Goal: Task Accomplishment & Management: Manage account settings

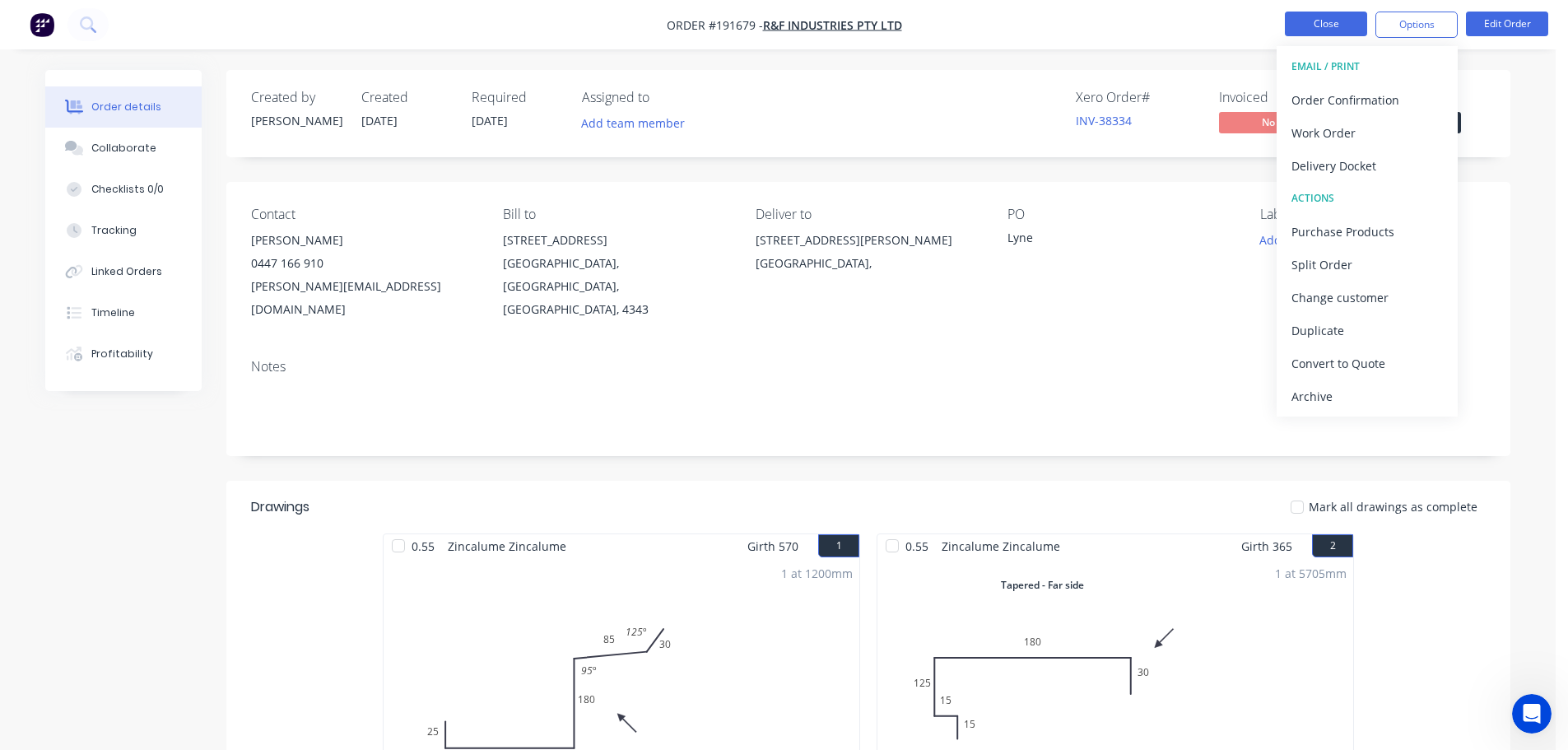
click at [1311, 14] on button "Close" at bounding box center [1325, 24] width 82 height 25
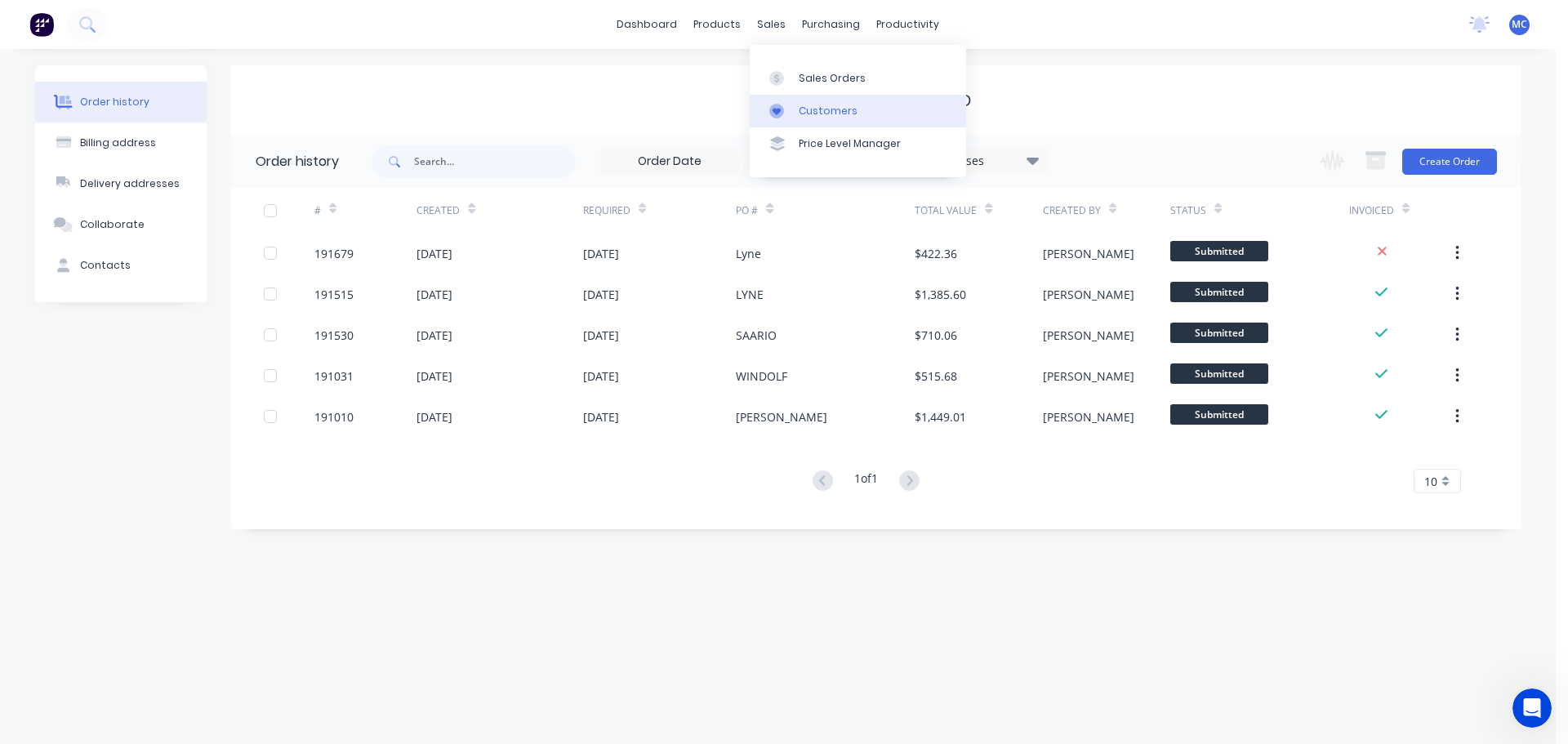
click at [805, 111] on div "Customers" at bounding box center [828, 110] width 59 height 14
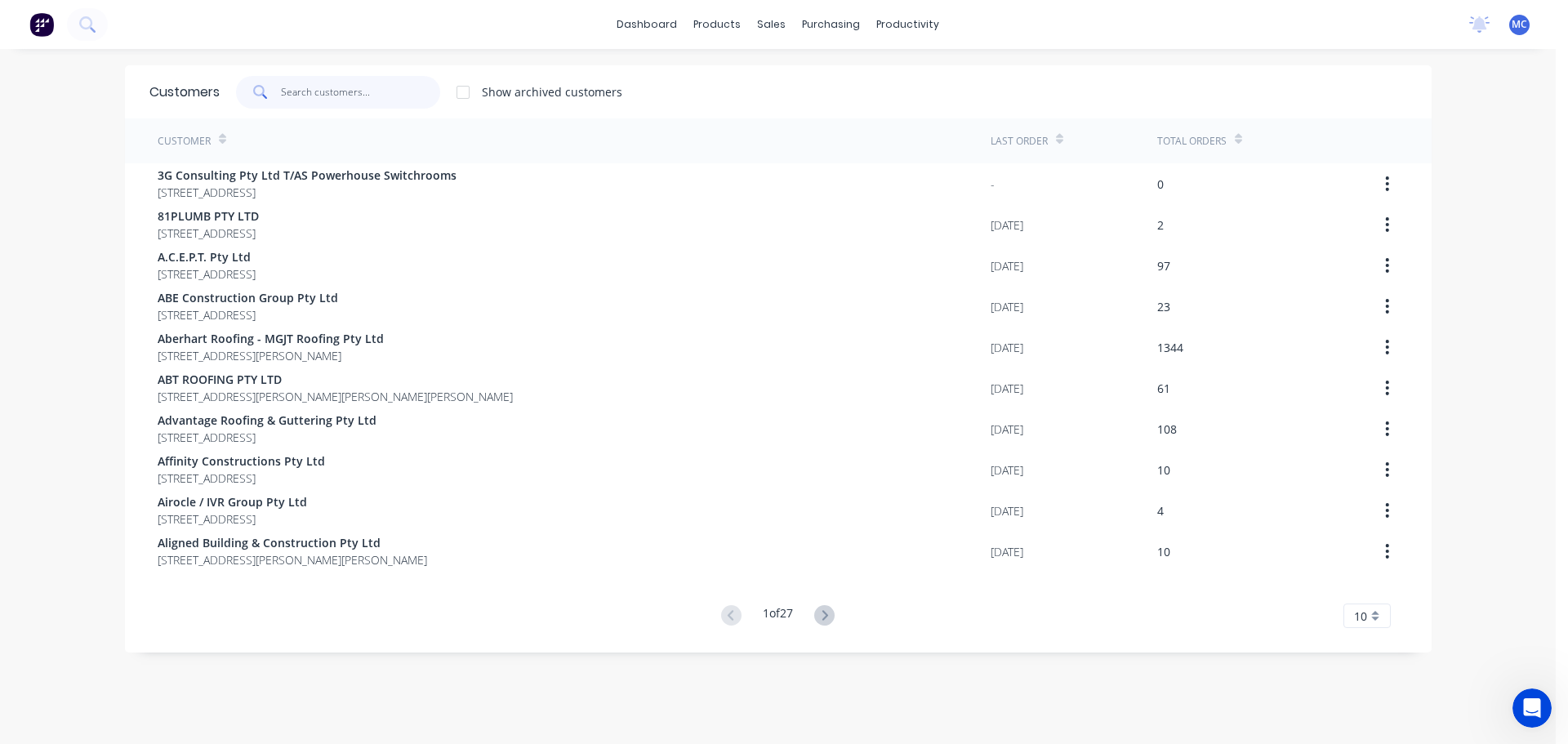
click at [327, 83] on input "text" at bounding box center [361, 92] width 159 height 33
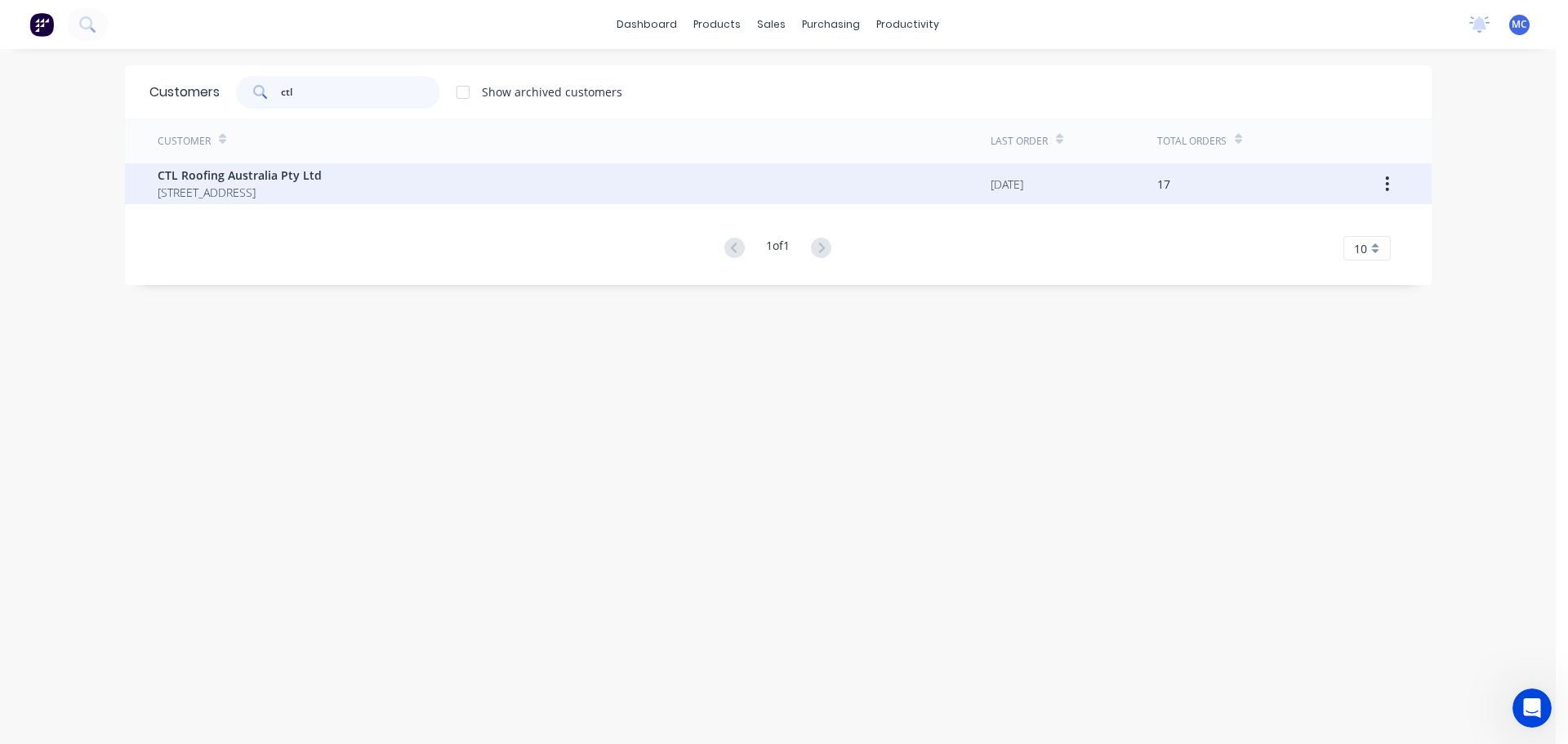
type input "ctl"
click at [215, 179] on span "CTL Roofing Australia Pty Ltd" at bounding box center [239, 175] width 164 height 17
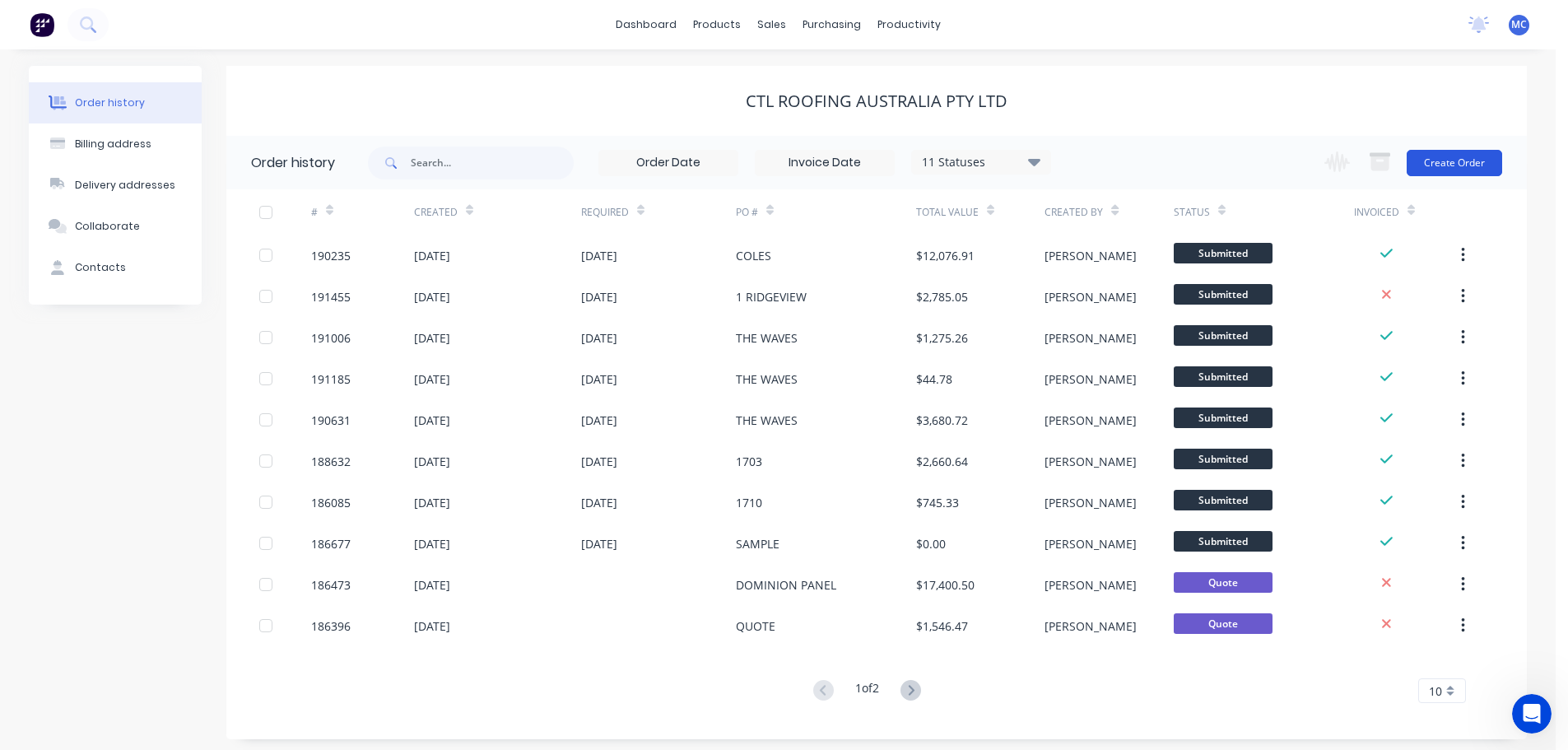
click at [1462, 160] on button "Create Order" at bounding box center [1454, 163] width 96 height 26
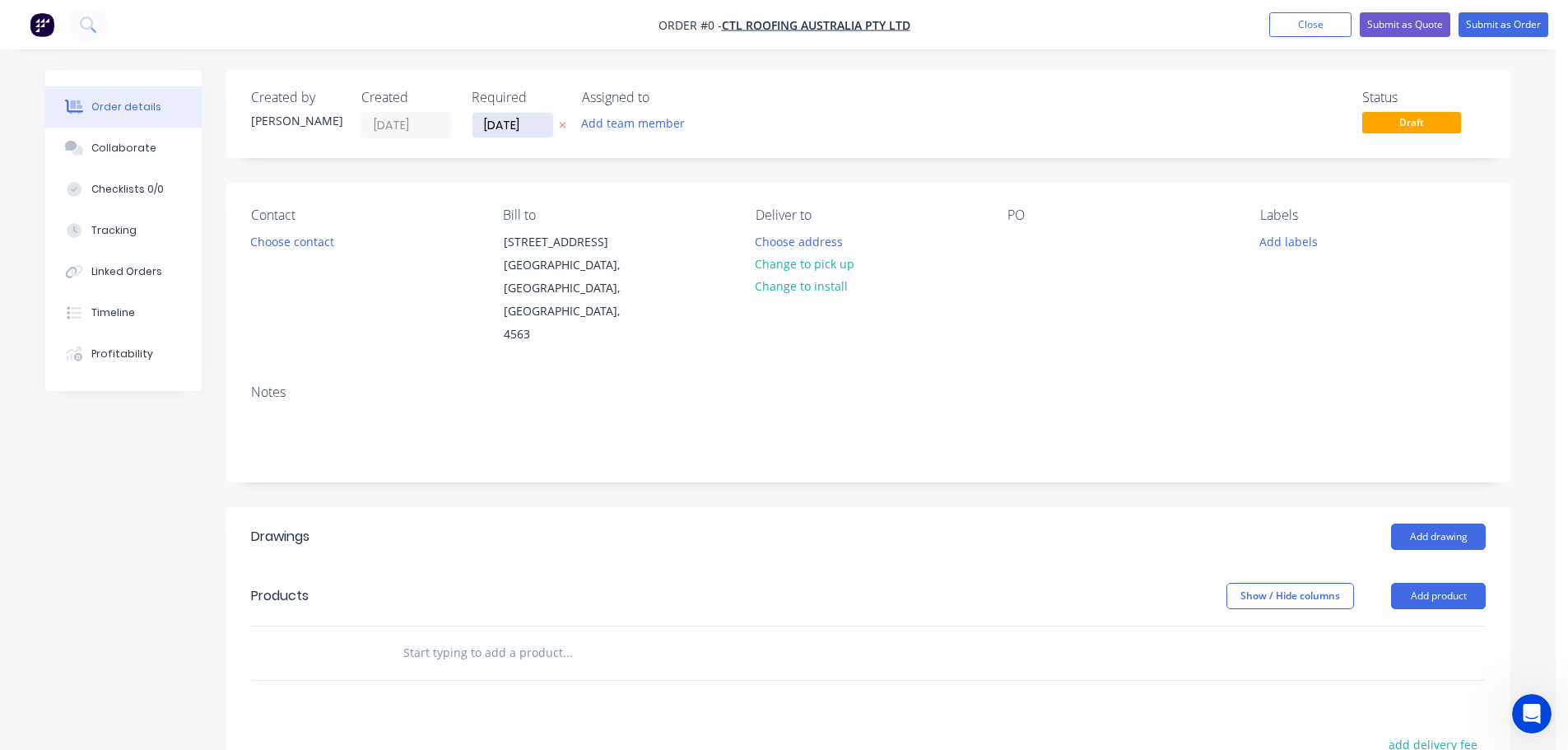
click at [516, 125] on input "[DATE]" at bounding box center [512, 125] width 80 height 25
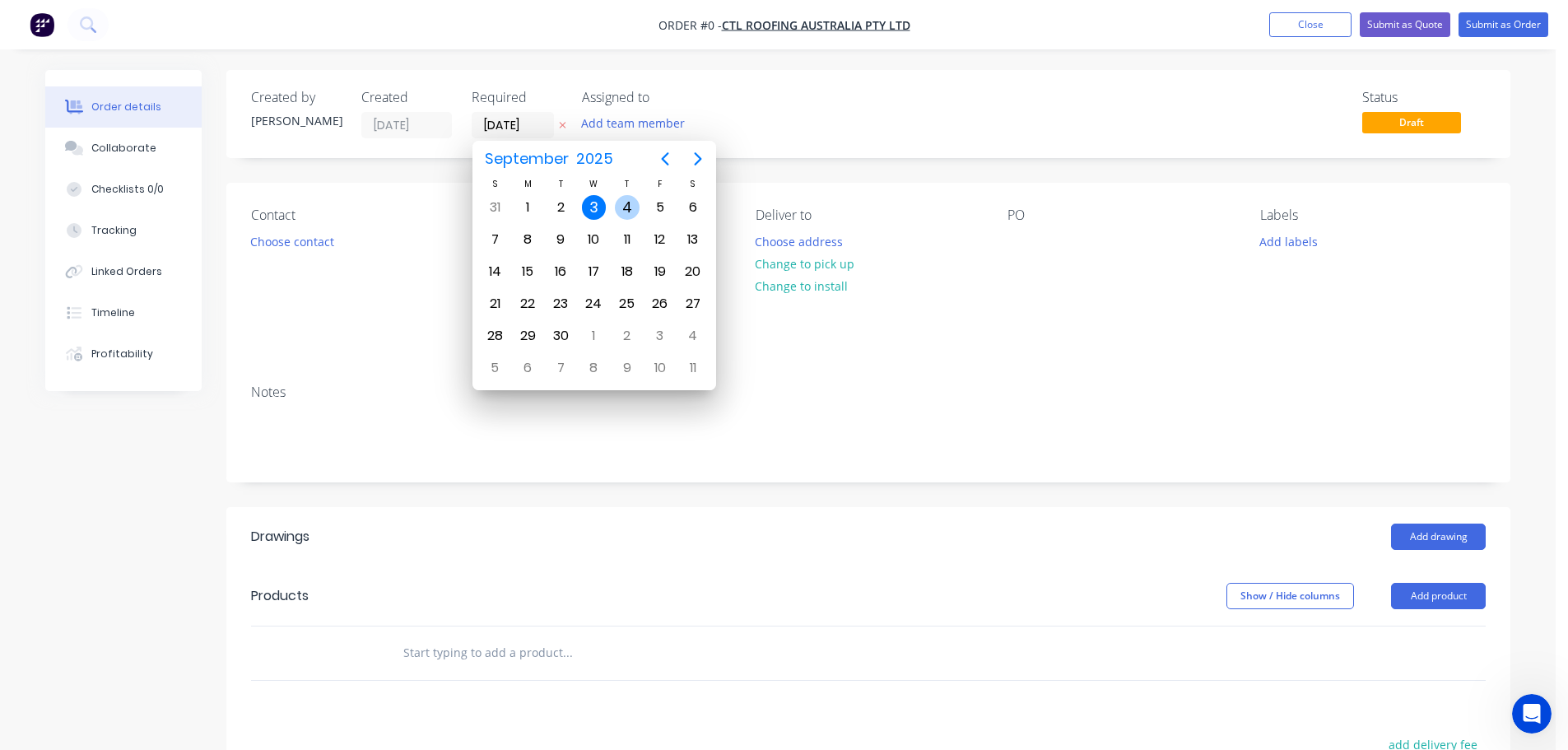
click at [621, 205] on div "4" at bounding box center [627, 208] width 25 height 25
type input "[DATE]"
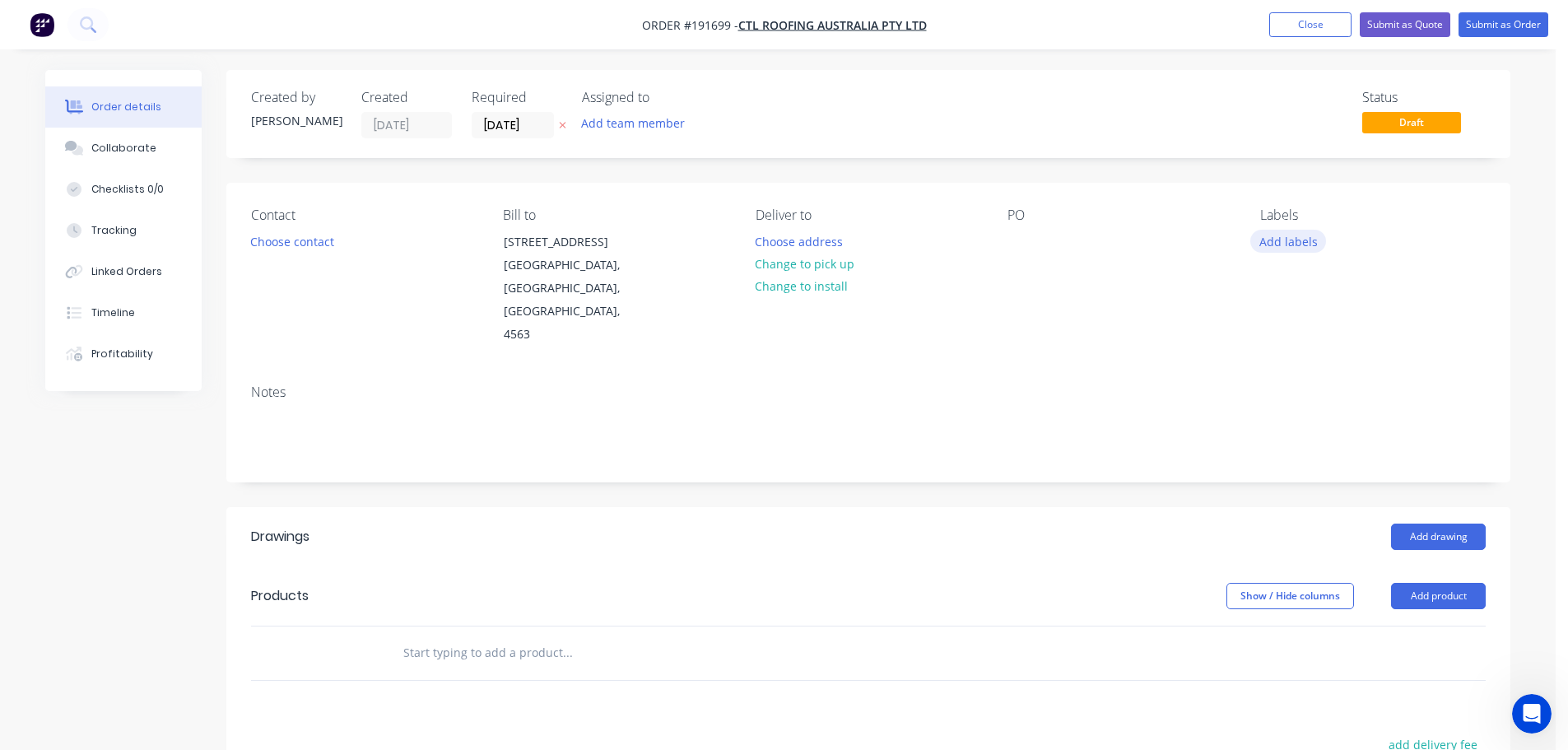
drag, startPoint x: 1298, startPoint y: 232, endPoint x: 1293, endPoint y: 247, distance: 15.8
click at [1296, 235] on button "Add labels" at bounding box center [1288, 240] width 75 height 22
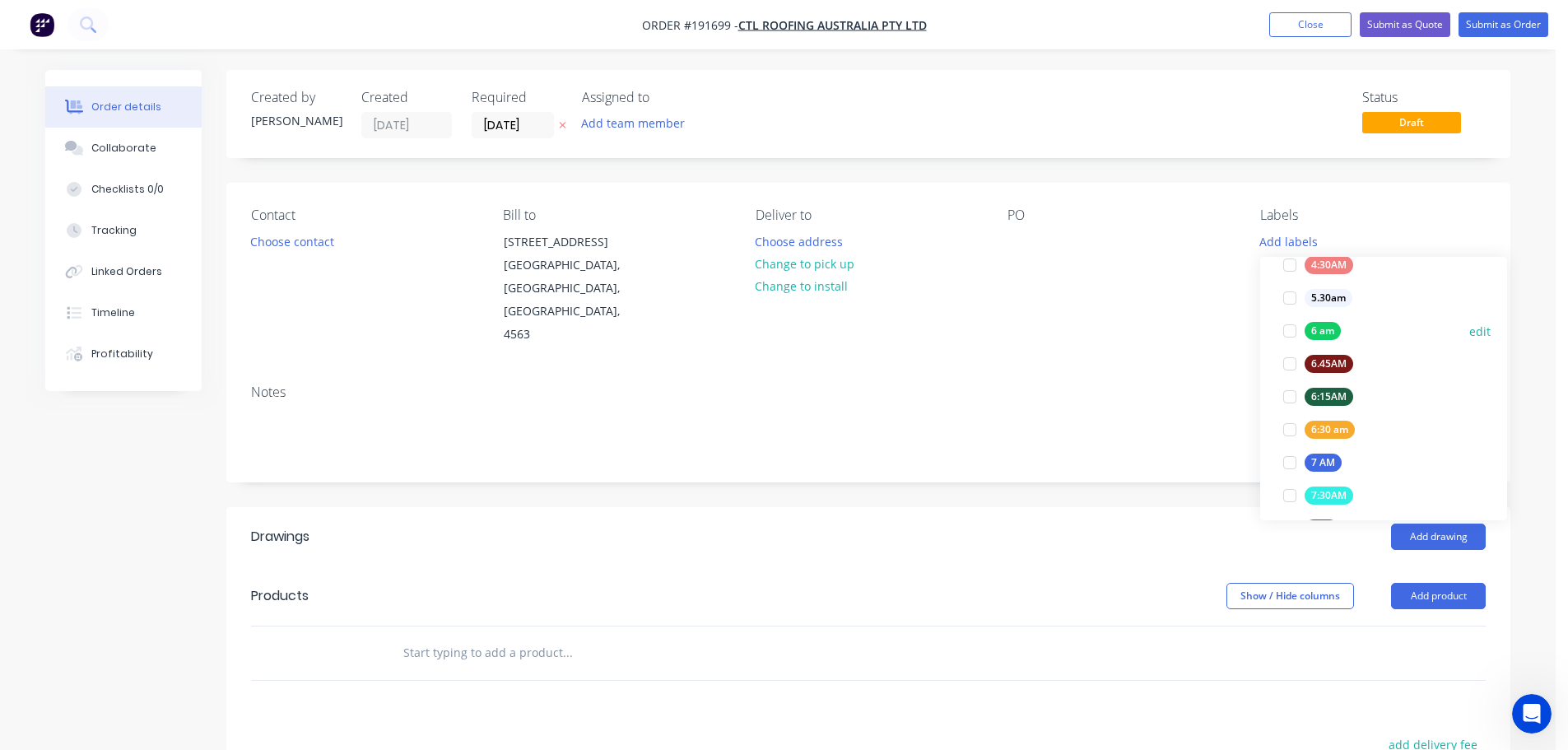
scroll to position [329, 0]
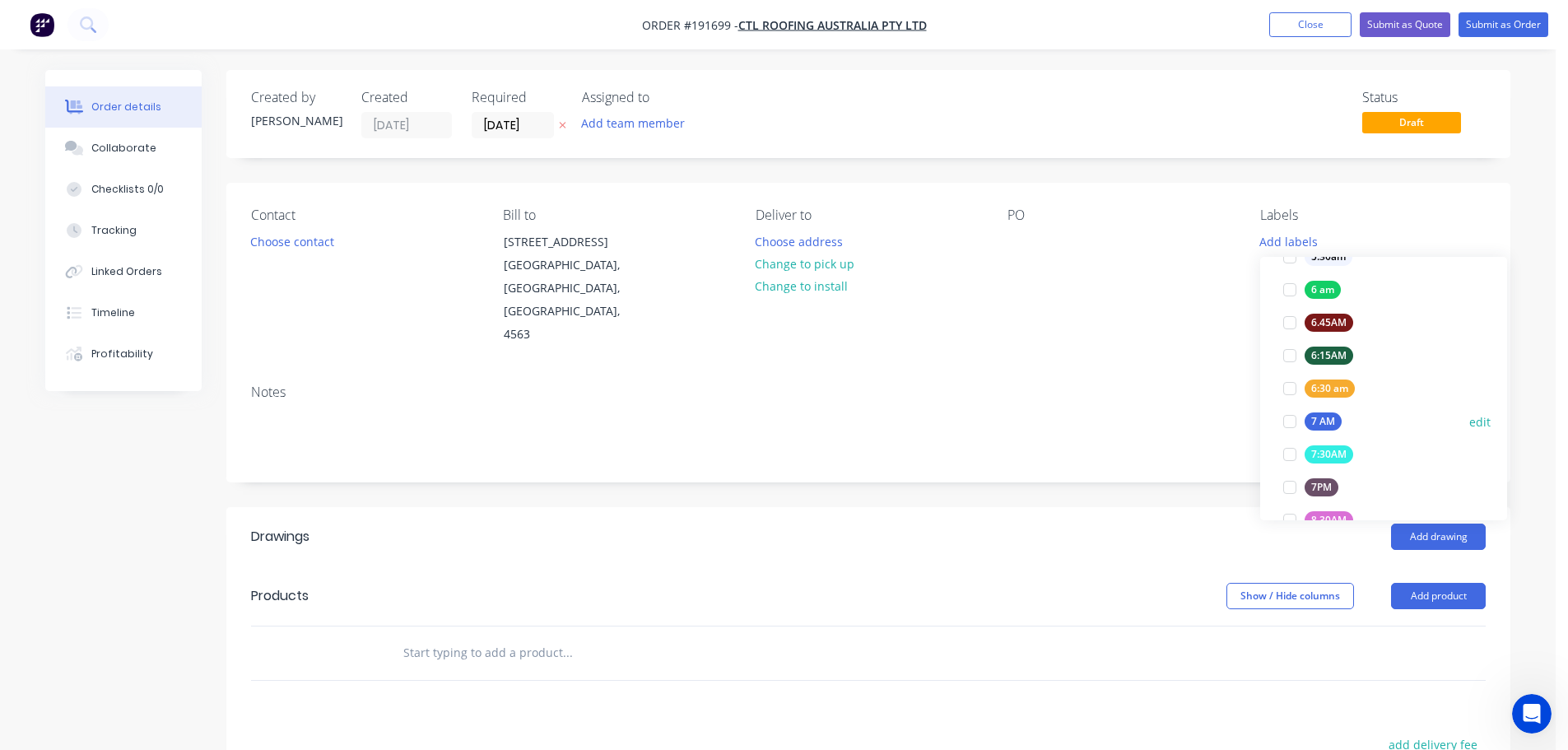
click at [1286, 419] on div at bounding box center [1289, 421] width 33 height 33
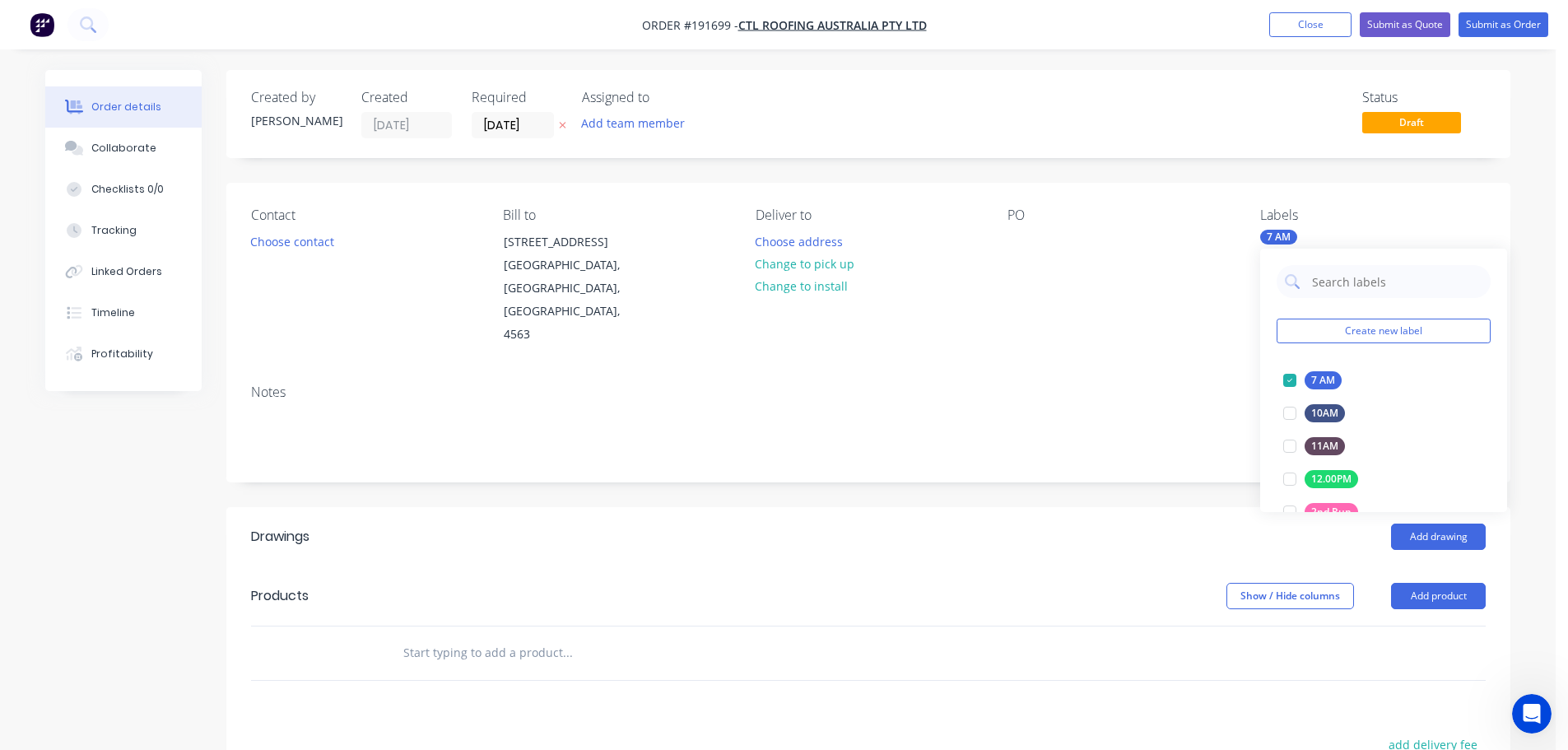
click at [1137, 371] on div "Notes" at bounding box center [868, 426] width 1283 height 110
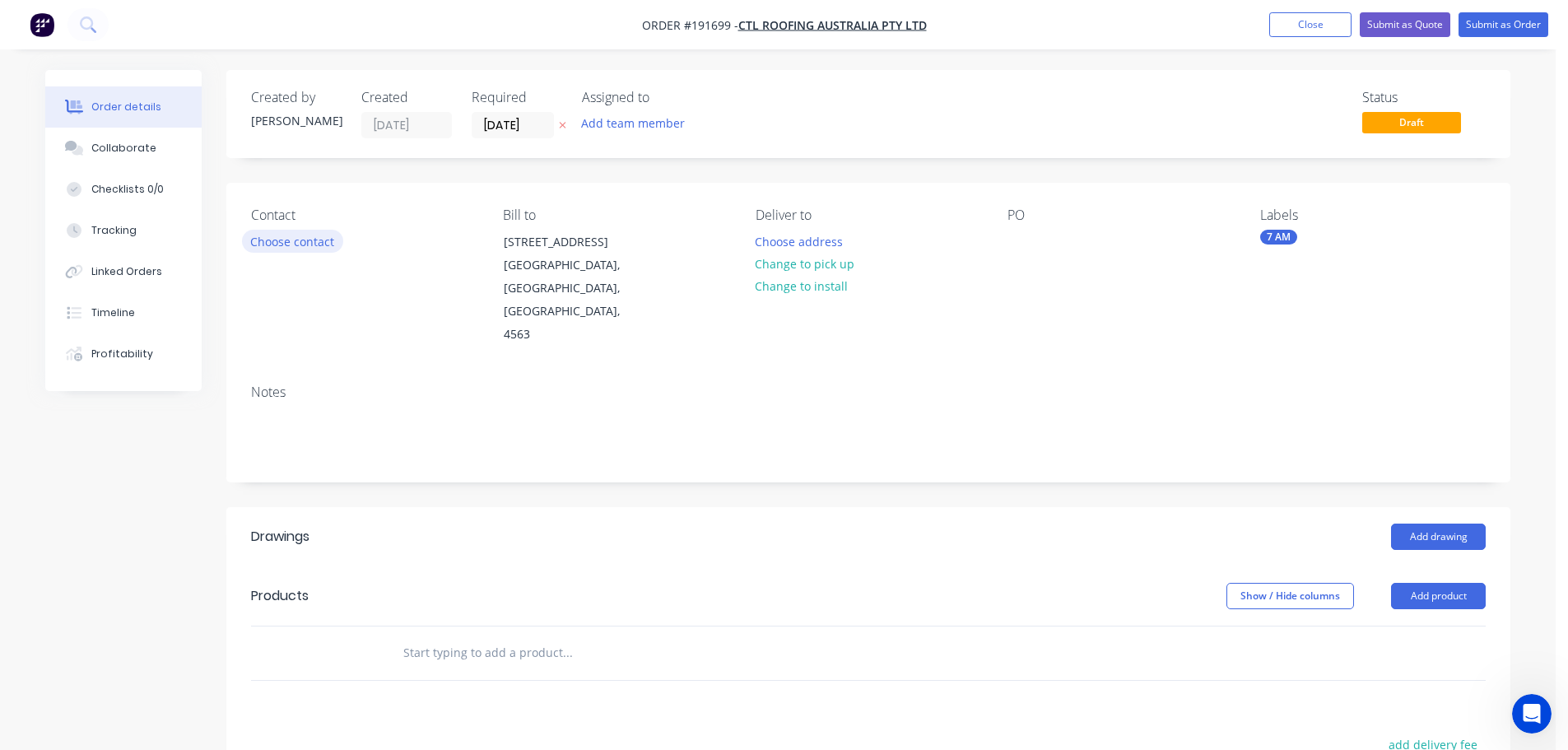
click at [278, 240] on button "Choose contact" at bounding box center [292, 240] width 102 height 22
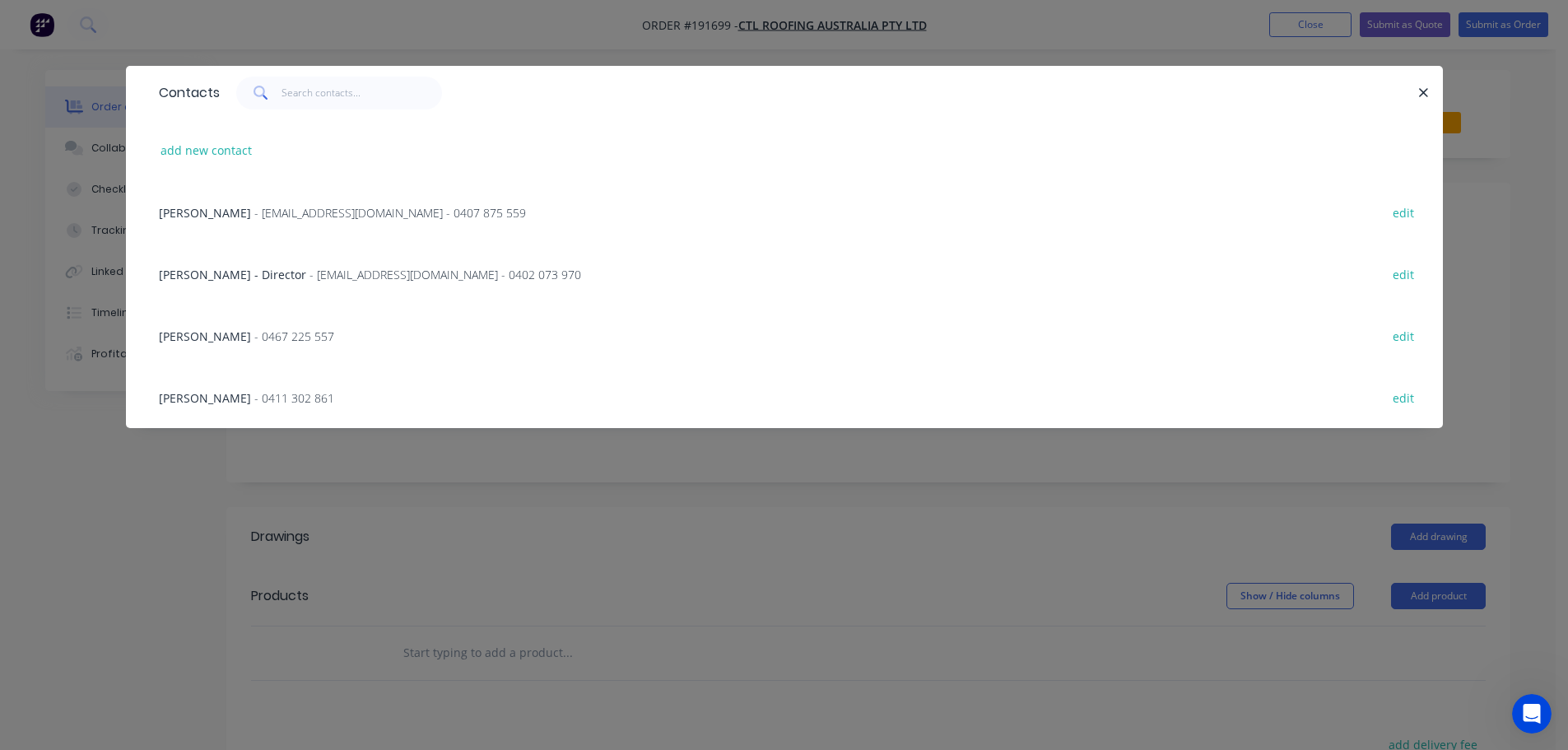
click at [255, 333] on span "- 0467 225 557" at bounding box center [294, 336] width 79 height 15
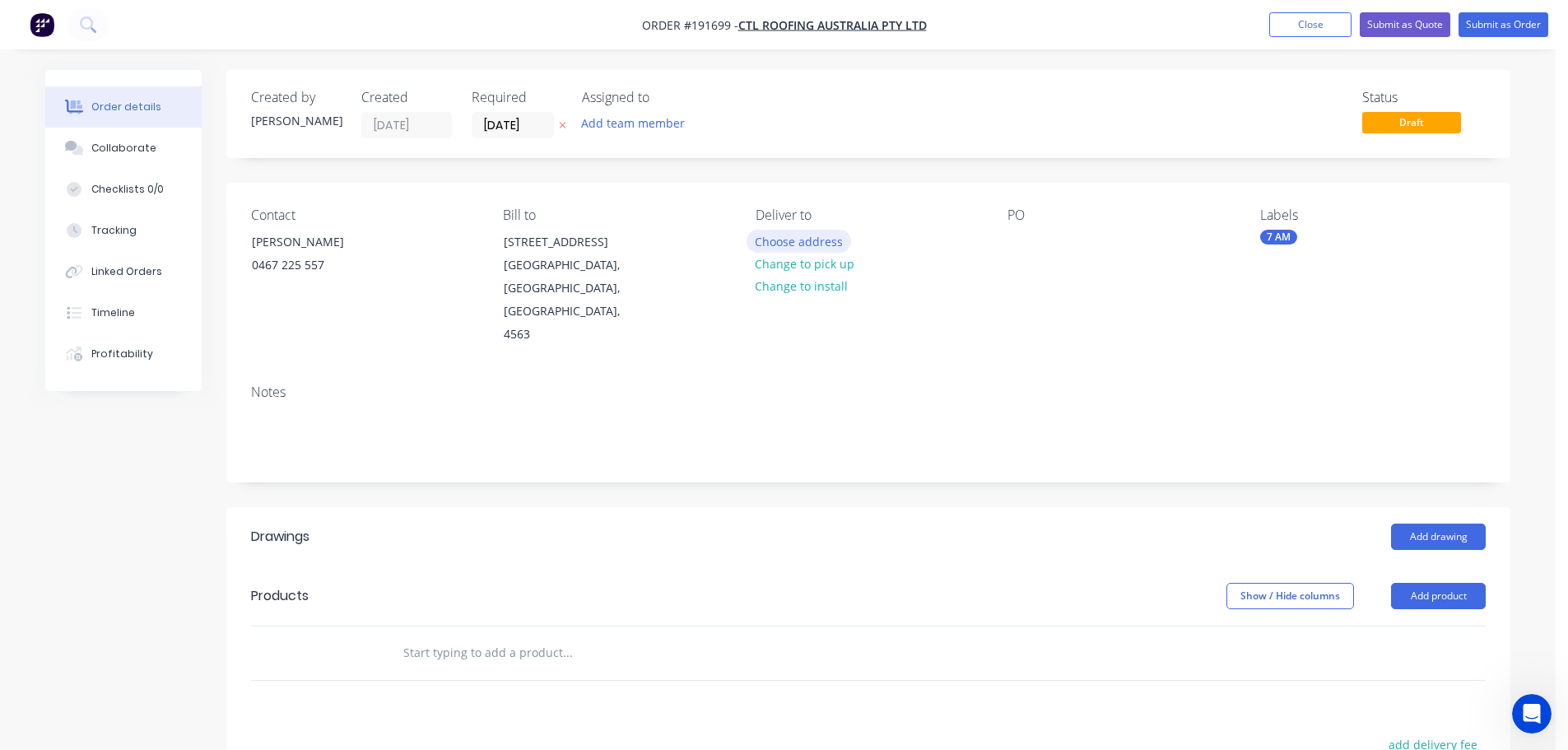
click at [805, 241] on button "Choose address" at bounding box center [799, 240] width 106 height 22
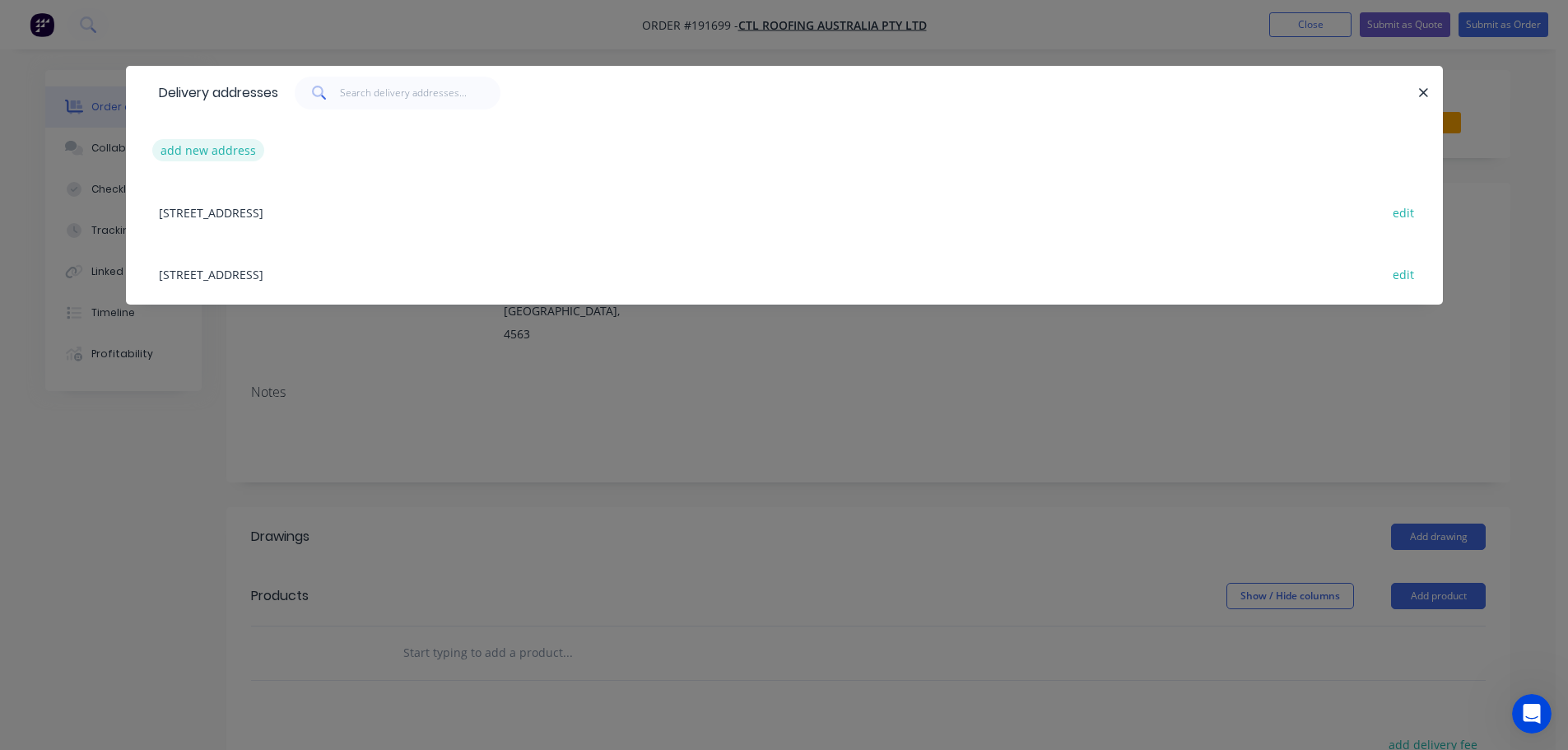
click at [183, 147] on button "add new address" at bounding box center [208, 150] width 112 height 22
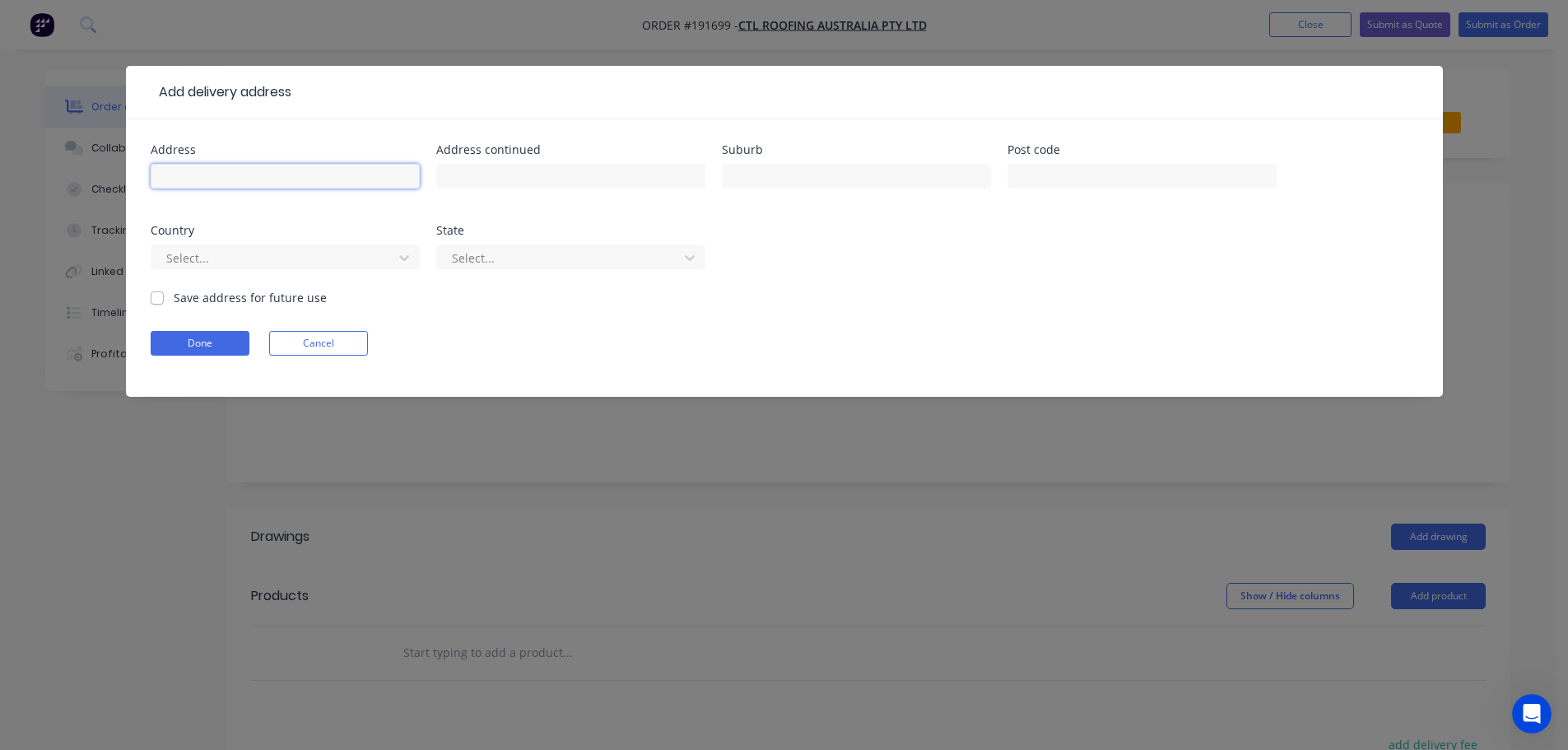
click at [190, 173] on input "text" at bounding box center [286, 176] width 269 height 25
type input "1 Ridgeview Dve"
type input "[GEOGRAPHIC_DATA]"
click button "Done" at bounding box center [200, 344] width 99 height 25
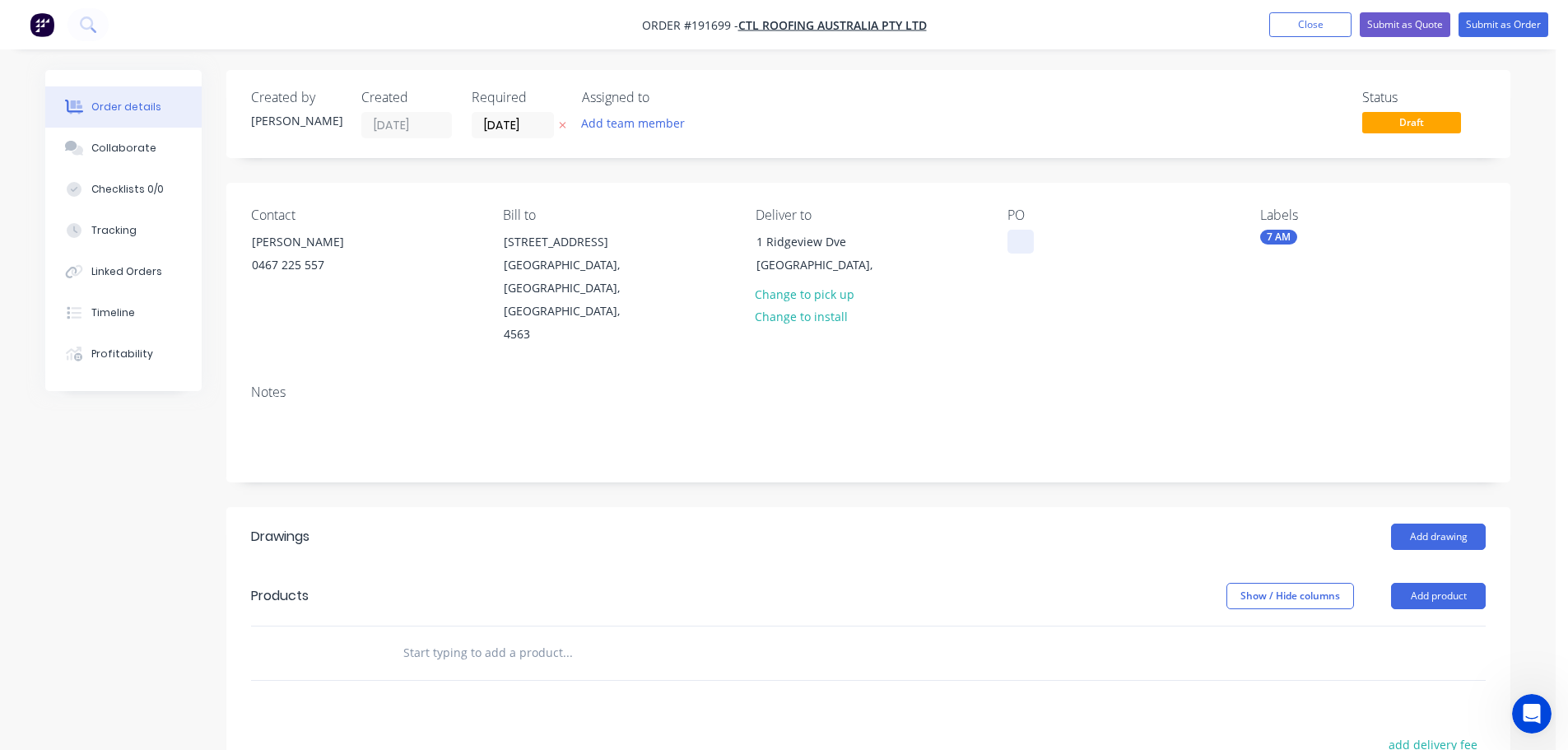
click at [1016, 245] on div at bounding box center [1020, 241] width 26 height 24
click at [1437, 524] on button "Add drawing" at bounding box center [1438, 536] width 95 height 26
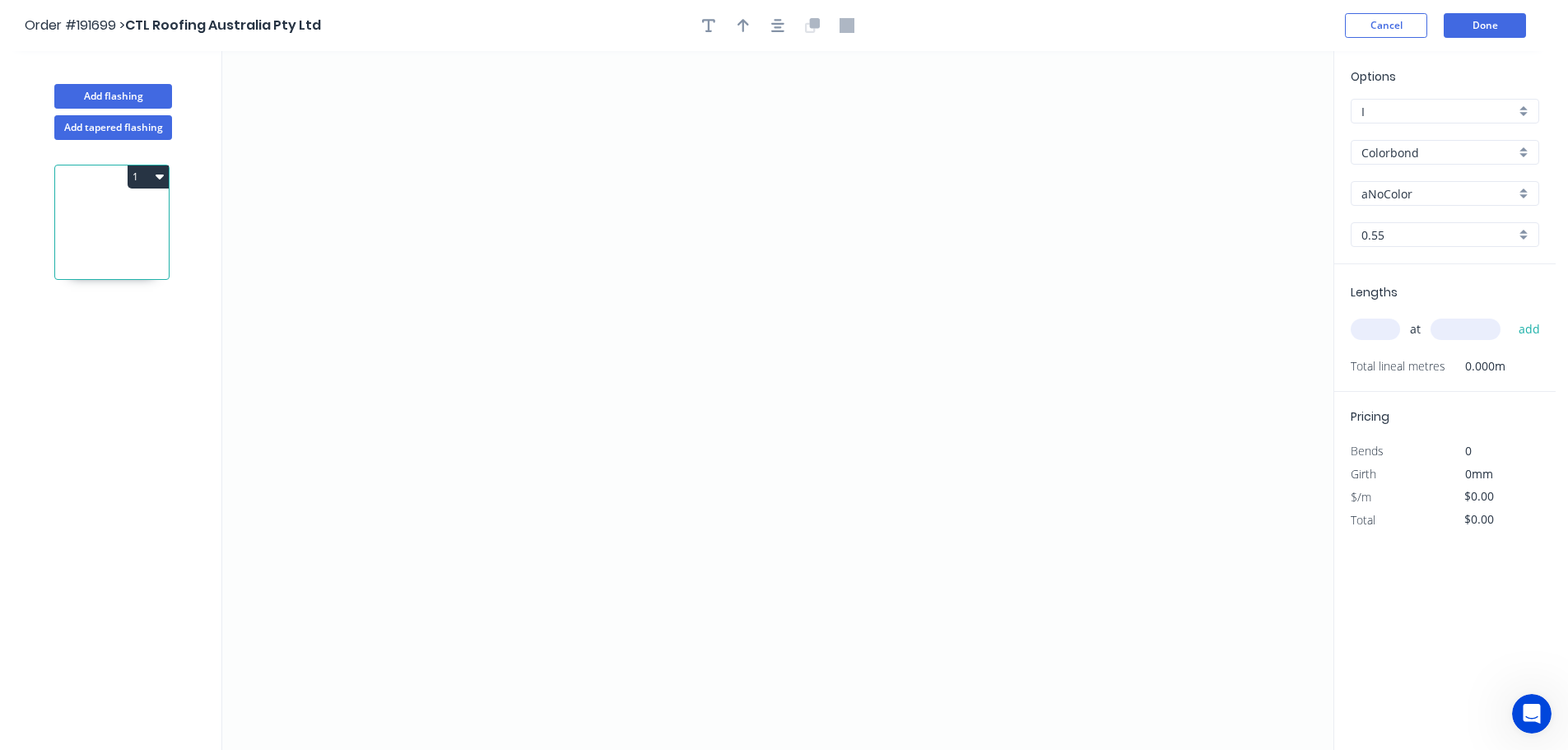
click at [1400, 152] on input "Colorbond" at bounding box center [1437, 153] width 154 height 17
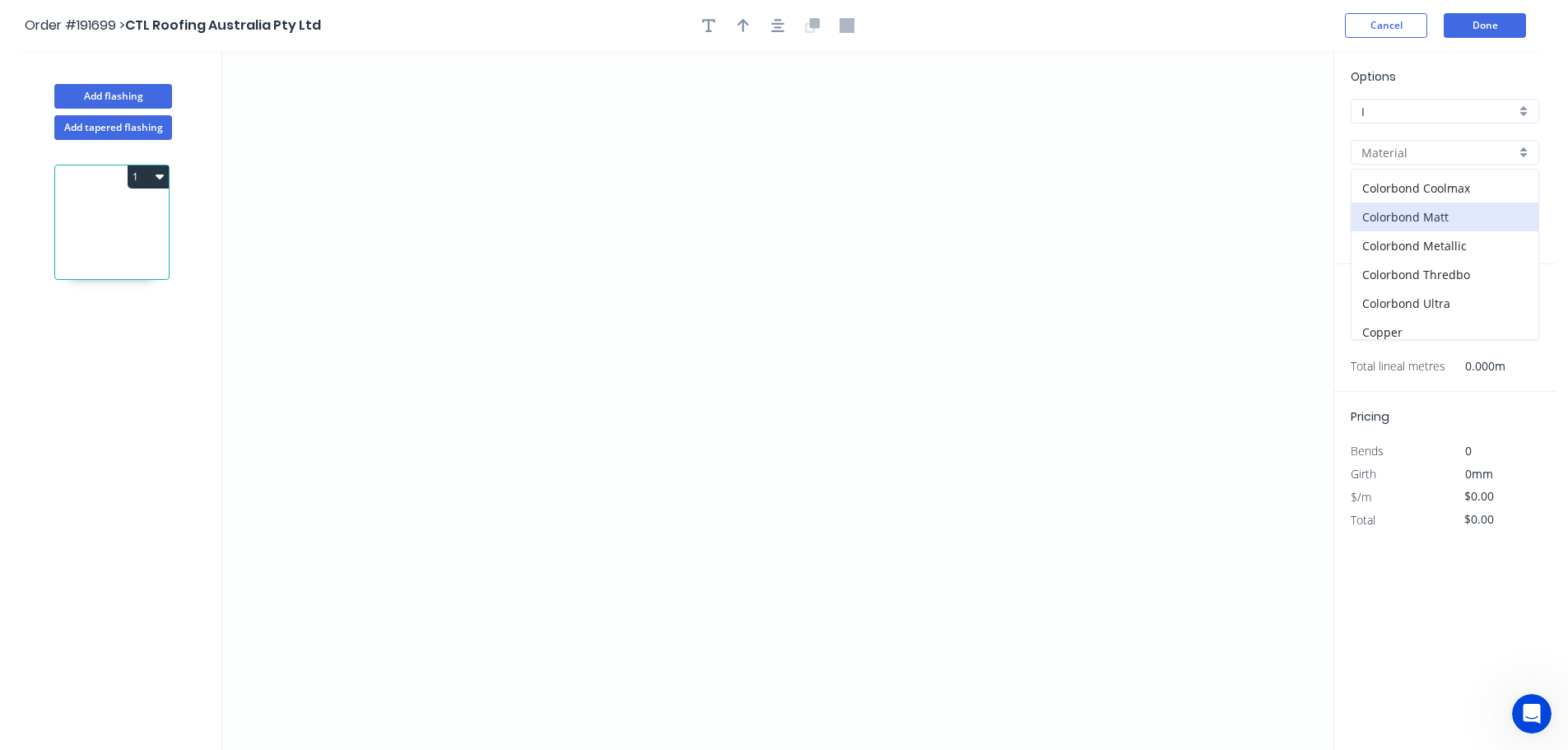
scroll to position [82, 0]
click at [1413, 274] on div "Colorbond Ultra" at bounding box center [1444, 275] width 187 height 29
type input "Colorbond Ultra"
type input "Dover White"
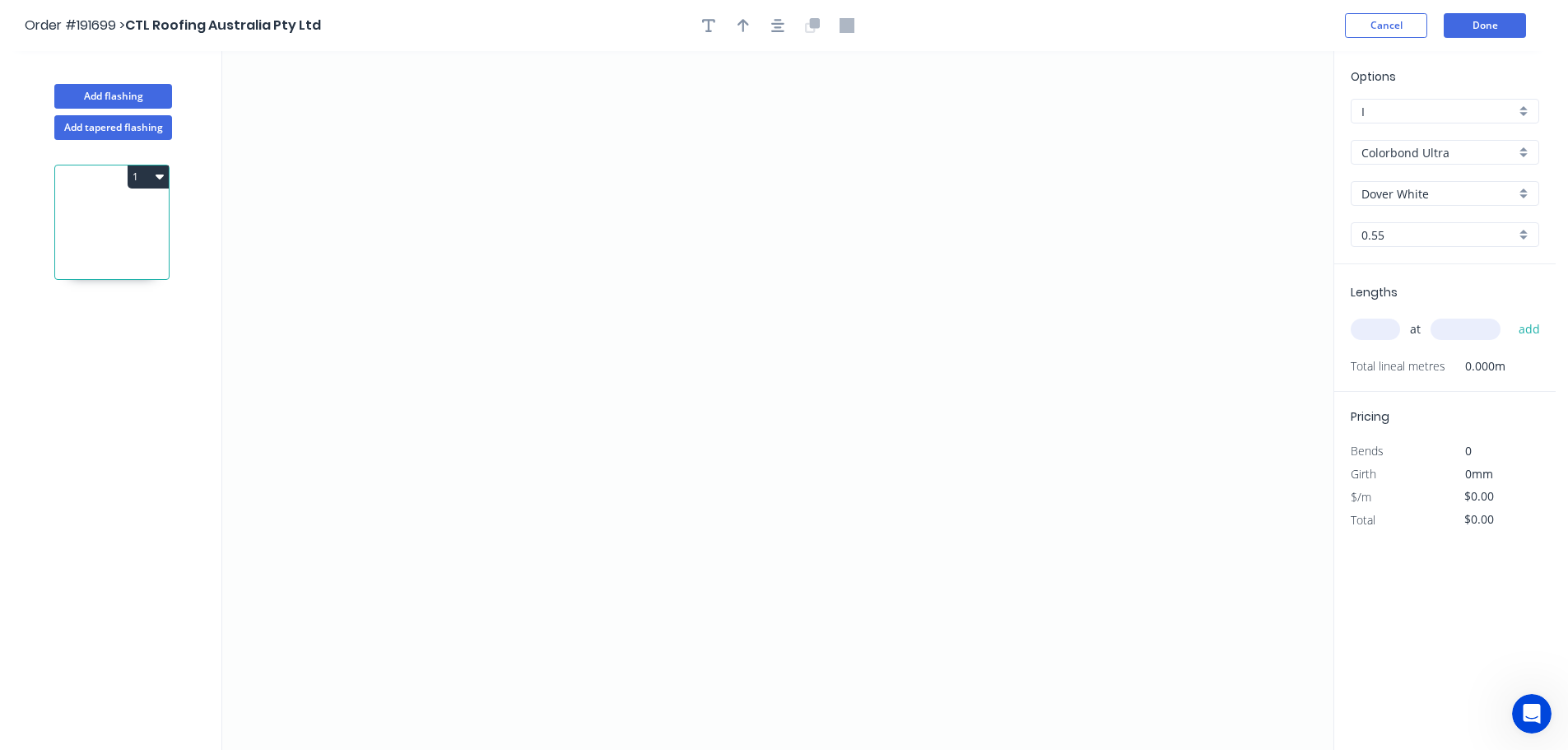
click at [1380, 327] on input "text" at bounding box center [1374, 329] width 49 height 21
type input "4"
type input "5600"
click at [1510, 315] on button "add" at bounding box center [1529, 329] width 39 height 28
click at [926, 118] on icon "0" at bounding box center [778, 401] width 1111 height 699
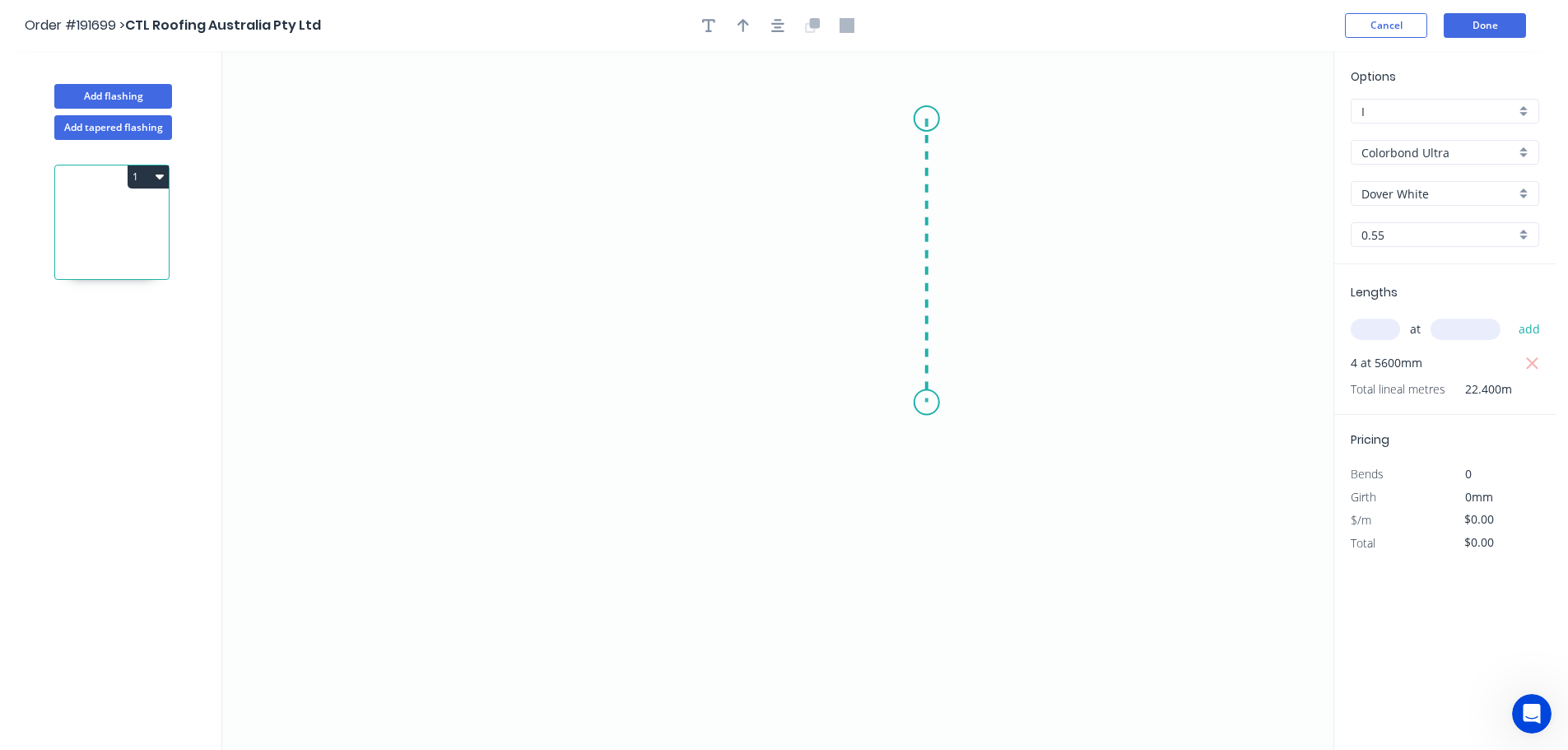
click at [924, 403] on icon "0" at bounding box center [778, 401] width 1111 height 699
click at [1227, 405] on icon "0 ?" at bounding box center [778, 401] width 1111 height 699
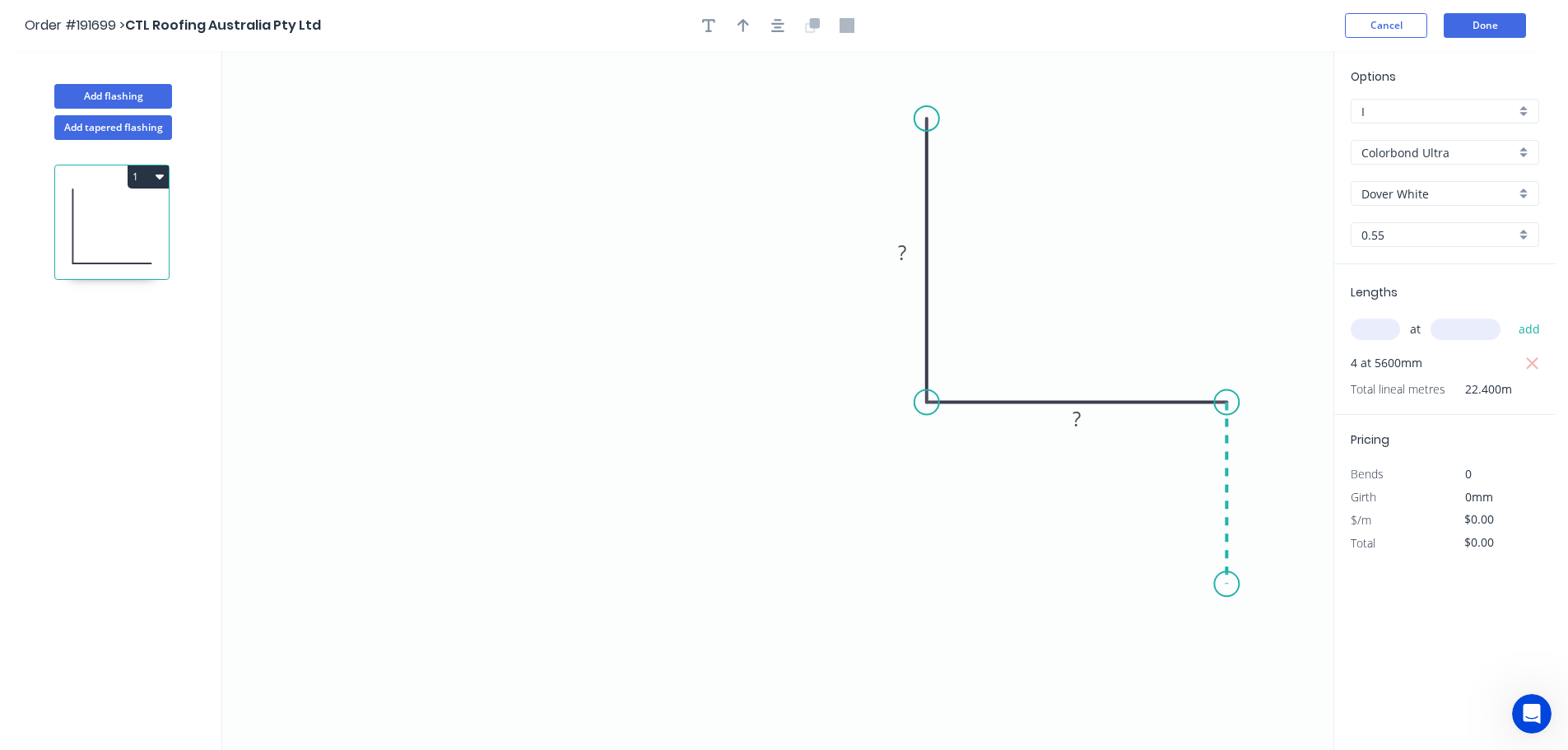
click at [1216, 585] on icon "0 ? ?" at bounding box center [778, 401] width 1111 height 699
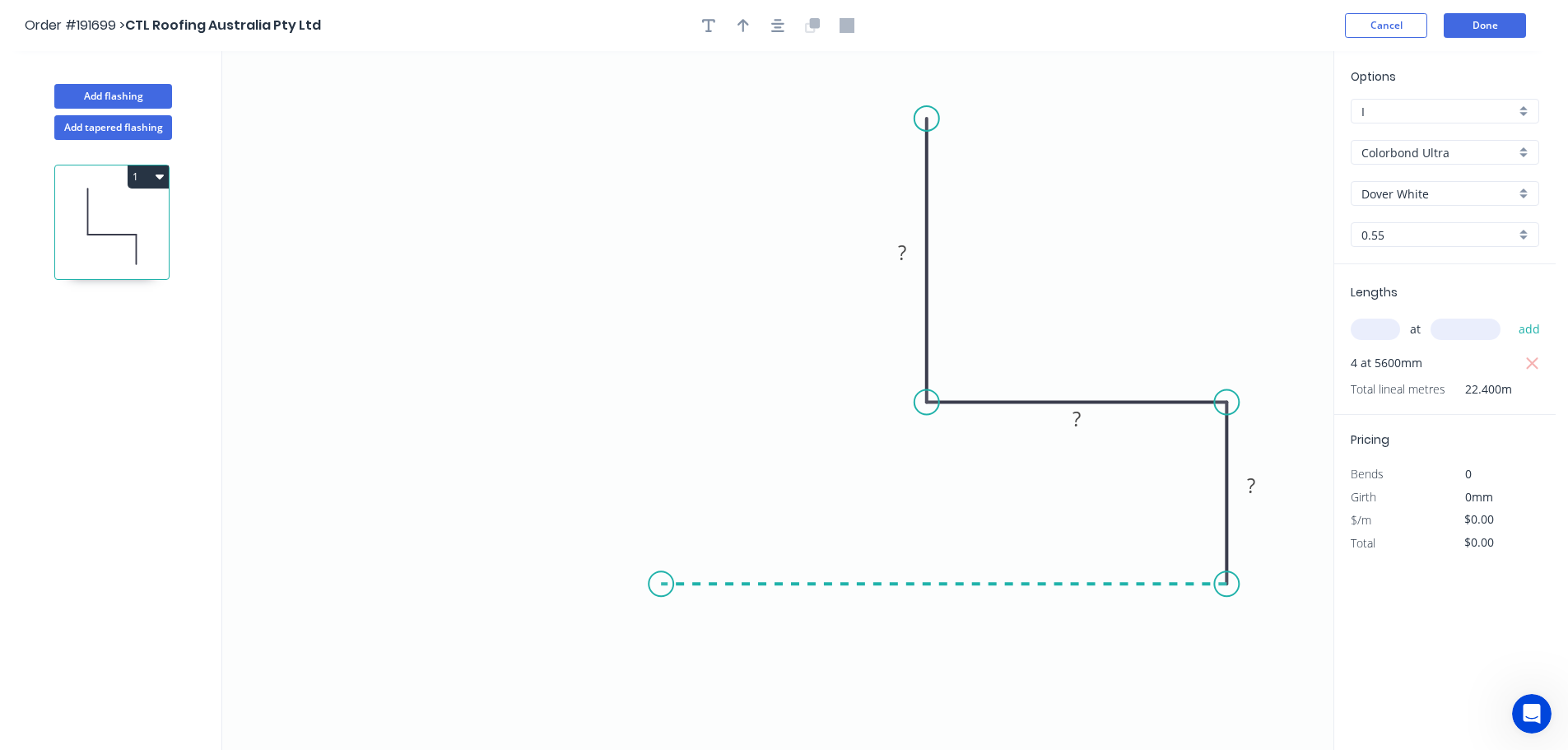
click at [661, 594] on icon "0 ? ? ?" at bounding box center [778, 401] width 1111 height 699
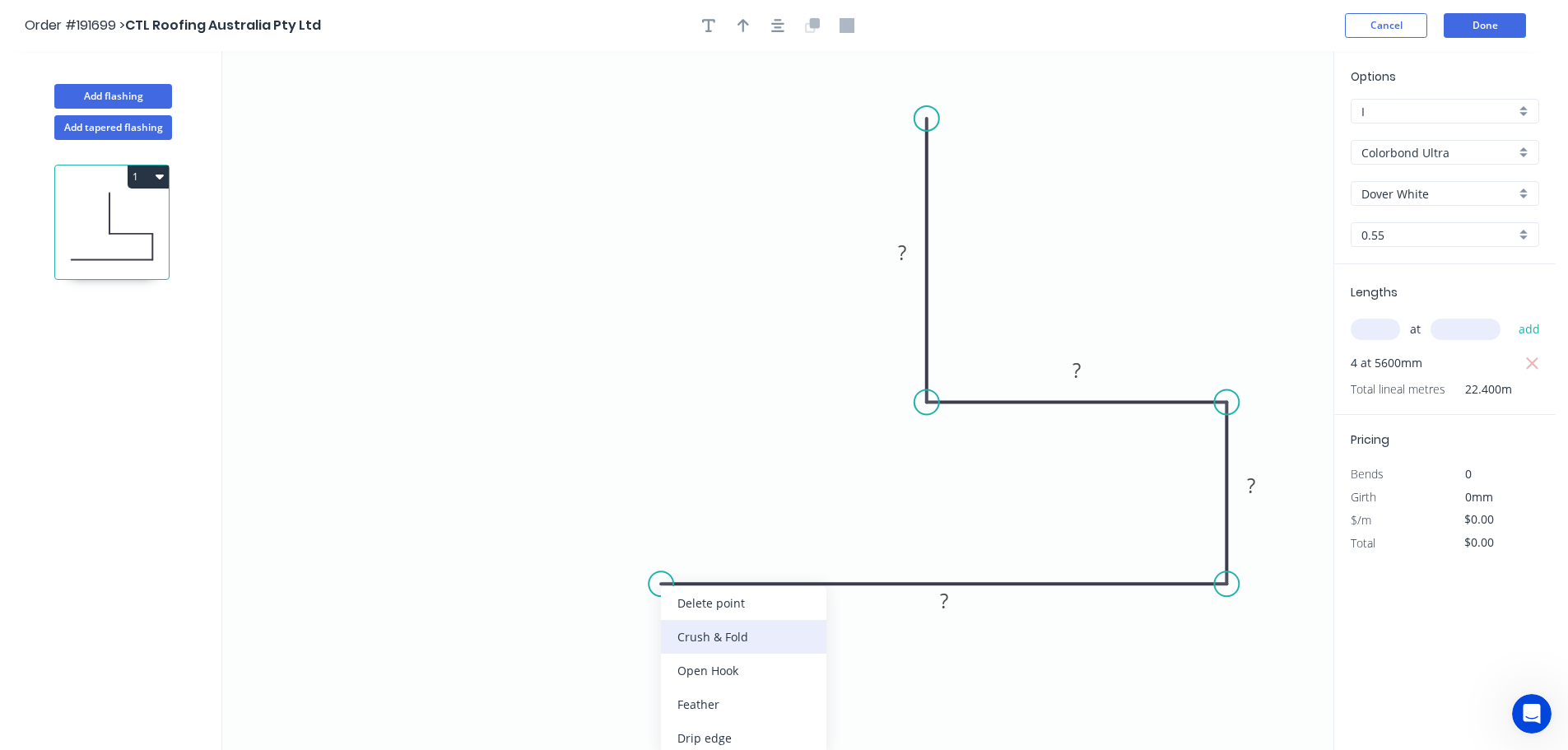
click at [696, 636] on div "Crush & Fold" at bounding box center [743, 636] width 166 height 34
drag, startPoint x: 694, startPoint y: 636, endPoint x: 694, endPoint y: 626, distance: 10.0
click at [694, 635] on div "Flip bend" at bounding box center [752, 642] width 166 height 34
drag, startPoint x: 709, startPoint y: 616, endPoint x: 690, endPoint y: 525, distance: 93.0
click at [694, 528] on rect at bounding box center [670, 525] width 66 height 34
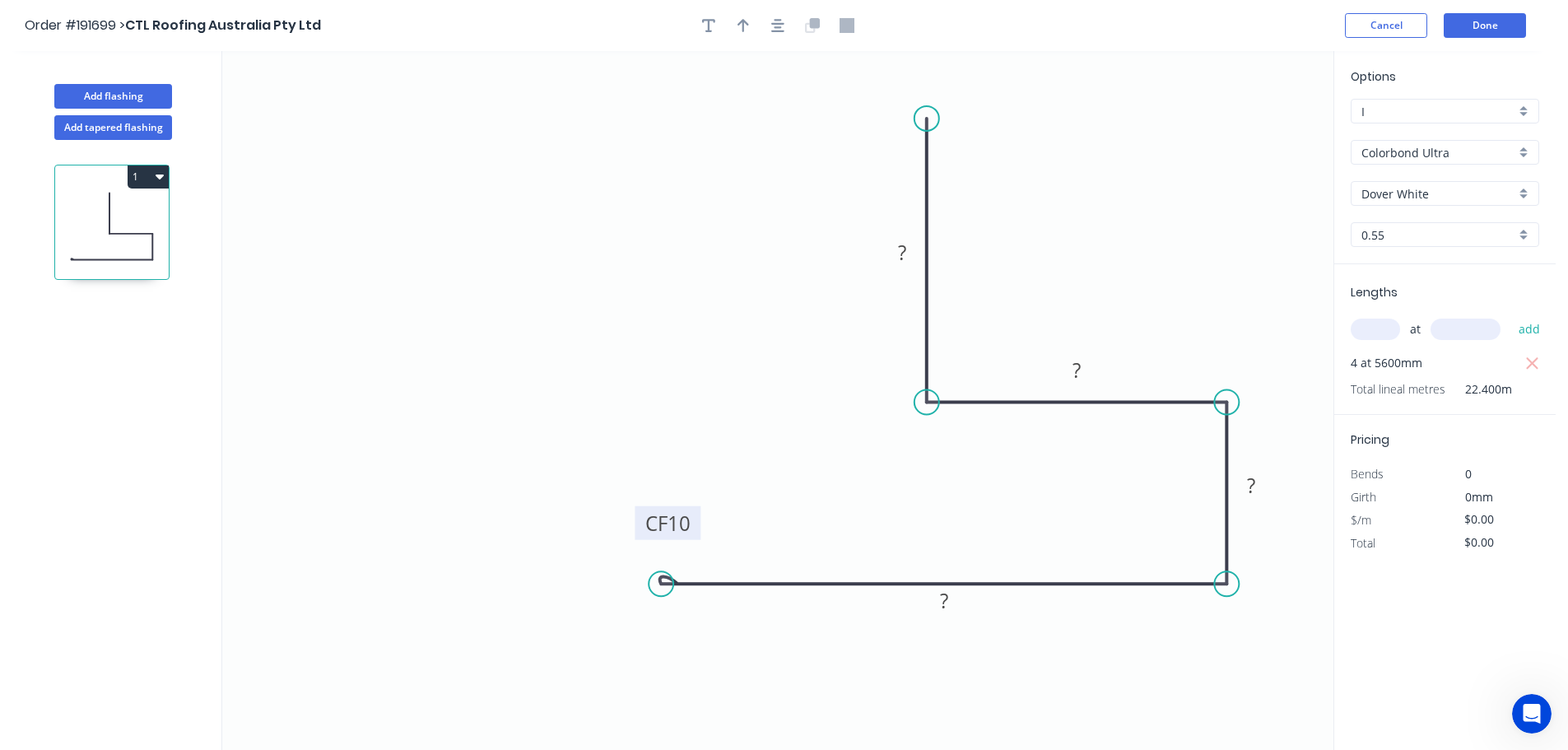
click at [679, 515] on tspan "10" at bounding box center [679, 523] width 23 height 27
type input "$19.06"
type input "$426.94"
click at [773, 27] on icon "button" at bounding box center [778, 25] width 14 height 15
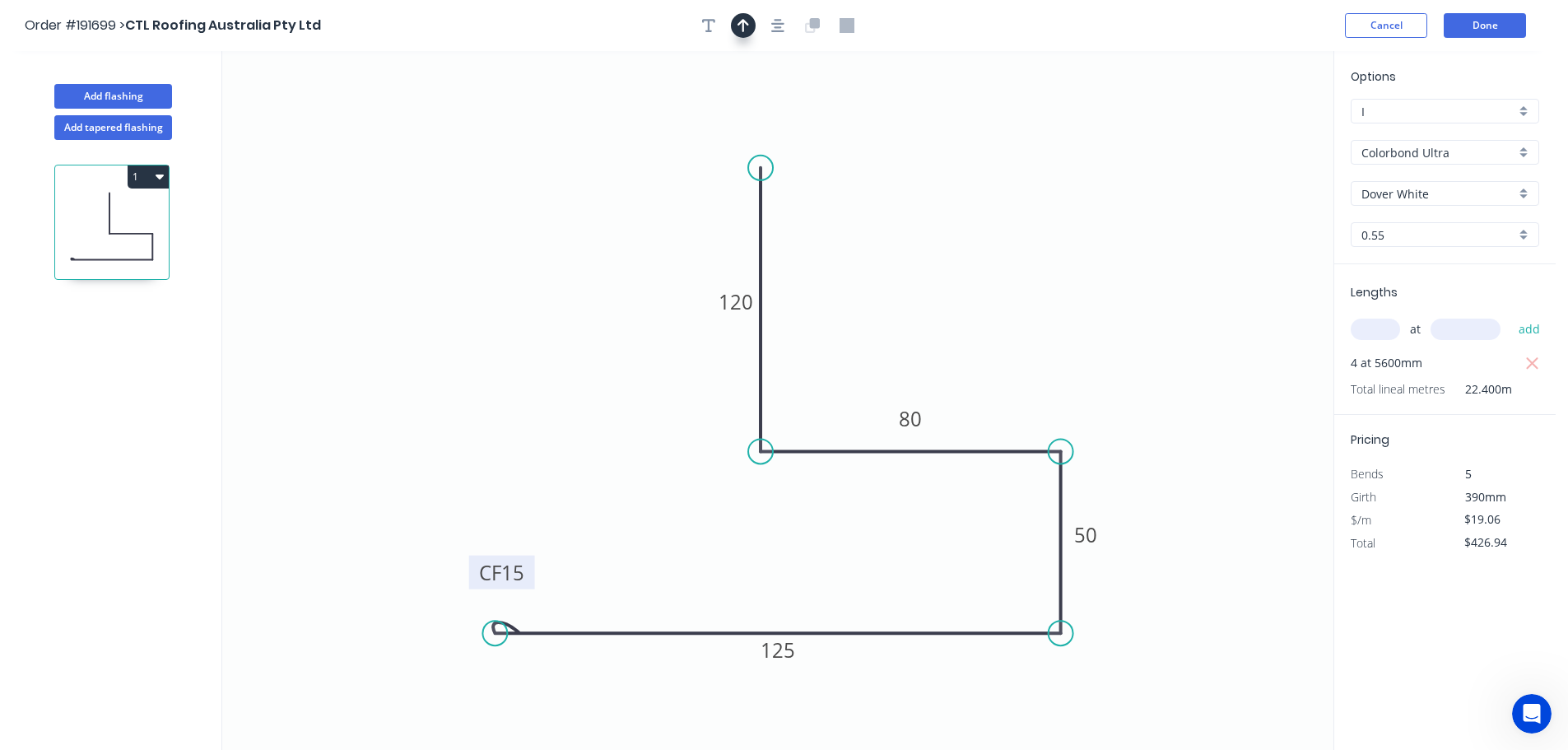
click at [750, 30] on button "button" at bounding box center [743, 26] width 25 height 25
click at [1248, 131] on icon at bounding box center [1250, 114] width 15 height 52
drag, startPoint x: 1248, startPoint y: 131, endPoint x: 998, endPoint y: 278, distance: 290.0
click at [1009, 276] on icon at bounding box center [1032, 252] width 47 height 47
click at [1486, 24] on button "Done" at bounding box center [1484, 26] width 82 height 25
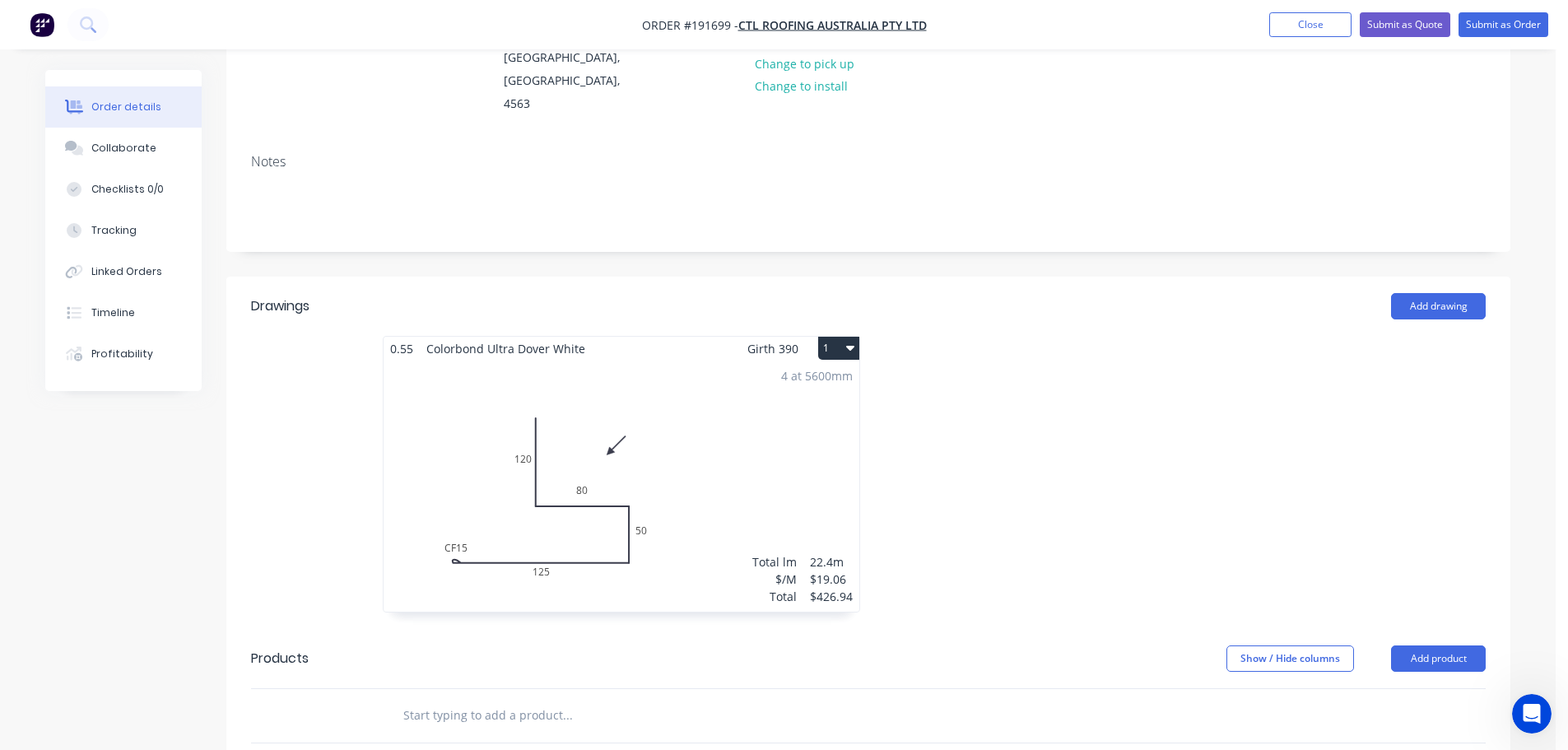
scroll to position [247, 0]
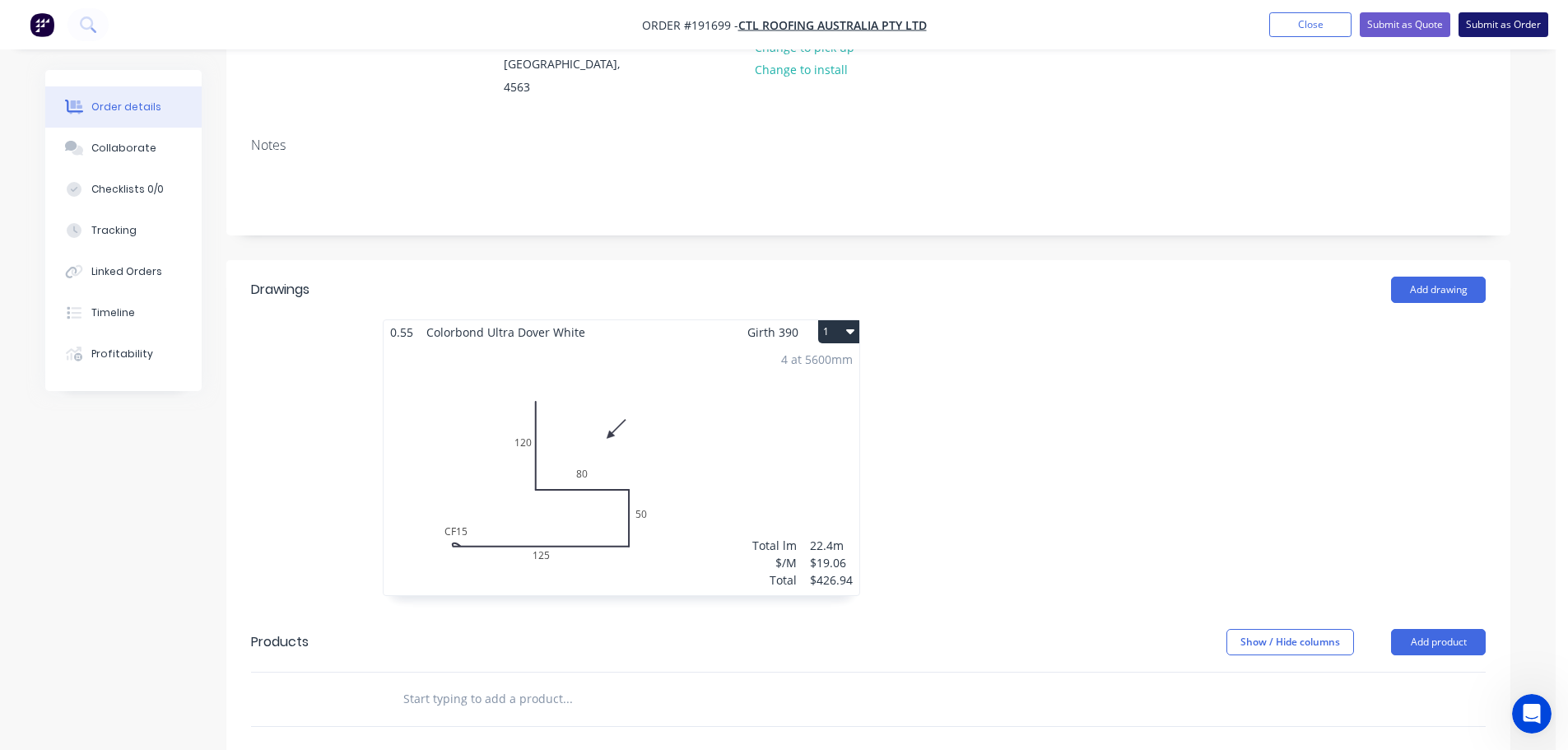
click at [1496, 25] on button "Submit as Order" at bounding box center [1503, 25] width 90 height 25
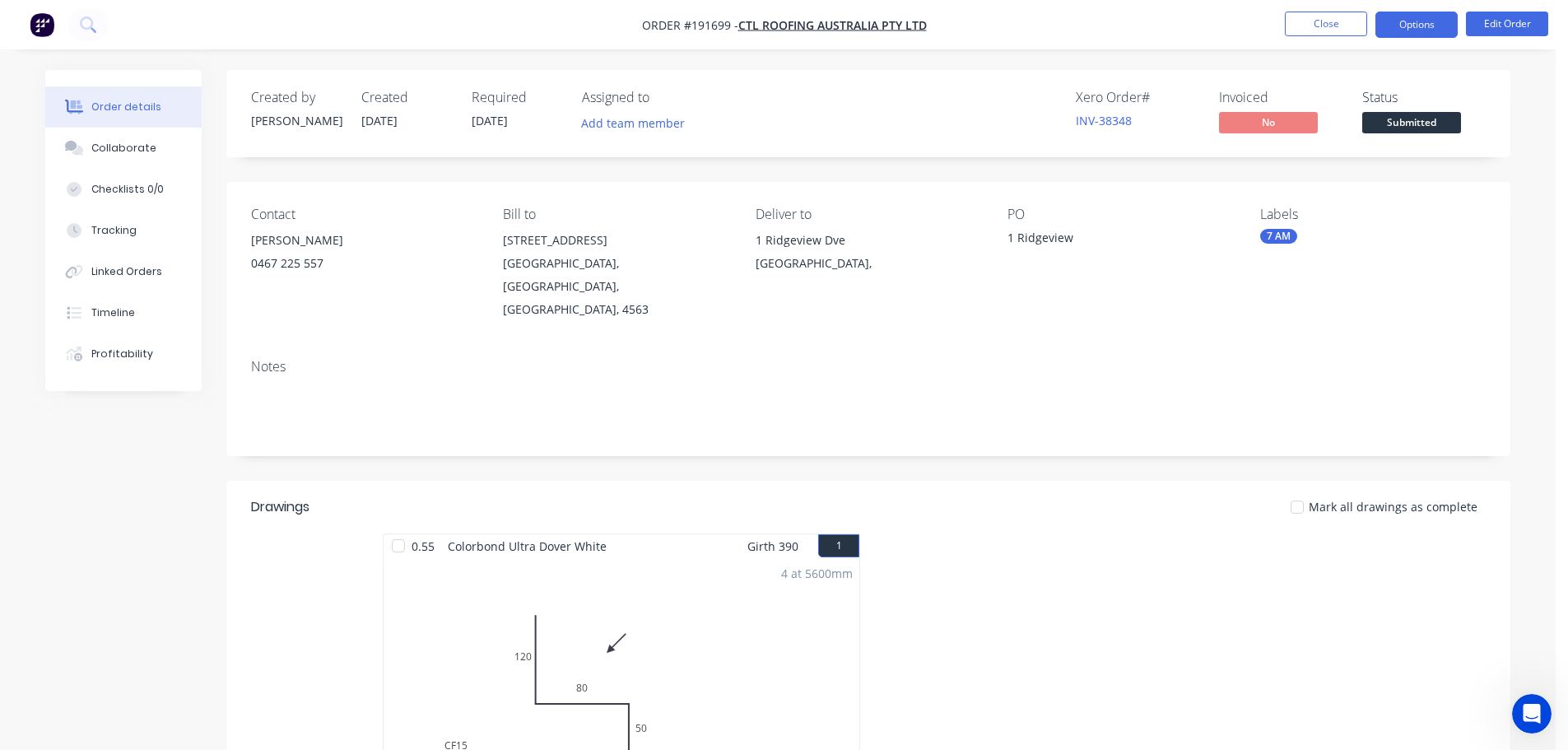
click at [1423, 22] on button "Options" at bounding box center [1416, 24] width 82 height 26
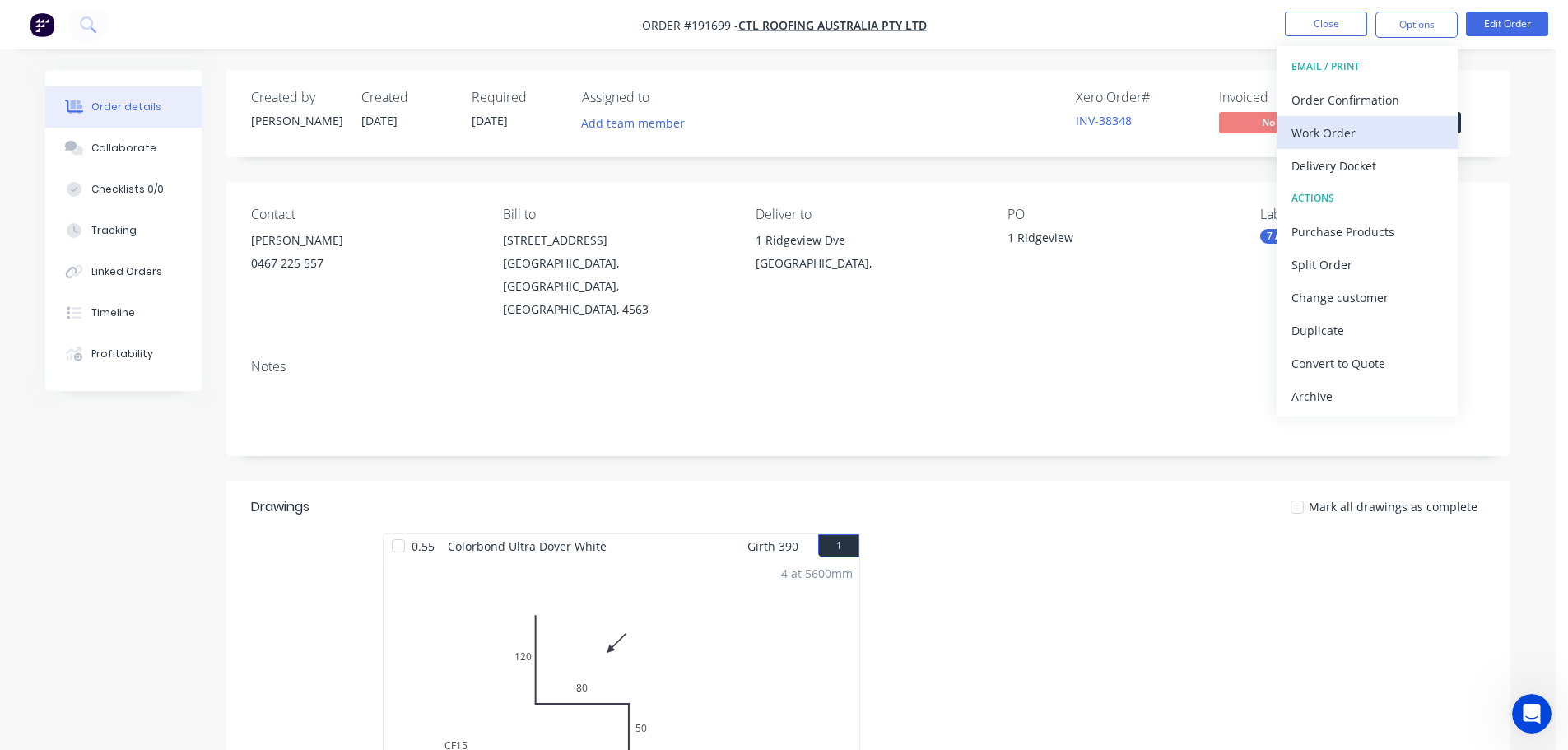
click at [1334, 133] on div "Work Order" at bounding box center [1367, 133] width 151 height 24
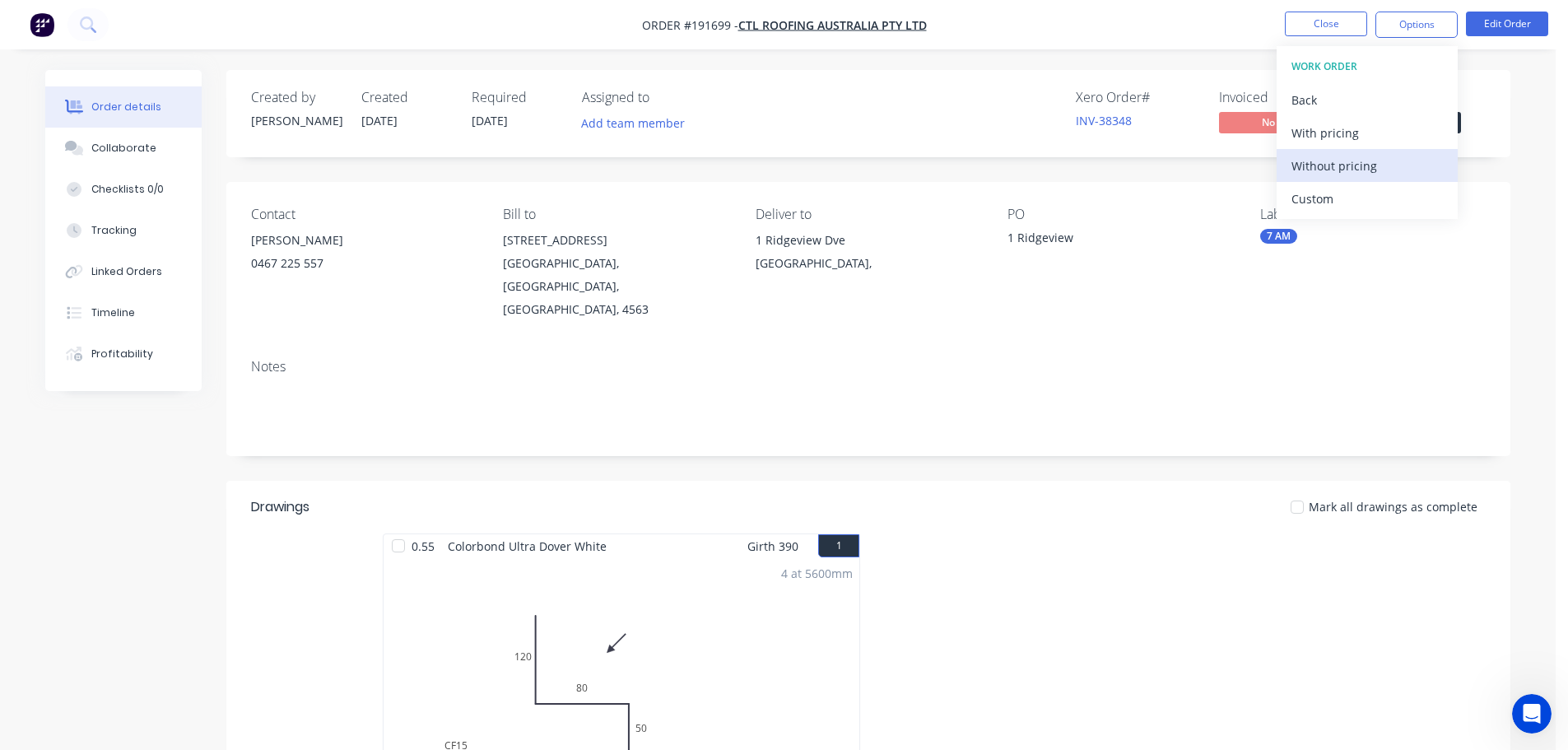
drag, startPoint x: 1331, startPoint y: 165, endPoint x: 1327, endPoint y: 157, distance: 8.9
click at [1332, 165] on div "Without pricing" at bounding box center [1367, 165] width 151 height 24
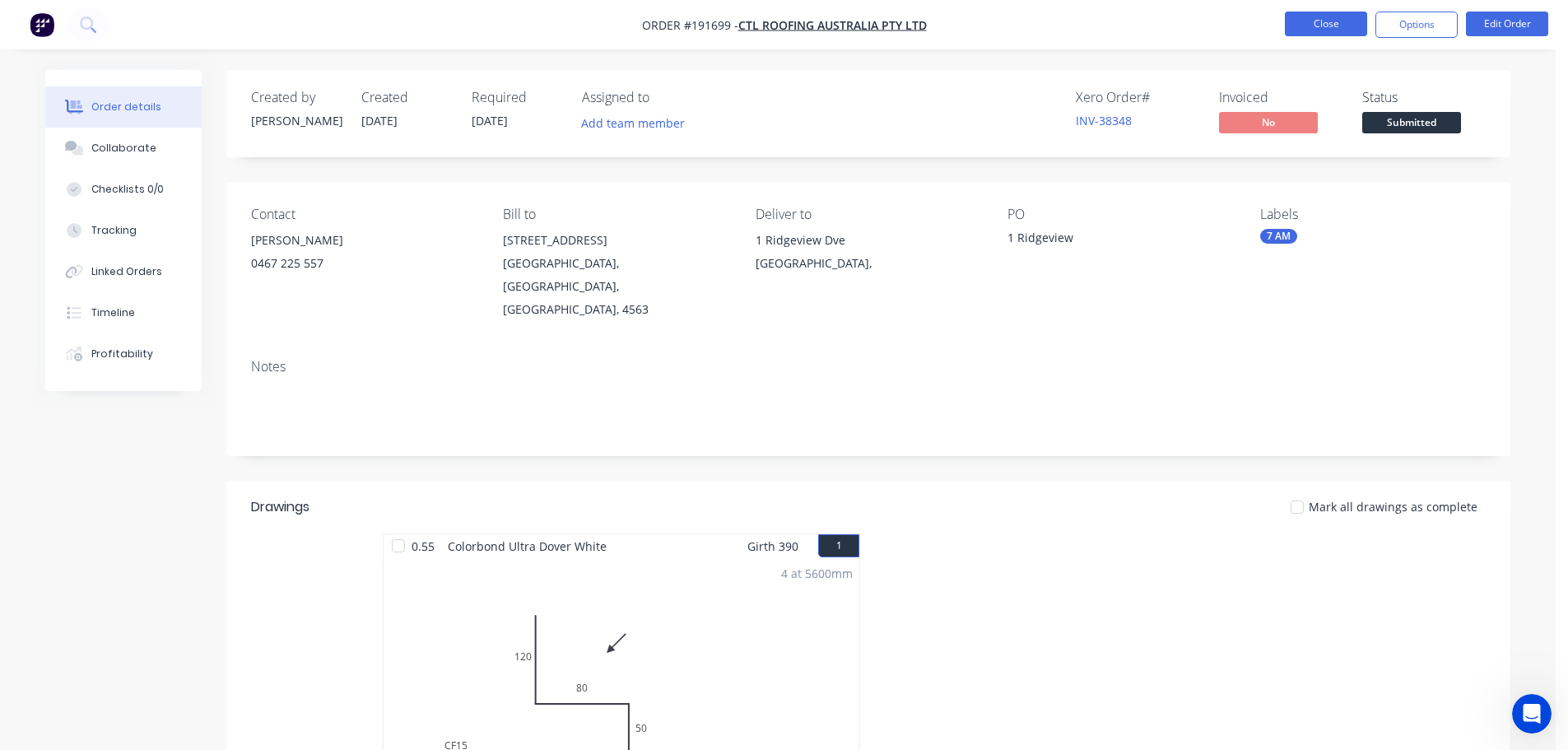
click at [1322, 24] on button "Close" at bounding box center [1325, 24] width 82 height 25
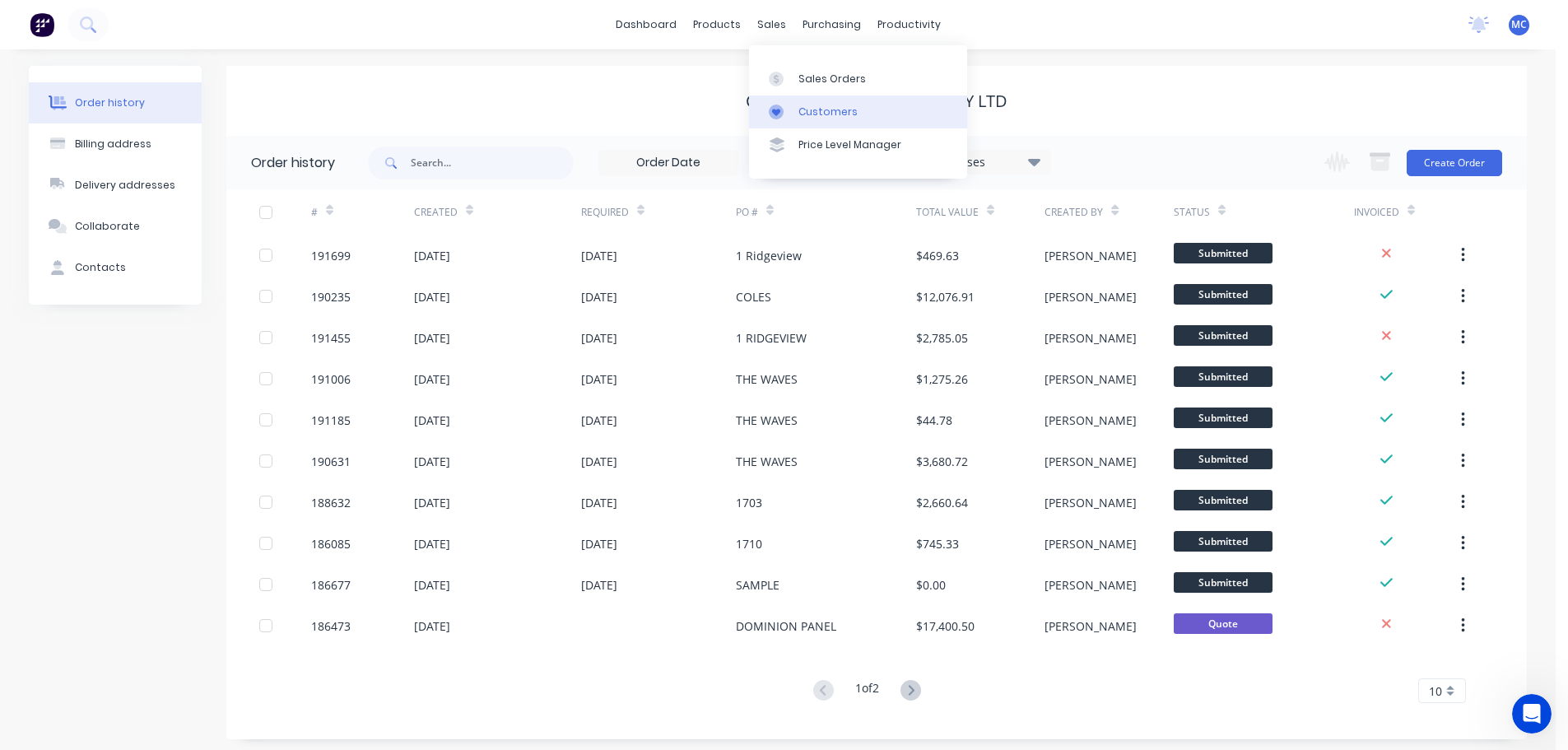
click at [819, 112] on div "Customers" at bounding box center [828, 111] width 59 height 15
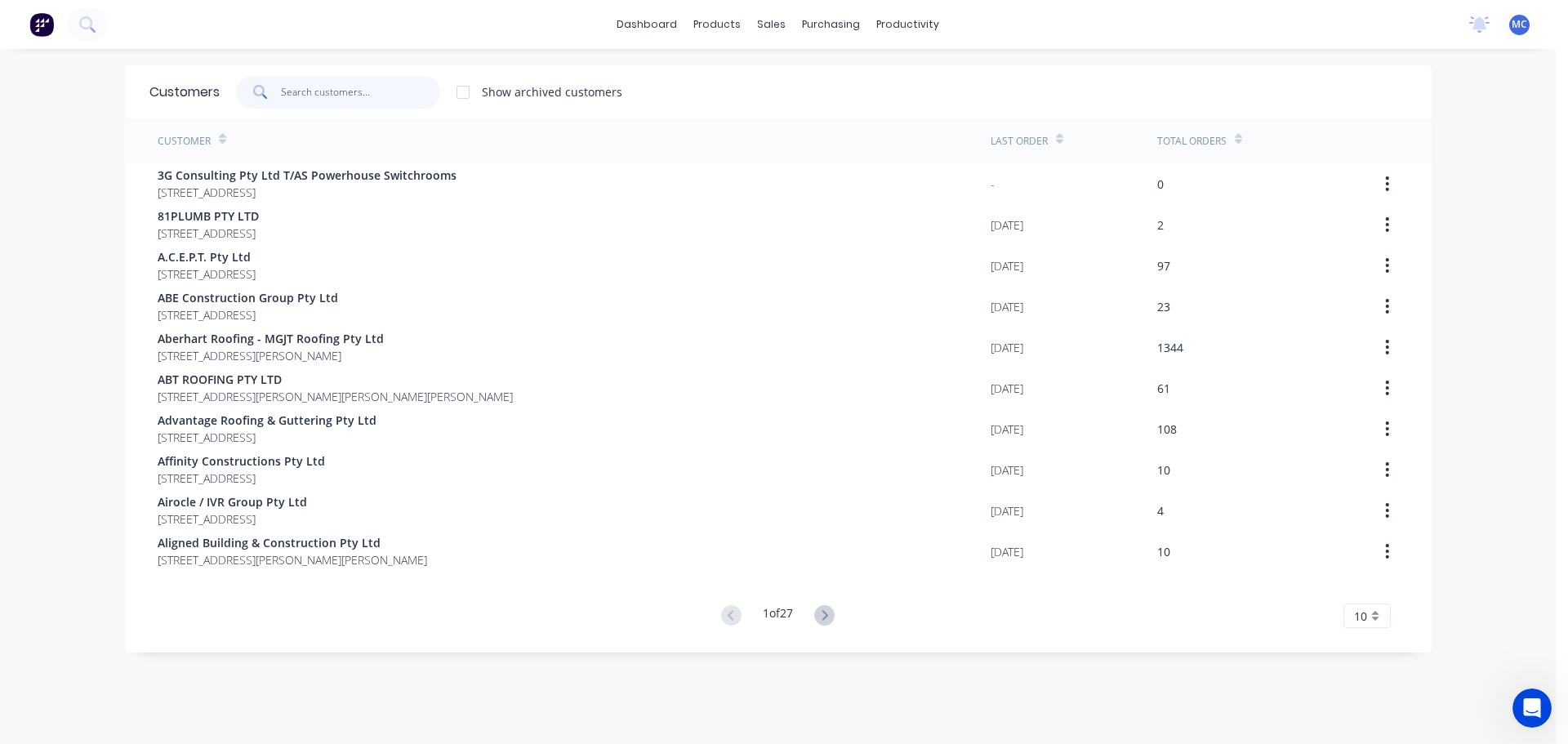
click at [363, 88] on input "text" at bounding box center [361, 92] width 159 height 33
type input "o"
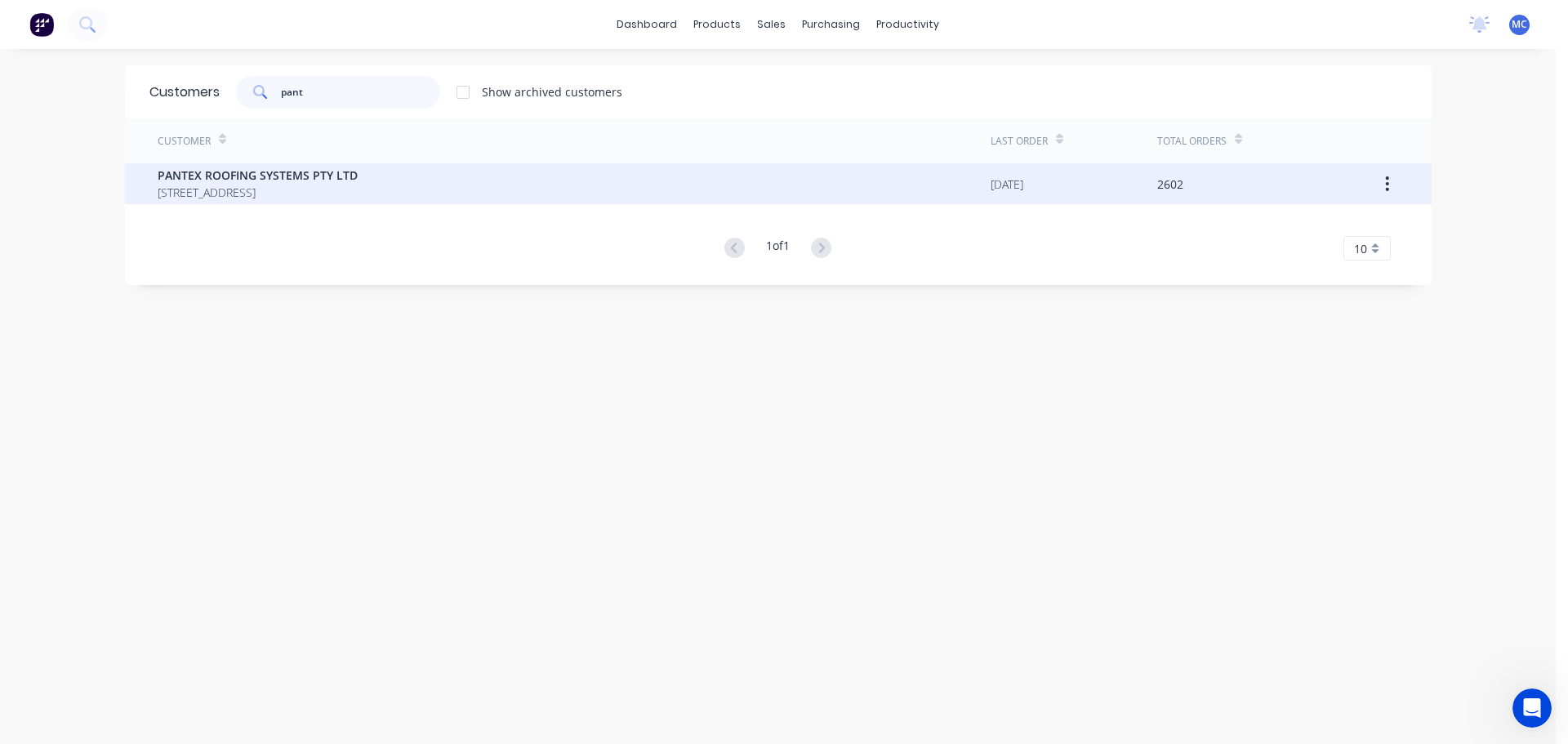
type input "pant"
click at [195, 177] on span "PANTEX ROOFING SYSTEMS PTY LTD" at bounding box center [257, 175] width 200 height 17
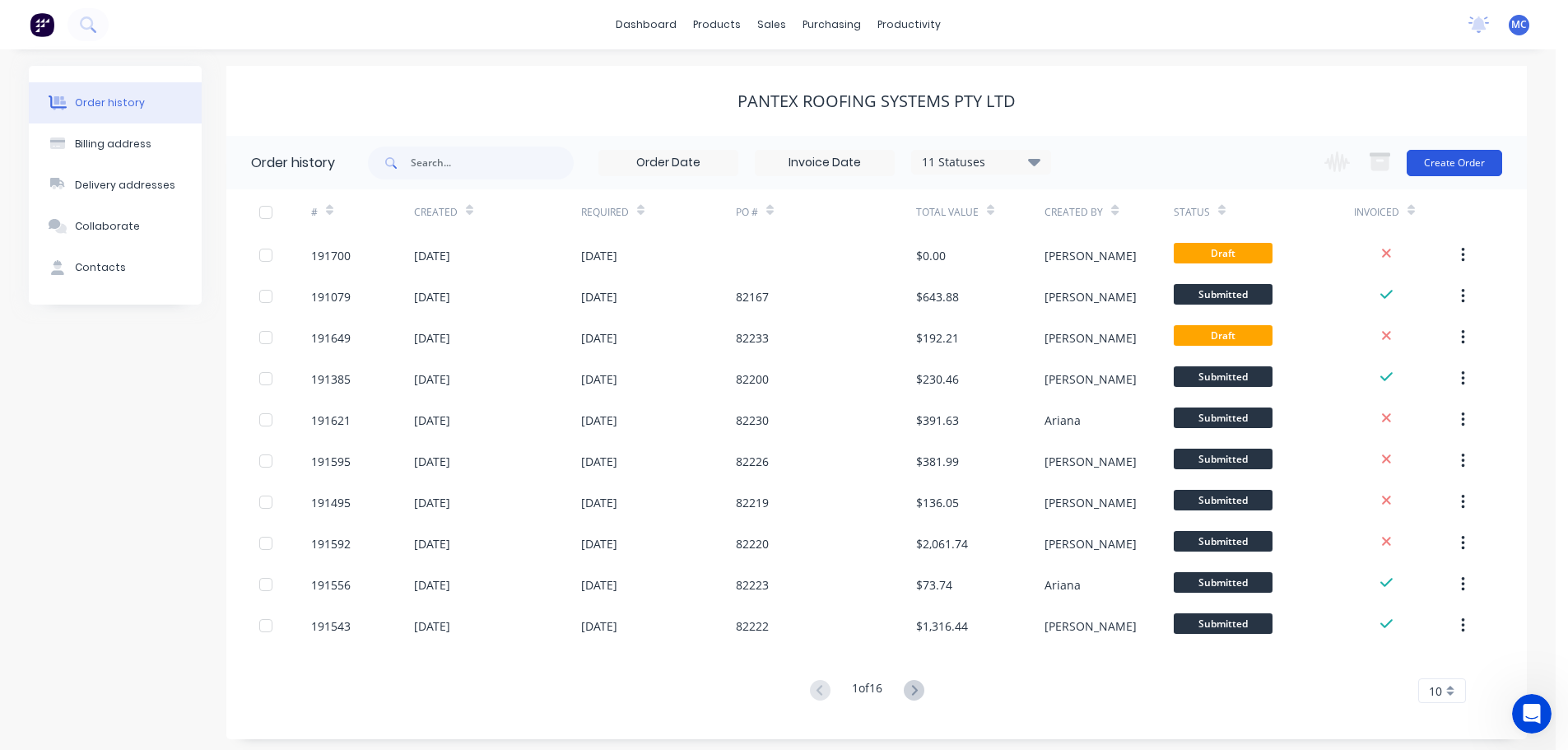
click at [1444, 159] on button "Create Order" at bounding box center [1454, 163] width 96 height 26
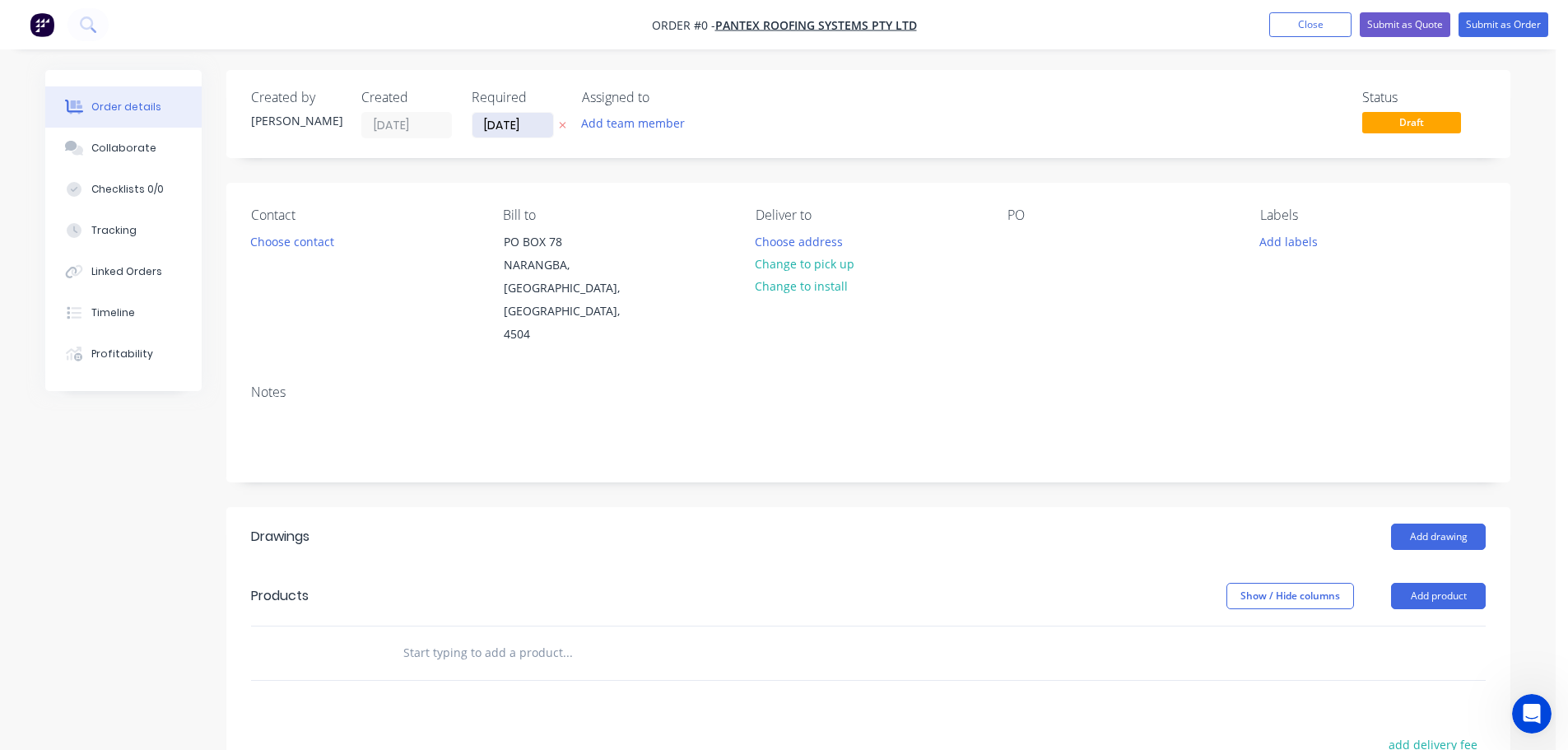
click at [500, 123] on input "[DATE]" at bounding box center [512, 125] width 80 height 25
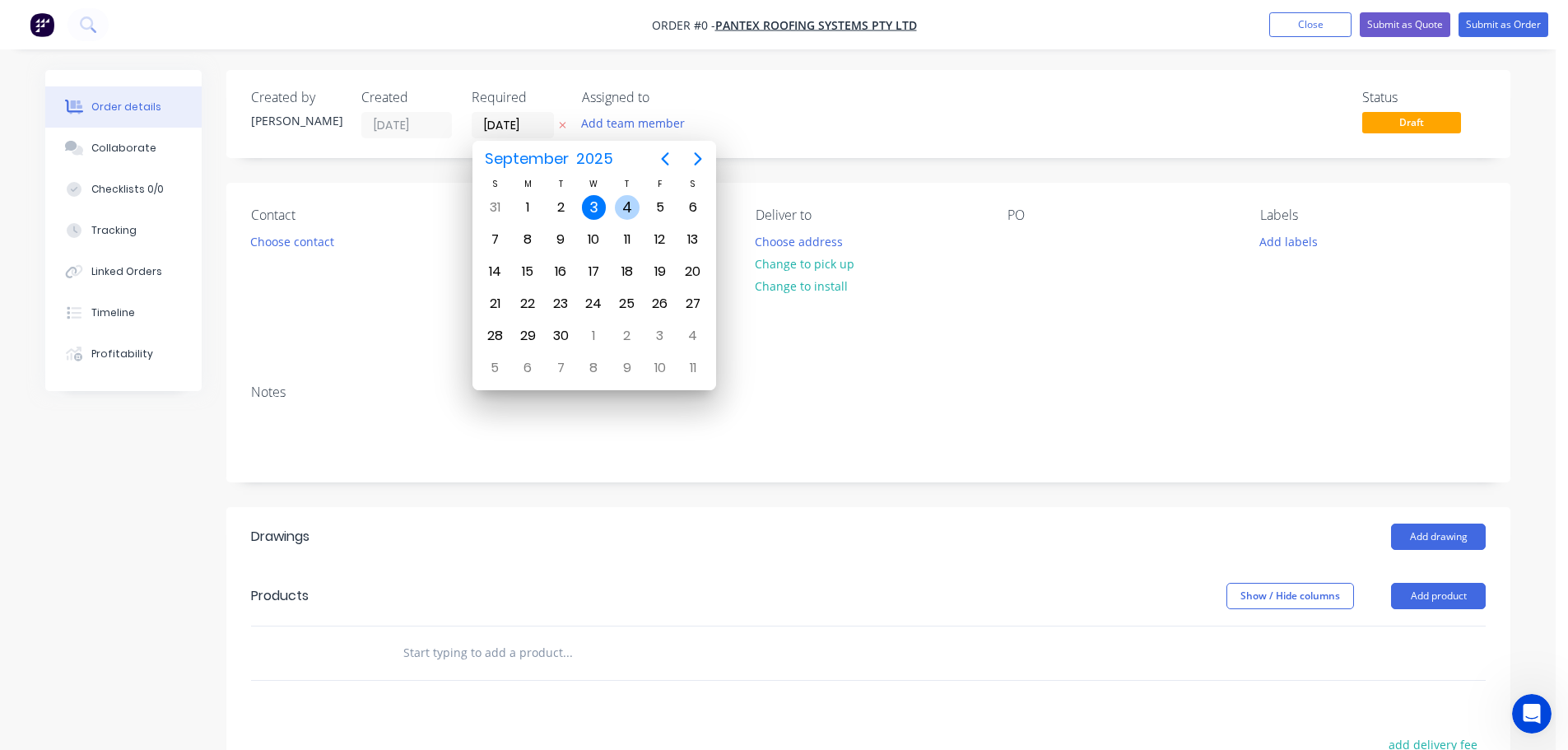
click at [624, 200] on div "4" at bounding box center [627, 208] width 25 height 25
type input "[DATE]"
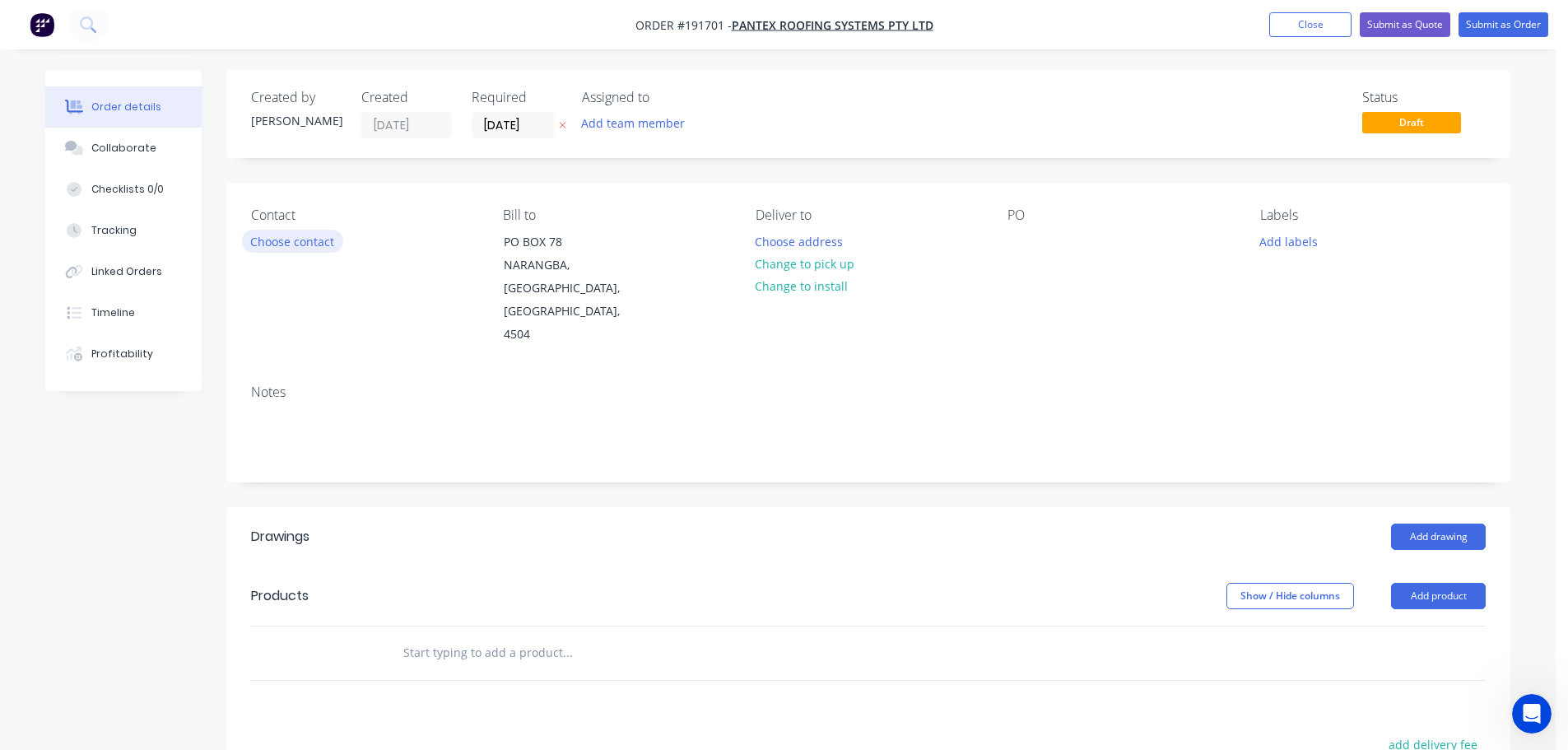
click at [280, 239] on button "Choose contact" at bounding box center [292, 240] width 102 height 22
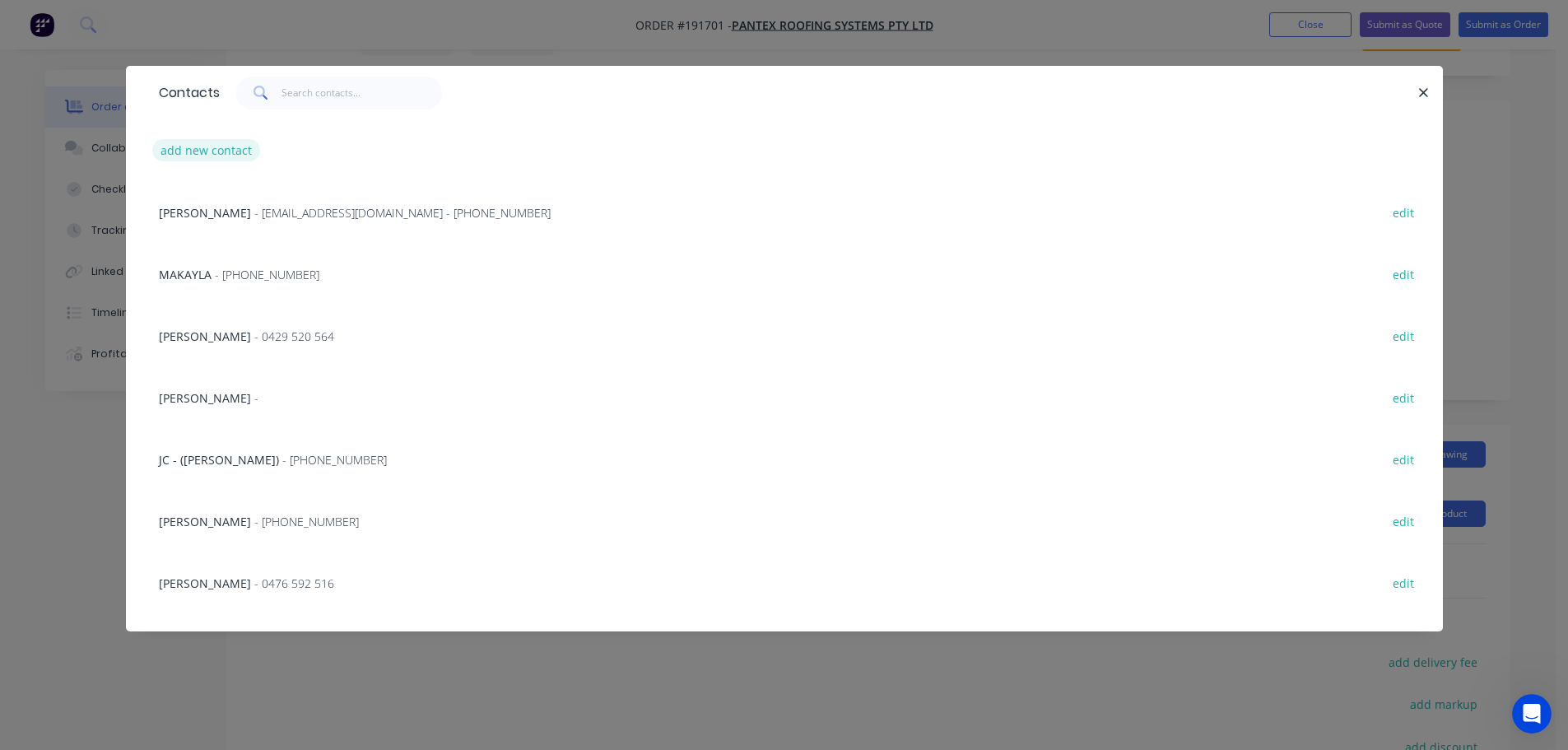
click at [212, 156] on button "add new contact" at bounding box center [206, 150] width 108 height 22
select select "AU"
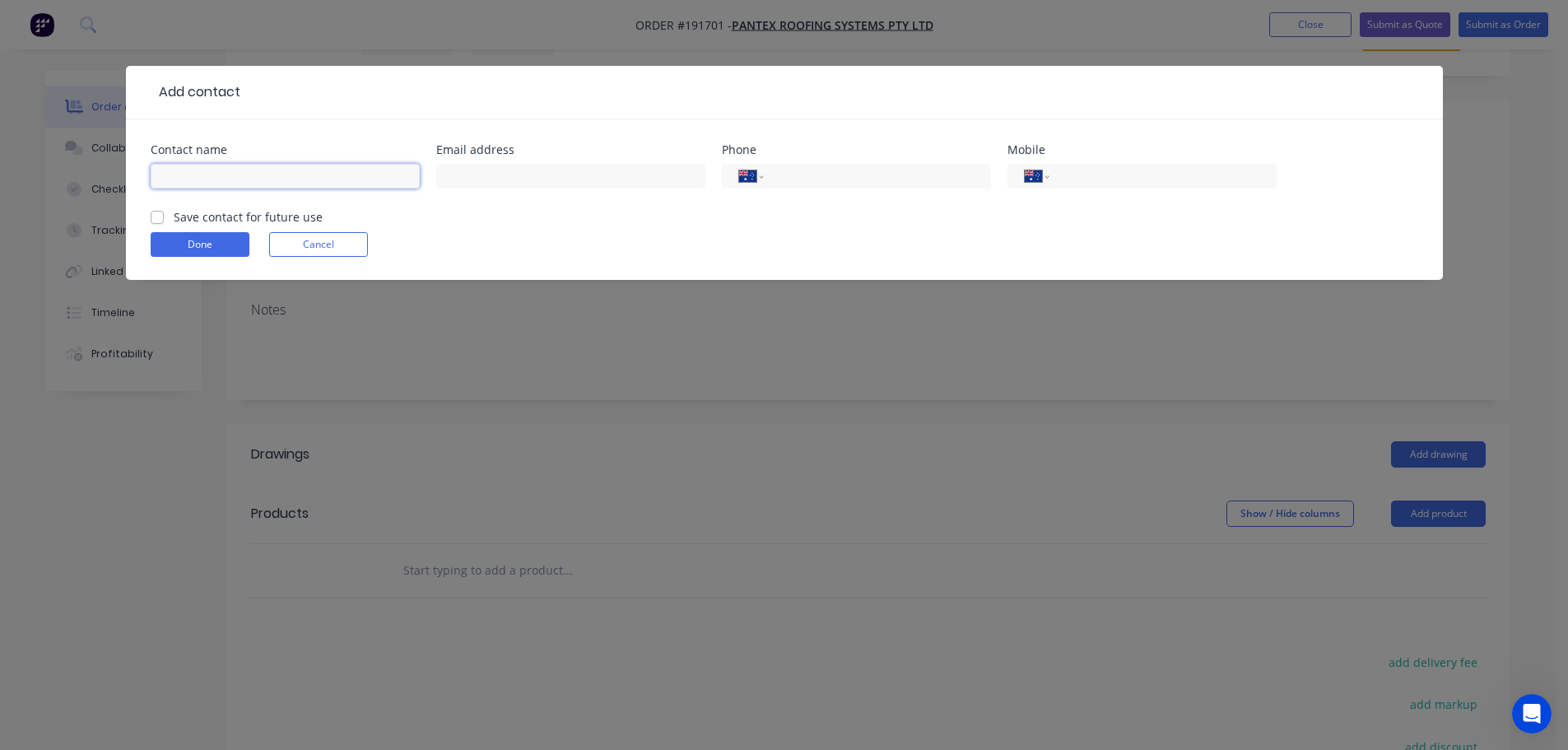
click at [195, 167] on input "text" at bounding box center [286, 176] width 269 height 25
type input "[PERSON_NAME]"
click at [1070, 181] on input "tel" at bounding box center [1160, 177] width 197 height 19
type input "0431 433 474"
click button "Done" at bounding box center [200, 245] width 99 height 25
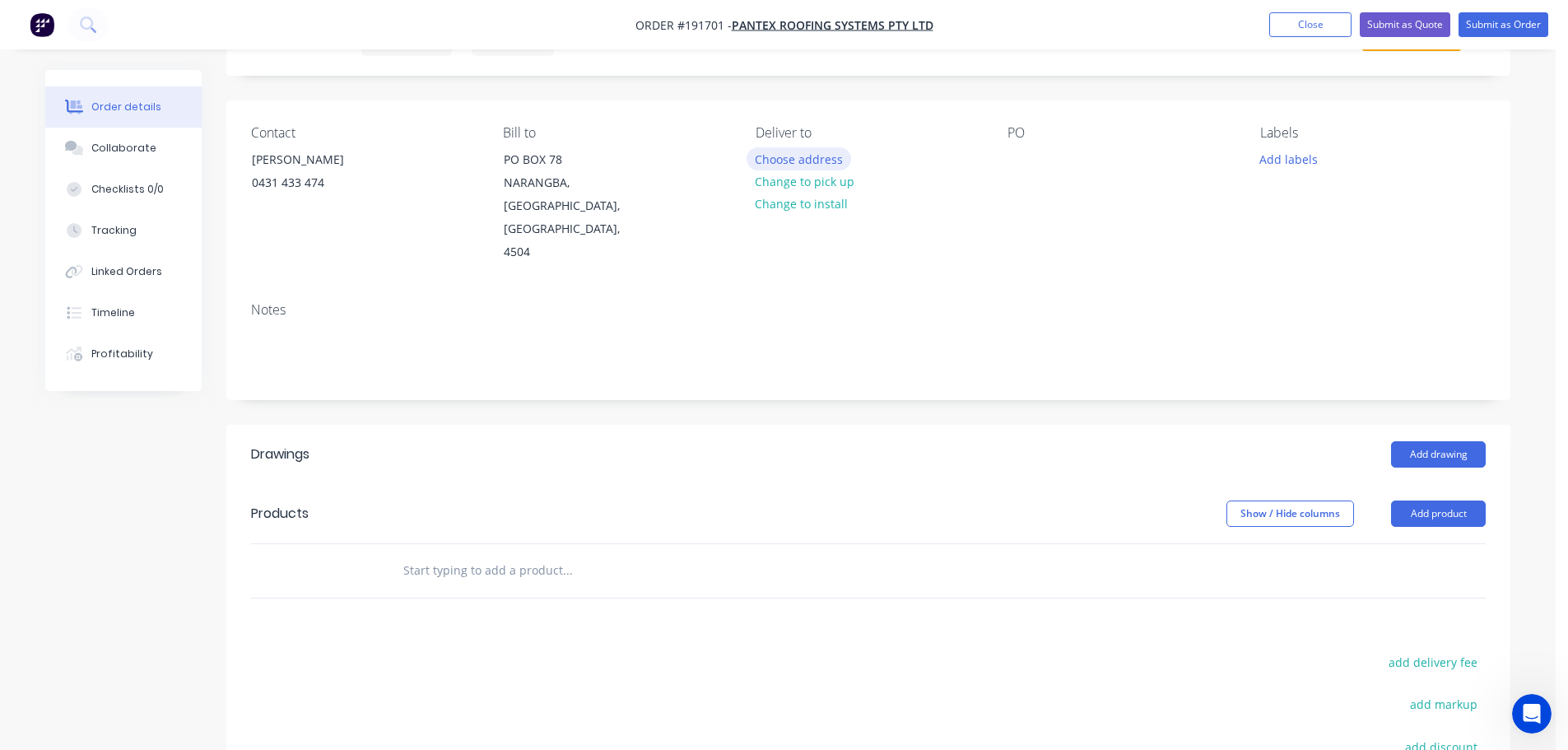
click at [797, 157] on button "Choose address" at bounding box center [799, 158] width 106 height 22
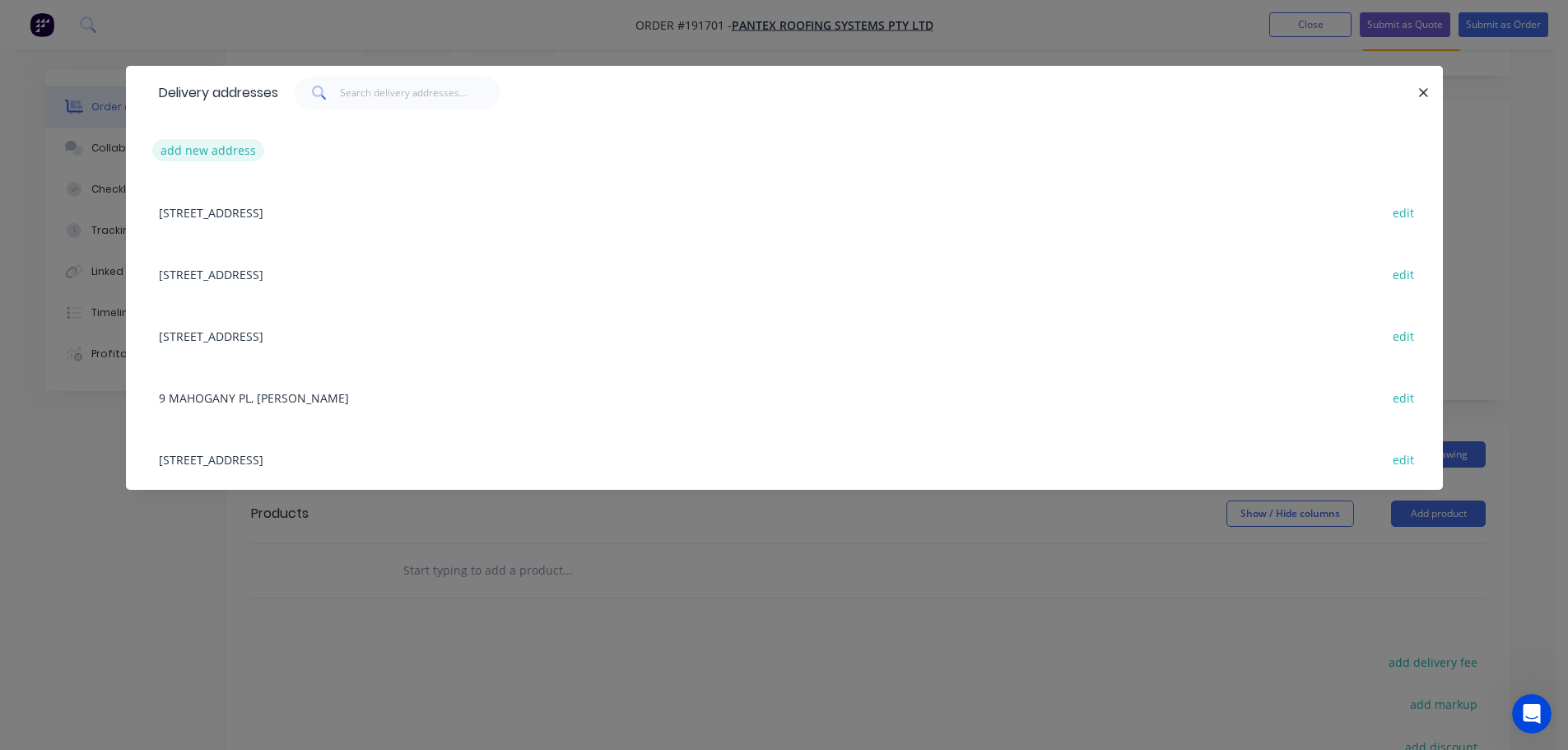
click at [203, 145] on button "add new address" at bounding box center [208, 150] width 112 height 22
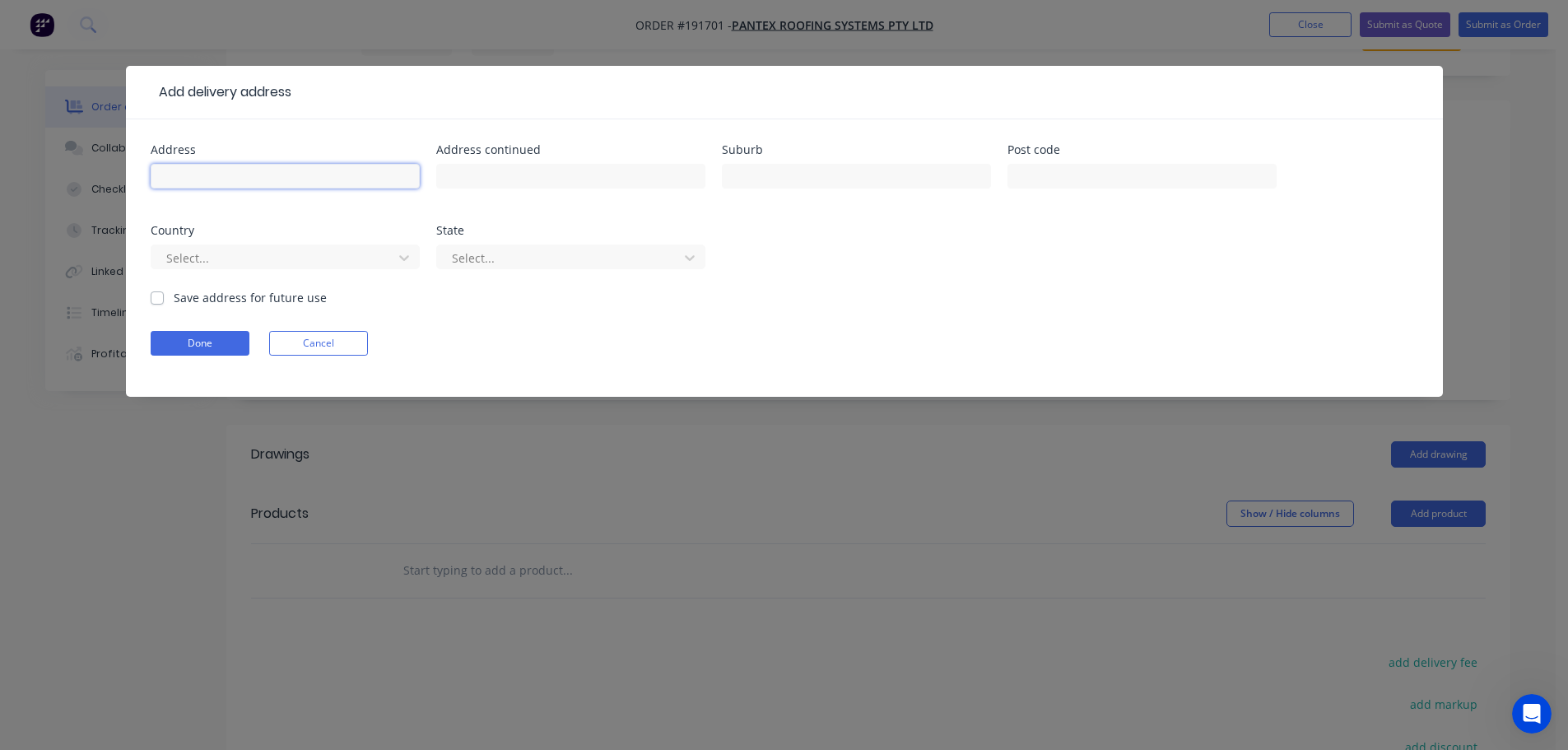
click at [212, 167] on input "text" at bounding box center [286, 176] width 269 height 25
type input "[STREET_ADDRESS]"
type input "Upper Coomera"
click button "Done" at bounding box center [200, 344] width 99 height 25
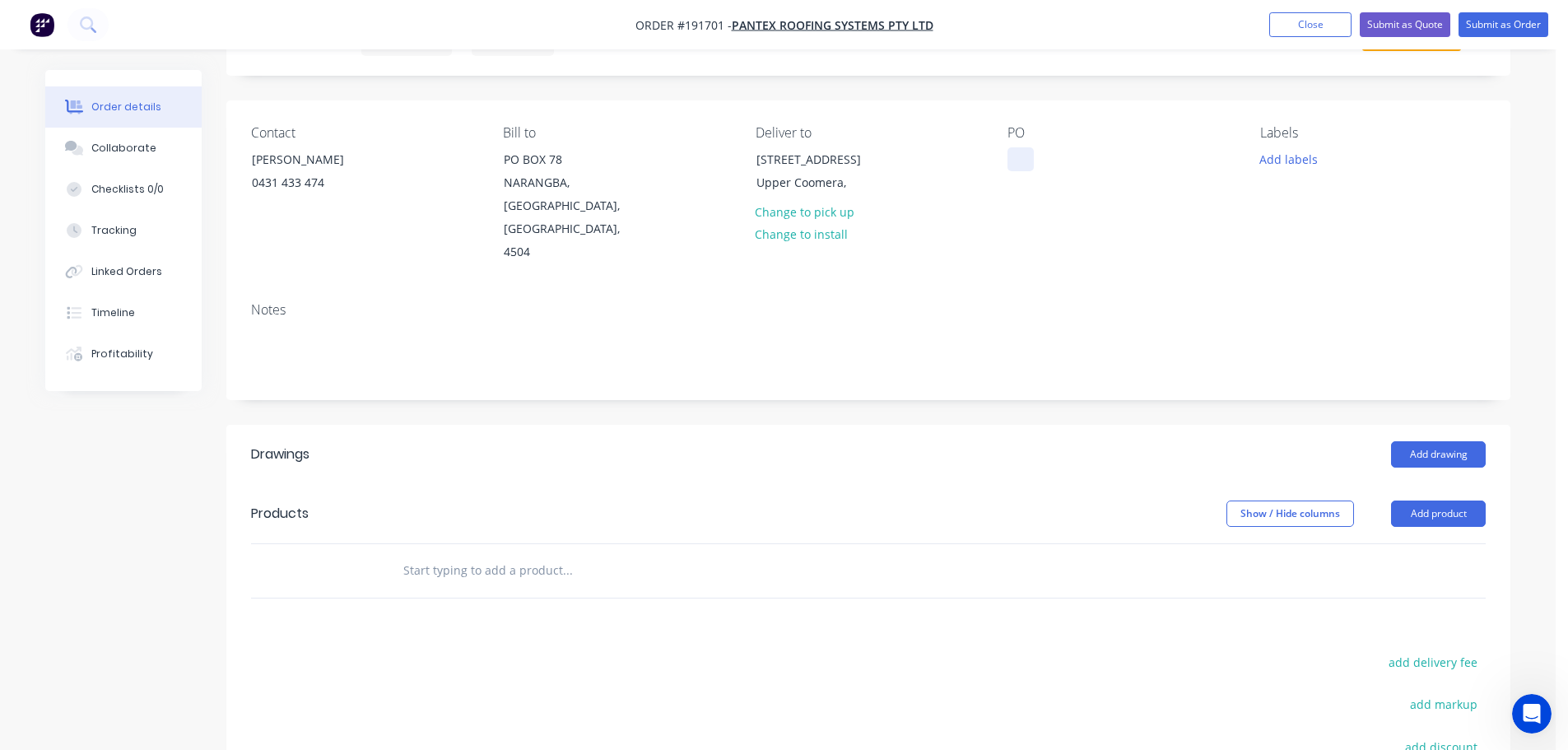
click at [1021, 158] on div at bounding box center [1020, 159] width 26 height 24
click at [1443, 441] on button "Add drawing" at bounding box center [1438, 454] width 95 height 26
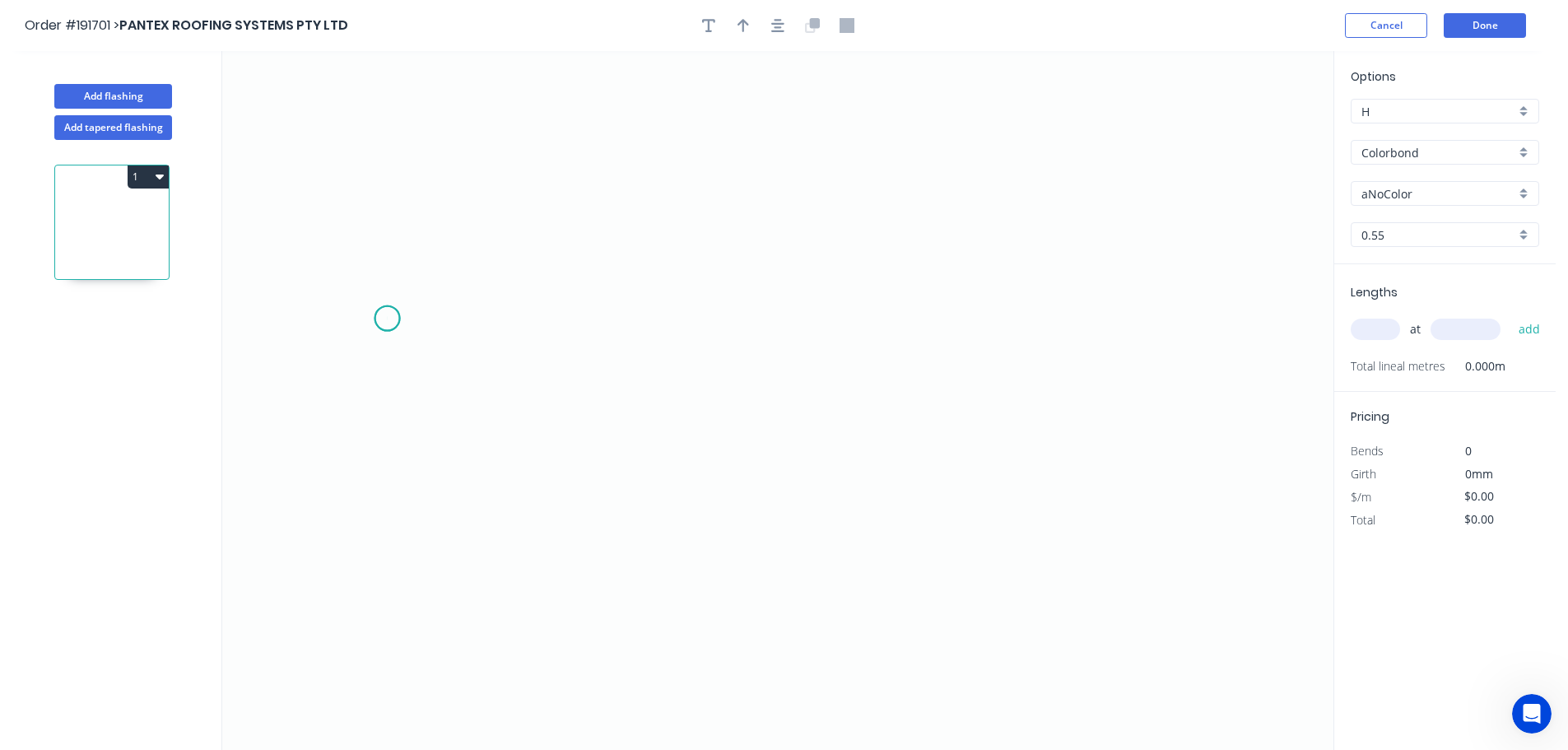
click at [387, 318] on icon "0" at bounding box center [778, 401] width 1111 height 699
click at [351, 353] on icon "0" at bounding box center [778, 401] width 1111 height 699
click at [800, 371] on icon "0 ?" at bounding box center [778, 401] width 1111 height 699
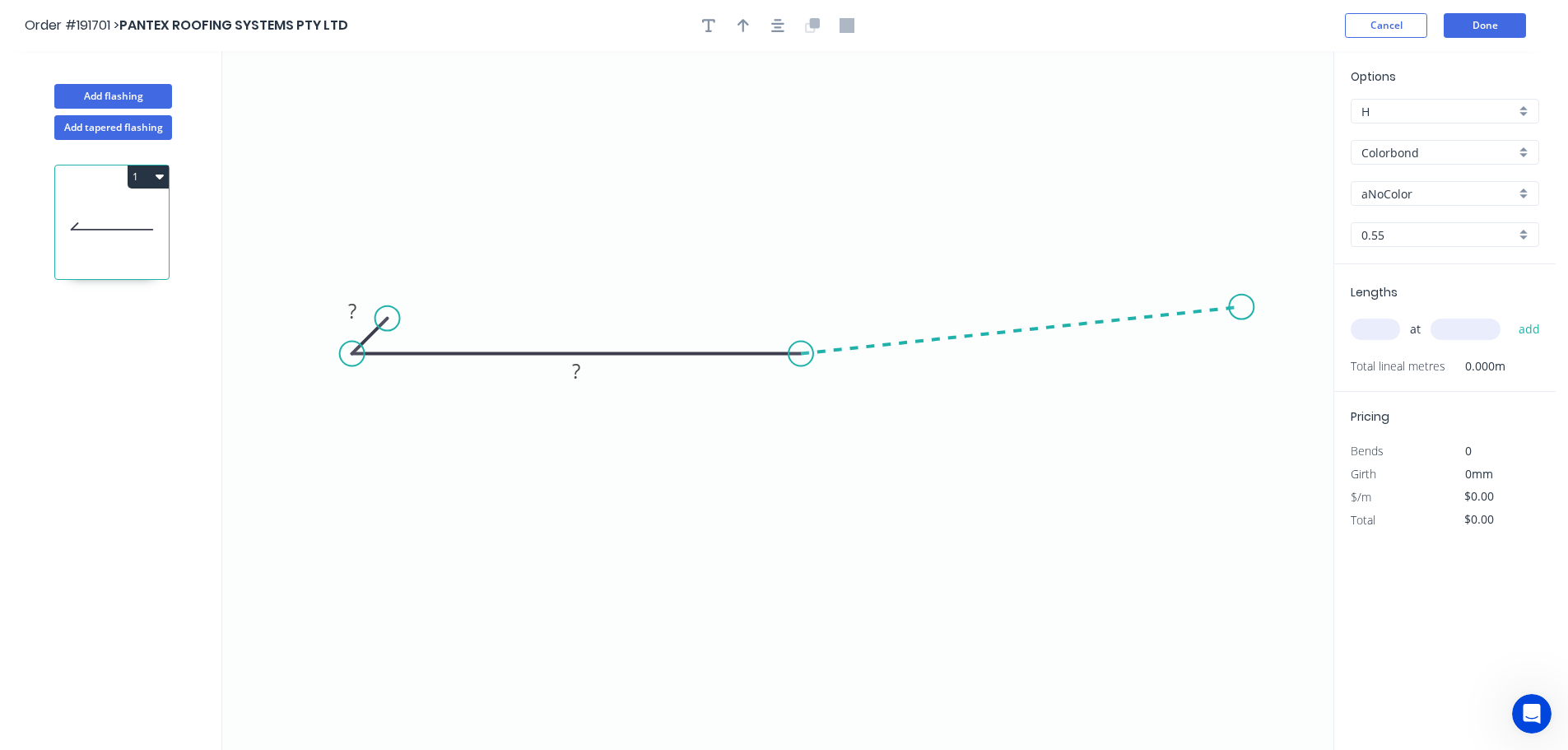
click at [1242, 307] on icon "0 ? ?" at bounding box center [778, 401] width 1111 height 699
click at [1312, 370] on icon "0 ? ? ? ? º" at bounding box center [778, 401] width 1111 height 699
click at [349, 308] on tspan "?" at bounding box center [352, 311] width 9 height 27
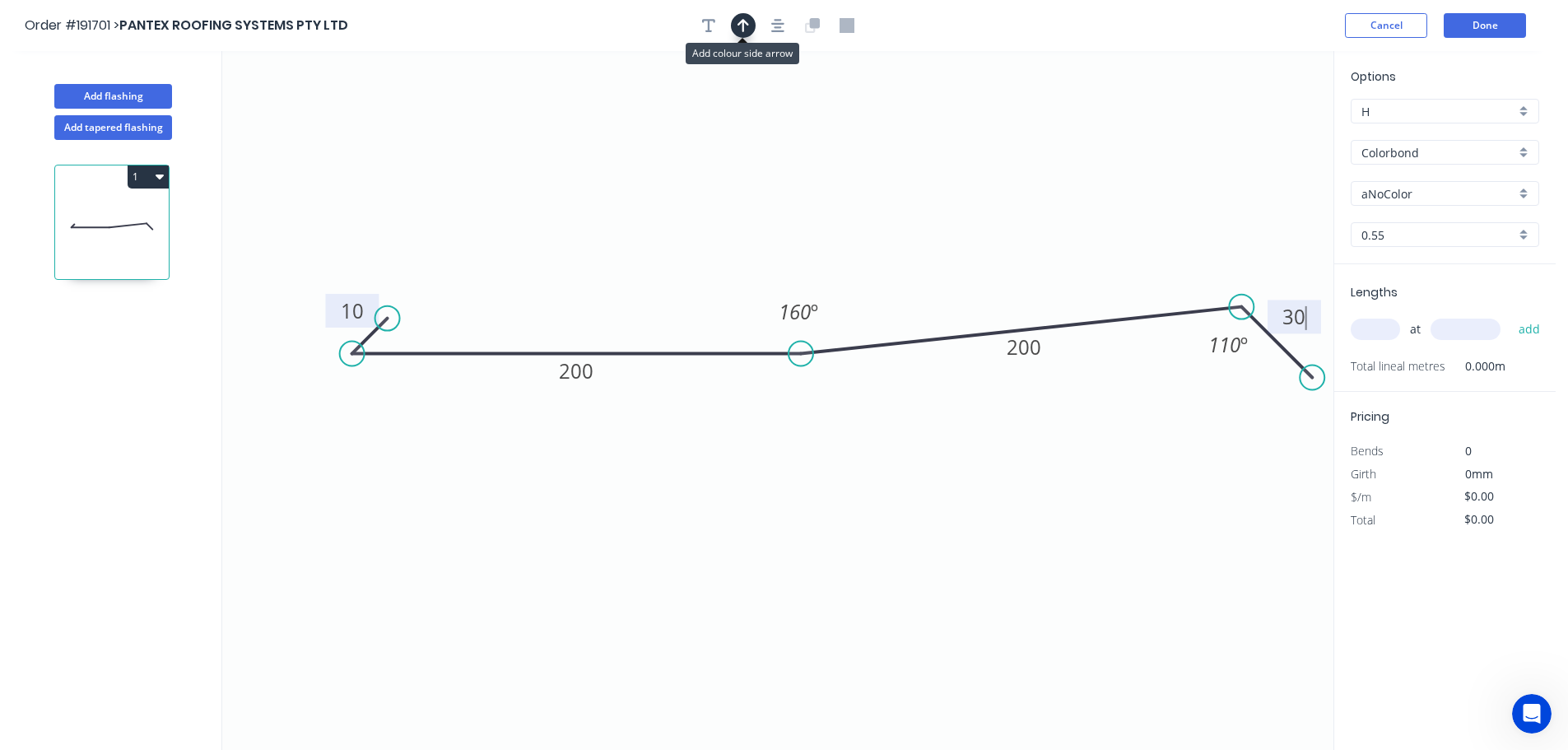
click at [739, 24] on icon "button" at bounding box center [743, 26] width 12 height 14
type input "$14.82"
click at [1250, 130] on icon at bounding box center [1248, 111] width 15 height 52
drag, startPoint x: 1250, startPoint y: 130, endPoint x: 928, endPoint y: 194, distance: 328.3
click at [928, 194] on icon at bounding box center [928, 174] width 15 height 52
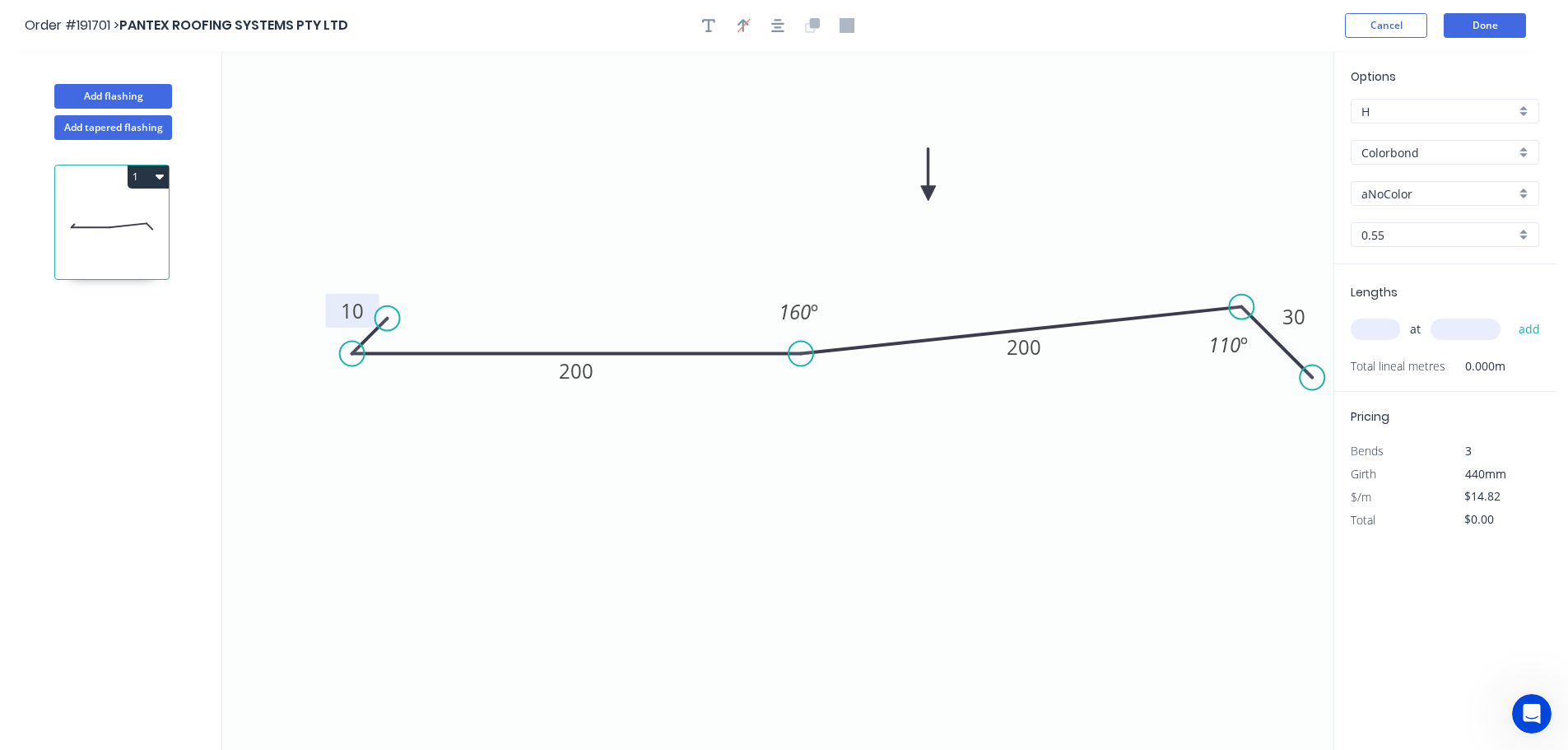
click at [1383, 188] on input "aNoColor" at bounding box center [1437, 194] width 154 height 17
click at [1385, 223] on div "Basalt" at bounding box center [1444, 225] width 187 height 29
type input "Basalt"
click at [1379, 328] on input "text" at bounding box center [1374, 329] width 49 height 21
type input "1"
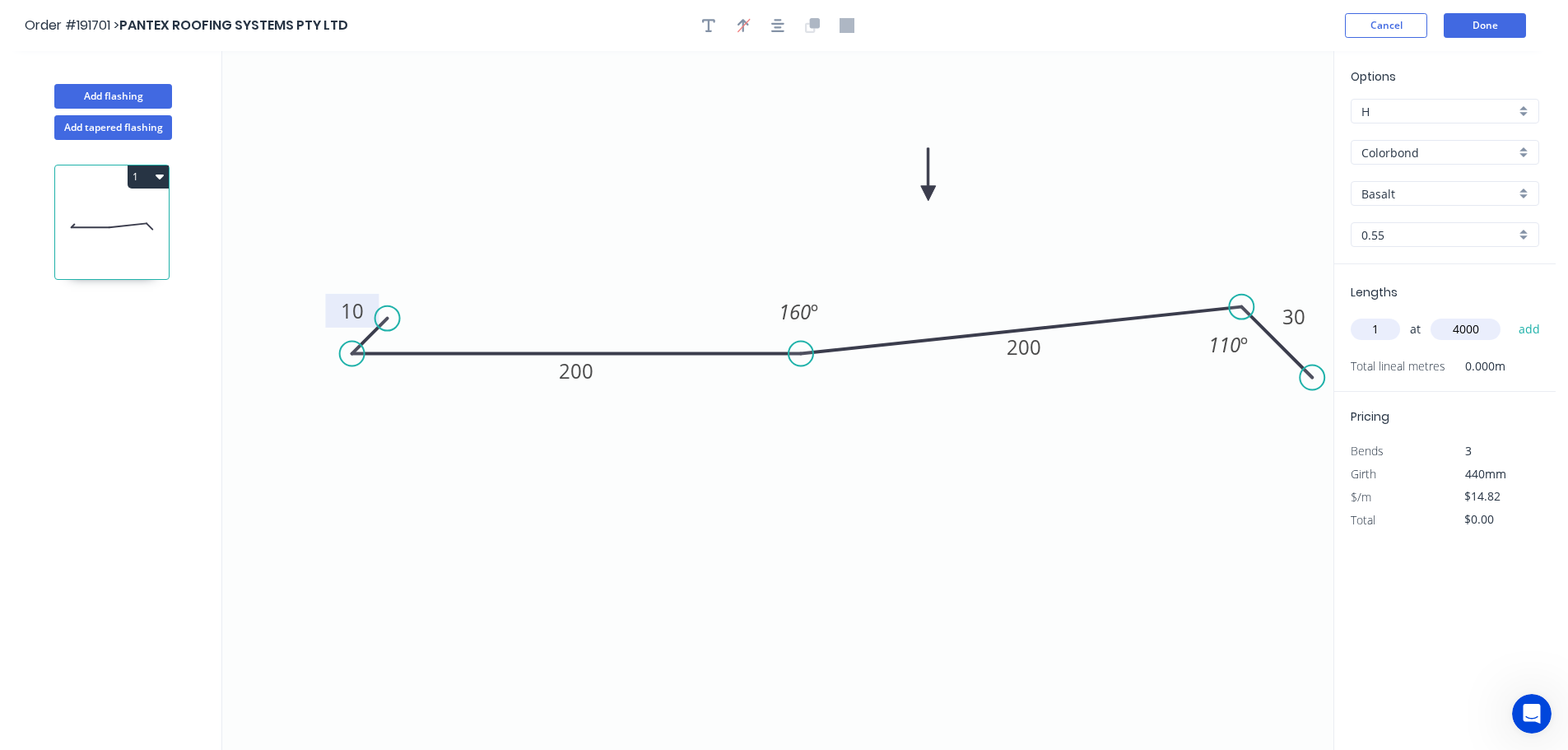
type input "4000"
click at [1510, 315] on button "add" at bounding box center [1529, 329] width 39 height 28
type input "$59.28"
click at [1226, 345] on tspan "110" at bounding box center [1223, 345] width 32 height 27
click at [1488, 21] on button "Done" at bounding box center [1484, 26] width 82 height 25
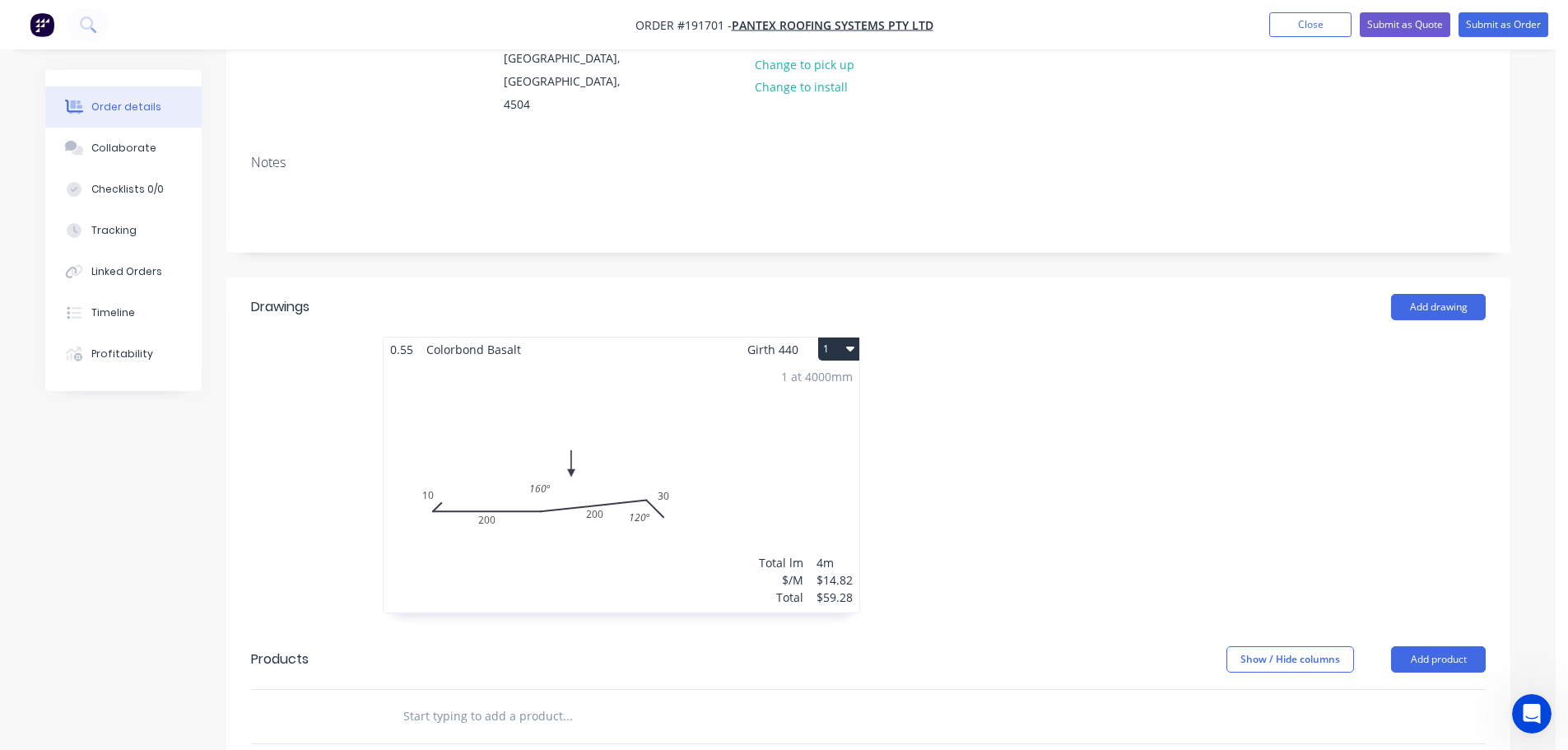
scroll to position [247, 0]
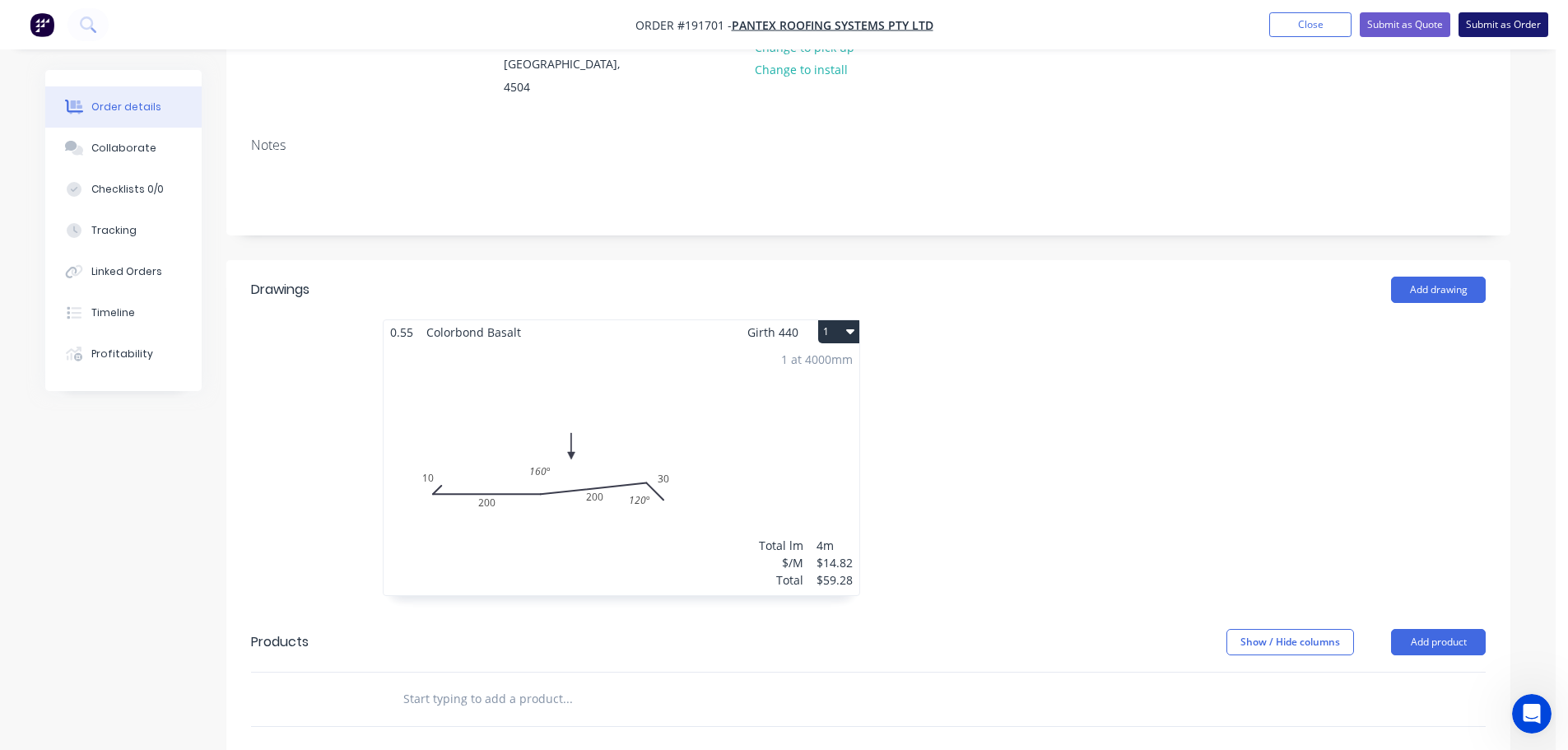
click at [1505, 23] on button "Submit as Order" at bounding box center [1503, 25] width 90 height 25
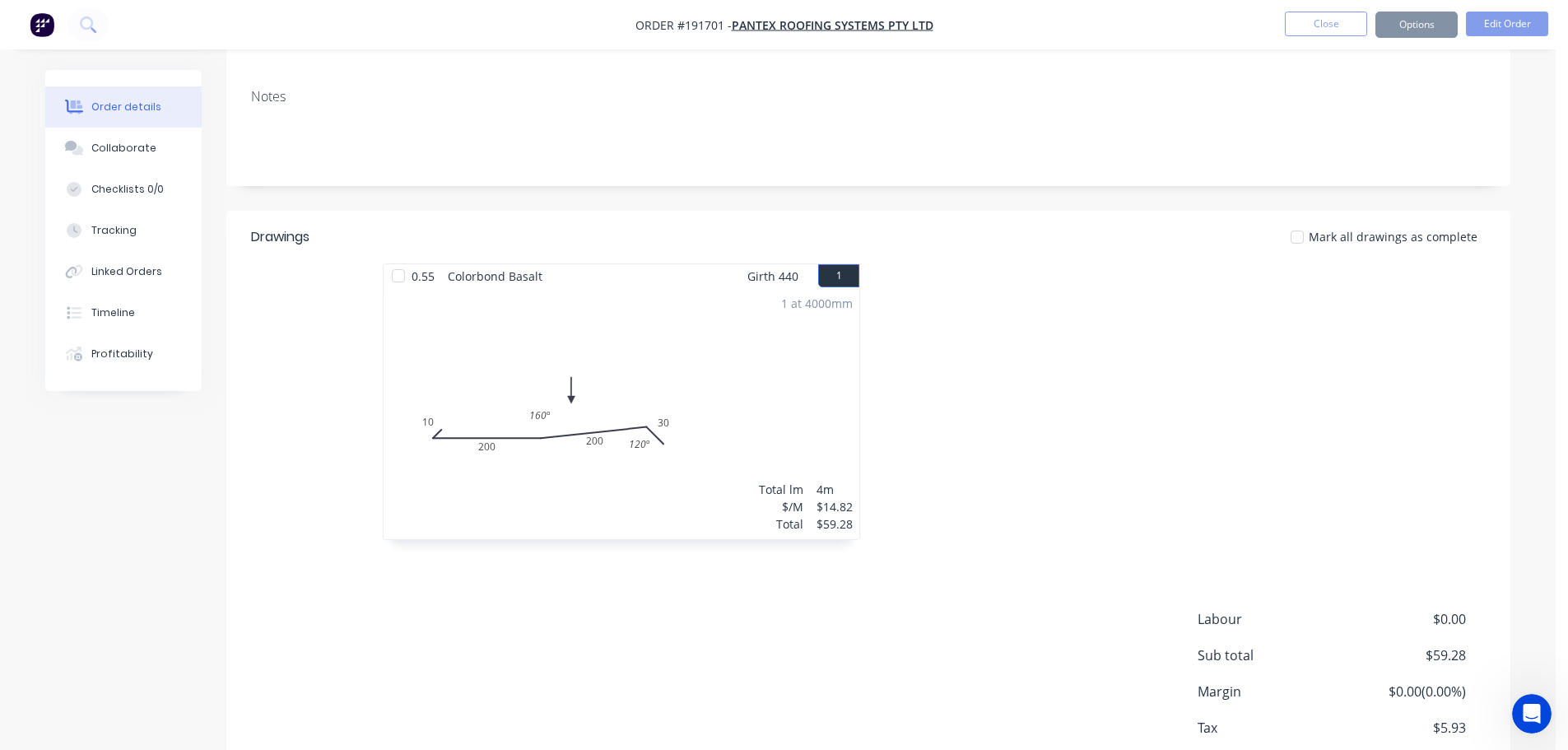
scroll to position [0, 0]
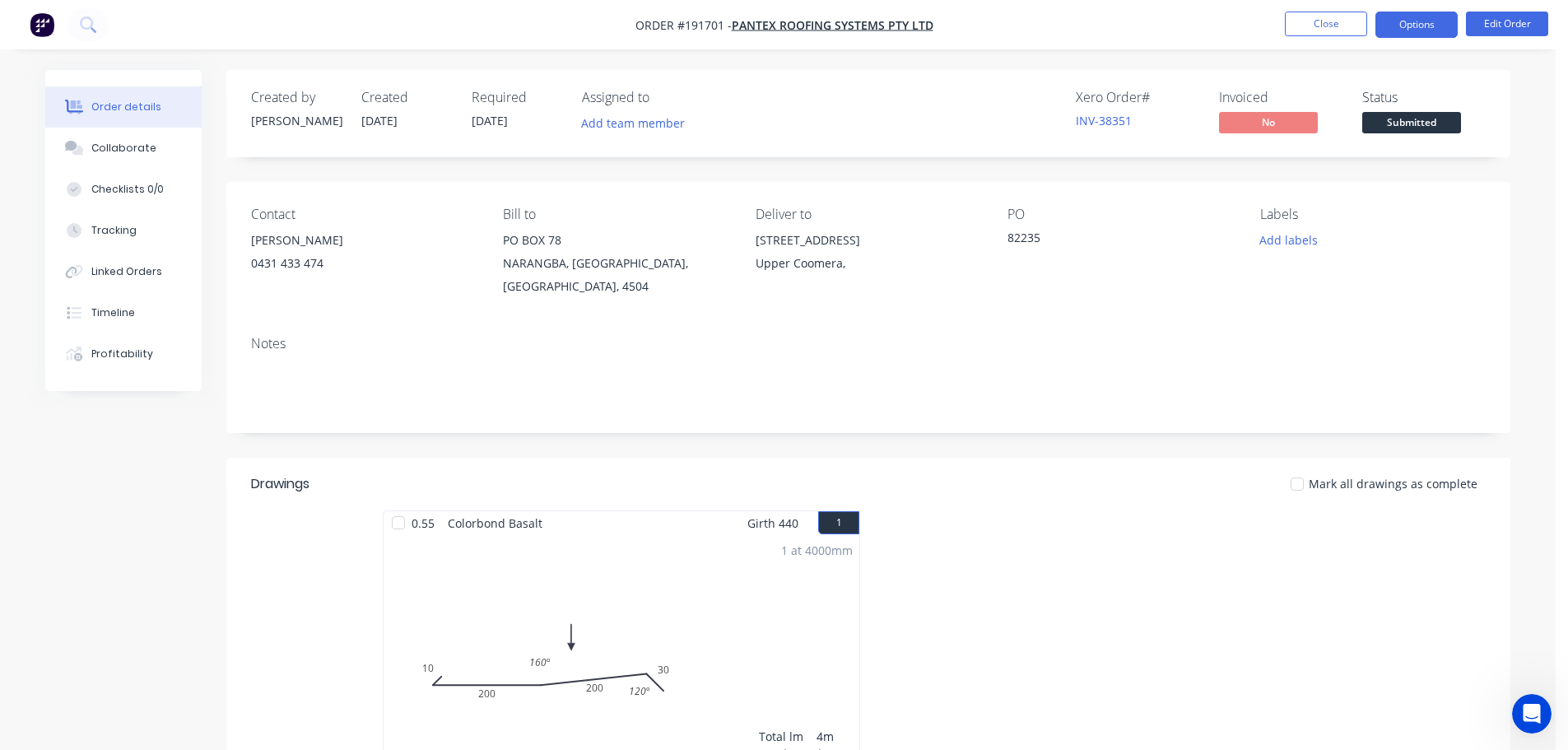
click at [1432, 20] on button "Options" at bounding box center [1416, 24] width 82 height 26
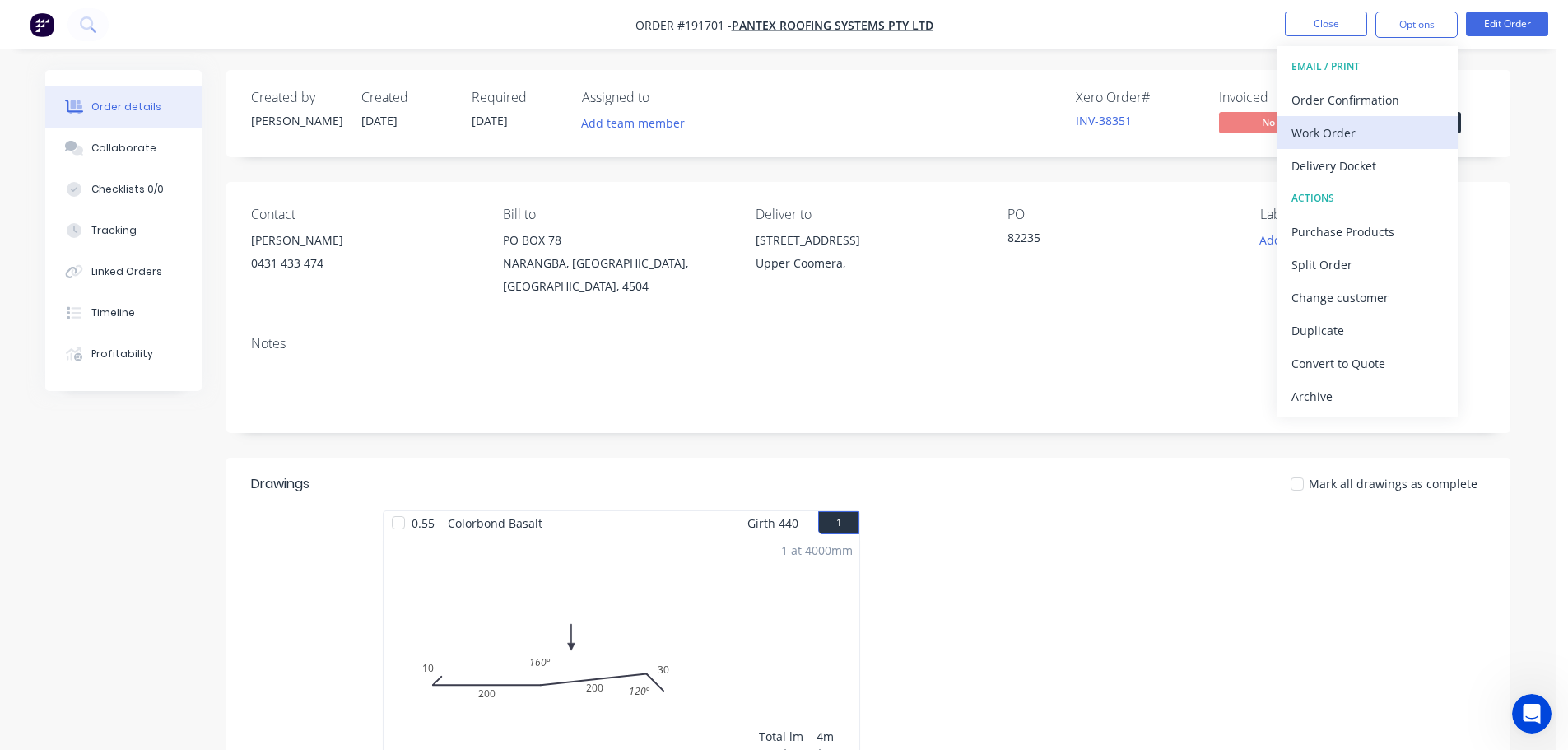
click at [1317, 131] on div "Work Order" at bounding box center [1367, 133] width 151 height 24
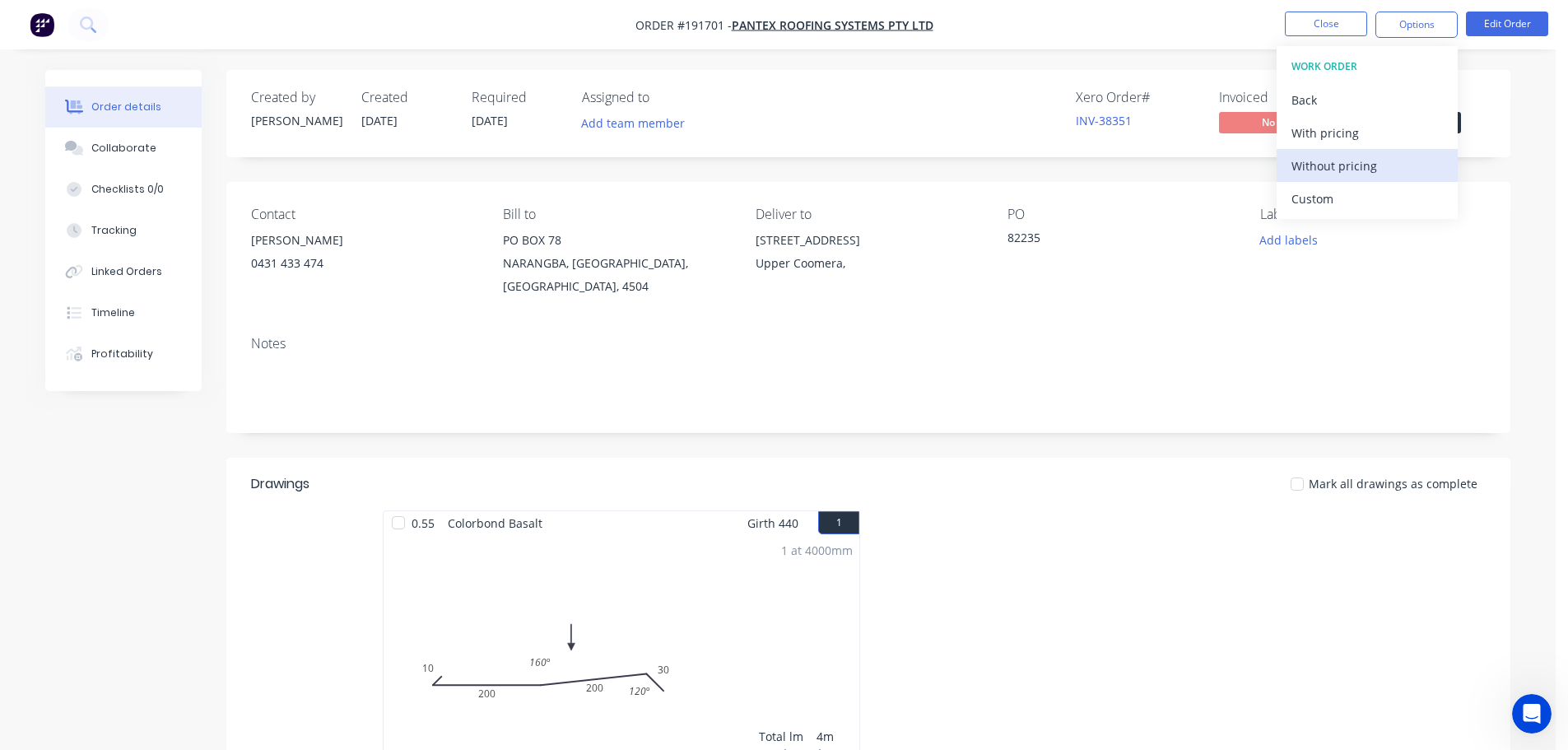
click at [1323, 171] on div "Without pricing" at bounding box center [1367, 165] width 151 height 24
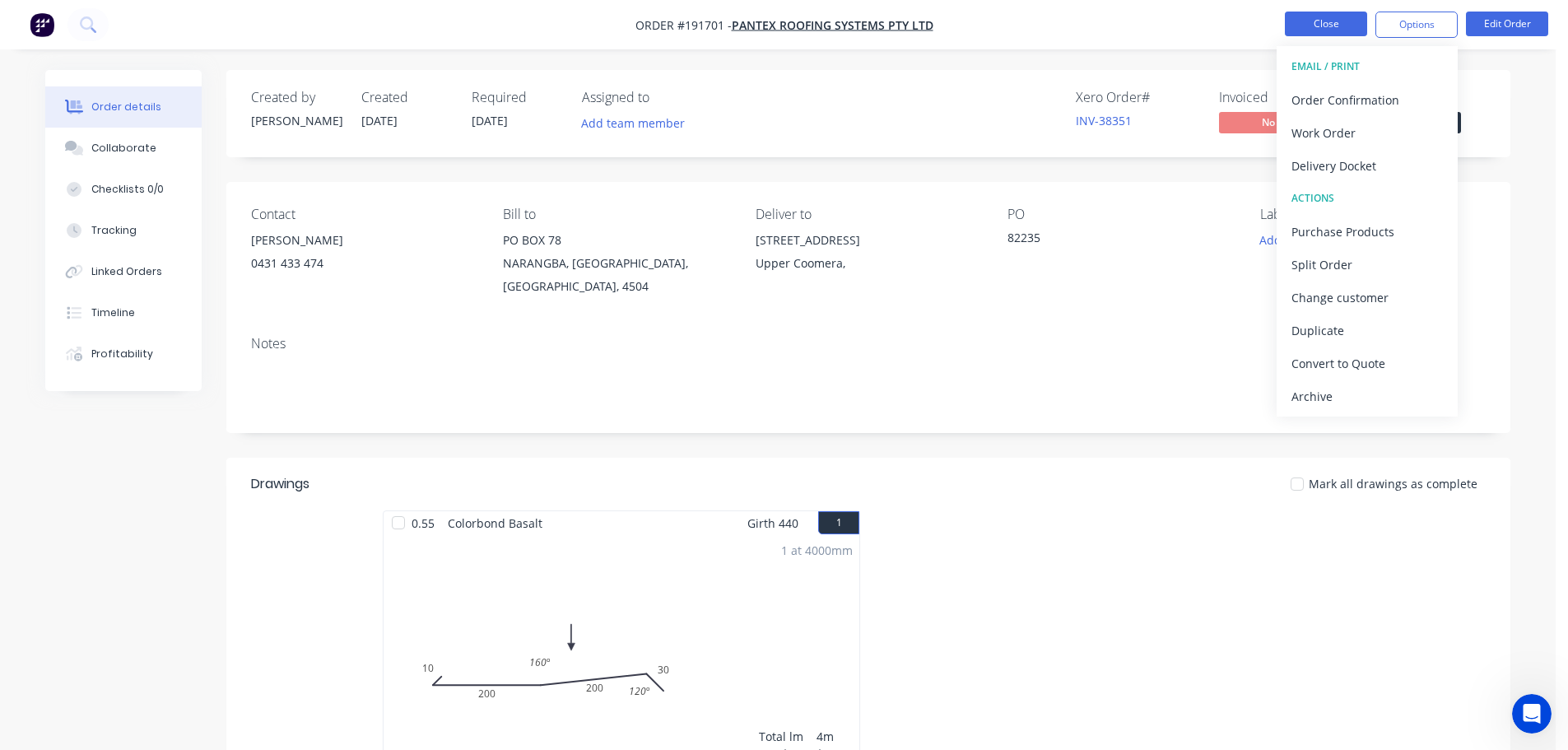
click at [1319, 19] on button "Close" at bounding box center [1325, 24] width 82 height 25
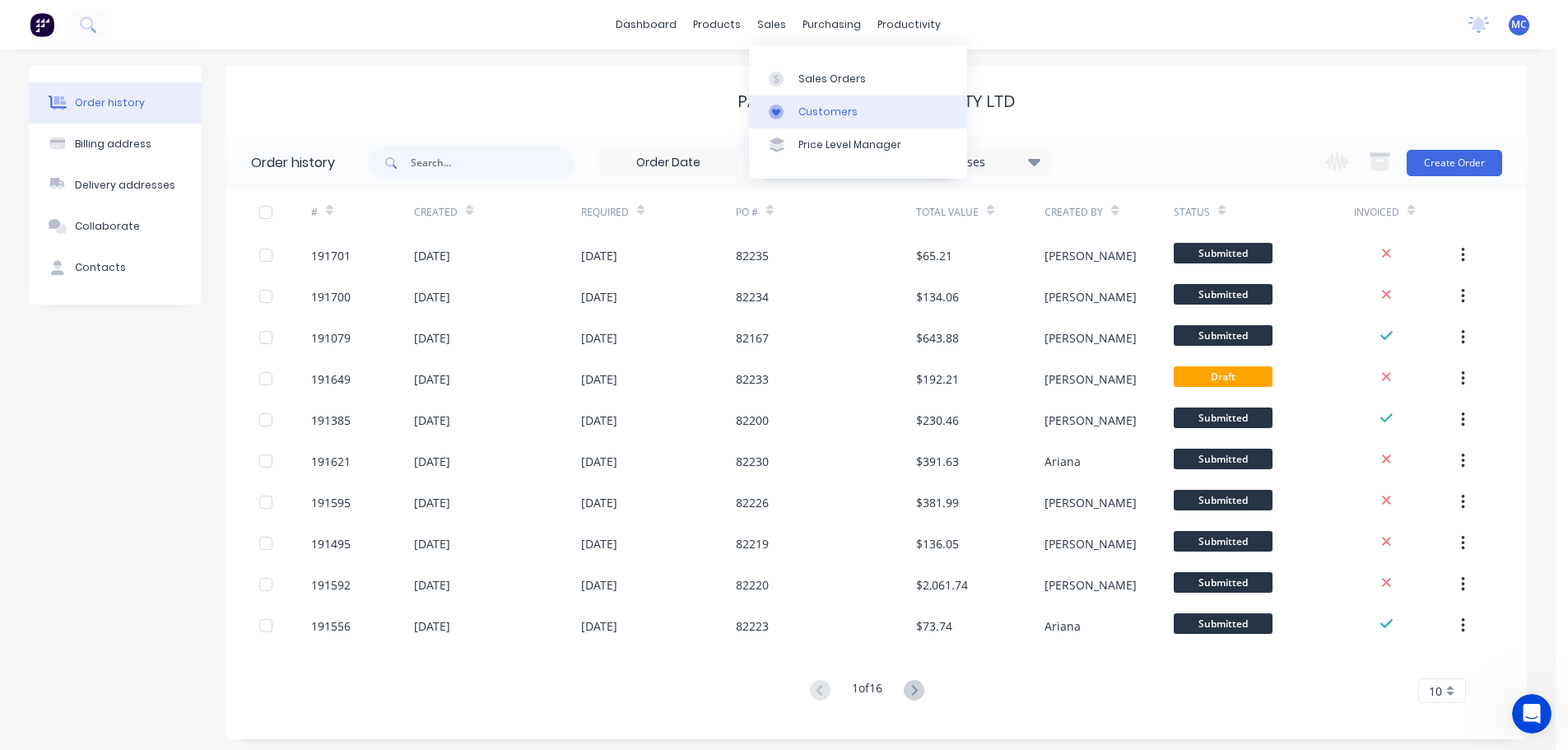
click at [818, 103] on link "Customers" at bounding box center [858, 112] width 218 height 33
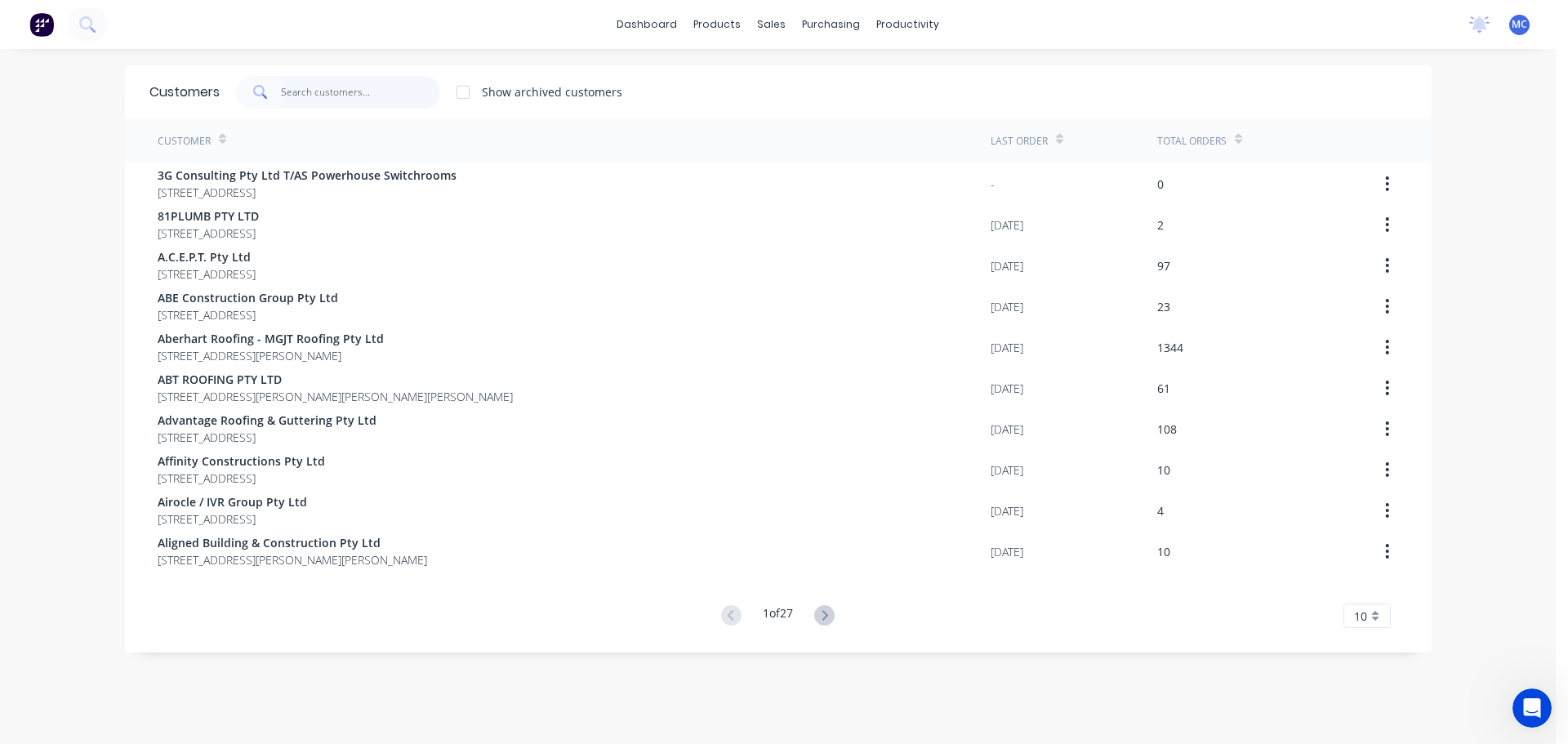
click at [288, 85] on input "text" at bounding box center [361, 92] width 159 height 33
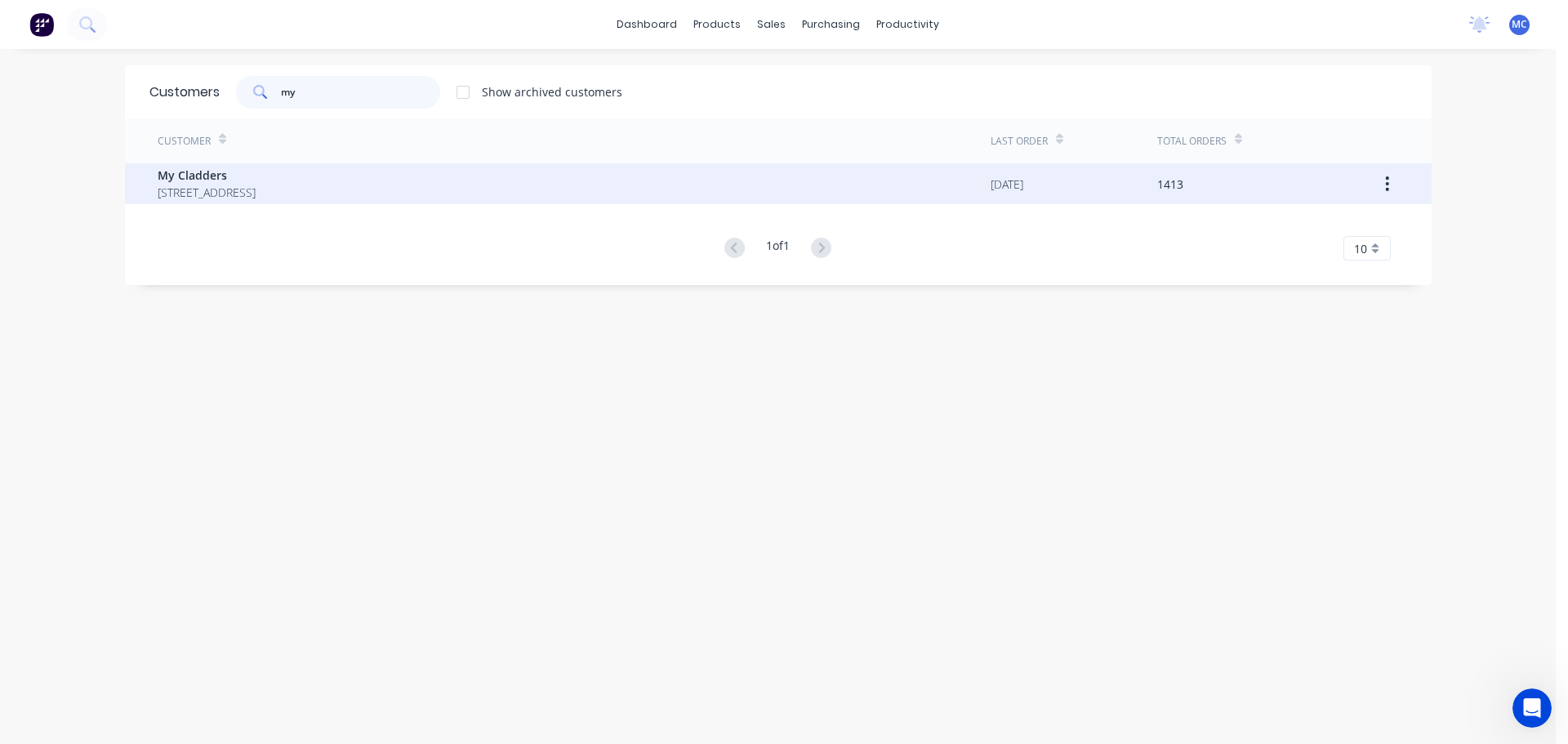
type input "my"
click at [175, 167] on span "My Cladders" at bounding box center [206, 175] width 98 height 17
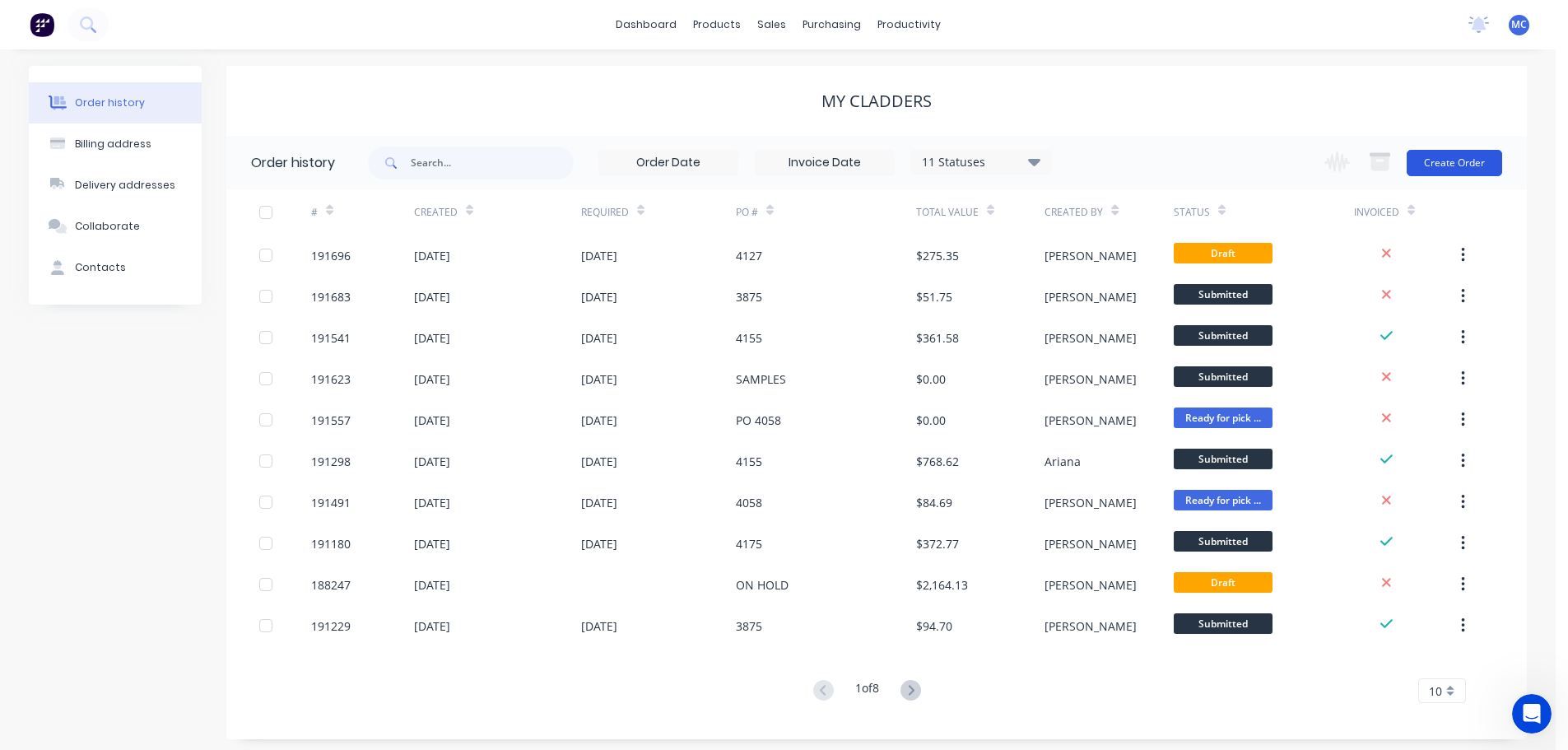
click at [1452, 163] on button "Create Order" at bounding box center [1454, 163] width 96 height 26
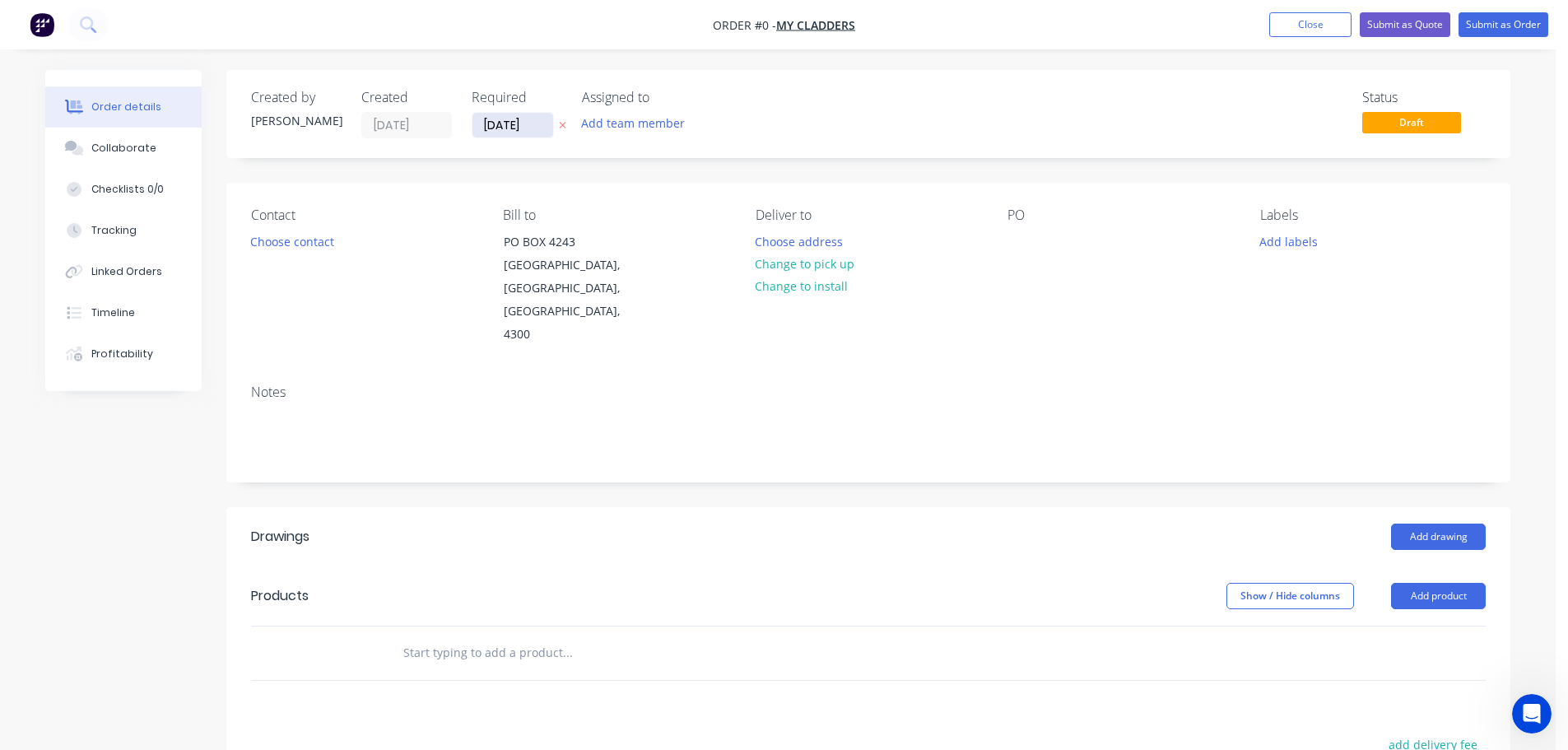
click at [503, 128] on input "[DATE]" at bounding box center [512, 125] width 80 height 25
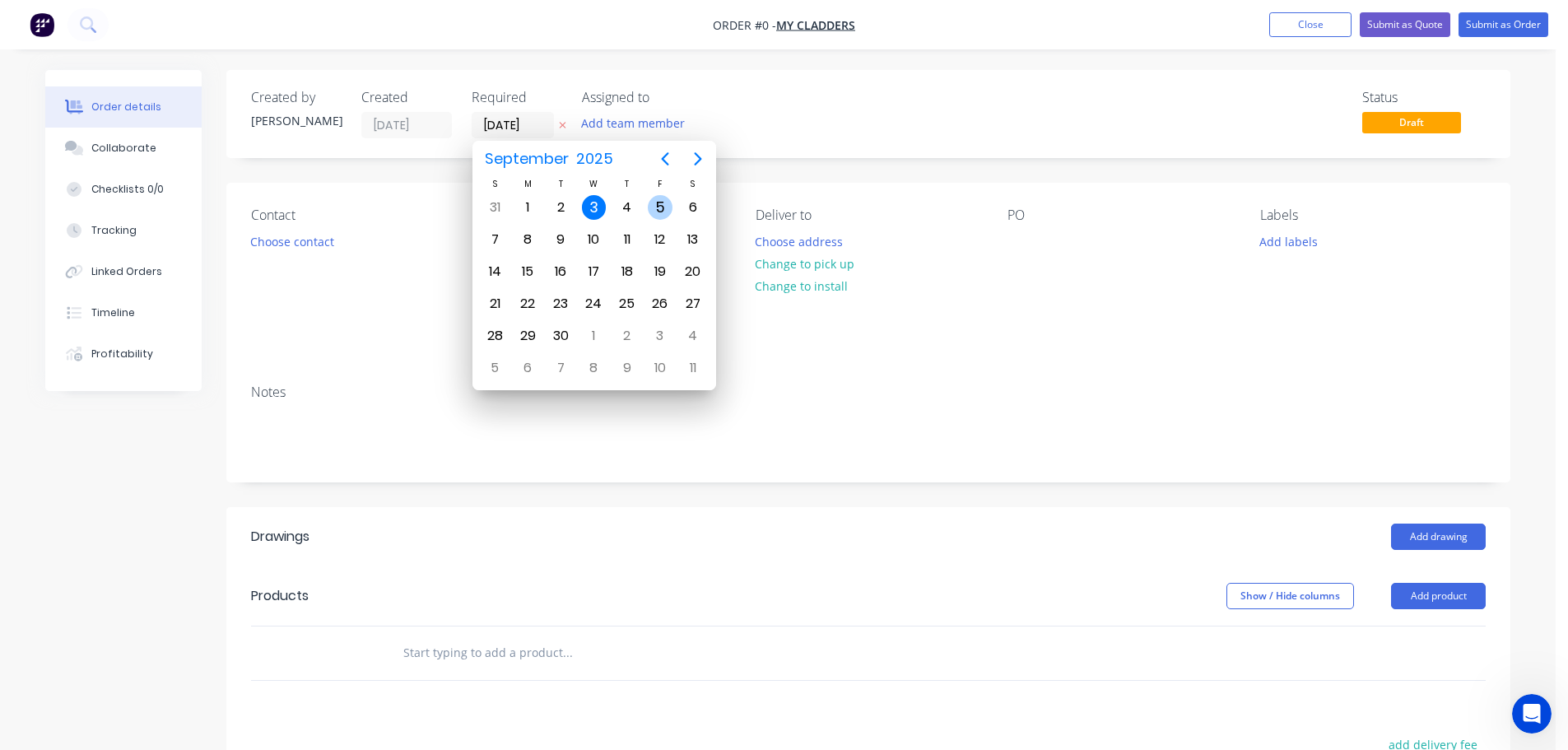
click at [662, 205] on div "5" at bounding box center [660, 208] width 25 height 25
type input "[DATE]"
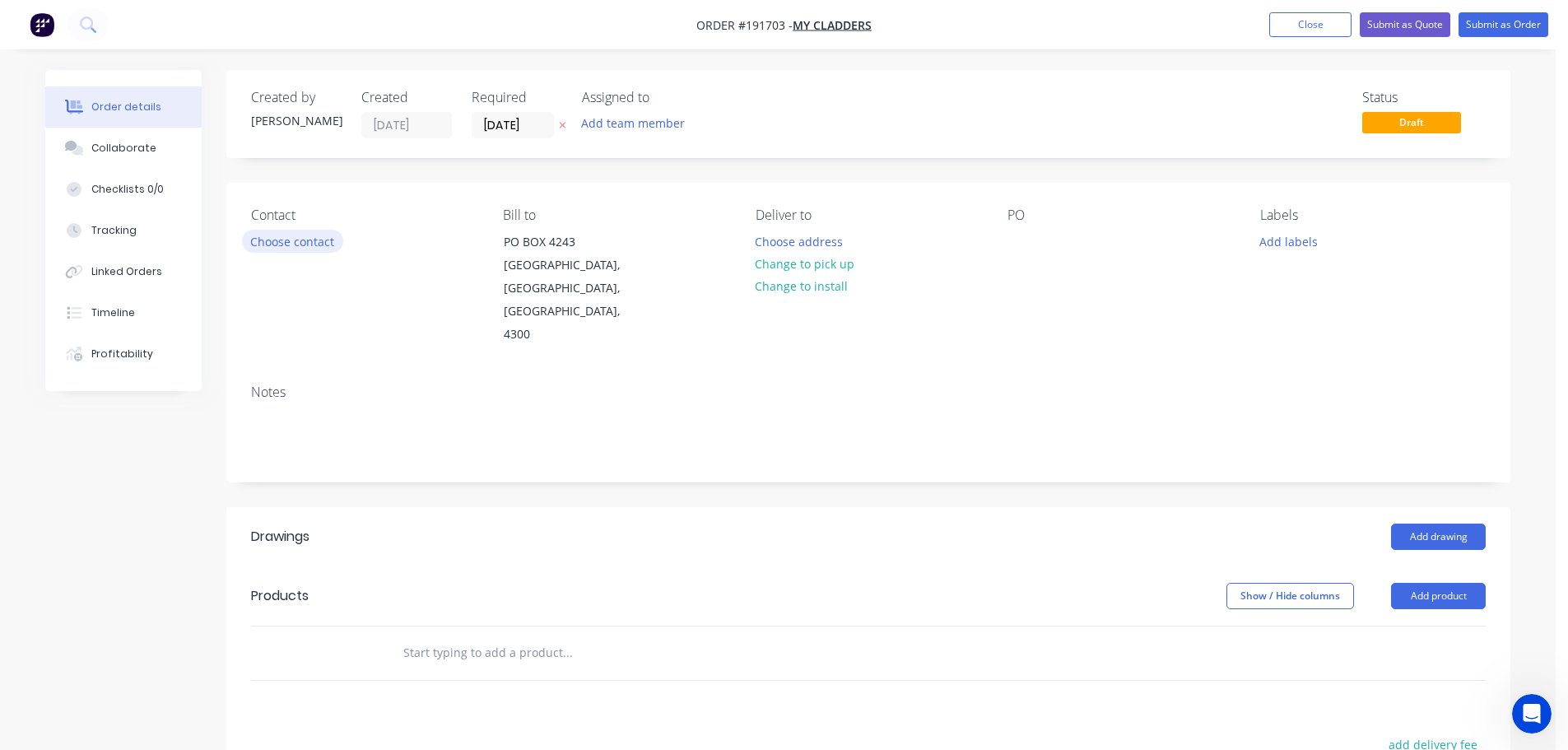
click at [313, 239] on button "Choose contact" at bounding box center [292, 240] width 102 height 22
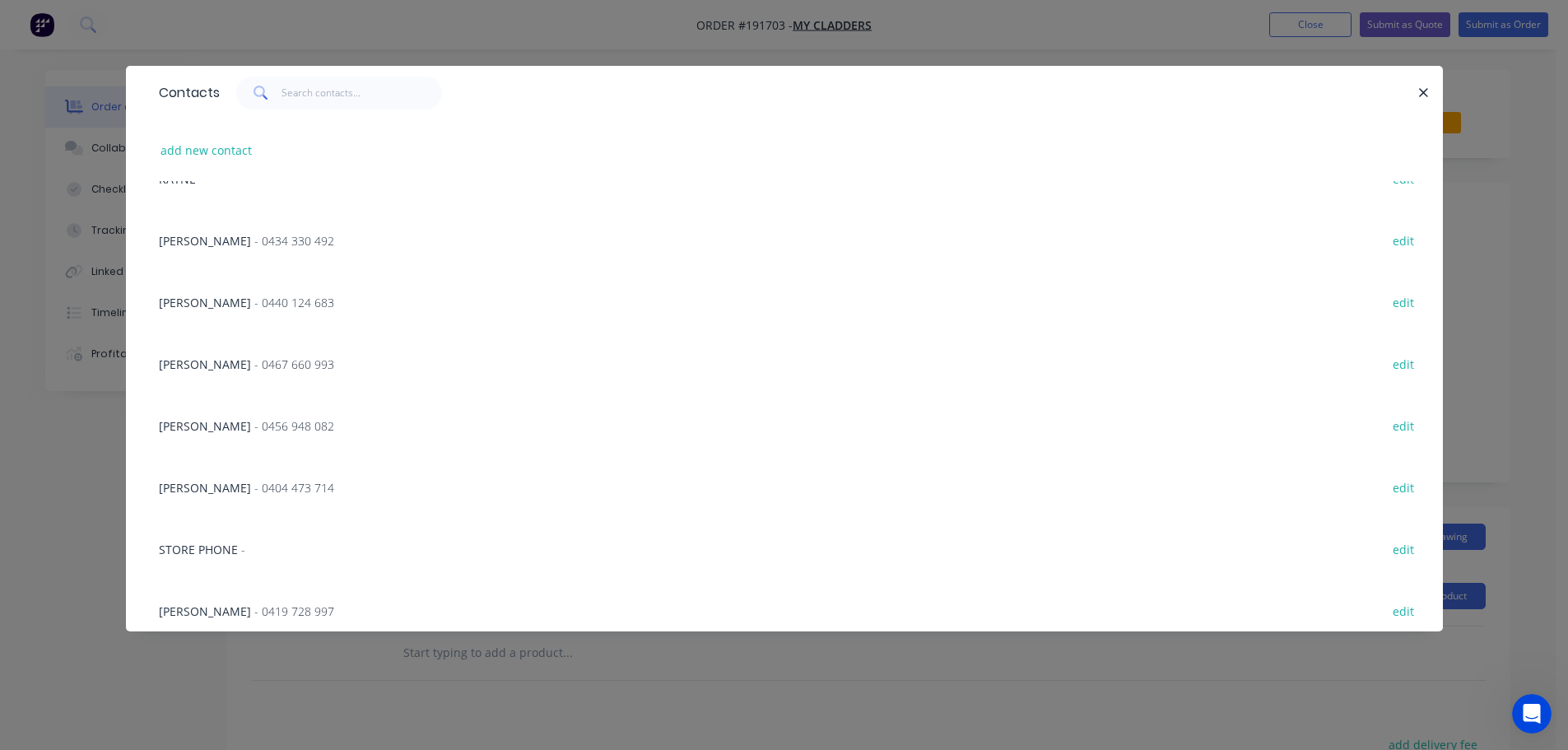
scroll to position [228, 0]
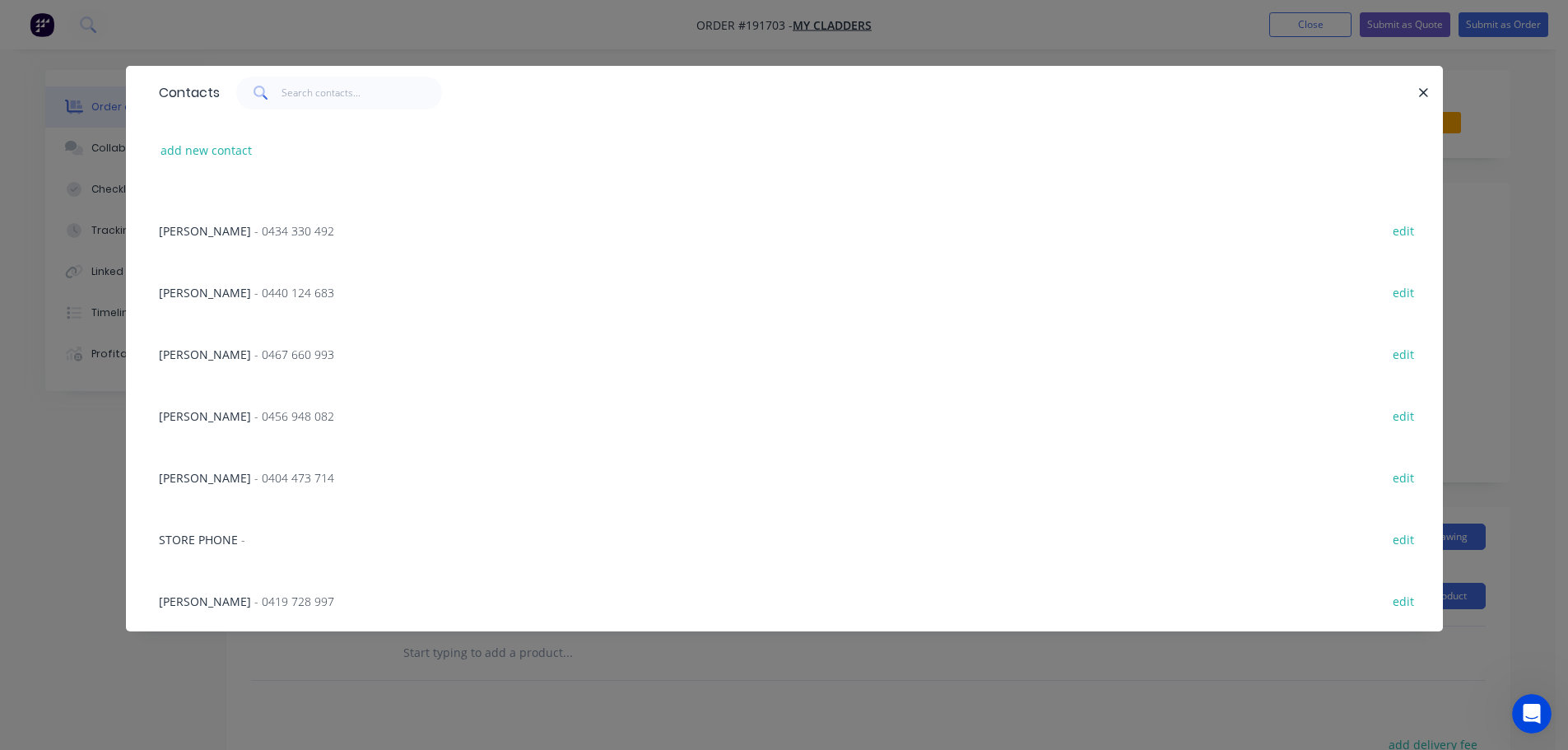
click at [289, 605] on span "- 0419 728 997" at bounding box center [294, 601] width 79 height 15
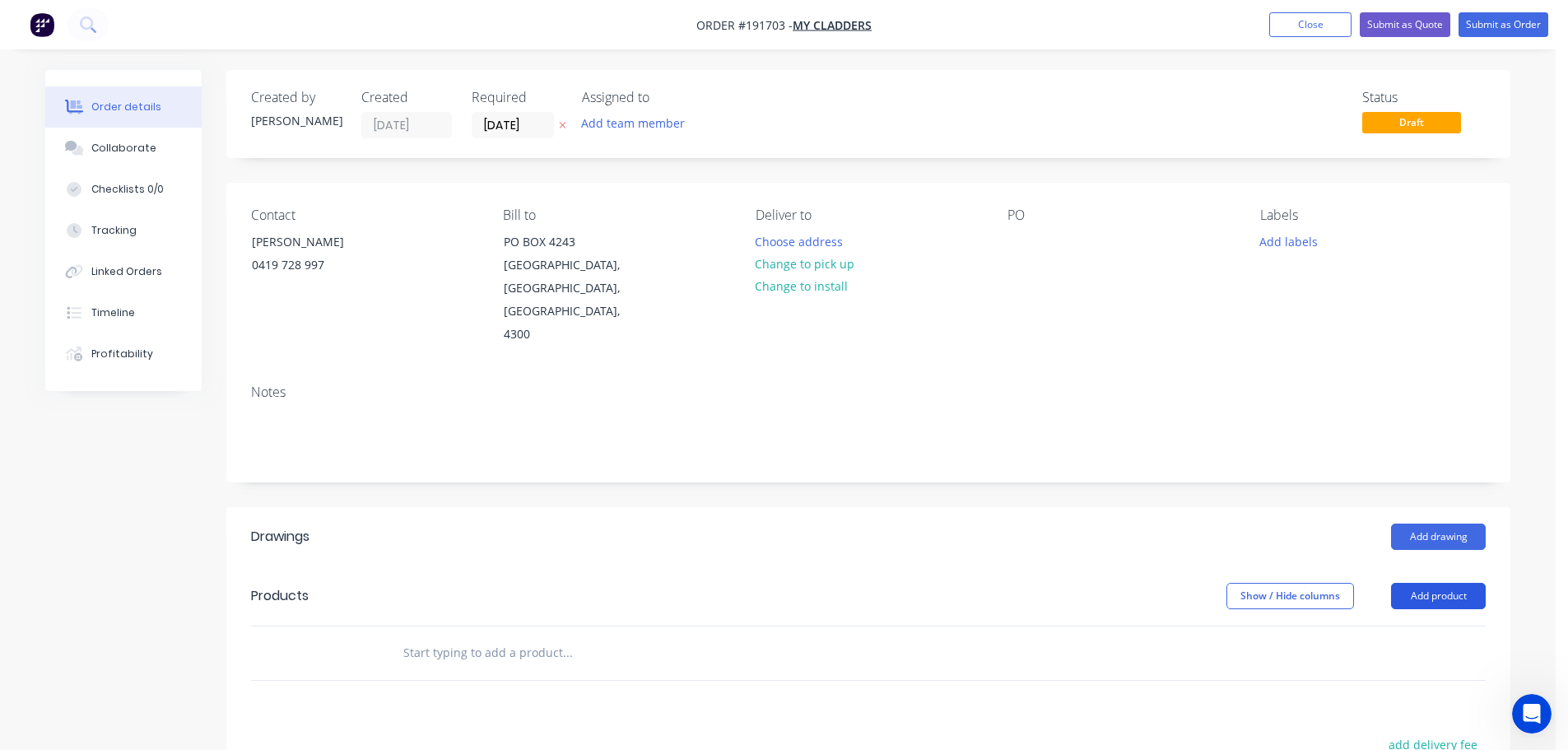
click at [1444, 583] on button "Add product" at bounding box center [1438, 595] width 95 height 26
click at [1401, 625] on div "Product catalogue" at bounding box center [1407, 637] width 127 height 24
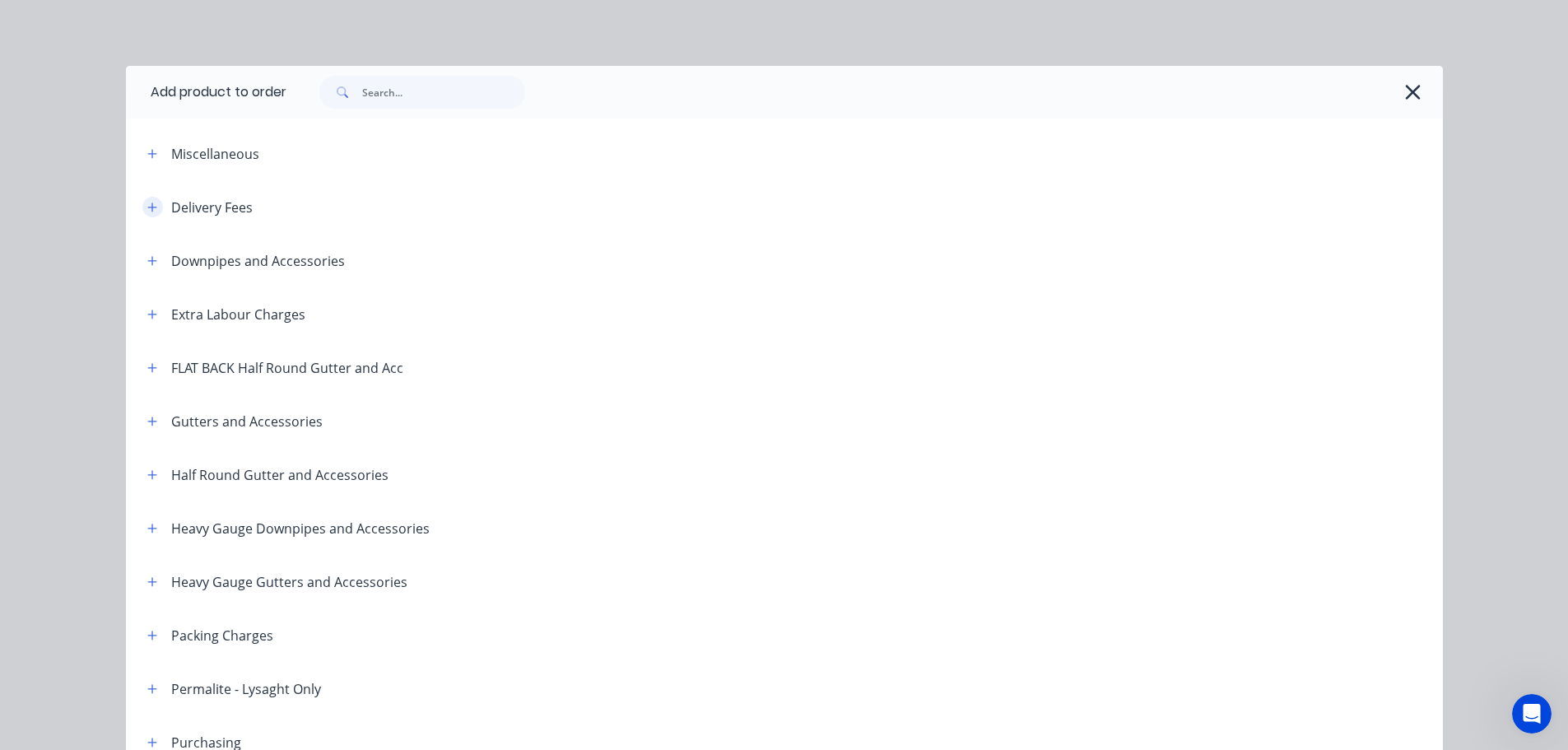
click at [147, 205] on icon "button" at bounding box center [151, 206] width 9 height 9
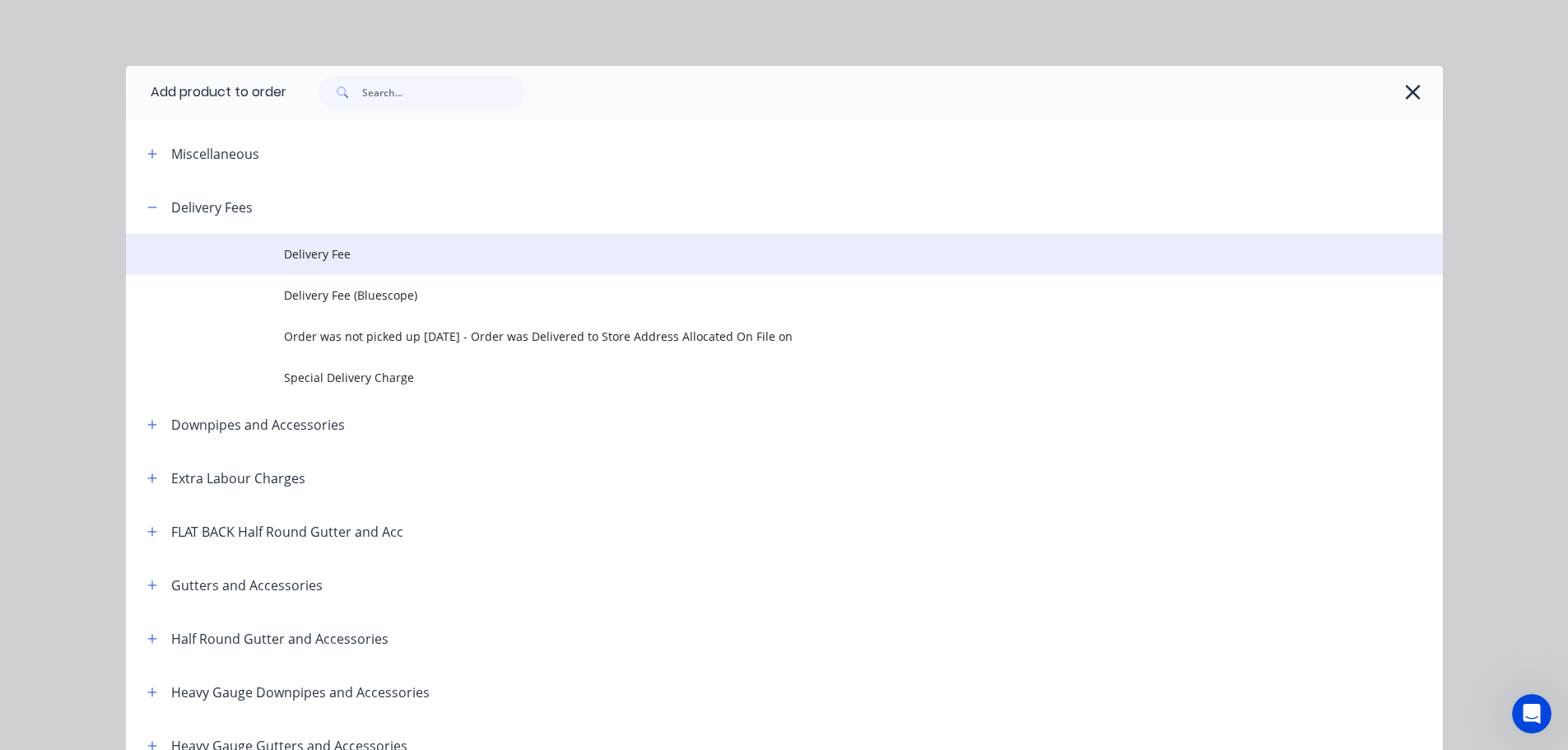
click at [305, 248] on span "Delivery Fee" at bounding box center [746, 254] width 926 height 17
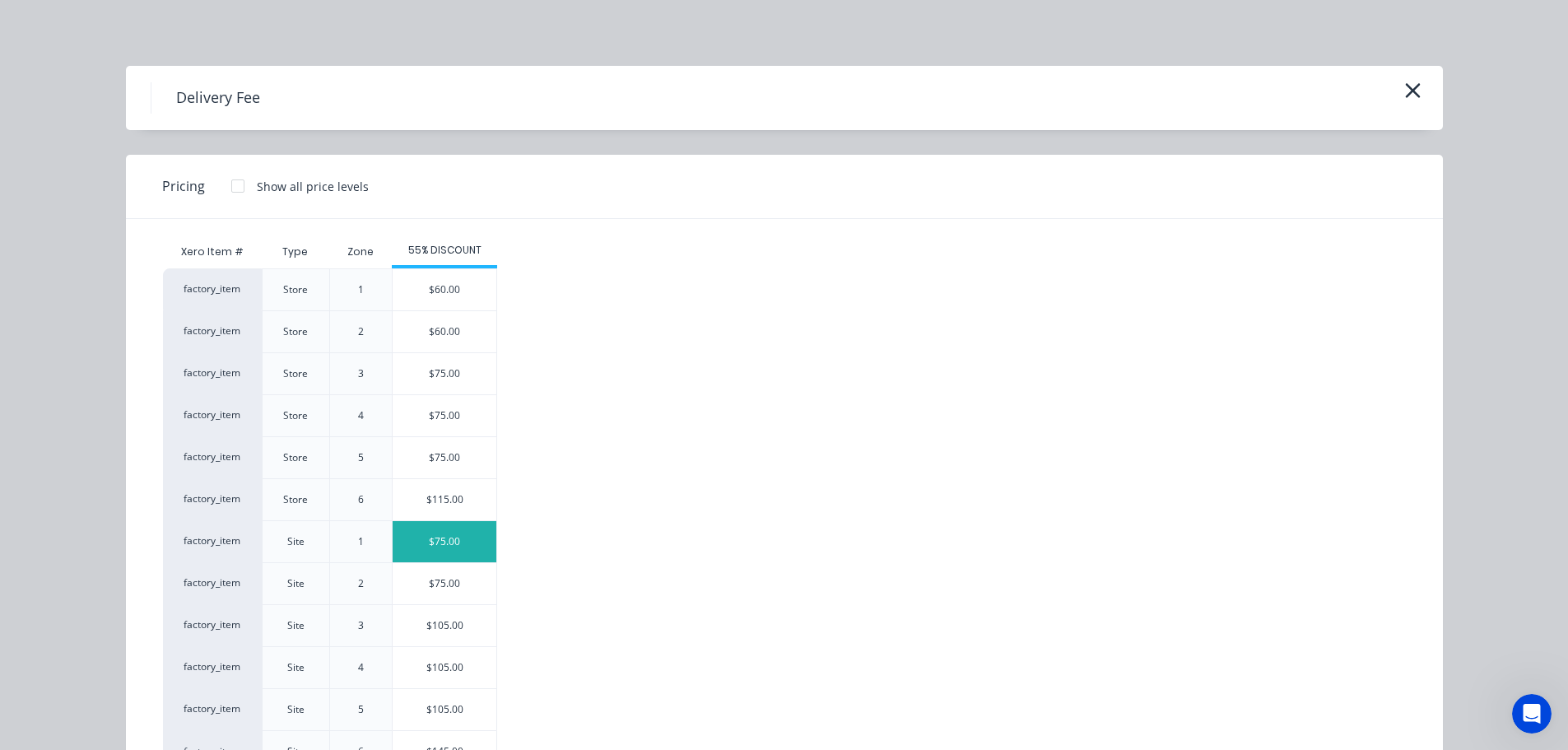
click at [437, 534] on div "$75.00" at bounding box center [444, 541] width 104 height 42
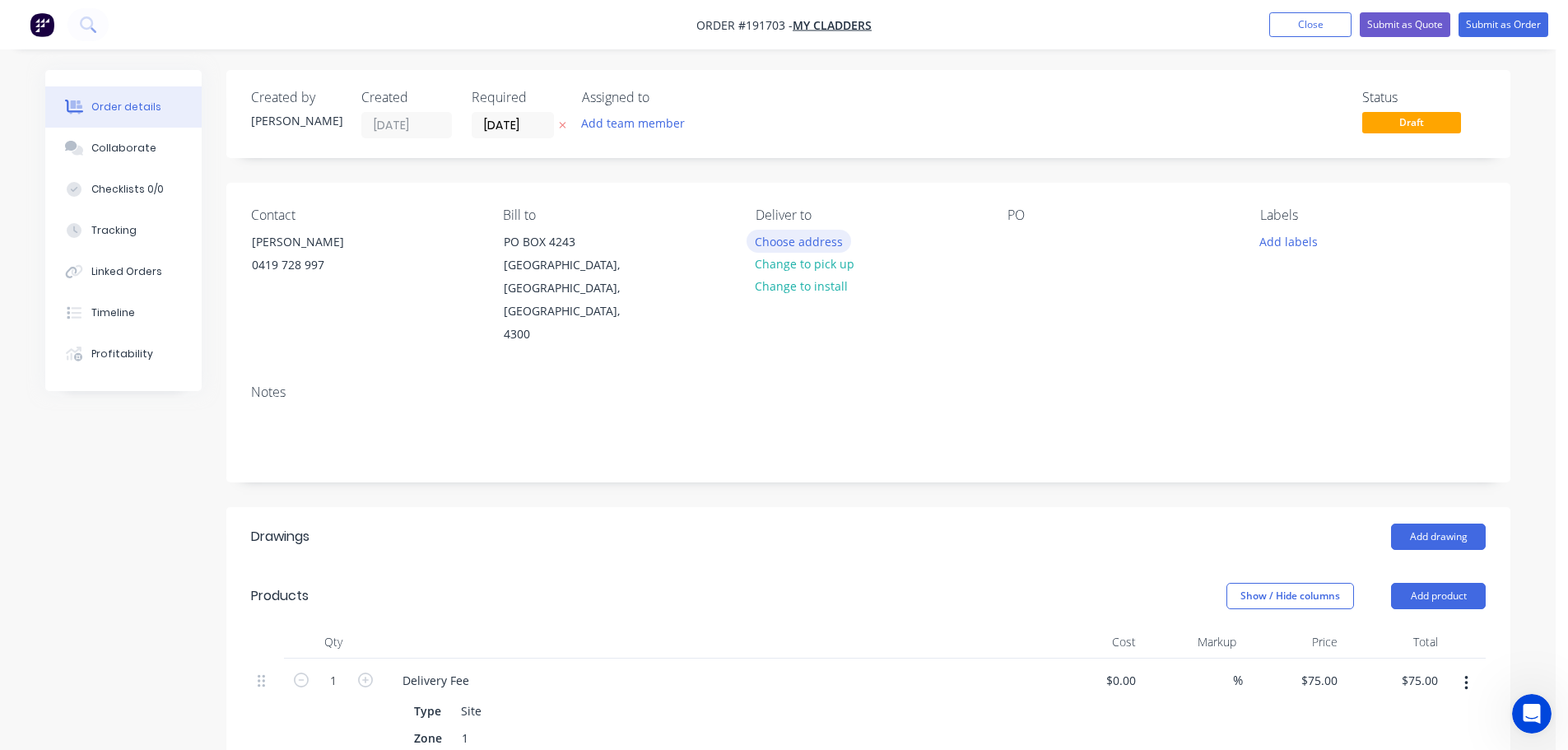
click at [792, 239] on button "Choose address" at bounding box center [799, 240] width 106 height 22
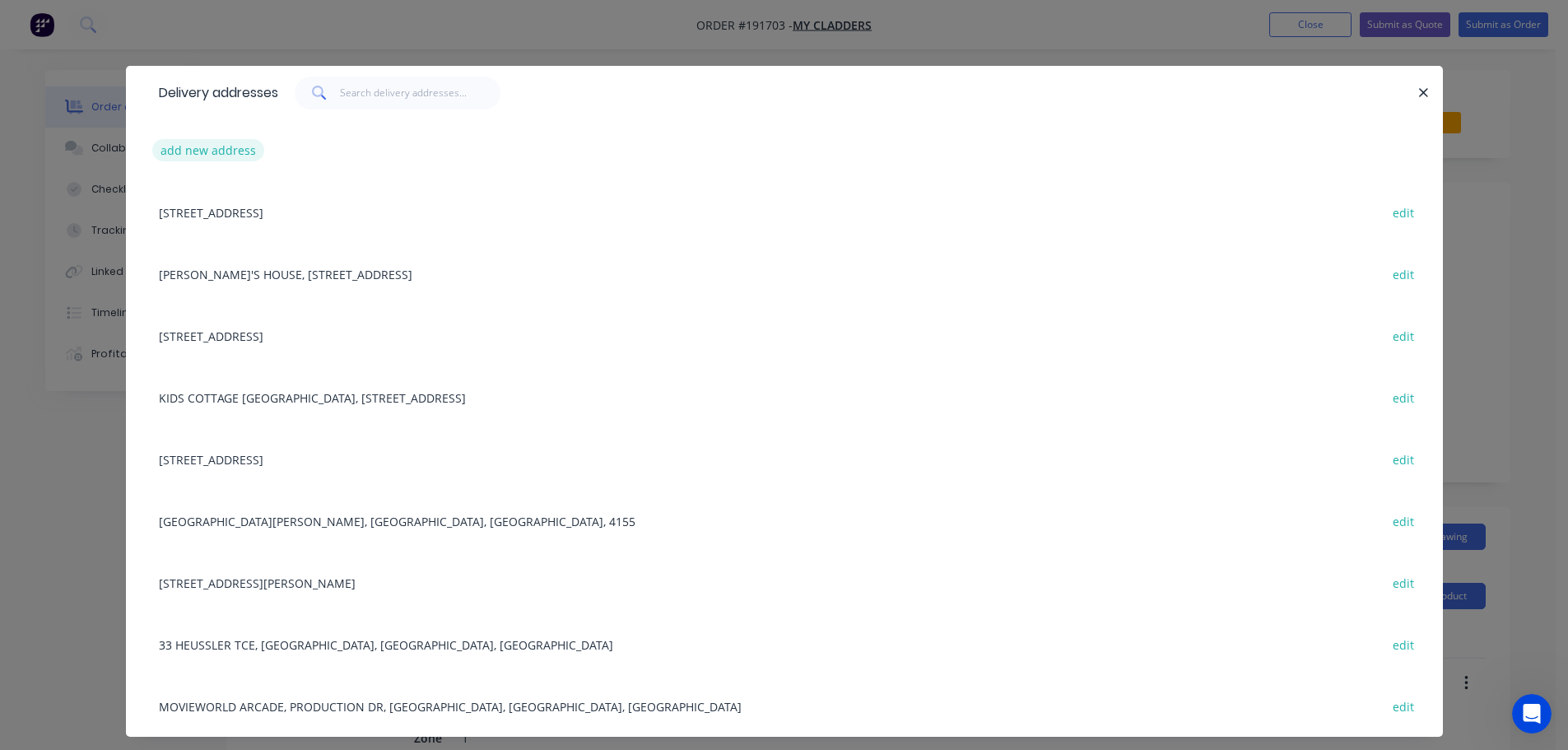
click at [195, 150] on button "add new address" at bounding box center [208, 150] width 112 height 22
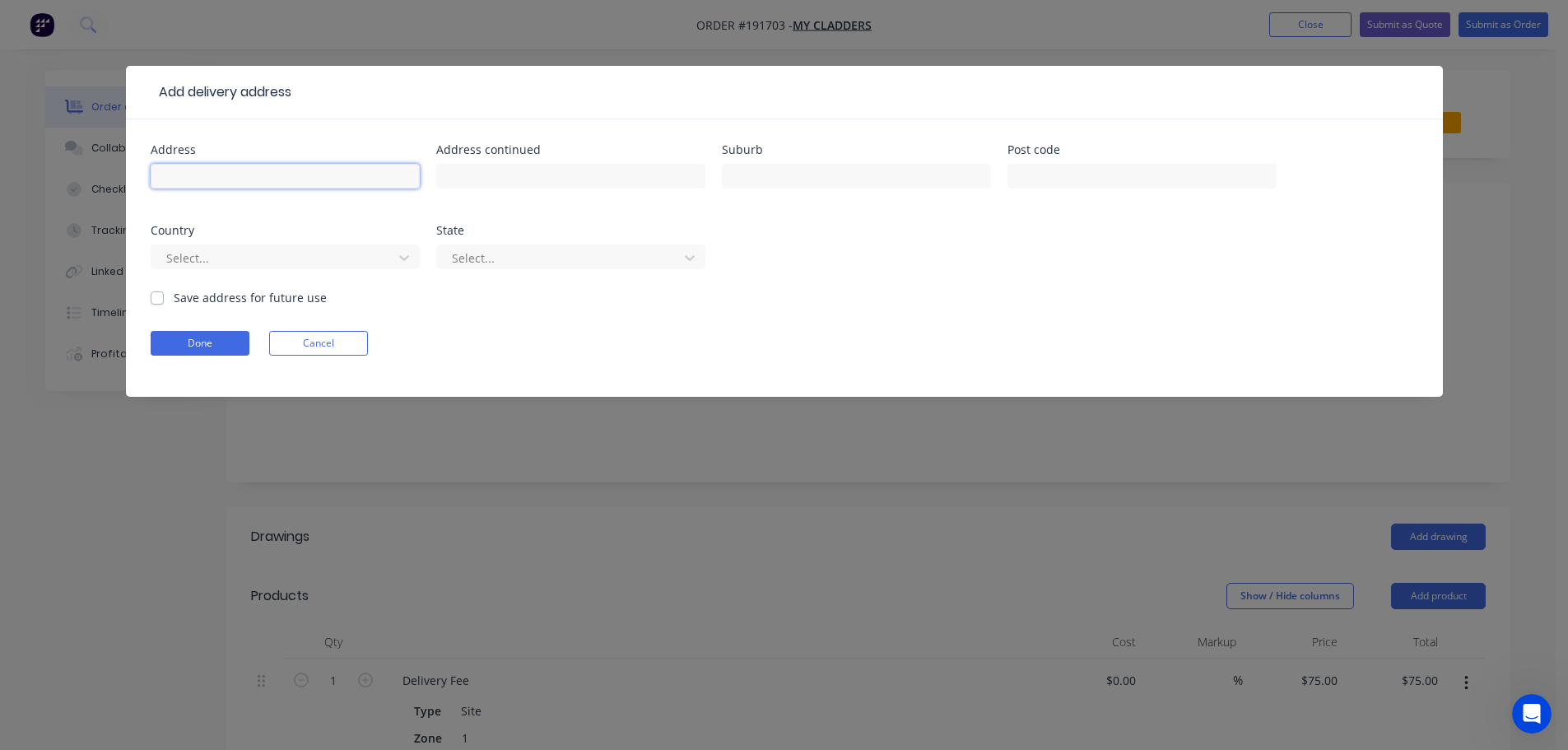
click at [170, 166] on input "text" at bounding box center [286, 176] width 269 height 25
type input "[STREET_ADDRESS]"
type input "Margate"
click button "Done" at bounding box center [200, 344] width 99 height 25
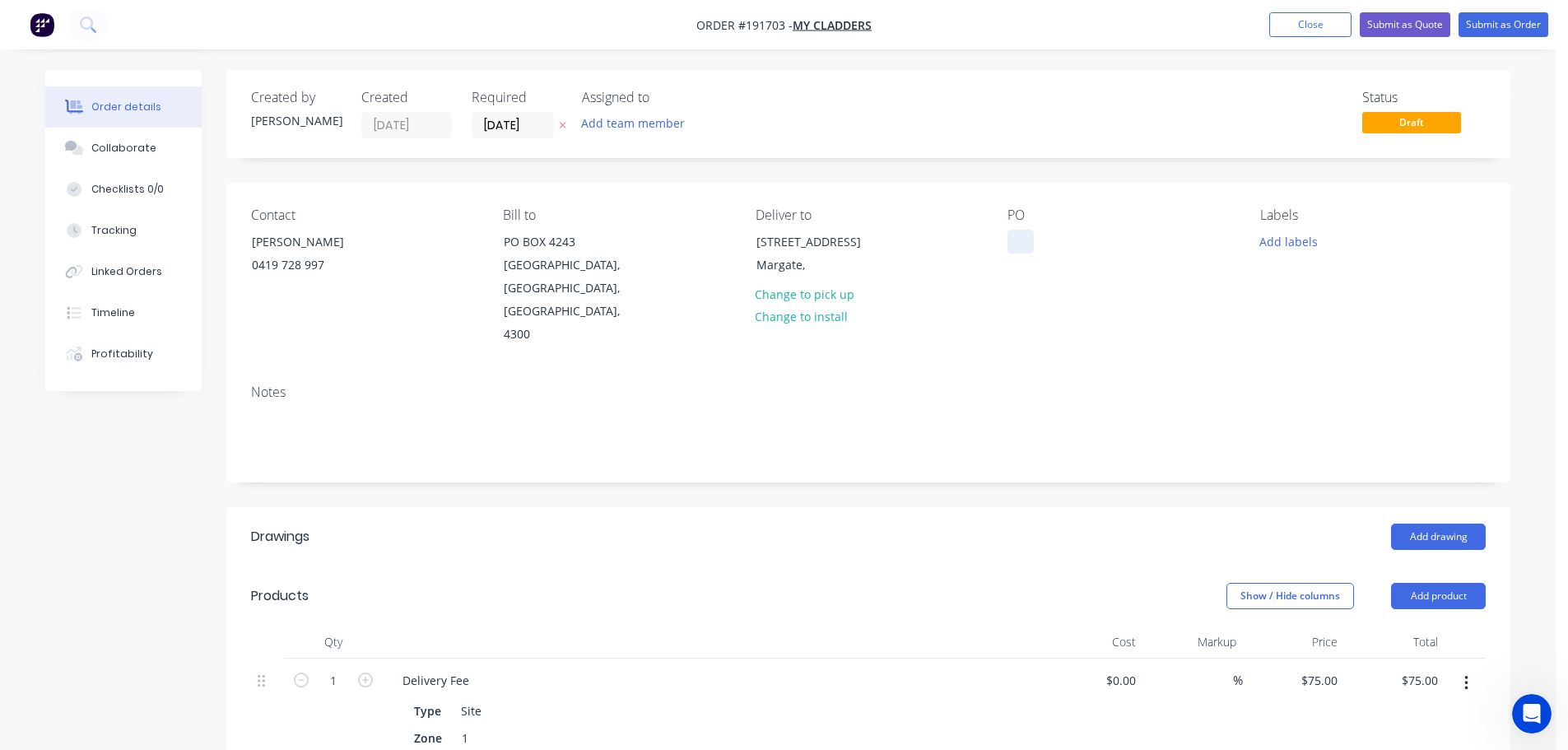
click at [1032, 245] on div at bounding box center [1020, 241] width 26 height 24
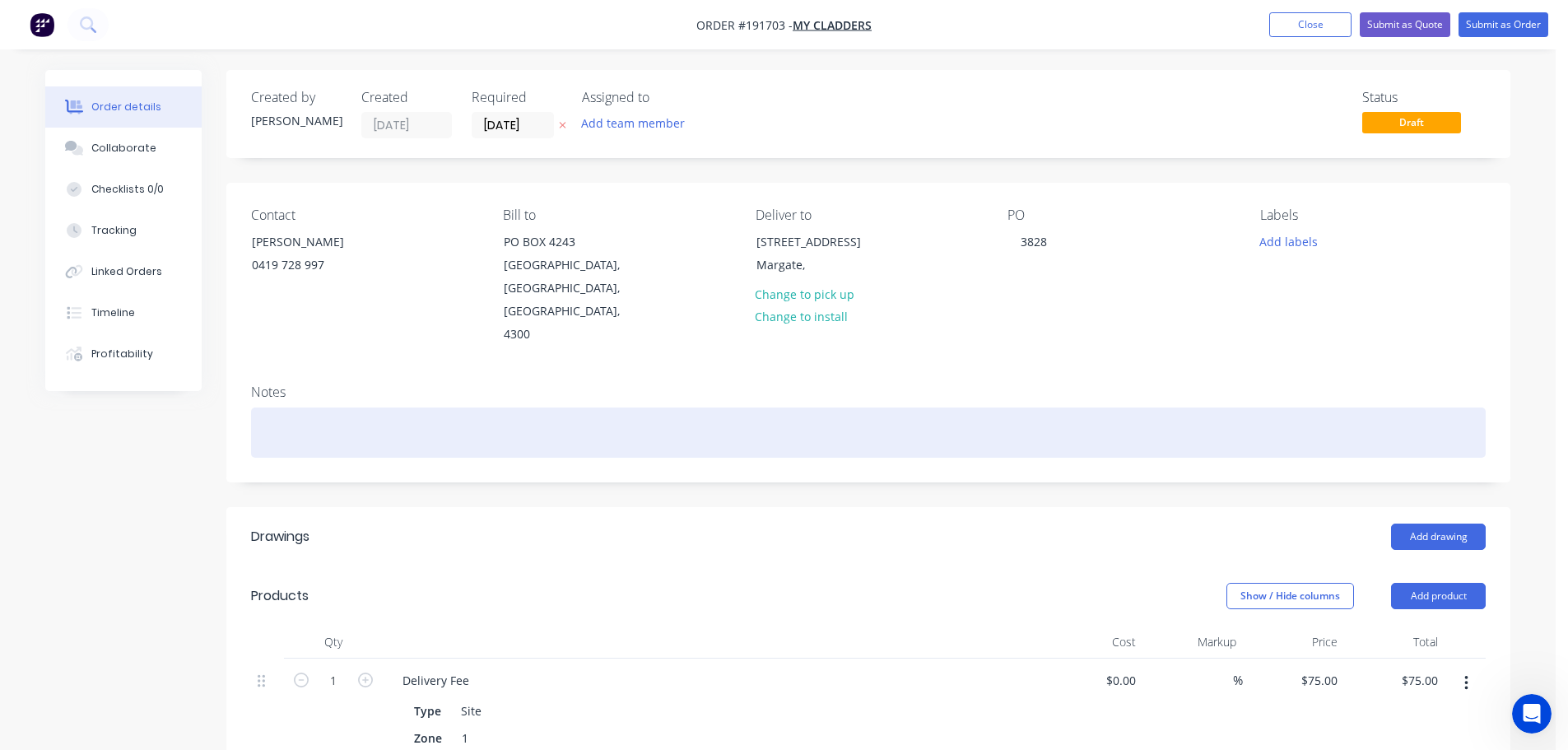
click at [1070, 407] on div at bounding box center [867, 433] width 1234 height 50
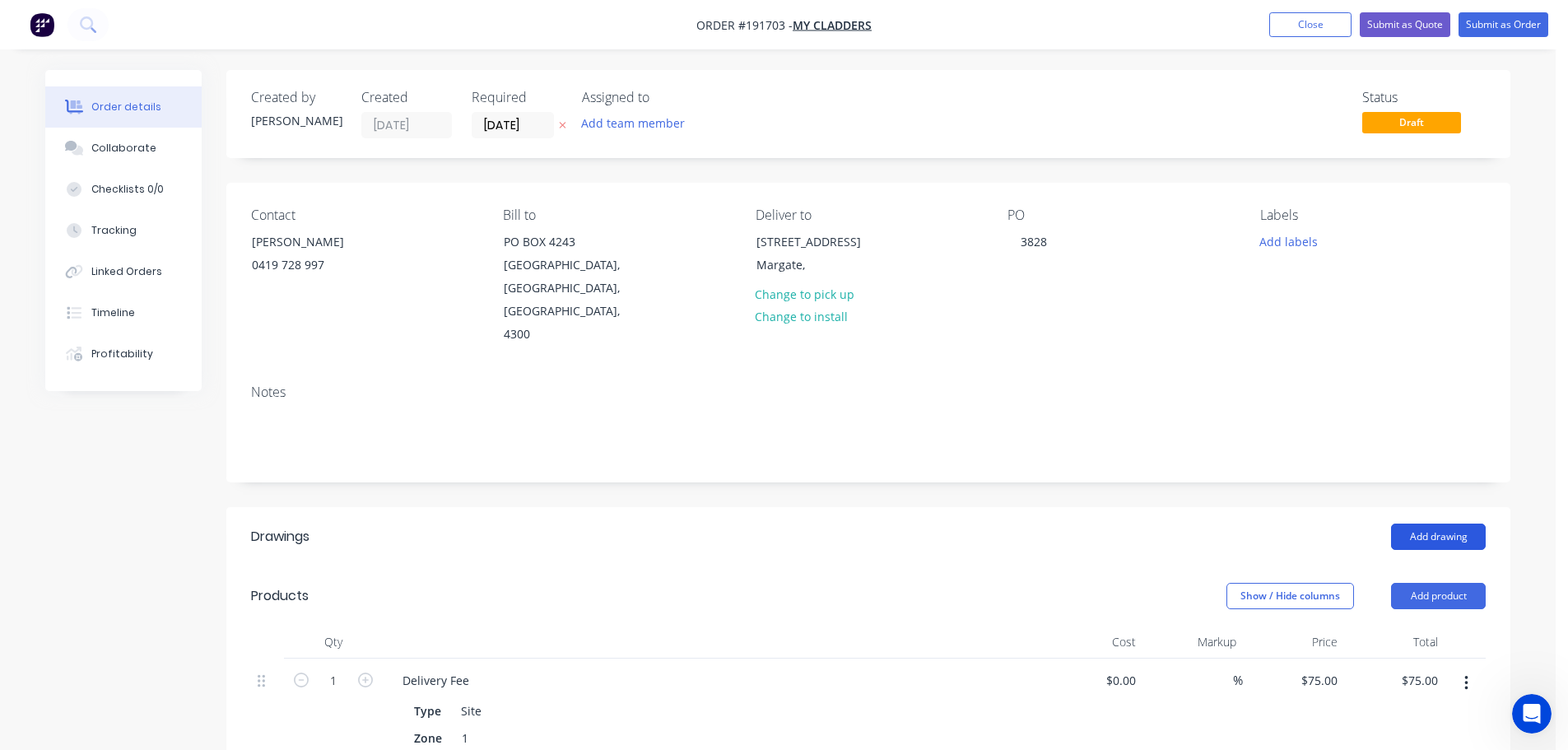
click at [1437, 524] on button "Add drawing" at bounding box center [1438, 536] width 95 height 26
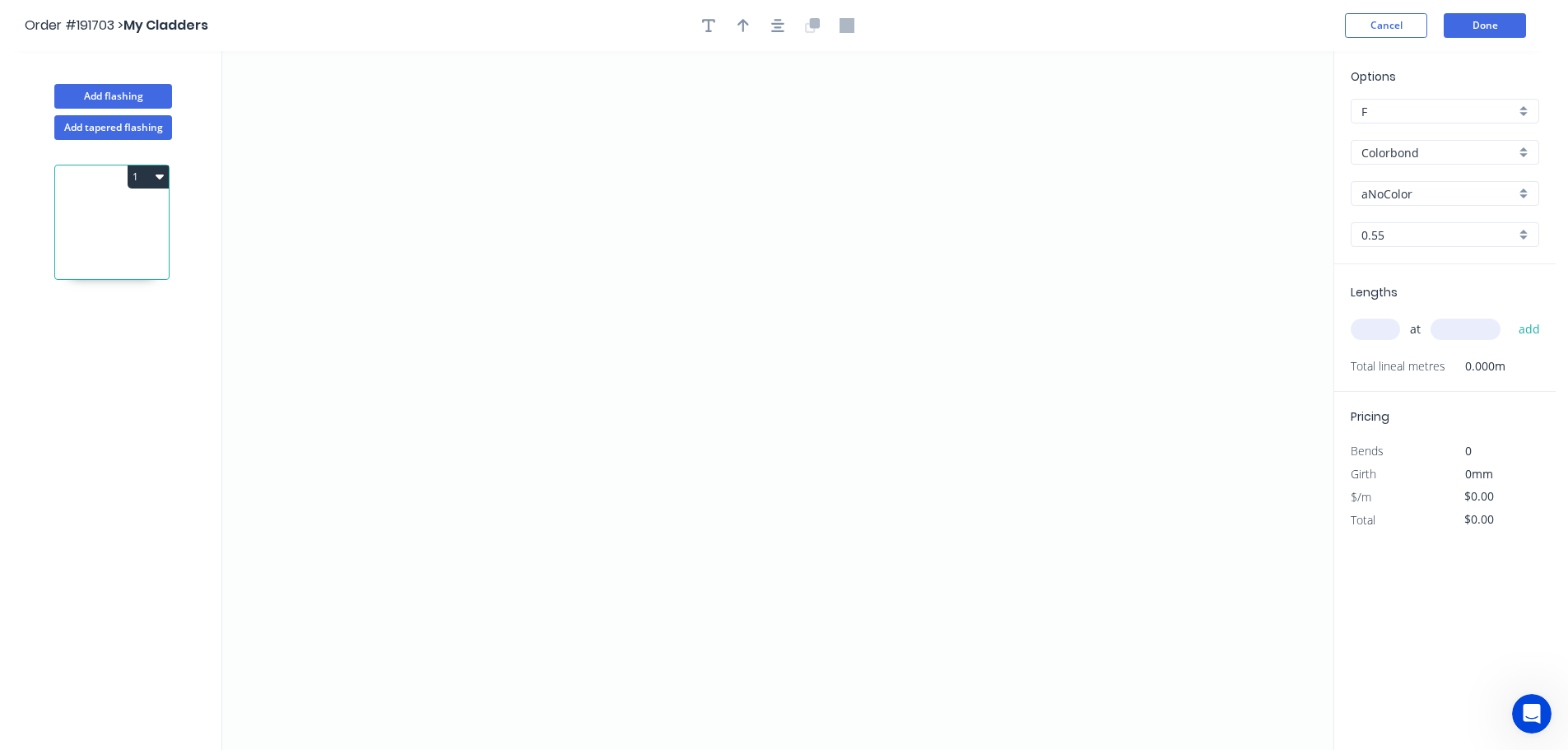
click at [1386, 153] on input "Colorbond" at bounding box center [1437, 153] width 154 height 17
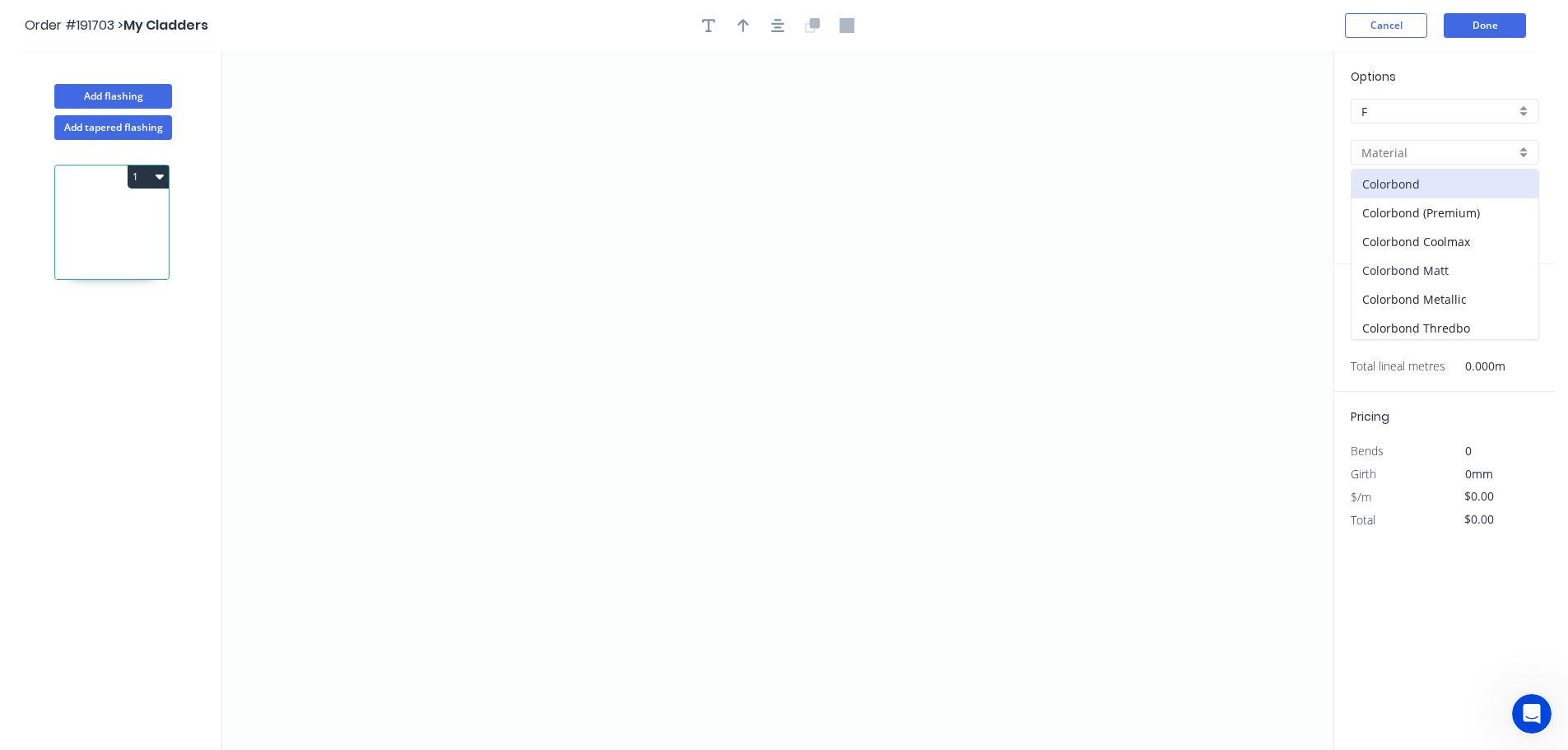
click at [1410, 268] on div "Colorbond Matt" at bounding box center [1444, 270] width 187 height 29
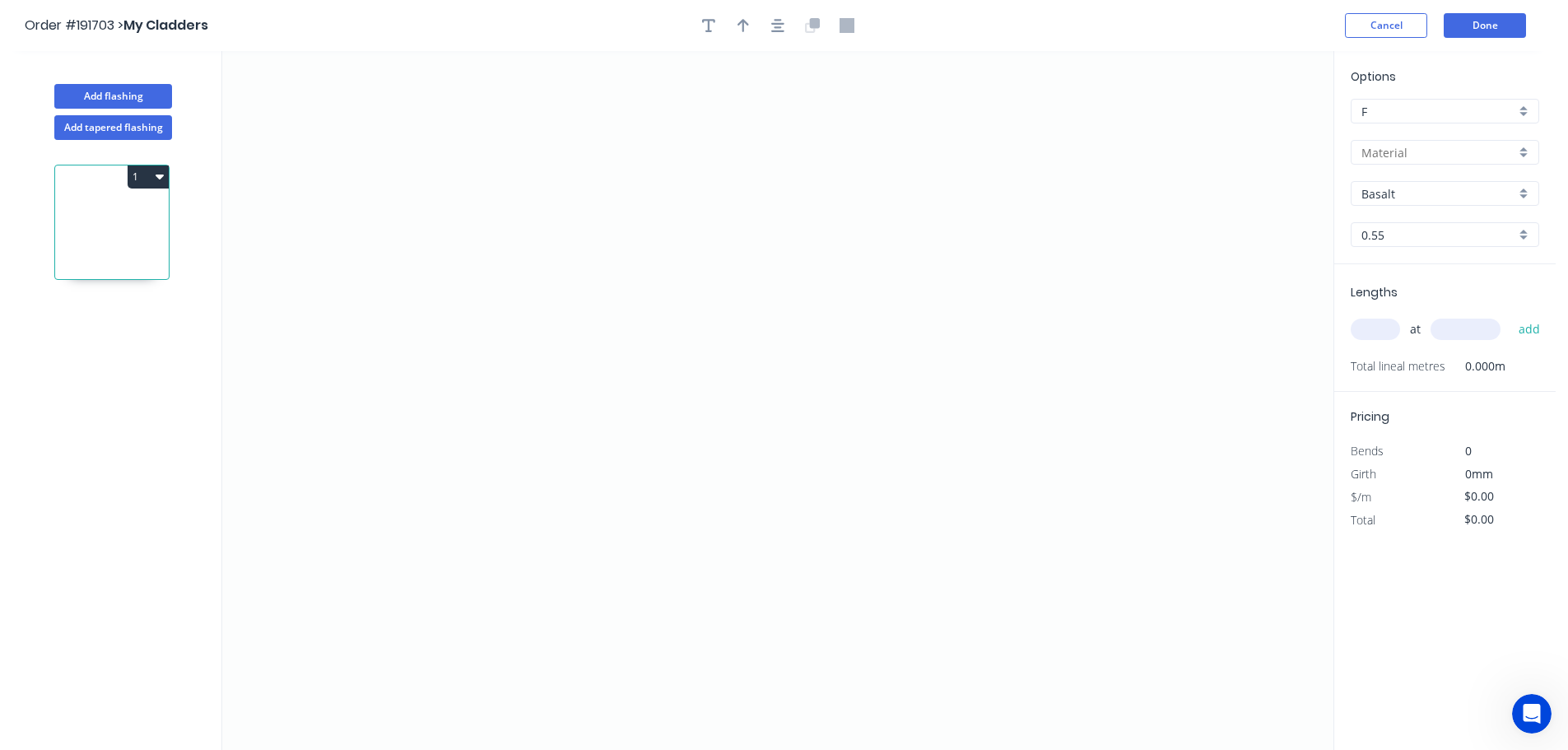
type input "Colorbond Matt"
type input "Basalt"
click at [1392, 189] on input "Basalt" at bounding box center [1437, 194] width 154 height 17
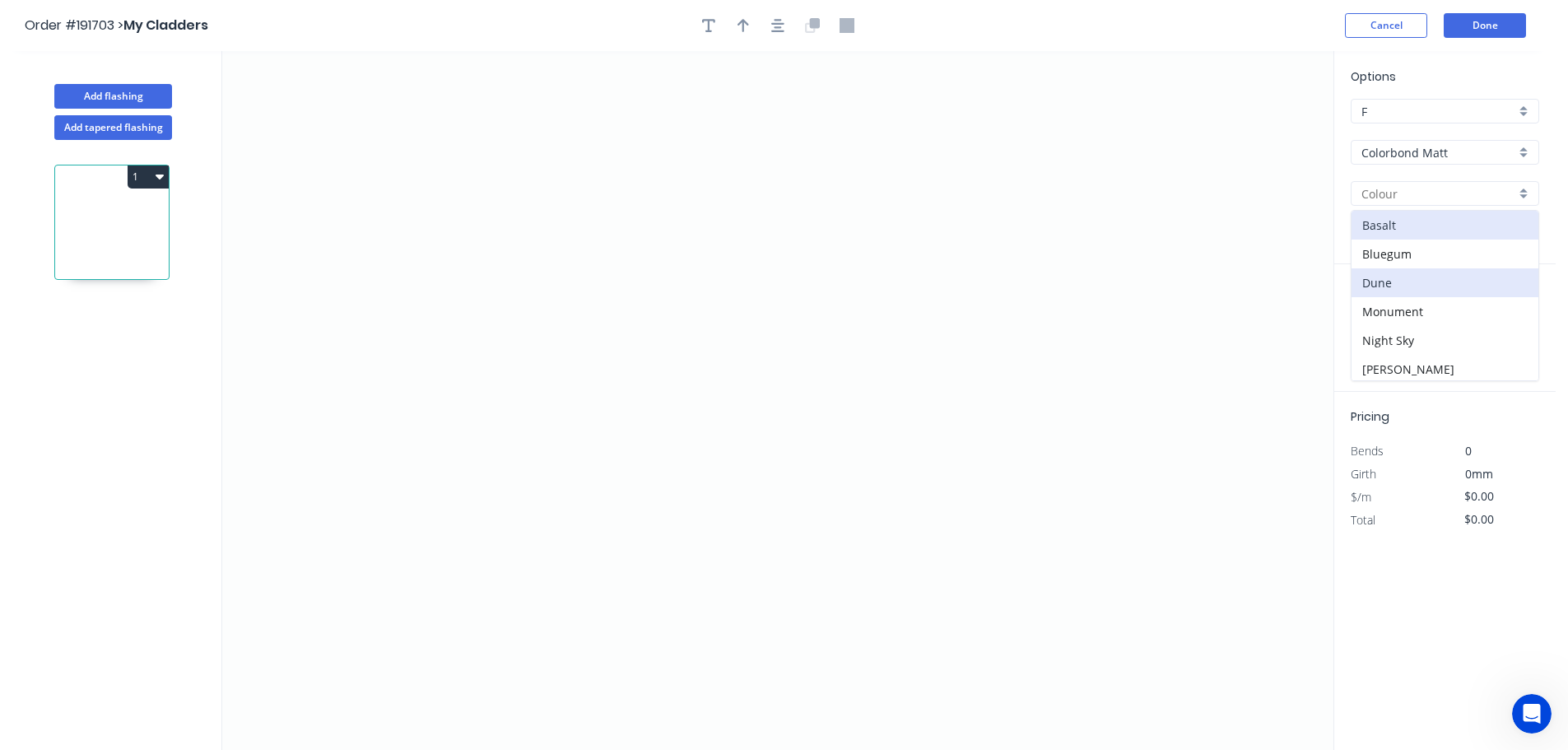
scroll to position [32, 0]
click at [1384, 366] on div "Surfmist" at bounding box center [1444, 366] width 187 height 29
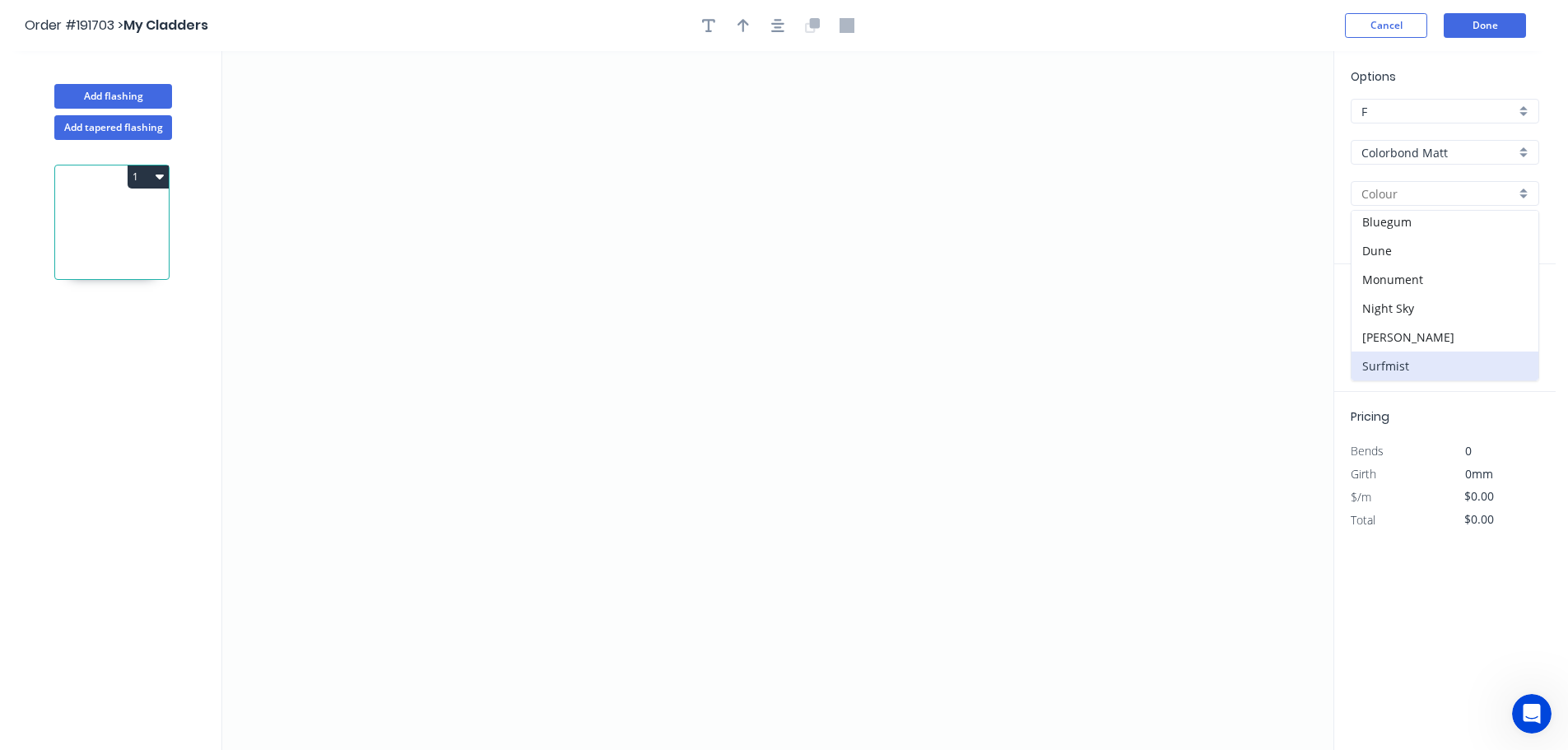
type input "Surfmist"
click at [1379, 330] on input "text" at bounding box center [1374, 329] width 49 height 21
type input "2"
type input "4800"
click at [1510, 315] on button "add" at bounding box center [1529, 329] width 39 height 28
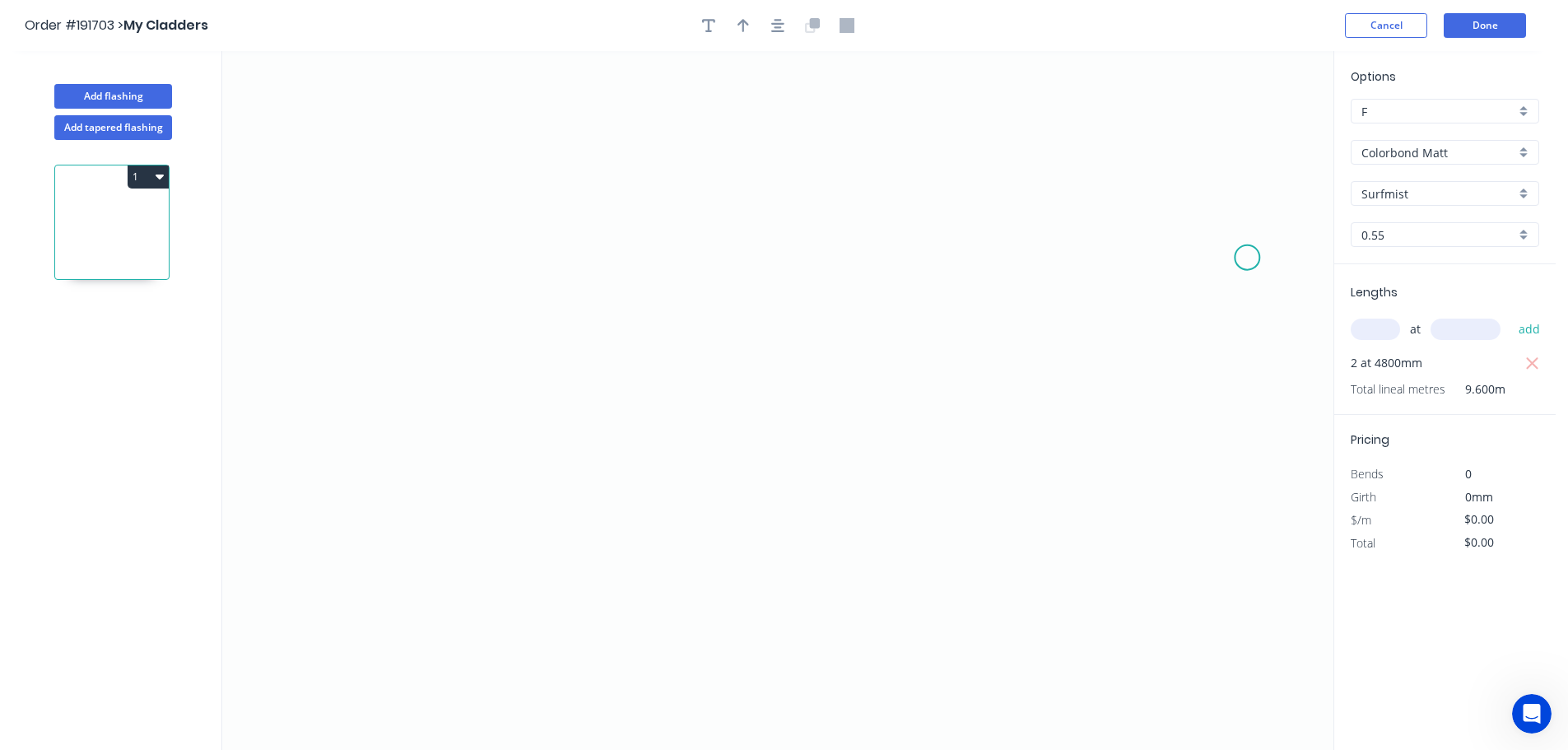
click at [1248, 257] on icon "0" at bounding box center [778, 401] width 1111 height 699
click at [1197, 172] on icon at bounding box center [1221, 215] width 50 height 85
click at [638, 117] on icon "0 ?" at bounding box center [778, 401] width 1111 height 699
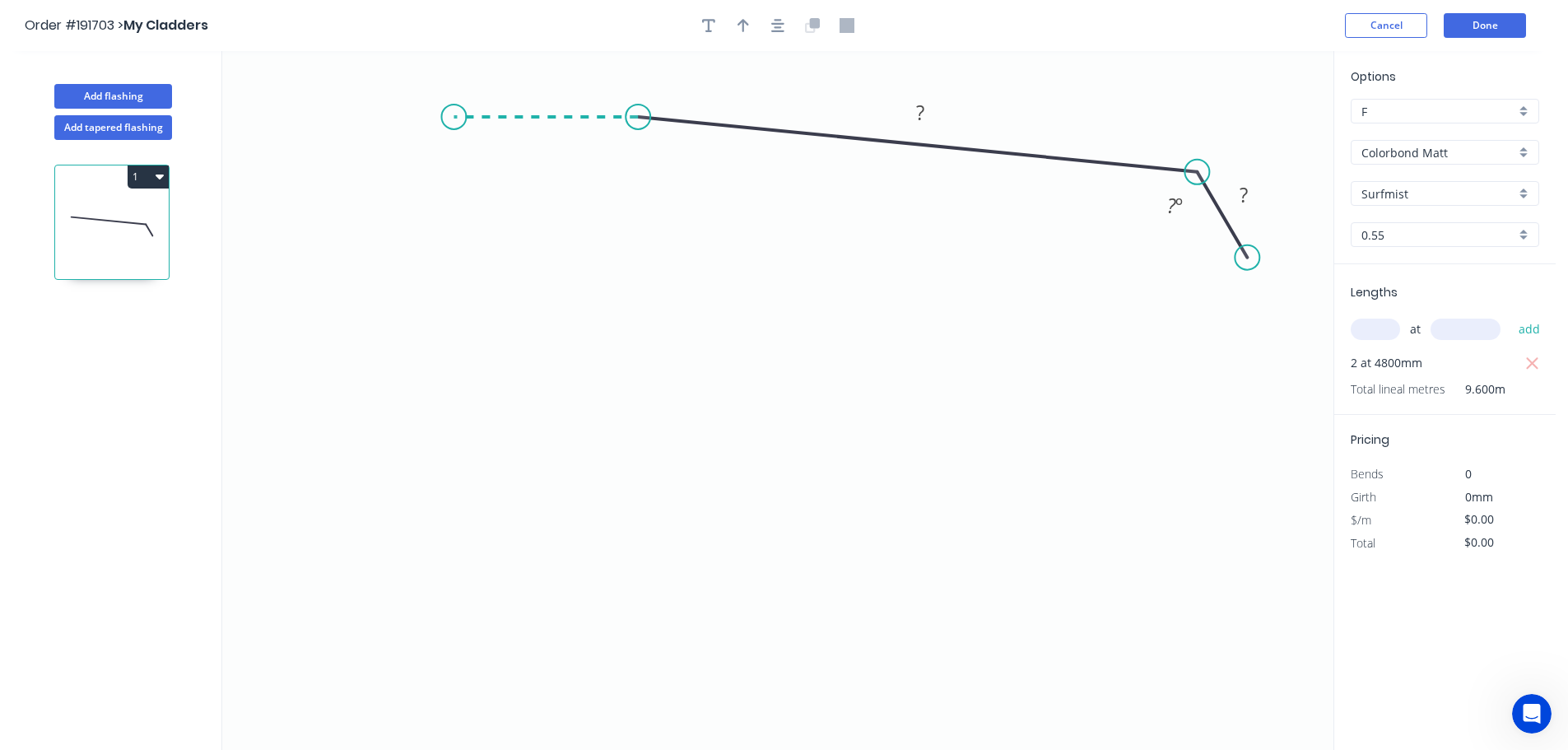
click at [454, 126] on icon "0 ? ? ? º" at bounding box center [778, 401] width 1111 height 699
click at [448, 356] on icon "0 ? ? ? ? º ? º" at bounding box center [778, 401] width 1111 height 699
click at [468, 355] on icon "0 ? ? ? ? ? º ? º" at bounding box center [778, 401] width 1111 height 699
click at [481, 132] on icon "0 ? ? ? ? ? ? º ? º" at bounding box center [778, 401] width 1111 height 699
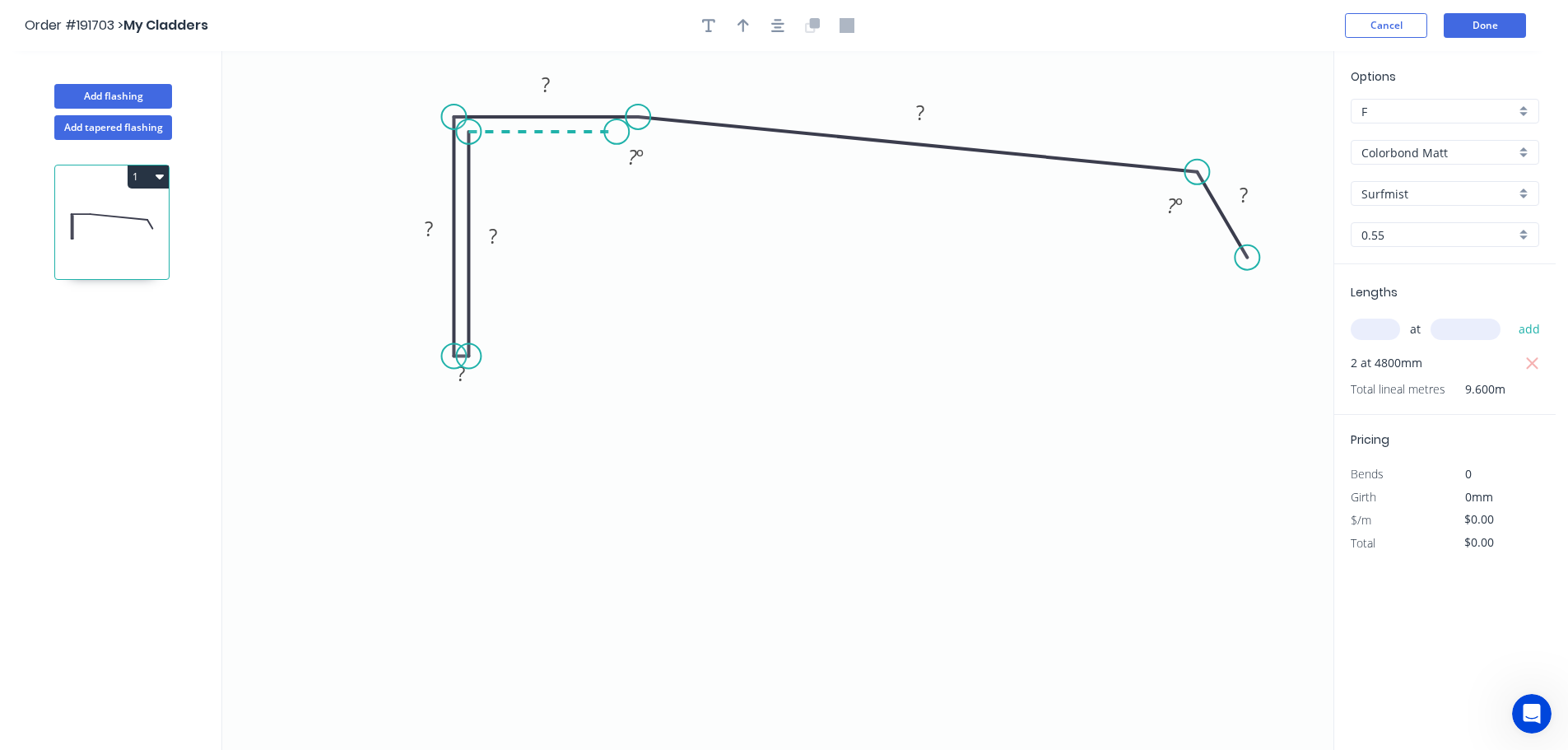
click at [617, 122] on icon "0 ? ? ? ? ? ? ? º ? º" at bounding box center [778, 401] width 1111 height 699
click at [613, 543] on icon "0 ? ? ? ? ? ? ? ? º ? º" at bounding box center [778, 401] width 1111 height 699
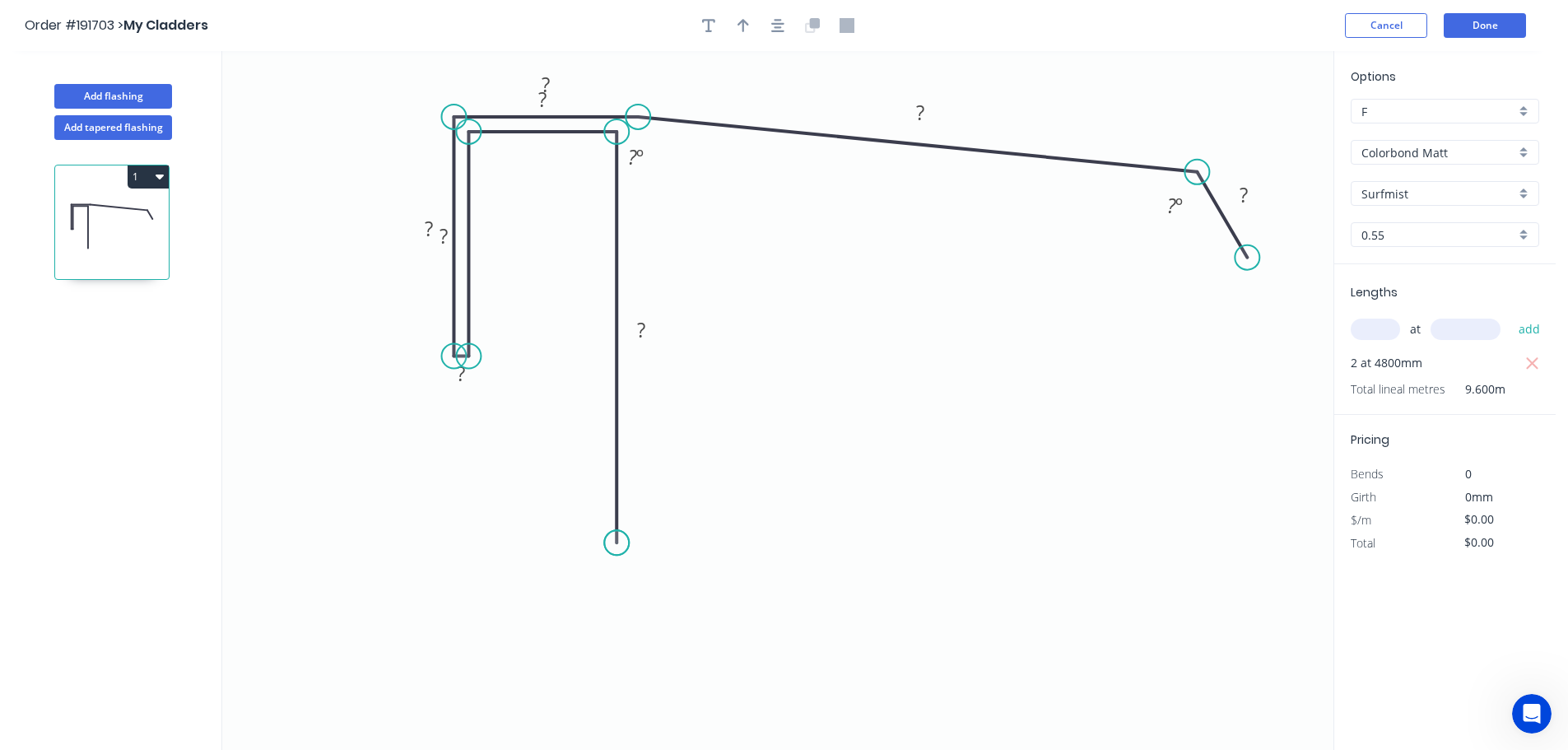
click at [613, 543] on circle at bounding box center [617, 543] width 25 height 25
click at [641, 327] on tspan "?" at bounding box center [641, 330] width 9 height 27
drag, startPoint x: 523, startPoint y: 84, endPoint x: 472, endPoint y: 75, distance: 51.8
click at [472, 75] on rect at bounding box center [497, 75] width 53 height 34
drag, startPoint x: 561, startPoint y: 96, endPoint x: 530, endPoint y: 106, distance: 32.6
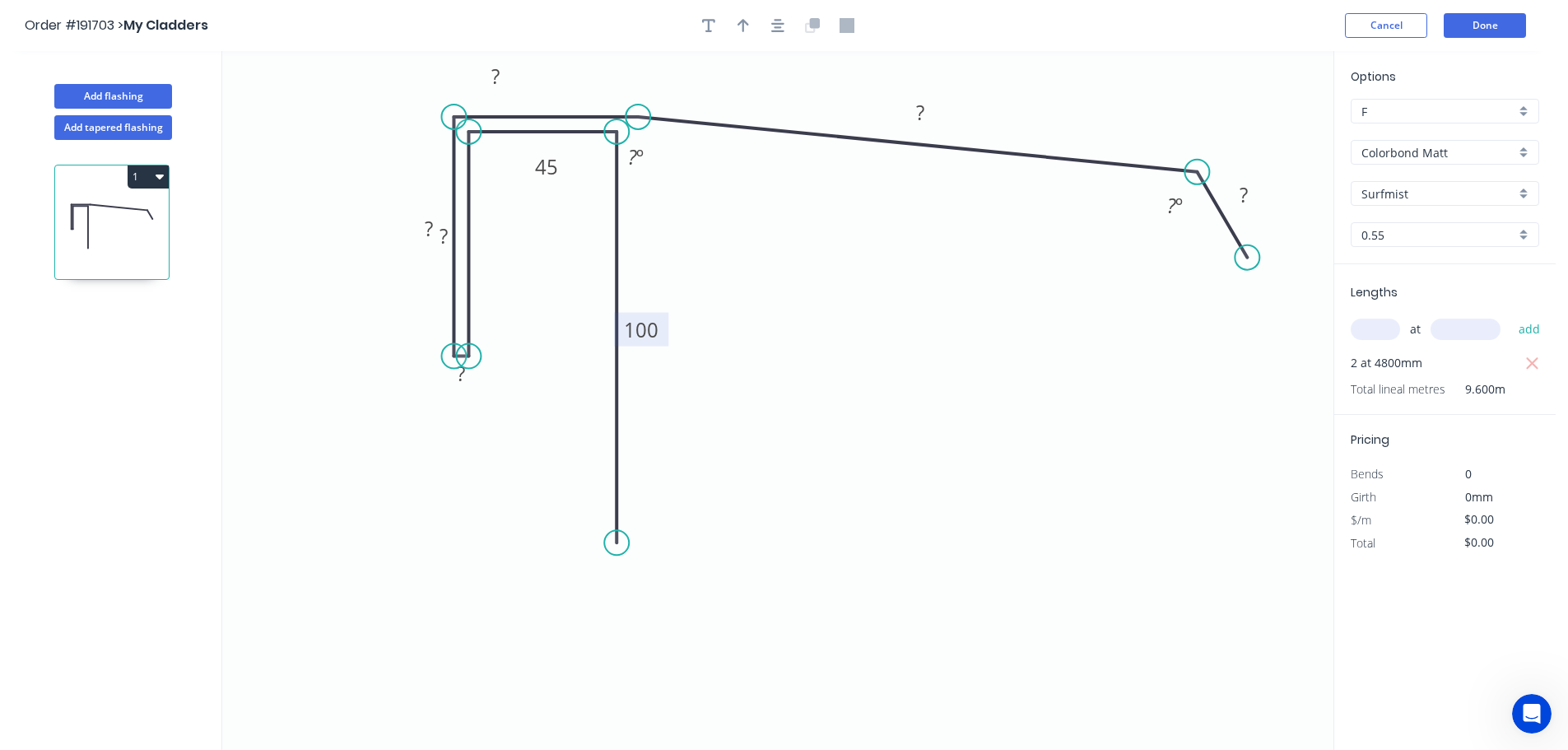
click at [570, 153] on rect at bounding box center [546, 166] width 53 height 34
drag, startPoint x: 513, startPoint y: 68, endPoint x: 523, endPoint y: 67, distance: 10.0
click at [555, 76] on icon "0 100 45 ? ? ? ? ? ? ? º ? º" at bounding box center [778, 401] width 1111 height 699
drag, startPoint x: 518, startPoint y: 73, endPoint x: 565, endPoint y: 82, distance: 47.9
click at [565, 82] on rect at bounding box center [543, 85] width 53 height 34
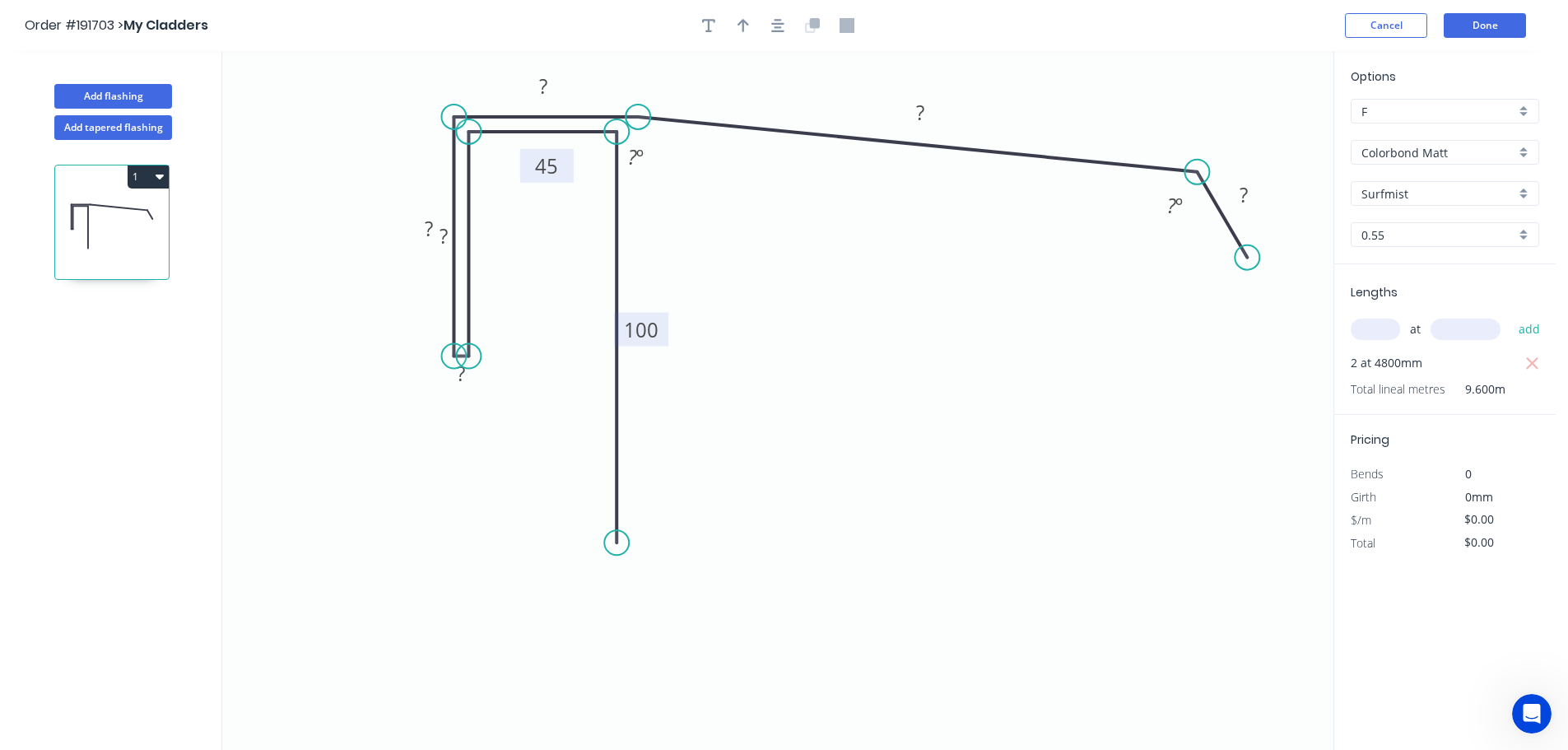
click at [550, 161] on tspan "45" at bounding box center [547, 165] width 23 height 27
drag, startPoint x: 465, startPoint y: 239, endPoint x: 526, endPoint y: 234, distance: 61.2
click at [526, 234] on rect at bounding box center [504, 230] width 53 height 34
click at [508, 399] on div "Hide measurement" at bounding box center [541, 398] width 166 height 34
click at [432, 229] on tspan "?" at bounding box center [429, 228] width 9 height 27
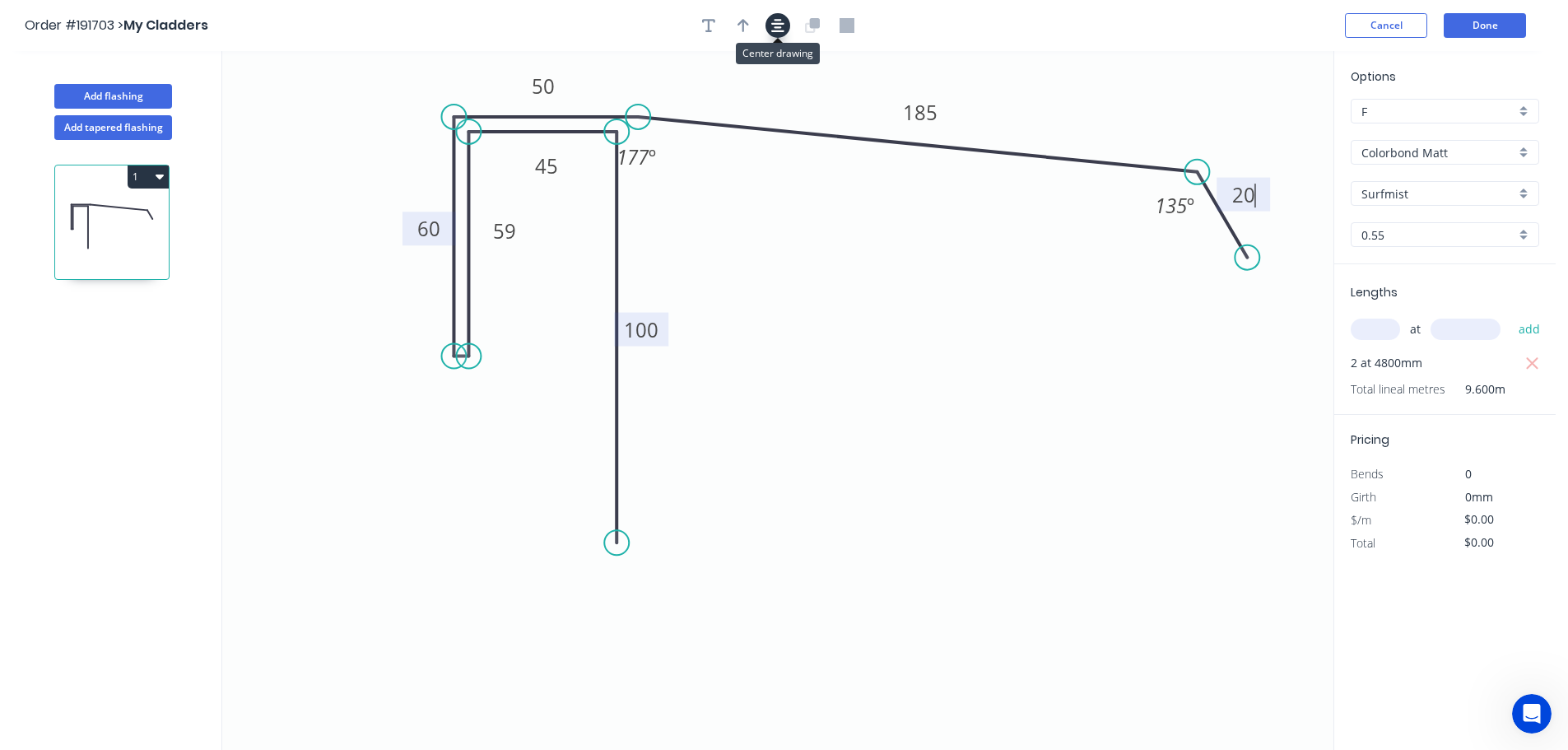
click at [772, 23] on icon "button" at bounding box center [778, 26] width 14 height 14
type input "$25.61"
type input "$245.86"
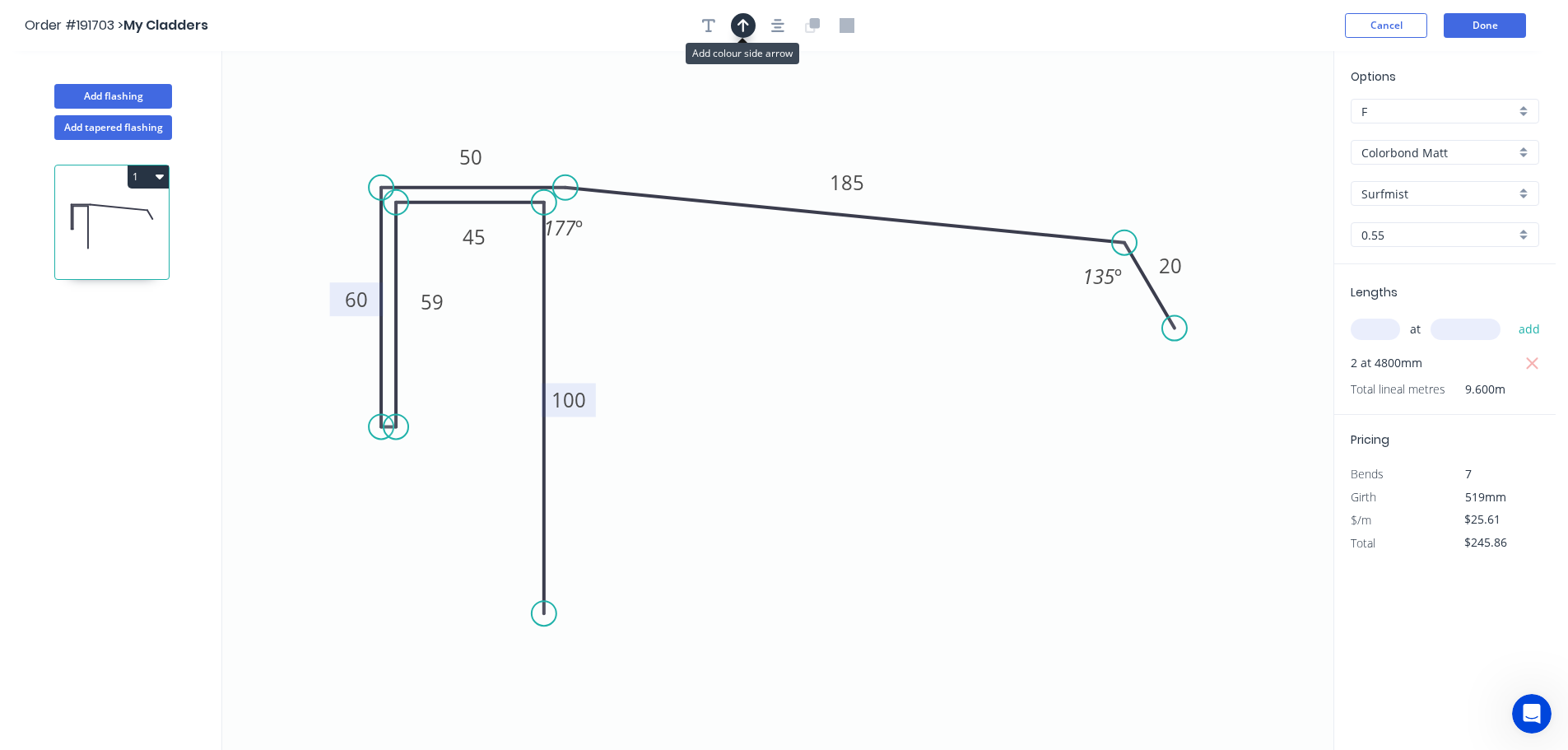
click at [749, 28] on button "button" at bounding box center [743, 26] width 25 height 25
click at [1252, 129] on icon at bounding box center [1250, 114] width 15 height 52
drag, startPoint x: 1252, startPoint y: 129, endPoint x: 1026, endPoint y: 143, distance: 226.4
click at [1026, 143] on icon at bounding box center [1039, 130] width 47 height 47
drag, startPoint x: 590, startPoint y: 226, endPoint x: 591, endPoint y: 155, distance: 71.0
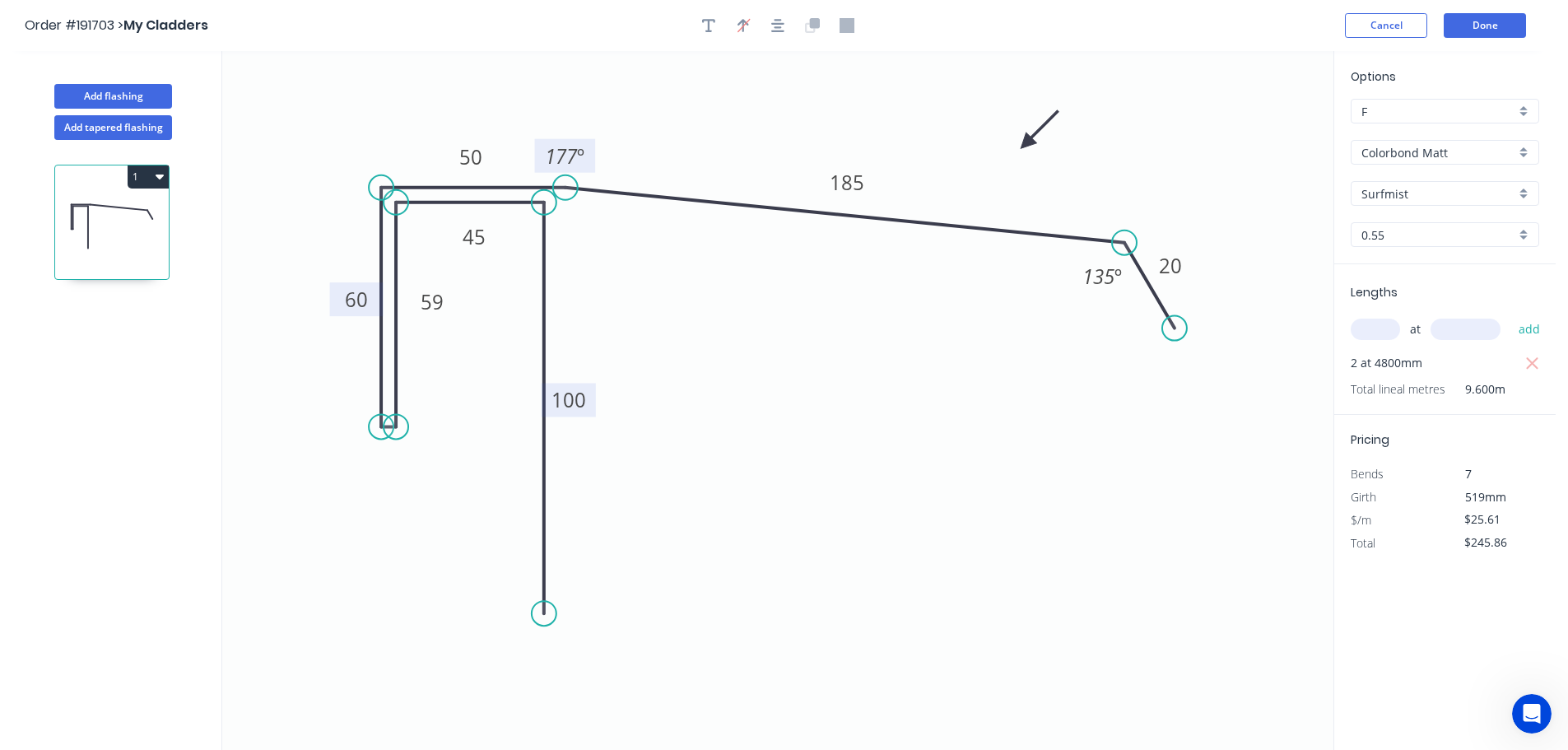
click at [591, 155] on rect at bounding box center [565, 156] width 61 height 34
click at [121, 97] on button "Add flashing" at bounding box center [113, 97] width 118 height 25
type input "$0.00"
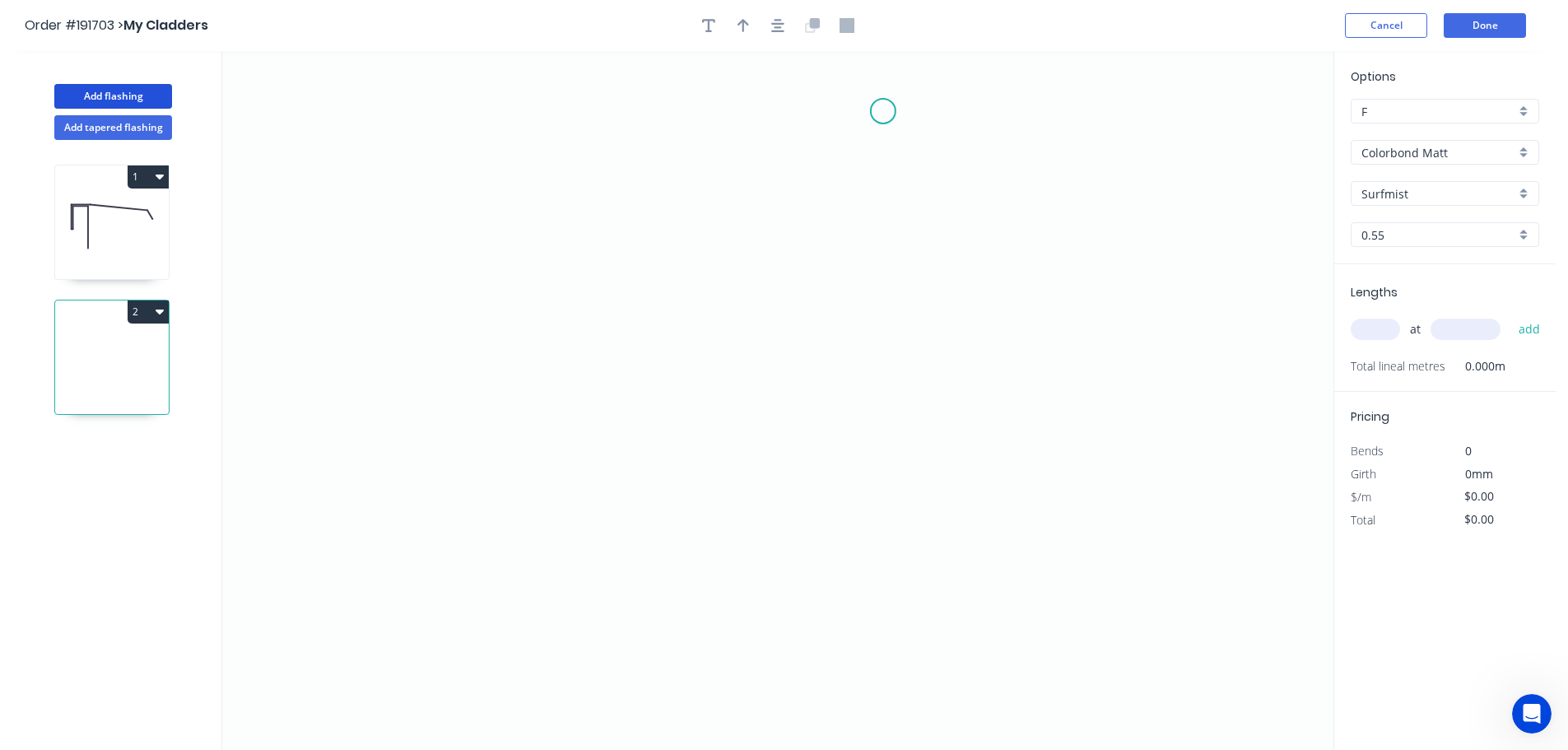
click at [883, 111] on icon "0" at bounding box center [778, 401] width 1111 height 699
click at [890, 404] on icon "0" at bounding box center [778, 401] width 1111 height 699
click at [1037, 422] on icon "0 ?" at bounding box center [778, 401] width 1111 height 699
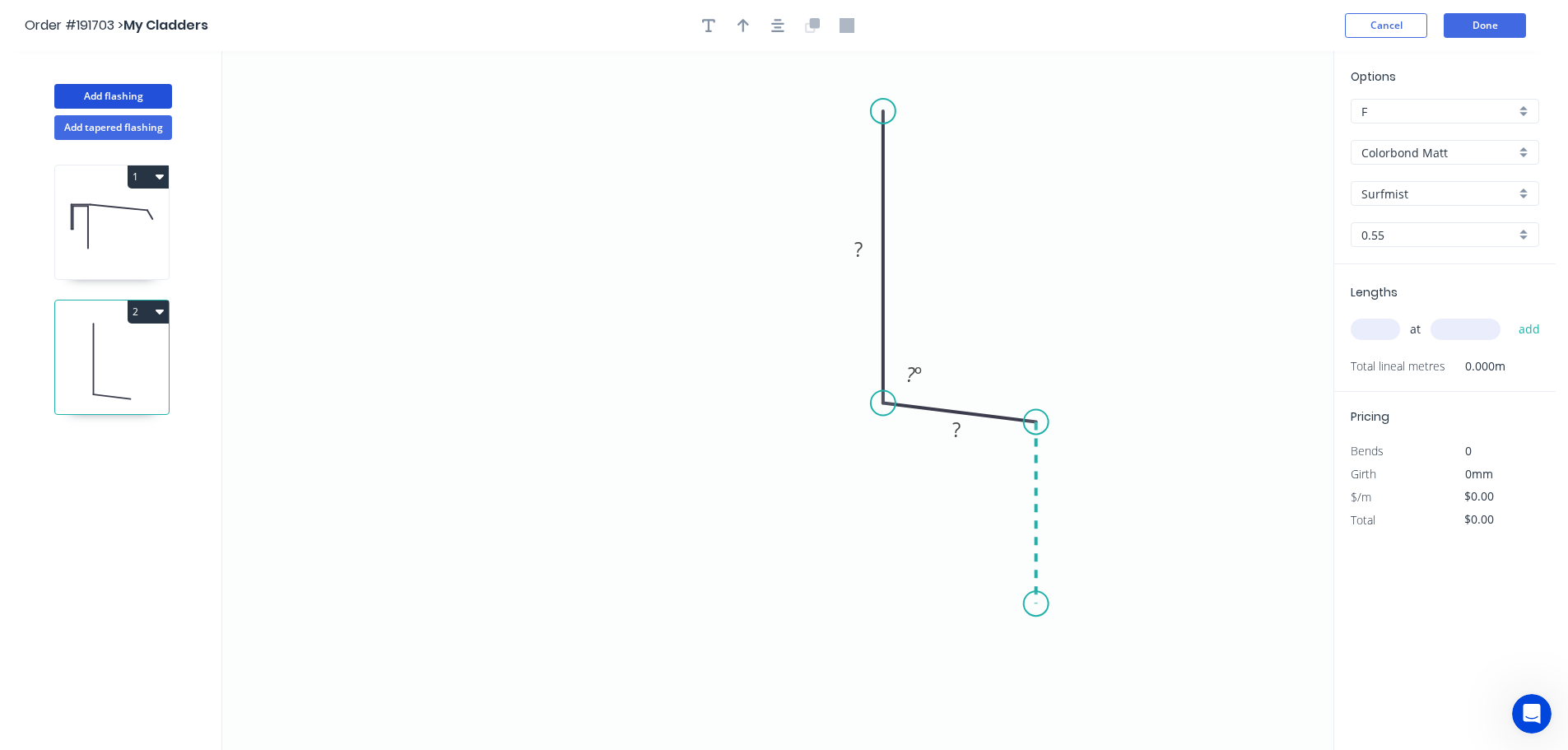
click at [1035, 604] on icon "0 ? ? ? º" at bounding box center [778, 401] width 1111 height 699
click at [695, 585] on icon "0 ? ? ? ? º ? º" at bounding box center [778, 401] width 1111 height 699
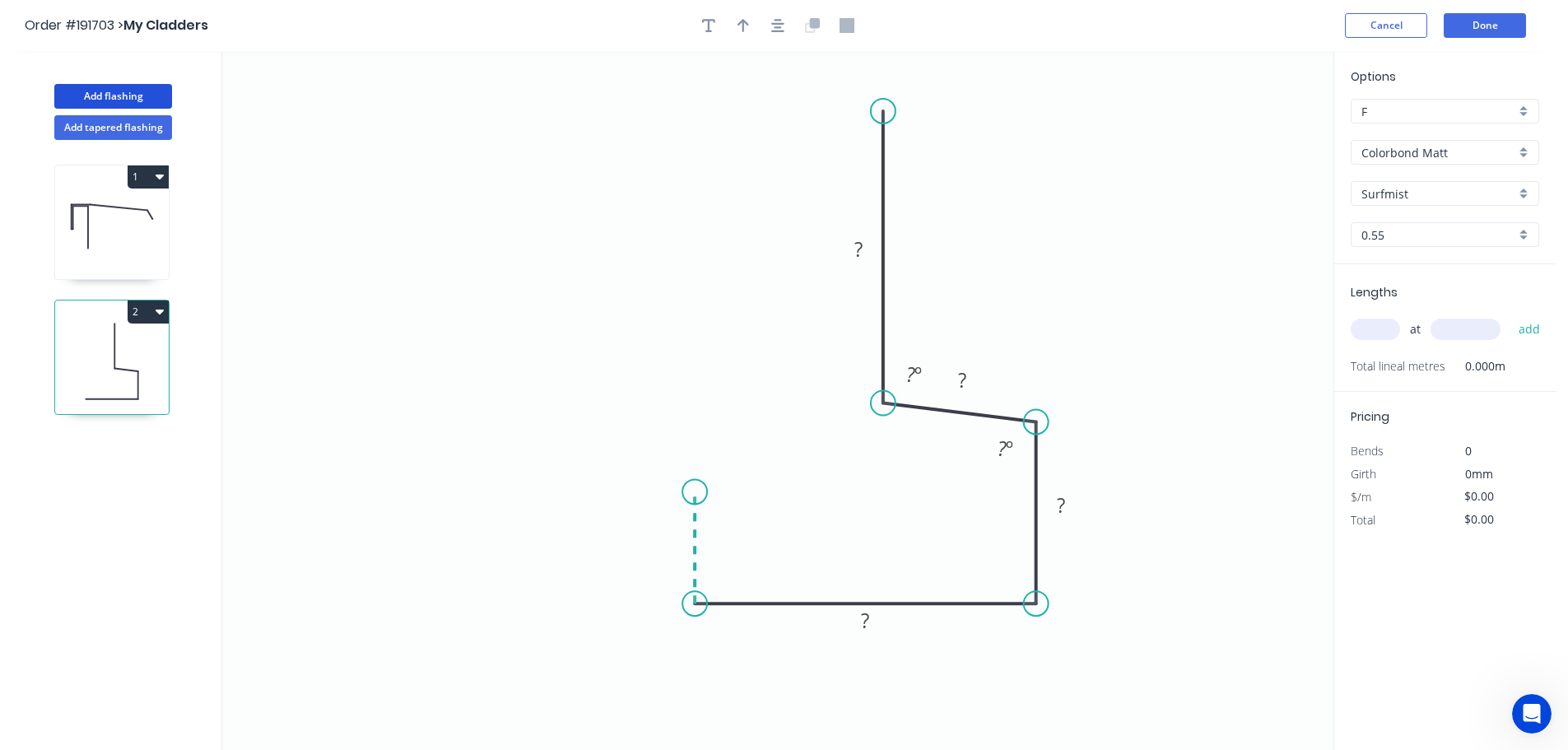
click at [695, 492] on icon "0 ? ? ? ? ? º ? º" at bounding box center [778, 401] width 1111 height 699
click at [571, 493] on icon "0 ? ? ? ? ? ? º ? º" at bounding box center [778, 401] width 1111 height 699
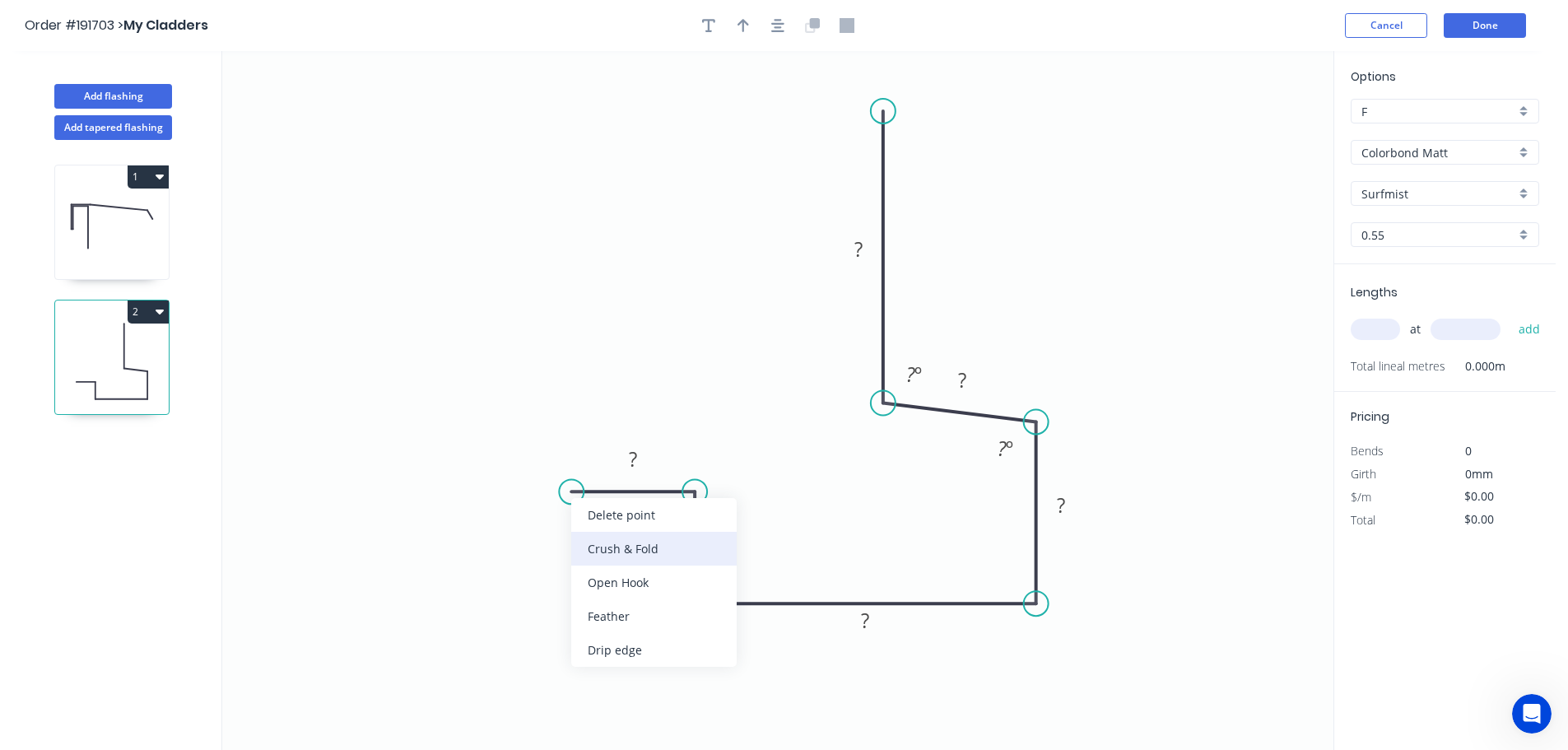
click at [598, 546] on div "Crush & Fold" at bounding box center [653, 548] width 166 height 34
click at [602, 559] on div "Flip bend" at bounding box center [649, 556] width 166 height 34
drag, startPoint x: 616, startPoint y: 526, endPoint x: 604, endPoint y: 500, distance: 28.6
click at [581, 465] on icon "0 CF 10 ? ? ? ? ? ? ? º ? º" at bounding box center [778, 401] width 1111 height 699
drag, startPoint x: 619, startPoint y: 528, endPoint x: 580, endPoint y: 451, distance: 86.3
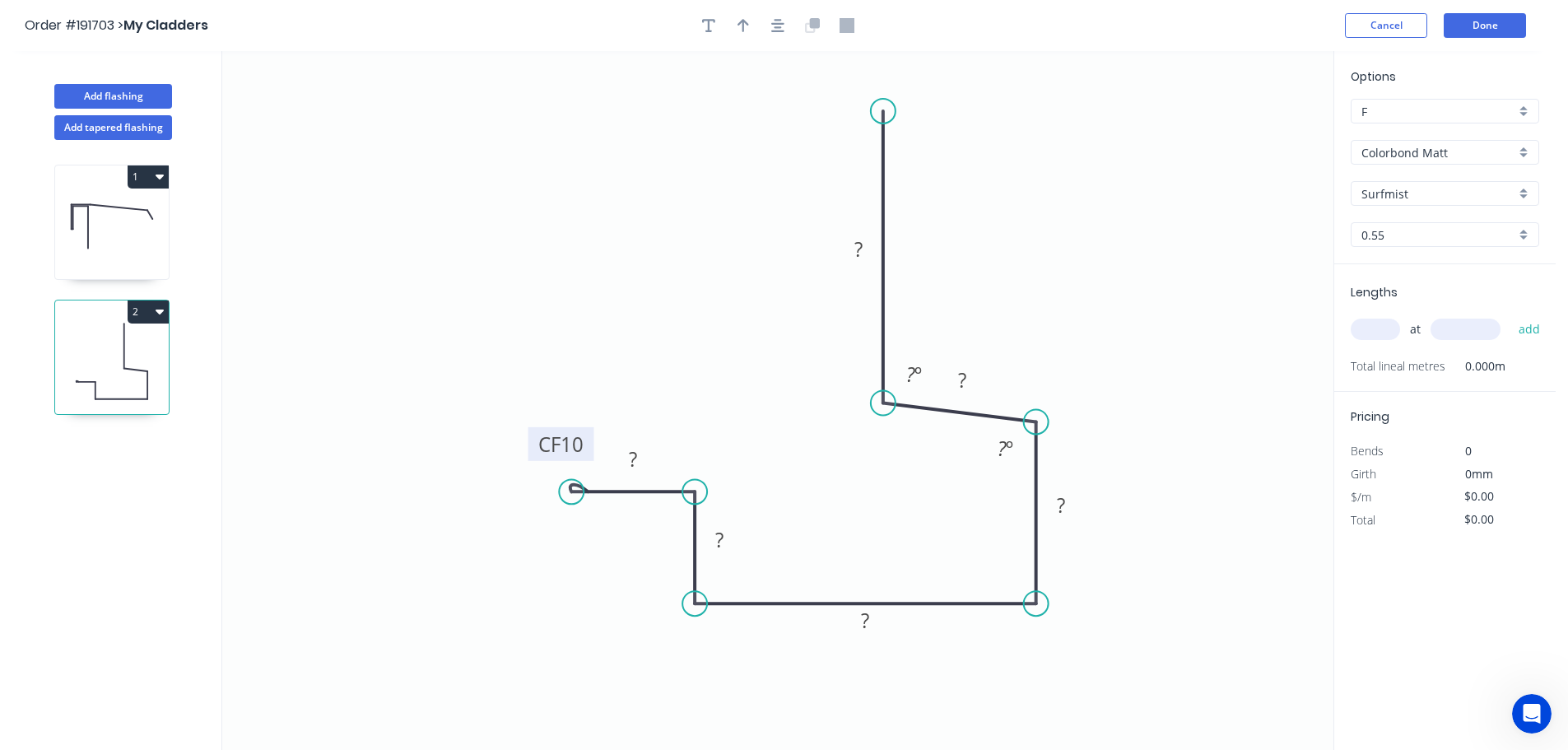
click at [586, 453] on rect at bounding box center [561, 443] width 66 height 34
click at [569, 441] on tspan "10" at bounding box center [570, 443] width 23 height 27
click at [740, 23] on icon "button" at bounding box center [743, 26] width 12 height 14
type input "$20.01"
click at [1251, 129] on icon at bounding box center [1250, 114] width 15 height 52
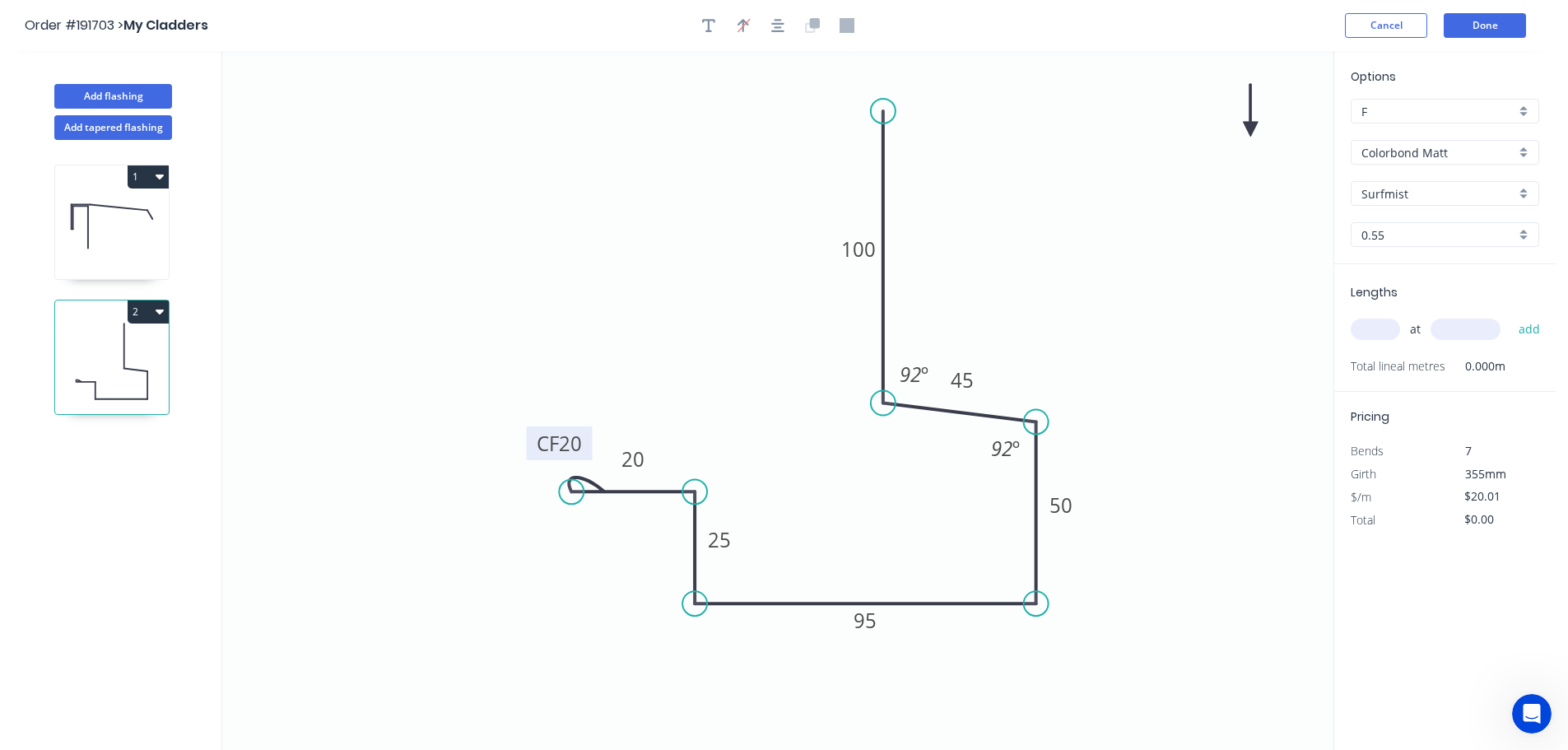
click at [1251, 129] on icon at bounding box center [1250, 110] width 15 height 52
drag, startPoint x: 1251, startPoint y: 129, endPoint x: 1060, endPoint y: 252, distance: 227.2
click at [1060, 252] on icon at bounding box center [1072, 238] width 47 height 47
click at [1371, 327] on input "text" at bounding box center [1374, 329] width 49 height 21
type input "4"
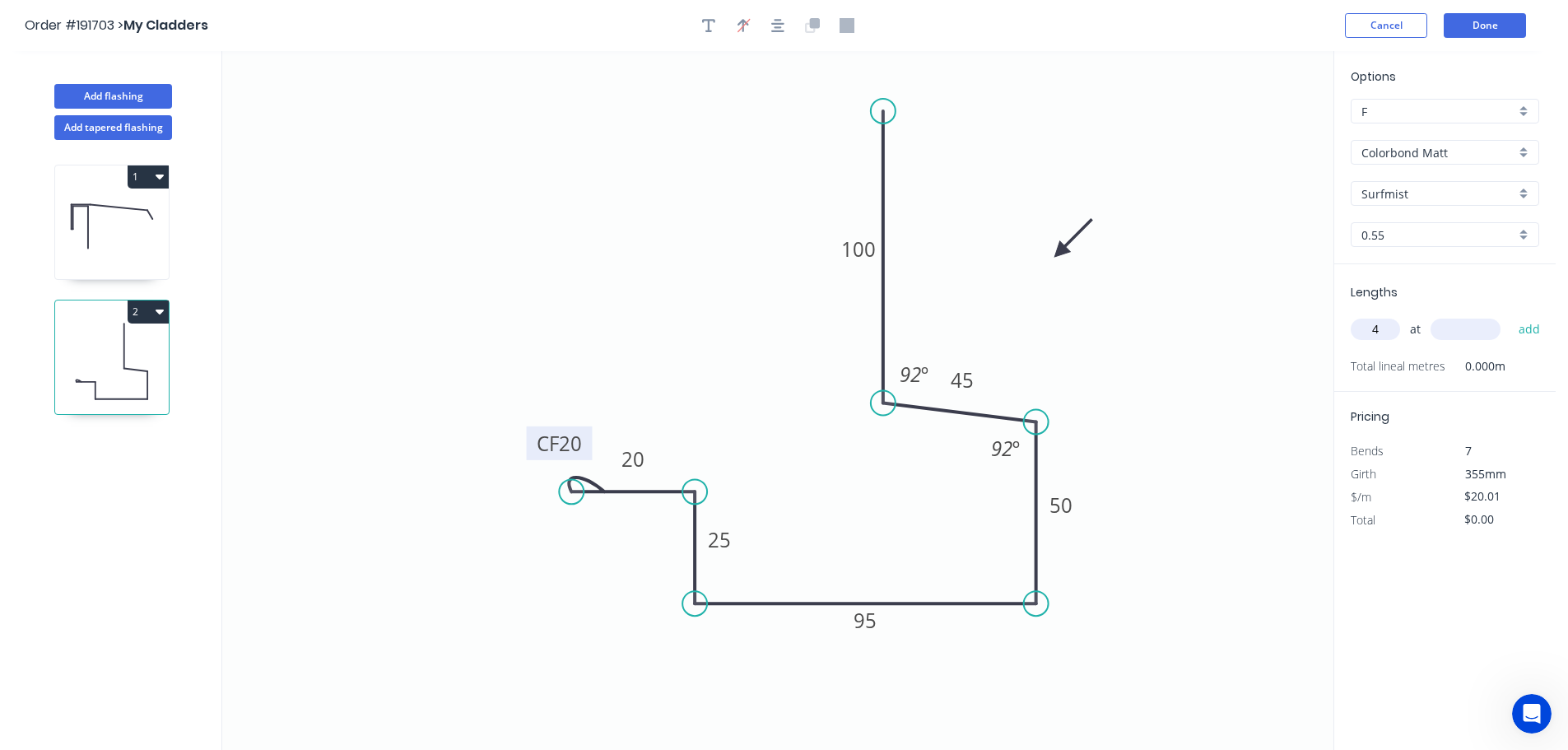
type input "4"
type input "1000"
click at [1510, 315] on button "add" at bounding box center [1529, 329] width 39 height 28
type input "$80.04"
click at [111, 93] on button "Add flashing" at bounding box center [113, 97] width 118 height 25
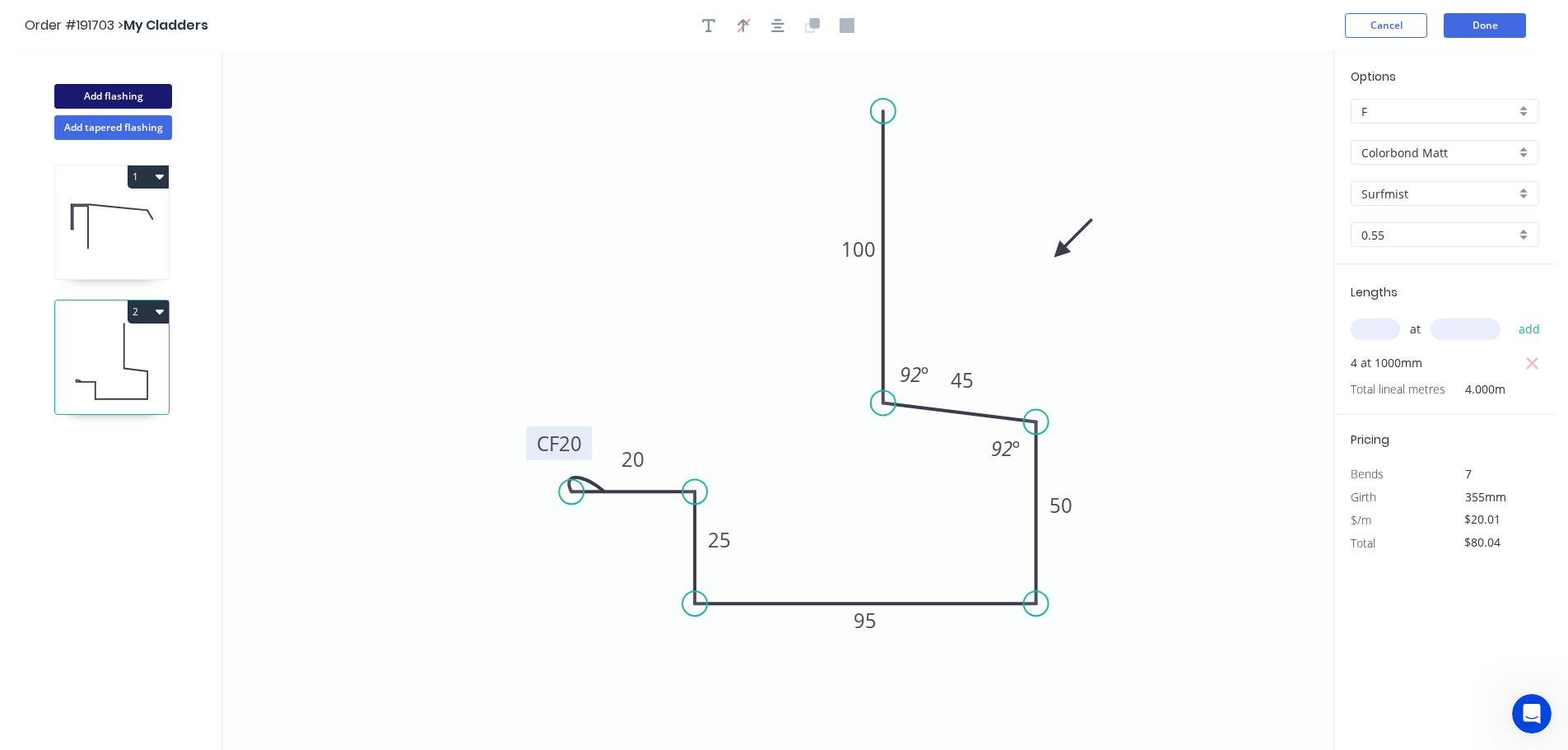
type input "$0.00"
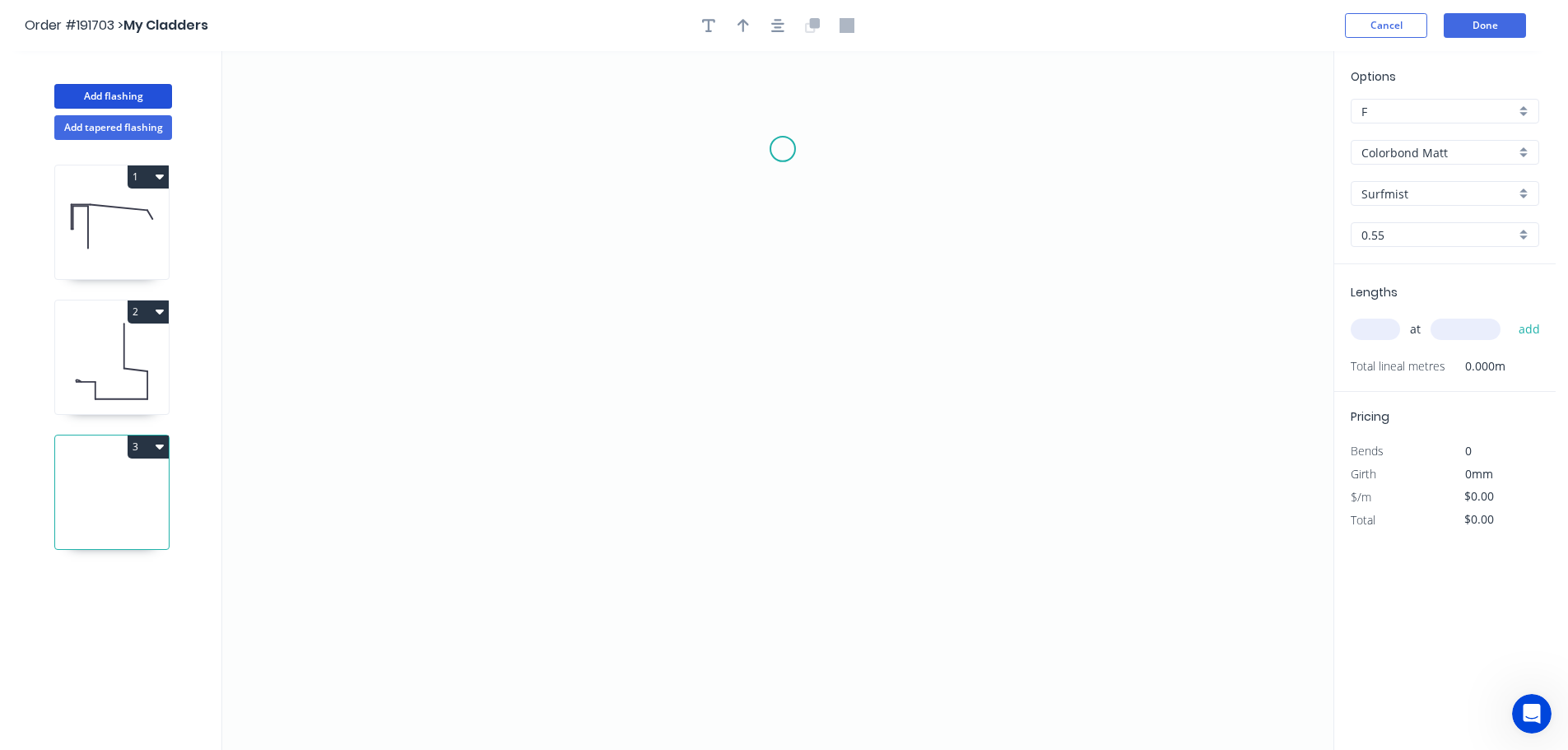
click at [783, 149] on icon "0" at bounding box center [778, 401] width 1111 height 699
click at [1055, 143] on icon "0" at bounding box center [778, 401] width 1111 height 699
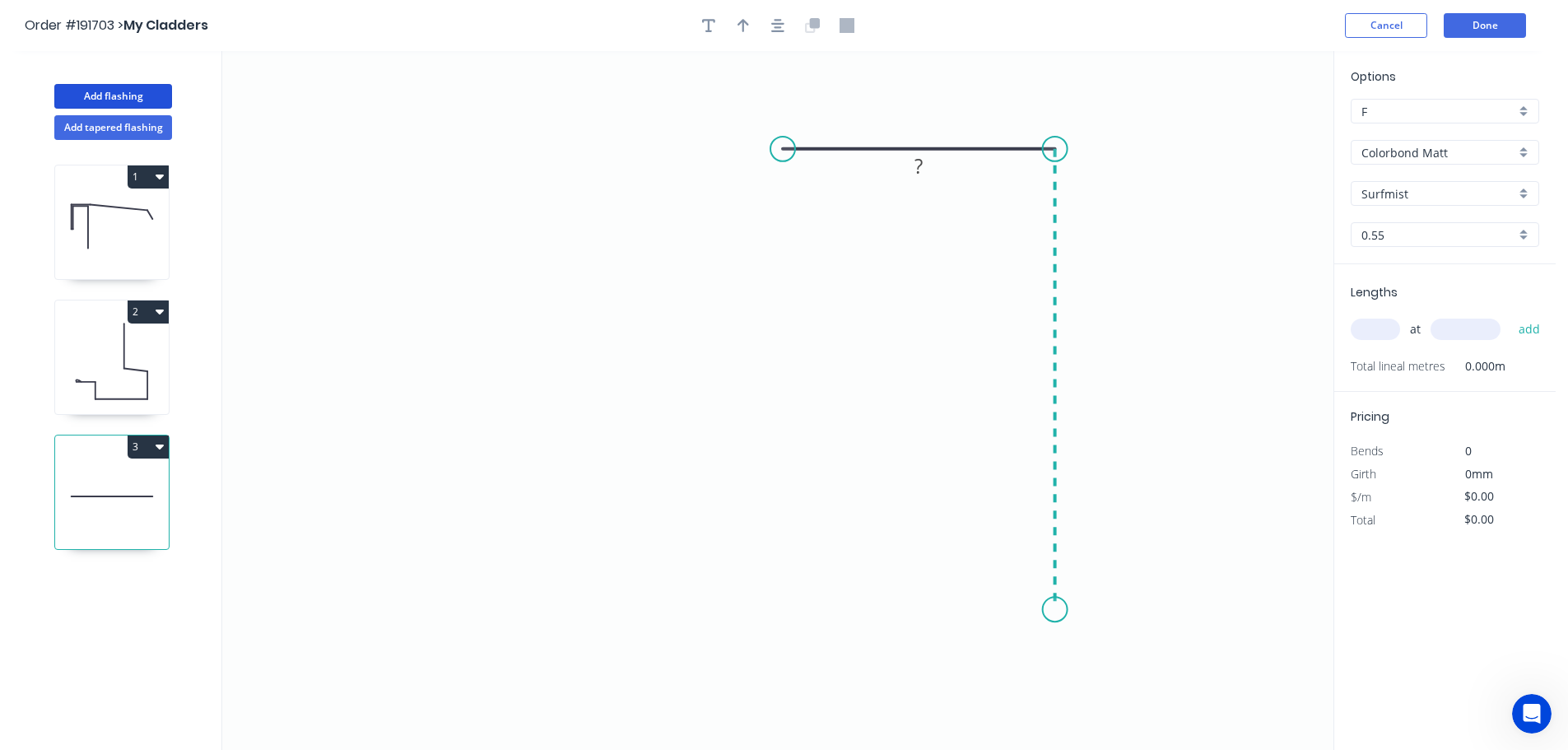
click at [1049, 610] on icon "0 ?" at bounding box center [778, 401] width 1111 height 699
click at [1041, 611] on icon "0 ? ?" at bounding box center [778, 401] width 1111 height 699
click at [1037, 376] on icon "0 ? ? ?" at bounding box center [778, 401] width 1111 height 699
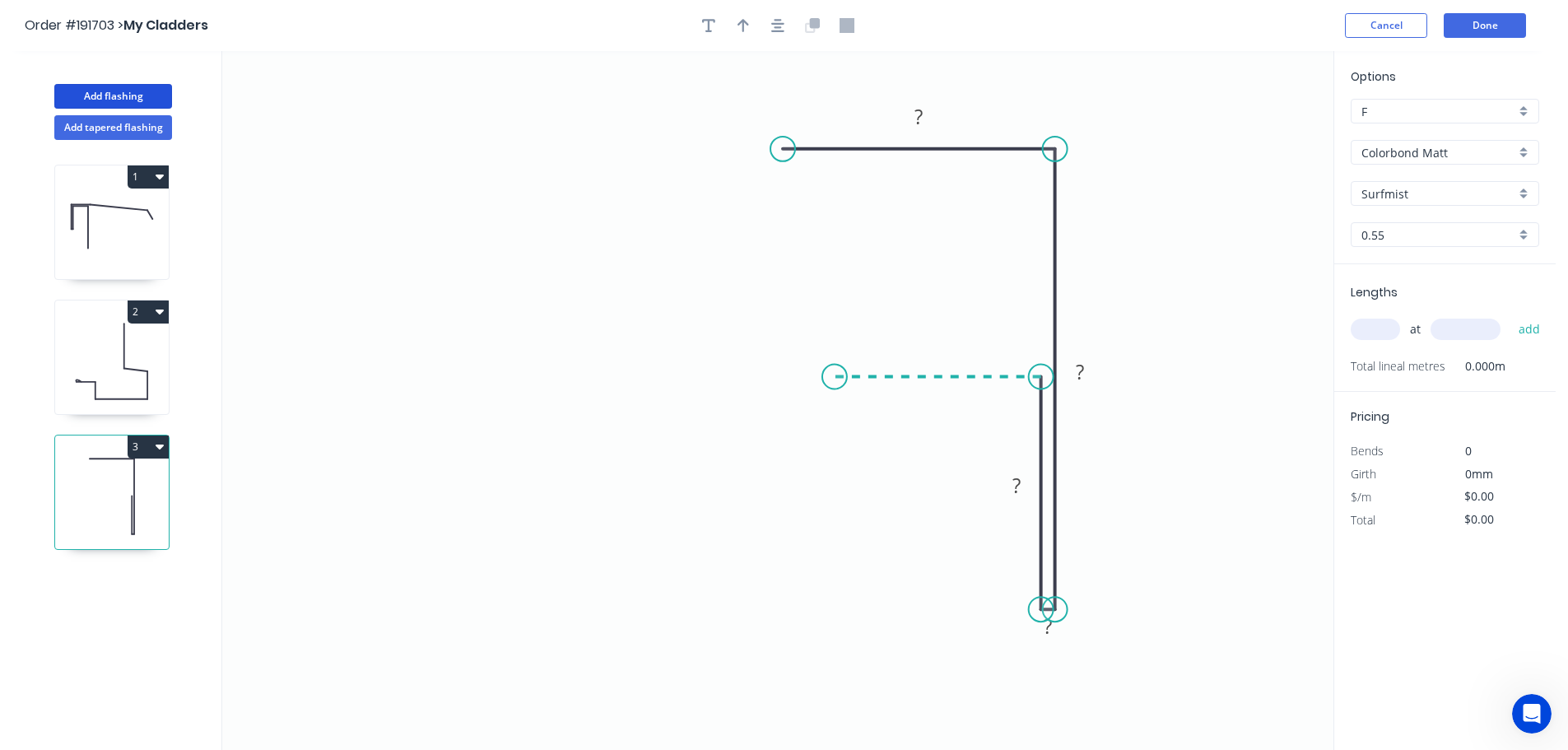
click at [834, 367] on icon "0 ? ? ? ?" at bounding box center [778, 401] width 1111 height 699
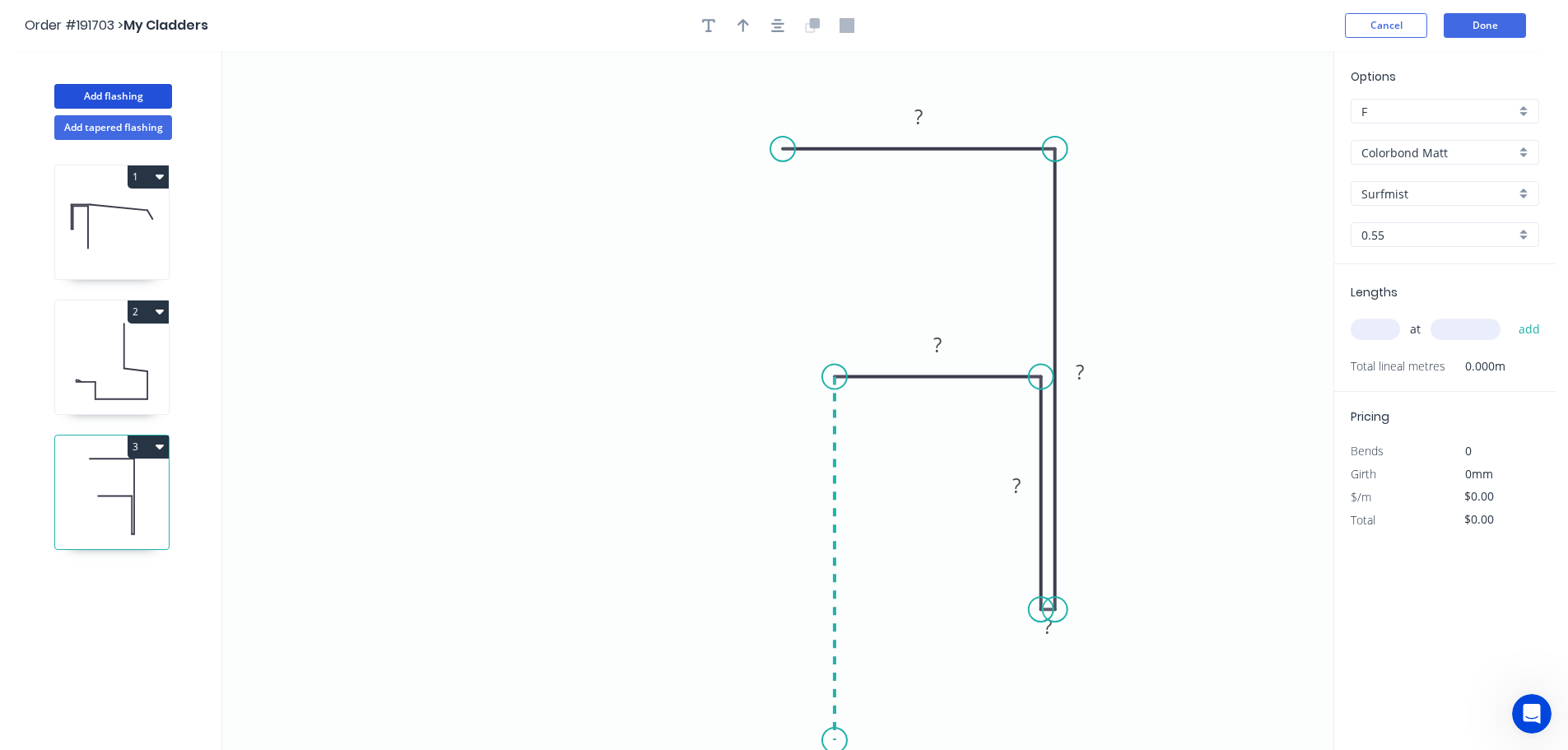
click at [841, 740] on icon "0 ? ? ? ? ?" at bounding box center [778, 401] width 1111 height 699
click at [841, 740] on circle at bounding box center [834, 740] width 25 height 25
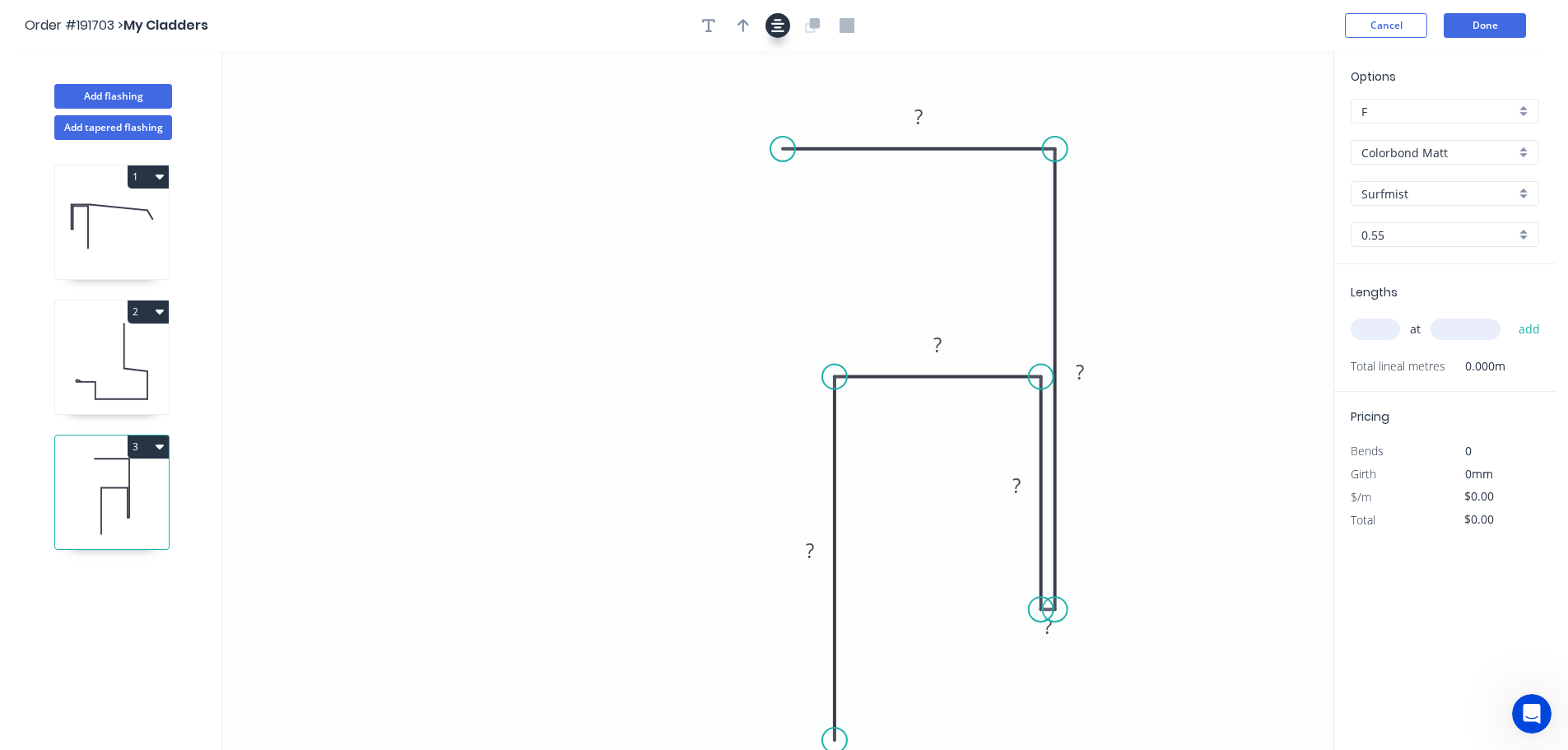
click at [778, 25] on icon "button" at bounding box center [778, 25] width 14 height 15
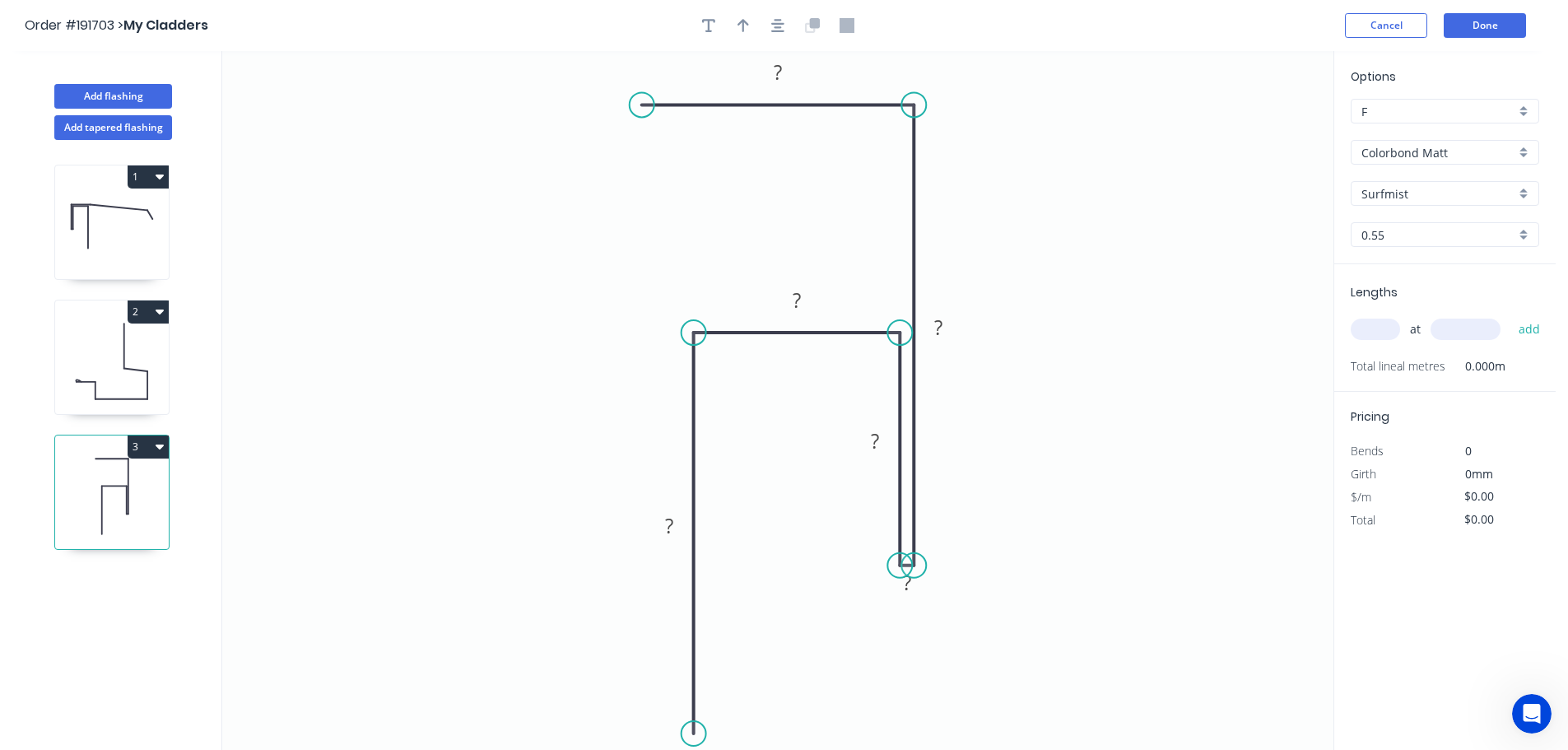
drag, startPoint x: 698, startPoint y: 693, endPoint x: 705, endPoint y: 734, distance: 41.6
click at [705, 734] on circle at bounding box center [694, 734] width 25 height 25
click at [745, 25] on icon "button" at bounding box center [743, 25] width 12 height 15
click at [1248, 134] on icon at bounding box center [1250, 114] width 15 height 52
drag, startPoint x: 1248, startPoint y: 134, endPoint x: 981, endPoint y: 233, distance: 284.8
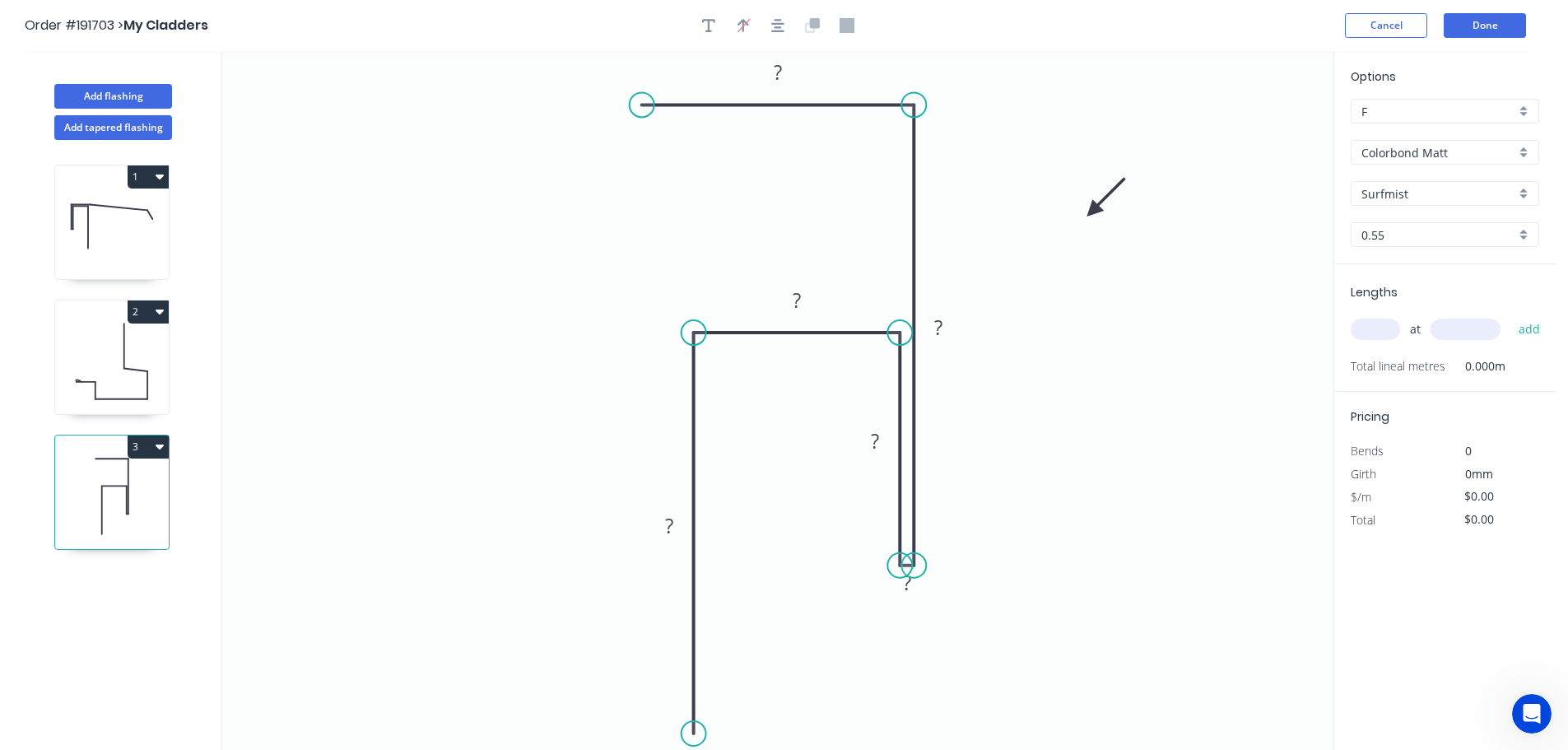
click at [1082, 222] on icon at bounding box center [1105, 196] width 47 height 47
click at [785, 74] on rect at bounding box center [778, 74] width 33 height 23
click at [953, 611] on div "Hide measurement" at bounding box center [1000, 608] width 166 height 34
type input "$18.25"
click at [1372, 328] on input "text" at bounding box center [1374, 329] width 49 height 21
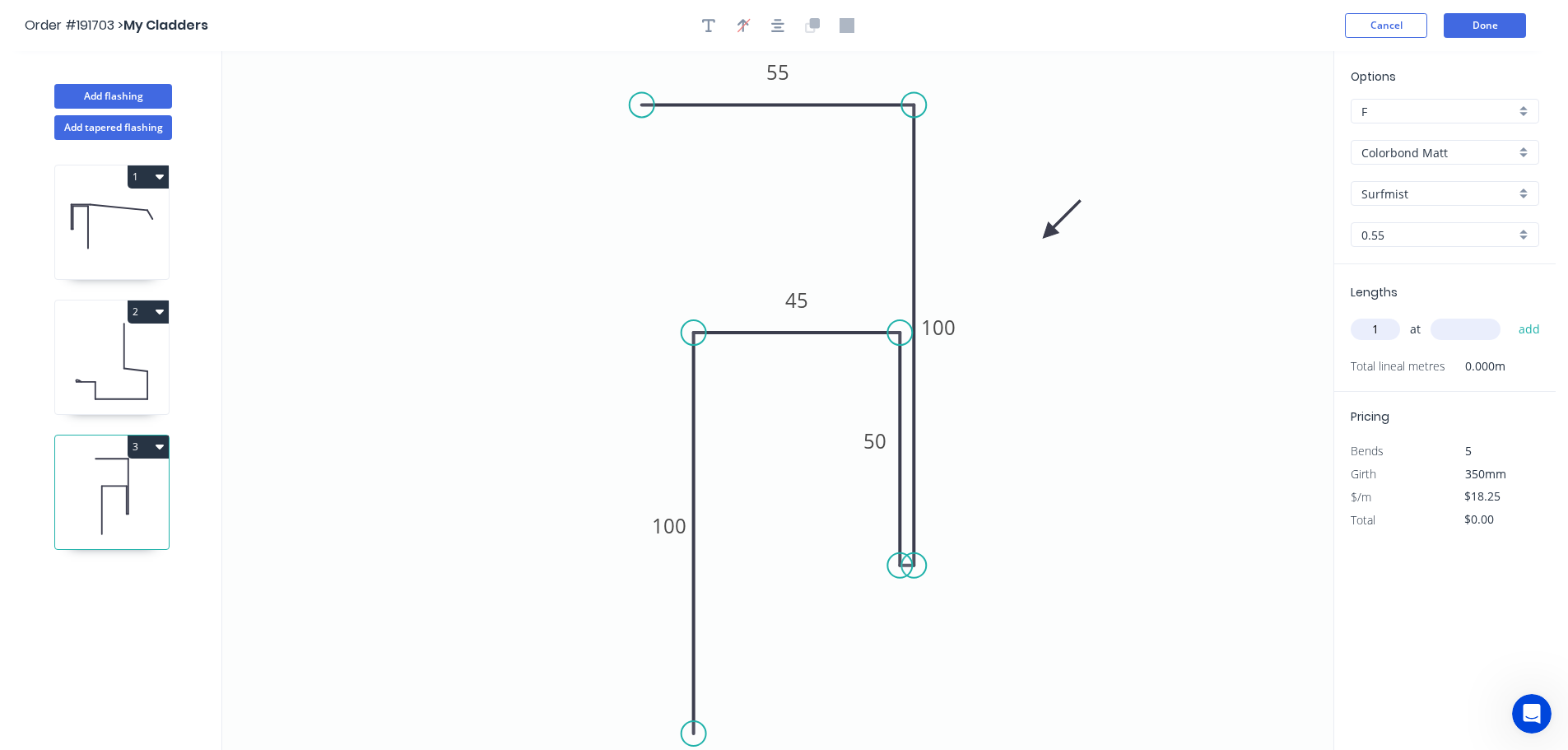
type input "1"
type input "5500"
click at [1510, 315] on button "add" at bounding box center [1529, 329] width 39 height 28
type input "$100.38"
click at [112, 92] on button "Add flashing" at bounding box center [113, 97] width 118 height 25
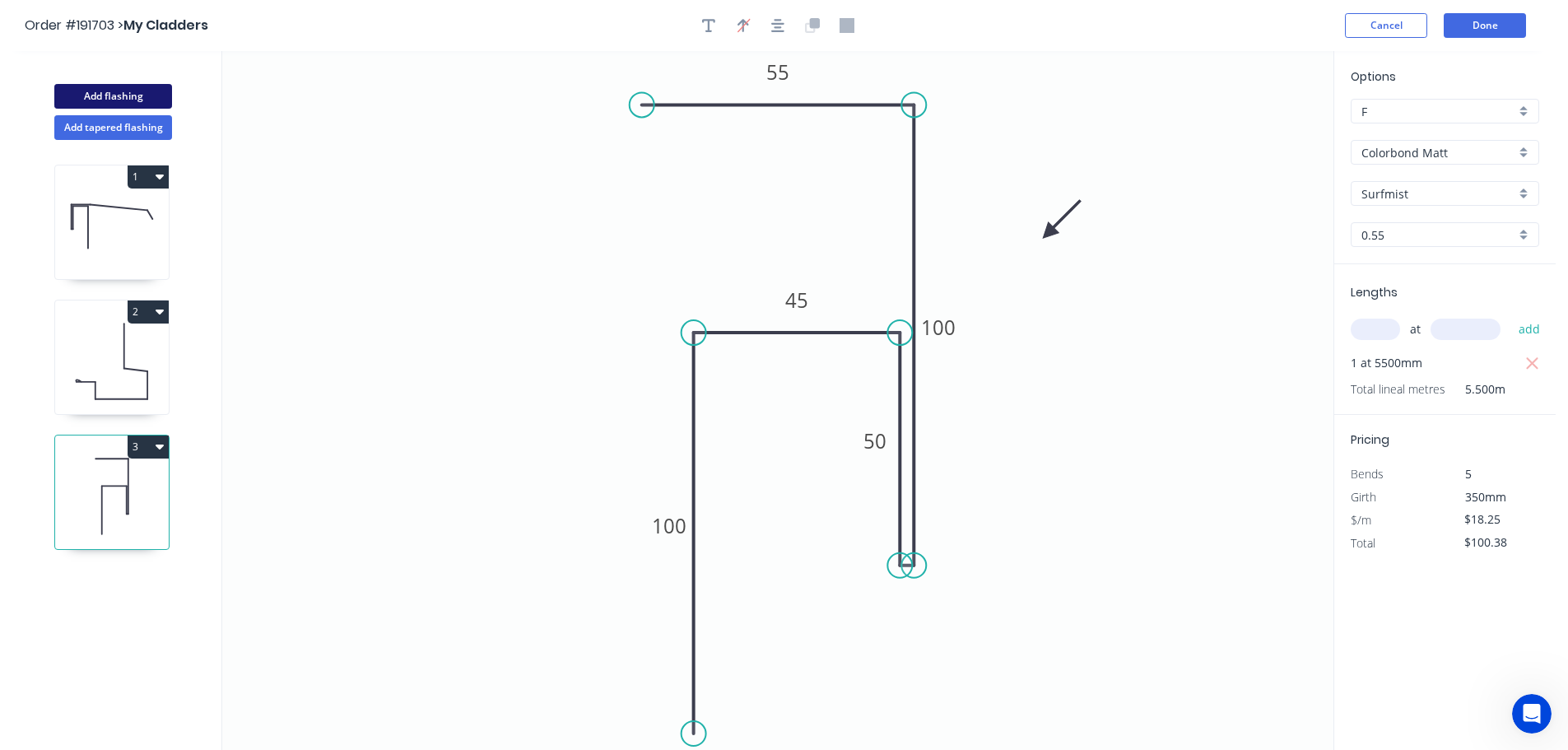
type input "$0.00"
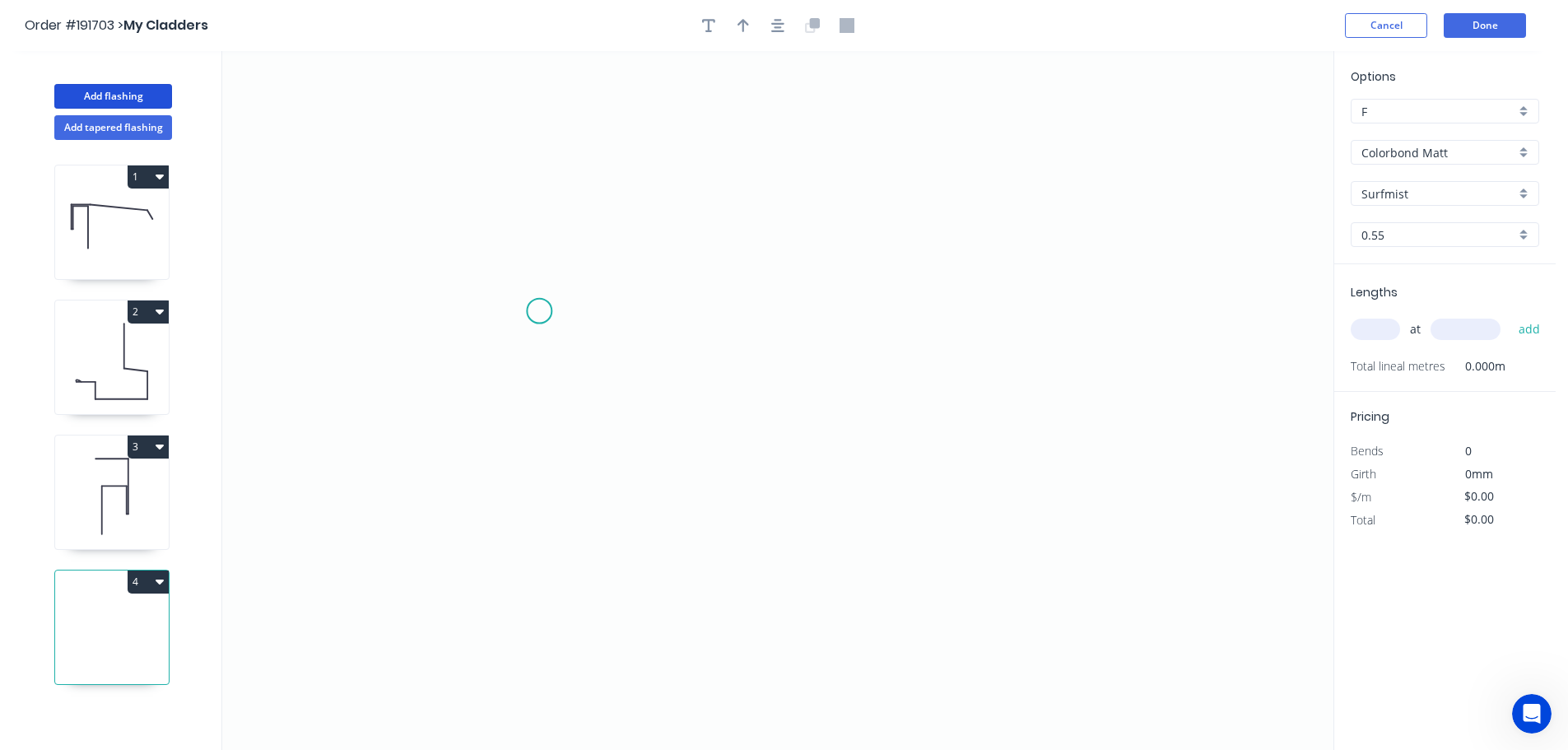
click at [539, 311] on icon "0" at bounding box center [778, 401] width 1111 height 699
click at [968, 305] on icon "0" at bounding box center [778, 401] width 1111 height 699
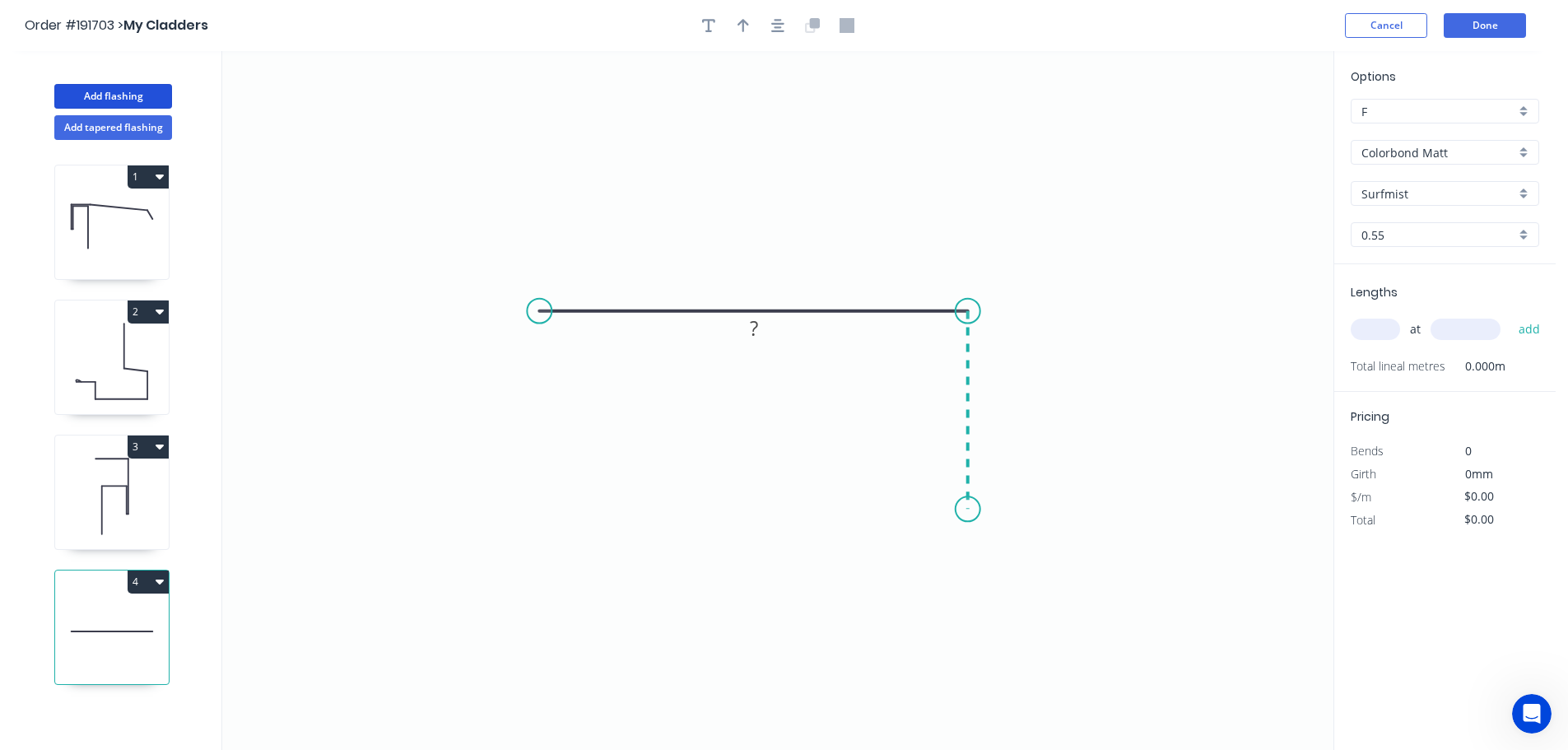
click at [971, 509] on icon "0 ?" at bounding box center [778, 401] width 1111 height 699
click at [983, 508] on icon "0 ? ?" at bounding box center [778, 401] width 1111 height 699
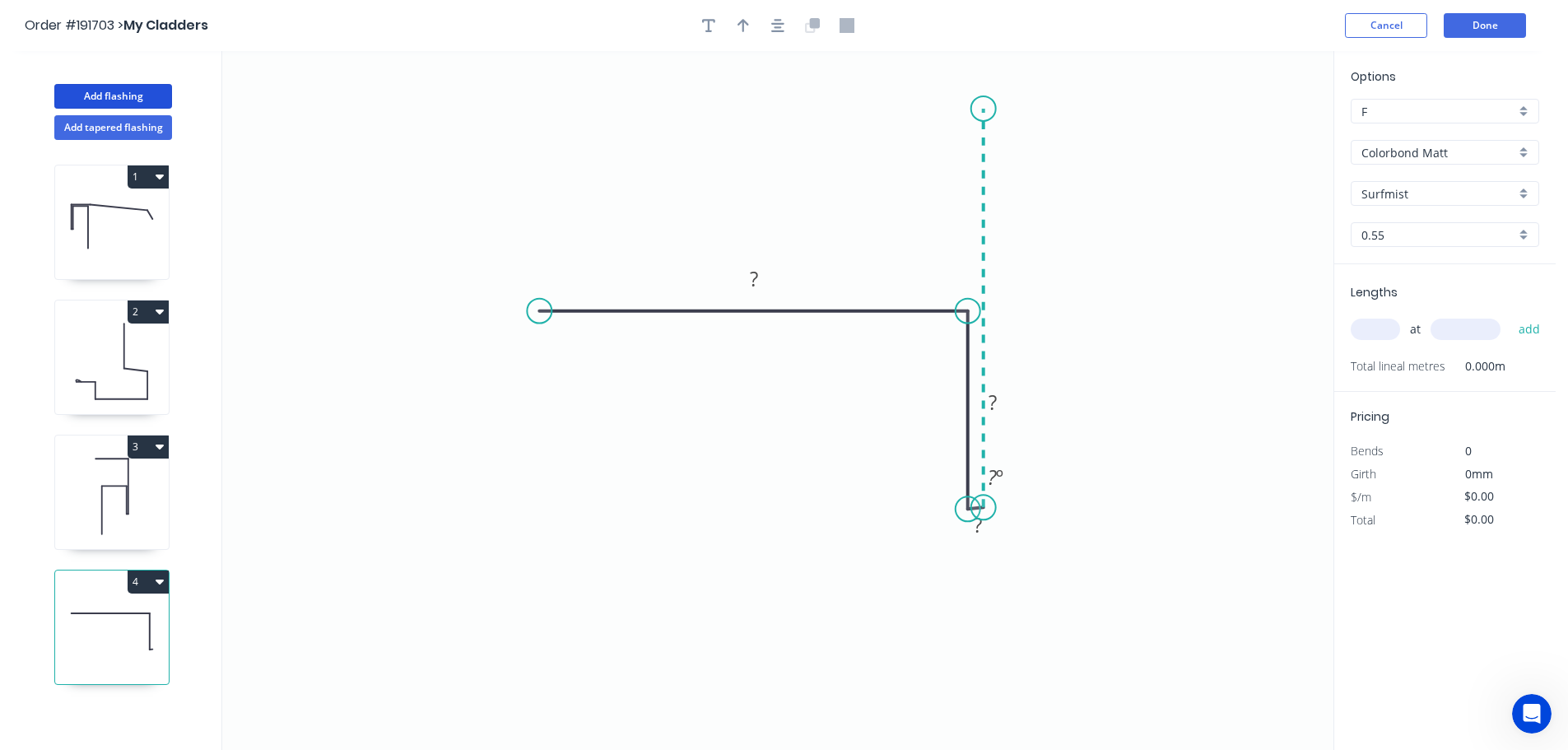
click at [983, 108] on icon at bounding box center [983, 308] width 0 height 399
click at [984, 108] on circle at bounding box center [983, 108] width 25 height 25
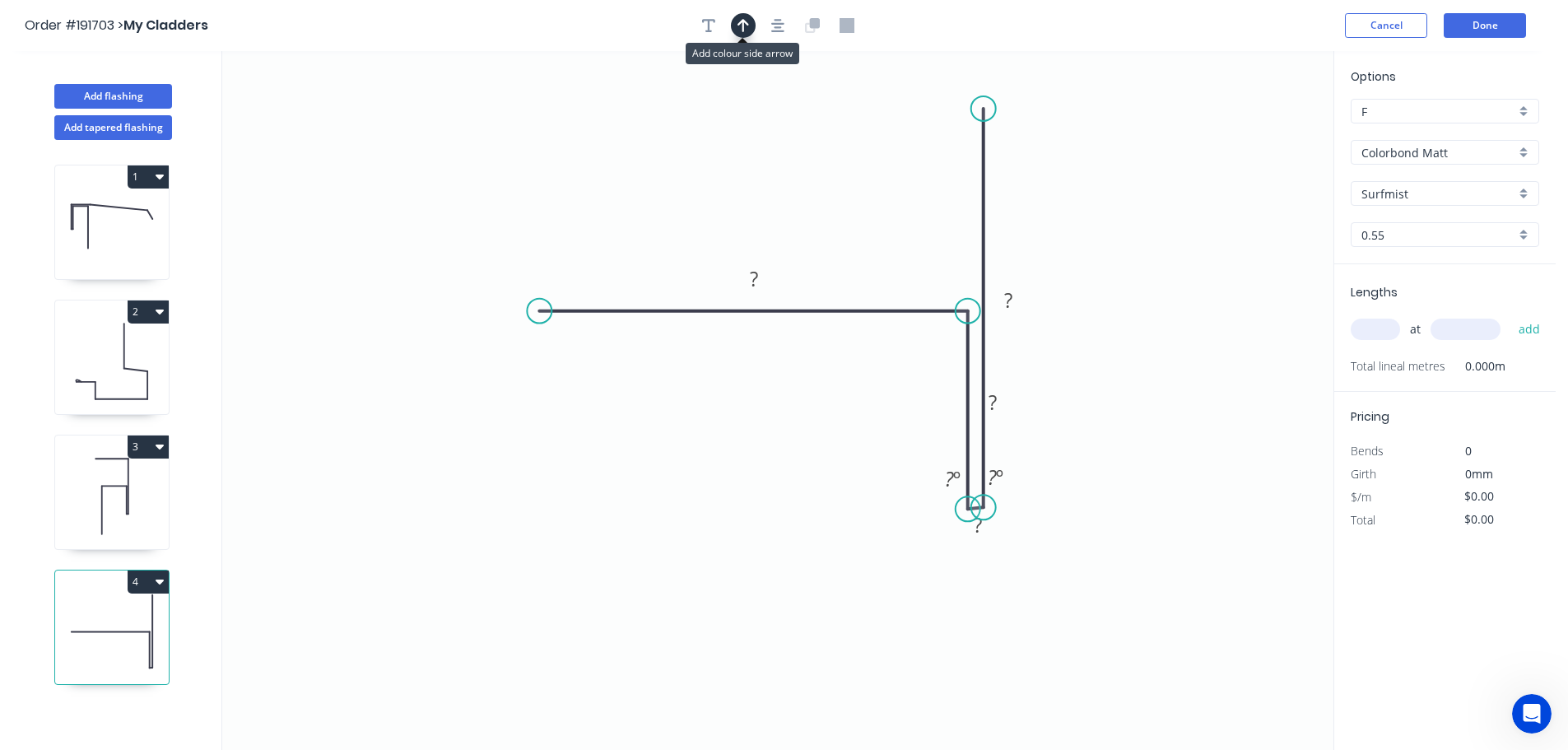
click at [739, 24] on icon "button" at bounding box center [743, 26] width 12 height 14
click at [1251, 129] on icon at bounding box center [1251, 110] width 15 height 52
click at [1251, 129] on icon at bounding box center [1250, 110] width 15 height 52
drag, startPoint x: 1251, startPoint y: 129, endPoint x: 1049, endPoint y: 320, distance: 278.0
click at [1114, 284] on icon at bounding box center [1137, 258] width 47 height 47
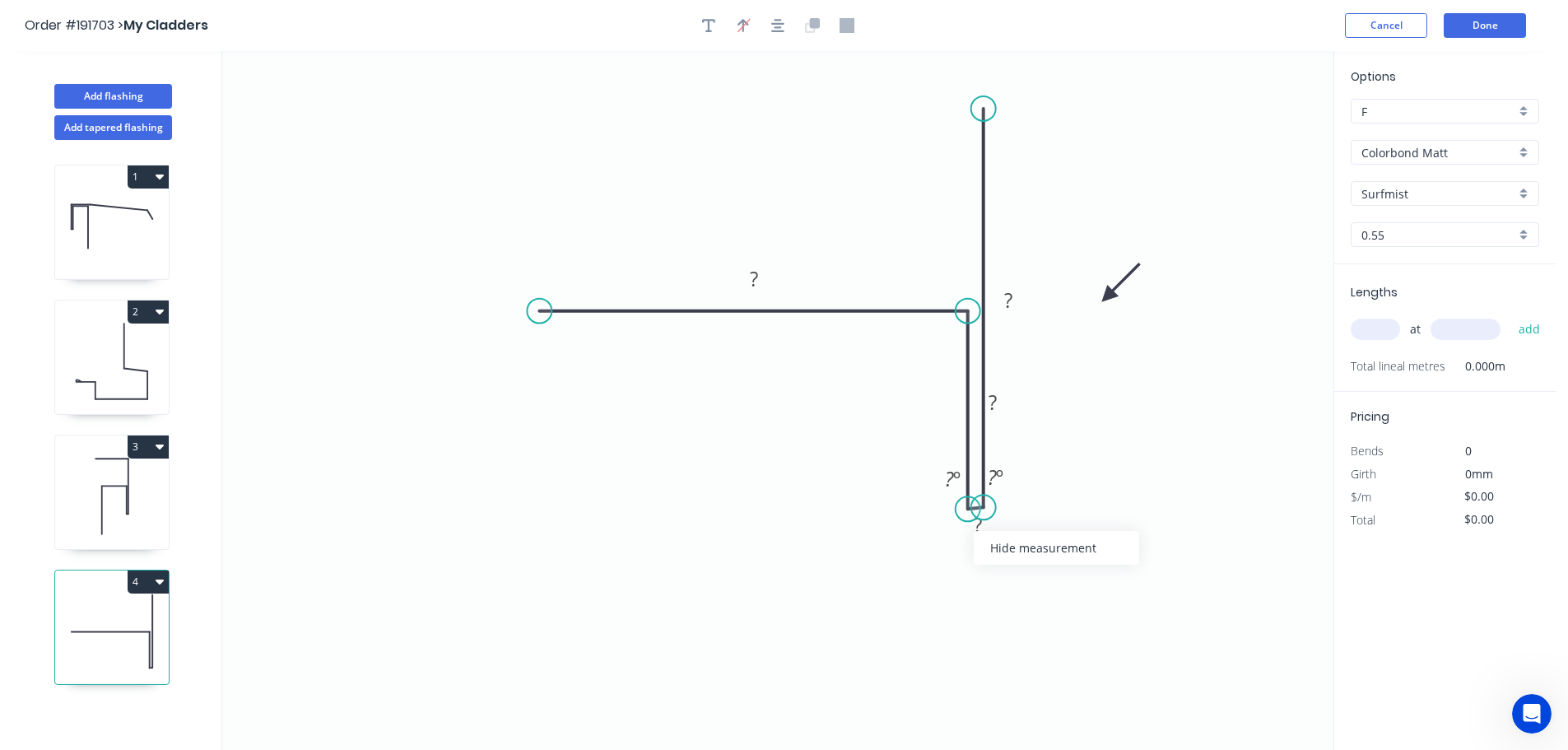
drag, startPoint x: 1037, startPoint y: 548, endPoint x: 971, endPoint y: 536, distance: 67.1
click at [1036, 547] on div "Hide measurement" at bounding box center [1056, 547] width 166 height 34
click at [966, 508] on circle at bounding box center [968, 507] width 25 height 25
click at [1009, 302] on tspan "?" at bounding box center [1008, 300] width 9 height 27
type input "$13.78"
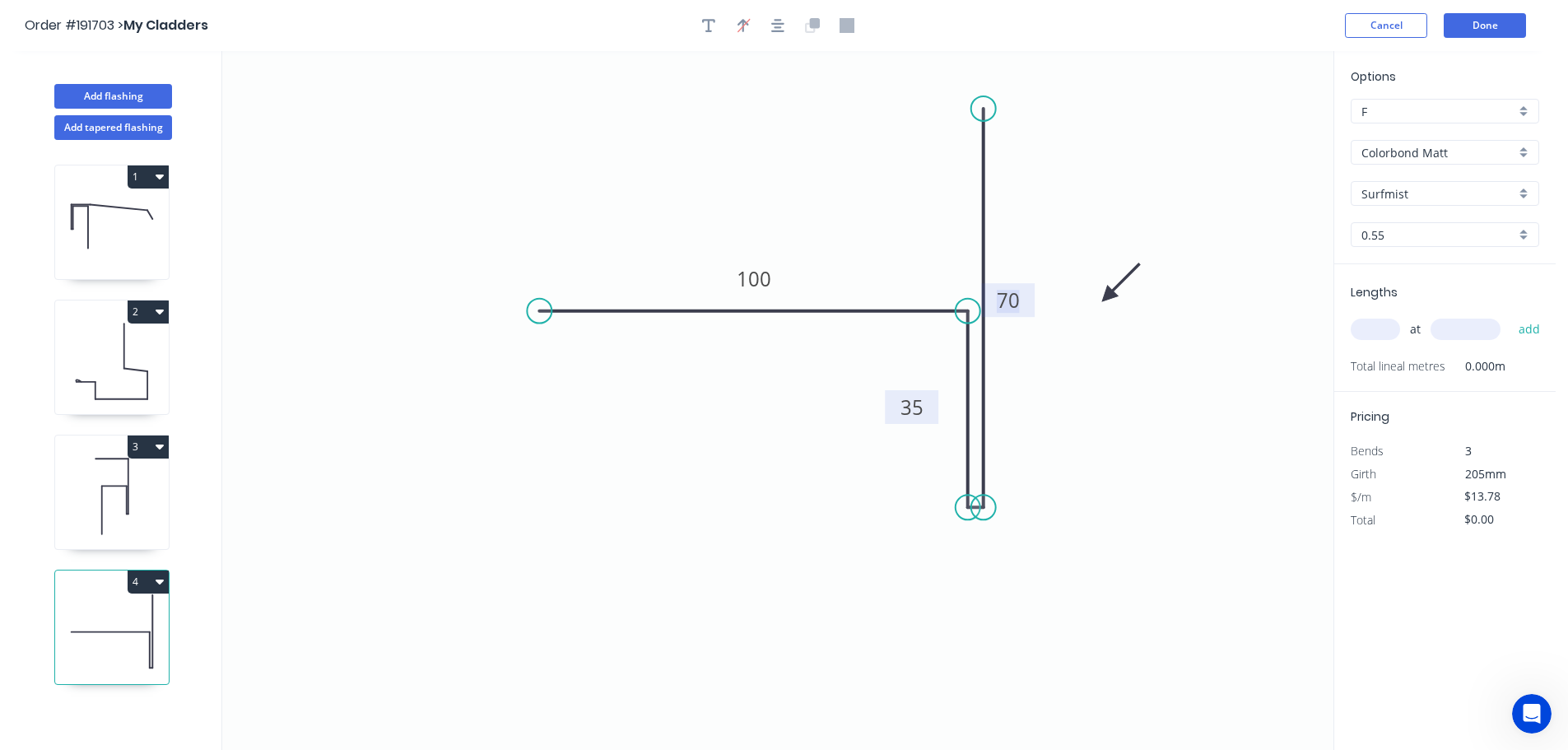
drag, startPoint x: 1014, startPoint y: 406, endPoint x: 933, endPoint y: 412, distance: 81.2
click at [933, 412] on rect at bounding box center [911, 406] width 53 height 34
click at [1367, 329] on input "text" at bounding box center [1374, 329] width 49 height 21
type input "6"
type input "1300"
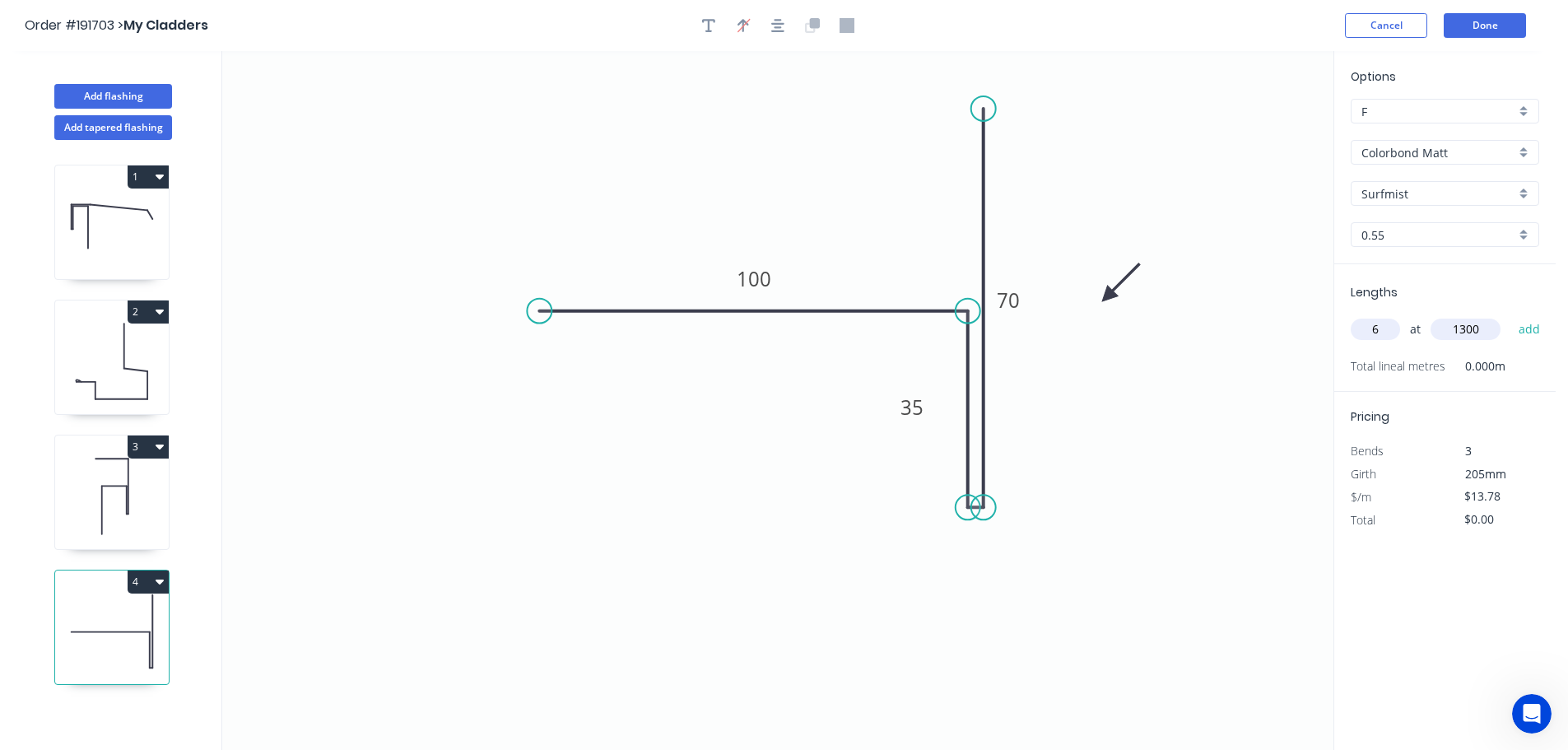
click at [1510, 315] on button "add" at bounding box center [1529, 329] width 39 height 28
type input "$107.48"
click at [98, 95] on button "Add flashing" at bounding box center [113, 97] width 118 height 25
type input "$0.00"
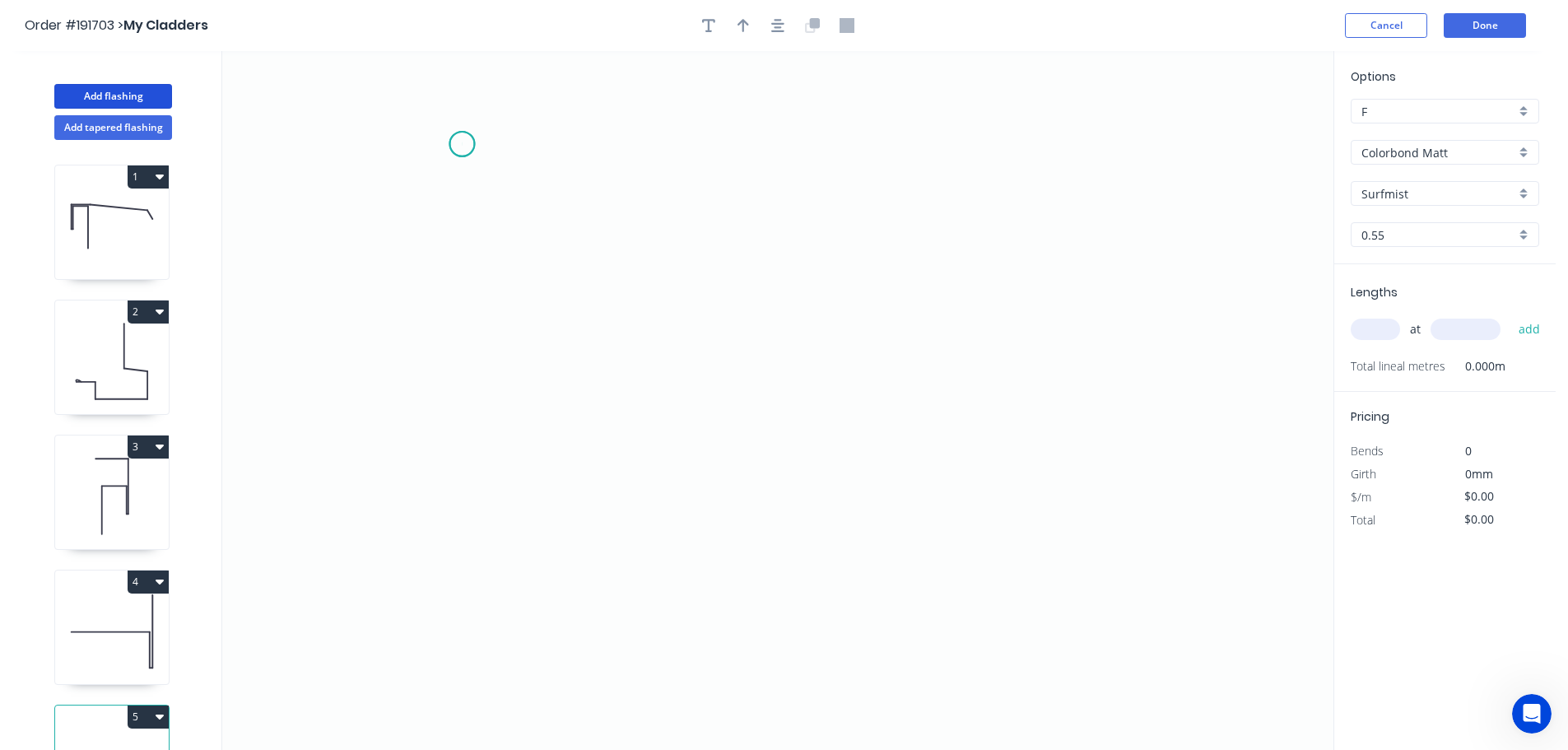
click at [462, 144] on icon "0" at bounding box center [778, 401] width 1111 height 699
click at [472, 198] on icon "0" at bounding box center [778, 401] width 1111 height 699
click at [840, 246] on icon "0 ?" at bounding box center [778, 401] width 1111 height 699
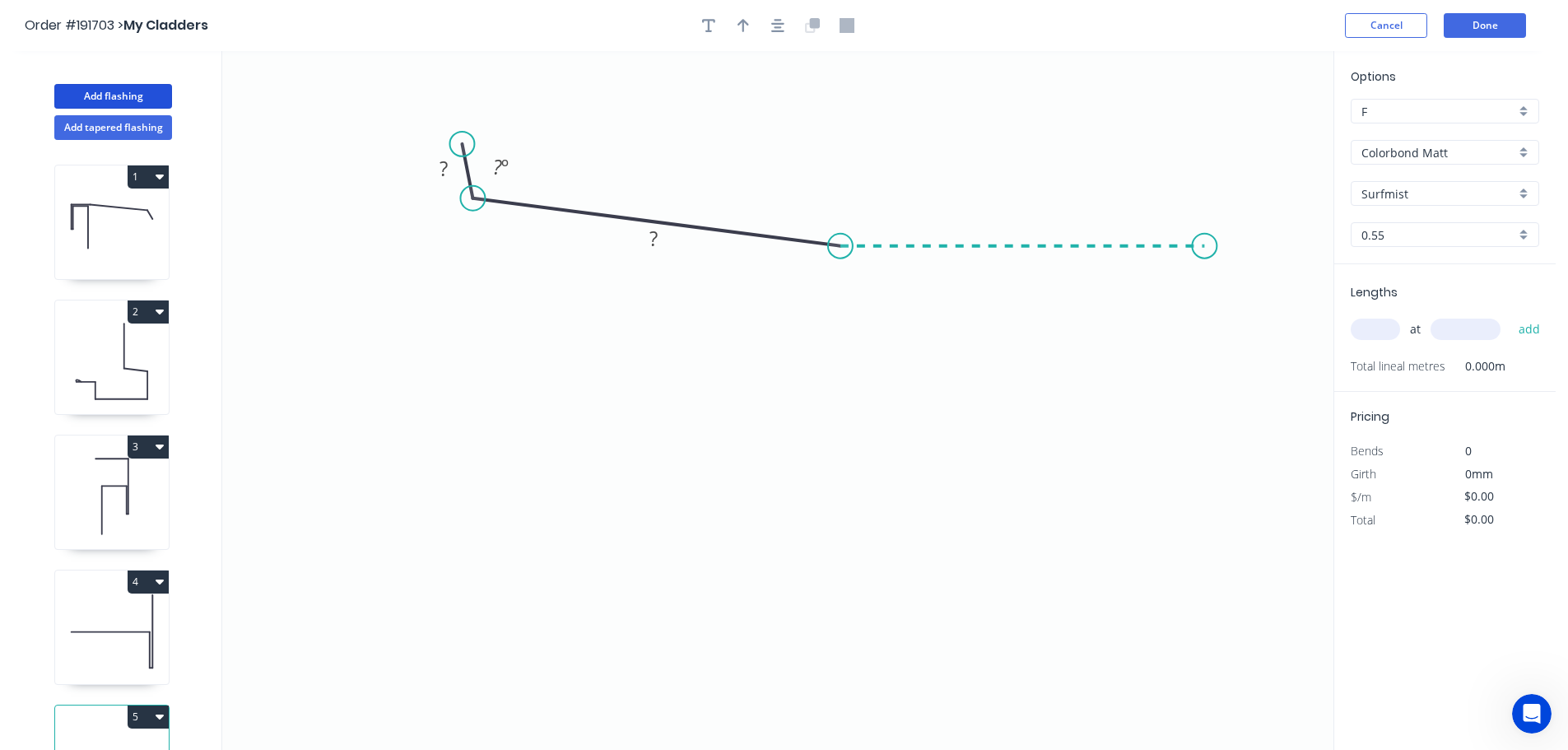
click at [1205, 250] on icon "0 ? ? ? º" at bounding box center [778, 401] width 1111 height 699
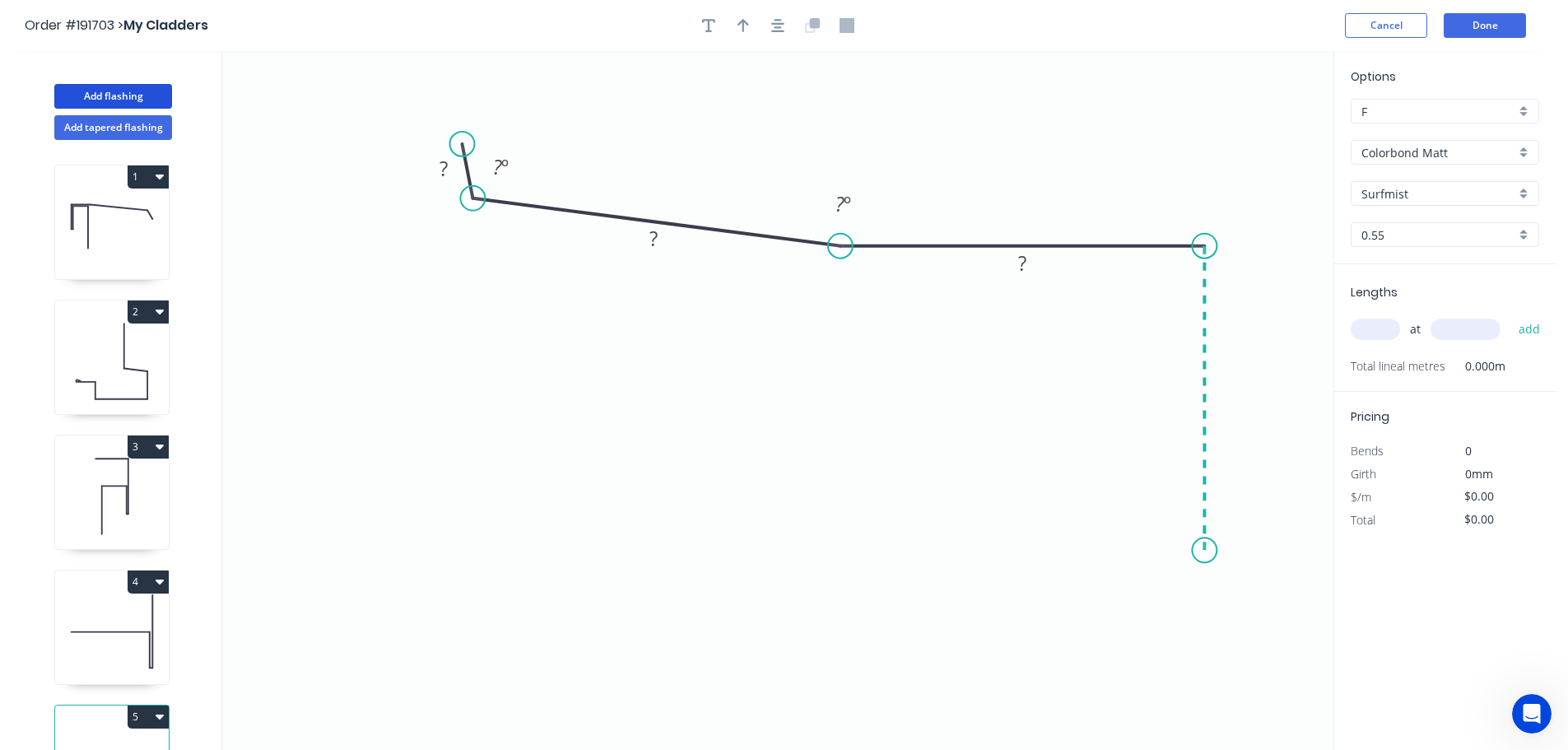
click at [1196, 551] on icon "0 ? ? ? ? º ? º" at bounding box center [778, 401] width 1111 height 699
click at [1191, 552] on icon "0 ? ? ? ? ? º ? º" at bounding box center [778, 401] width 1111 height 699
click at [1189, 260] on icon "0 ? ? ? ? ? ? º ? º" at bounding box center [778, 401] width 1111 height 699
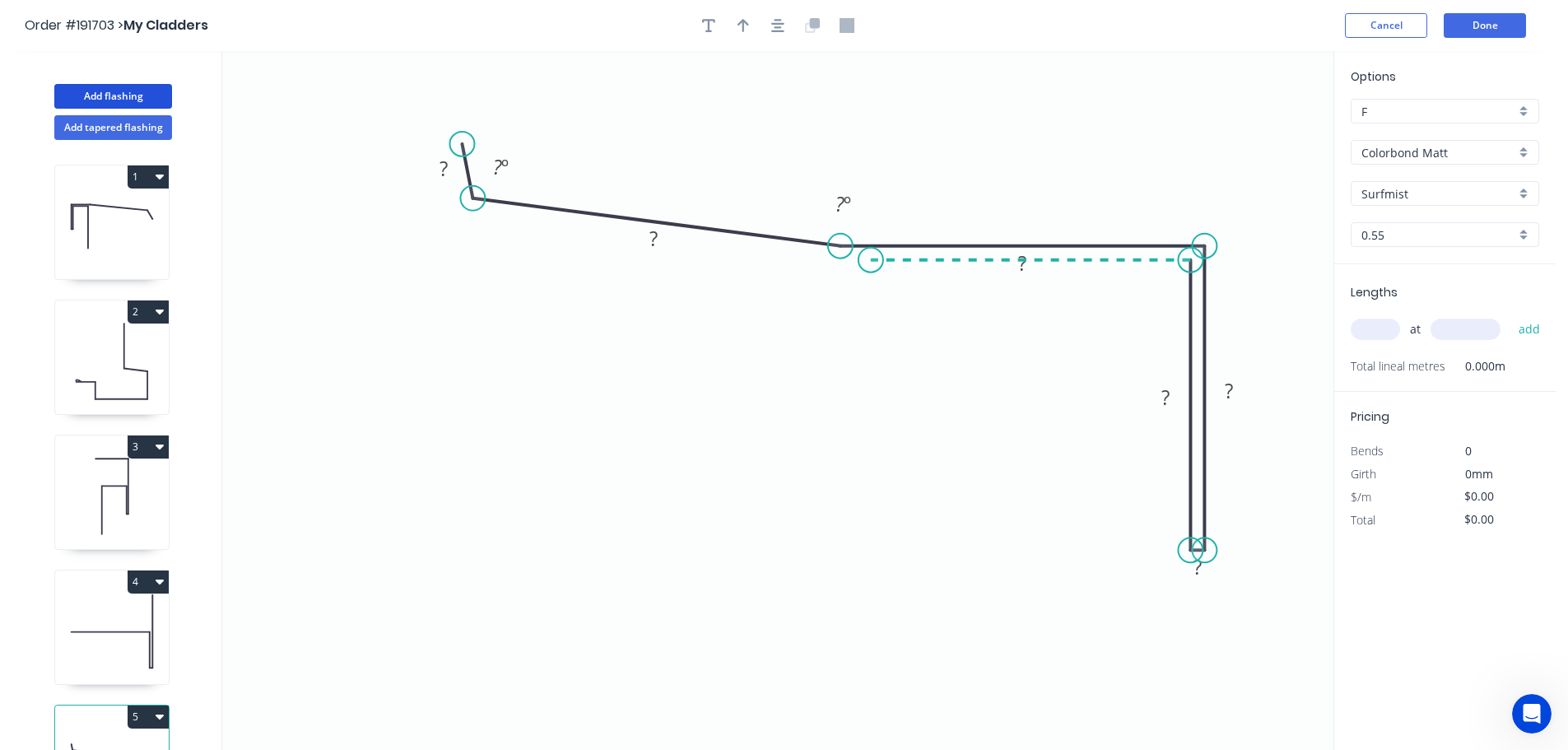
click at [871, 252] on icon "0 ? ? ? ? ? ? ? º ? º" at bounding box center [778, 401] width 1111 height 699
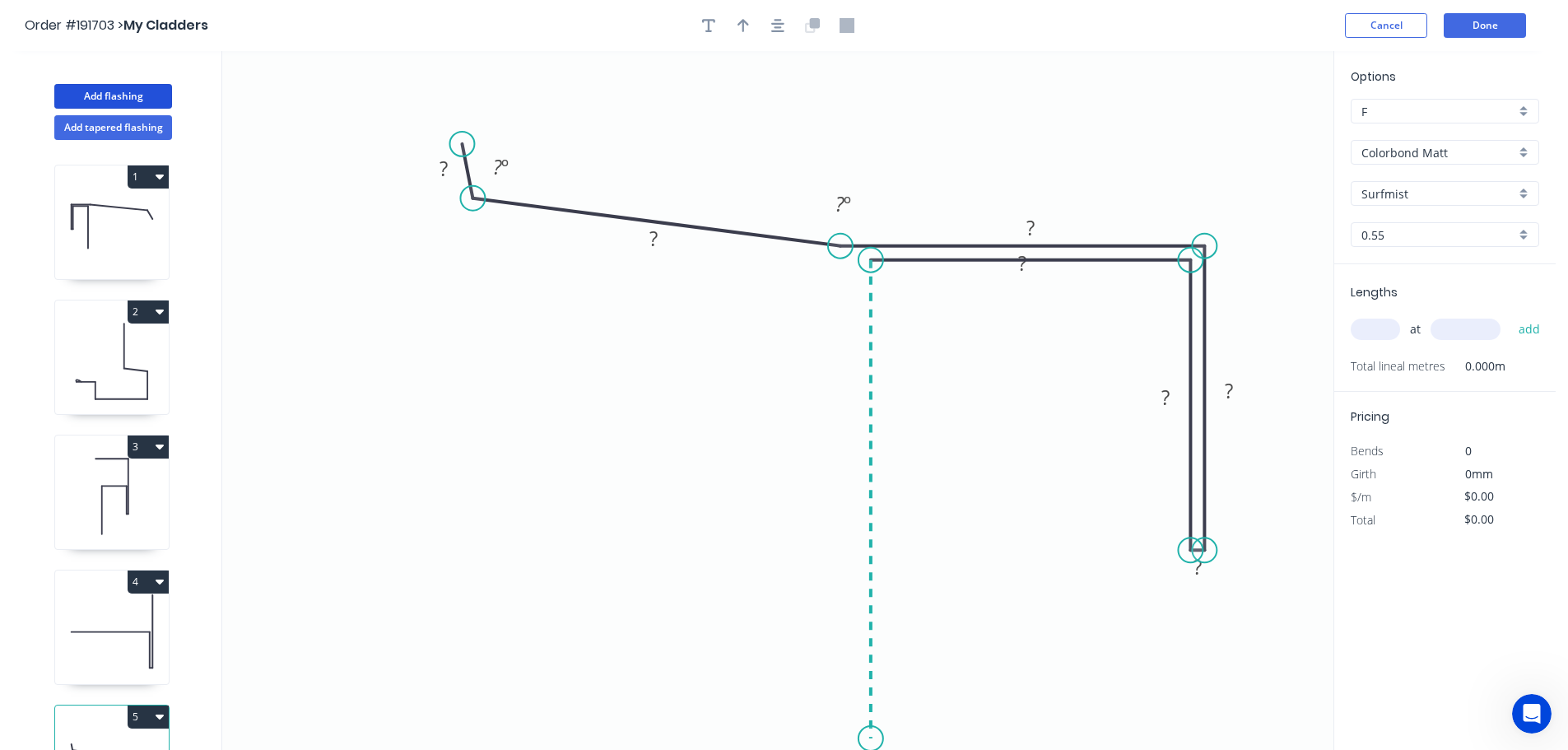
click at [862, 739] on icon "0 ? ? ? ? ? ? ? ? º ? º" at bounding box center [778, 401] width 1111 height 699
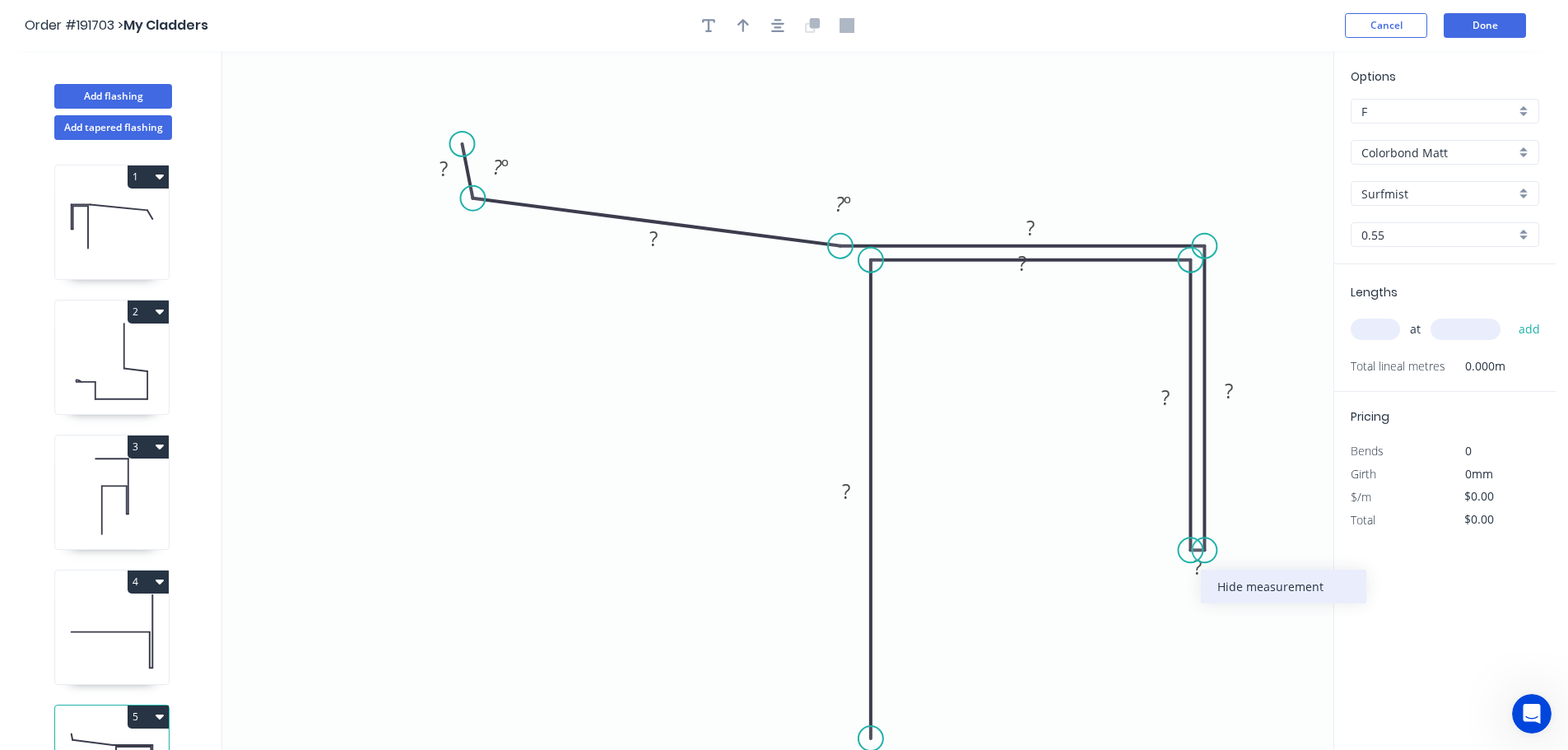
click at [1256, 586] on div "Hide measurement" at bounding box center [1283, 585] width 166 height 34
click at [442, 165] on tspan "?" at bounding box center [443, 168] width 9 height 27
drag, startPoint x: 1044, startPoint y: 272, endPoint x: 1047, endPoint y: 193, distance: 79.1
click at [1047, 193] on rect at bounding box center [1024, 184] width 53 height 34
drag, startPoint x: 1052, startPoint y: 217, endPoint x: 1054, endPoint y: 288, distance: 71.0
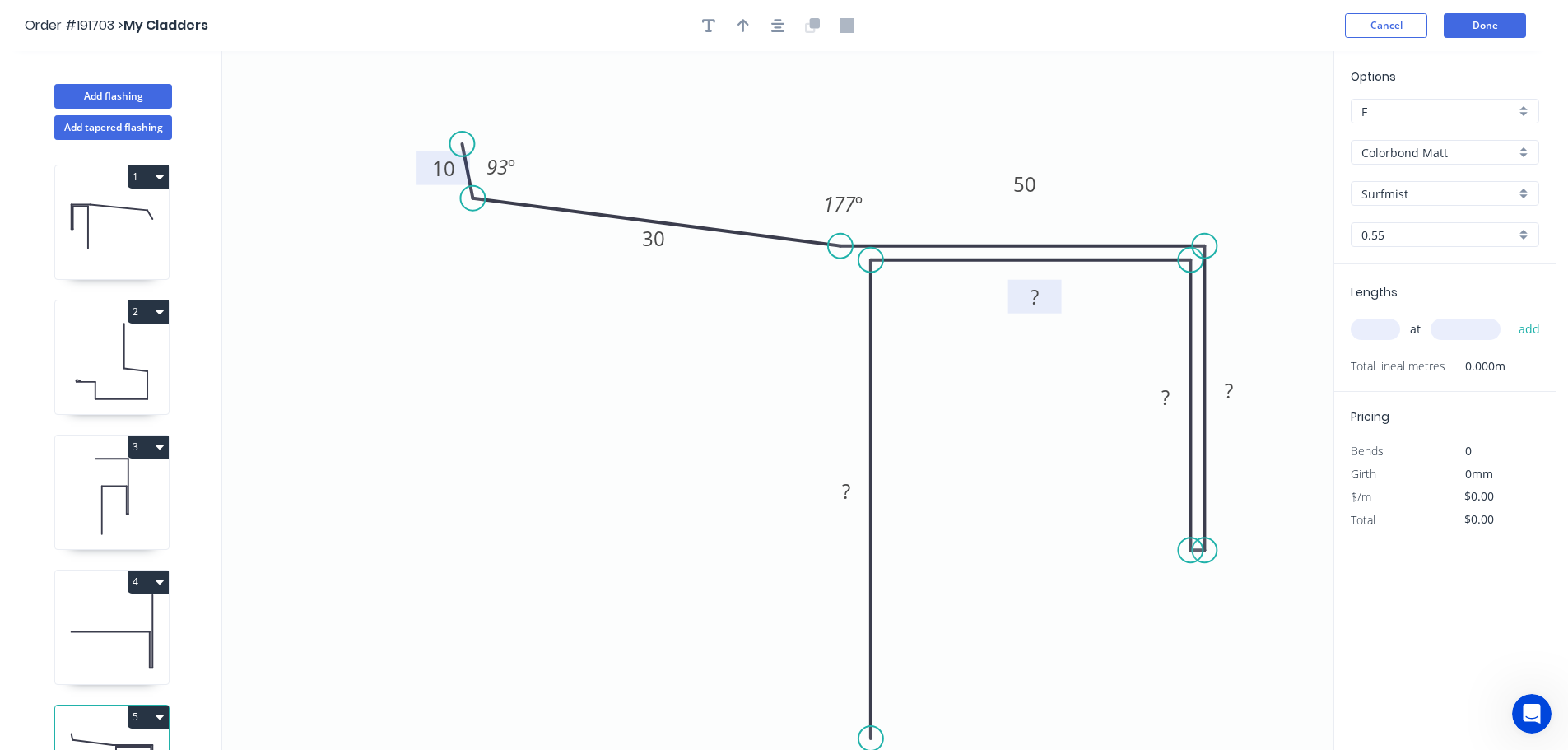
click at [1054, 288] on rect at bounding box center [1035, 296] width 53 height 34
drag, startPoint x: 1045, startPoint y: 173, endPoint x: 1052, endPoint y: 212, distance: 39.6
click at [1052, 212] on rect at bounding box center [1031, 224] width 53 height 34
click at [1234, 386] on rect at bounding box center [1229, 392] width 33 height 23
type input "$20.01"
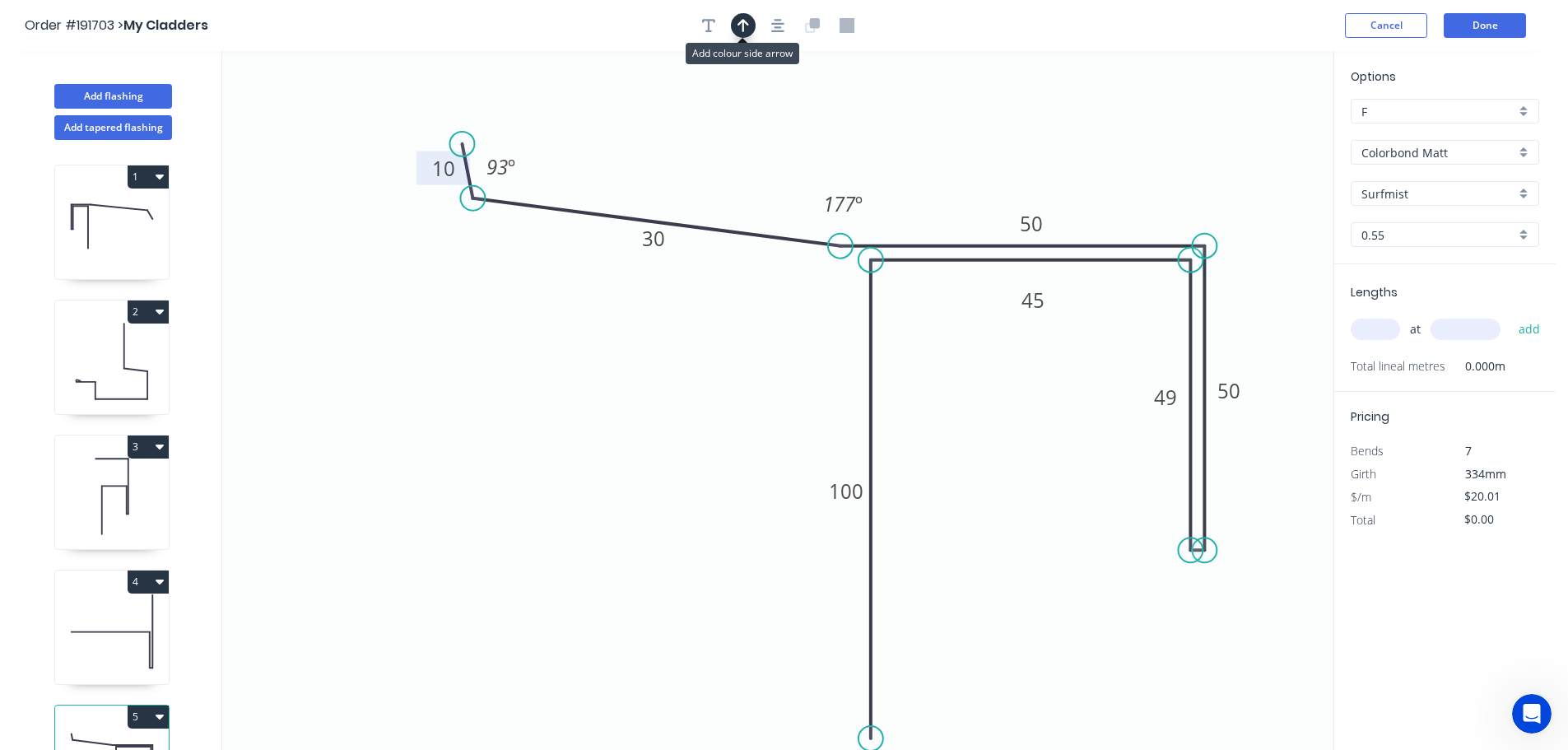
click at [745, 26] on icon "button" at bounding box center [743, 25] width 12 height 15
click at [1248, 129] on icon at bounding box center [1250, 114] width 15 height 52
drag, startPoint x: 1248, startPoint y: 129, endPoint x: 1159, endPoint y: 169, distance: 97.6
click at [1159, 169] on icon "0 10 30 50 50 49 45 100 93 º 177 º" at bounding box center [778, 401] width 1111 height 699
drag, startPoint x: 1251, startPoint y: 133, endPoint x: 1164, endPoint y: 166, distance: 93.0
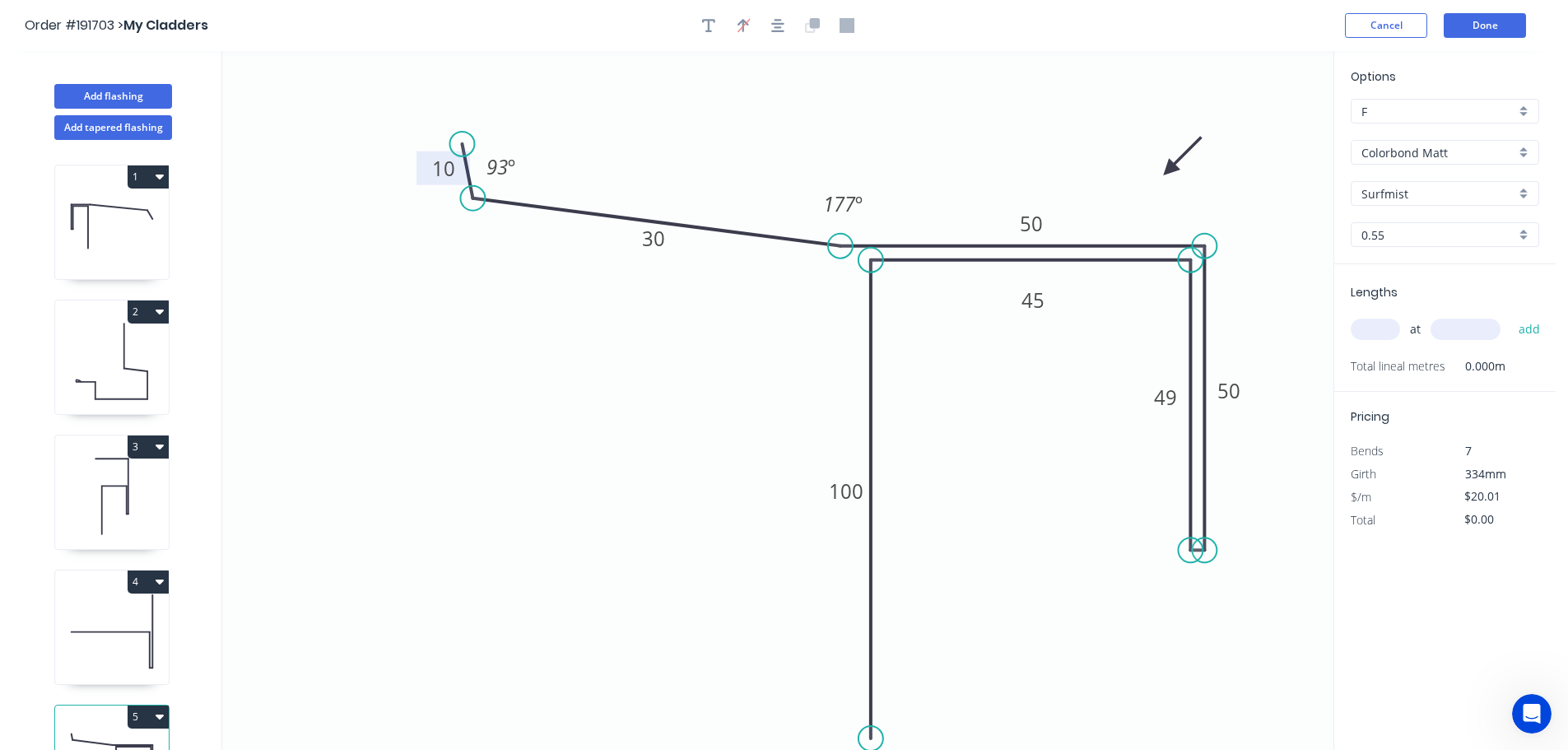
click at [1164, 166] on icon at bounding box center [1182, 156] width 47 height 47
click at [1377, 331] on input "text" at bounding box center [1374, 329] width 49 height 21
type input "1"
type input "2600"
click at [1510, 315] on button "add" at bounding box center [1529, 329] width 39 height 28
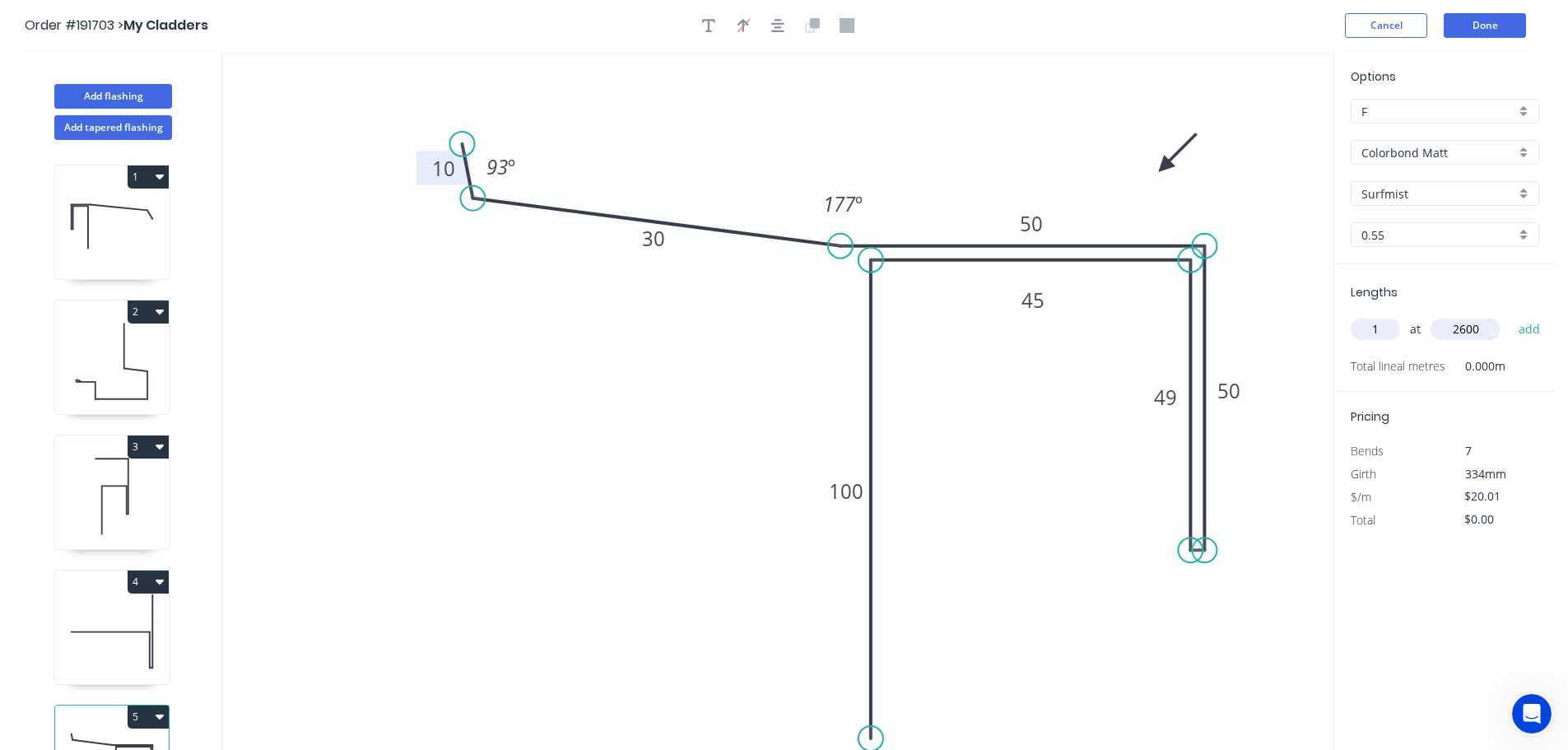
type input "$52.03"
type input "1"
type input "1000"
click at [1510, 315] on button "add" at bounding box center [1529, 329] width 39 height 28
type input "$72.04"
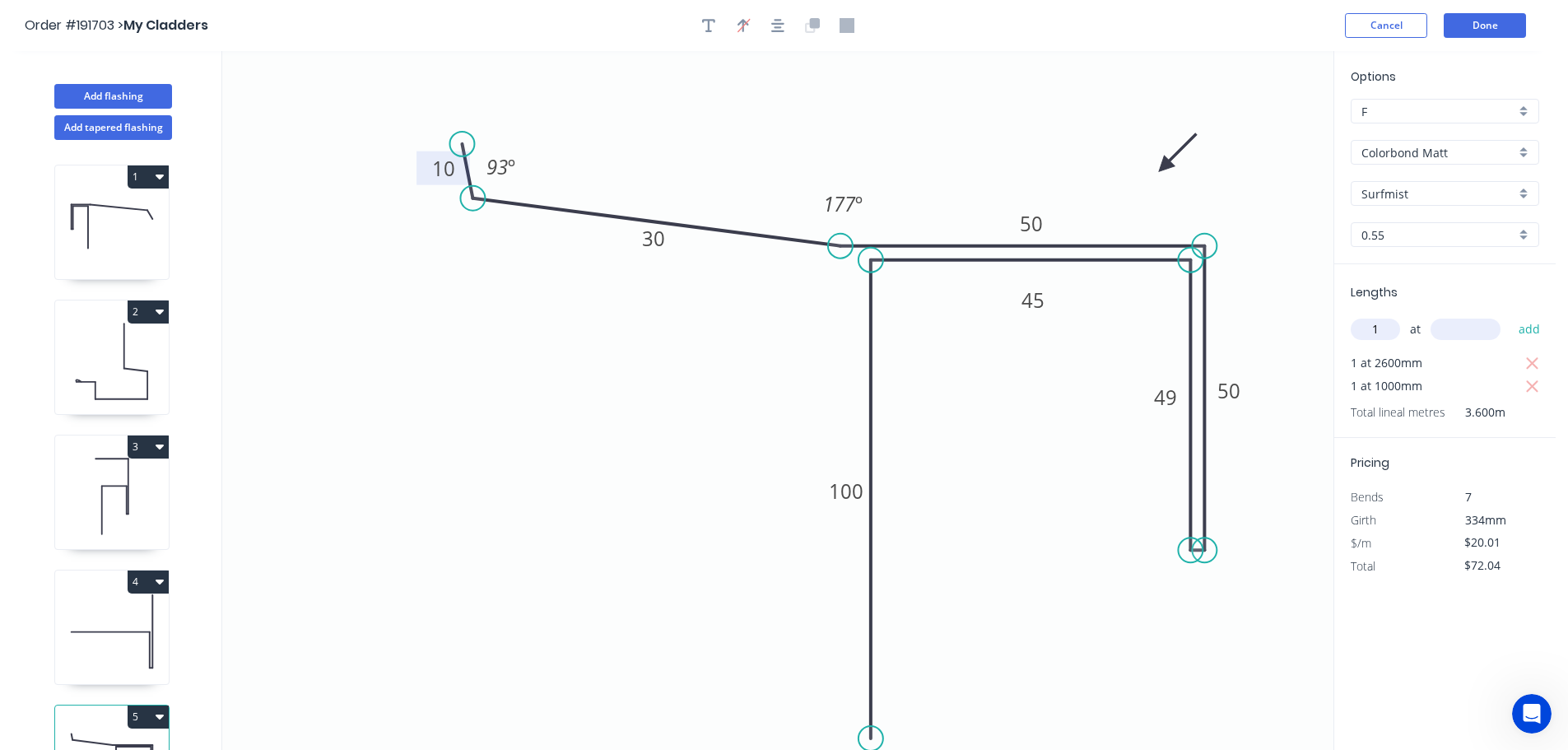
type input "1"
type input "1500"
click at [1510, 315] on button "add" at bounding box center [1529, 329] width 39 height 28
type input "$102.05"
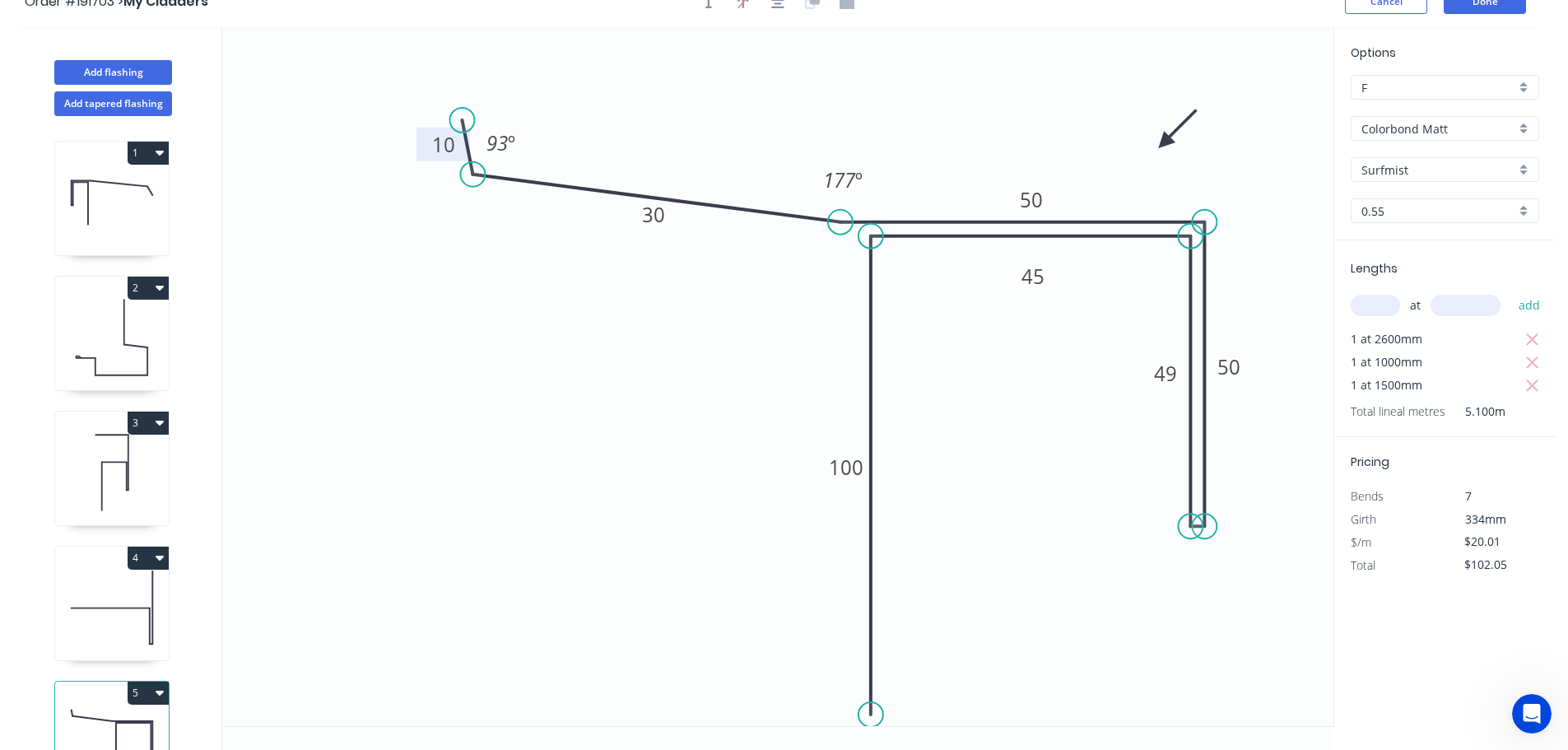
scroll to position [30, 0]
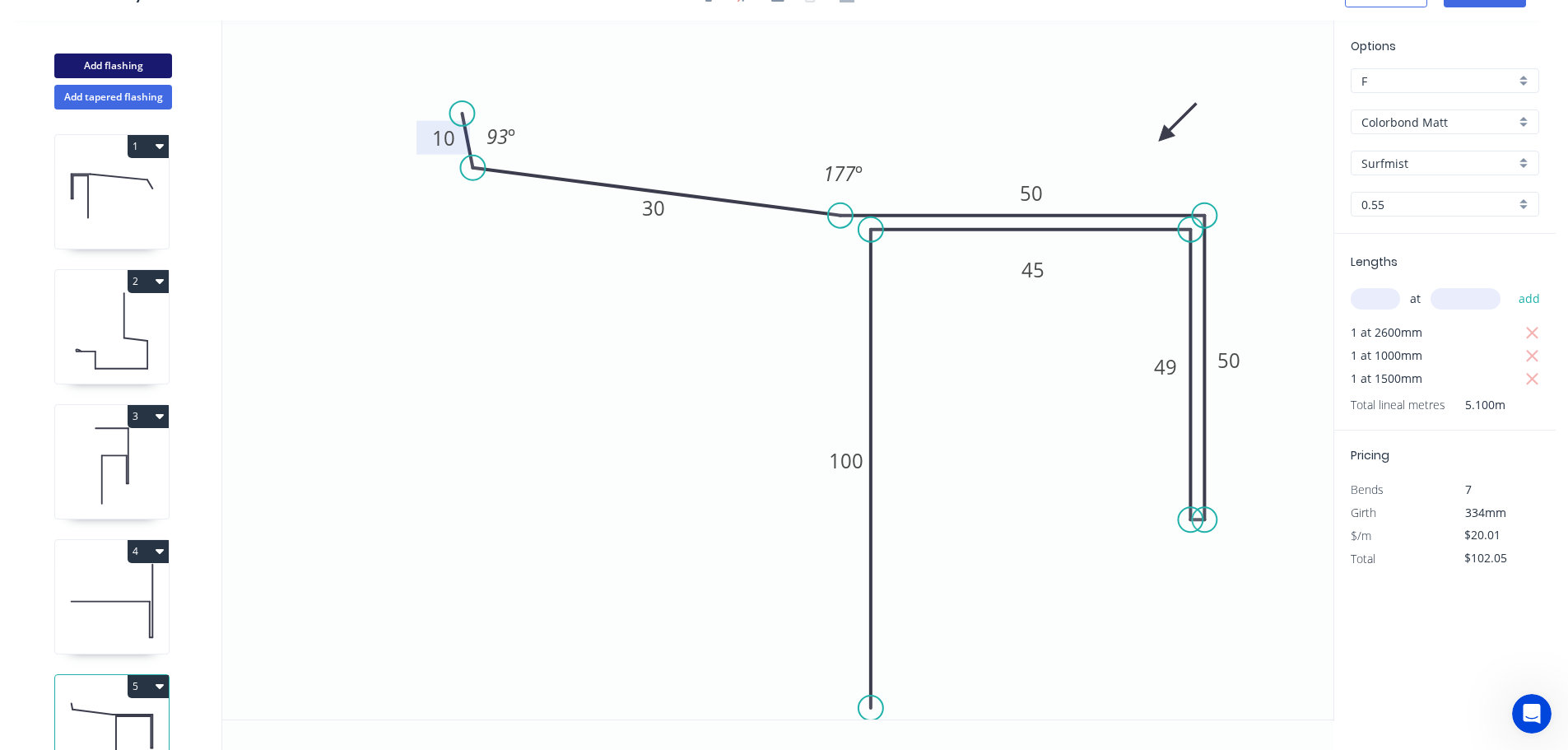
click at [123, 62] on button "Add flashing" at bounding box center [113, 66] width 118 height 25
type input "$0.00"
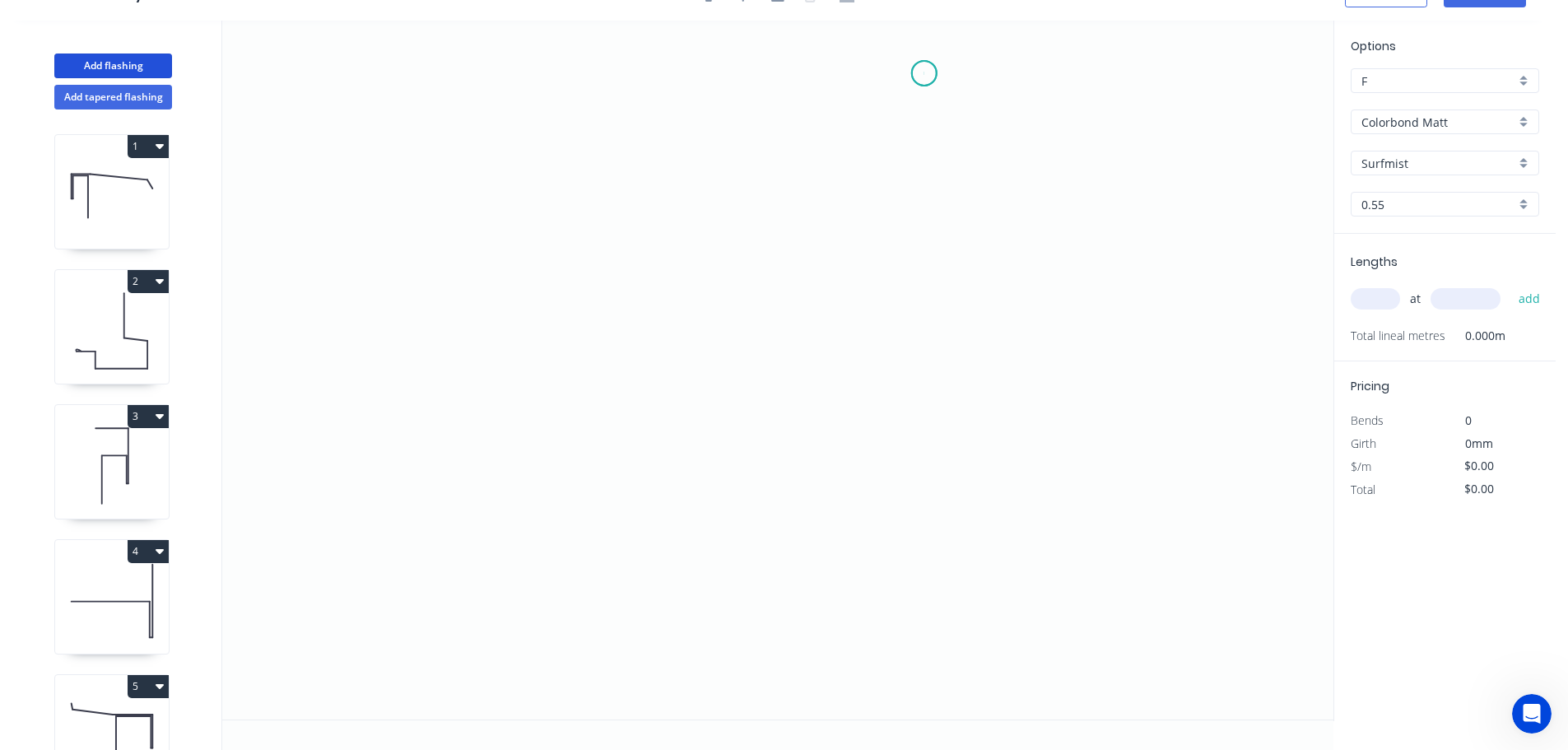
click at [924, 74] on icon "0" at bounding box center [778, 370] width 1111 height 699
click at [931, 371] on icon "0" at bounding box center [778, 370] width 1111 height 699
click at [1145, 397] on icon "0 ?" at bounding box center [778, 370] width 1111 height 699
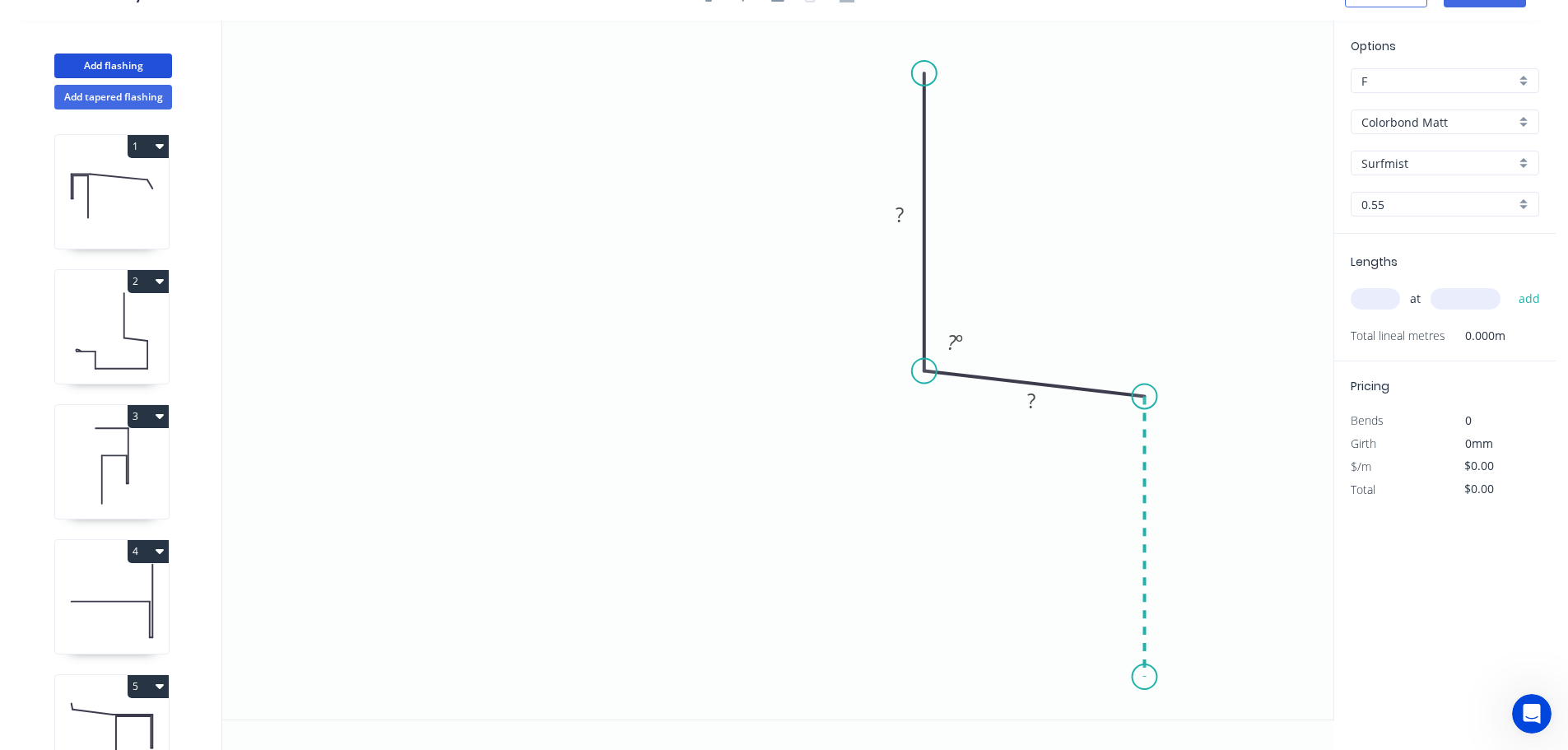
click at [1151, 677] on icon "0 ? ? ? º" at bounding box center [778, 370] width 1111 height 699
click at [1132, 676] on circle at bounding box center [1144, 676] width 25 height 25
click at [1131, 677] on icon "0 ? ? ? ? º ? º" at bounding box center [778, 370] width 1111 height 699
click at [1135, 508] on icon "0 ? ? ? ? ? º ? º" at bounding box center [778, 370] width 1111 height 699
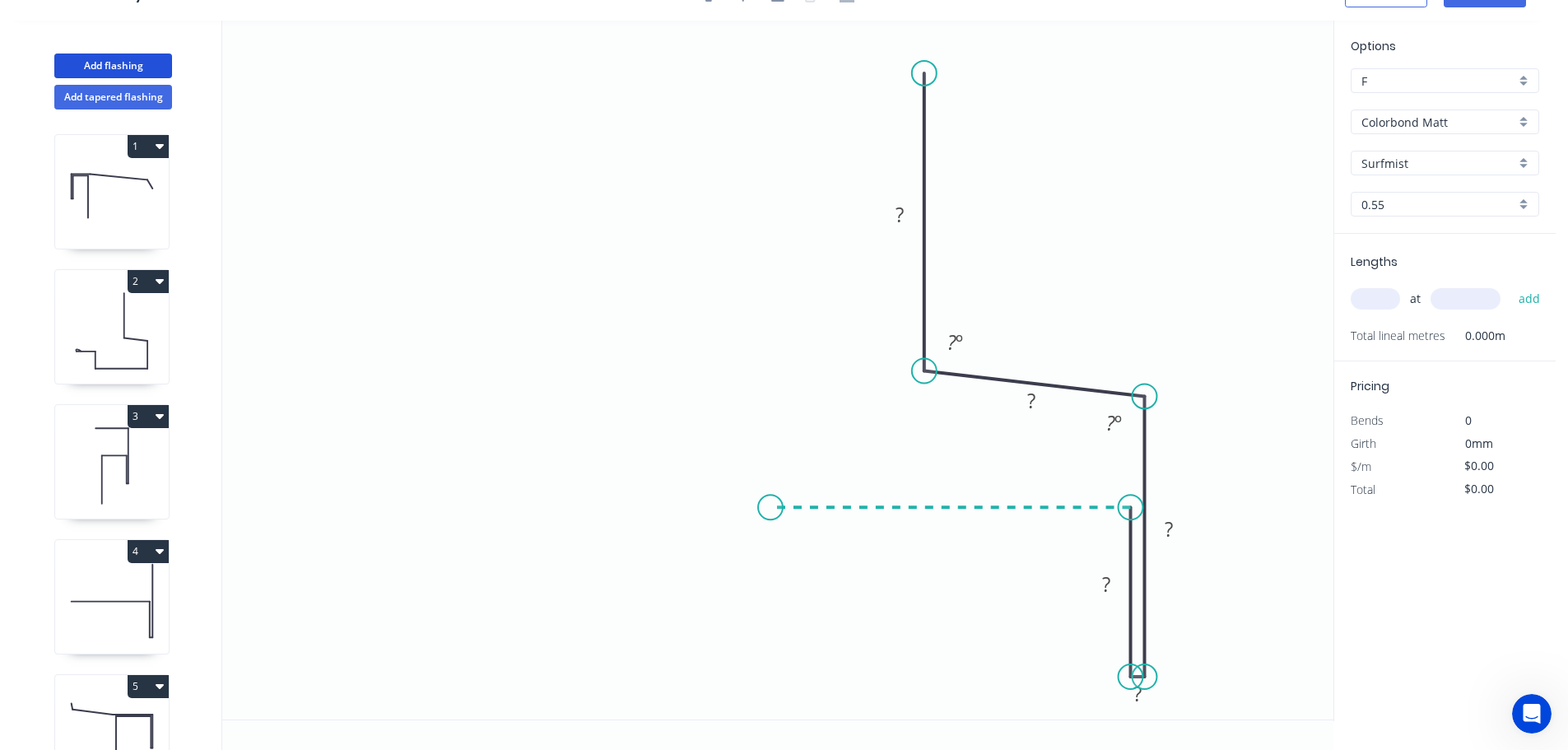
click at [770, 508] on icon "0 ? ? ? ? ? ? º ? º" at bounding box center [778, 370] width 1111 height 699
click at [770, 508] on circle at bounding box center [770, 507] width 25 height 25
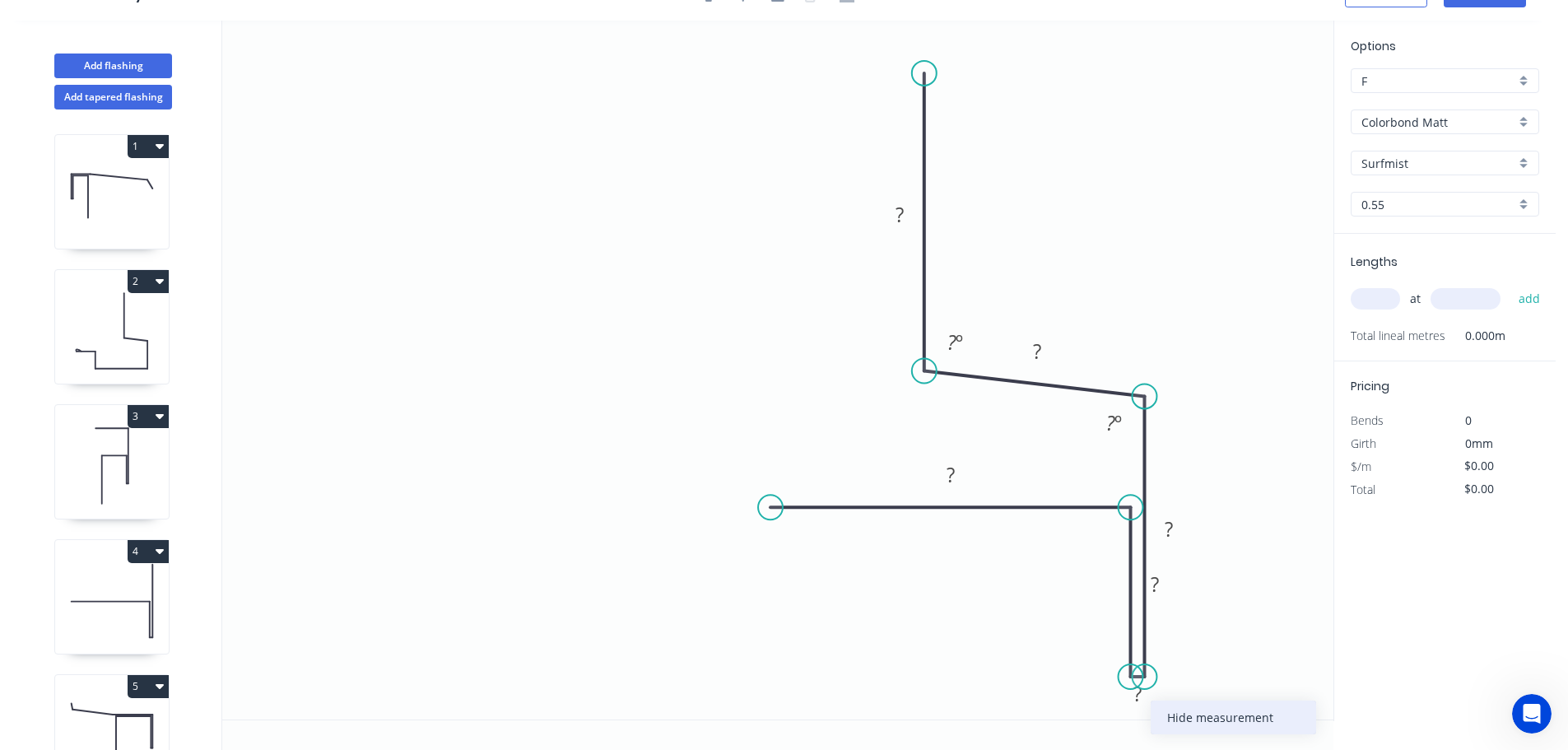
drag, startPoint x: 1195, startPoint y: 720, endPoint x: 1184, endPoint y: 618, distance: 102.6
click at [1195, 719] on div "Hide measurement" at bounding box center [1233, 717] width 166 height 34
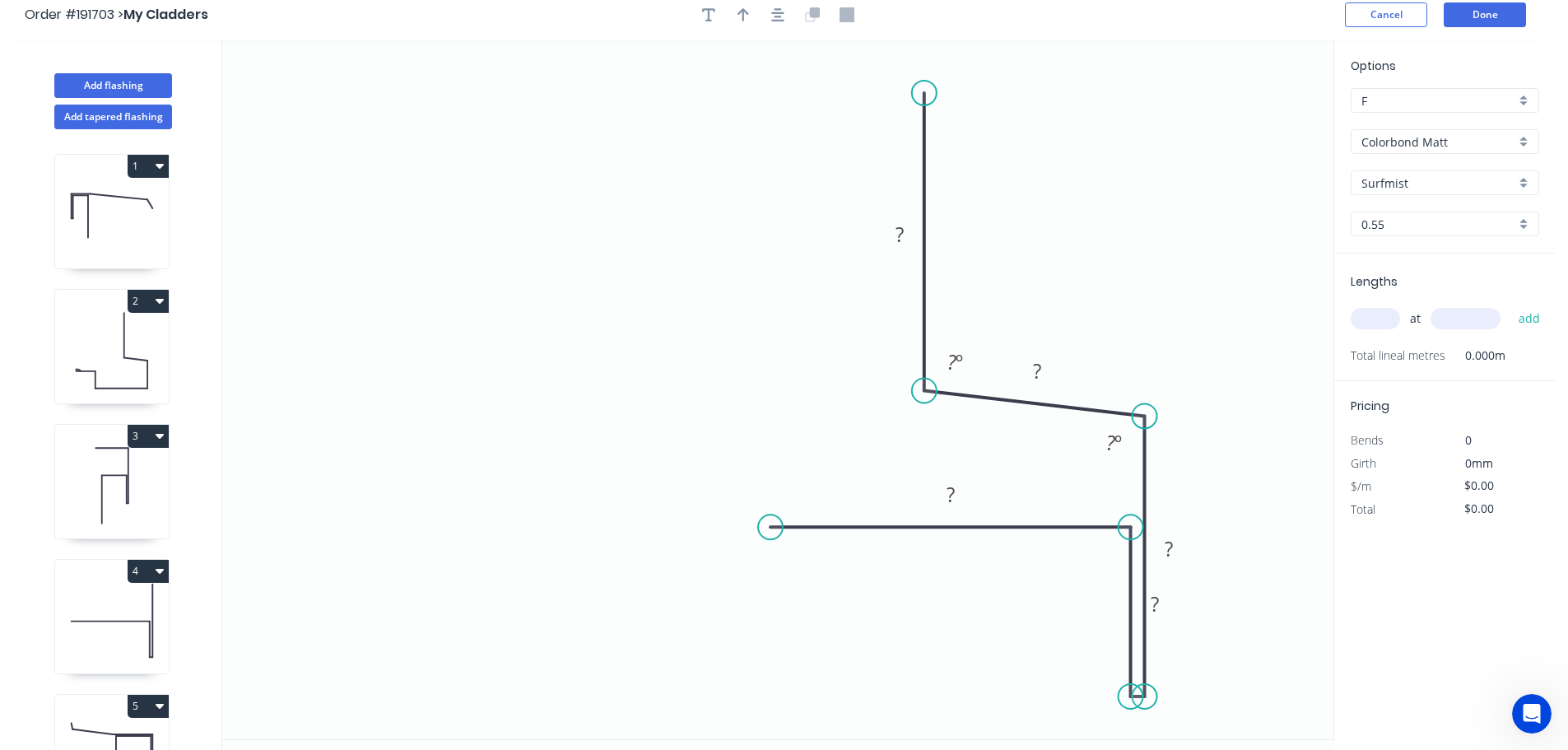
scroll to position [0, 0]
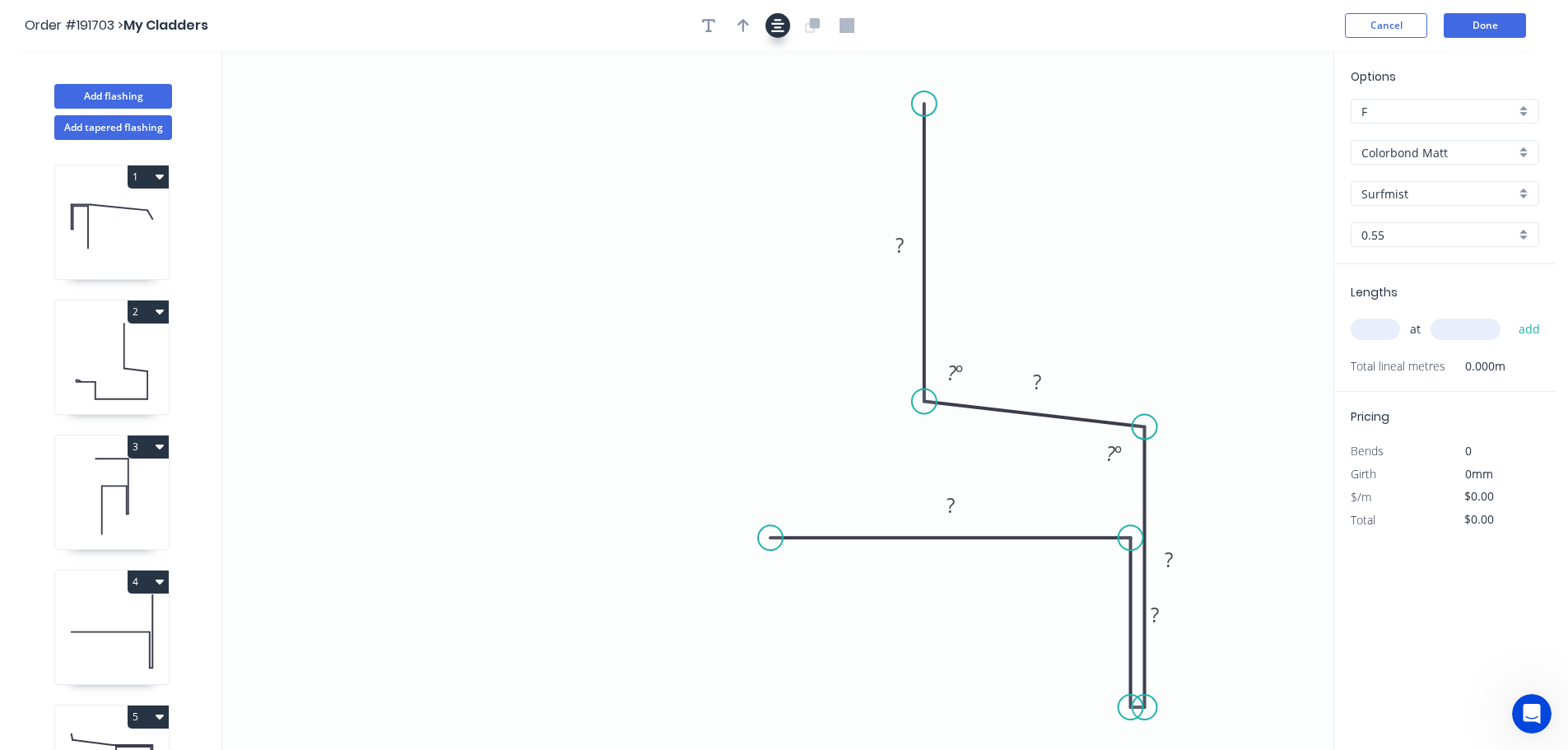
click at [773, 26] on icon "button" at bounding box center [778, 25] width 14 height 15
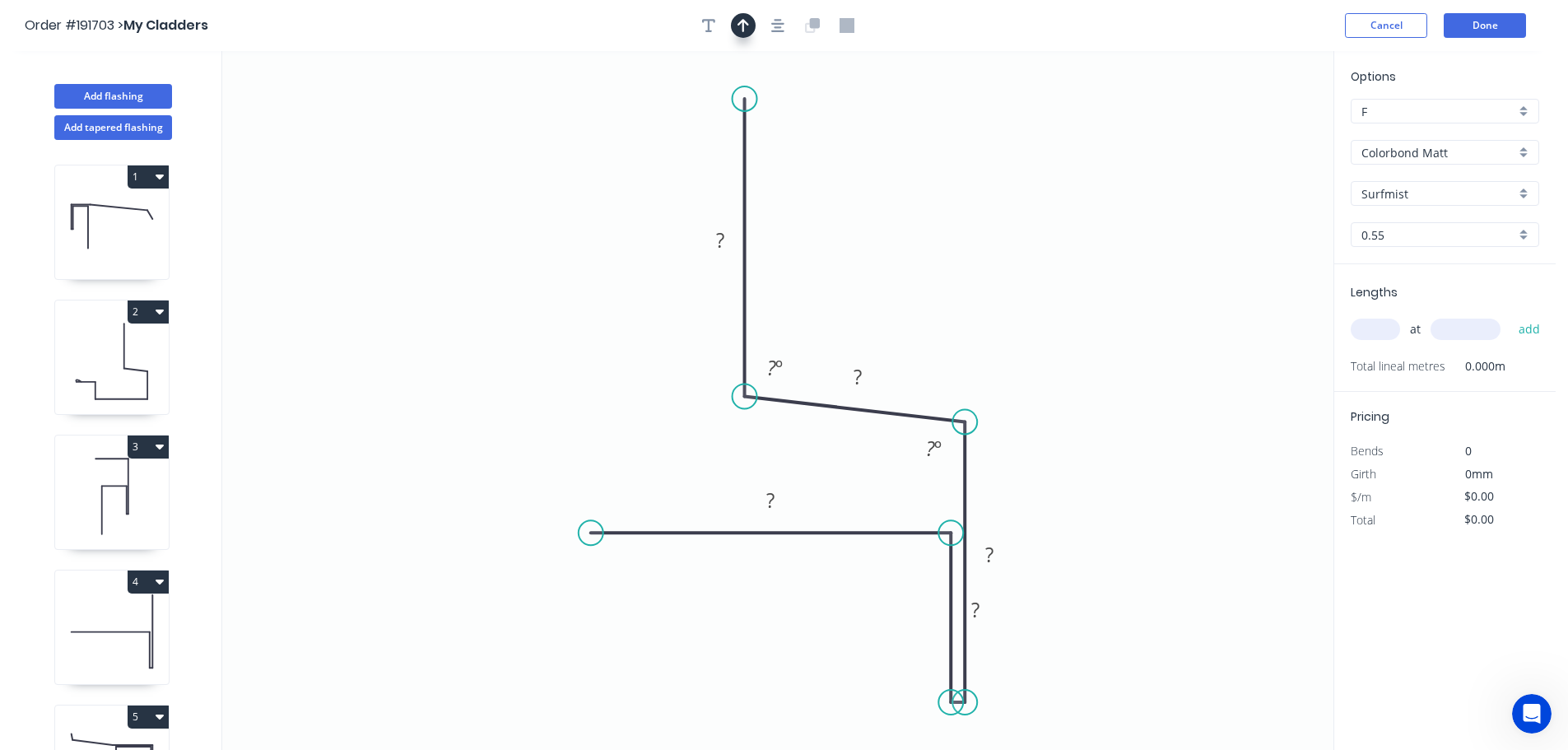
click at [744, 26] on icon "button" at bounding box center [743, 26] width 12 height 14
click at [1251, 131] on icon at bounding box center [1250, 114] width 15 height 52
drag, startPoint x: 1251, startPoint y: 130, endPoint x: 944, endPoint y: 233, distance: 323.8
click at [946, 230] on icon at bounding box center [958, 215] width 47 height 47
click at [724, 239] on g "?" at bounding box center [720, 240] width 33 height 27
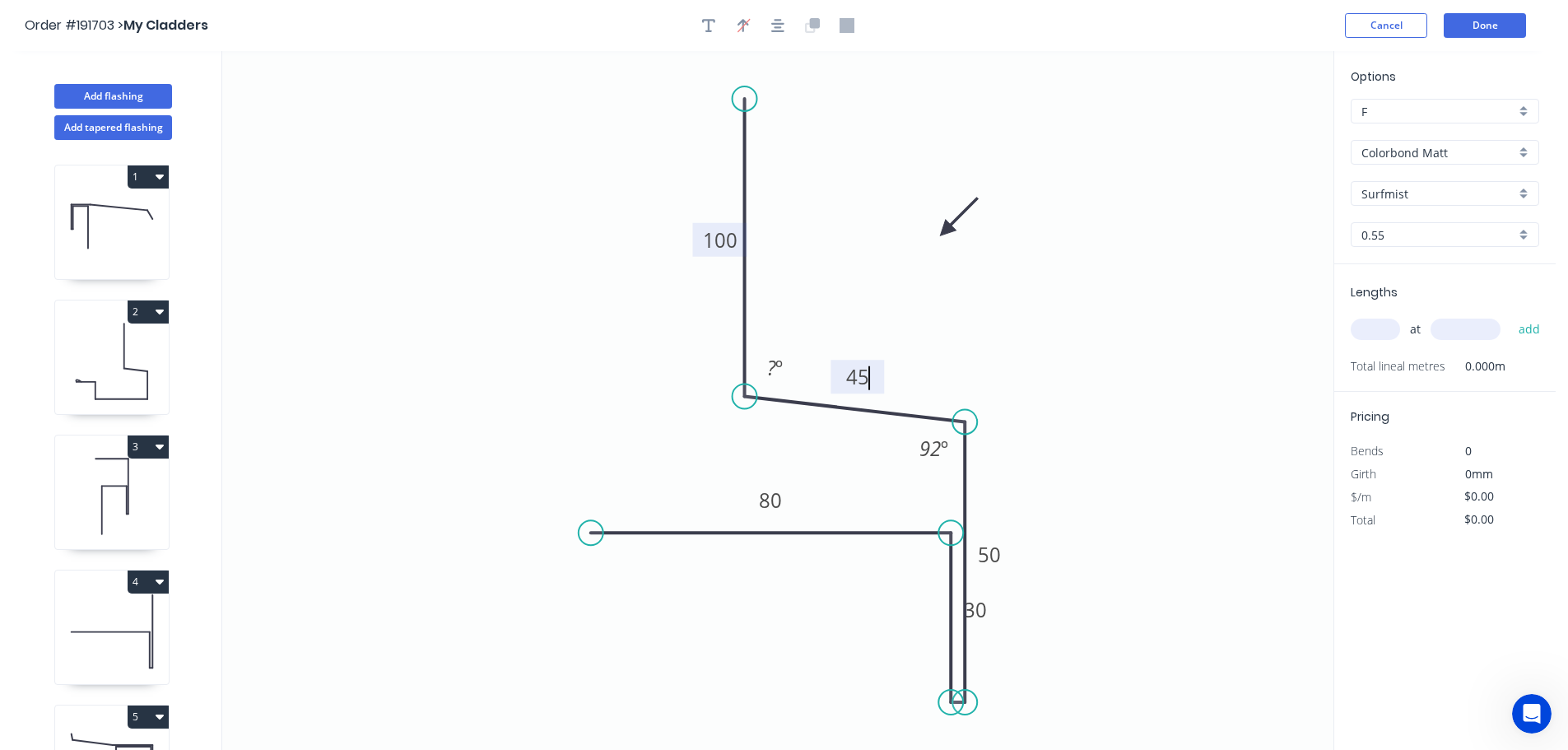
type input "$18.25"
drag, startPoint x: 1002, startPoint y: 610, endPoint x: 922, endPoint y: 618, distance: 80.4
click at [922, 618] on rect at bounding box center [896, 618] width 53 height 34
click at [1377, 331] on input "text" at bounding box center [1374, 329] width 49 height 21
type input "1"
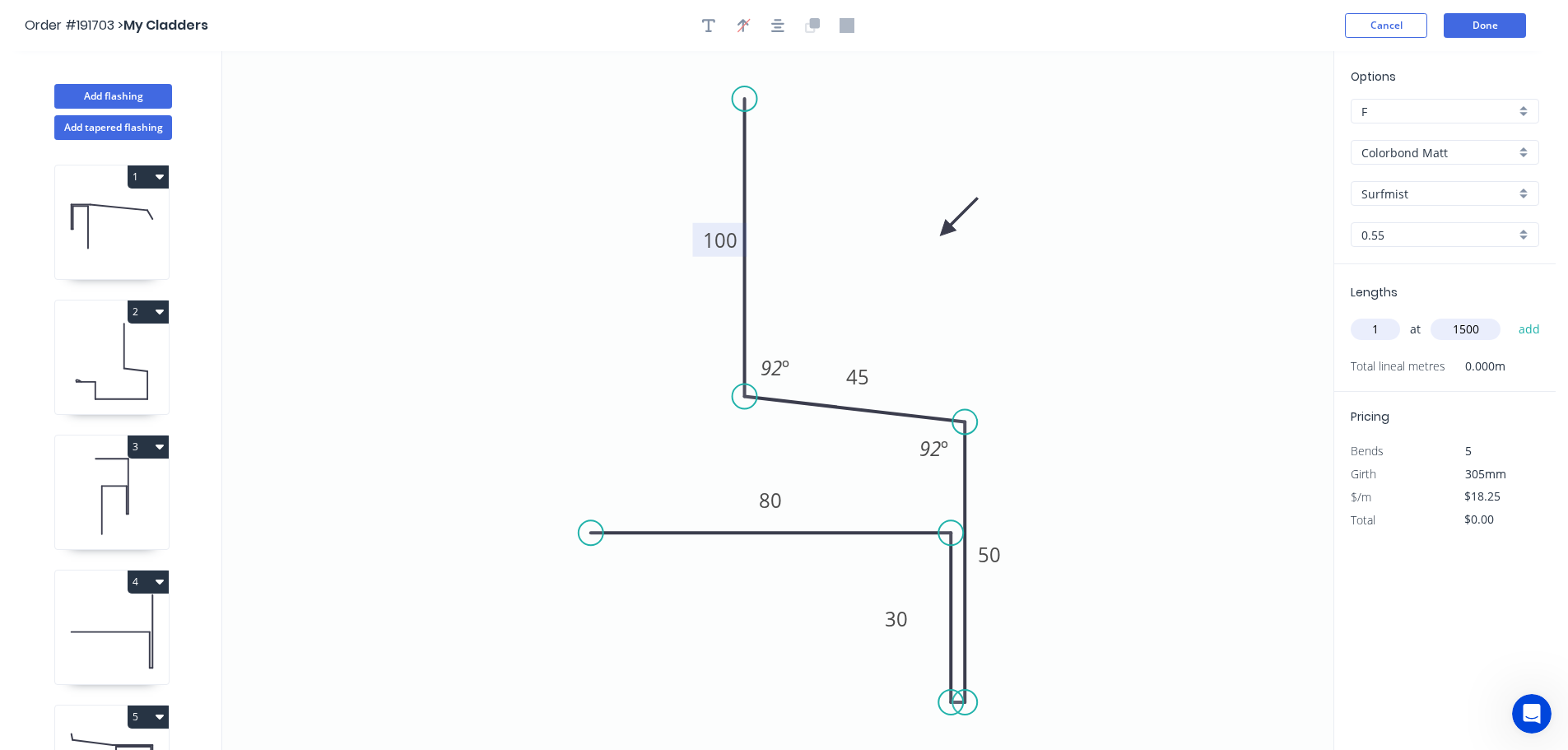
type input "1500"
click at [1510, 315] on button "add" at bounding box center [1529, 329] width 39 height 28
type input "$27.38"
click at [1501, 15] on button "Done" at bounding box center [1484, 26] width 82 height 25
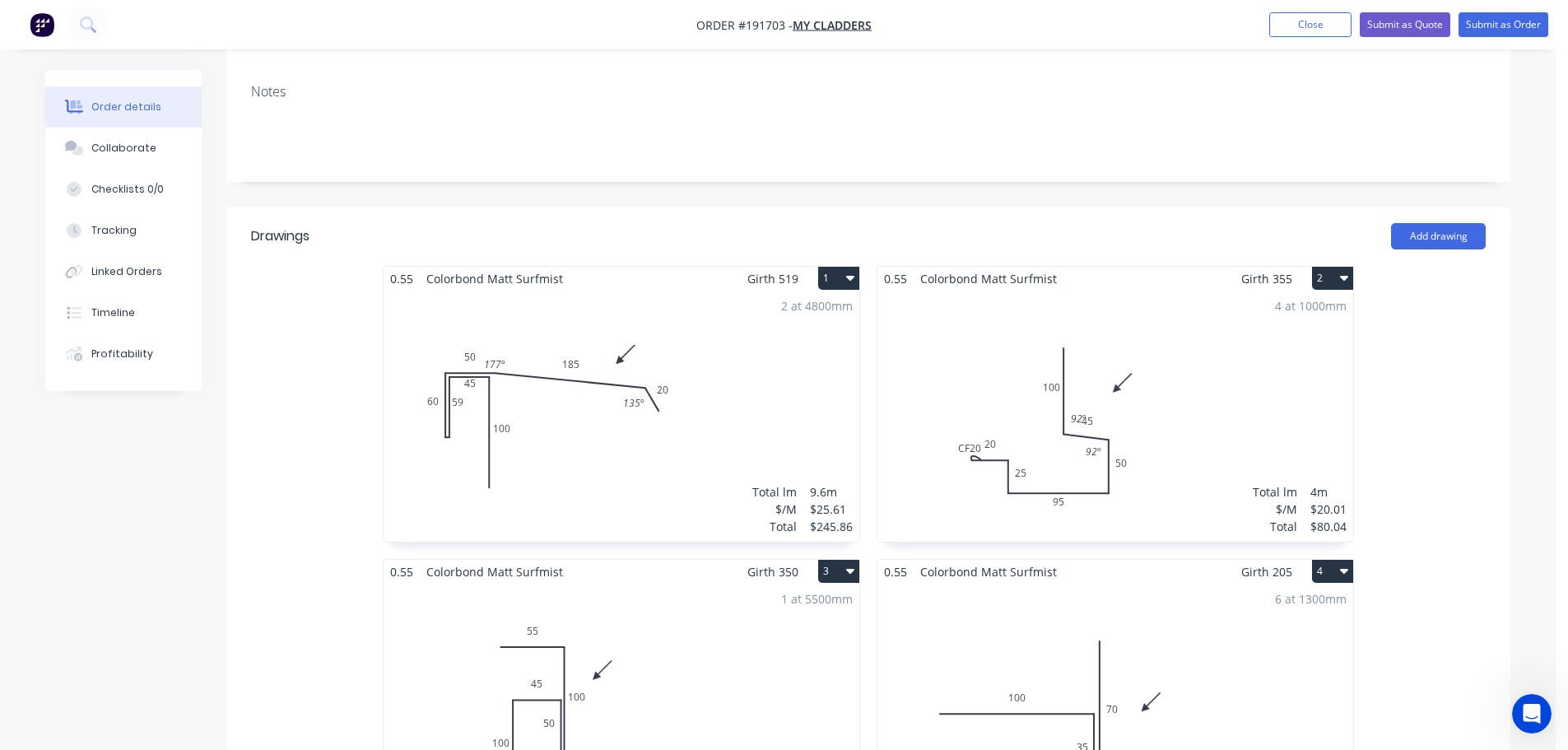
scroll to position [329, 0]
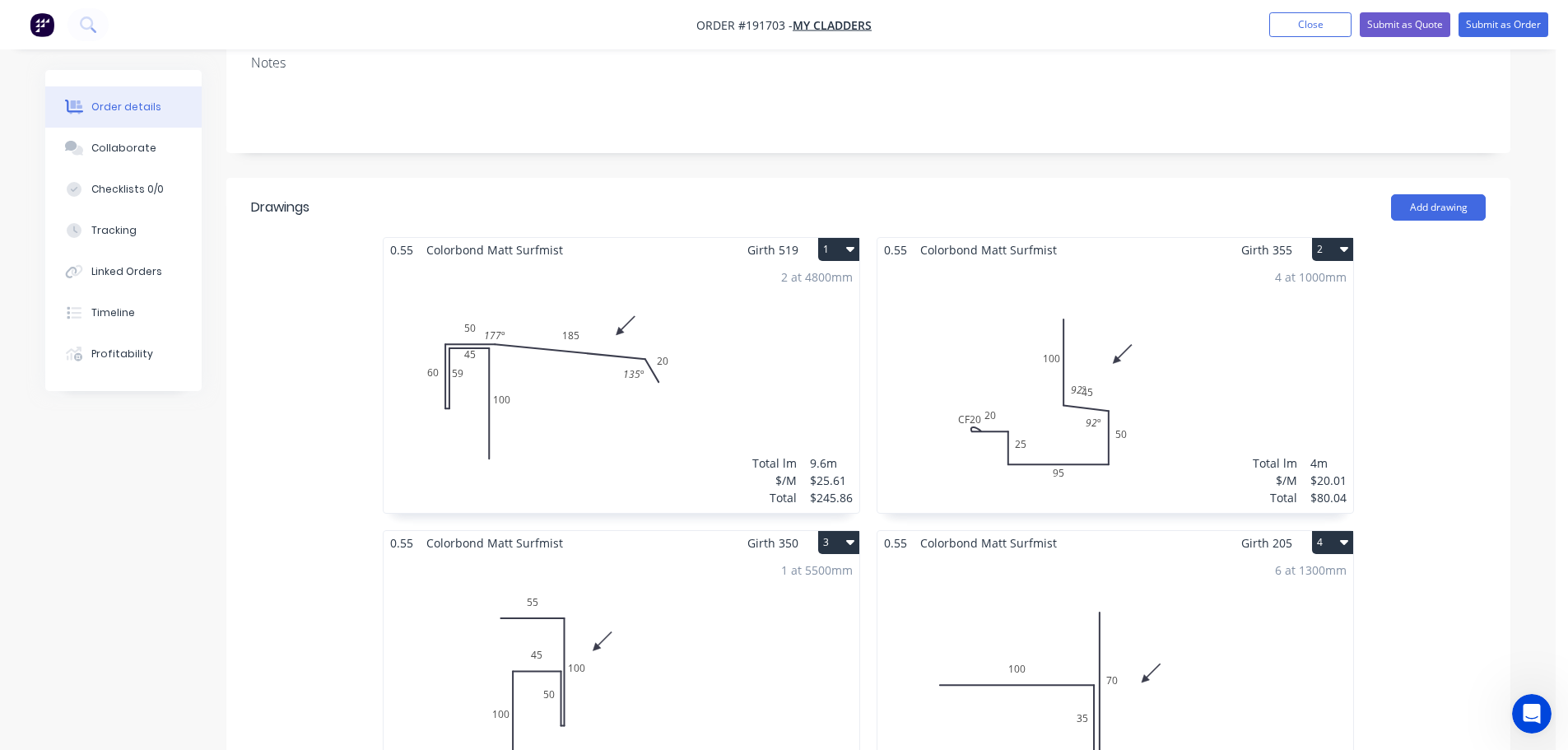
click at [1188, 356] on div "4 at 1000mm Total lm $/M Total 4m $20.01 $80.04" at bounding box center [1114, 386] width 475 height 251
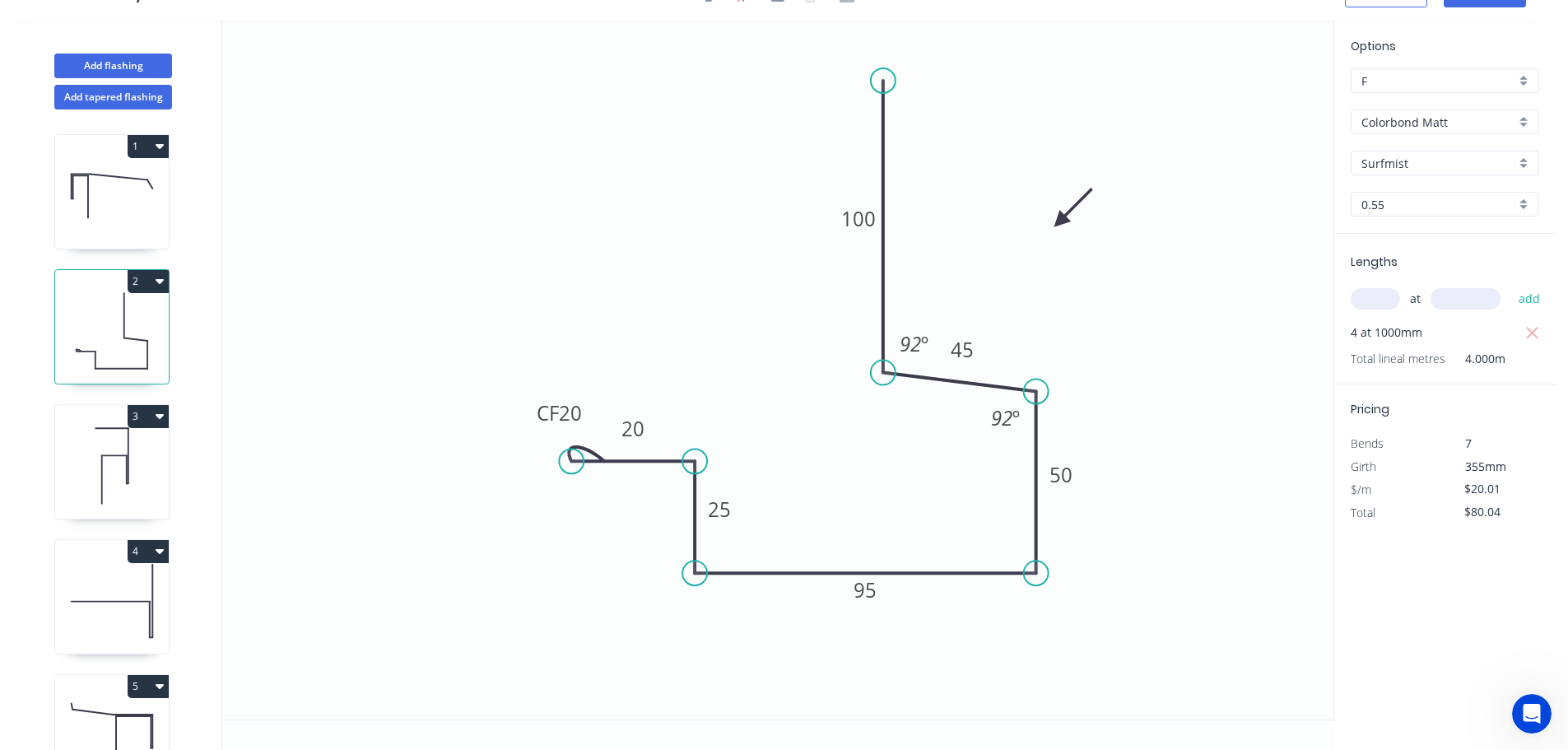
scroll to position [30, 0]
drag, startPoint x: 895, startPoint y: 353, endPoint x: 834, endPoint y: 393, distance: 72.9
click at [834, 393] on rect at bounding box center [853, 382] width 53 height 34
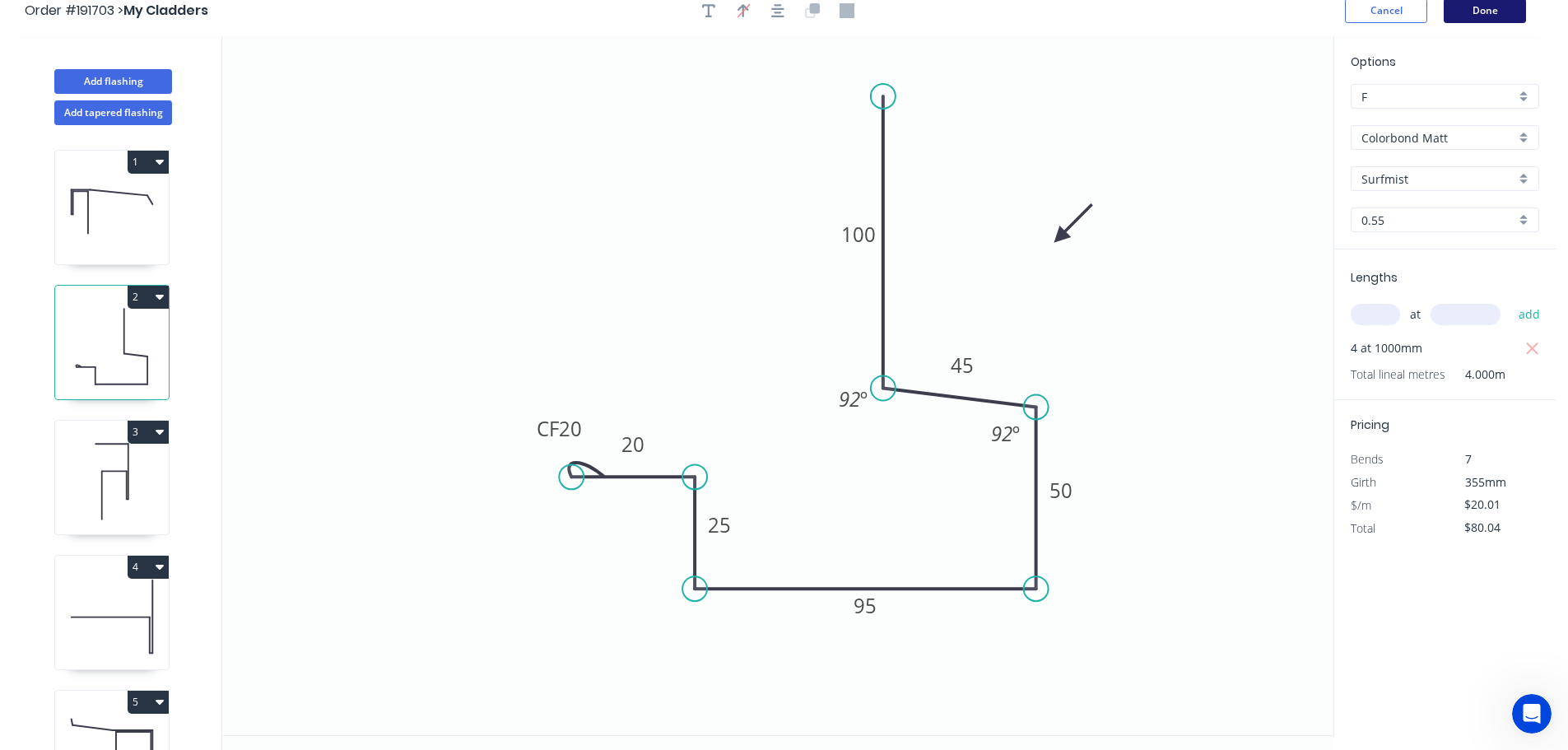
scroll to position [0, 0]
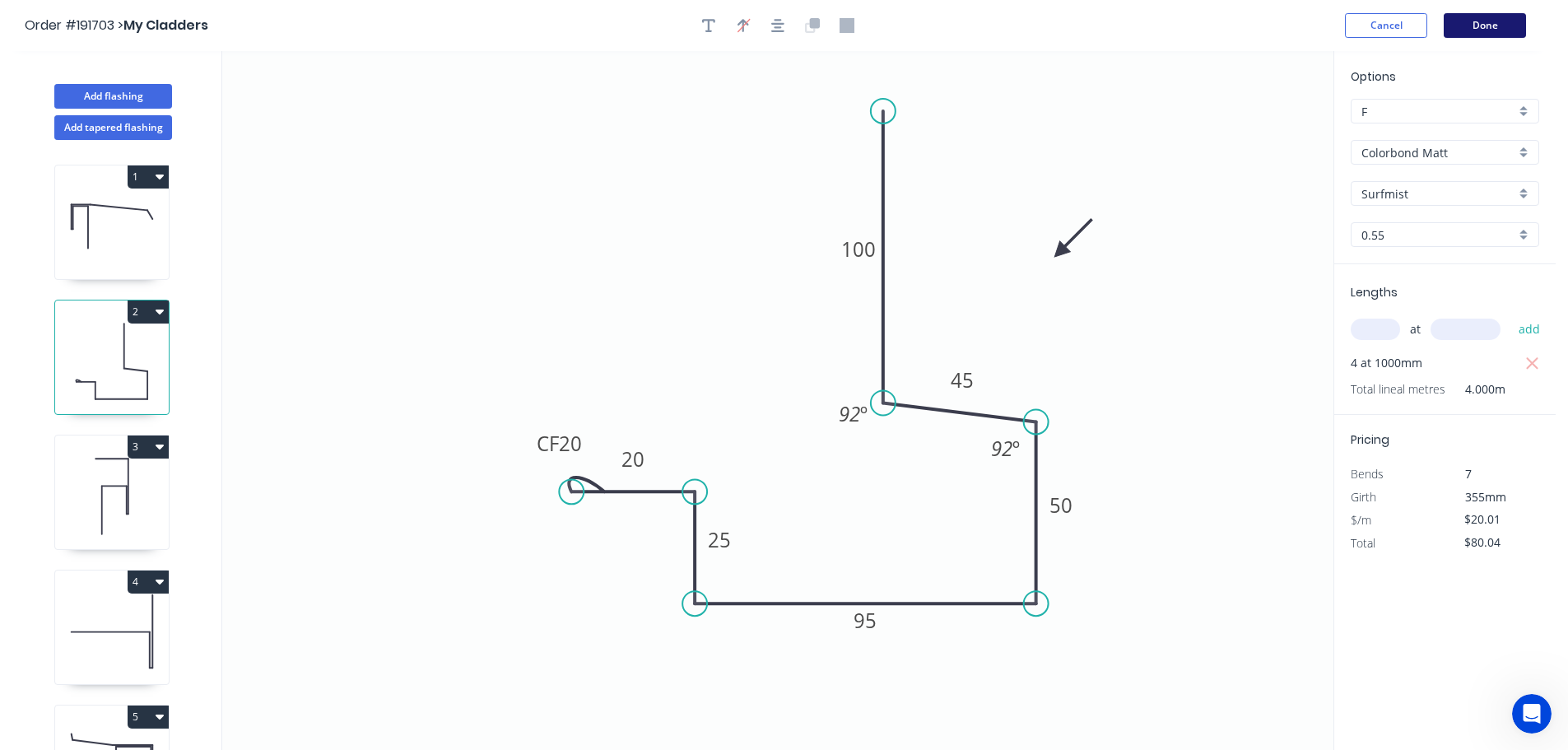
click at [1482, 25] on button "Done" at bounding box center [1484, 26] width 82 height 25
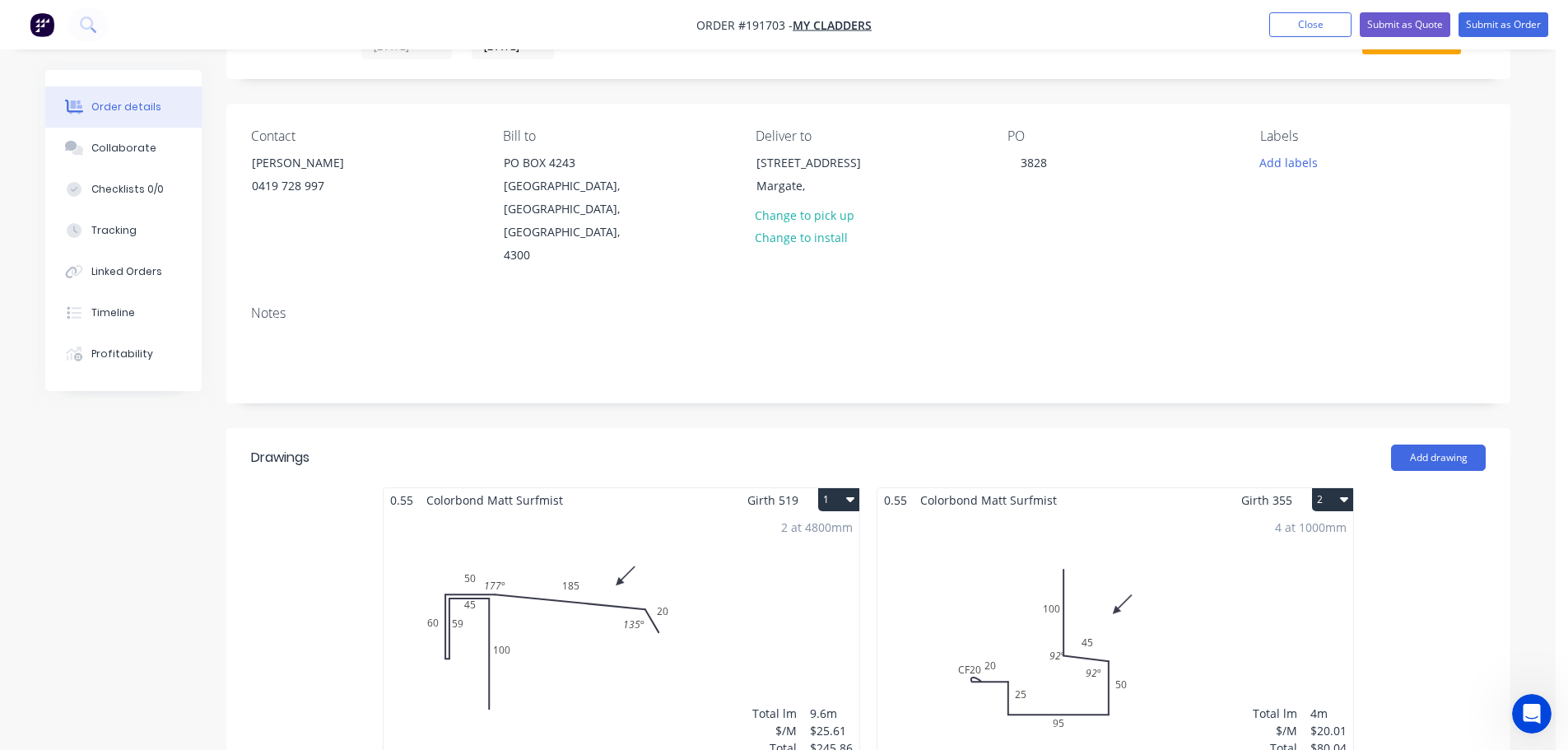
scroll to position [247, 0]
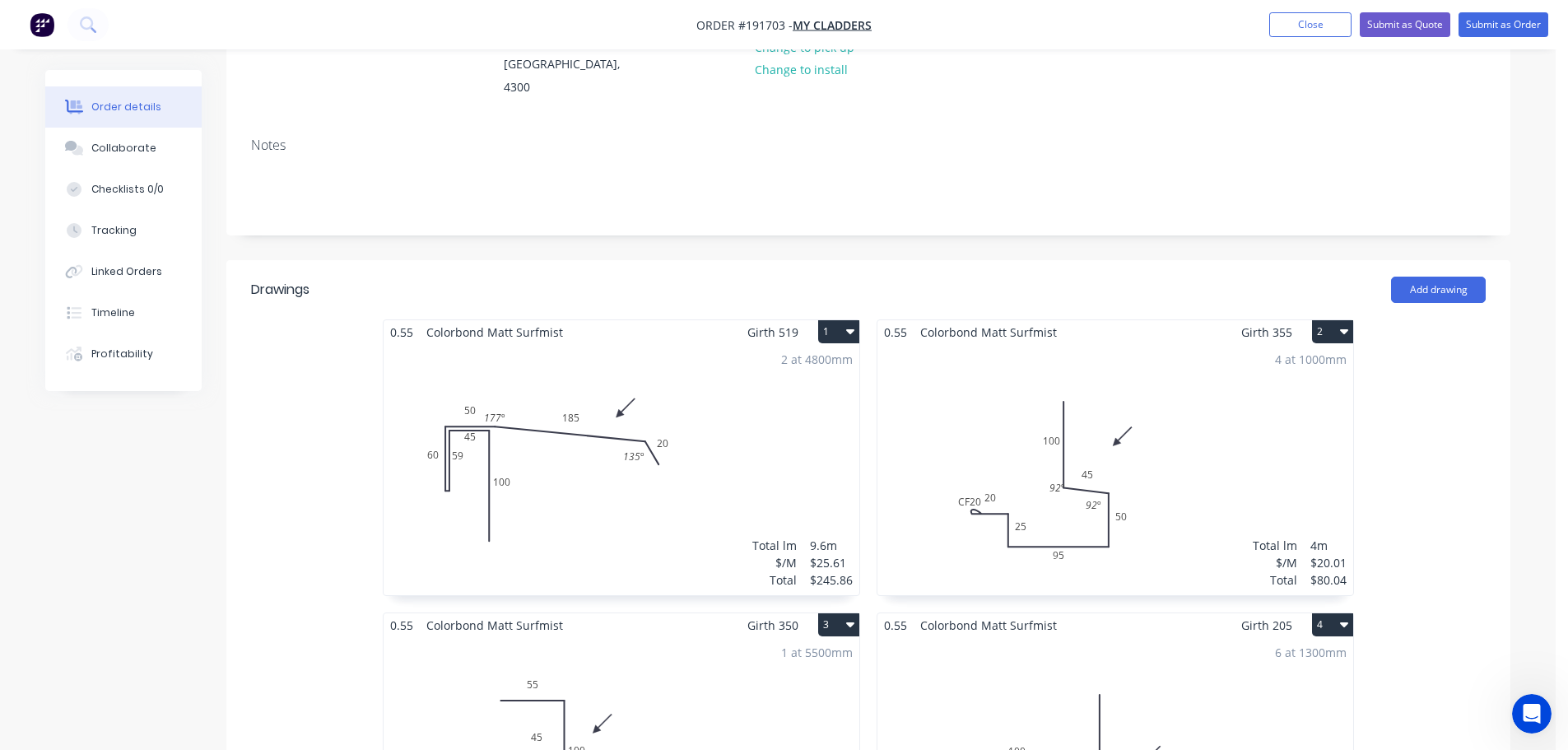
click at [1131, 424] on div "4 at 1000mm Total lm $/M Total 4m $20.01 $80.04" at bounding box center [1114, 468] width 475 height 251
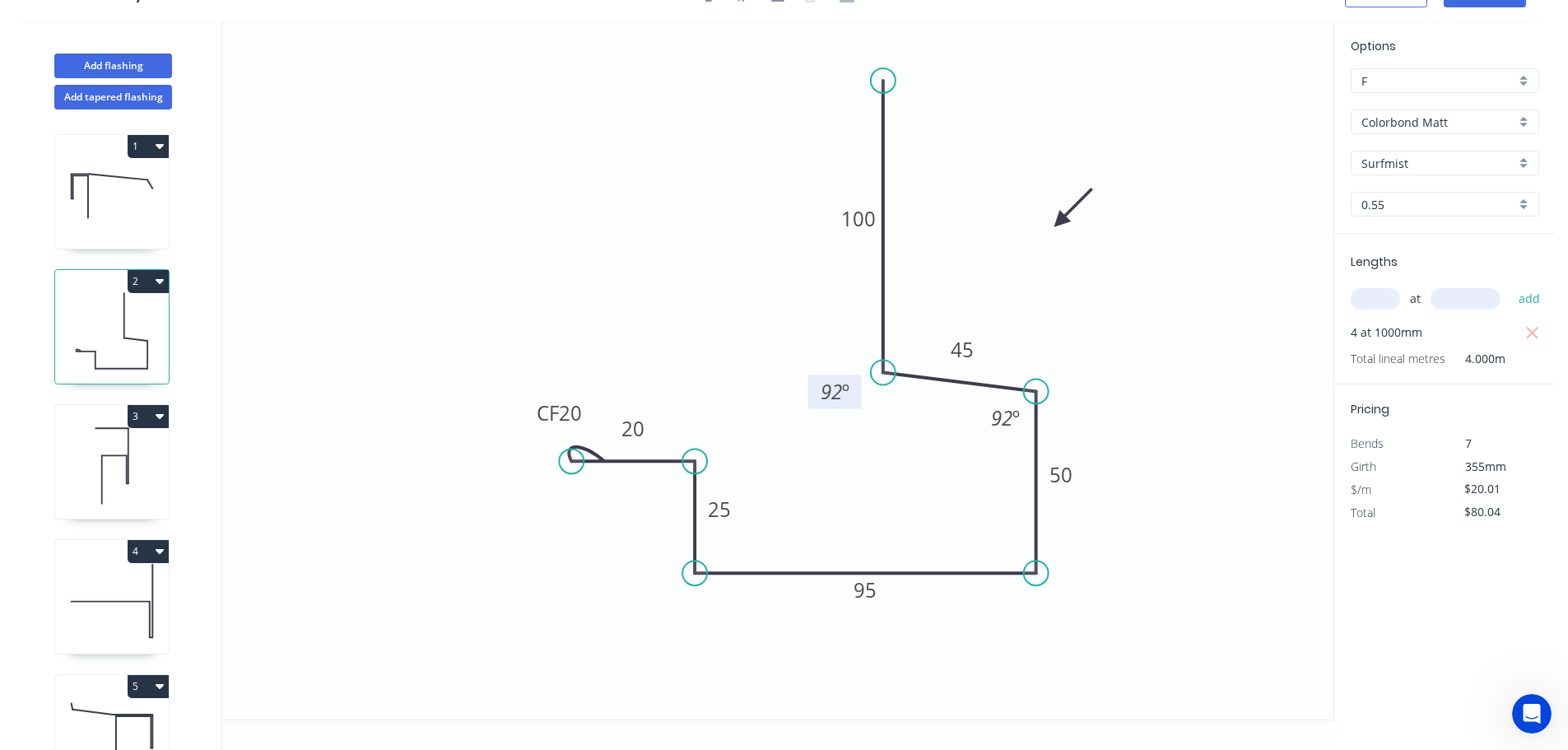
drag, startPoint x: 878, startPoint y: 382, endPoint x: 860, endPoint y: 391, distance: 20.1
click at [860, 391] on rect at bounding box center [834, 391] width 53 height 34
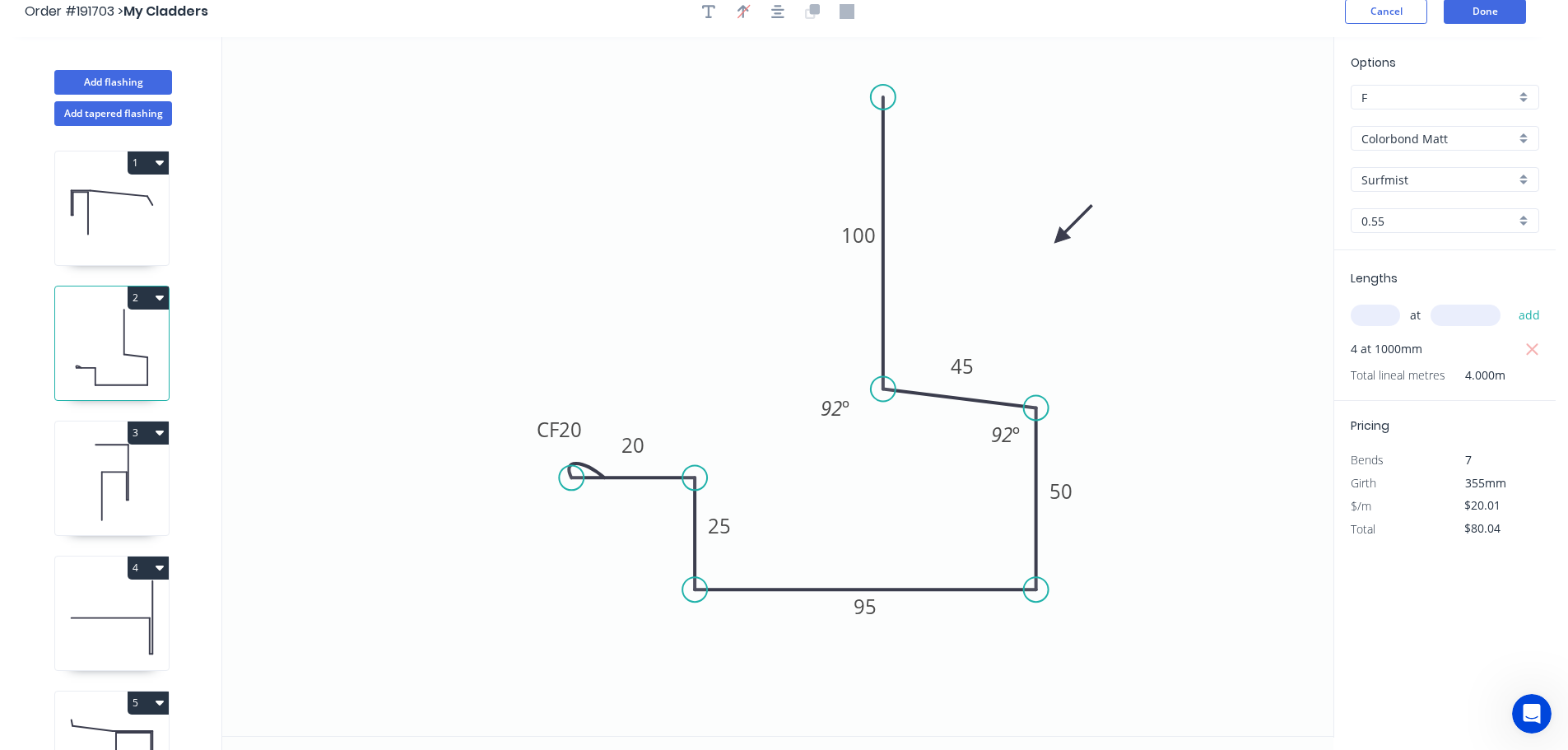
scroll to position [0, 0]
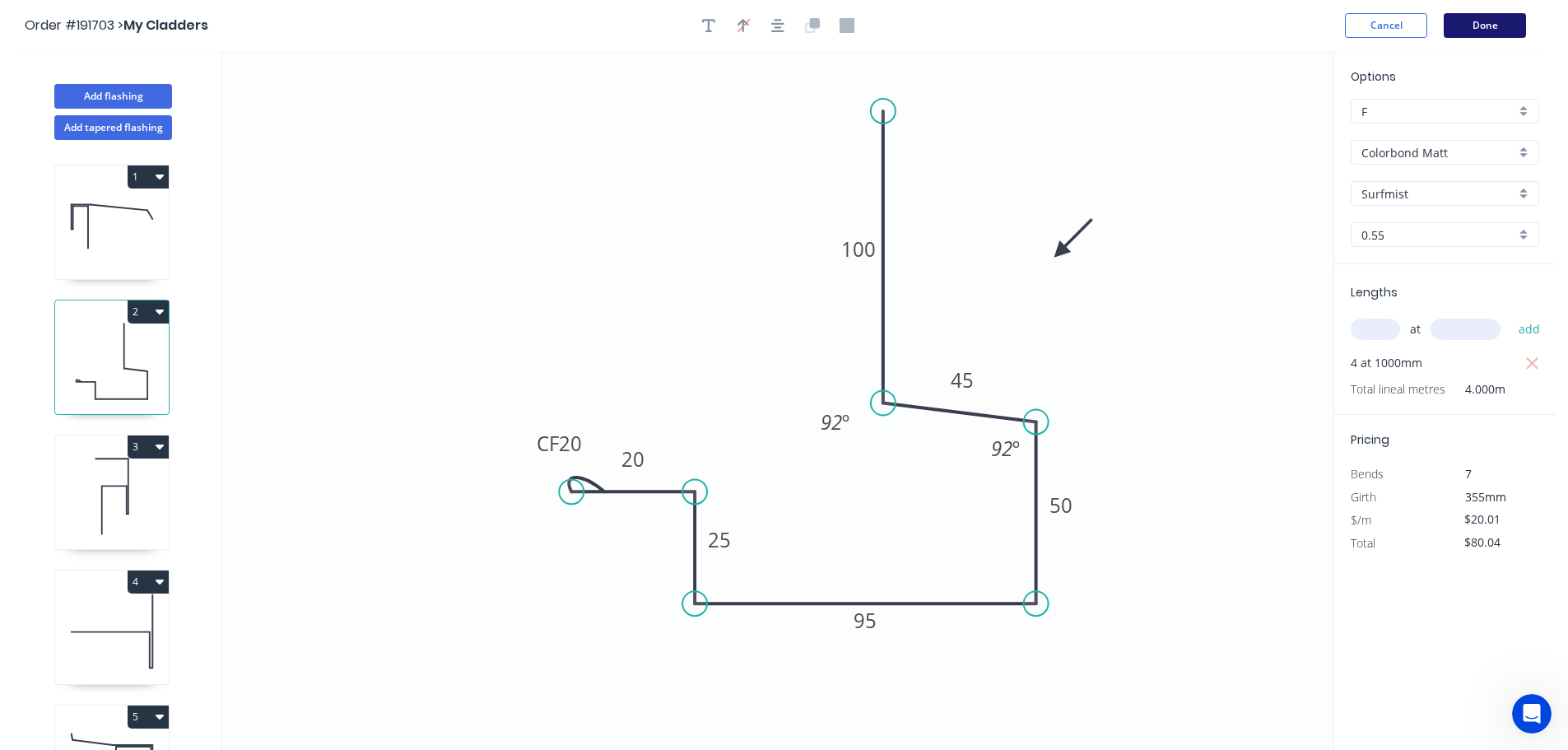
click at [1499, 24] on button "Done" at bounding box center [1484, 26] width 82 height 25
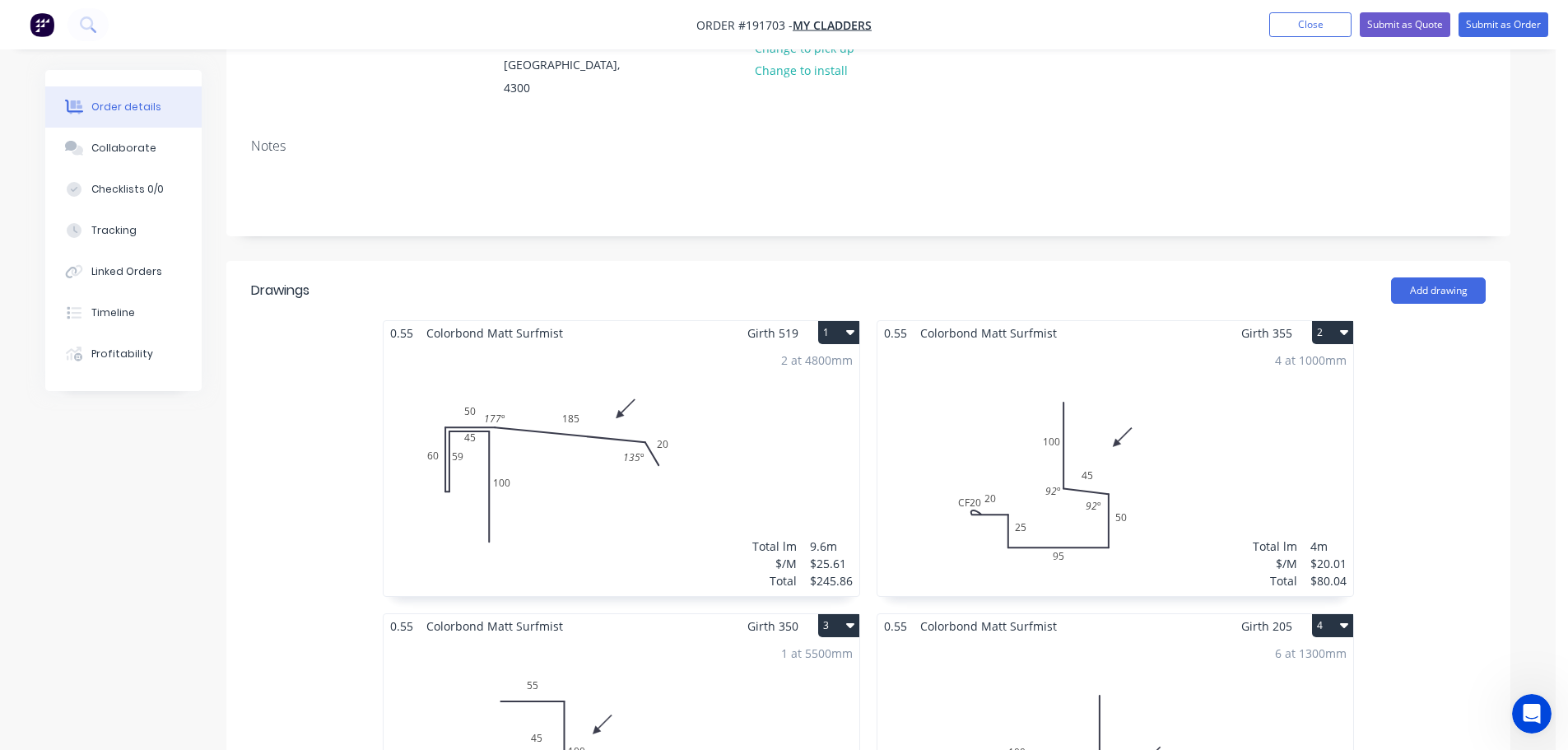
scroll to position [247, 0]
click at [1454, 277] on button "Add drawing" at bounding box center [1438, 289] width 95 height 26
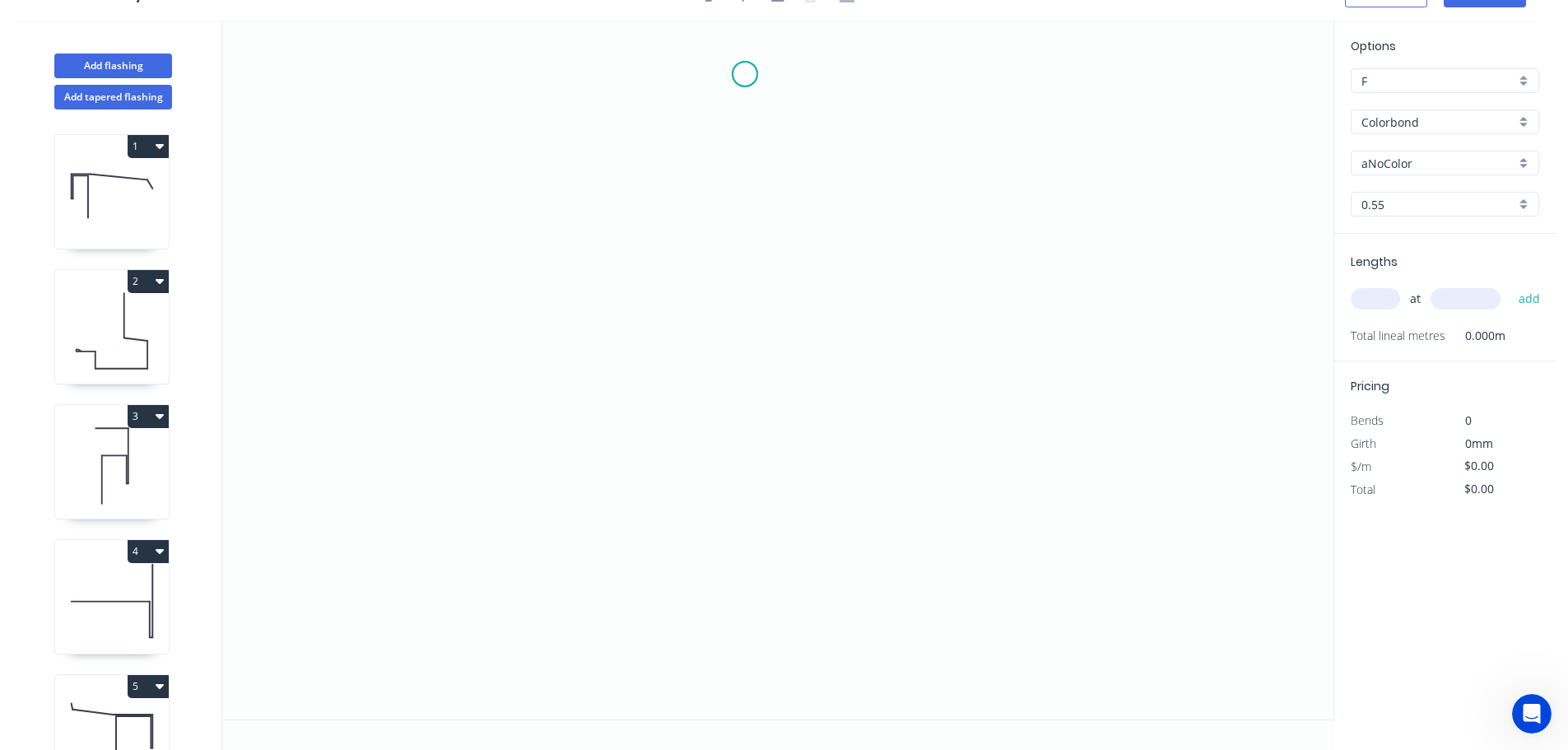
click at [745, 75] on icon "0" at bounding box center [778, 370] width 1111 height 699
click at [739, 211] on icon "0" at bounding box center [778, 370] width 1111 height 699
click at [969, 218] on icon "0 ?" at bounding box center [778, 370] width 1111 height 699
click at [960, 458] on icon "0 ? ?" at bounding box center [778, 370] width 1111 height 699
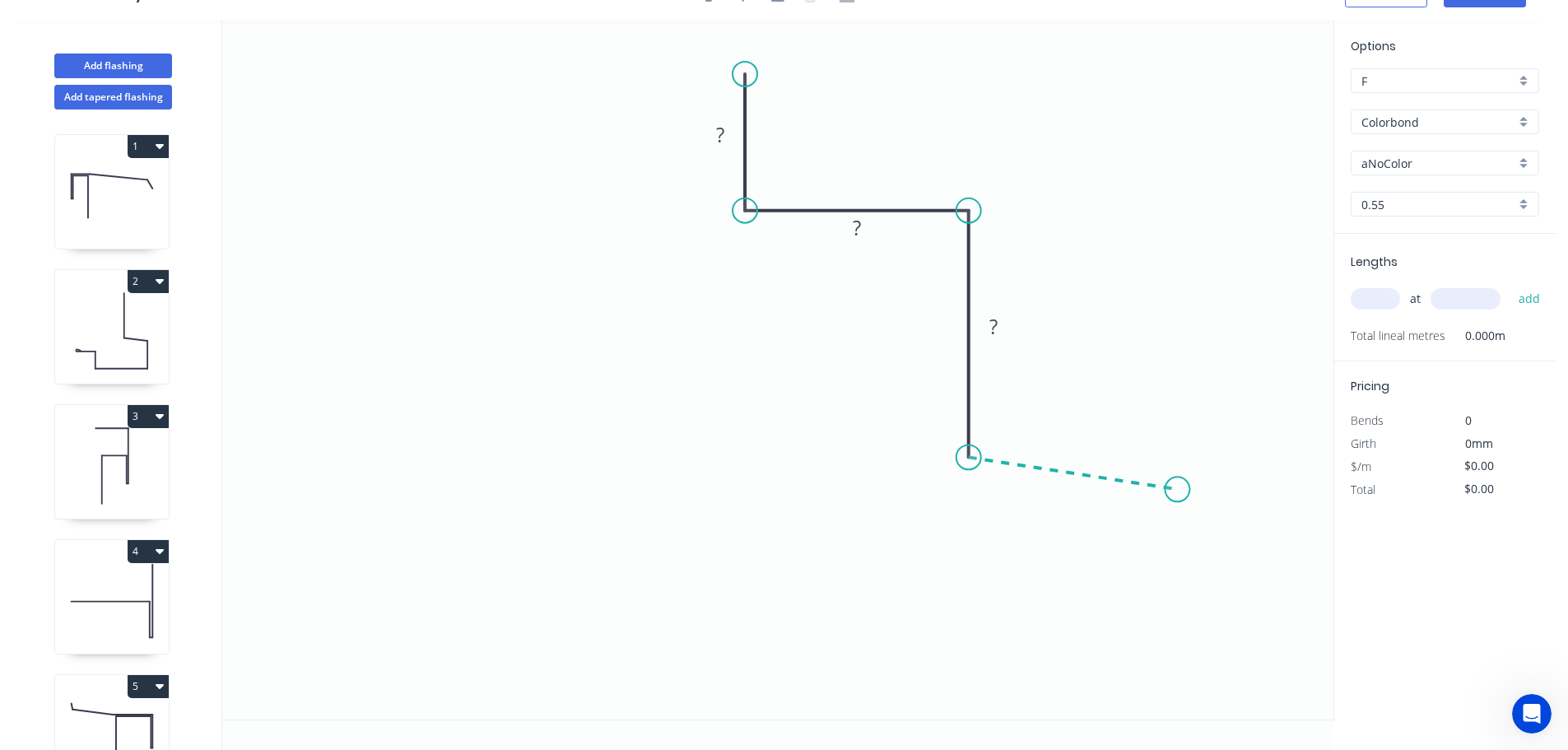
click at [1178, 490] on icon "0 ? ? ?" at bounding box center [778, 370] width 1111 height 699
click at [1195, 690] on icon "0 ? ? ? ? ? º" at bounding box center [778, 370] width 1111 height 699
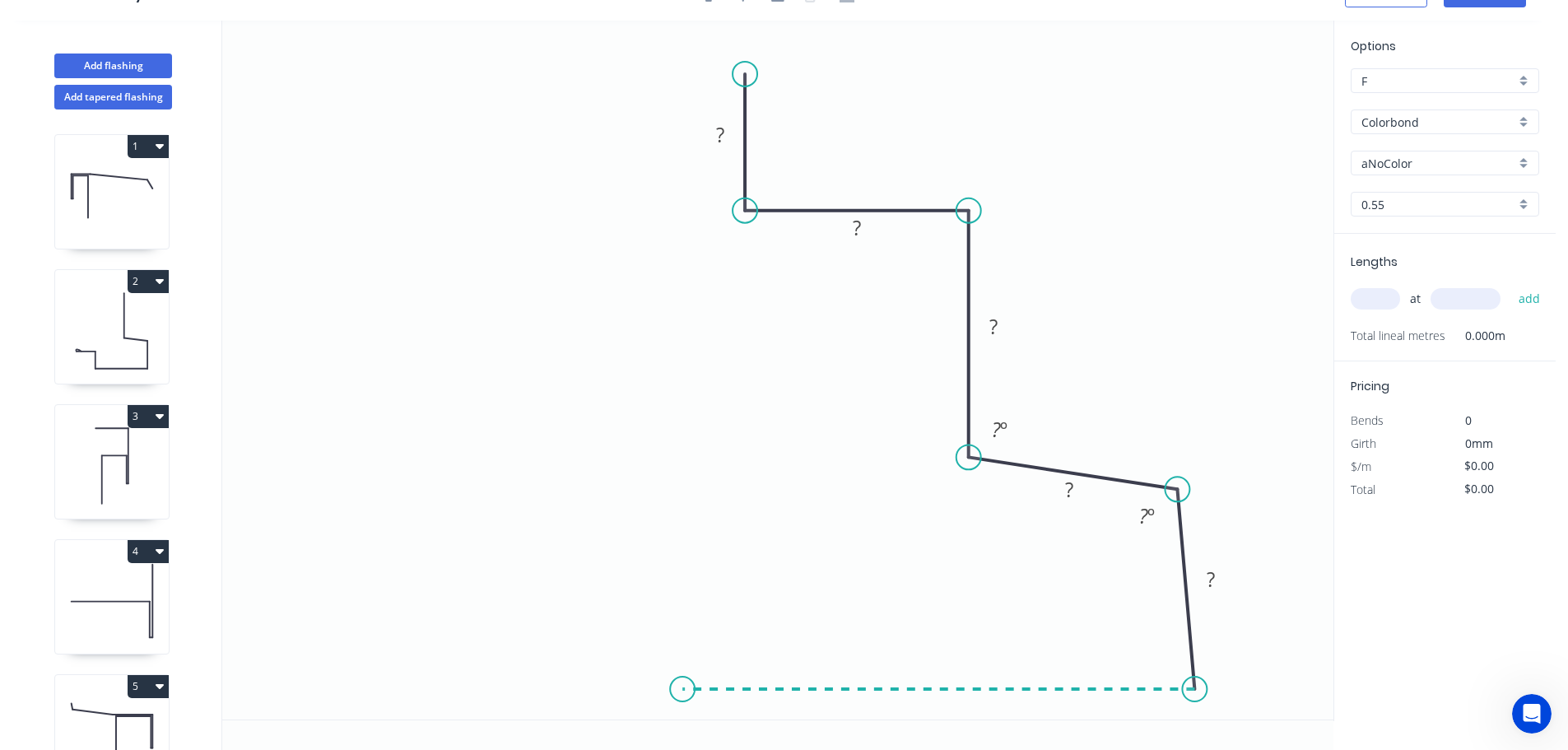
click at [682, 656] on icon "0 ? ? ? ? ? ? º ? º" at bounding box center [778, 370] width 1111 height 699
click at [680, 587] on icon "0 ? ? ? ? ? ? ? º ? º ? º" at bounding box center [778, 370] width 1111 height 699
click at [721, 129] on tspan "?" at bounding box center [720, 135] width 9 height 27
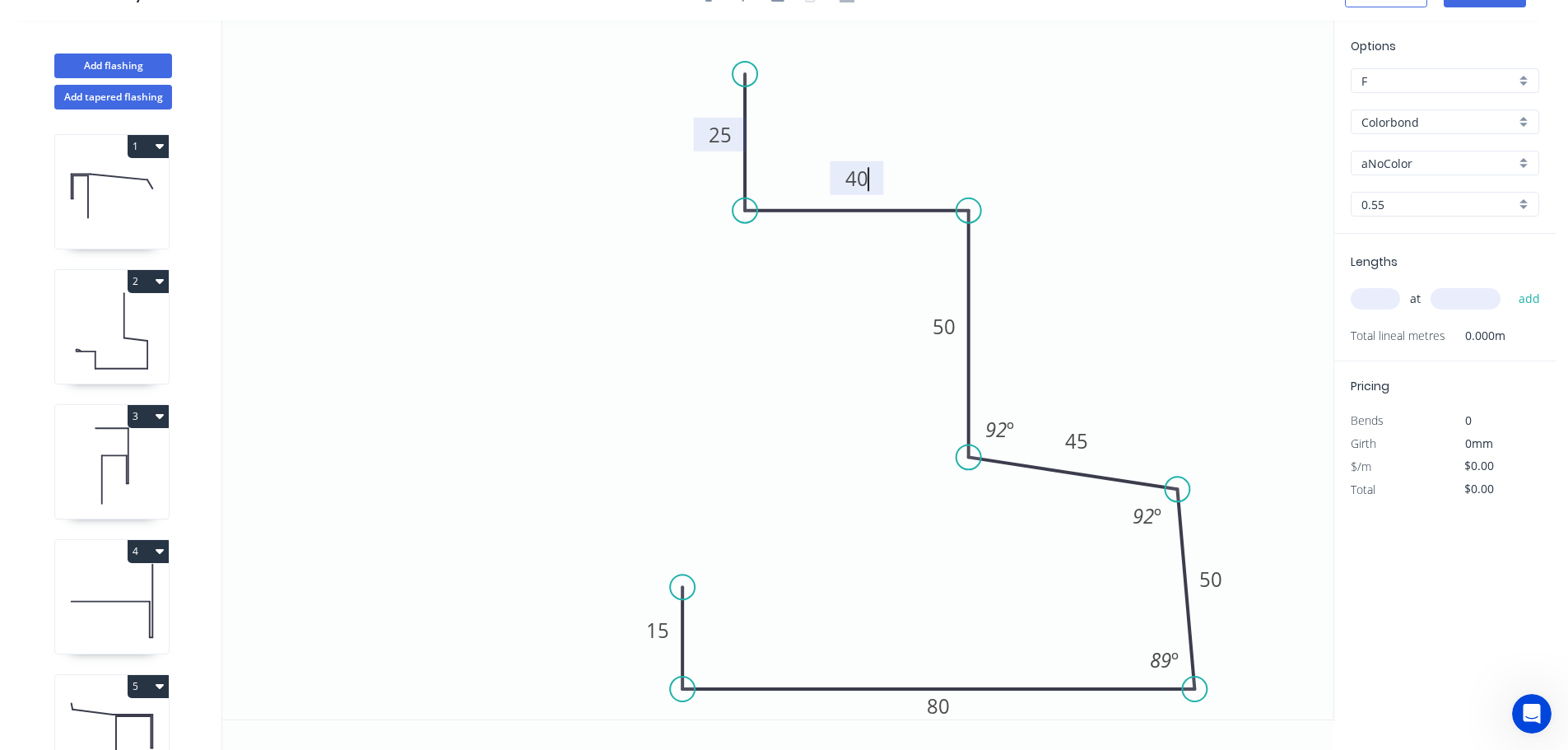
type input "$15.86"
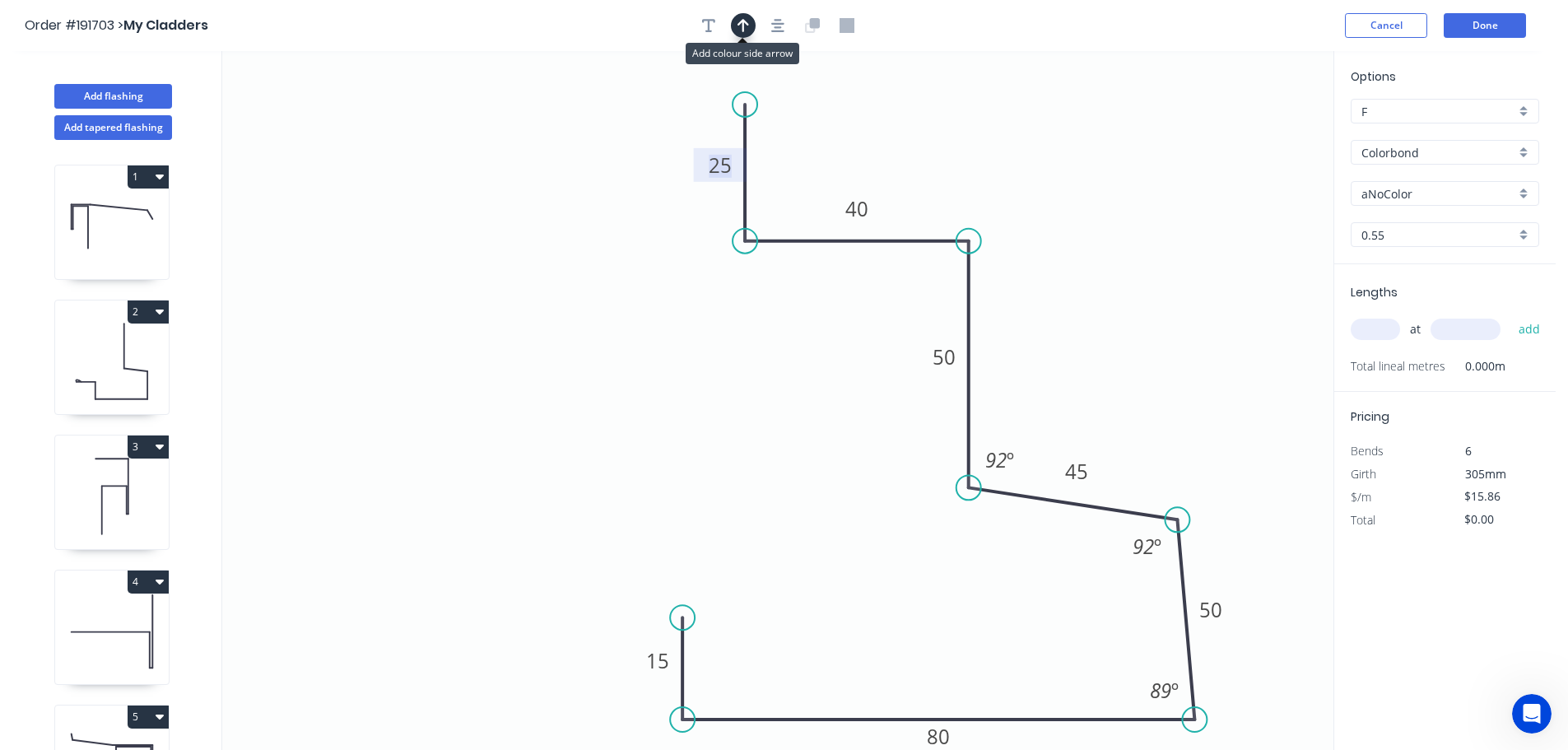
click at [741, 25] on icon "button" at bounding box center [743, 25] width 12 height 15
click at [1251, 134] on icon at bounding box center [1250, 114] width 15 height 52
drag, startPoint x: 1251, startPoint y: 134, endPoint x: 1090, endPoint y: 334, distance: 256.8
click at [1086, 317] on icon at bounding box center [1109, 293] width 47 height 47
click at [1388, 325] on input "text" at bounding box center [1374, 329] width 49 height 21
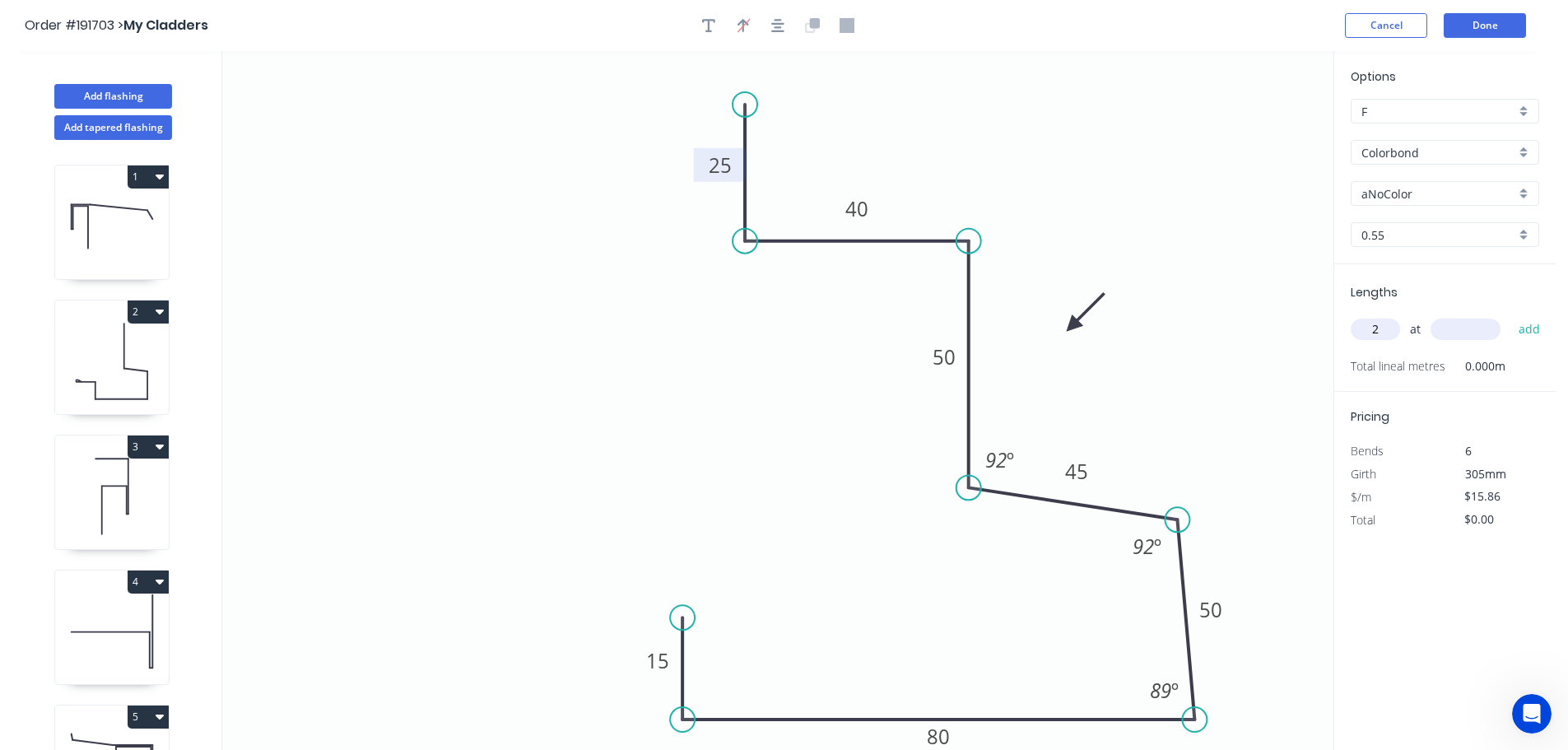
type input "2"
type input "4000"
click at [1510, 315] on button "add" at bounding box center [1529, 329] width 39 height 28
type input "$126.88"
click at [111, 96] on button "Add flashing" at bounding box center [113, 97] width 118 height 25
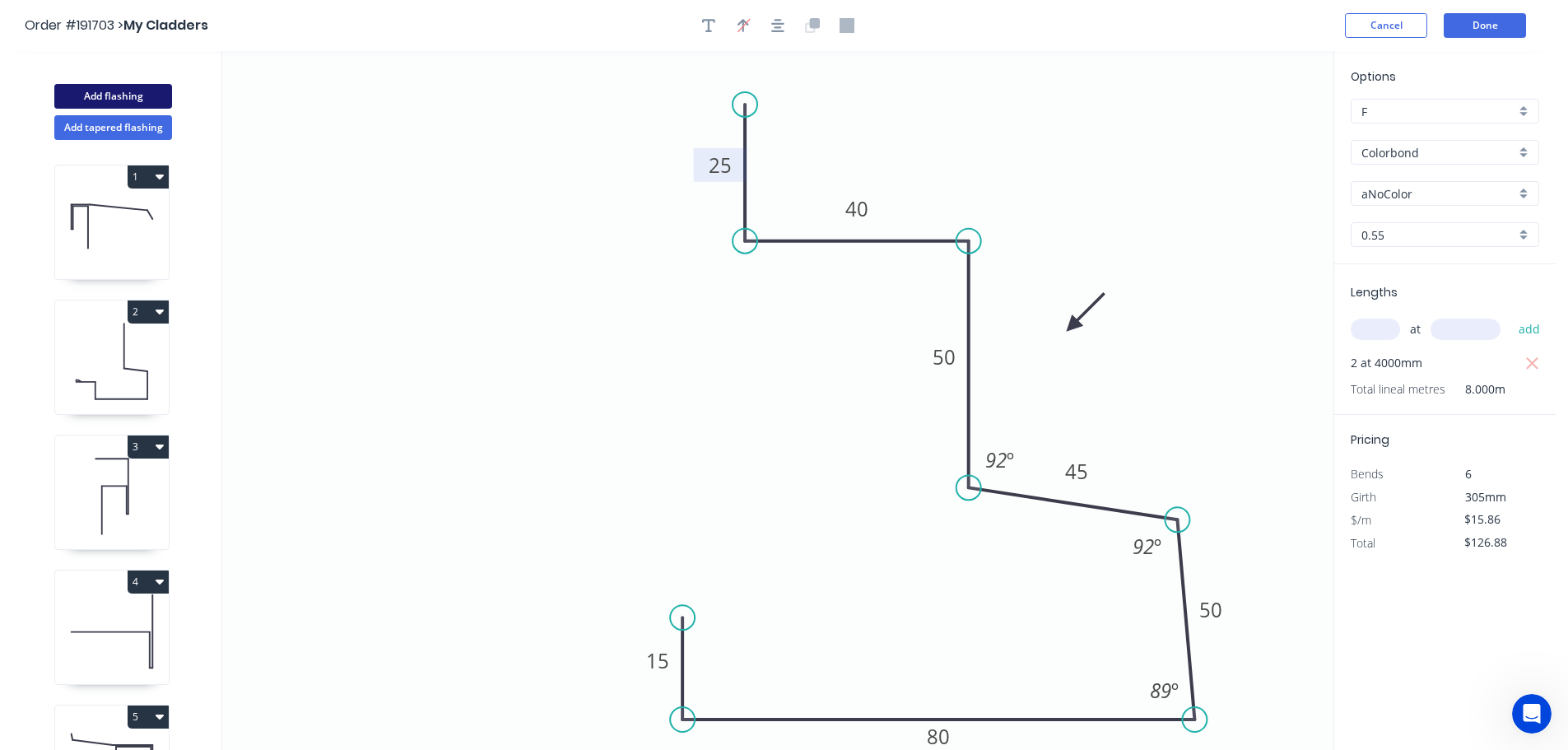
type input "$0.00"
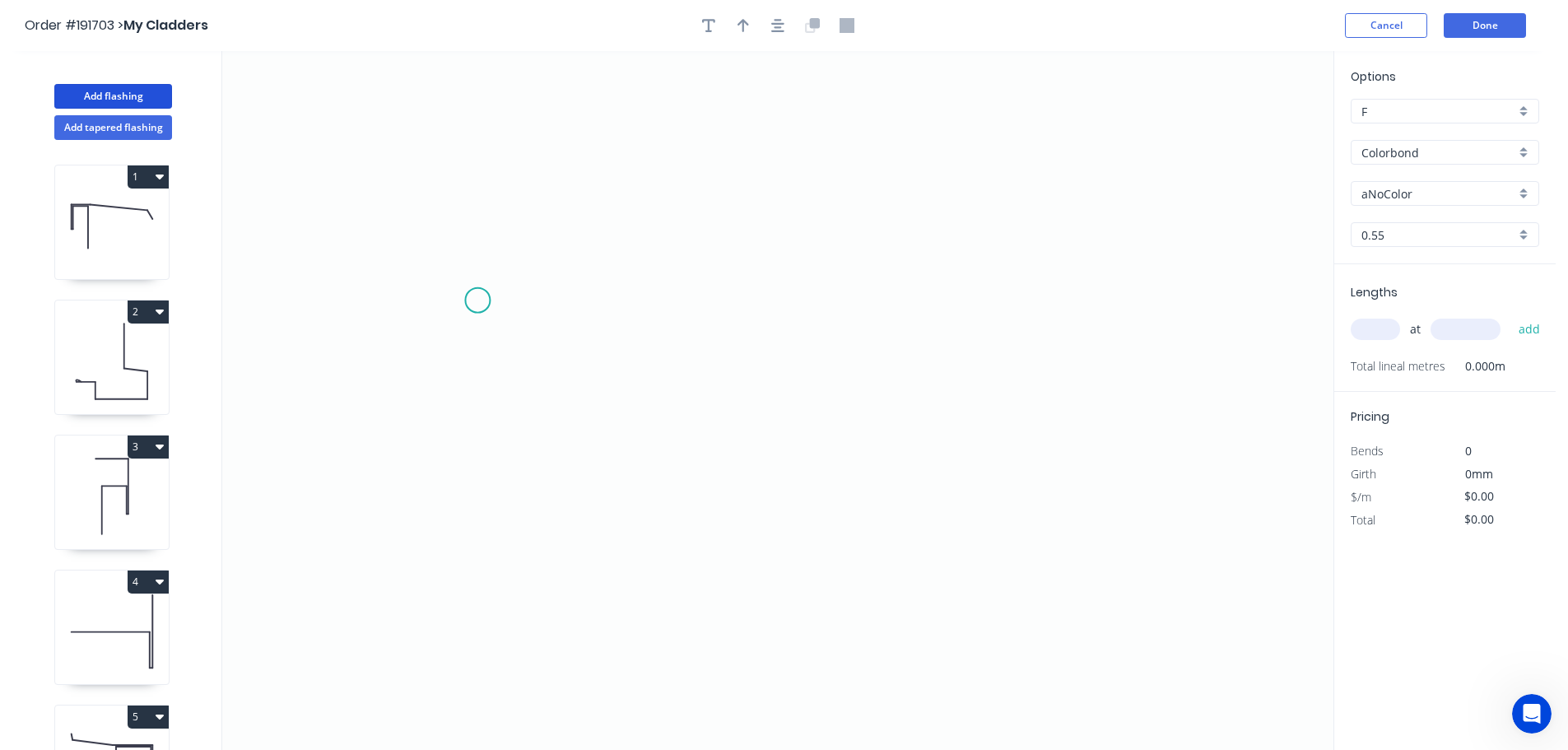
click at [477, 300] on icon "0" at bounding box center [778, 401] width 1111 height 699
click at [1189, 304] on icon "0" at bounding box center [778, 401] width 1111 height 699
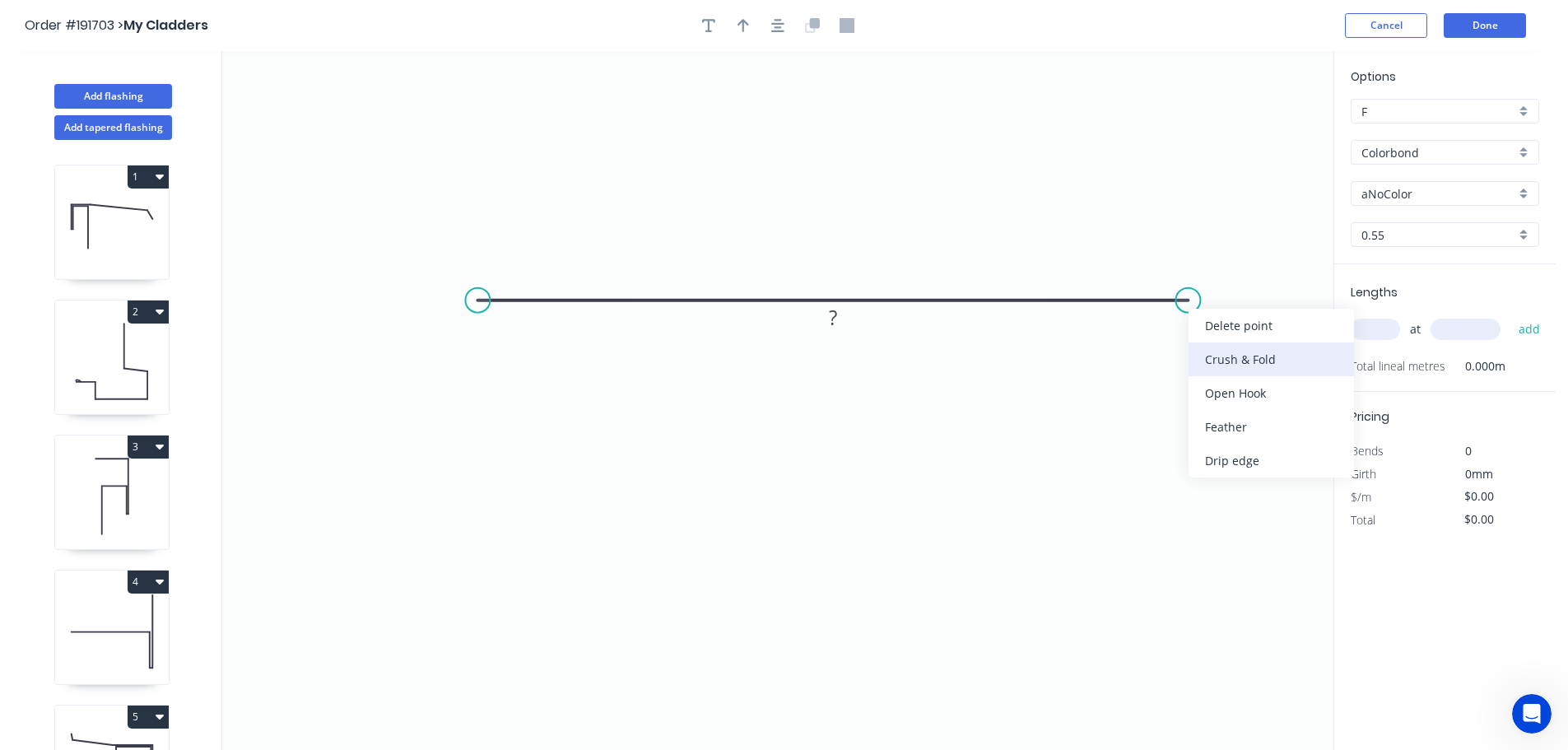
click at [1223, 361] on div "Crush & Fold" at bounding box center [1271, 359] width 166 height 34
click at [1223, 345] on div "Flip bend" at bounding box center [1267, 349] width 166 height 34
drag, startPoint x: 1237, startPoint y: 328, endPoint x: 1224, endPoint y: 376, distance: 49.7
click at [1227, 376] on rect at bounding box center [1207, 364] width 66 height 34
click at [1214, 378] on tspan "10" at bounding box center [1211, 375] width 23 height 27
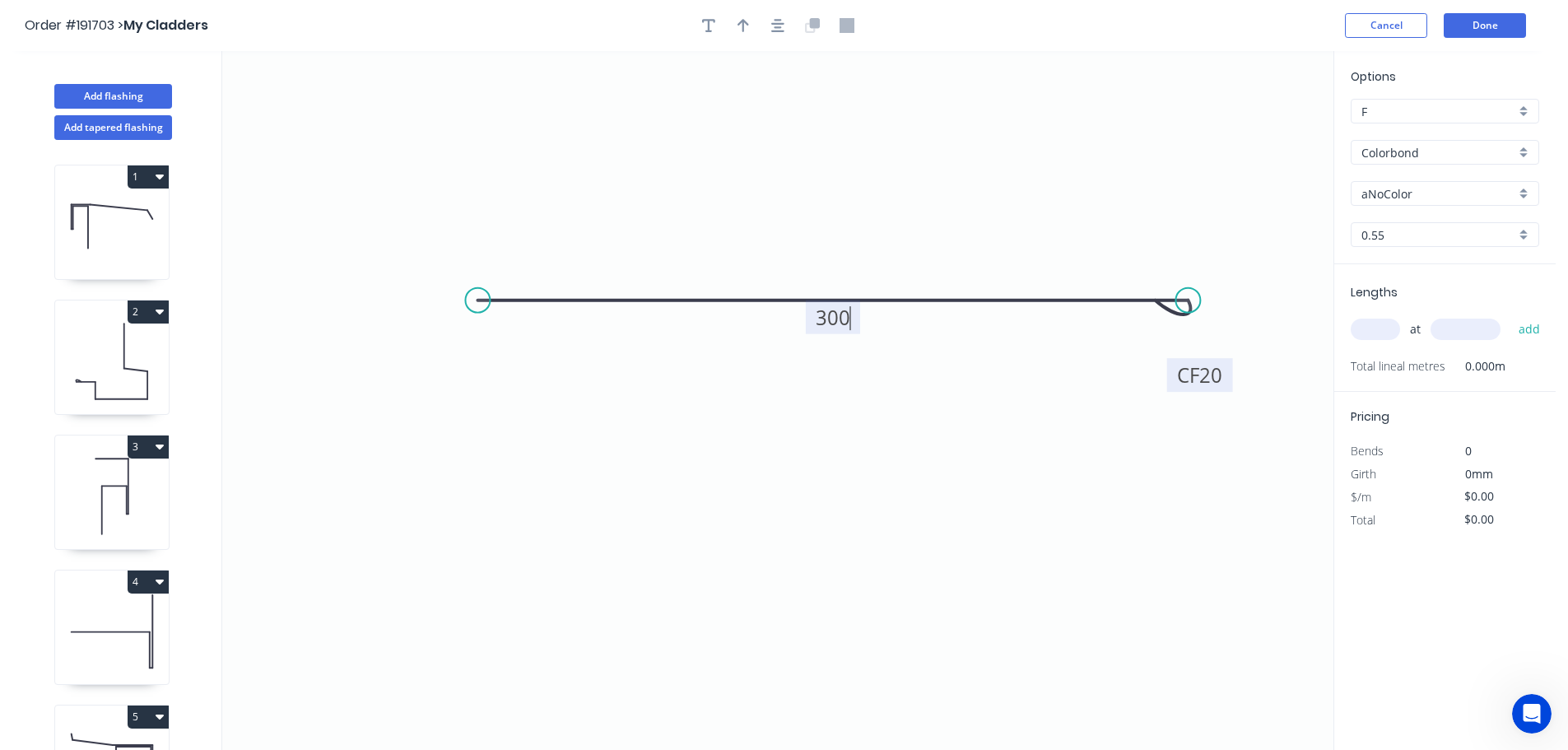
type input "$12.62"
click at [739, 26] on icon "button" at bounding box center [743, 25] width 12 height 15
drag, startPoint x: 1250, startPoint y: 131, endPoint x: 942, endPoint y: 195, distance: 314.6
click at [944, 184] on icon at bounding box center [945, 165] width 15 height 52
click at [1388, 326] on input "text" at bounding box center [1374, 329] width 49 height 21
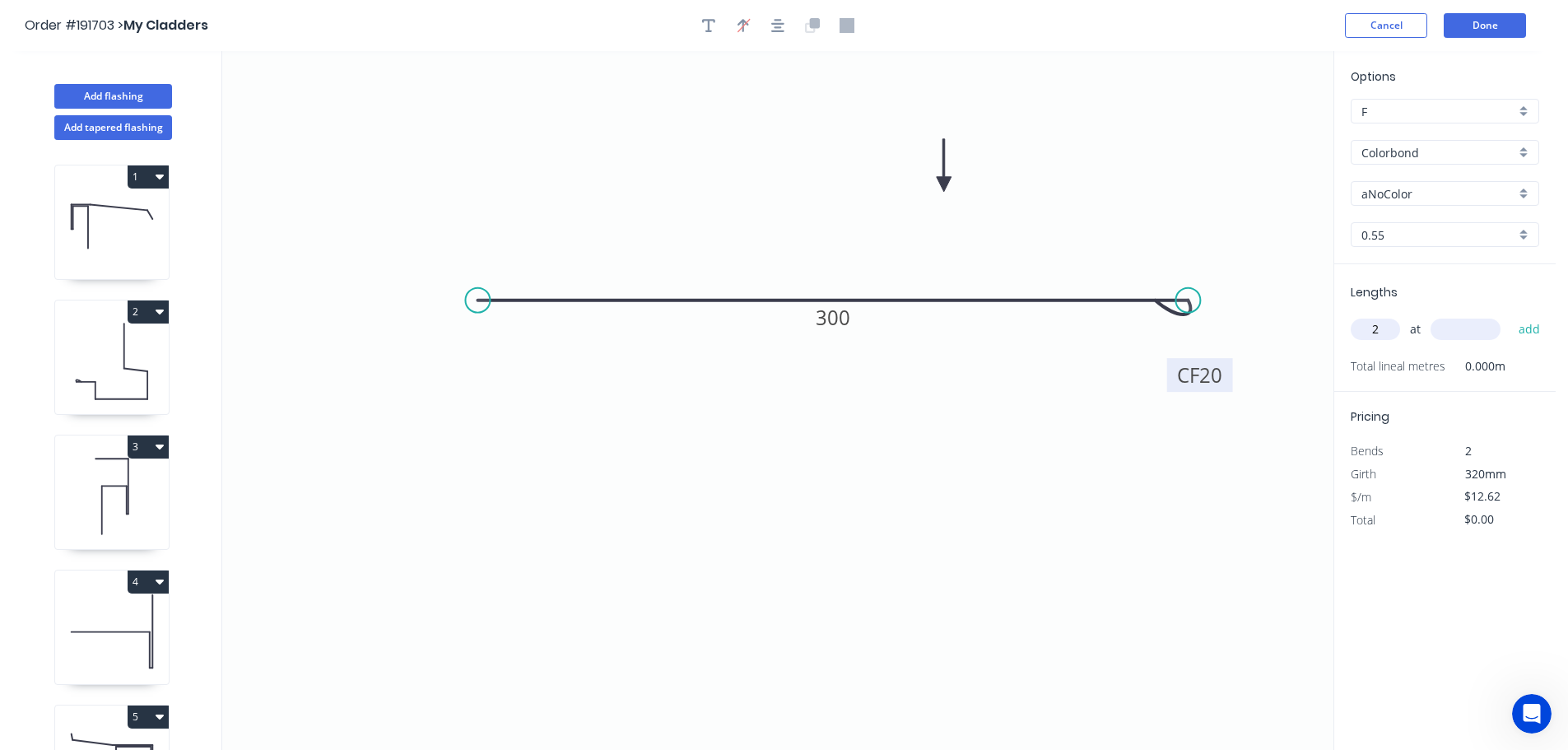
type input "2"
type input "1500"
click at [1510, 315] on button "add" at bounding box center [1529, 329] width 39 height 28
type input "$37.86"
click at [126, 91] on button "Add flashing" at bounding box center [113, 97] width 118 height 25
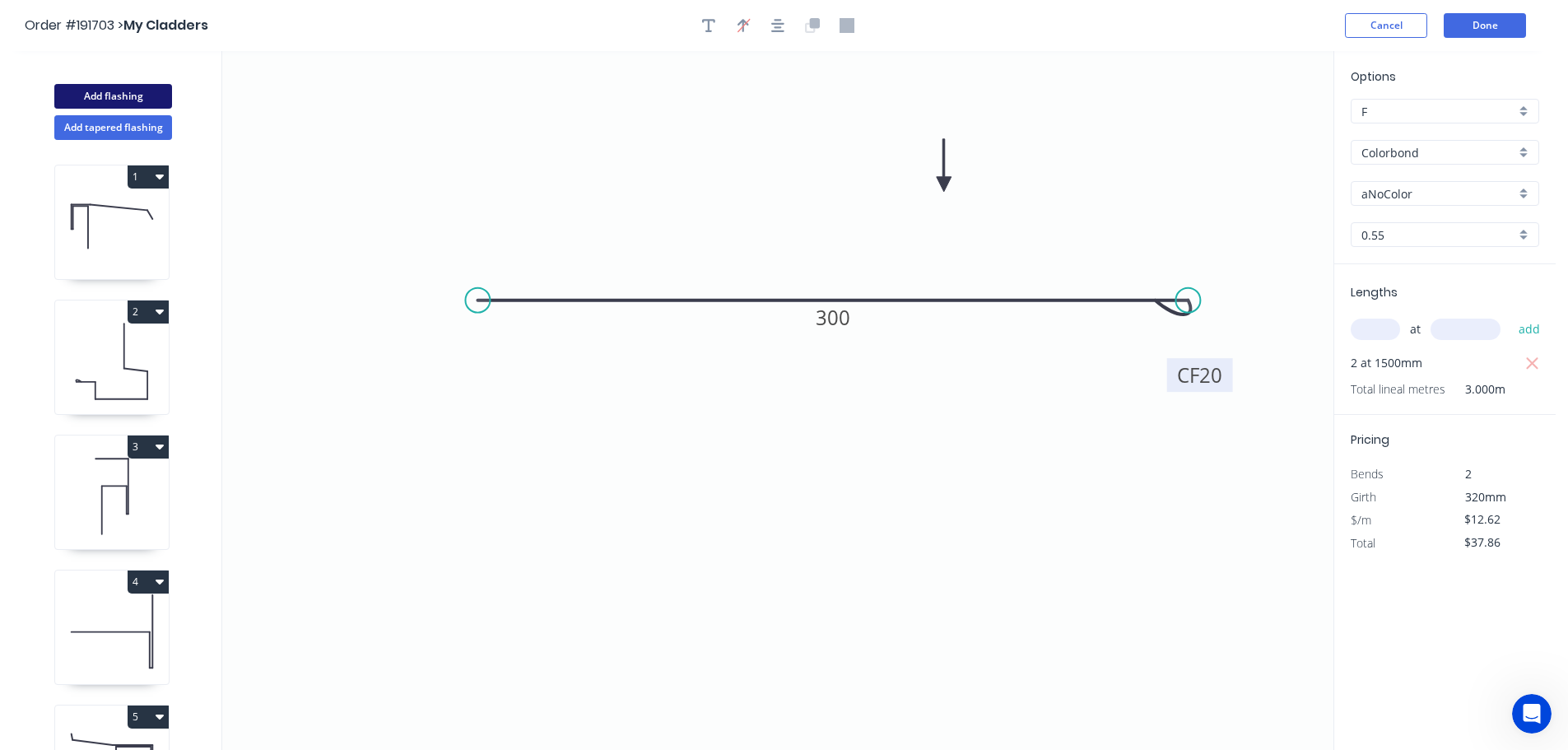
type input "$0.00"
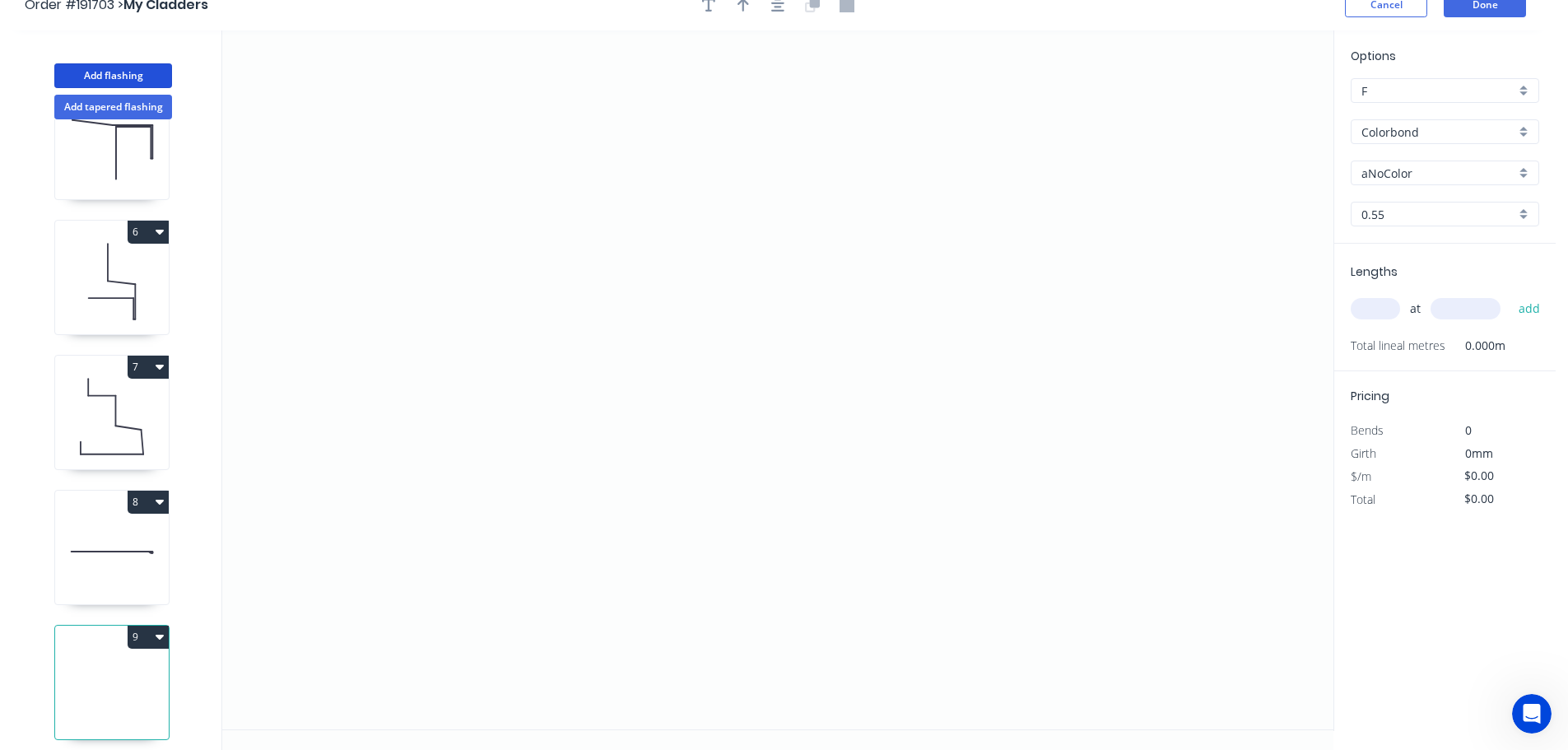
scroll to position [30, 0]
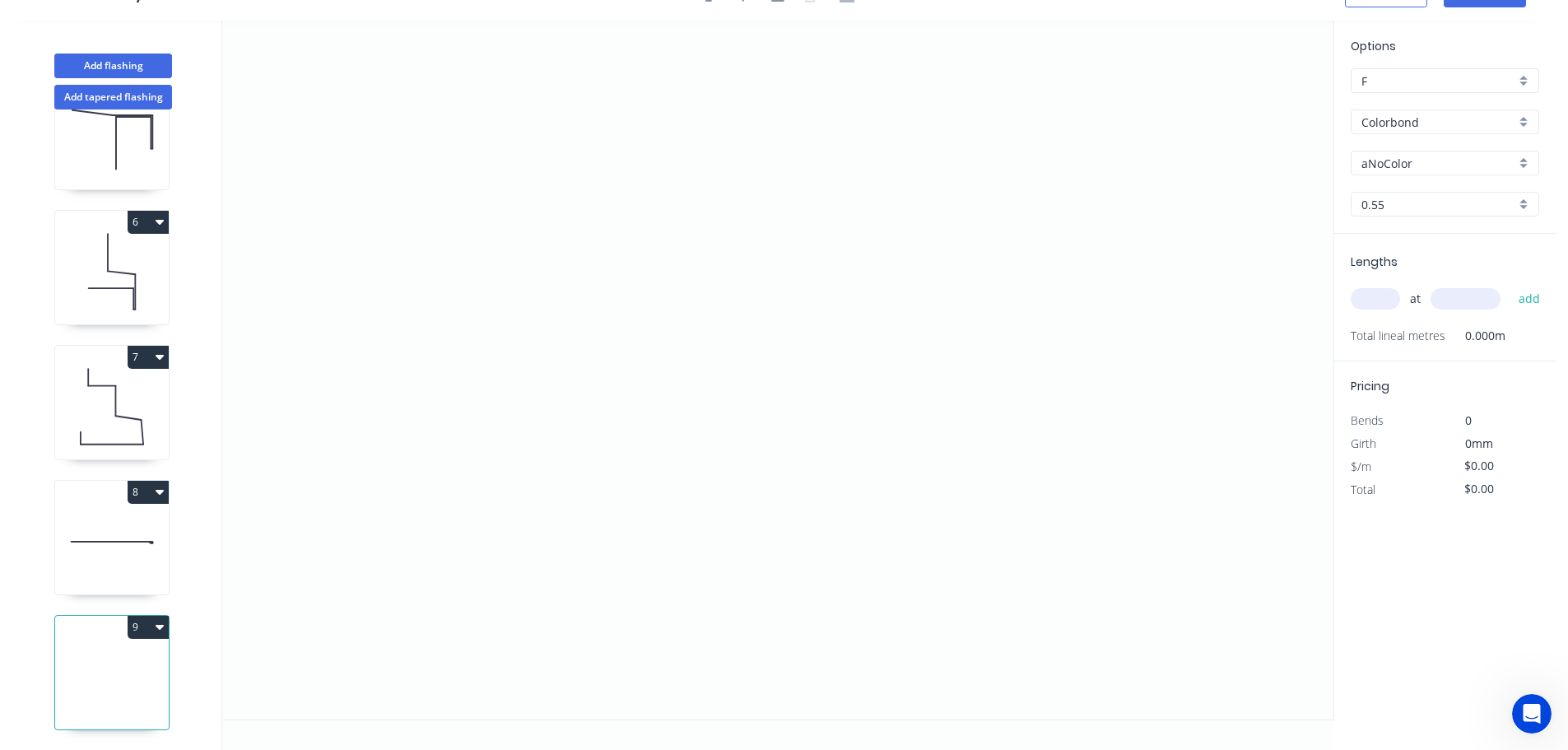
click at [111, 512] on icon at bounding box center [111, 541] width 113 height 105
type input "$12.62"
type input "$37.86"
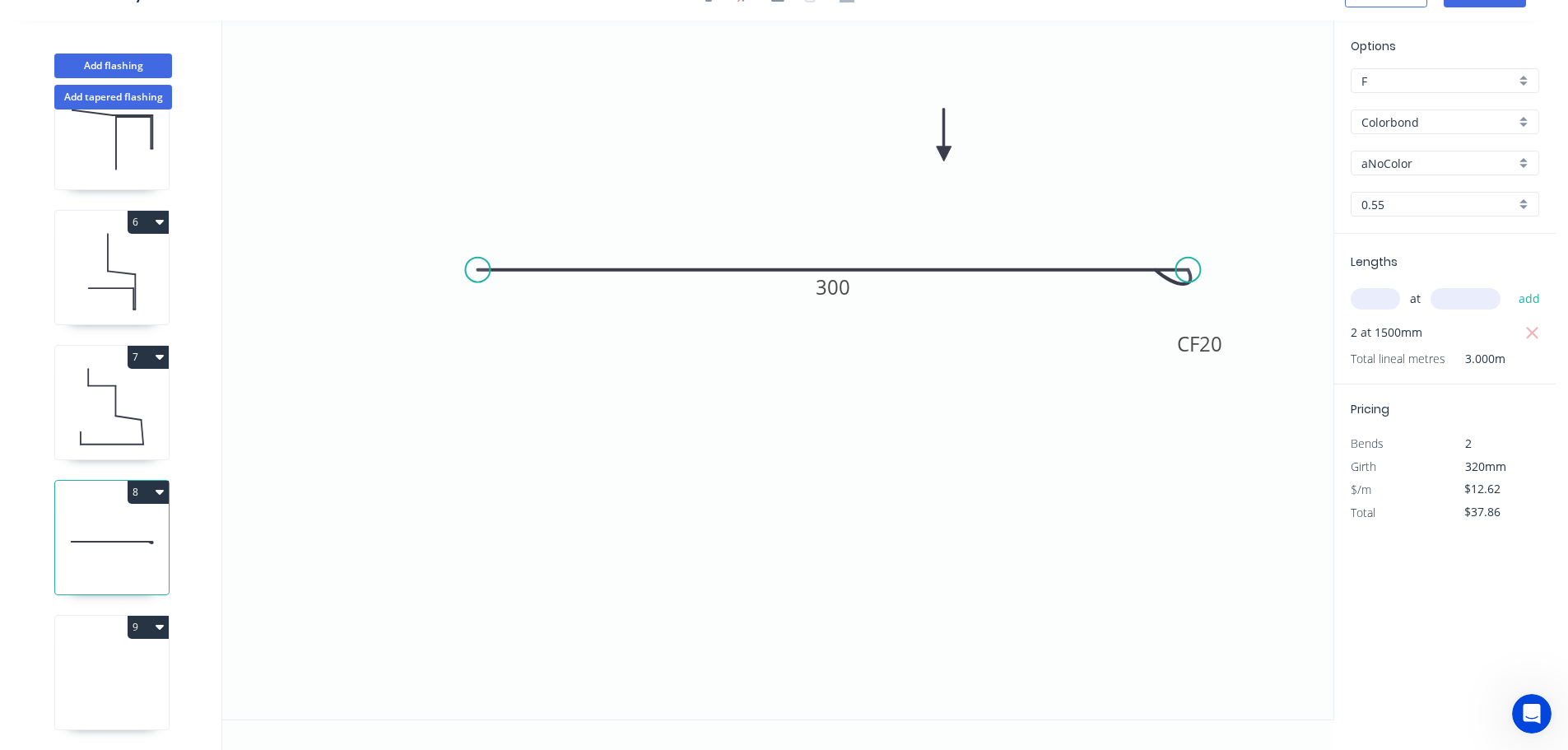
click at [1402, 122] on input "Colorbond" at bounding box center [1437, 122] width 154 height 17
click at [1409, 153] on div "Colorbond Matt" at bounding box center [1444, 158] width 187 height 29
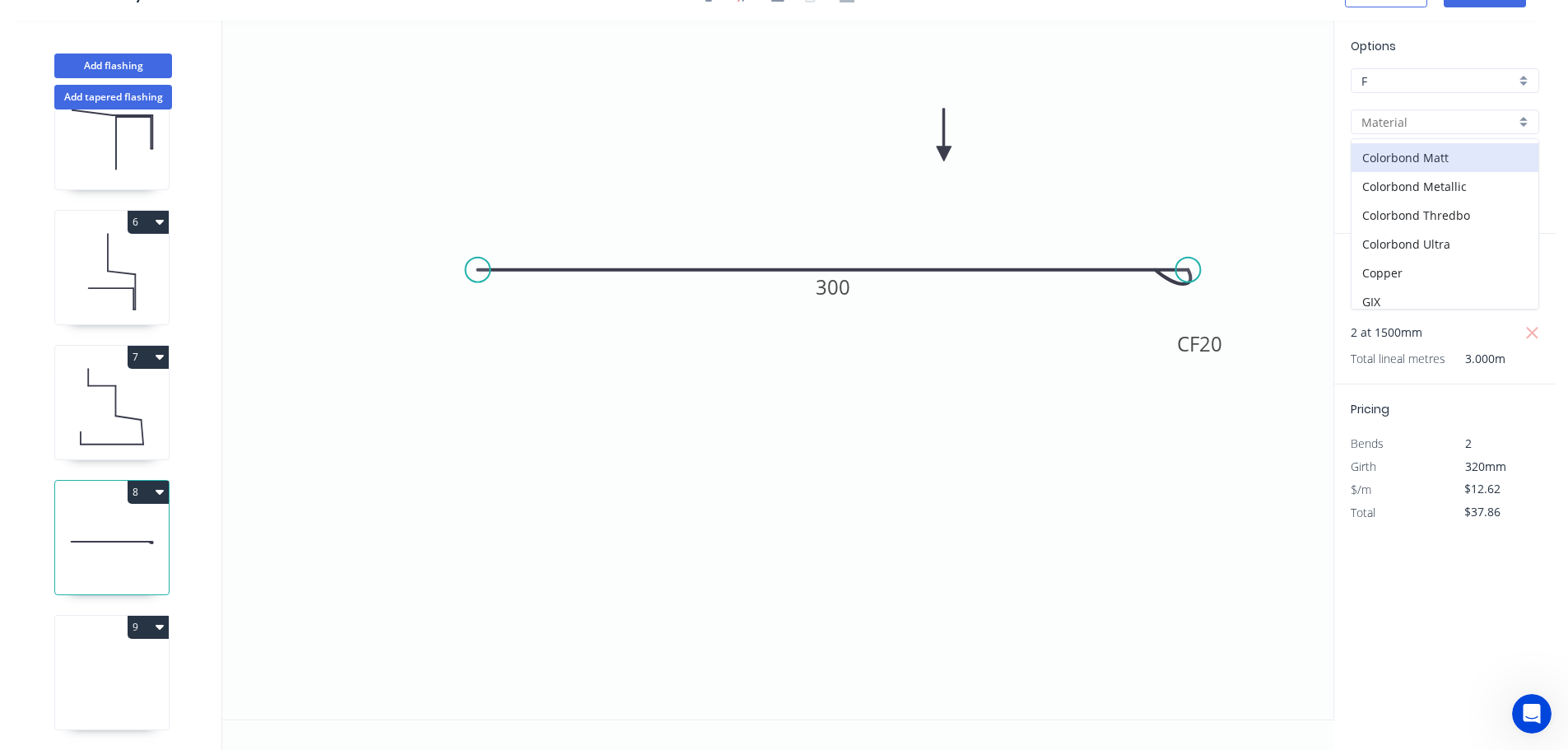
type input "Colorbond Matt"
type input "Basalt"
type input "$15.73"
type input "$47.19"
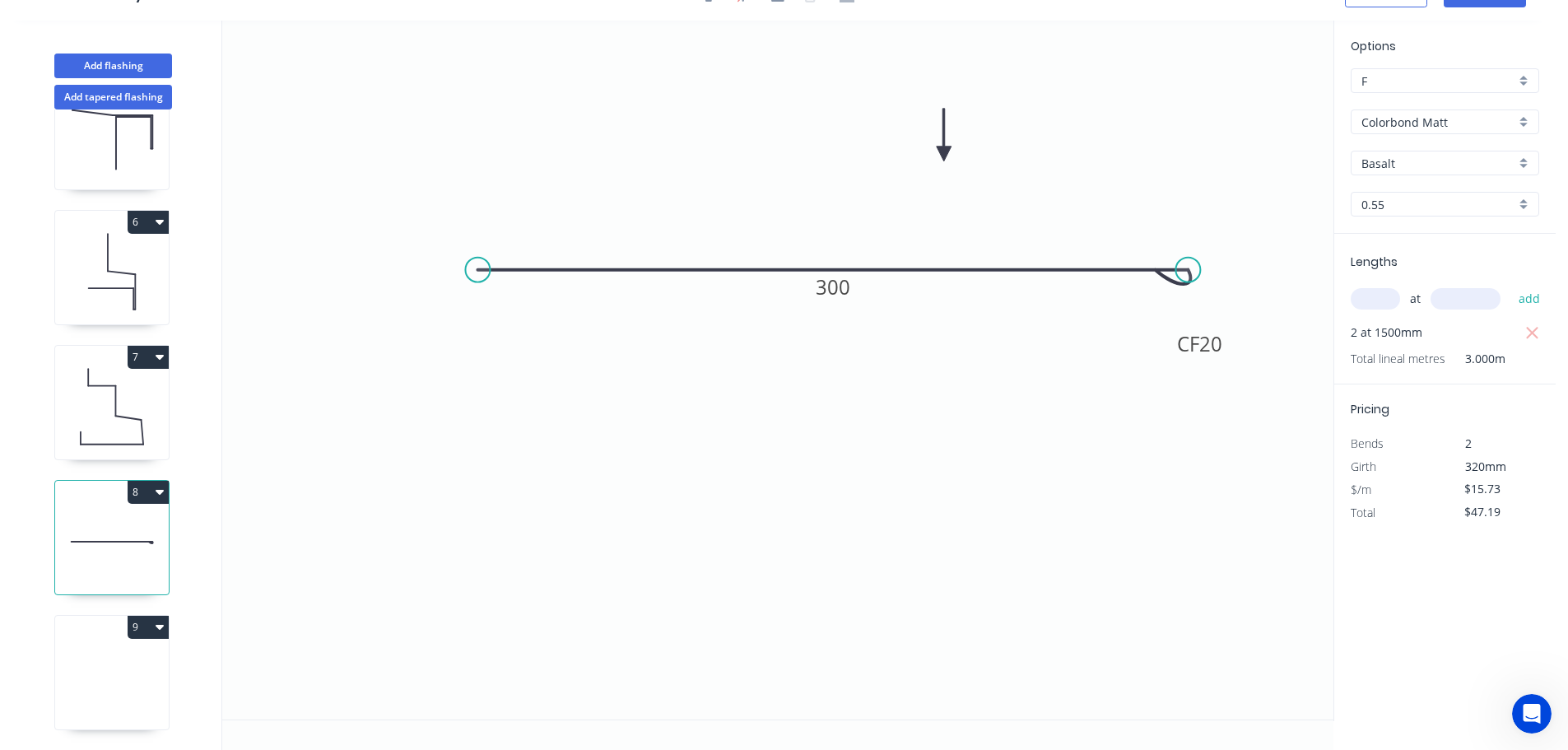
click at [1400, 163] on input "Basalt" at bounding box center [1437, 164] width 154 height 17
click at [1394, 332] on div "Surfmist" at bounding box center [1444, 336] width 187 height 29
type input "Surfmist"
click at [100, 375] on icon at bounding box center [111, 406] width 113 height 105
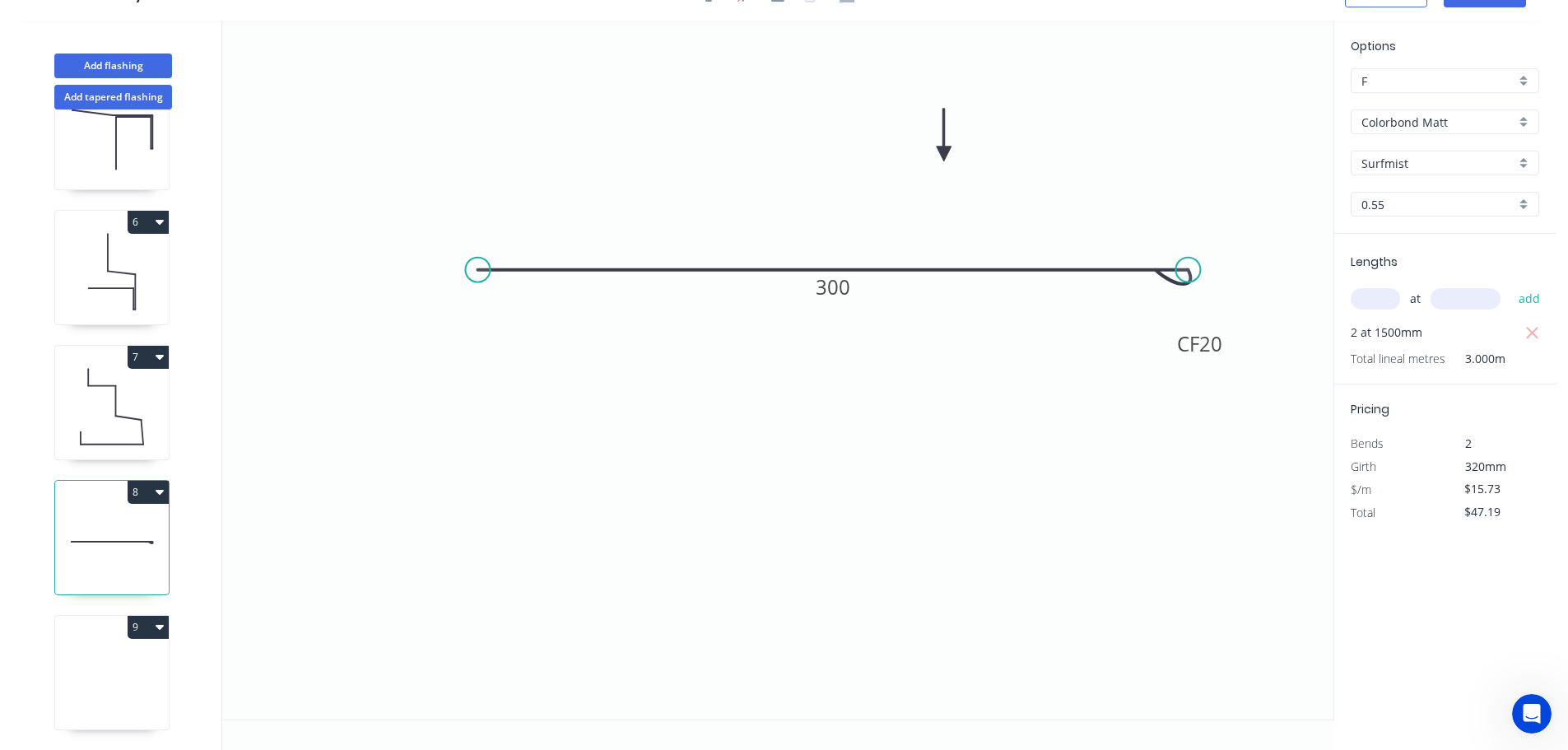
type input "Colorbond"
type input "aNoColor"
type input "$15.86"
type input "$126.88"
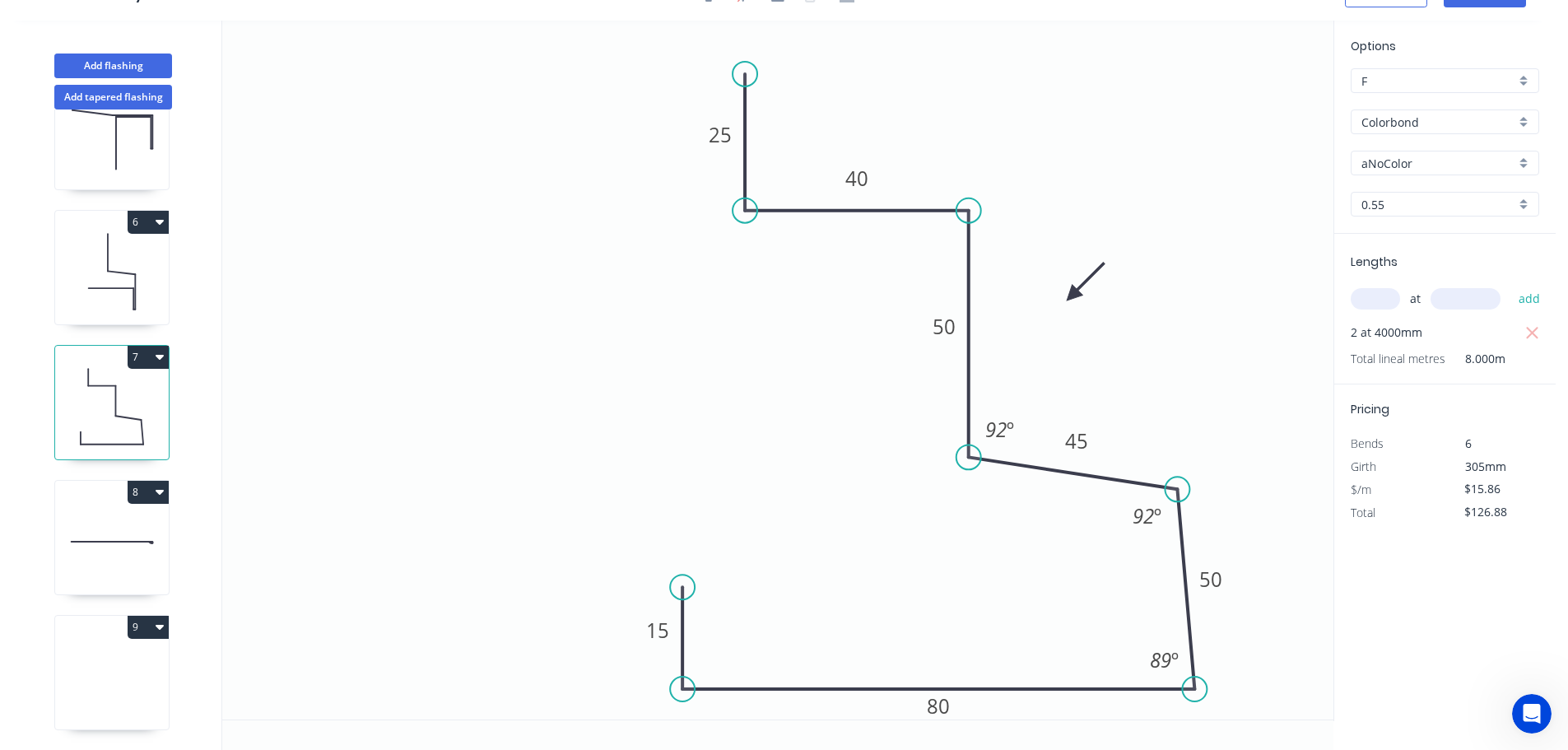
click at [1407, 120] on input "Colorbond" at bounding box center [1437, 122] width 154 height 17
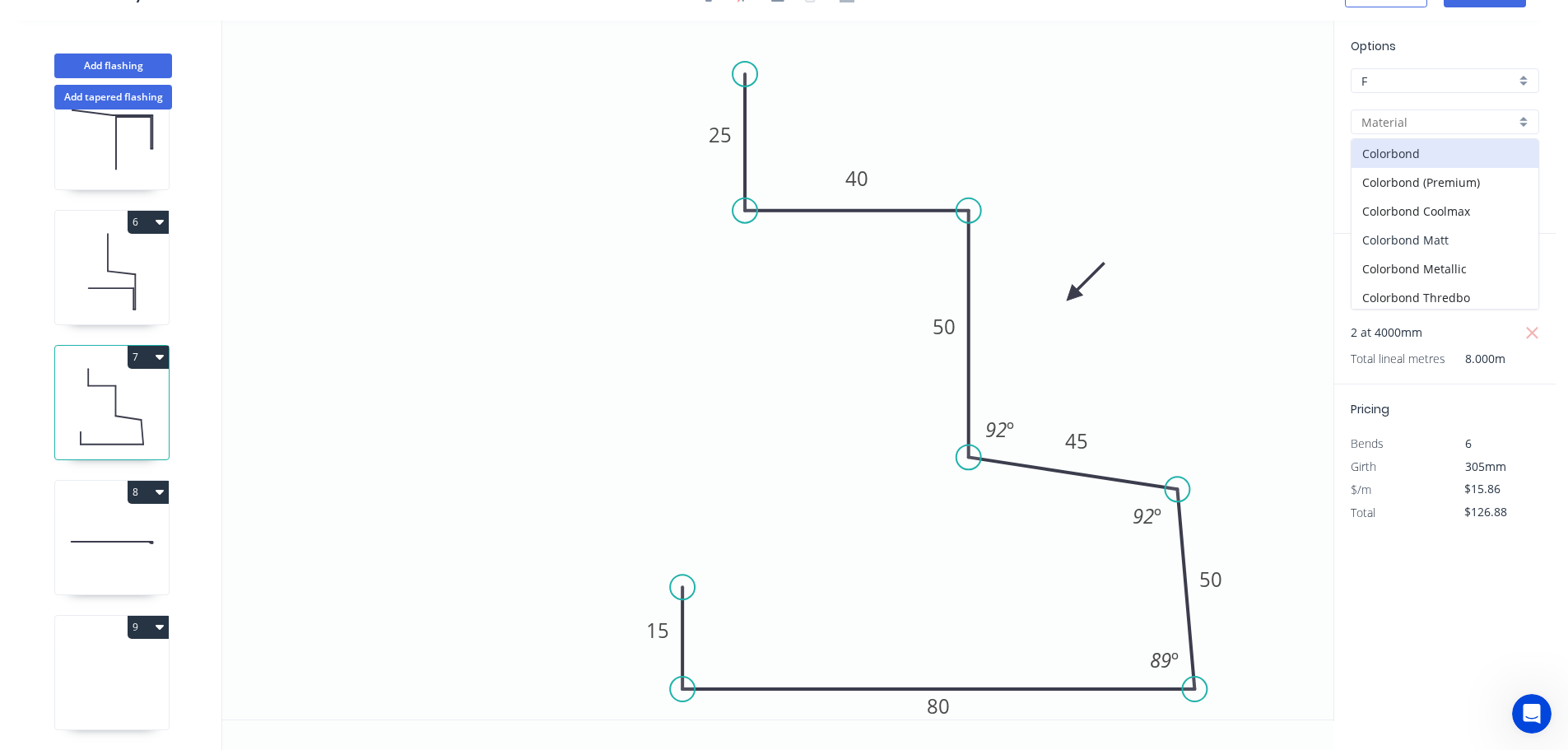
click at [1427, 242] on div "Colorbond Matt" at bounding box center [1444, 240] width 187 height 29
type input "Colorbond Matt"
type input "Basalt"
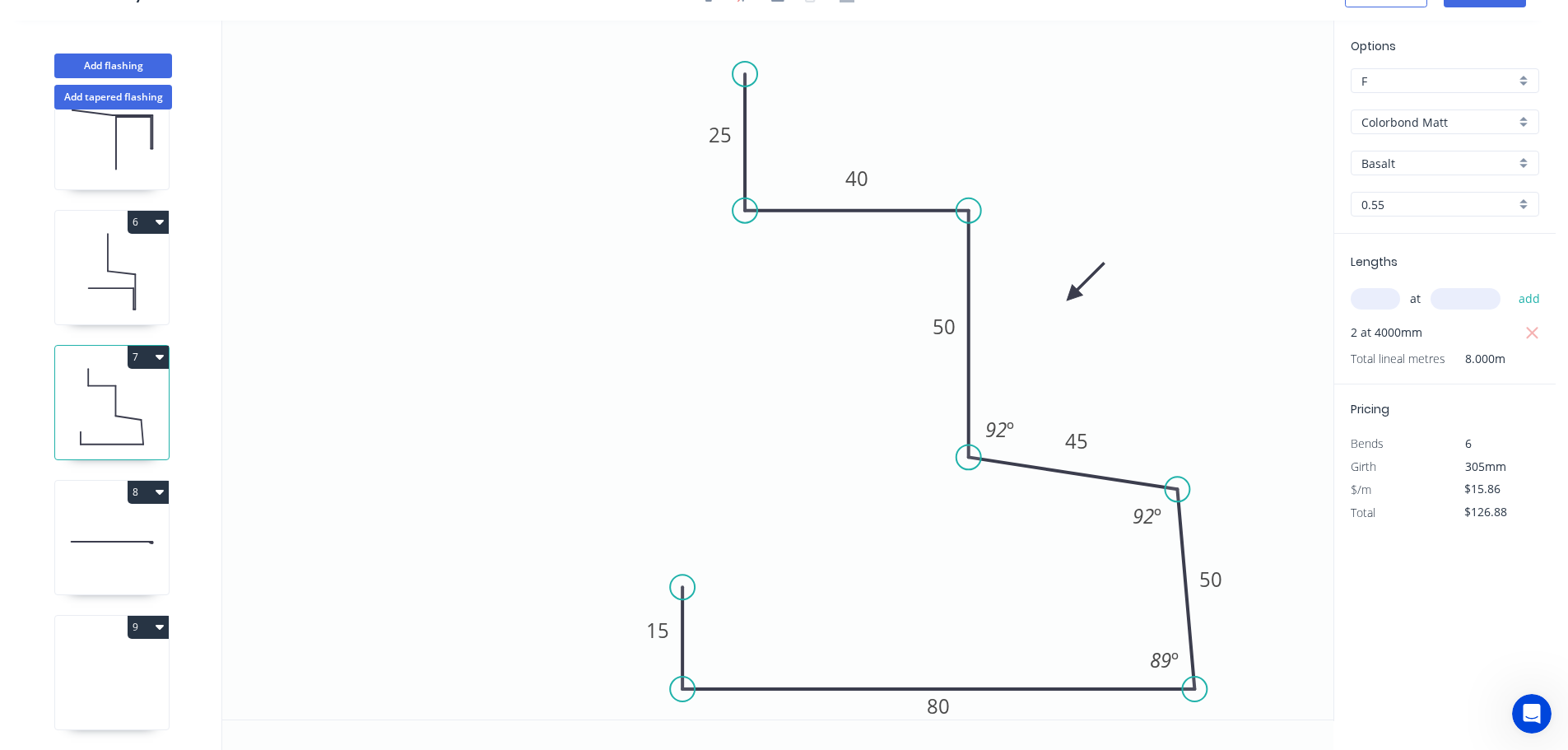
type input "$19.13"
type input "$153.04"
click at [1403, 168] on input "Basalt" at bounding box center [1437, 164] width 154 height 17
click at [1392, 333] on div "Surfmist" at bounding box center [1444, 336] width 187 height 29
type input "Surfmist"
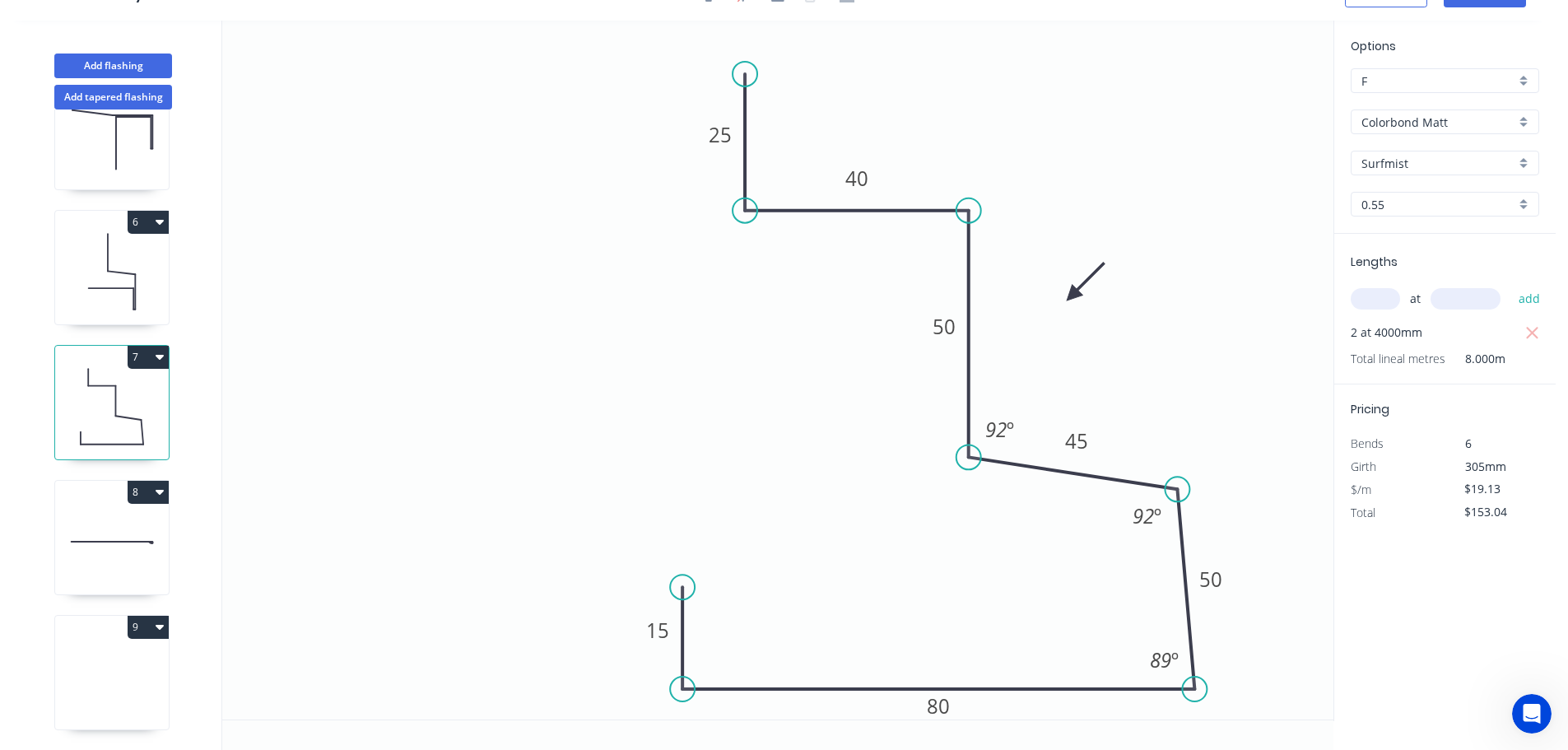
click at [409, 302] on icon "0 15 80 50 45 50 40 25 92 º 92 º 89 º" at bounding box center [778, 370] width 1111 height 699
click at [118, 665] on icon at bounding box center [111, 676] width 113 height 105
type input "Colorbond"
type input "aNoColor"
type input "$0.00"
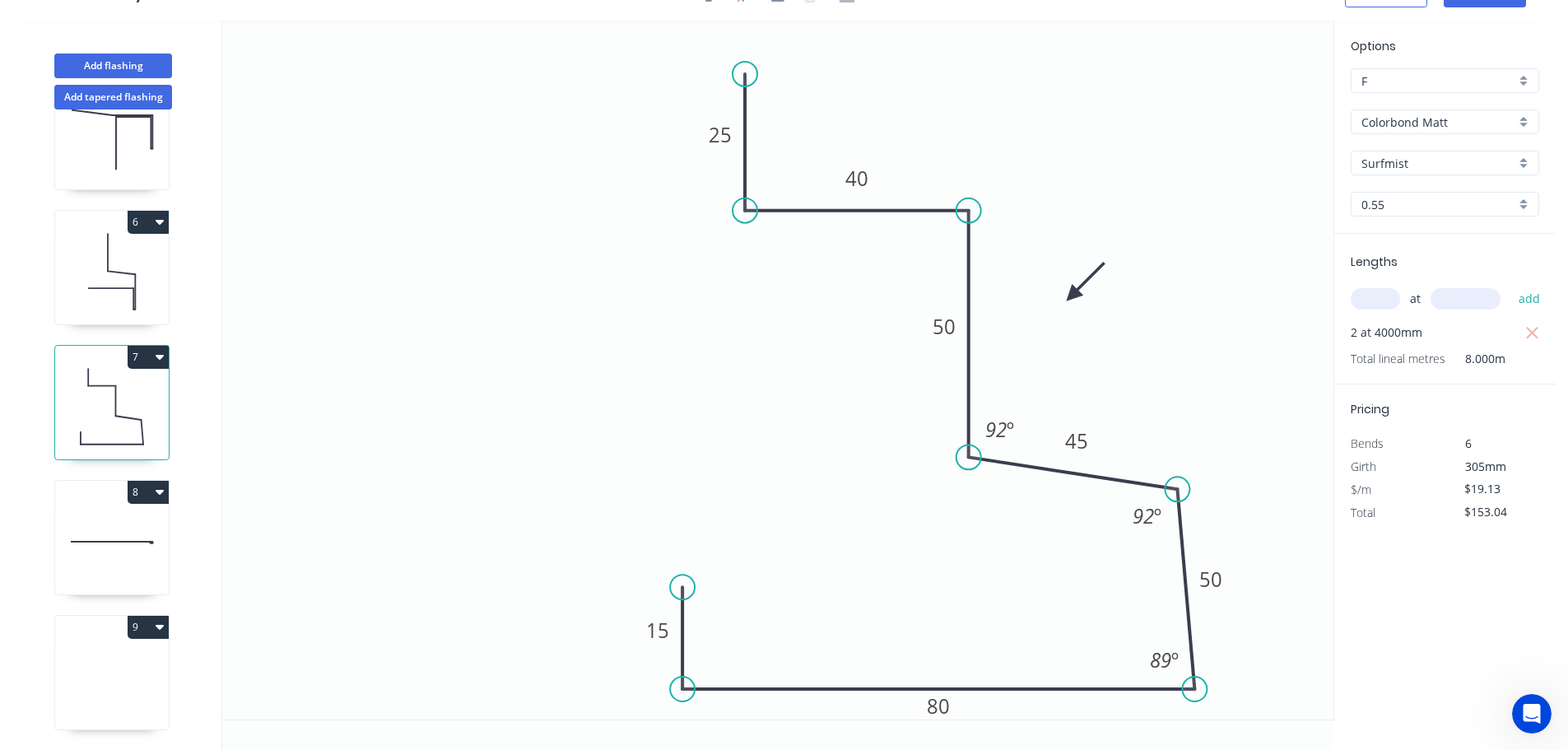
type input "$0.00"
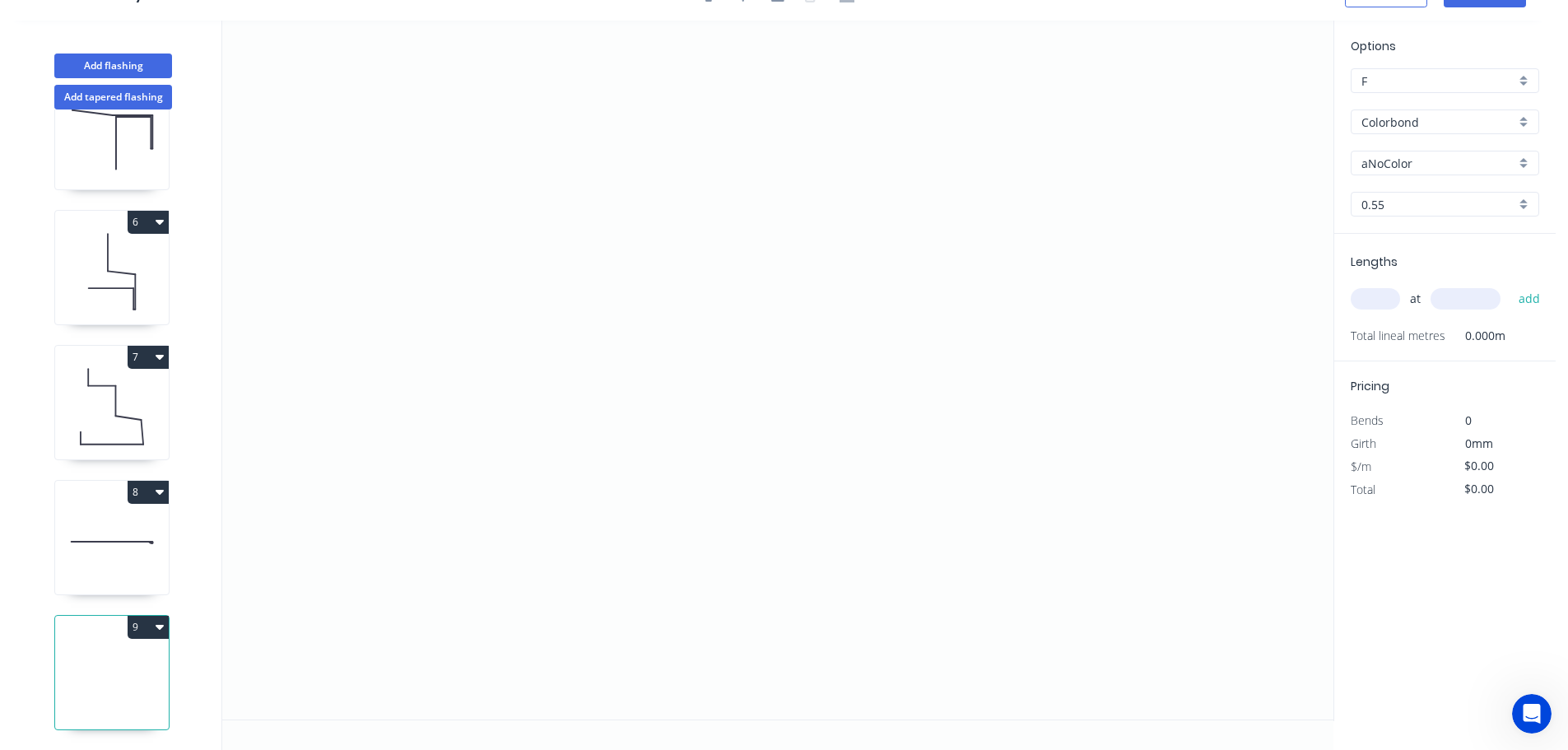
click at [1391, 167] on input "aNoColor" at bounding box center [1437, 164] width 154 height 17
click at [1387, 315] on div "Ironstone" at bounding box center [1444, 318] width 187 height 29
type input "Ironstone"
click at [705, 110] on icon "0" at bounding box center [778, 370] width 1111 height 699
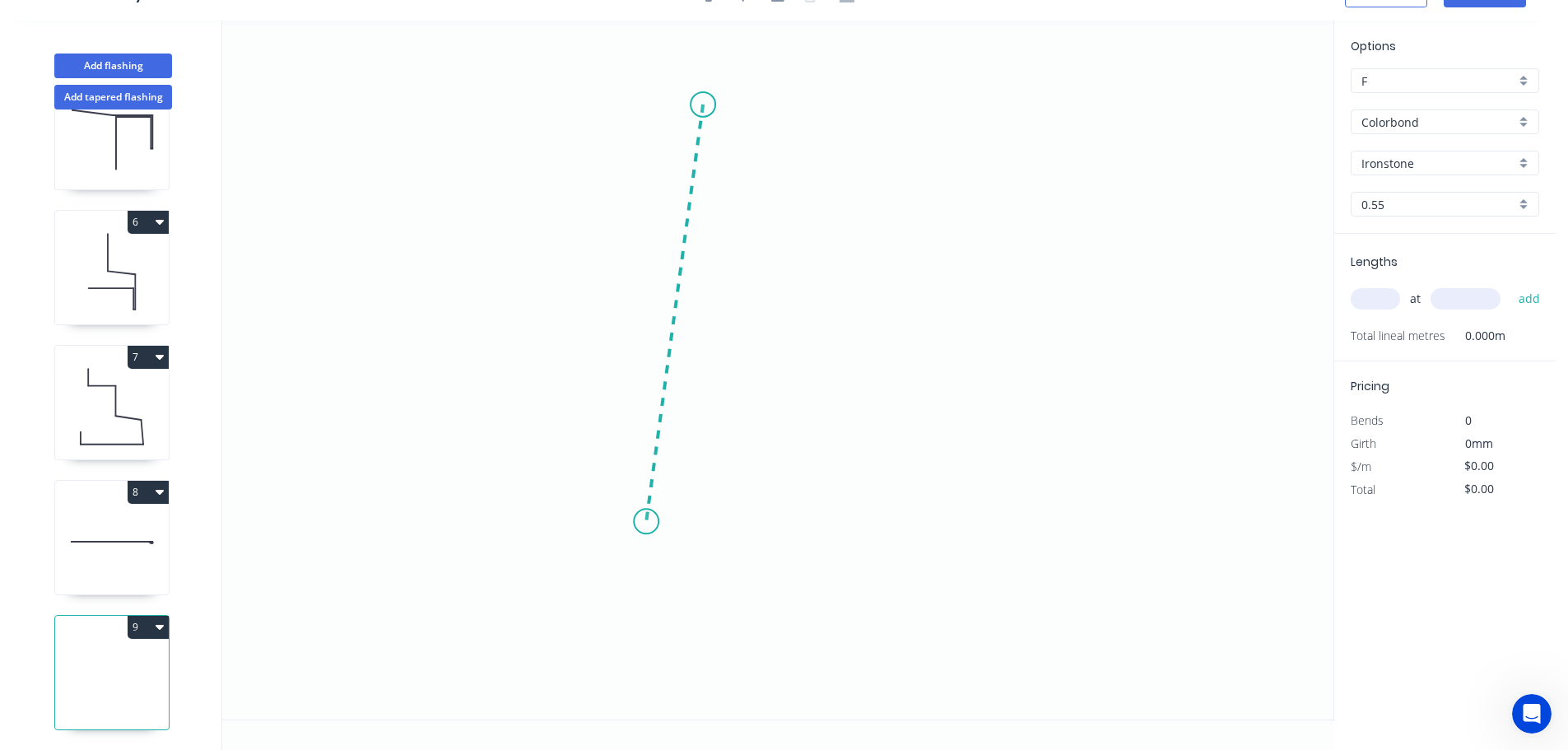
click at [646, 522] on icon "0" at bounding box center [778, 370] width 1111 height 699
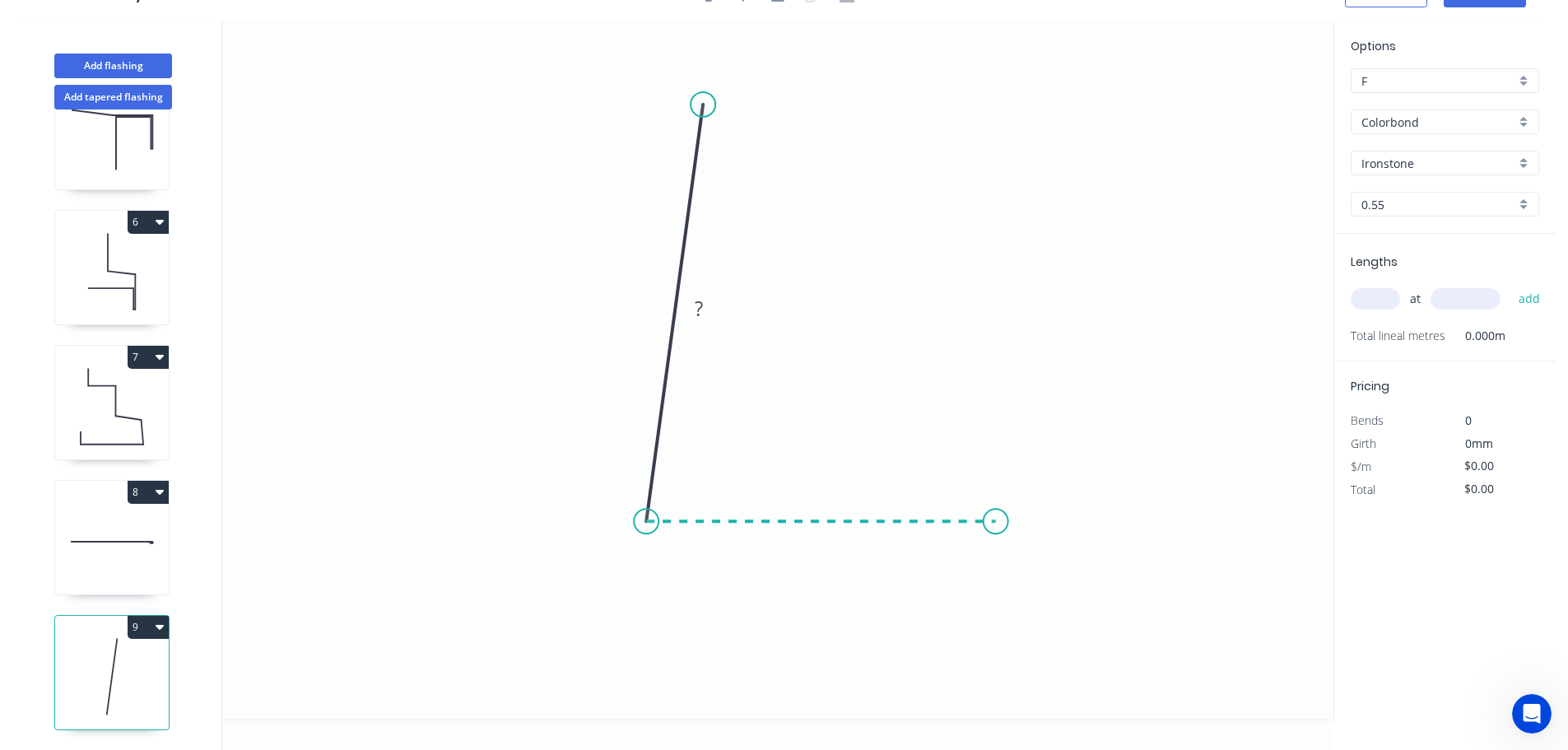
click at [996, 516] on icon "0 ?" at bounding box center [778, 370] width 1111 height 699
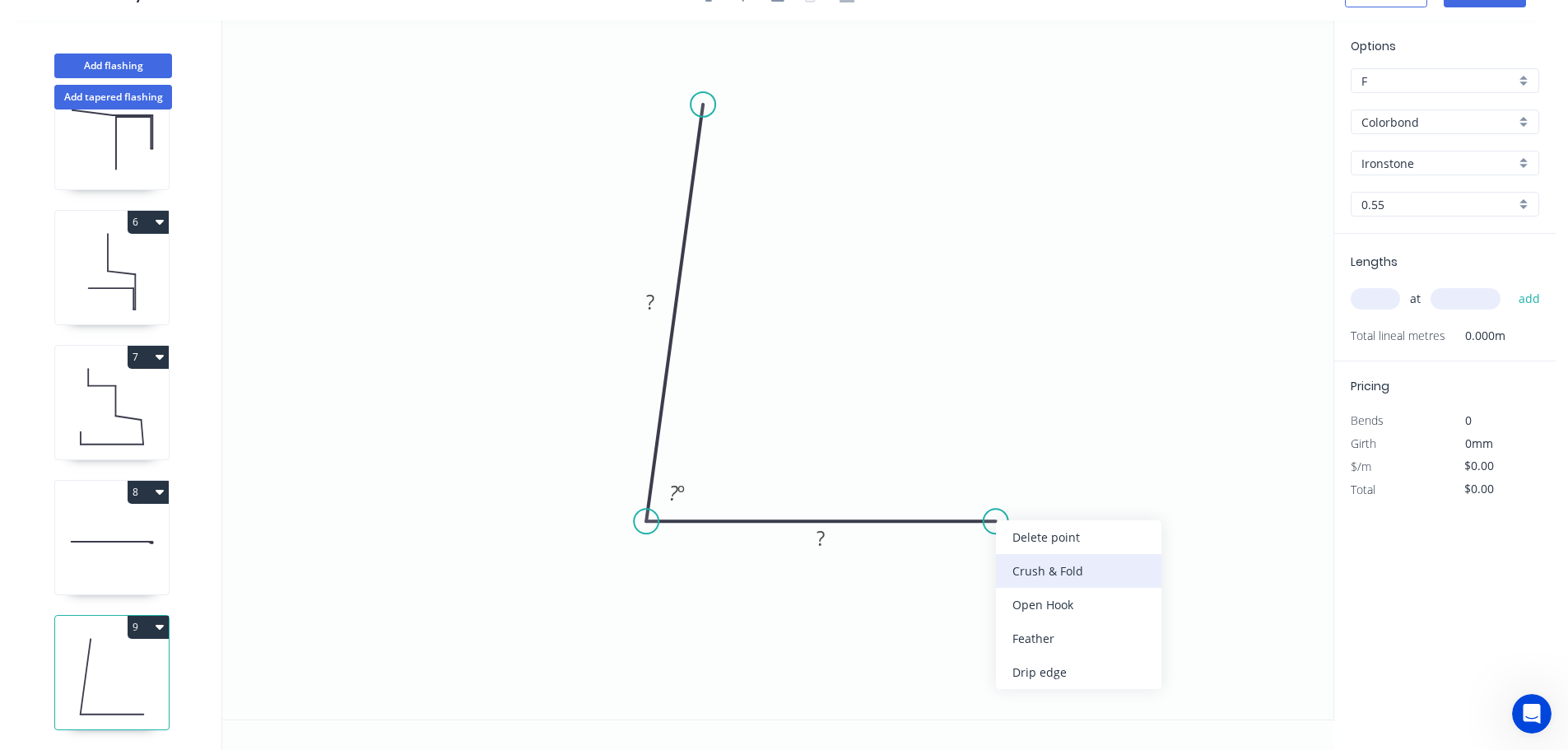
click at [1037, 569] on div "Crush & Fold" at bounding box center [1078, 570] width 166 height 34
drag, startPoint x: 1007, startPoint y: 550, endPoint x: 1019, endPoint y: 439, distance: 111.6
click at [1019, 439] on rect at bounding box center [987, 437] width 66 height 34
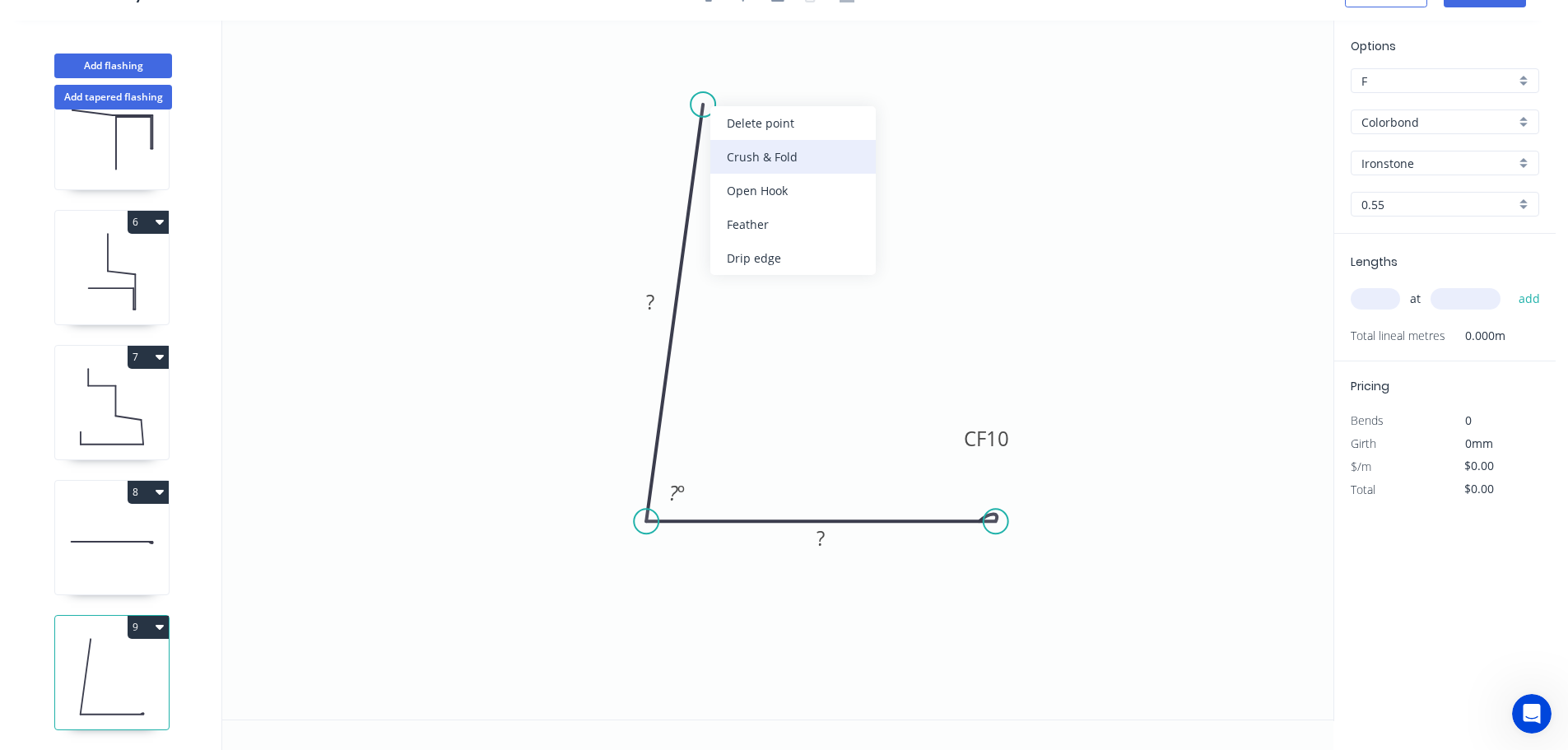
click at [739, 155] on div "Crush & Fold" at bounding box center [793, 157] width 166 height 34
click at [756, 155] on div "Flip bend" at bounding box center [781, 153] width 166 height 34
drag, startPoint x: 771, startPoint y: 81, endPoint x: 819, endPoint y: 94, distance: 49.7
click at [819, 94] on rect at bounding box center [789, 92] width 66 height 34
click at [806, 93] on tspan "10" at bounding box center [799, 93] width 23 height 27
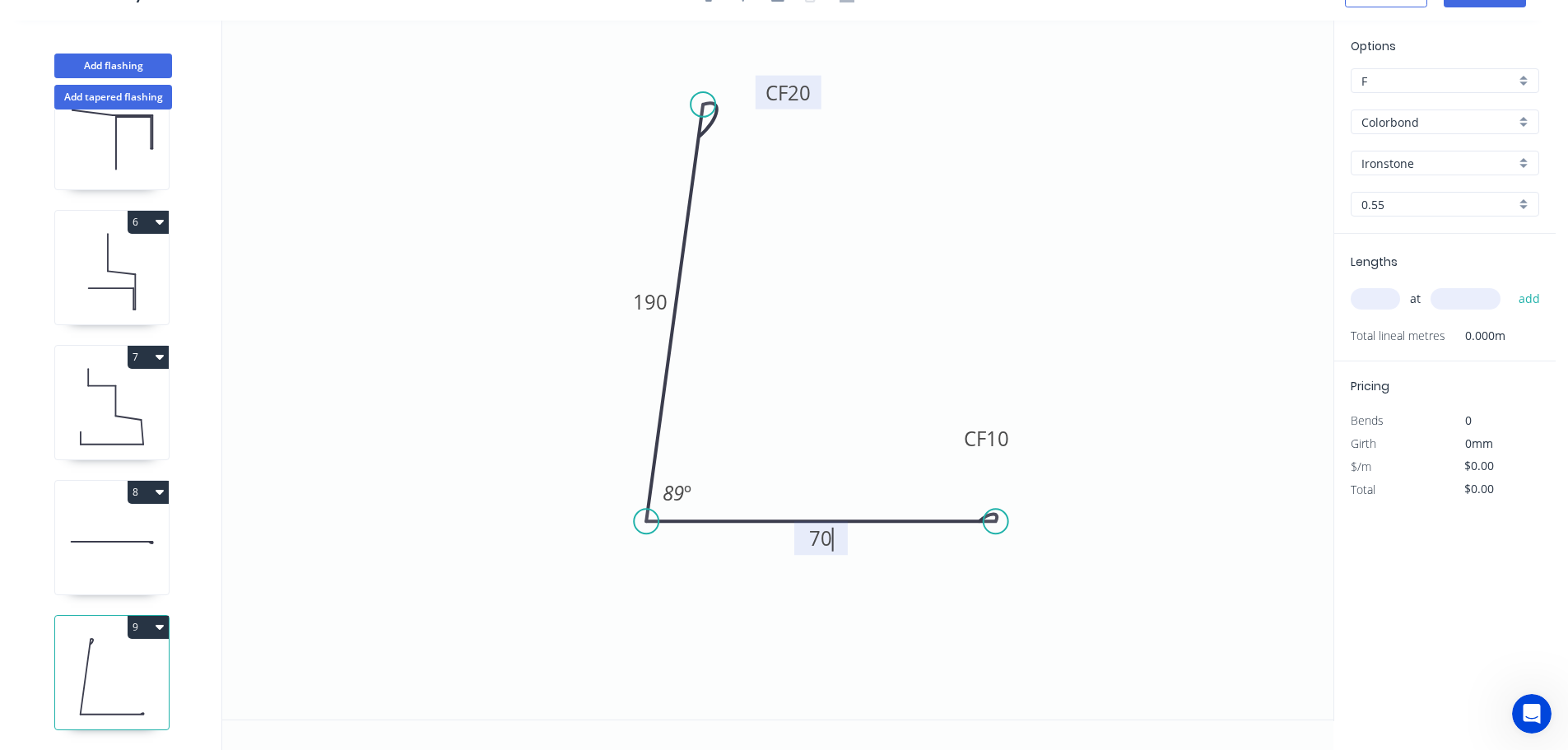
type input "$12.98"
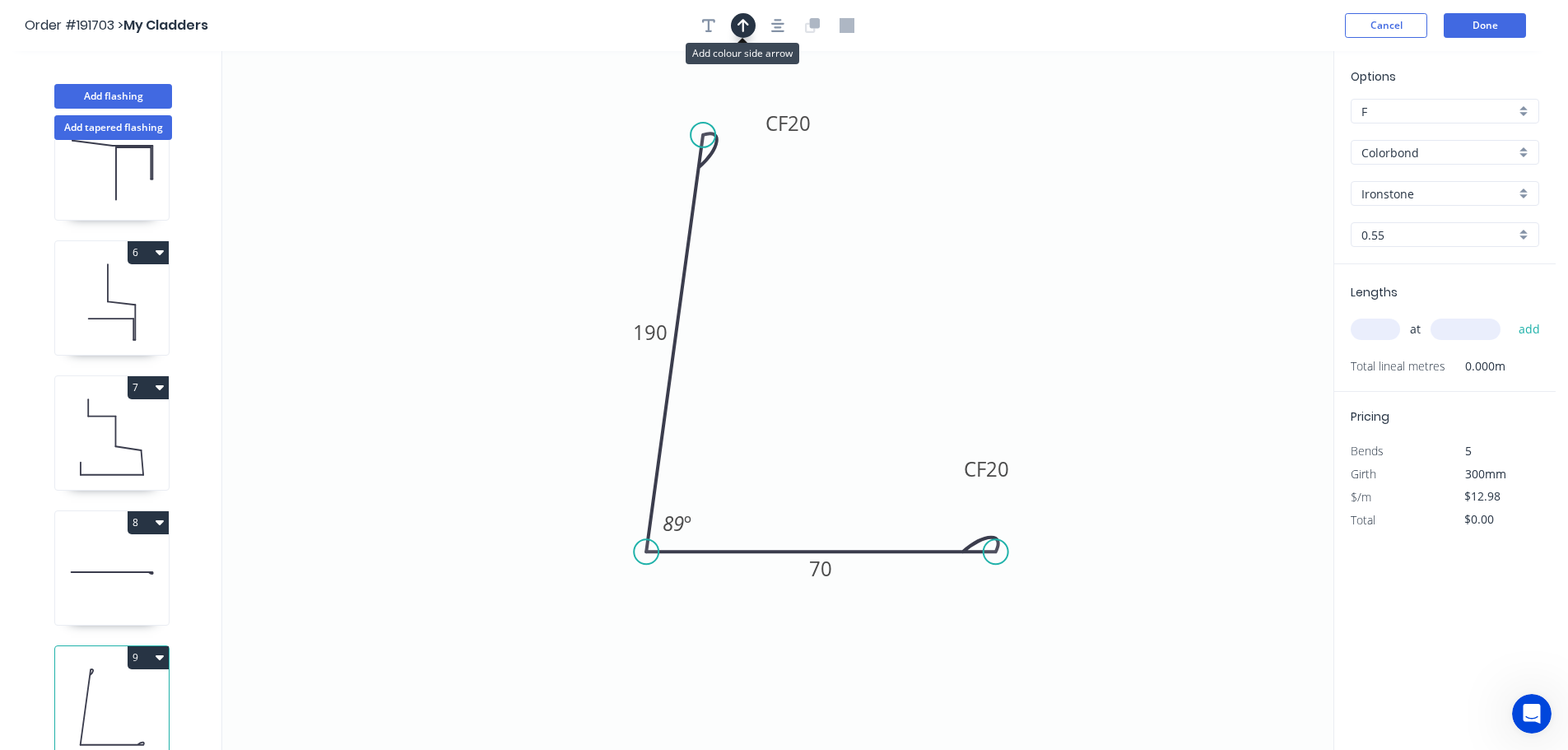
click at [739, 27] on icon "button" at bounding box center [743, 25] width 12 height 15
drag, startPoint x: 1250, startPoint y: 129, endPoint x: 588, endPoint y: 223, distance: 668.6
click at [588, 223] on icon at bounding box center [587, 204] width 15 height 52
click at [1378, 329] on input "text" at bounding box center [1374, 329] width 49 height 21
type input "2"
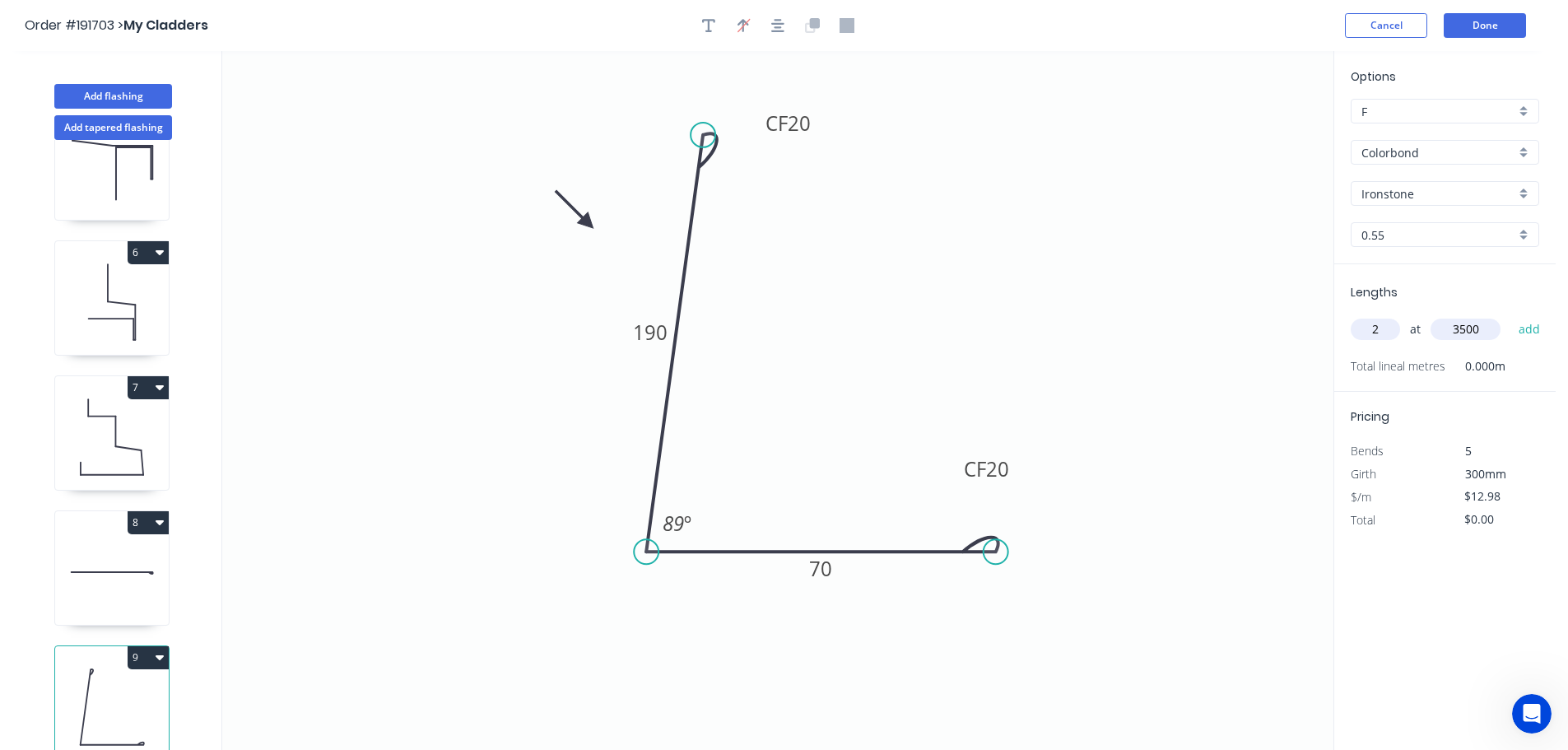
type input "3500"
click at [1510, 315] on button "add" at bounding box center [1529, 329] width 39 height 28
type input "$90.86"
click at [119, 96] on button "Add flashing" at bounding box center [113, 97] width 118 height 25
type input "$0.00"
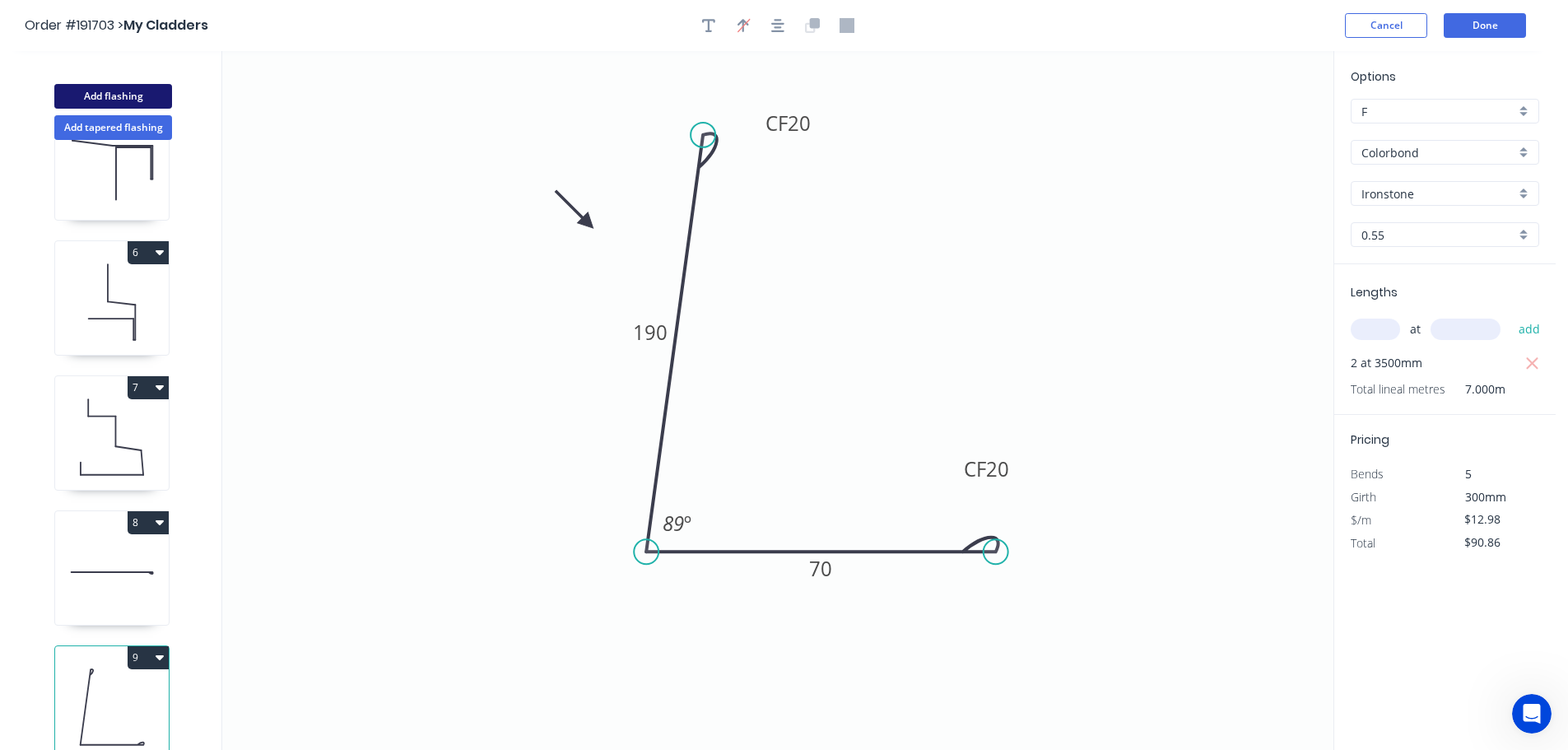
type input "$0.00"
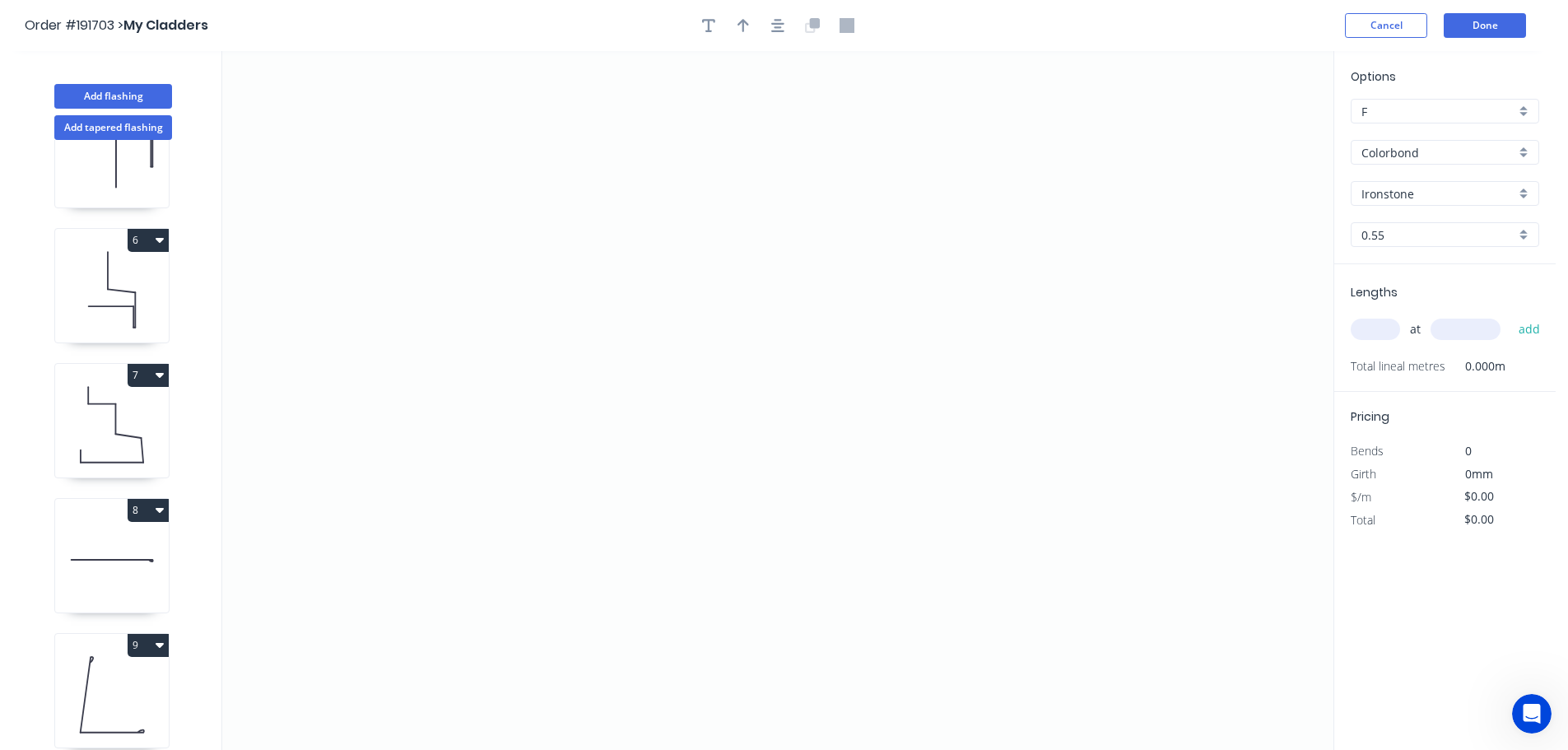
click at [1400, 191] on input "Ironstone" at bounding box center [1437, 194] width 154 height 17
click at [1401, 335] on div "Woodland Grey" at bounding box center [1444, 337] width 187 height 29
type input "Woodland Grey"
click at [1376, 328] on input "text" at bounding box center [1374, 329] width 49 height 21
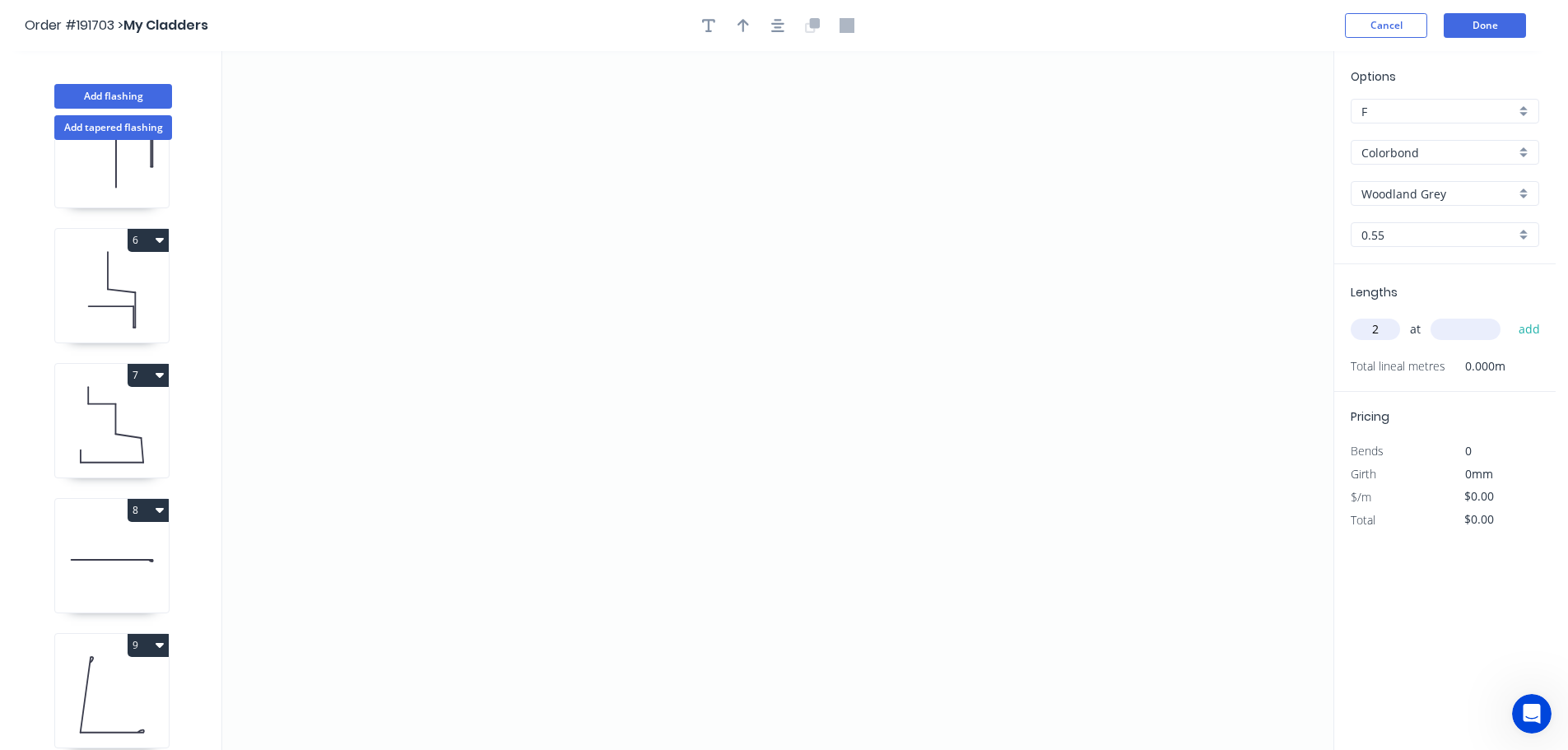
type input "2"
type input "2400"
click at [1510, 315] on button "add" at bounding box center [1529, 329] width 39 height 28
click at [498, 470] on icon "0" at bounding box center [778, 401] width 1111 height 699
click at [612, 353] on icon "0" at bounding box center [778, 401] width 1111 height 699
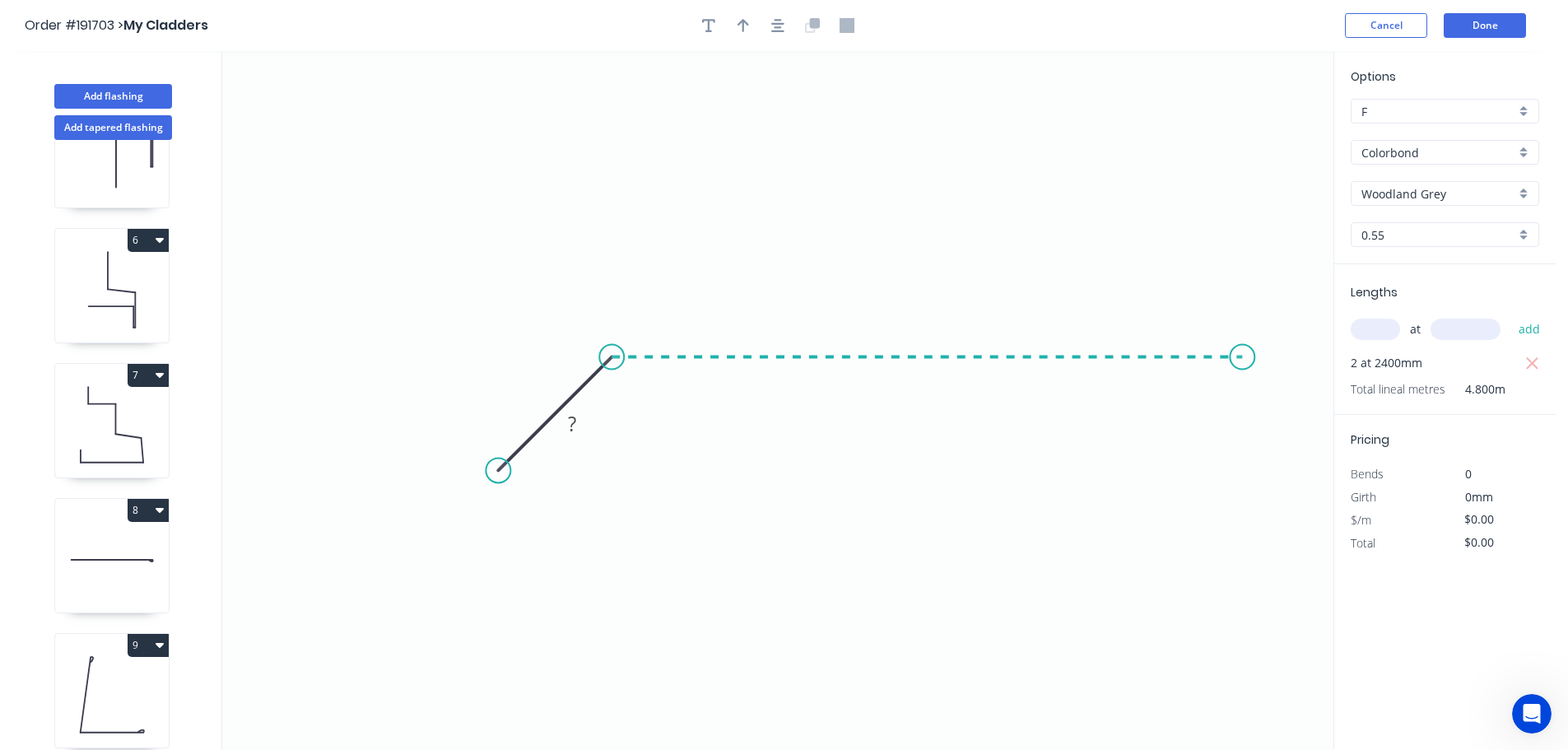
click at [1243, 366] on icon "0 ?" at bounding box center [778, 401] width 1111 height 699
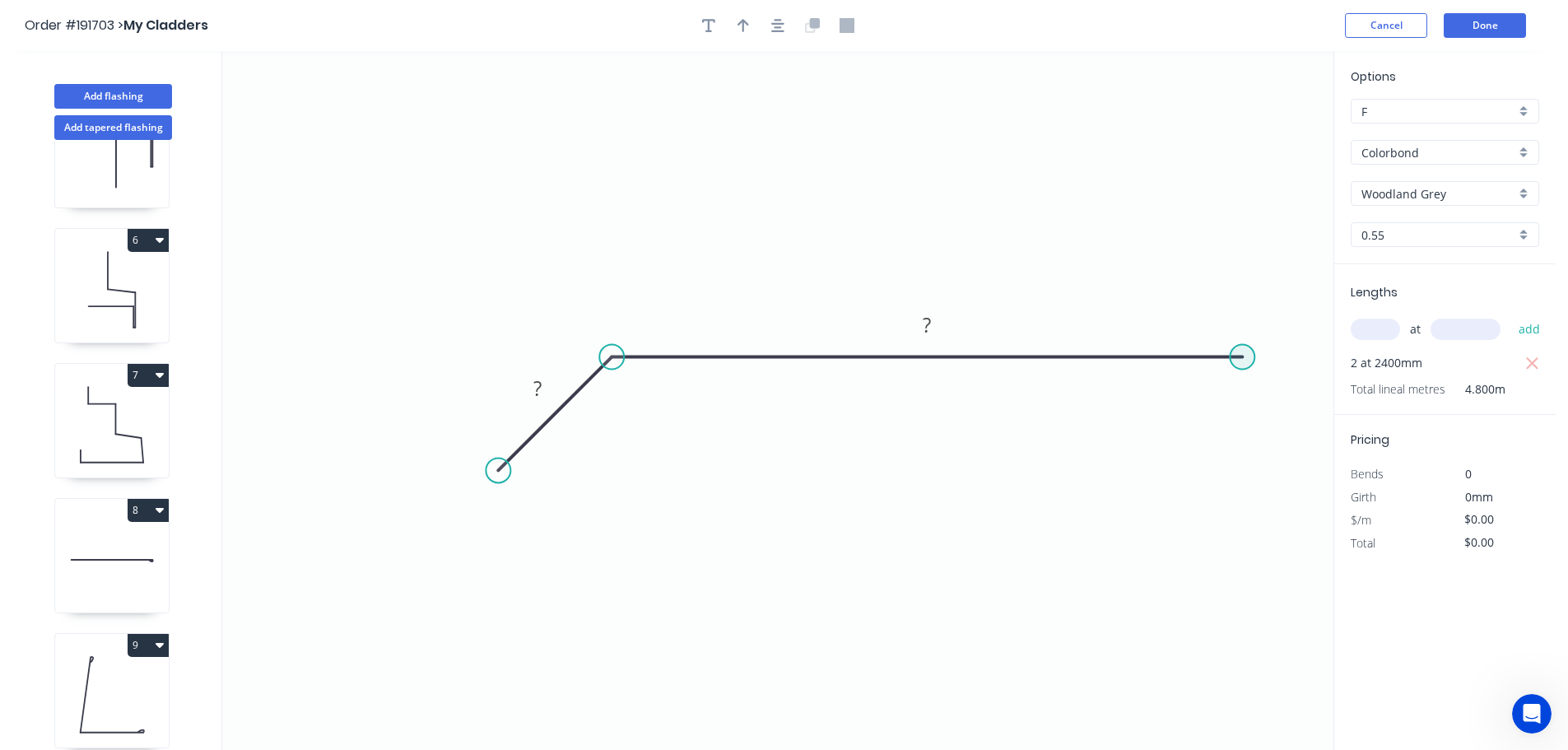
click at [1244, 355] on circle at bounding box center [1242, 357] width 25 height 25
click at [1326, 446] on icon "0 ? ?" at bounding box center [778, 401] width 1111 height 699
click at [1326, 446] on circle at bounding box center [1325, 439] width 25 height 25
click at [783, 28] on icon "button" at bounding box center [778, 25] width 14 height 15
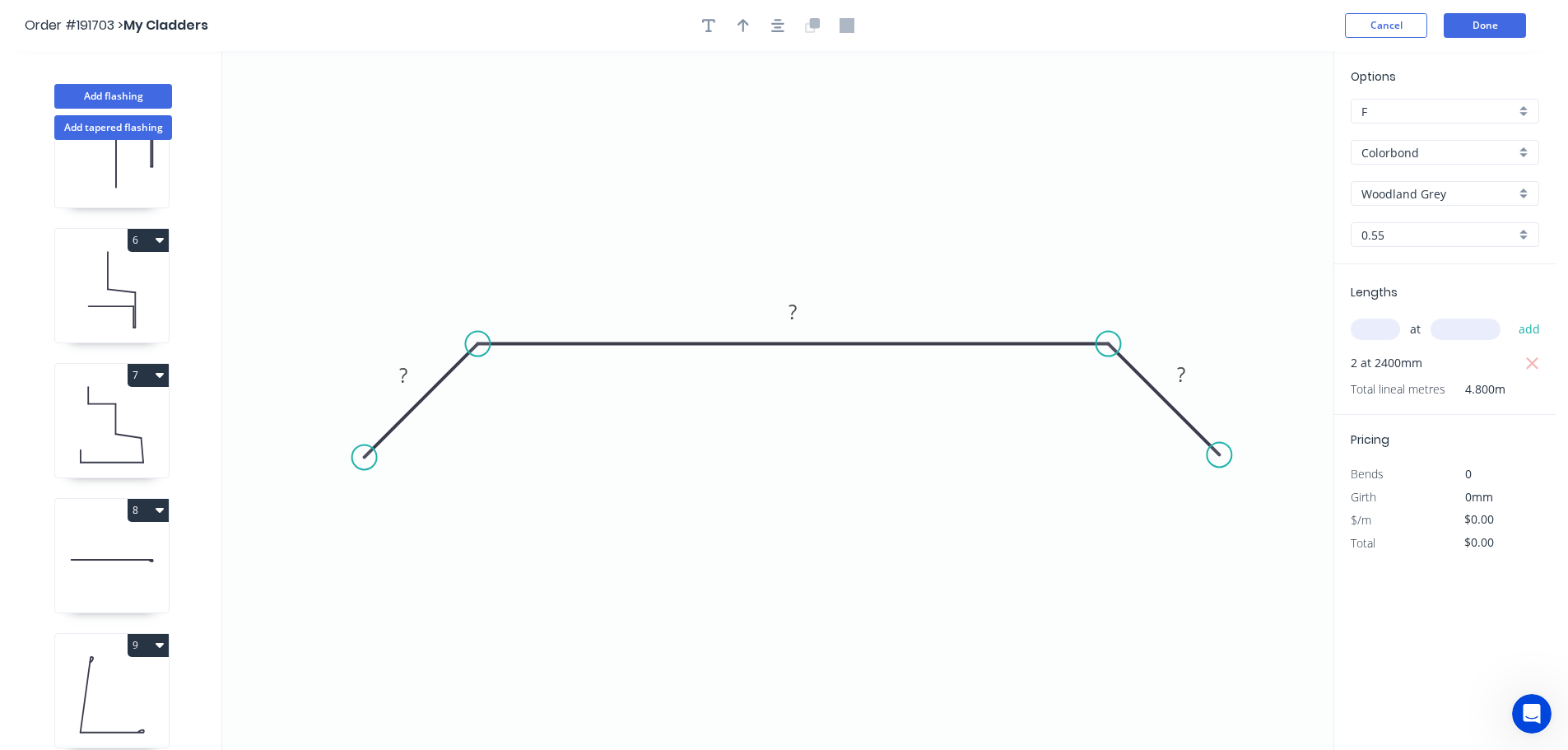
drag, startPoint x: 1218, startPoint y: 440, endPoint x: 1220, endPoint y: 449, distance: 9.2
click at [1220, 449] on circle at bounding box center [1220, 455] width 25 height 25
click at [408, 376] on g "?" at bounding box center [404, 375] width 33 height 27
type input "$12.62"
type input "$60.58"
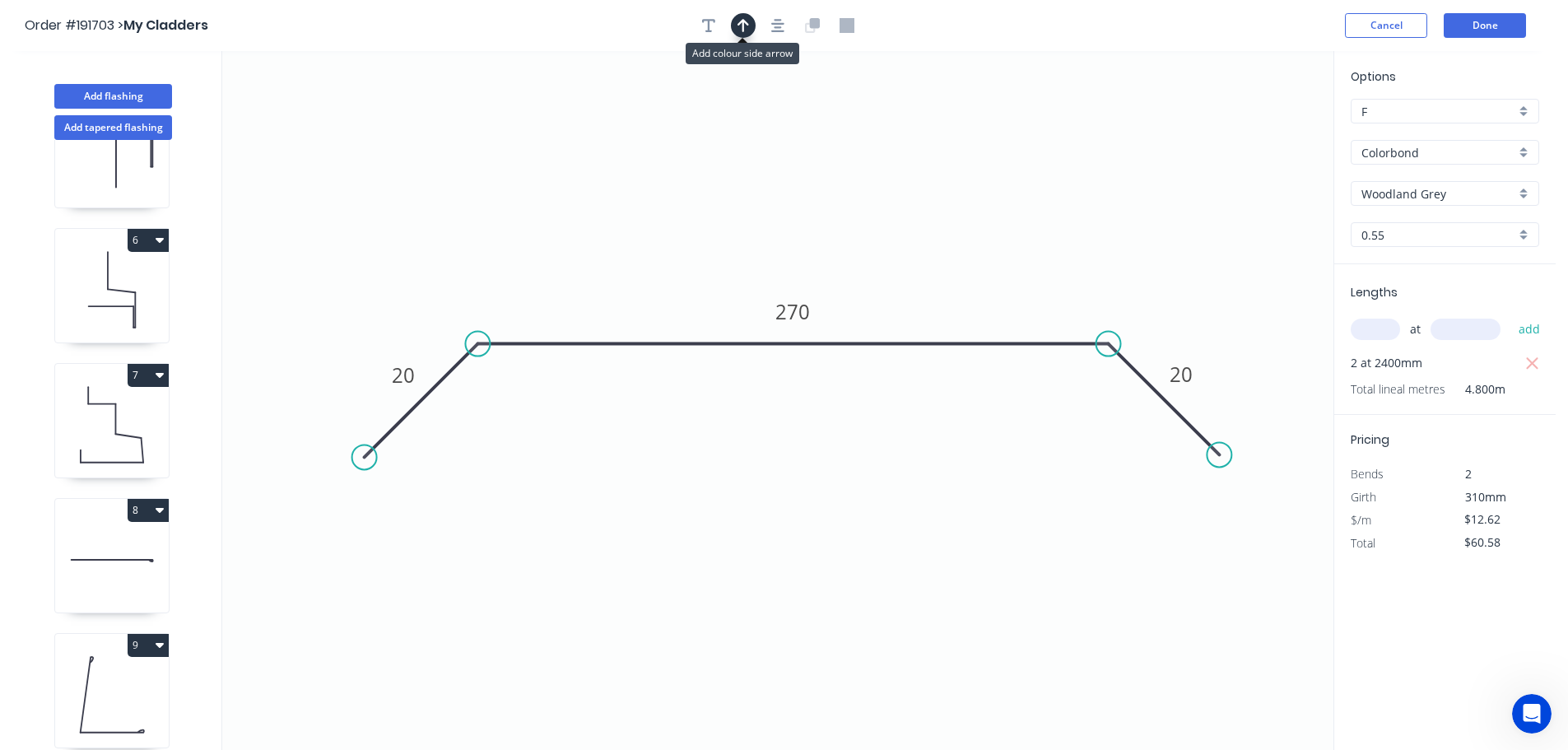
click at [743, 30] on icon "button" at bounding box center [743, 26] width 12 height 14
drag, startPoint x: 1248, startPoint y: 130, endPoint x: 950, endPoint y: 214, distance: 309.6
click at [957, 214] on icon at bounding box center [964, 189] width 15 height 52
click at [120, 93] on button "Add flashing" at bounding box center [113, 97] width 118 height 25
type input "$0.00"
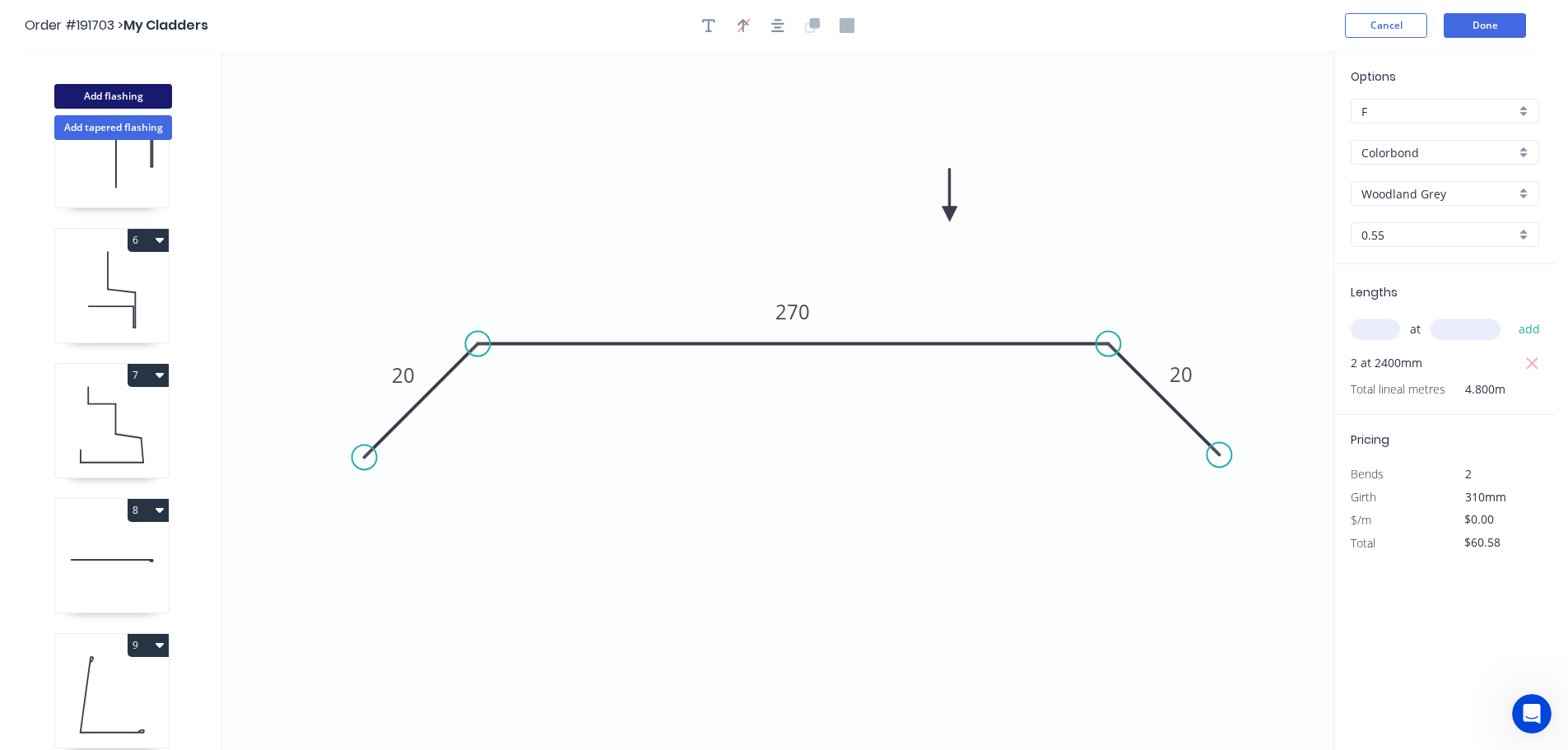
type input "$0.00"
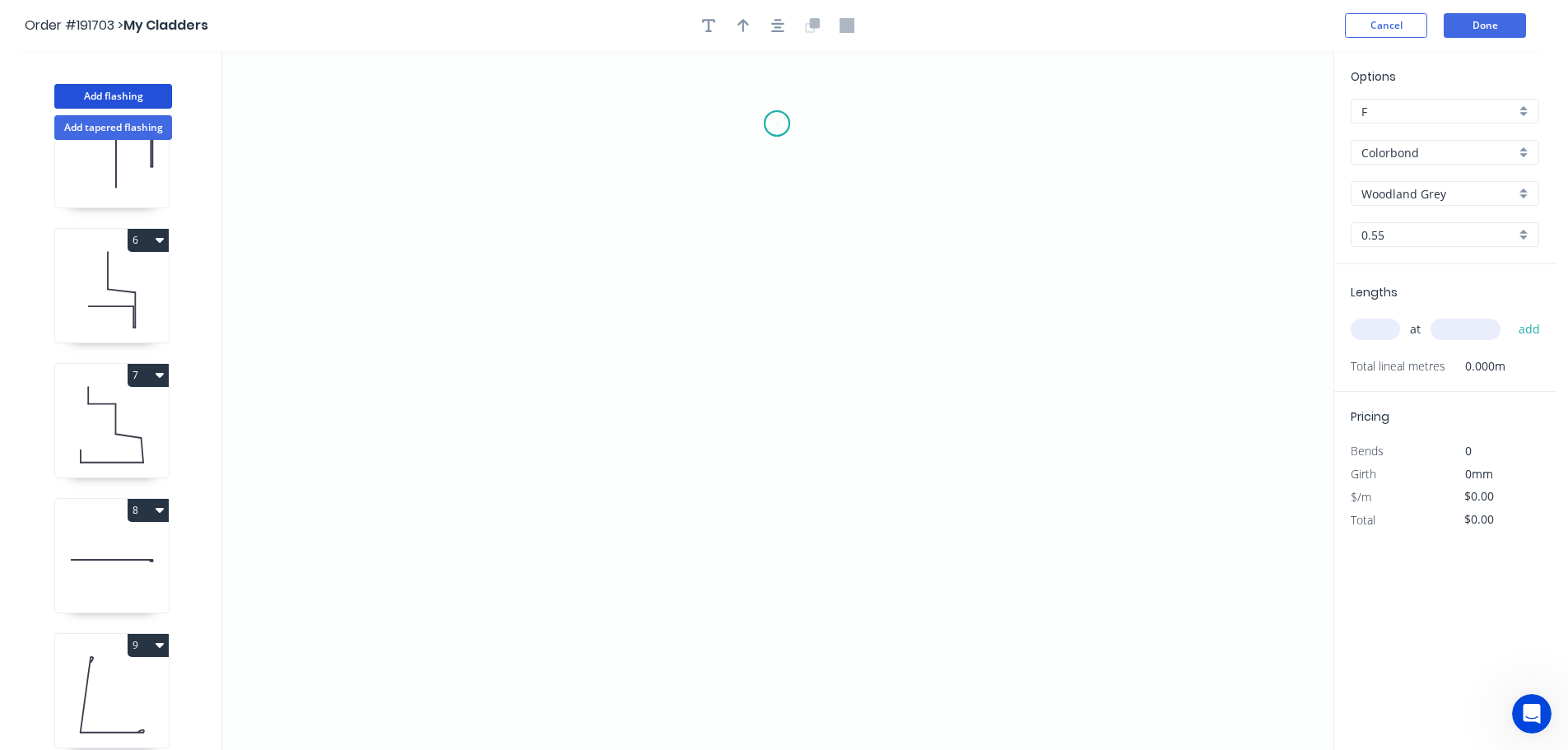
drag, startPoint x: 777, startPoint y: 124, endPoint x: 804, endPoint y: 150, distance: 37.5
click at [778, 124] on icon "0" at bounding box center [778, 401] width 1111 height 699
click at [846, 197] on icon "0" at bounding box center [778, 401] width 1111 height 699
click at [844, 439] on icon "0 ?" at bounding box center [778, 401] width 1111 height 699
click at [781, 511] on icon "0 ? ?" at bounding box center [778, 401] width 1111 height 699
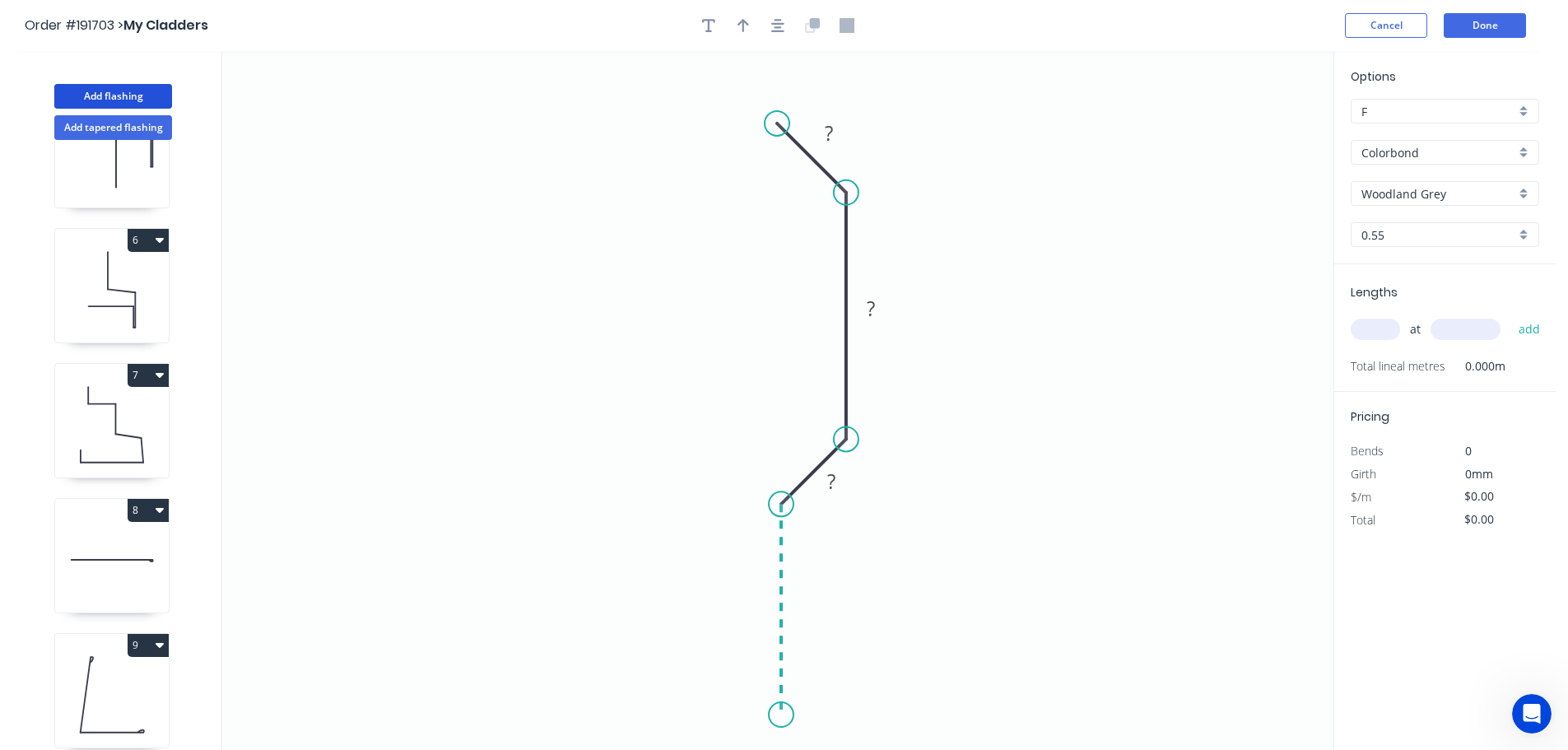
click at [783, 715] on icon "0 ? ? ?" at bounding box center [778, 401] width 1111 height 699
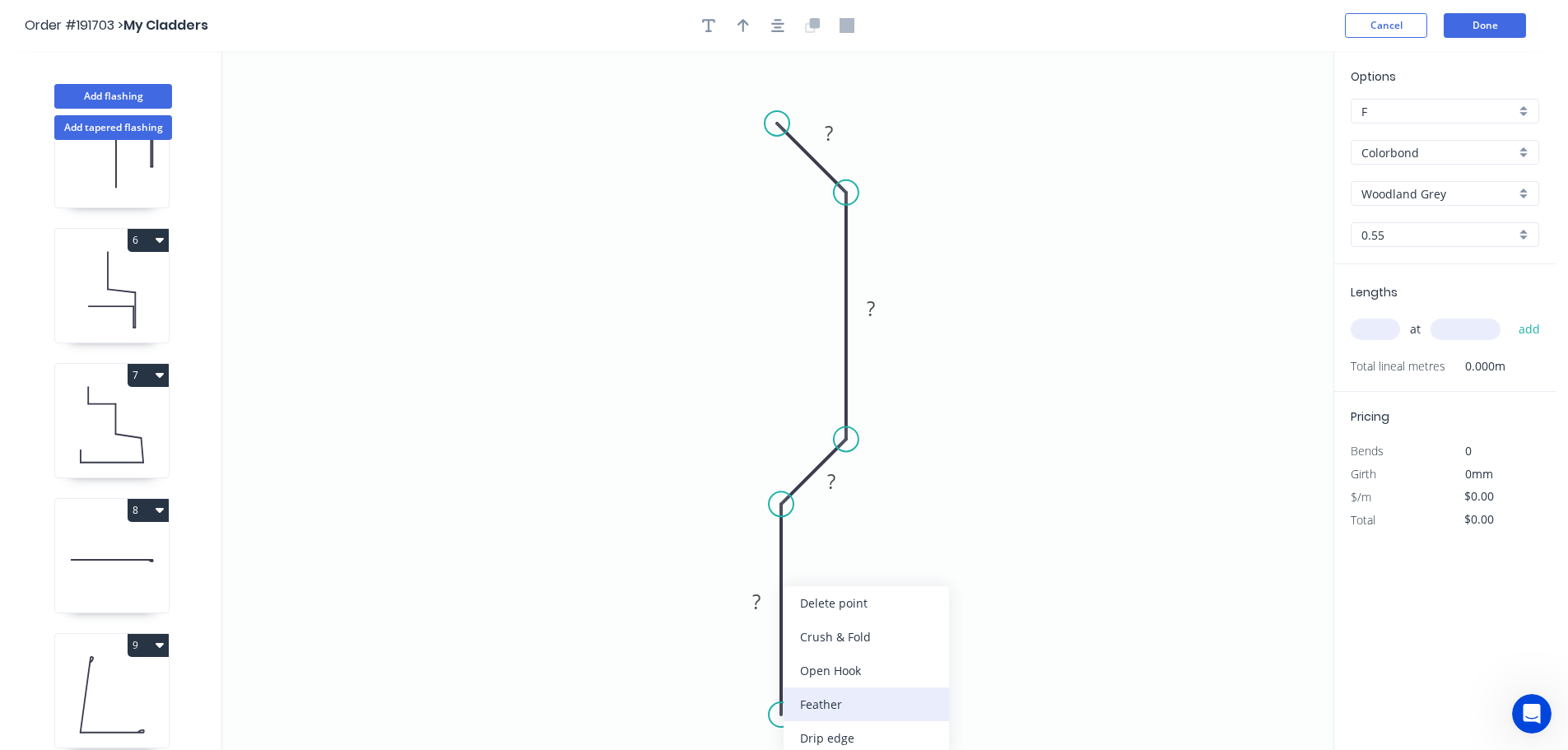
click at [829, 703] on div "Feather" at bounding box center [865, 704] width 166 height 34
click at [833, 705] on div "Flip bend" at bounding box center [865, 704] width 166 height 34
drag, startPoint x: 844, startPoint y: 684, endPoint x: 861, endPoint y: 687, distance: 17.3
click at [861, 687] on rect at bounding box center [832, 687] width 64 height 34
click at [844, 683] on tspan "15" at bounding box center [844, 687] width 23 height 27
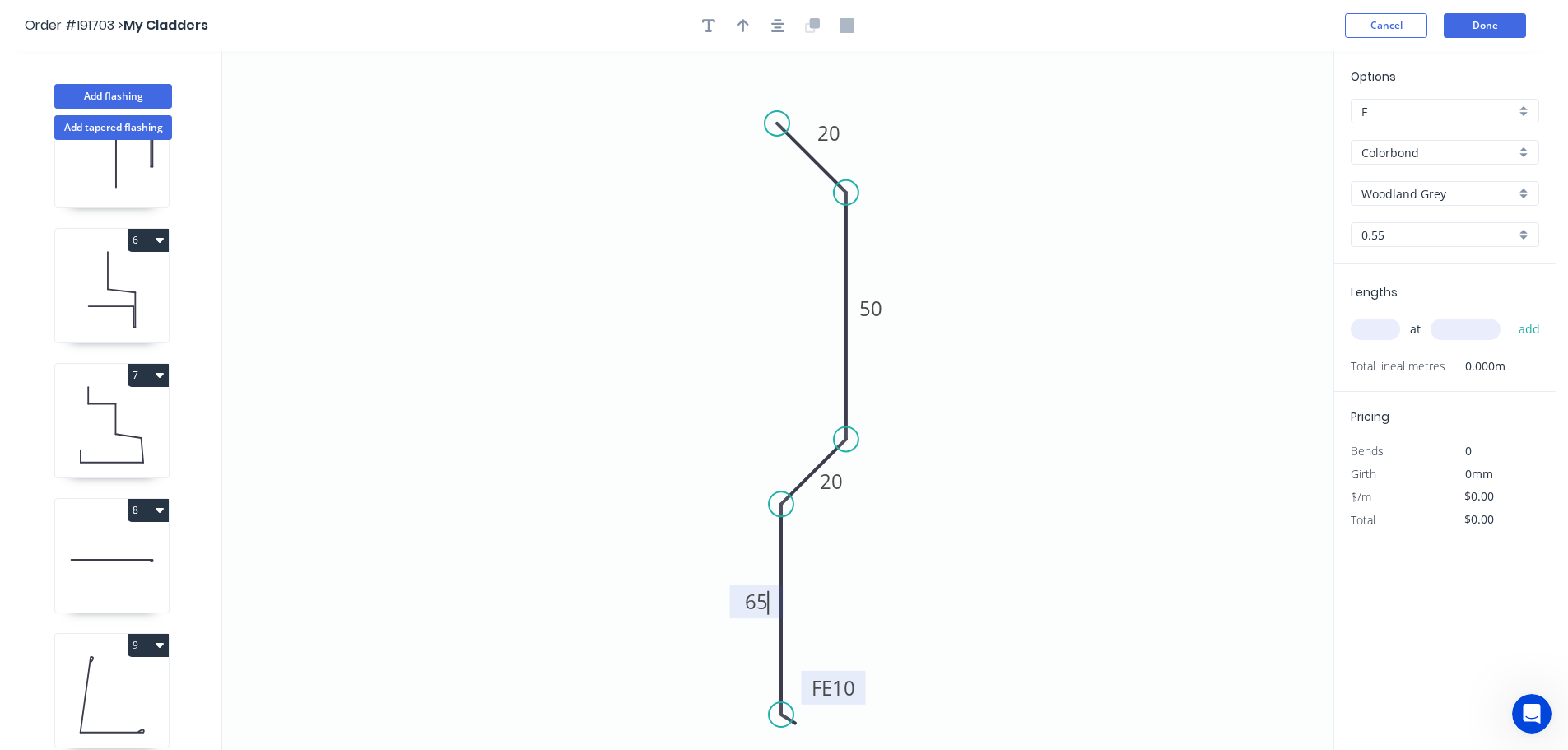
type input "$10.09"
click at [740, 24] on icon "button" at bounding box center [743, 25] width 12 height 15
drag, startPoint x: 1256, startPoint y: 131, endPoint x: 1209, endPoint y: 135, distance: 47.2
click at [1162, 158] on icon "0 20 50 20 FE 10 65" at bounding box center [778, 401] width 1111 height 699
drag, startPoint x: 1249, startPoint y: 130, endPoint x: 677, endPoint y: 257, distance: 585.9
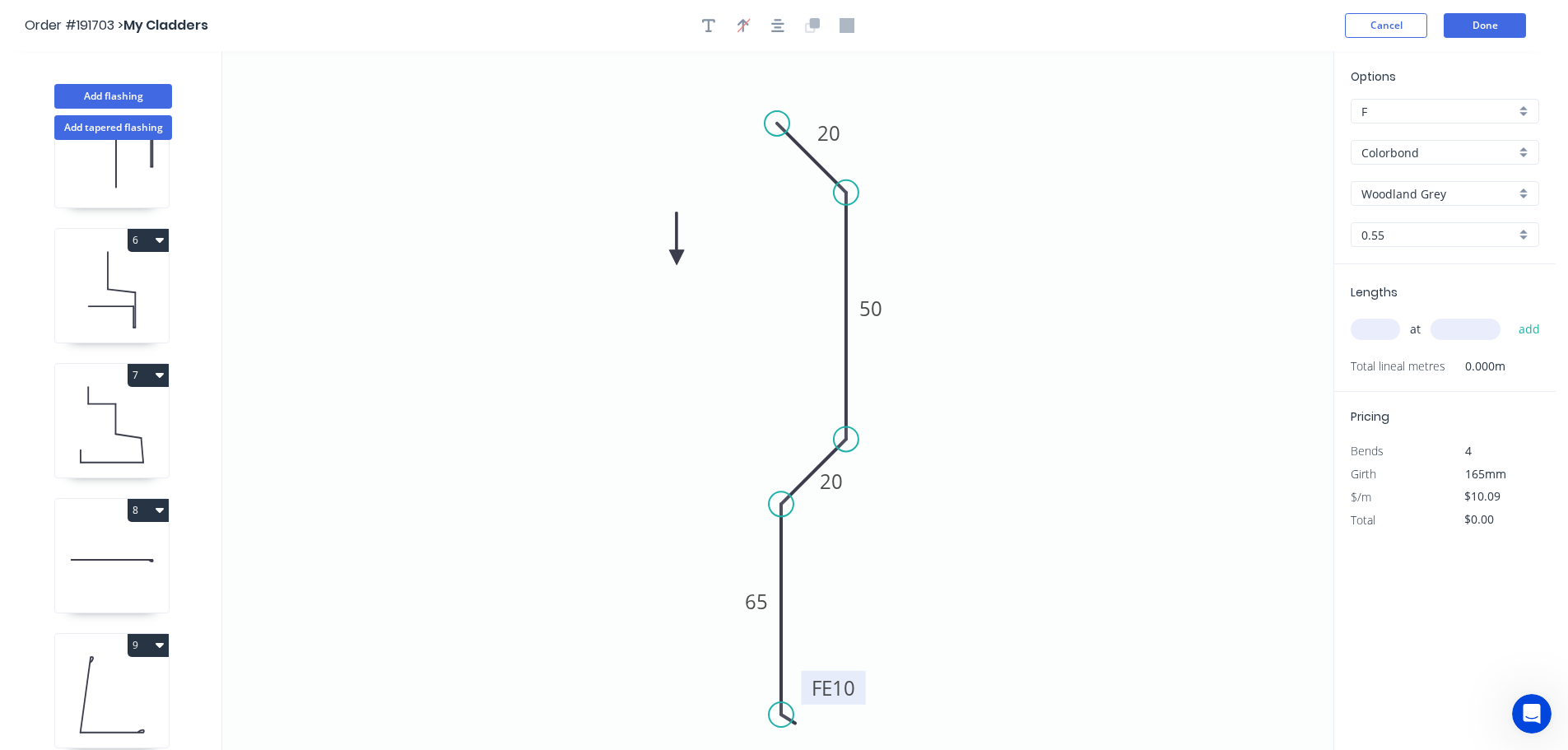
click at [677, 257] on icon at bounding box center [676, 238] width 15 height 52
click at [1376, 330] on input "text" at bounding box center [1374, 329] width 49 height 21
type input "1"
type input "2000"
click at [1510, 315] on button "add" at bounding box center [1529, 329] width 39 height 28
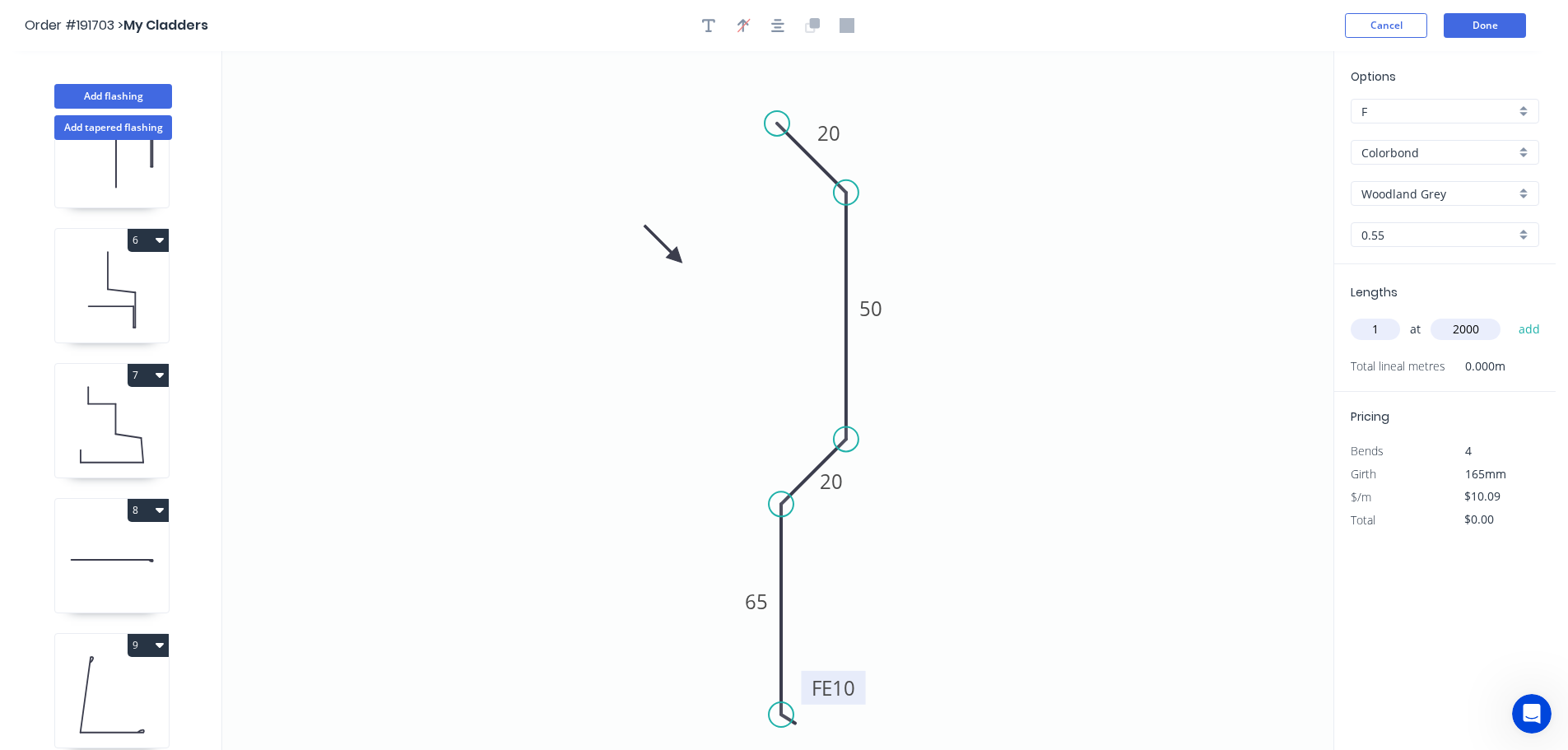
type input "$20.18"
click at [1469, 24] on button "Done" at bounding box center [1484, 26] width 82 height 25
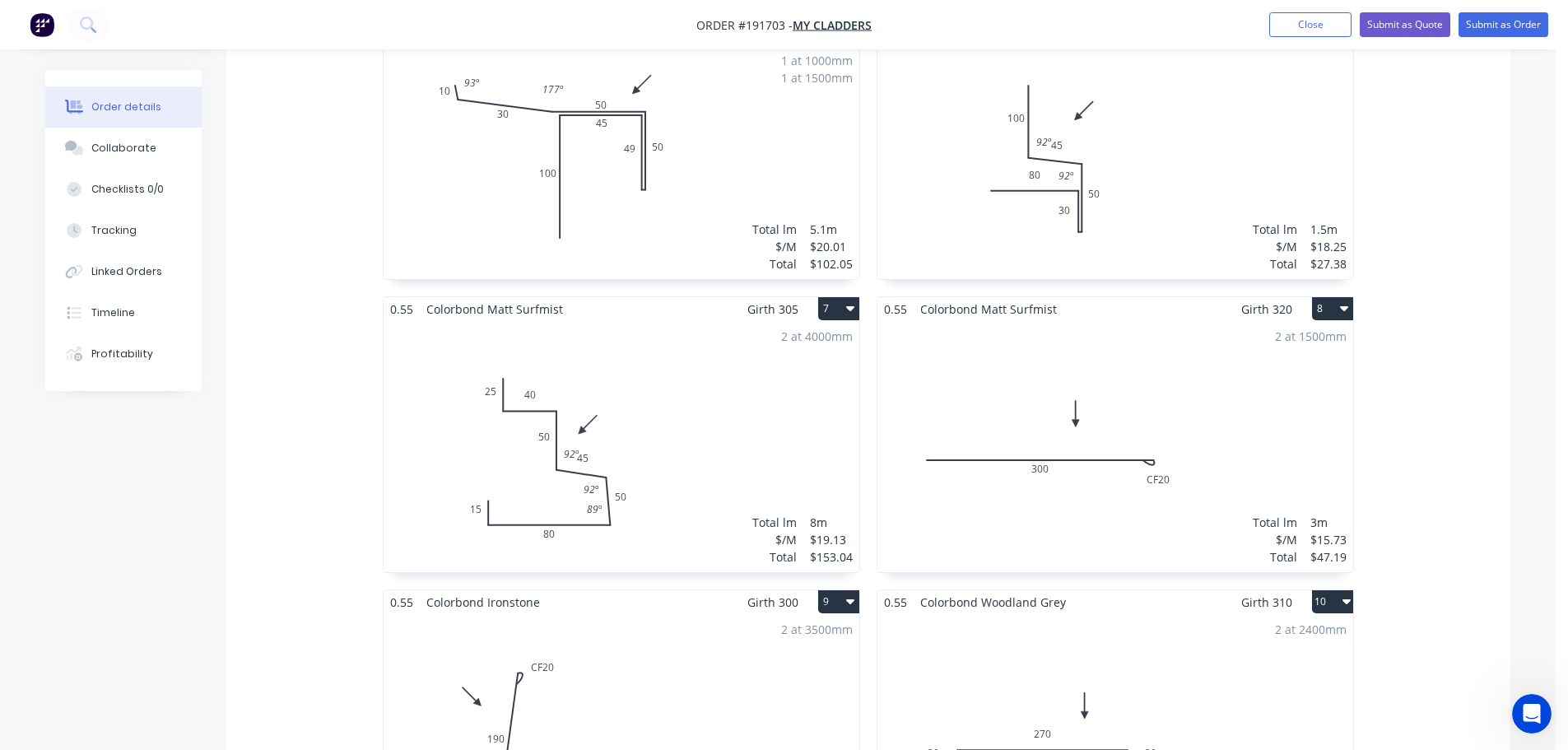
scroll to position [326, 0]
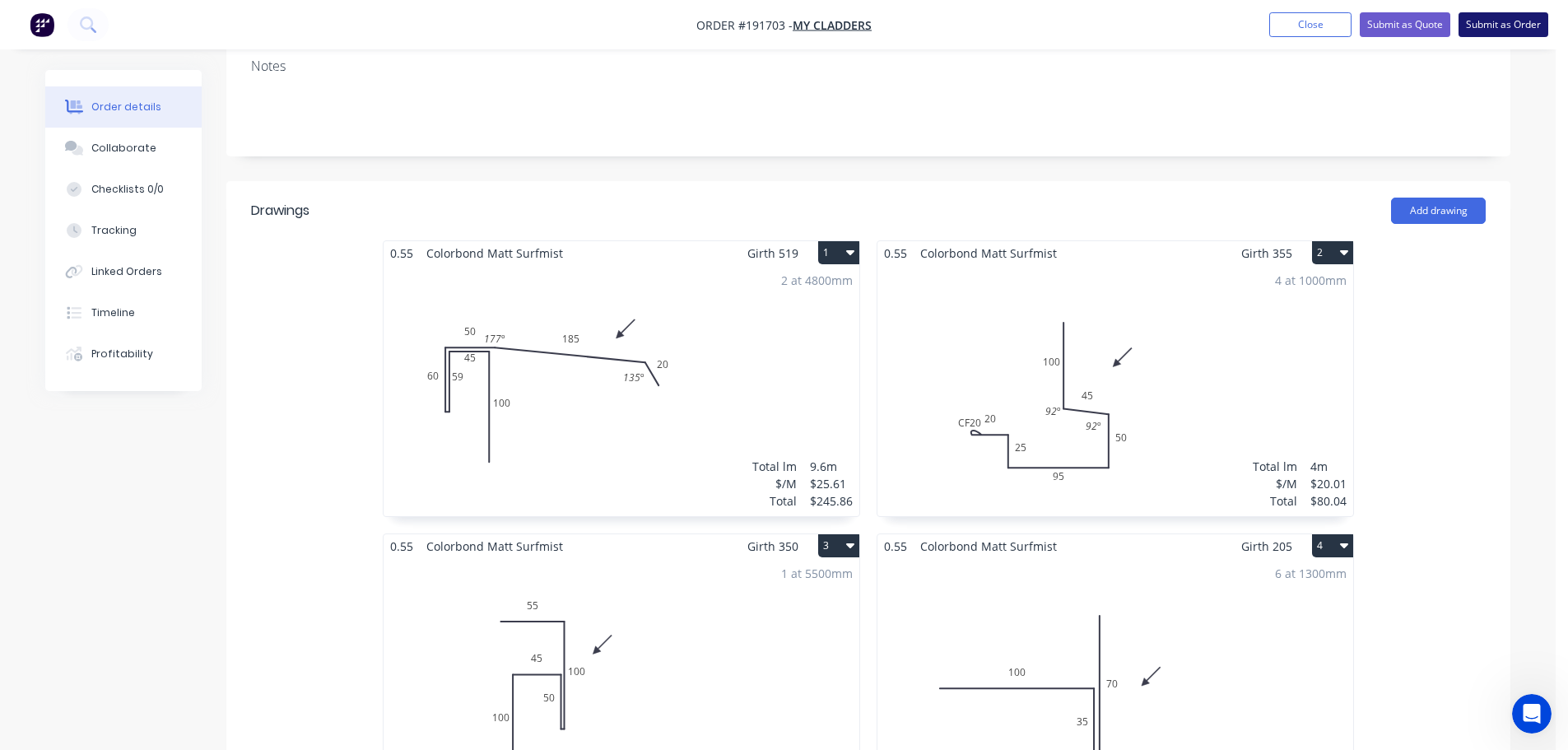
click at [1516, 23] on button "Submit as Order" at bounding box center [1503, 25] width 90 height 25
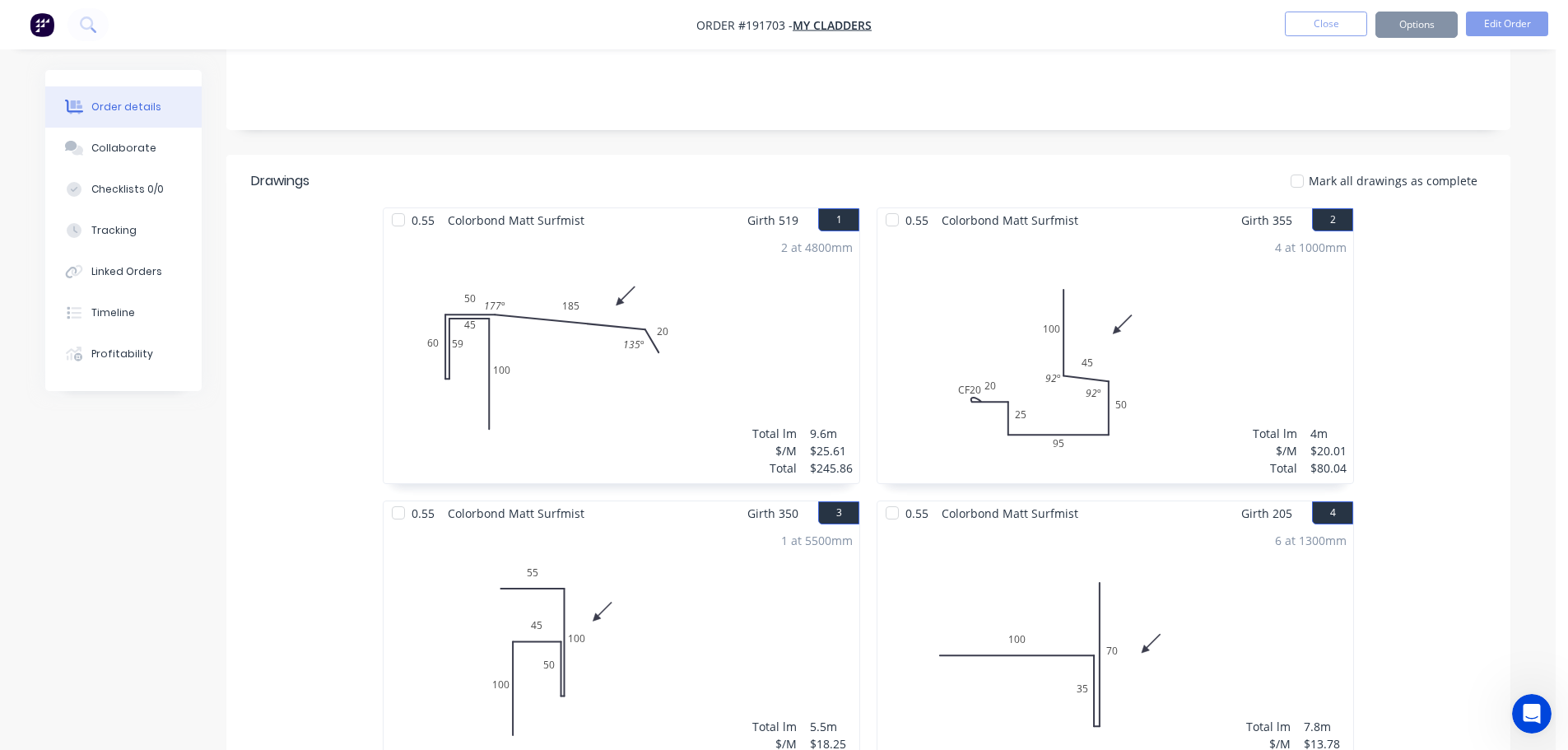
scroll to position [0, 0]
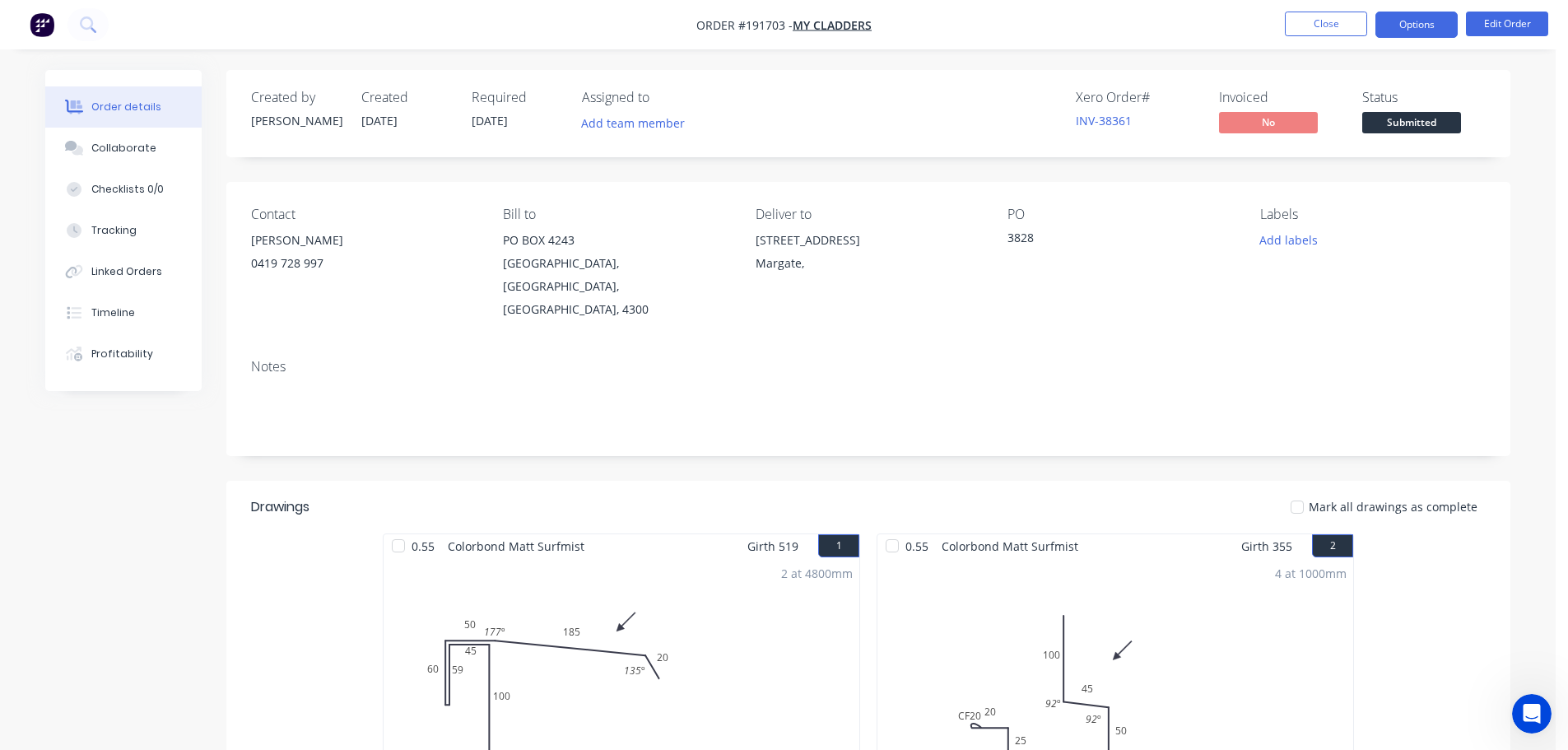
click at [1408, 22] on button "Options" at bounding box center [1416, 24] width 82 height 26
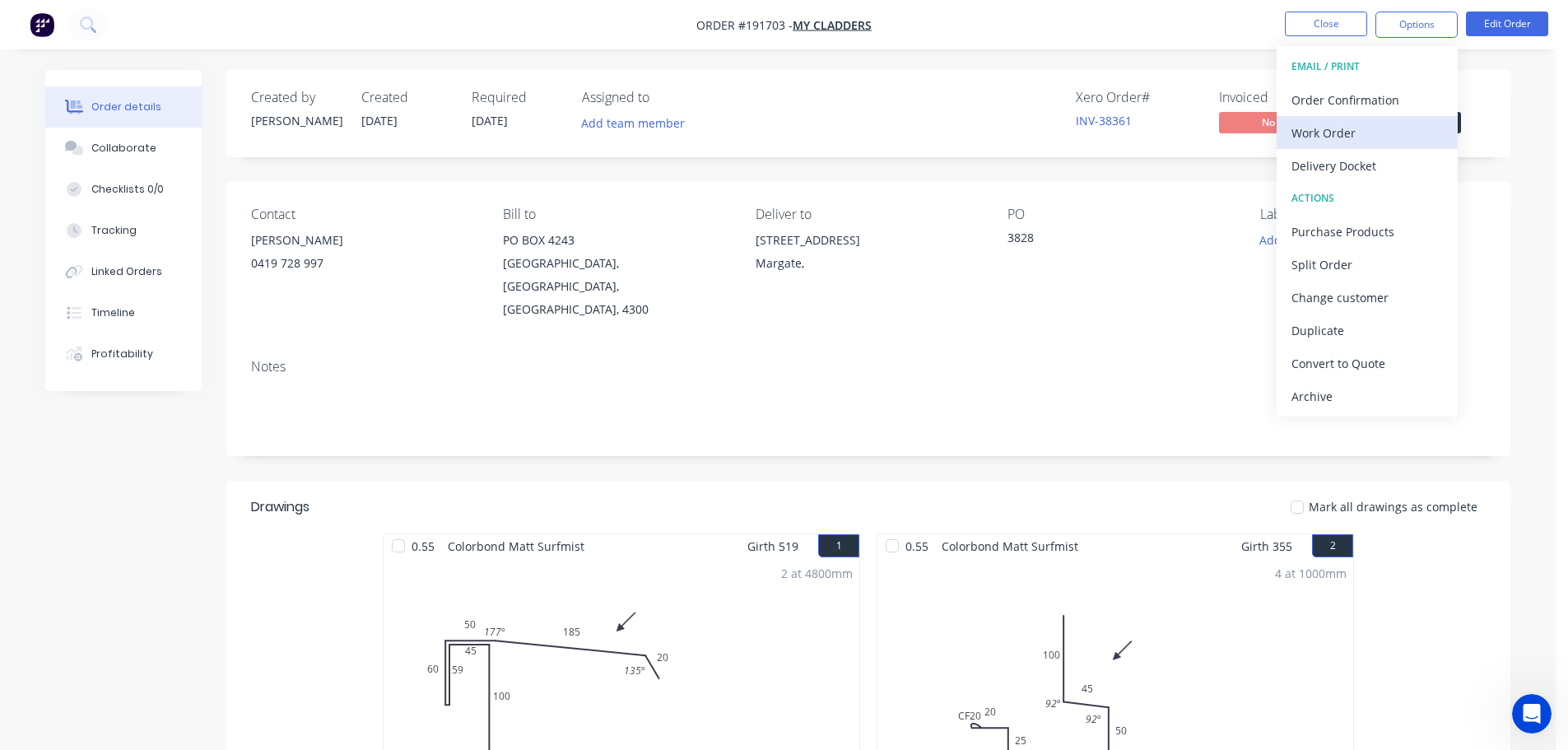
click at [1313, 124] on div "Work Order" at bounding box center [1367, 133] width 151 height 24
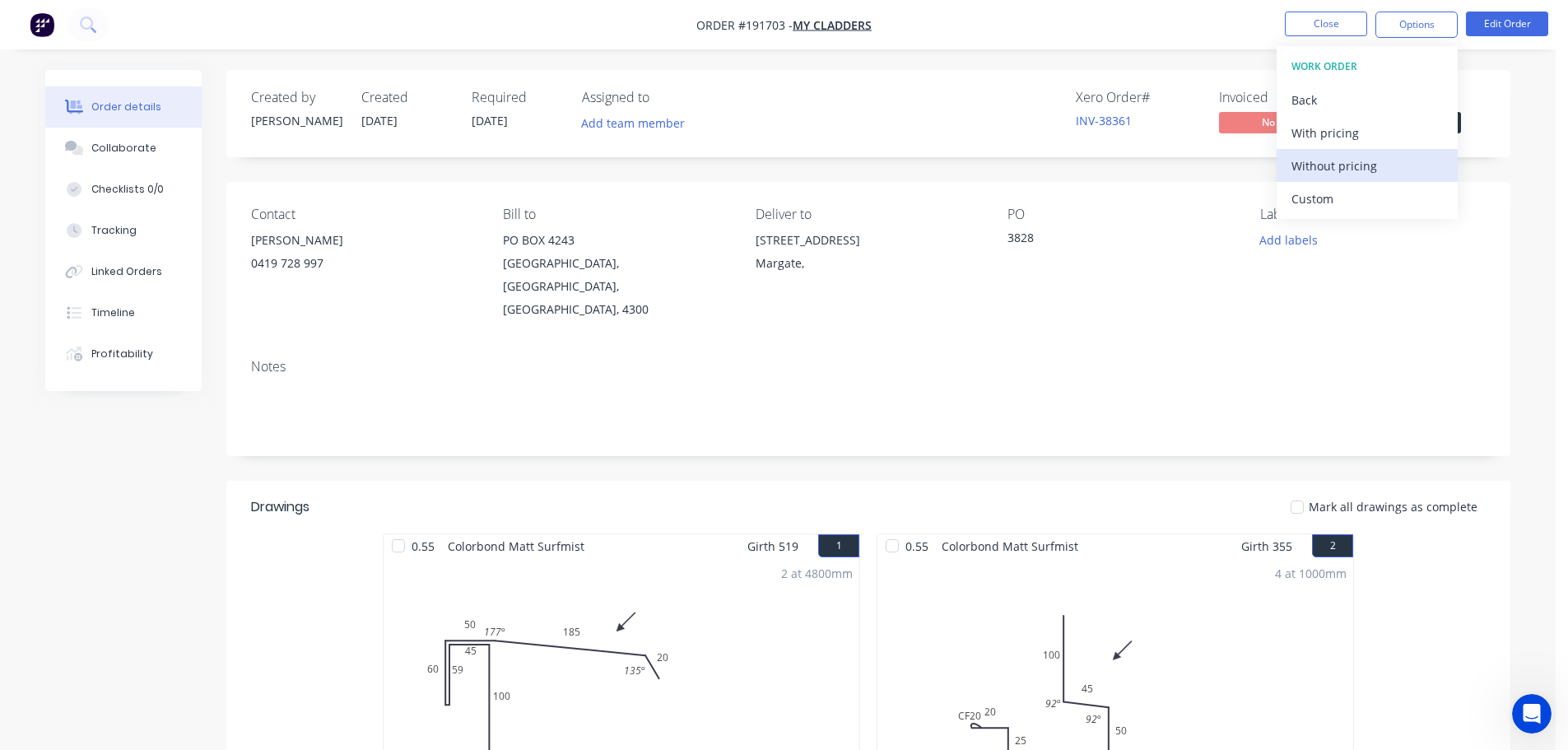
click at [1313, 167] on div "Without pricing" at bounding box center [1367, 165] width 151 height 24
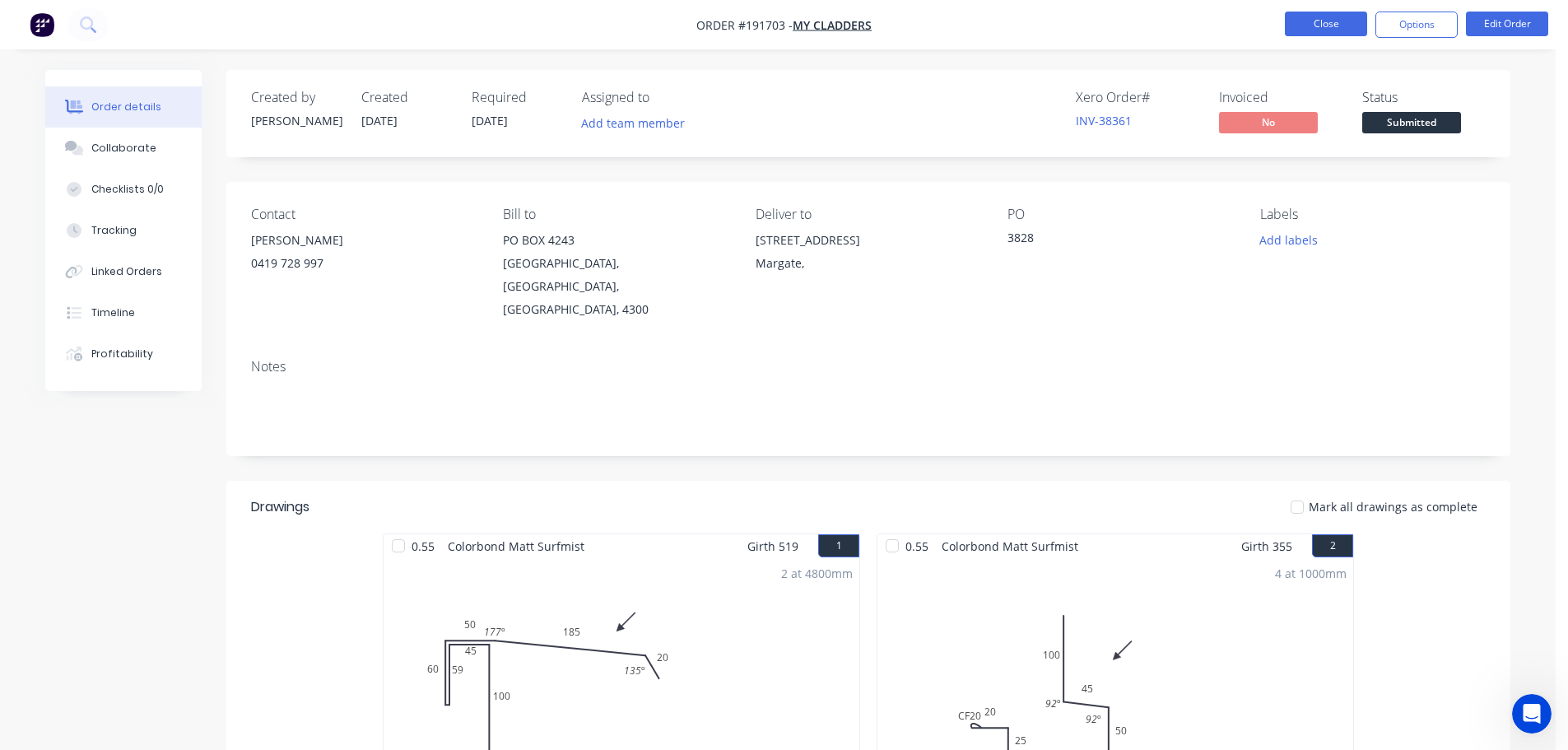
click at [1320, 14] on button "Close" at bounding box center [1325, 24] width 82 height 25
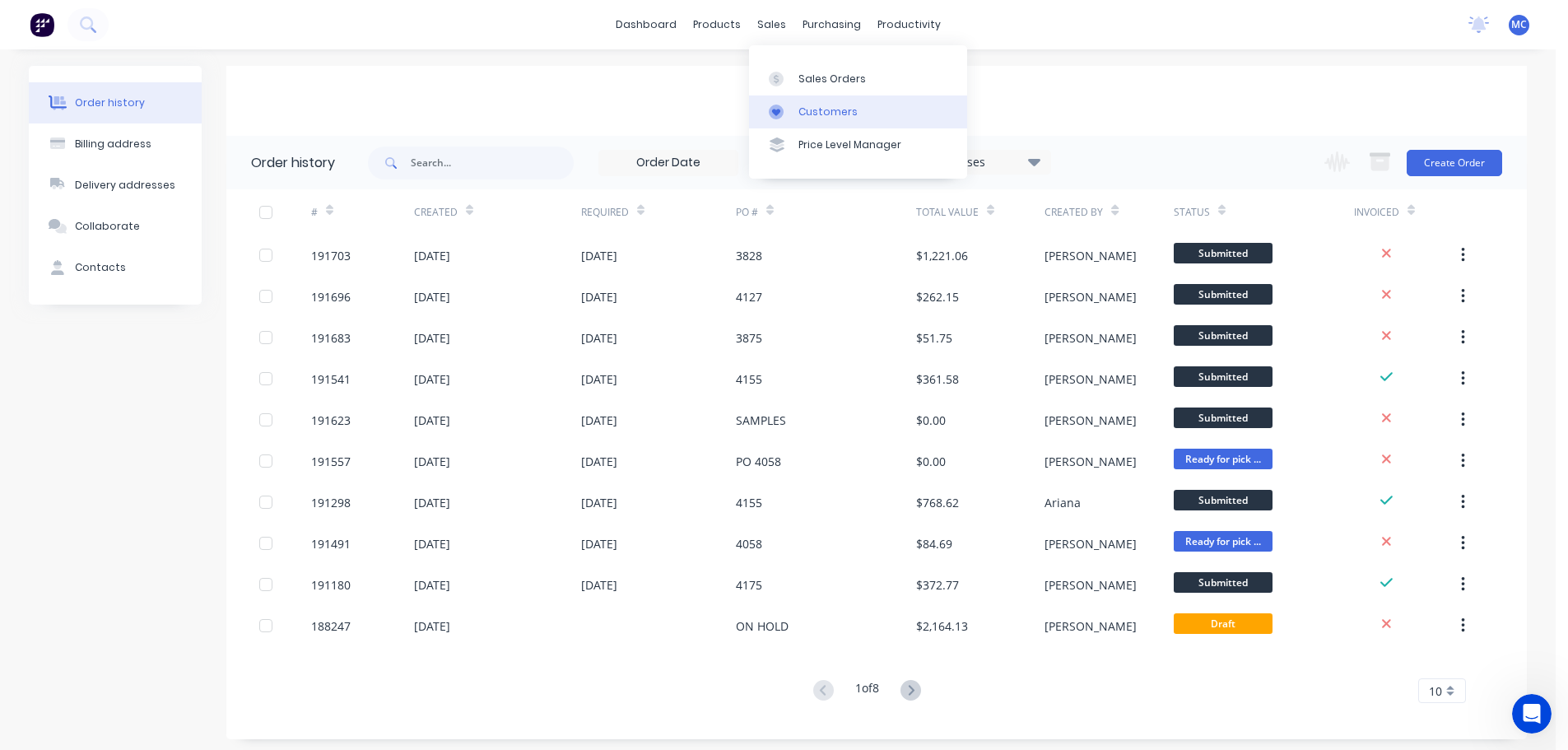
click at [822, 108] on div "Customers" at bounding box center [828, 111] width 59 height 15
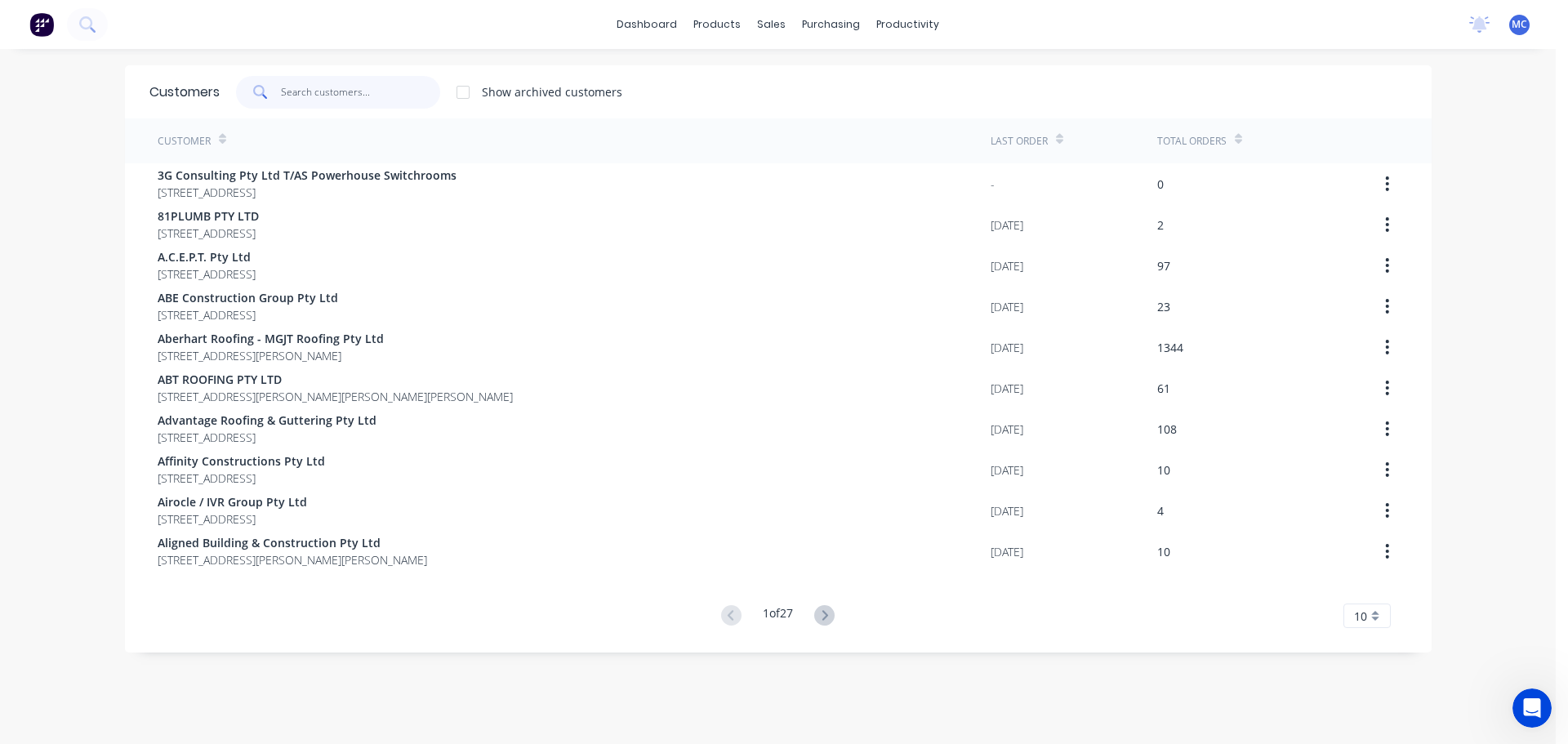
click at [302, 94] on input "text" at bounding box center [361, 92] width 159 height 33
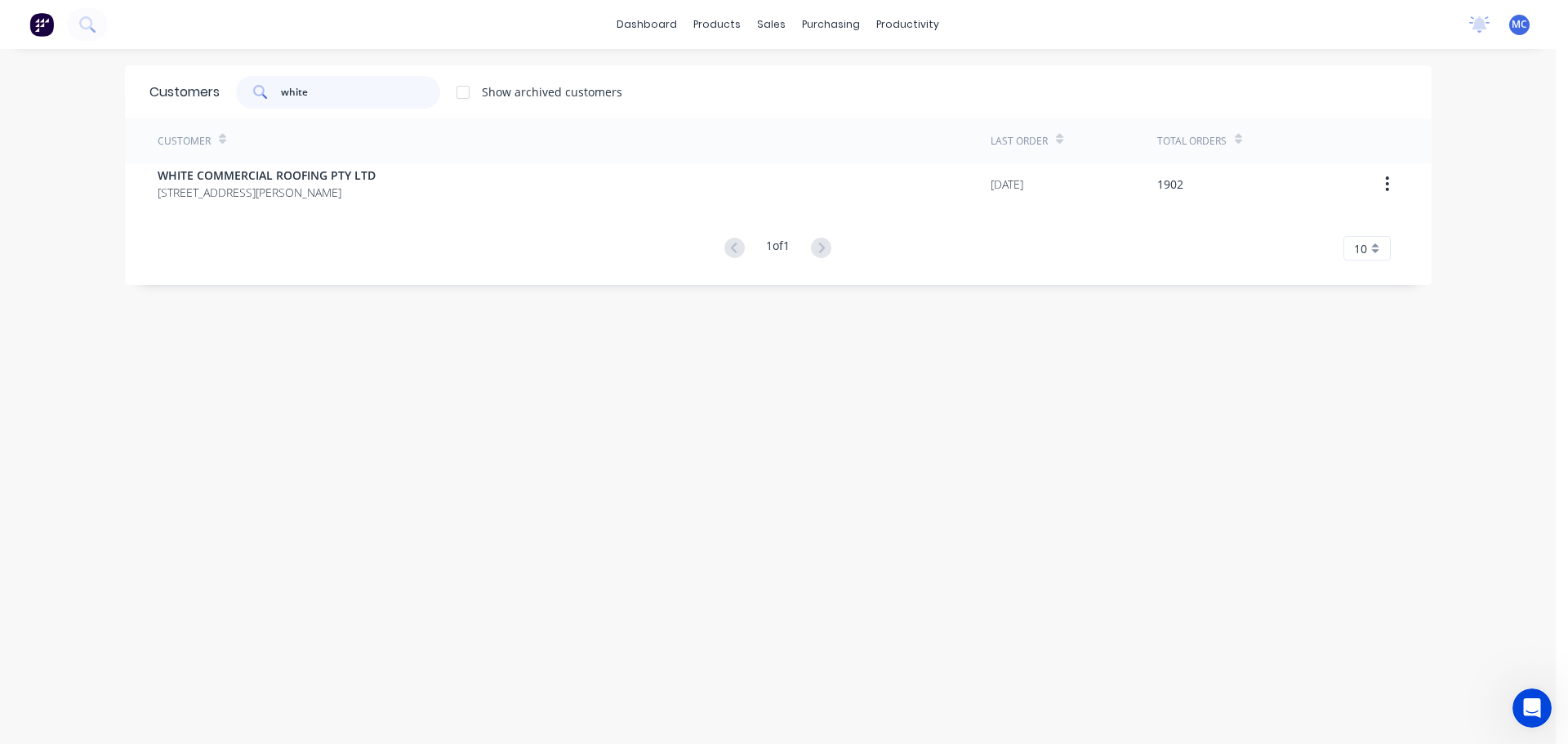
type input "white"
click at [265, 162] on div "Customer" at bounding box center [573, 140] width 832 height 45
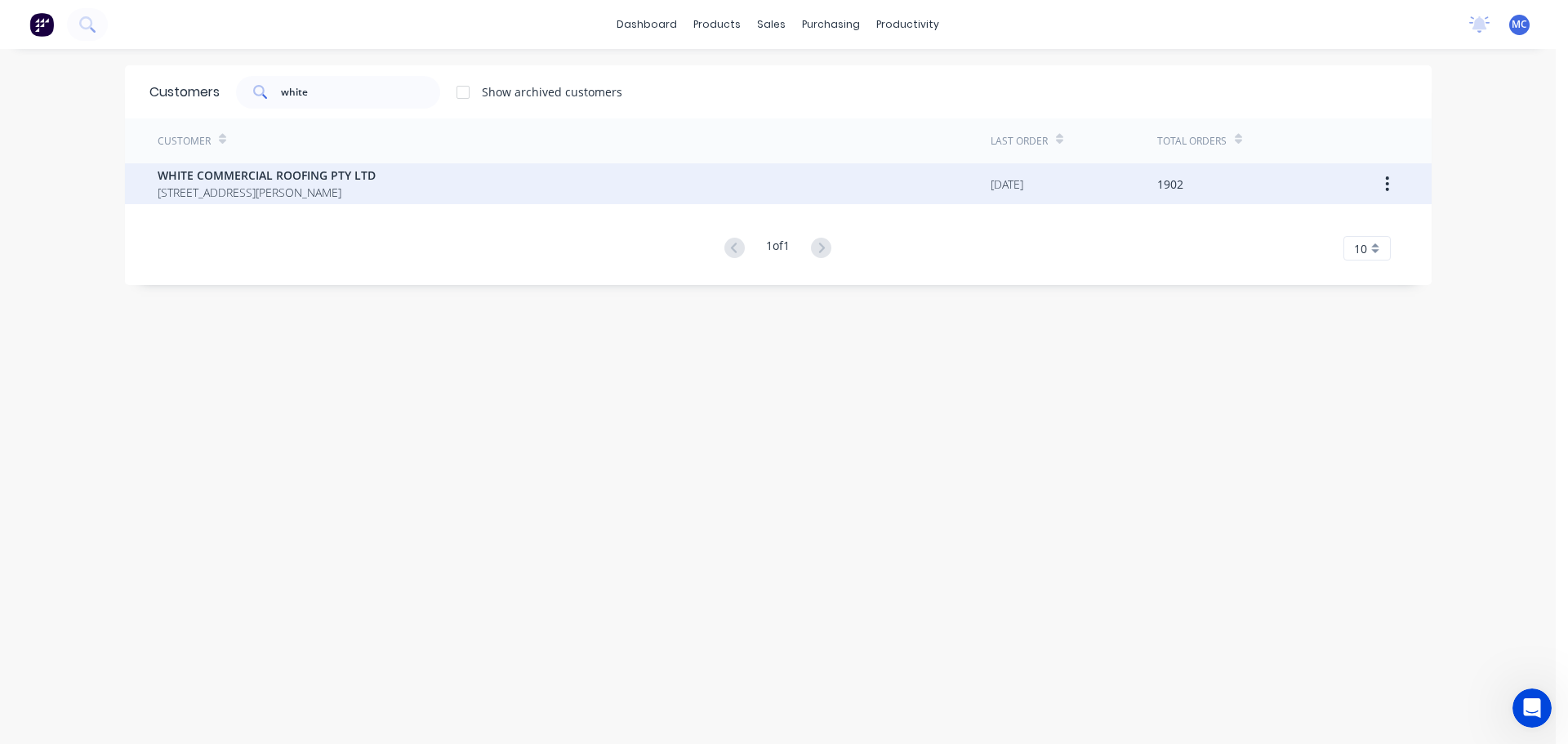
click at [283, 172] on span "WHITE COMMERCIAL ROOFING PTY LTD" at bounding box center [266, 175] width 218 height 17
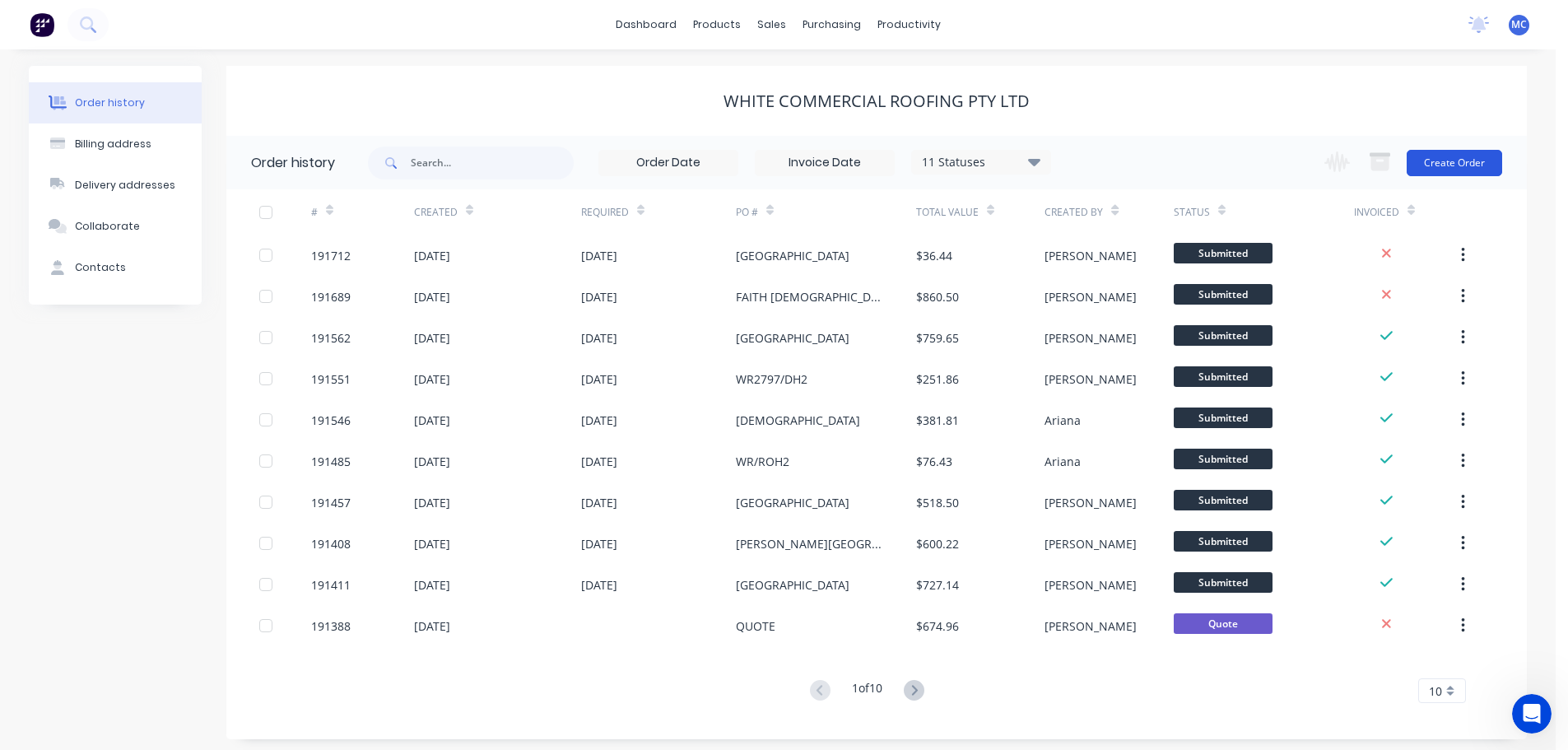
click at [1461, 163] on button "Create Order" at bounding box center [1454, 163] width 96 height 26
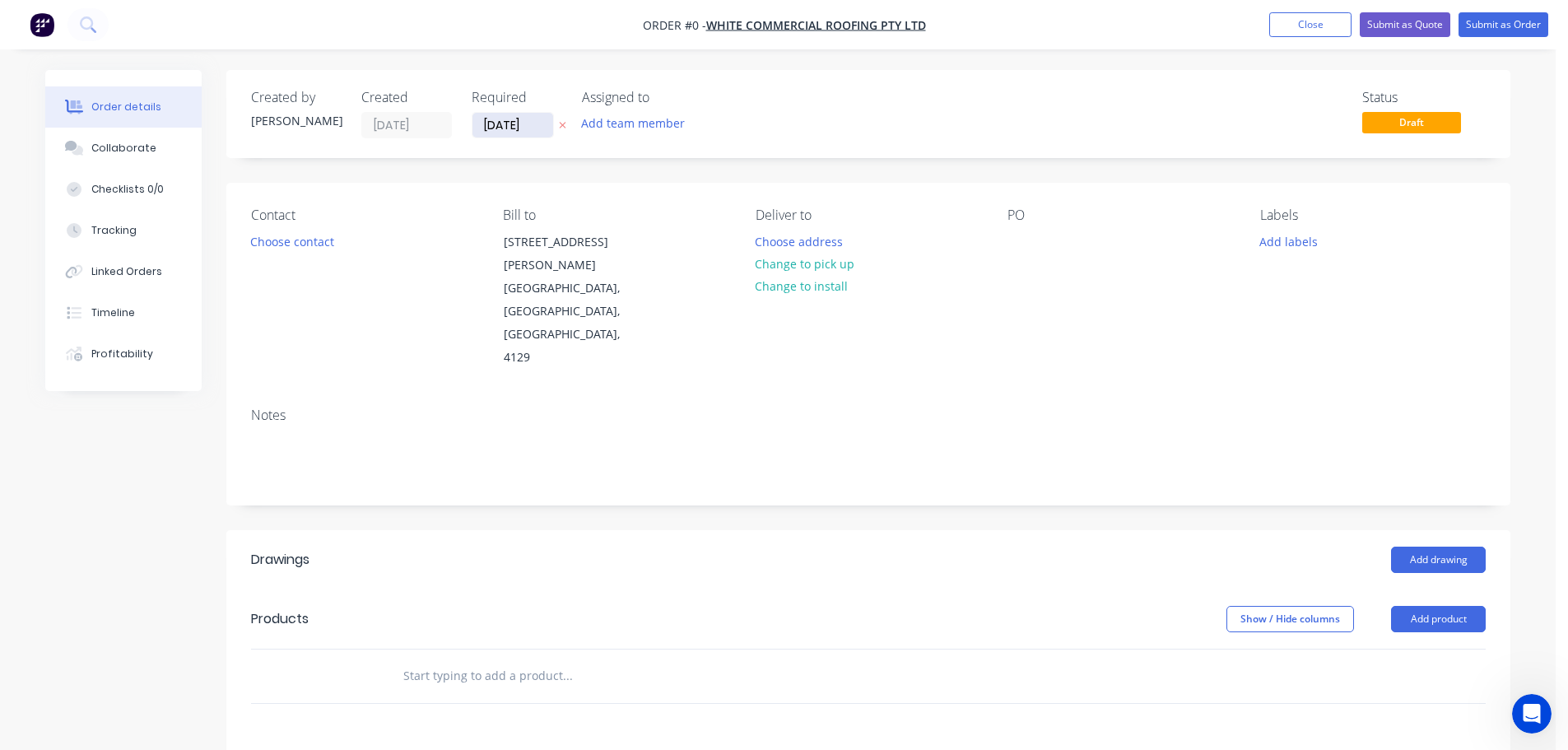
click at [508, 129] on input "[DATE]" at bounding box center [512, 125] width 80 height 25
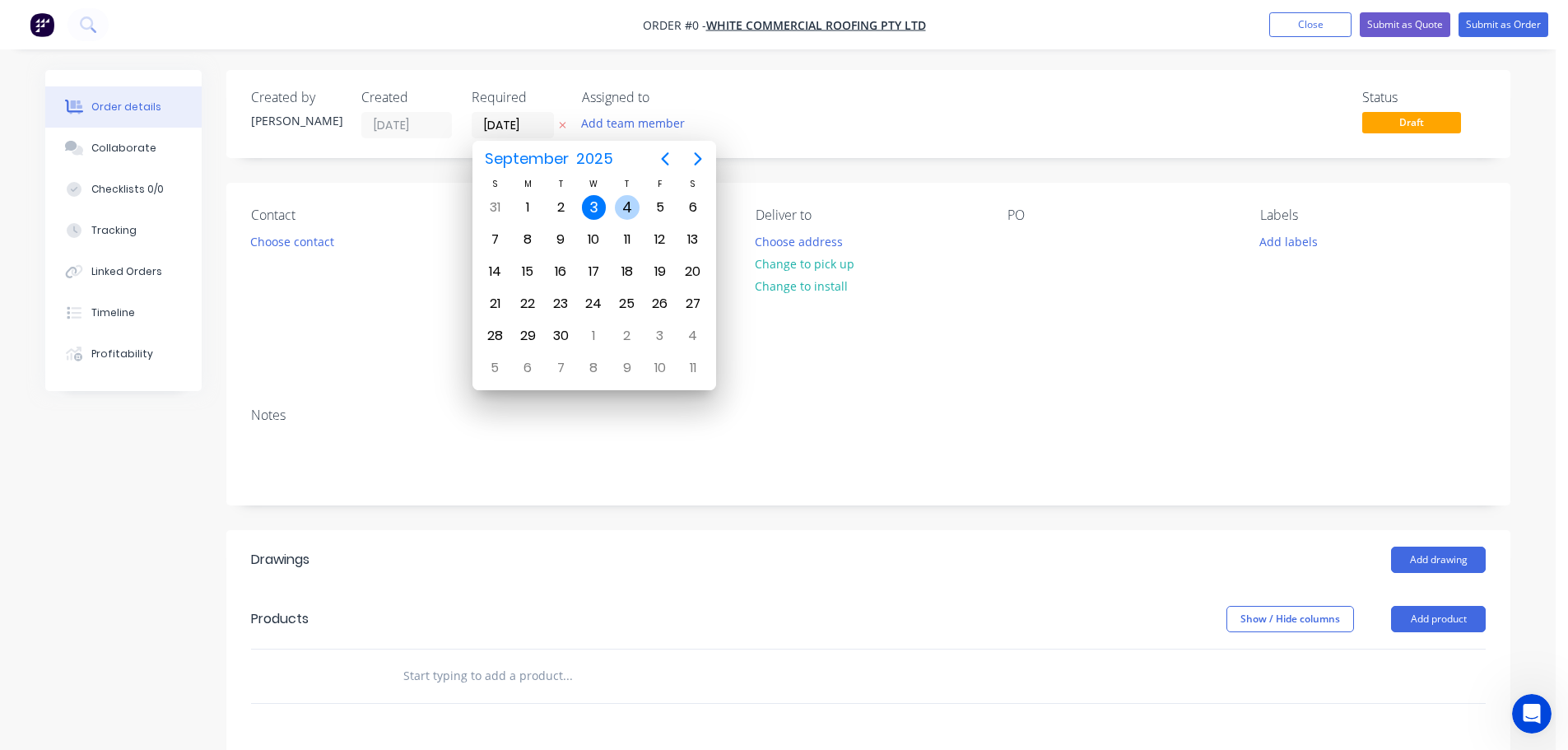
click at [628, 206] on div "4" at bounding box center [627, 208] width 25 height 25
type input "[DATE]"
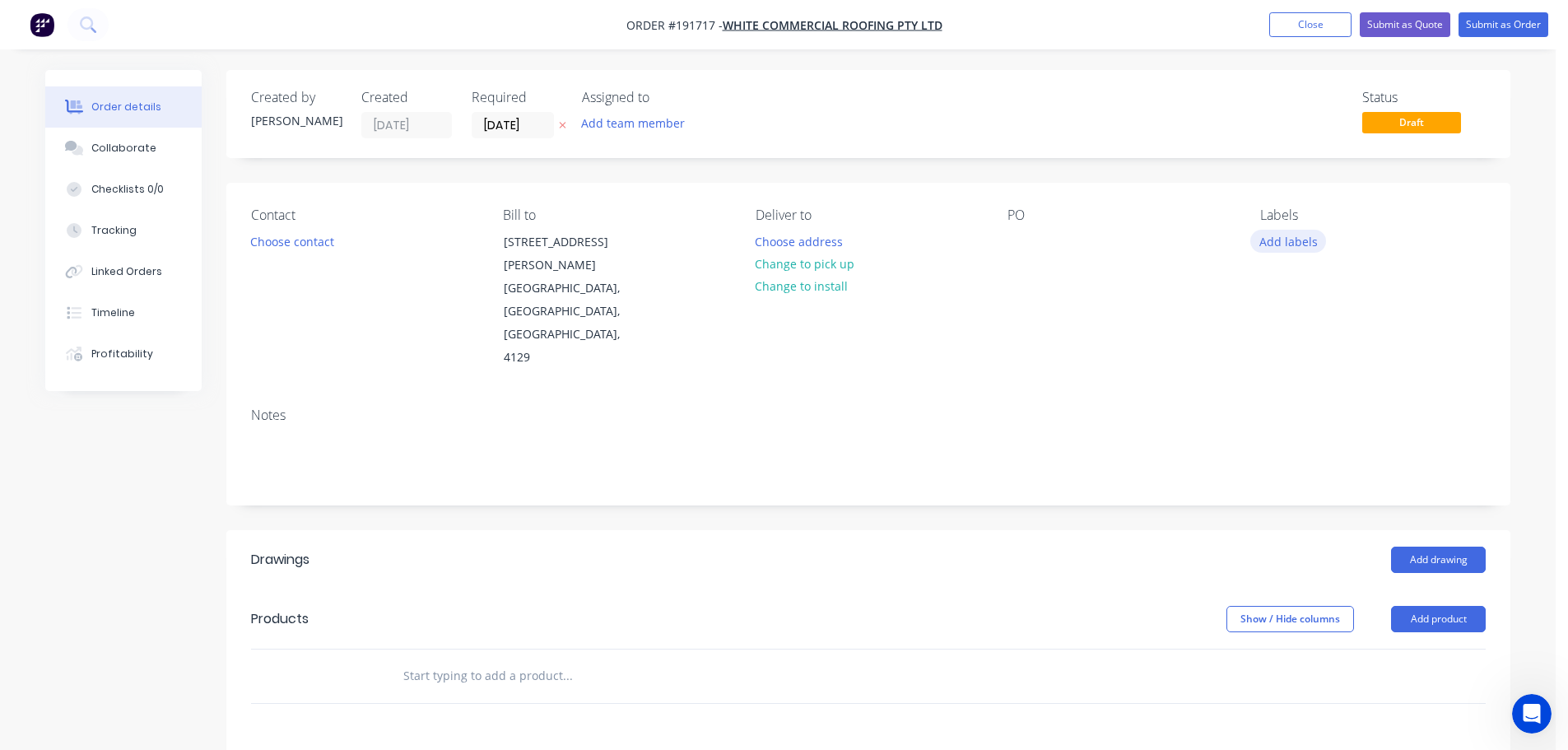
click at [1295, 239] on button "Add labels" at bounding box center [1288, 240] width 75 height 22
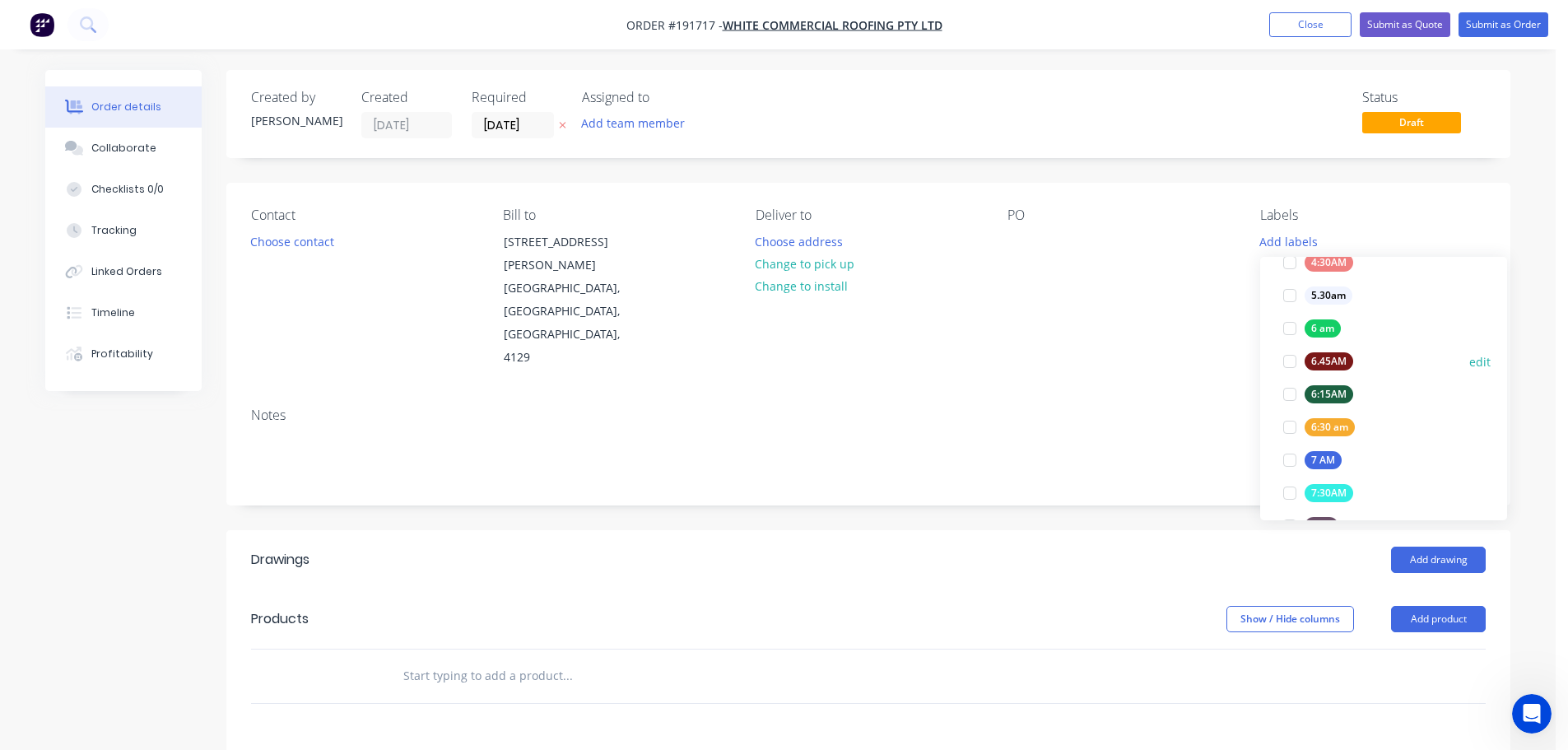
scroll to position [329, 0]
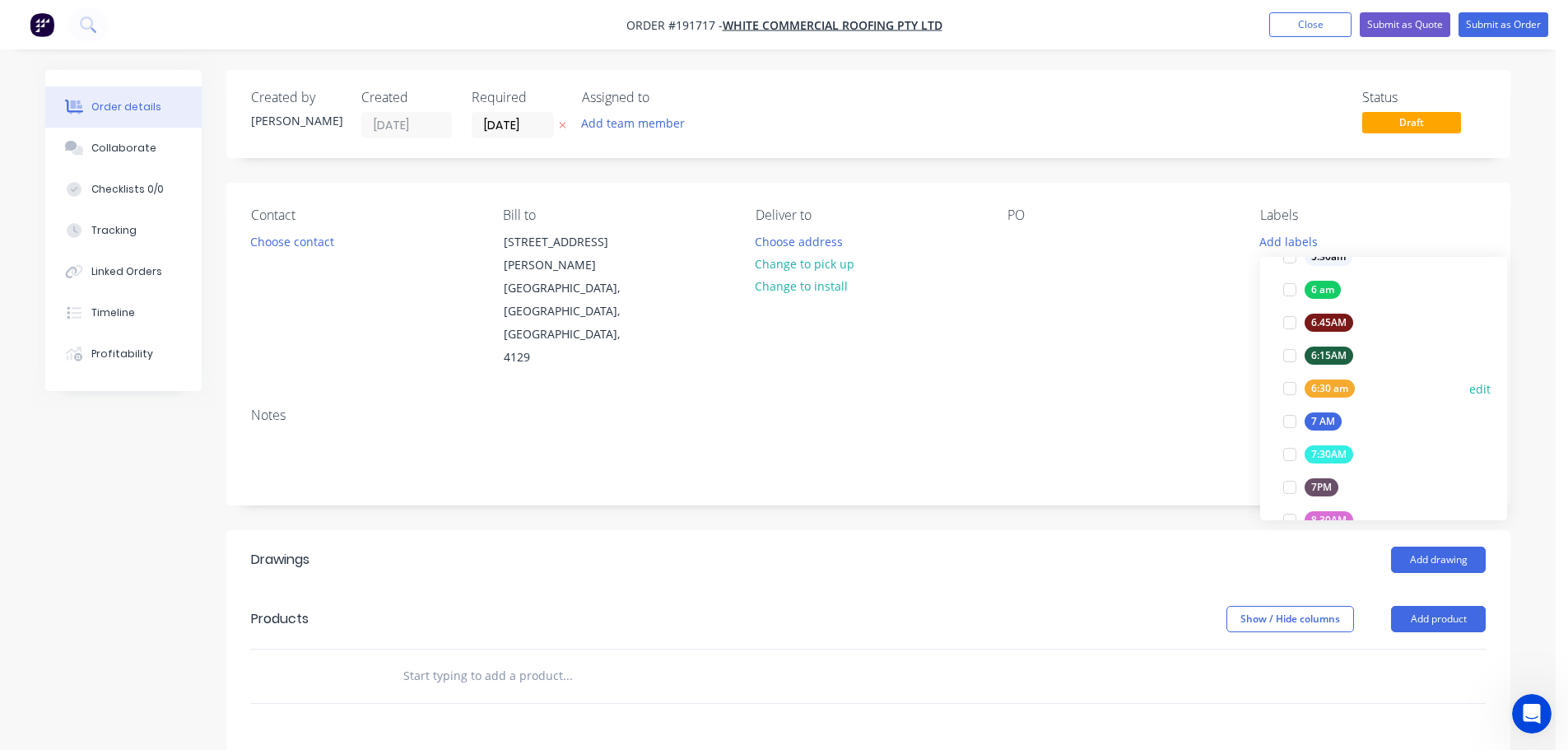
click at [1289, 386] on div at bounding box center [1289, 388] width 33 height 33
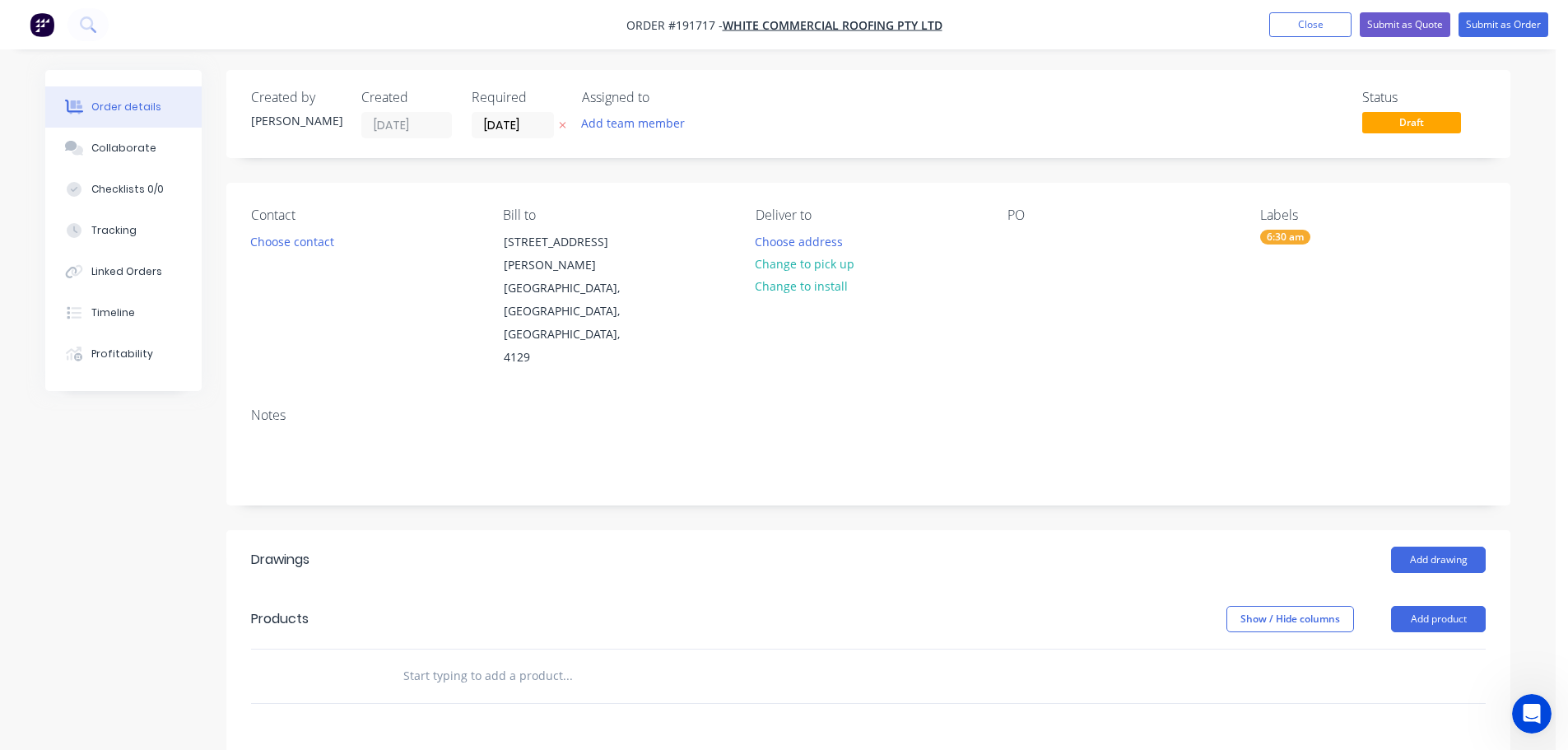
click at [1122, 394] on div "Notes" at bounding box center [868, 449] width 1283 height 110
click at [303, 240] on button "Choose contact" at bounding box center [292, 240] width 102 height 22
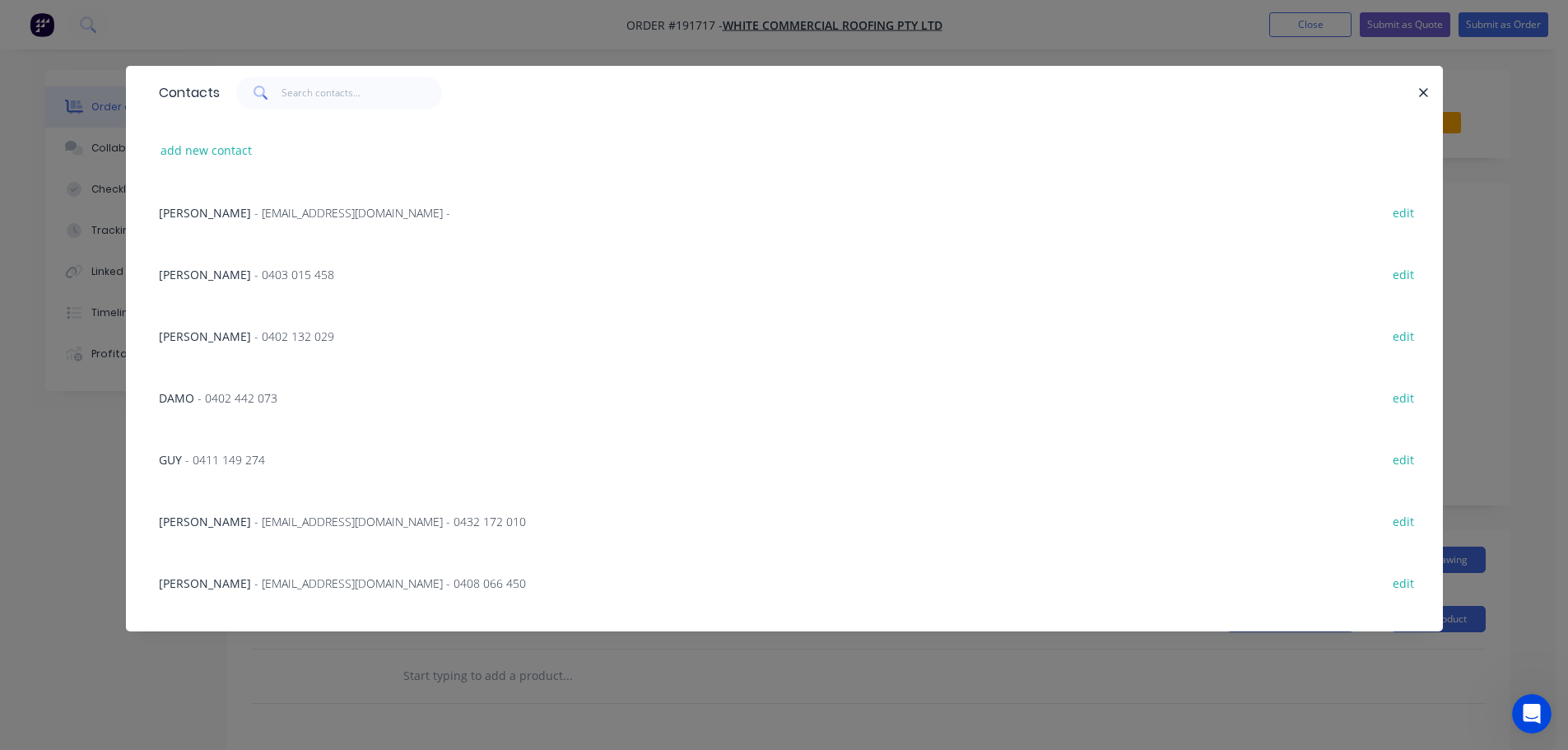
click at [255, 272] on span "- 0403 015 458" at bounding box center [294, 275] width 79 height 15
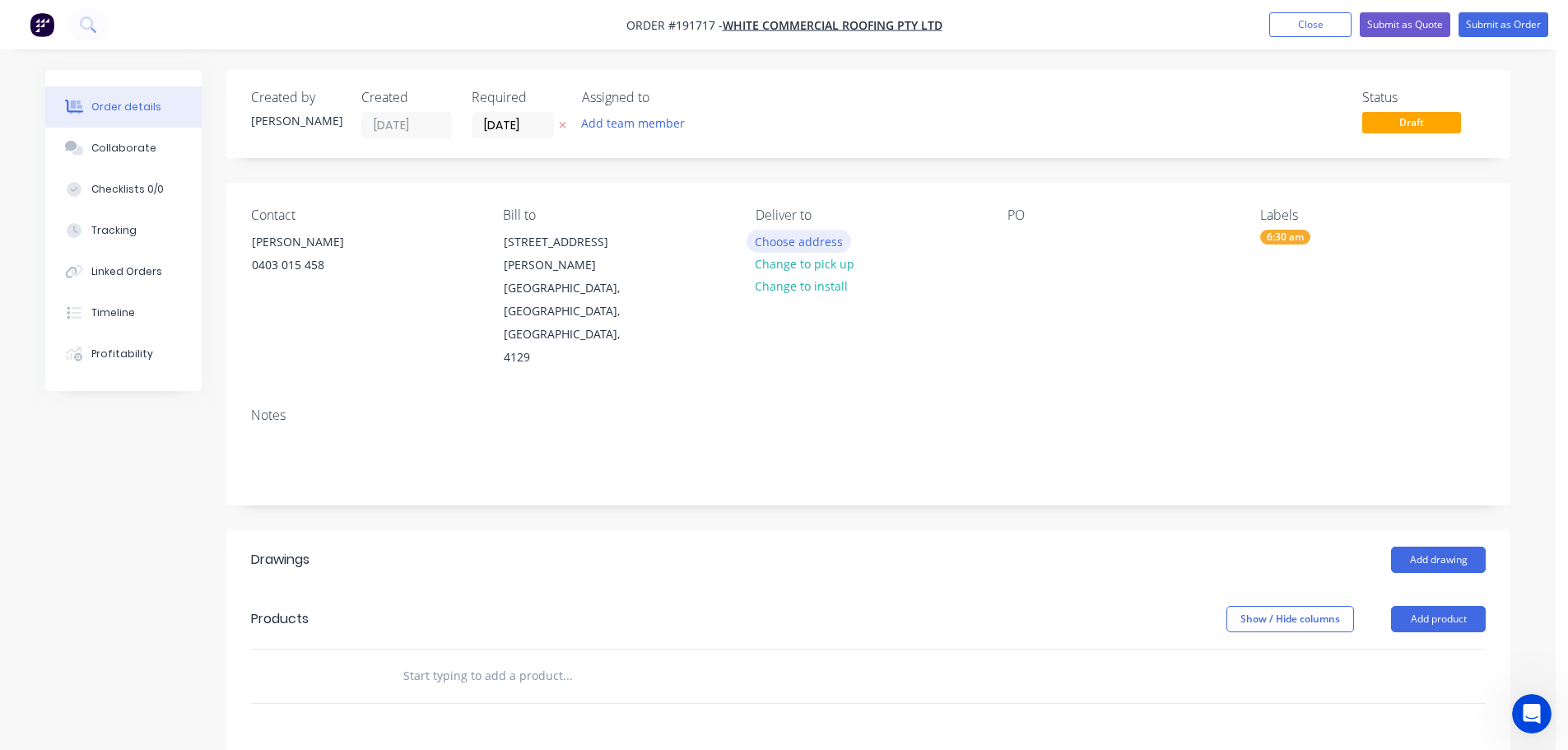
click at [797, 240] on button "Choose address" at bounding box center [799, 240] width 106 height 22
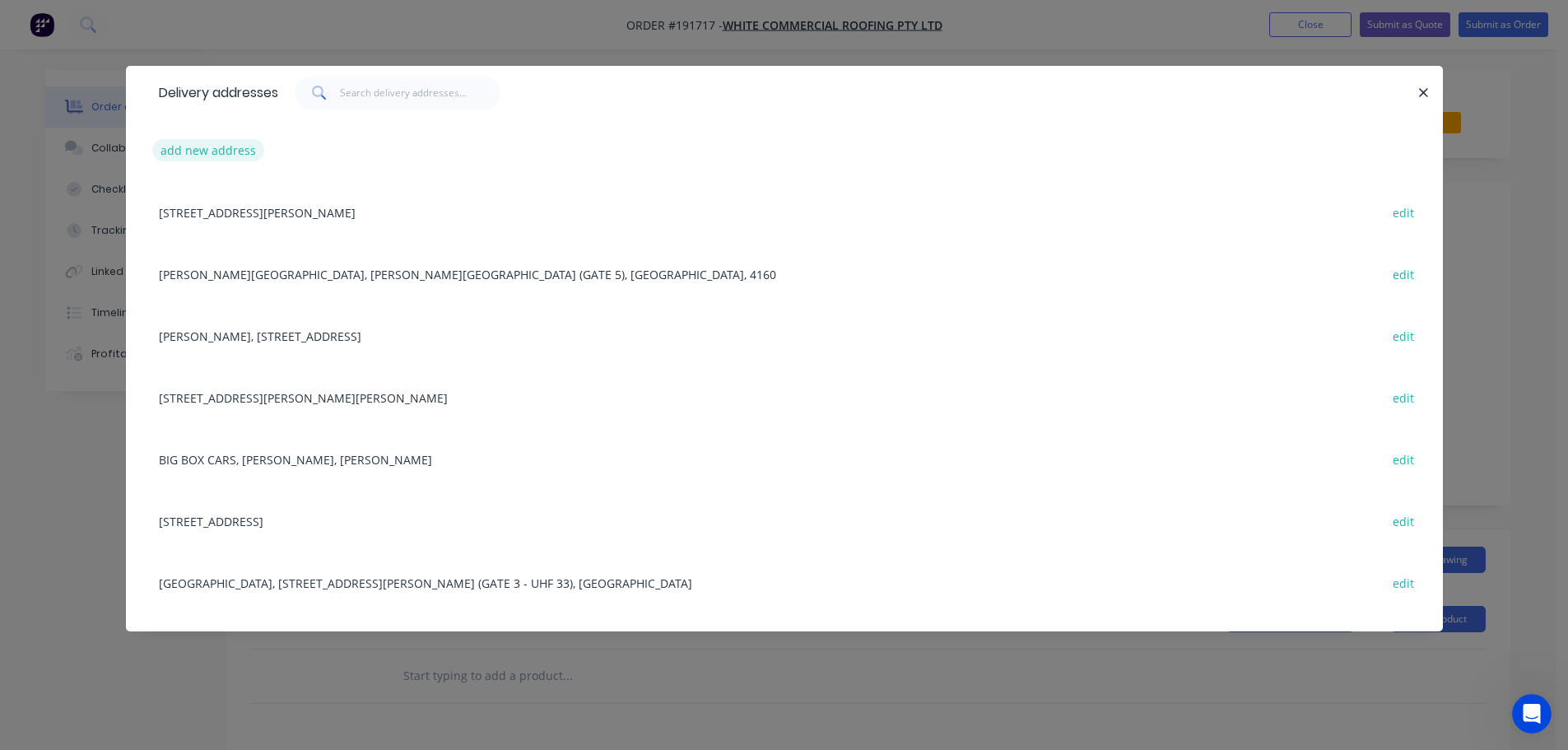
click at [193, 146] on button "add new address" at bounding box center [208, 150] width 112 height 22
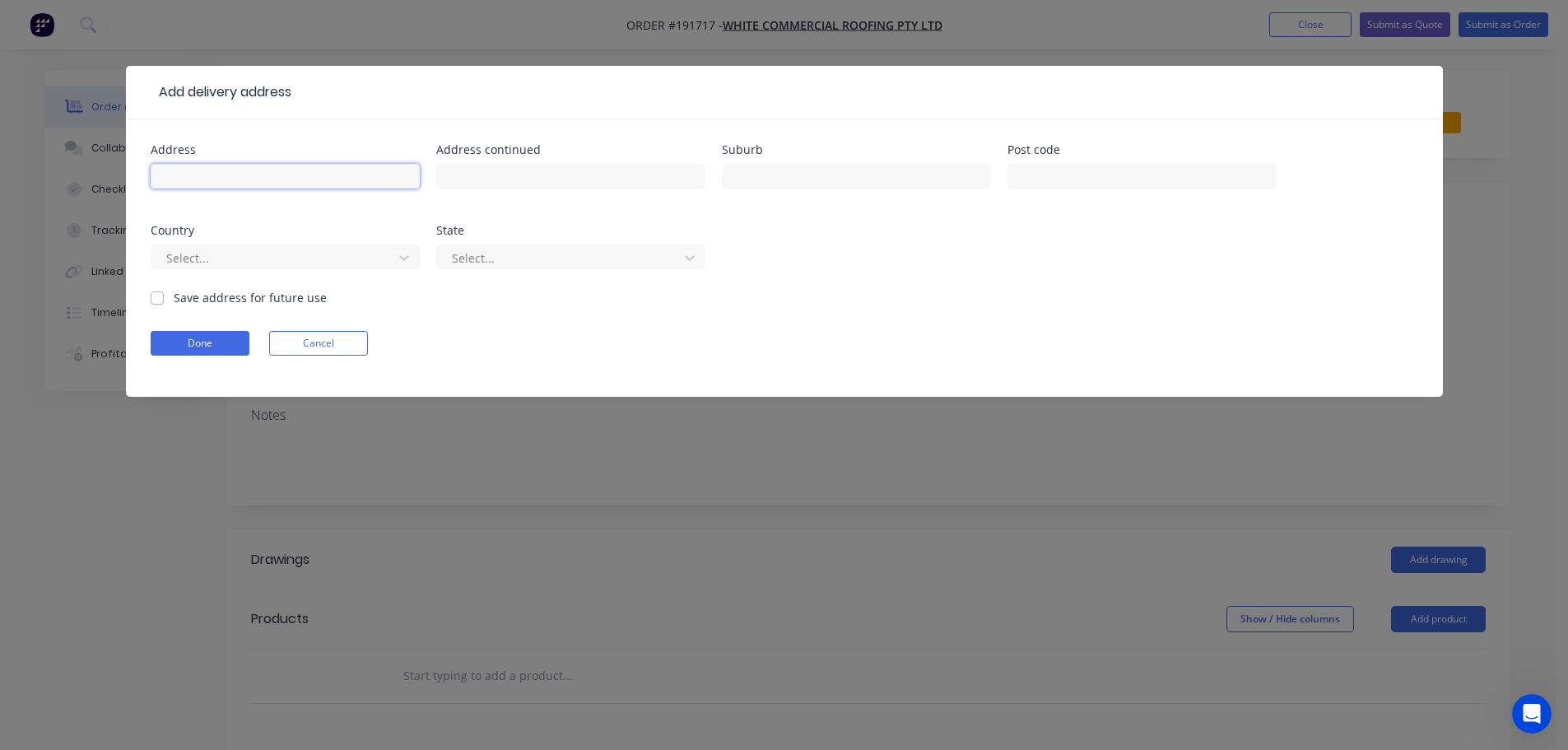
click at [177, 168] on input "text" at bounding box center [286, 176] width 269 height 25
type input "[GEOGRAPHIC_DATA] Dve"
type input "Meadowbrook"
click button "Done" at bounding box center [200, 344] width 99 height 25
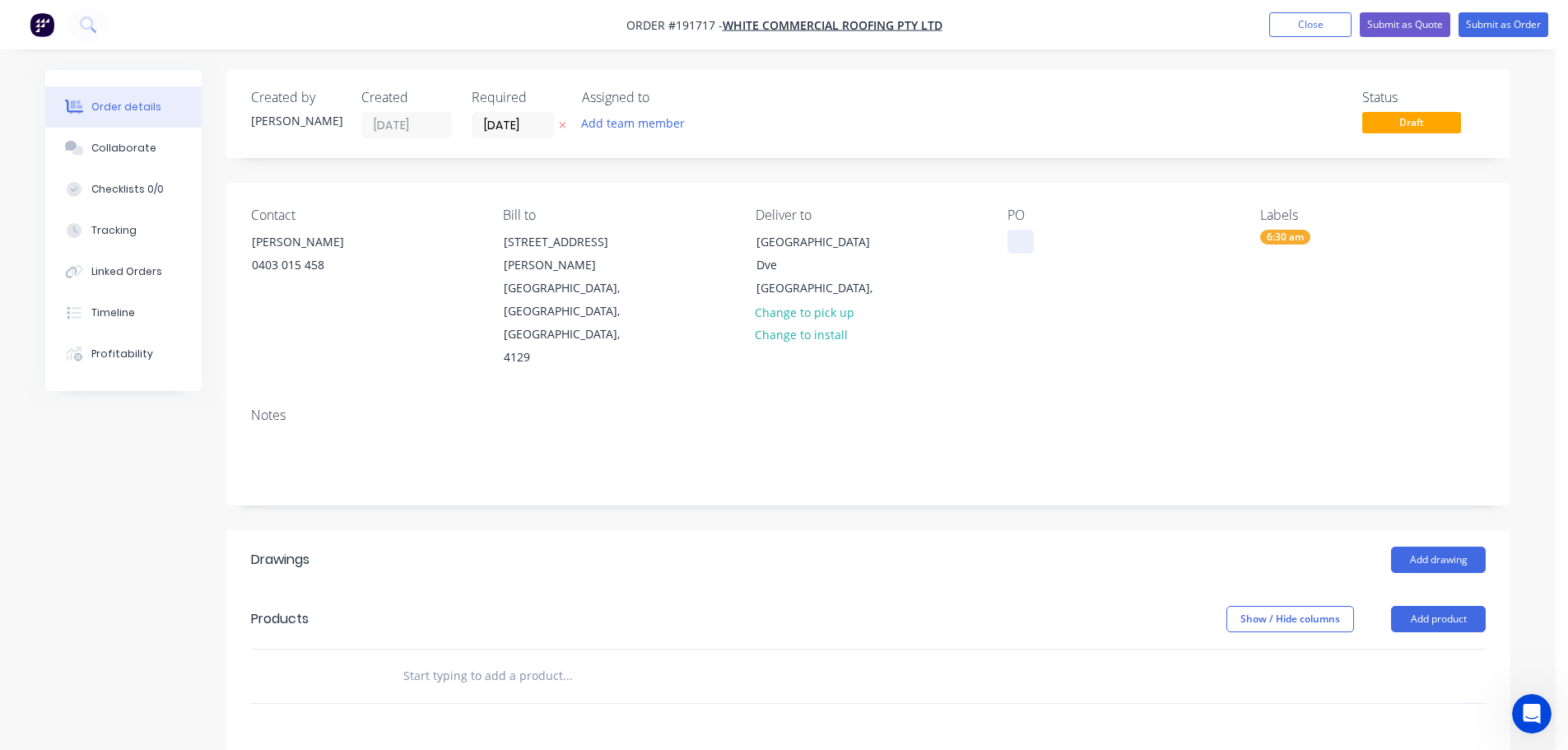
click at [1017, 239] on div at bounding box center [1020, 241] width 26 height 24
click at [1434, 547] on button "Add drawing" at bounding box center [1438, 559] width 95 height 26
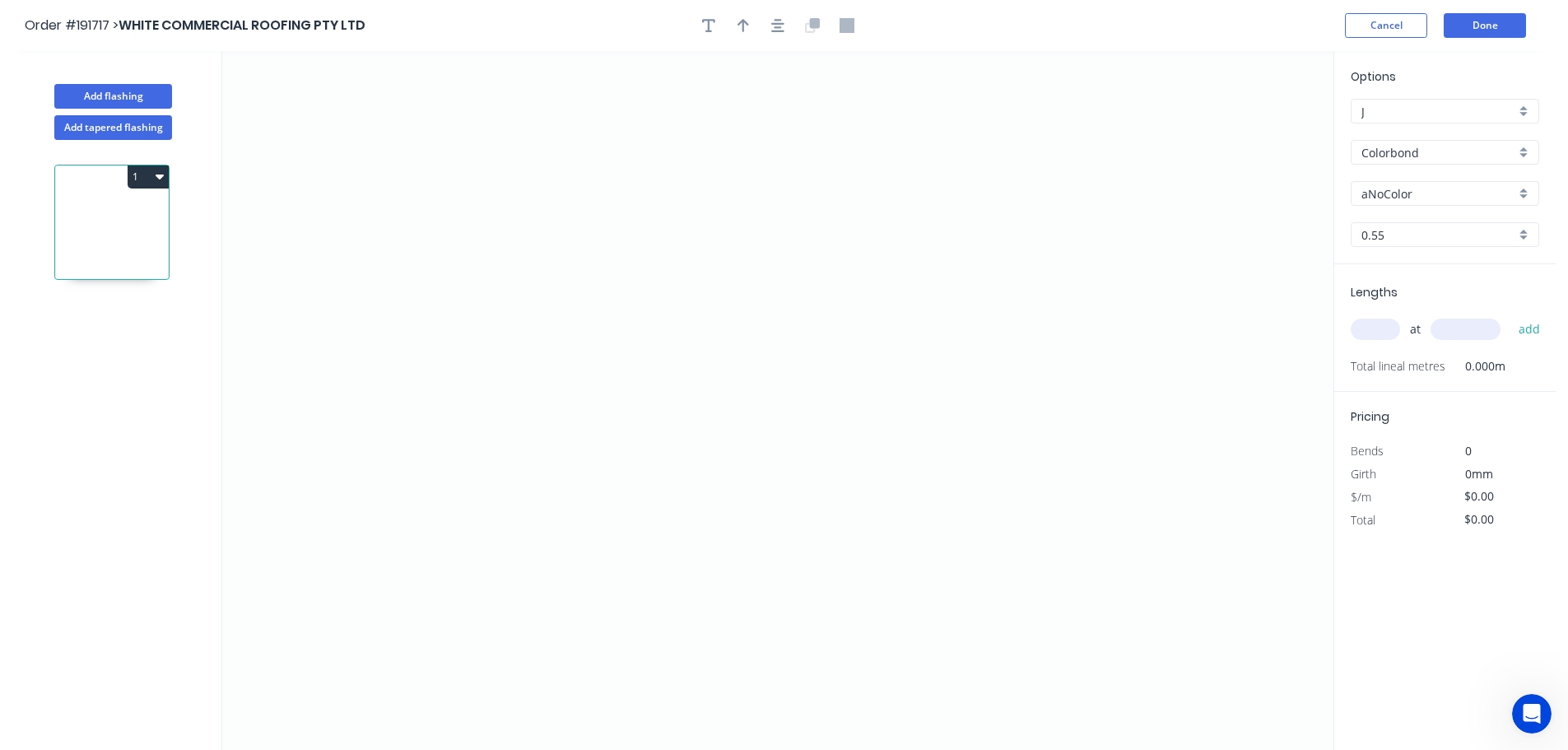
click at [1392, 195] on input "aNoColor" at bounding box center [1437, 194] width 154 height 17
click at [1383, 360] on div "Surfmist" at bounding box center [1444, 365] width 187 height 29
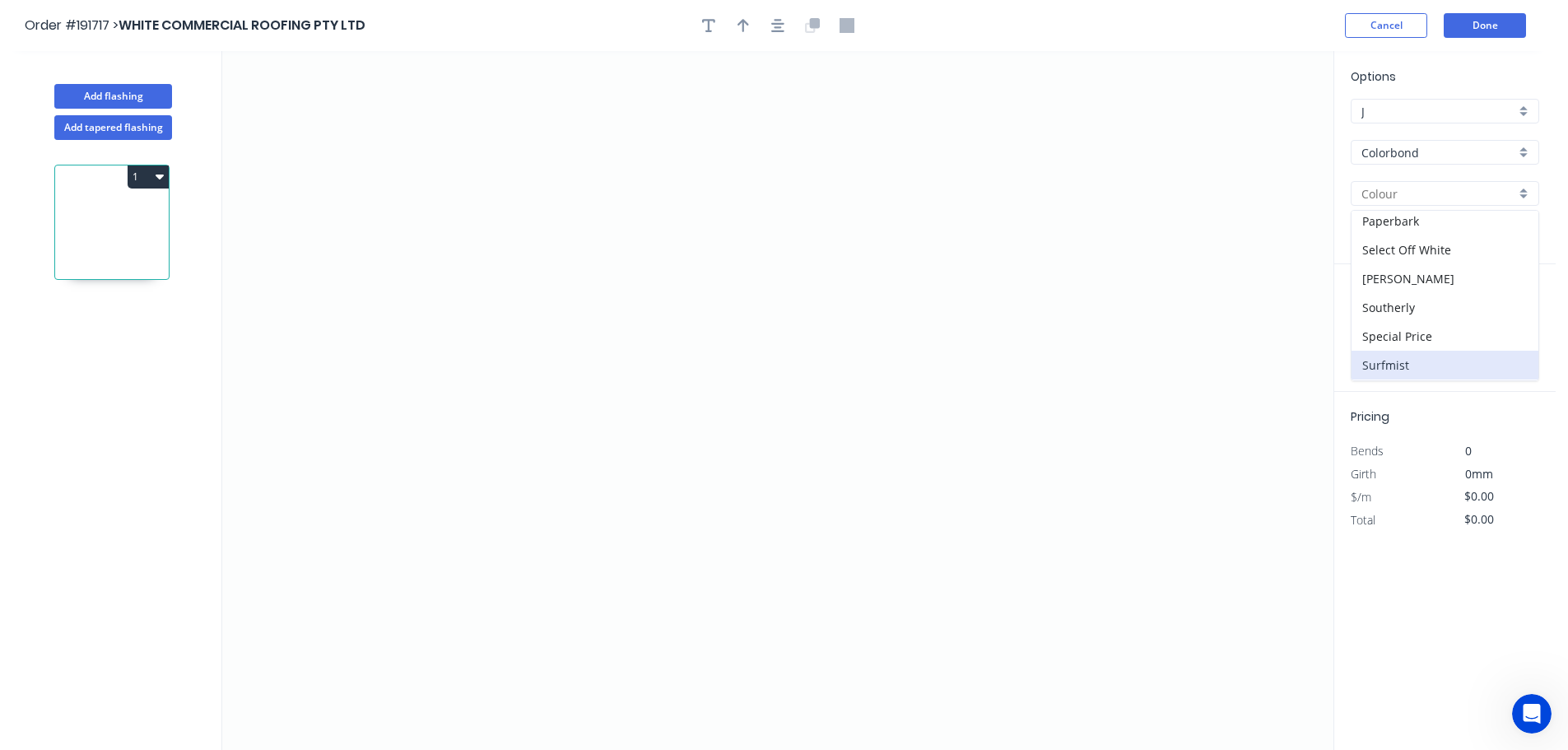
type input "Surfmist"
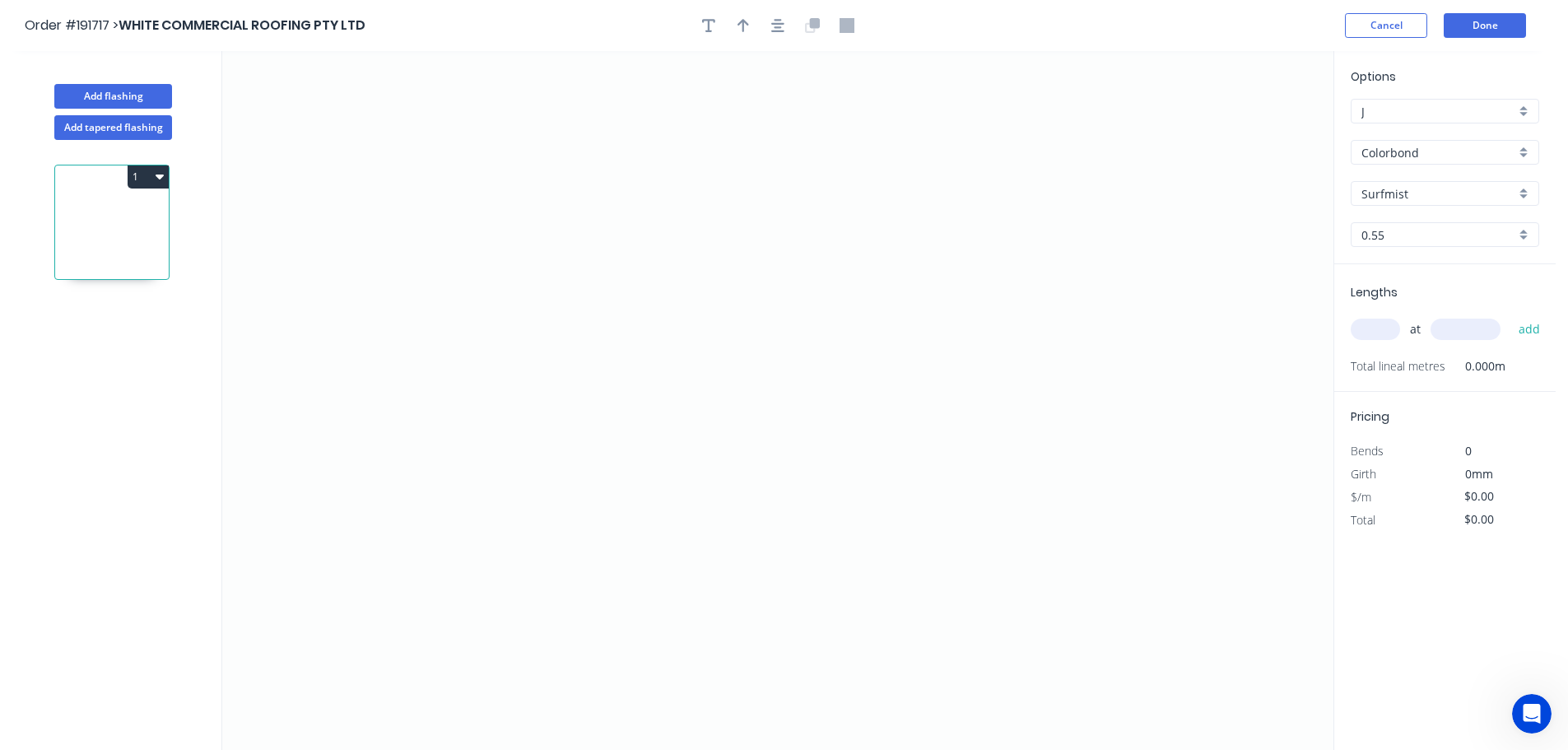
click at [1375, 327] on input "text" at bounding box center [1374, 329] width 49 height 21
type input "8"
type input "3700"
click at [1510, 315] on button "add" at bounding box center [1529, 329] width 39 height 28
click at [719, 139] on icon "0" at bounding box center [778, 401] width 1111 height 699
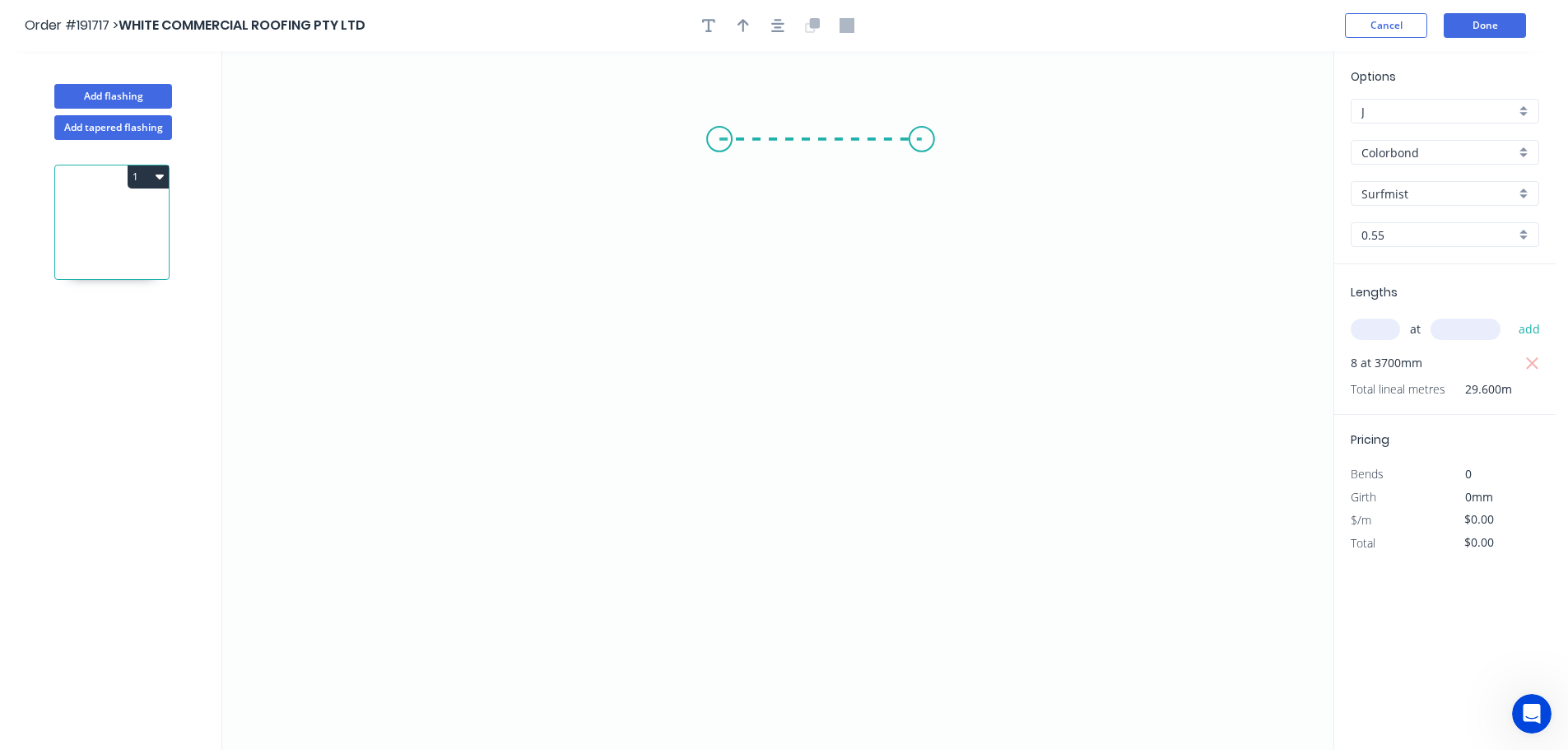
click at [921, 127] on icon "0" at bounding box center [778, 401] width 1111 height 699
click at [899, 613] on icon "0 ?" at bounding box center [778, 401] width 1111 height 699
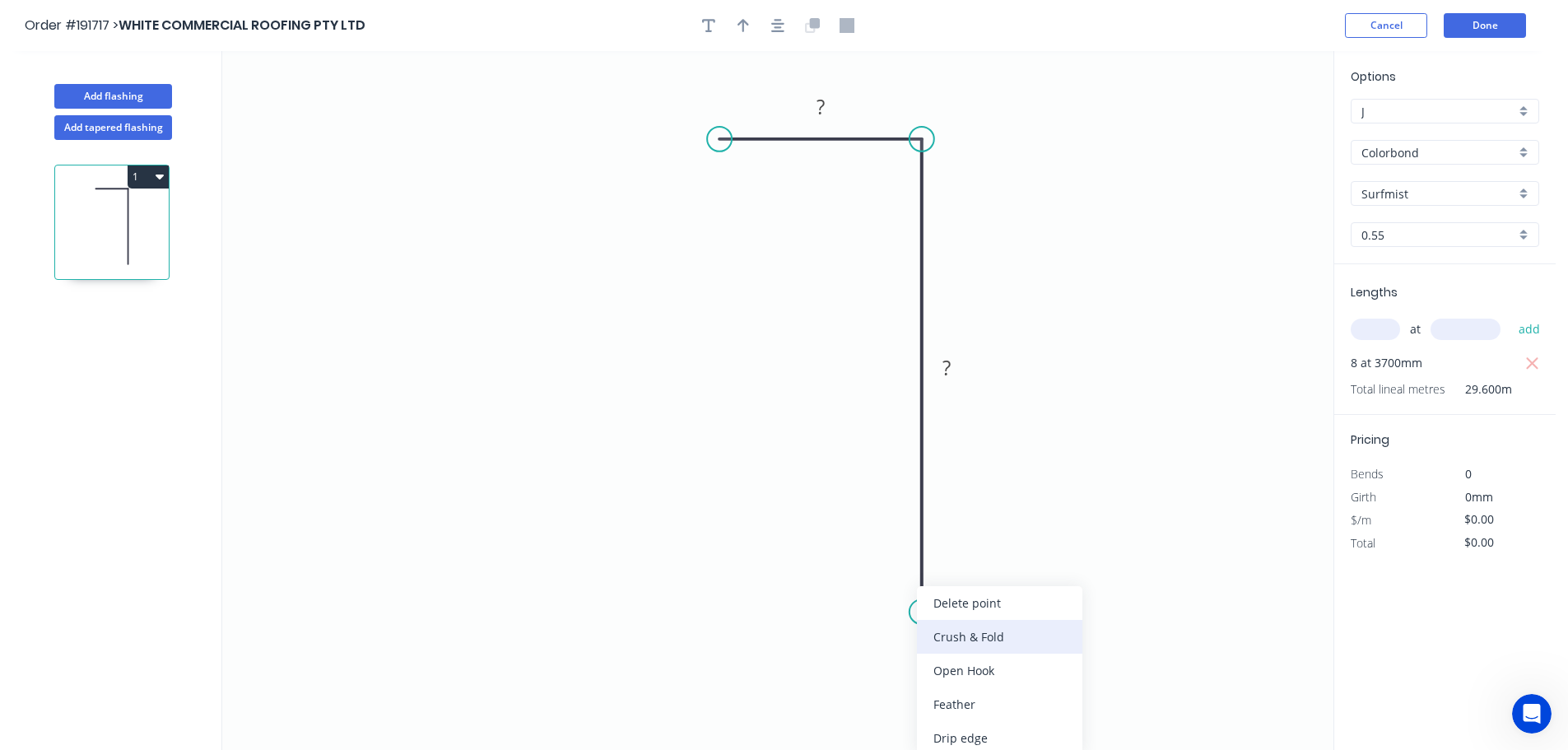
click at [960, 635] on div "Crush & Fold" at bounding box center [999, 636] width 166 height 34
click at [956, 661] on div "Flip bend" at bounding box center [1011, 666] width 166 height 34
drag, startPoint x: 984, startPoint y: 575, endPoint x: 868, endPoint y: 601, distance: 118.9
click at [868, 601] on rect at bounding box center [853, 601] width 66 height 34
click at [851, 611] on tspan "10" at bounding box center [852, 608] width 23 height 27
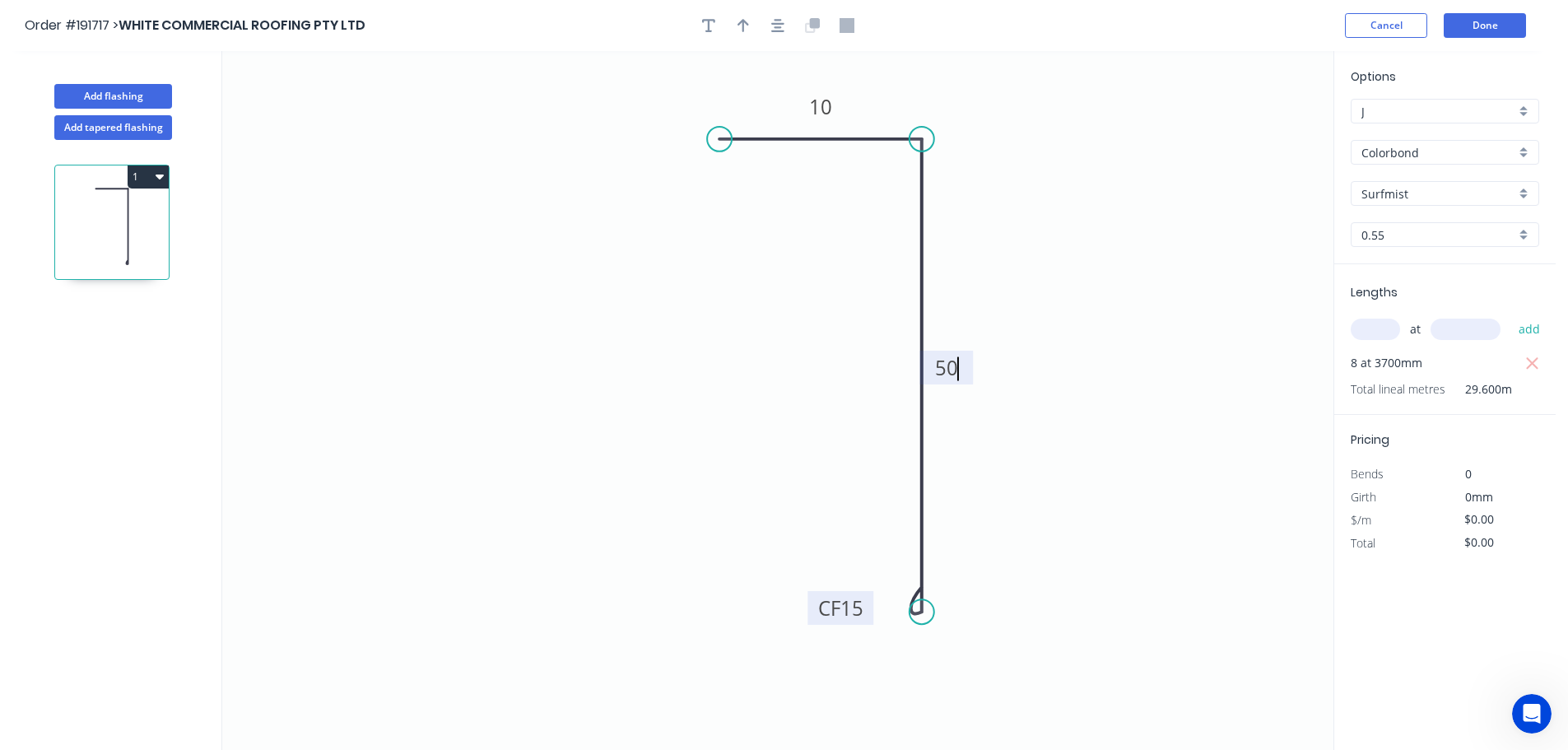
type input "$6.57"
type input "$194.47"
click at [745, 25] on icon "button" at bounding box center [743, 25] width 12 height 15
click at [1251, 131] on icon at bounding box center [1250, 114] width 15 height 52
drag, startPoint x: 1251, startPoint y: 131, endPoint x: 1037, endPoint y: 203, distance: 225.8
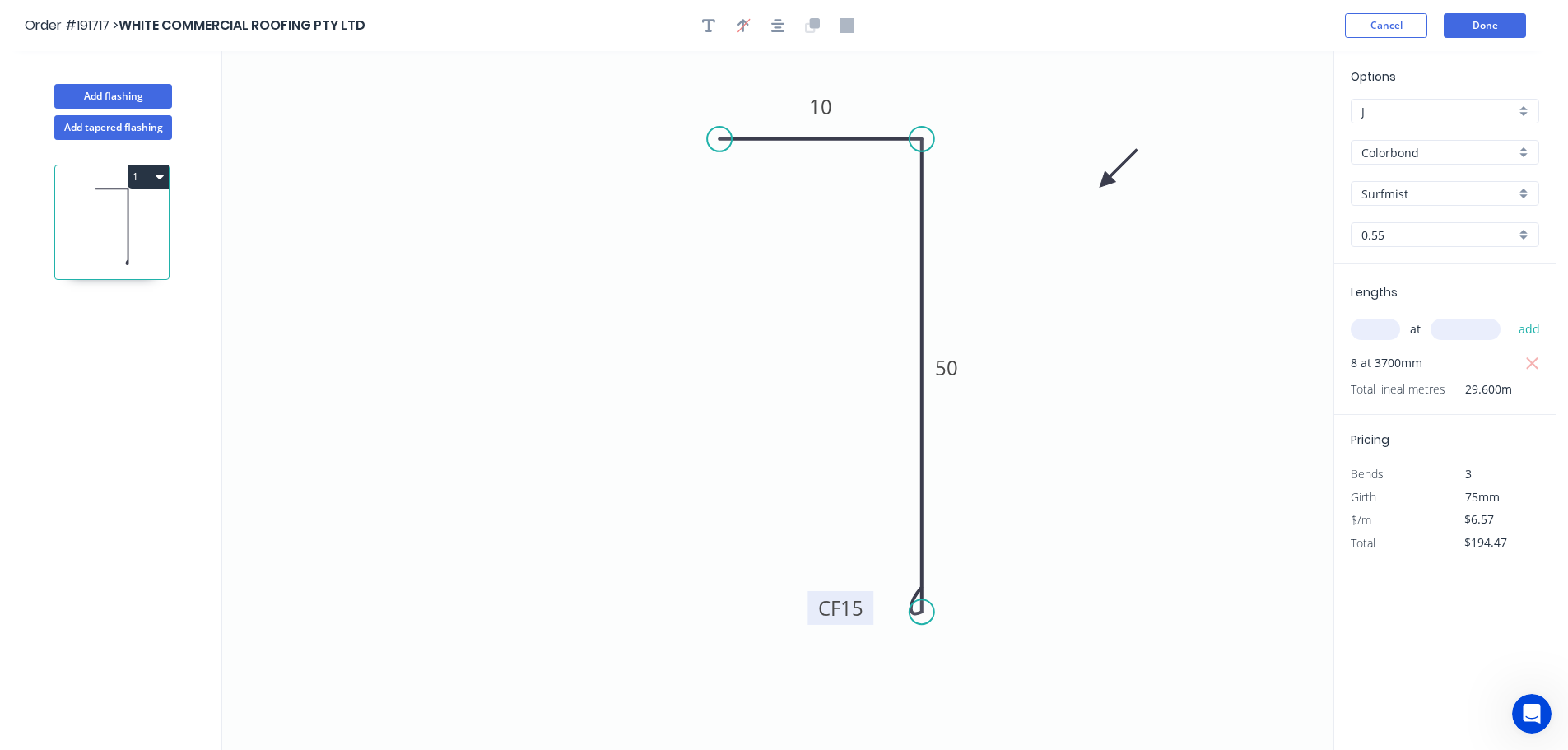
click at [1095, 193] on icon at bounding box center [1118, 168] width 47 height 47
click at [119, 93] on button "Add flashing" at bounding box center [113, 97] width 118 height 25
type input "$0.00"
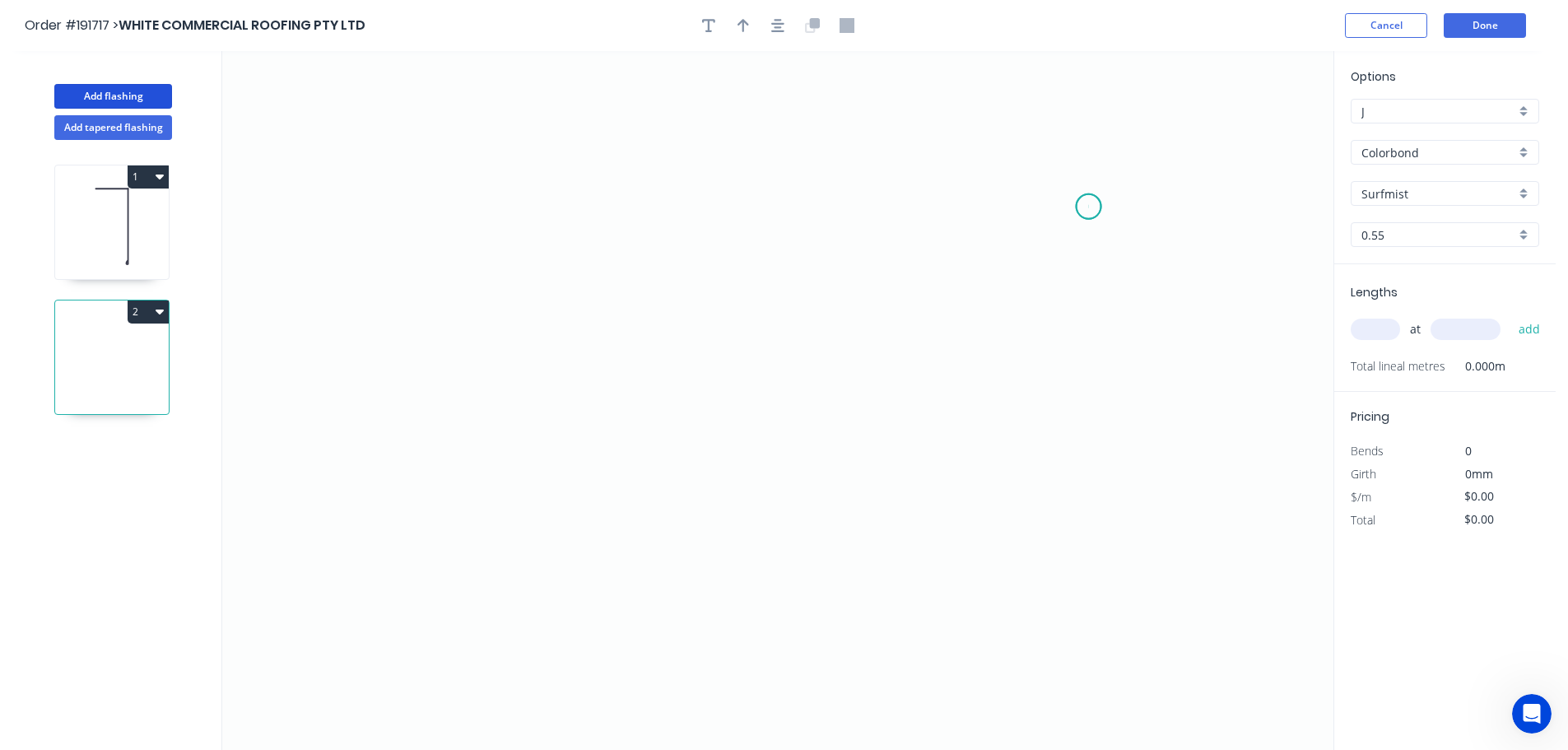
click at [1089, 206] on icon "0" at bounding box center [778, 401] width 1111 height 699
click at [505, 190] on icon "0" at bounding box center [778, 401] width 1111 height 699
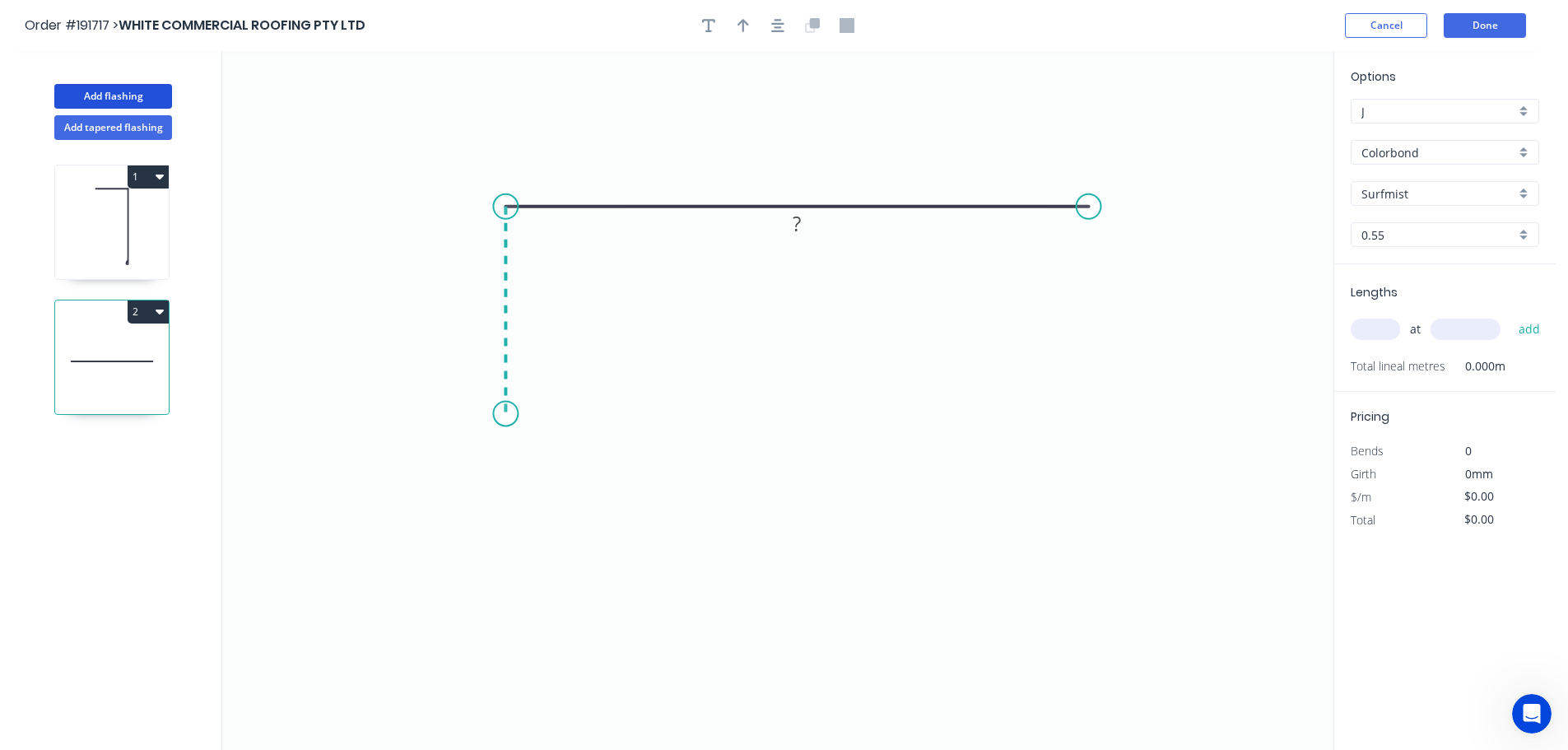
click at [502, 414] on icon "0 ?" at bounding box center [778, 401] width 1111 height 699
click at [842, 419] on icon "0 ? ?" at bounding box center [778, 401] width 1111 height 699
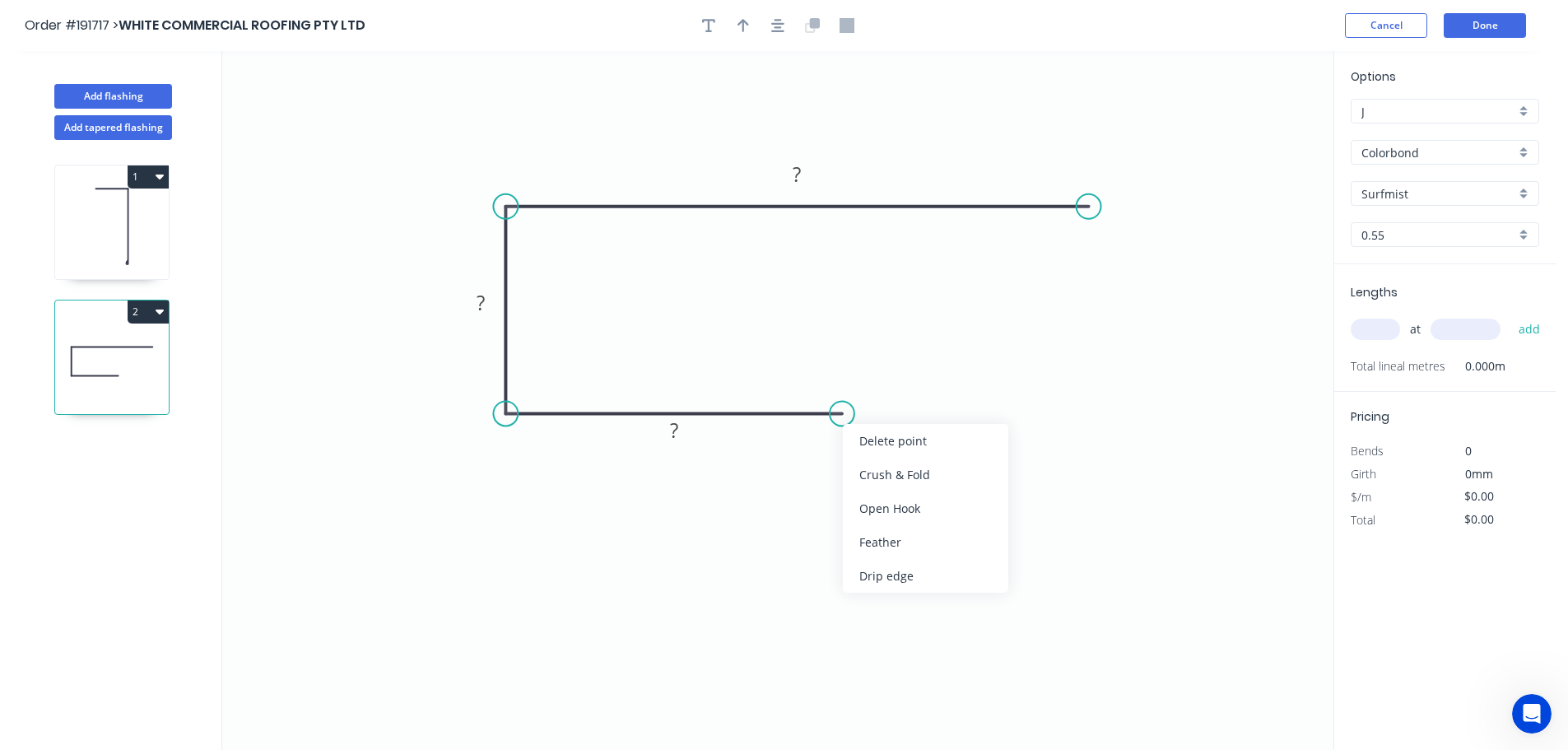
click at [886, 482] on div "Crush & Fold" at bounding box center [925, 474] width 166 height 34
drag, startPoint x: 848, startPoint y: 438, endPoint x: 863, endPoint y: 349, distance: 90.3
click at [863, 349] on rect at bounding box center [833, 354] width 66 height 34
click at [844, 348] on tspan "10" at bounding box center [847, 351] width 23 height 27
type input "$9.20"
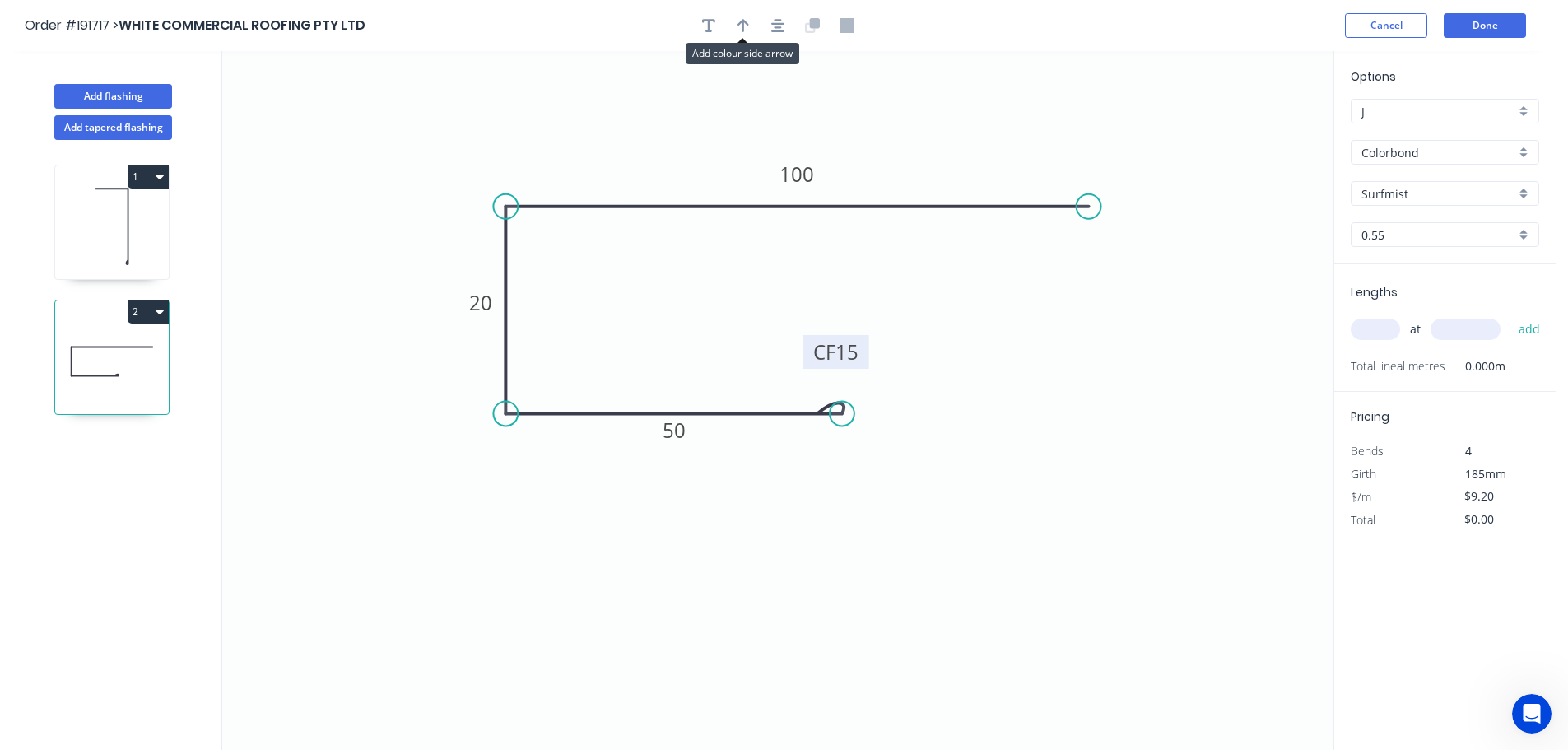
click at [750, 22] on button "button" at bounding box center [743, 26] width 25 height 25
click at [1253, 130] on icon at bounding box center [1250, 114] width 15 height 52
drag, startPoint x: 1253, startPoint y: 130, endPoint x: 962, endPoint y: 115, distance: 291.4
click at [978, 115] on icon at bounding box center [1001, 103] width 47 height 47
click at [1388, 328] on input "text" at bounding box center [1374, 329] width 49 height 21
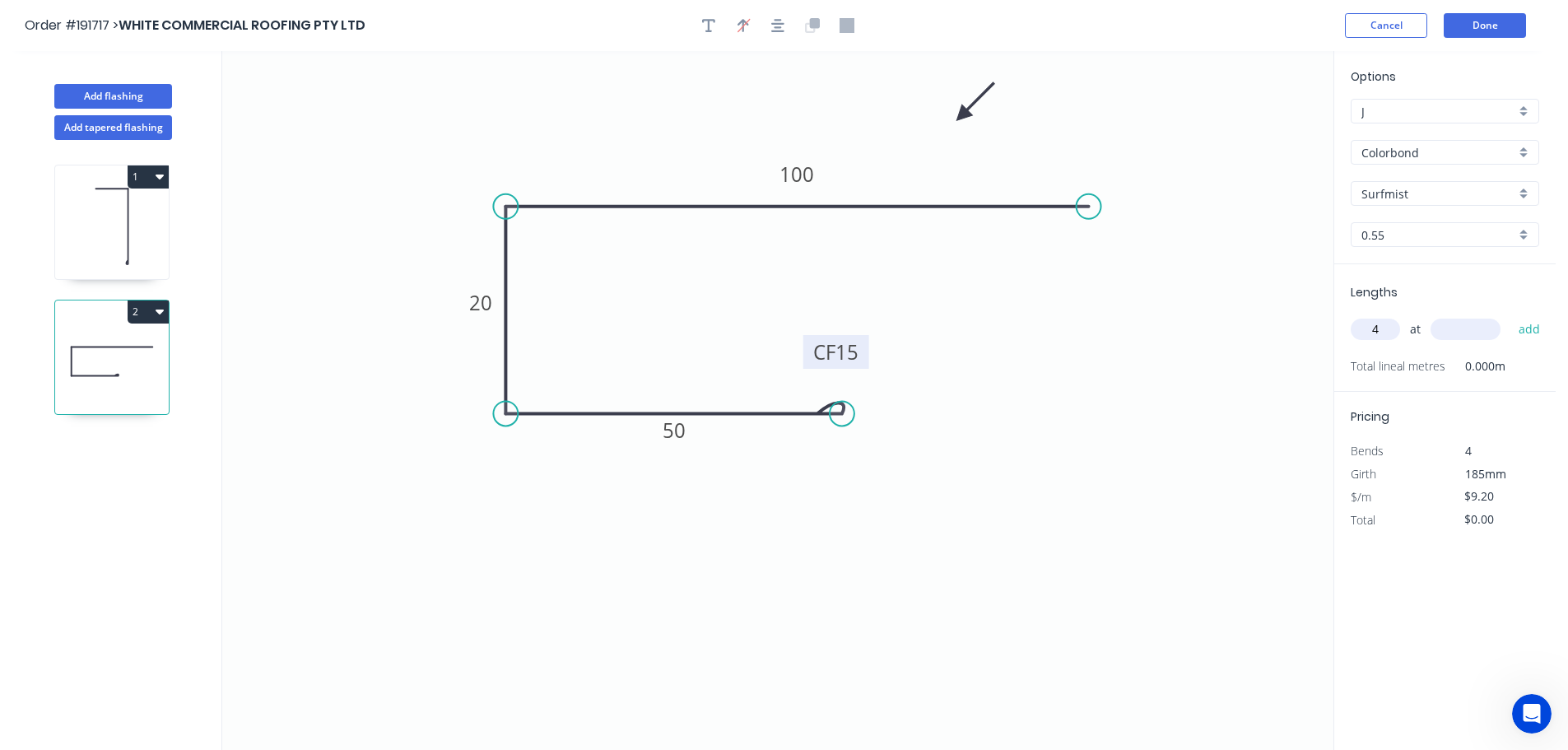
type input "4"
type input "1700"
click at [1510, 315] on button "add" at bounding box center [1529, 329] width 39 height 28
type input "$62.56"
click at [124, 93] on button "Add flashing" at bounding box center [113, 97] width 118 height 25
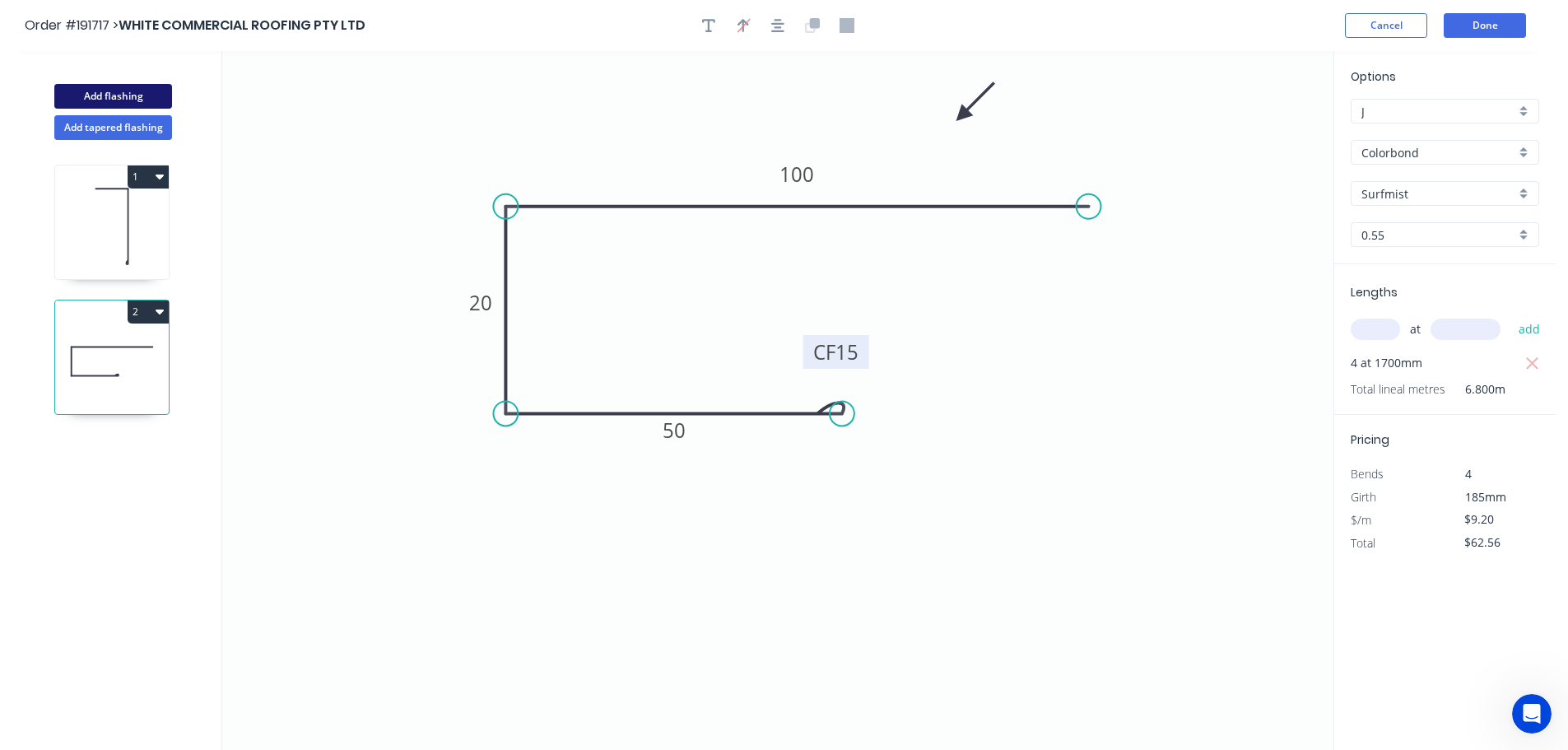
type input "$0.00"
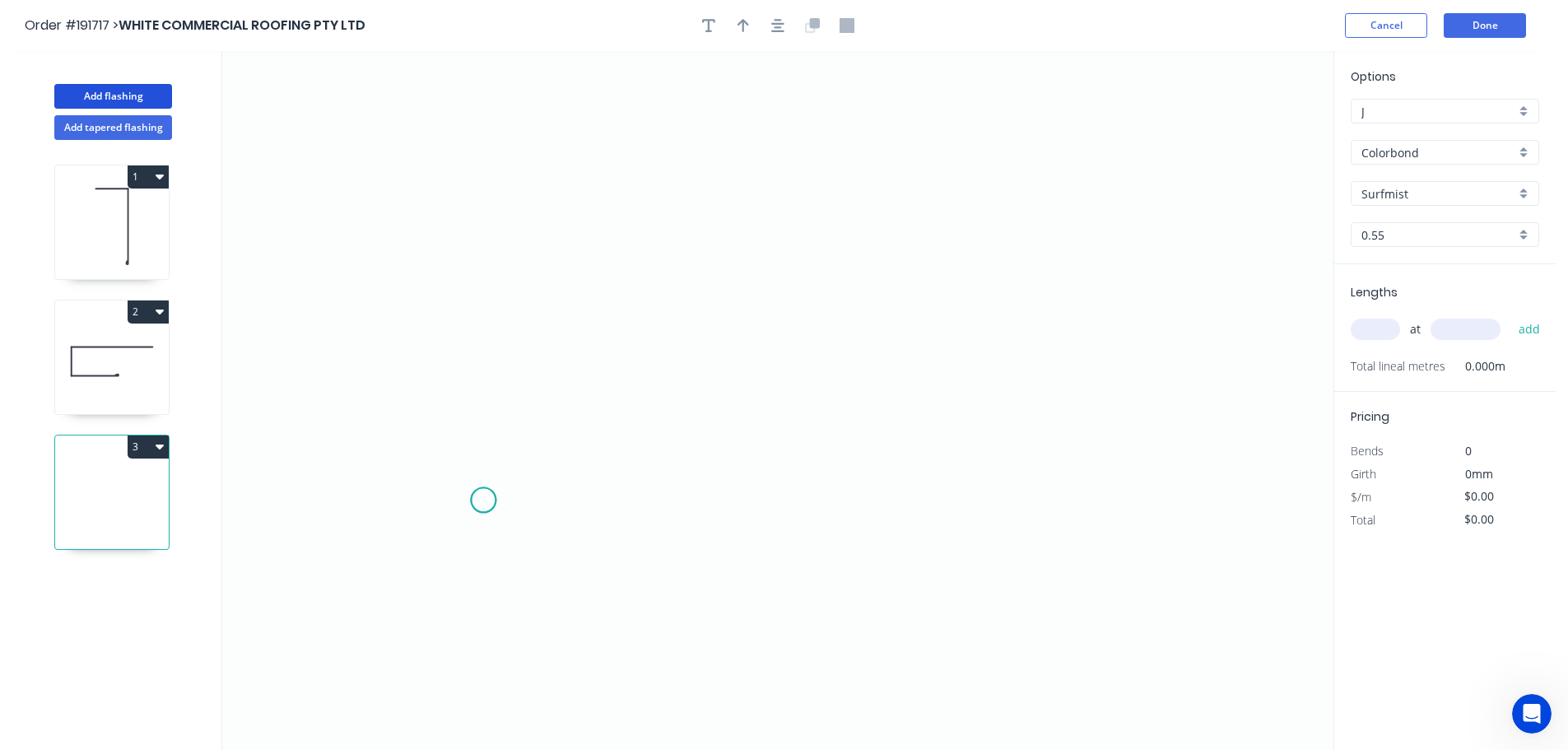
drag, startPoint x: 483, startPoint y: 500, endPoint x: 586, endPoint y: 500, distance: 103.0
click at [485, 500] on icon "0" at bounding box center [778, 401] width 1111 height 699
click at [652, 503] on icon "0" at bounding box center [778, 401] width 1111 height 699
click at [668, 216] on icon "0 ?" at bounding box center [778, 401] width 1111 height 699
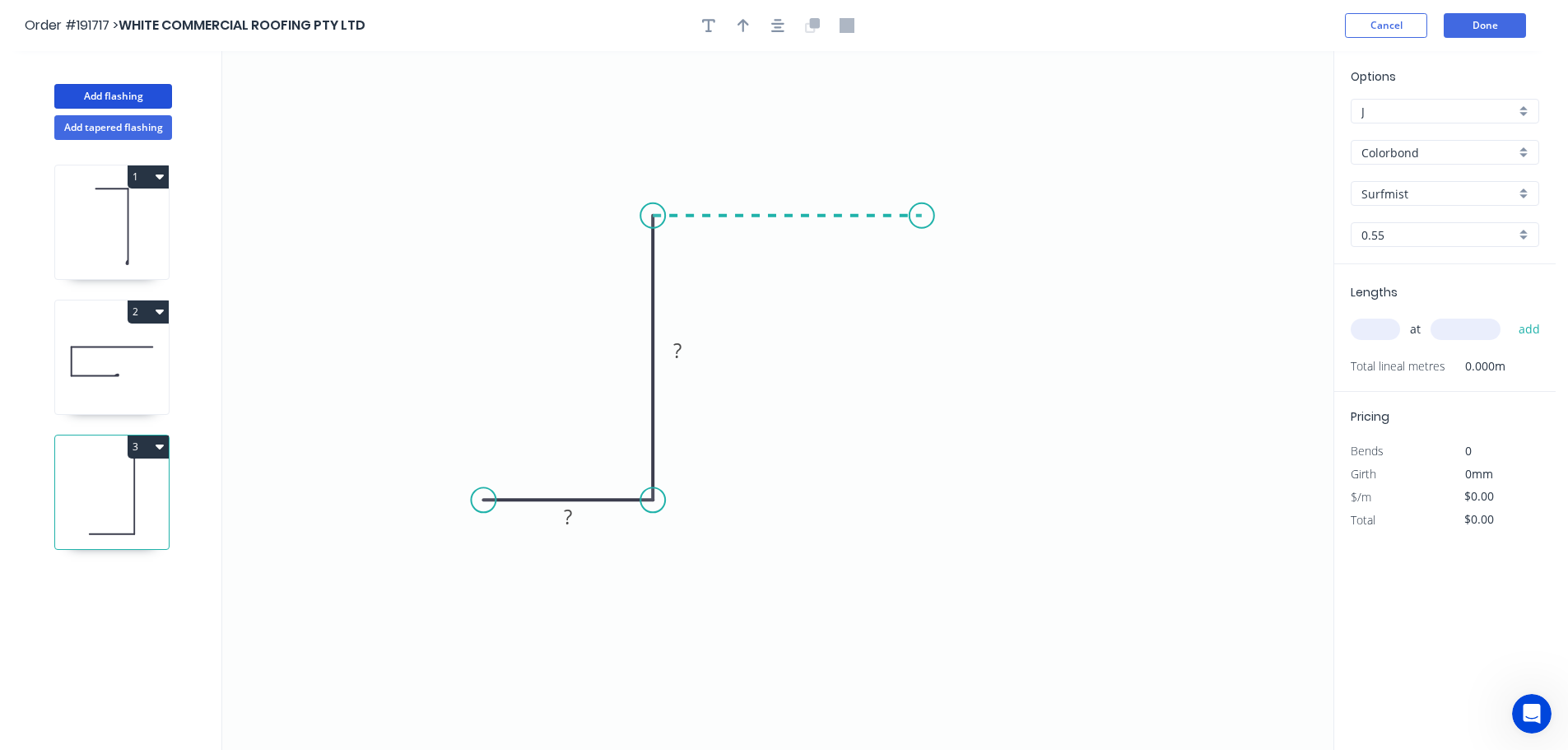
click at [921, 213] on icon "0 ? ?" at bounding box center [778, 401] width 1111 height 699
click at [923, 503] on icon "0 ? ? ?" at bounding box center [778, 401] width 1111 height 699
click at [1082, 498] on icon "0 ? ? ? ?" at bounding box center [778, 401] width 1111 height 699
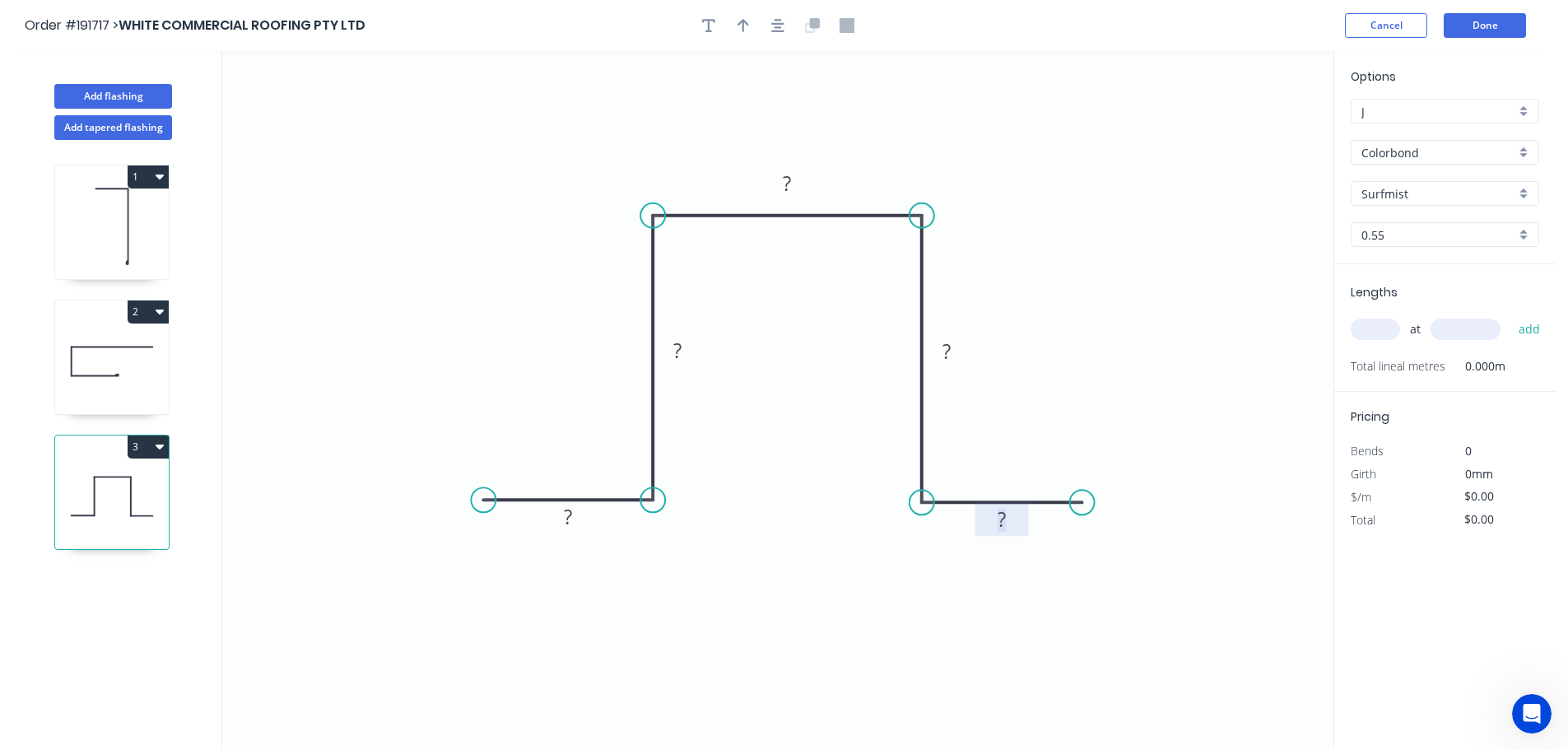
click at [1006, 522] on tspan "?" at bounding box center [1002, 519] width 9 height 27
type input "$9.20"
click at [1372, 151] on input "Colorbond" at bounding box center [1437, 153] width 154 height 17
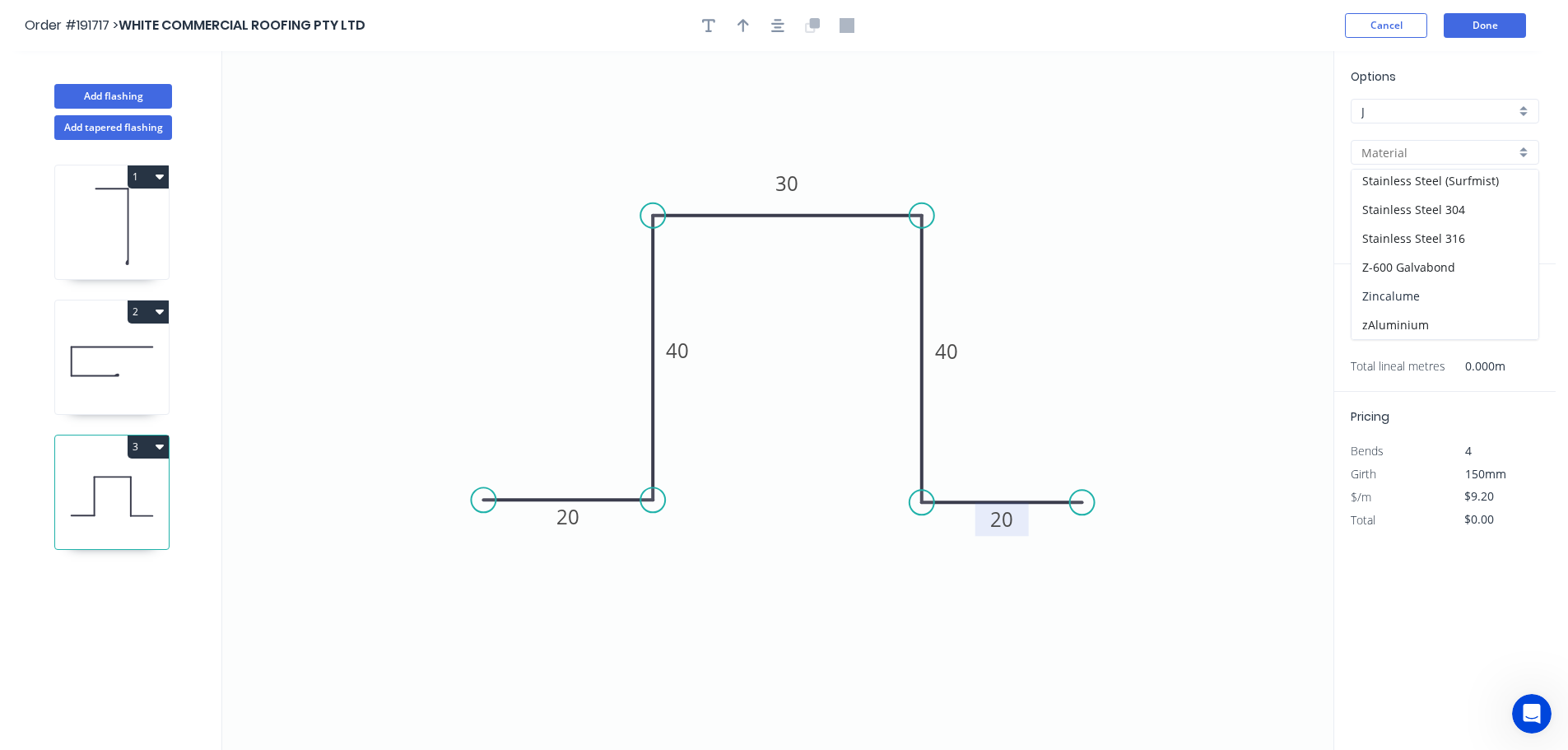
click at [1405, 299] on div "Zincalume" at bounding box center [1444, 296] width 187 height 29
type input "Zincalume"
type input "$8.74"
click at [1372, 333] on input "text" at bounding box center [1374, 329] width 49 height 21
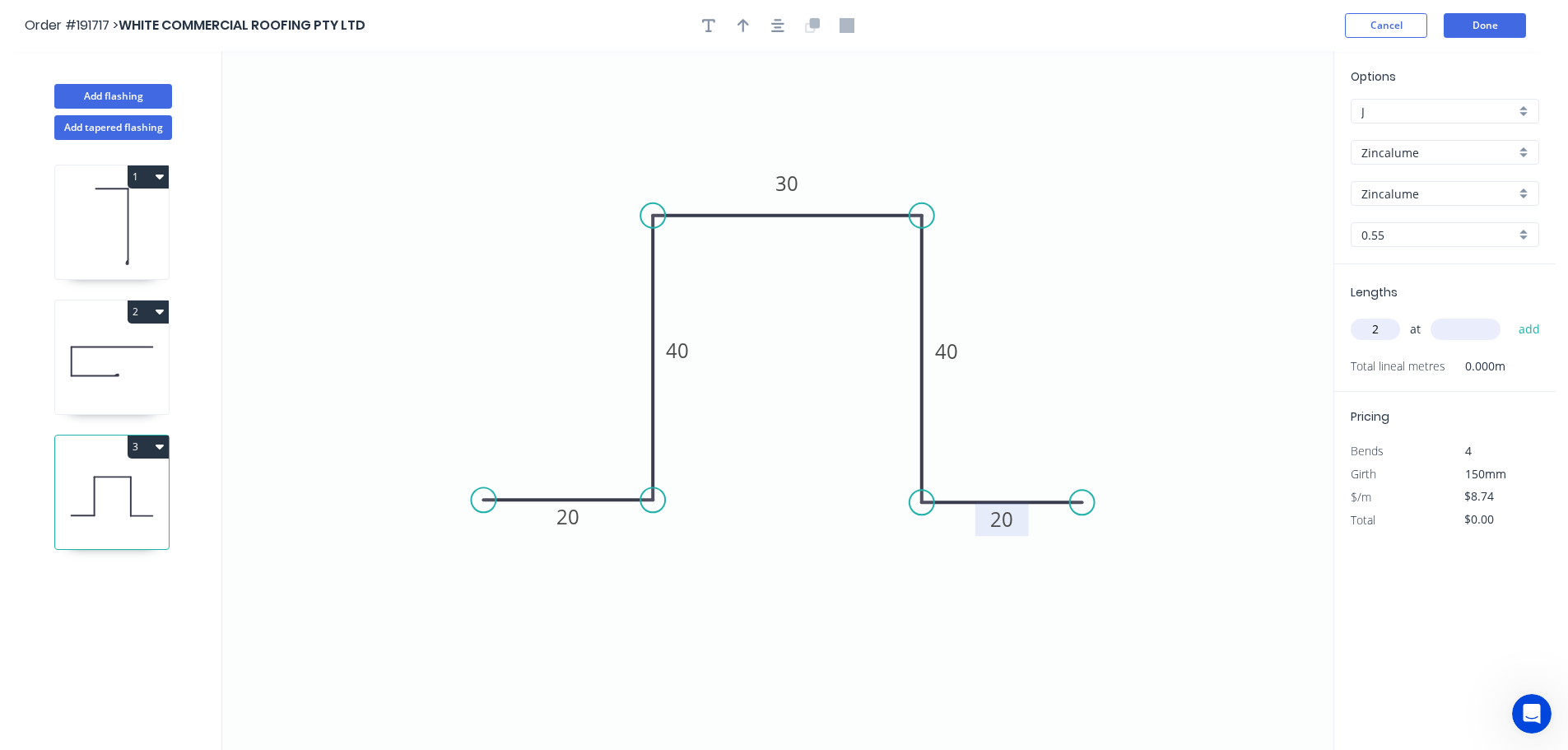
type input "2"
type input "3600"
click at [1510, 315] on button "add" at bounding box center [1529, 329] width 39 height 28
click at [739, 25] on icon "button" at bounding box center [743, 26] width 12 height 14
click at [1251, 132] on icon at bounding box center [1250, 114] width 15 height 52
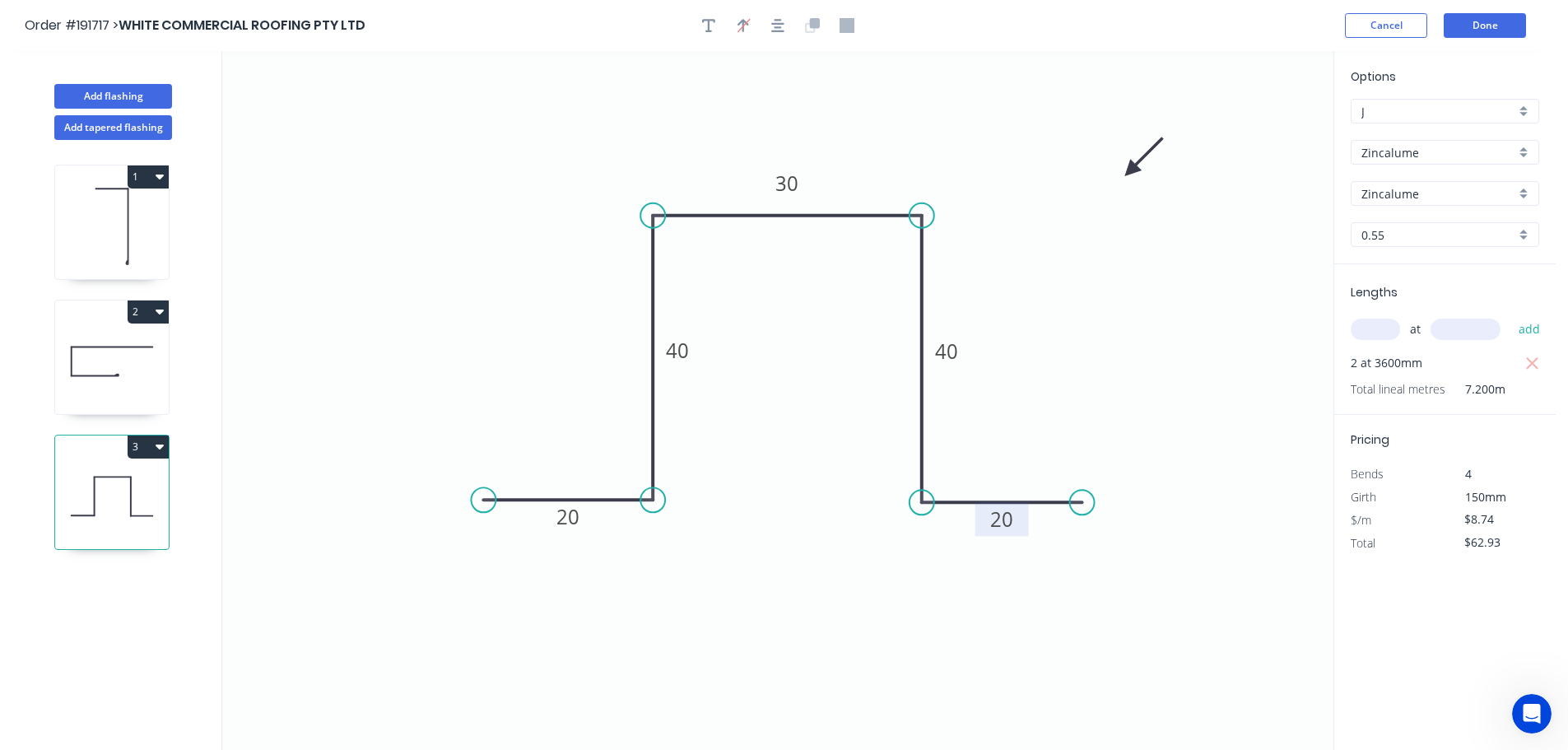
drag, startPoint x: 1251, startPoint y: 132, endPoint x: 1109, endPoint y: 184, distance: 151.2
click at [1120, 181] on icon at bounding box center [1143, 157] width 47 height 47
click at [160, 447] on icon "button" at bounding box center [160, 446] width 9 height 5
click at [54, 492] on div "Duplicate" at bounding box center [90, 487] width 127 height 24
type input "$0.00"
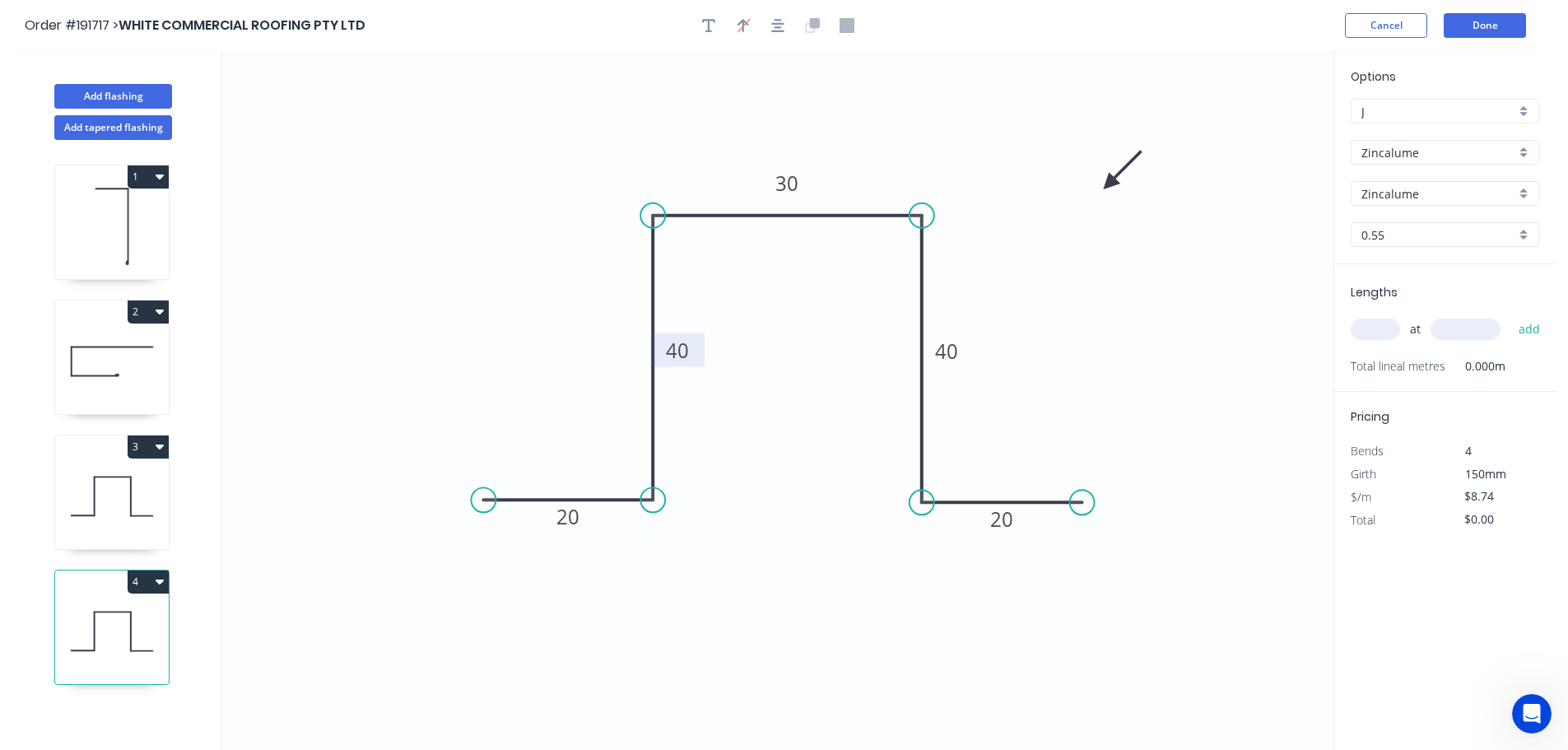
click at [689, 352] on rect at bounding box center [678, 351] width 33 height 23
click at [1367, 327] on input "text" at bounding box center [1374, 329] width 49 height 21
type input "2"
type input "3600"
click at [1510, 315] on button "add" at bounding box center [1529, 329] width 39 height 28
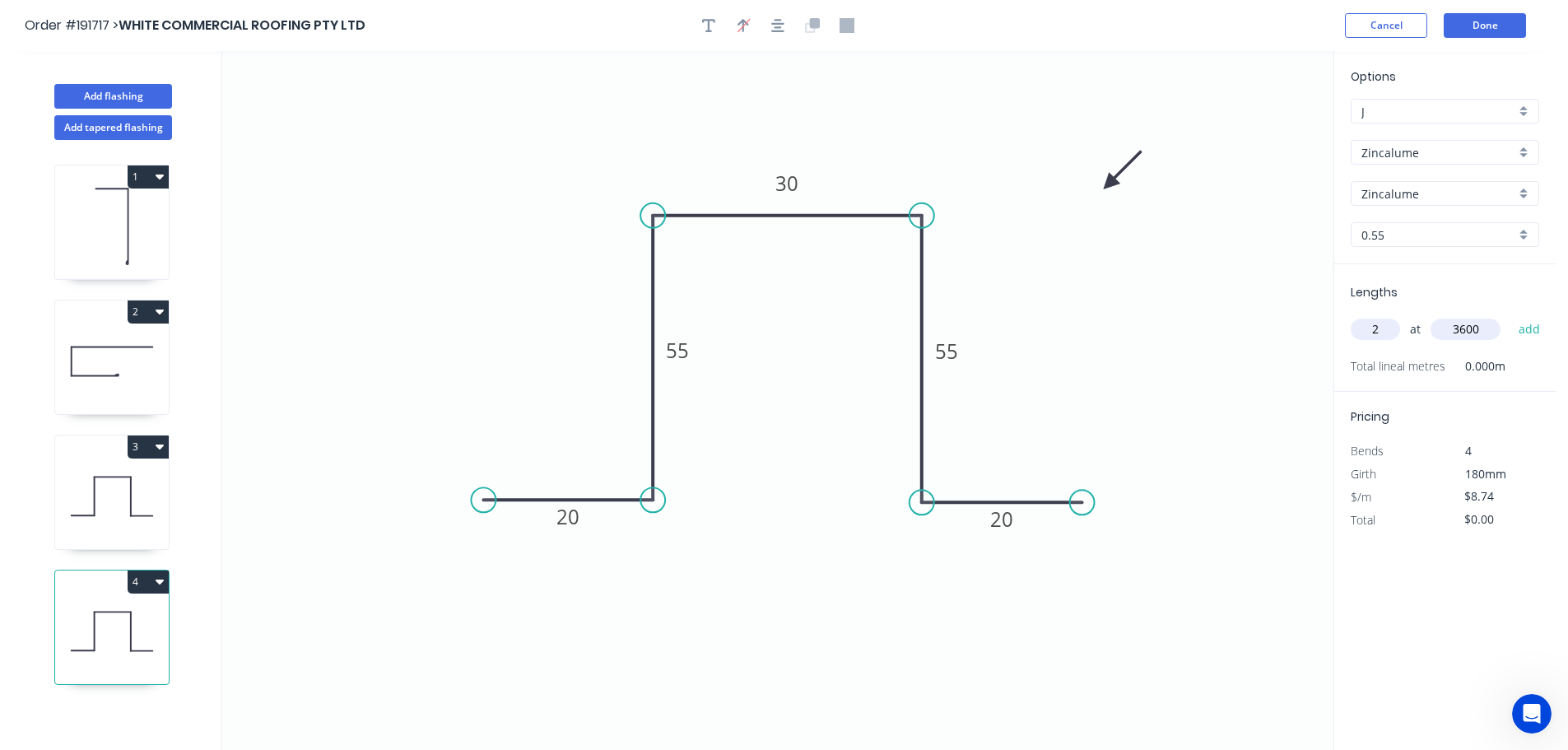
type input "$62.93"
click at [113, 354] on icon at bounding box center [111, 361] width 113 height 105
type input "Colorbond"
type input "Surfmist"
type input "$9.20"
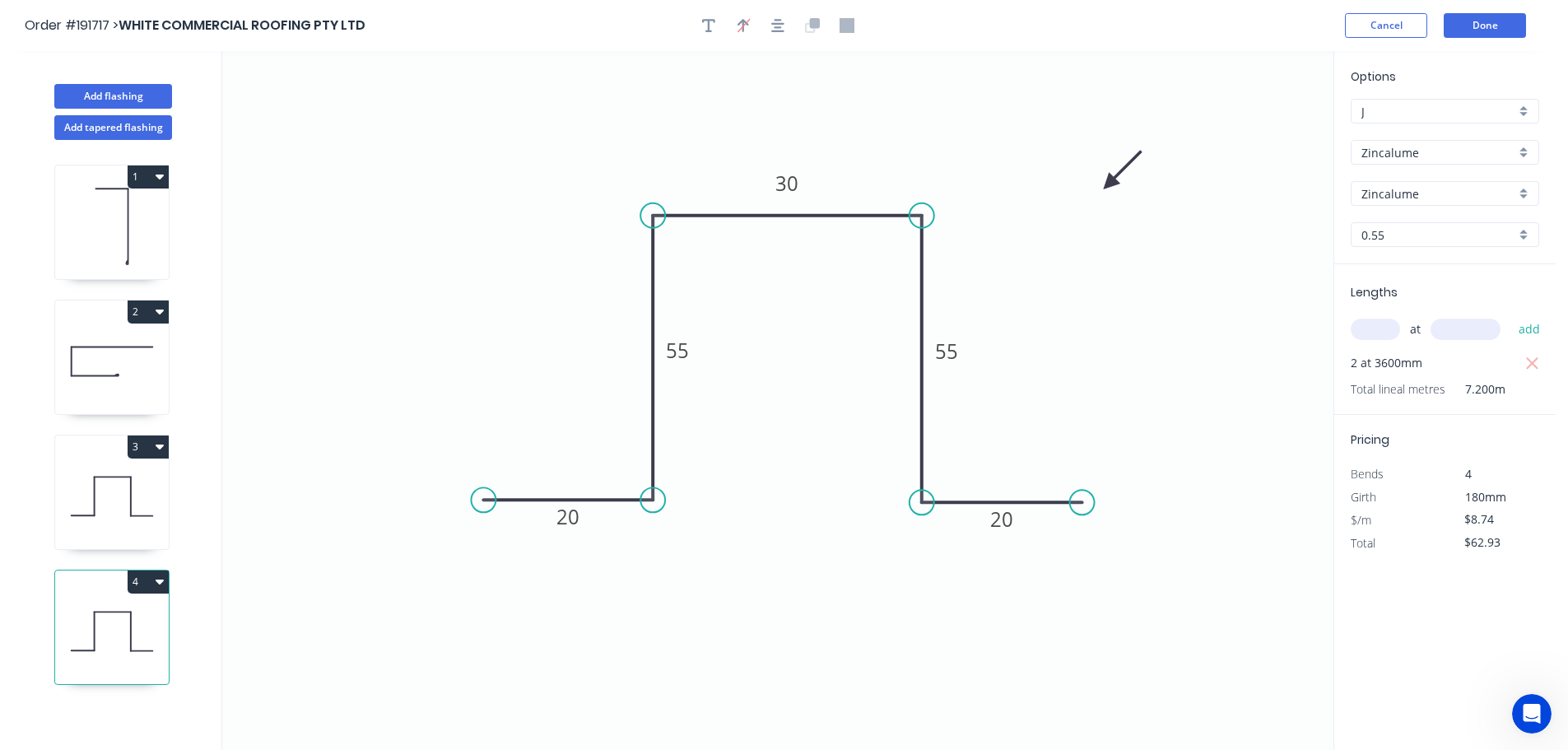
type input "$62.56"
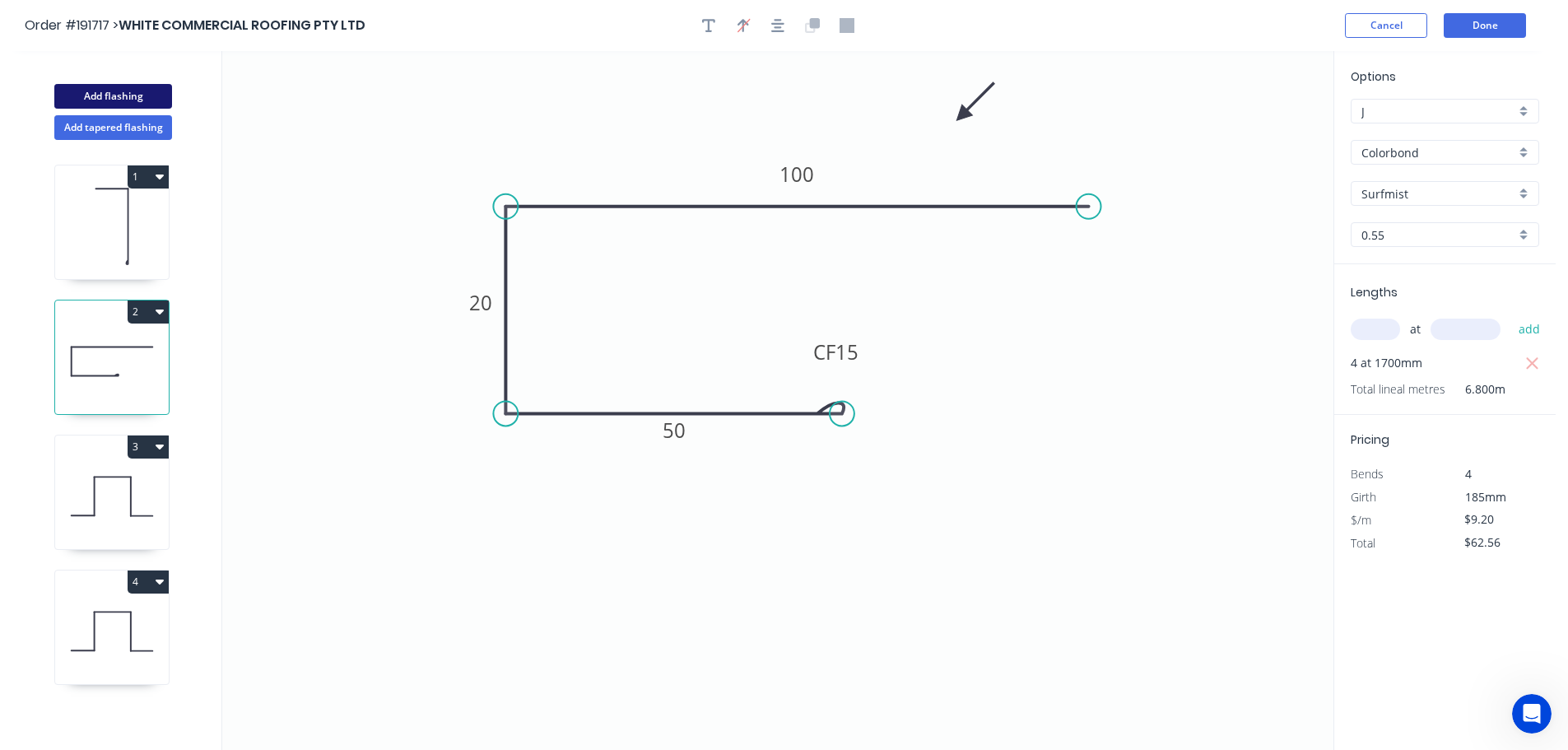
click at [110, 88] on button "Add flashing" at bounding box center [113, 97] width 118 height 25
type input "$0.00"
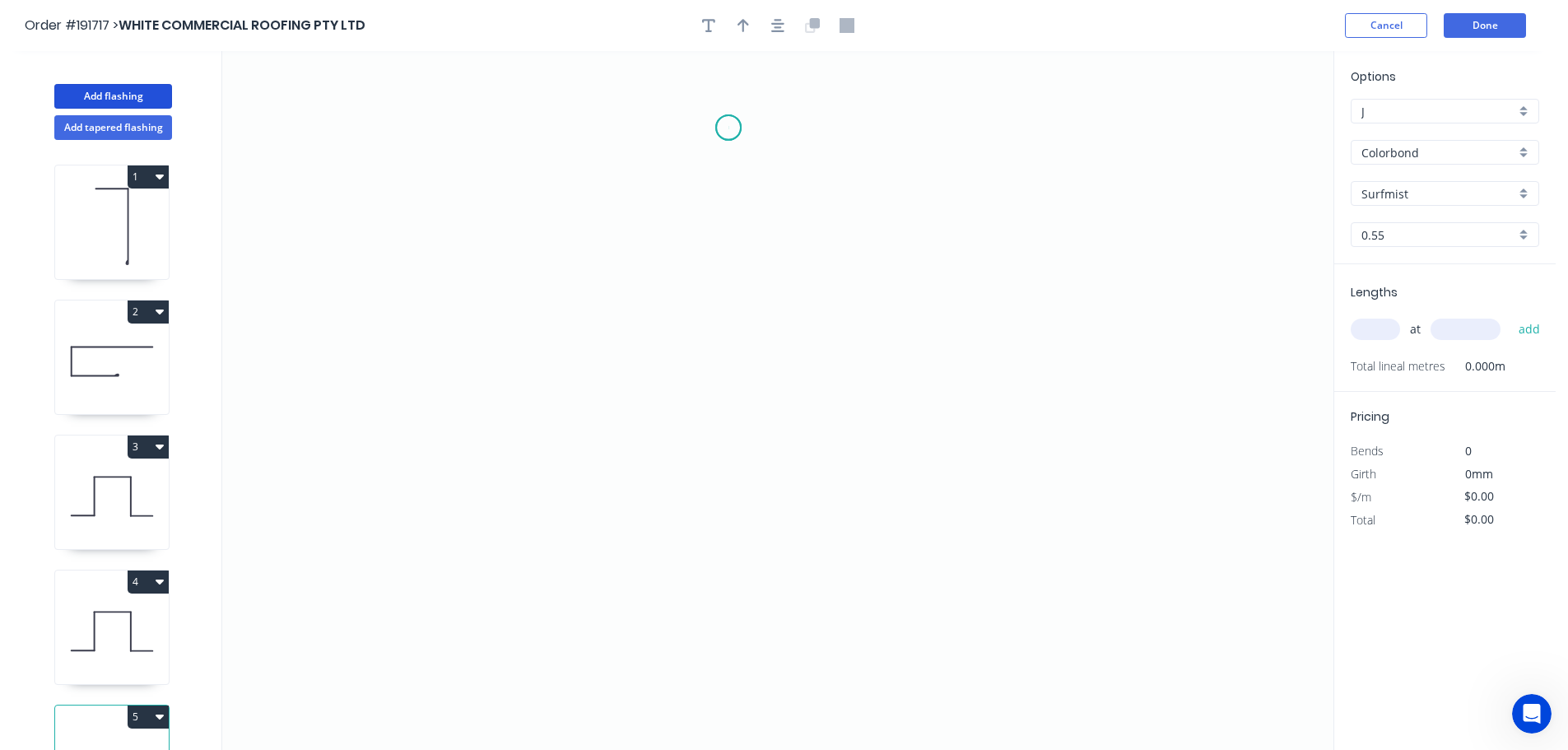
click at [729, 128] on icon "0" at bounding box center [778, 401] width 1111 height 699
click at [732, 414] on icon "0" at bounding box center [778, 401] width 1111 height 699
click at [923, 407] on icon "0 ?" at bounding box center [778, 401] width 1111 height 699
click at [925, 602] on icon "0 ? ?" at bounding box center [778, 401] width 1111 height 699
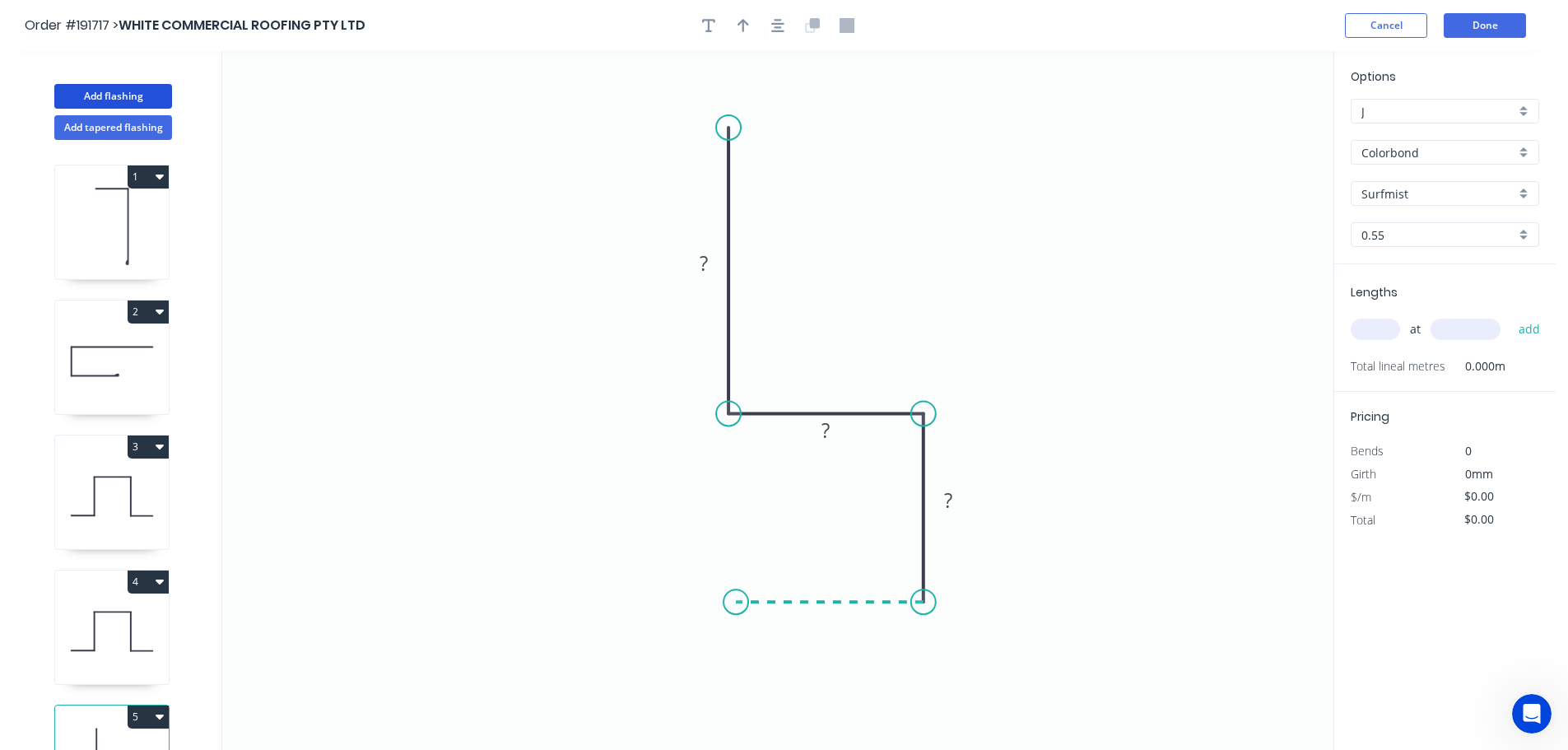
click at [736, 591] on icon "0 ? ? ?" at bounding box center [778, 401] width 1111 height 699
click at [738, 543] on icon "0 ? ? ? ?" at bounding box center [778, 401] width 1111 height 699
click at [738, 543] on circle at bounding box center [736, 543] width 25 height 25
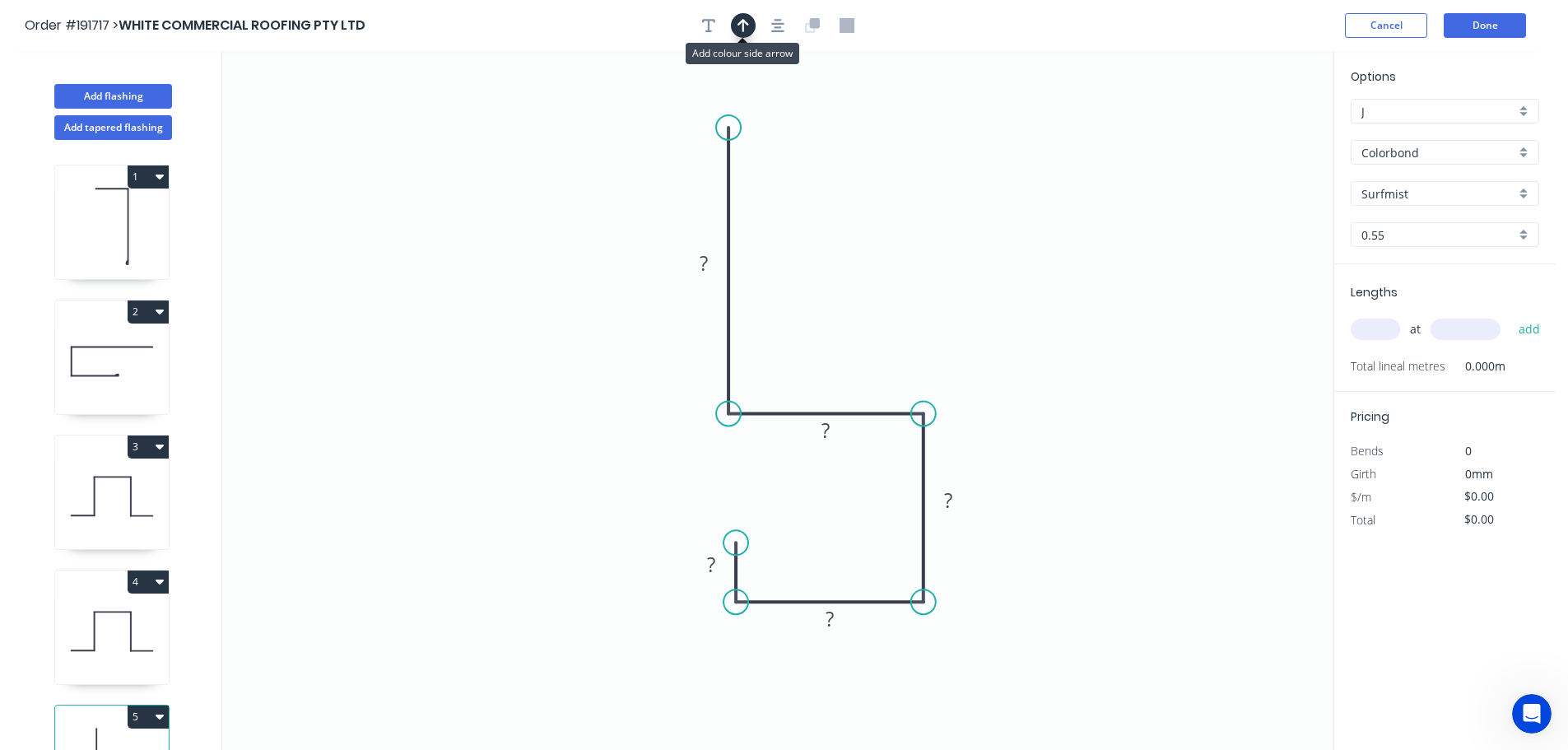
click at [741, 23] on icon "button" at bounding box center [743, 25] width 12 height 15
click at [1253, 133] on icon at bounding box center [1250, 114] width 15 height 52
drag, startPoint x: 1253, startPoint y: 133, endPoint x: 975, endPoint y: 260, distance: 305.6
click at [975, 260] on icon at bounding box center [987, 246] width 47 height 47
click at [704, 267] on tspan "?" at bounding box center [704, 263] width 9 height 27
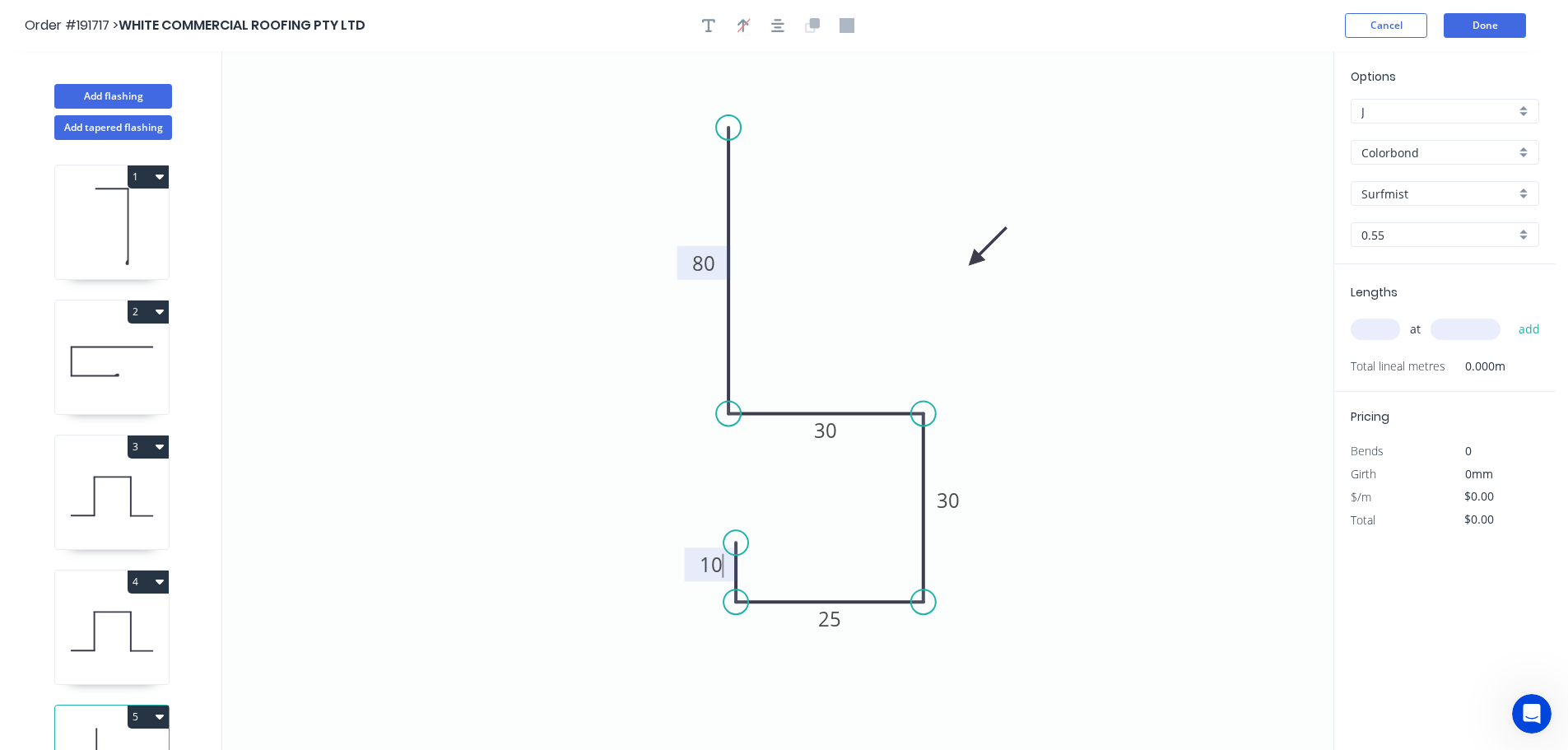
click at [1376, 331] on input "text" at bounding box center [1374, 329] width 49 height 21
type input "$9.20"
type input "2"
type input "3700"
click at [1510, 315] on button "add" at bounding box center [1529, 329] width 39 height 28
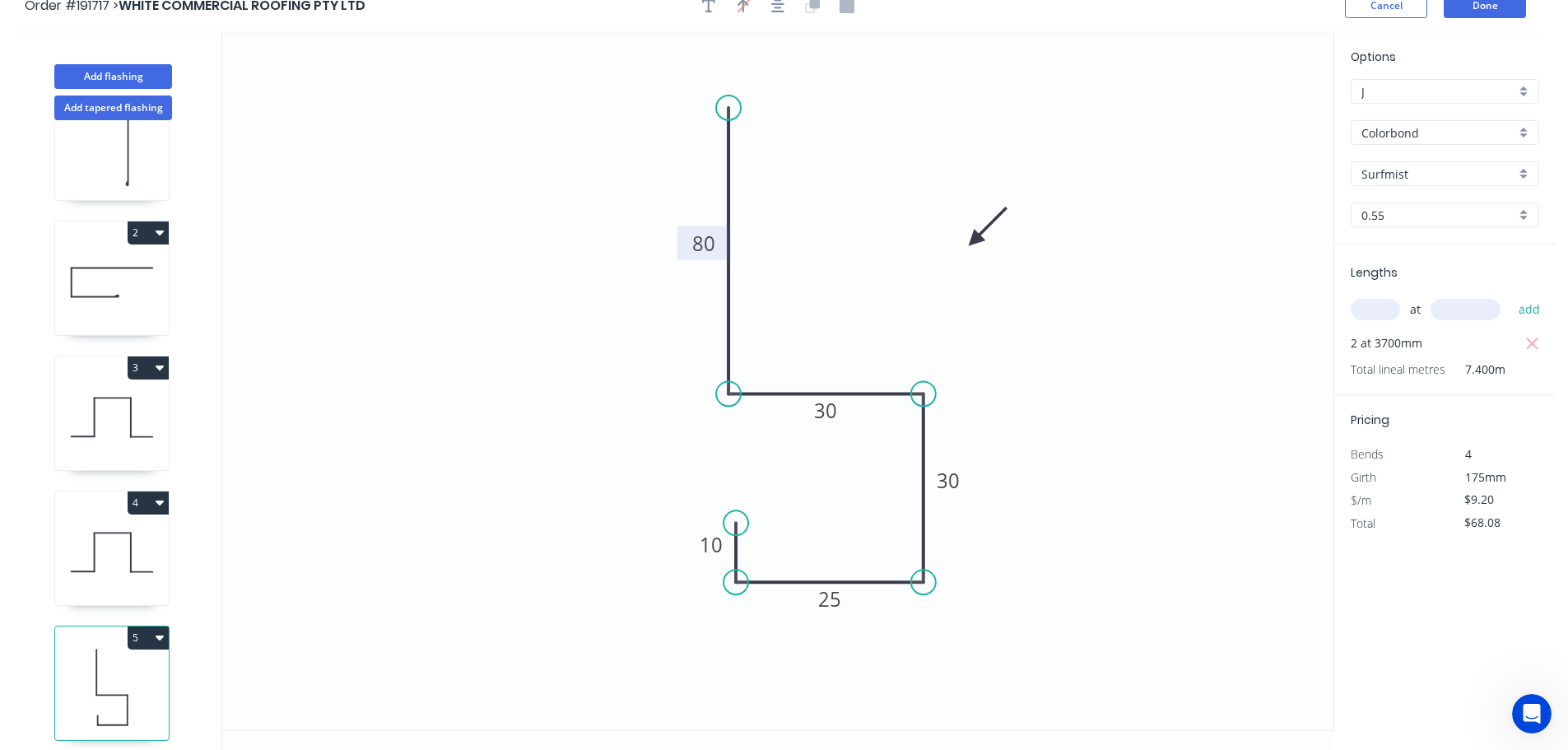
scroll to position [30, 0]
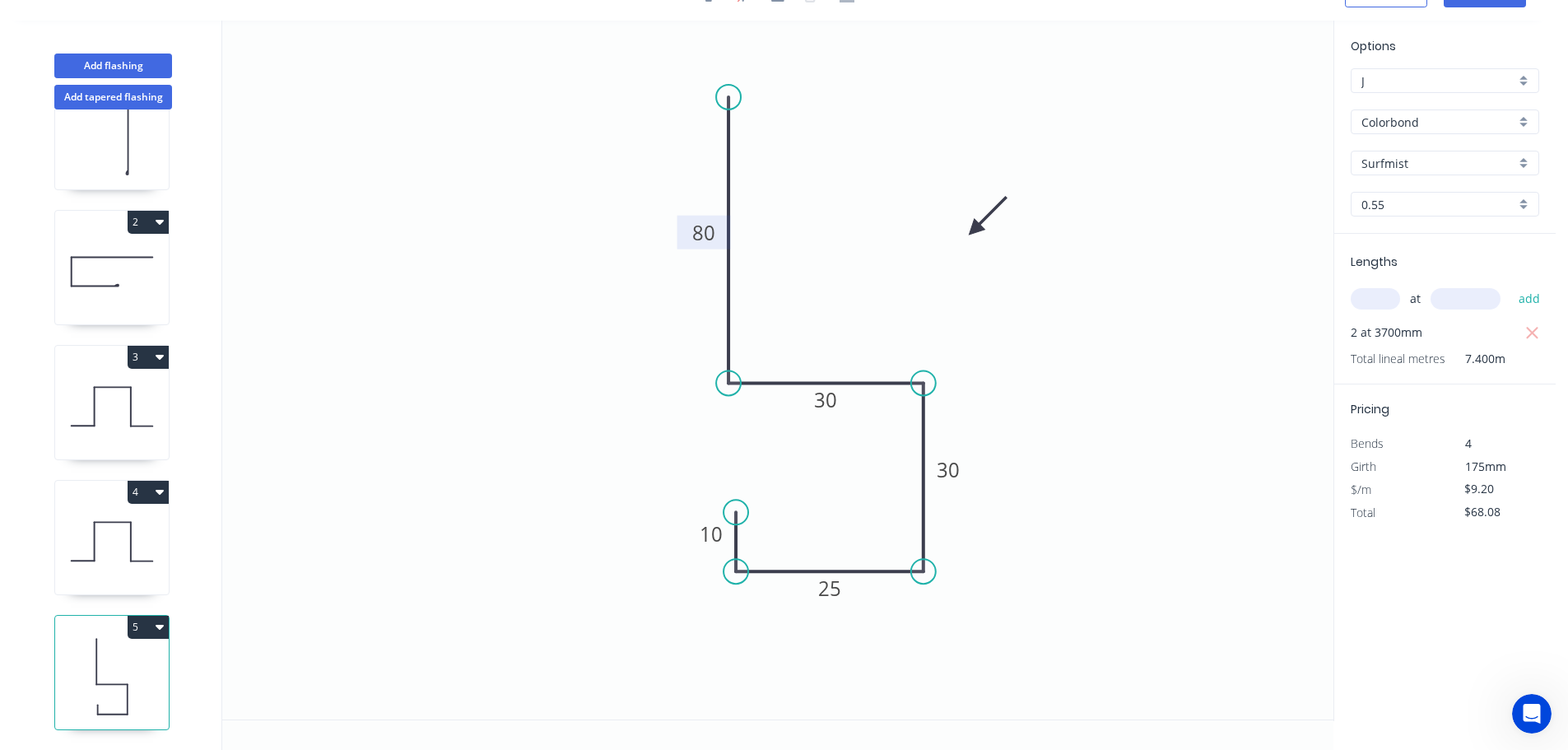
click at [163, 619] on icon "button" at bounding box center [160, 626] width 9 height 14
click at [49, 656] on div "Duplicate" at bounding box center [90, 668] width 127 height 24
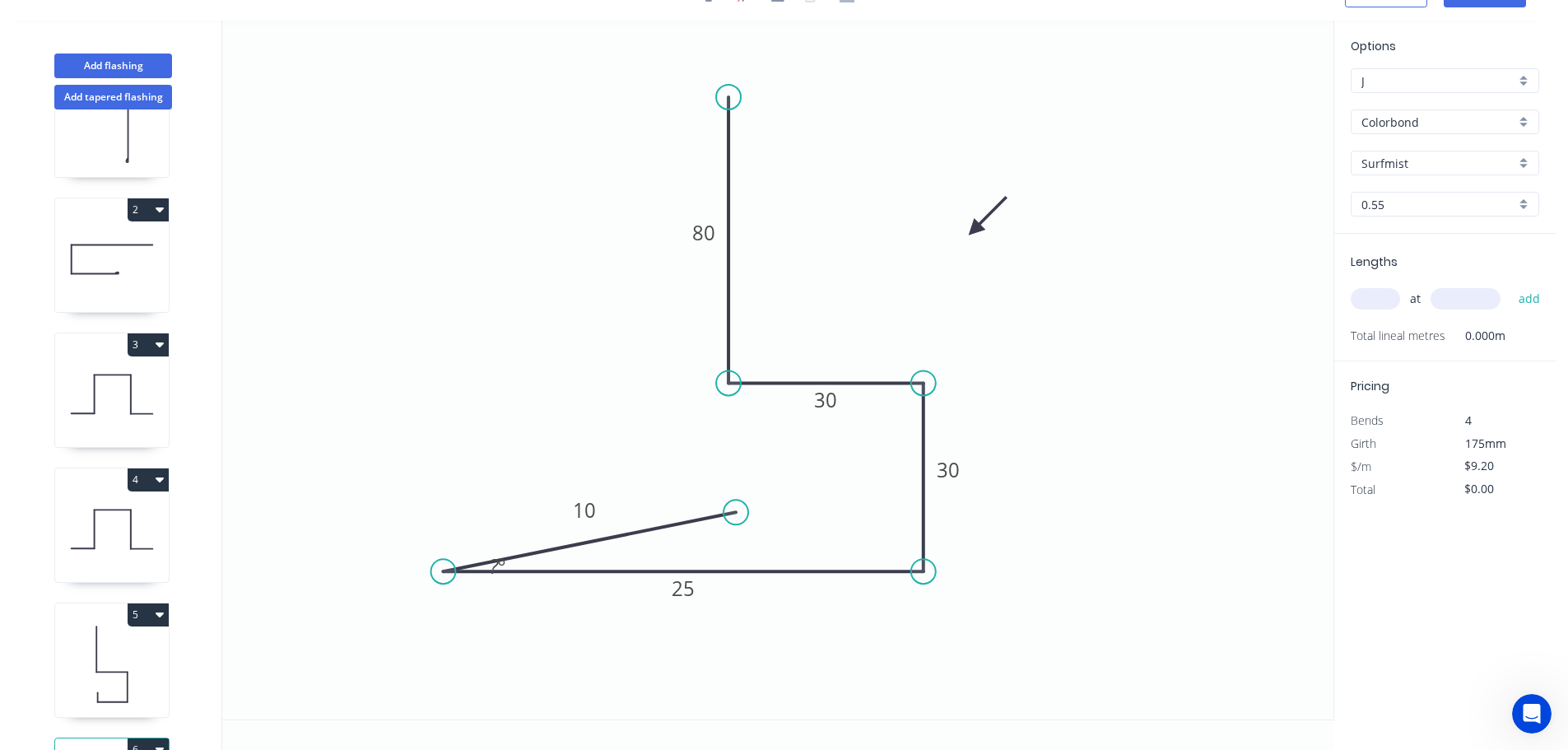
drag, startPoint x: 563, startPoint y: 567, endPoint x: 442, endPoint y: 569, distance: 121.0
click at [442, 569] on circle at bounding box center [443, 571] width 25 height 25
drag, startPoint x: 734, startPoint y: 511, endPoint x: 448, endPoint y: 515, distance: 286.0
click at [448, 515] on circle at bounding box center [449, 515] width 25 height 25
click at [442, 511] on circle at bounding box center [443, 510] width 25 height 25
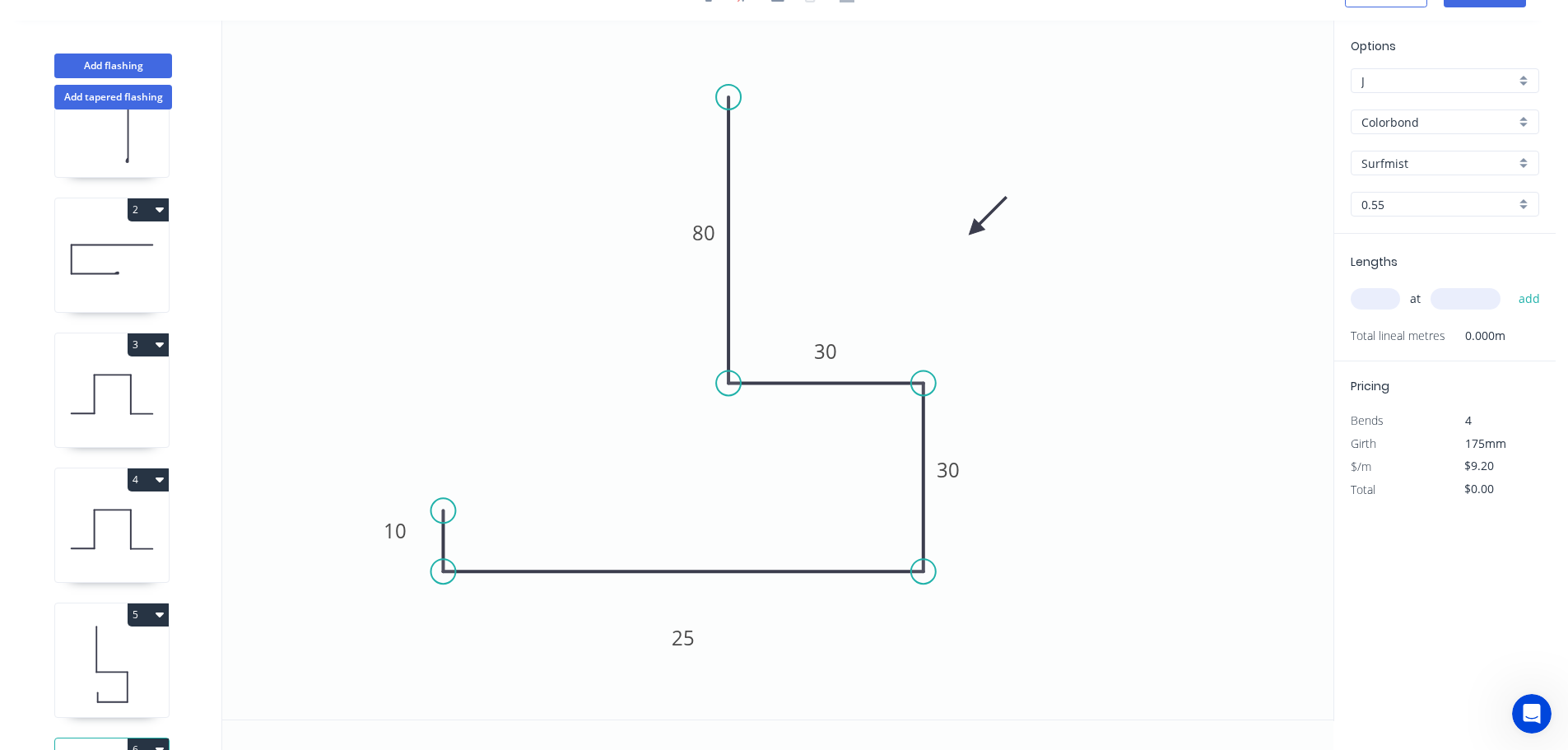
drag, startPoint x: 422, startPoint y: 529, endPoint x: 233, endPoint y: 553, distance: 190.5
click at [233, 553] on icon "0 10 25 30 30 80" at bounding box center [778, 370] width 1111 height 699
click at [684, 641] on tspan "25" at bounding box center [683, 638] width 23 height 27
click at [1367, 292] on input "text" at bounding box center [1374, 299] width 49 height 21
click at [1510, 285] on button "add" at bounding box center [1529, 298] width 39 height 28
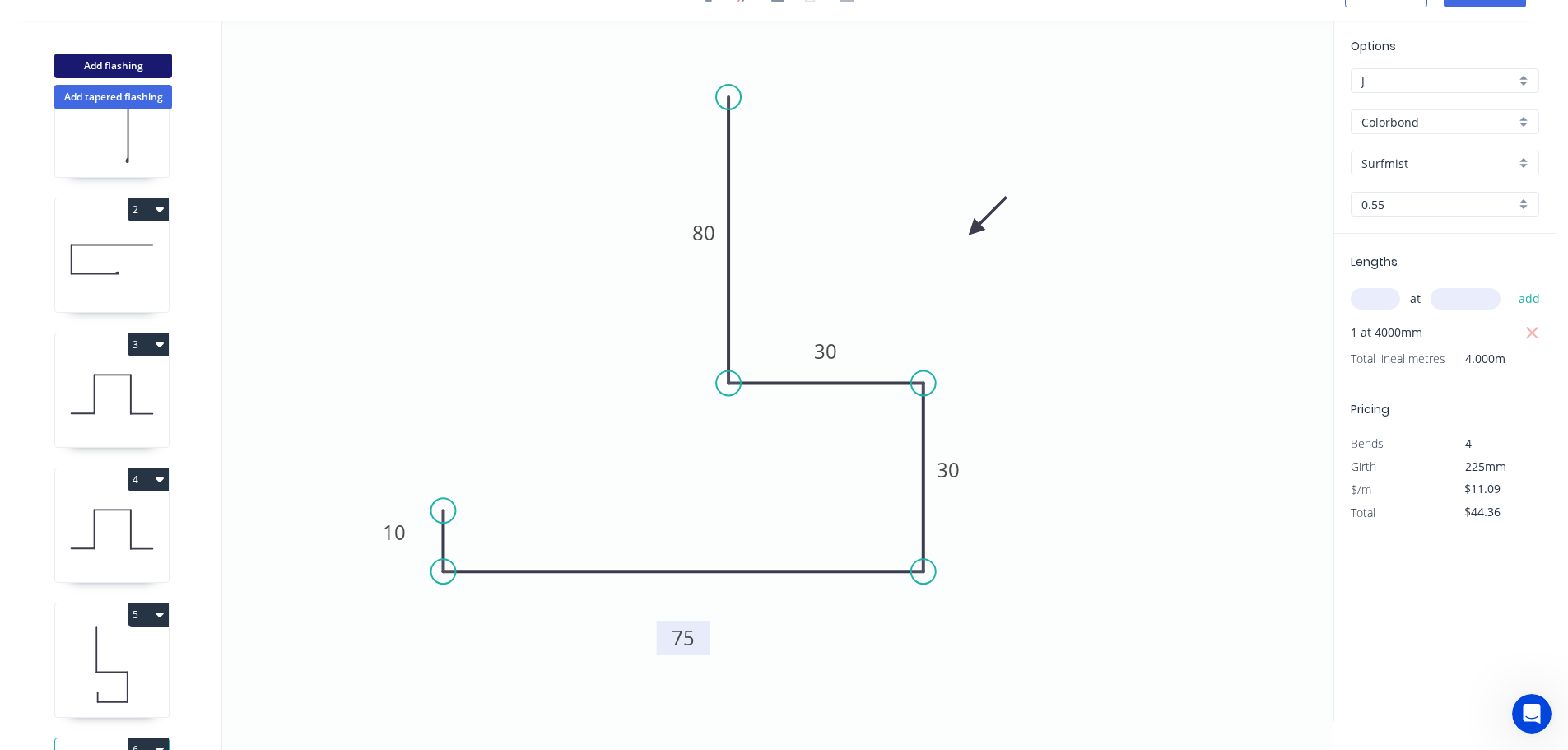
click at [109, 69] on button "Add flashing" at bounding box center [113, 66] width 118 height 25
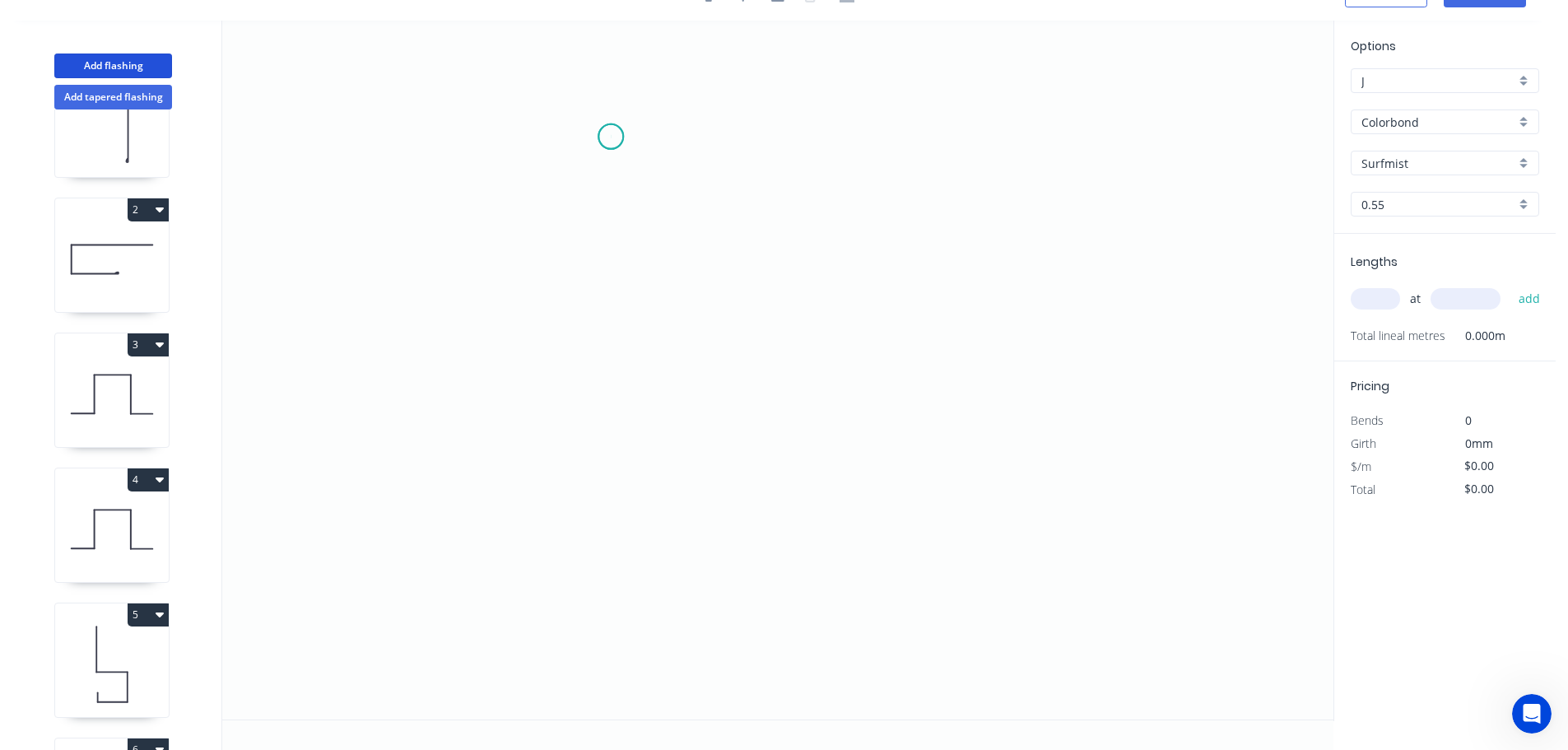
click at [611, 136] on icon "0" at bounding box center [778, 370] width 1111 height 699
click at [563, 186] on icon "0" at bounding box center [778, 370] width 1111 height 699
click at [558, 573] on icon "0 ?" at bounding box center [778, 370] width 1111 height 699
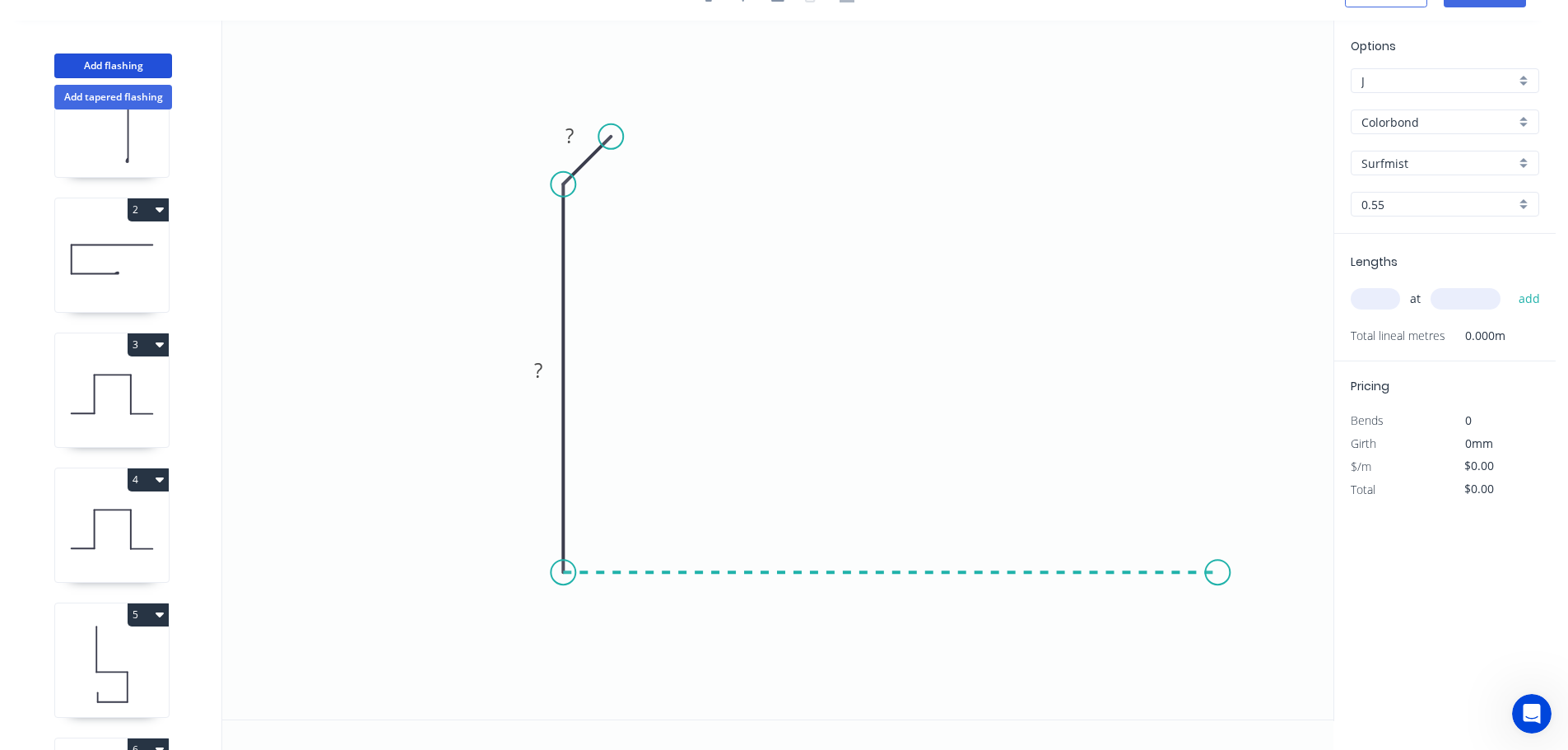
drag, startPoint x: 1218, startPoint y: 560, endPoint x: 1242, endPoint y: 553, distance: 25.0
click at [1219, 560] on icon "0 ? ?" at bounding box center [778, 370] width 1111 height 699
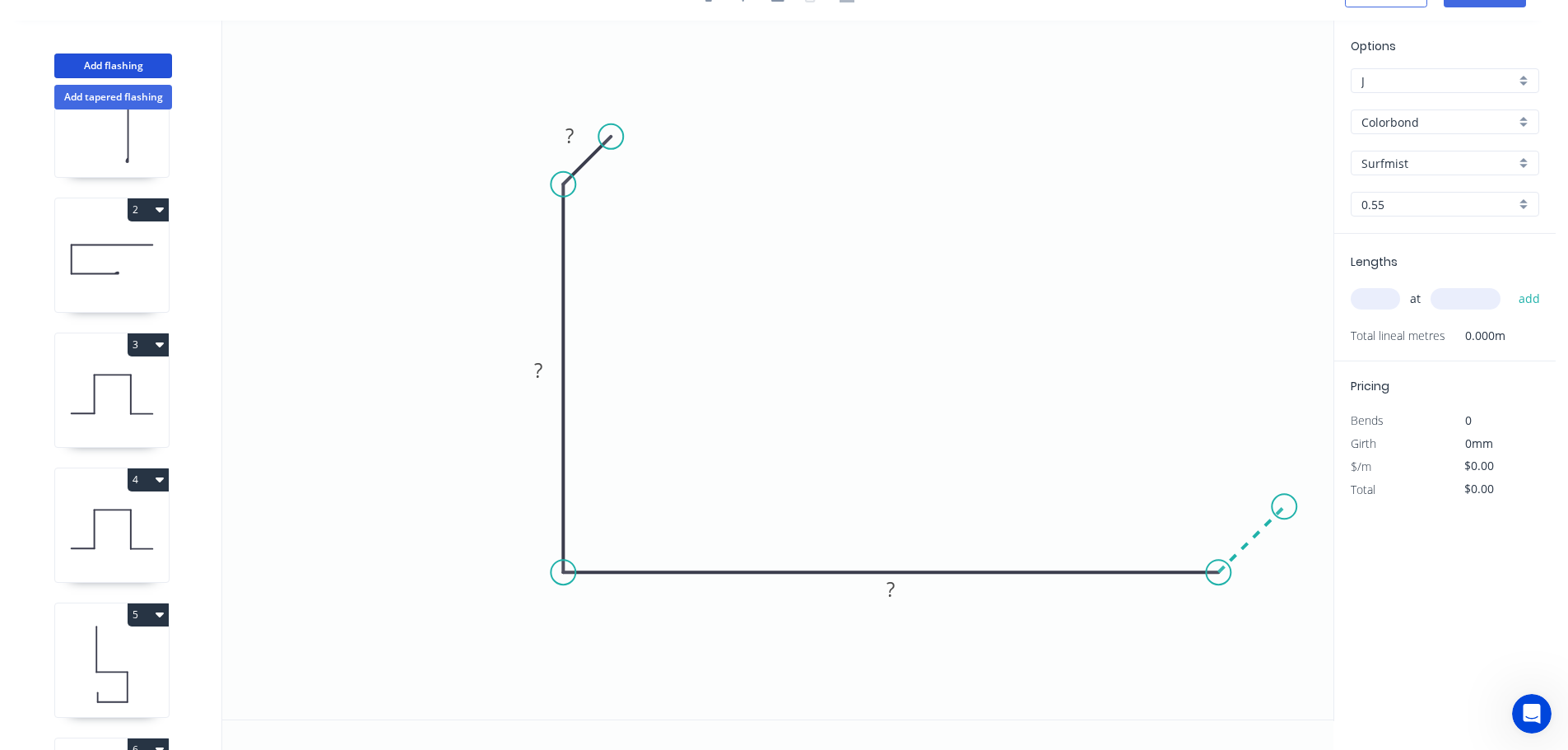
click at [1284, 515] on icon "0 ? ? ?" at bounding box center [778, 370] width 1111 height 699
click at [1269, 548] on tspan "?" at bounding box center [1269, 549] width 9 height 27
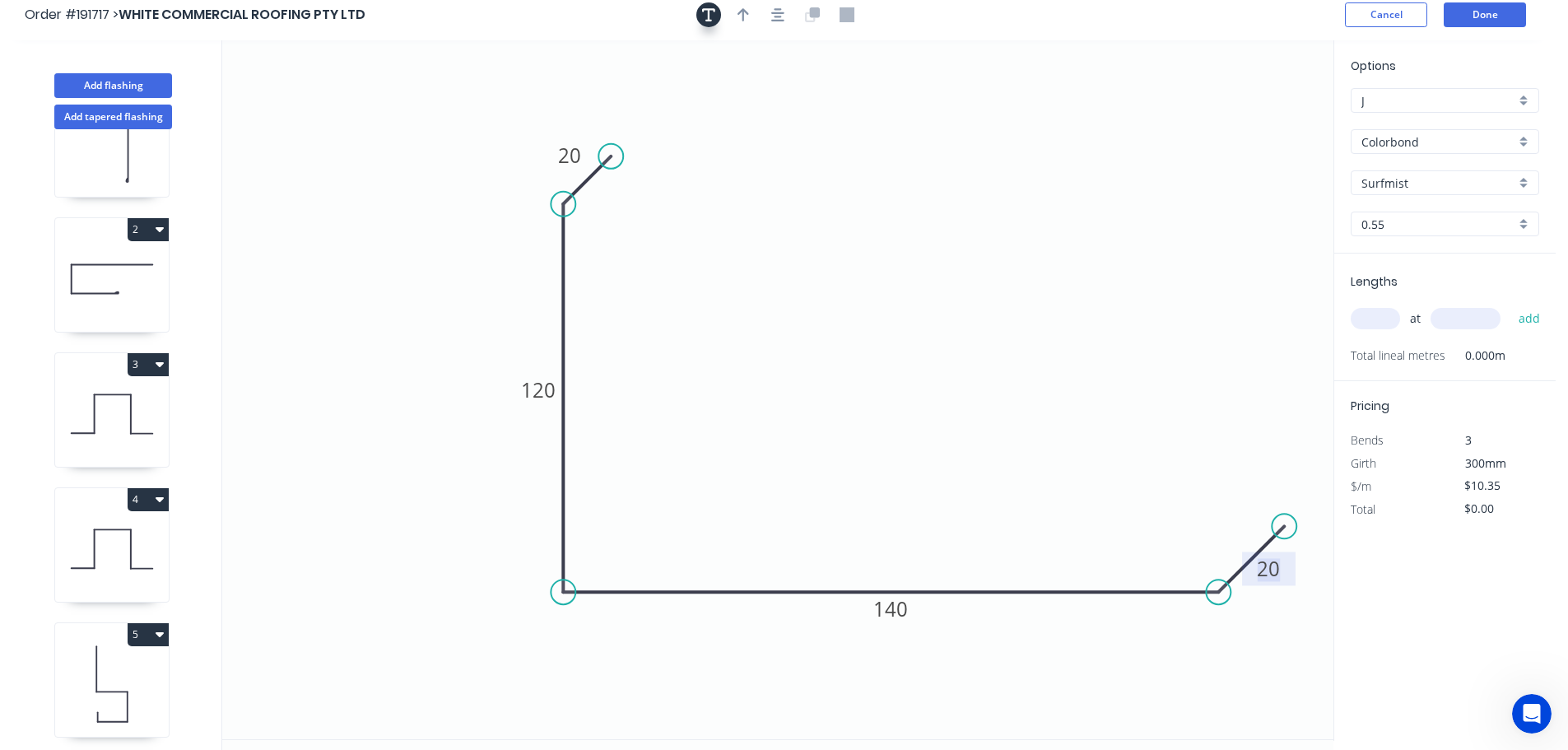
scroll to position [0, 0]
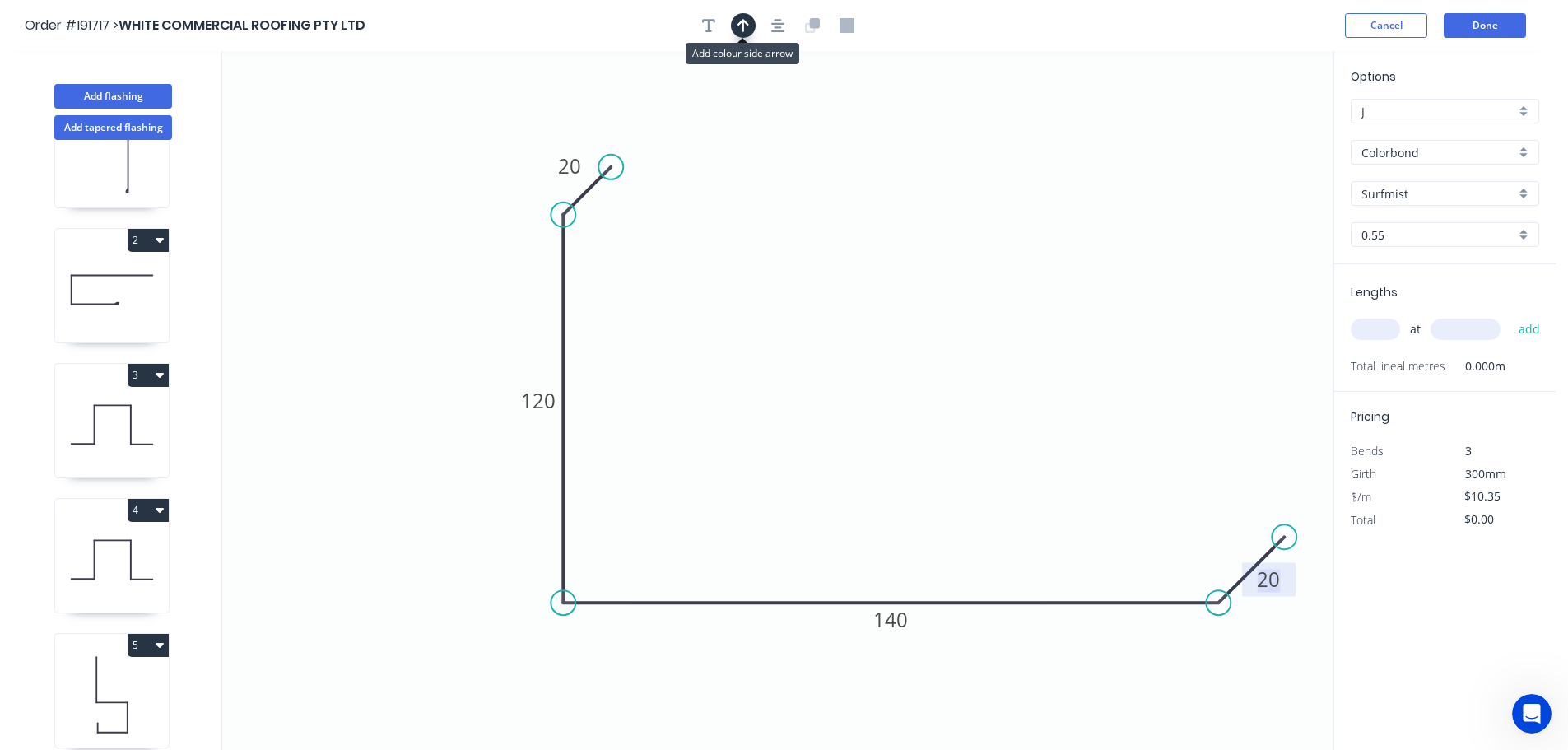
click at [742, 22] on icon "button" at bounding box center [743, 26] width 12 height 14
drag, startPoint x: 1249, startPoint y: 130, endPoint x: 478, endPoint y: 284, distance: 786.2
click at [478, 284] on icon at bounding box center [477, 265] width 15 height 52
click at [1403, 321] on div "at add" at bounding box center [1446, 329] width 192 height 28
click at [1379, 328] on input "text" at bounding box center [1374, 329] width 49 height 21
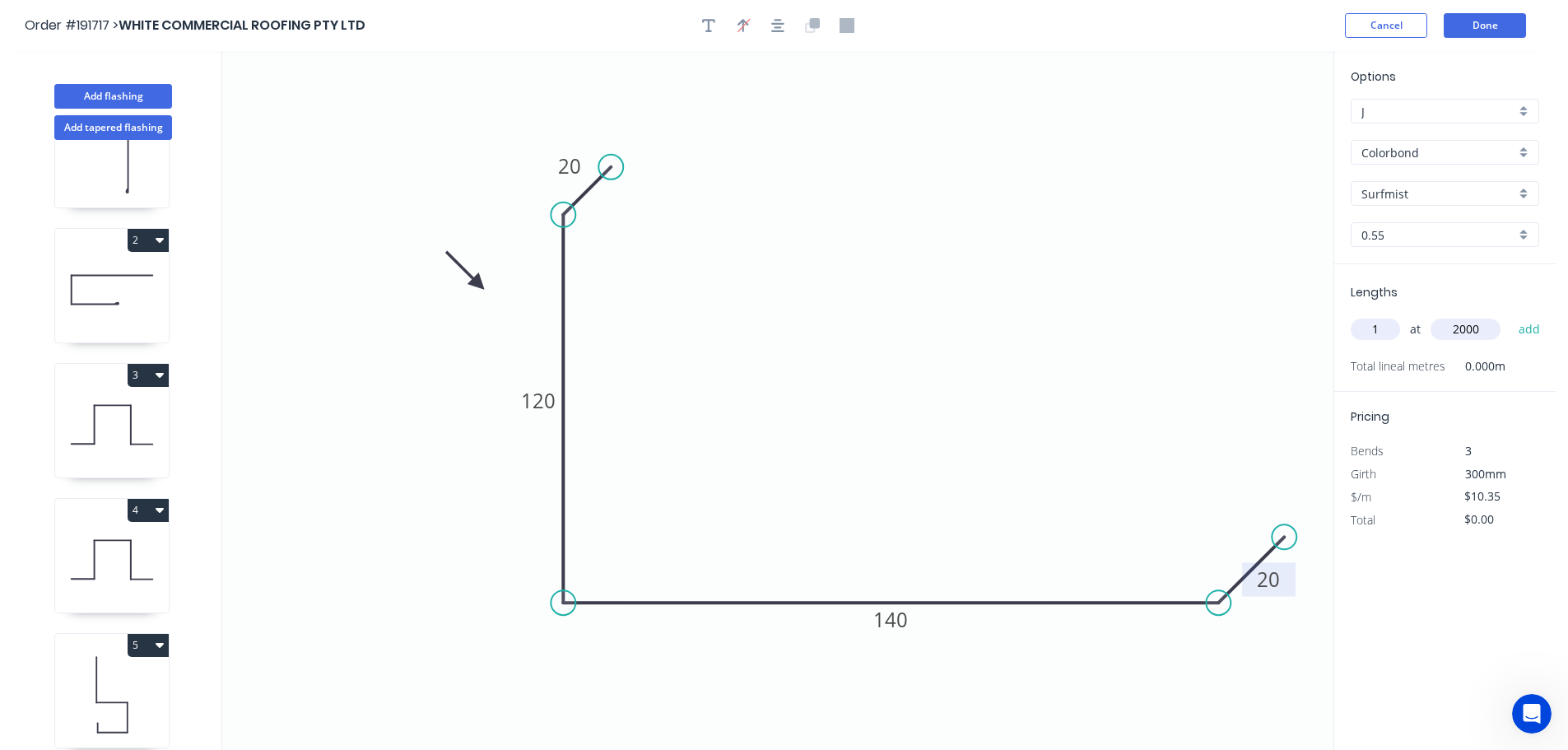
click at [1510, 315] on button "add" at bounding box center [1529, 329] width 39 height 28
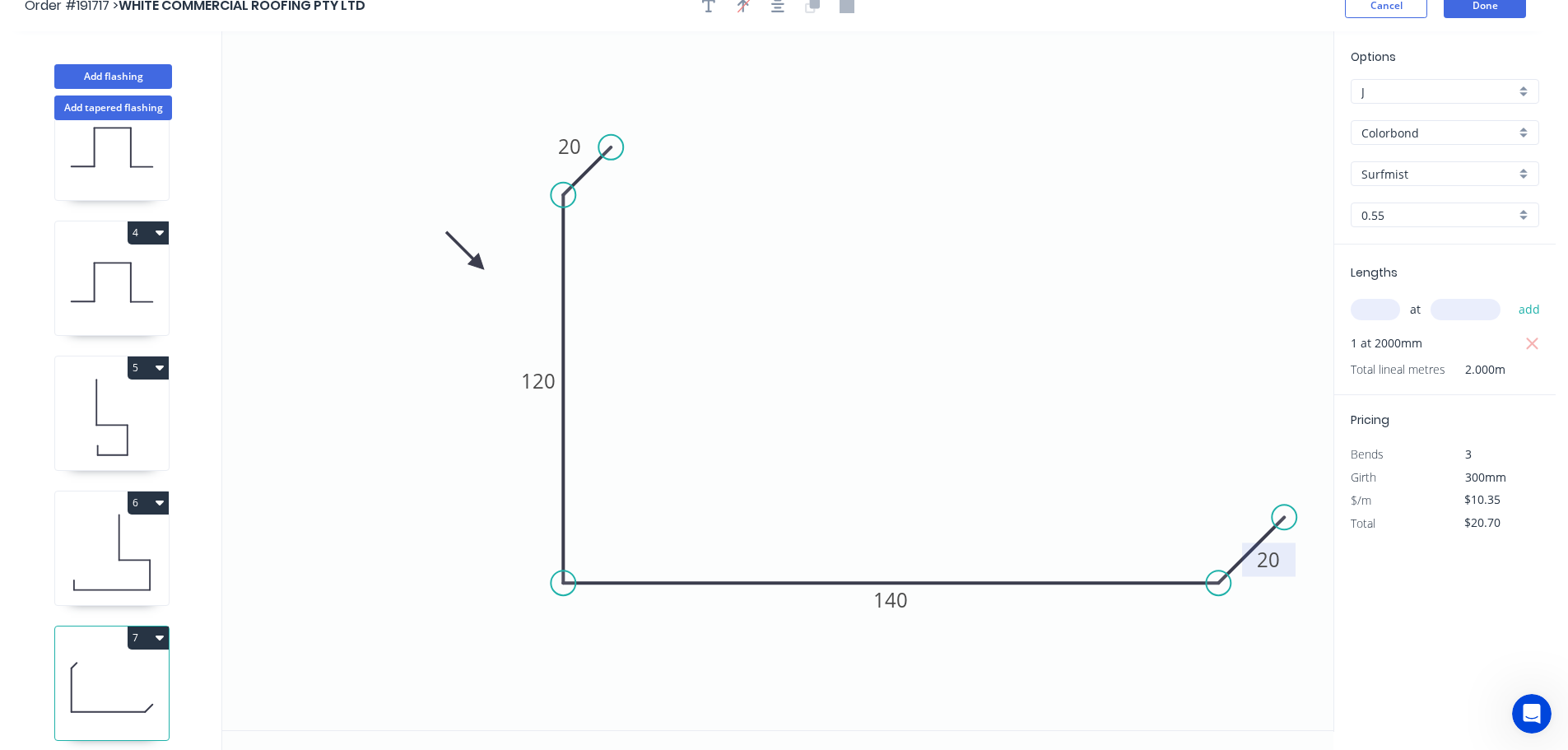
scroll to position [30, 0]
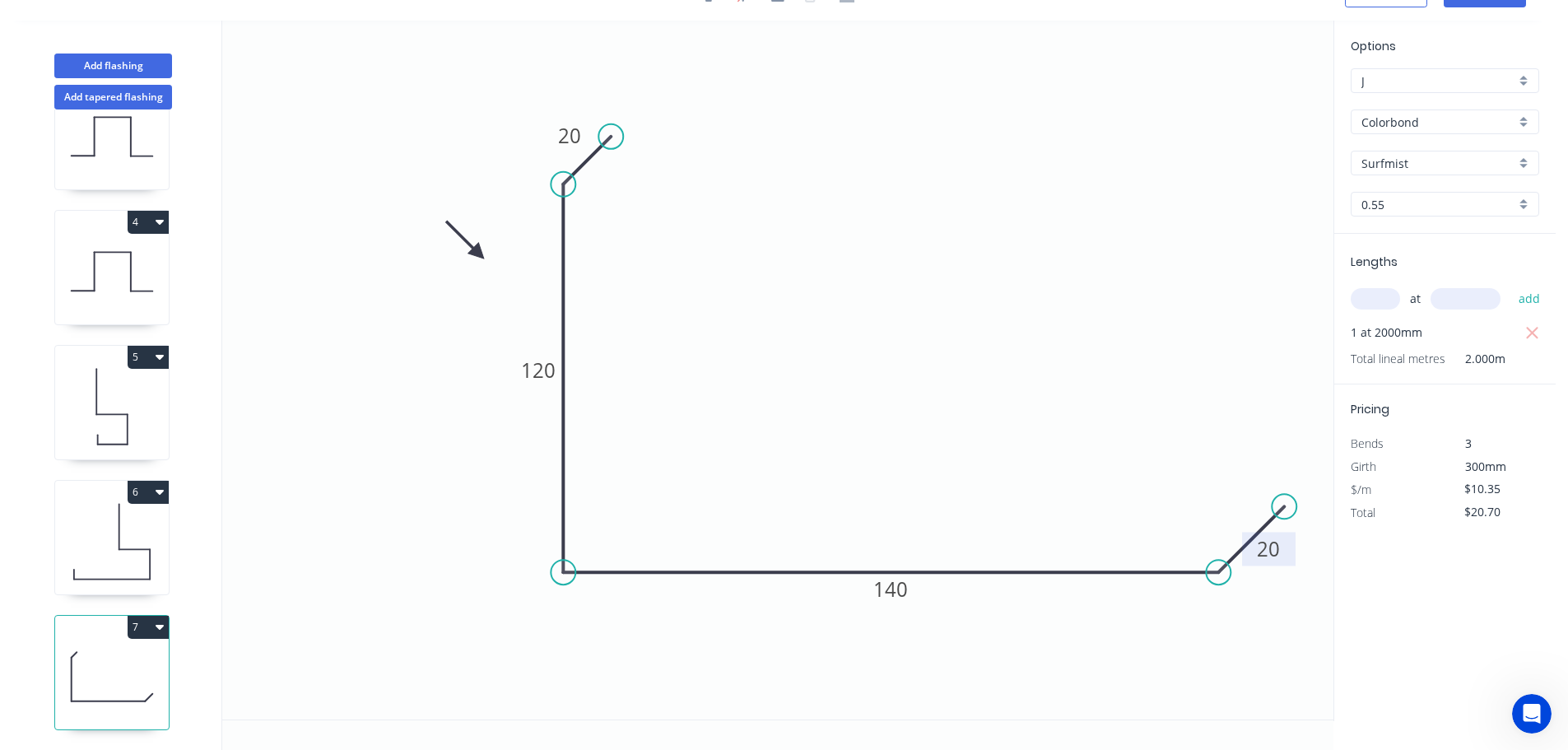
click at [163, 619] on icon "button" at bounding box center [160, 626] width 9 height 14
click at [69, 656] on div "Duplicate" at bounding box center [90, 668] width 127 height 24
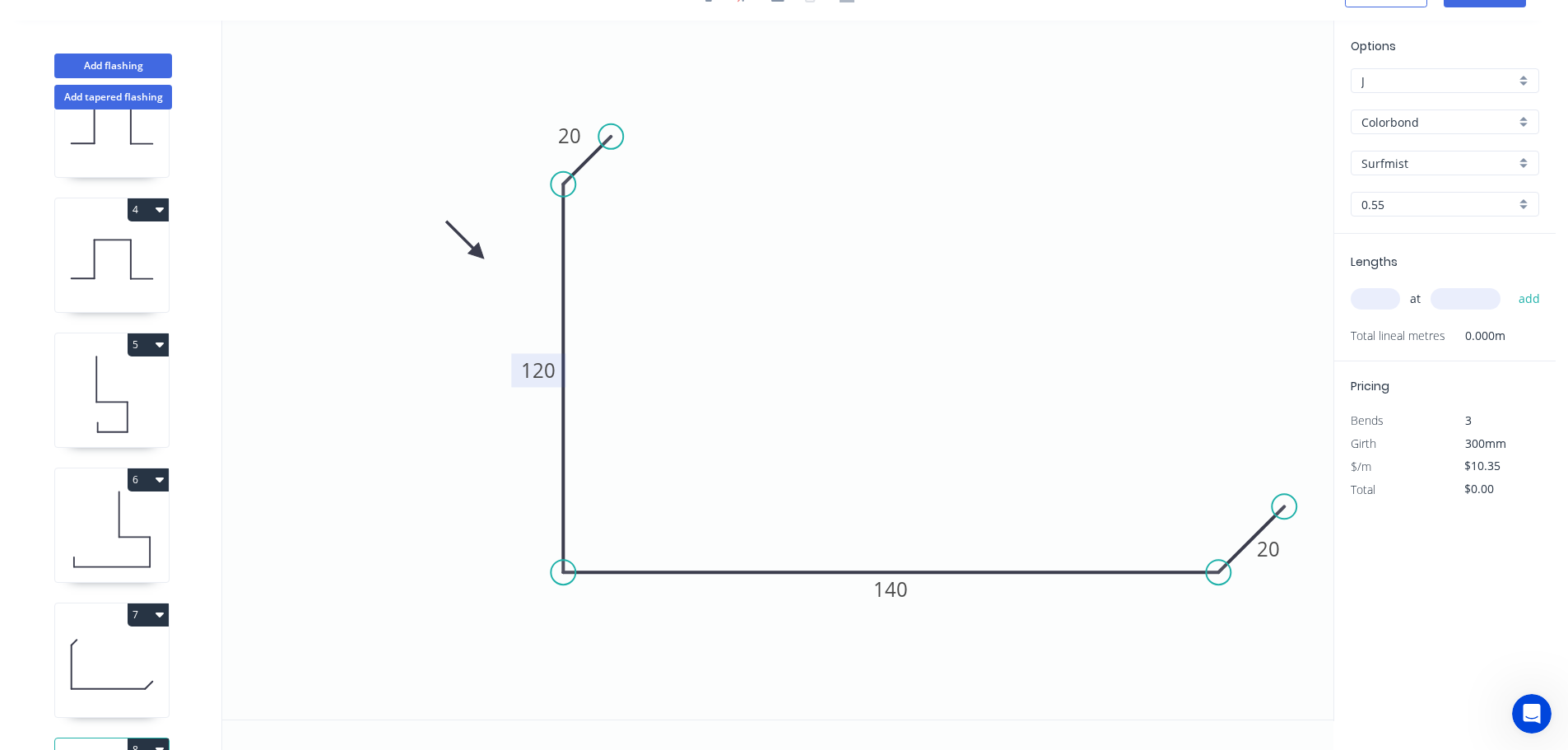
click at [544, 372] on tspan "120" at bounding box center [538, 370] width 35 height 27
click at [1378, 298] on input "text" at bounding box center [1374, 299] width 49 height 21
click at [1510, 285] on button "add" at bounding box center [1529, 298] width 39 height 28
click at [126, 514] on icon at bounding box center [111, 528] width 113 height 105
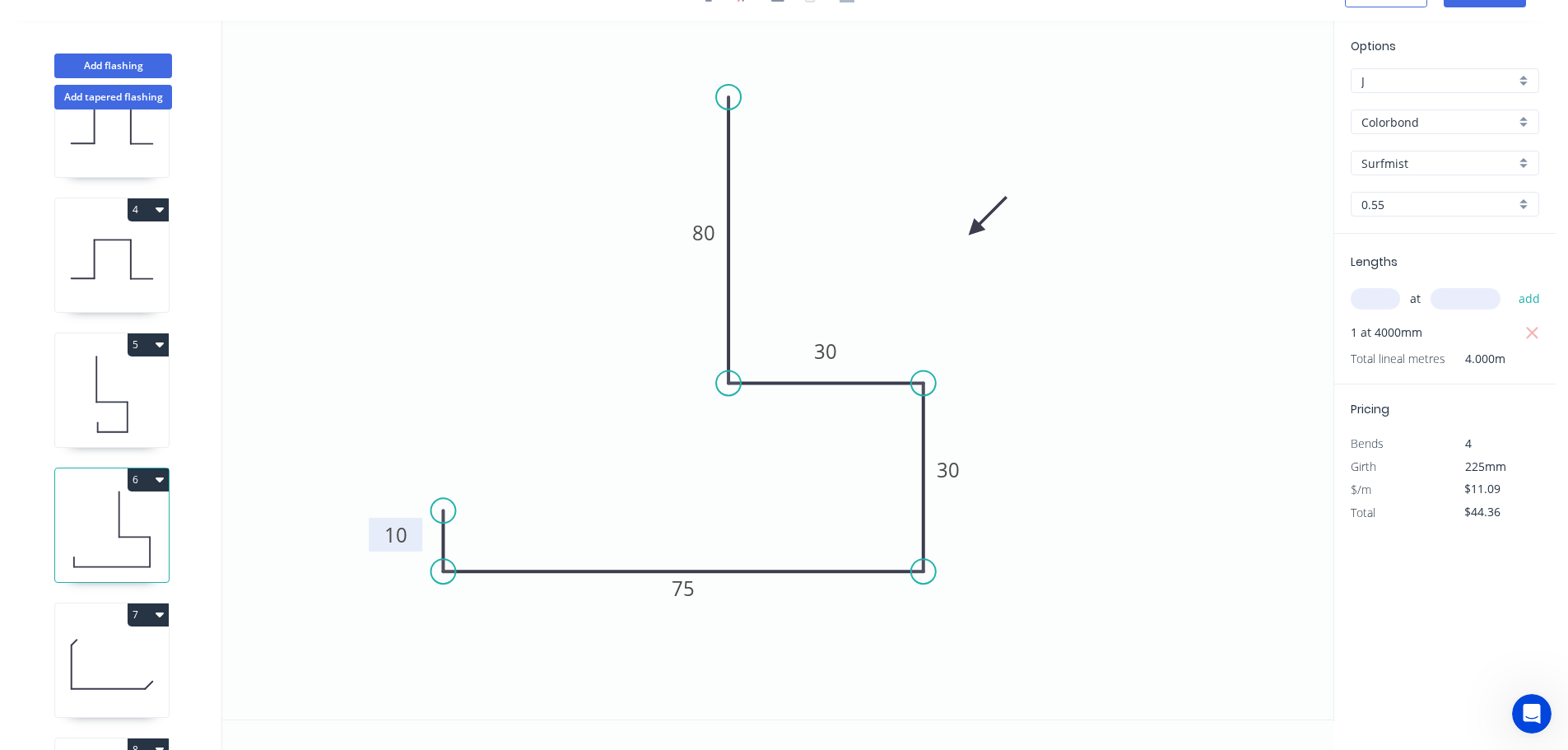
drag, startPoint x: 602, startPoint y: 507, endPoint x: 414, endPoint y: 532, distance: 189.7
click at [414, 532] on rect at bounding box center [395, 534] width 53 height 34
click at [120, 511] on icon at bounding box center [111, 528] width 113 height 105
click at [166, 475] on button "6" at bounding box center [148, 480] width 42 height 23
click at [75, 517] on div "Duplicate" at bounding box center [90, 520] width 127 height 24
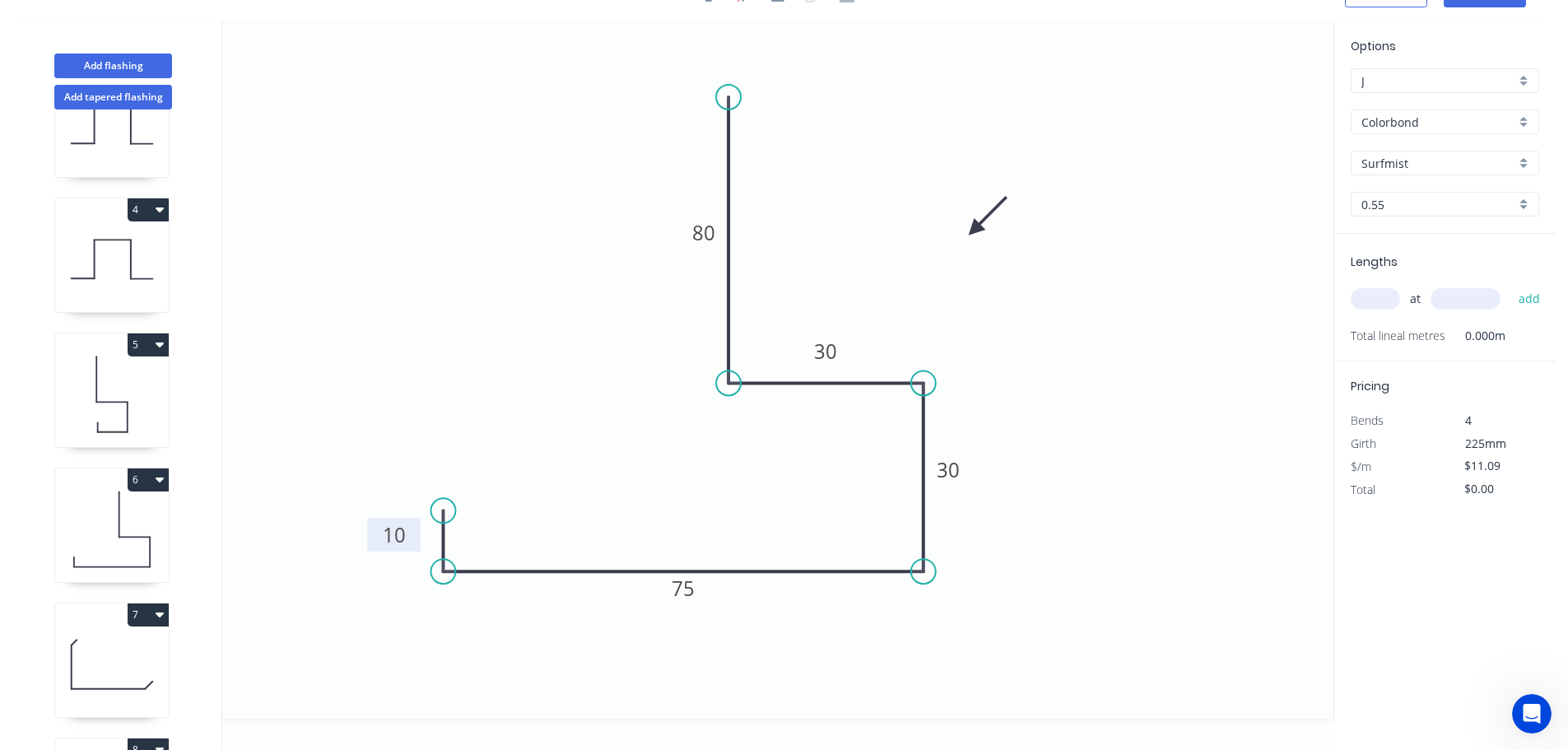
drag, startPoint x: 601, startPoint y: 509, endPoint x: 411, endPoint y: 535, distance: 191.8
click at [411, 535] on rect at bounding box center [393, 534] width 53 height 34
click at [1375, 295] on input "text" at bounding box center [1374, 299] width 49 height 21
click at [688, 588] on tspan "75" at bounding box center [683, 588] width 23 height 27
click at [1377, 295] on input "text" at bounding box center [1374, 299] width 49 height 21
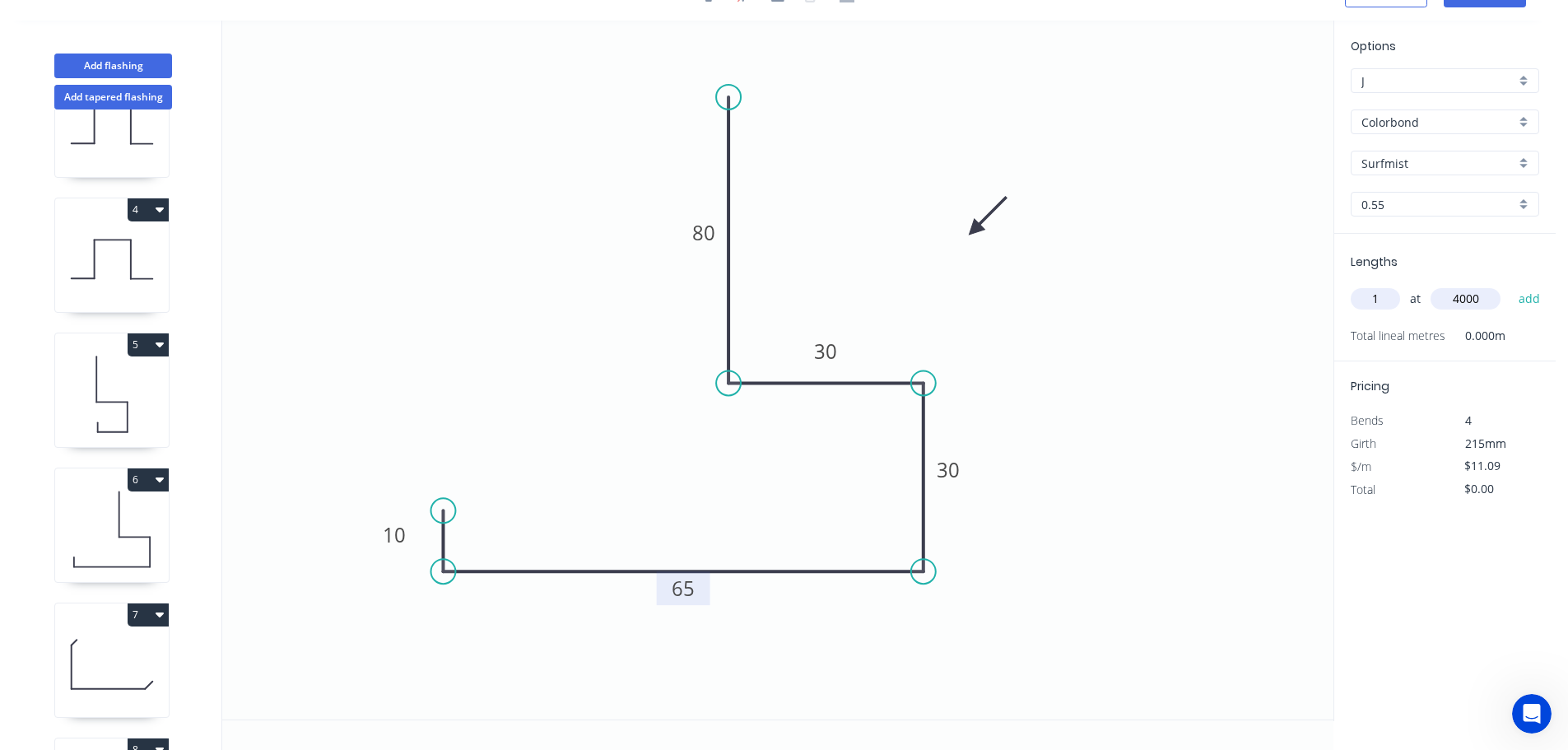
click at [1510, 285] on button "add" at bounding box center [1529, 298] width 39 height 28
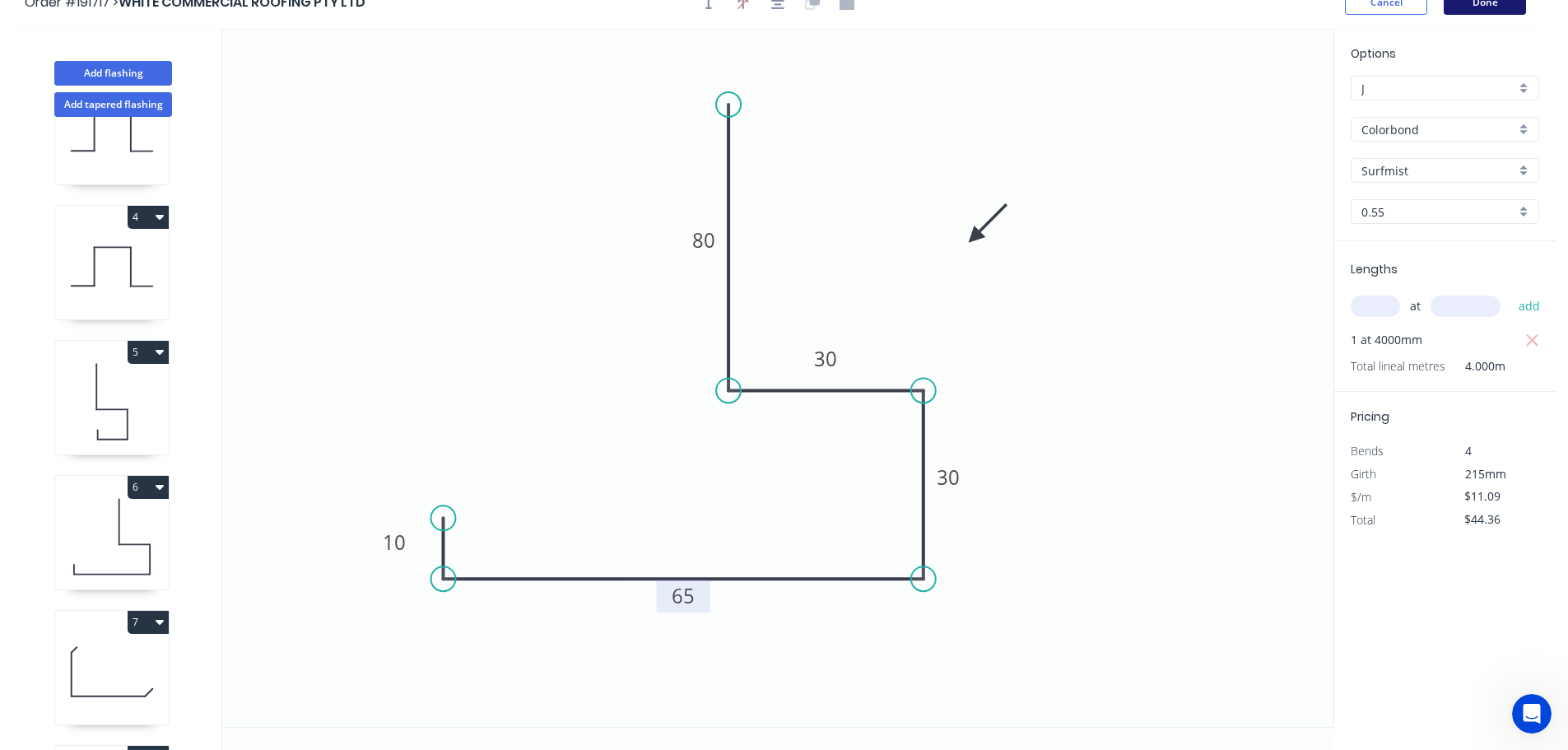
scroll to position [0, 0]
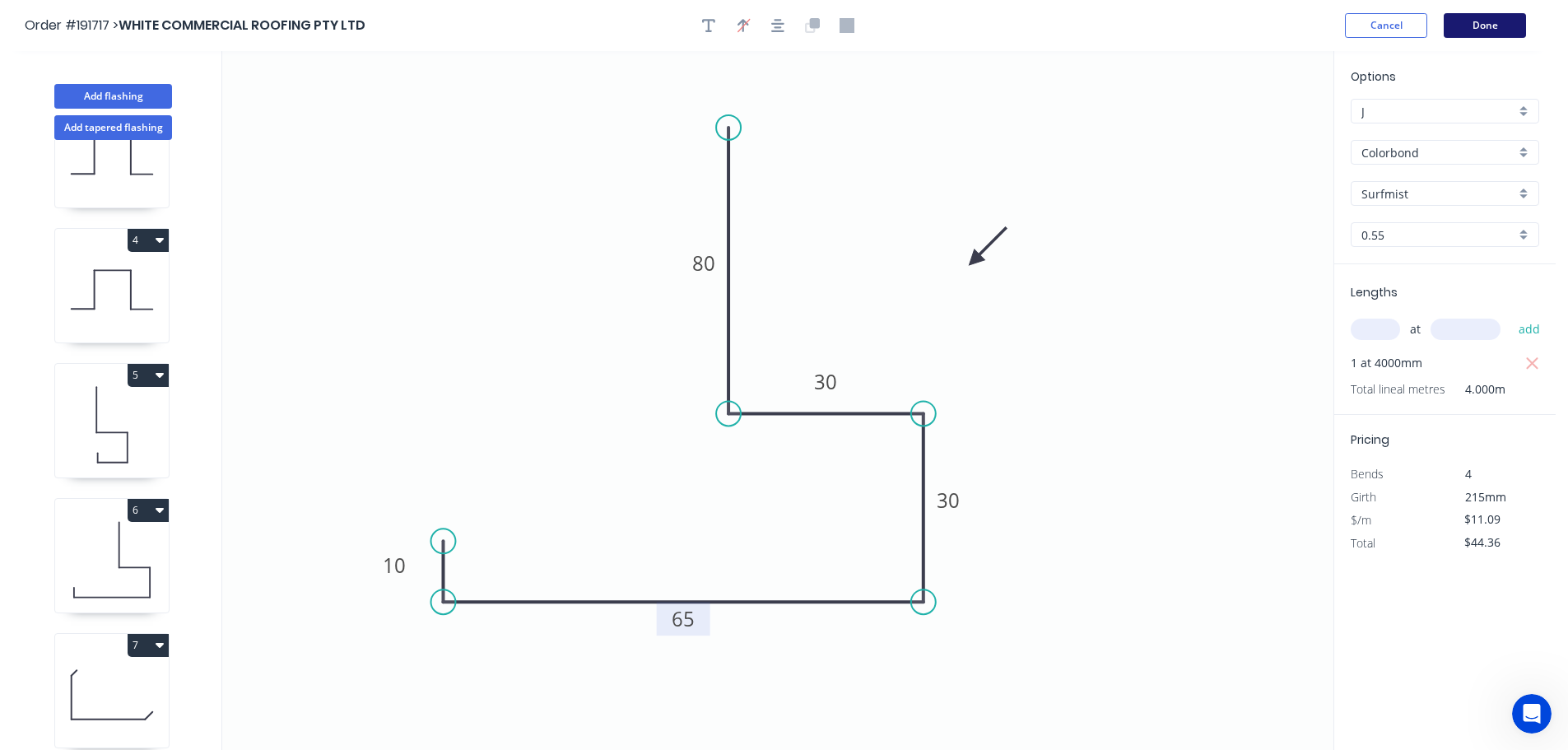
click at [1489, 25] on button "Done" at bounding box center [1484, 26] width 82 height 25
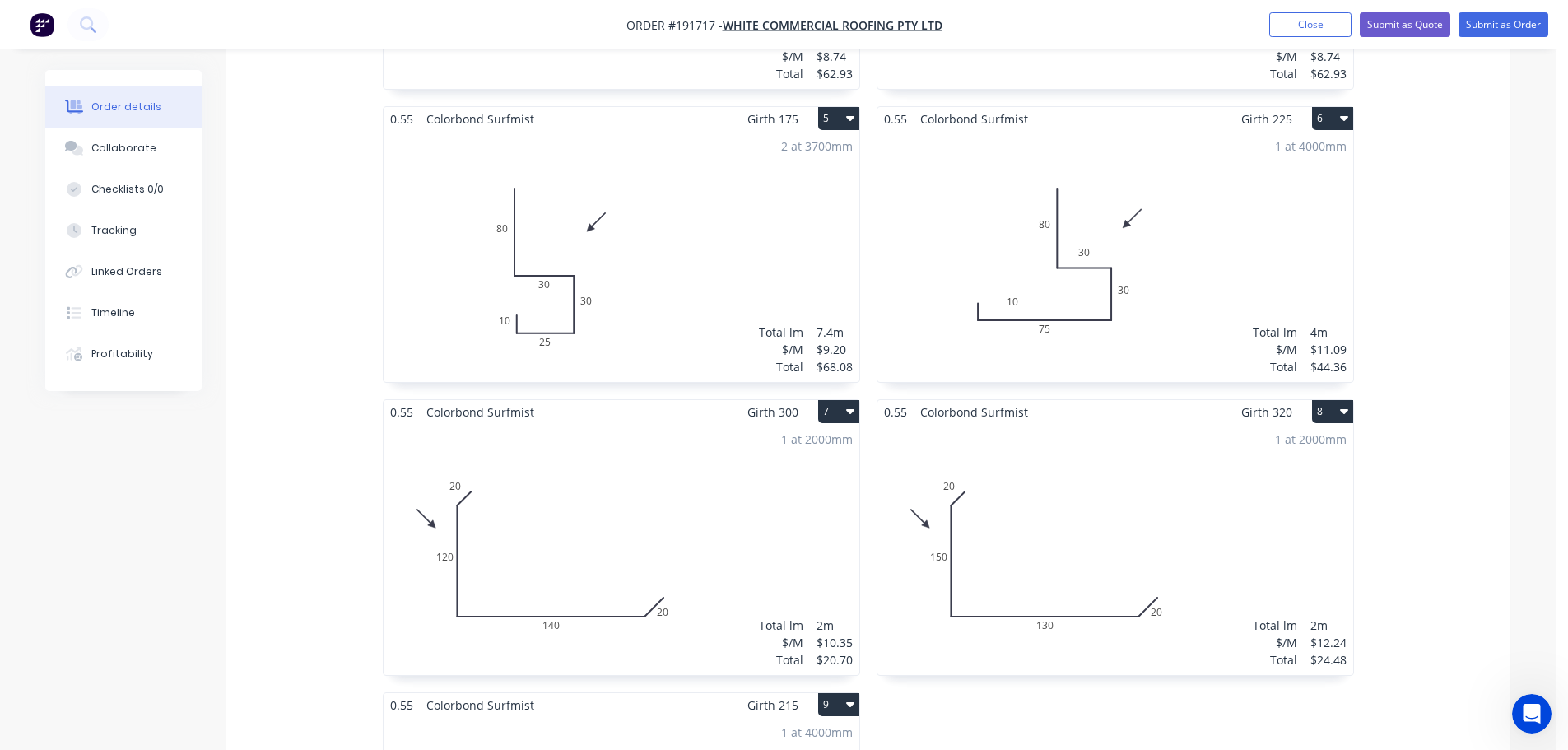
scroll to position [1069, 0]
click at [1088, 231] on div "1 at 4000mm Total lm $/M Total 4m $11.09 $44.36" at bounding box center [1114, 255] width 475 height 251
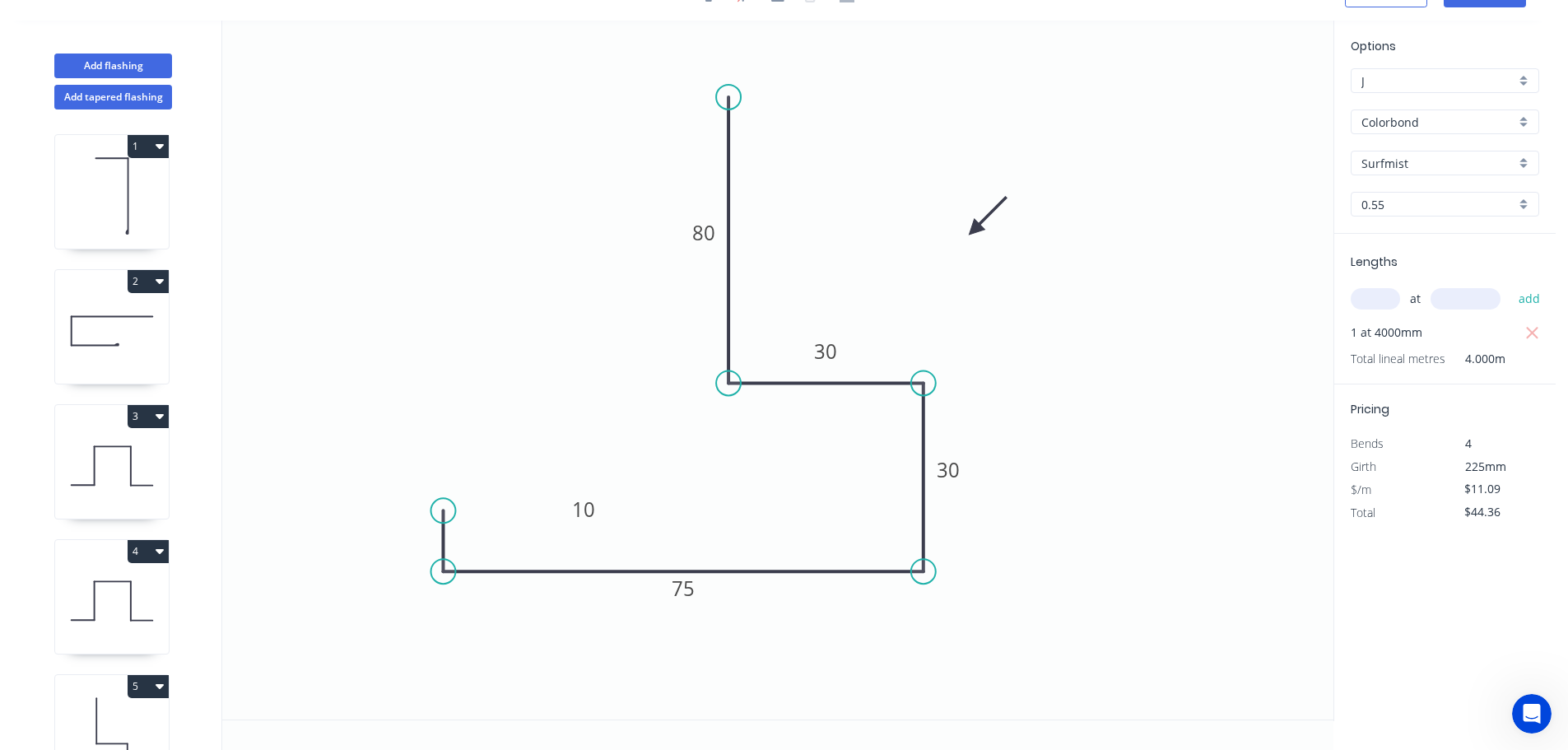
scroll to position [30, 0]
click at [503, 526] on div "Delete point" at bounding box center [532, 527] width 166 height 34
click at [443, 569] on circle at bounding box center [443, 571] width 25 height 25
click at [448, 502] on icon "0 75 30 30 80" at bounding box center [778, 370] width 1111 height 699
click at [416, 530] on tspan "?" at bounding box center [419, 528] width 9 height 27
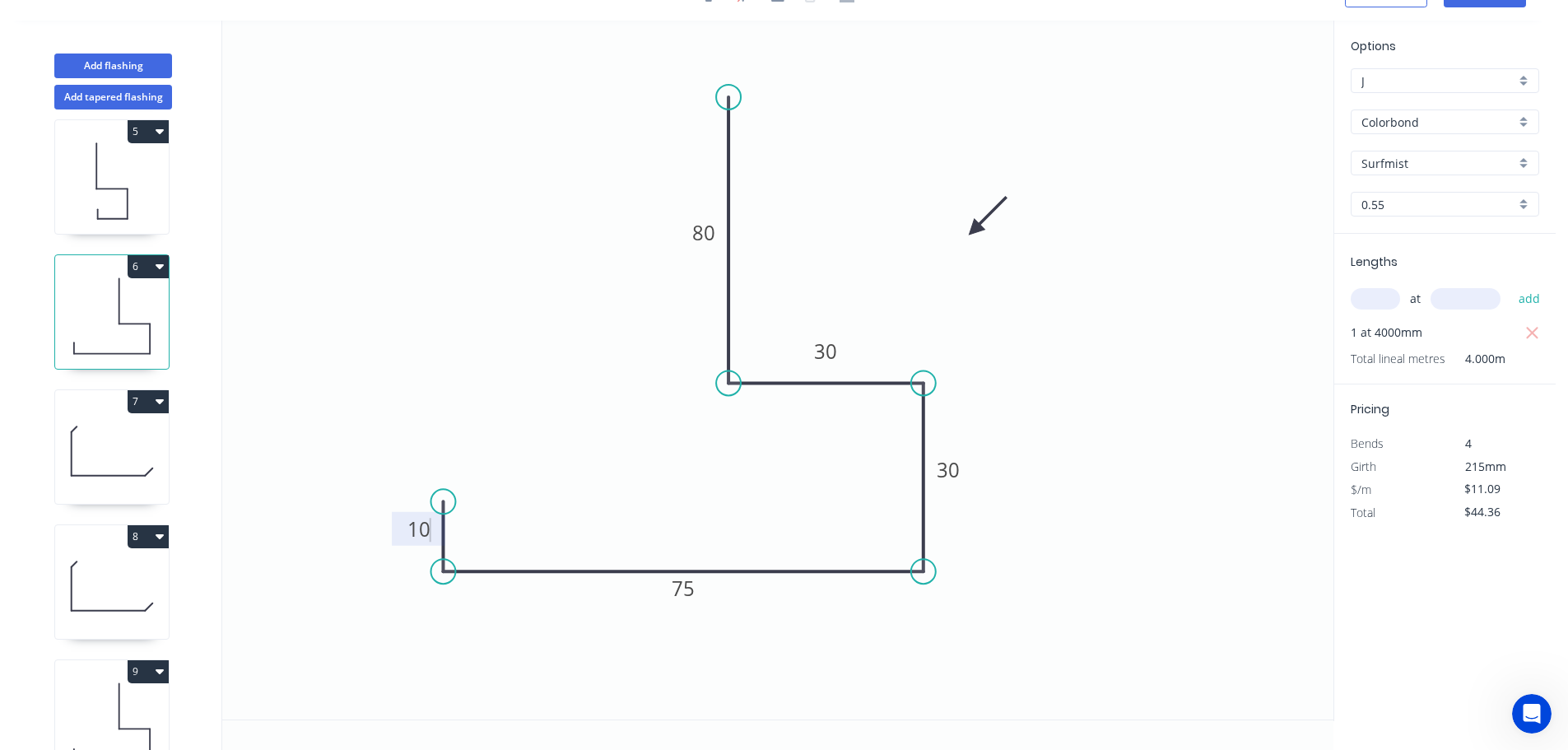
scroll to position [612, 0]
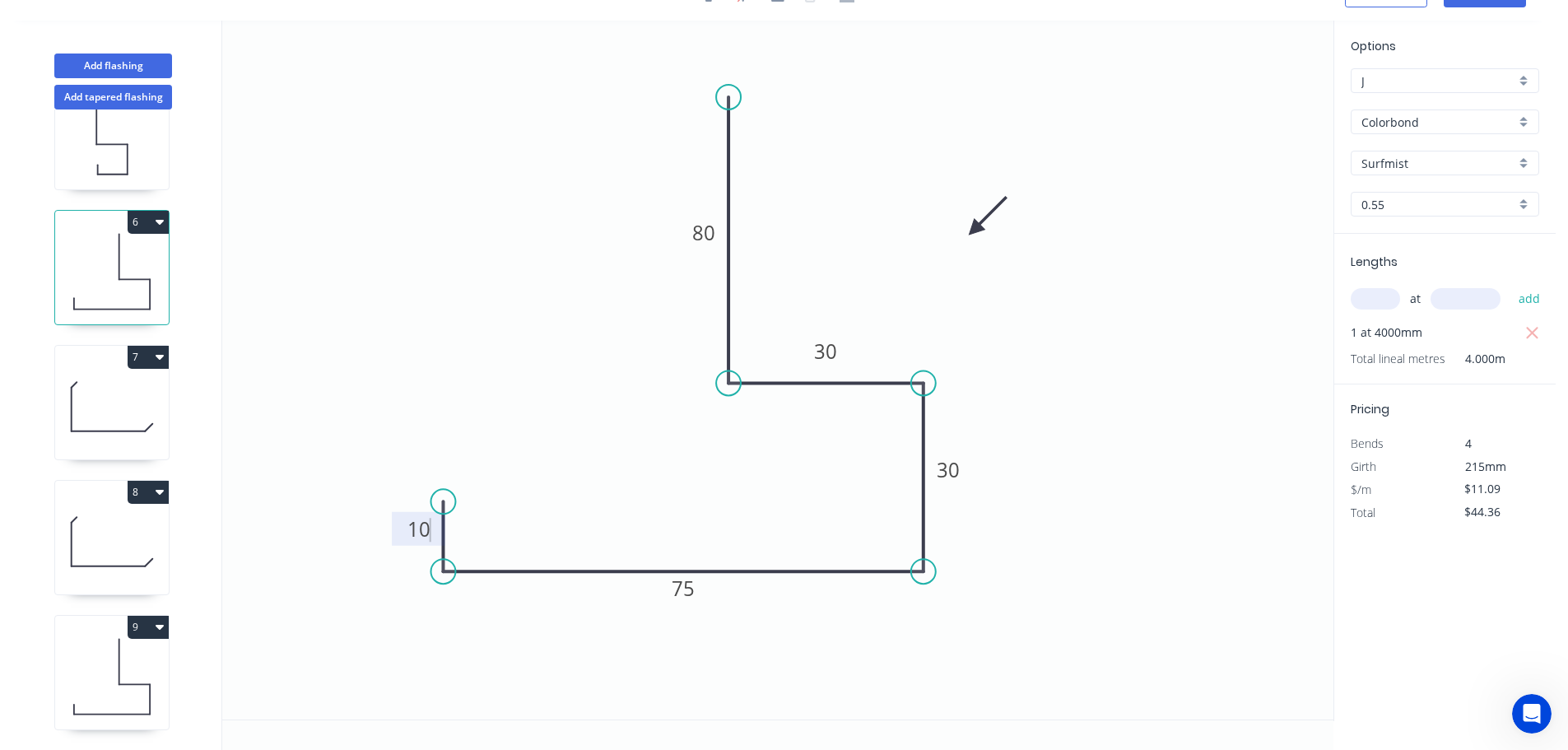
click at [107, 679] on icon at bounding box center [111, 676] width 113 height 105
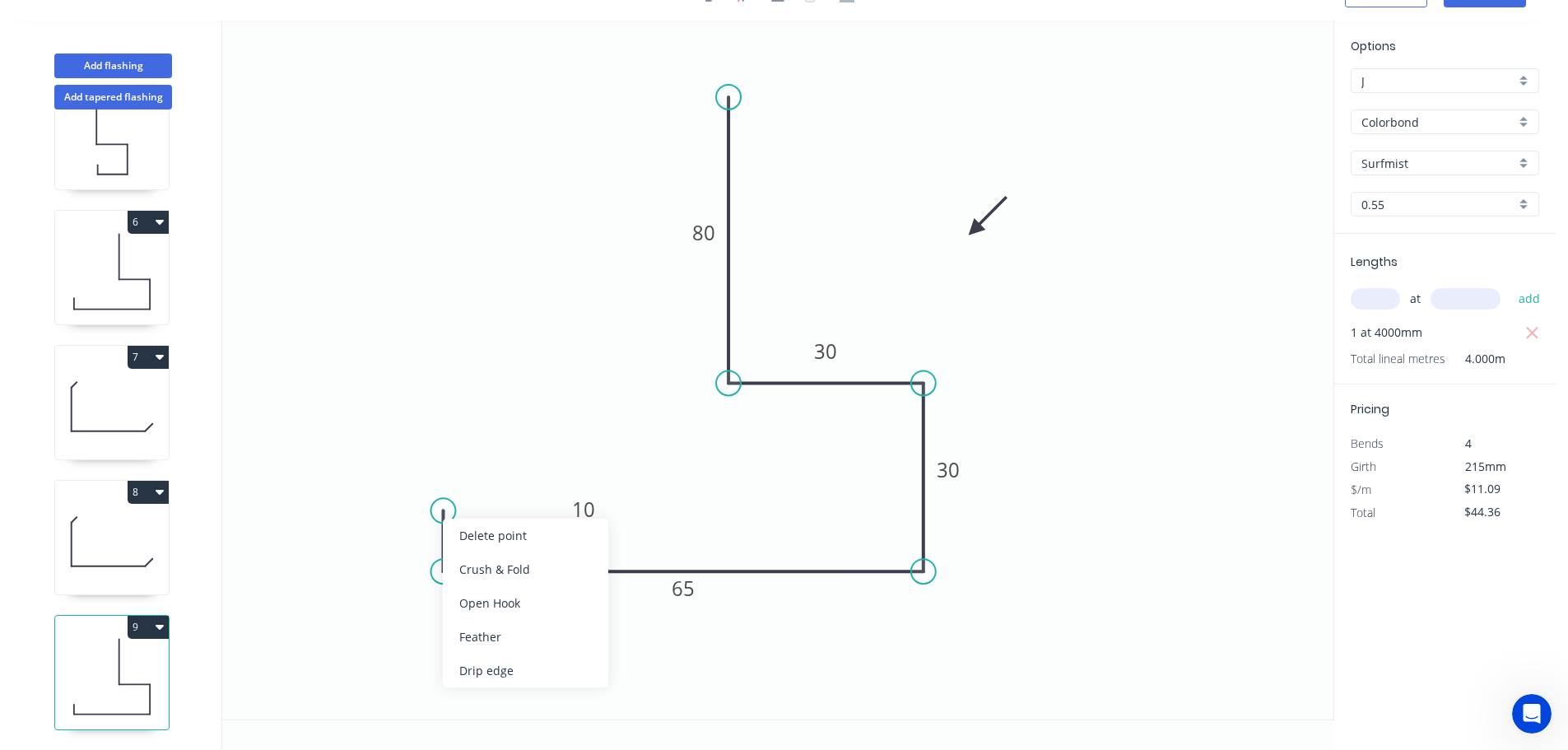
click at [466, 538] on div "Delete point" at bounding box center [525, 535] width 166 height 34
click at [437, 571] on circle at bounding box center [443, 571] width 25 height 25
click at [440, 563] on circle at bounding box center [443, 571] width 25 height 25
click at [443, 570] on circle at bounding box center [443, 571] width 25 height 25
click at [442, 508] on icon "0 65 30 30 80" at bounding box center [778, 370] width 1111 height 699
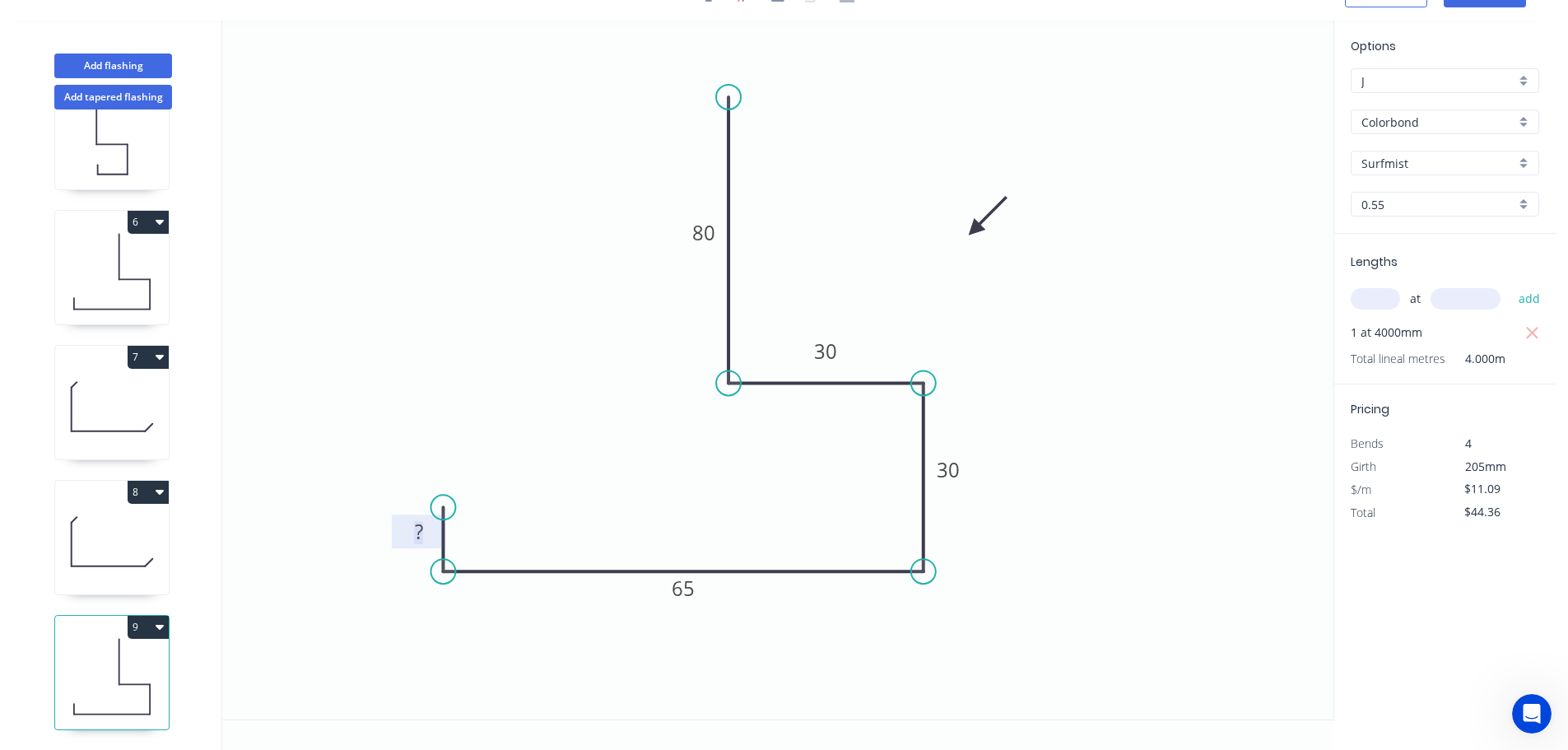
click at [417, 526] on tspan "?" at bounding box center [419, 531] width 9 height 27
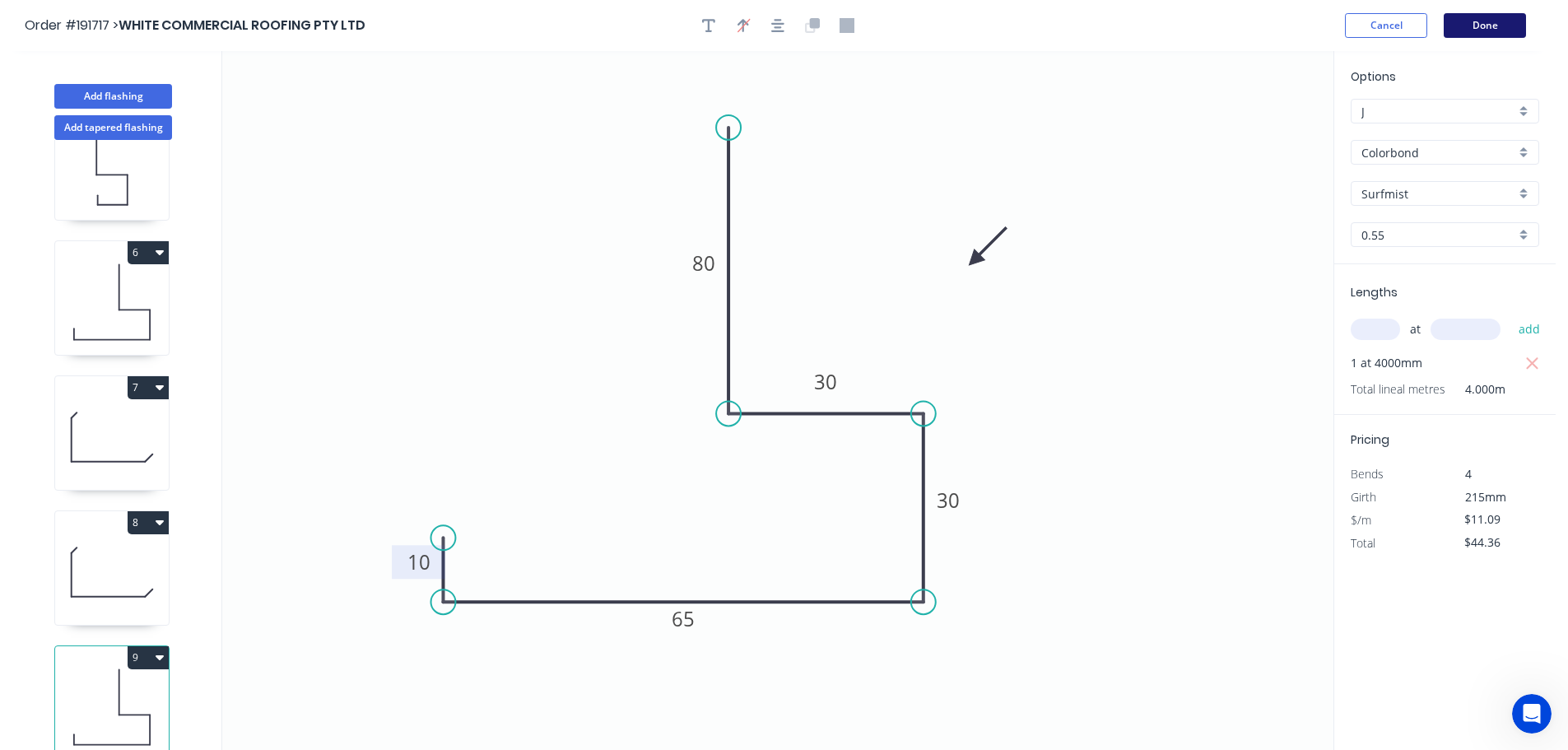
click at [1489, 22] on button "Done" at bounding box center [1484, 26] width 82 height 25
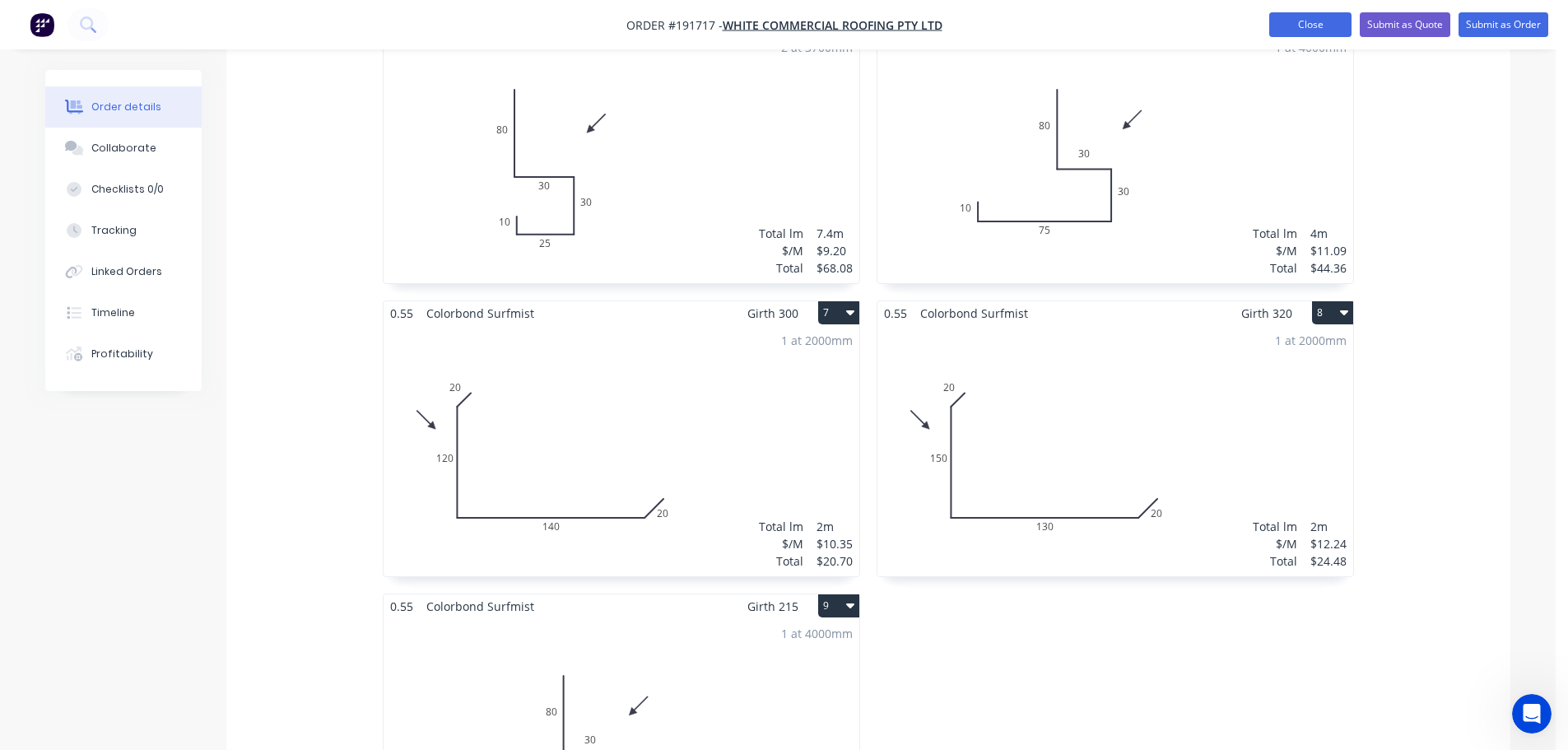
scroll to position [1152, 0]
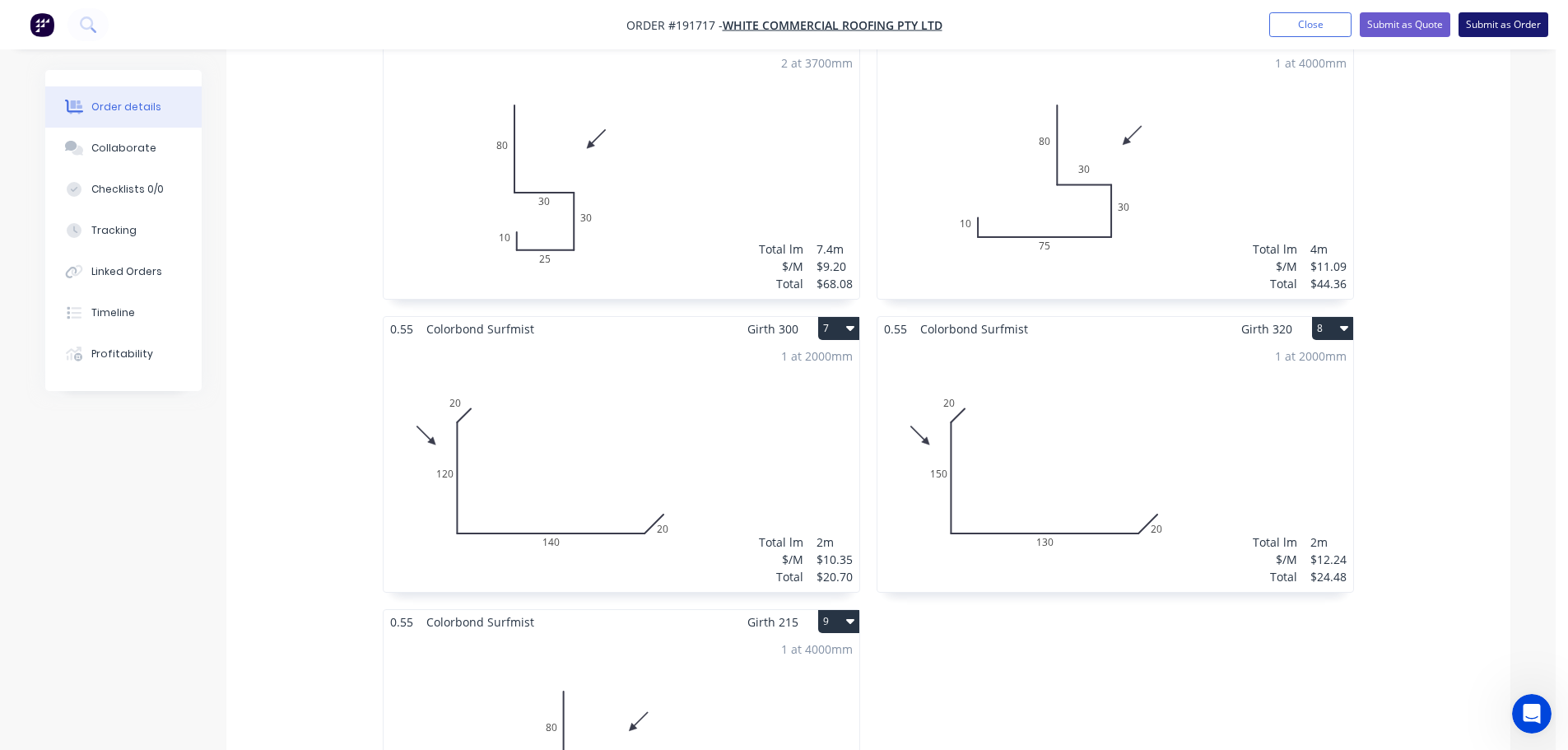
click at [1515, 25] on button "Submit as Order" at bounding box center [1503, 25] width 90 height 25
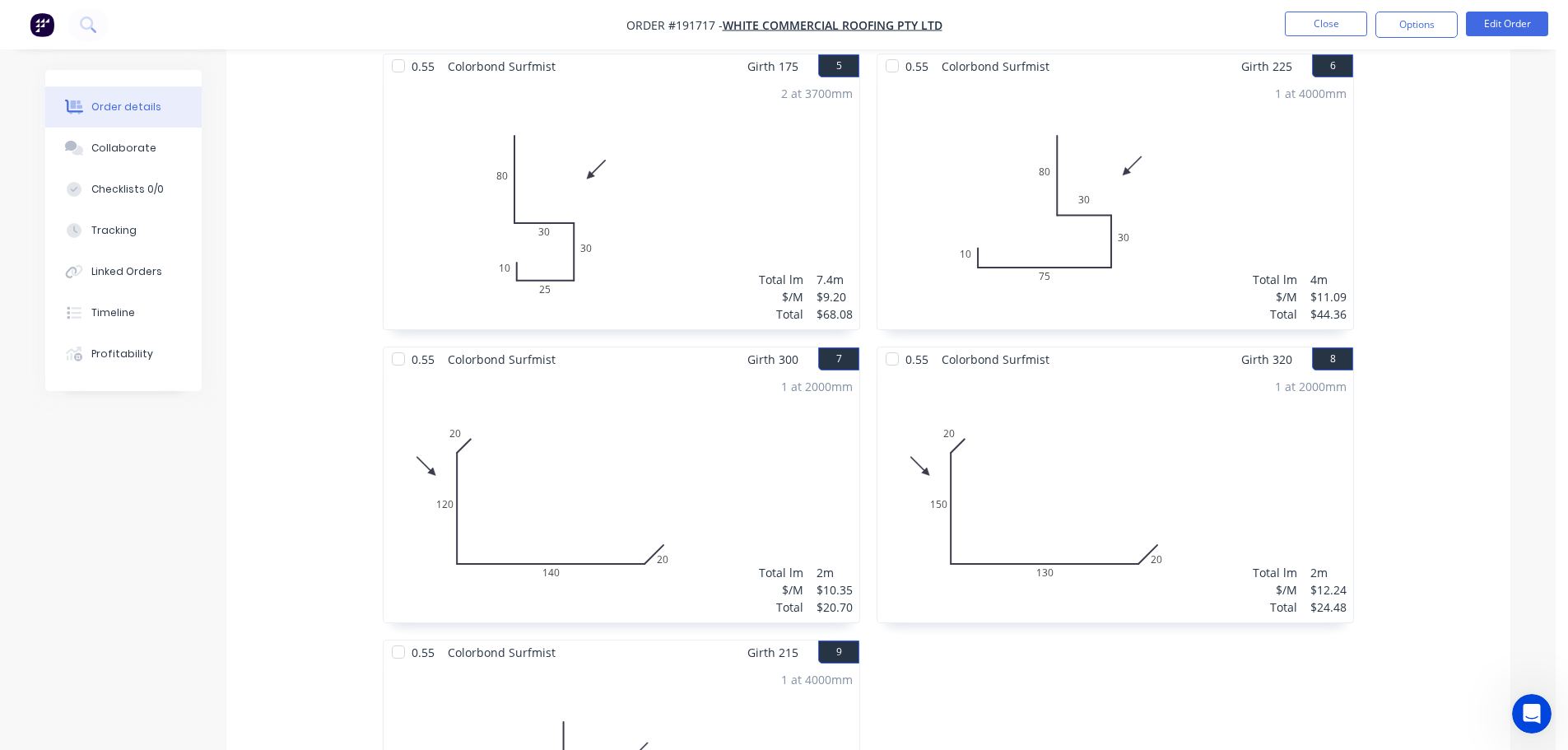
scroll to position [1482, 0]
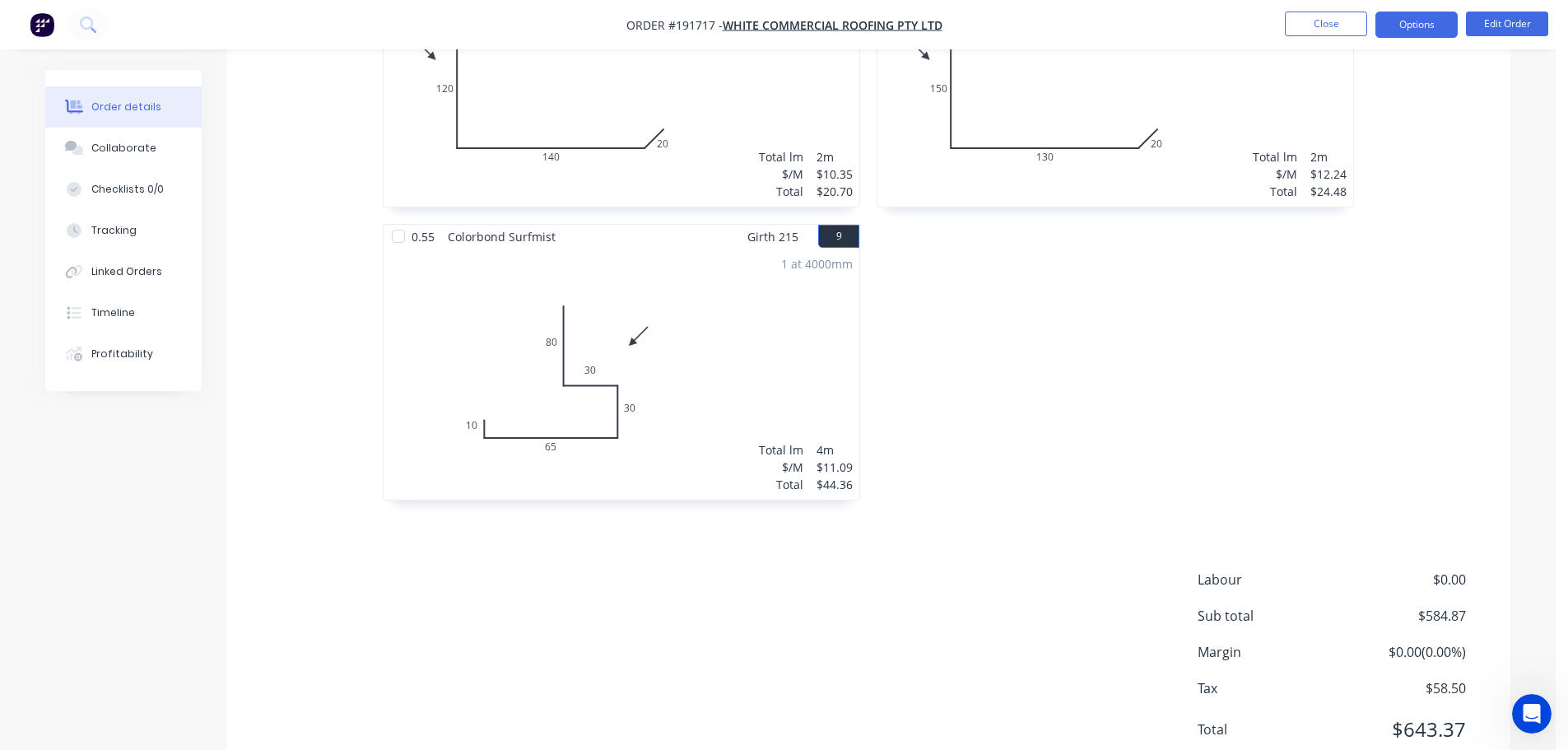
click at [1421, 28] on button "Options" at bounding box center [1416, 24] width 82 height 26
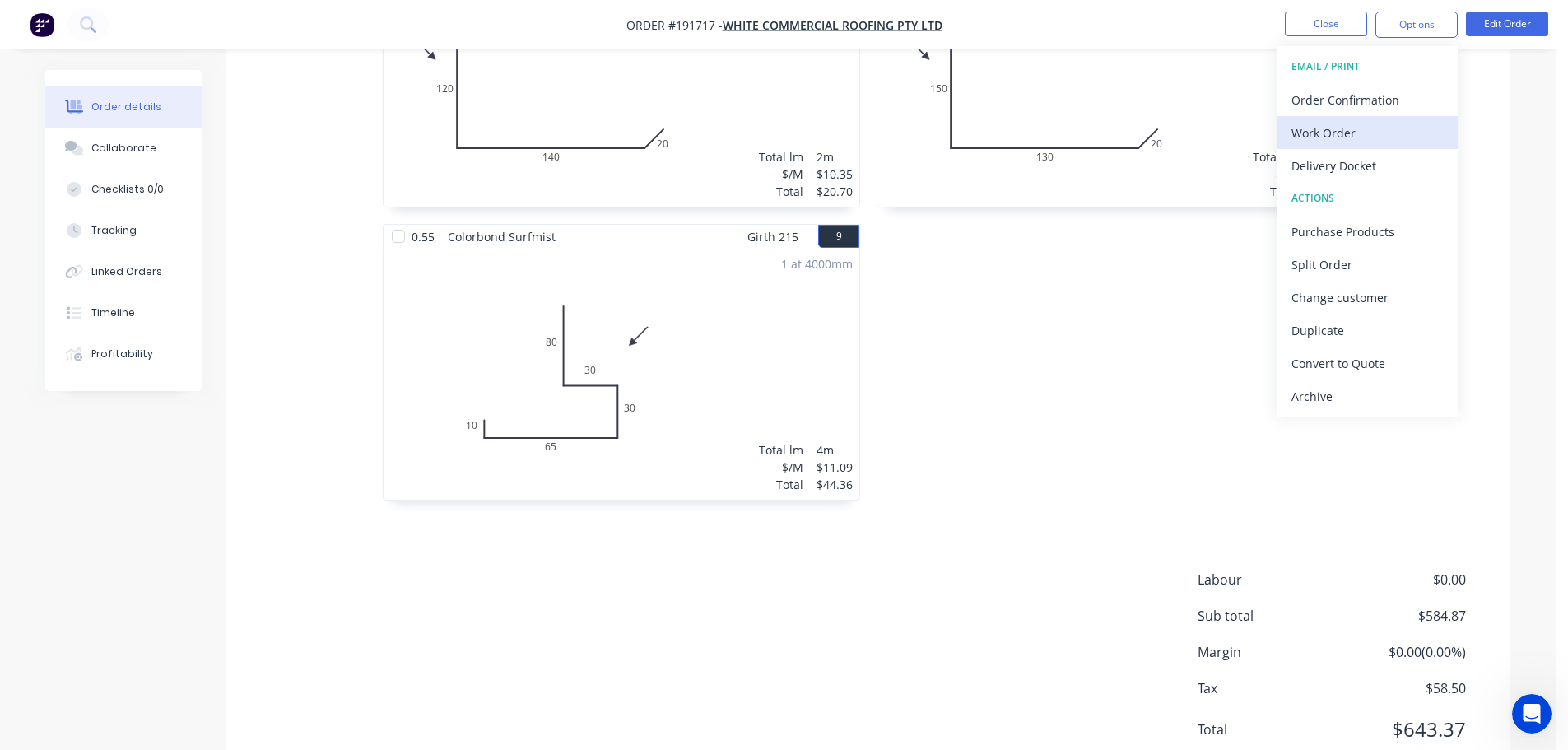
click at [1309, 131] on div "Work Order" at bounding box center [1367, 133] width 151 height 24
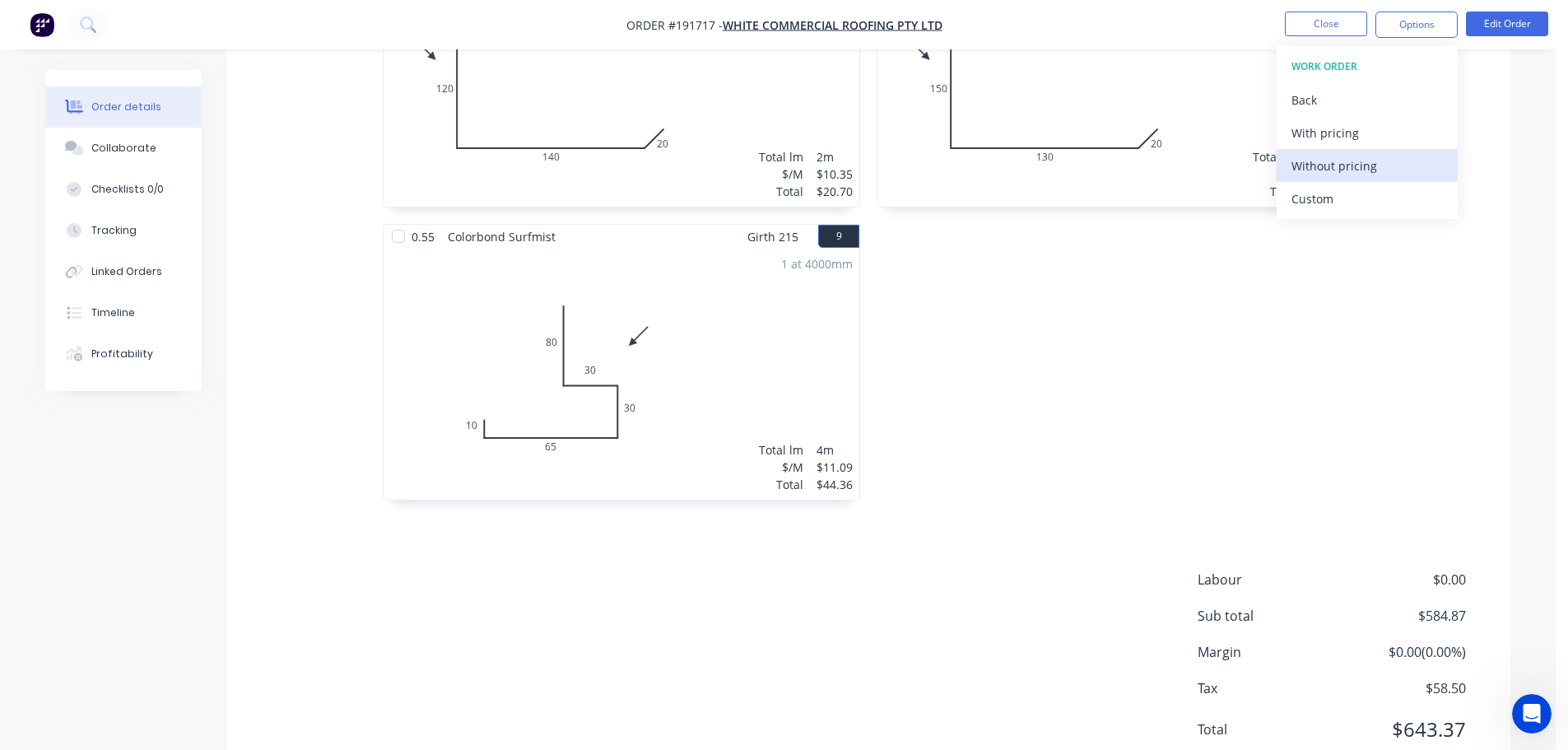
click at [1306, 166] on div "Without pricing" at bounding box center [1367, 165] width 151 height 24
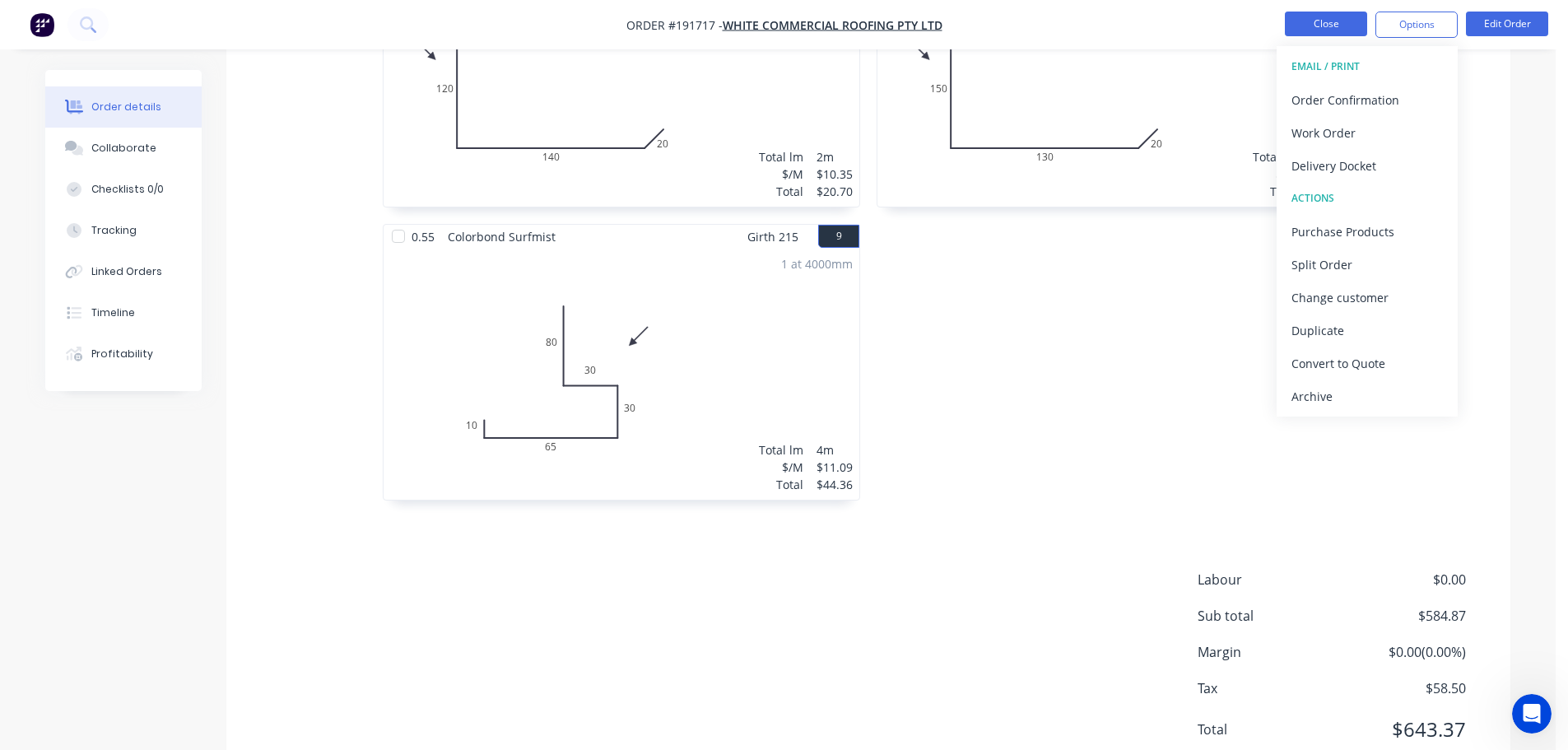
click at [1322, 20] on button "Close" at bounding box center [1325, 24] width 82 height 25
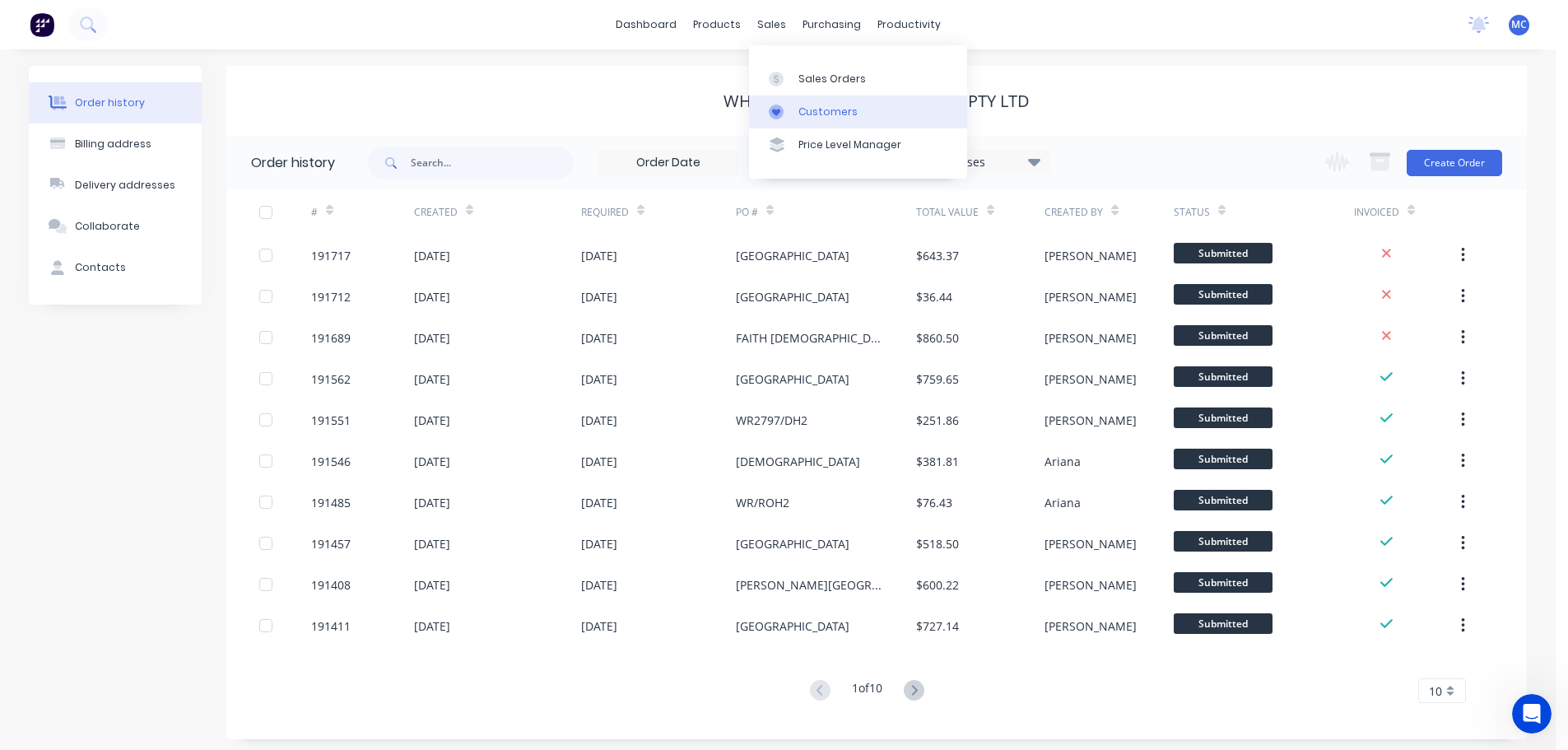
click at [825, 112] on div "Customers" at bounding box center [828, 111] width 59 height 15
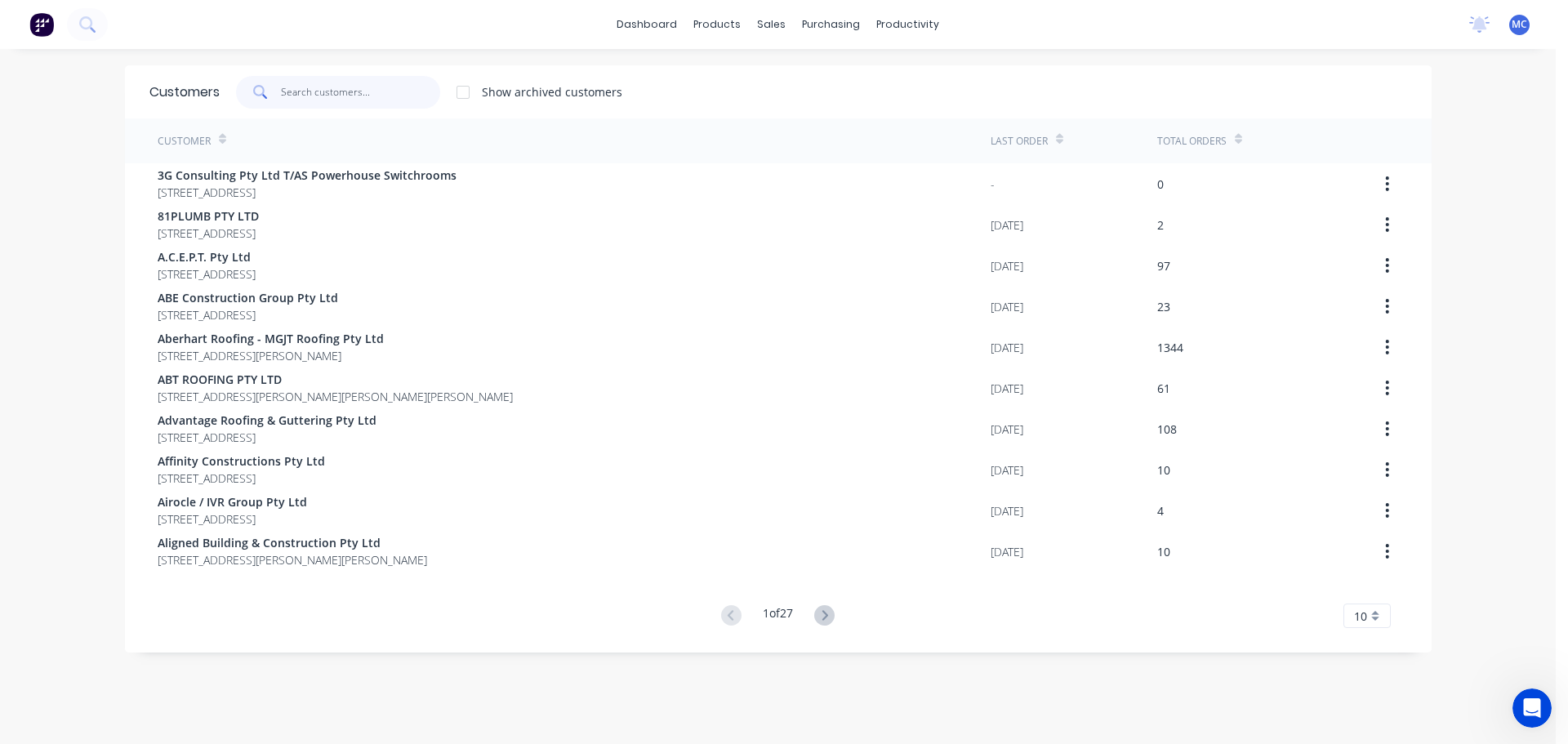
click at [291, 90] on input "text" at bounding box center [361, 92] width 159 height 33
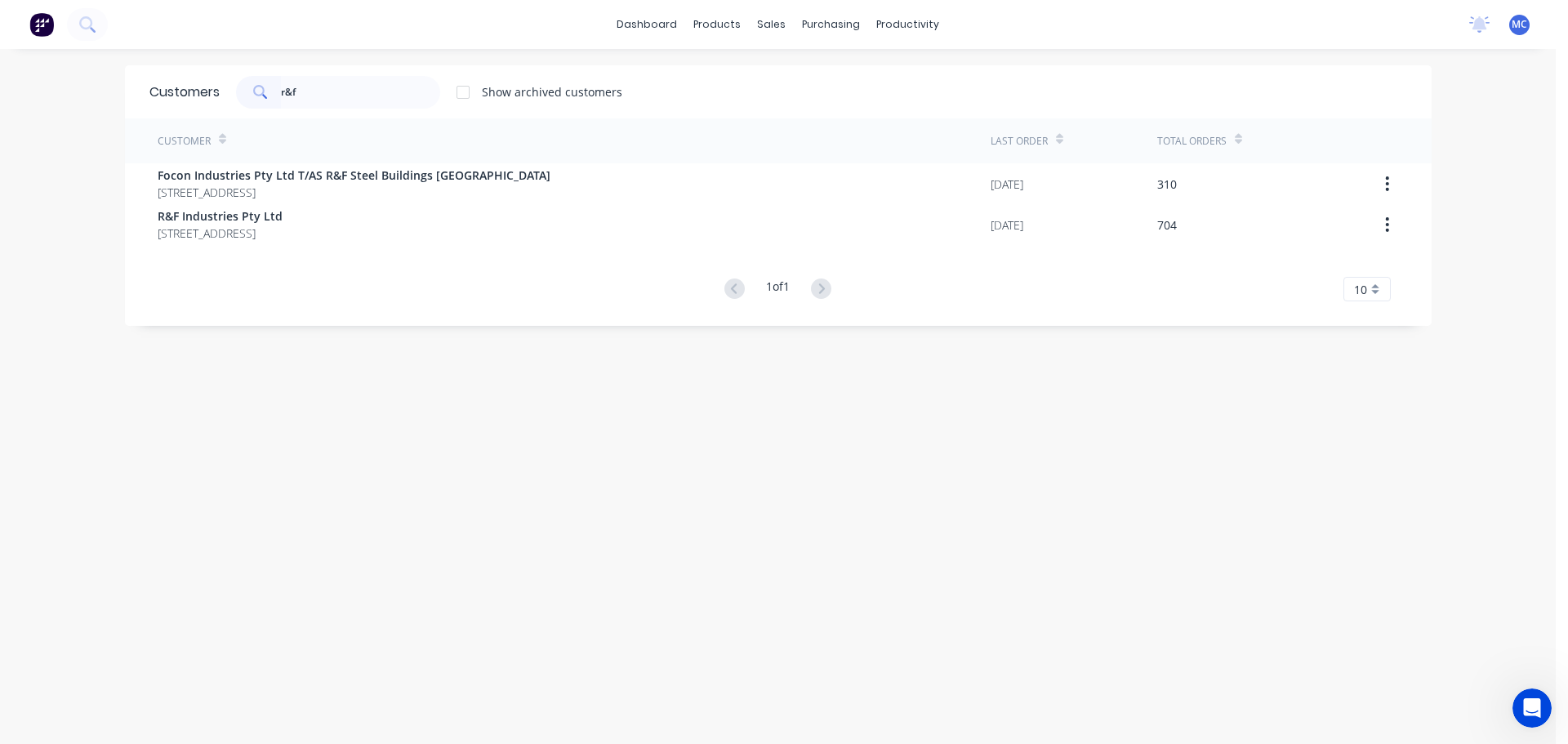
click at [203, 217] on span "R&F Industries Pty Ltd" at bounding box center [220, 216] width 125 height 17
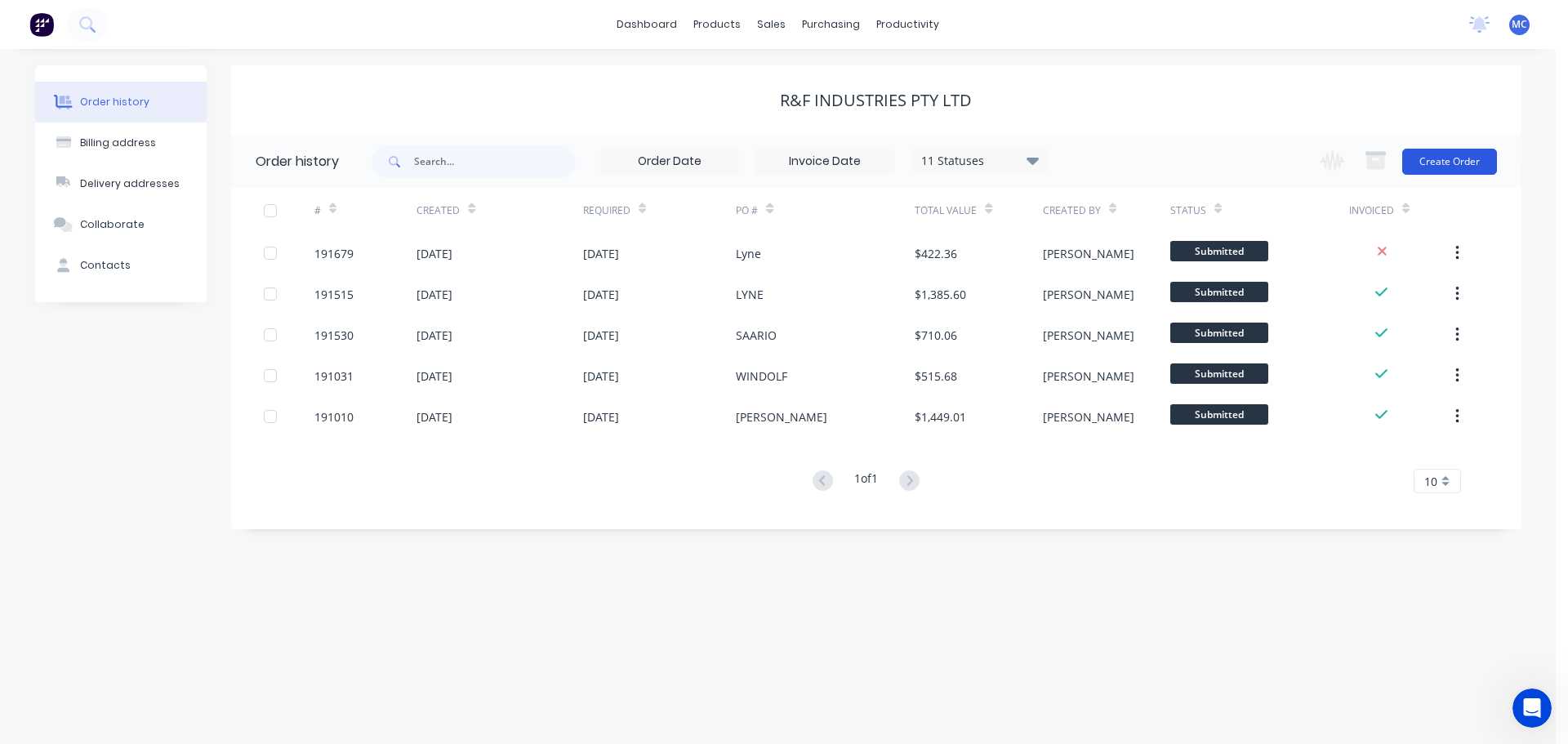
click at [1459, 156] on button "Create Order" at bounding box center [1449, 161] width 95 height 26
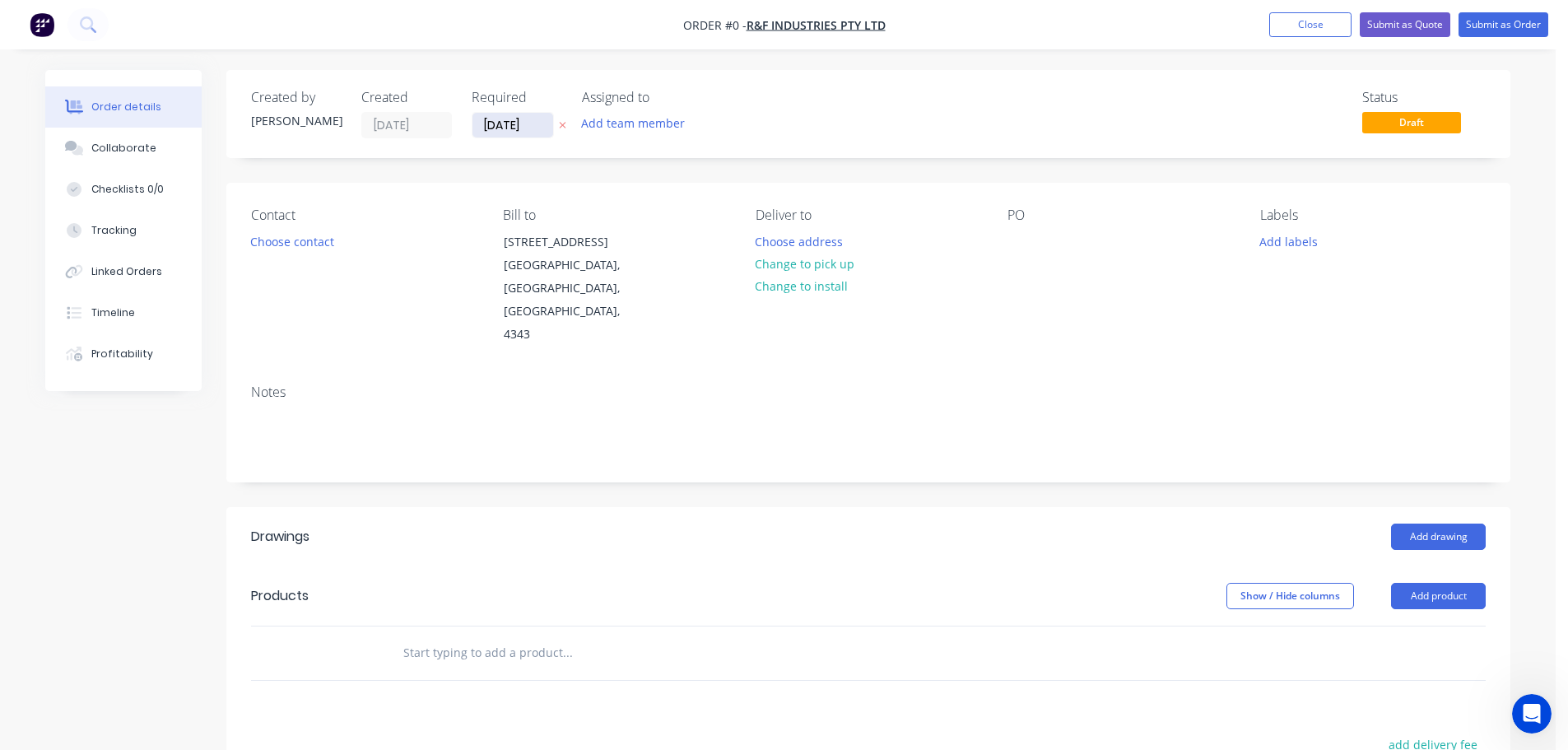
click at [513, 122] on input "[DATE]" at bounding box center [512, 125] width 80 height 25
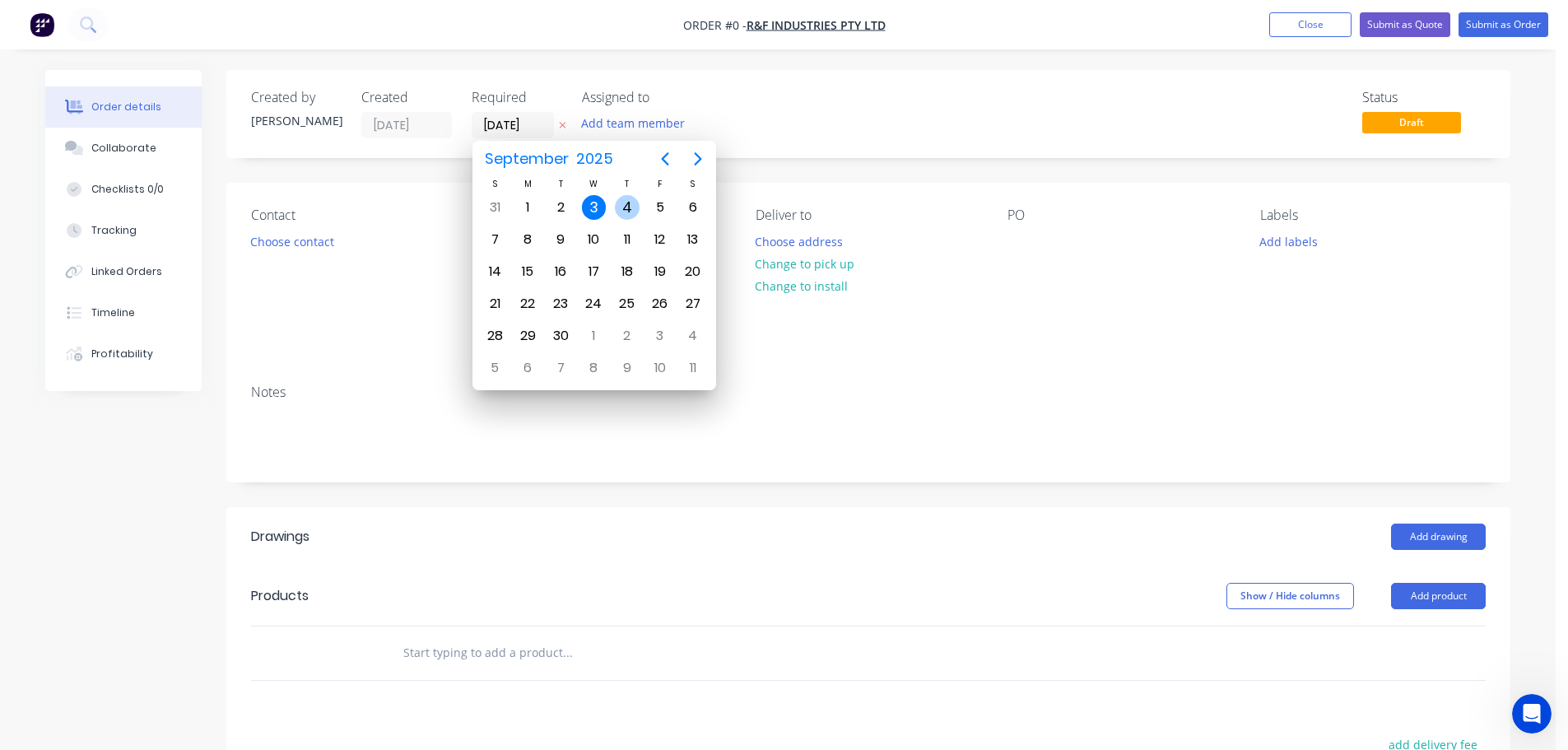
click at [627, 210] on div "4" at bounding box center [627, 208] width 25 height 25
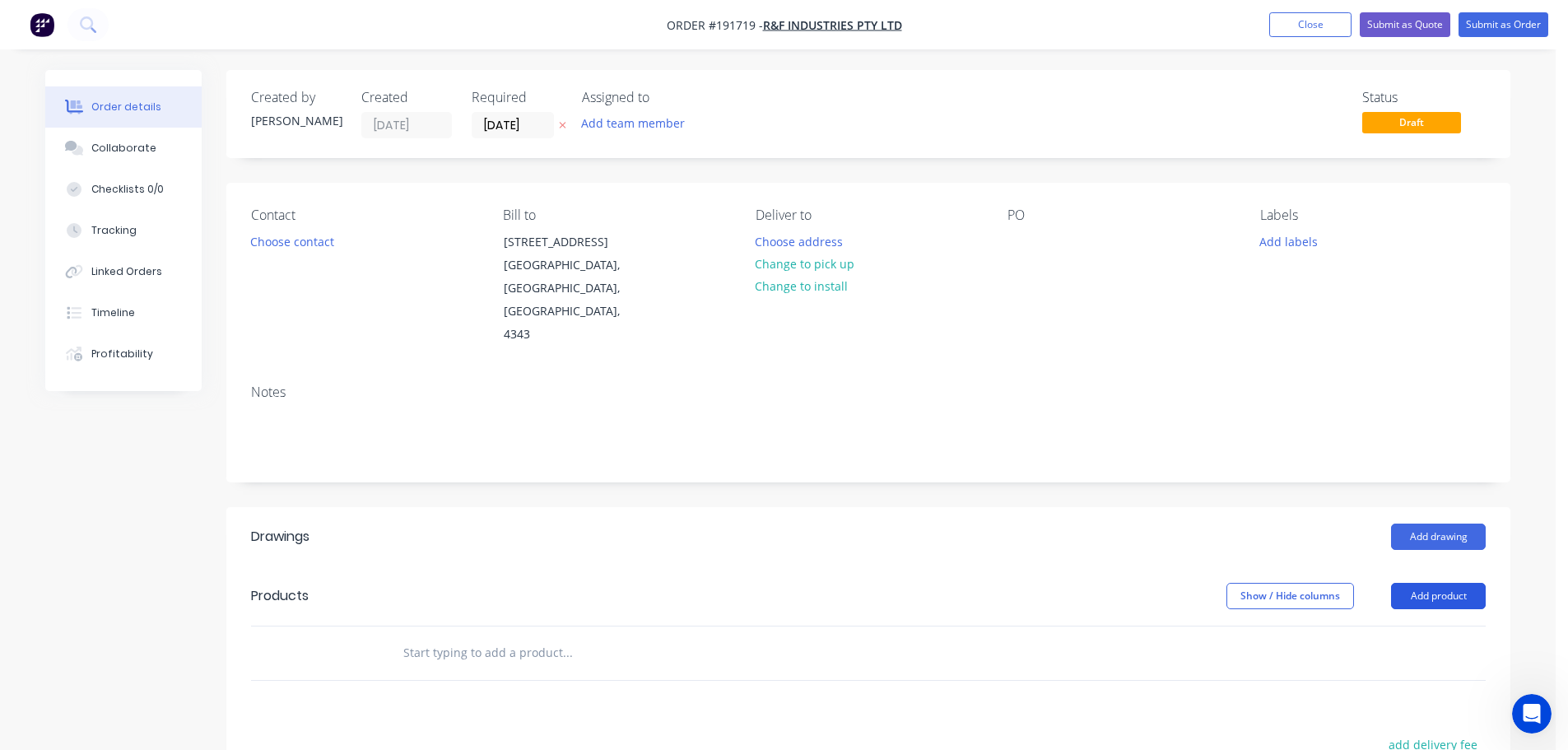
click at [1450, 583] on button "Add product" at bounding box center [1438, 595] width 95 height 26
click at [1395, 625] on div "Product catalogue" at bounding box center [1407, 637] width 127 height 24
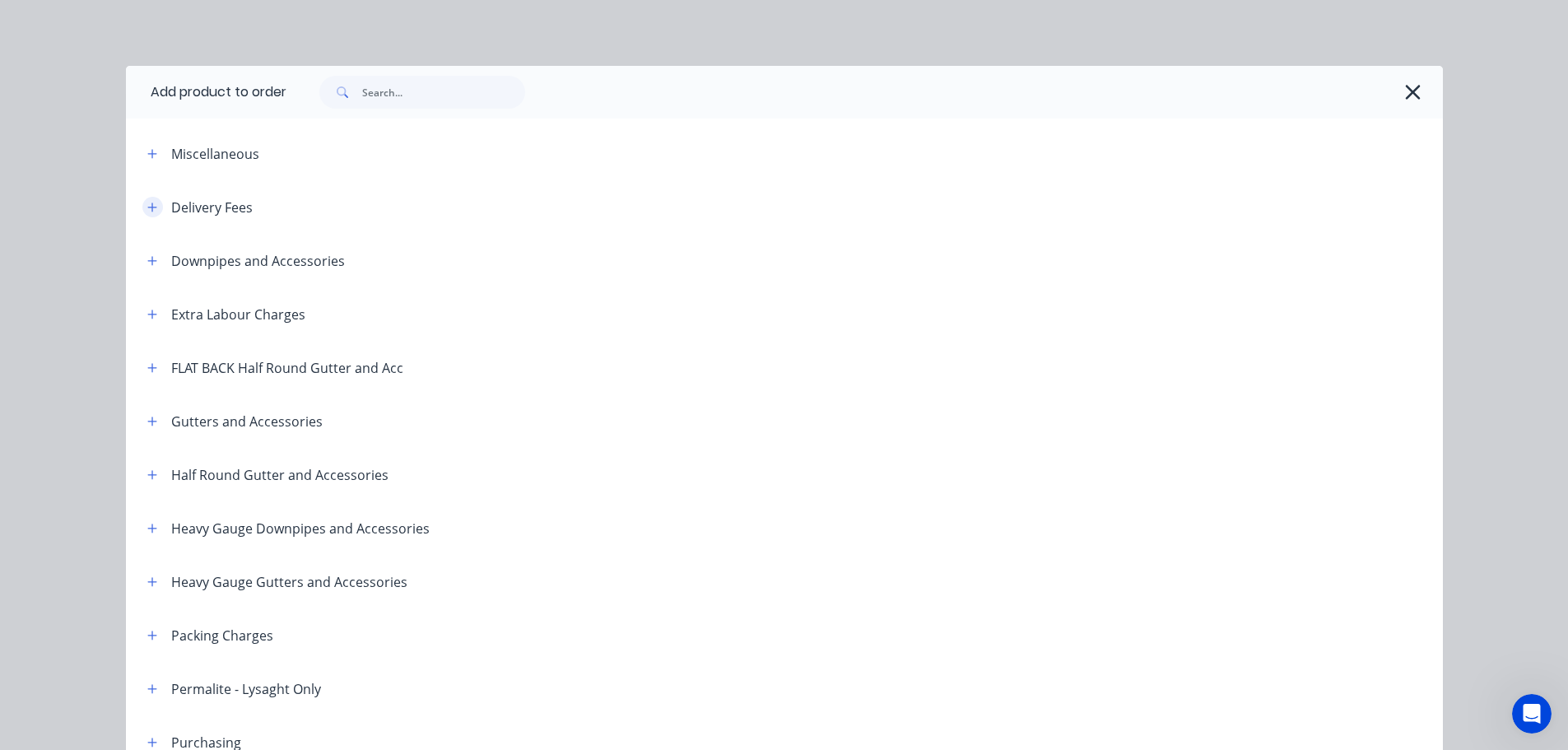
click at [147, 202] on icon "button" at bounding box center [152, 207] width 10 height 12
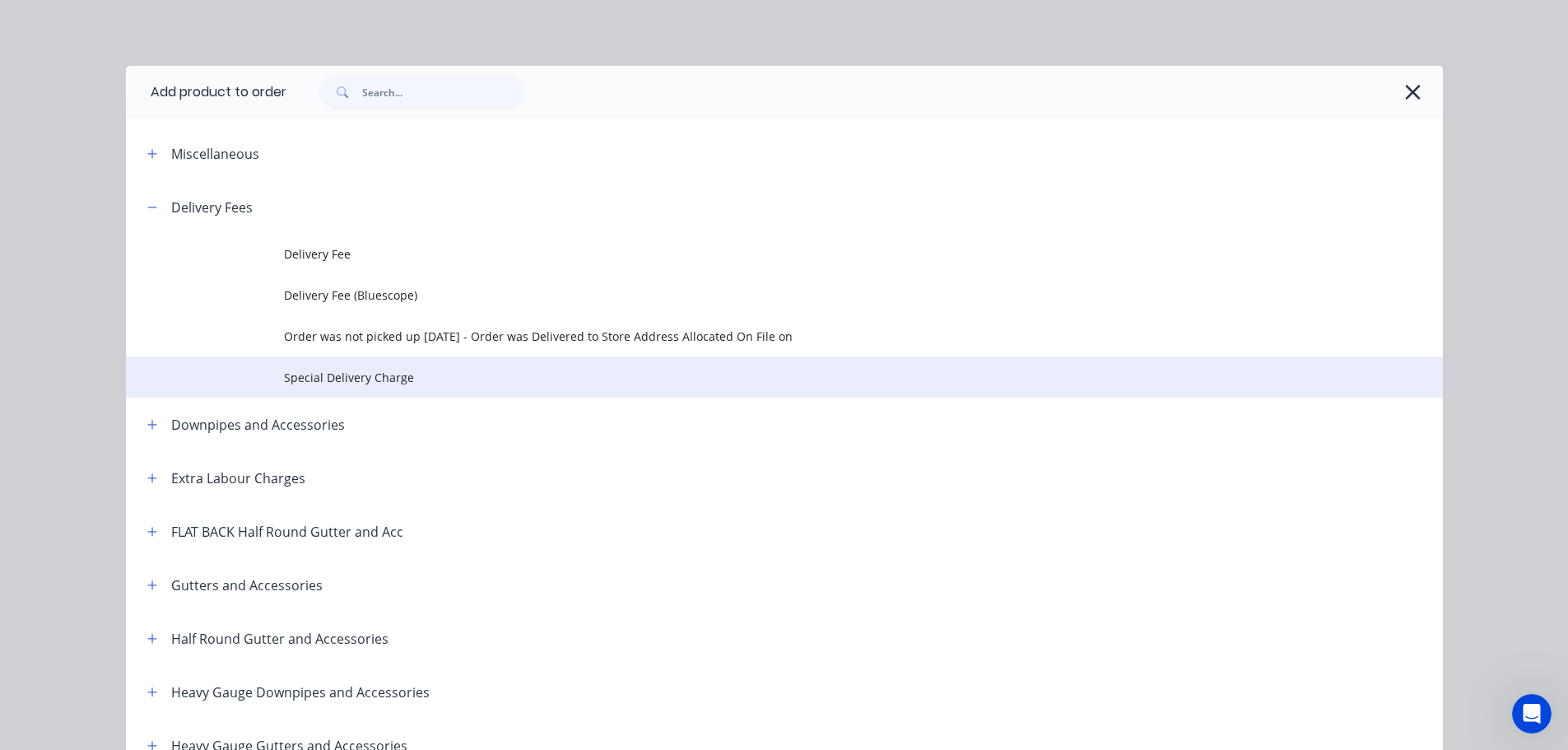
click at [349, 376] on span "Special Delivery Charge" at bounding box center [746, 377] width 926 height 17
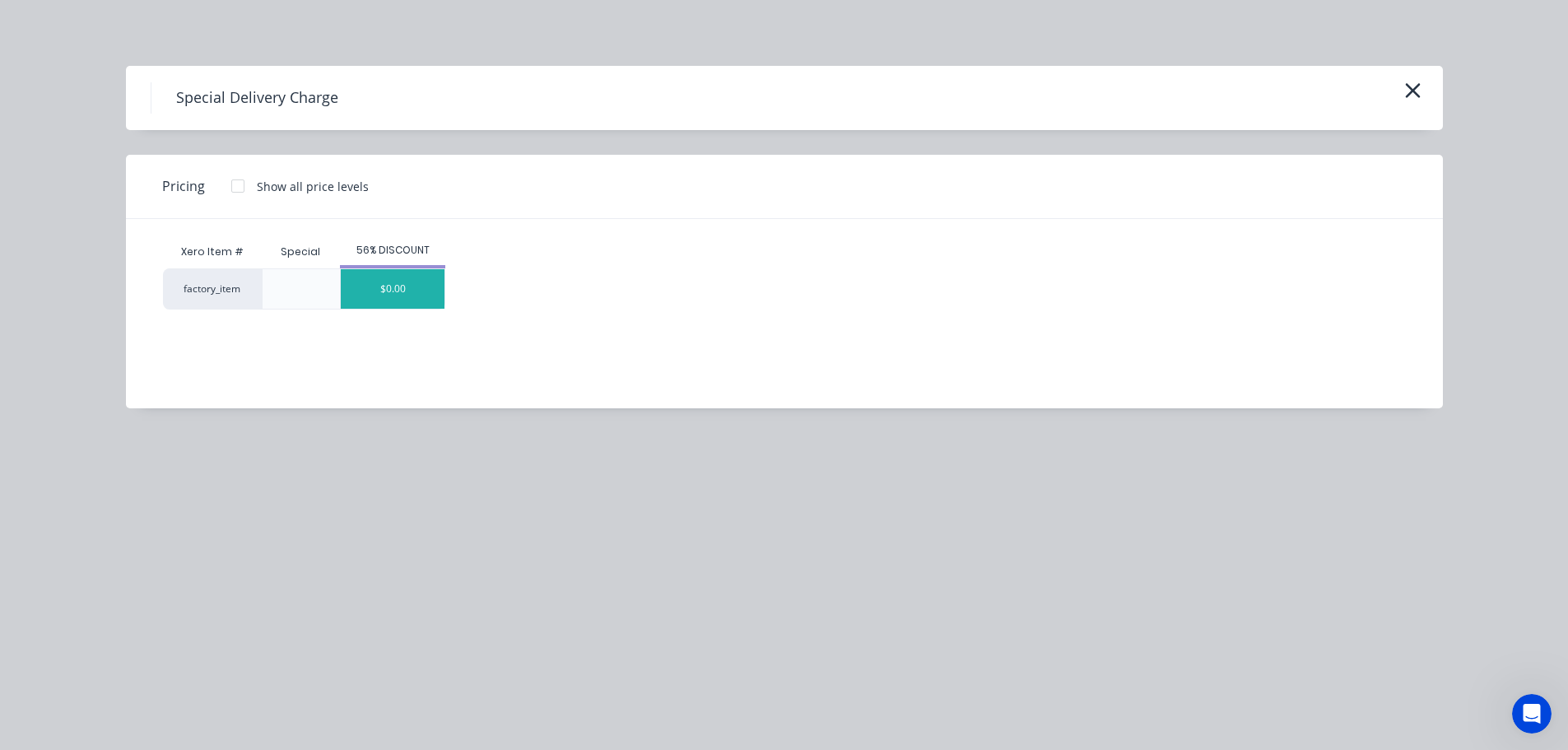
click at [418, 277] on div "$0.00" at bounding box center [392, 288] width 104 height 40
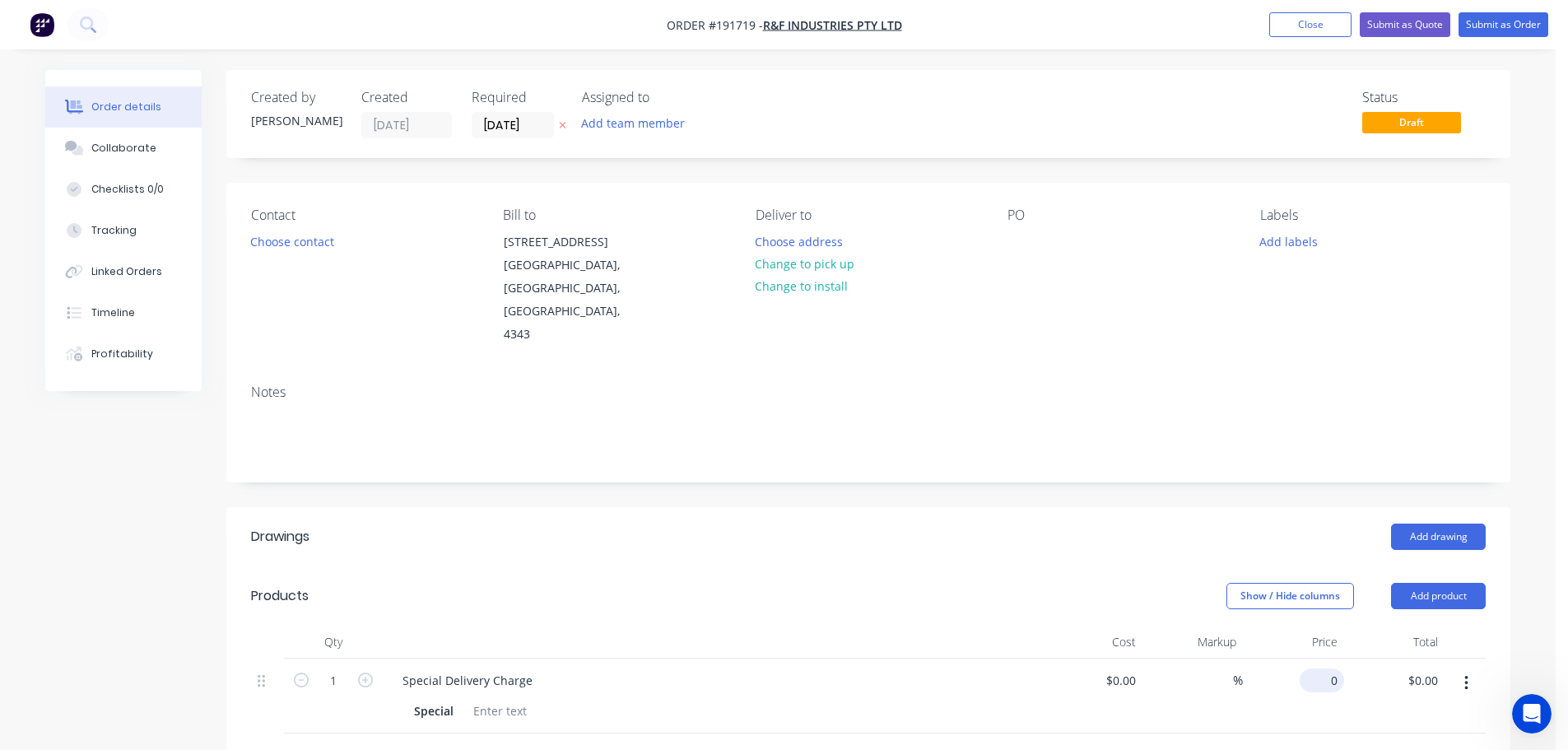
click at [1322, 668] on div "0 $0.00" at bounding box center [1322, 679] width 45 height 24
click at [316, 237] on button "Choose contact" at bounding box center [292, 240] width 102 height 22
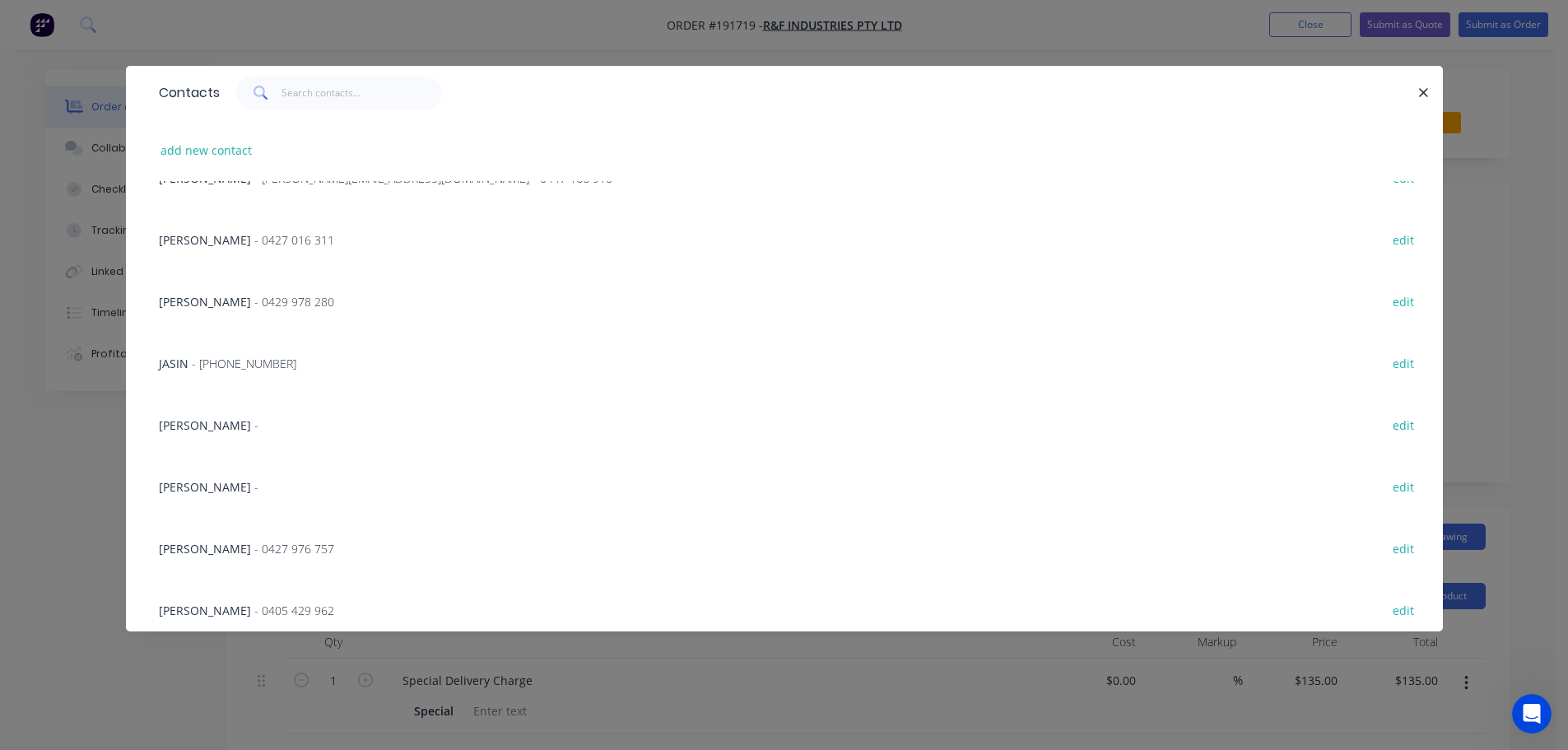
scroll to position [290, 0]
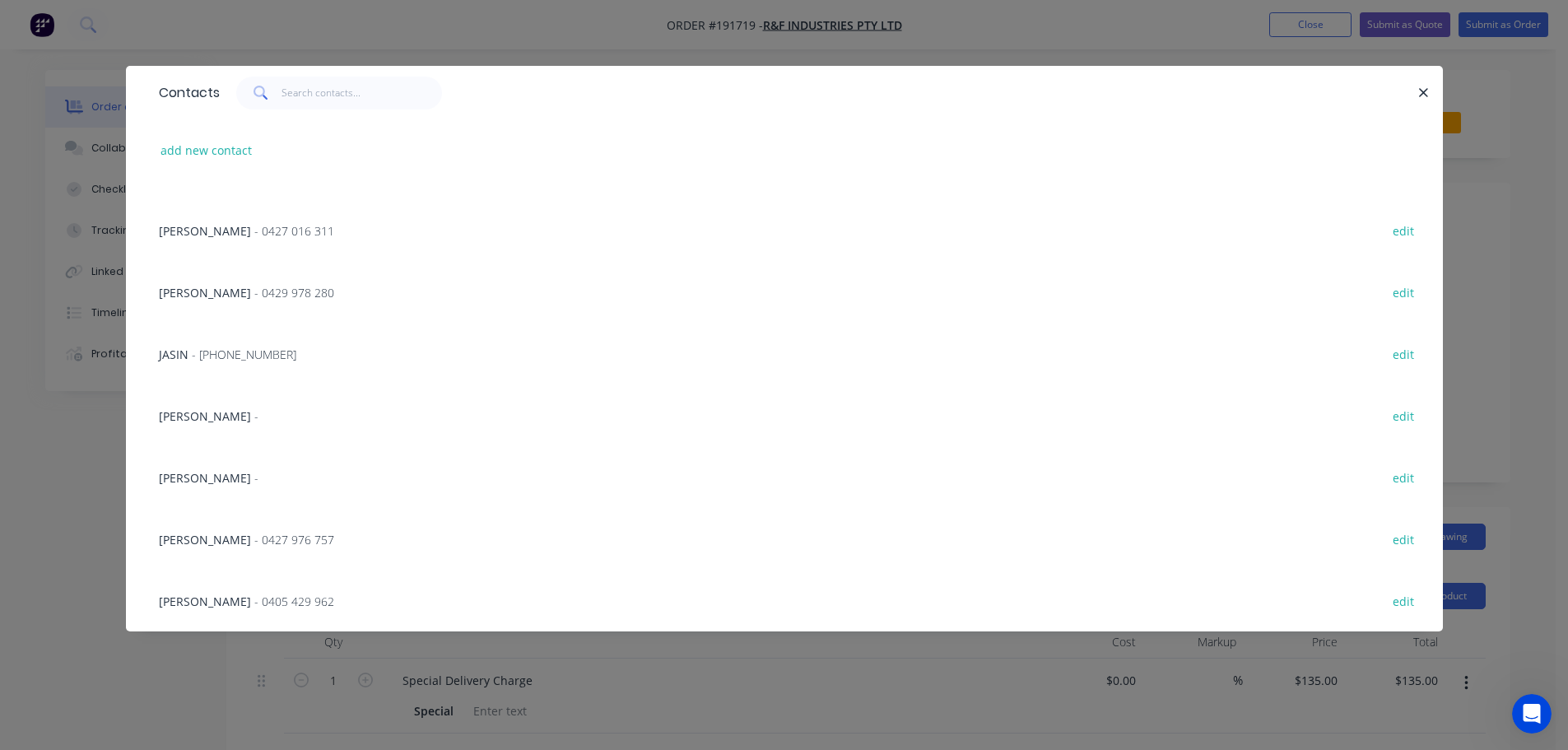
click at [252, 353] on span "- [PHONE_NUMBER]" at bounding box center [244, 354] width 105 height 15
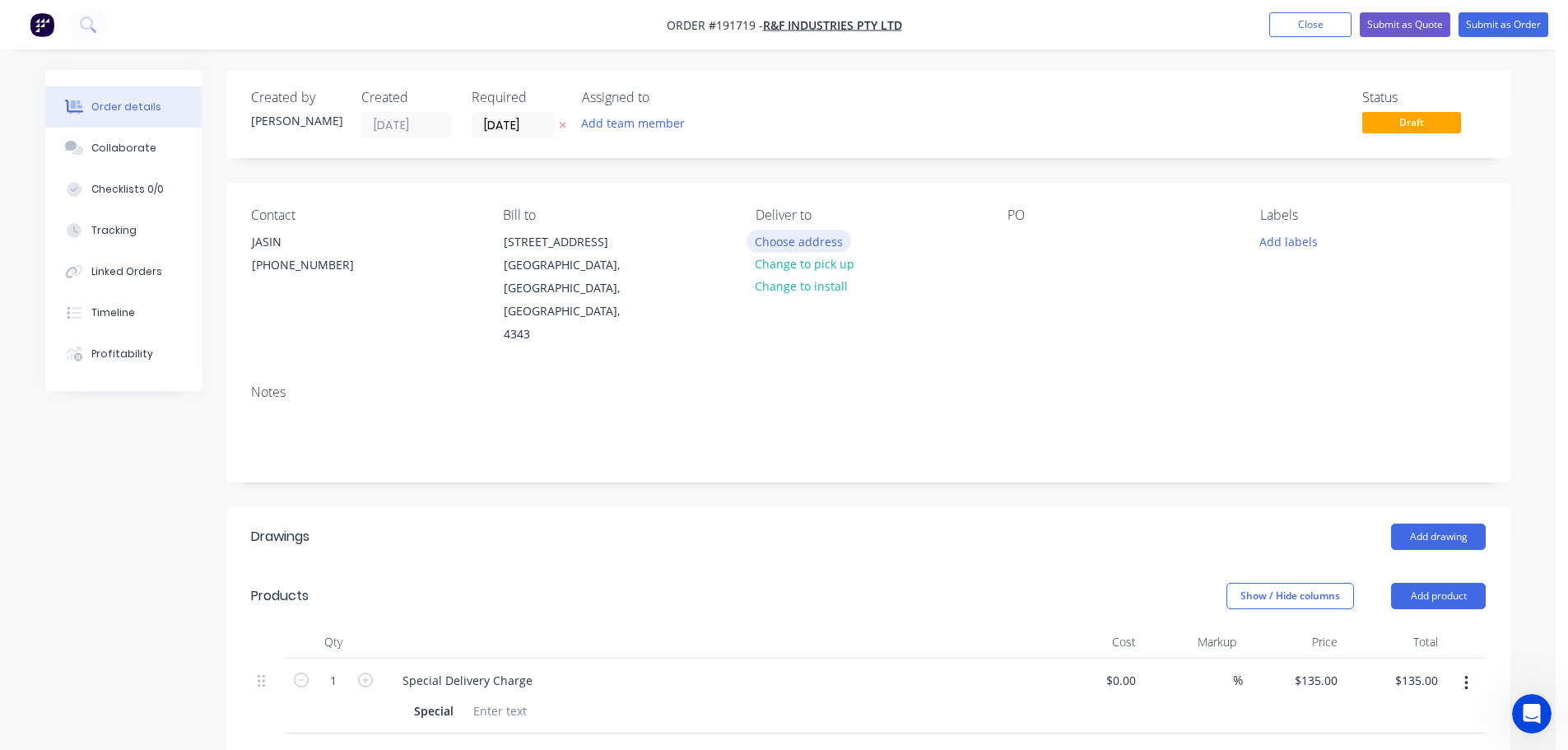
click at [797, 241] on button "Choose address" at bounding box center [799, 240] width 106 height 22
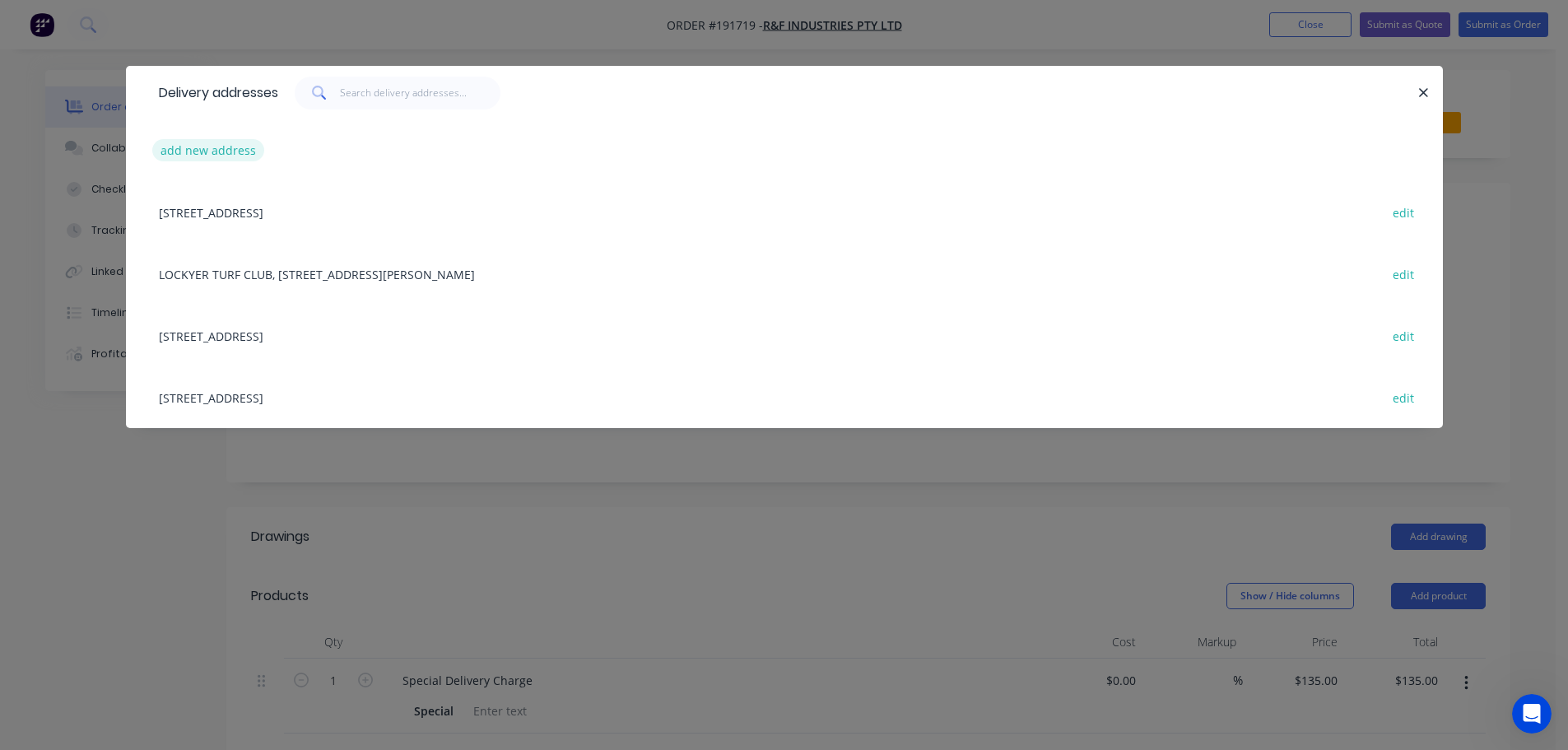
click at [210, 146] on button "add new address" at bounding box center [208, 150] width 112 height 22
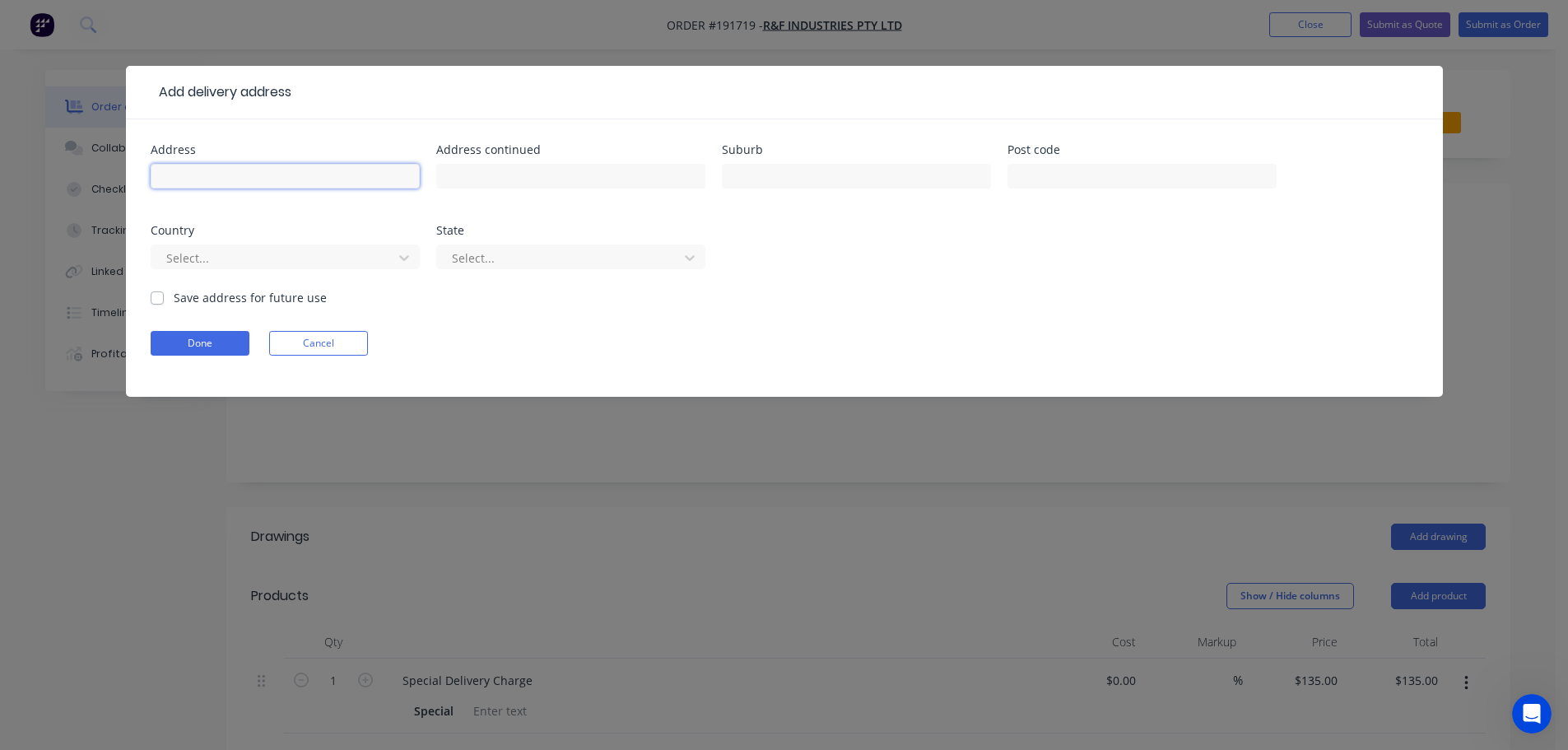
click at [228, 173] on input "text" at bounding box center [286, 176] width 269 height 25
click button "Done" at bounding box center [200, 344] width 99 height 25
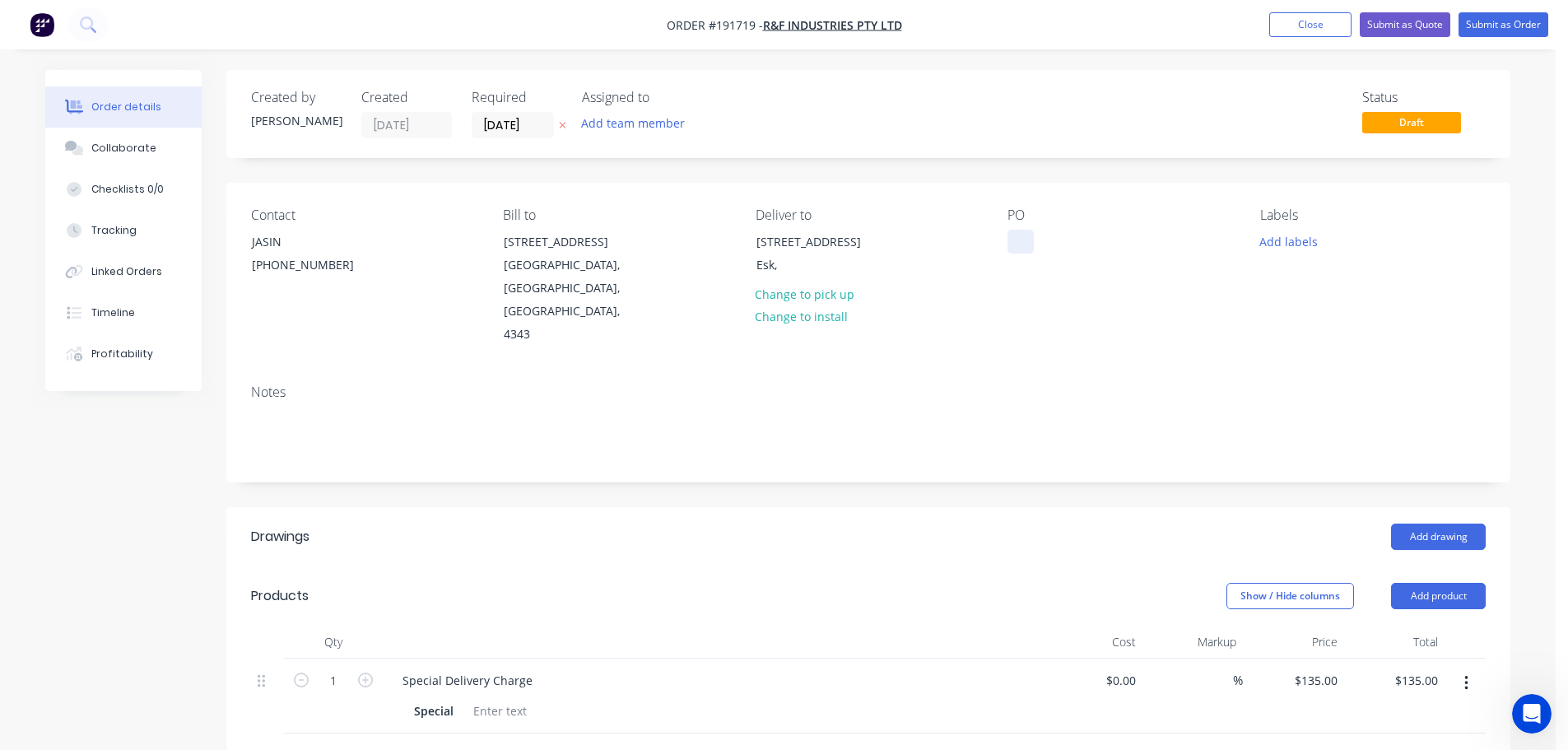
click at [1018, 237] on div at bounding box center [1020, 241] width 26 height 24
click at [1439, 524] on button "Add drawing" at bounding box center [1438, 536] width 95 height 26
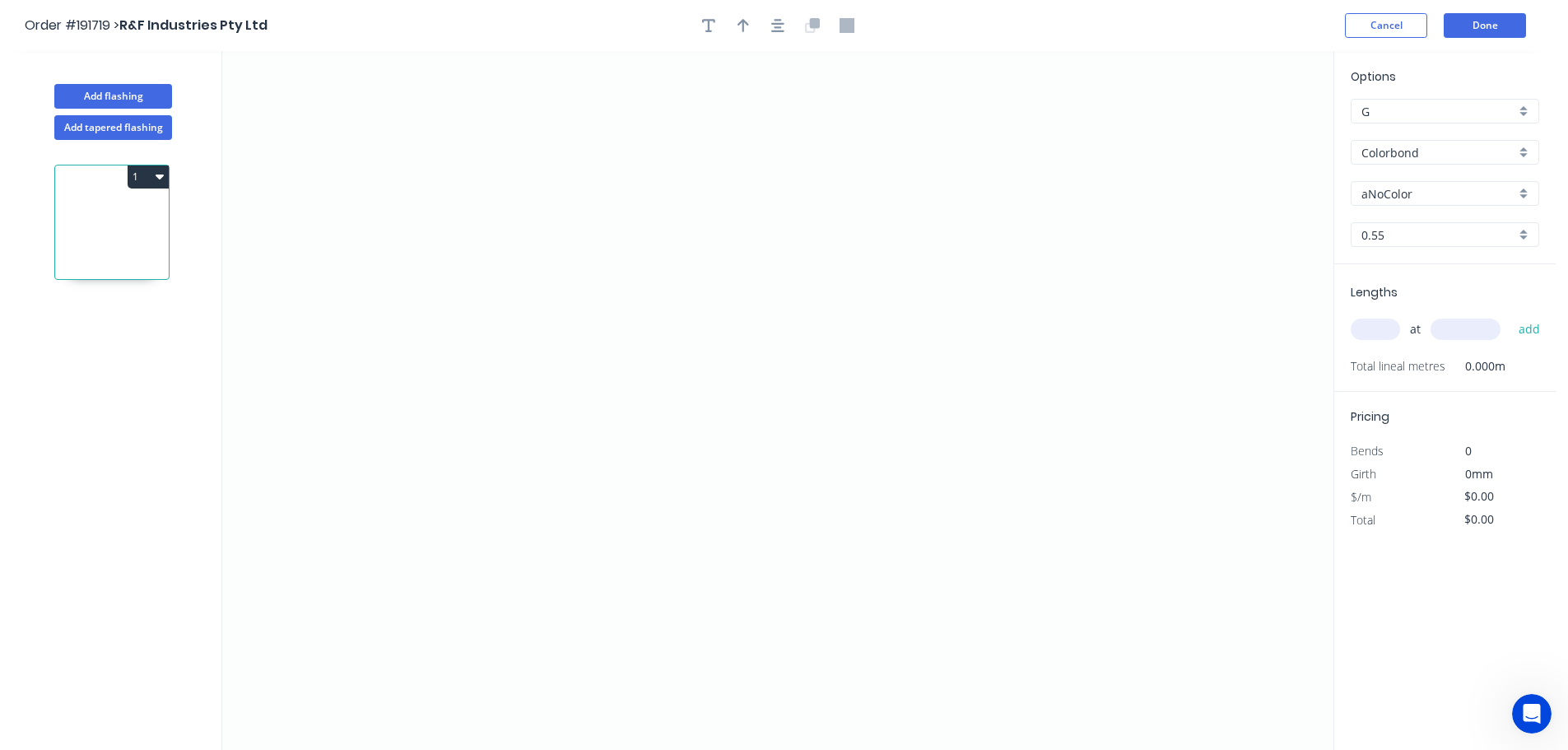
click at [1384, 195] on input "aNoColor" at bounding box center [1437, 194] width 154 height 17
click at [1375, 323] on div "Gully" at bounding box center [1444, 319] width 187 height 29
click at [996, 165] on icon "0" at bounding box center [778, 401] width 1111 height 699
click at [668, 151] on icon "0" at bounding box center [778, 401] width 1111 height 699
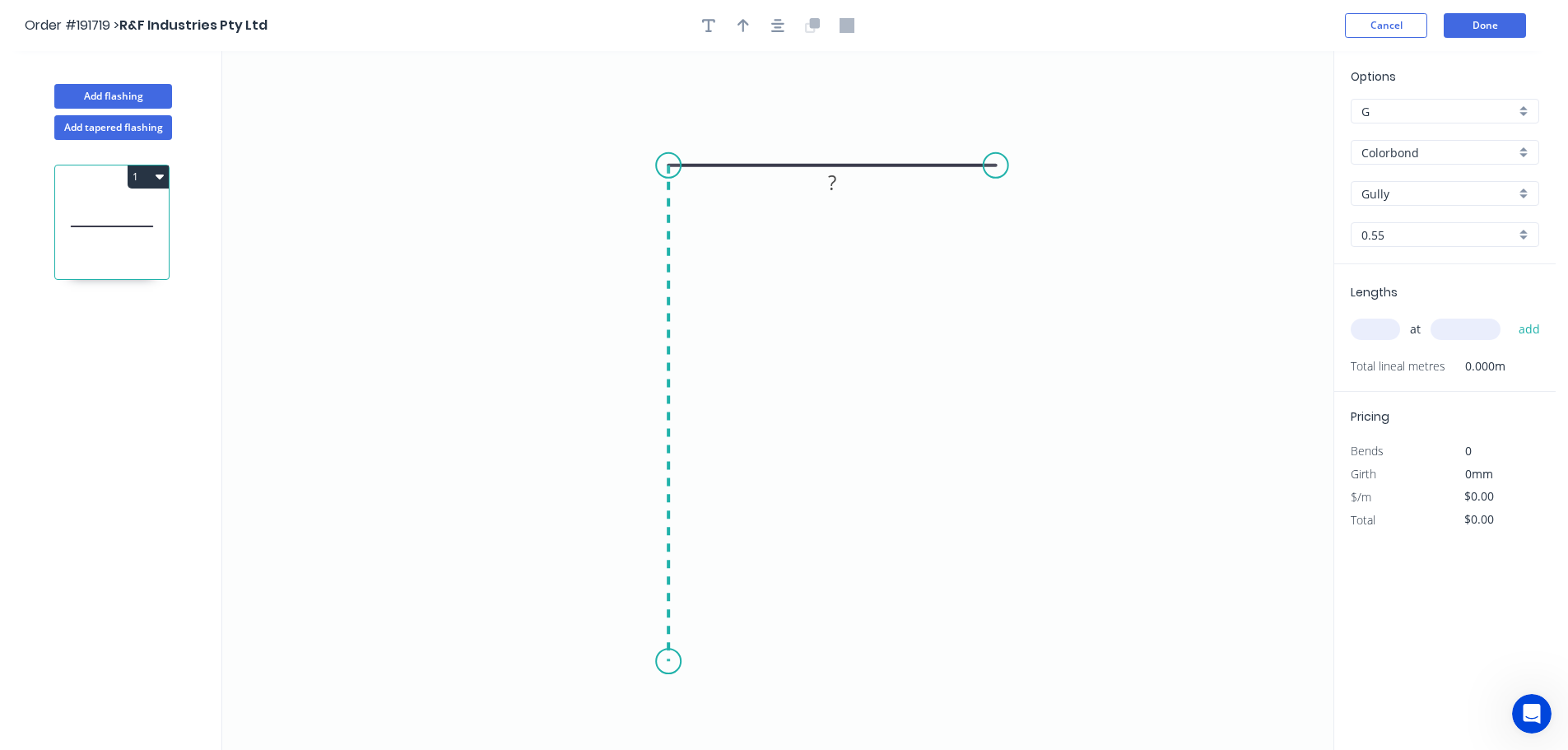
click at [663, 662] on icon "0 ?" at bounding box center [778, 401] width 1111 height 699
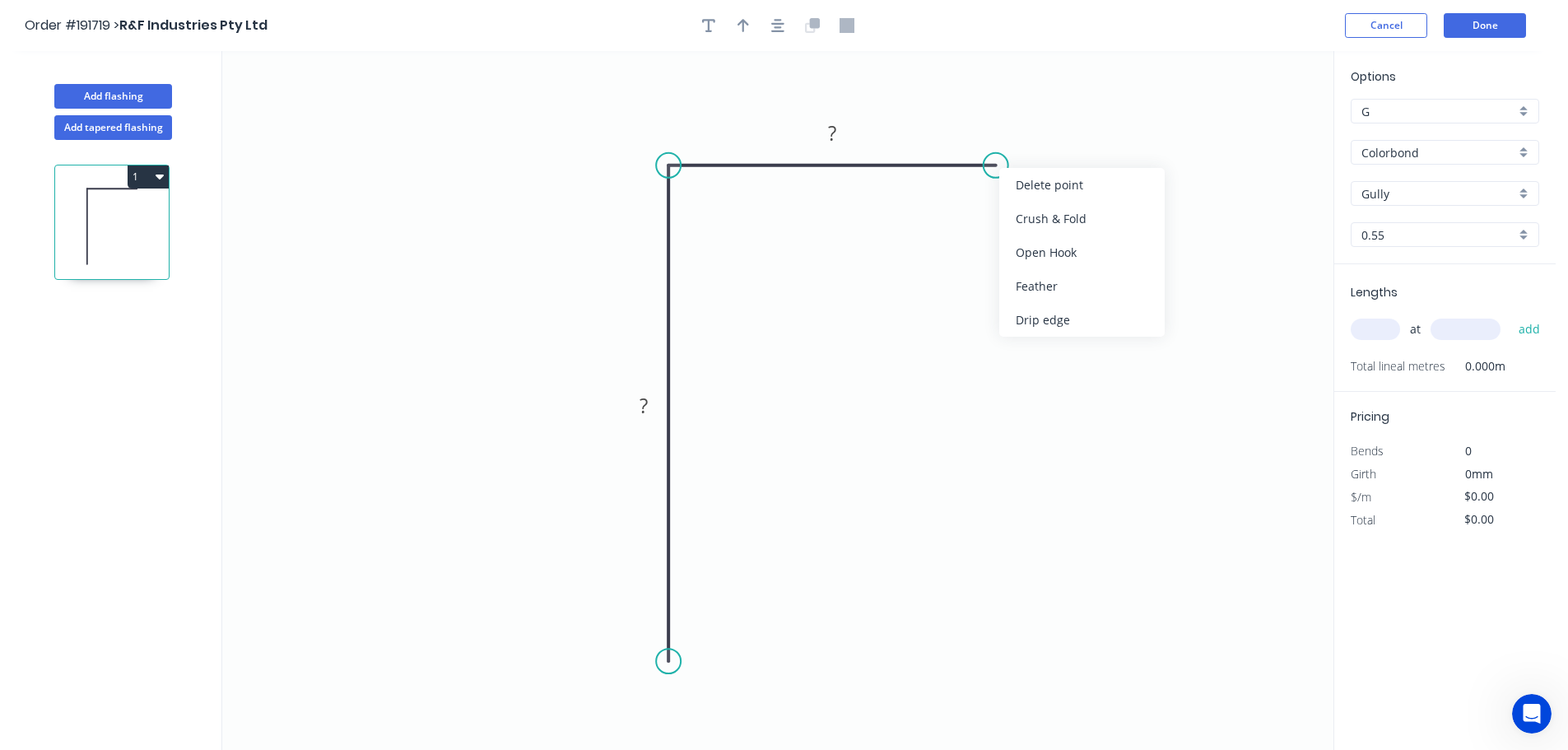
click at [1047, 222] on div "Crush & Fold" at bounding box center [1081, 218] width 166 height 34
click at [1031, 220] on div "Flip bend" at bounding box center [1082, 218] width 166 height 34
drag, startPoint x: 1045, startPoint y: 183, endPoint x: 1045, endPoint y: 223, distance: 40.0
click at [1045, 223] on rect at bounding box center [1018, 227] width 66 height 34
click at [1031, 235] on tspan "10" at bounding box center [1028, 232] width 23 height 27
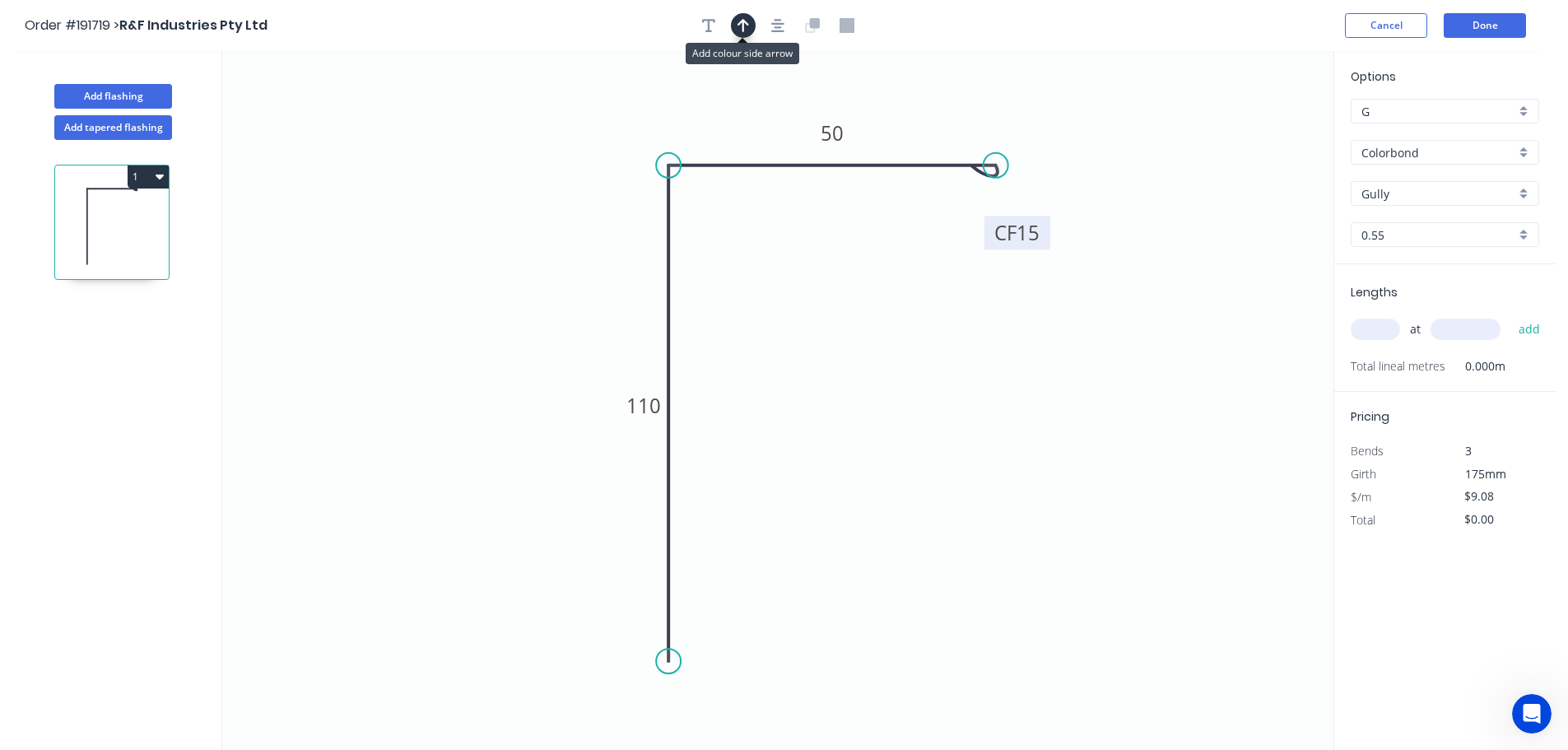
click at [745, 23] on icon "button" at bounding box center [743, 26] width 12 height 14
drag, startPoint x: 1251, startPoint y: 129, endPoint x: 570, endPoint y: 209, distance: 685.7
click at [570, 209] on icon at bounding box center [570, 190] width 15 height 52
click at [1382, 332] on input "text" at bounding box center [1374, 329] width 49 height 21
click at [1510, 315] on button "add" at bounding box center [1529, 329] width 39 height 28
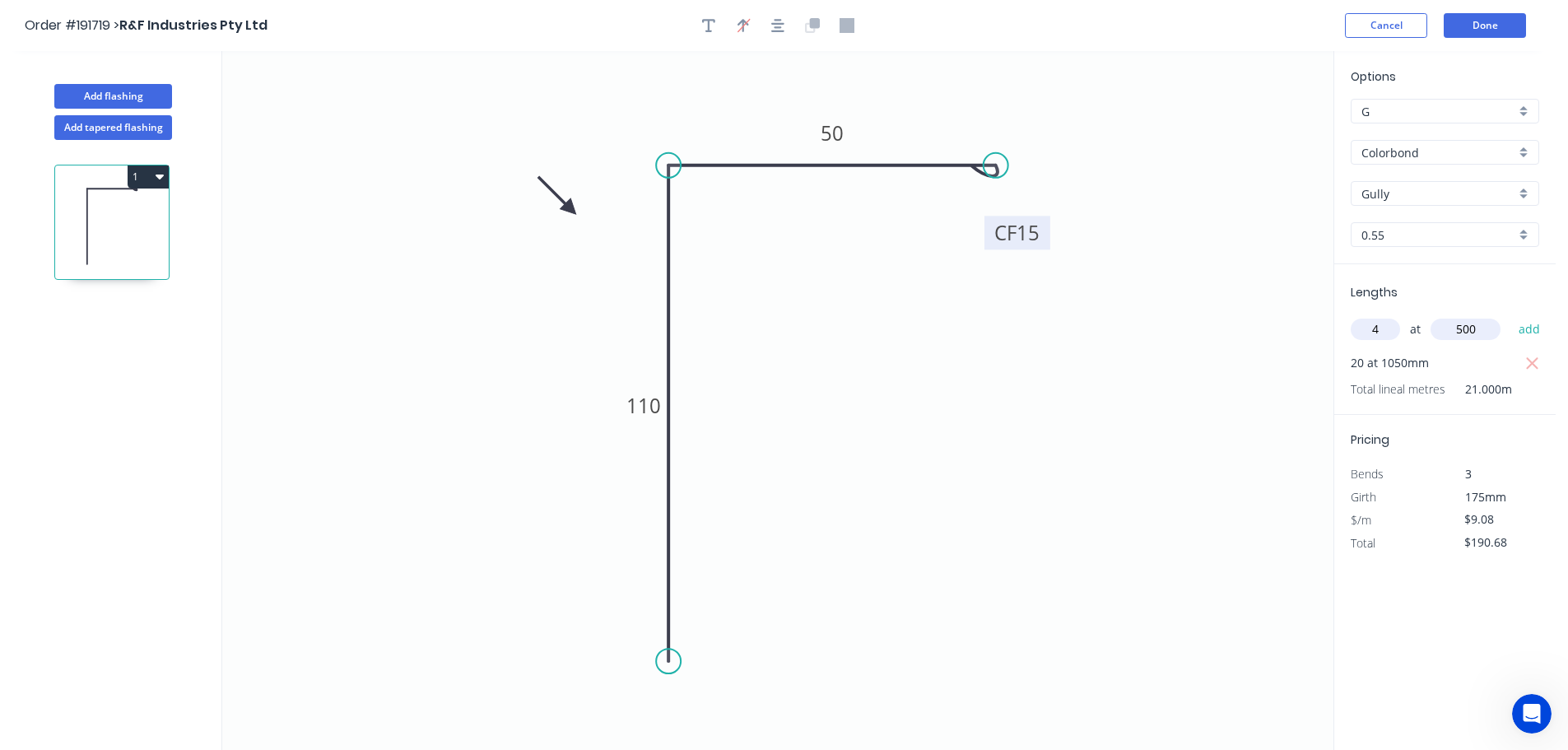
click at [1510, 315] on button "add" at bounding box center [1529, 329] width 39 height 28
click at [160, 179] on icon "button" at bounding box center [160, 176] width 9 height 14
click at [79, 341] on div "1 Duplicate Delete" at bounding box center [113, 461] width 217 height 641
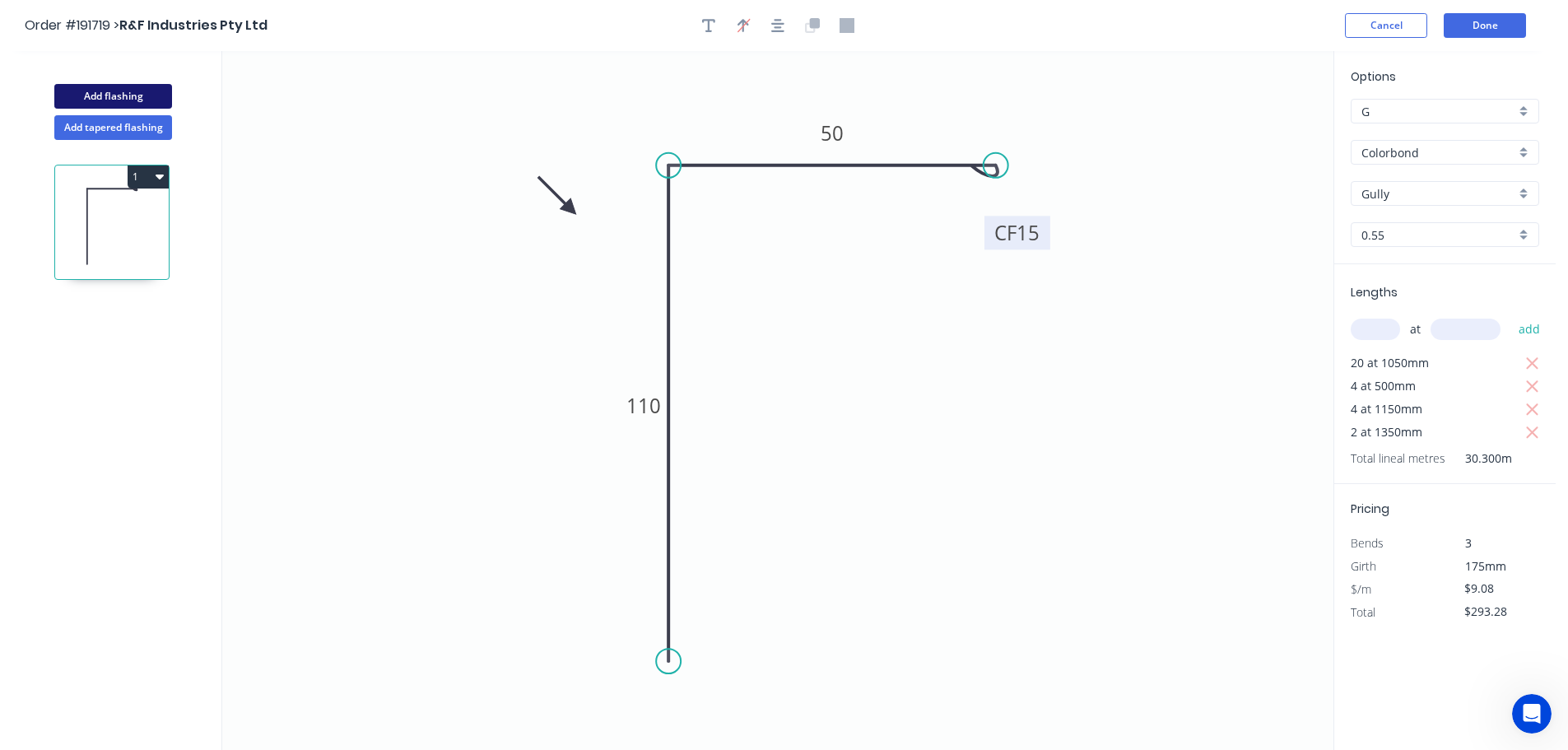
click at [129, 91] on button "Add flashing" at bounding box center [113, 97] width 118 height 25
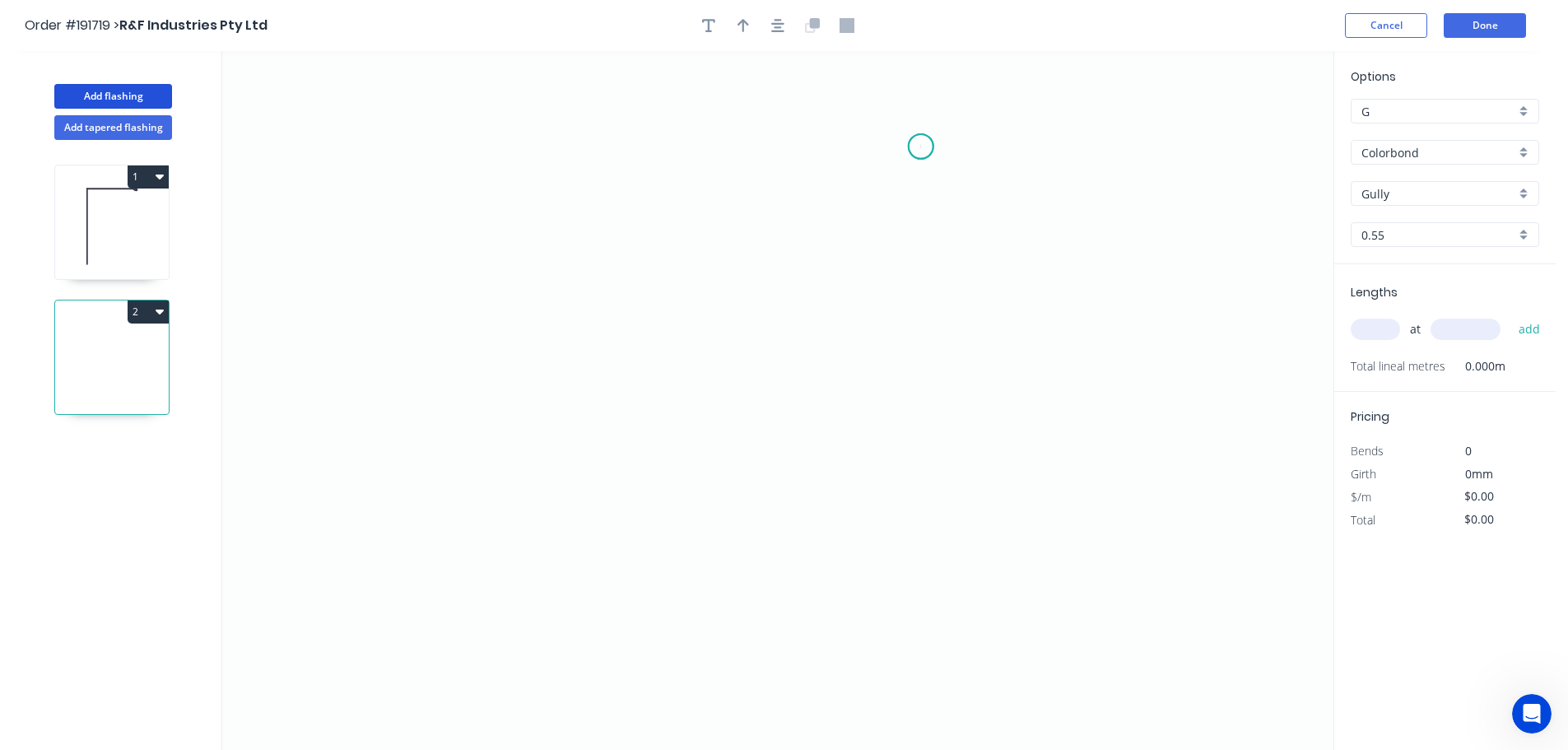
drag, startPoint x: 921, startPoint y: 146, endPoint x: 843, endPoint y: 153, distance: 78.3
click at [920, 146] on icon "0" at bounding box center [778, 401] width 1111 height 699
click at [730, 151] on icon "0" at bounding box center [778, 401] width 1111 height 699
click at [733, 553] on icon "0 ?" at bounding box center [778, 401] width 1111 height 699
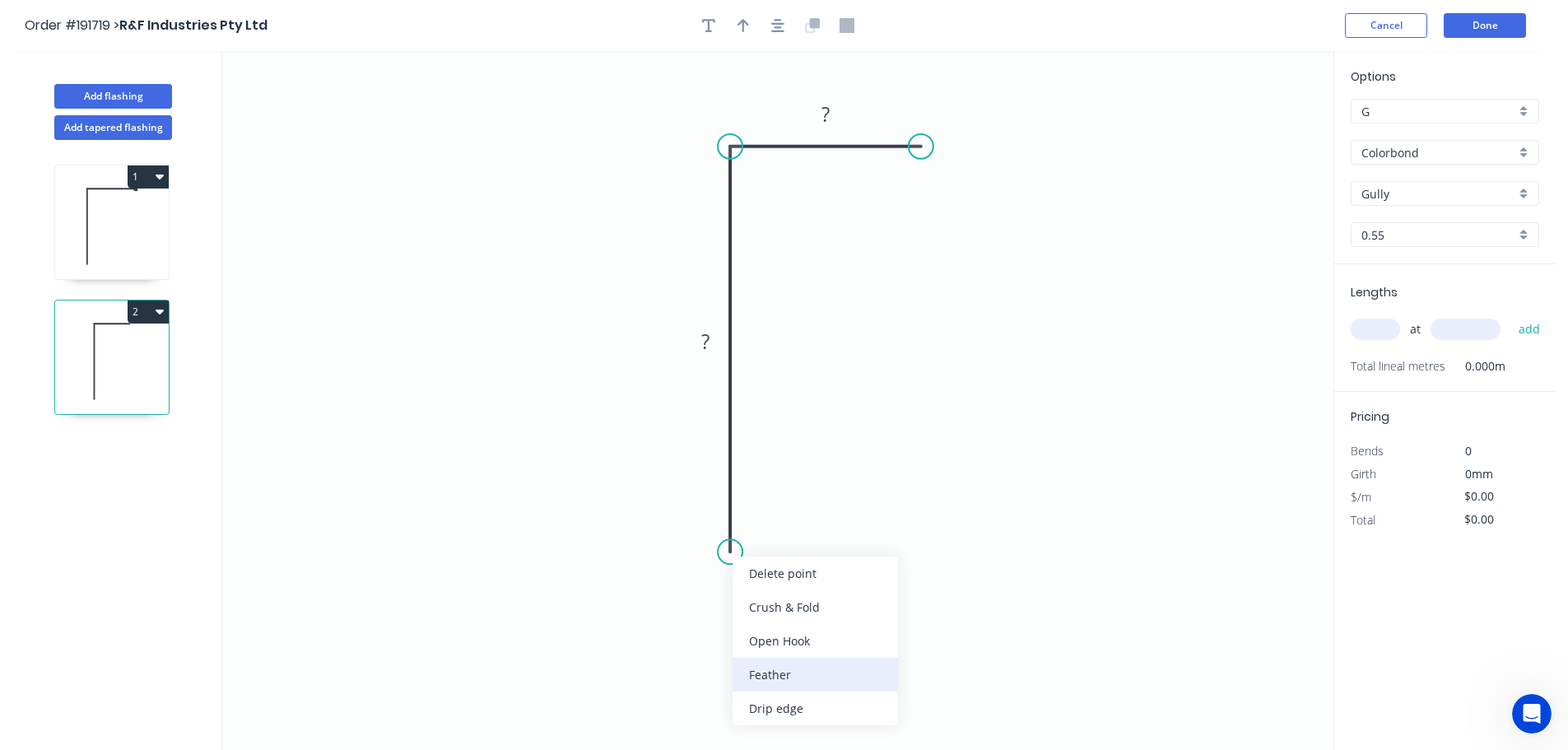
click at [783, 670] on div "Feather" at bounding box center [815, 674] width 166 height 34
drag, startPoint x: 723, startPoint y: 558, endPoint x: 738, endPoint y: 560, distance: 15.1
click at [780, 612] on div "Flip bend" at bounding box center [811, 613] width 166 height 34
drag, startPoint x: 797, startPoint y: 526, endPoint x: 835, endPoint y: 534, distance: 38.8
click at [823, 534] on rect at bounding box center [791, 526] width 64 height 34
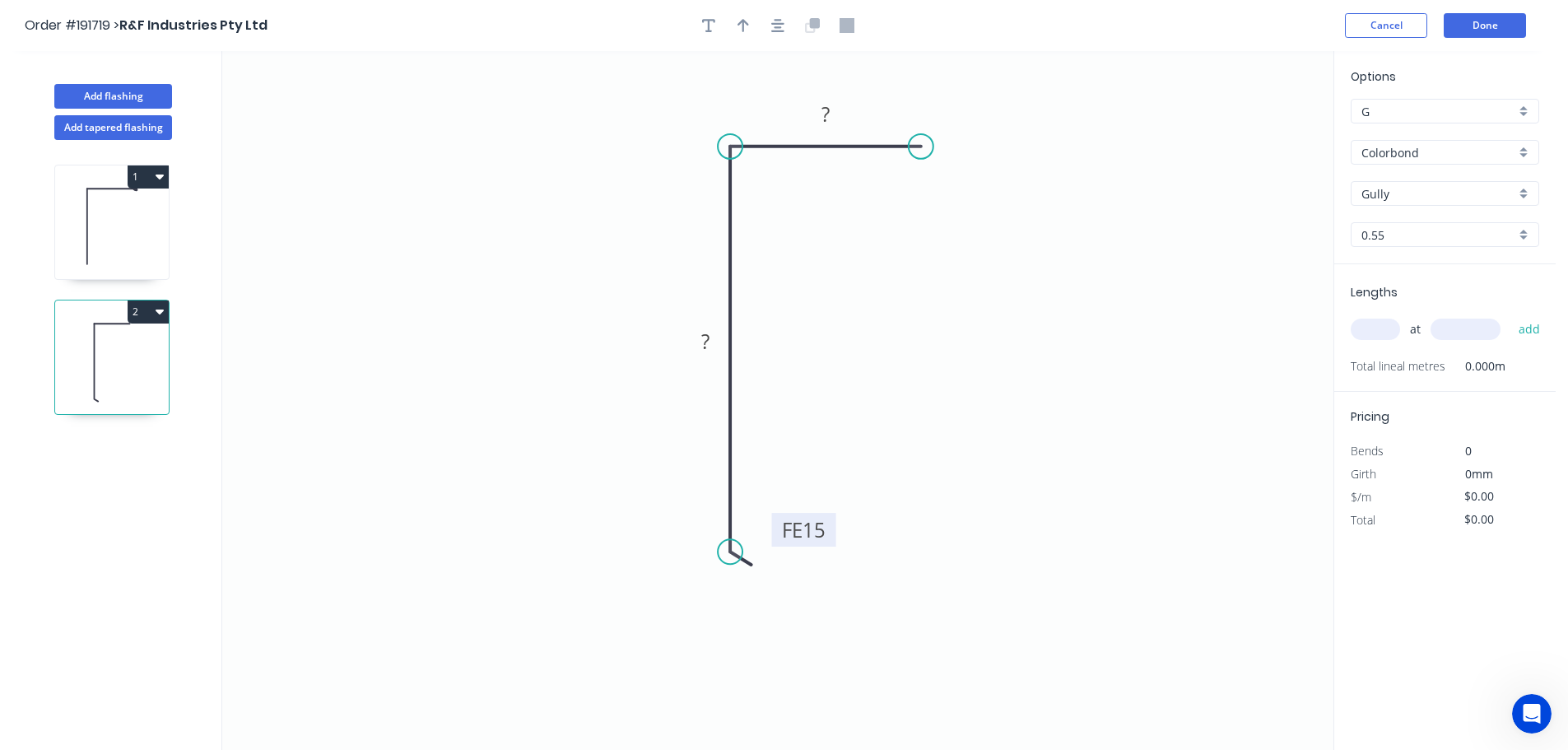
click at [819, 527] on tspan "15" at bounding box center [814, 529] width 23 height 27
click at [737, 25] on button "button" at bounding box center [743, 26] width 25 height 25
drag, startPoint x: 1248, startPoint y: 129, endPoint x: 669, endPoint y: 228, distance: 587.4
click at [669, 228] on icon at bounding box center [669, 209] width 15 height 52
click at [1377, 328] on input "text" at bounding box center [1374, 329] width 49 height 21
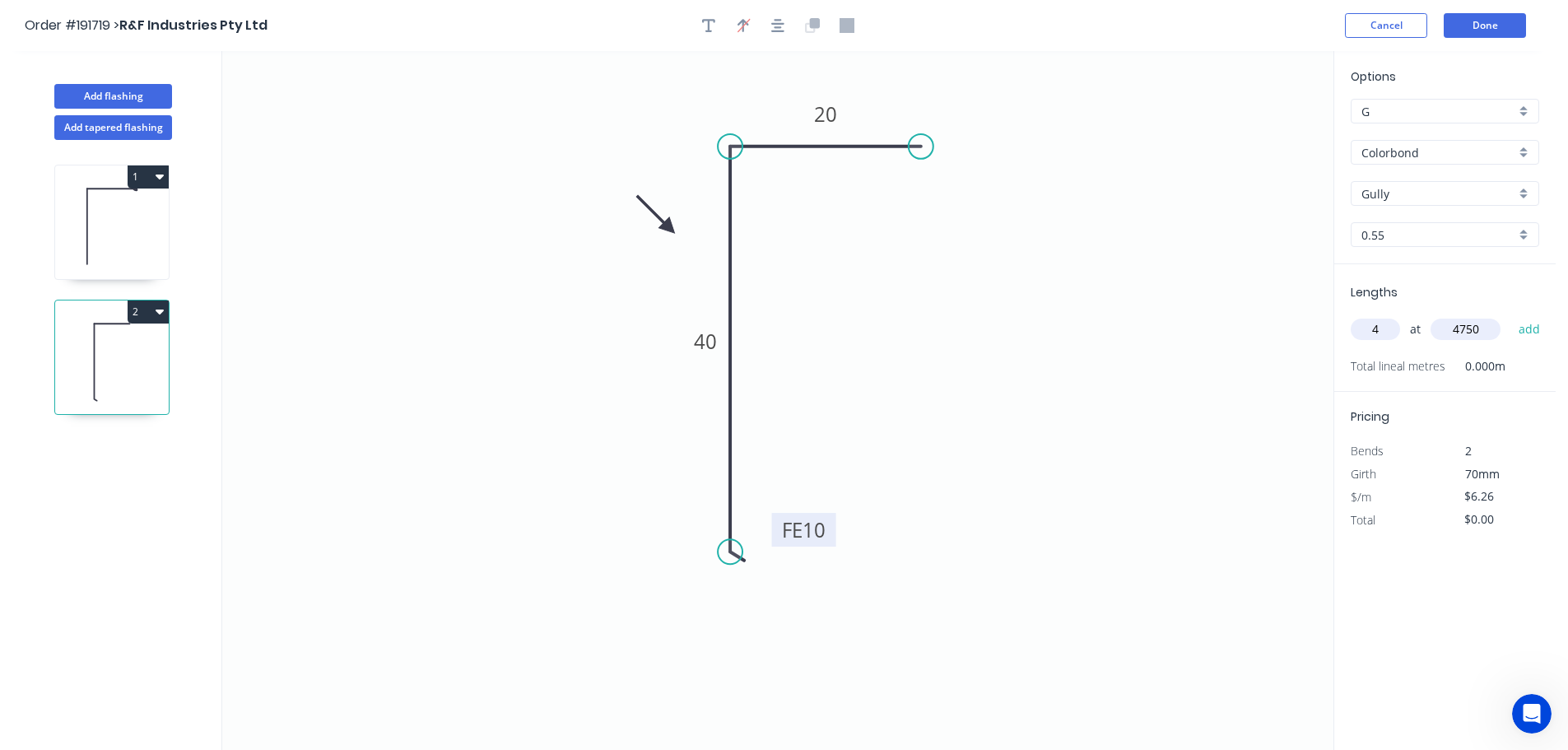
click at [1510, 315] on button "add" at bounding box center [1529, 329] width 39 height 28
click at [118, 91] on button "Add flashing" at bounding box center [113, 97] width 118 height 25
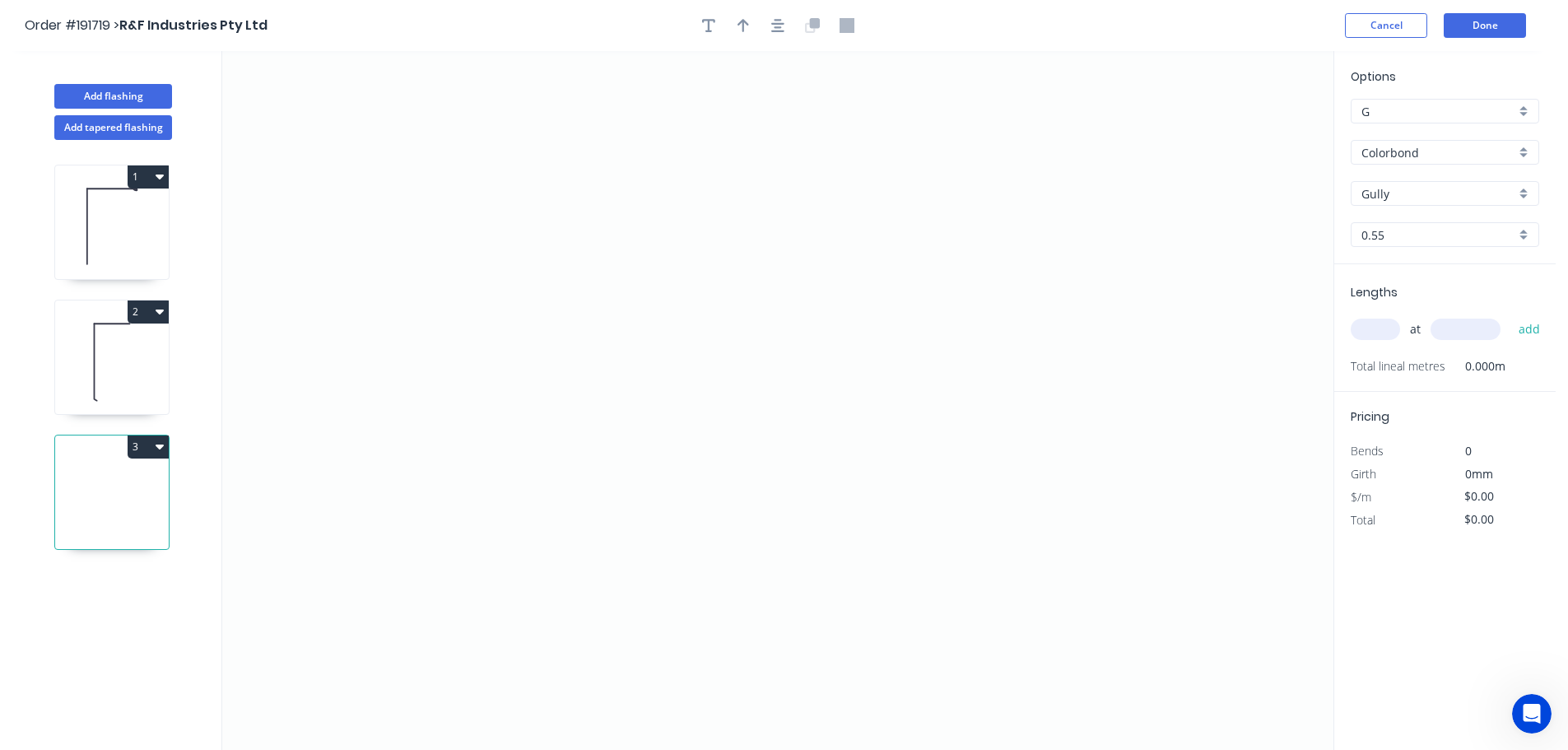
click at [1371, 326] on input "text" at bounding box center [1374, 329] width 49 height 21
click at [1510, 315] on button "add" at bounding box center [1529, 329] width 39 height 28
click at [1240, 409] on icon "0" at bounding box center [778, 401] width 1111 height 699
click at [869, 393] on icon "0" at bounding box center [778, 401] width 1111 height 699
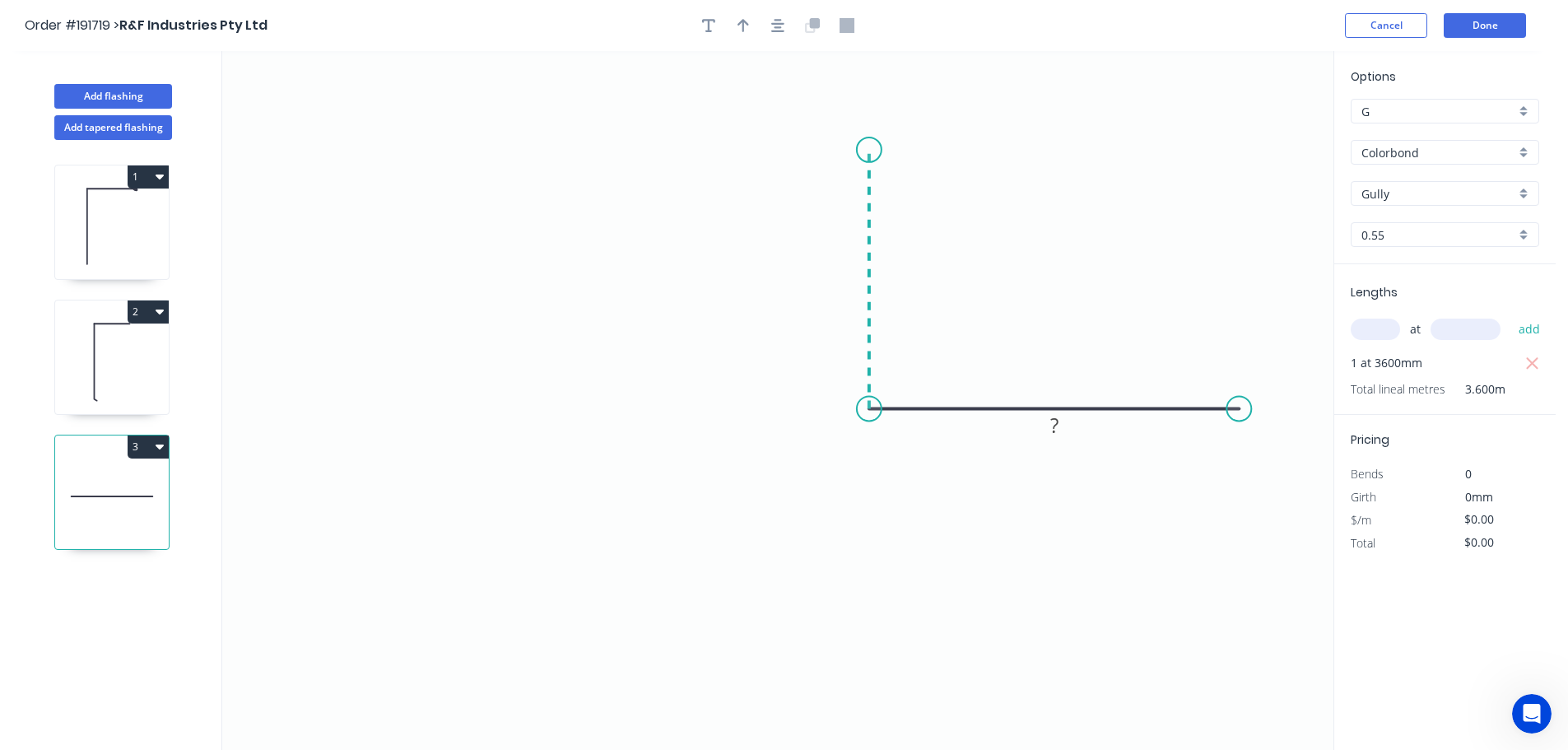
click at [866, 150] on icon "0 ?" at bounding box center [778, 401] width 1111 height 699
click at [855, 149] on icon "0 ? ?" at bounding box center [778, 401] width 1111 height 699
click at [854, 409] on icon "0 ? ? ?" at bounding box center [778, 401] width 1111 height 699
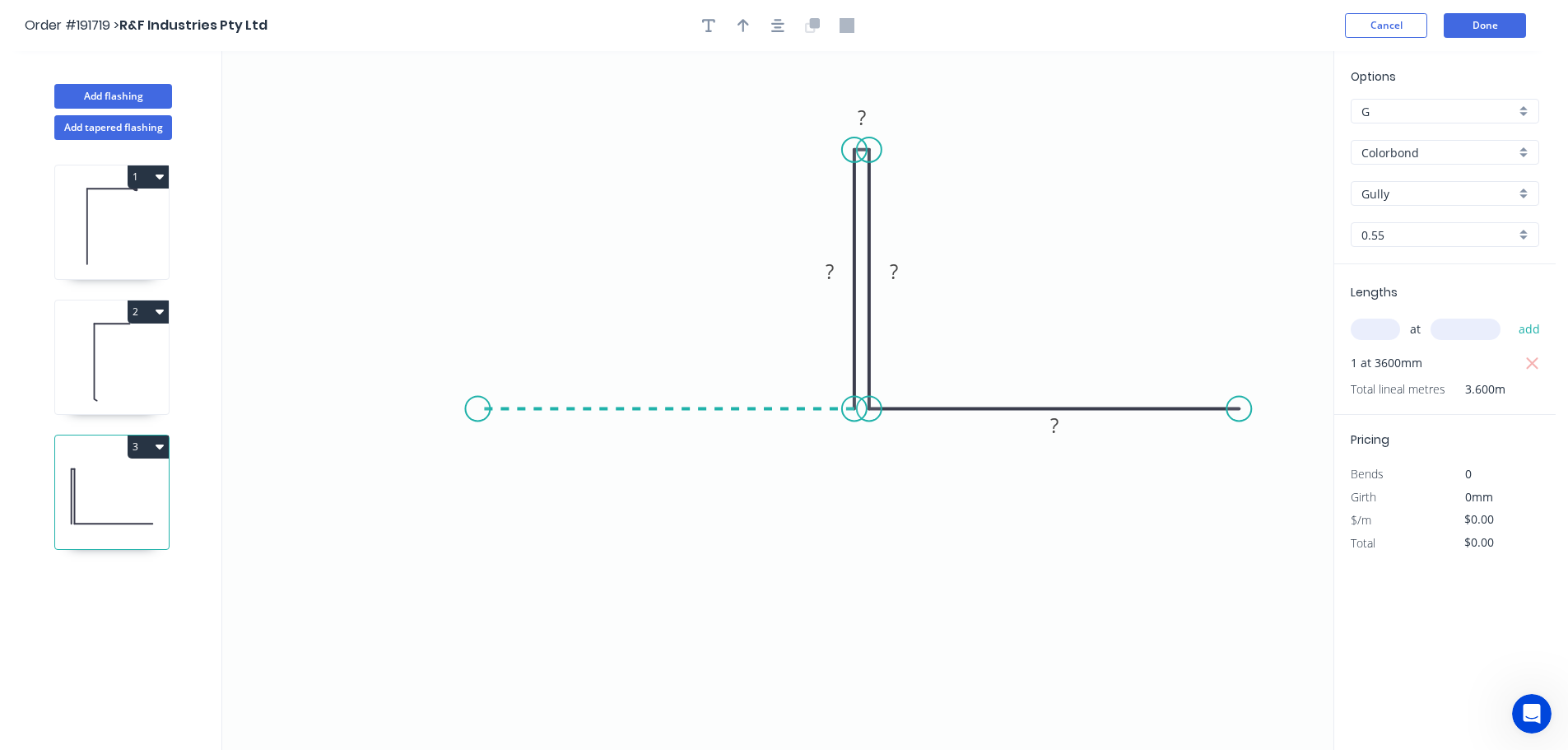
click at [477, 405] on icon "0 ? ? ? ?" at bounding box center [778, 401] width 1111 height 699
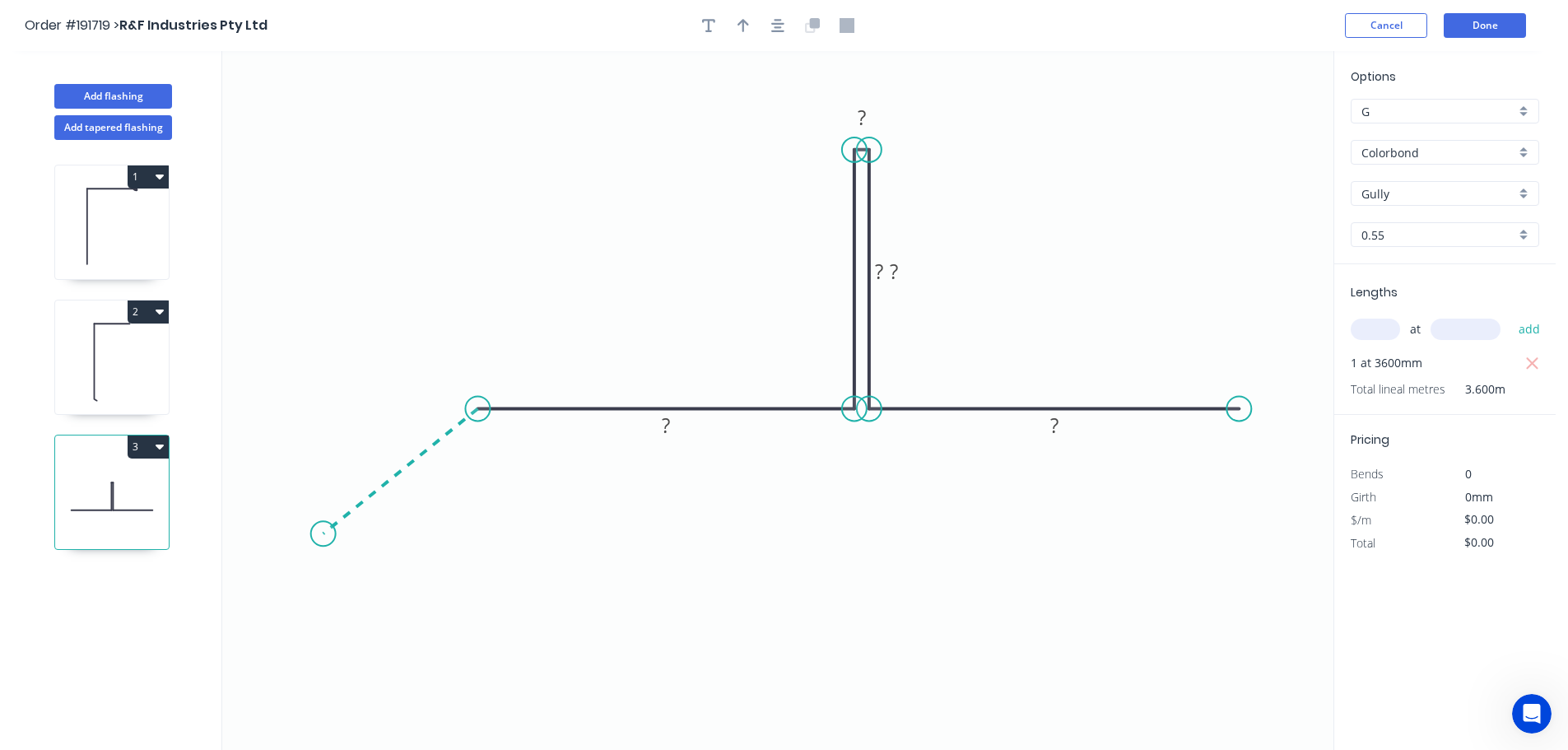
click at [322, 534] on icon "0 ? ? ? ? ?" at bounding box center [778, 401] width 1111 height 699
click at [409, 537] on icon "0 ? ? ? ? ? ? ? º" at bounding box center [778, 401] width 1111 height 699
click at [409, 537] on circle at bounding box center [411, 533] width 25 height 25
drag, startPoint x: 321, startPoint y: 531, endPoint x: 329, endPoint y: 539, distance: 11.3
click at [329, 539] on icon "0 ? ? ? ? ? ? ? ? º" at bounding box center [778, 401] width 1111 height 699
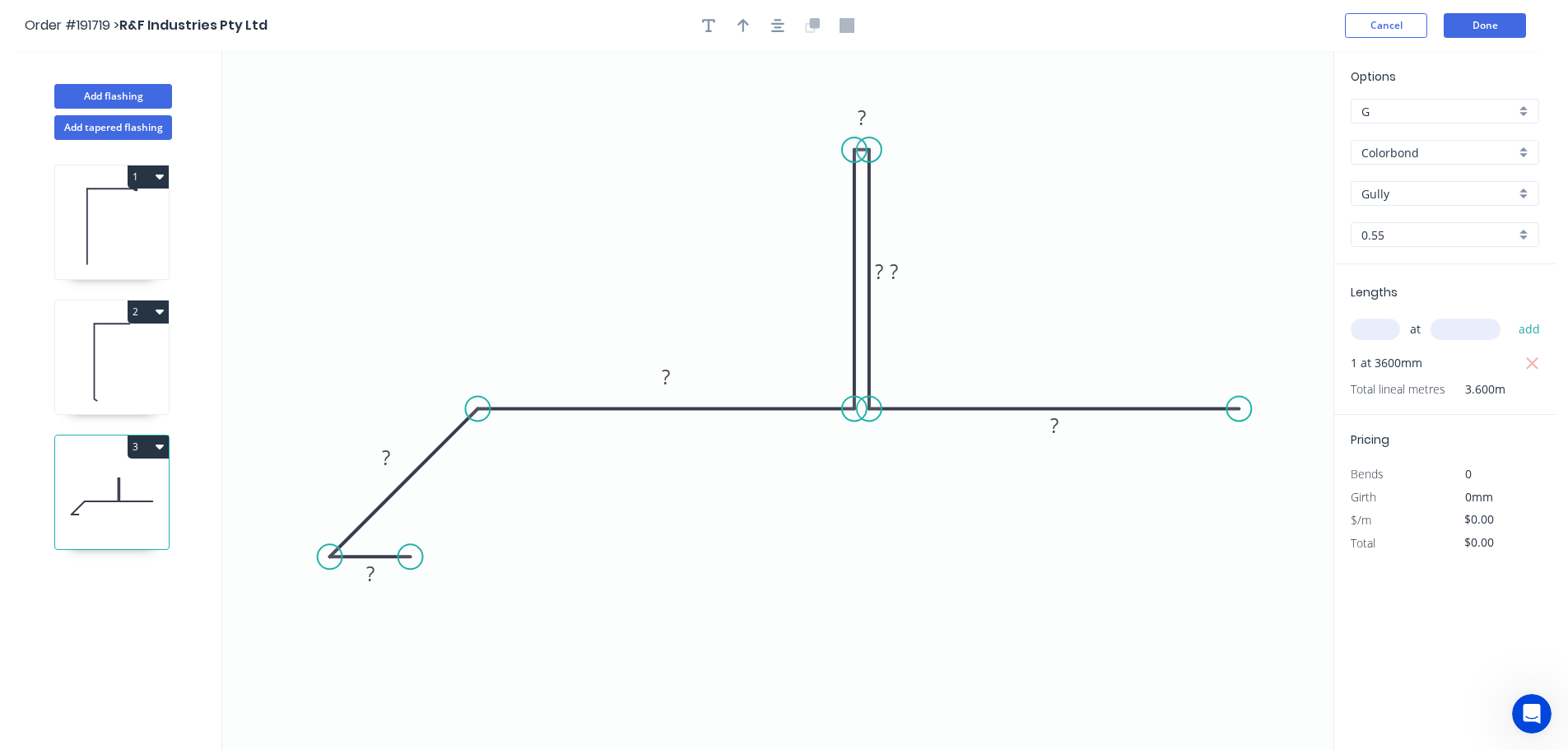
drag, startPoint x: 413, startPoint y: 539, endPoint x: 409, endPoint y: 558, distance: 19.4
click at [409, 558] on circle at bounding box center [411, 556] width 25 height 25
click at [371, 575] on tspan "?" at bounding box center [370, 573] width 9 height 27
drag, startPoint x: 913, startPoint y: 268, endPoint x: 847, endPoint y: 269, distance: 66.0
click at [847, 269] on rect at bounding box center [827, 272] width 53 height 34
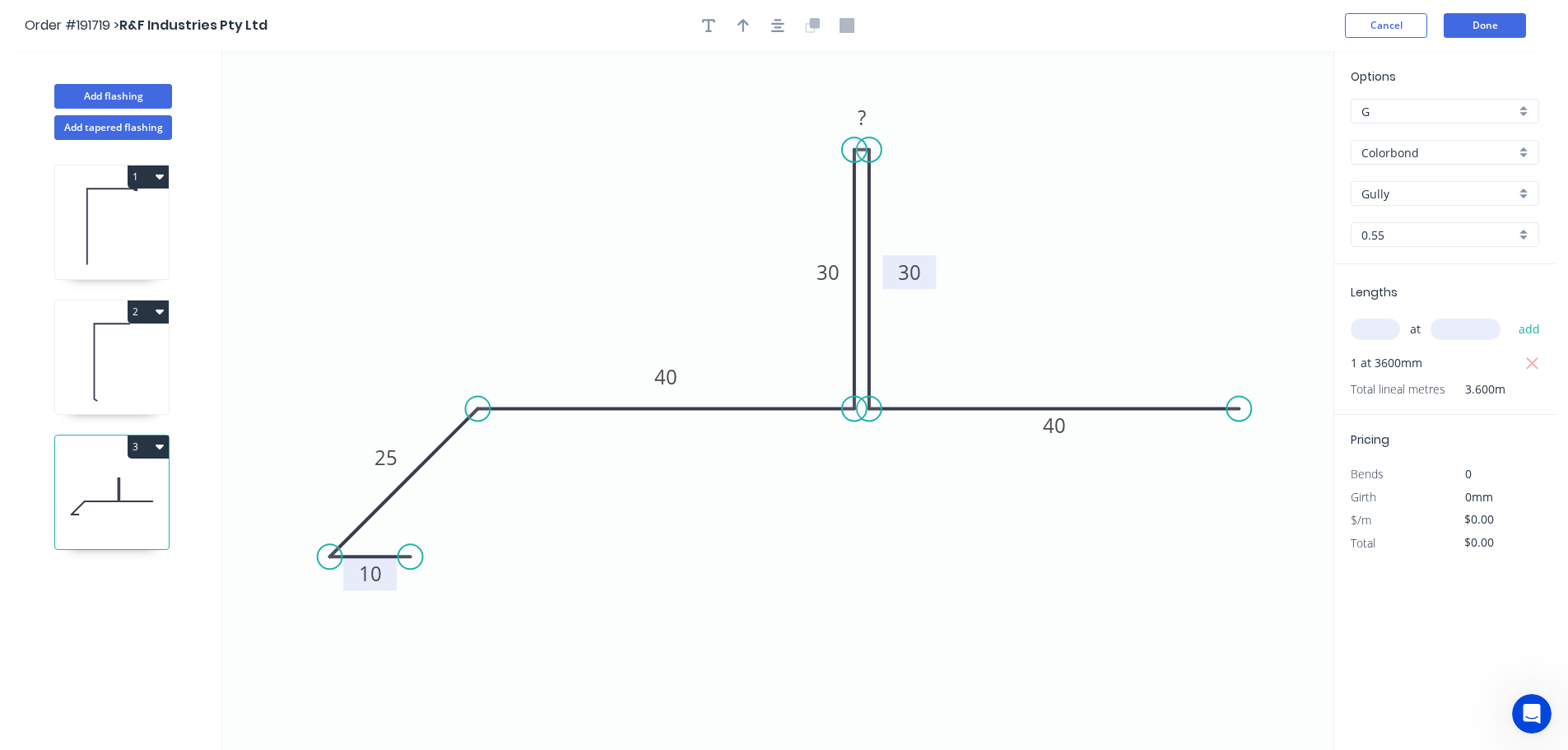
drag, startPoint x: 901, startPoint y: 274, endPoint x: 916, endPoint y: 262, distance: 19.2
click at [931, 275] on rect at bounding box center [909, 272] width 53 height 34
click at [924, 137] on div "Hide measurement" at bounding box center [946, 139] width 166 height 34
click at [743, 30] on icon "button" at bounding box center [743, 26] width 12 height 14
click at [1250, 131] on icon at bounding box center [1250, 114] width 15 height 52
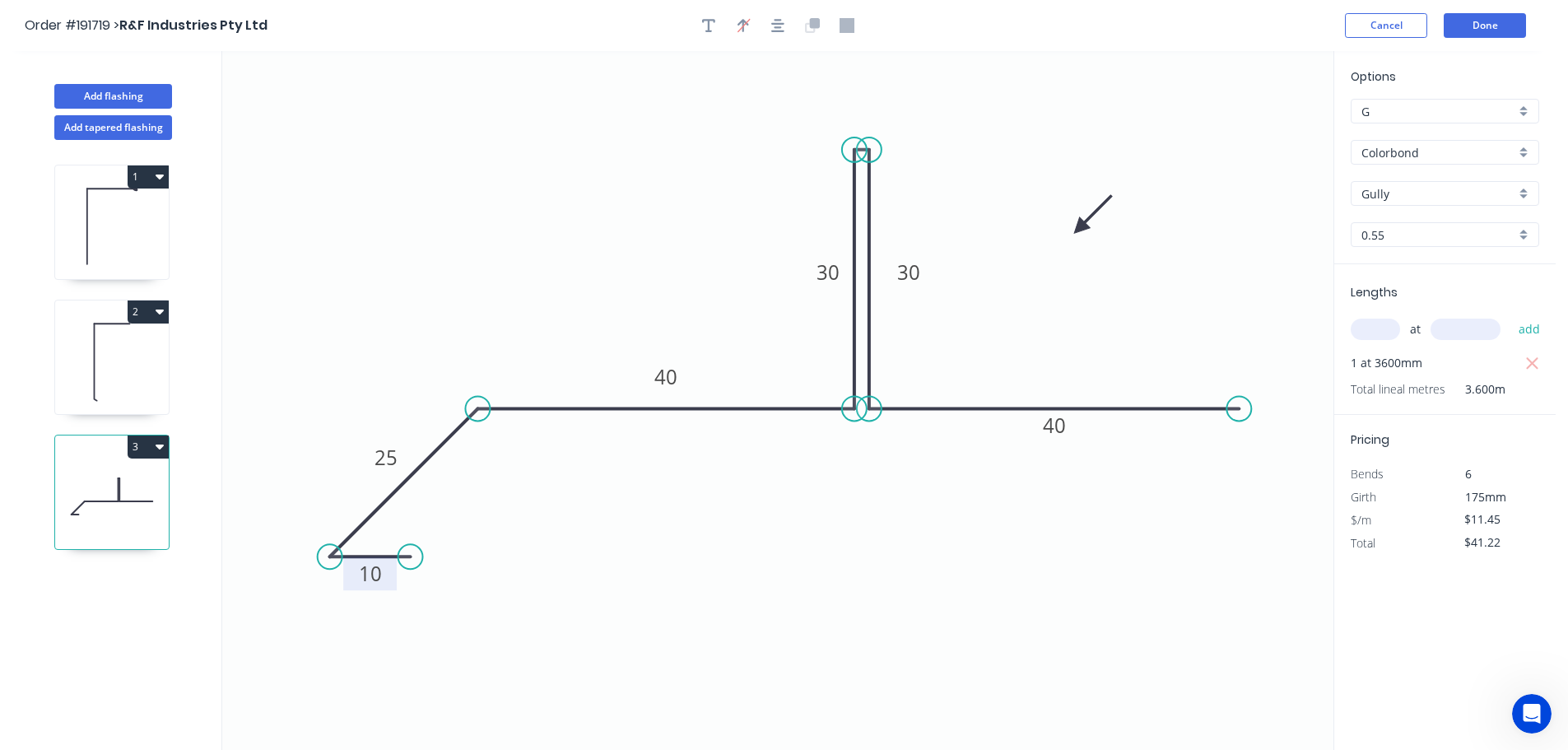
drag, startPoint x: 1250, startPoint y: 131, endPoint x: 1075, endPoint y: 235, distance: 203.6
click at [1074, 235] on icon at bounding box center [1093, 214] width 47 height 47
click at [1491, 25] on button "Done" at bounding box center [1484, 26] width 82 height 25
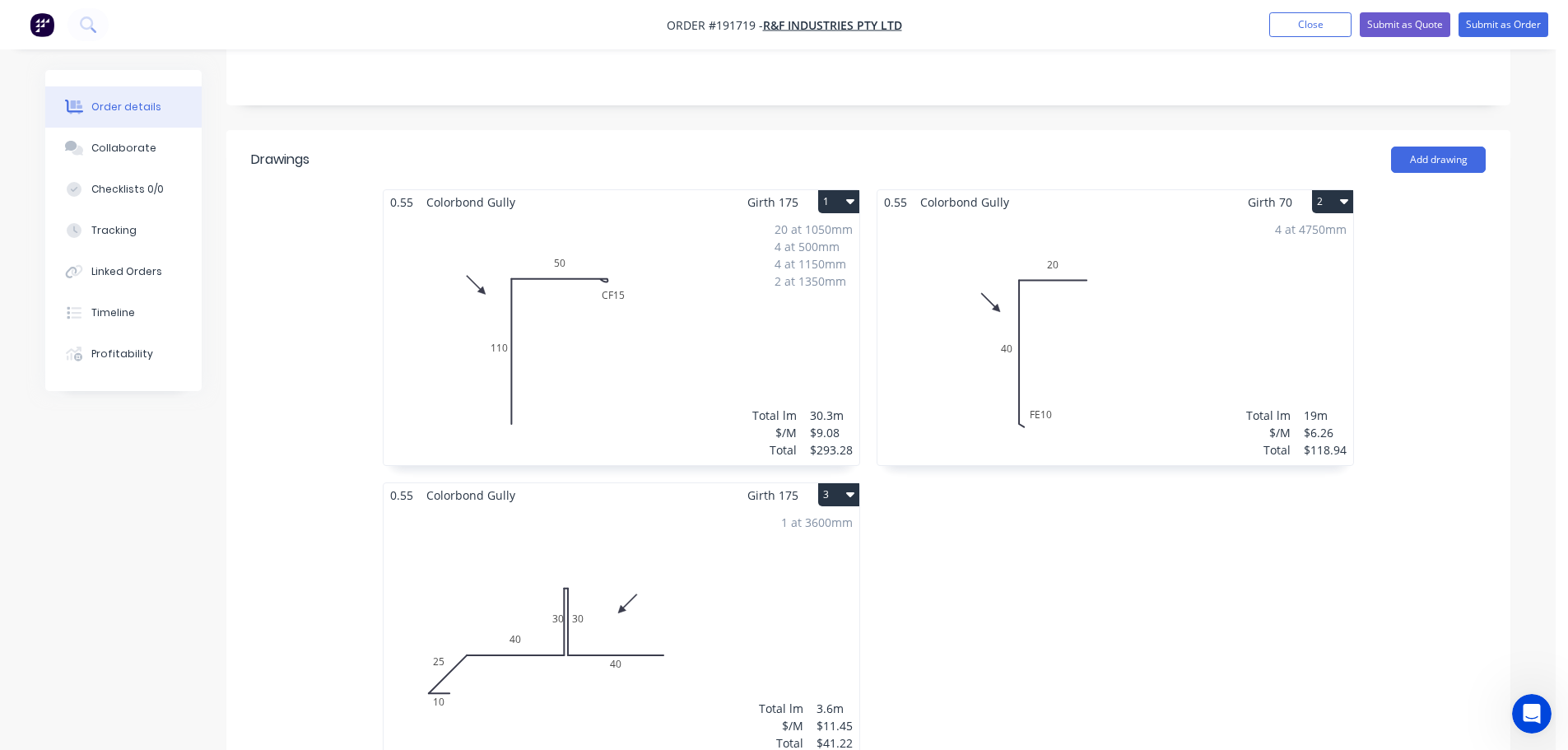
scroll to position [338, 0]
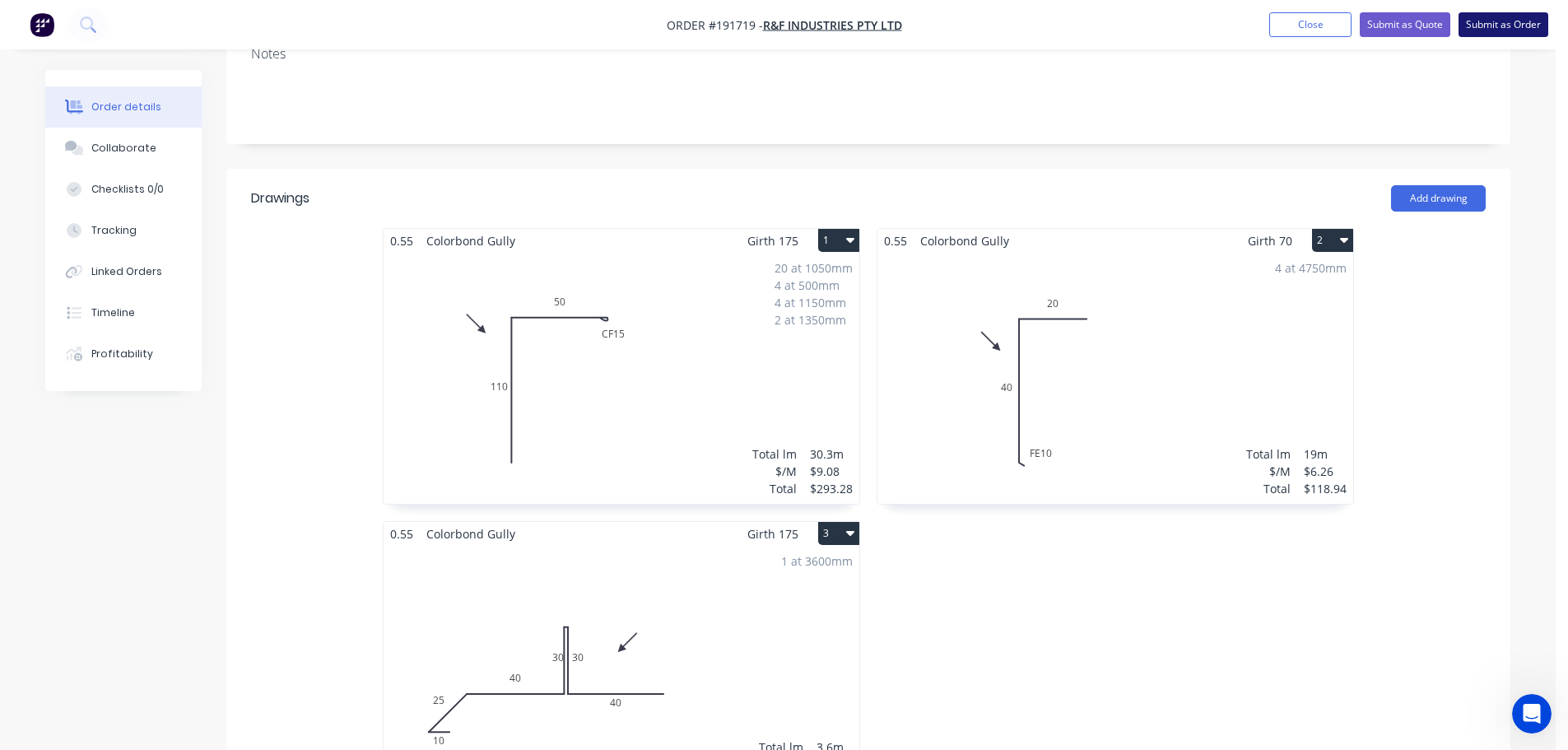
click at [1494, 25] on button "Submit as Order" at bounding box center [1503, 25] width 90 height 25
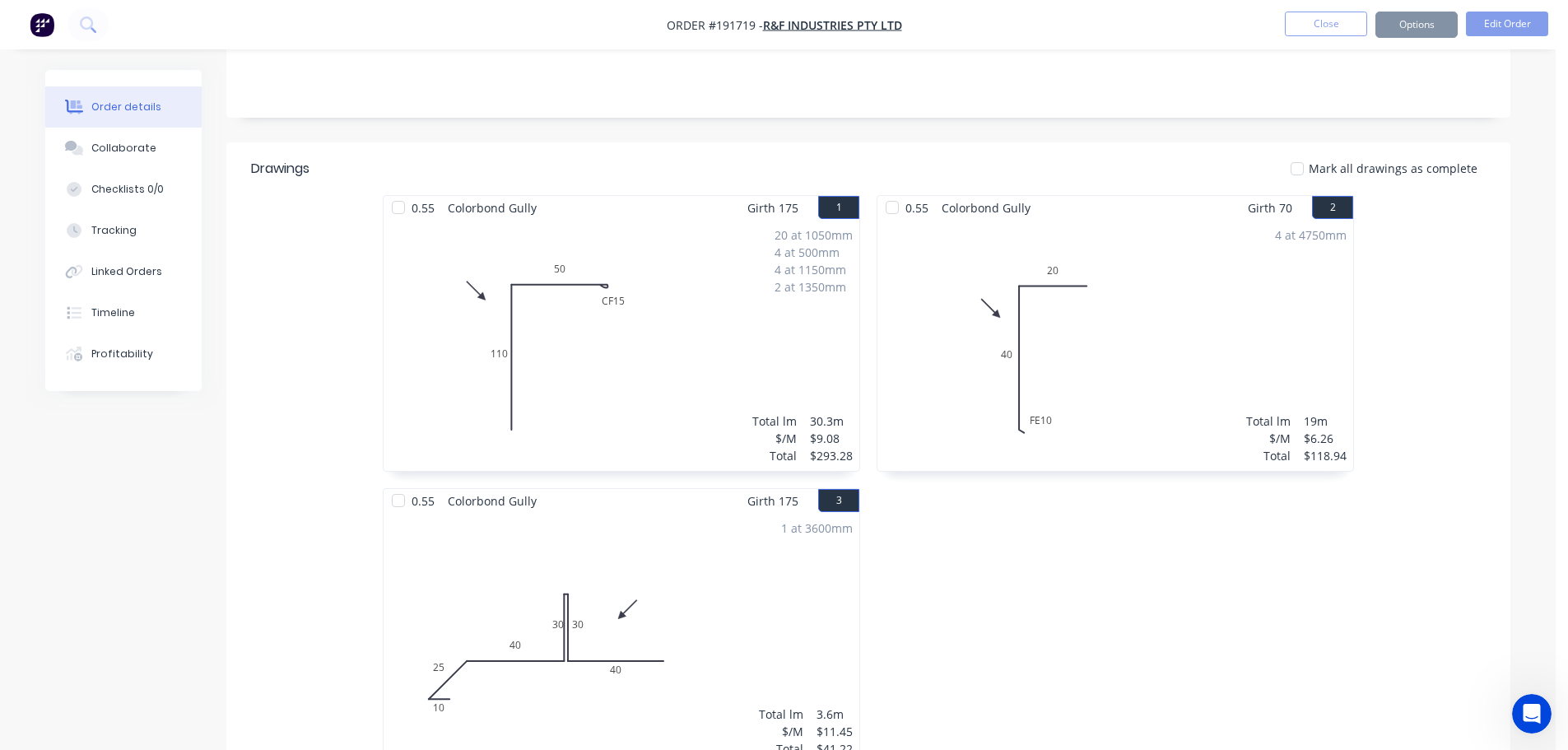
scroll to position [0, 0]
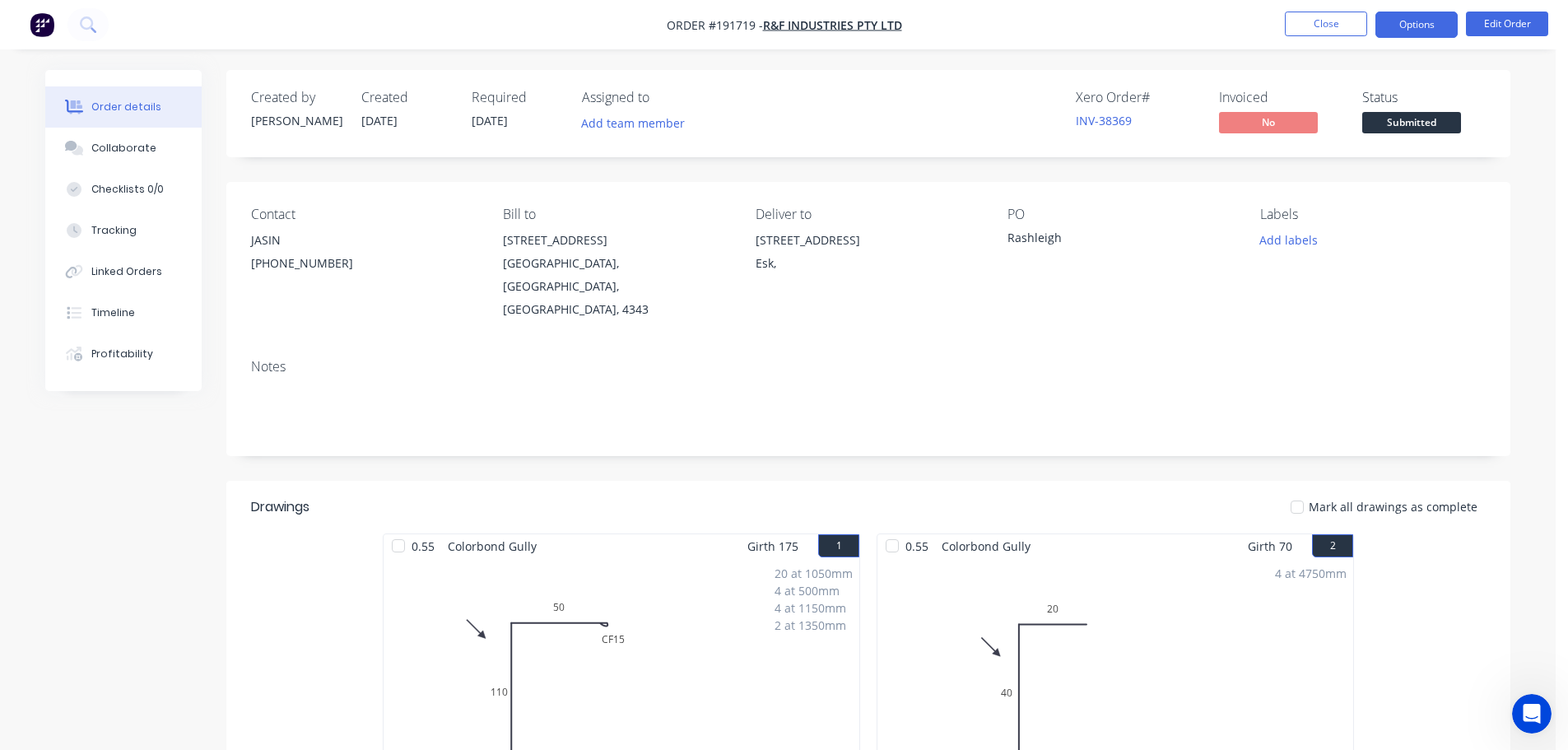
click at [1423, 21] on button "Options" at bounding box center [1416, 24] width 82 height 26
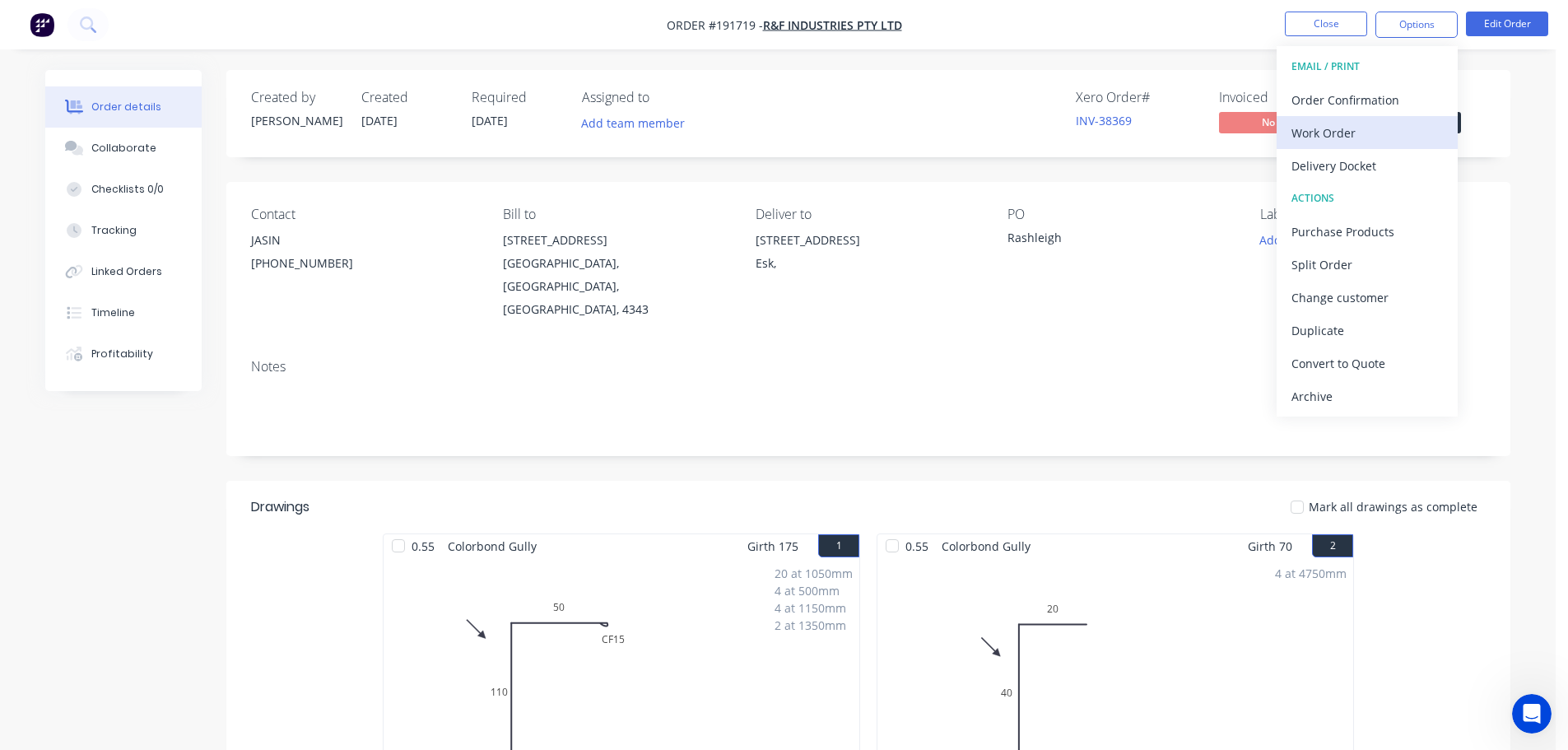
click at [1308, 135] on div "Work Order" at bounding box center [1367, 133] width 151 height 24
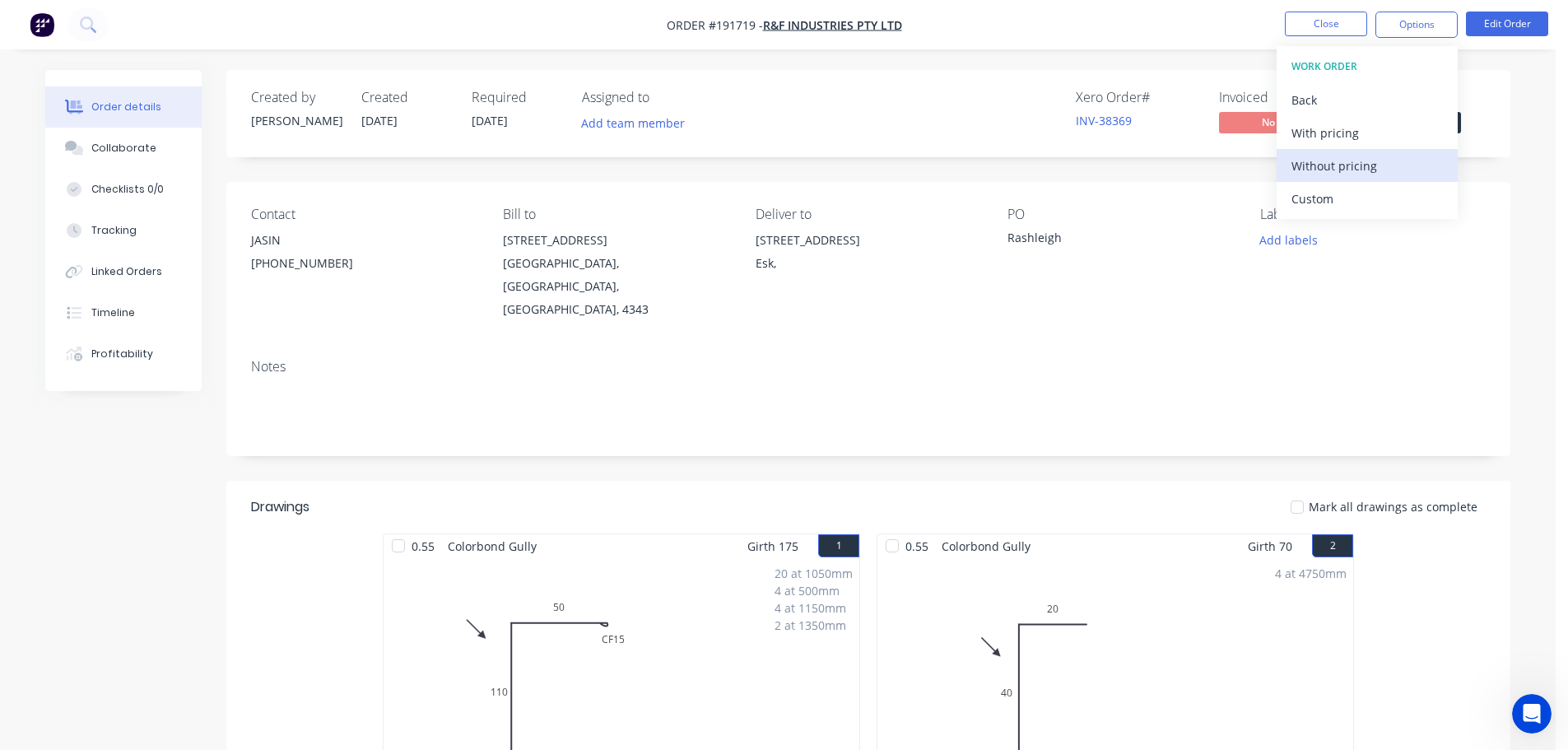
click at [1305, 165] on div "Without pricing" at bounding box center [1367, 165] width 151 height 24
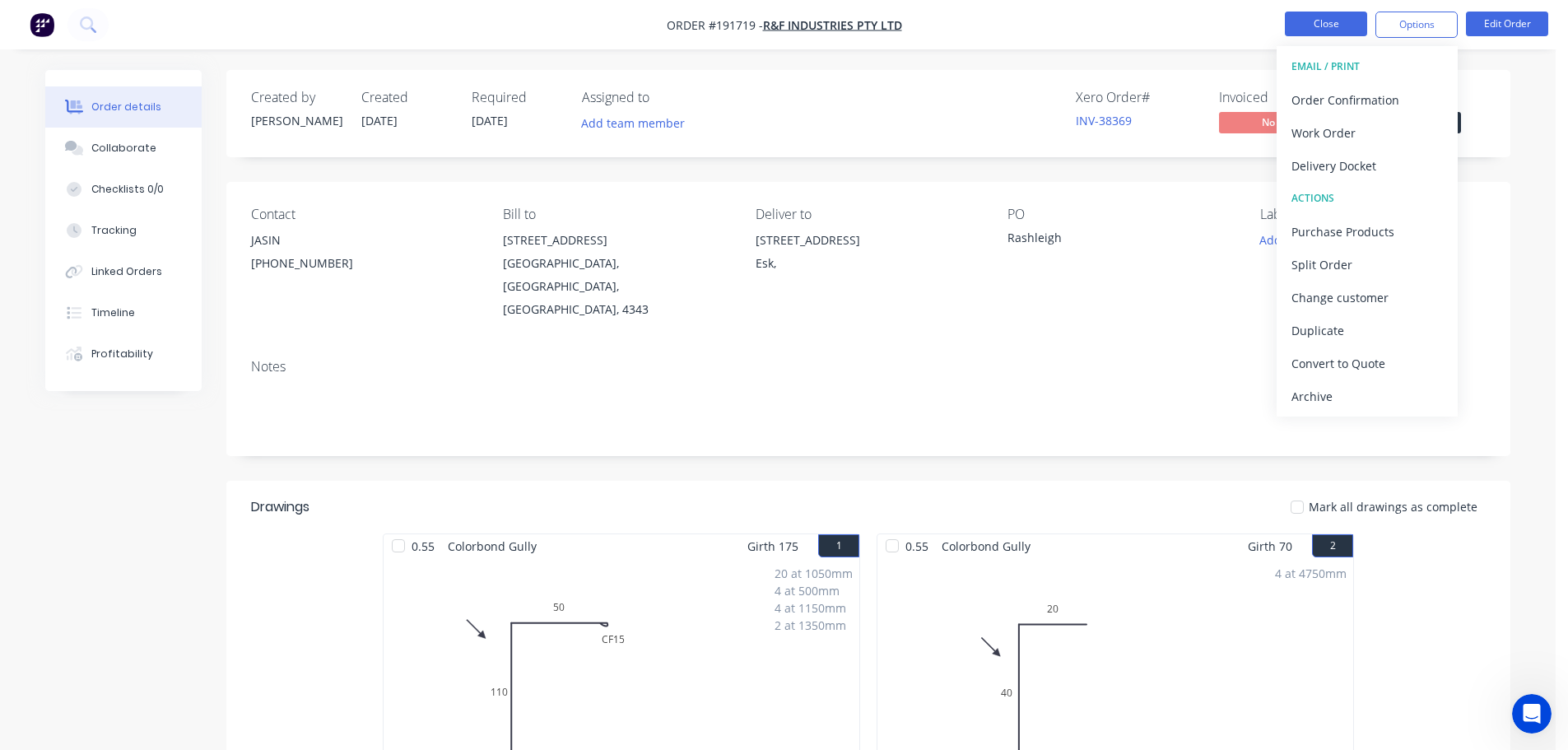
click at [1318, 18] on button "Close" at bounding box center [1325, 24] width 82 height 25
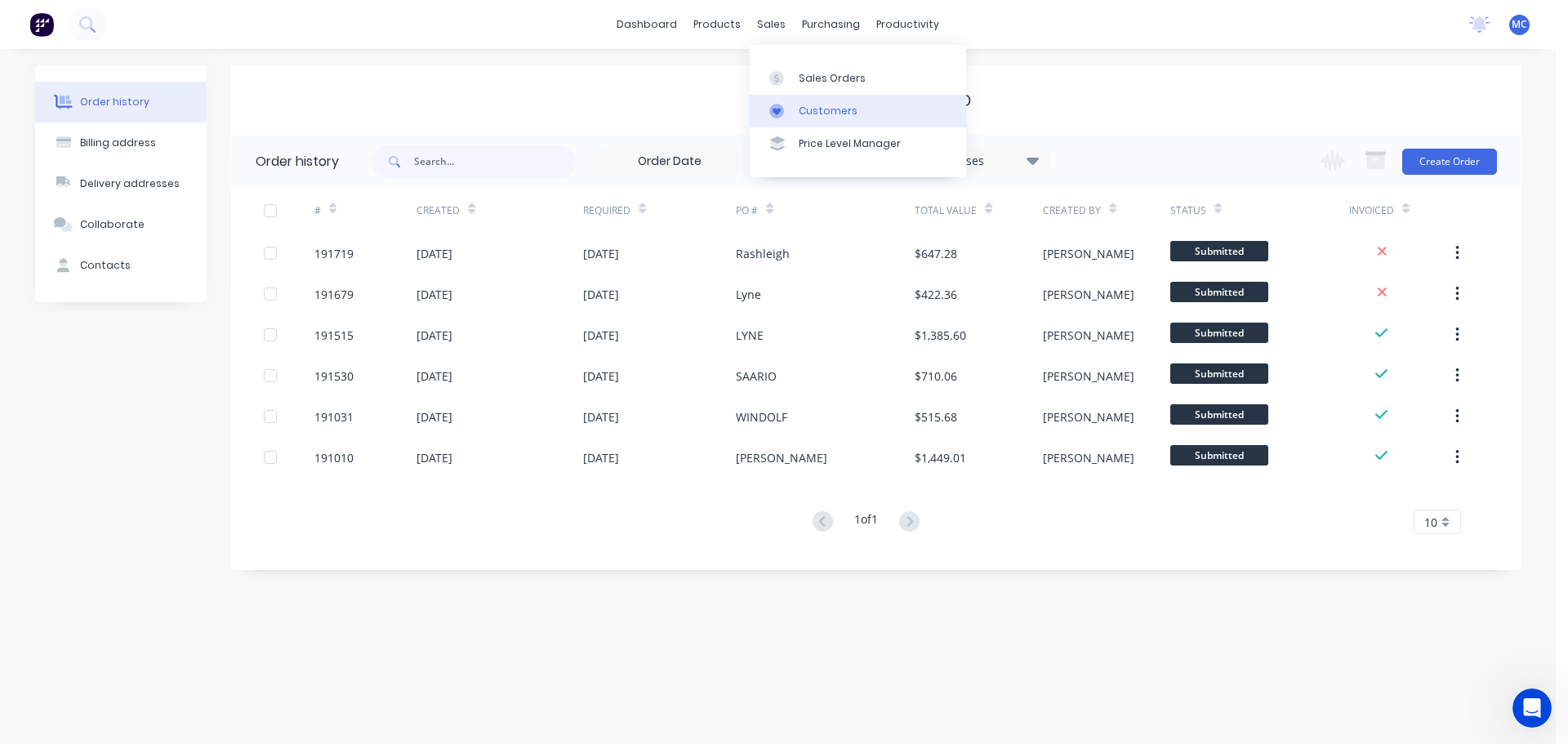
click at [840, 112] on div "Customers" at bounding box center [828, 110] width 59 height 14
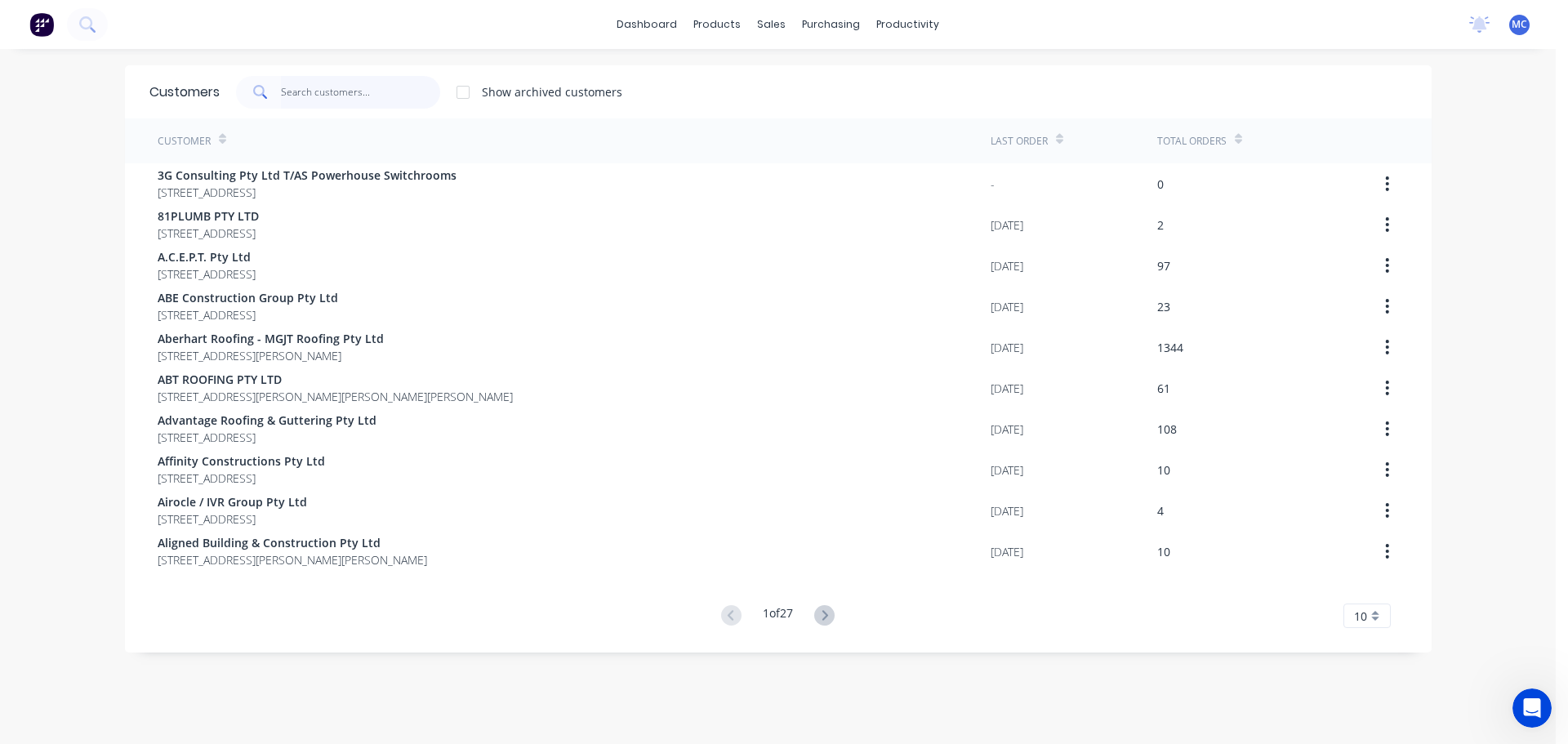
click at [304, 83] on input "text" at bounding box center [361, 92] width 159 height 33
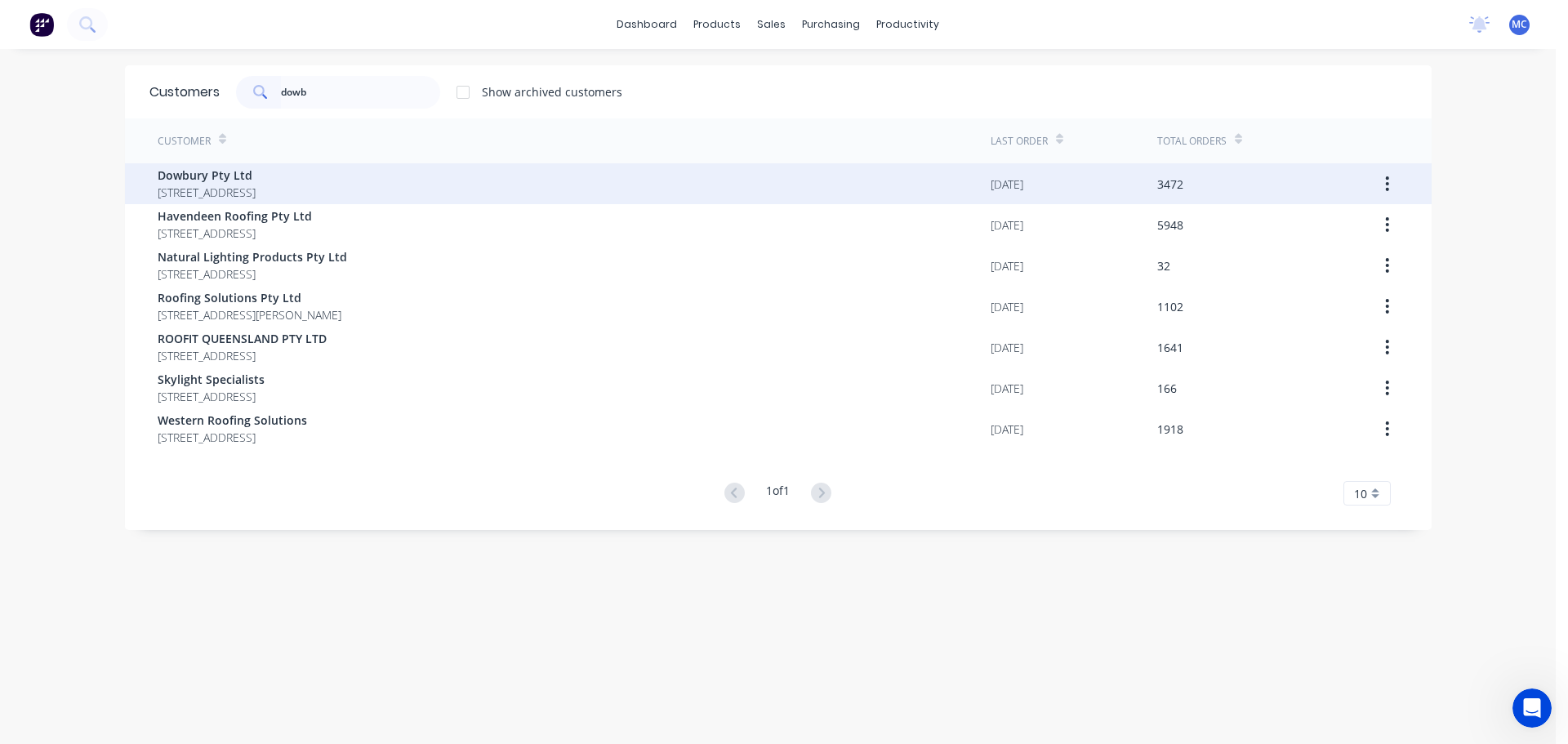
click at [183, 168] on span "Dowbury Pty Ltd" at bounding box center [206, 175] width 98 height 17
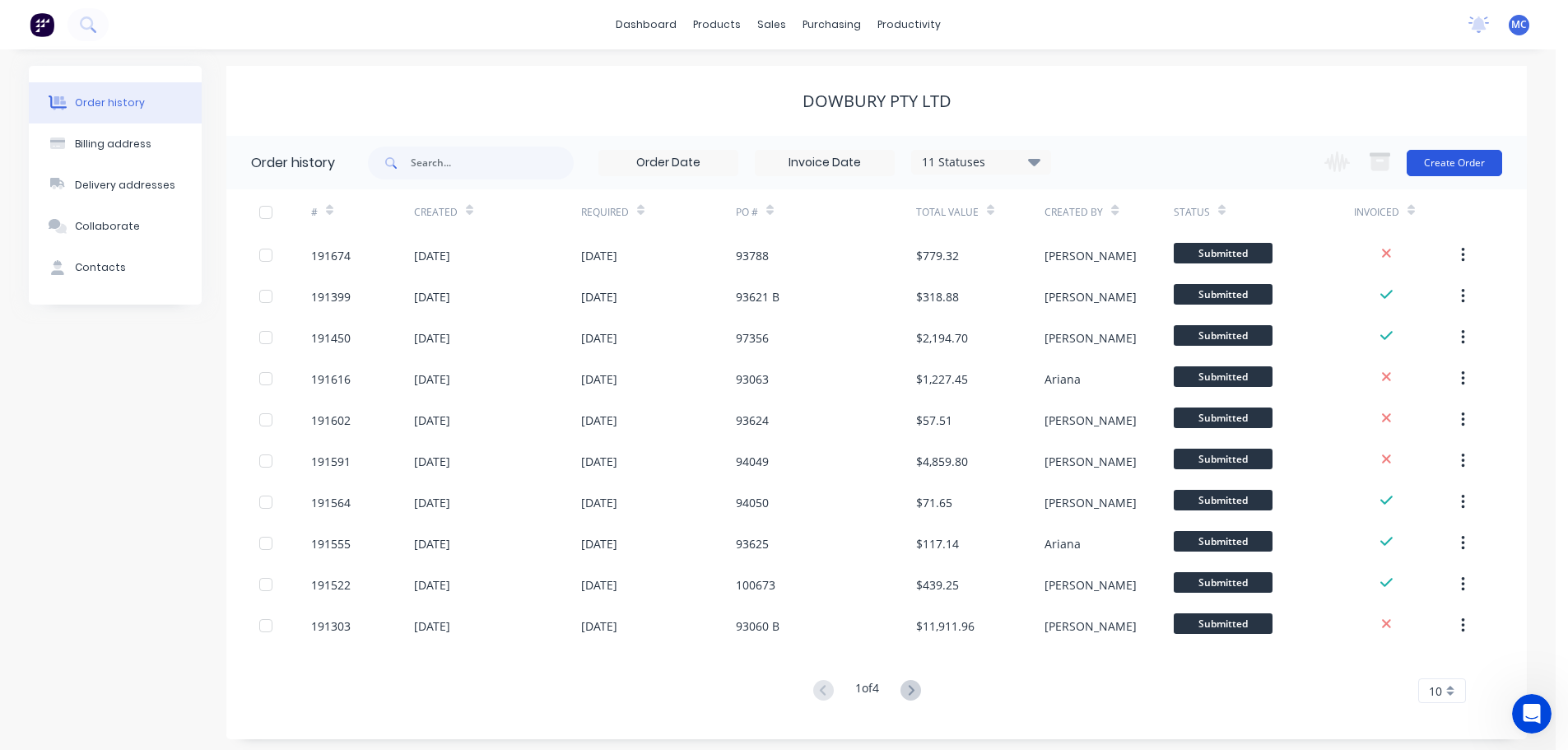
click at [1456, 158] on button "Create Order" at bounding box center [1454, 163] width 96 height 26
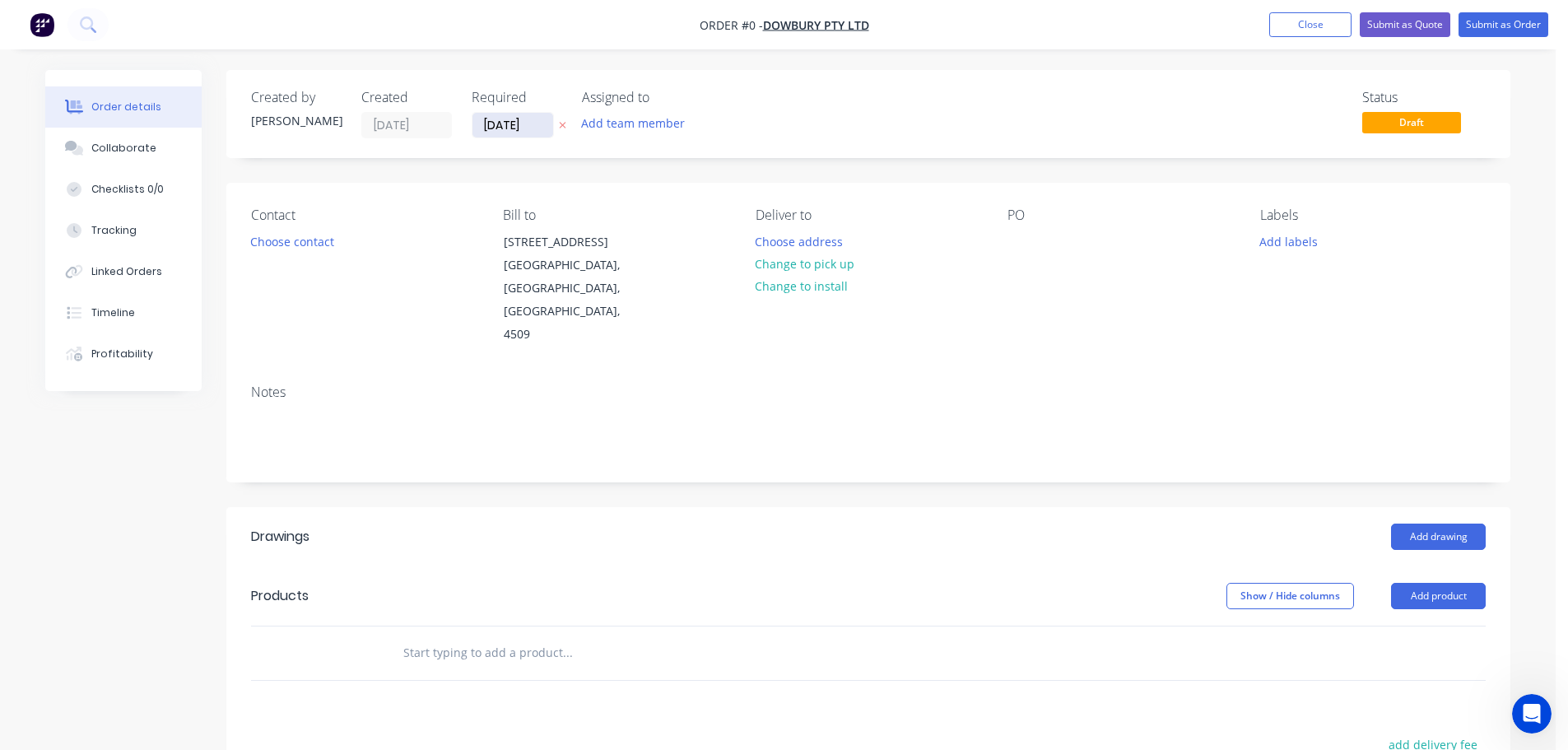
click at [509, 129] on input "[DATE]" at bounding box center [512, 125] width 80 height 25
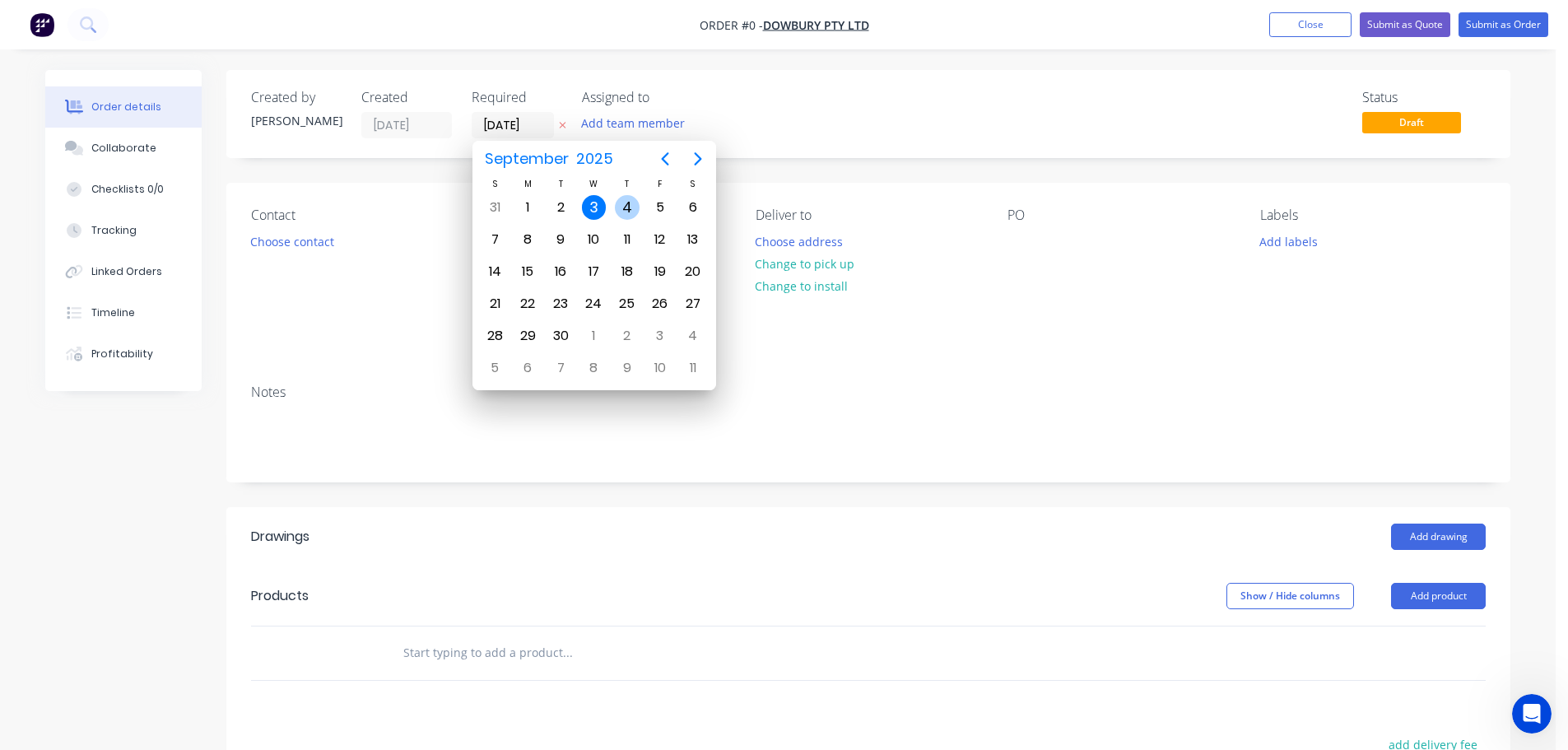
click at [624, 200] on div "4" at bounding box center [627, 208] width 25 height 25
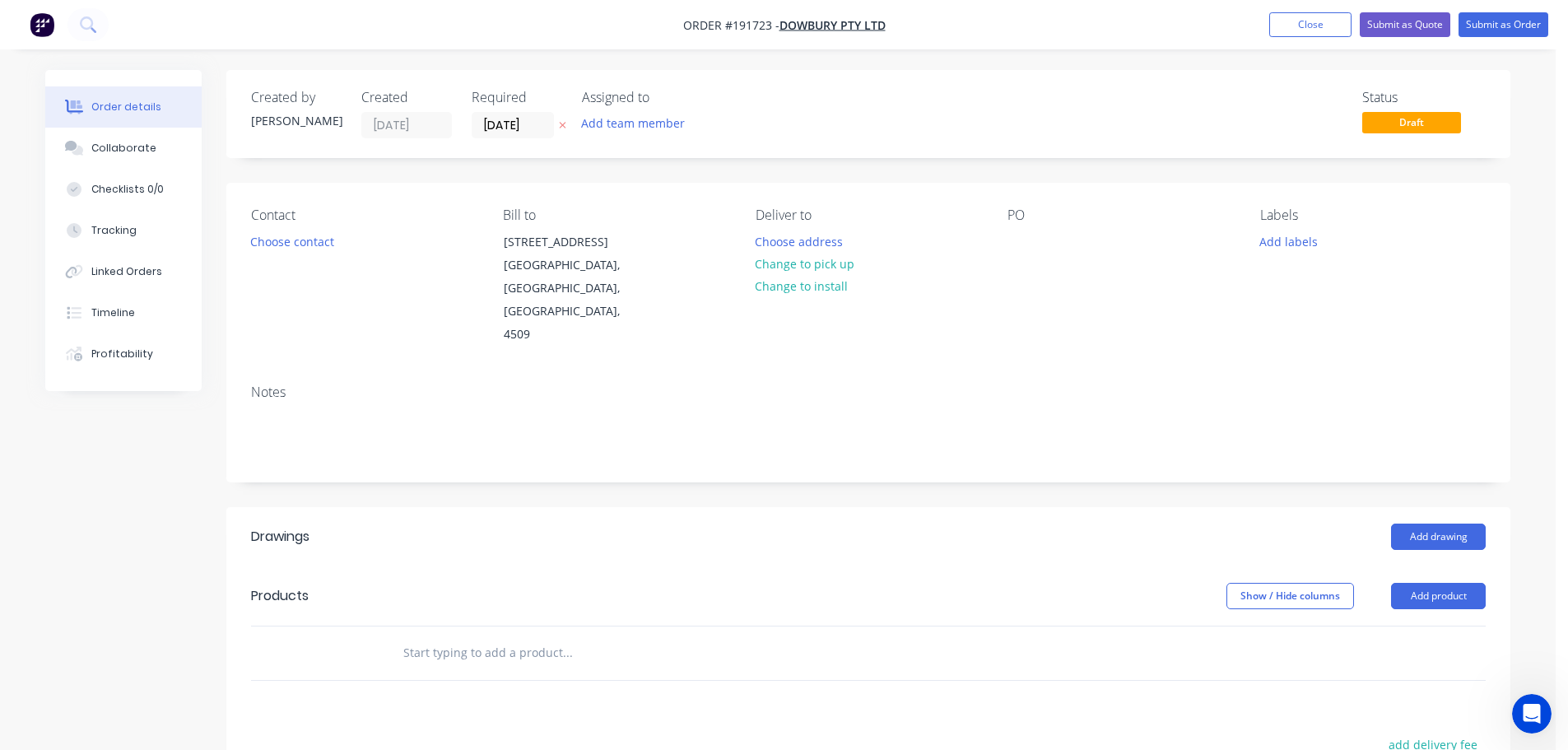
click at [1294, 243] on button "Add labels" at bounding box center [1288, 240] width 75 height 22
click at [1289, 503] on div at bounding box center [1289, 503] width 33 height 33
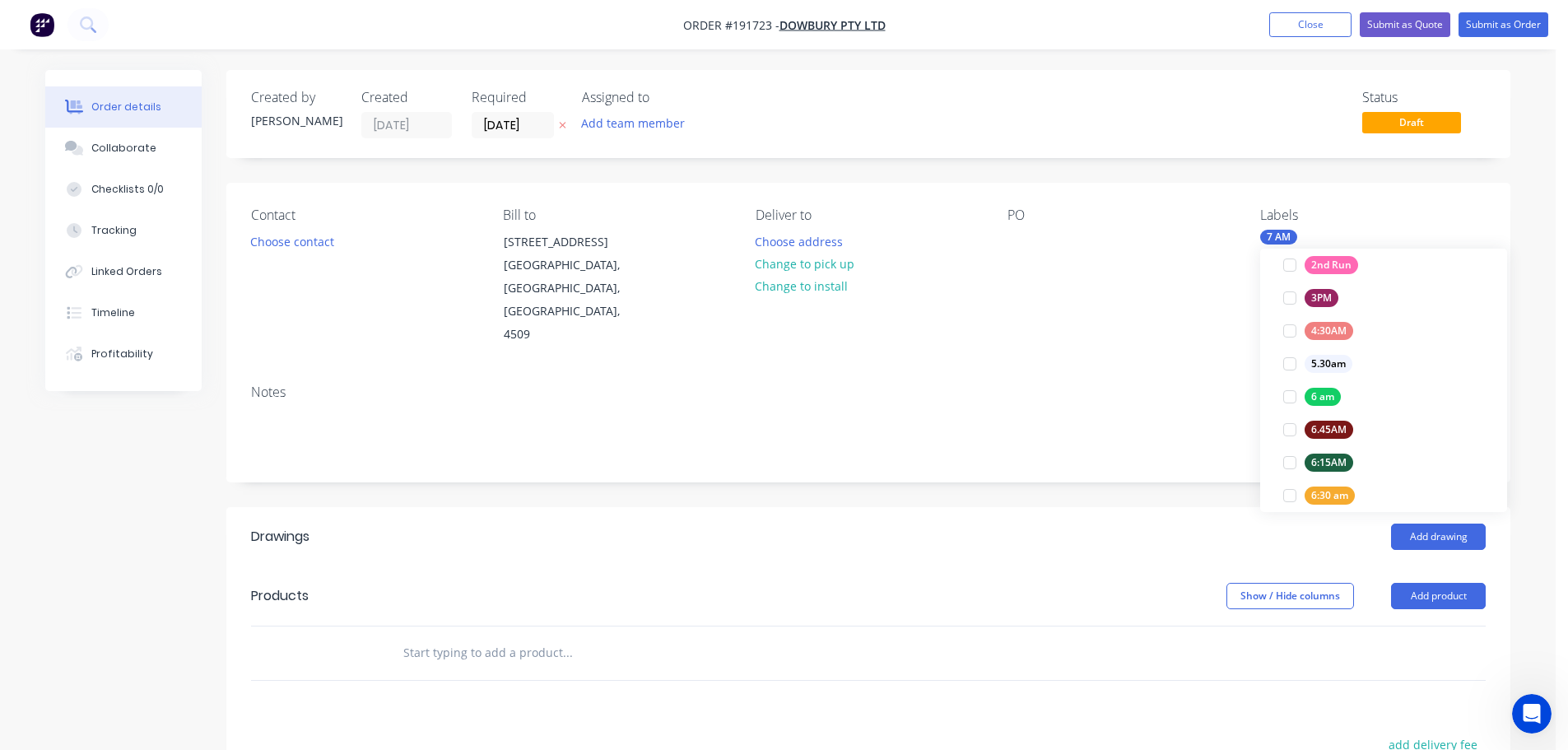
scroll to position [0, 0]
click at [1174, 384] on div "Notes" at bounding box center [867, 392] width 1234 height 15
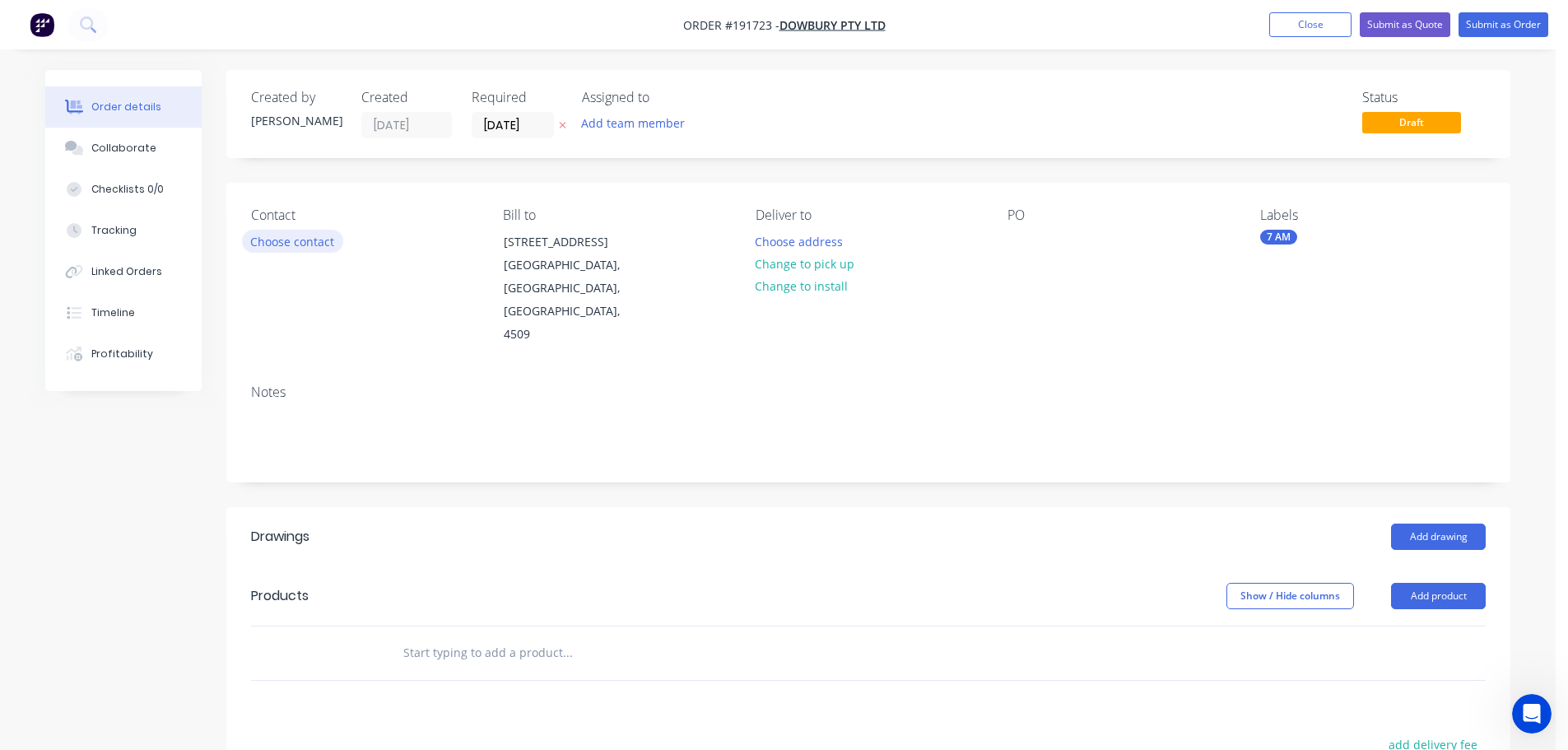
click at [300, 246] on button "Choose contact" at bounding box center [292, 240] width 102 height 22
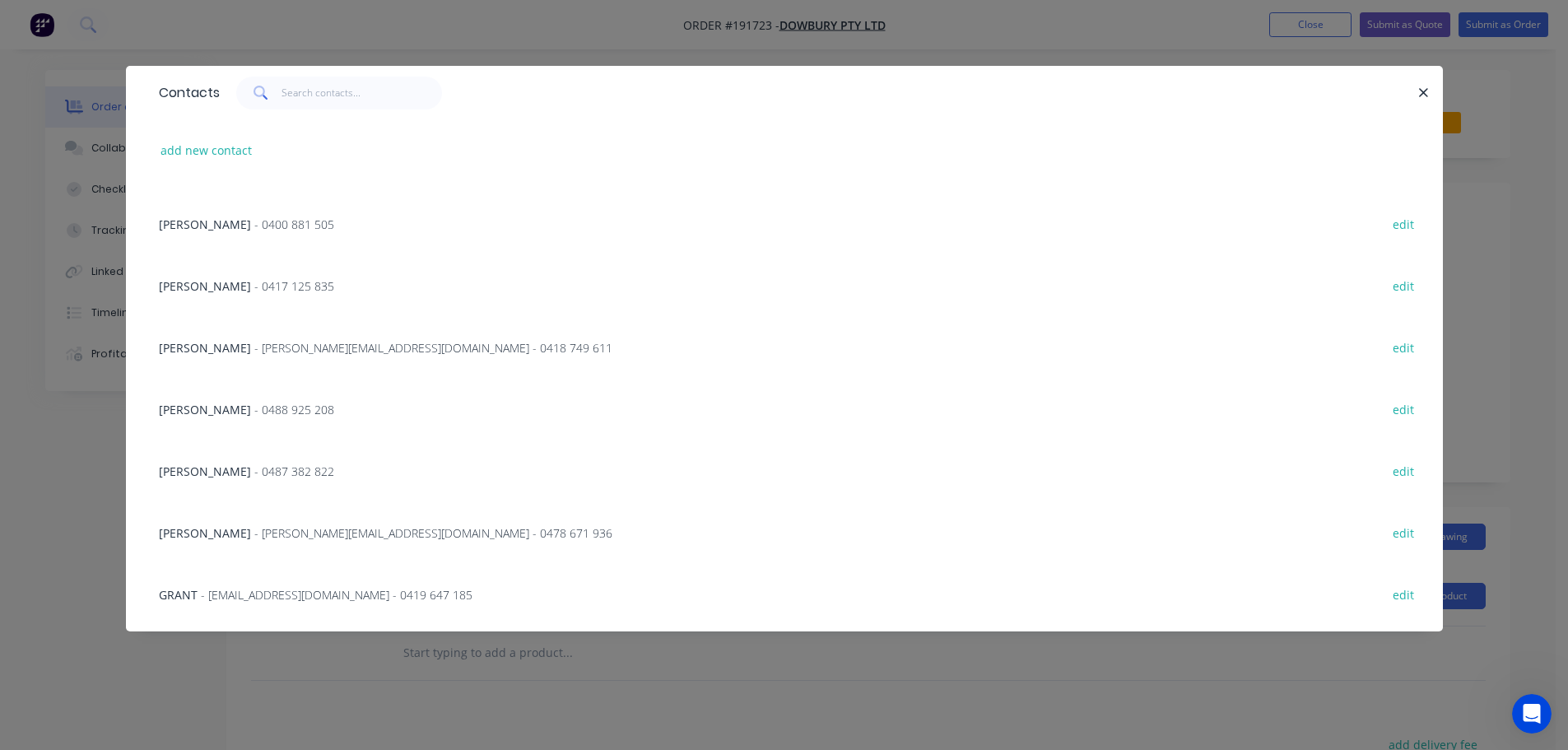
scroll to position [247, 0]
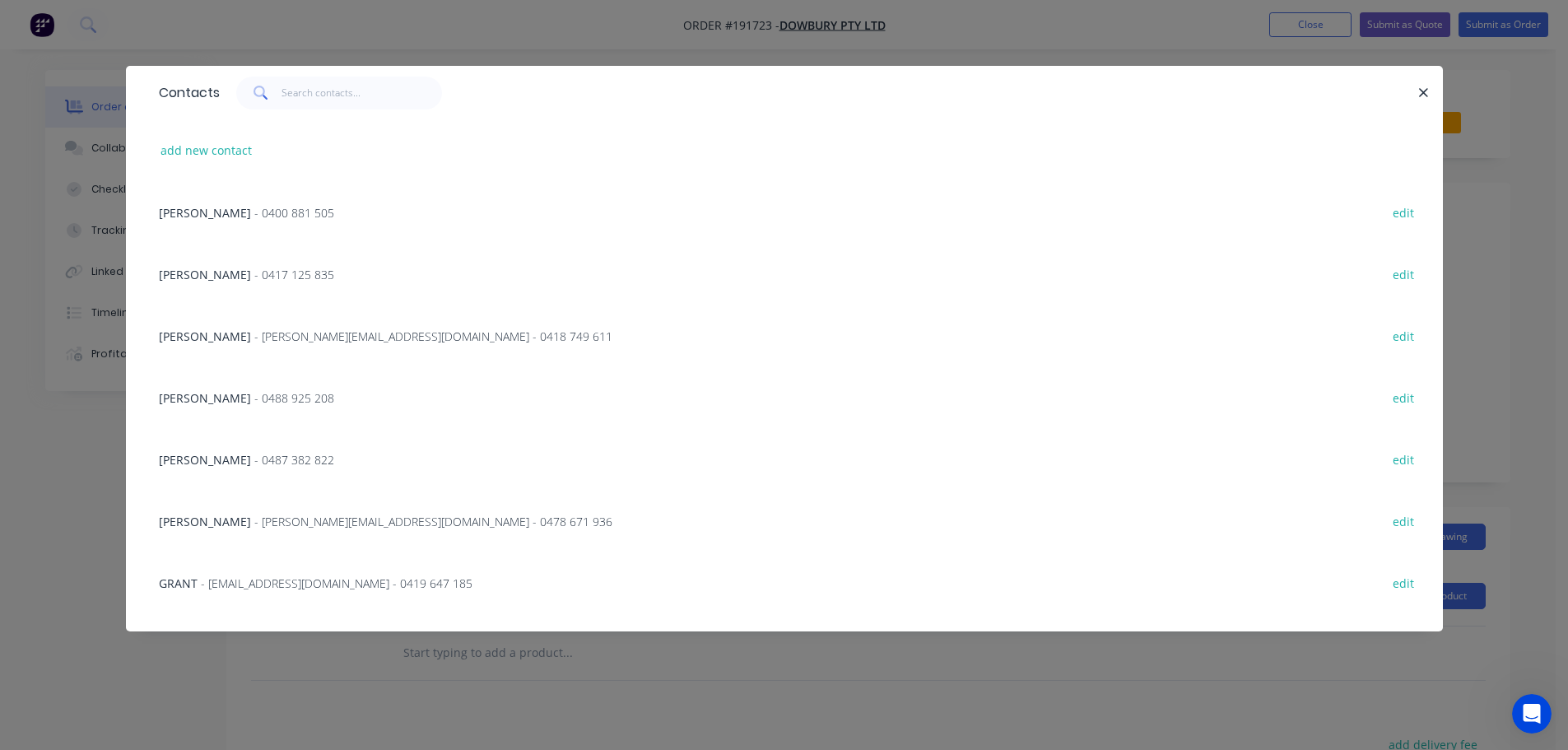
click at [255, 396] on span "- 0488 925 208" at bounding box center [294, 398] width 79 height 15
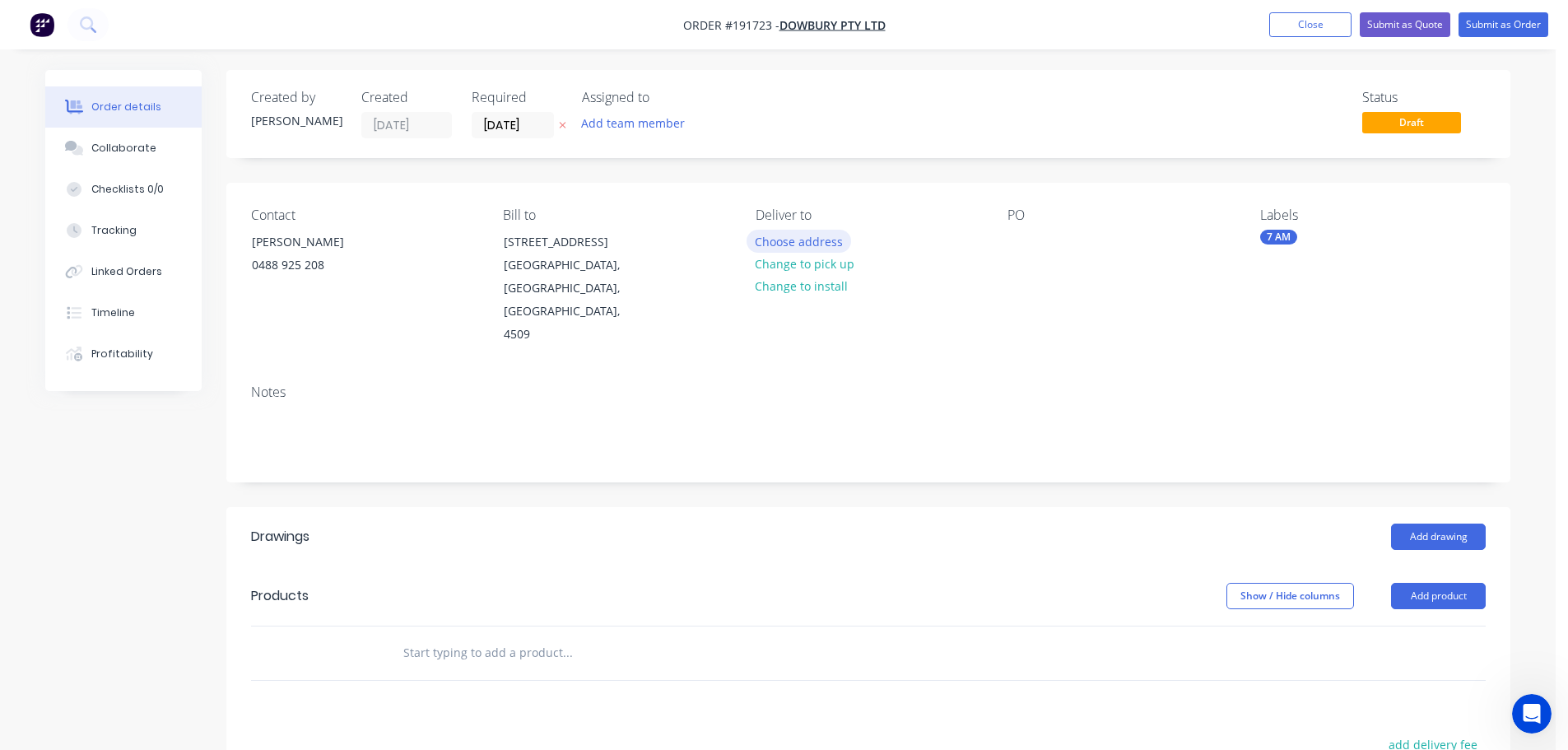
click at [791, 244] on button "Choose address" at bounding box center [799, 240] width 106 height 22
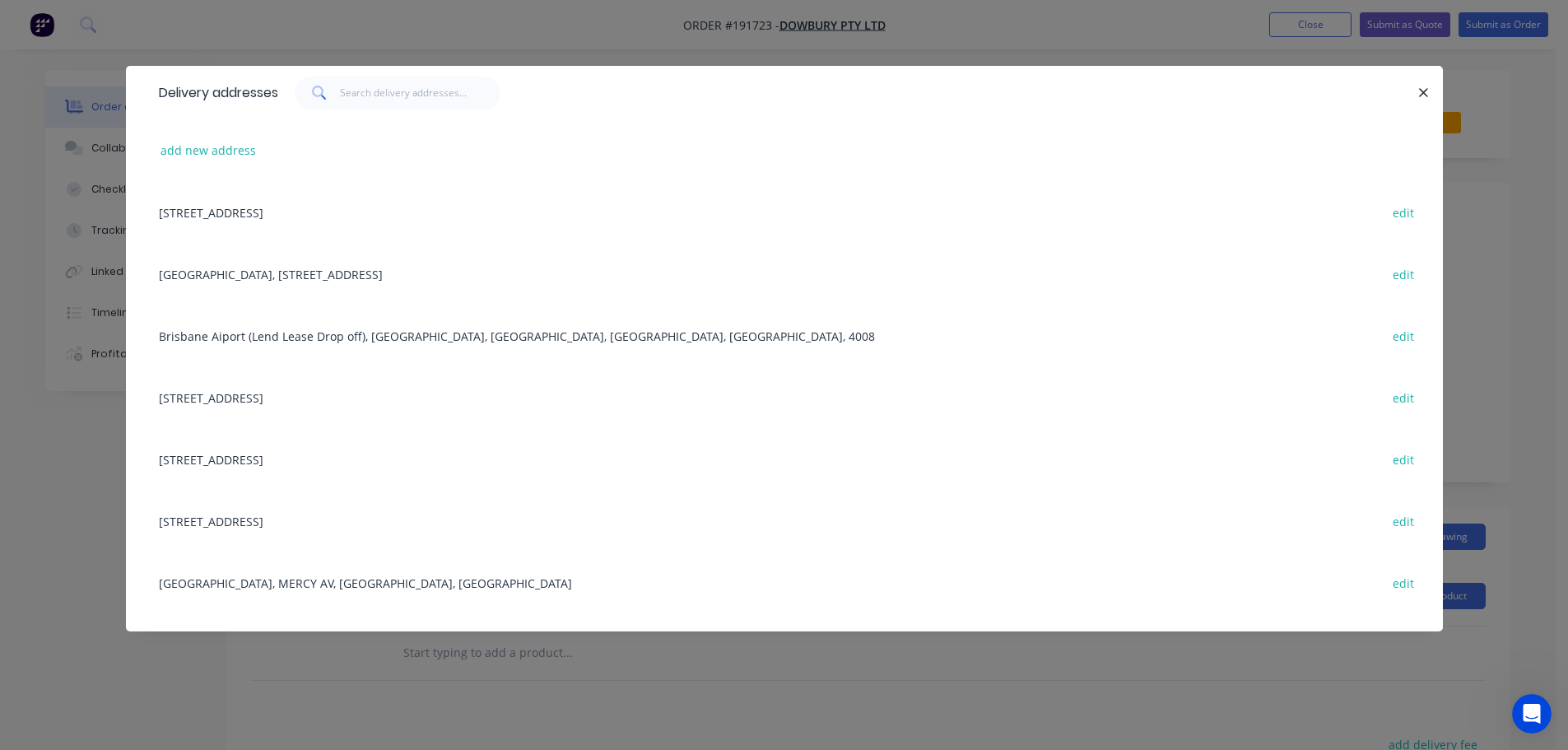
click at [210, 463] on div "[STREET_ADDRESS] edit" at bounding box center [784, 459] width 1267 height 62
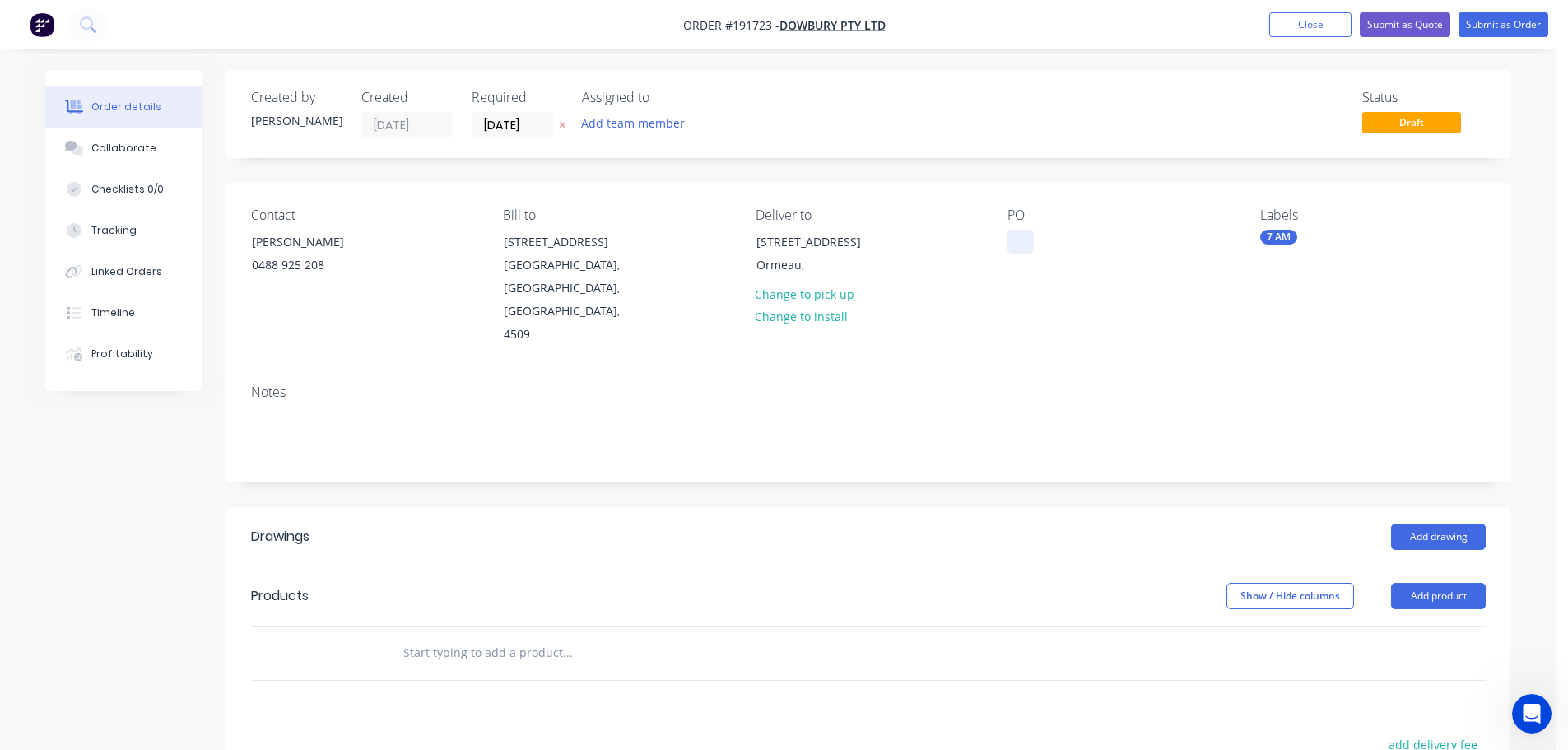
click at [1019, 237] on div at bounding box center [1020, 241] width 26 height 24
click at [1444, 524] on button "Add drawing" at bounding box center [1438, 536] width 95 height 26
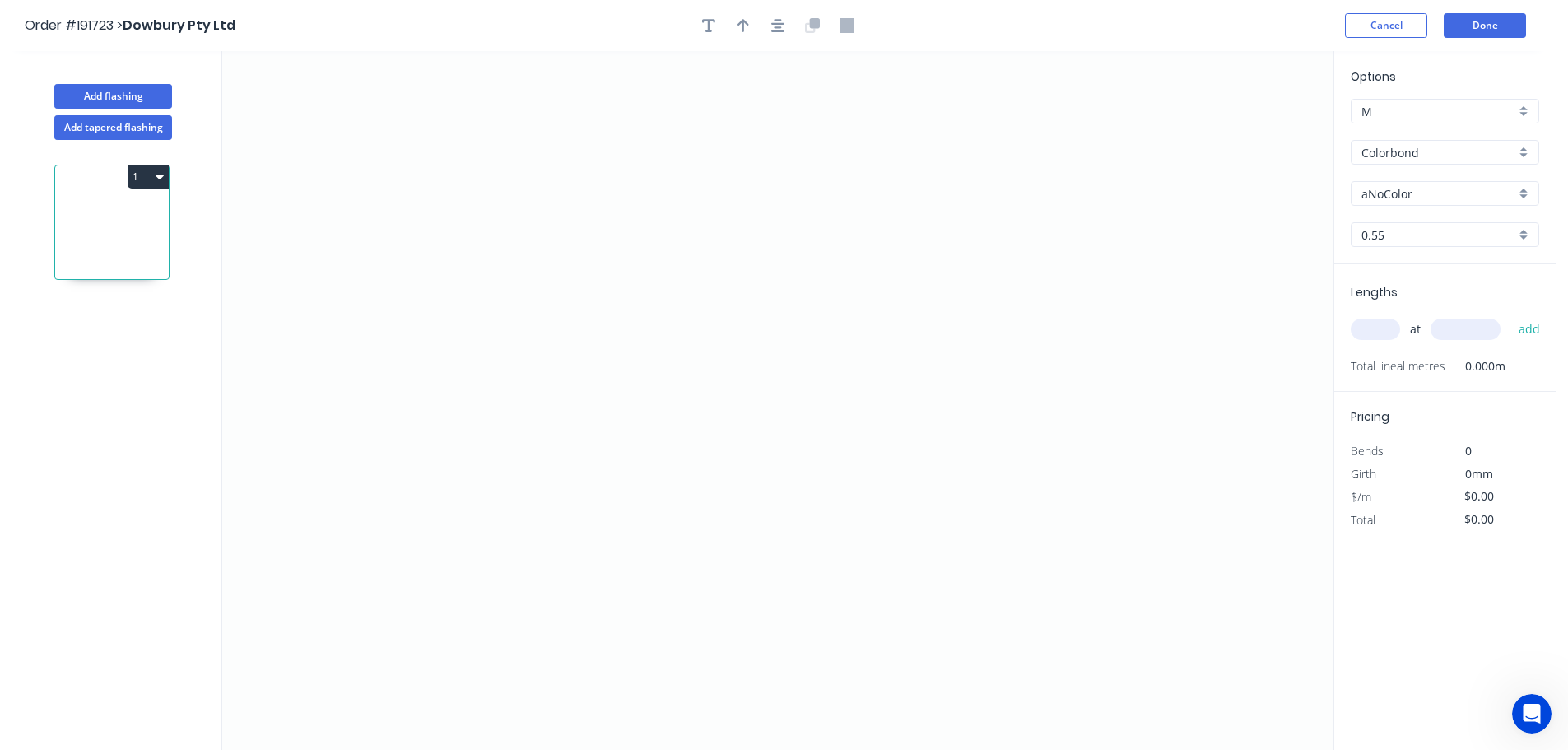
click at [1389, 147] on input "Colorbond" at bounding box center [1437, 153] width 154 height 17
click at [1401, 239] on div "Stainless Steel 316" at bounding box center [1444, 238] width 187 height 29
click at [1384, 331] on input "text" at bounding box center [1374, 329] width 49 height 21
click at [1510, 315] on button "add" at bounding box center [1529, 329] width 39 height 28
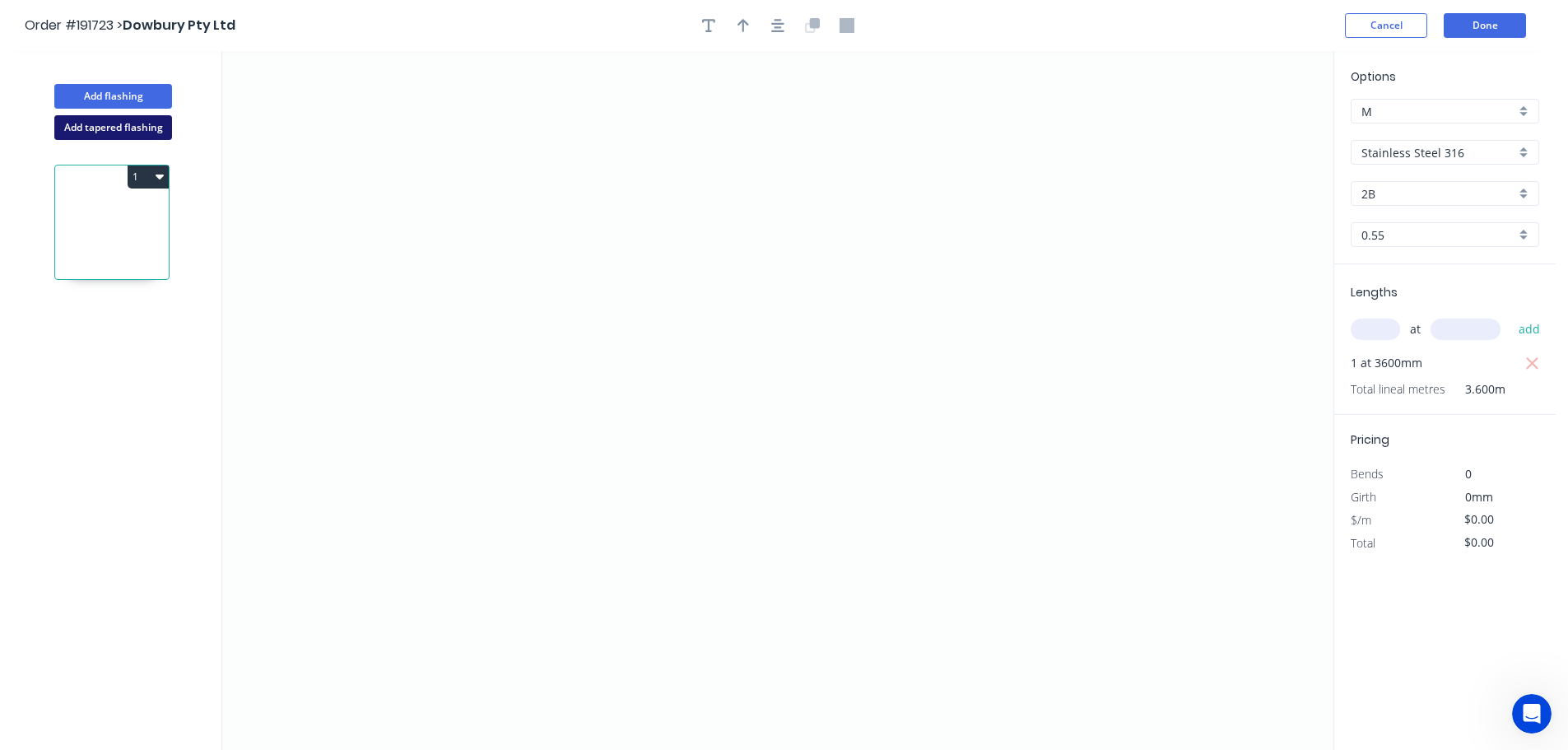
click at [136, 125] on button "Add tapered flashing" at bounding box center [113, 128] width 118 height 25
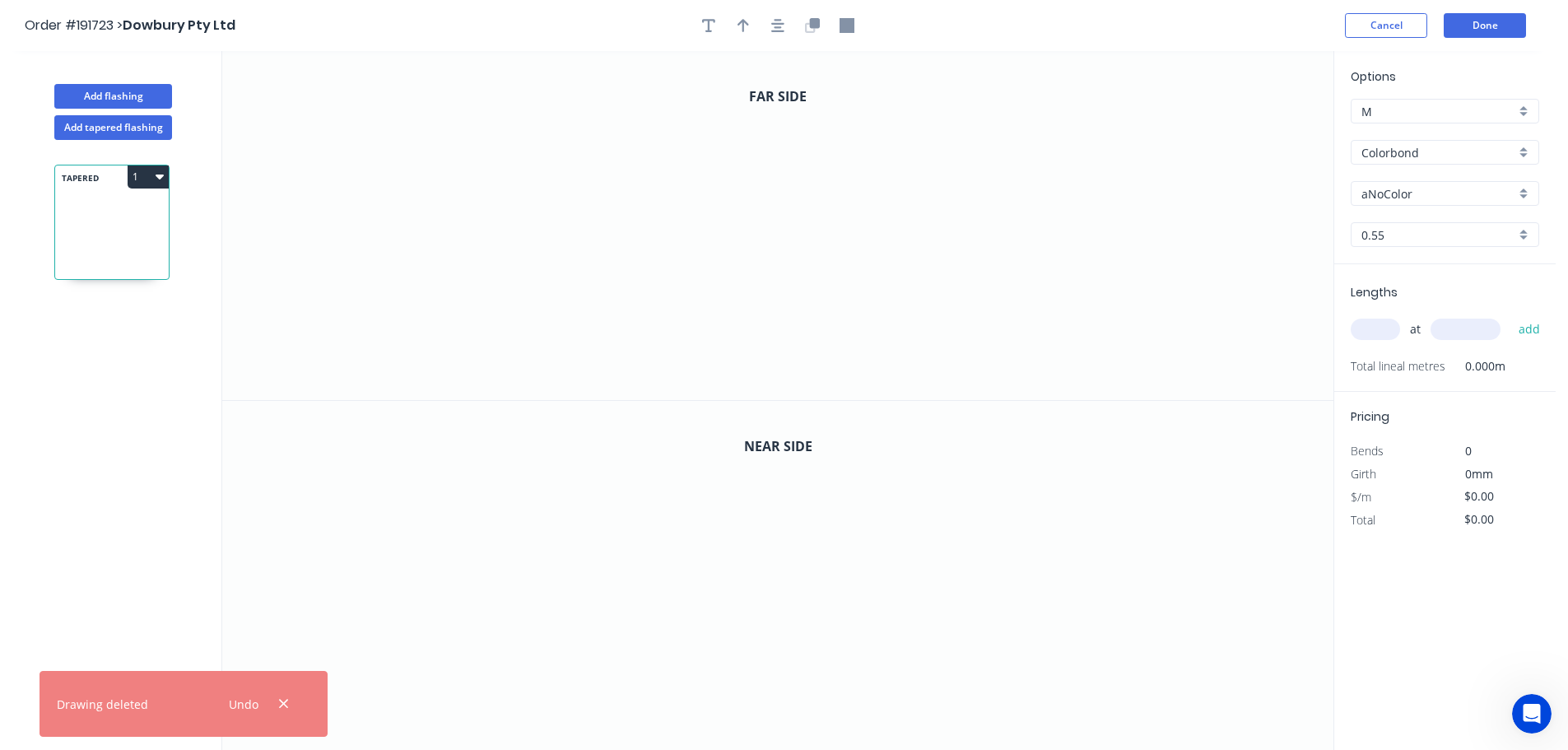
click at [1450, 157] on input "Colorbond" at bounding box center [1437, 153] width 154 height 17
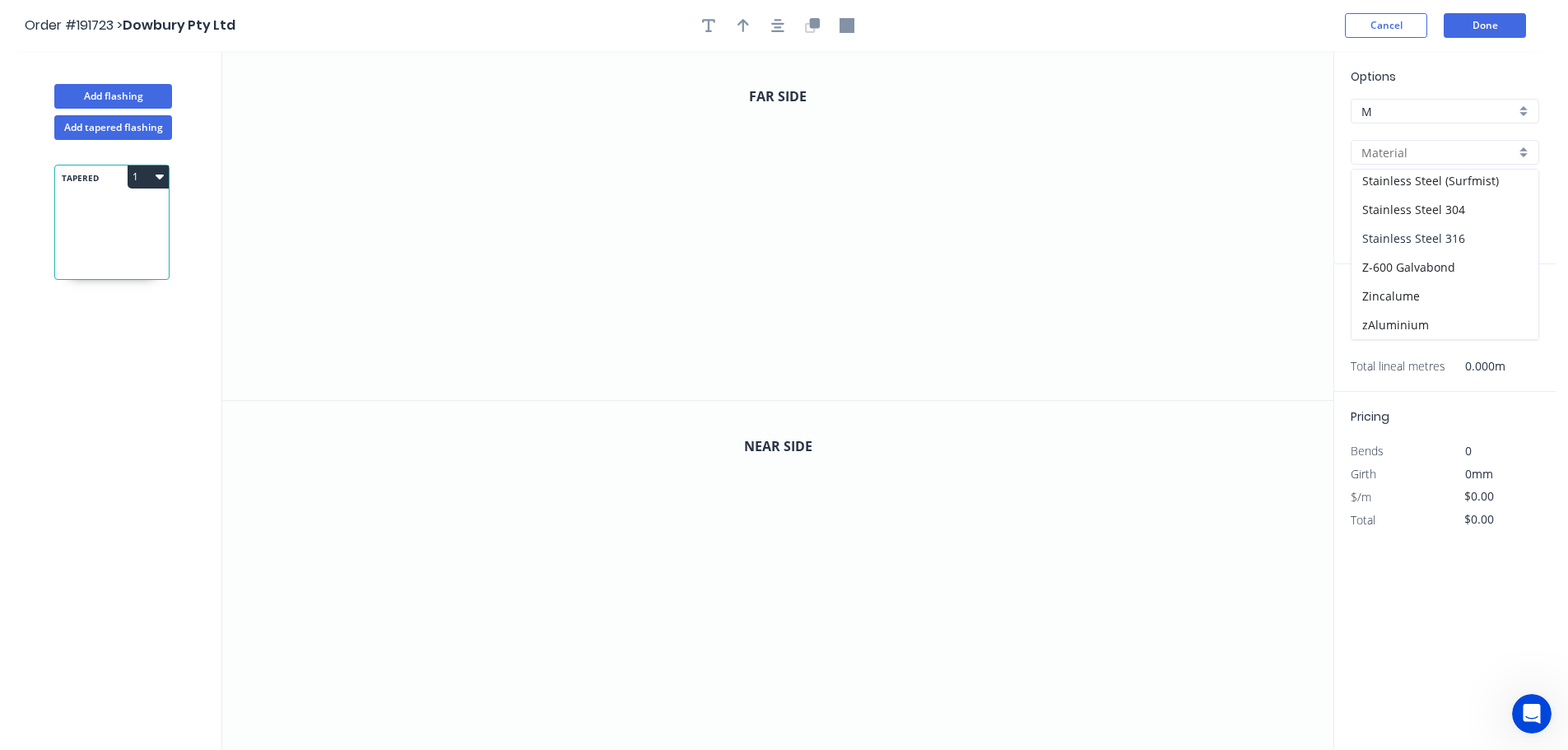
click at [1404, 237] on div "Stainless Steel 316" at bounding box center [1444, 238] width 187 height 29
click at [1372, 337] on input "text" at bounding box center [1374, 329] width 49 height 21
click at [1510, 315] on button "add" at bounding box center [1529, 329] width 39 height 28
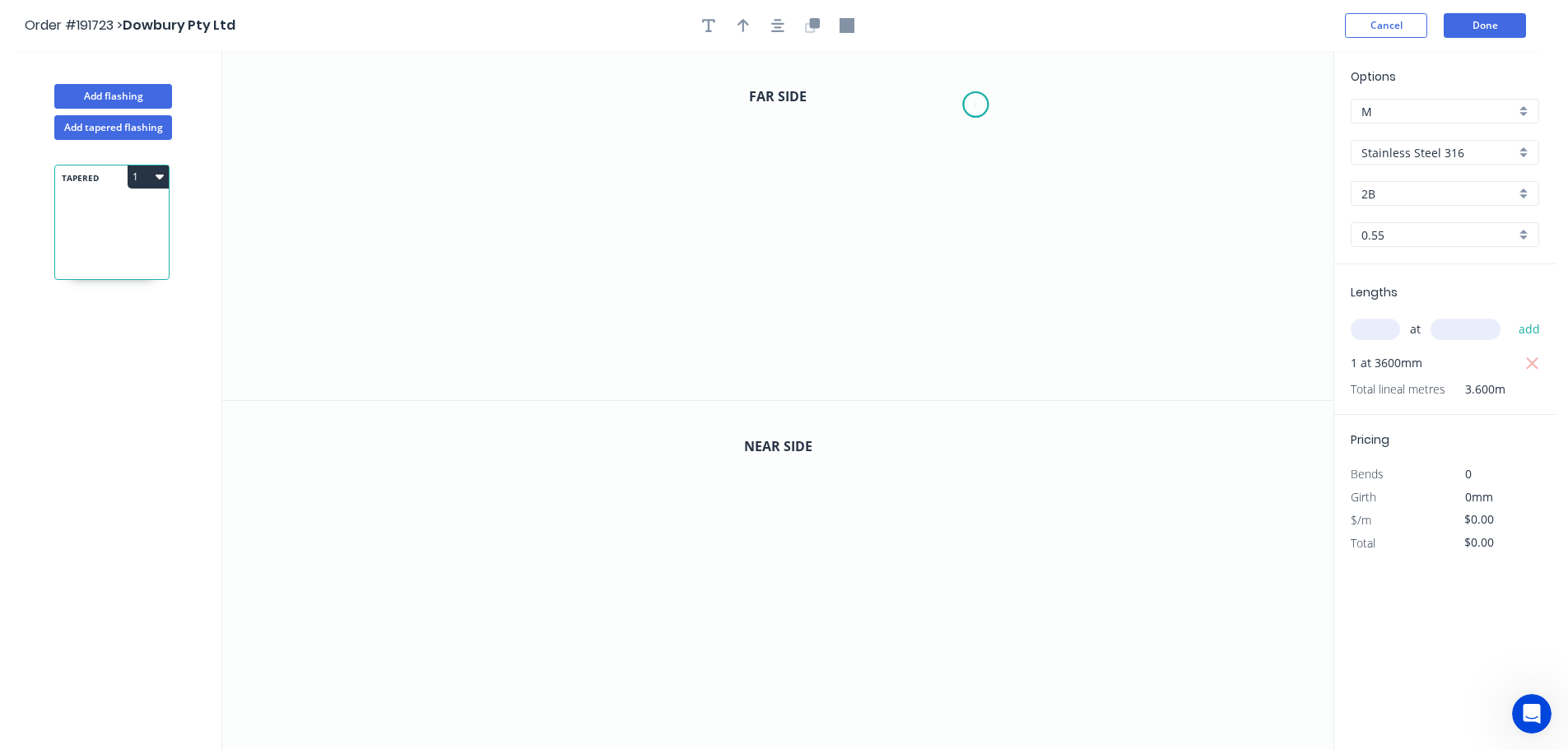
click at [976, 105] on icon "0" at bounding box center [778, 225] width 1111 height 349
click at [1011, 75] on icon "0" at bounding box center [778, 225] width 1111 height 349
click at [1012, 371] on icon "0 ?" at bounding box center [778, 225] width 1111 height 349
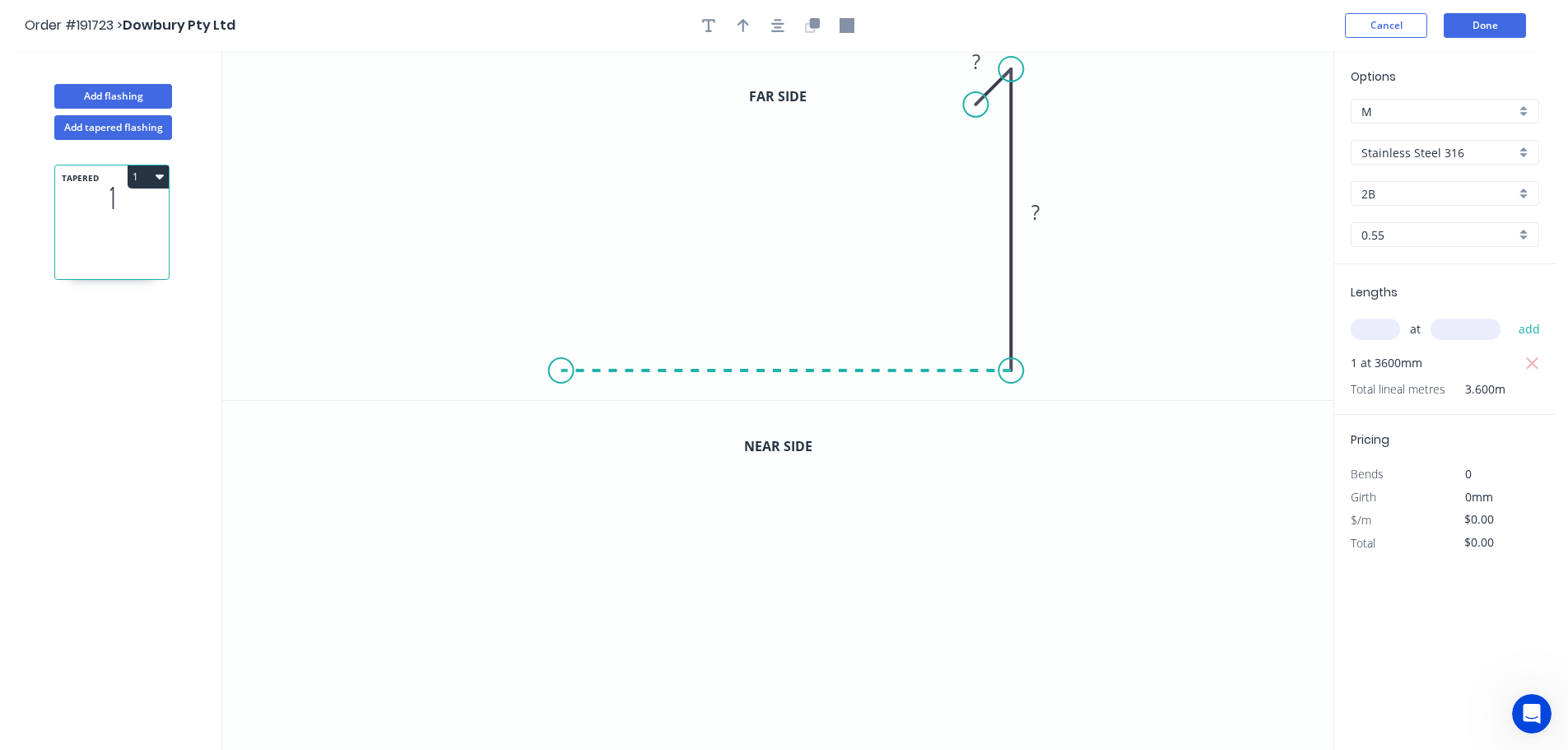
click at [560, 344] on icon "0 ? ?" at bounding box center [778, 225] width 1111 height 349
click at [575, 135] on icon "0 ? ? ?" at bounding box center [778, 225] width 1111 height 349
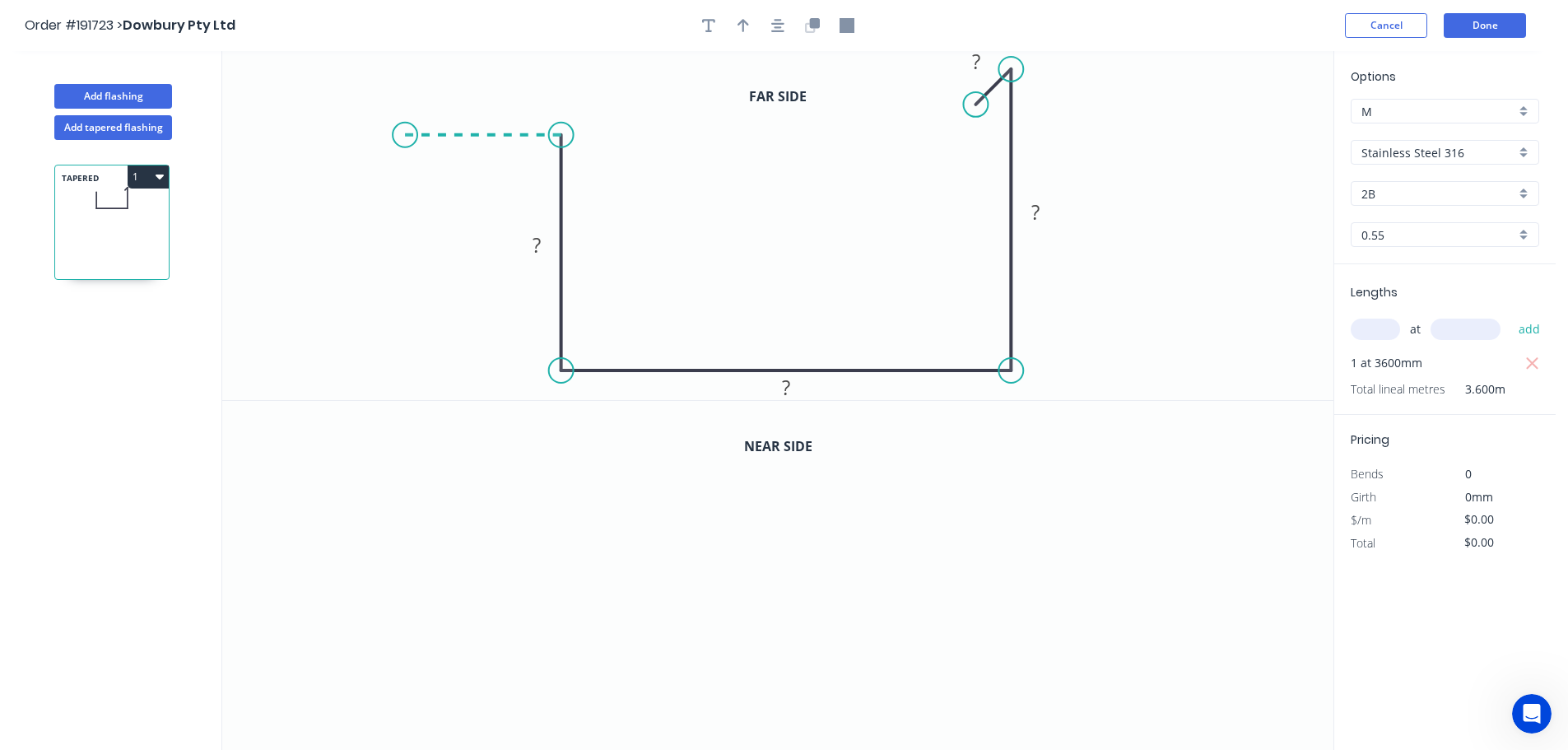
click at [405, 128] on icon "0 ? ? ? ?" at bounding box center [778, 225] width 1111 height 349
click at [409, 233] on icon "0 ? ? ? ? ?" at bounding box center [778, 225] width 1111 height 349
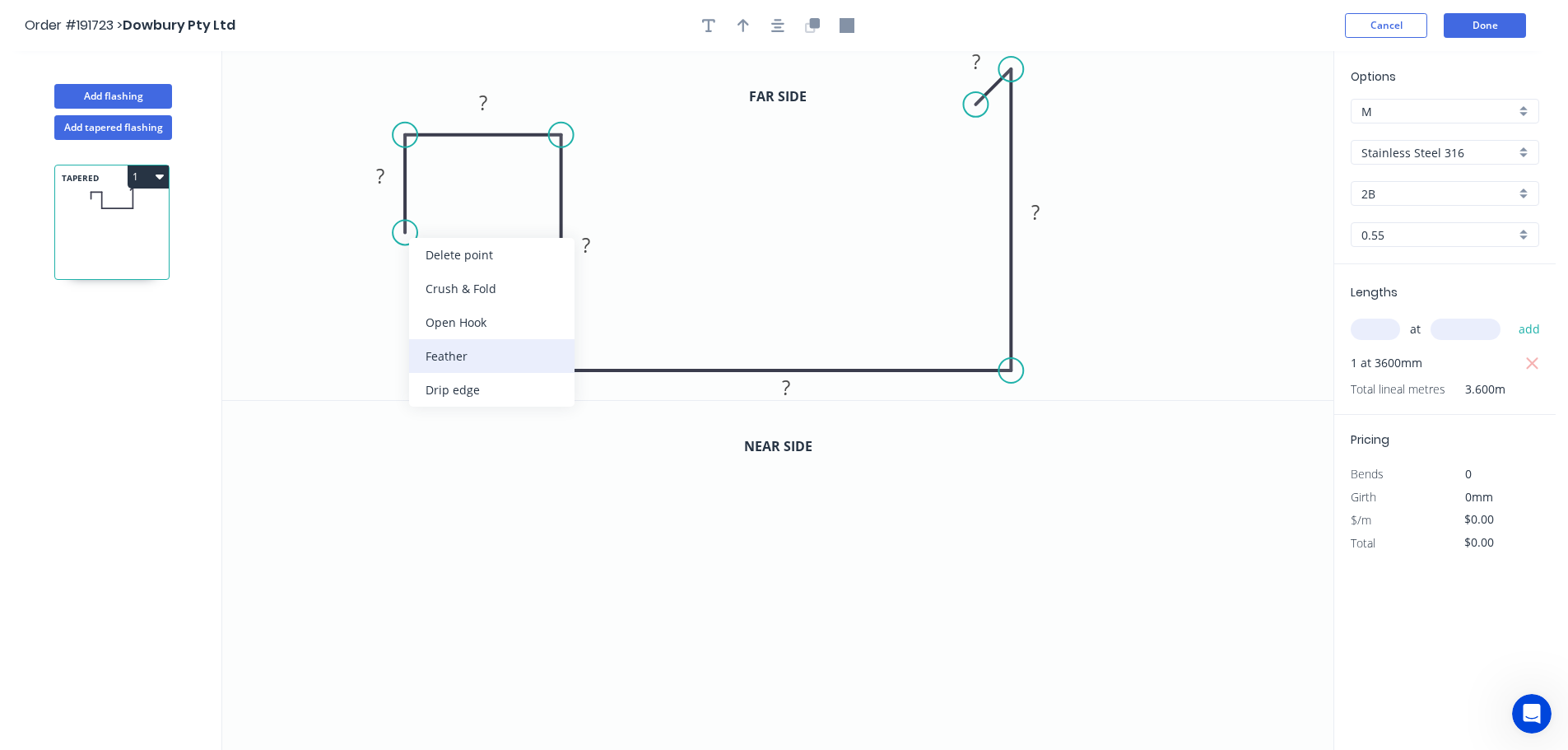
click at [447, 345] on div "Feather" at bounding box center [492, 355] width 166 height 34
click at [460, 287] on div "Flip bend" at bounding box center [487, 287] width 166 height 34
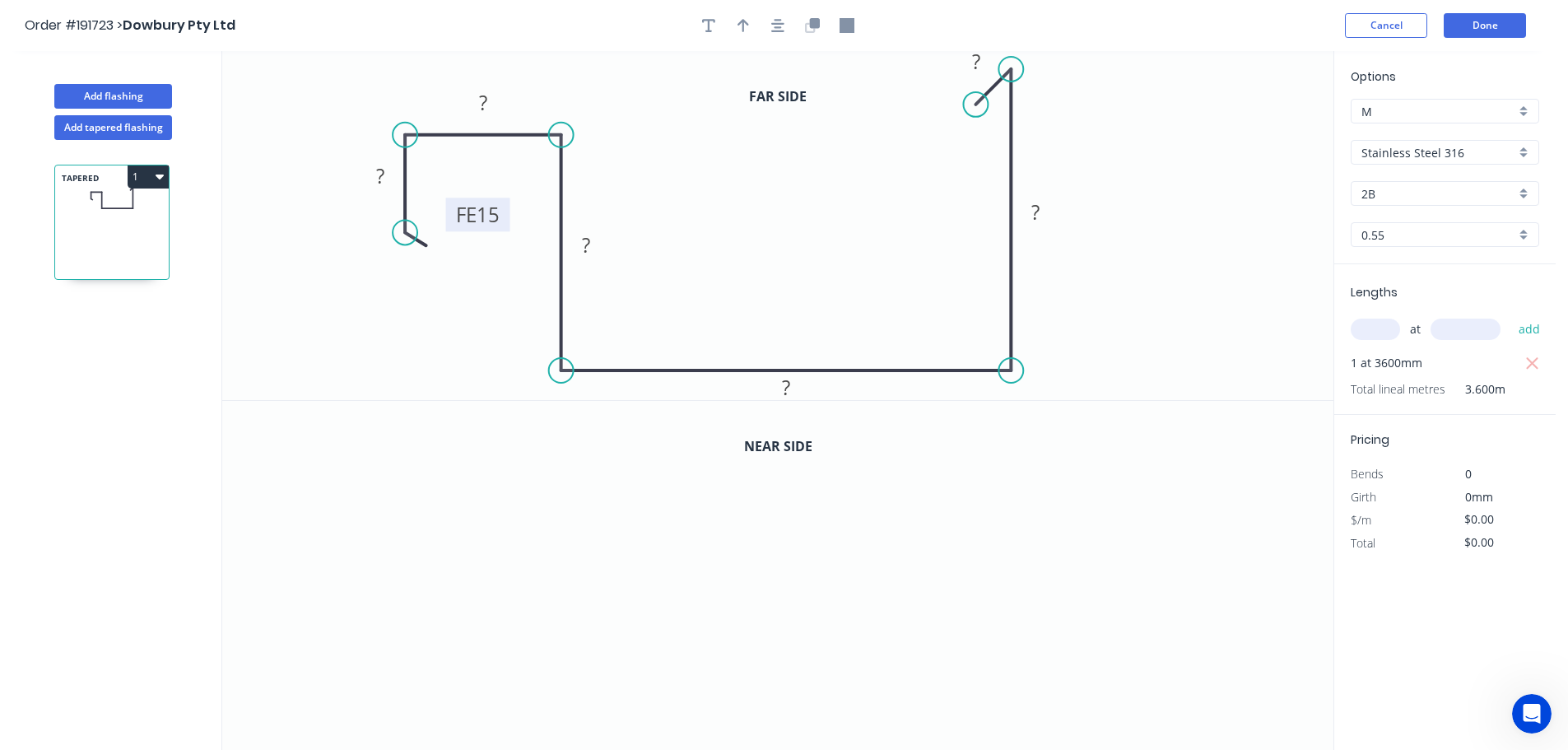
drag, startPoint x: 464, startPoint y: 205, endPoint x: 501, endPoint y: 217, distance: 38.9
click at [501, 217] on rect at bounding box center [478, 214] width 64 height 34
click at [739, 25] on icon "button" at bounding box center [743, 25] width 12 height 15
click at [1252, 132] on icon at bounding box center [1250, 114] width 15 height 52
drag, startPoint x: 1252, startPoint y: 132, endPoint x: 1131, endPoint y: 171, distance: 127.1
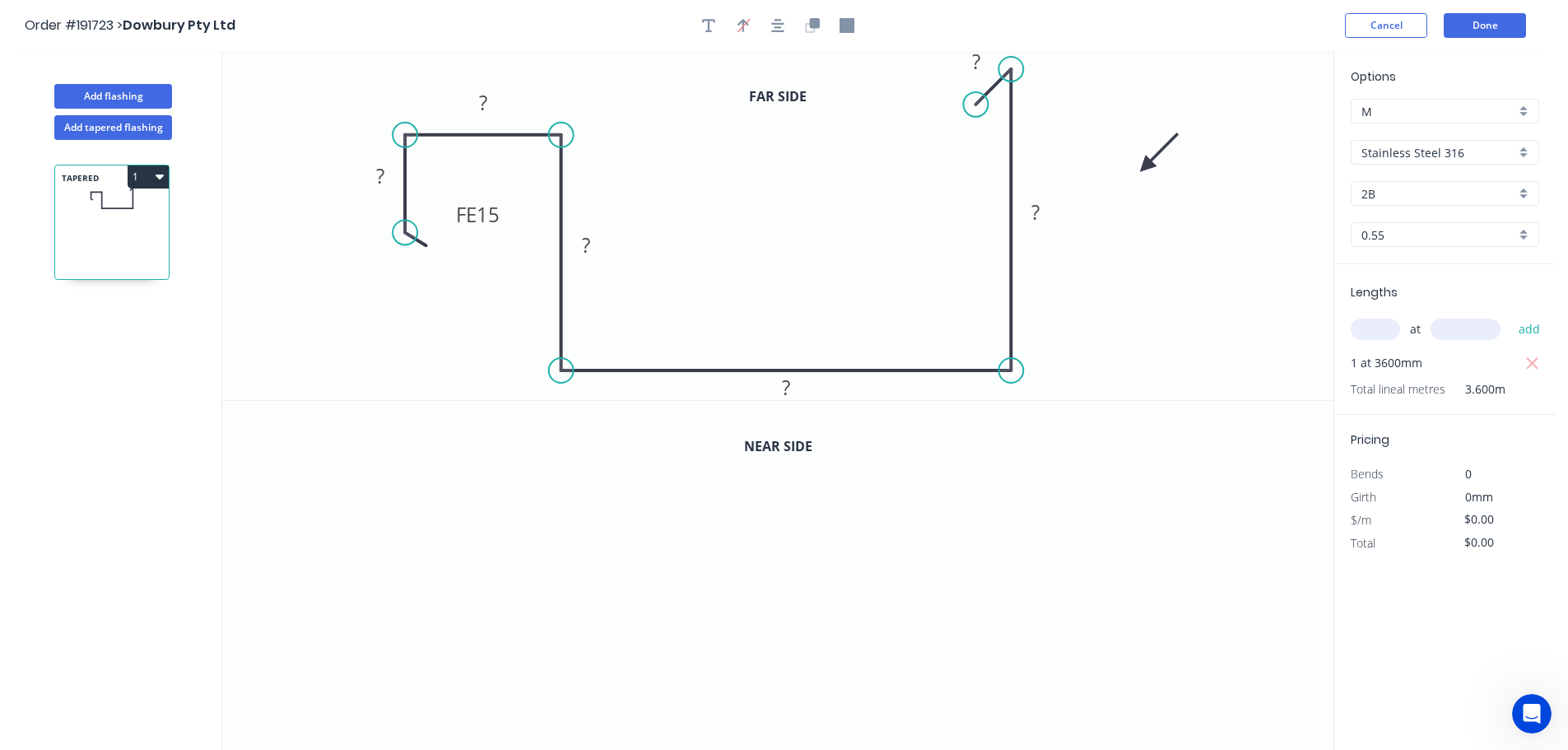
click at [1146, 166] on icon at bounding box center [1159, 152] width 47 height 47
click at [705, 24] on icon "button" at bounding box center [709, 25] width 14 height 15
drag, startPoint x: 302, startPoint y: 100, endPoint x: 1184, endPoint y: 197, distance: 887.3
click at [1184, 197] on textarea at bounding box center [1211, 214] width 134 height 61
click at [492, 215] on tspan "15" at bounding box center [488, 214] width 23 height 27
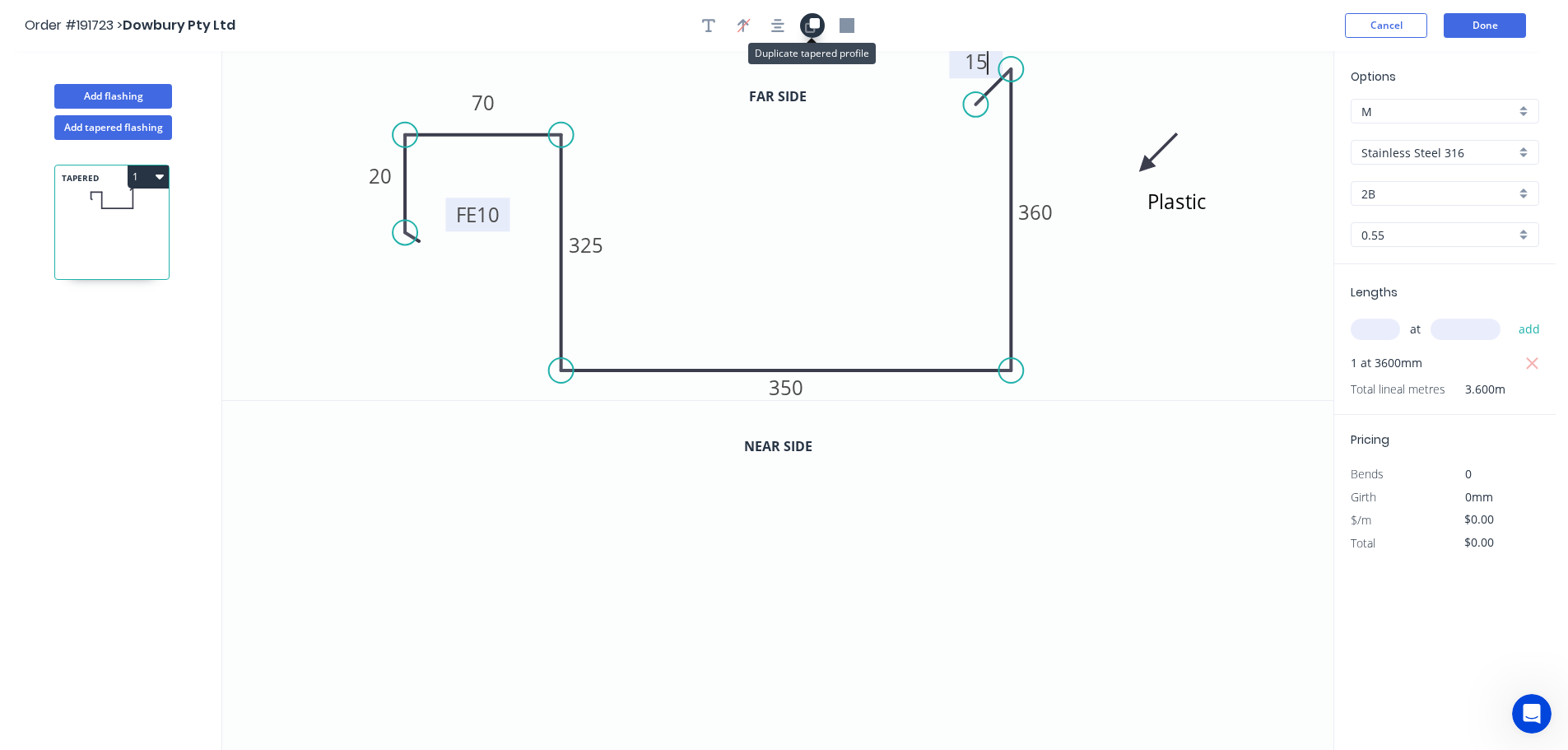
click at [811, 28] on icon "button" at bounding box center [812, 25] width 15 height 15
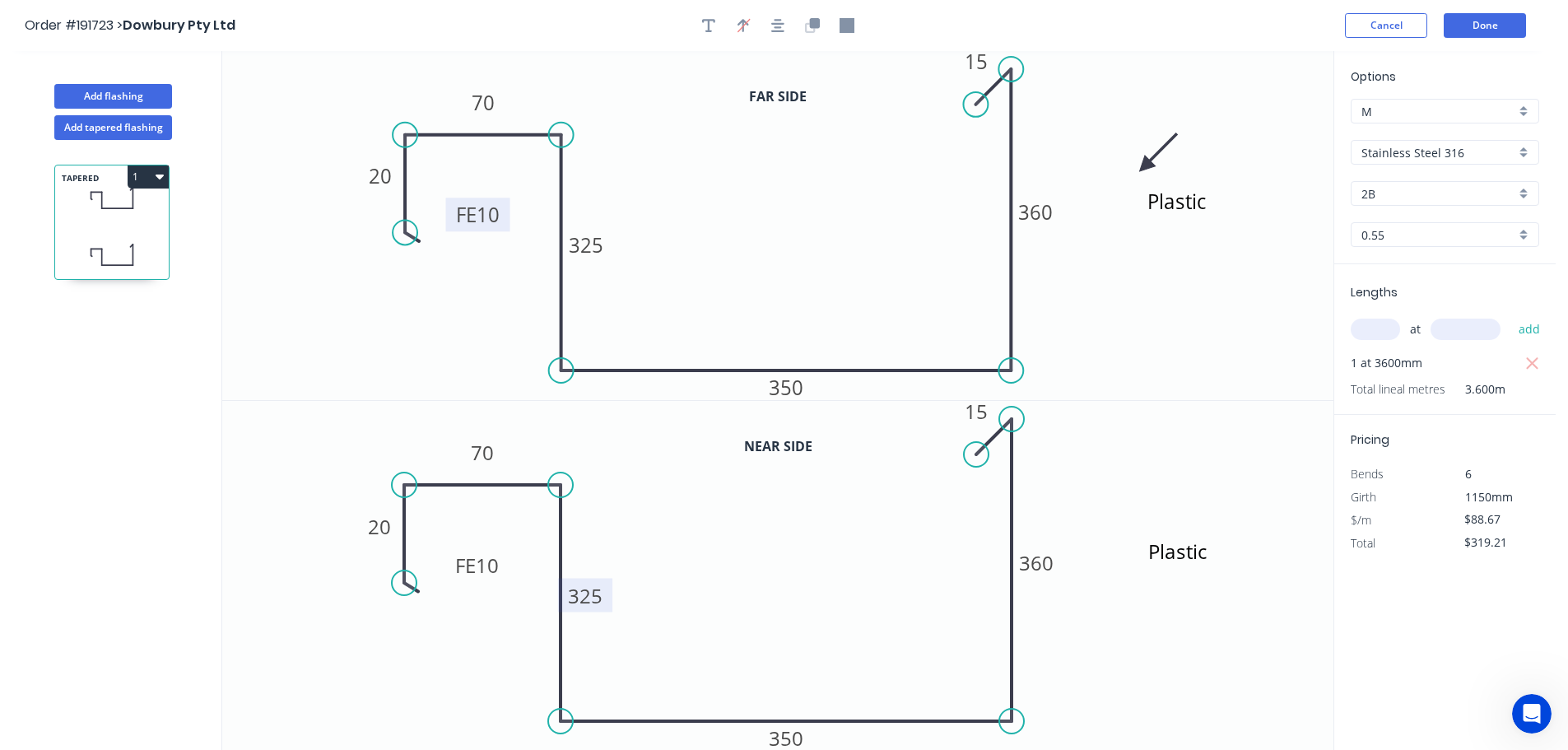
click at [593, 596] on tspan "325" at bounding box center [586, 595] width 35 height 27
click at [1038, 206] on tspan "360" at bounding box center [1036, 212] width 35 height 27
click at [1041, 569] on tspan "360" at bounding box center [1037, 562] width 35 height 27
click at [163, 176] on icon "button" at bounding box center [160, 176] width 9 height 5
click at [65, 214] on div "Duplicate" at bounding box center [90, 218] width 127 height 24
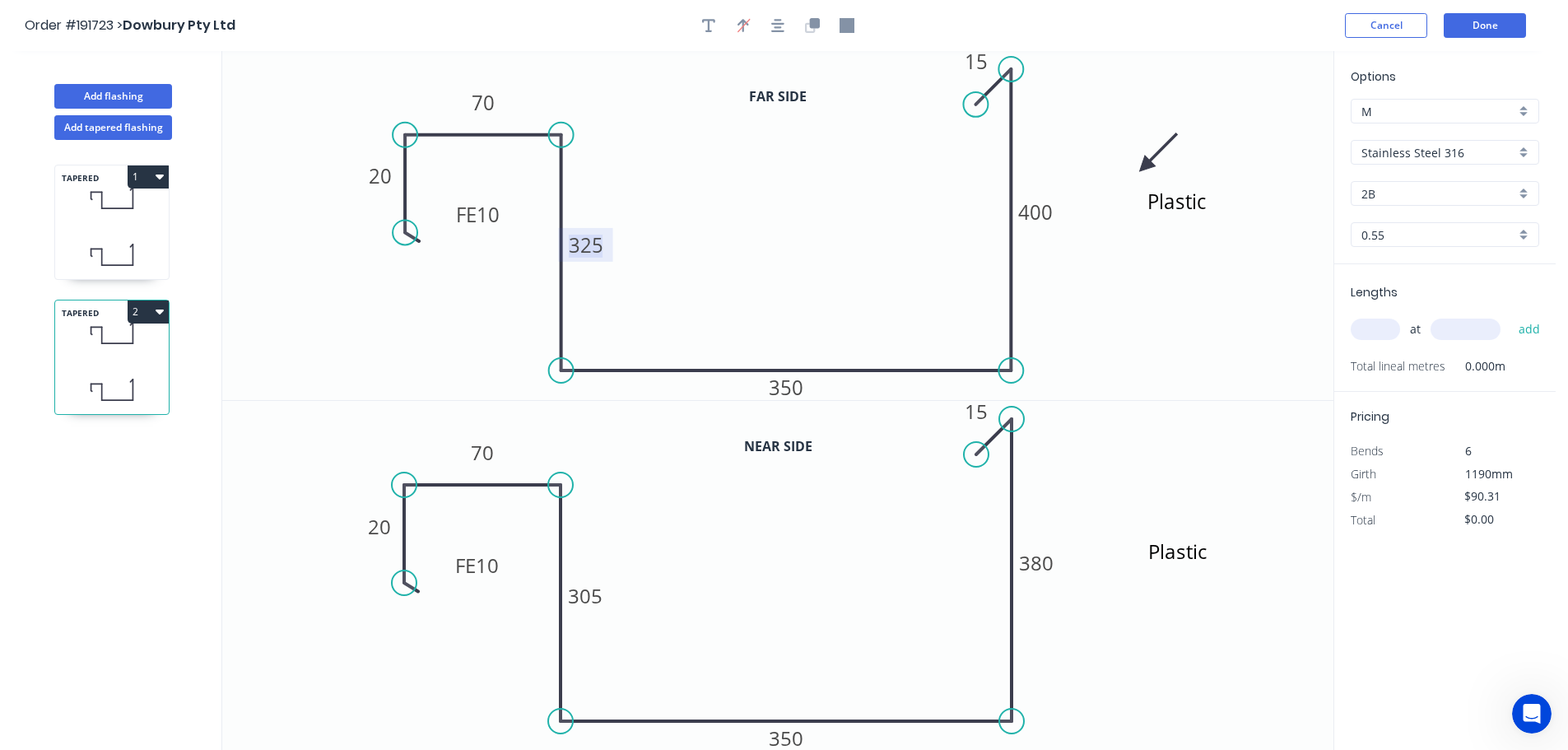
click at [589, 245] on tspan "325" at bounding box center [587, 245] width 35 height 27
click at [592, 598] on tspan "305" at bounding box center [586, 595] width 35 height 27
click at [1371, 325] on input "text" at bounding box center [1374, 329] width 49 height 21
click at [1510, 315] on button "add" at bounding box center [1529, 329] width 39 height 28
drag, startPoint x: 164, startPoint y: 307, endPoint x: 157, endPoint y: 312, distance: 8.6
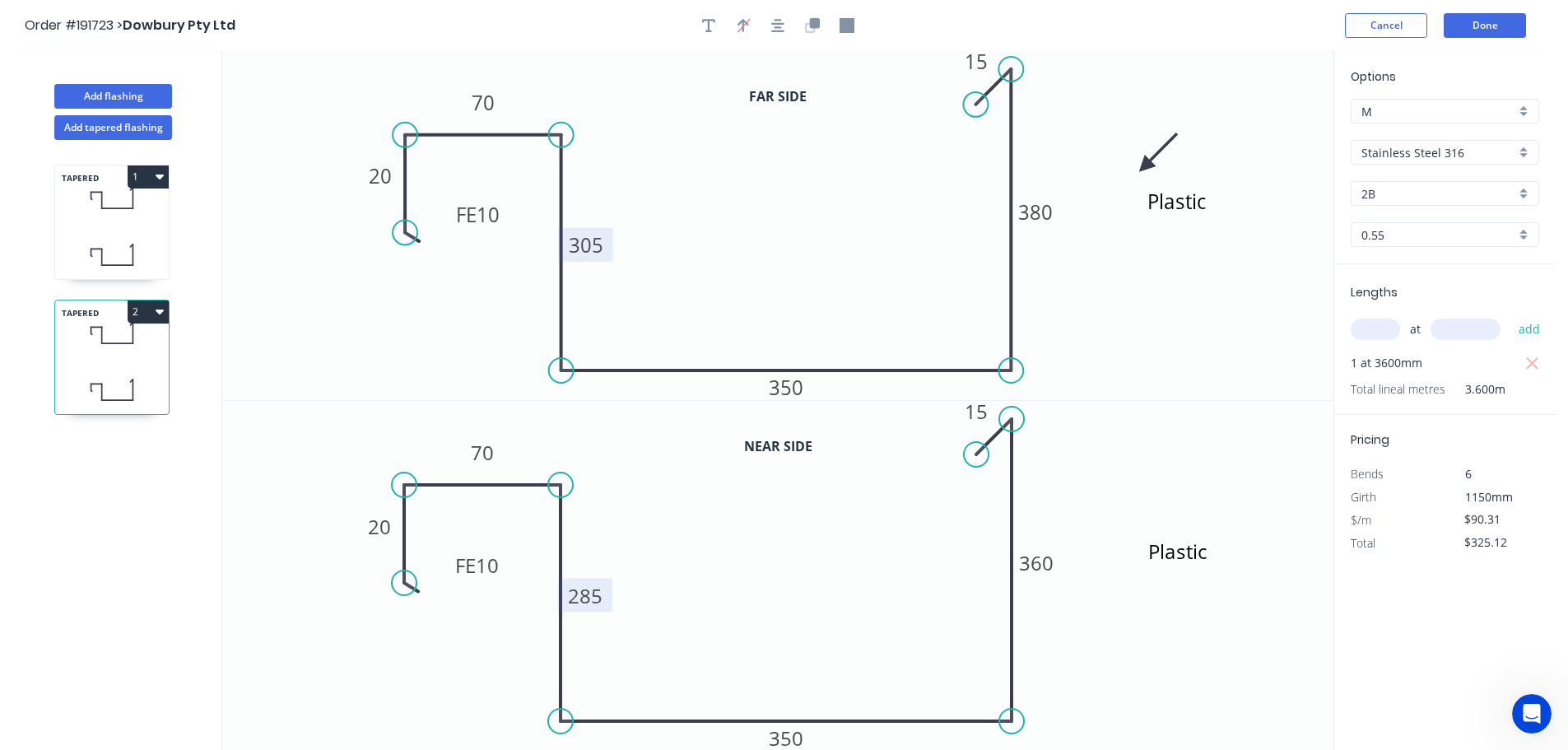
click at [163, 307] on button "2" at bounding box center [148, 312] width 42 height 23
click at [54, 349] on div "Duplicate" at bounding box center [90, 352] width 127 height 24
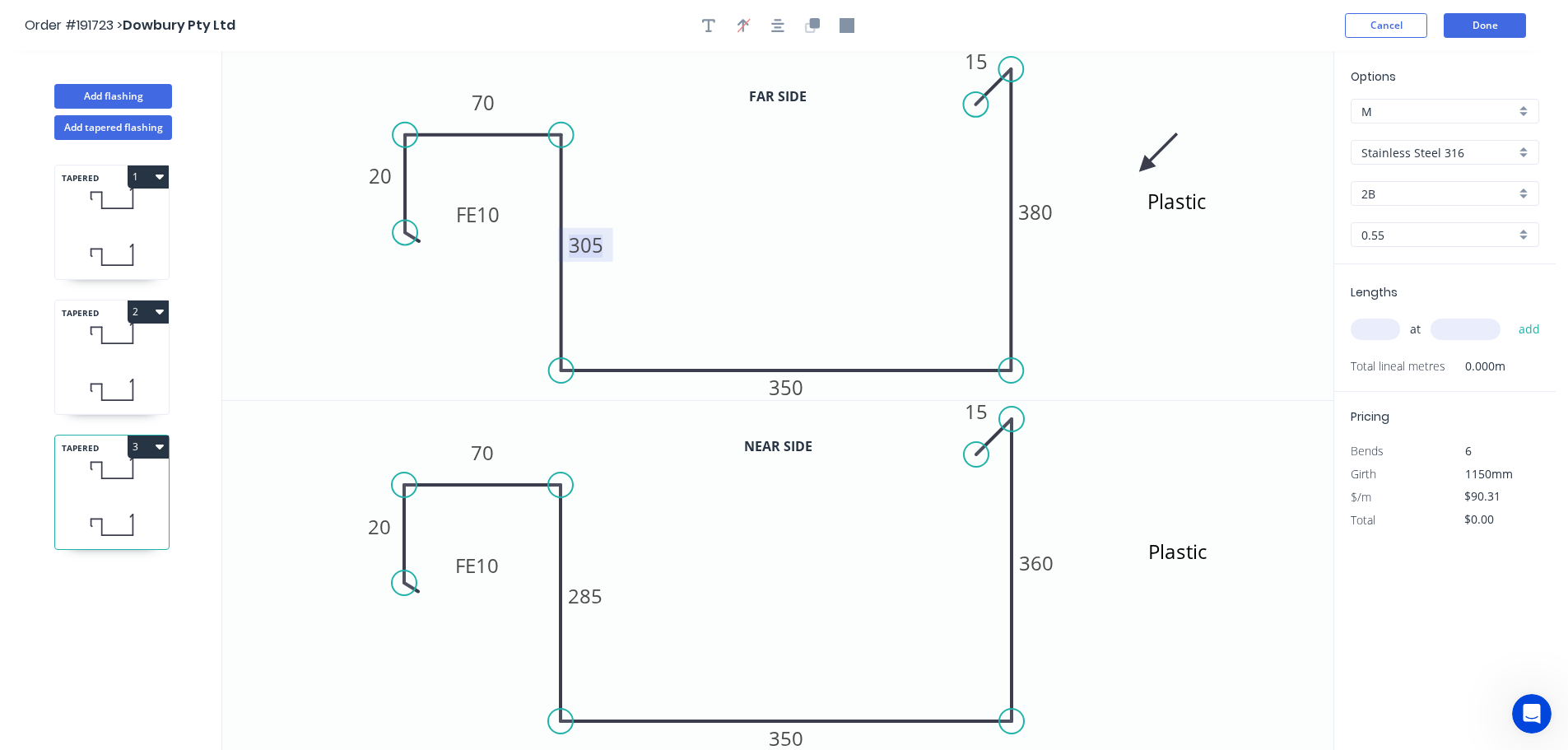
click at [586, 253] on tspan "305" at bounding box center [587, 245] width 35 height 27
click at [591, 598] on tspan "285" at bounding box center [586, 595] width 35 height 27
click at [1393, 326] on input "text" at bounding box center [1374, 329] width 49 height 21
click at [1510, 315] on button "add" at bounding box center [1529, 329] width 39 height 28
click at [590, 595] on tspan "325" at bounding box center [586, 595] width 35 height 27
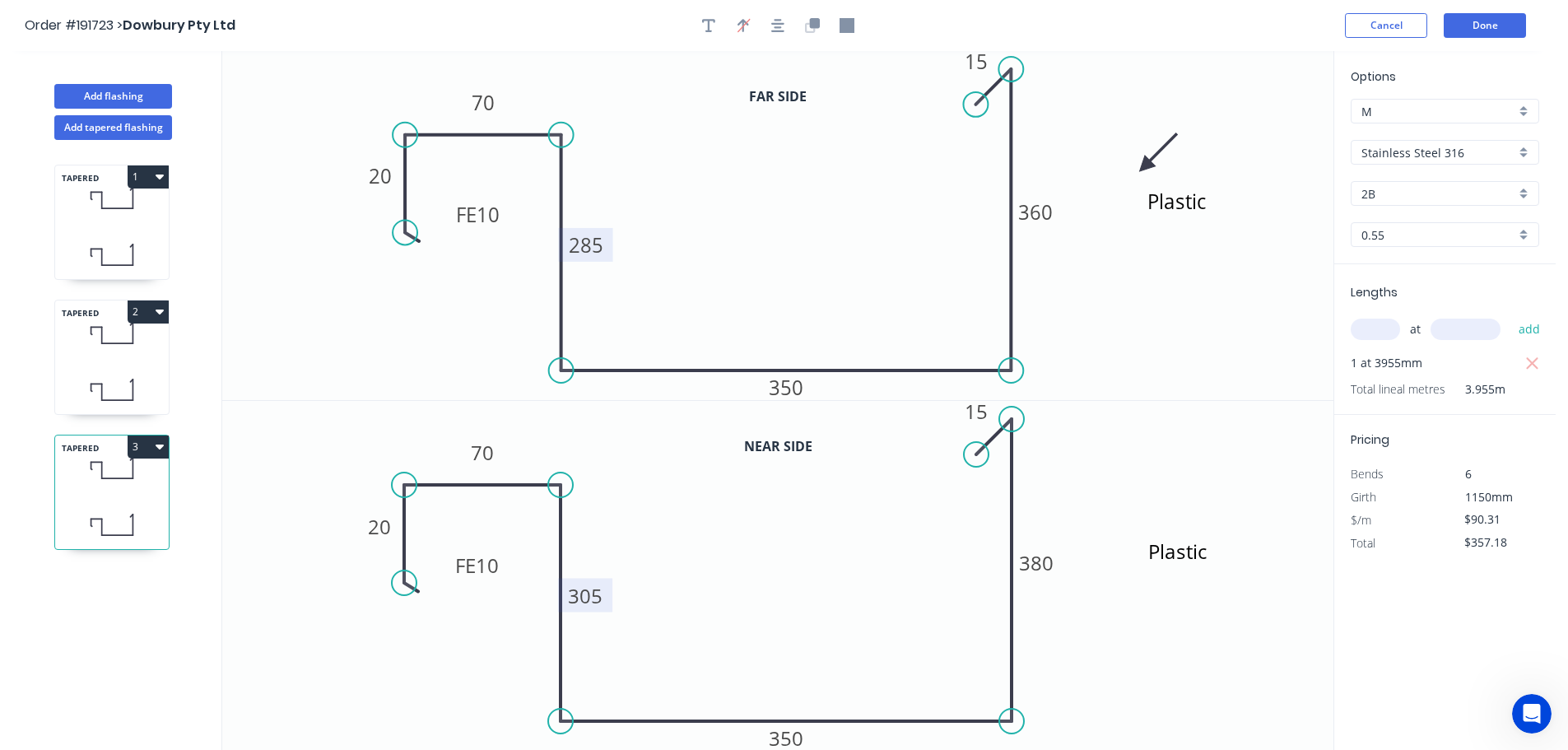
click at [163, 448] on icon "button" at bounding box center [160, 446] width 9 height 14
click at [57, 487] on div "Duplicate" at bounding box center [90, 487] width 127 height 24
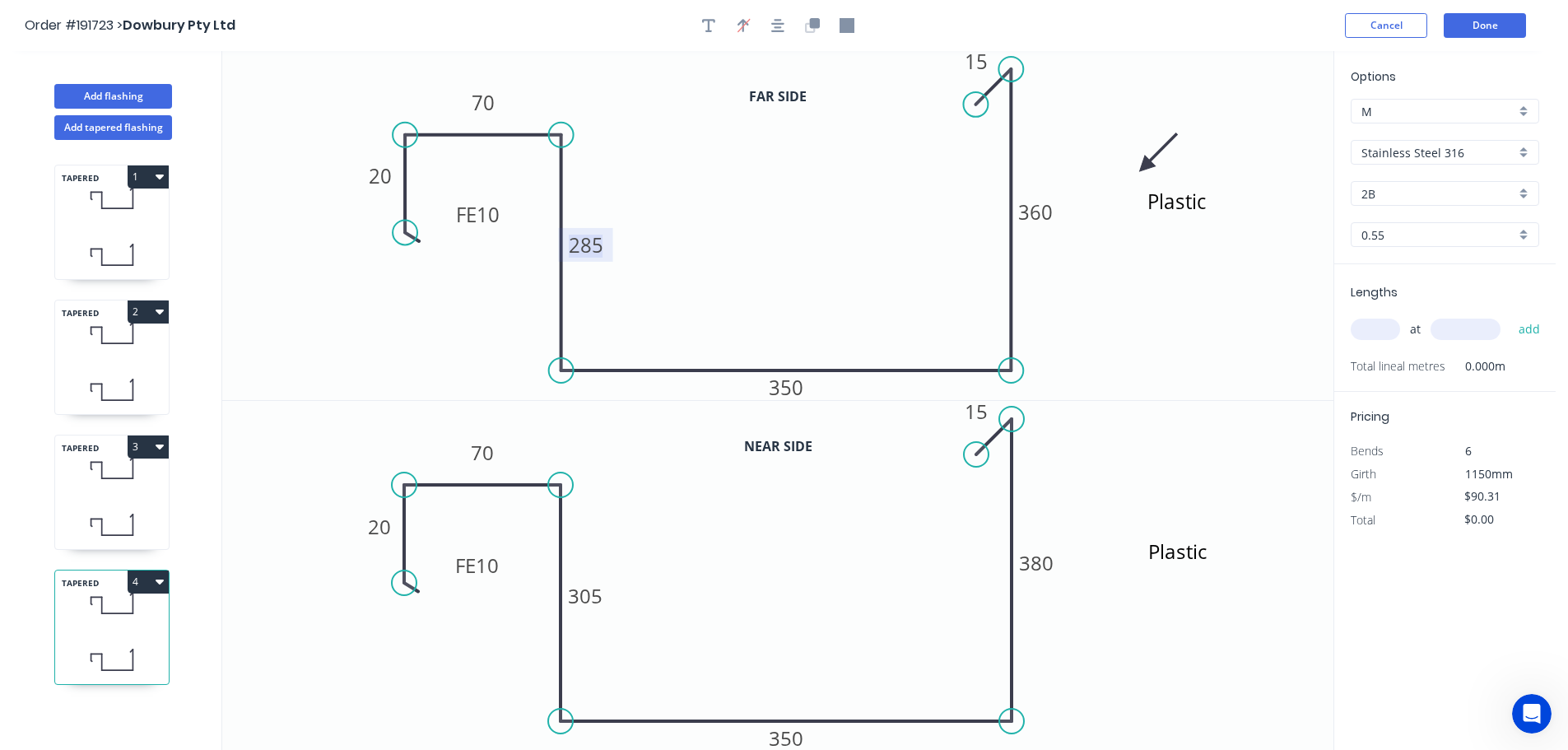
click at [588, 246] on tspan "285" at bounding box center [587, 245] width 35 height 27
click at [587, 597] on tspan "305" at bounding box center [586, 595] width 35 height 27
click at [1376, 327] on input "text" at bounding box center [1374, 329] width 49 height 21
click at [1510, 315] on button "add" at bounding box center [1529, 329] width 39 height 28
click at [108, 207] on icon at bounding box center [111, 197] width 113 height 48
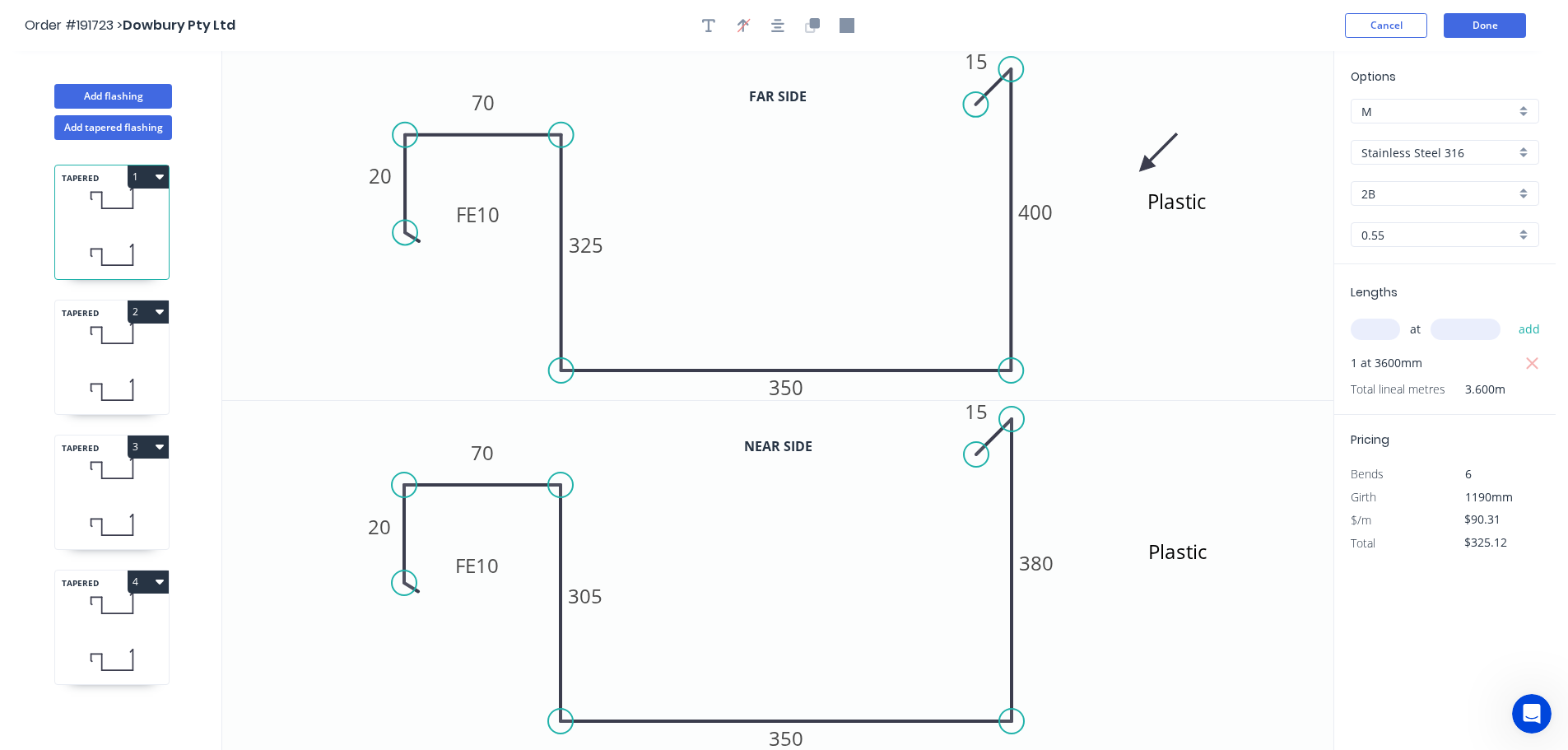
click at [1383, 330] on input "text" at bounding box center [1374, 329] width 49 height 21
click at [1510, 315] on button "add" at bounding box center [1529, 329] width 39 height 28
click at [97, 359] on div "TAPERED 2" at bounding box center [111, 357] width 115 height 115
click at [1372, 327] on input "text" at bounding box center [1374, 329] width 49 height 21
click at [1510, 315] on button "add" at bounding box center [1529, 329] width 39 height 28
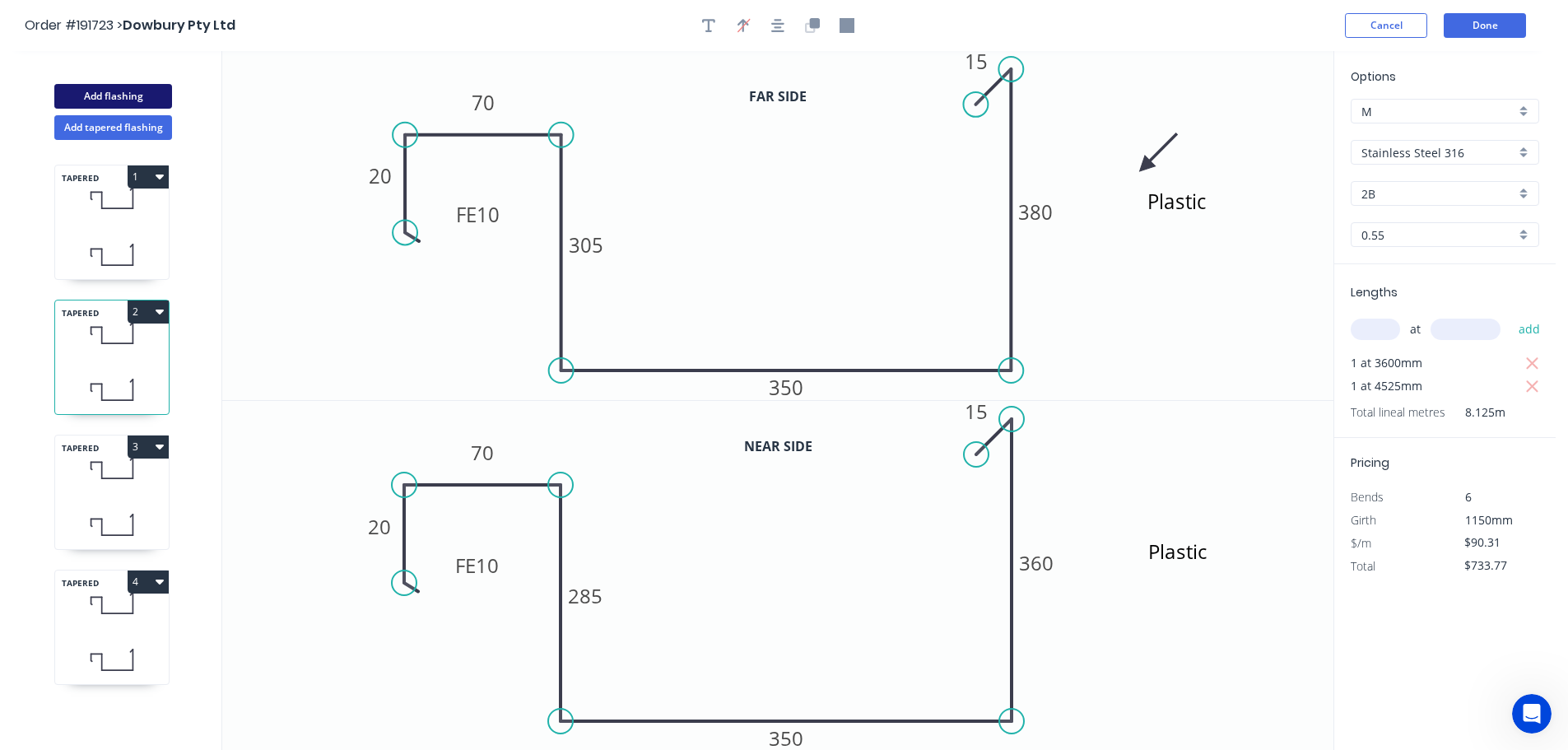
click at [122, 94] on button "Add flashing" at bounding box center [113, 97] width 118 height 25
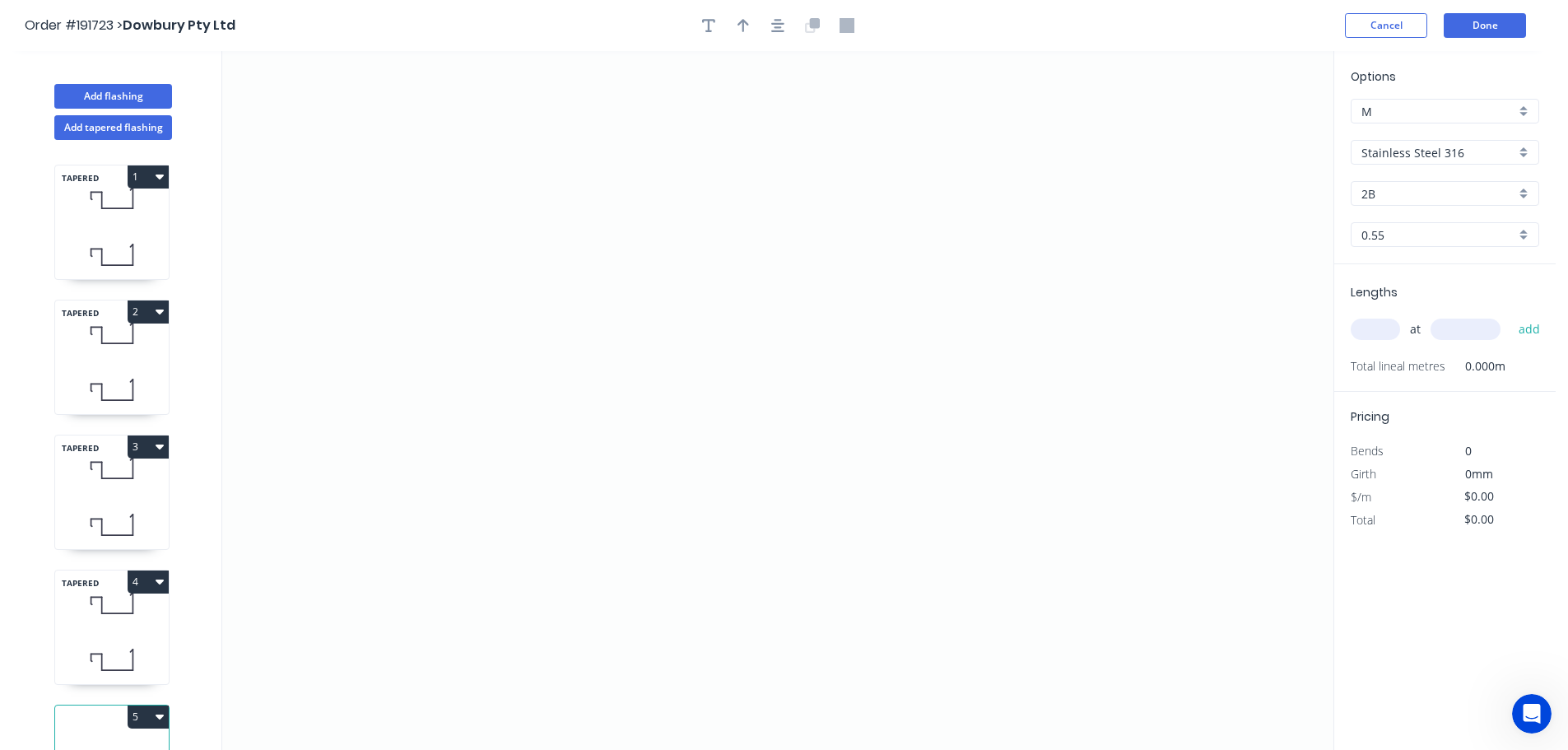
click at [1391, 153] on input "Stainless Steel 316" at bounding box center [1437, 153] width 154 height 17
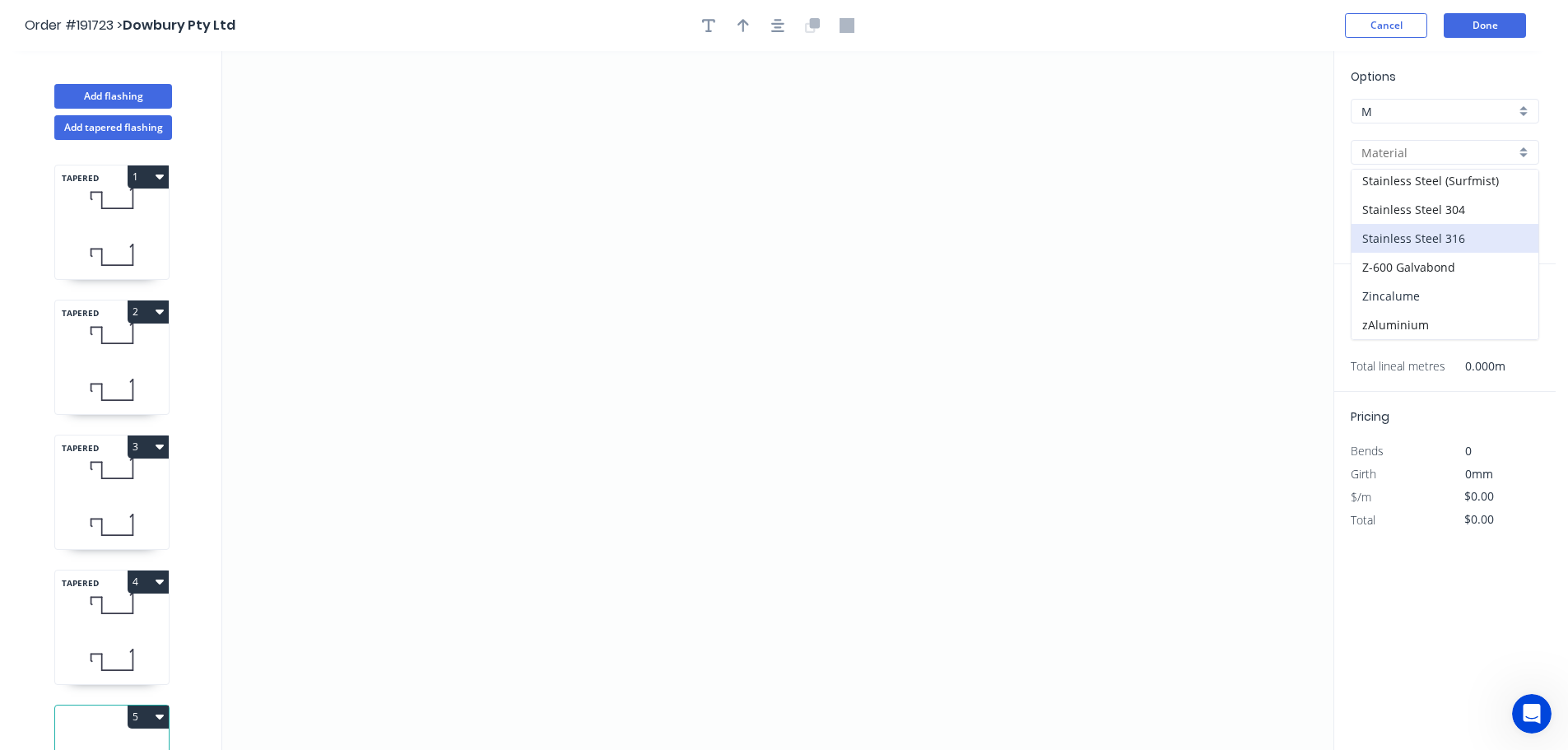
click at [1405, 291] on div "Zincalume" at bounding box center [1444, 296] width 187 height 29
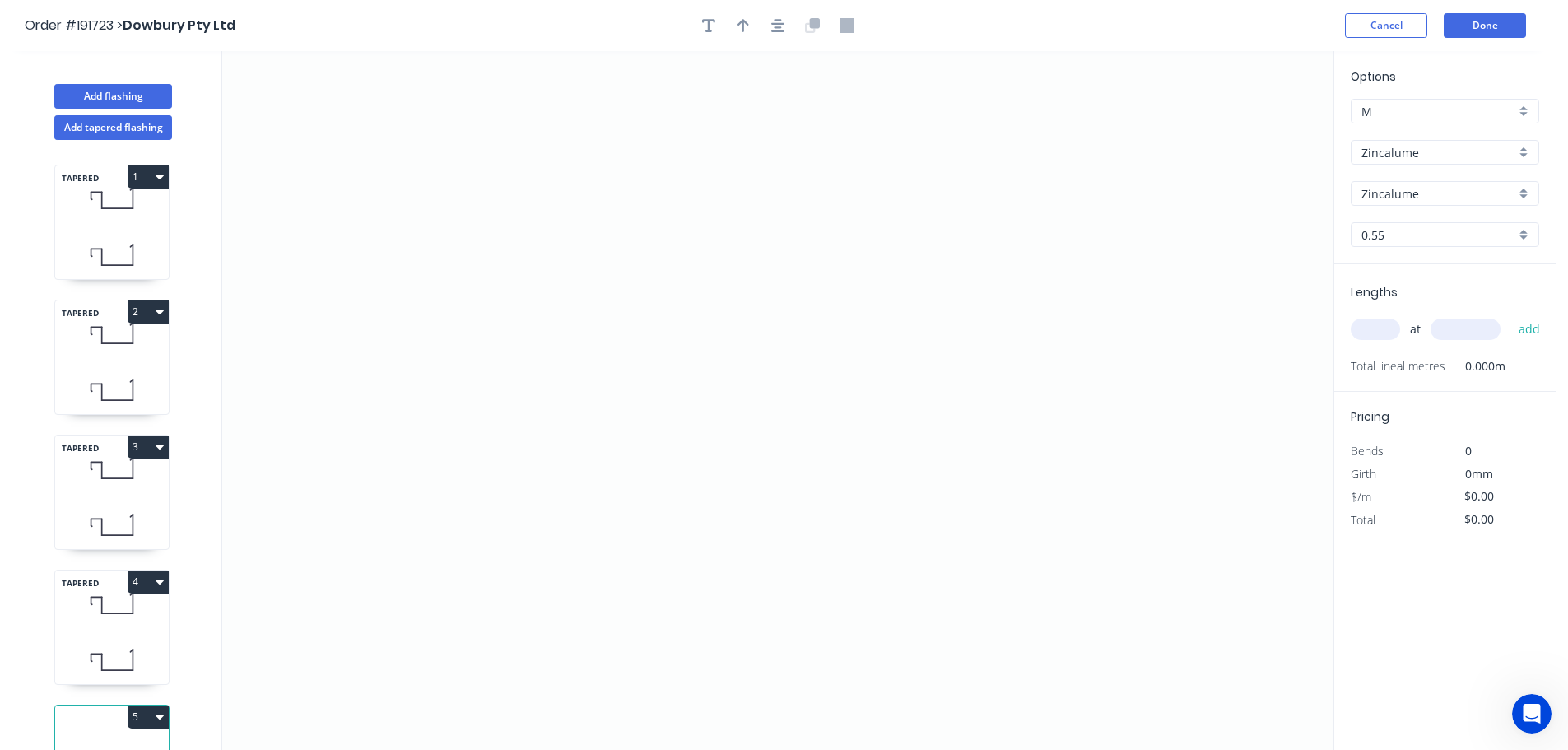
click at [1375, 327] on input "text" at bounding box center [1374, 329] width 49 height 21
click at [1510, 315] on button "add" at bounding box center [1529, 329] width 39 height 28
drag, startPoint x: 507, startPoint y: 303, endPoint x: 519, endPoint y: 211, distance: 92.8
click at [508, 300] on icon "0" at bounding box center [778, 401] width 1111 height 699
click at [505, 112] on icon "0" at bounding box center [778, 401] width 1111 height 699
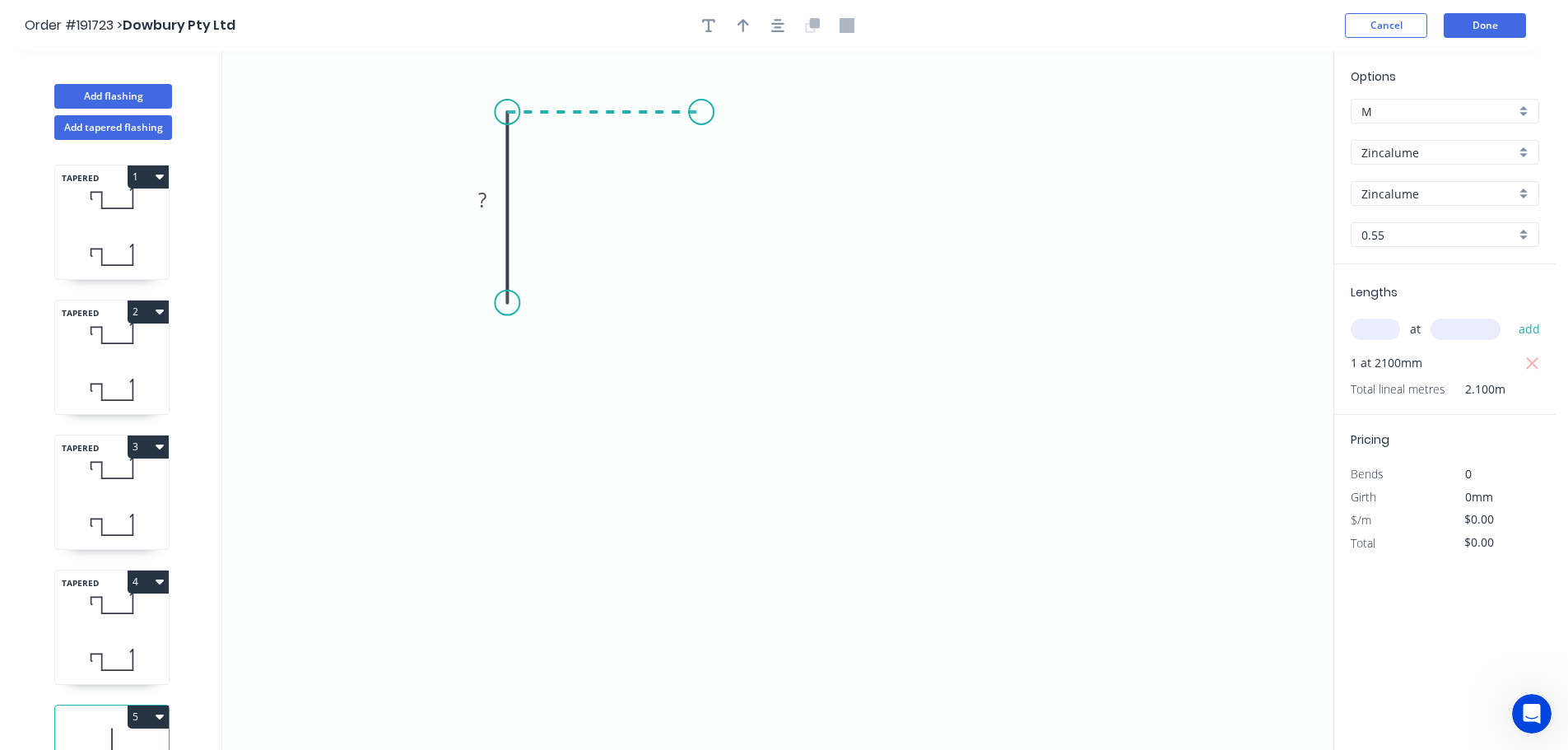
click at [701, 110] on icon "0 ?" at bounding box center [778, 401] width 1111 height 699
click at [690, 598] on icon "0 ? ?" at bounding box center [778, 401] width 1111 height 699
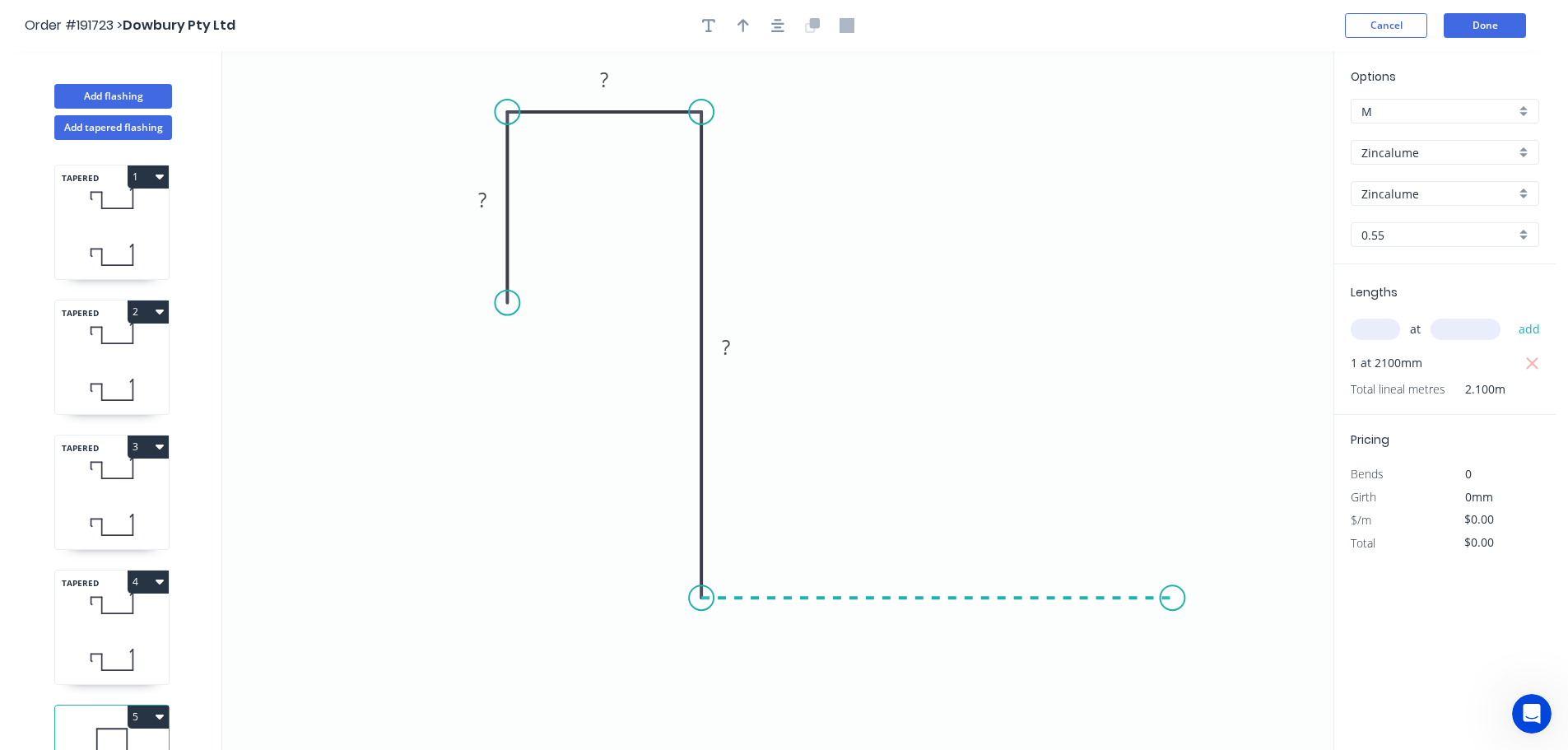
click at [1173, 604] on icon "0 ? ? ?" at bounding box center [778, 401] width 1111 height 699
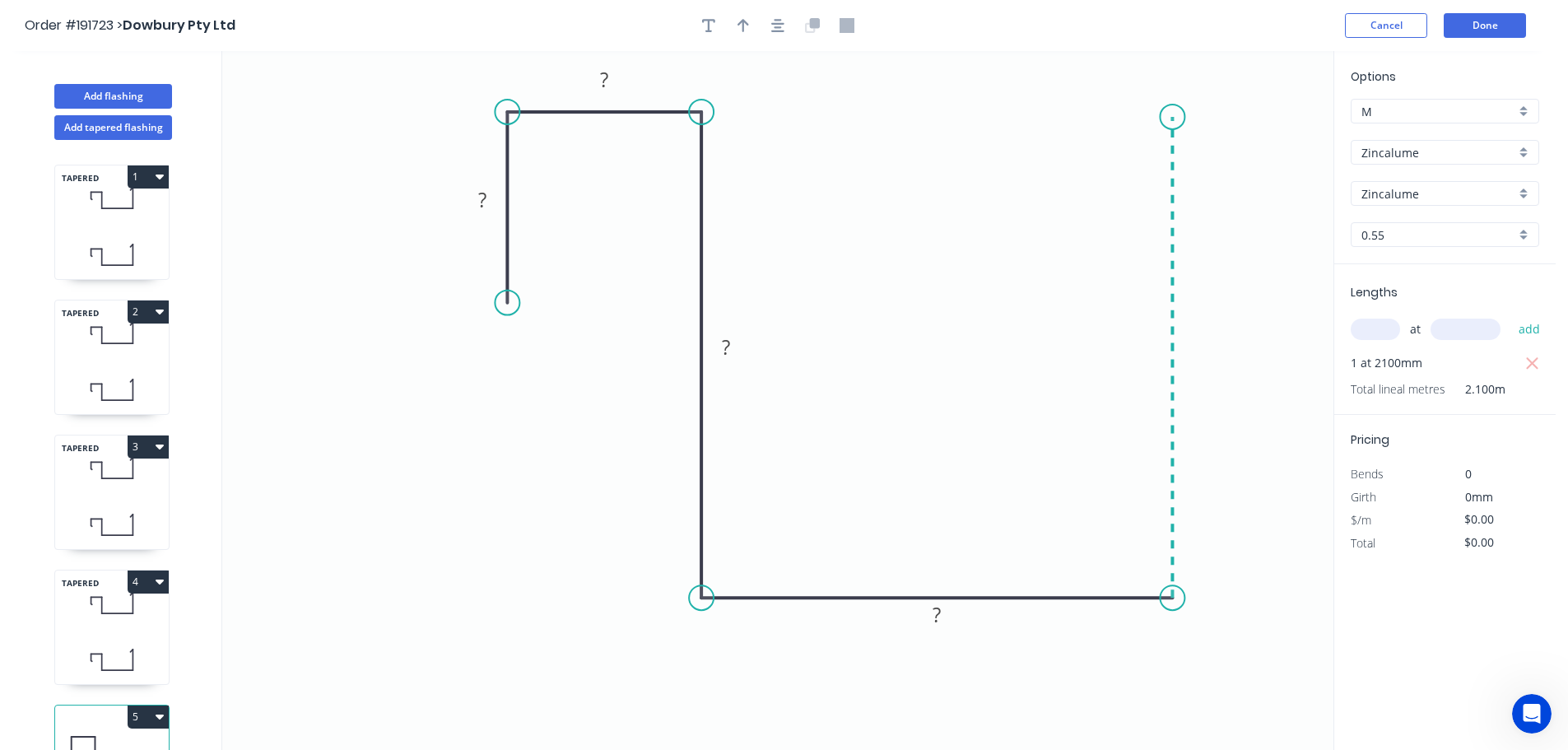
click at [1167, 117] on icon "0 ? ? ? ?" at bounding box center [778, 401] width 1111 height 699
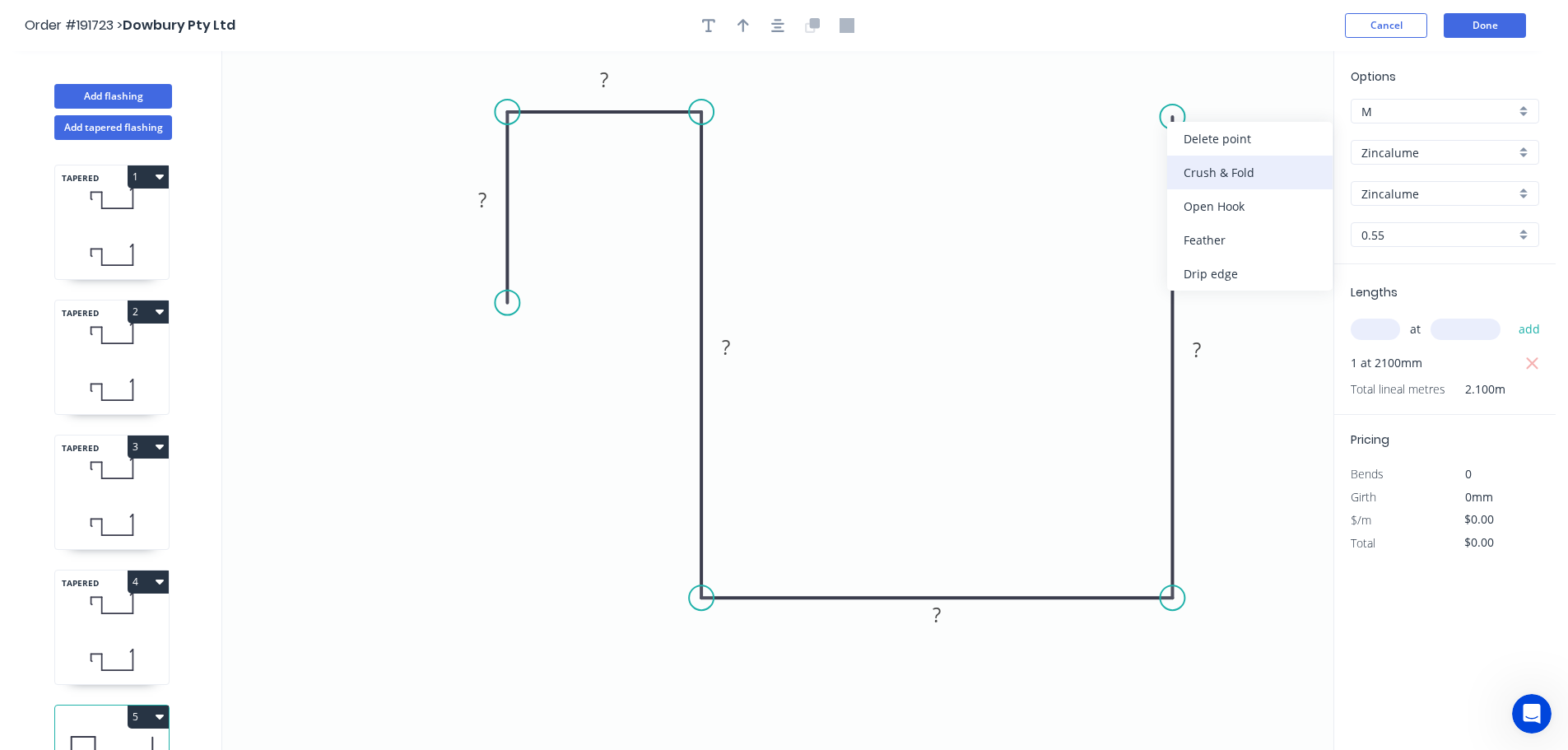
click at [1199, 171] on div "Crush & Fold" at bounding box center [1250, 172] width 166 height 34
drag, startPoint x: 1162, startPoint y: 84, endPoint x: 1131, endPoint y: 88, distance: 31.3
click at [1135, 86] on rect at bounding box center [1115, 89] width 66 height 34
click at [1122, 93] on tspan "10" at bounding box center [1122, 90] width 23 height 27
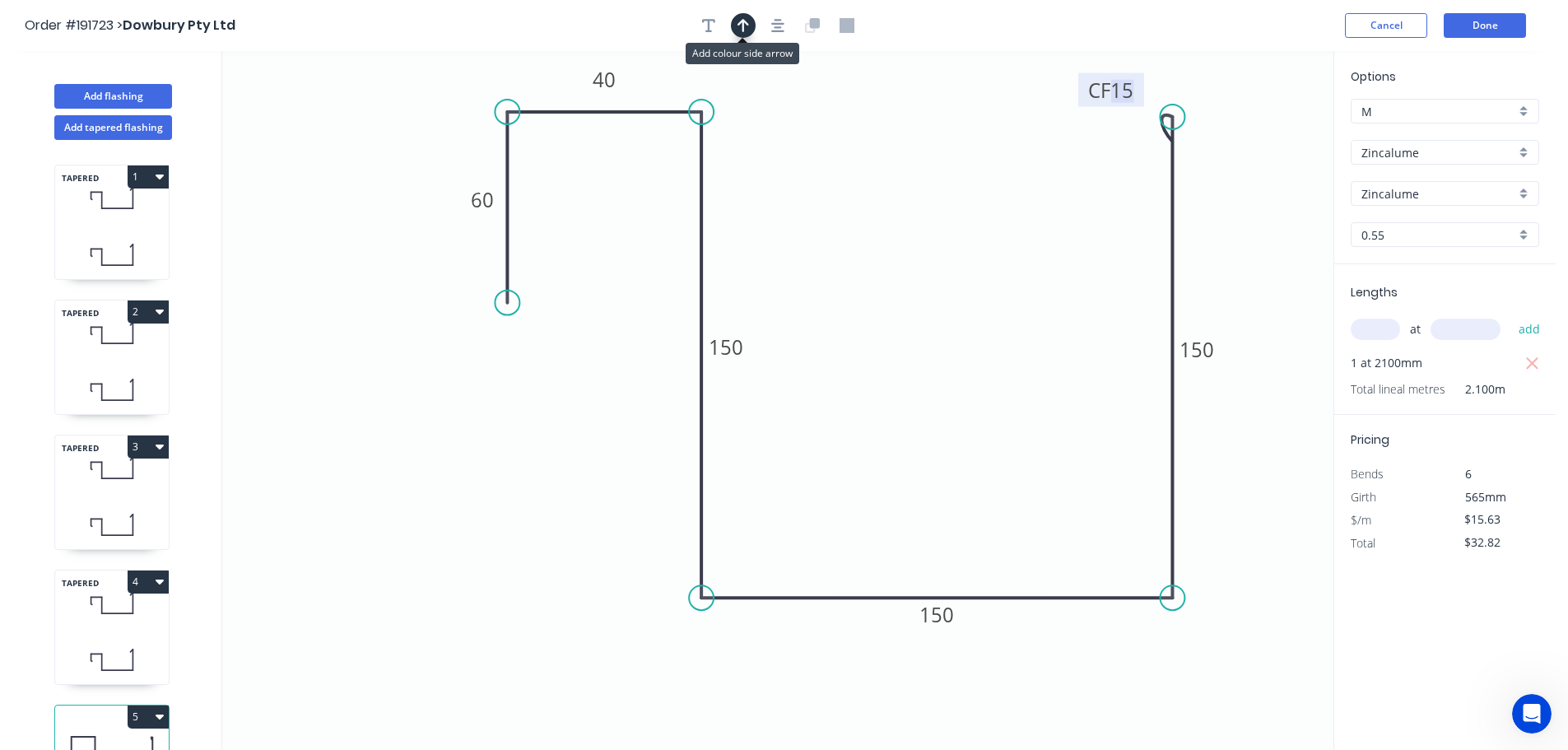
click at [744, 33] on button "button" at bounding box center [743, 26] width 25 height 25
click at [1250, 133] on icon at bounding box center [1250, 114] width 15 height 52
drag, startPoint x: 1250, startPoint y: 133, endPoint x: 1268, endPoint y: 248, distance: 116.4
click at [1266, 224] on icon at bounding box center [1272, 199] width 47 height 47
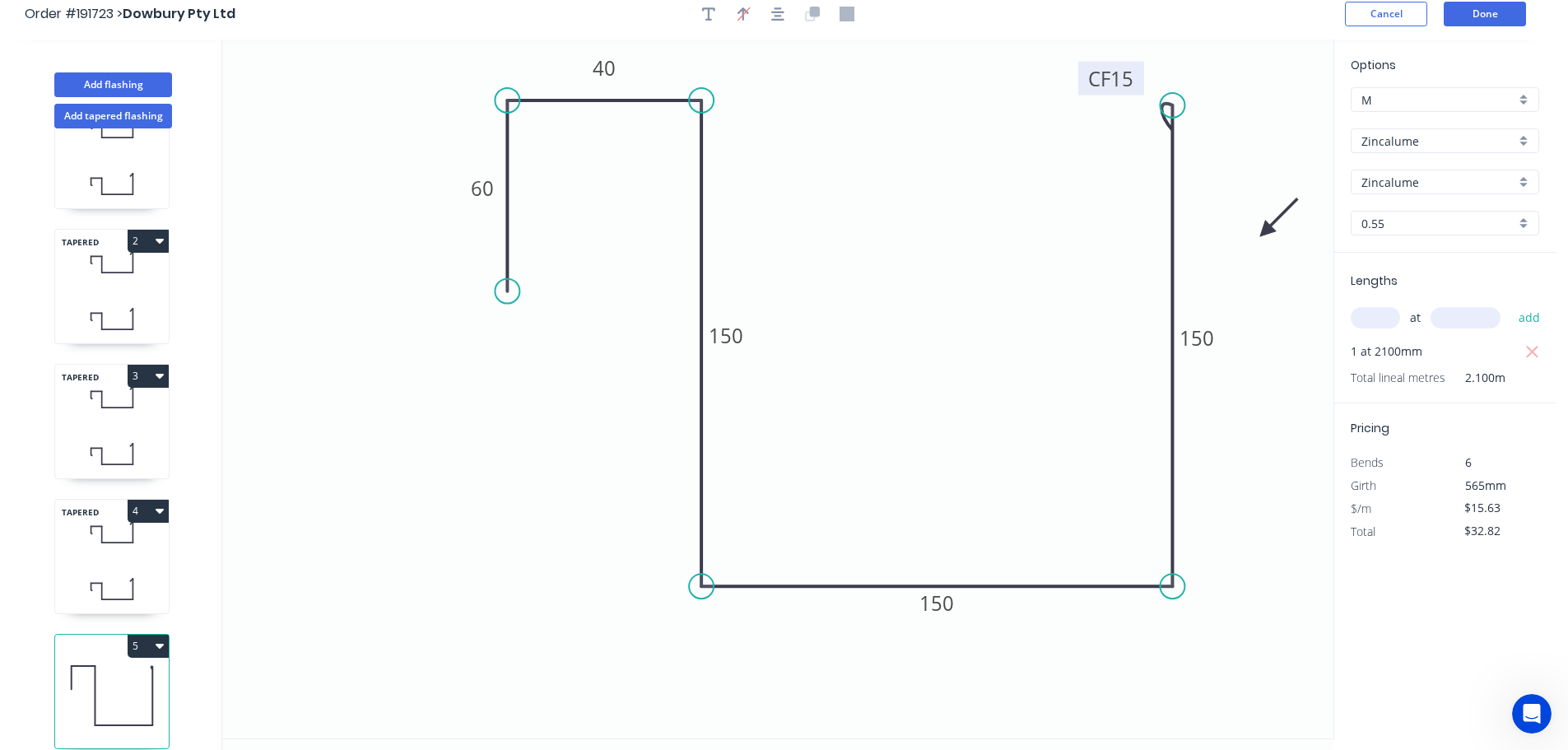
scroll to position [30, 0]
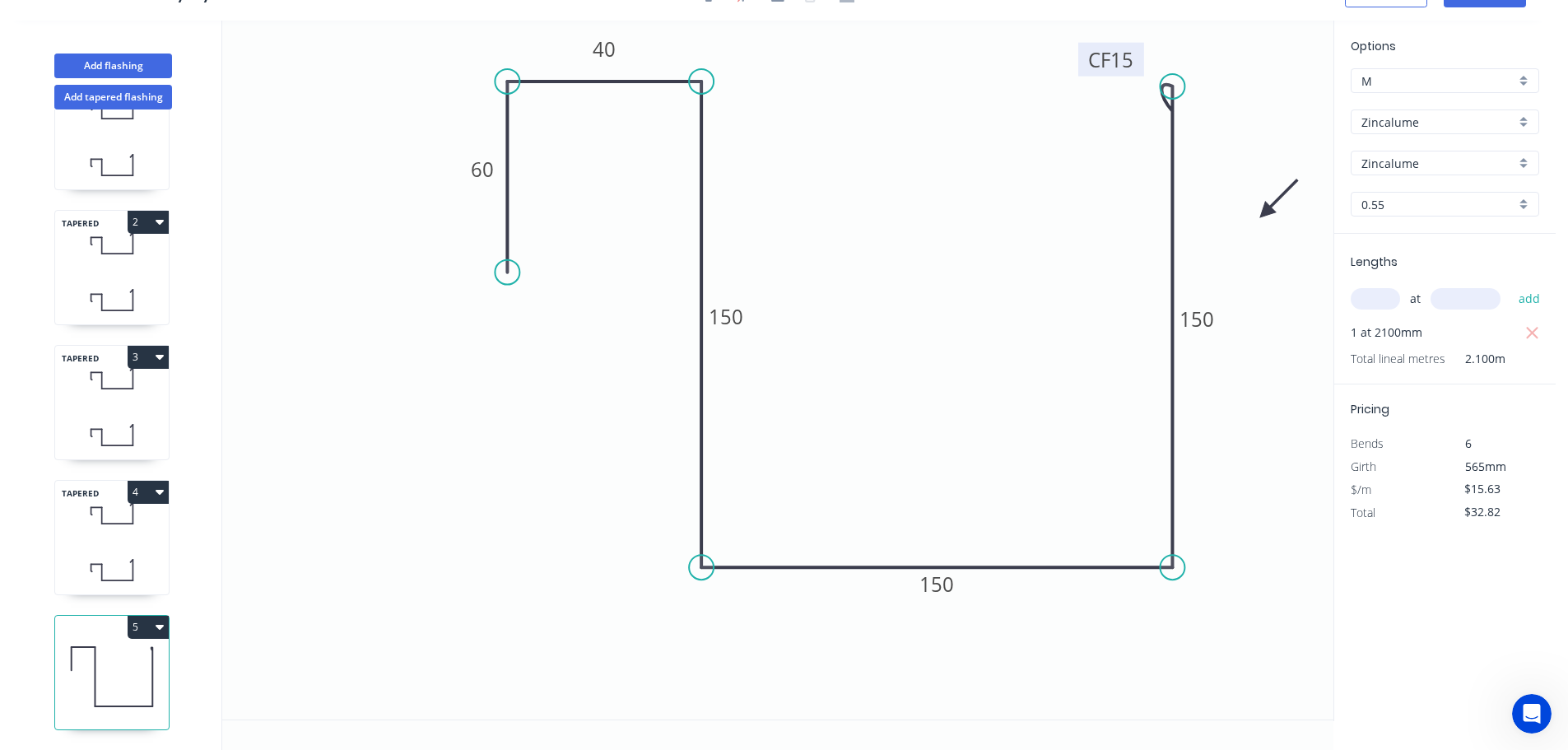
click at [161, 619] on icon "button" at bounding box center [160, 626] width 9 height 14
click at [56, 657] on div "Duplicate" at bounding box center [90, 668] width 127 height 24
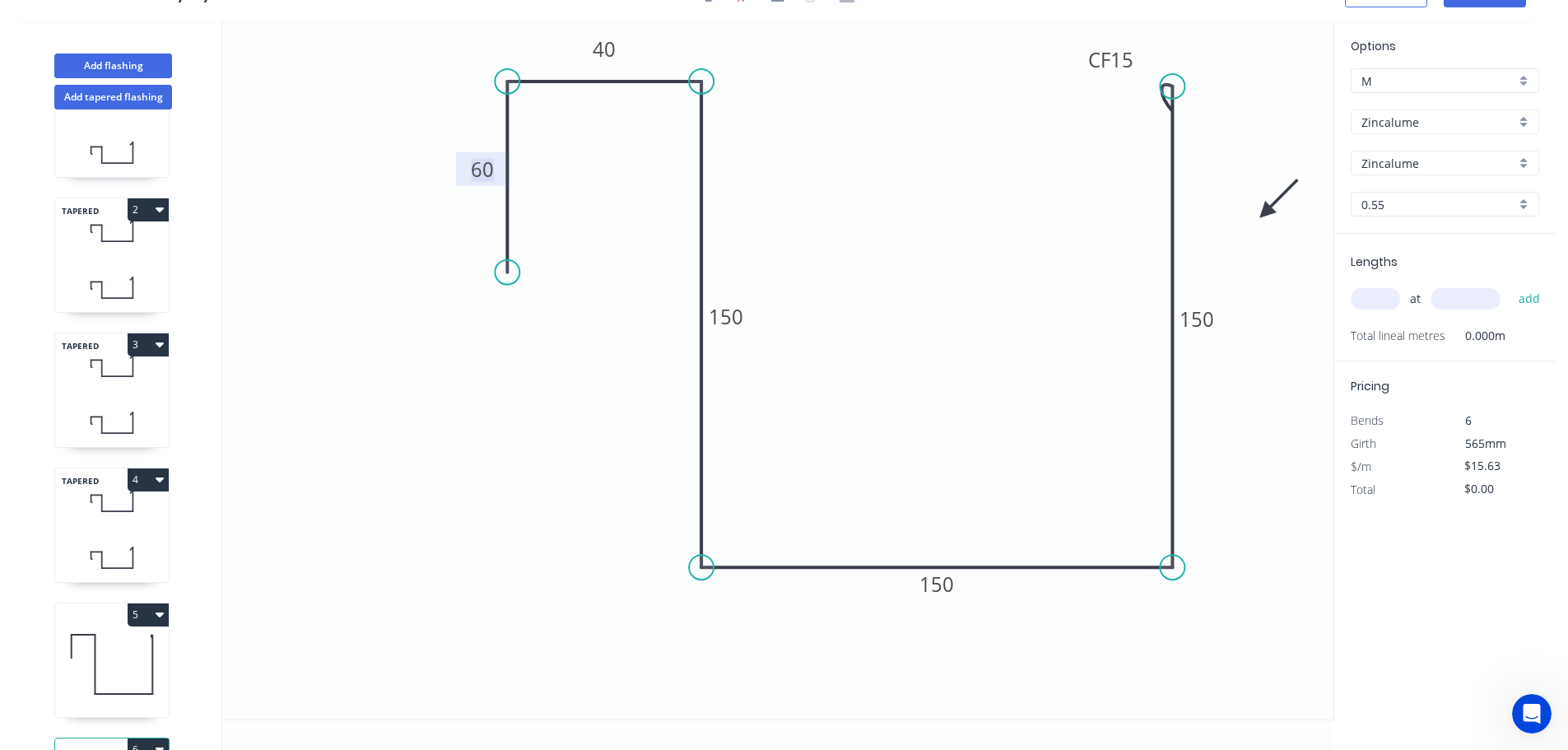
click at [483, 165] on tspan "60" at bounding box center [482, 169] width 23 height 27
click at [1362, 295] on input "text" at bounding box center [1374, 299] width 49 height 21
click at [1510, 285] on button "add" at bounding box center [1529, 298] width 39 height 28
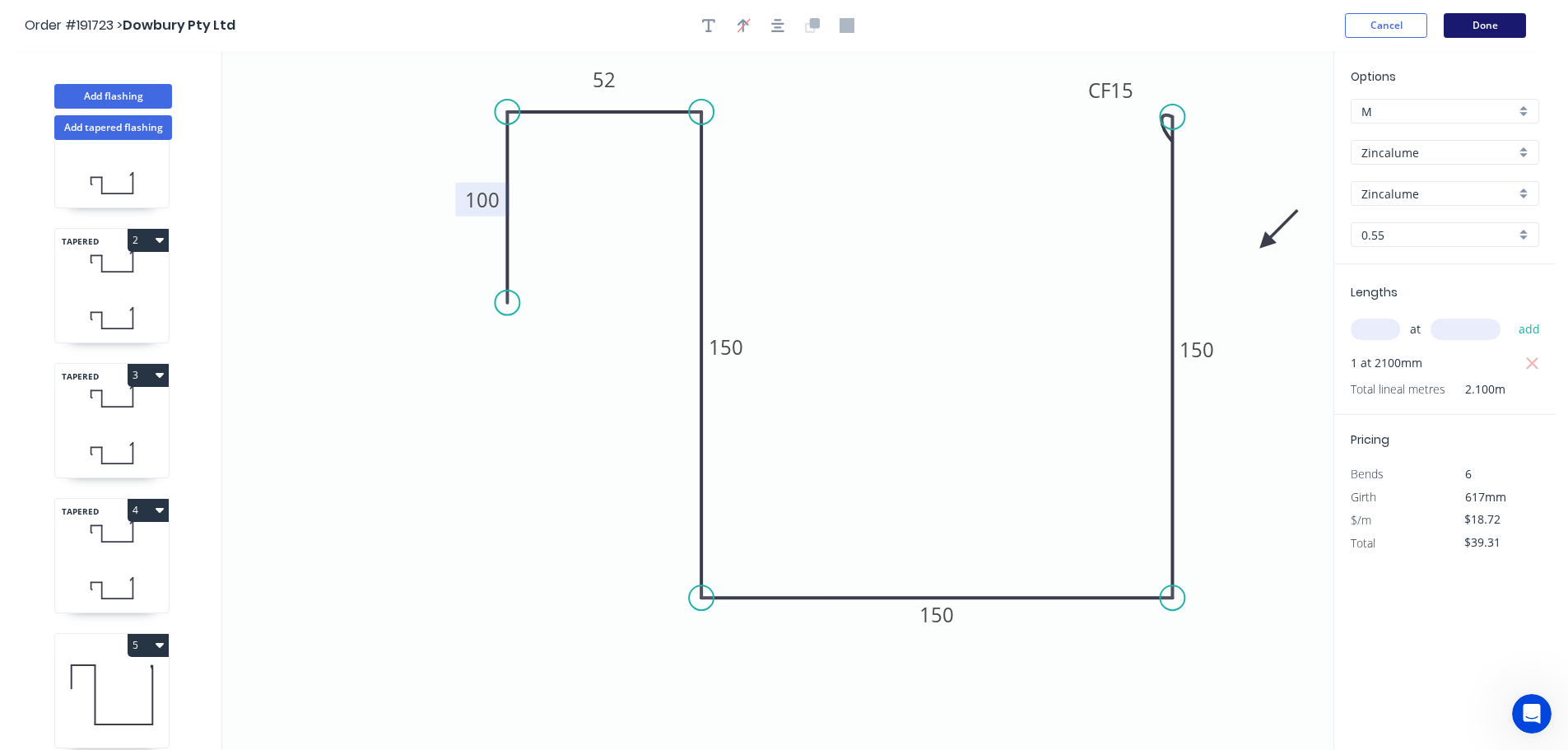
click at [1490, 20] on button "Done" at bounding box center [1484, 26] width 82 height 25
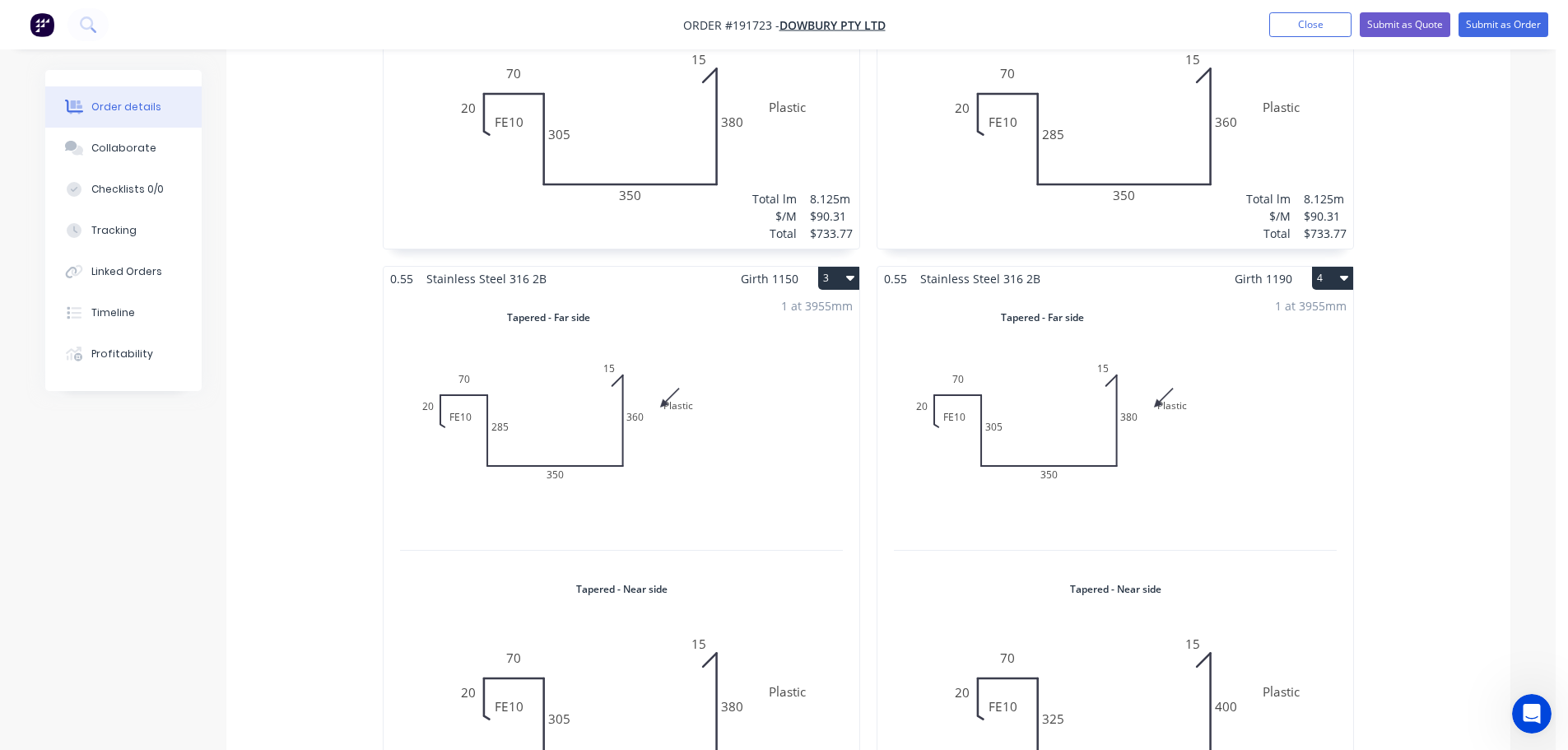
scroll to position [390, 0]
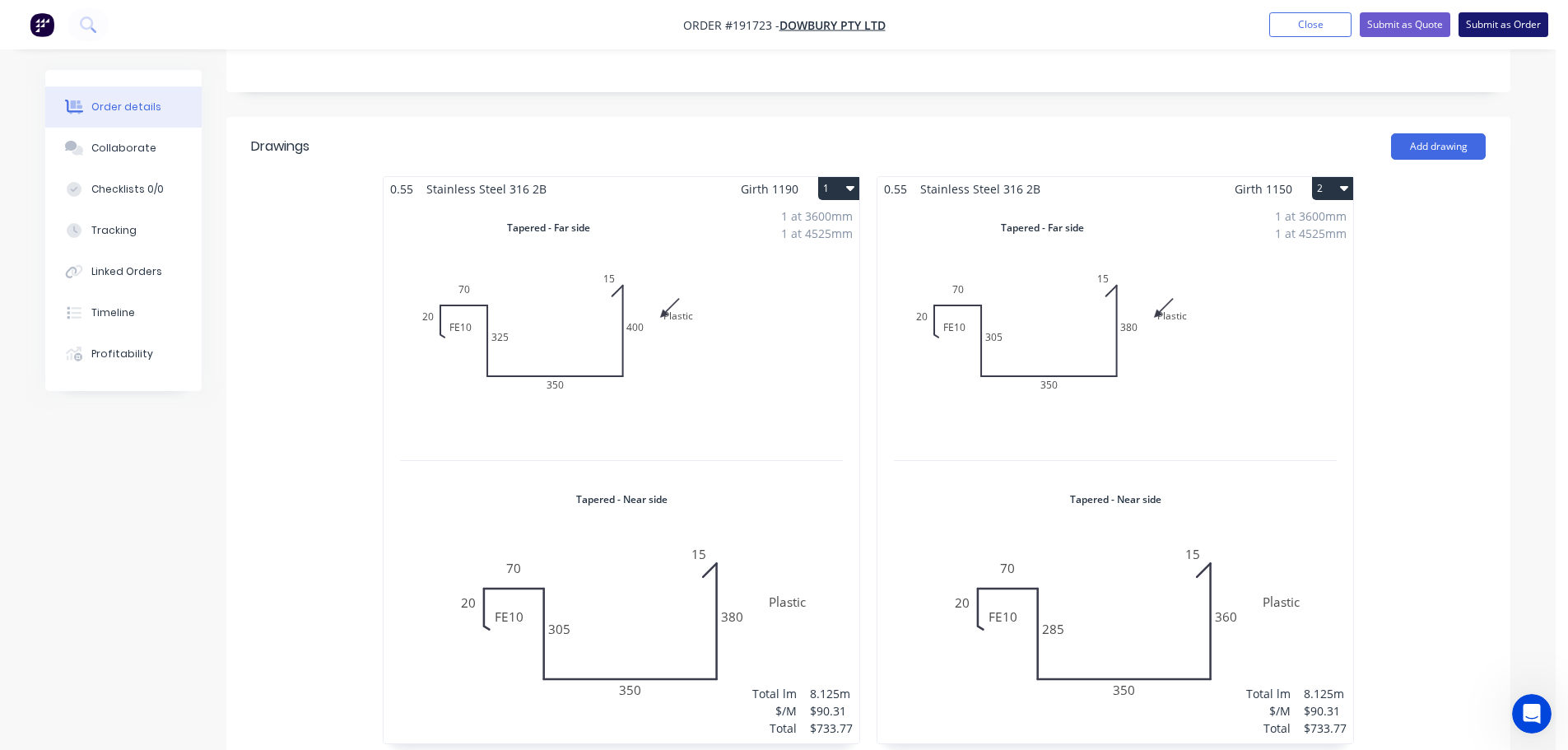
click at [1506, 20] on button "Submit as Order" at bounding box center [1503, 25] width 90 height 25
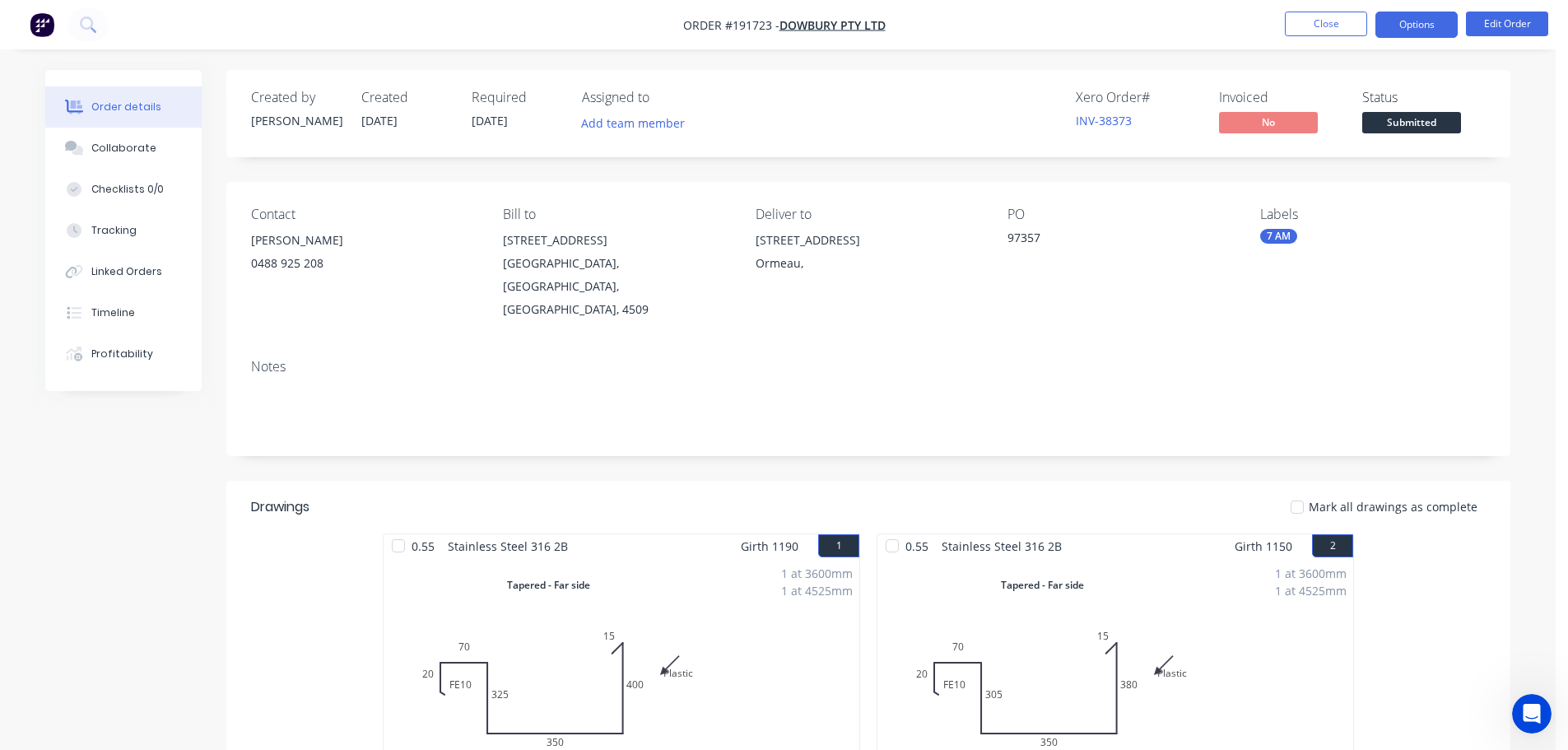
click at [1407, 25] on button "Options" at bounding box center [1416, 24] width 82 height 26
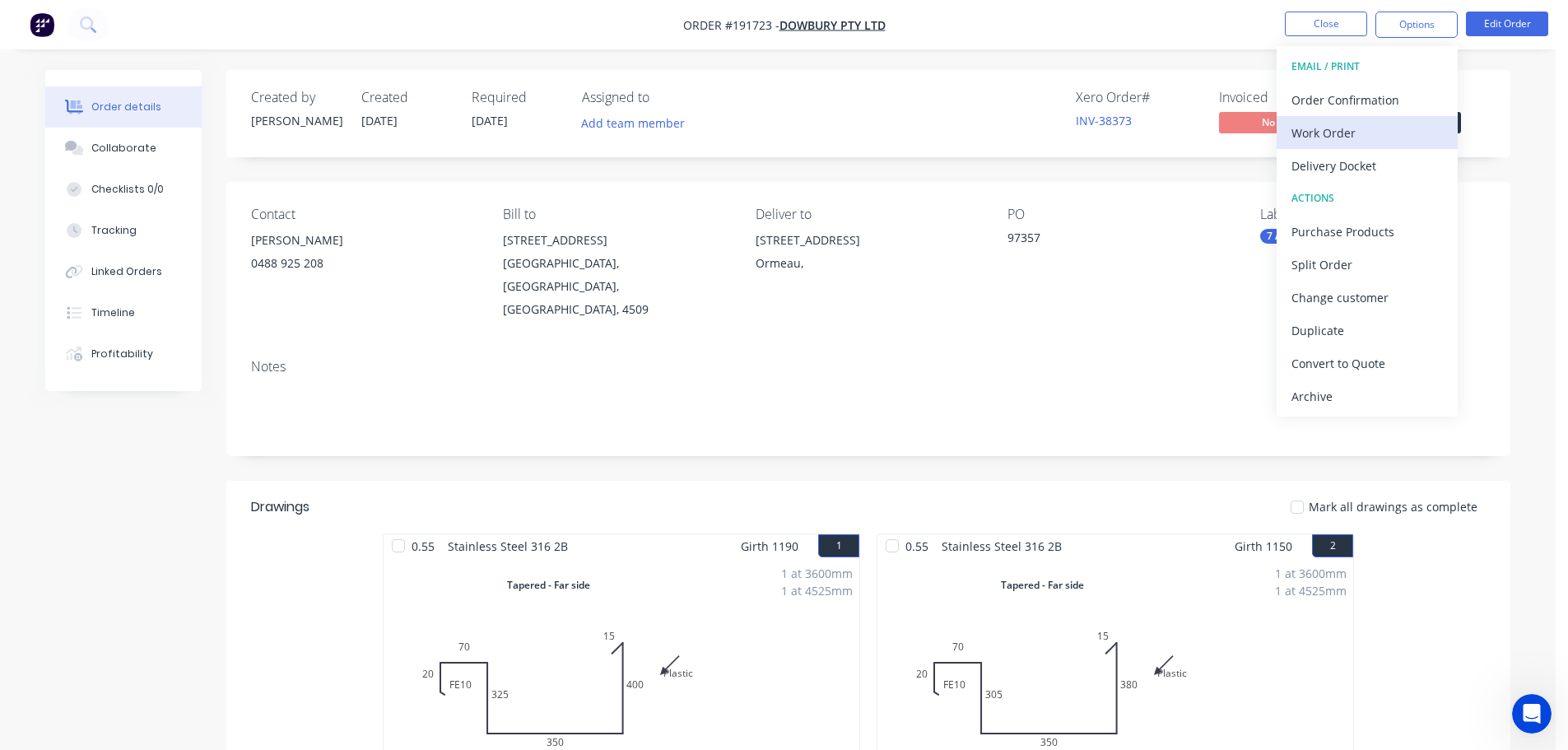
click at [1334, 136] on div "Work Order" at bounding box center [1367, 133] width 151 height 24
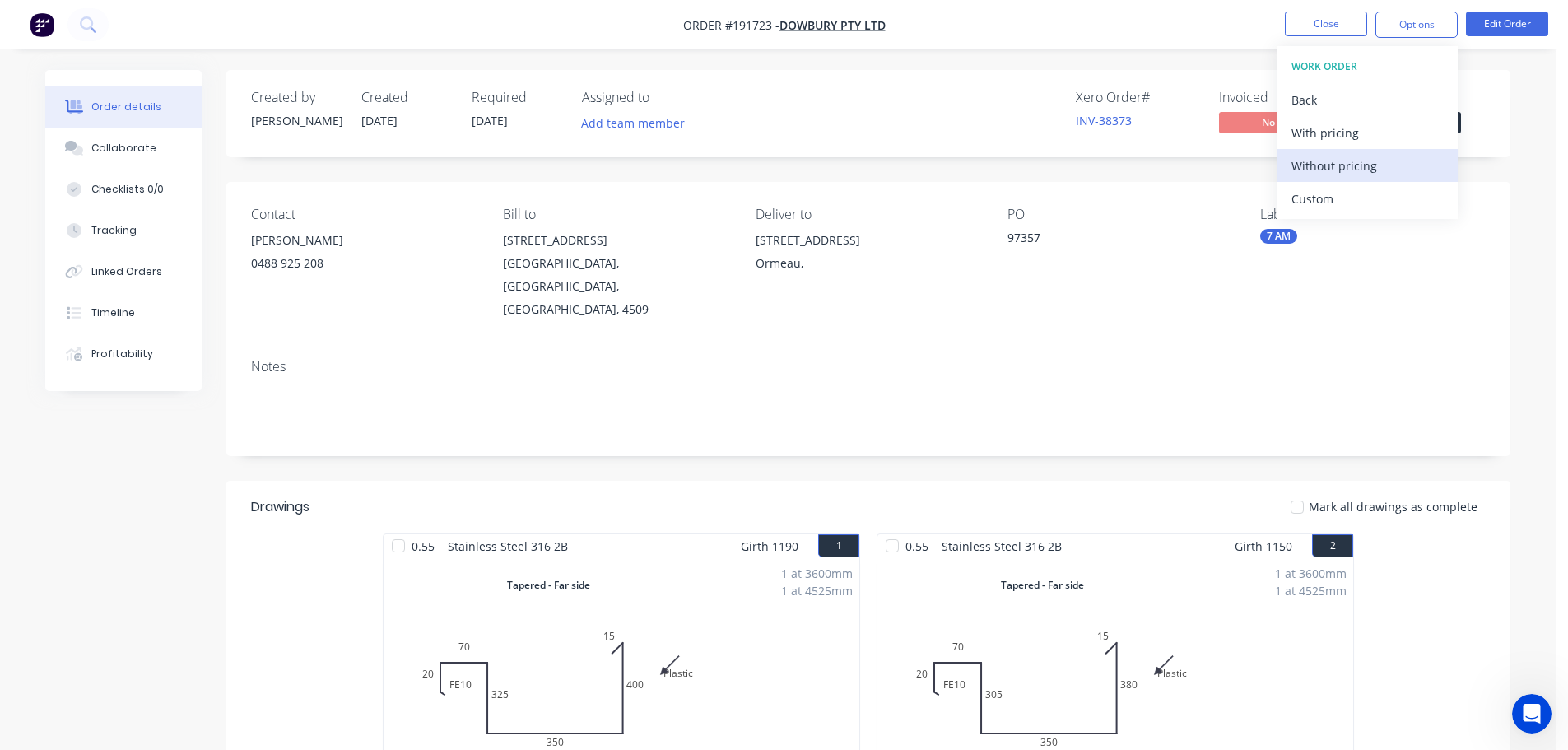
click at [1342, 172] on div "Without pricing" at bounding box center [1367, 165] width 151 height 24
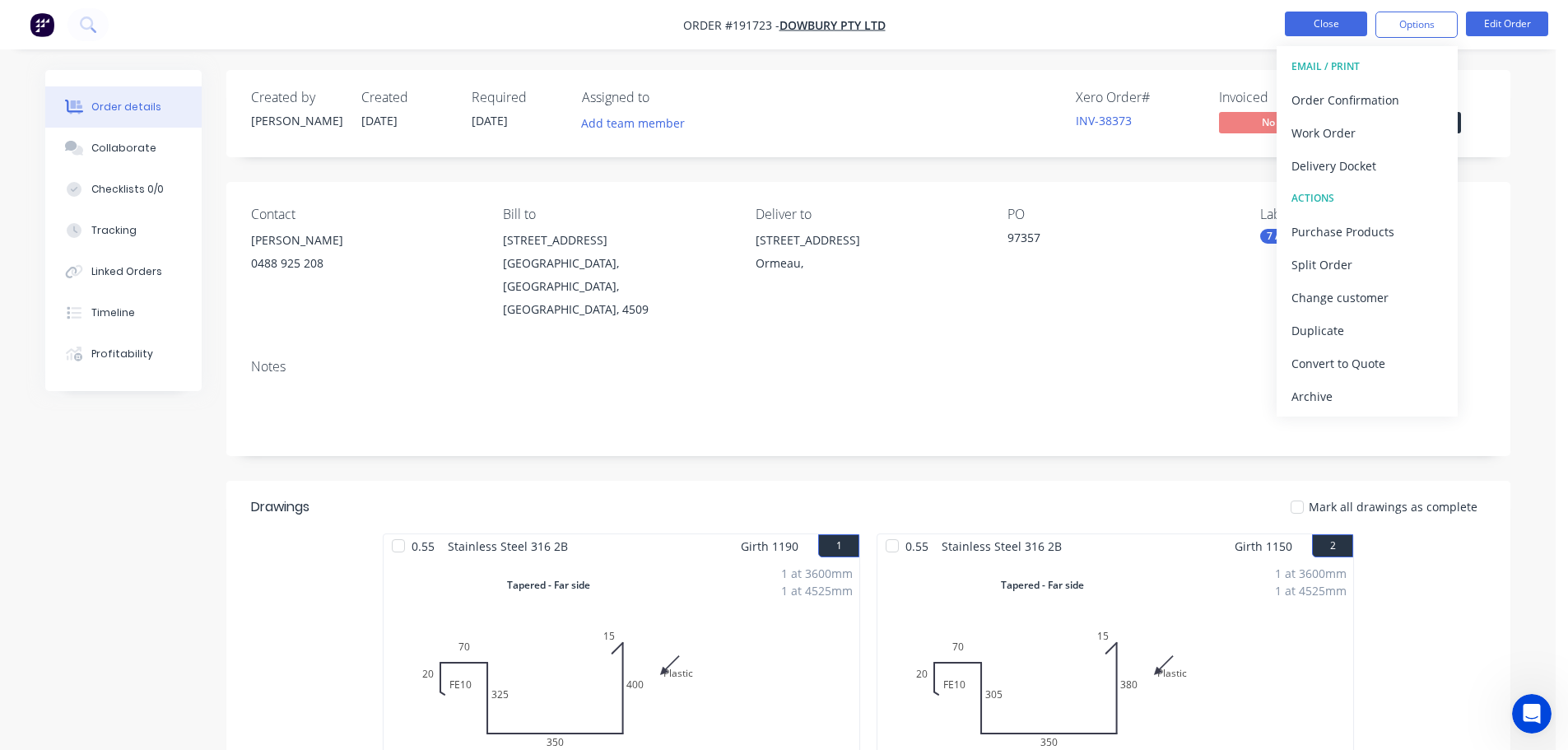
click at [1347, 18] on button "Close" at bounding box center [1325, 24] width 82 height 25
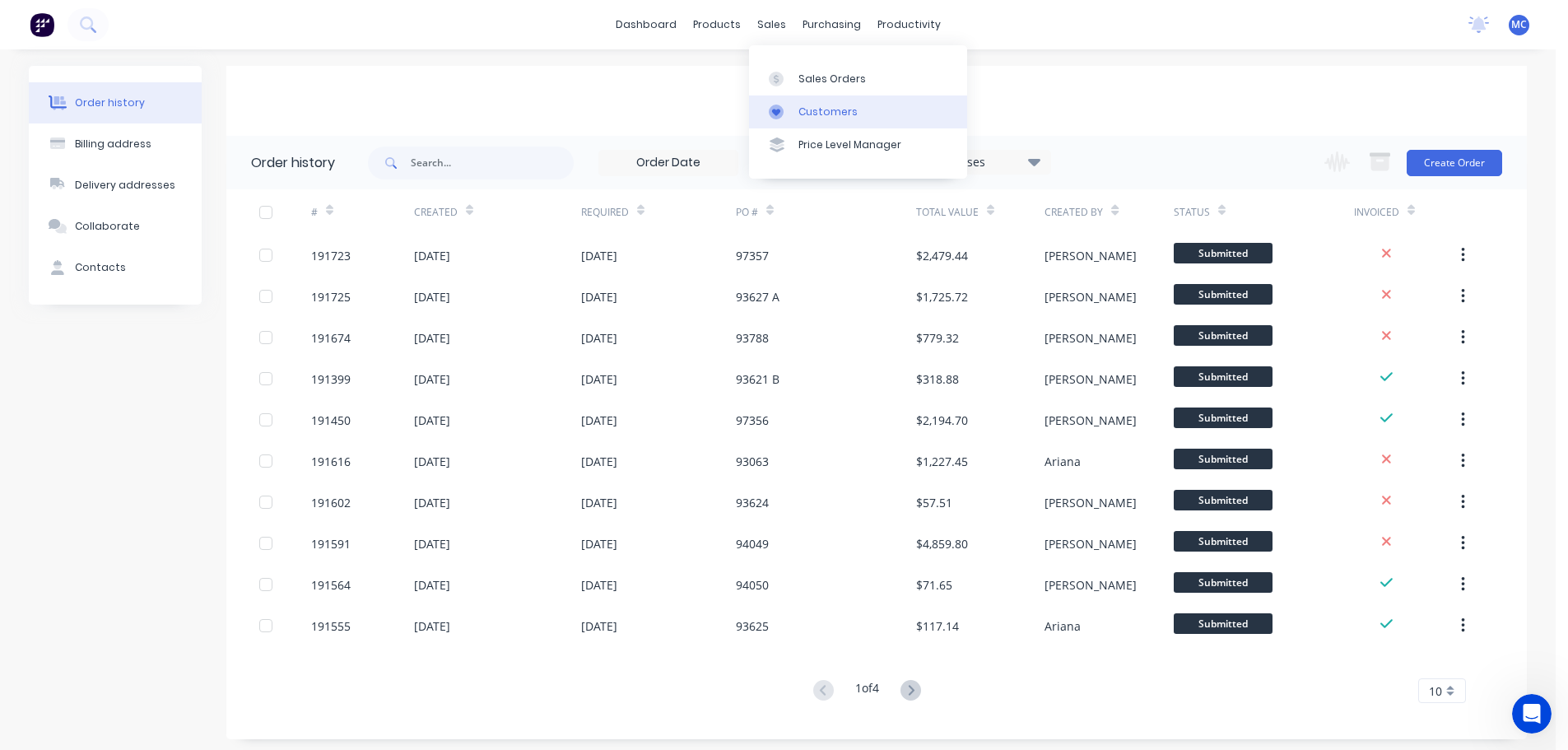
click at [832, 112] on div "Customers" at bounding box center [828, 111] width 59 height 15
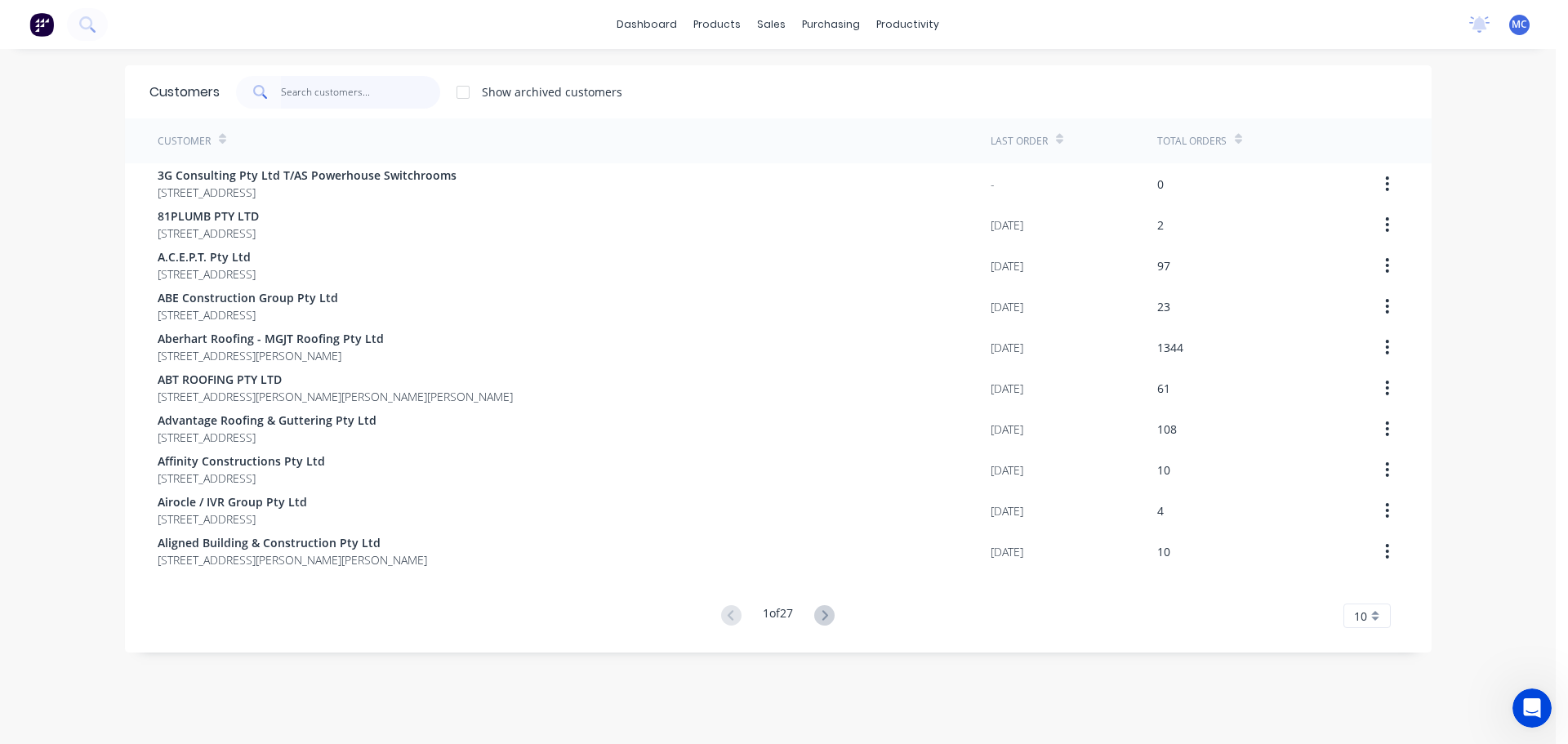
click at [301, 93] on input "text" at bounding box center [361, 92] width 159 height 33
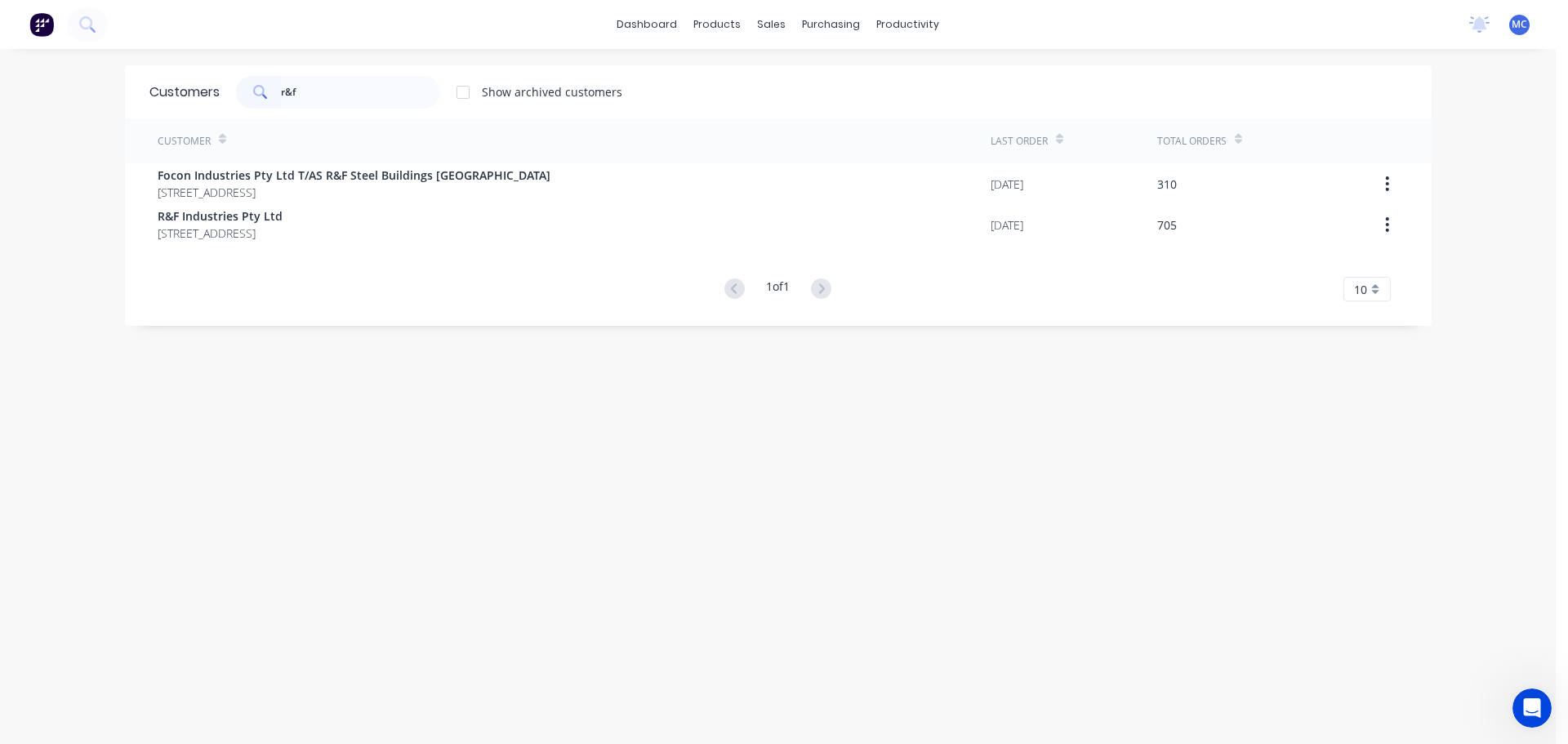
click at [235, 219] on span "R&F Industries Pty Ltd" at bounding box center [220, 216] width 125 height 17
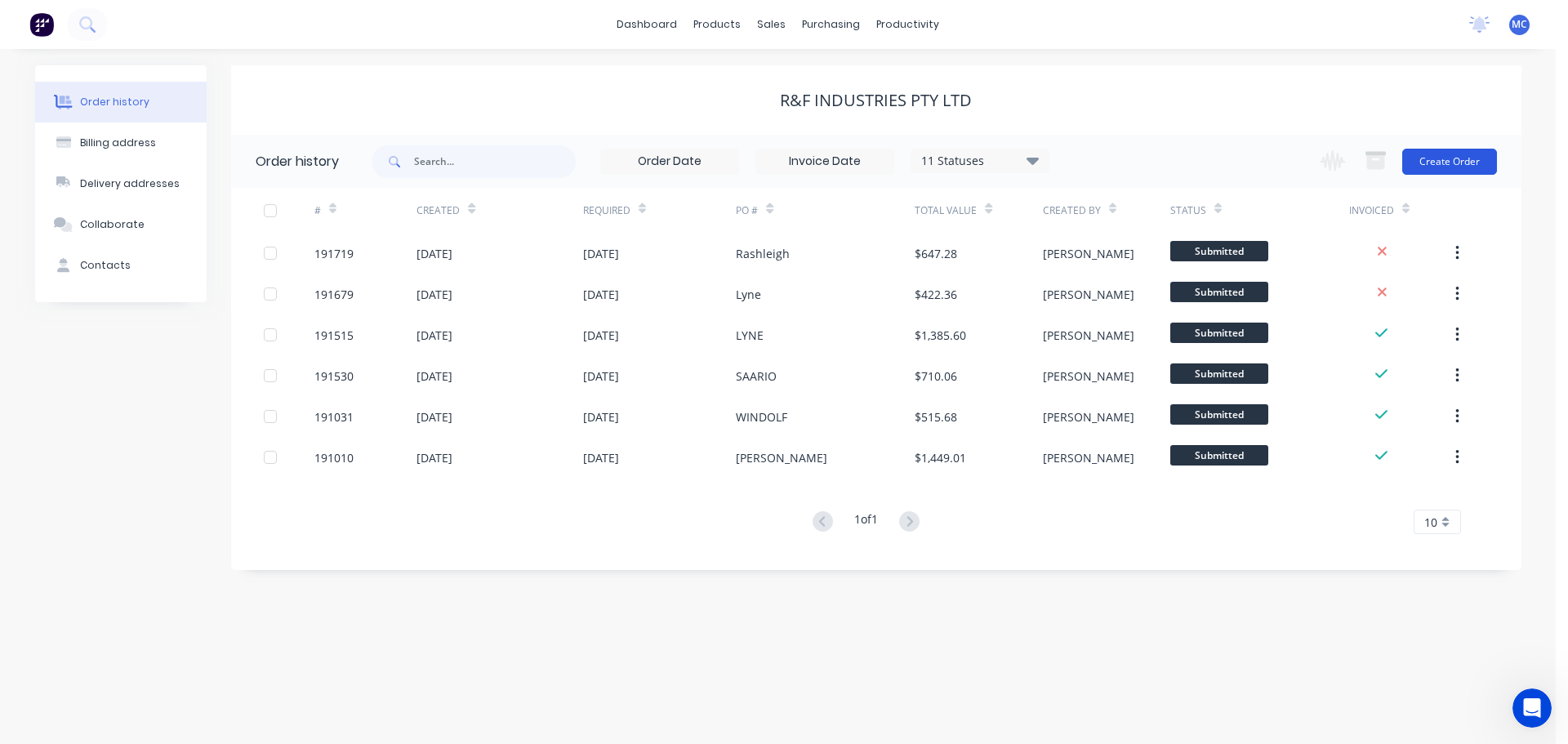
click at [1474, 159] on button "Create Order" at bounding box center [1449, 161] width 95 height 26
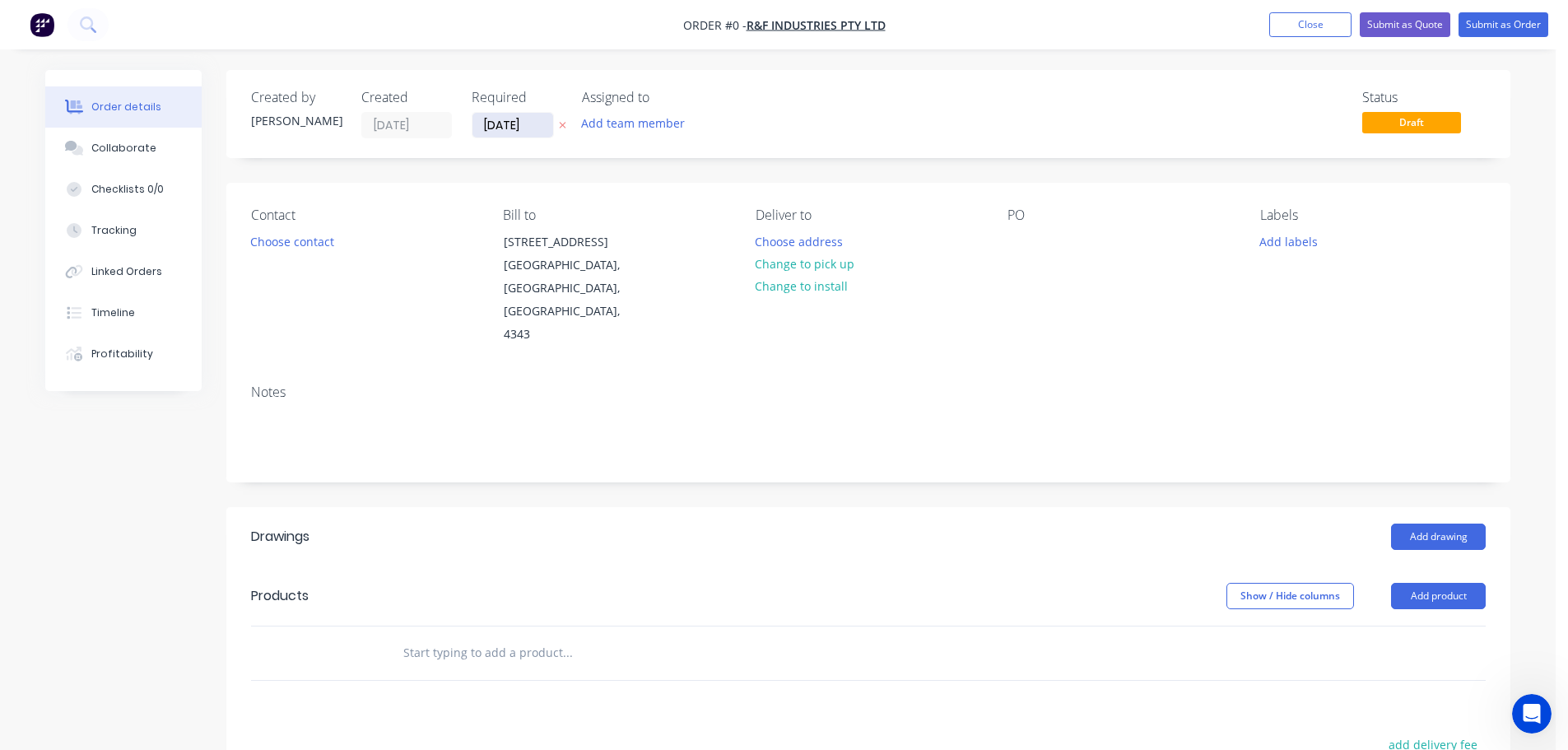
click at [512, 125] on input "[DATE]" at bounding box center [512, 125] width 80 height 25
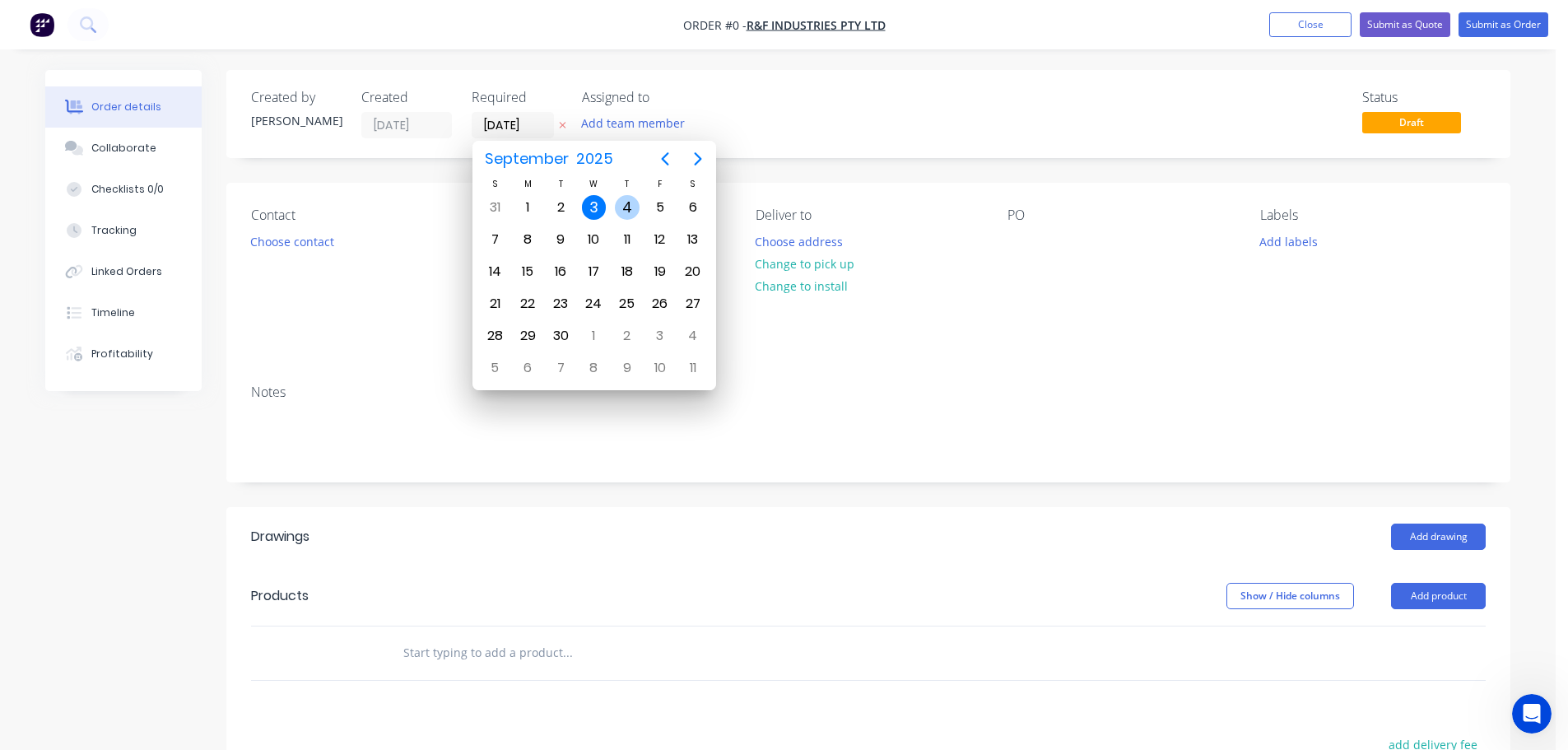
click at [624, 201] on div "4" at bounding box center [627, 208] width 25 height 25
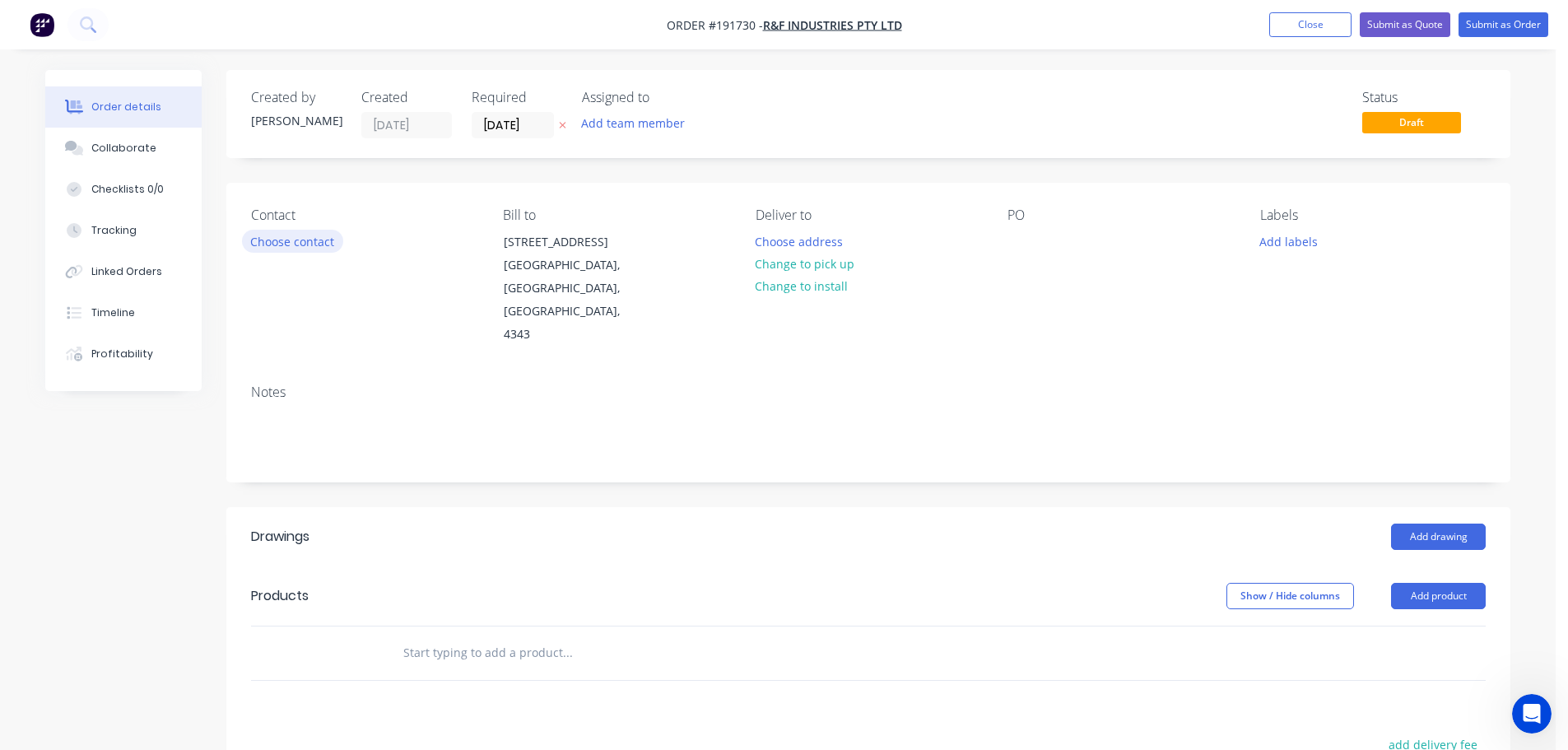
click at [303, 245] on button "Choose contact" at bounding box center [292, 240] width 102 height 22
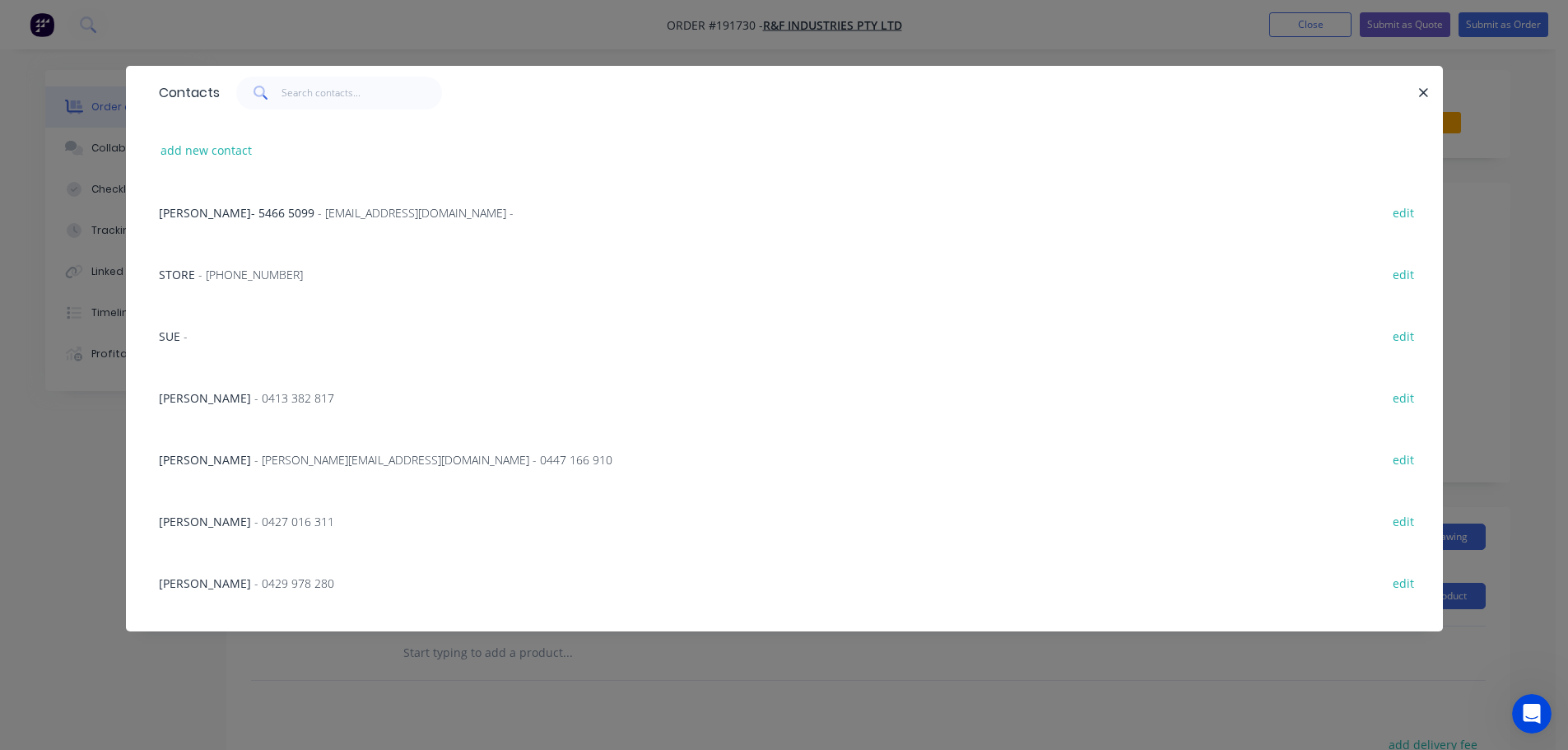
click at [256, 274] on span "- [PHONE_NUMBER]" at bounding box center [251, 275] width 105 height 15
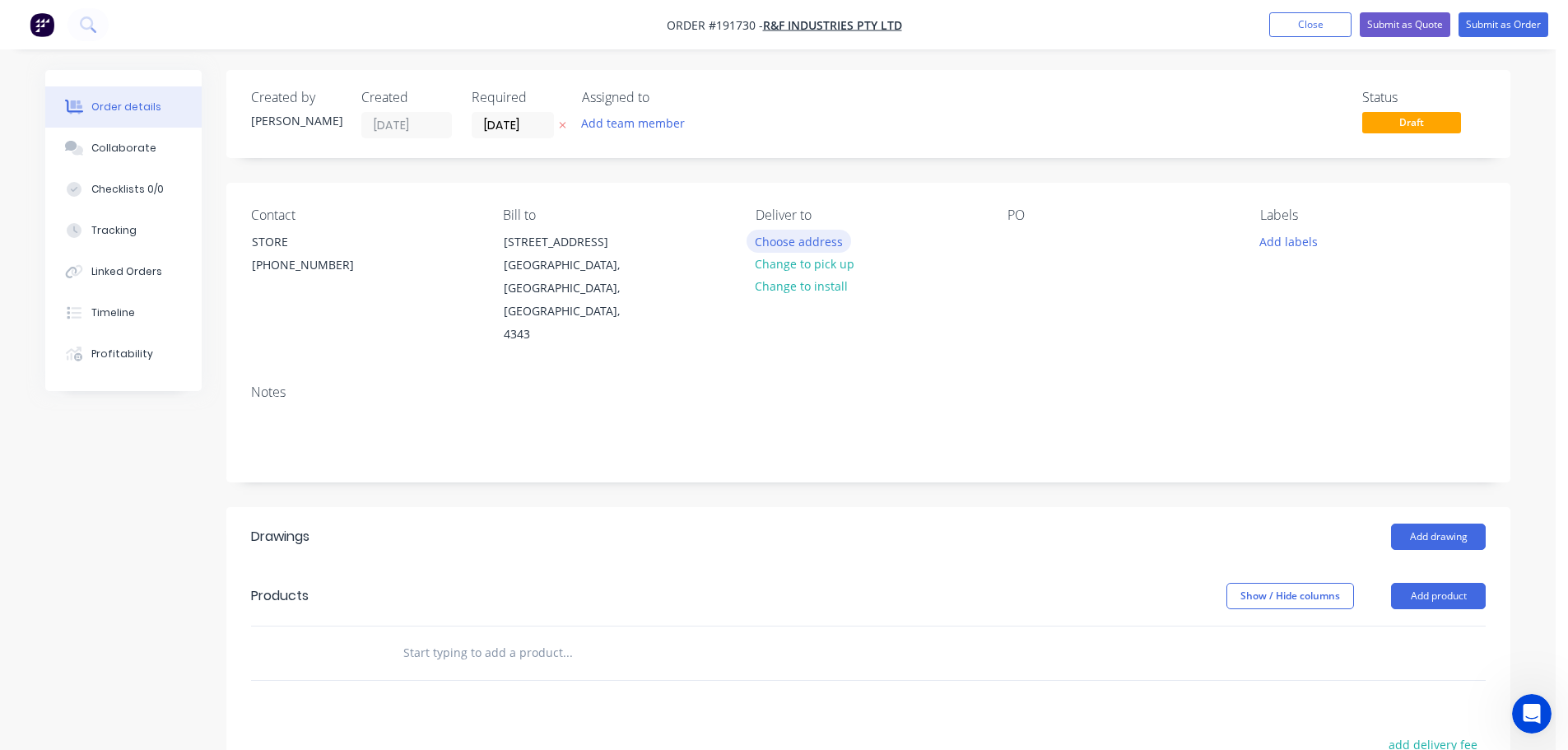
click at [812, 235] on button "Choose address" at bounding box center [799, 240] width 106 height 22
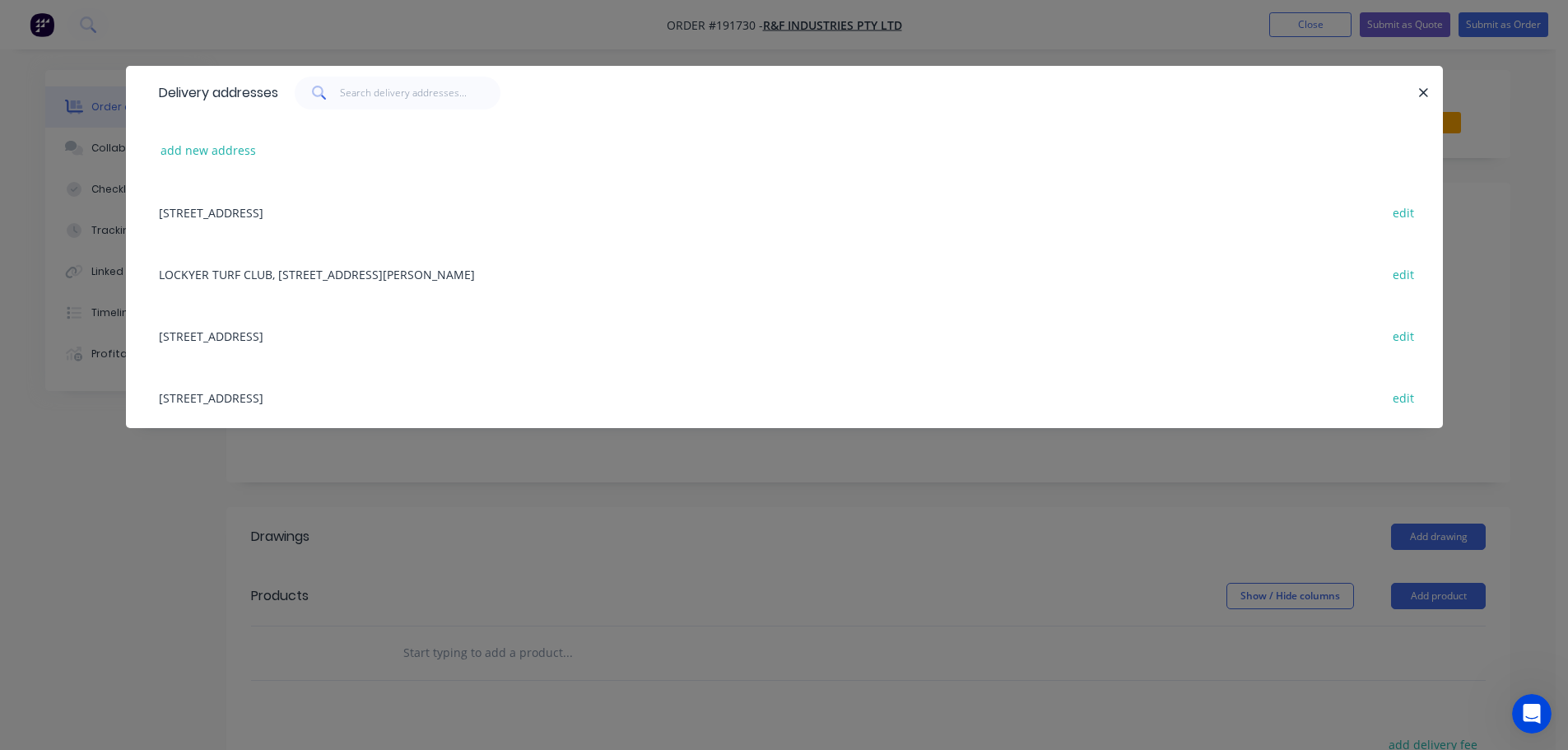
click at [288, 397] on div "[STREET_ADDRESS] edit" at bounding box center [784, 397] width 1267 height 62
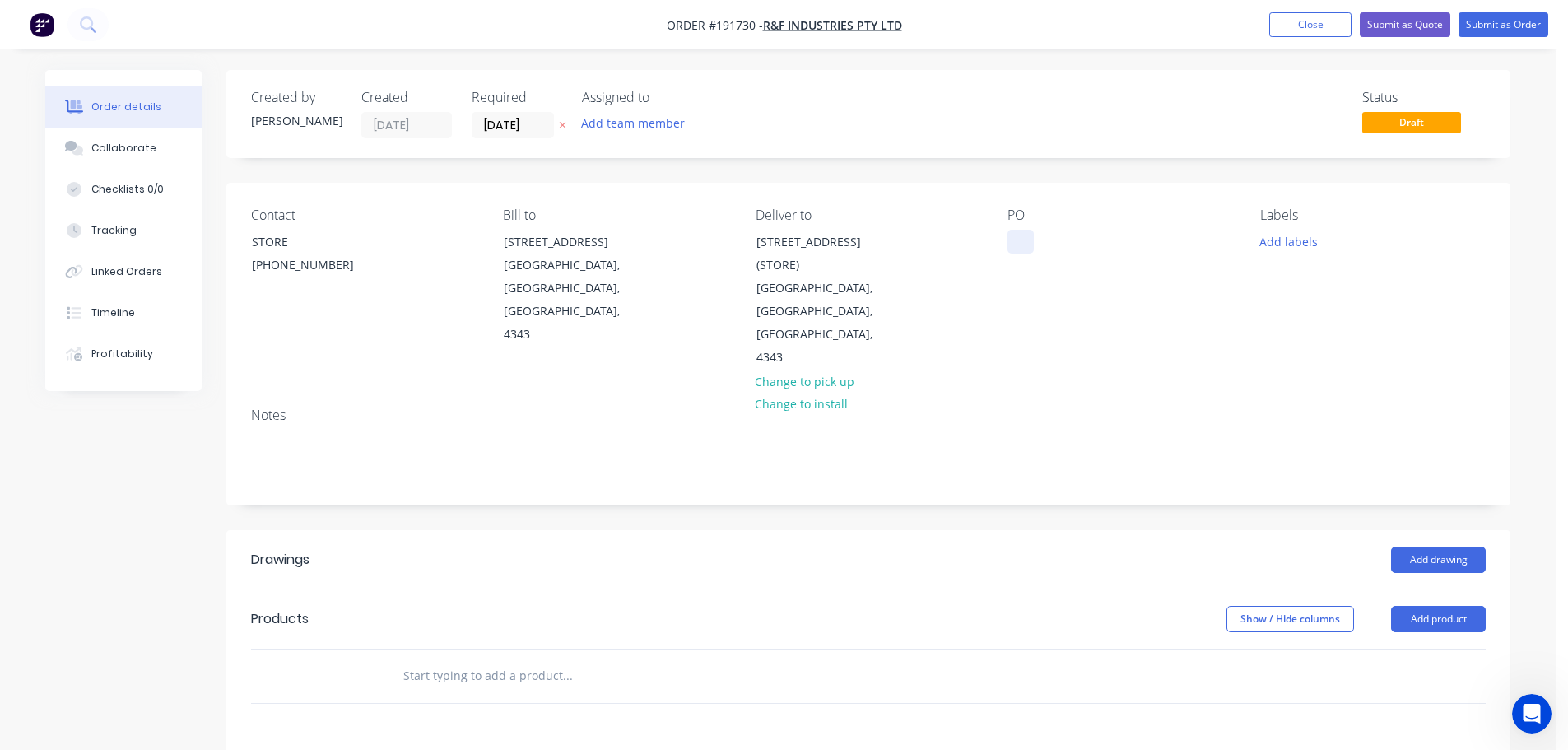
click at [1020, 240] on div at bounding box center [1020, 241] width 26 height 24
click at [1436, 547] on button "Add drawing" at bounding box center [1438, 559] width 95 height 26
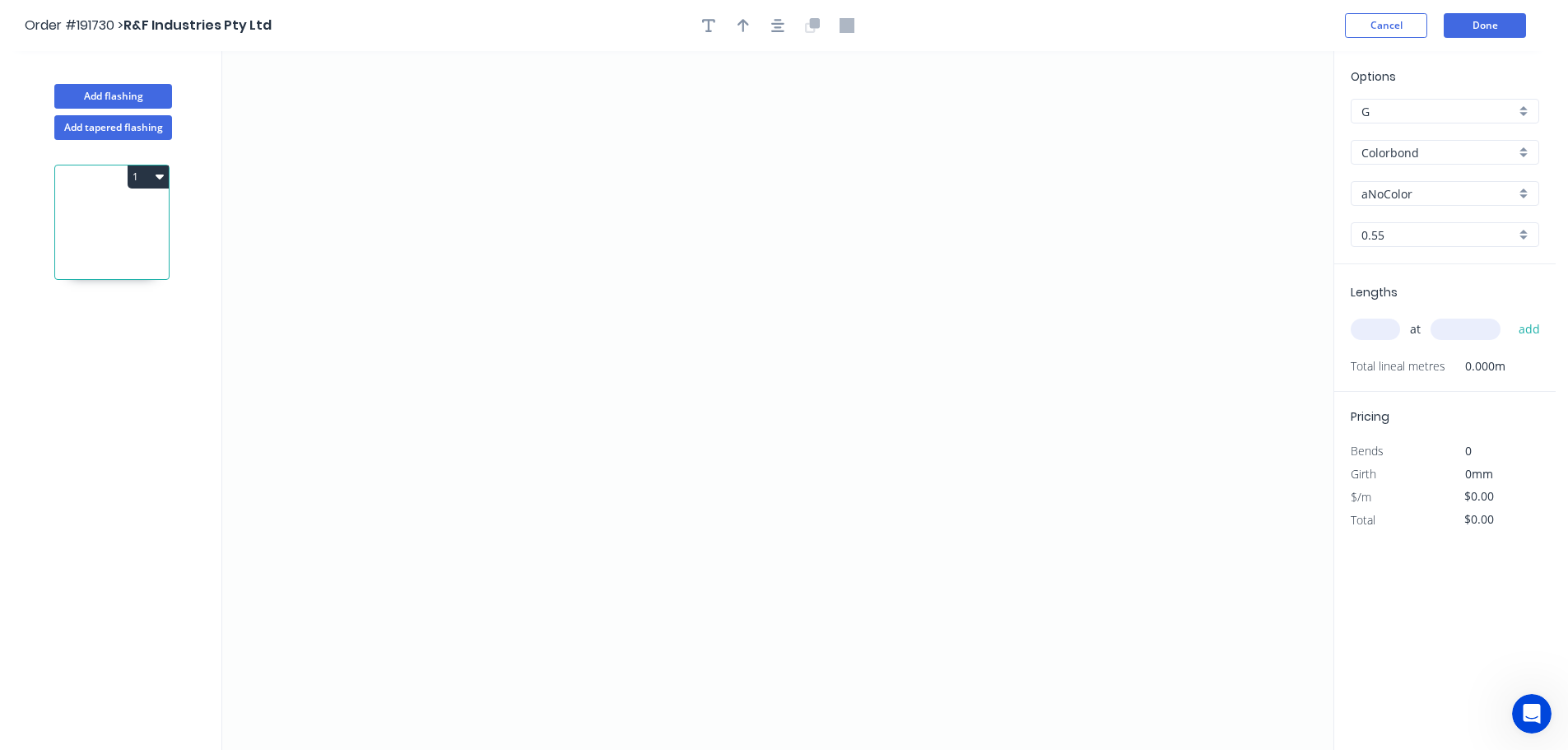
click at [118, 114] on div "Add tapered flashing" at bounding box center [113, 124] width 217 height 31
click at [118, 124] on button "Add tapered flashing" at bounding box center [113, 128] width 118 height 25
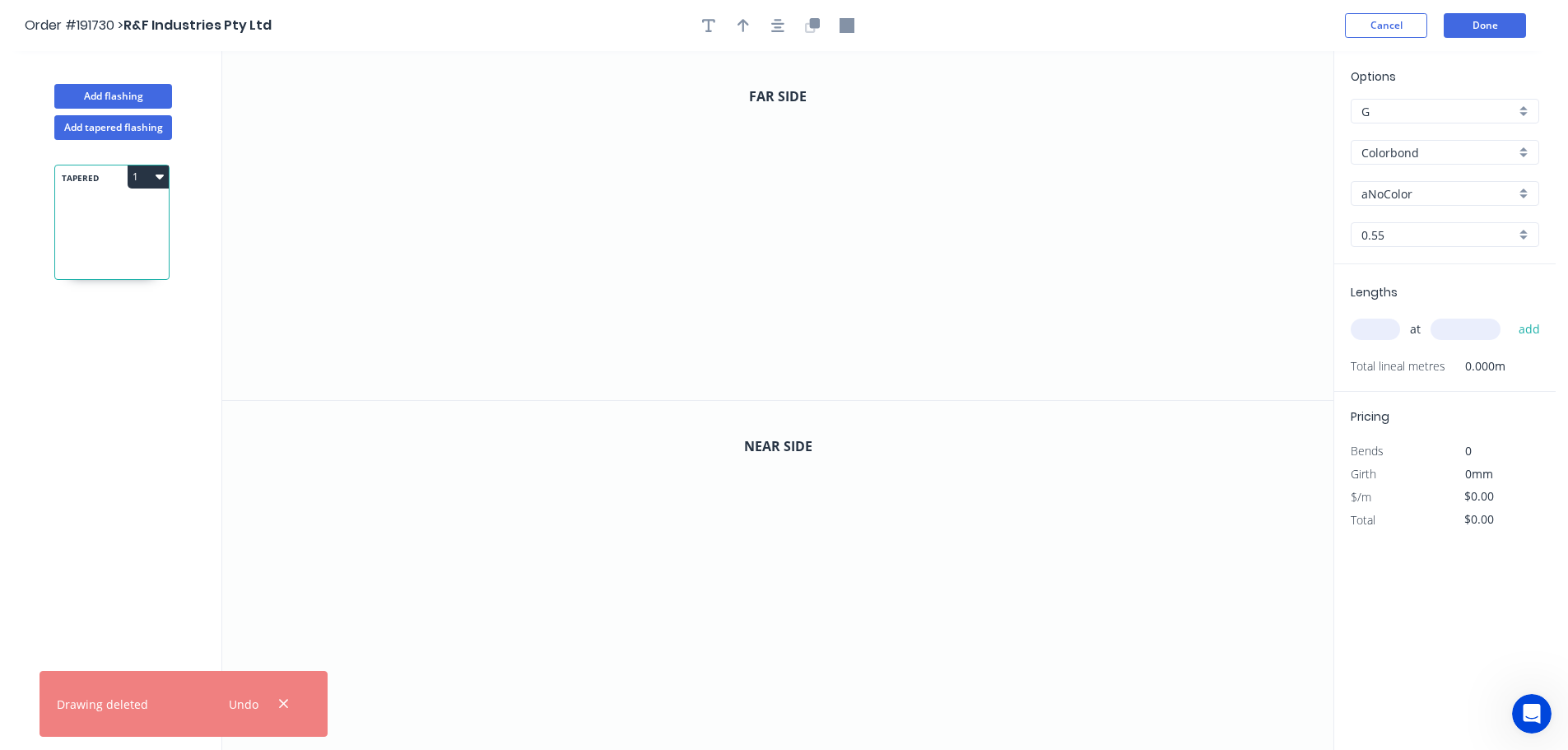
click at [1398, 150] on input "Colorbond" at bounding box center [1437, 153] width 154 height 17
click at [1384, 188] on div "Colorbond" at bounding box center [1444, 184] width 187 height 29
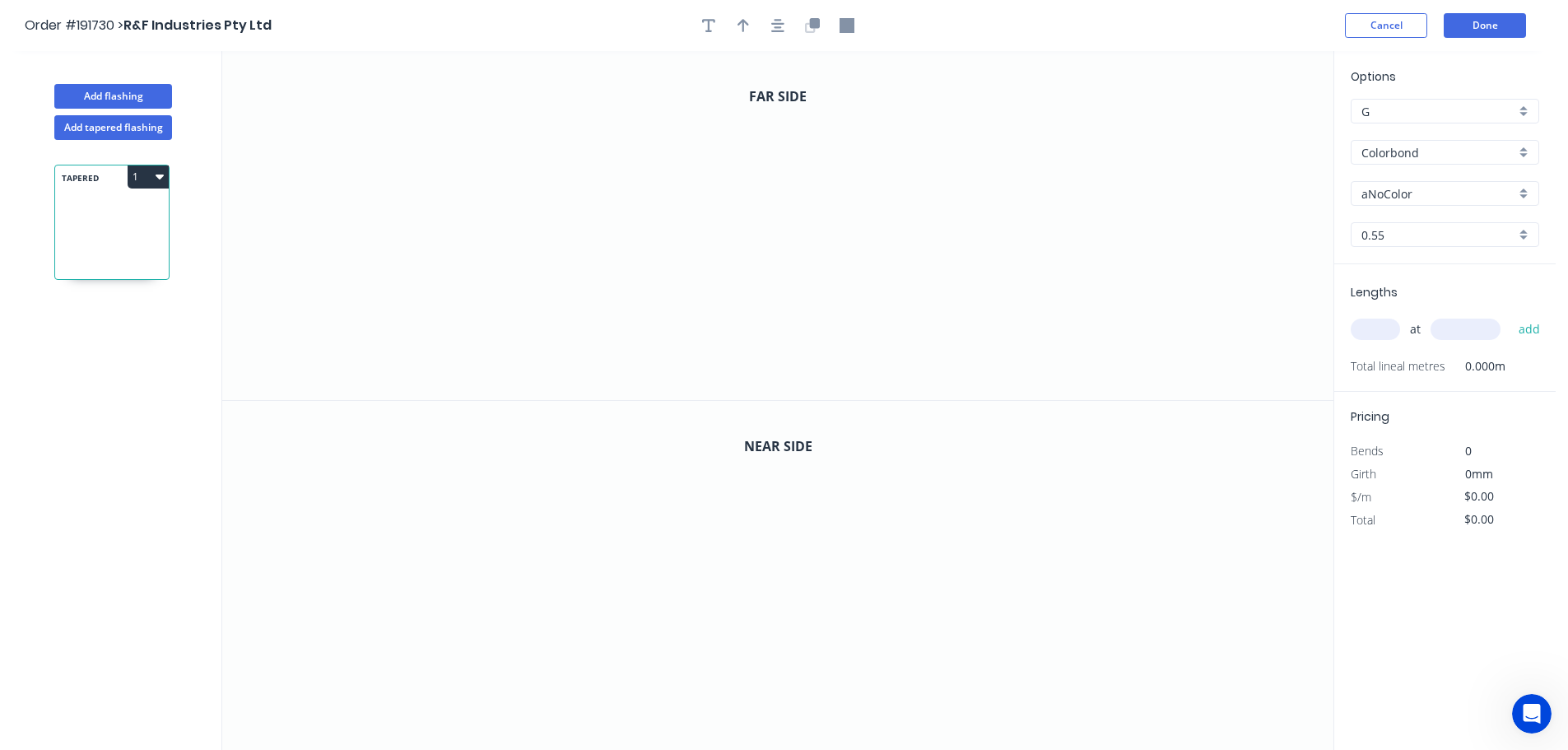
click at [1387, 194] on input "aNoColor" at bounding box center [1437, 194] width 154 height 17
click at [1413, 291] on div "Monument" at bounding box center [1444, 299] width 187 height 29
click at [1377, 327] on input "text" at bounding box center [1374, 329] width 49 height 21
click at [1510, 315] on button "add" at bounding box center [1529, 329] width 39 height 28
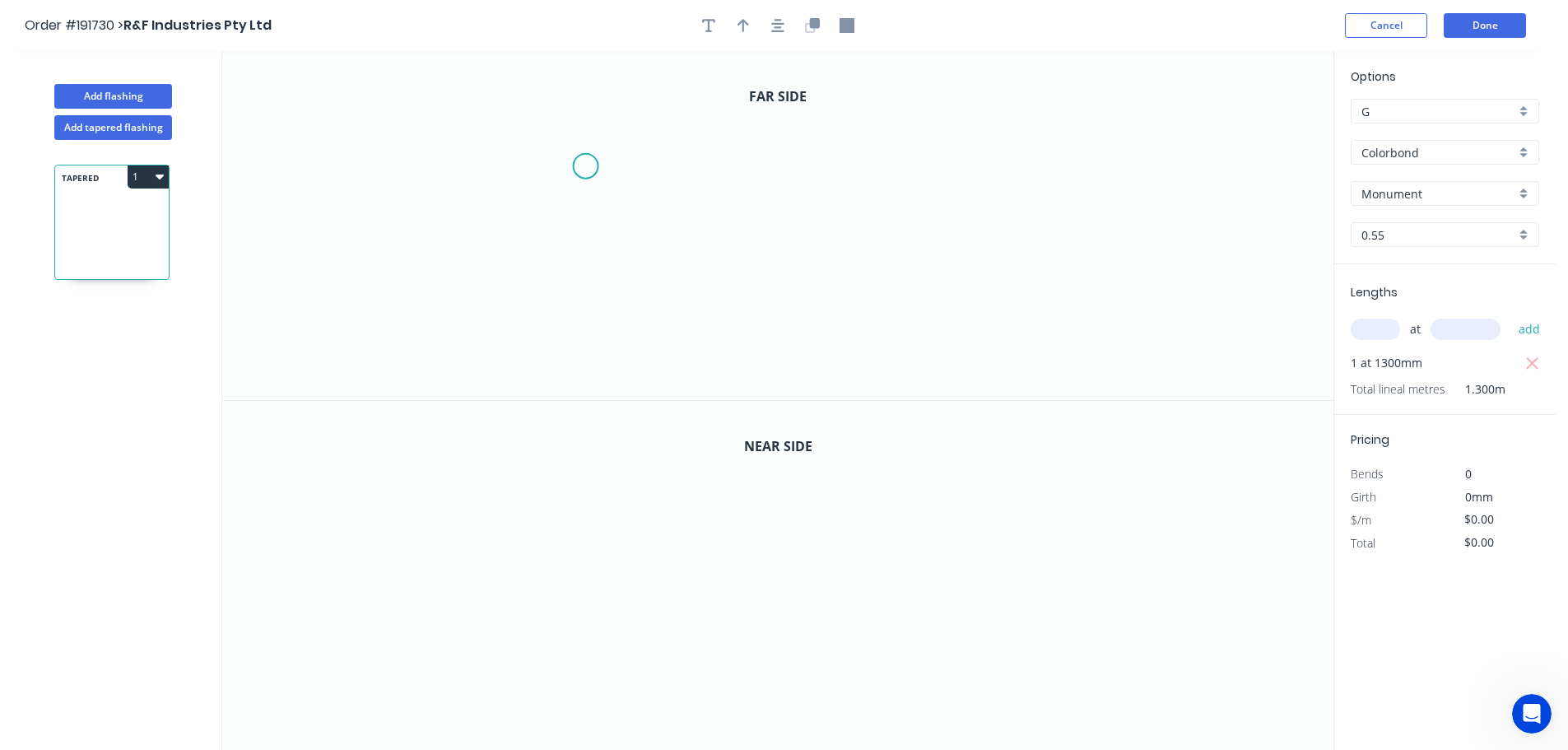
click at [586, 166] on icon "0" at bounding box center [778, 225] width 1111 height 349
click at [621, 109] on icon at bounding box center [603, 137] width 36 height 57
click at [1029, 105] on icon "0 ?" at bounding box center [778, 225] width 1111 height 349
click at [1030, 343] on icon "0 ? ? ? º" at bounding box center [778, 225] width 1111 height 349
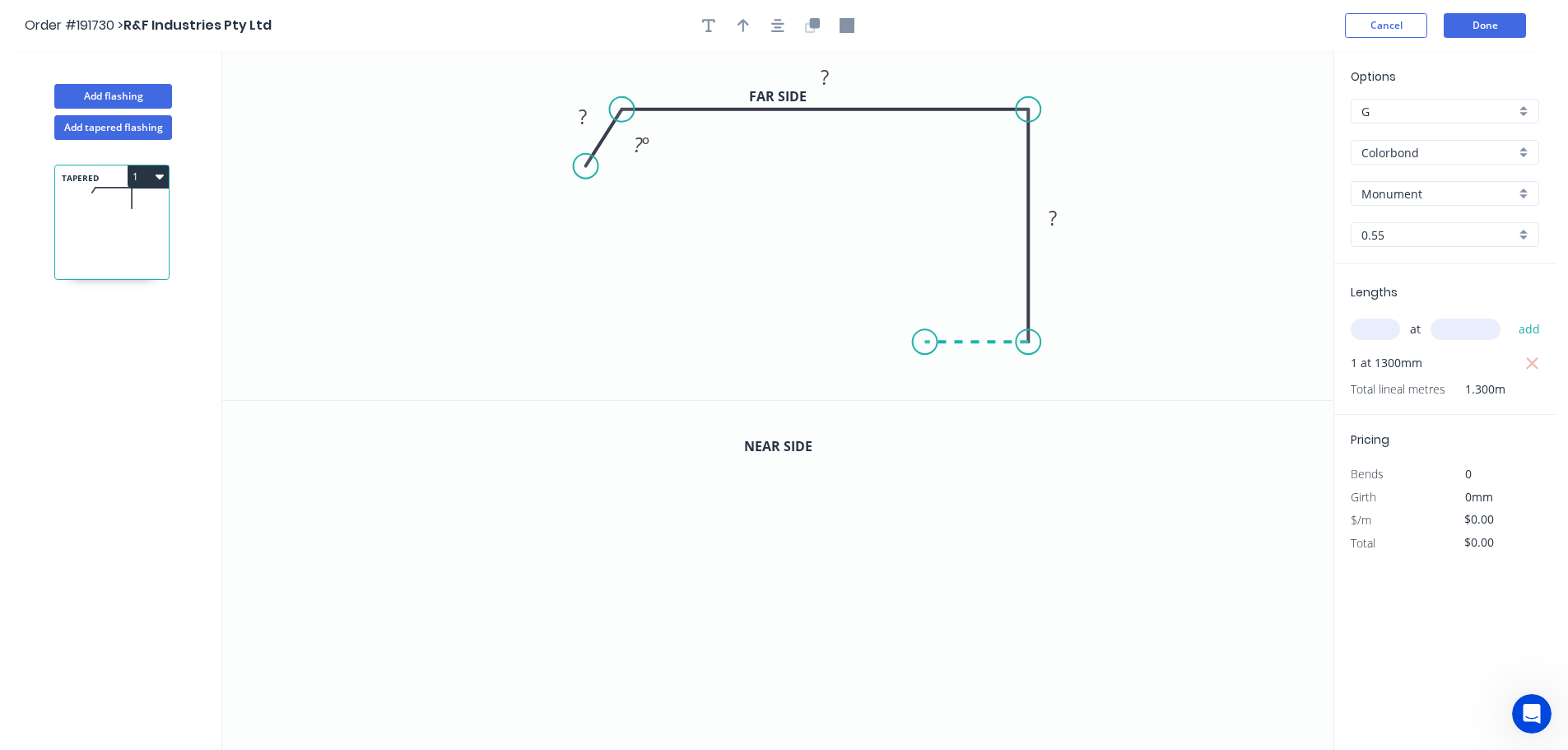
click at [925, 342] on icon at bounding box center [977, 342] width 104 height 0
click at [926, 390] on icon "0 ? ? ? ? ? º" at bounding box center [778, 225] width 1111 height 349
click at [926, 390] on circle at bounding box center [925, 389] width 25 height 25
click at [583, 119] on tspan "?" at bounding box center [583, 116] width 9 height 27
drag, startPoint x: 1025, startPoint y: 341, endPoint x: 1022, endPoint y: 225, distance: 116.0
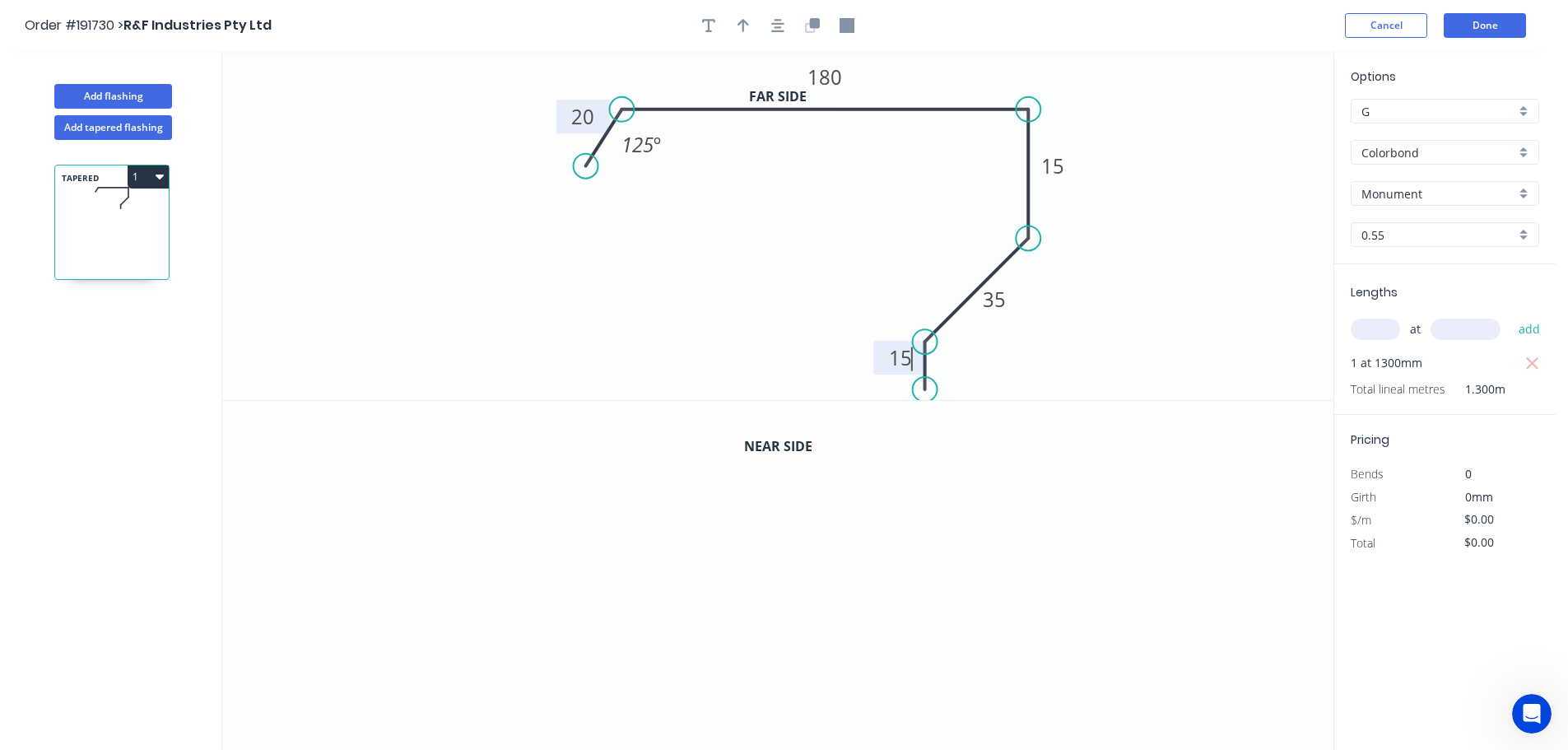
click at [1022, 225] on icon "0 20 180 15 35 15 125 º" at bounding box center [778, 225] width 1111 height 349
drag, startPoint x: 923, startPoint y: 338, endPoint x: 932, endPoint y: 245, distance: 93.4
click at [932, 245] on circle at bounding box center [925, 238] width 25 height 25
click at [922, 319] on circle at bounding box center [925, 318] width 25 height 25
click at [743, 25] on icon "button" at bounding box center [743, 26] width 12 height 14
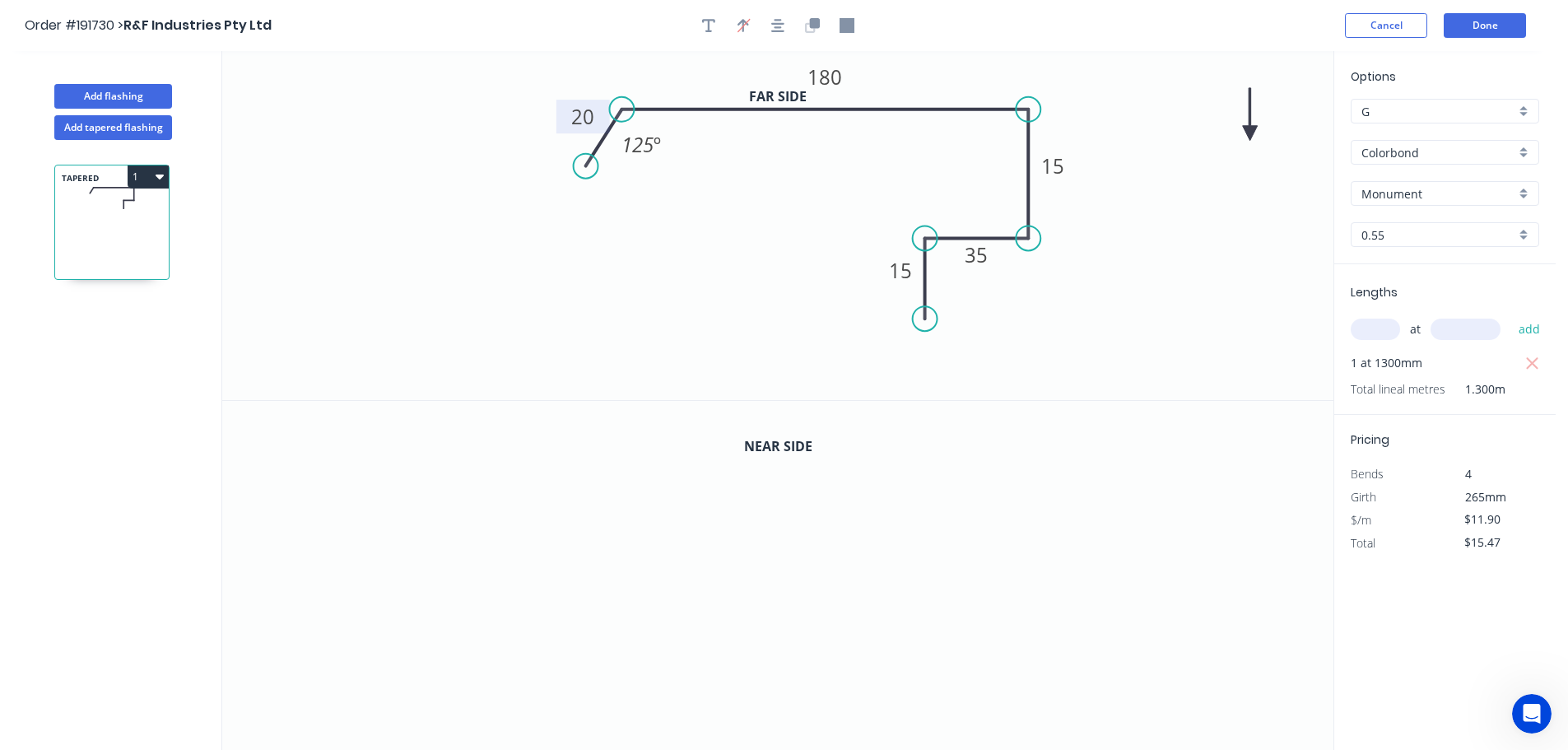
click at [1251, 133] on icon at bounding box center [1250, 114] width 15 height 52
drag, startPoint x: 1251, startPoint y: 133, endPoint x: 1109, endPoint y: 114, distance: 143.3
click at [1146, 126] on icon at bounding box center [1159, 112] width 47 height 47
click at [812, 24] on icon "button" at bounding box center [815, 23] width 10 height 10
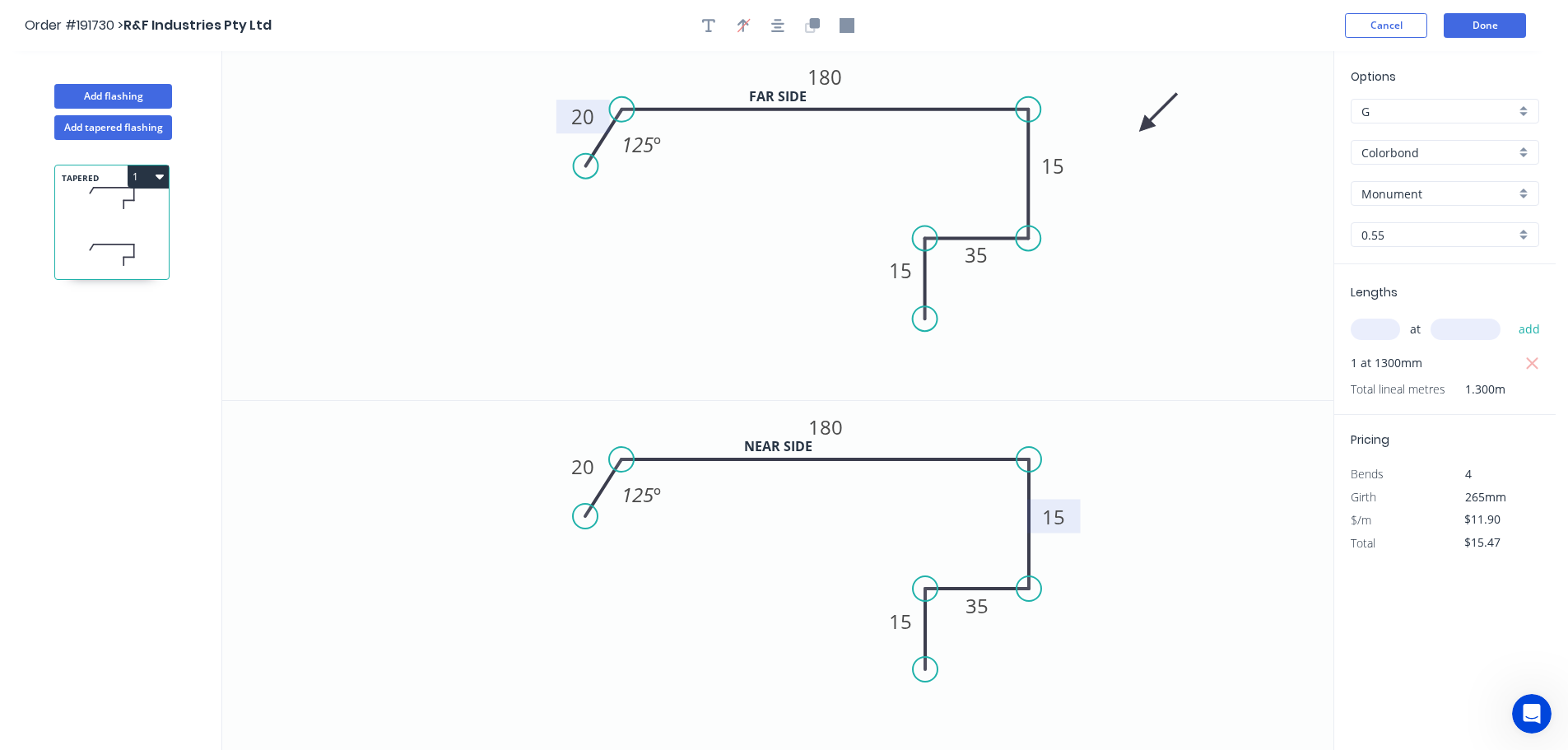
click at [1059, 515] on tspan "15" at bounding box center [1053, 517] width 23 height 27
drag, startPoint x: 1030, startPoint y: 591, endPoint x: 1032, endPoint y: 645, distance: 54.0
click at [1032, 645] on circle at bounding box center [1029, 645] width 25 height 25
drag, startPoint x: 927, startPoint y: 676, endPoint x: 933, endPoint y: 737, distance: 61.3
click at [933, 737] on circle at bounding box center [925, 737] width 25 height 25
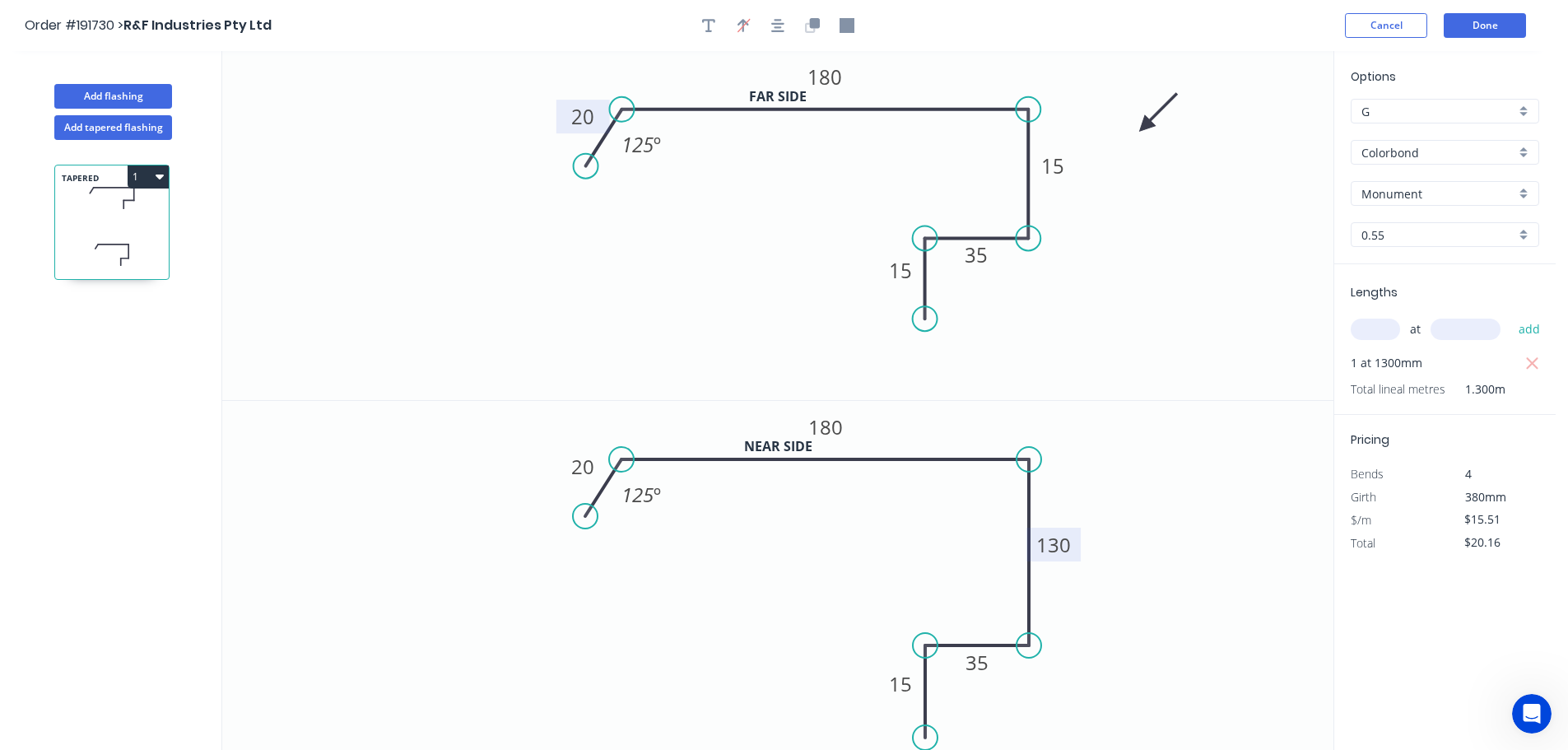
drag, startPoint x: 926, startPoint y: 593, endPoint x: 932, endPoint y: 647, distance: 54.3
click at [932, 647] on circle at bounding box center [925, 645] width 25 height 25
drag, startPoint x: 922, startPoint y: 736, endPoint x: 925, endPoint y: 706, distance: 30.1
click at [925, 706] on circle at bounding box center [925, 707] width 25 height 25
click at [1496, 28] on button "Done" at bounding box center [1484, 26] width 82 height 25
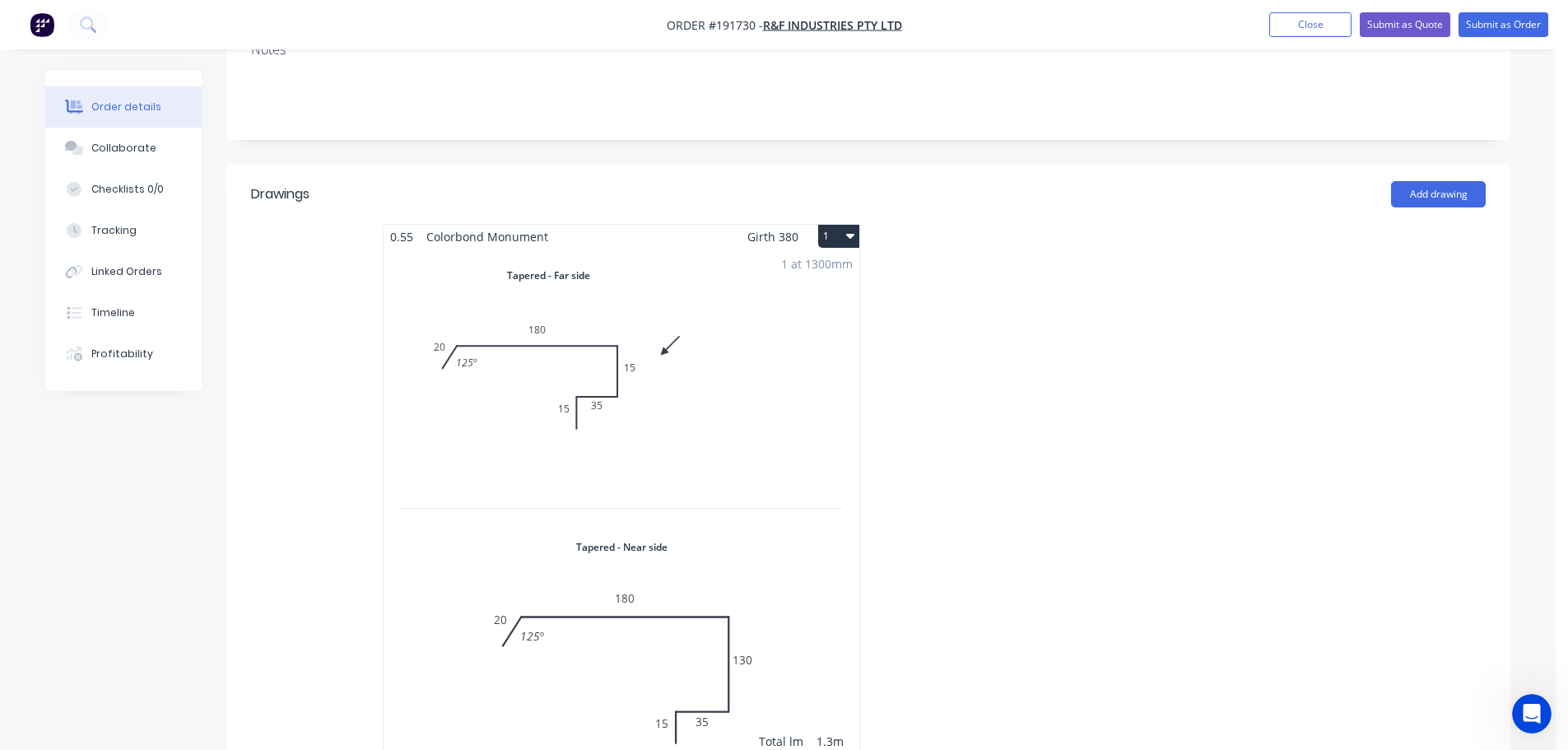
scroll to position [658, 0]
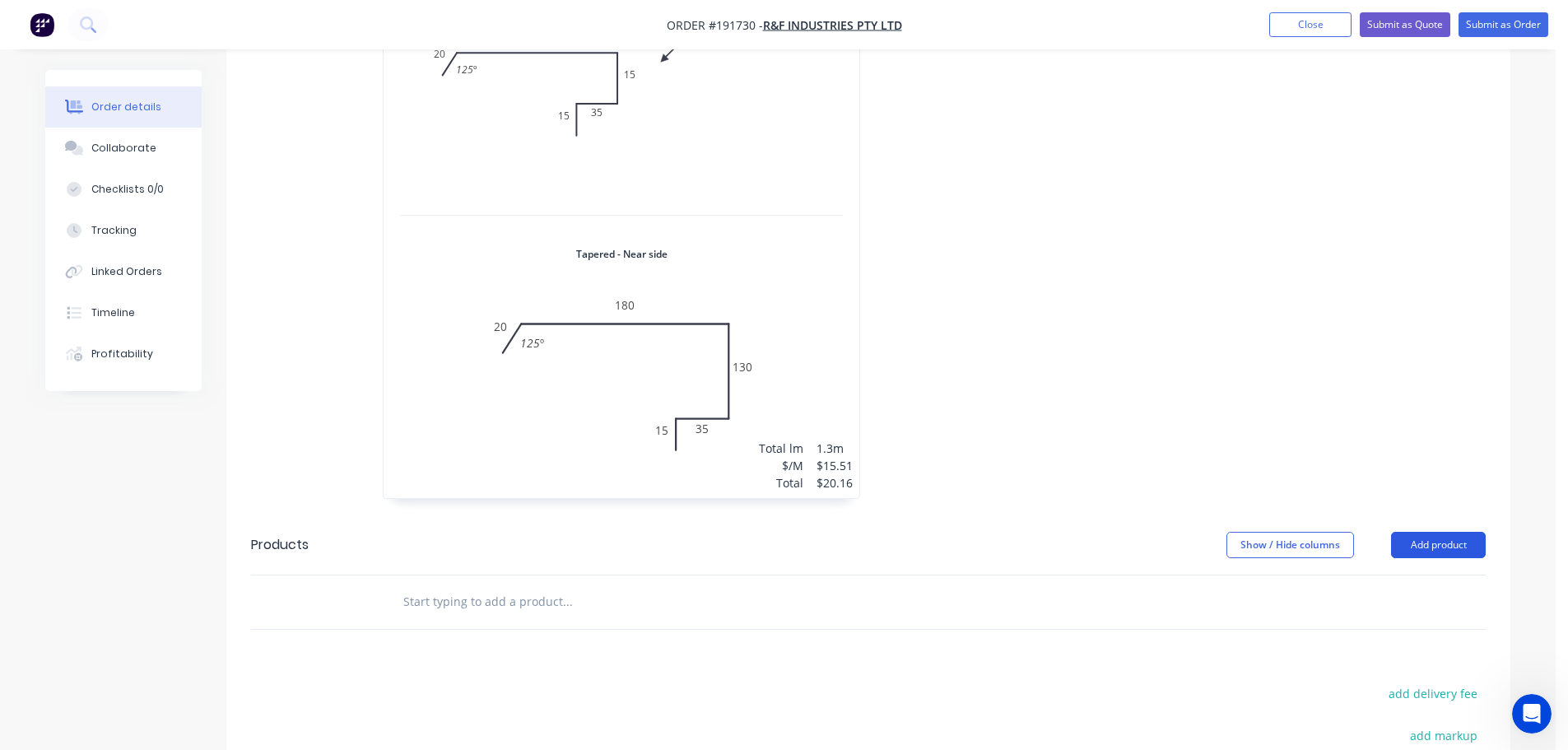
click at [1443, 531] on button "Add product" at bounding box center [1438, 544] width 95 height 26
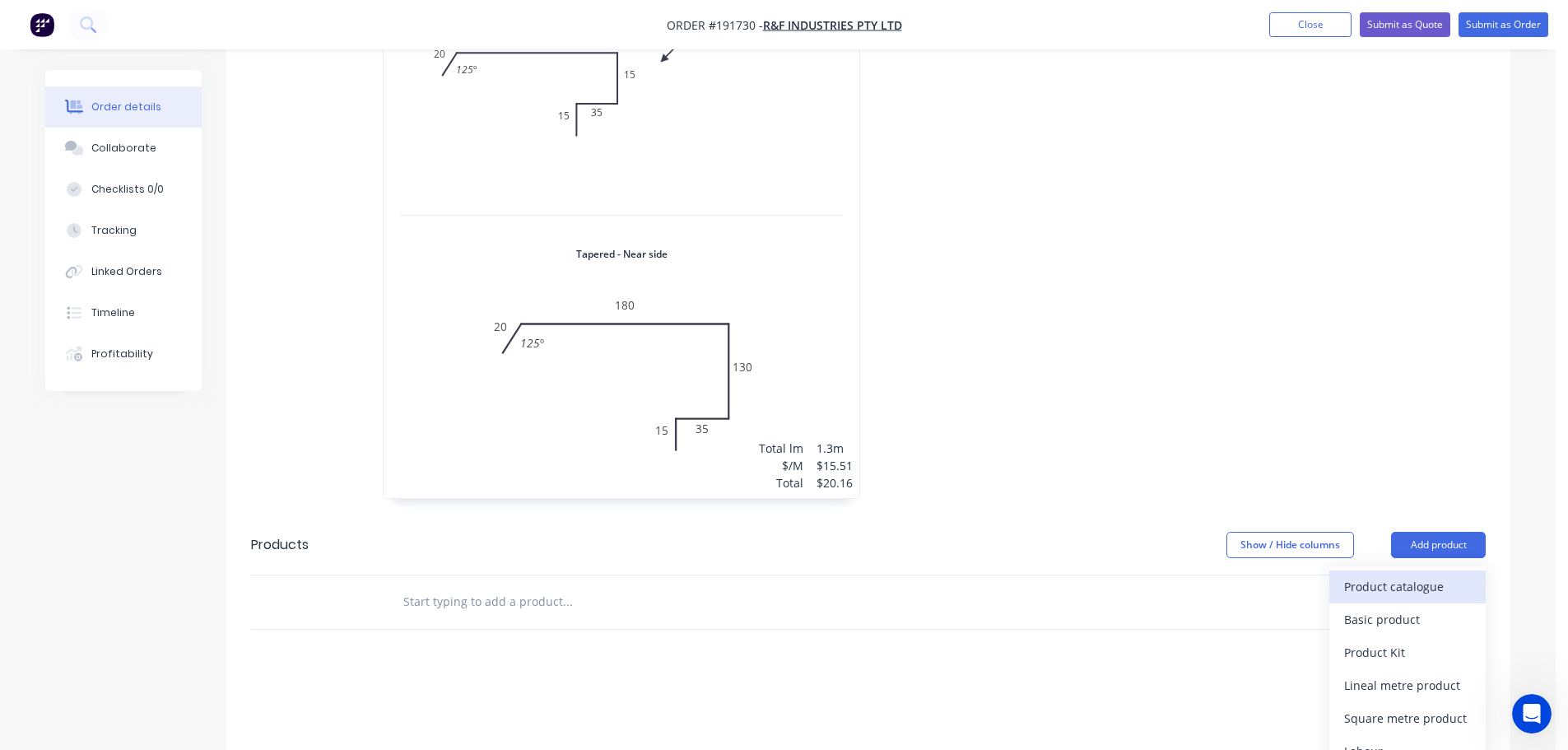
click at [1377, 575] on div "Product catalogue" at bounding box center [1407, 586] width 127 height 24
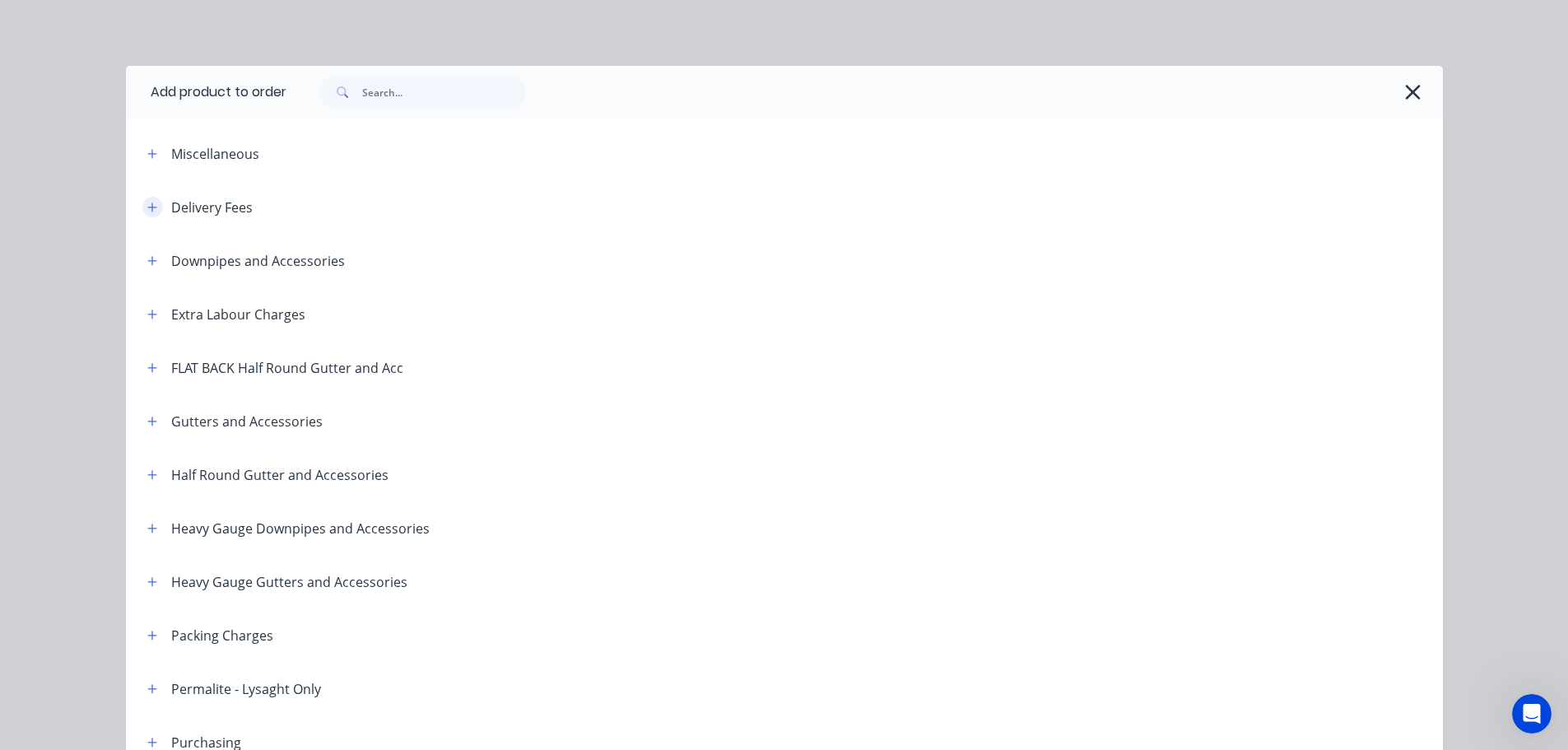
click at [147, 203] on icon "button" at bounding box center [151, 206] width 9 height 9
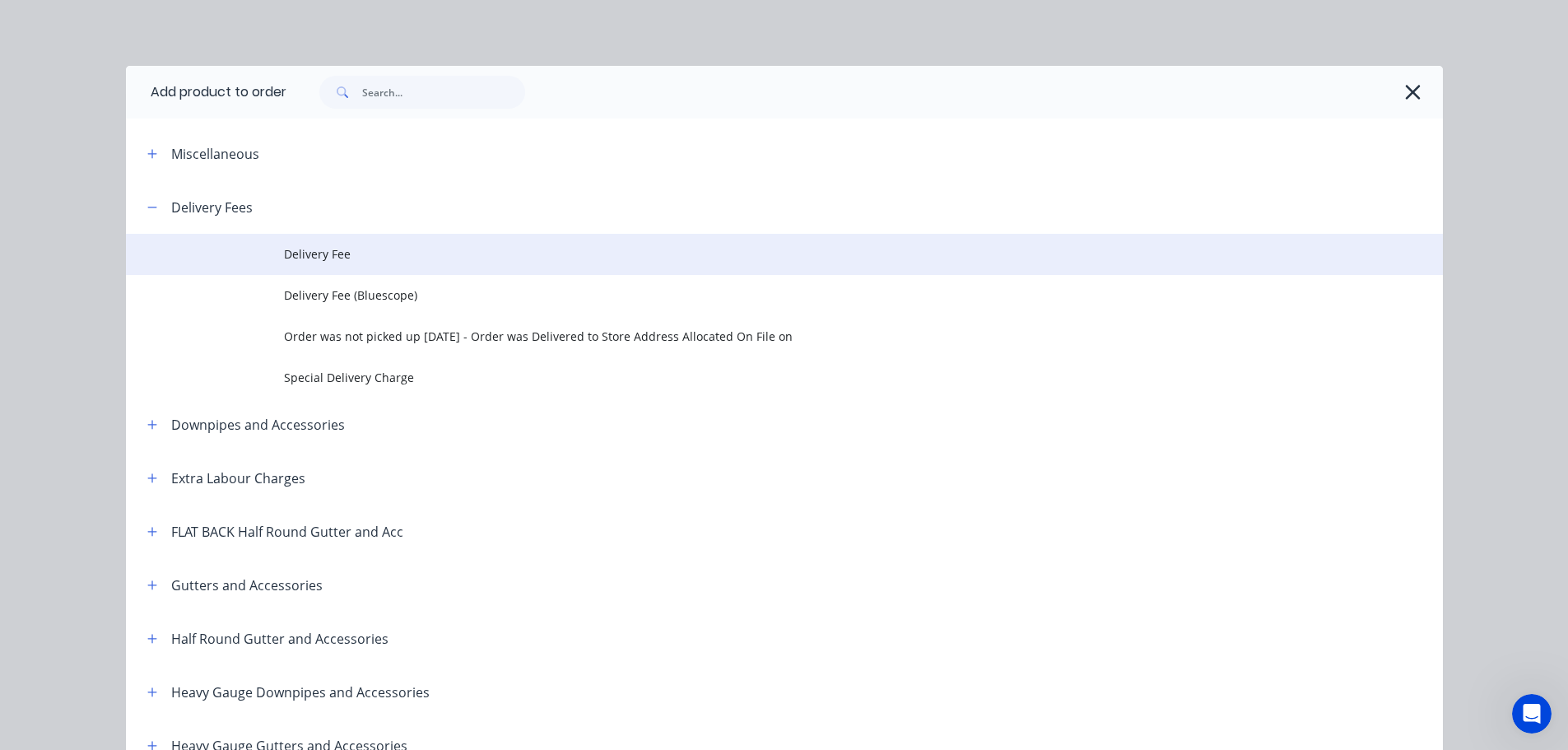
click at [350, 259] on span "Delivery Fee" at bounding box center [746, 254] width 926 height 17
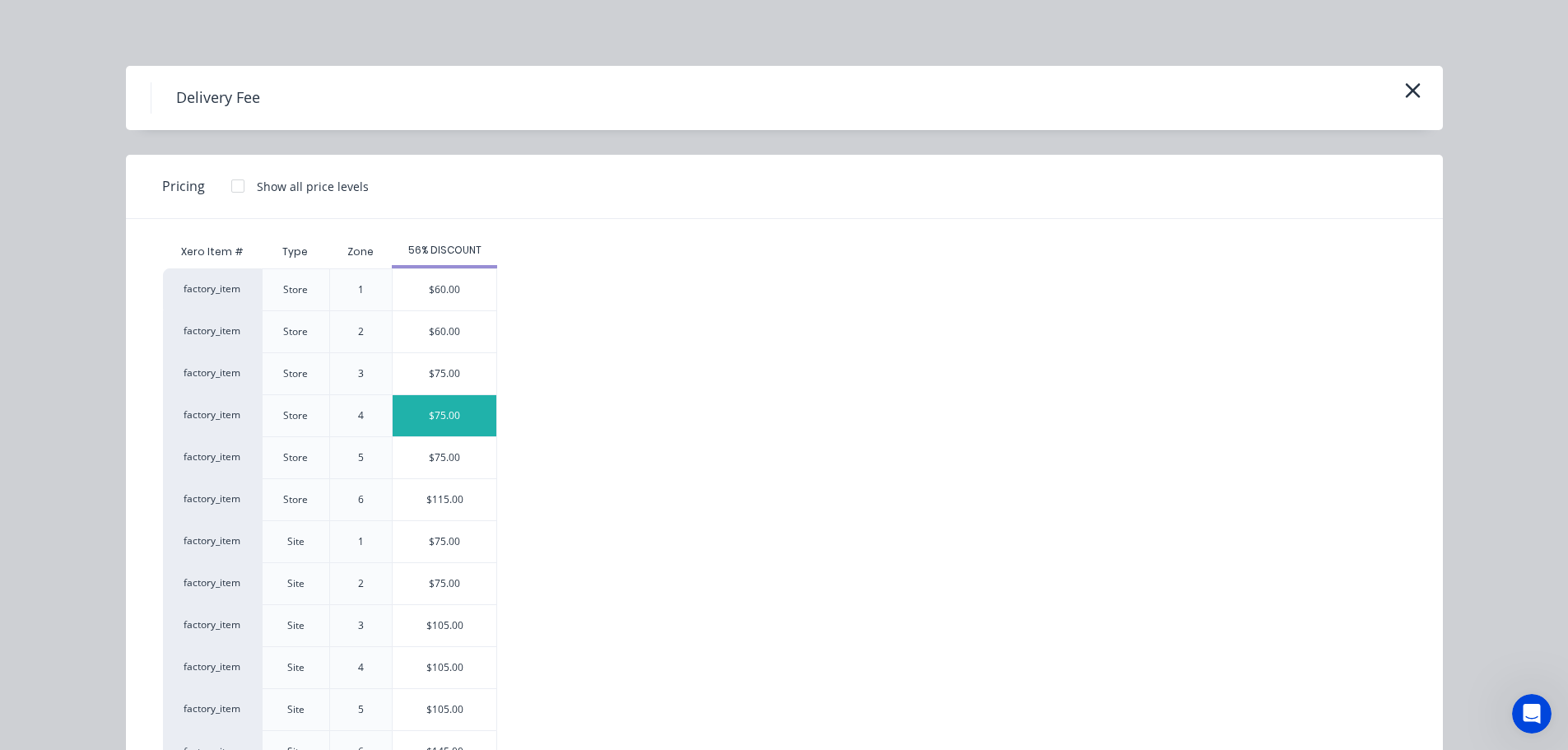
click at [442, 415] on div "$75.00" at bounding box center [444, 415] width 104 height 42
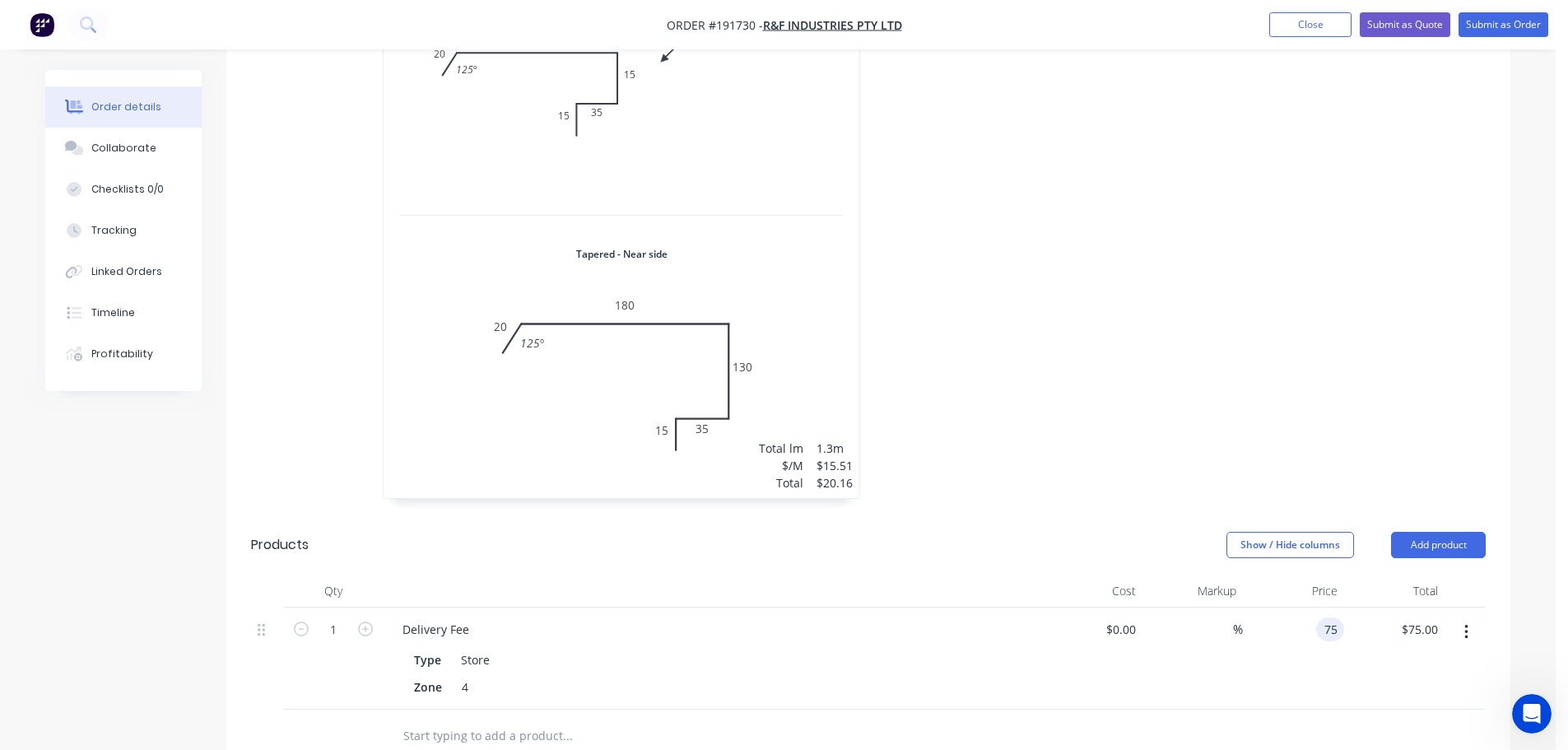
click at [1317, 617] on div "75 75" at bounding box center [1330, 629] width 28 height 24
click at [1108, 608] on div "$0.00 $0.00" at bounding box center [1092, 658] width 102 height 102
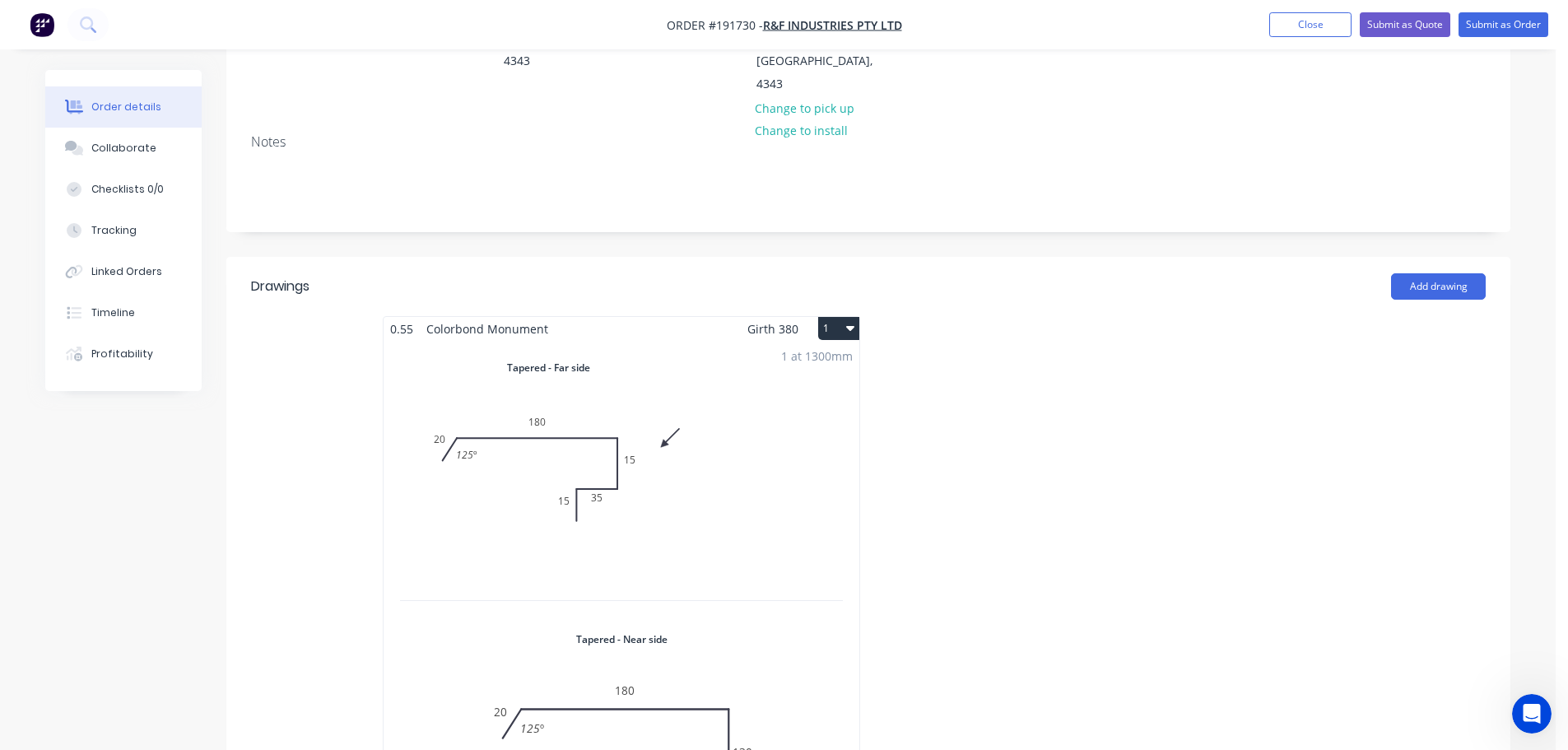
scroll to position [247, 0]
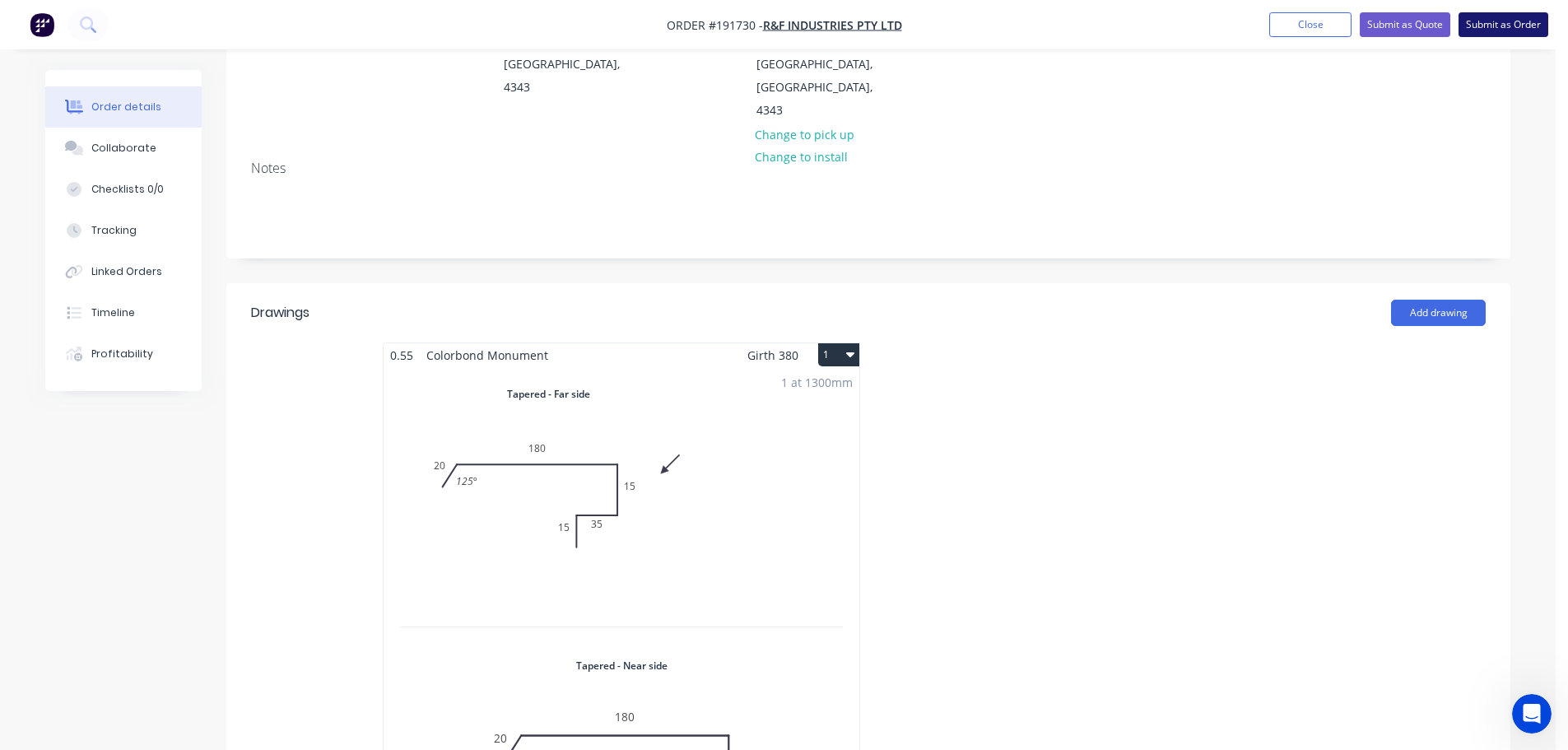
click at [1512, 20] on button "Submit as Order" at bounding box center [1503, 25] width 90 height 25
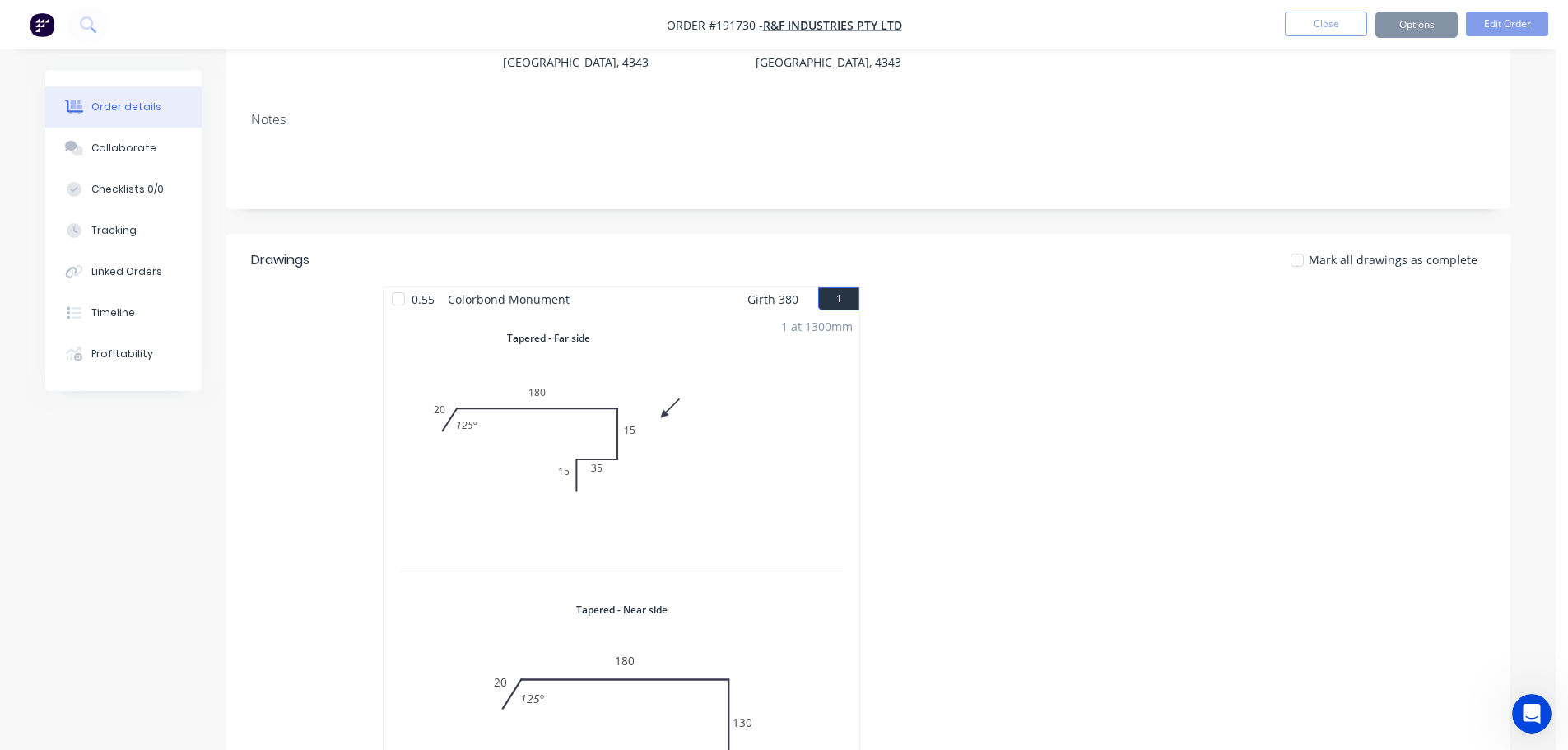
scroll to position [0, 0]
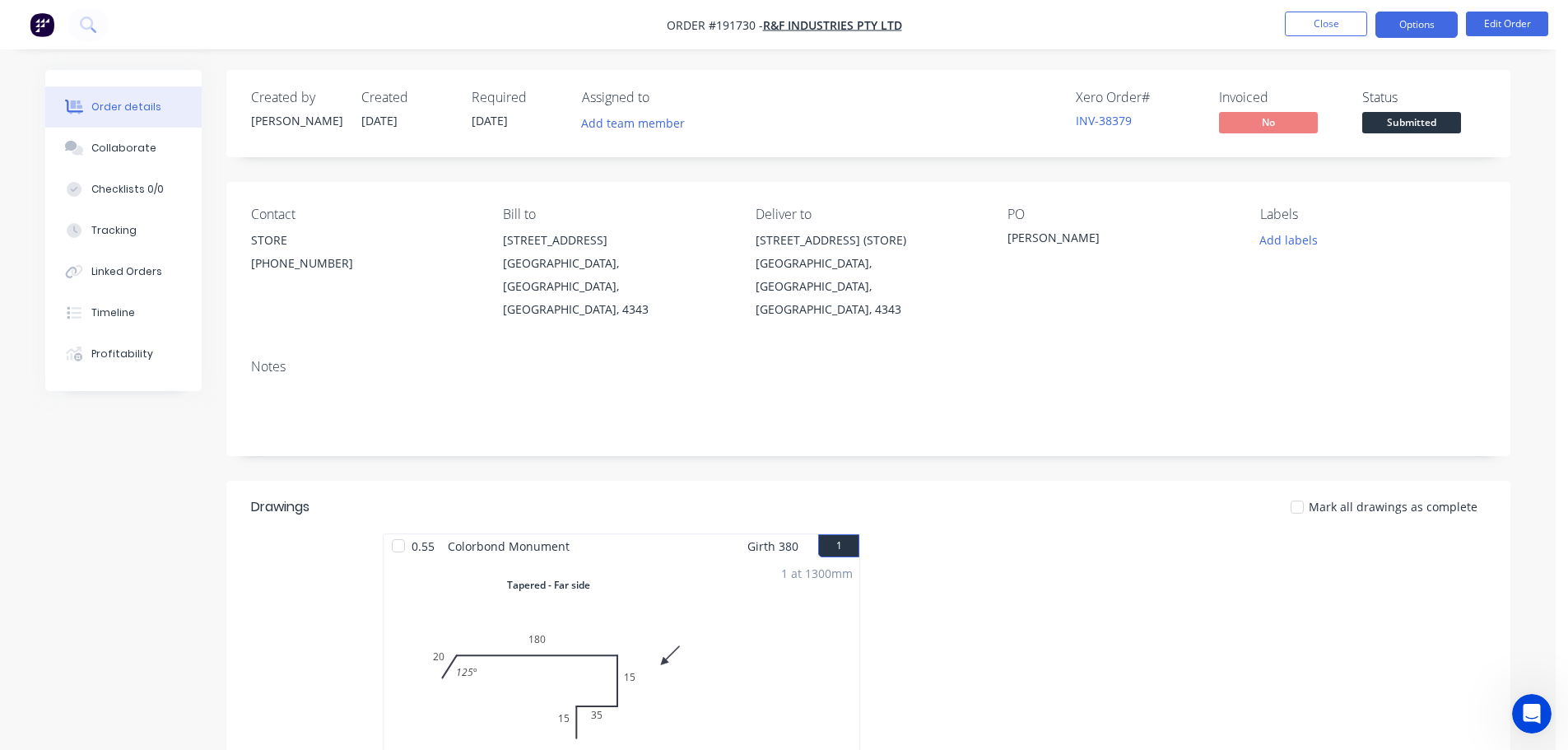
click at [1435, 23] on button "Options" at bounding box center [1416, 24] width 82 height 26
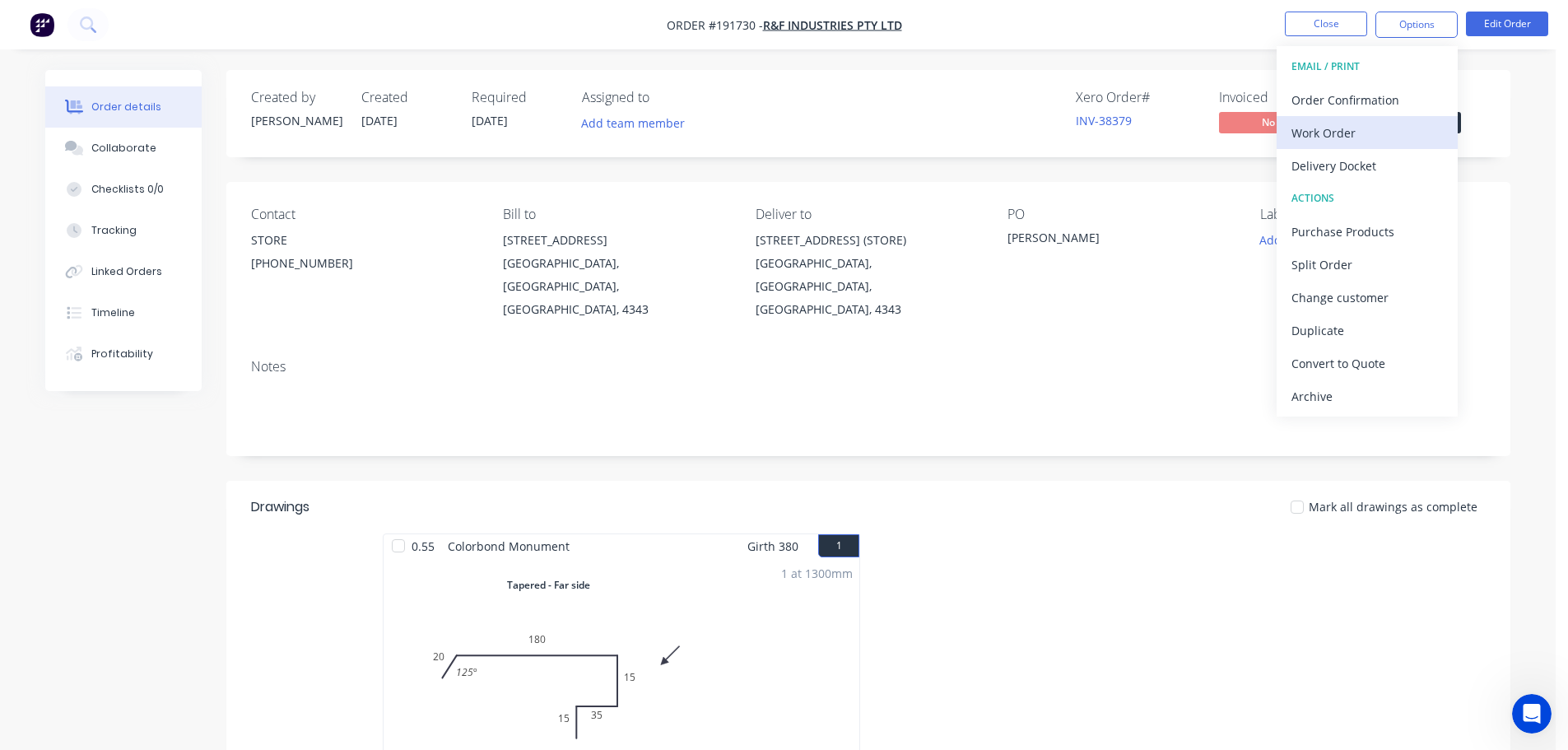
click at [1317, 132] on div "Work Order" at bounding box center [1367, 133] width 151 height 24
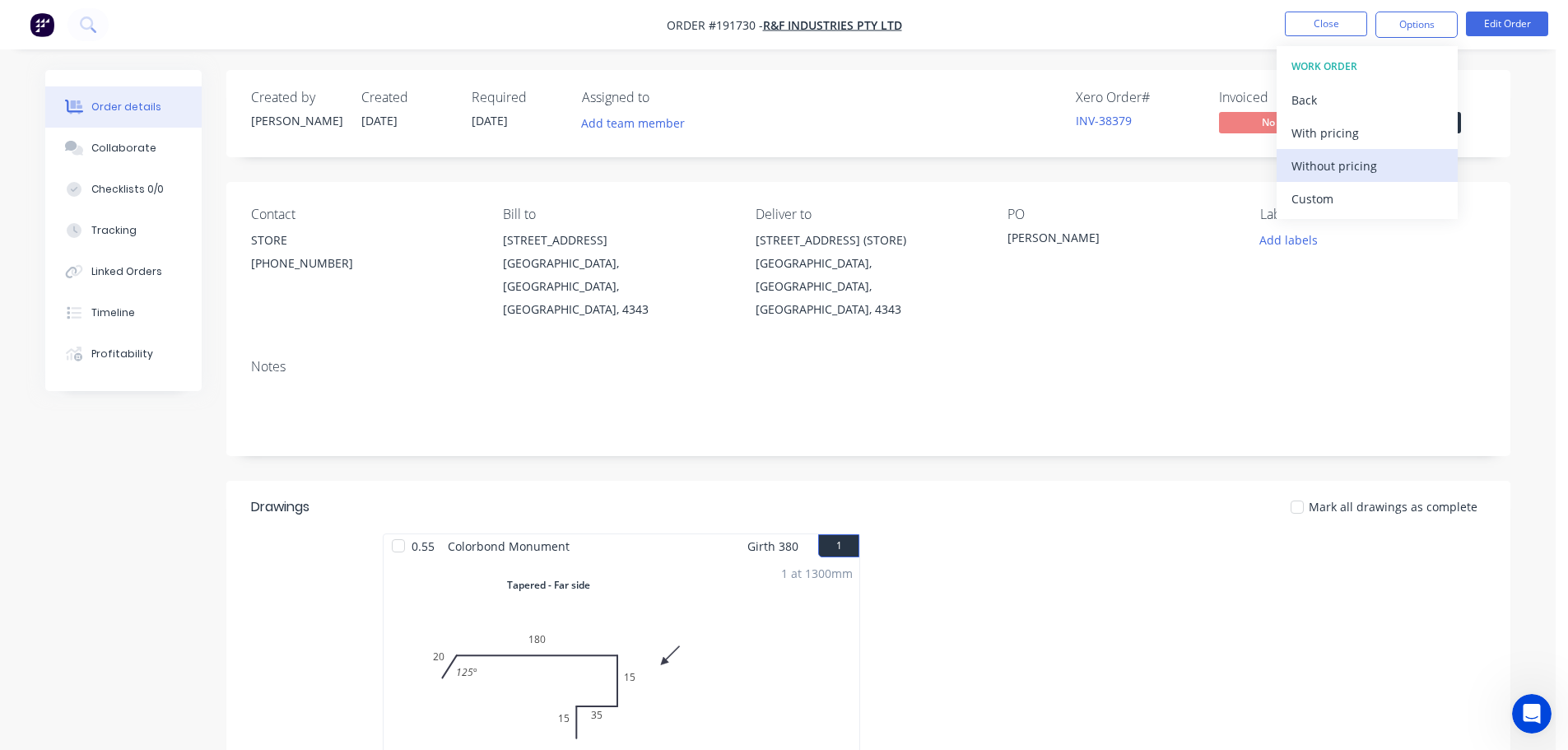
click at [1306, 168] on div "Without pricing" at bounding box center [1367, 165] width 151 height 24
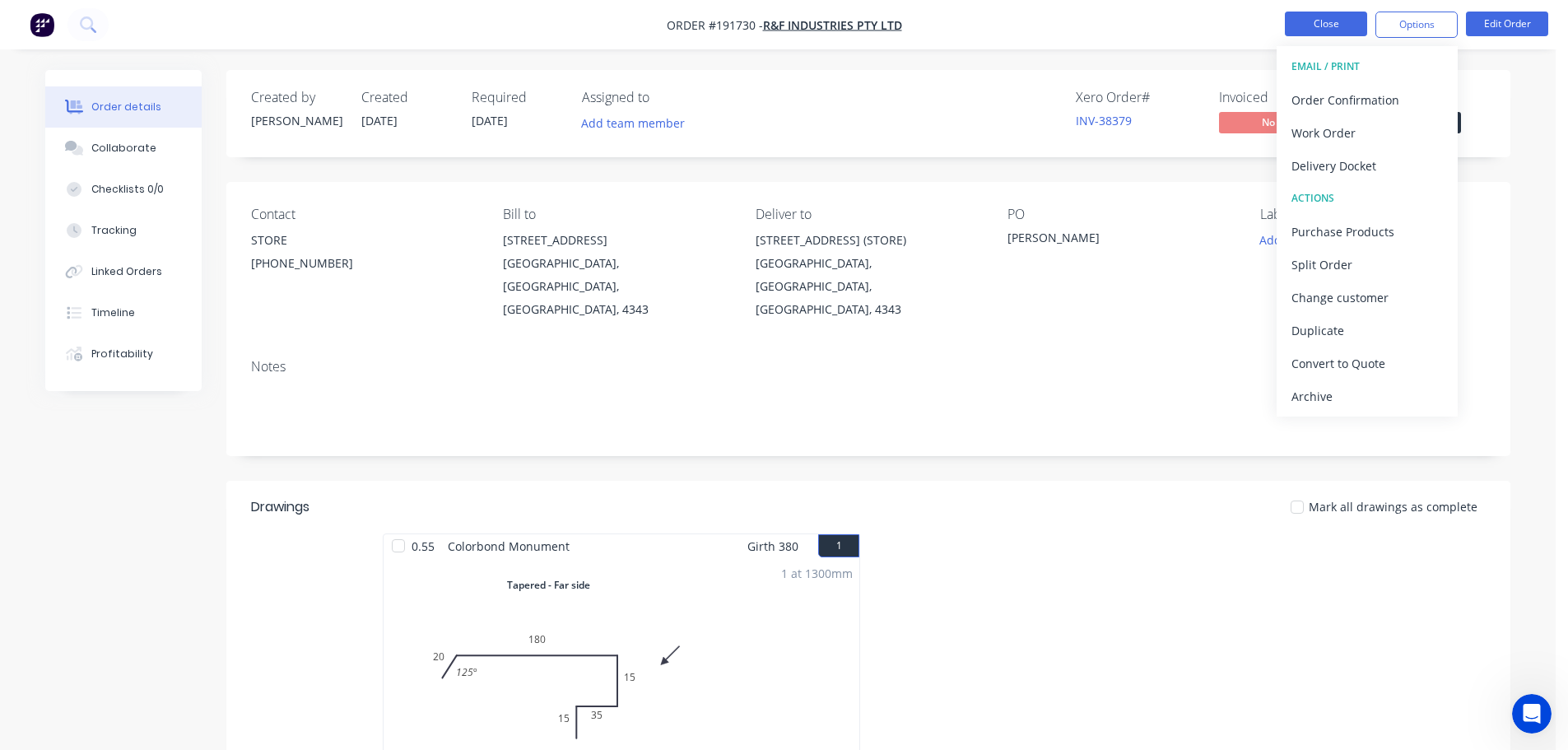
click at [1323, 20] on button "Close" at bounding box center [1325, 24] width 82 height 25
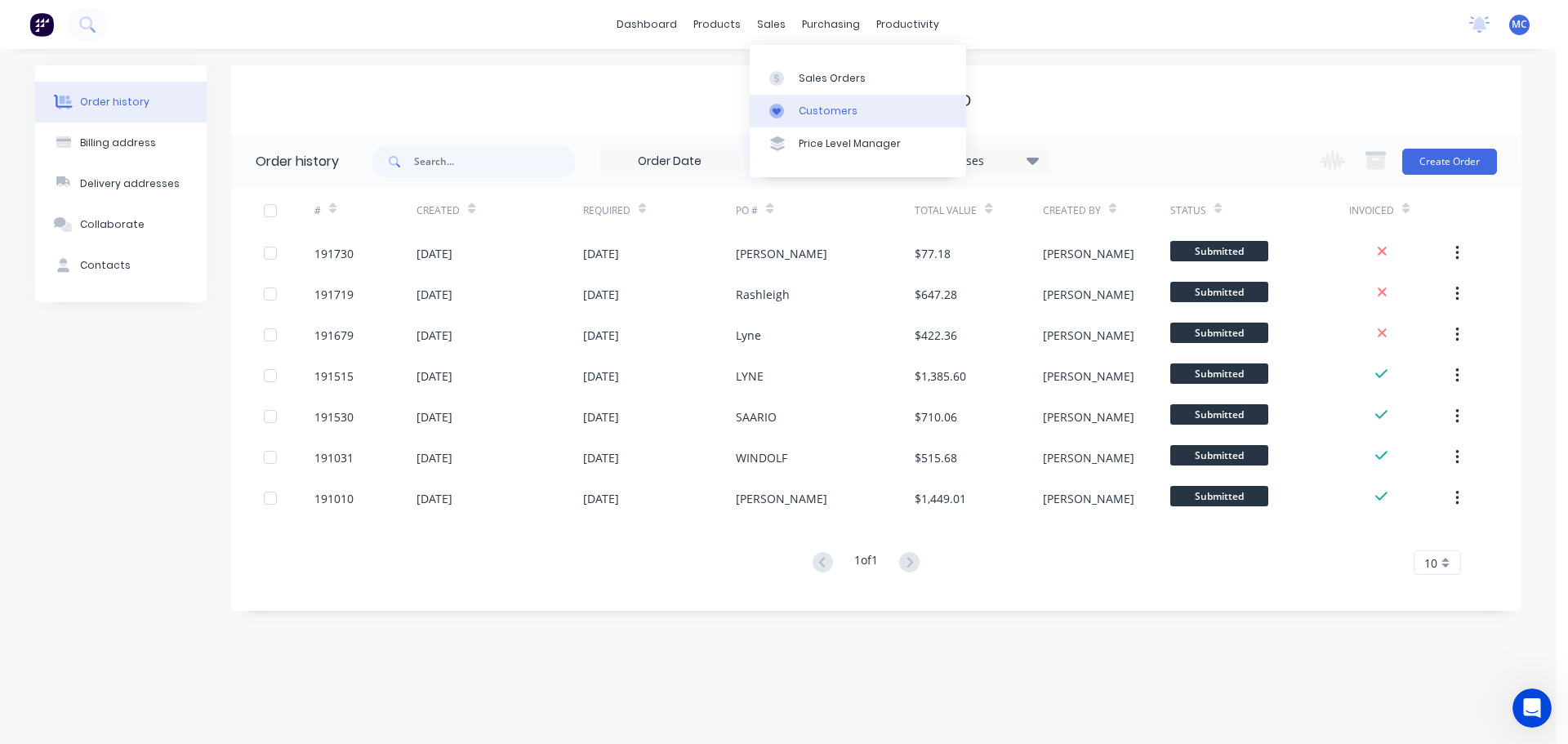
click at [826, 109] on div "Customers" at bounding box center [828, 110] width 59 height 14
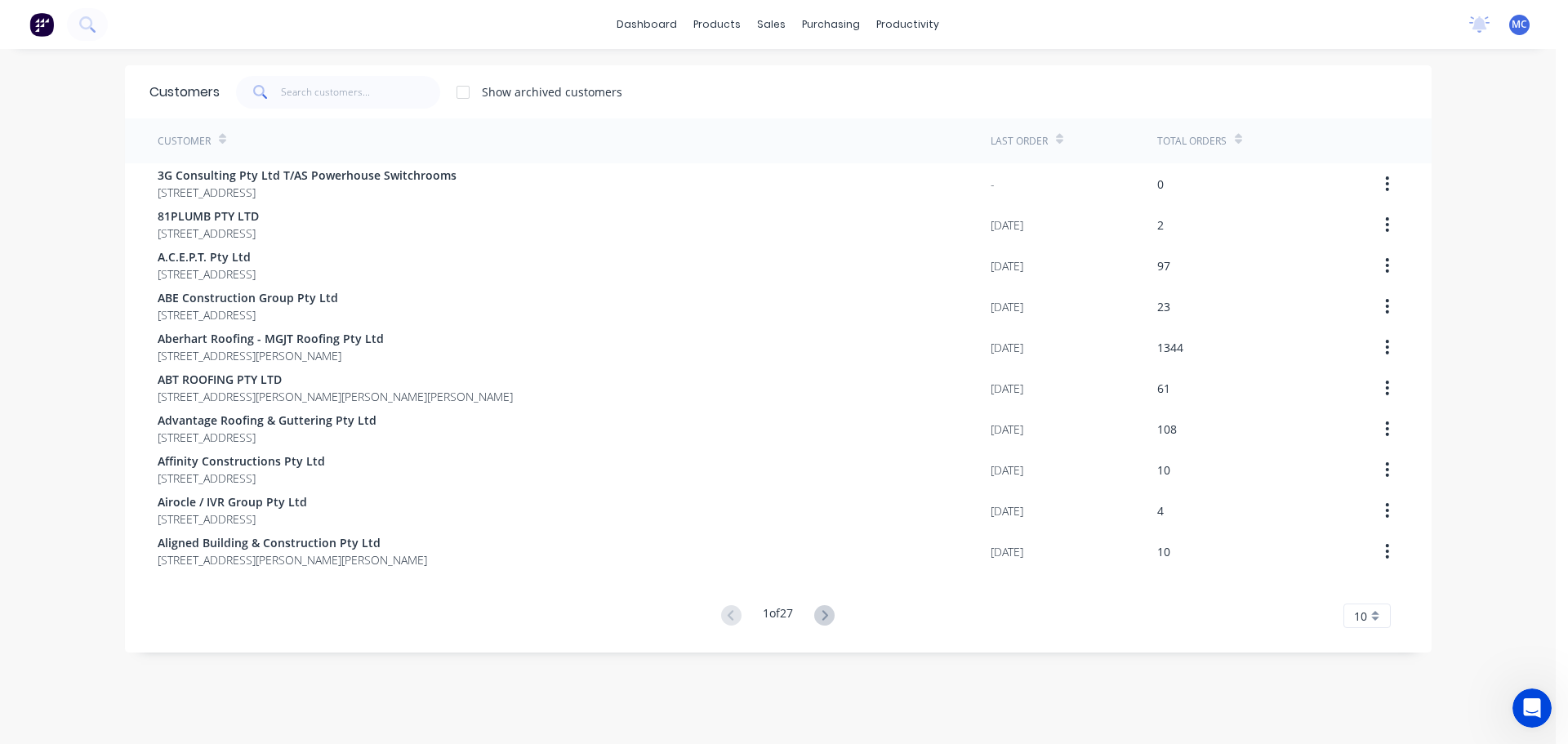
click at [308, 75] on div "Customers Show archived customers" at bounding box center [778, 91] width 1307 height 53
click at [300, 89] on input "text" at bounding box center [361, 92] width 159 height 33
click at [271, 92] on span at bounding box center [259, 92] width 46 height 33
click at [281, 89] on input "text" at bounding box center [361, 92] width 159 height 33
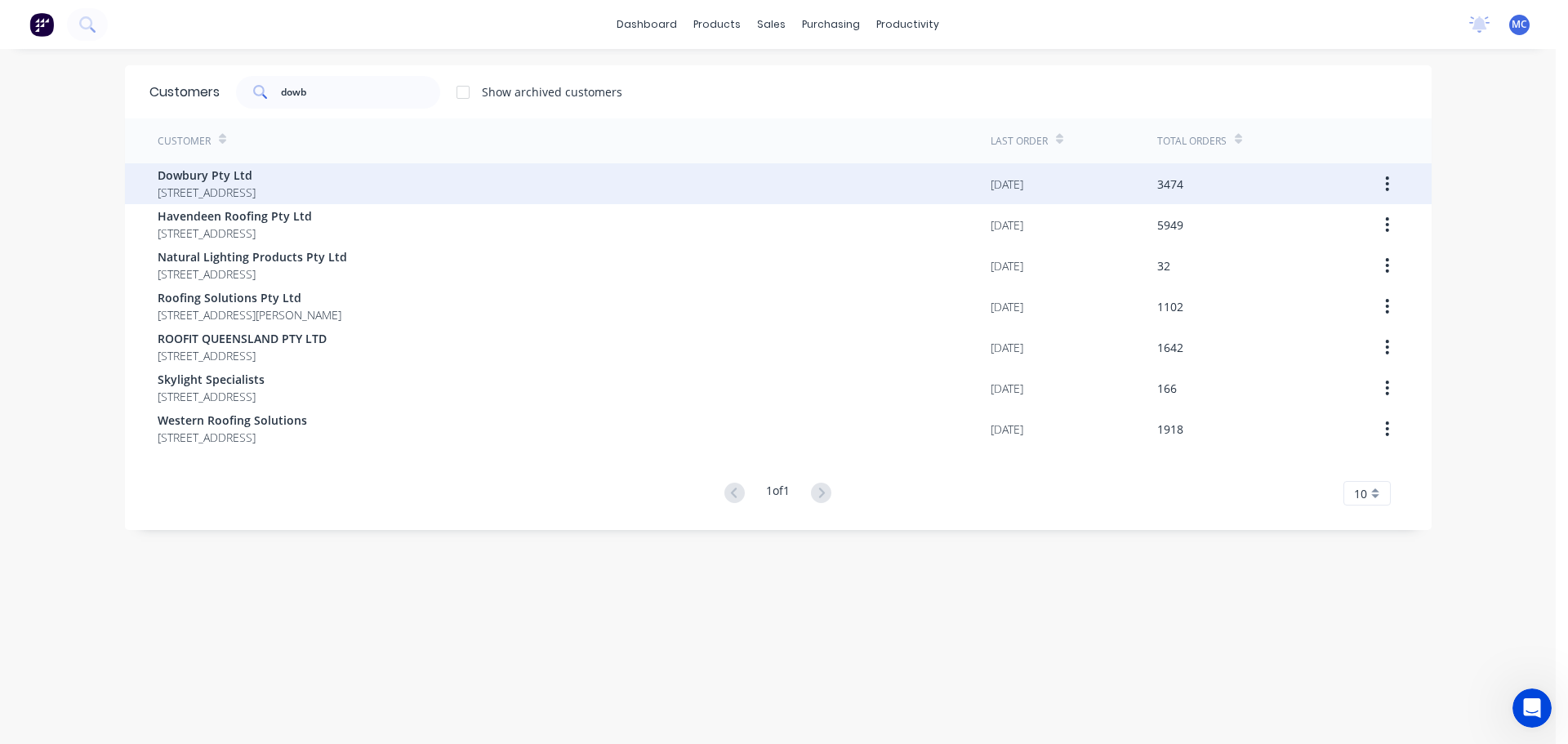
click at [182, 178] on span "Dowbury Pty Ltd" at bounding box center [206, 175] width 98 height 17
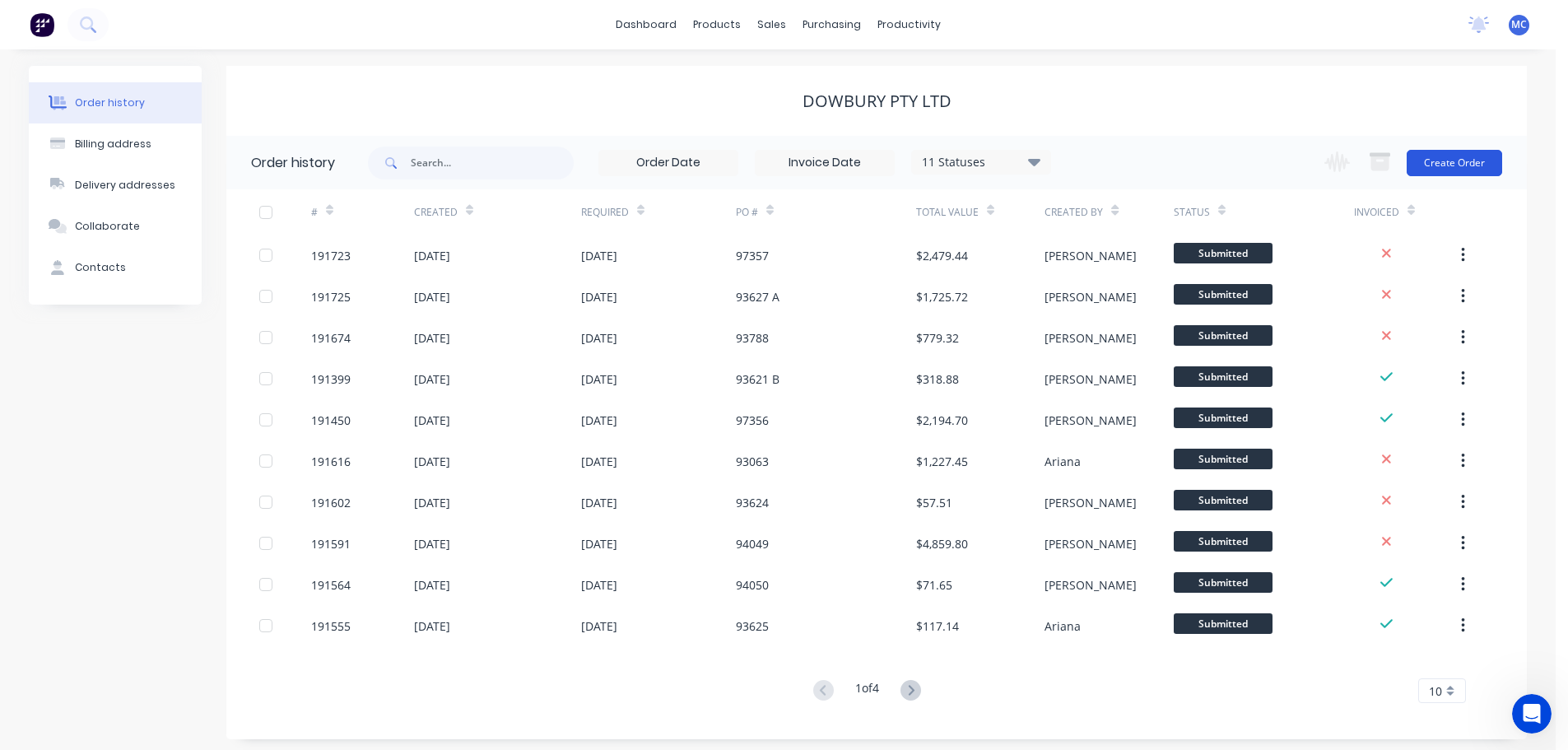
click at [1440, 157] on button "Create Order" at bounding box center [1454, 163] width 96 height 26
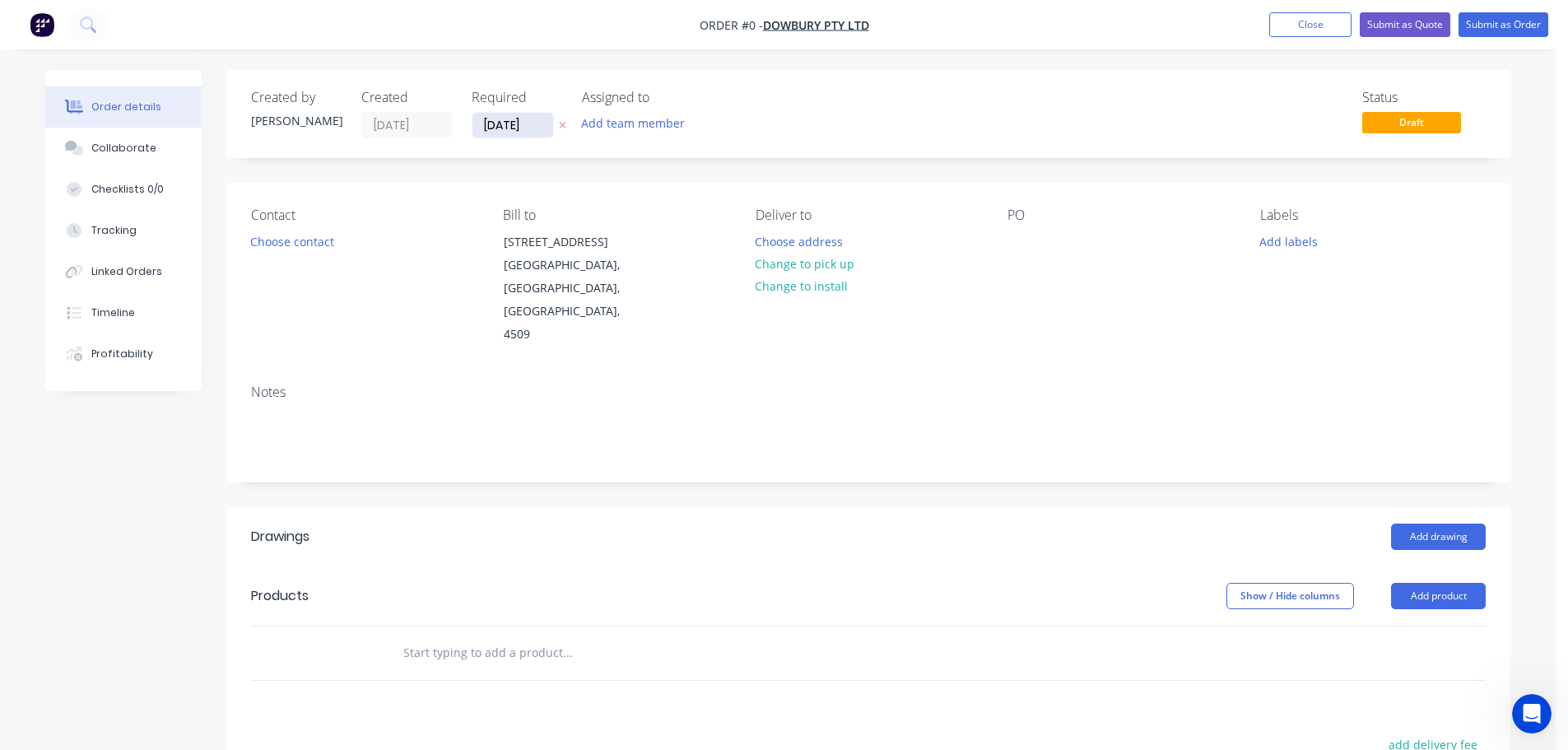
click at [516, 125] on input "[DATE]" at bounding box center [512, 125] width 80 height 25
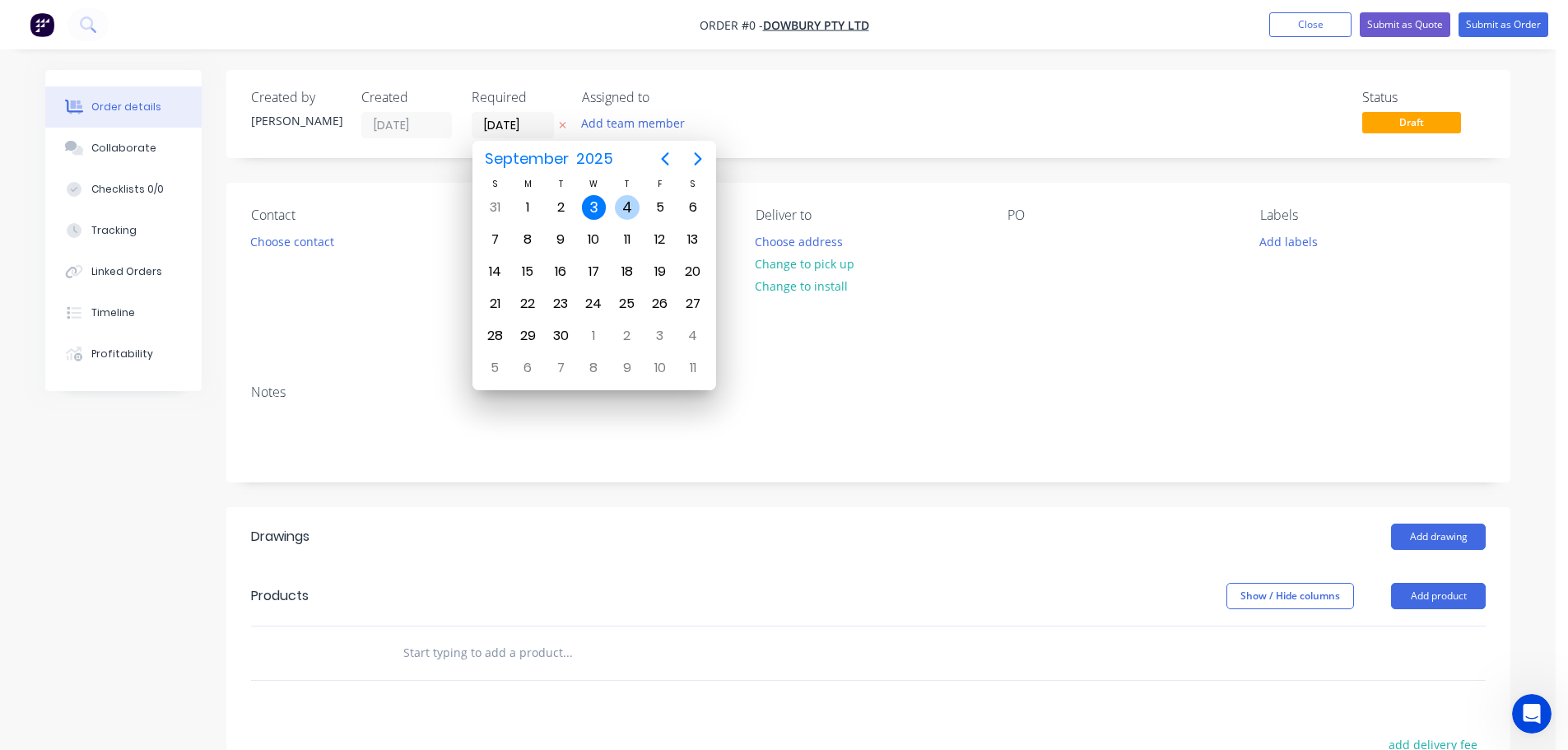
click at [628, 203] on div "4" at bounding box center [627, 208] width 25 height 25
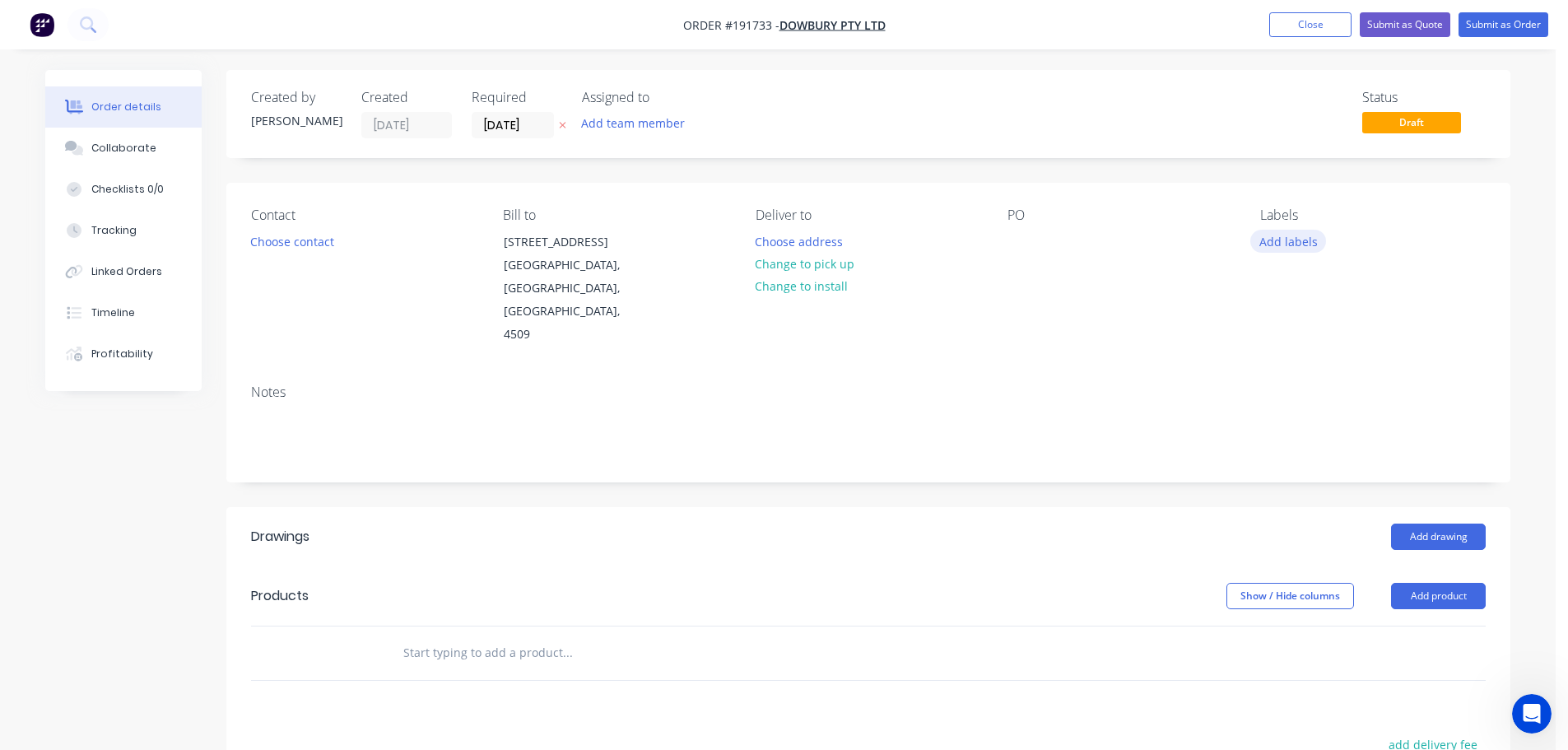
click at [1296, 242] on button "Add labels" at bounding box center [1288, 240] width 75 height 22
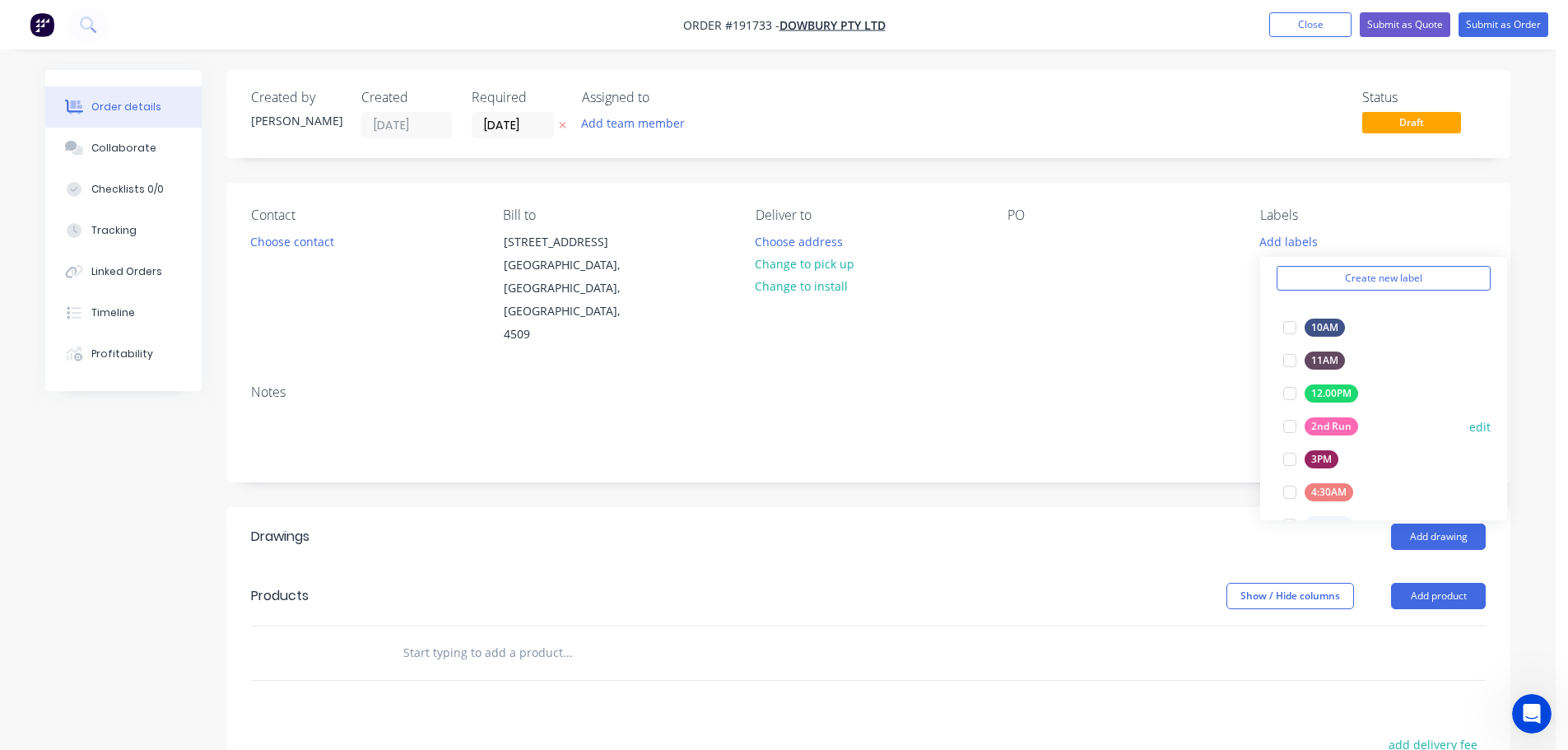
scroll to position [329, 0]
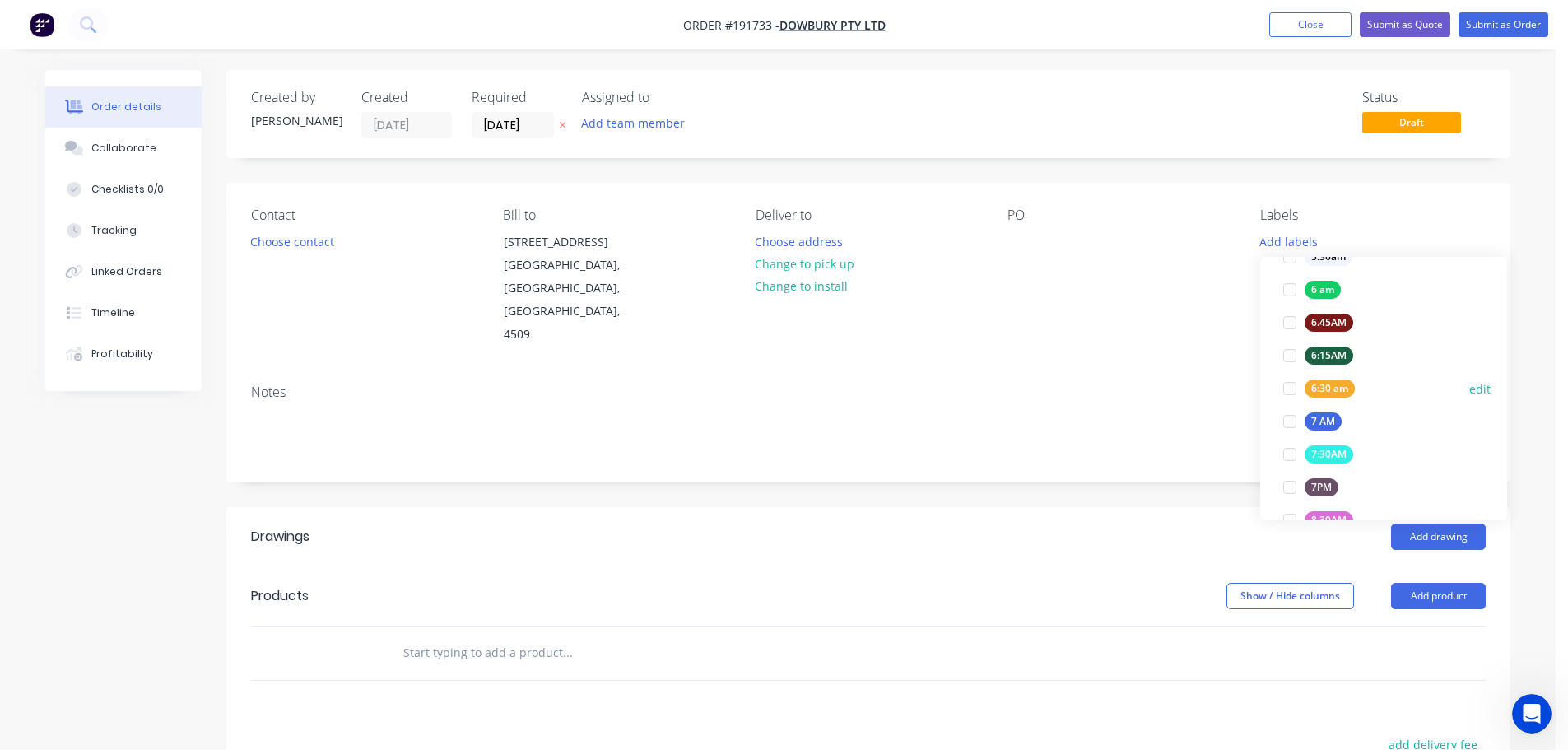
click at [1290, 387] on div at bounding box center [1289, 388] width 33 height 33
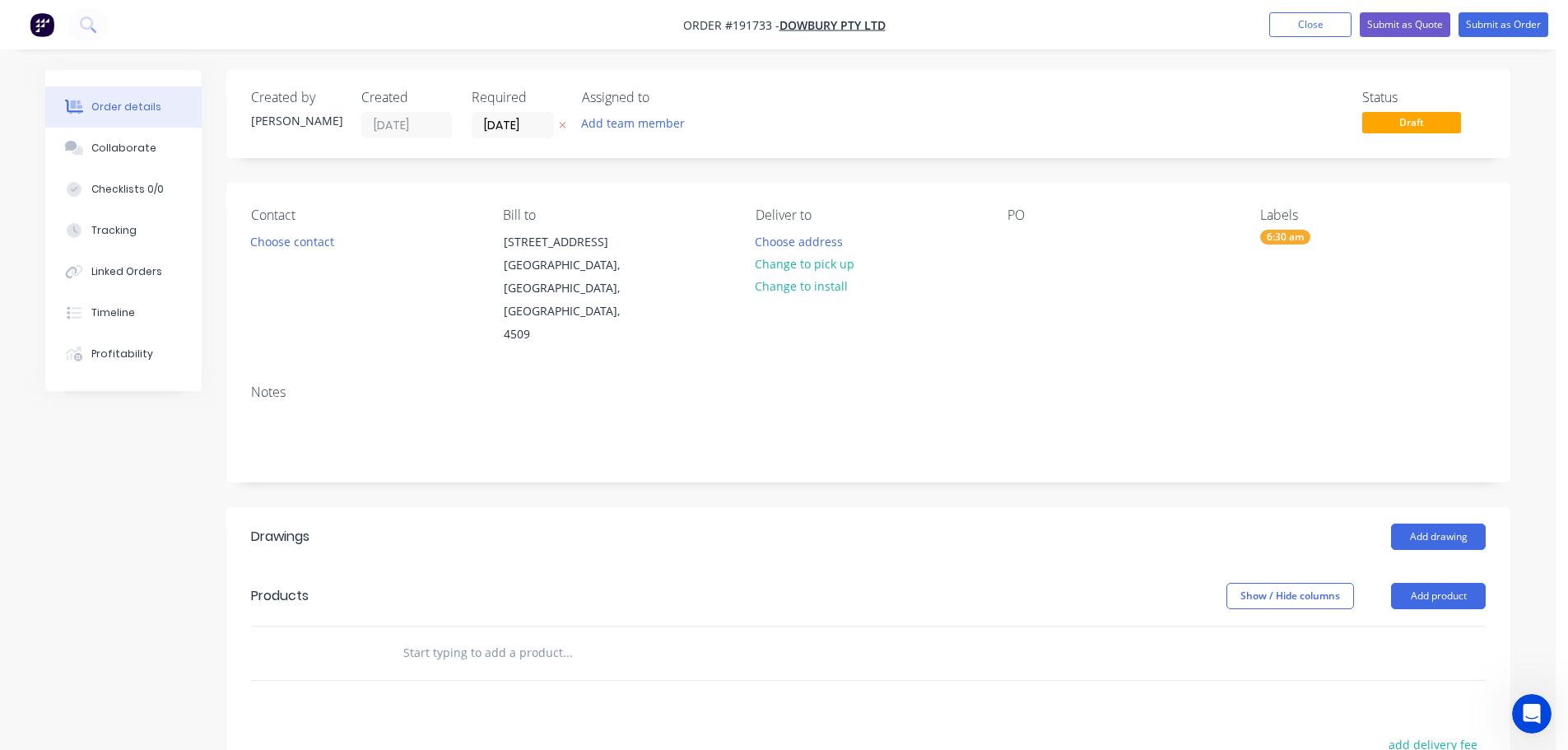
click at [1169, 384] on div "Notes" at bounding box center [867, 392] width 1234 height 15
click at [292, 243] on button "Choose contact" at bounding box center [292, 240] width 102 height 22
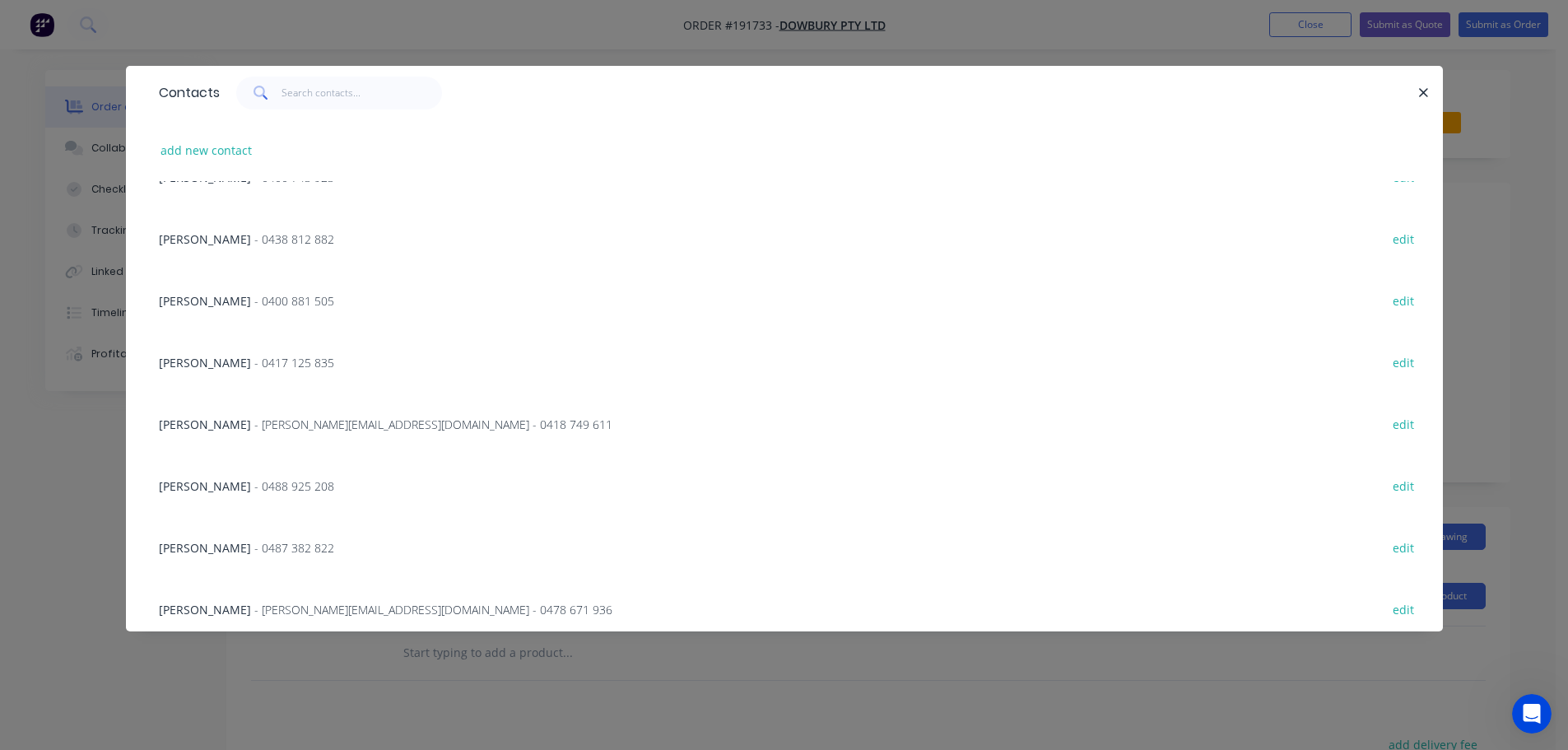
scroll to position [247, 0]
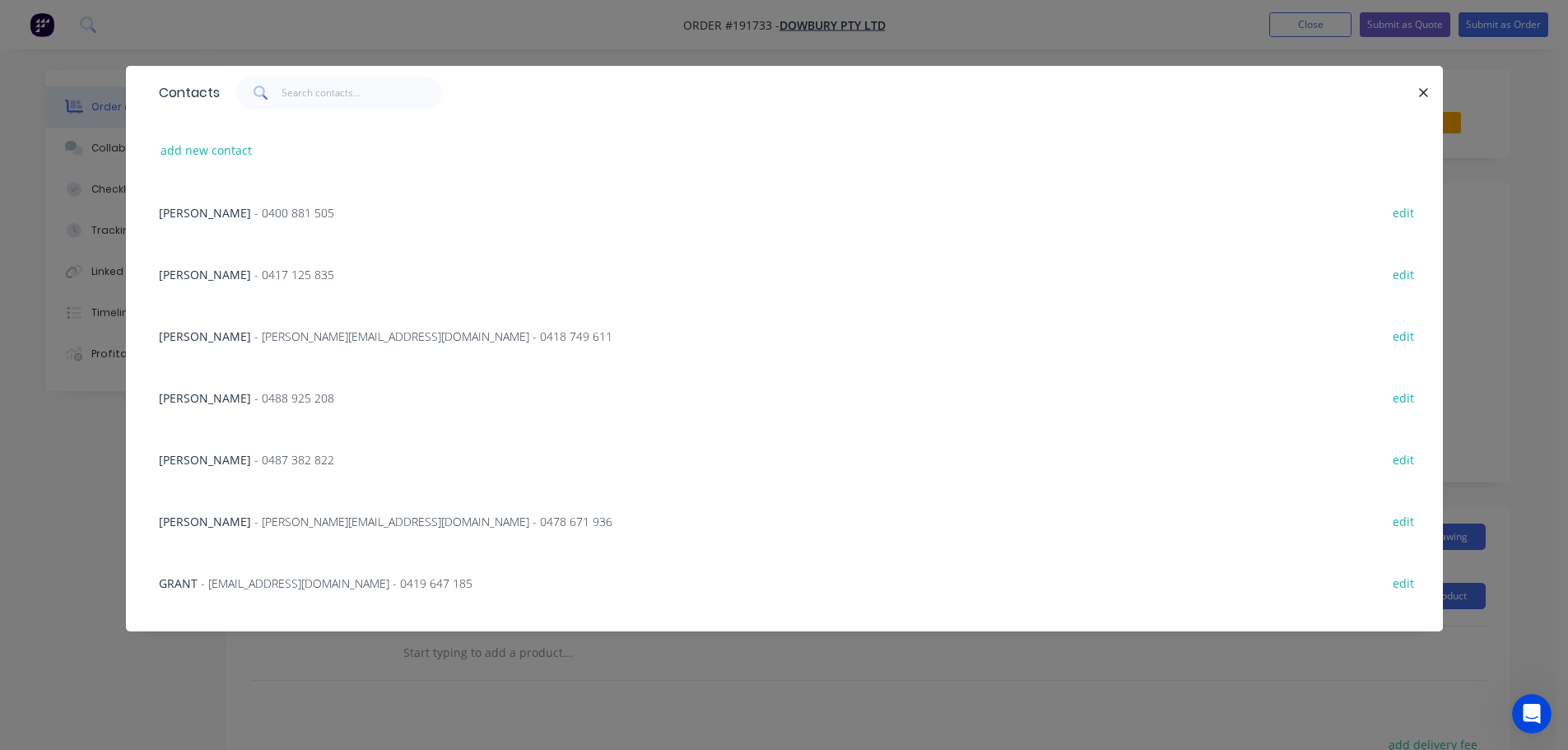
click at [255, 272] on span "- 0417 125 835" at bounding box center [294, 275] width 79 height 15
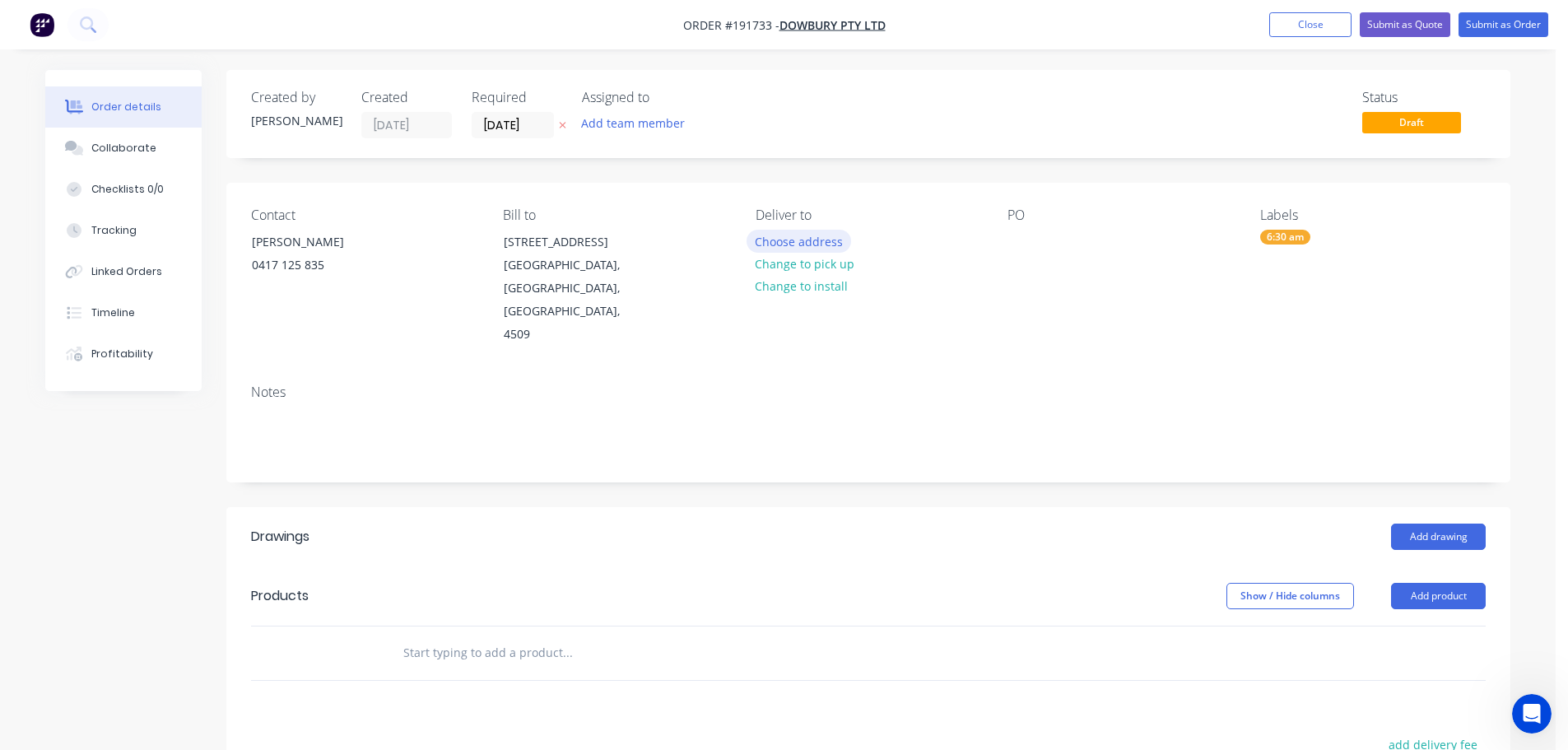
click at [803, 236] on button "Choose address" at bounding box center [799, 240] width 106 height 22
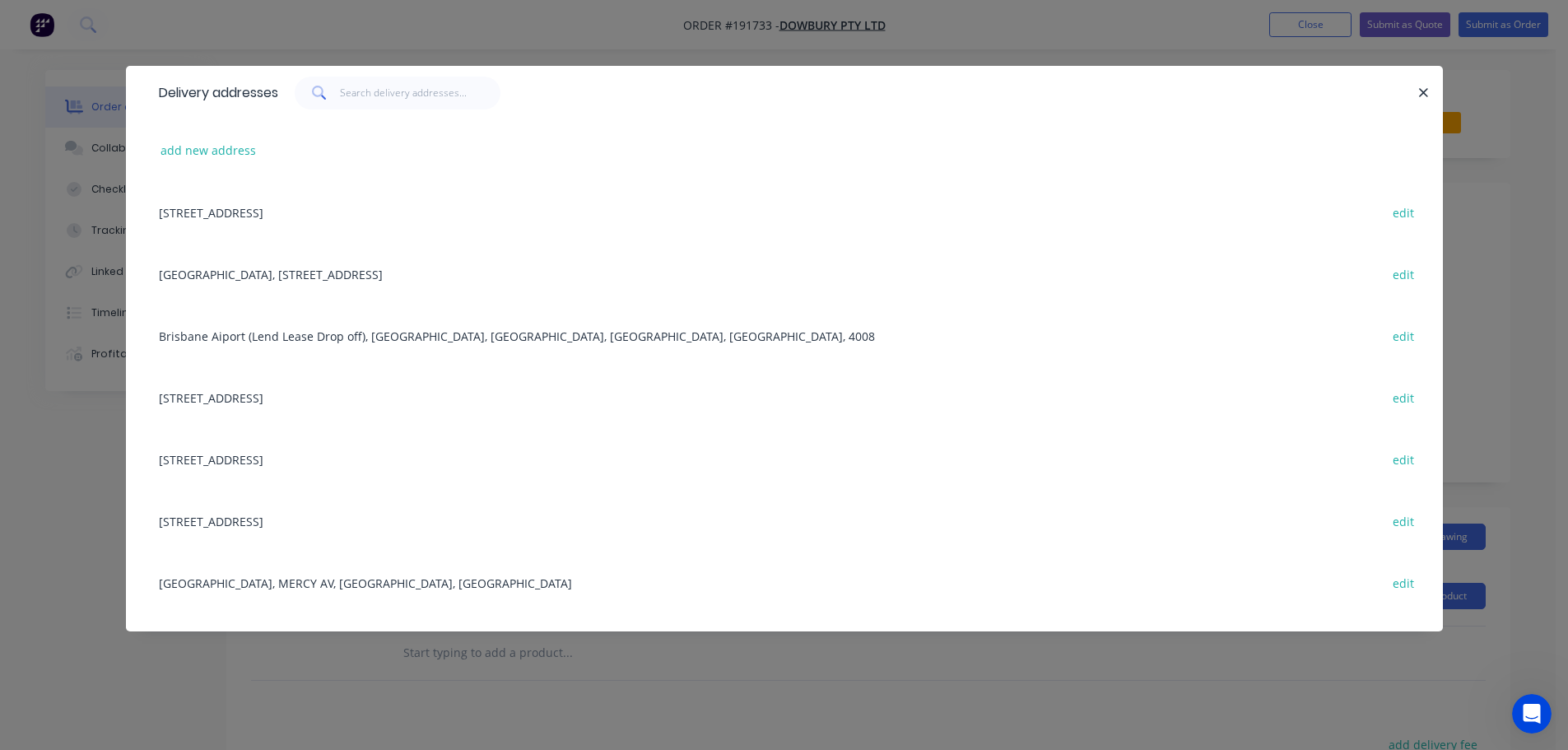
click at [241, 399] on div "[STREET_ADDRESS] edit" at bounding box center [784, 397] width 1267 height 62
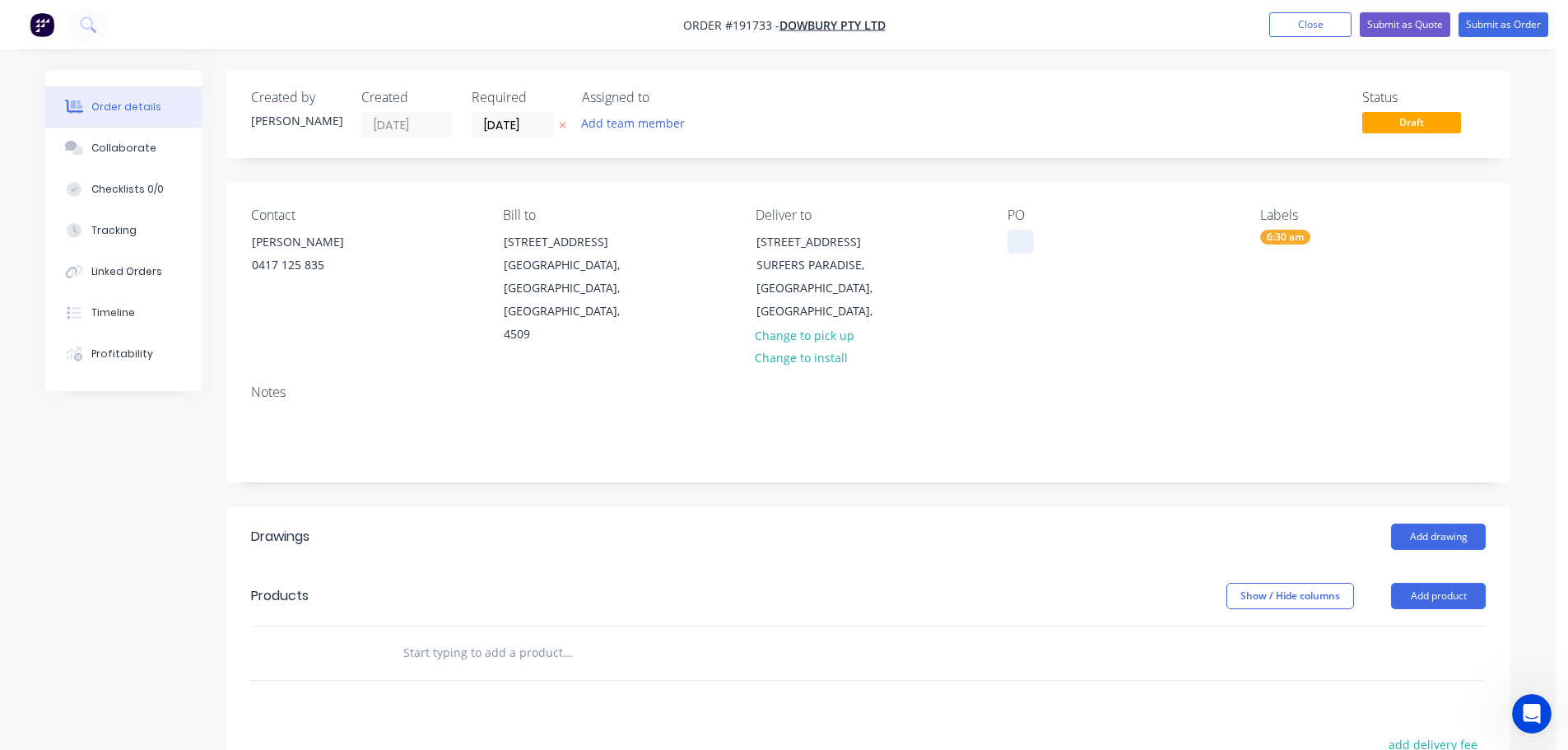
click at [1022, 245] on div at bounding box center [1020, 241] width 26 height 24
click at [1438, 524] on button "Add drawing" at bounding box center [1438, 536] width 95 height 26
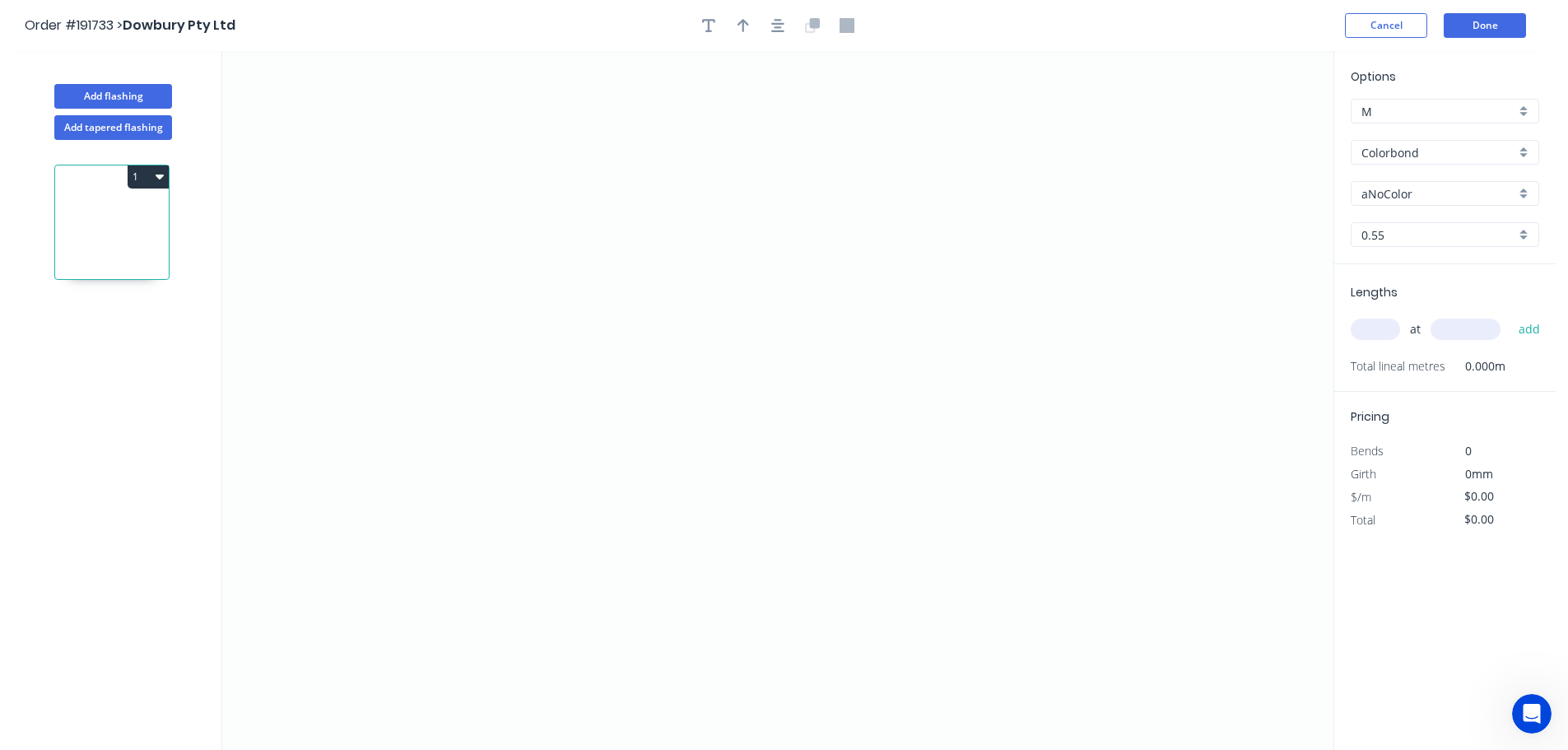
click at [1387, 149] on input "Colorbond" at bounding box center [1437, 153] width 154 height 17
click at [1402, 308] on div "Stainless Steel 304" at bounding box center [1444, 312] width 187 height 29
click at [1379, 338] on input "text" at bounding box center [1374, 329] width 49 height 21
click at [1510, 315] on button "add" at bounding box center [1529, 329] width 39 height 28
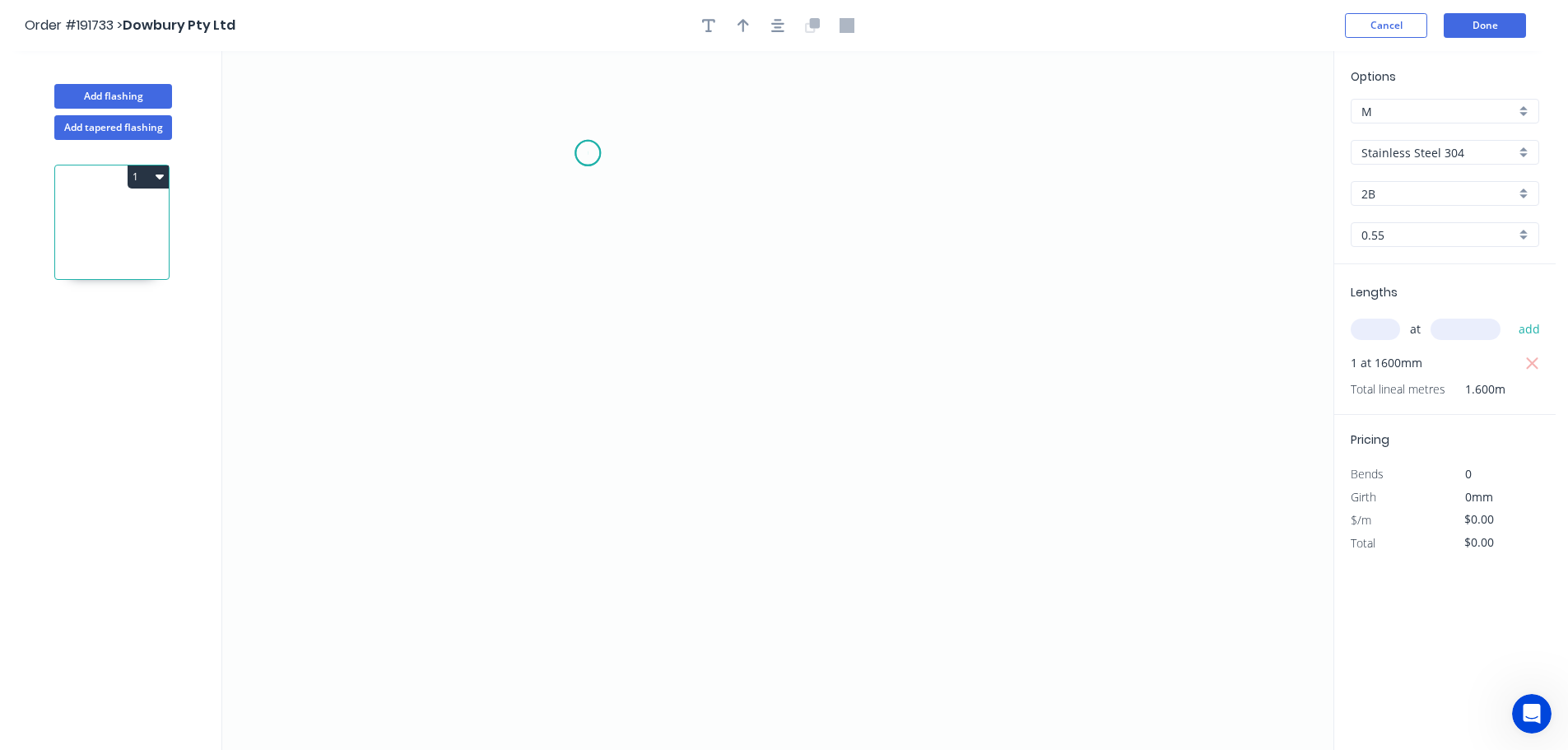
drag, startPoint x: 588, startPoint y: 153, endPoint x: 566, endPoint y: 167, distance: 26.1
click at [588, 154] on icon "0" at bounding box center [778, 401] width 1111 height 699
click at [573, 428] on icon "0" at bounding box center [778, 401] width 1111 height 699
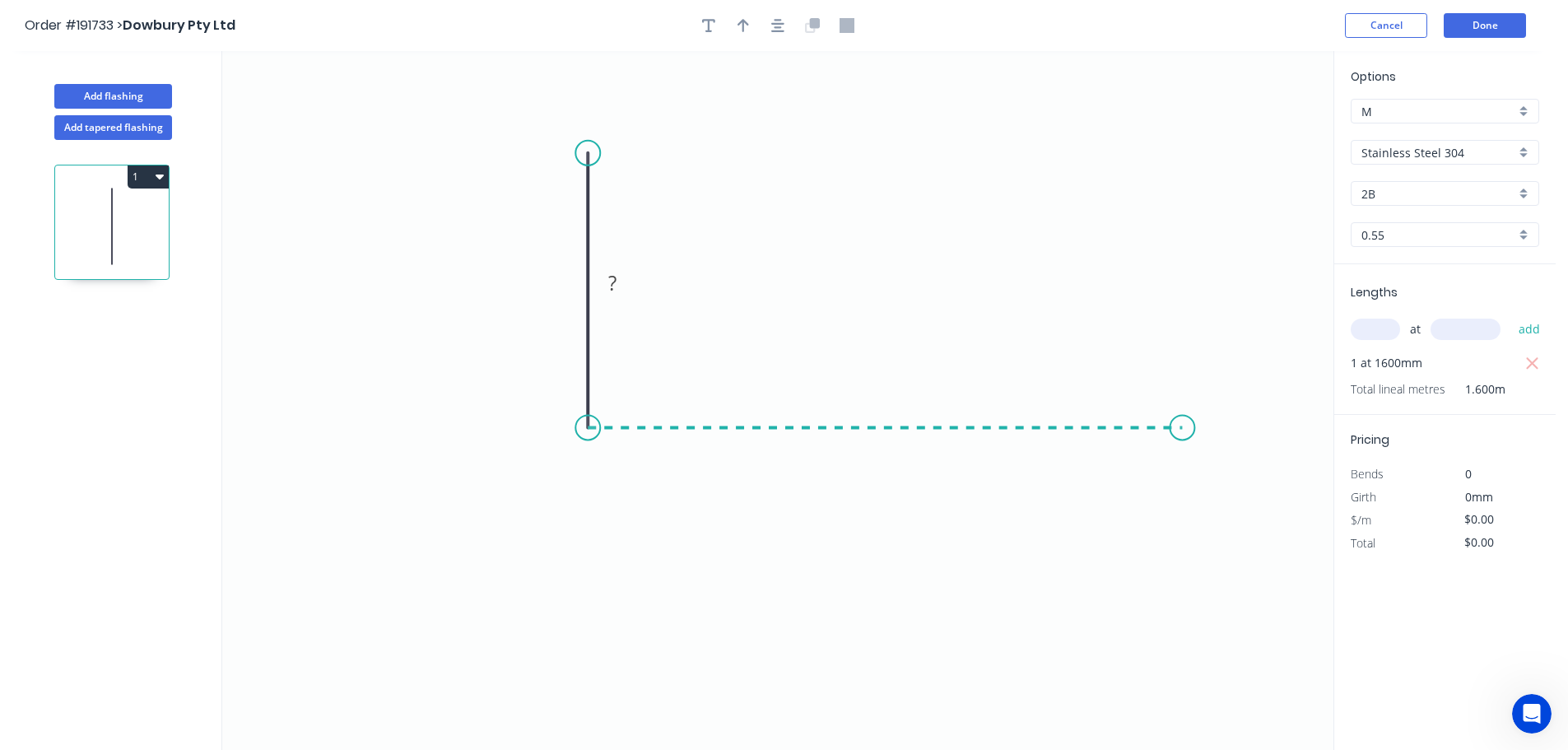
click at [1183, 425] on icon "0 ?" at bounding box center [778, 401] width 1111 height 699
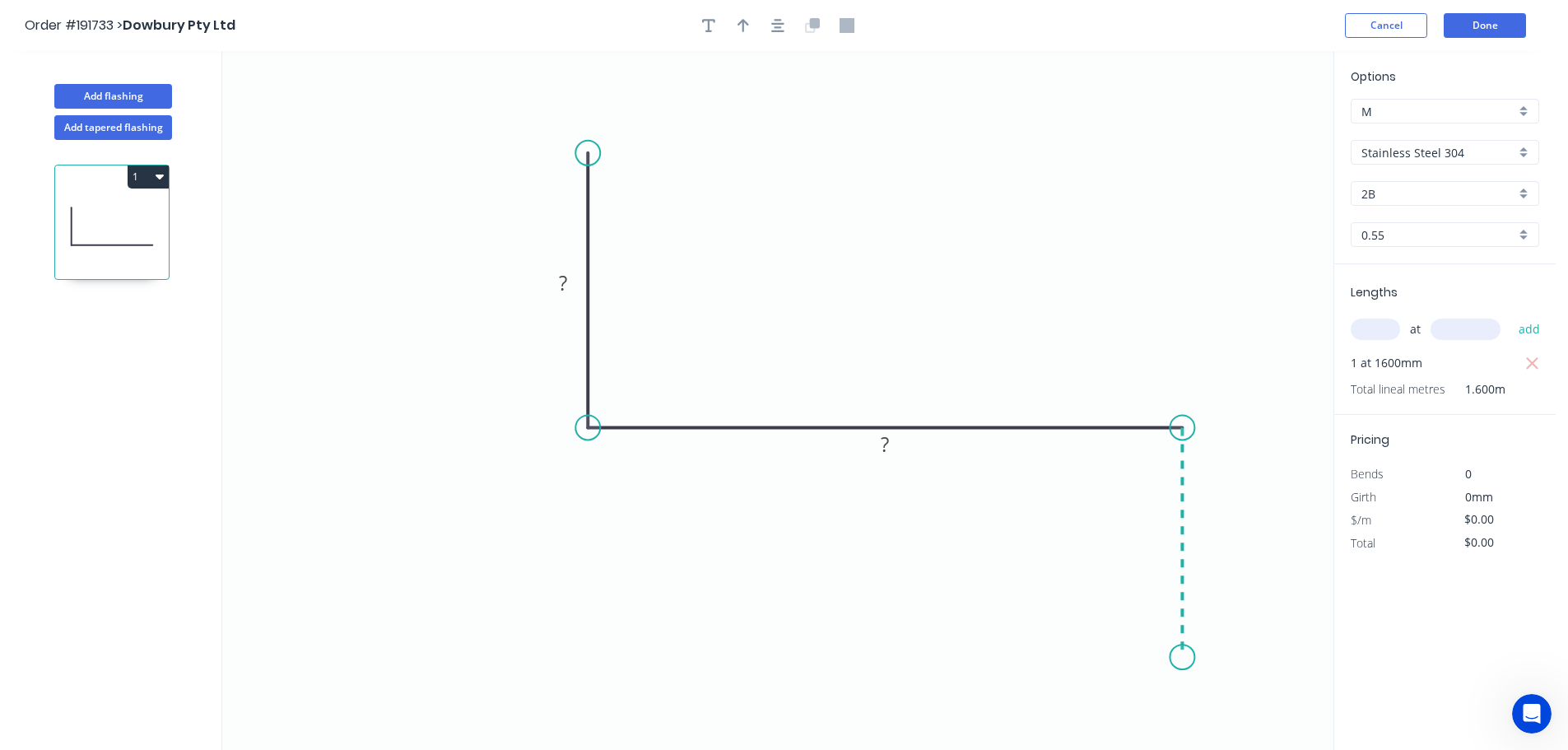
click at [1176, 657] on icon "0 ? ?" at bounding box center [778, 401] width 1111 height 699
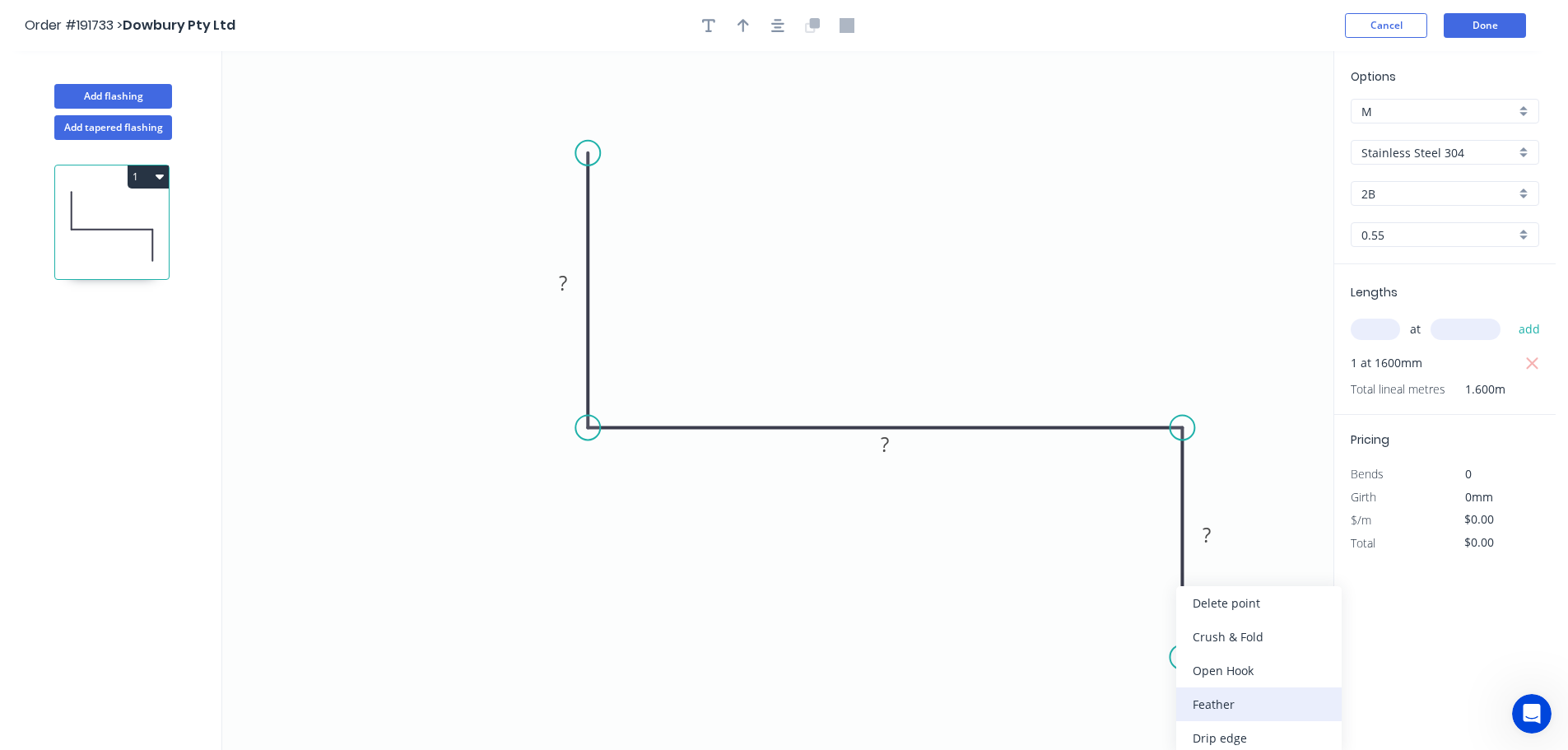
click at [1213, 704] on div "Feather" at bounding box center [1258, 704] width 166 height 34
drag, startPoint x: 1171, startPoint y: 624, endPoint x: 1134, endPoint y: 626, distance: 37.1
click at [1146, 627] on rect at bounding box center [1129, 629] width 64 height 34
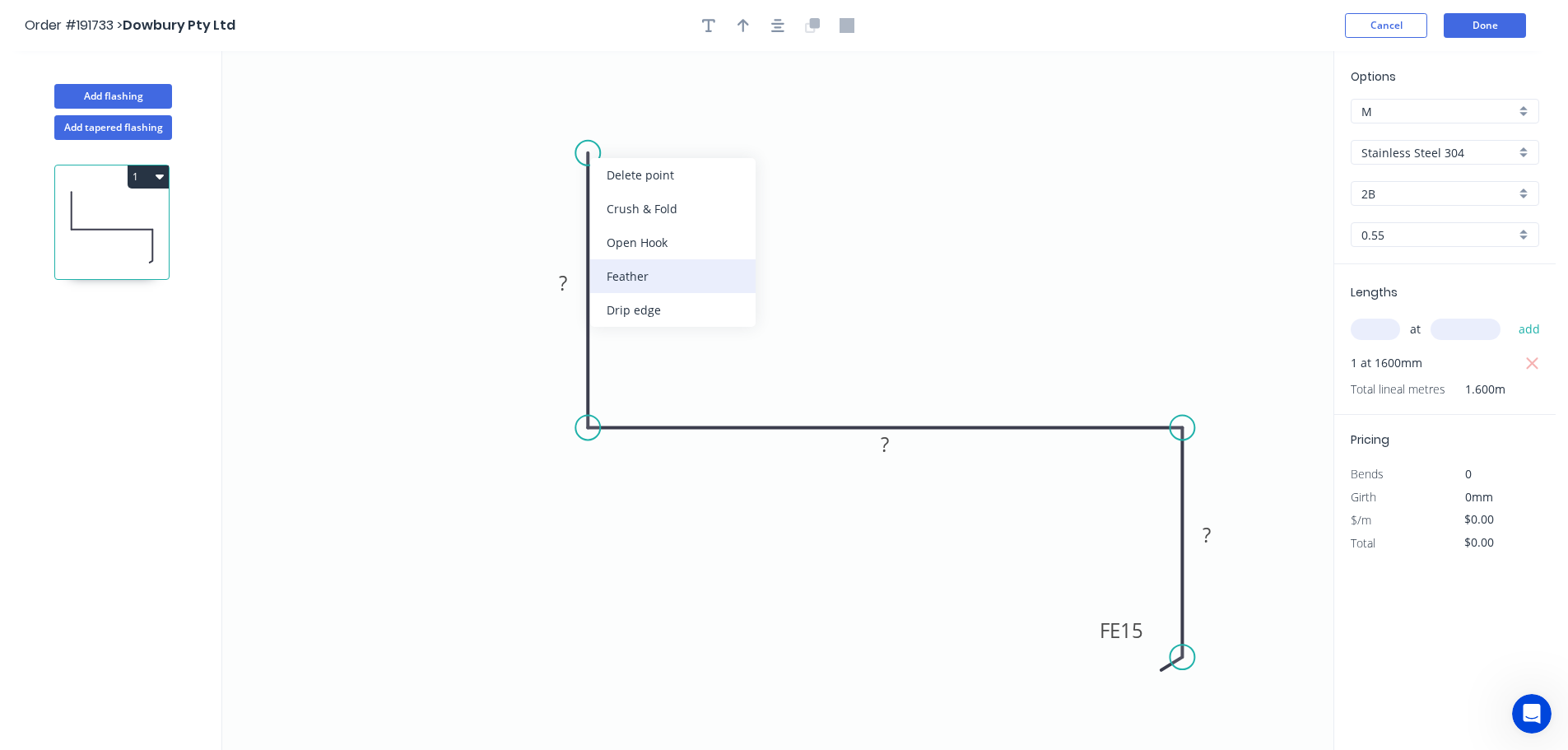
click at [638, 277] on div "Feather" at bounding box center [673, 276] width 166 height 34
drag, startPoint x: 573, startPoint y: 111, endPoint x: 595, endPoint y: 111, distance: 22.0
click at [595, 111] on icon "0 FE 15 ? ? FE 15 ?" at bounding box center [778, 401] width 1111 height 699
drag, startPoint x: 580, startPoint y: 112, endPoint x: 721, endPoint y: 120, distance: 141.2
click at [721, 120] on rect at bounding box center [694, 132] width 64 height 34
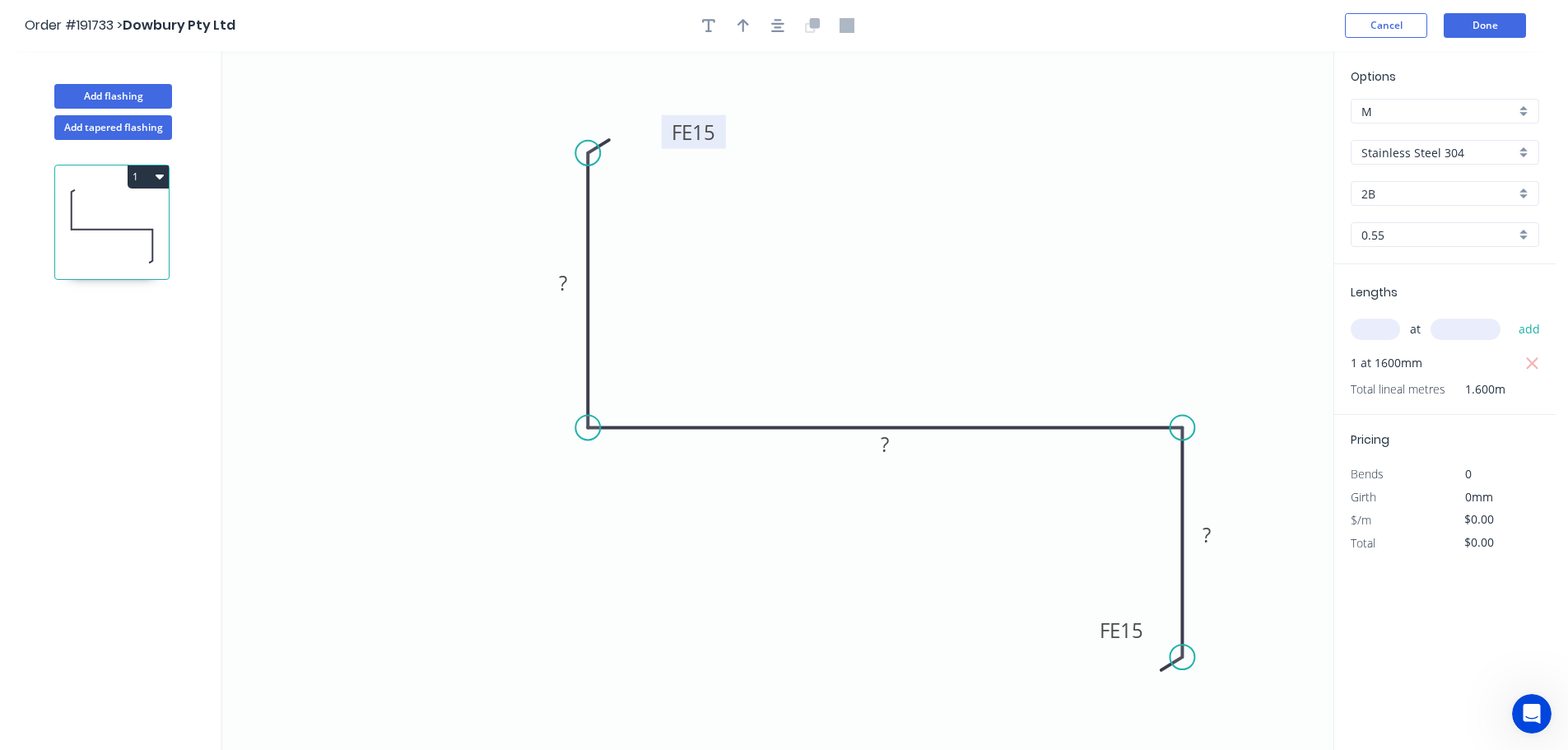
click at [703, 132] on tspan "15" at bounding box center [704, 132] width 23 height 27
click at [746, 30] on icon "button" at bounding box center [743, 25] width 12 height 15
click at [1249, 131] on icon at bounding box center [1250, 114] width 15 height 52
drag, startPoint x: 1249, startPoint y: 131, endPoint x: 916, endPoint y: 227, distance: 346.6
click at [945, 227] on icon at bounding box center [968, 213] width 47 height 47
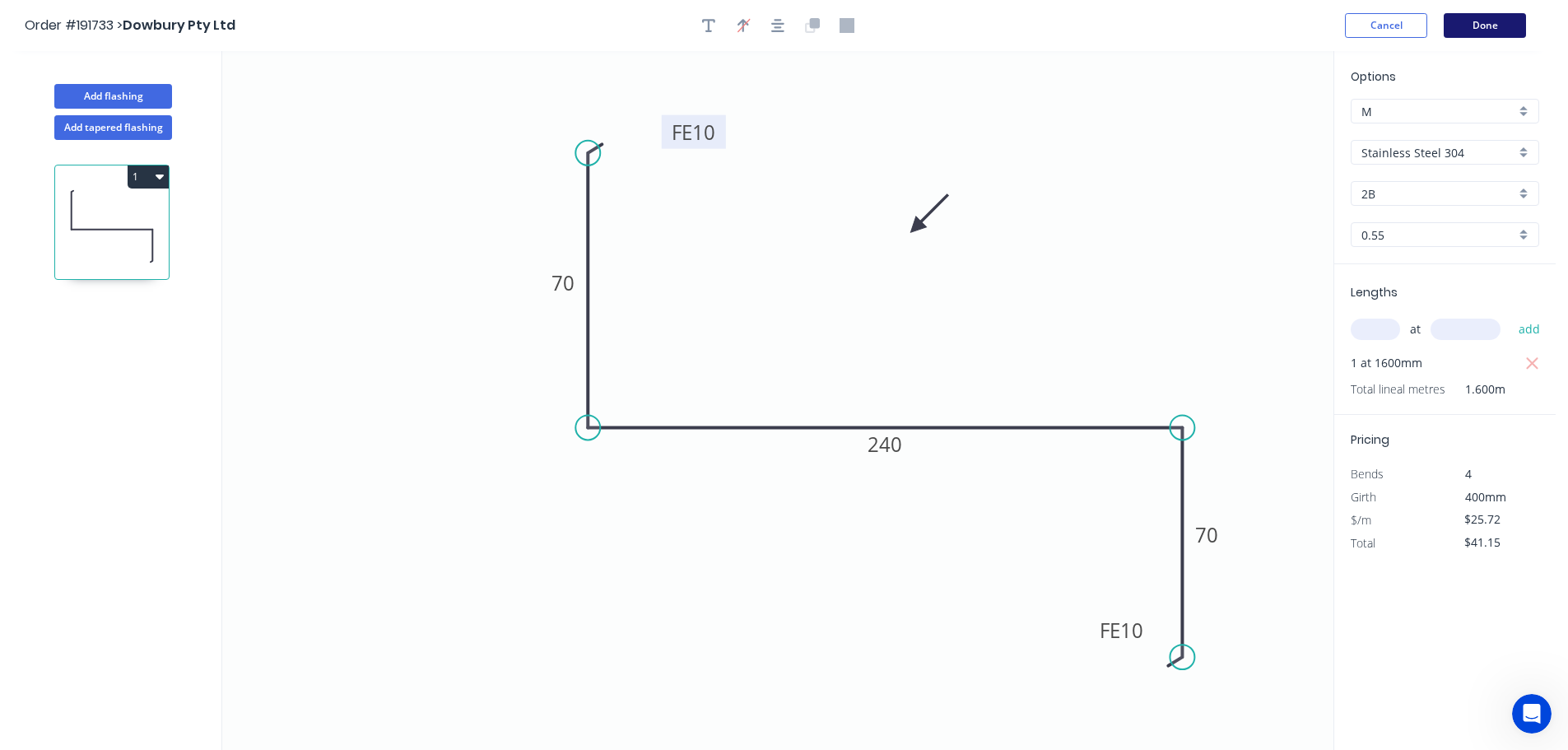
click at [1507, 27] on button "Done" at bounding box center [1484, 26] width 82 height 25
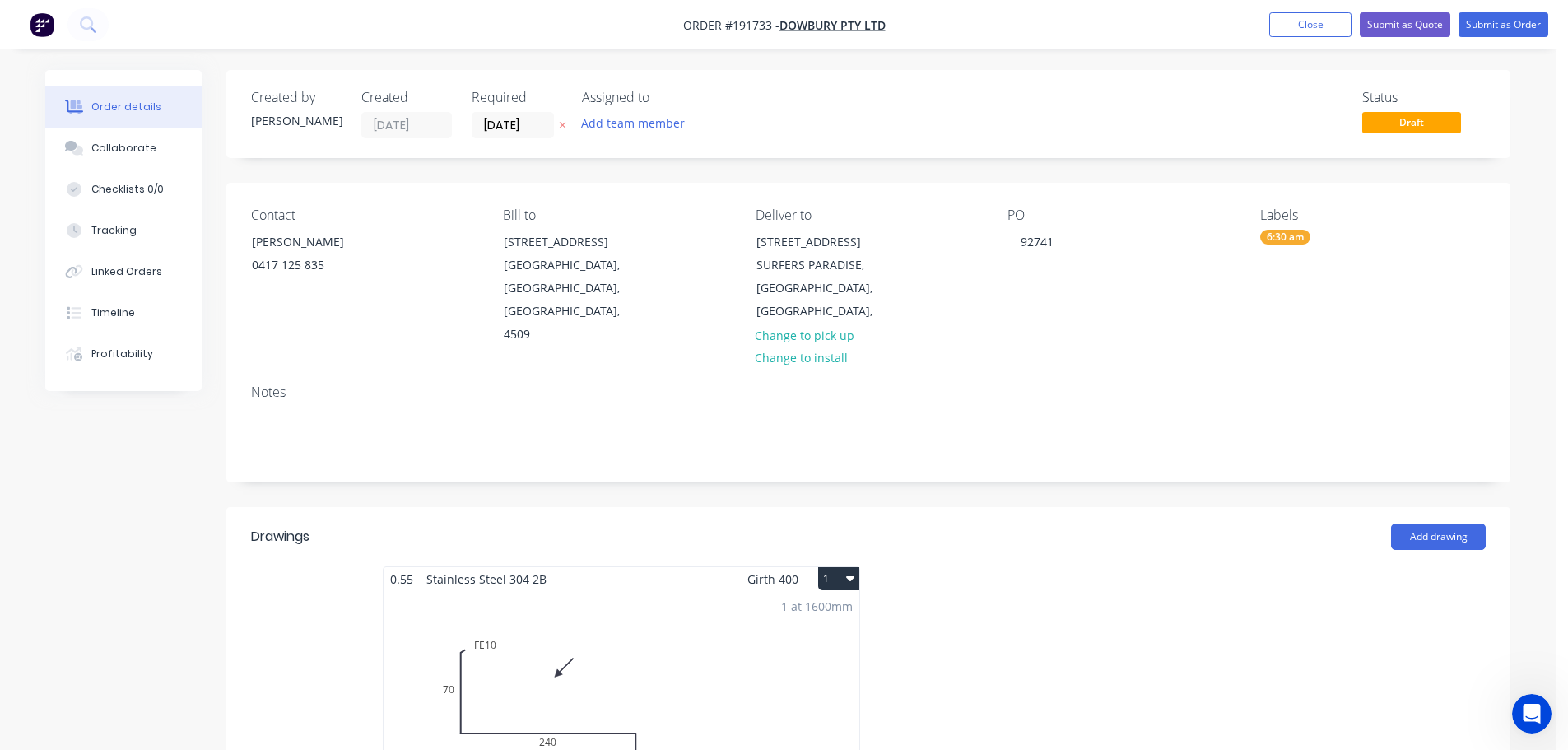
scroll to position [165, 0]
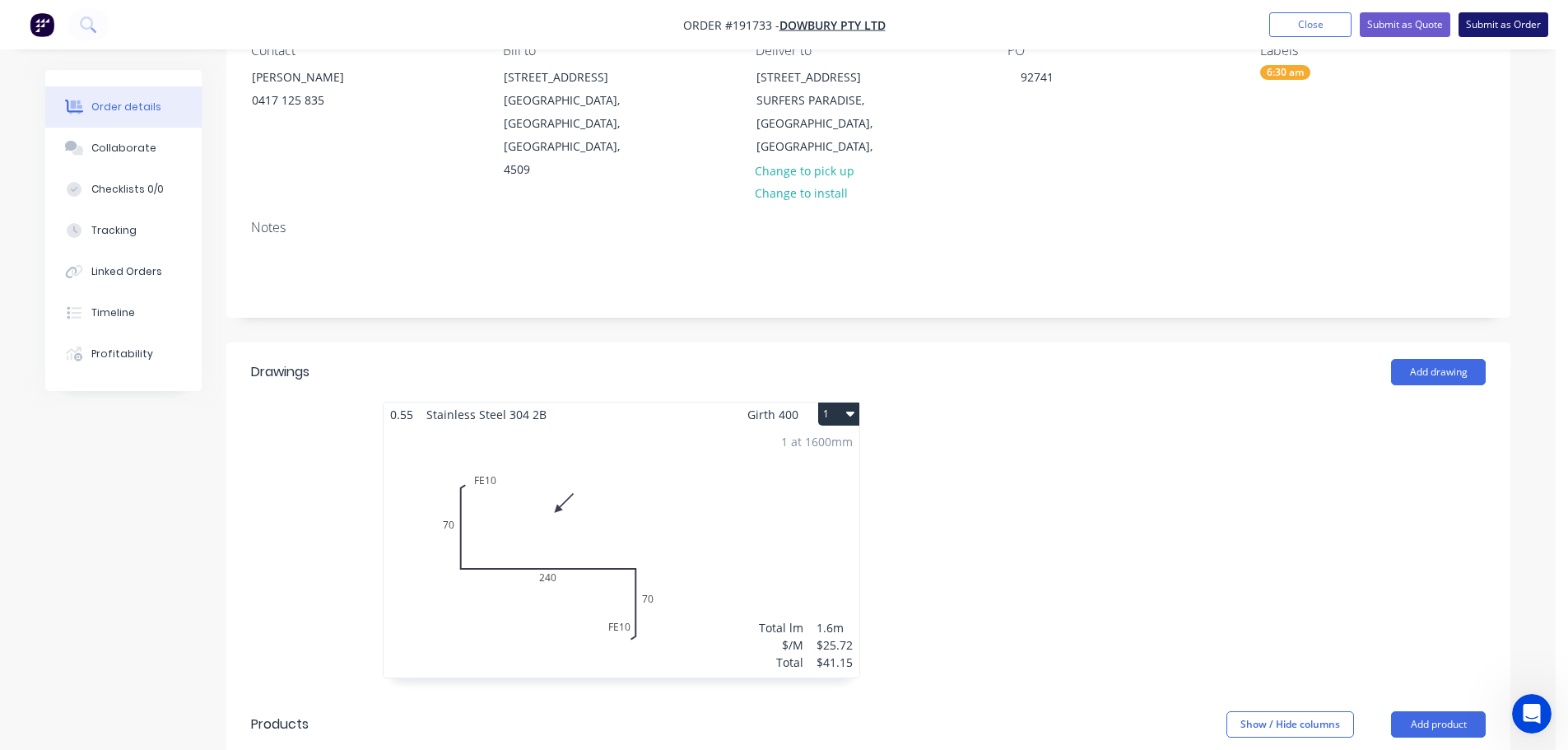
click at [1496, 26] on button "Submit as Order" at bounding box center [1503, 25] width 90 height 25
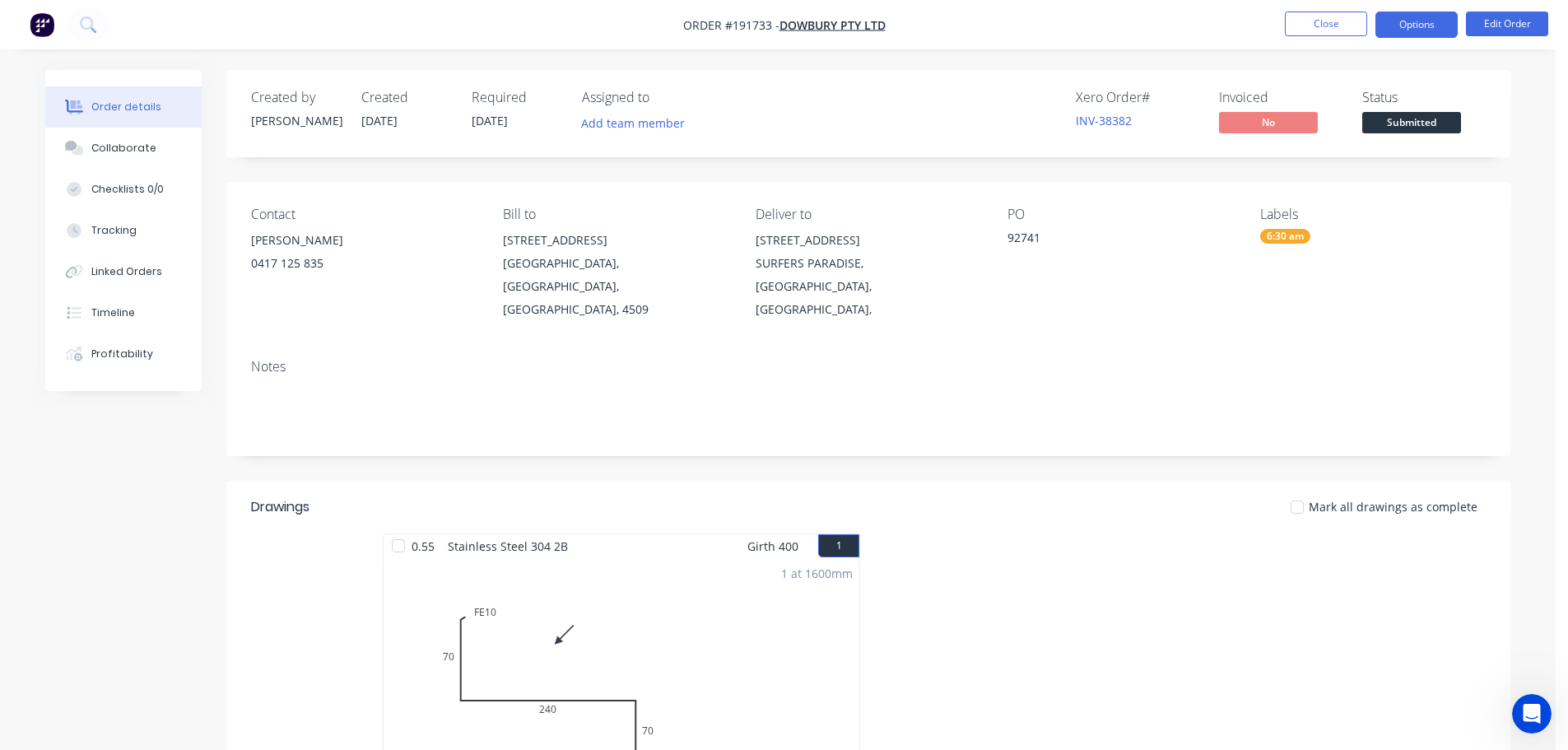
click at [1427, 15] on button "Options" at bounding box center [1416, 24] width 82 height 26
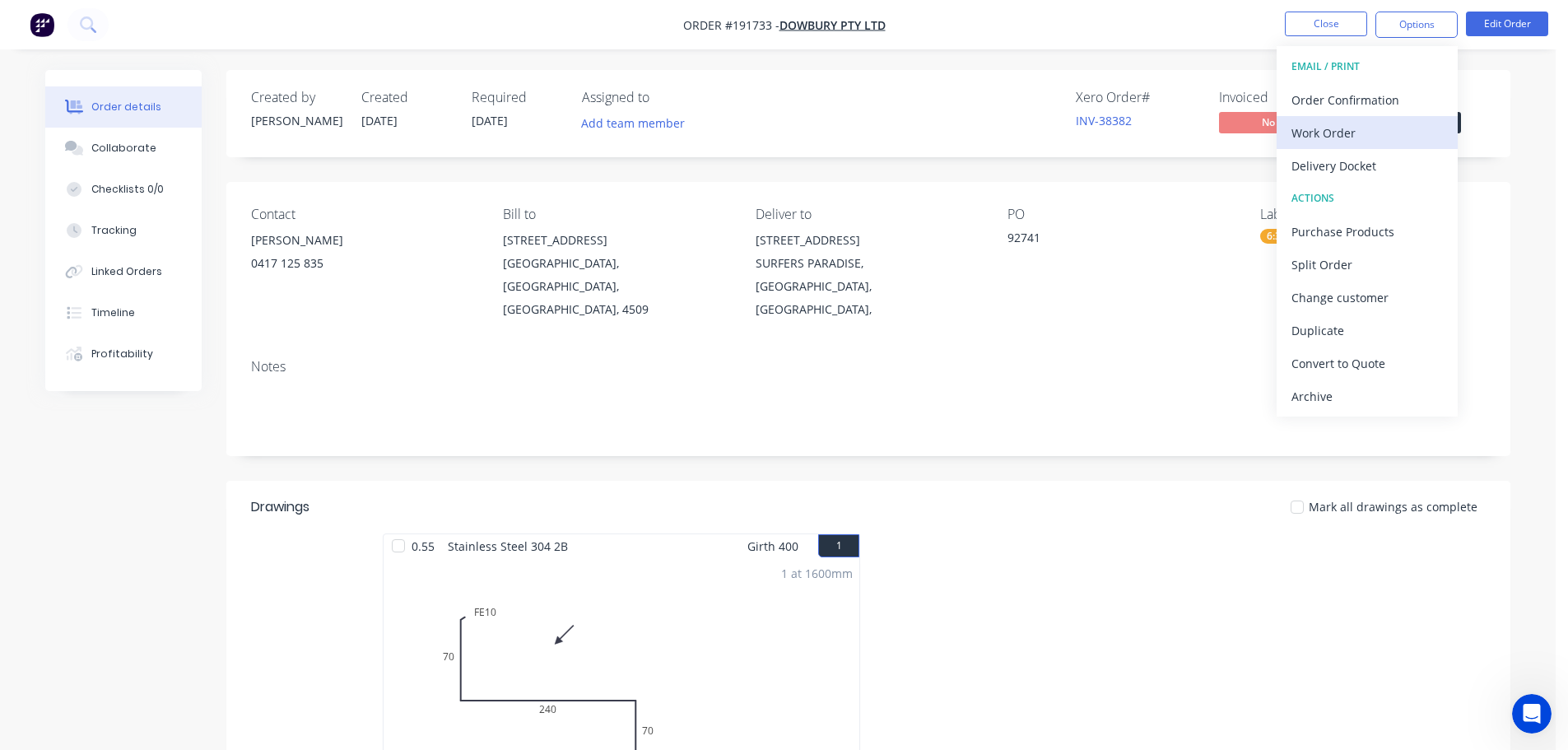
click at [1305, 135] on div "Work Order" at bounding box center [1367, 133] width 151 height 24
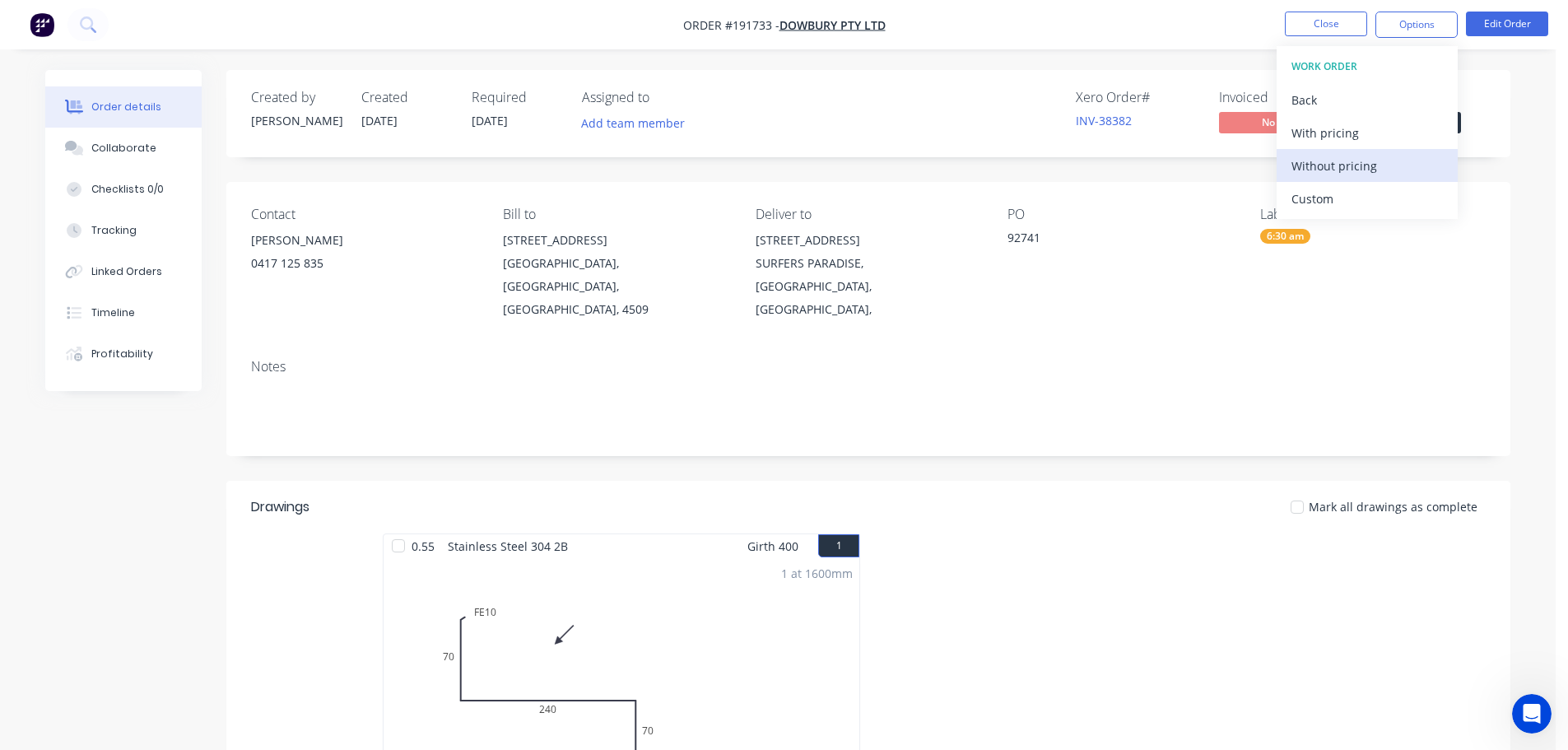
click at [1305, 157] on div "Without pricing" at bounding box center [1367, 165] width 151 height 24
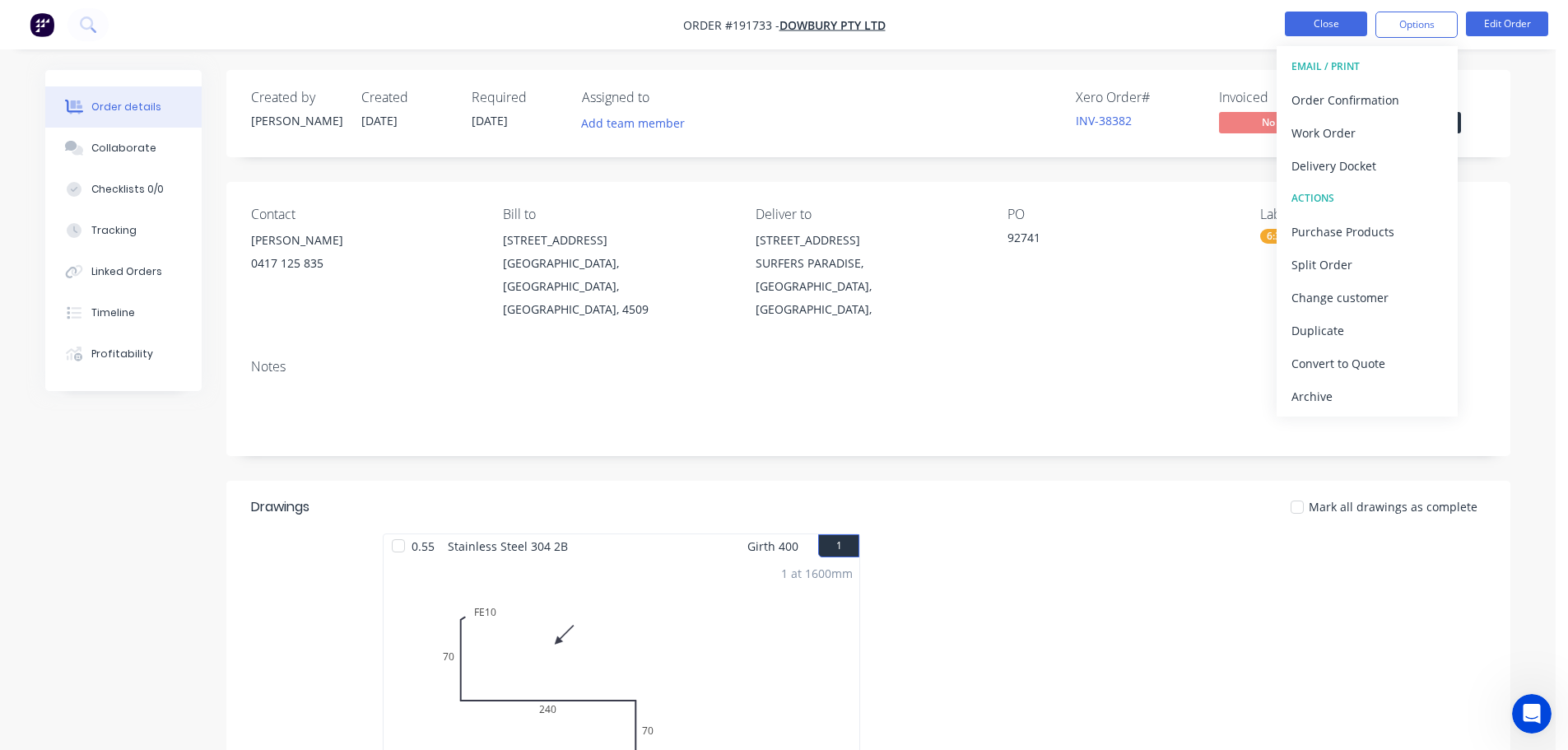
click at [1320, 20] on button "Close" at bounding box center [1325, 24] width 82 height 25
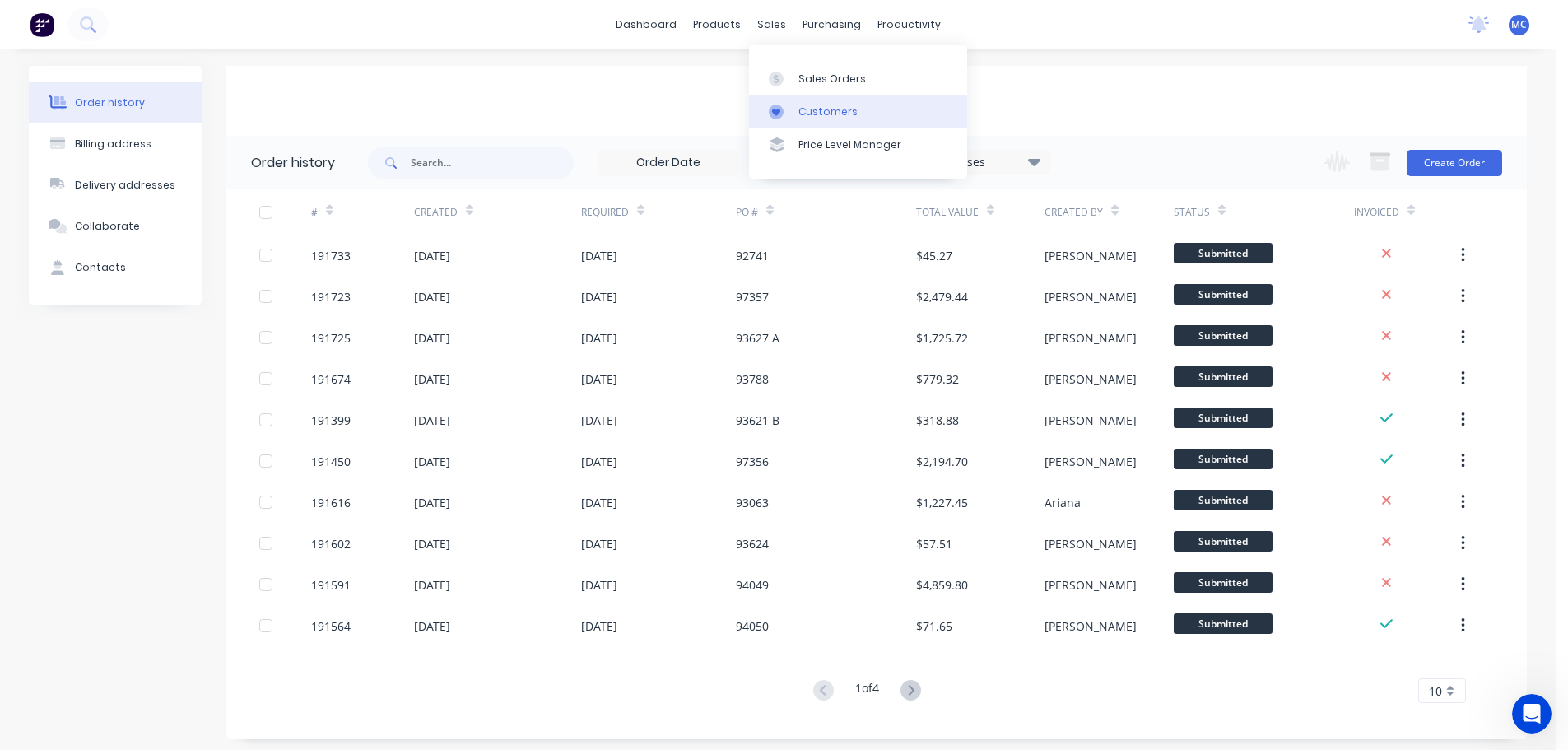
click at [812, 111] on div "Customers" at bounding box center [828, 111] width 59 height 15
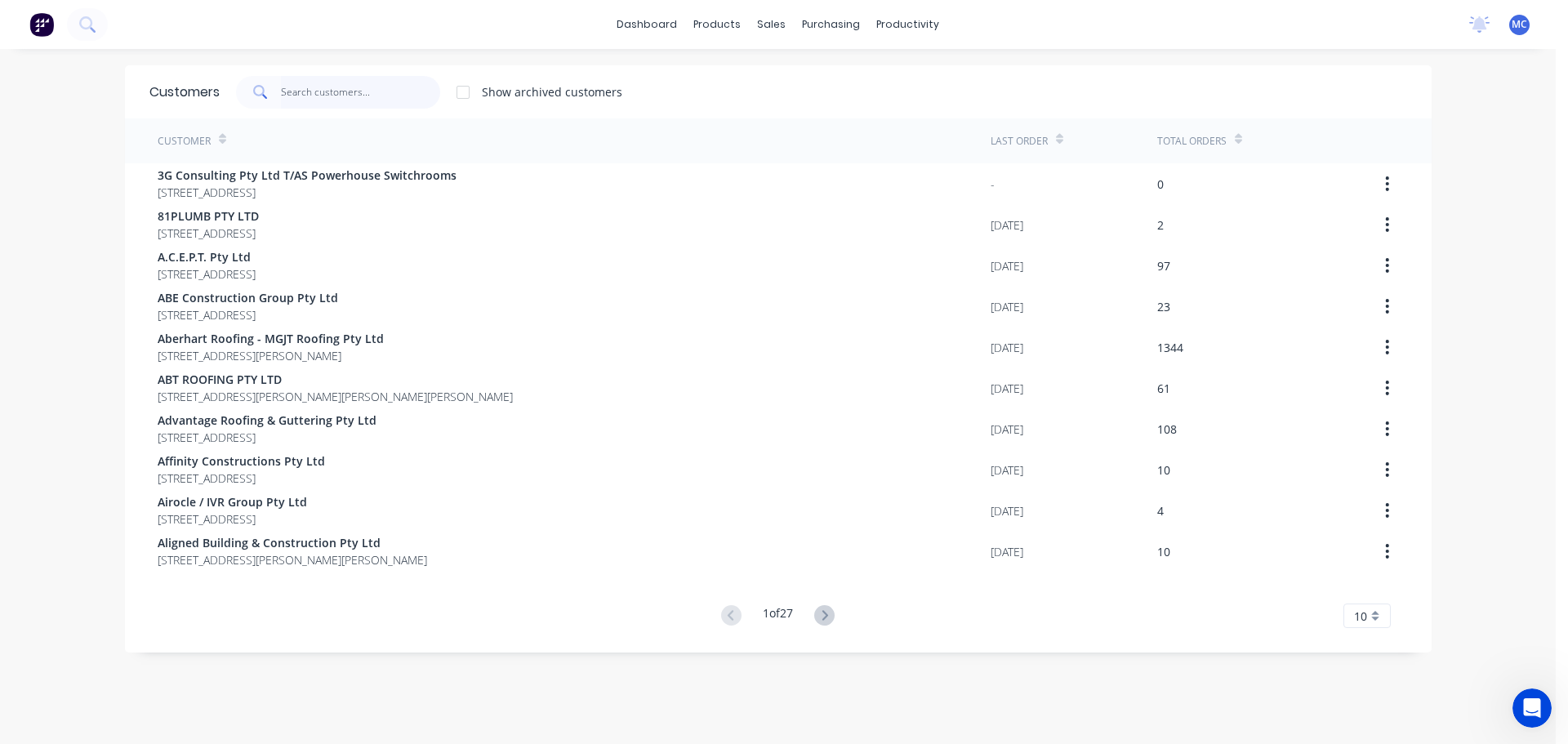
click at [296, 89] on input "text" at bounding box center [361, 92] width 159 height 33
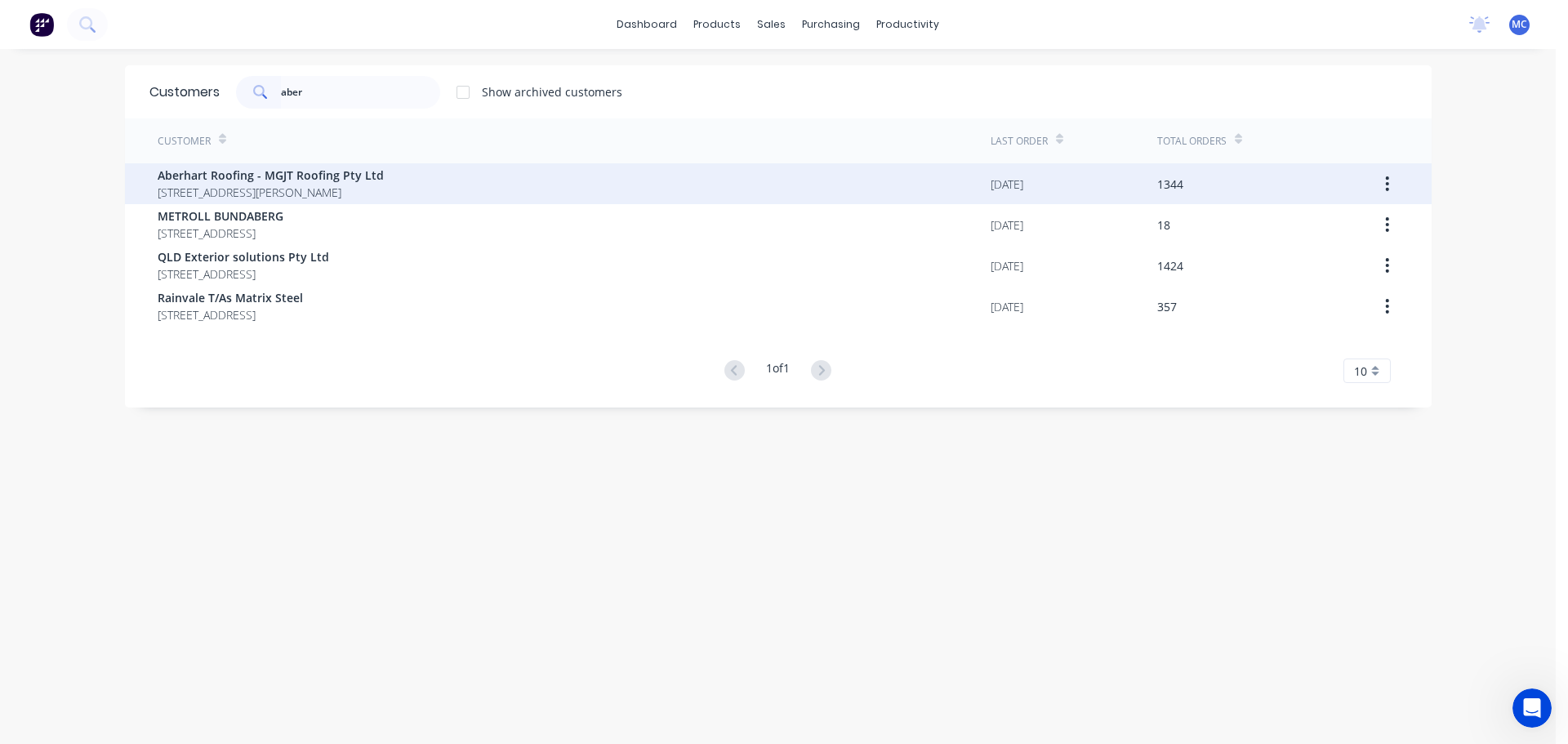
click at [265, 172] on span "Aberhart Roofing - MGJT Roofing Pty Ltd" at bounding box center [271, 175] width 227 height 17
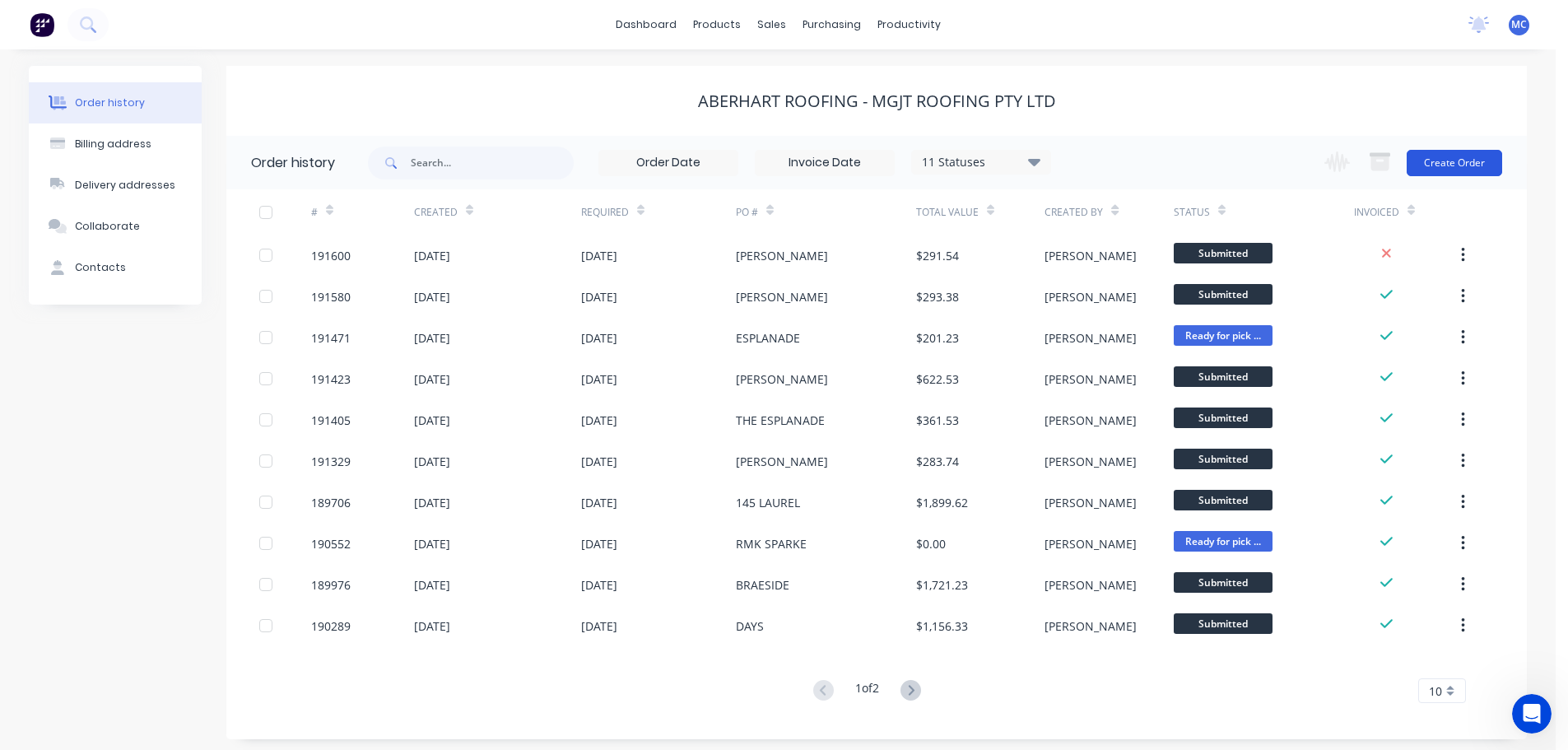
click at [1462, 160] on button "Create Order" at bounding box center [1454, 163] width 96 height 26
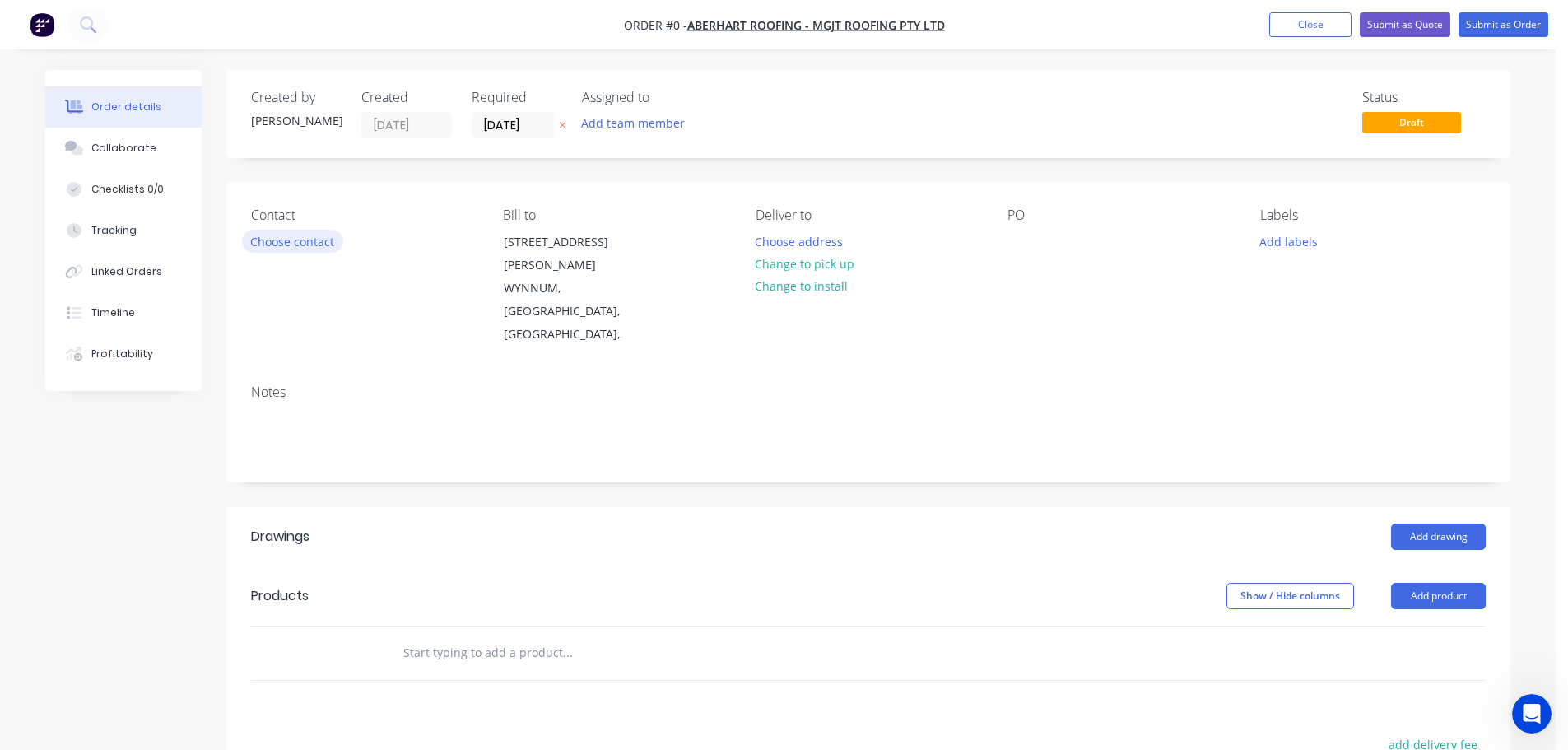
click at [291, 242] on button "Choose contact" at bounding box center [292, 240] width 102 height 22
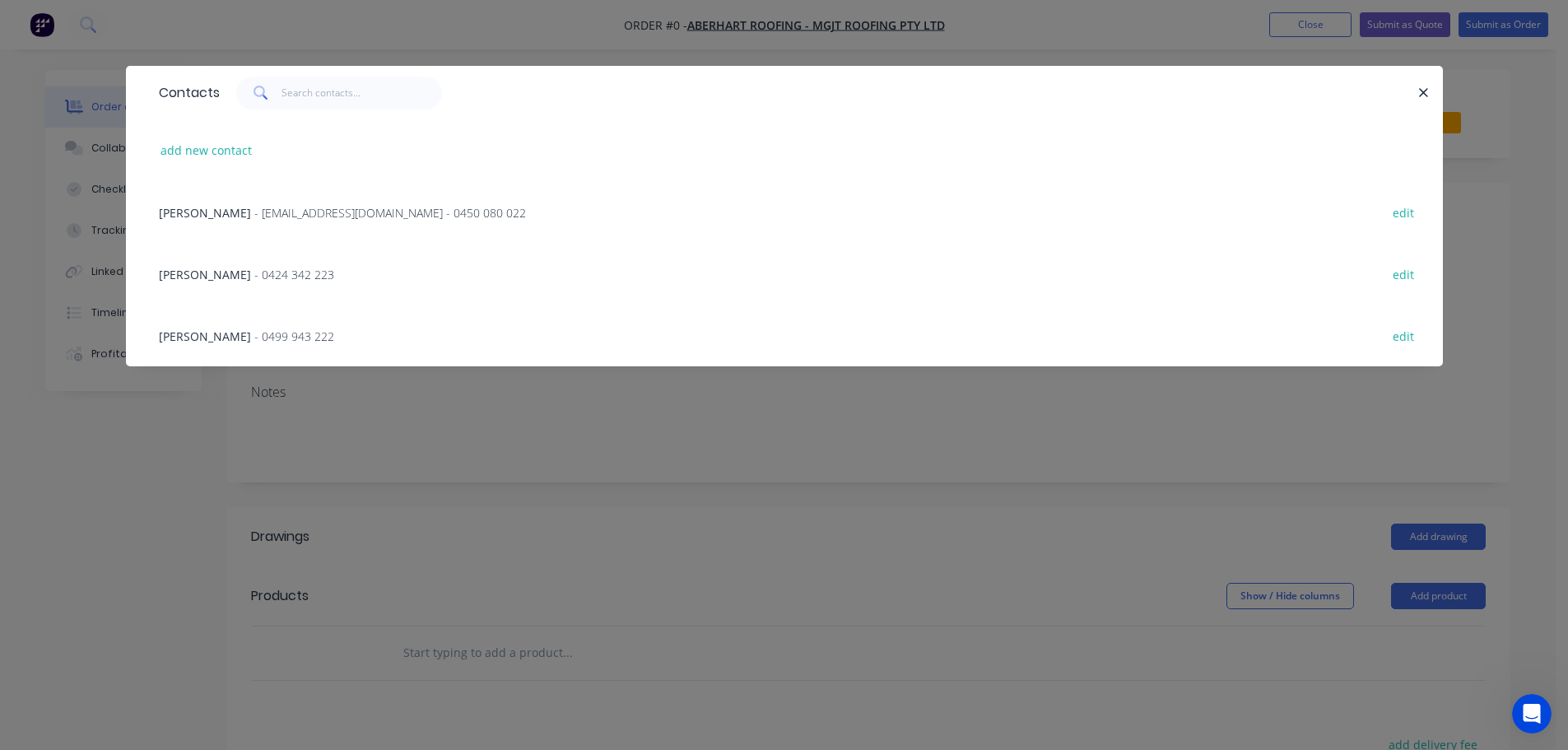
click at [255, 332] on span "- 0499 943 222" at bounding box center [294, 336] width 79 height 15
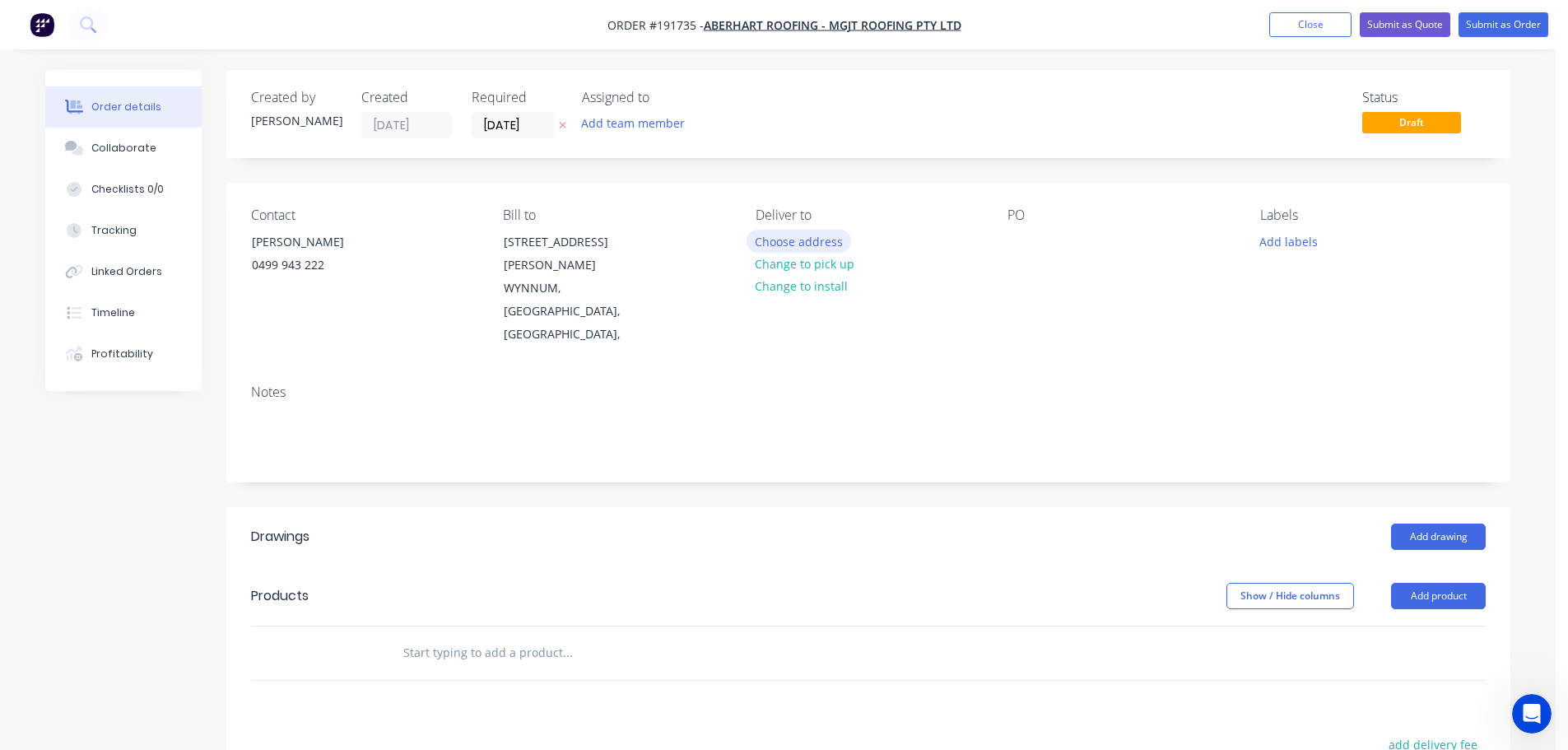
click at [804, 243] on button "Choose address" at bounding box center [799, 240] width 106 height 22
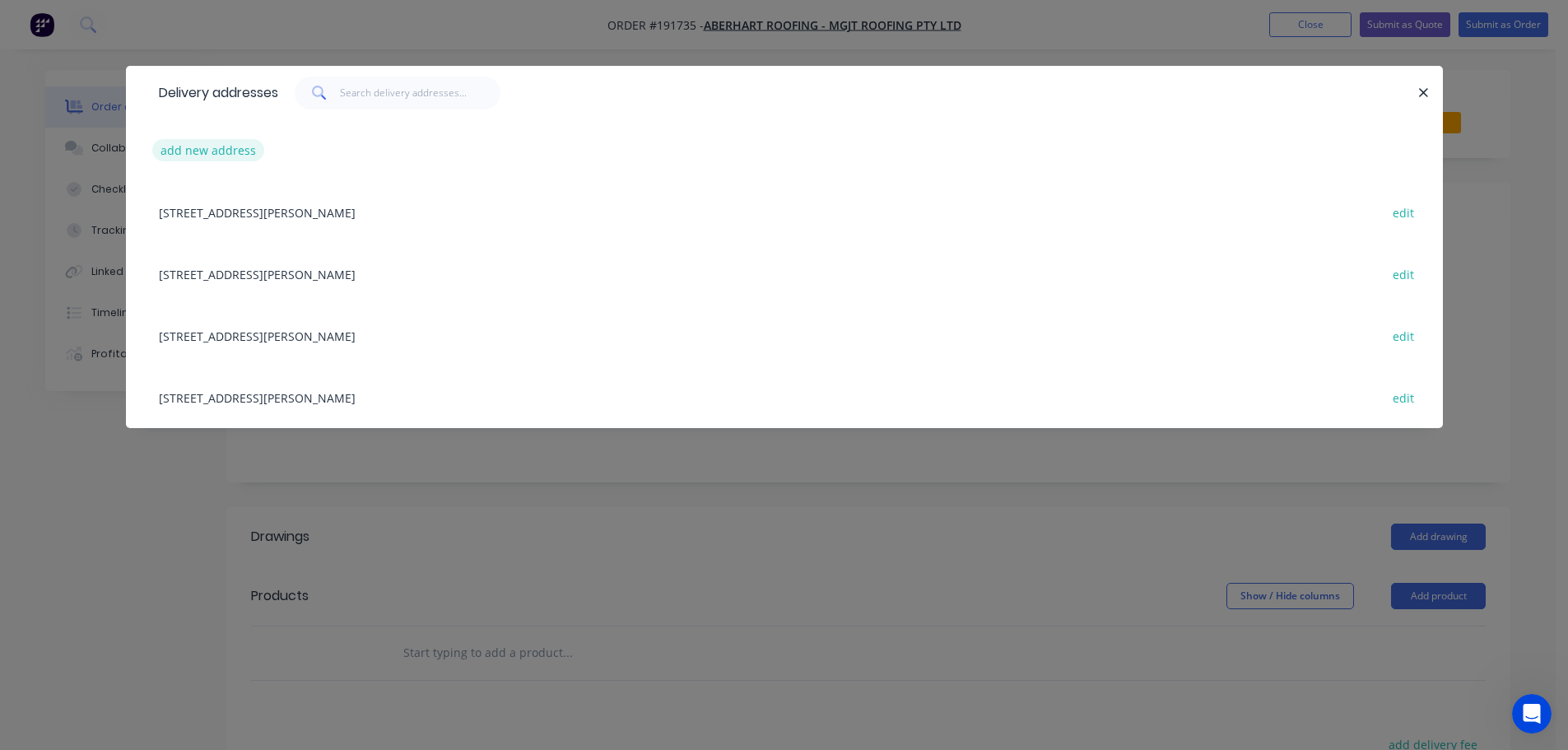
click at [210, 143] on button "add new address" at bounding box center [208, 150] width 112 height 22
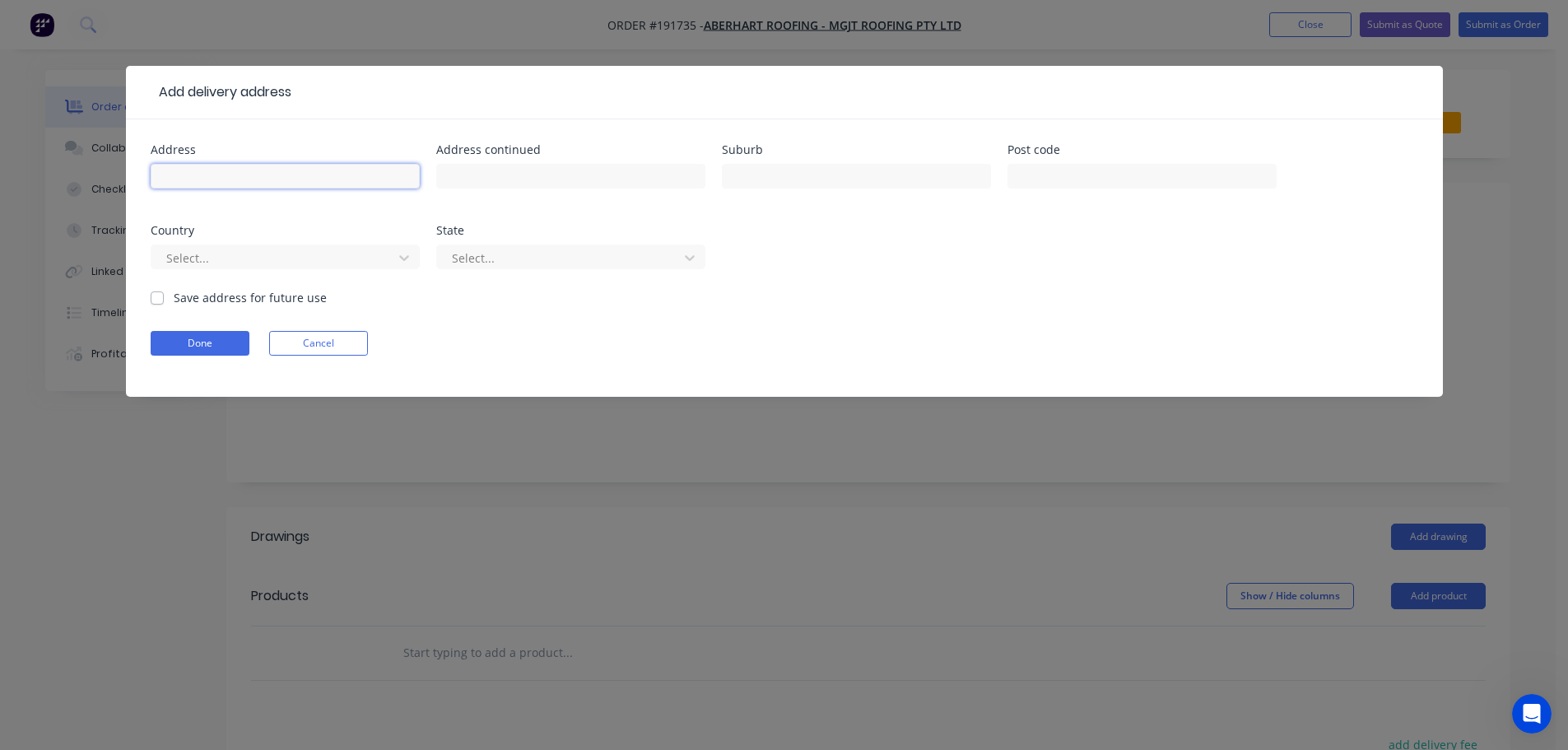
click at [210, 177] on input "text" at bounding box center [286, 176] width 269 height 25
click button "Done" at bounding box center [200, 344] width 99 height 25
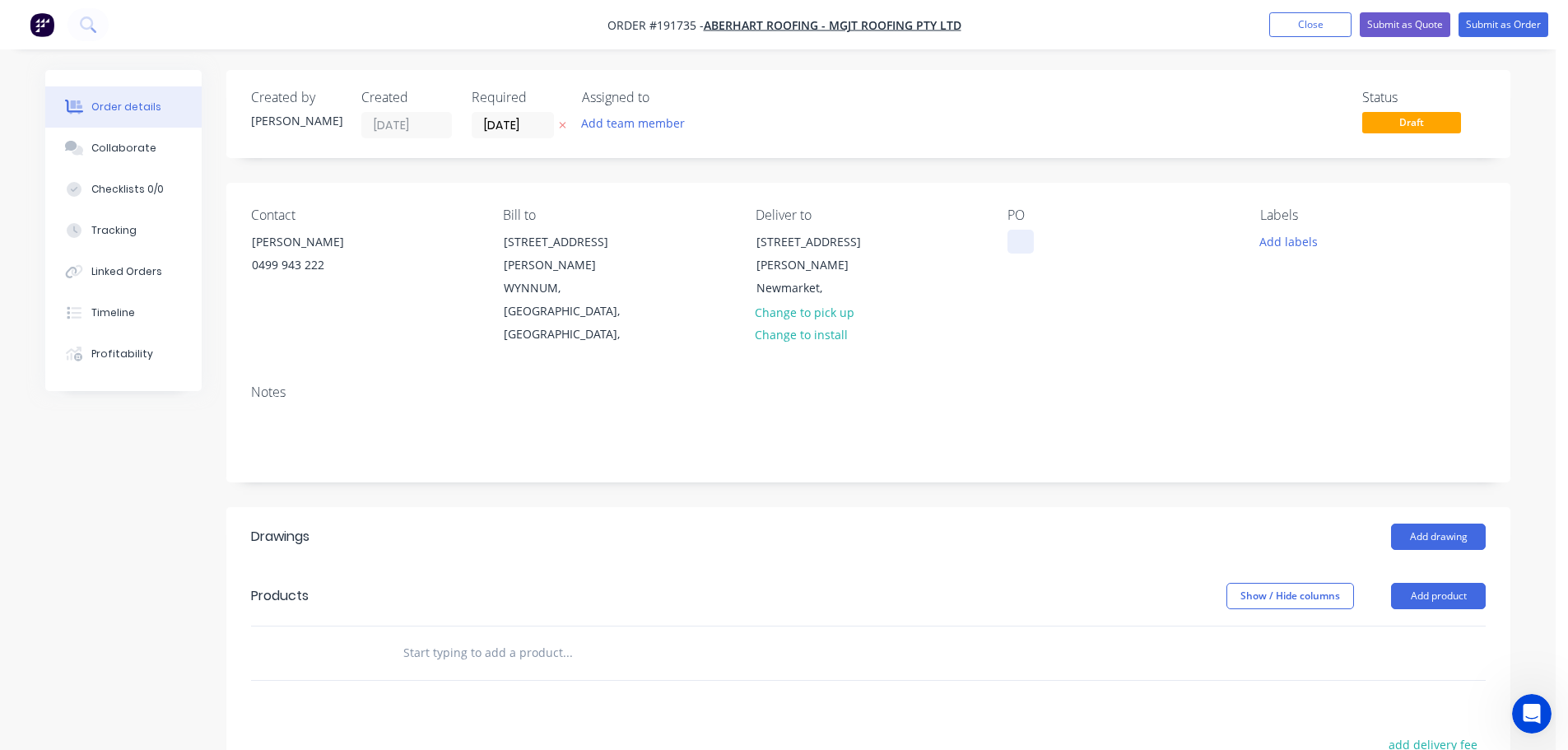
click at [1020, 242] on div at bounding box center [1020, 241] width 26 height 24
click at [1421, 583] on button "Add product" at bounding box center [1438, 595] width 95 height 26
click at [1394, 625] on div "Product catalogue" at bounding box center [1407, 637] width 127 height 24
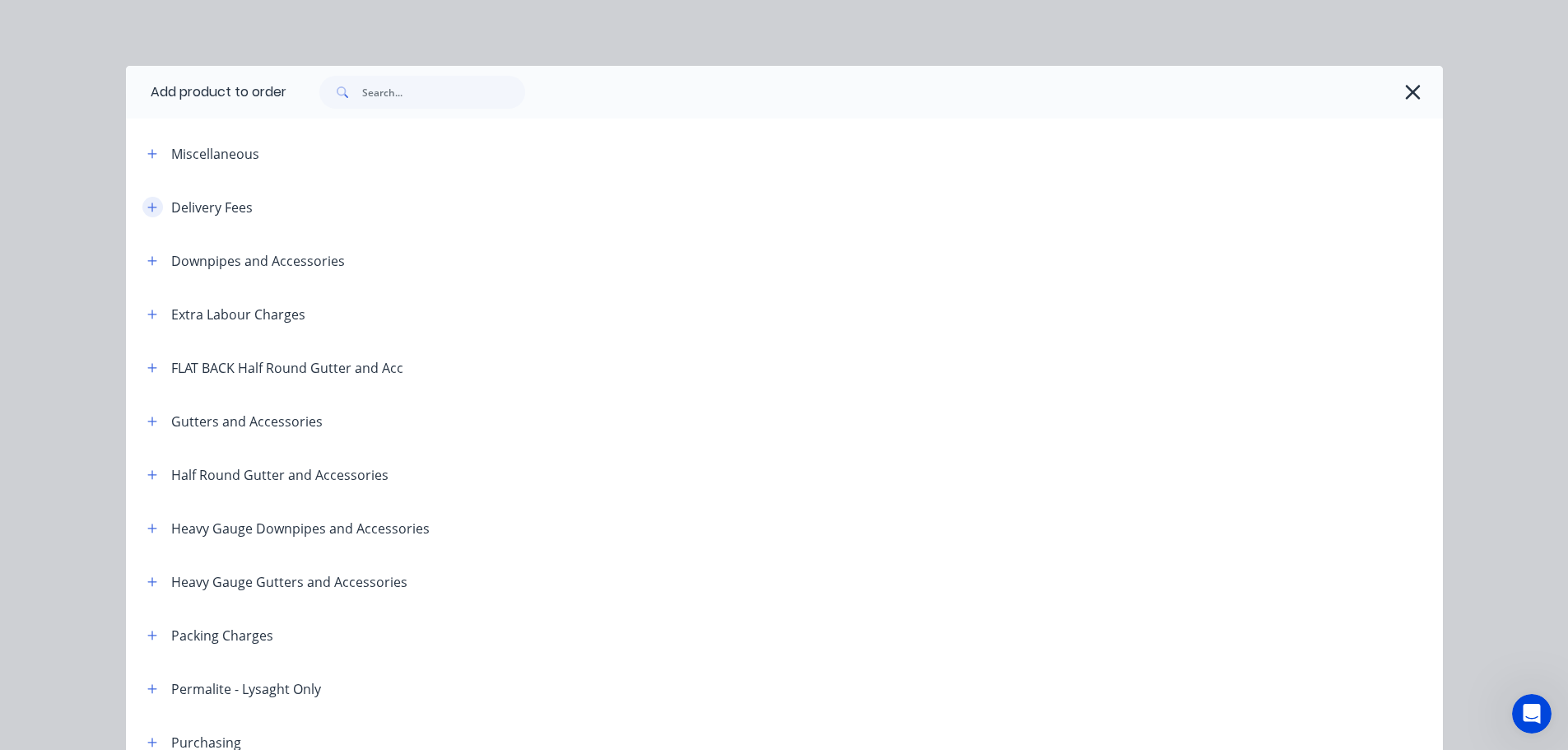
click at [147, 205] on icon "button" at bounding box center [151, 206] width 9 height 9
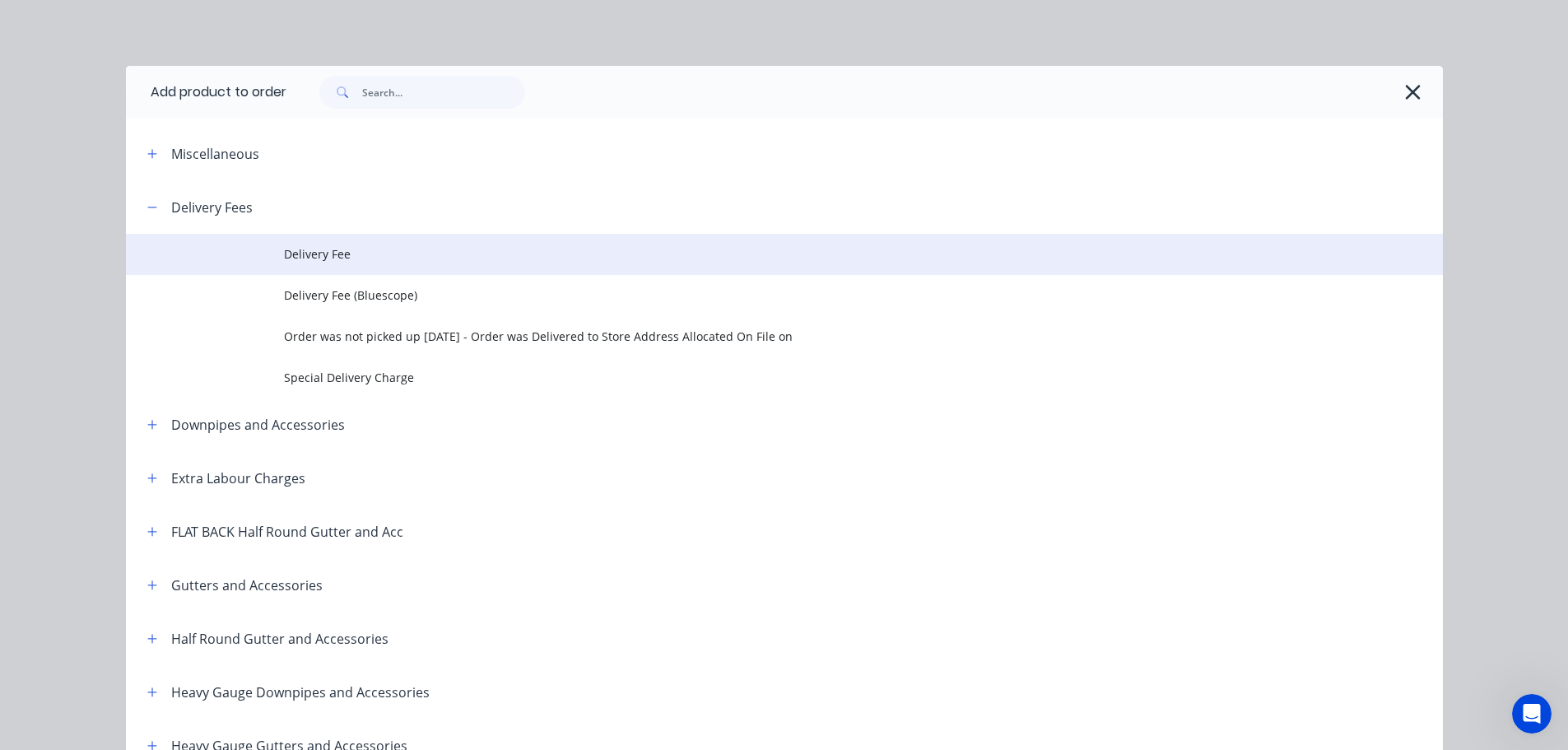
click at [305, 255] on span "Delivery Fee" at bounding box center [746, 254] width 926 height 17
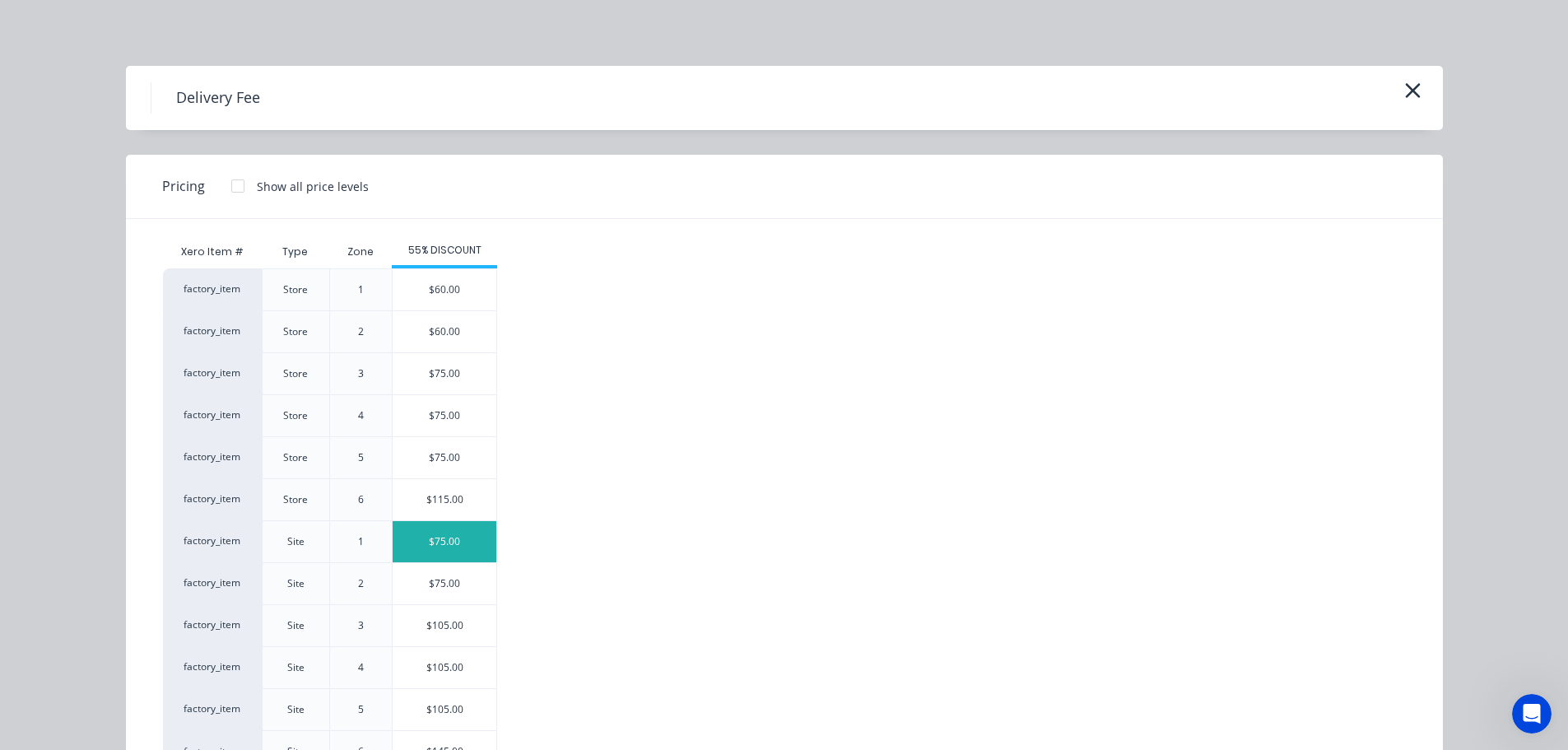
click at [437, 536] on div "$75.00" at bounding box center [444, 541] width 104 height 42
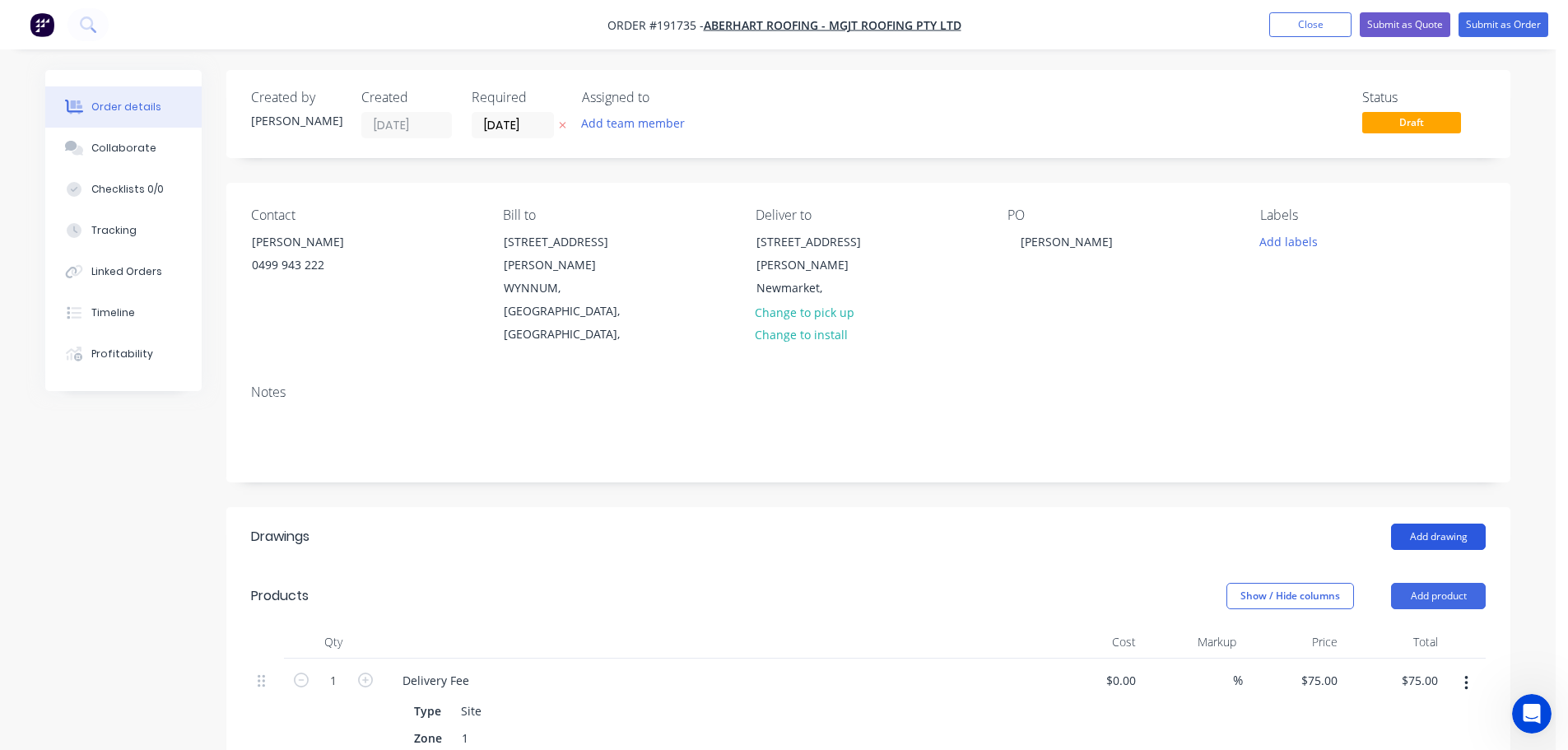
click at [1445, 524] on button "Add drawing" at bounding box center [1438, 536] width 95 height 26
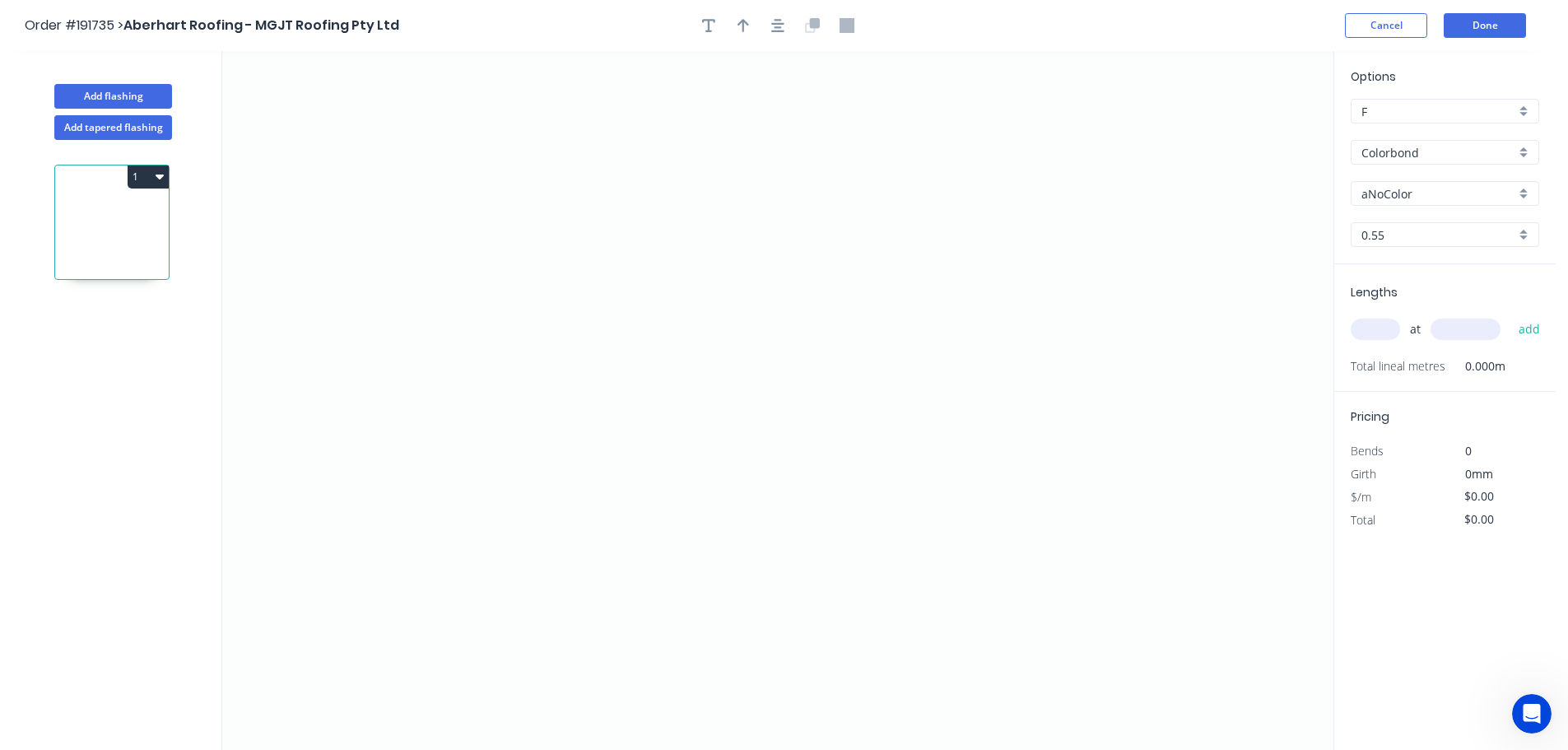
click at [1453, 190] on input "aNoColor" at bounding box center [1437, 194] width 154 height 17
click at [1378, 366] on div "Surfmist" at bounding box center [1444, 365] width 187 height 29
click at [1378, 329] on input "text" at bounding box center [1374, 329] width 49 height 21
click at [1510, 315] on button "add" at bounding box center [1529, 329] width 39 height 28
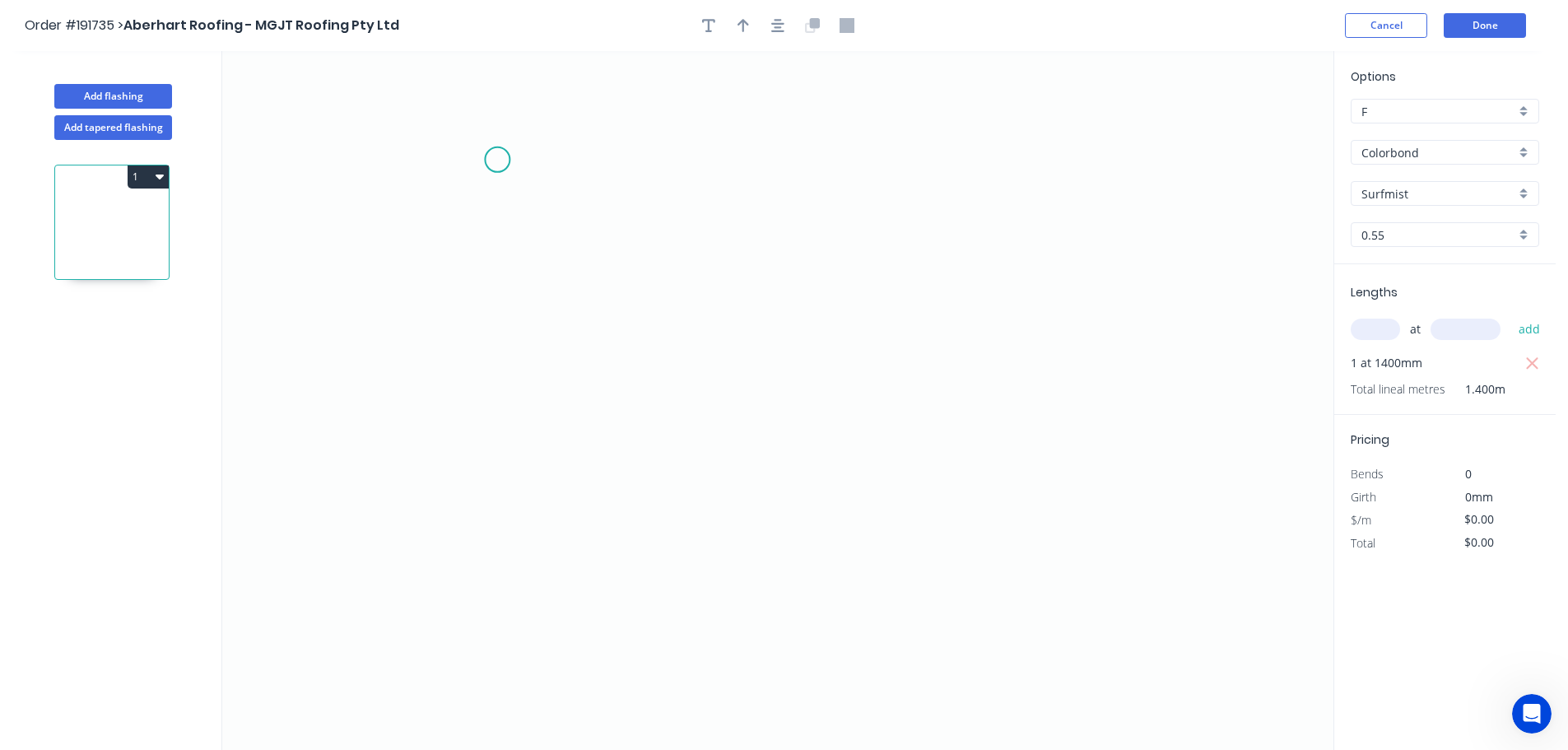
click at [498, 160] on icon "0" at bounding box center [778, 401] width 1111 height 699
click at [500, 465] on icon "0" at bounding box center [778, 401] width 1111 height 699
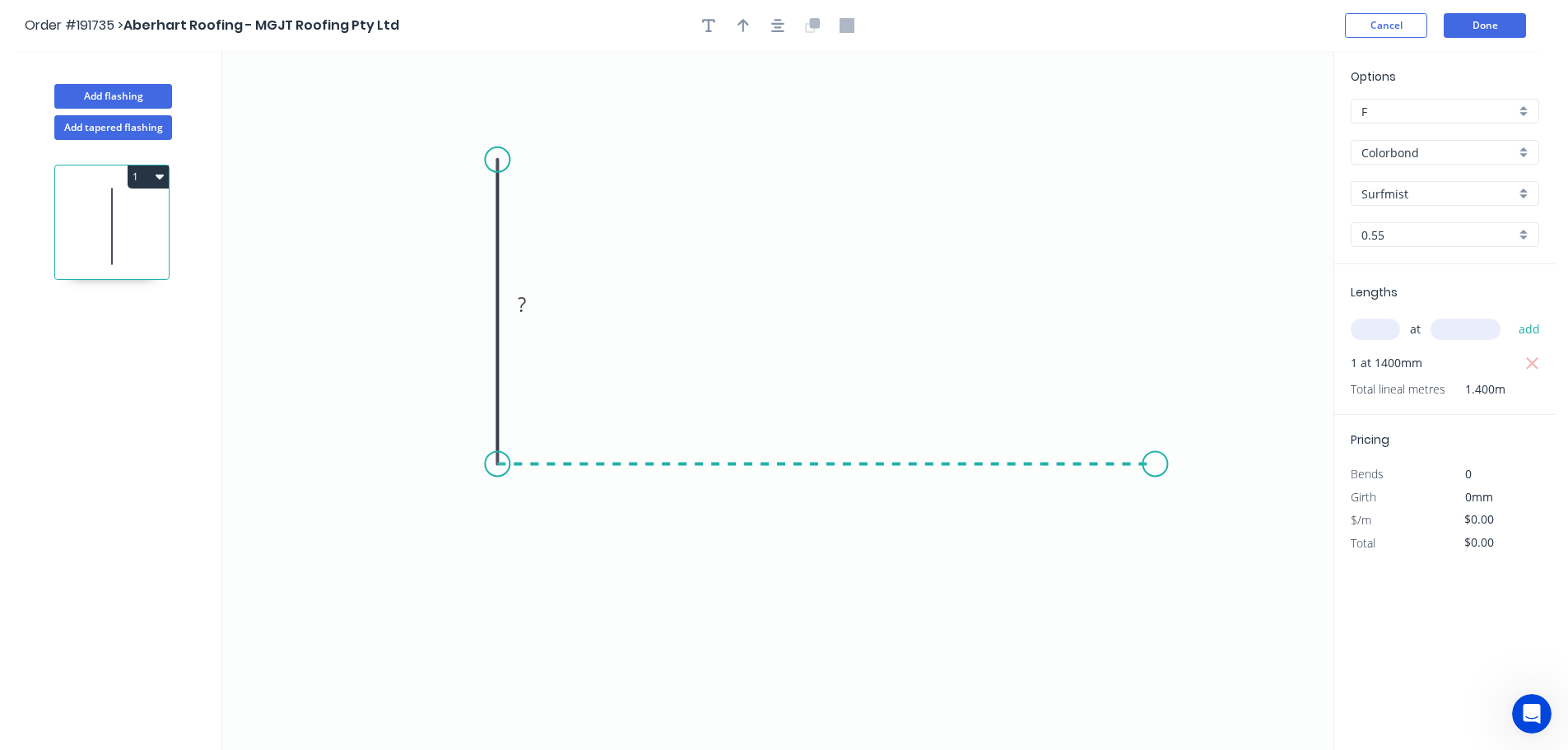
click at [1156, 447] on icon "0 ?" at bounding box center [778, 401] width 1111 height 699
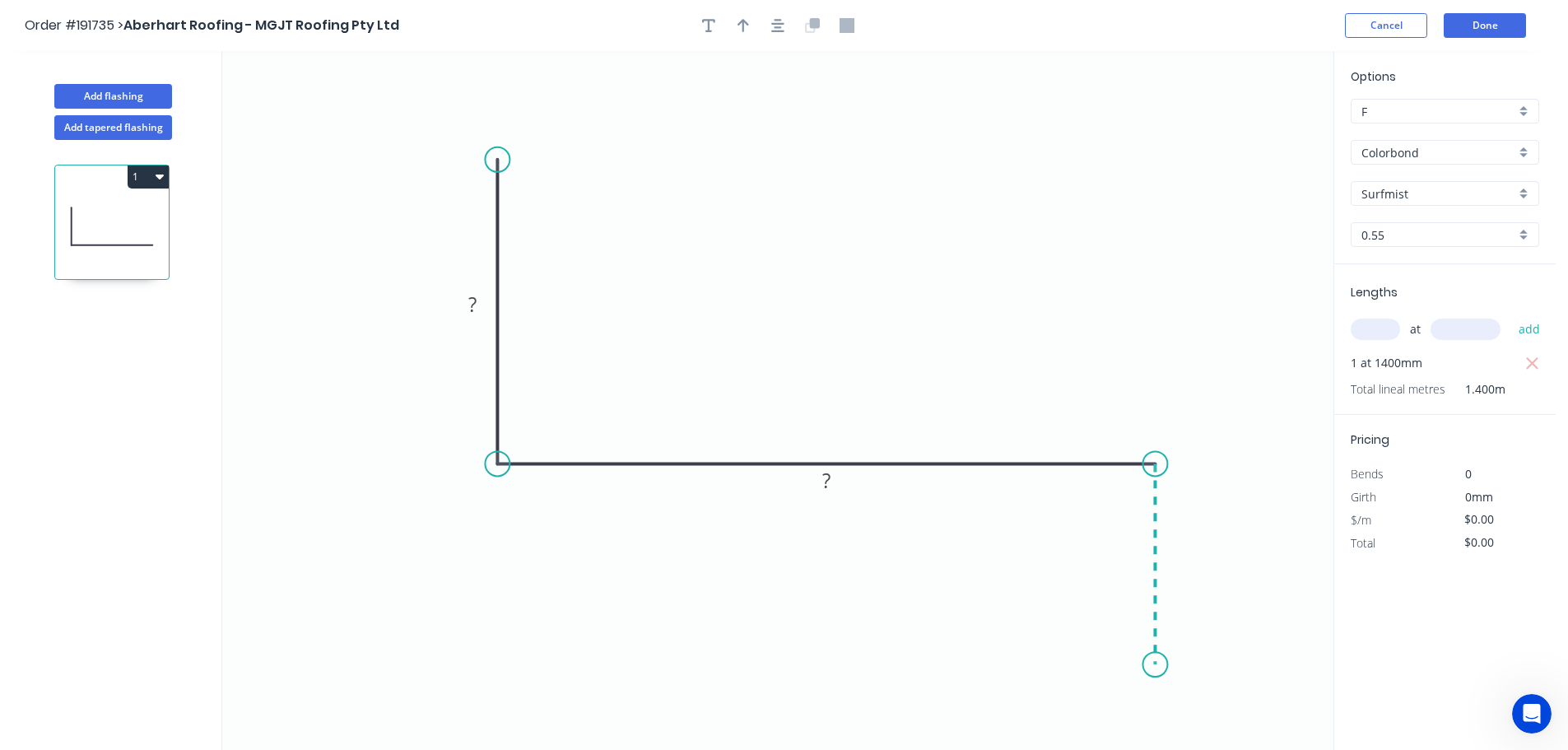
click at [1161, 665] on icon "0 ? ?" at bounding box center [778, 401] width 1111 height 699
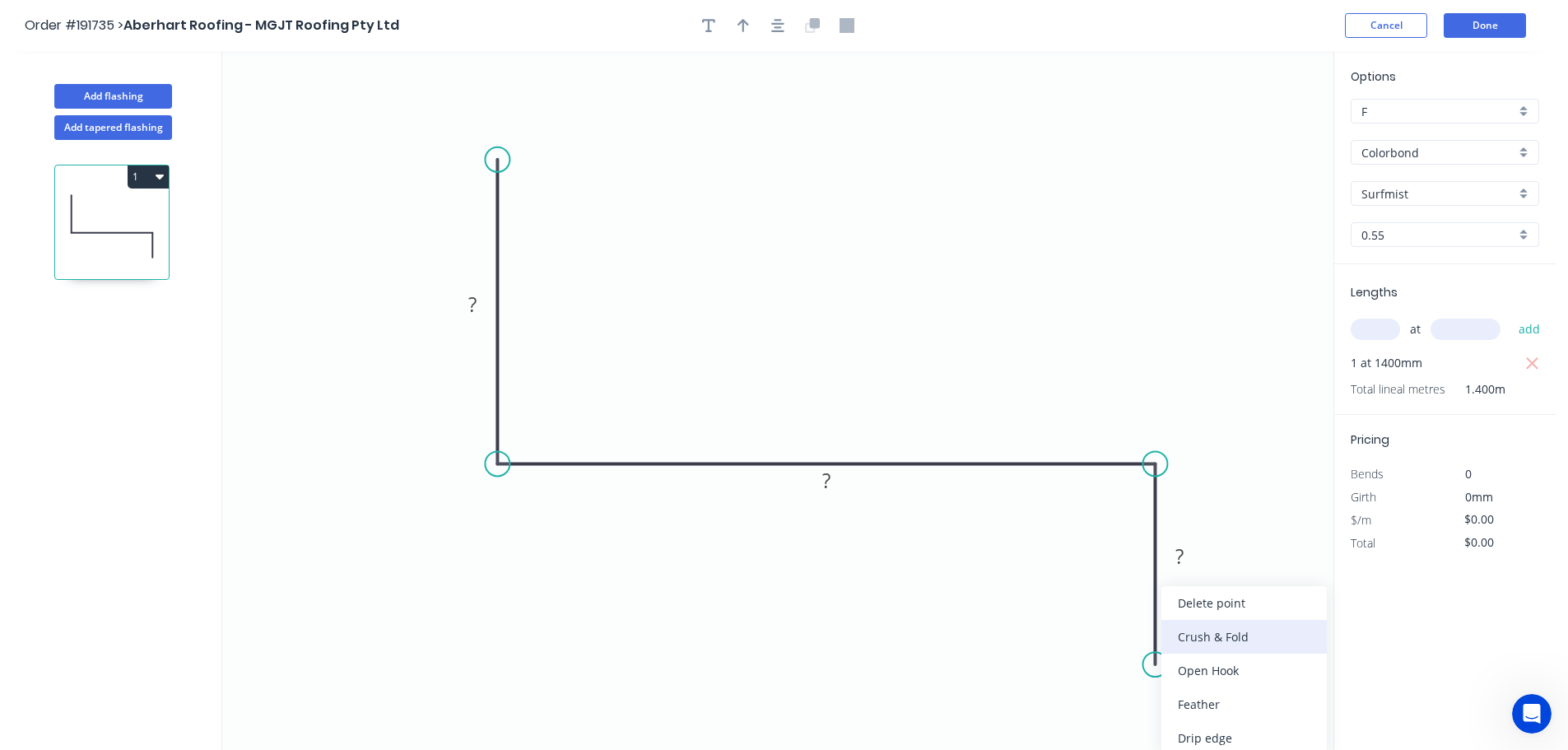
click at [1196, 635] on div "Crush & Fold" at bounding box center [1244, 636] width 166 height 34
click at [1191, 701] on div "Flip bend" at bounding box center [1232, 704] width 166 height 34
drag, startPoint x: 1221, startPoint y: 632, endPoint x: 1105, endPoint y: 650, distance: 117.4
click at [1105, 650] on rect at bounding box center [1086, 651] width 66 height 34
click at [1092, 654] on tspan "10" at bounding box center [1085, 653] width 23 height 27
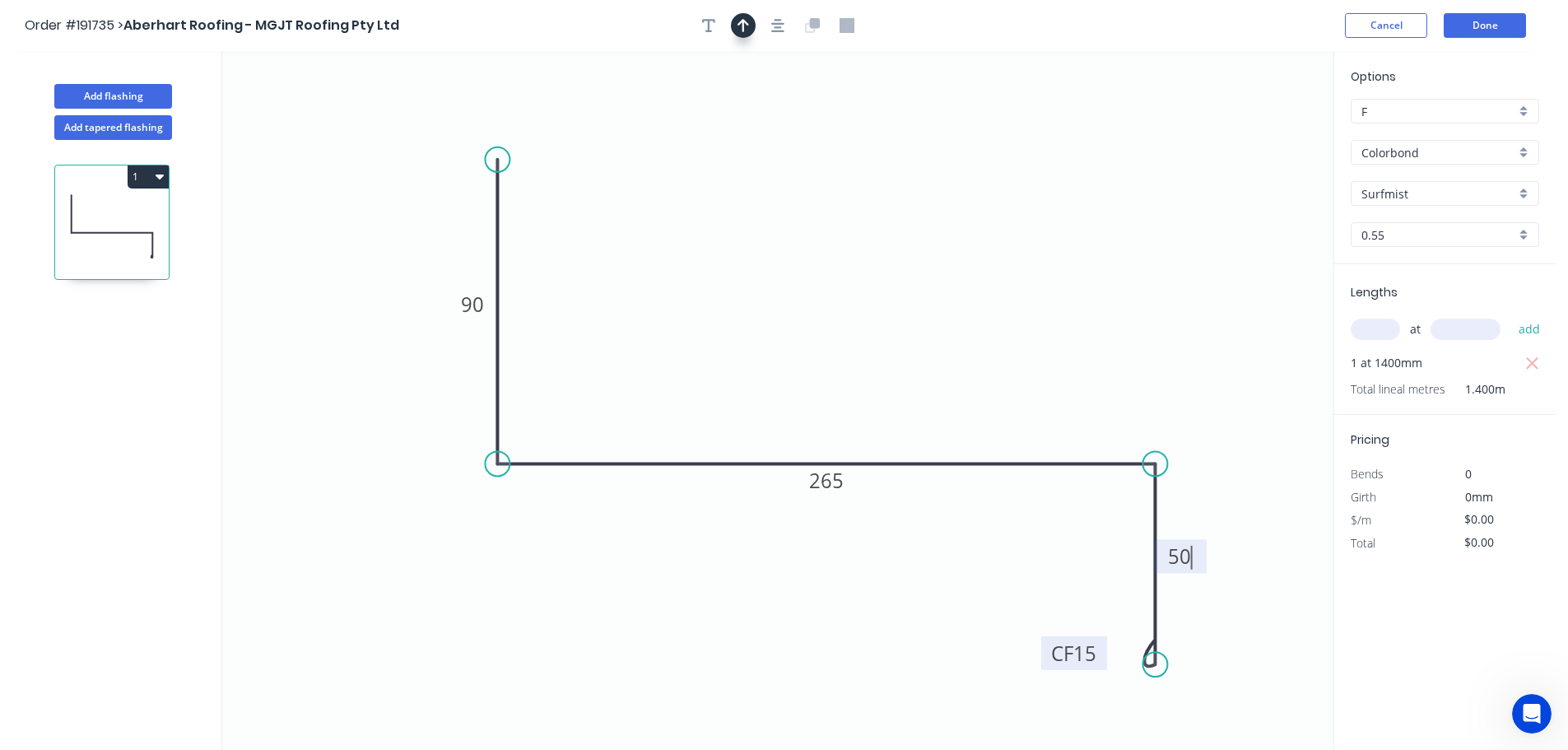
click at [748, 30] on icon "button" at bounding box center [743, 25] width 12 height 15
click at [1252, 131] on icon at bounding box center [1250, 114] width 15 height 52
drag, startPoint x: 1252, startPoint y: 131, endPoint x: 849, endPoint y: 260, distance: 423.1
click at [846, 255] on icon at bounding box center [859, 233] width 47 height 47
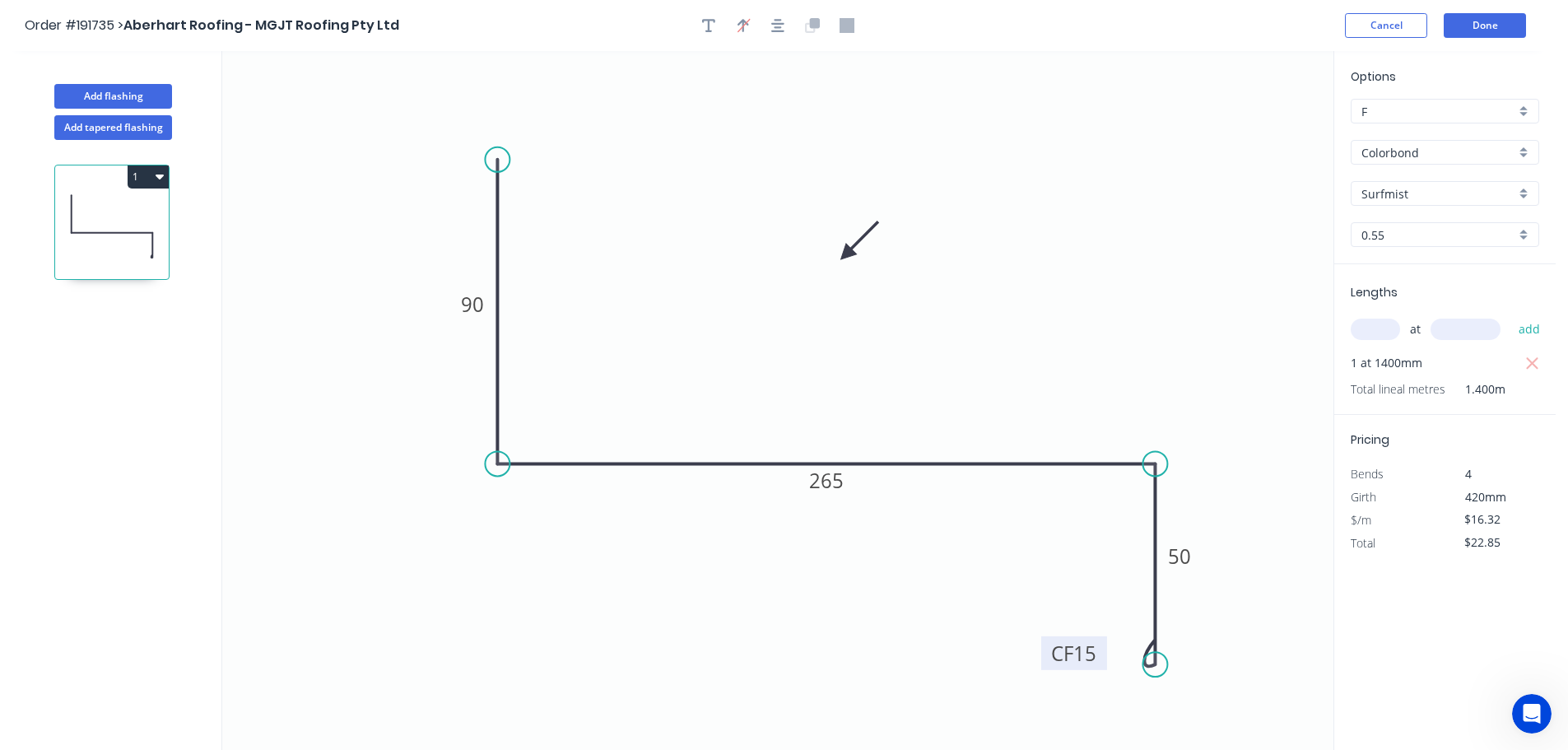
drag, startPoint x: 165, startPoint y: 179, endPoint x: 140, endPoint y: 188, distance: 26.6
click at [163, 179] on button "1" at bounding box center [148, 177] width 42 height 23
click at [93, 213] on div "Duplicate" at bounding box center [90, 218] width 127 height 24
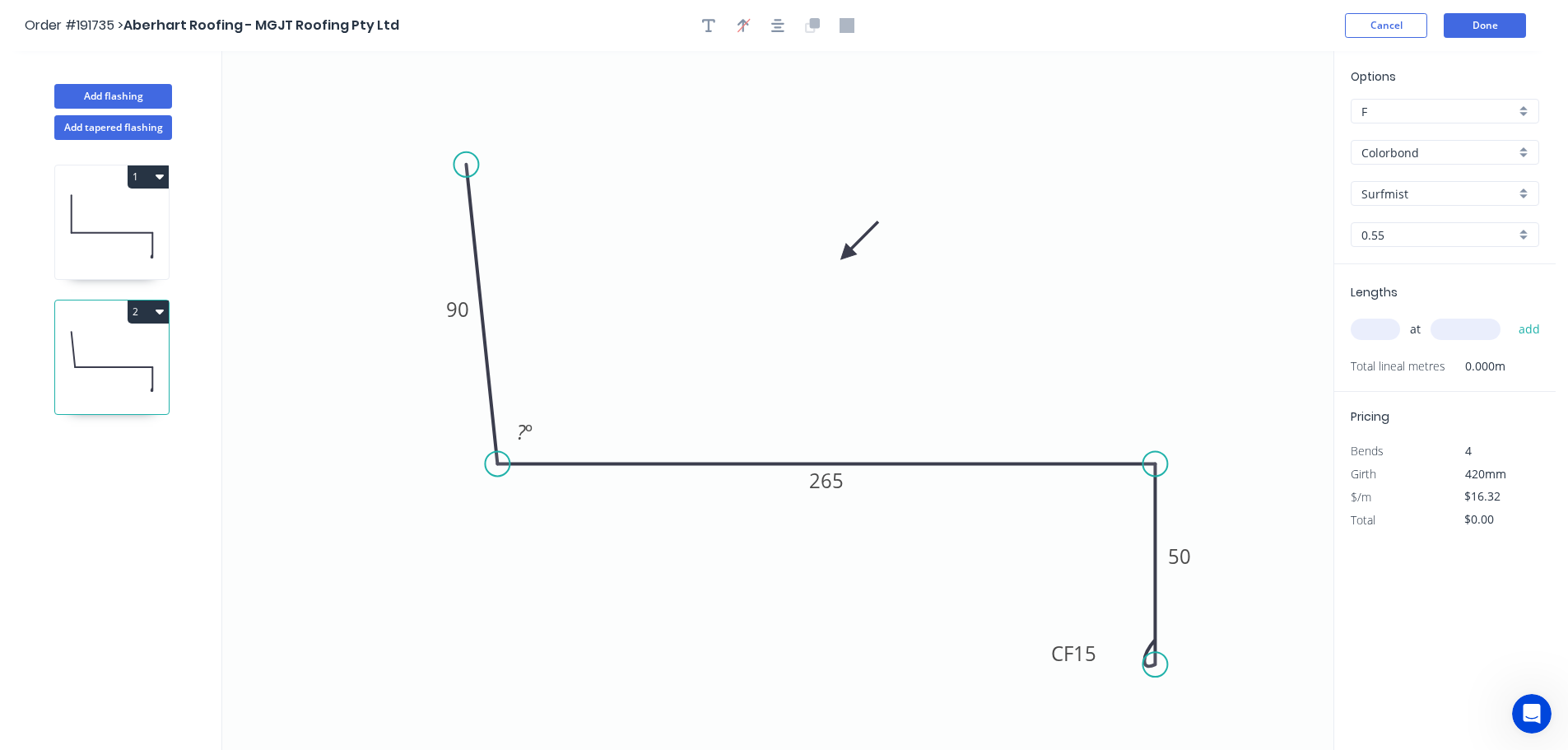
drag, startPoint x: 495, startPoint y: 161, endPoint x: 466, endPoint y: 165, distance: 29.3
click at [466, 165] on circle at bounding box center [467, 165] width 25 height 25
click at [527, 431] on tspan "º" at bounding box center [529, 432] width 8 height 27
click at [1368, 326] on input "text" at bounding box center [1374, 329] width 49 height 21
click at [1510, 315] on button "add" at bounding box center [1529, 329] width 39 height 28
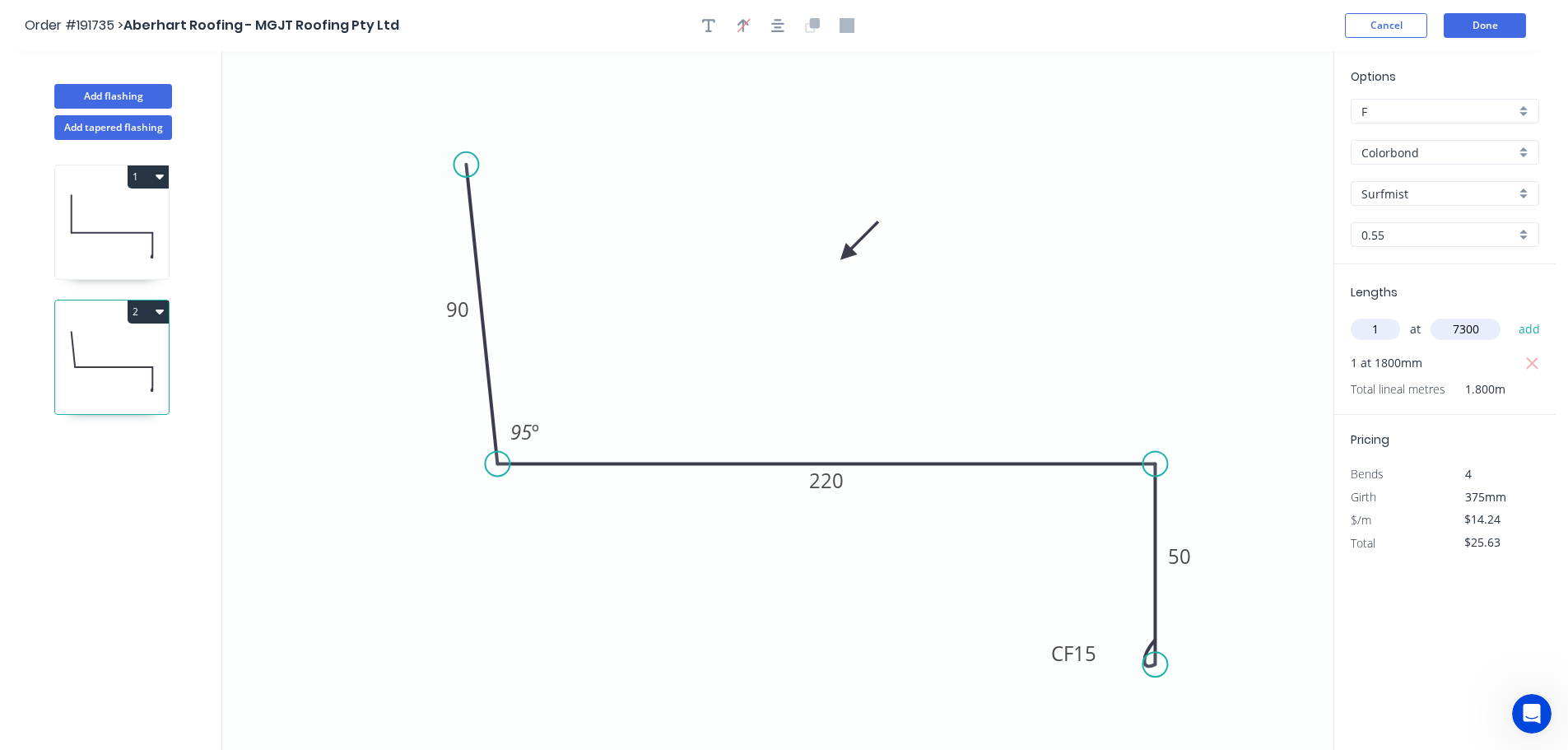
click at [1510, 315] on button "add" at bounding box center [1529, 329] width 39 height 28
click at [1489, 14] on button "Done" at bounding box center [1484, 26] width 82 height 25
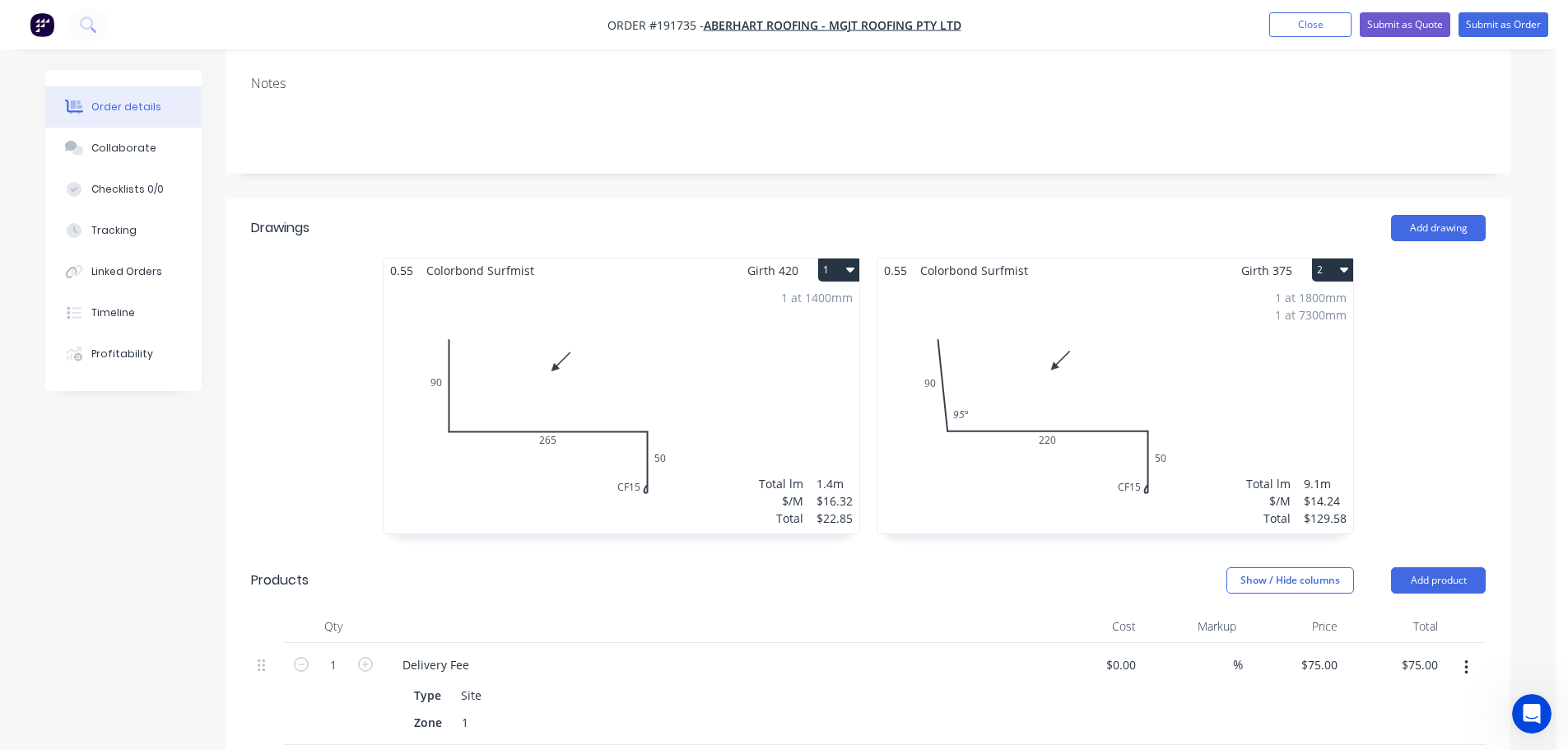
scroll to position [329, 0]
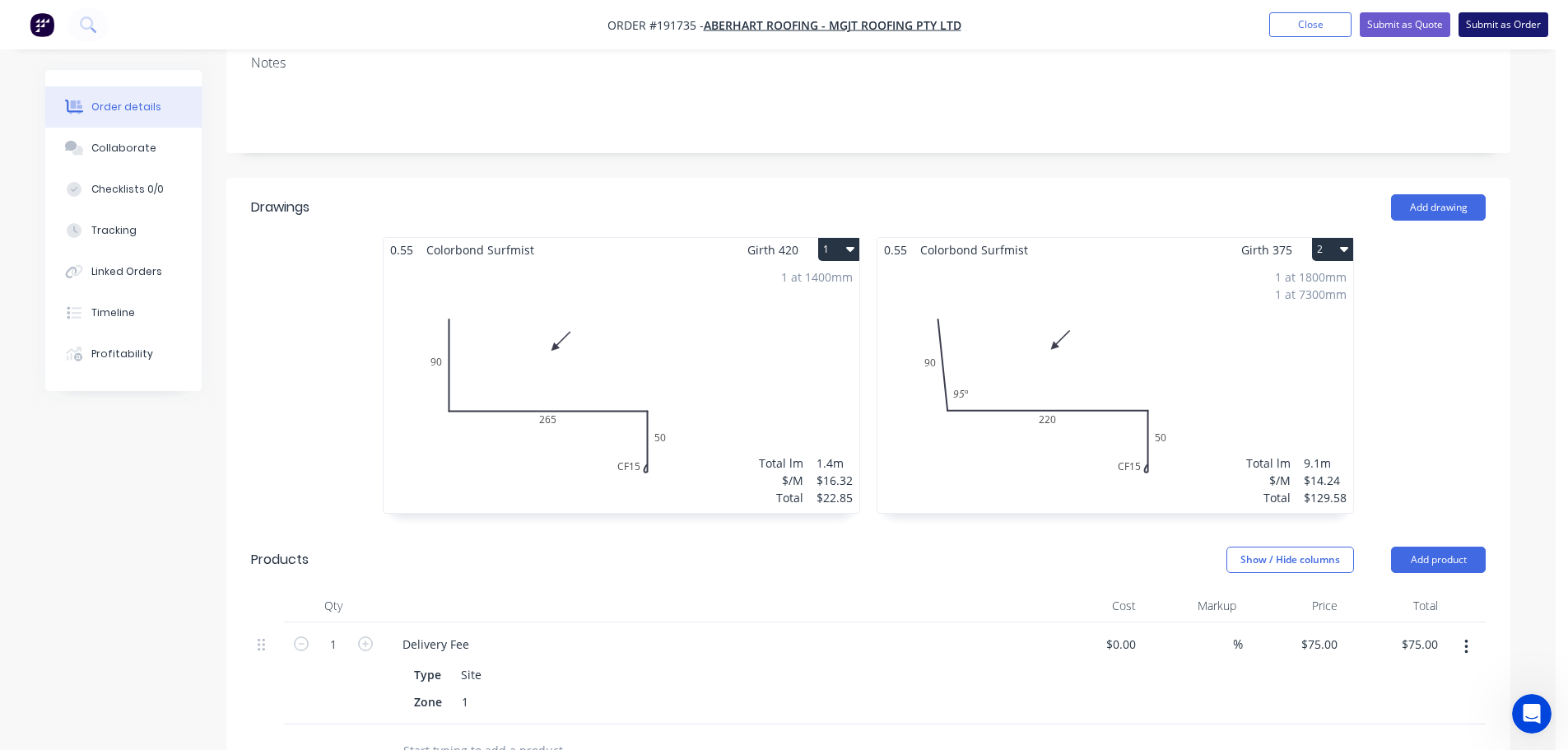
click at [1503, 28] on button "Submit as Order" at bounding box center [1503, 25] width 90 height 25
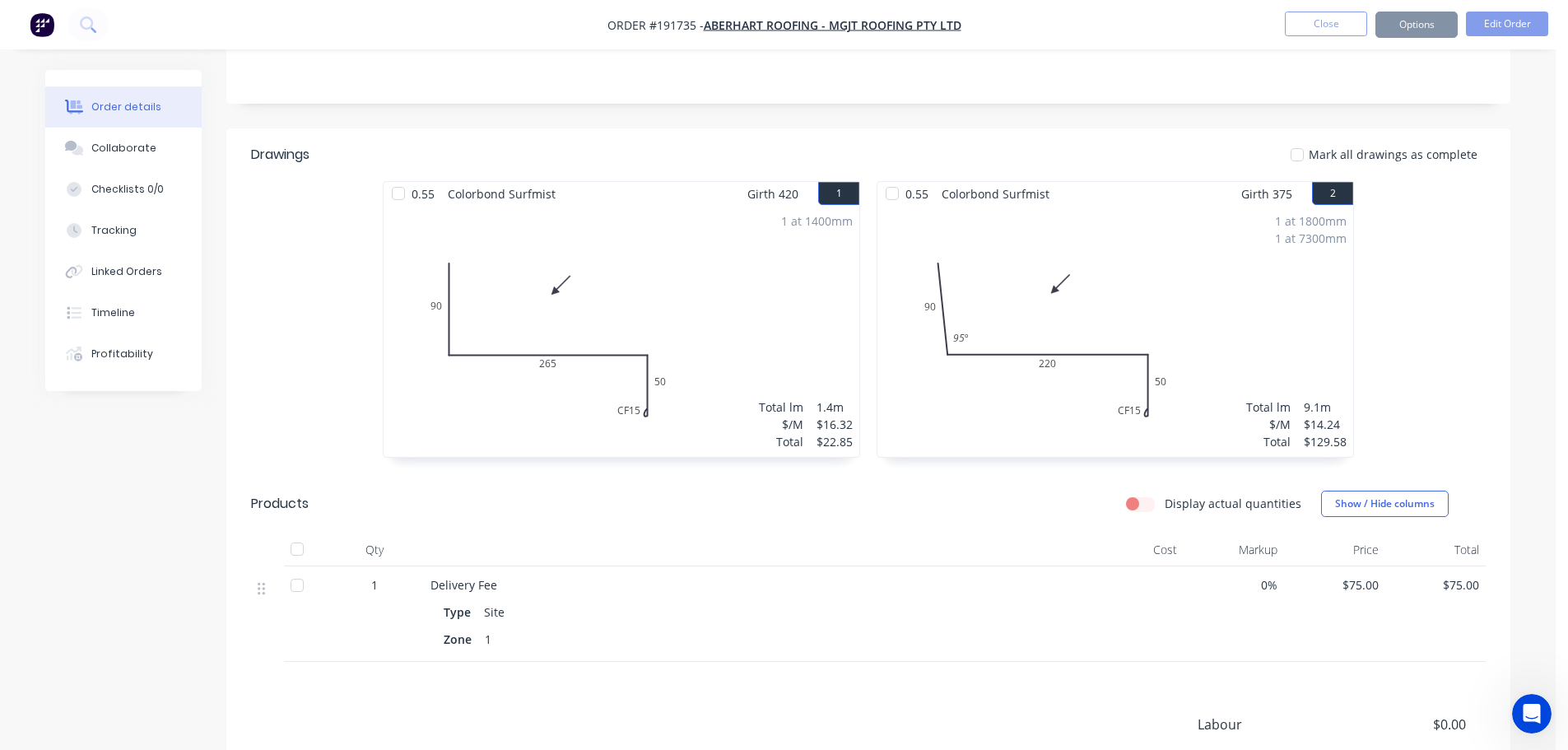
scroll to position [0, 0]
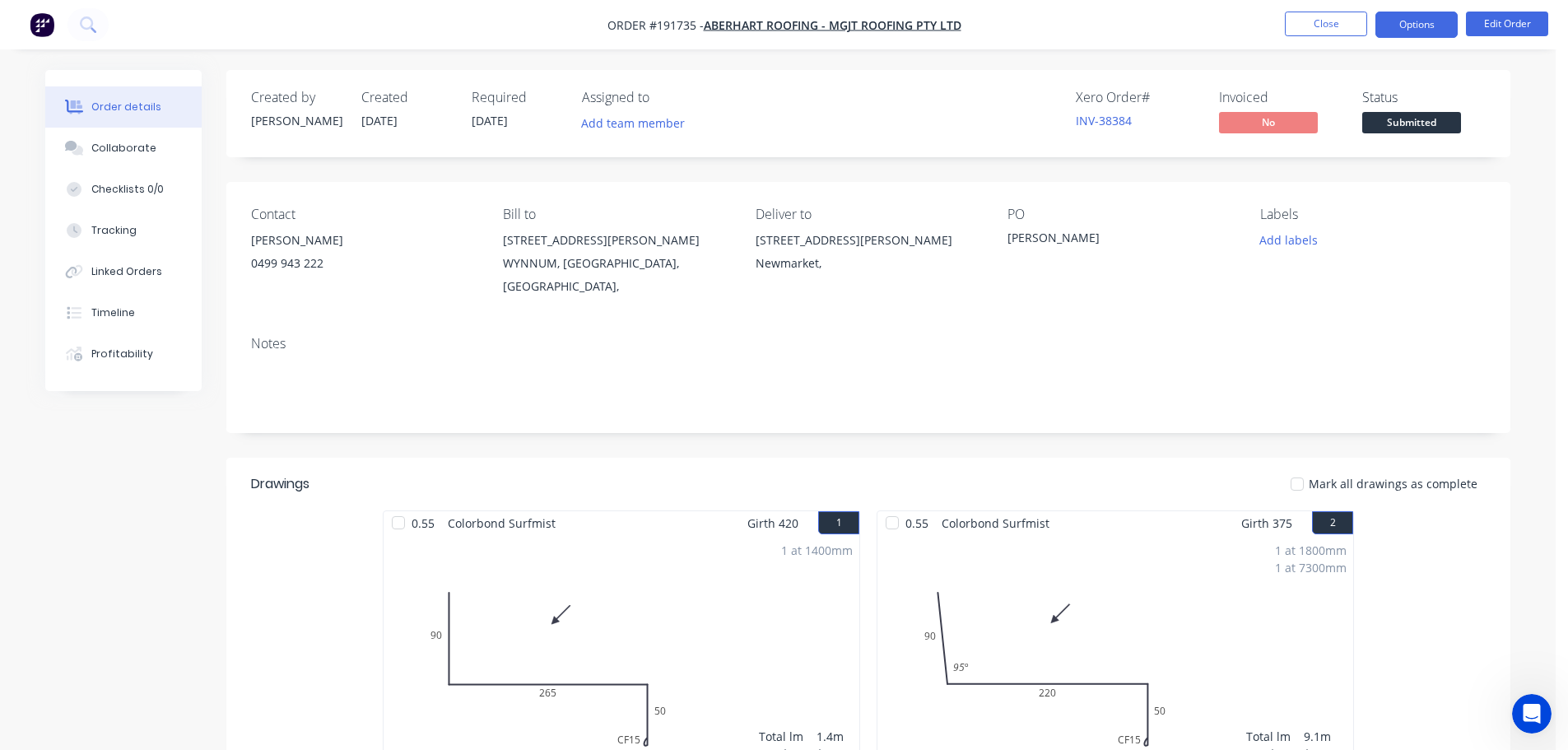
click at [1438, 36] on button "Options" at bounding box center [1416, 24] width 82 height 26
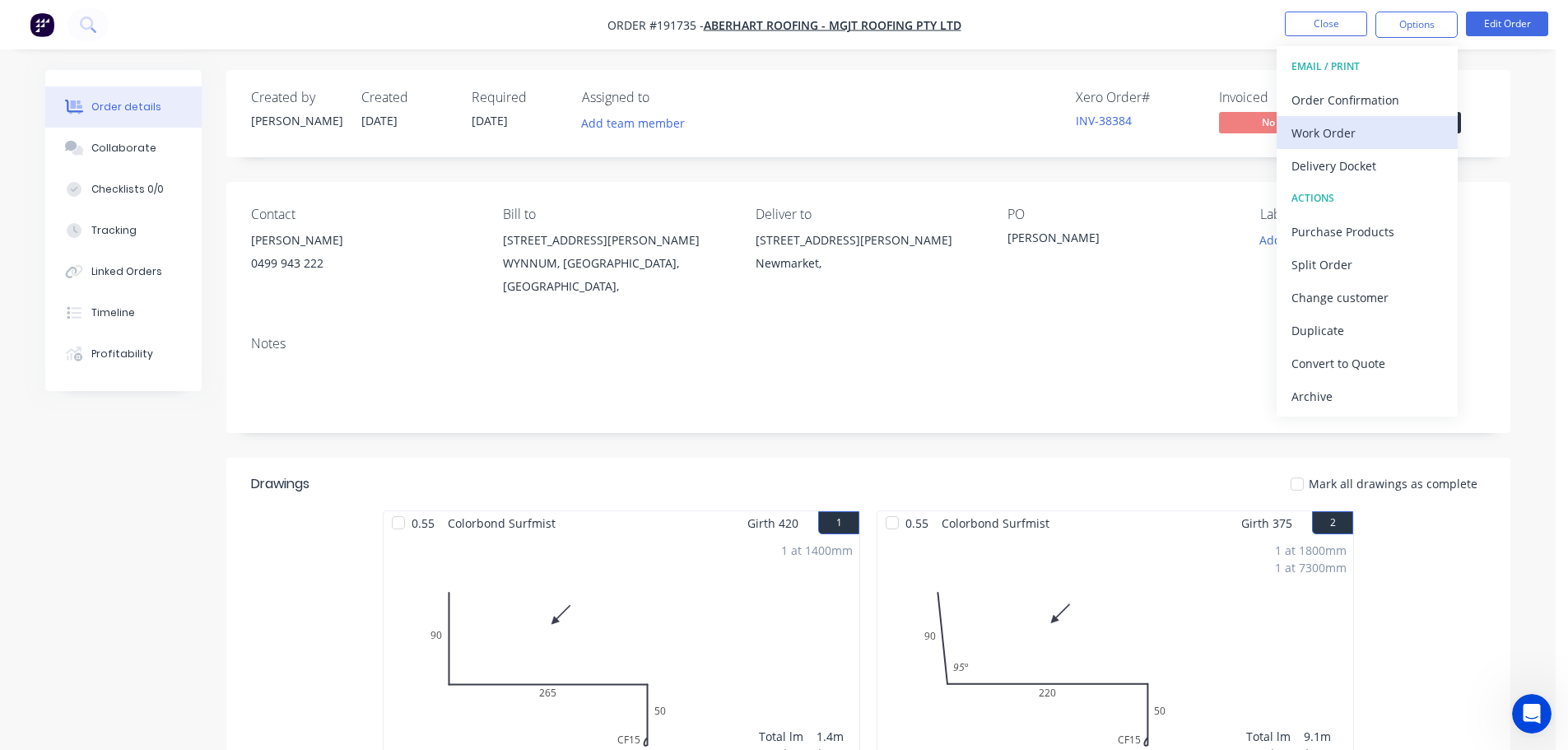
click at [1317, 124] on div "Work Order" at bounding box center [1367, 133] width 151 height 24
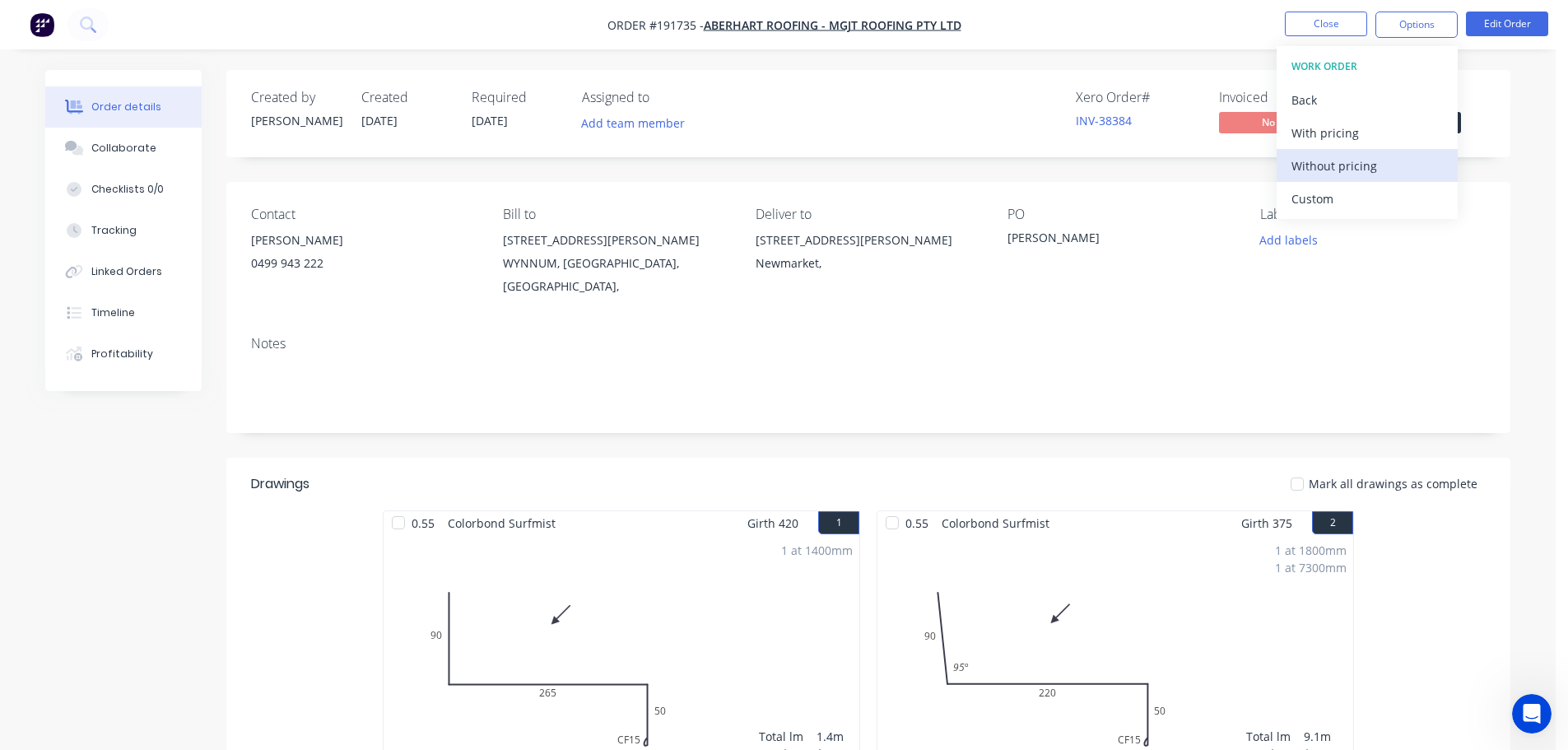
click at [1331, 171] on div "Without pricing" at bounding box center [1367, 165] width 151 height 24
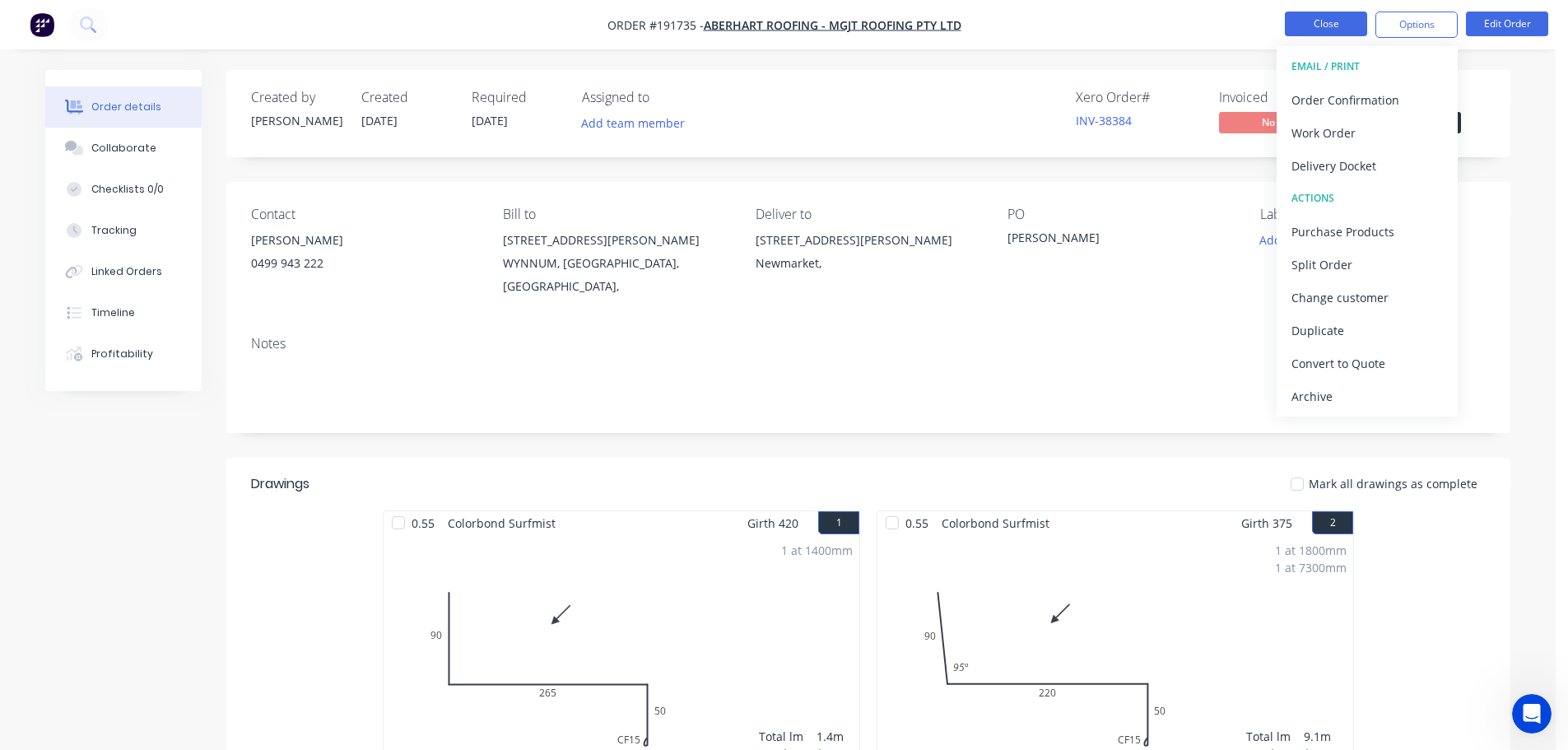
click at [1325, 24] on button "Close" at bounding box center [1325, 24] width 82 height 25
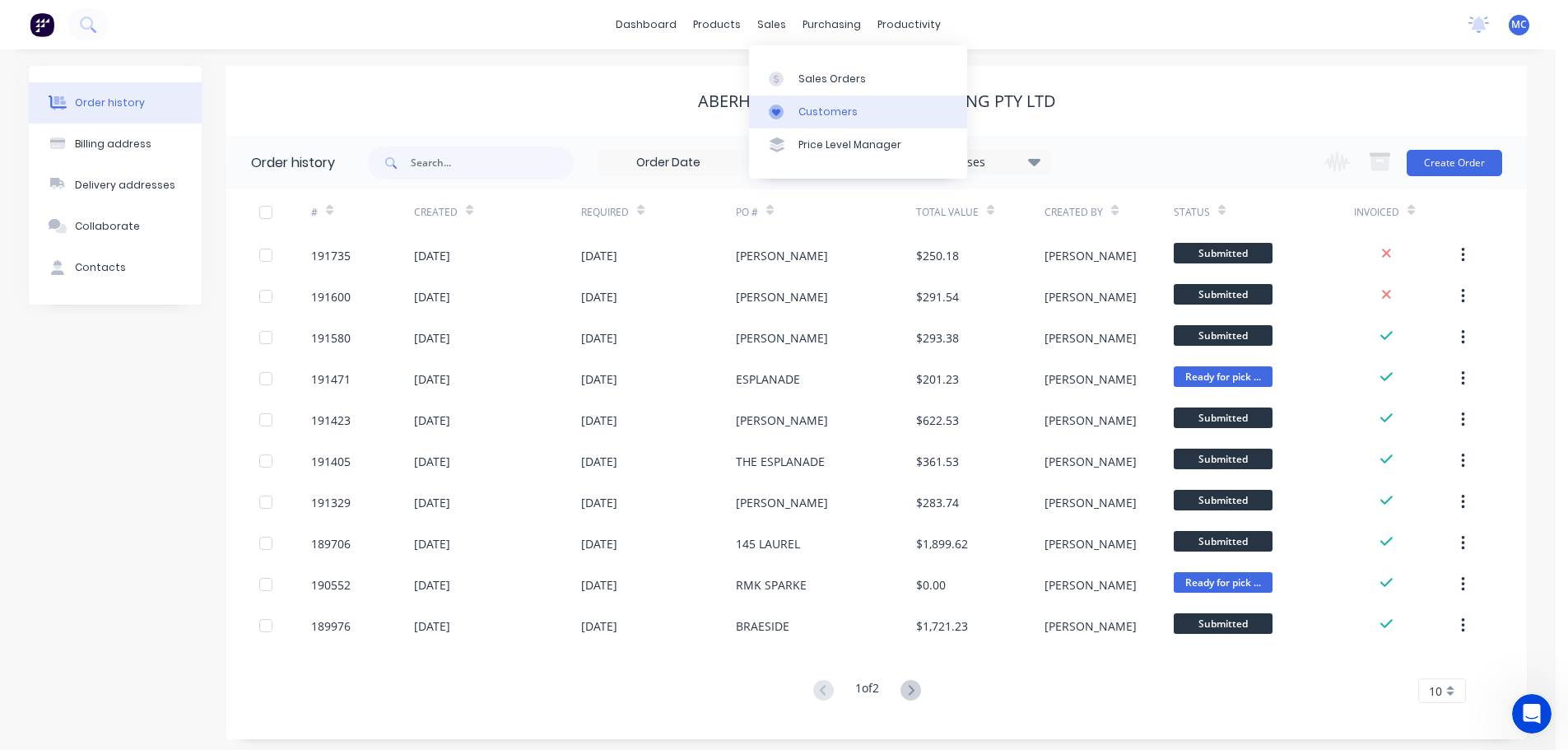
click at [818, 113] on div "Customers" at bounding box center [828, 111] width 59 height 15
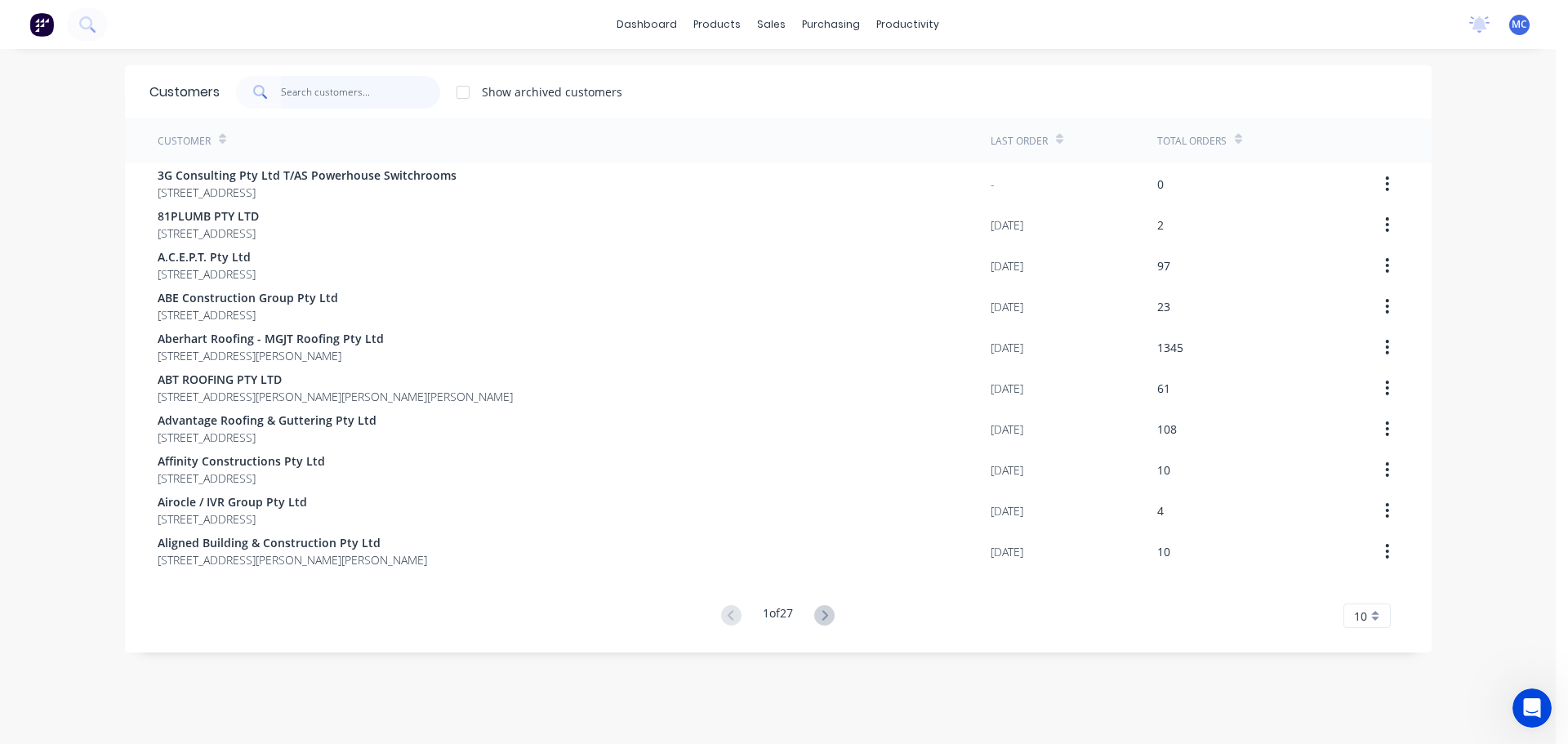
click at [306, 93] on input "text" at bounding box center [361, 92] width 159 height 33
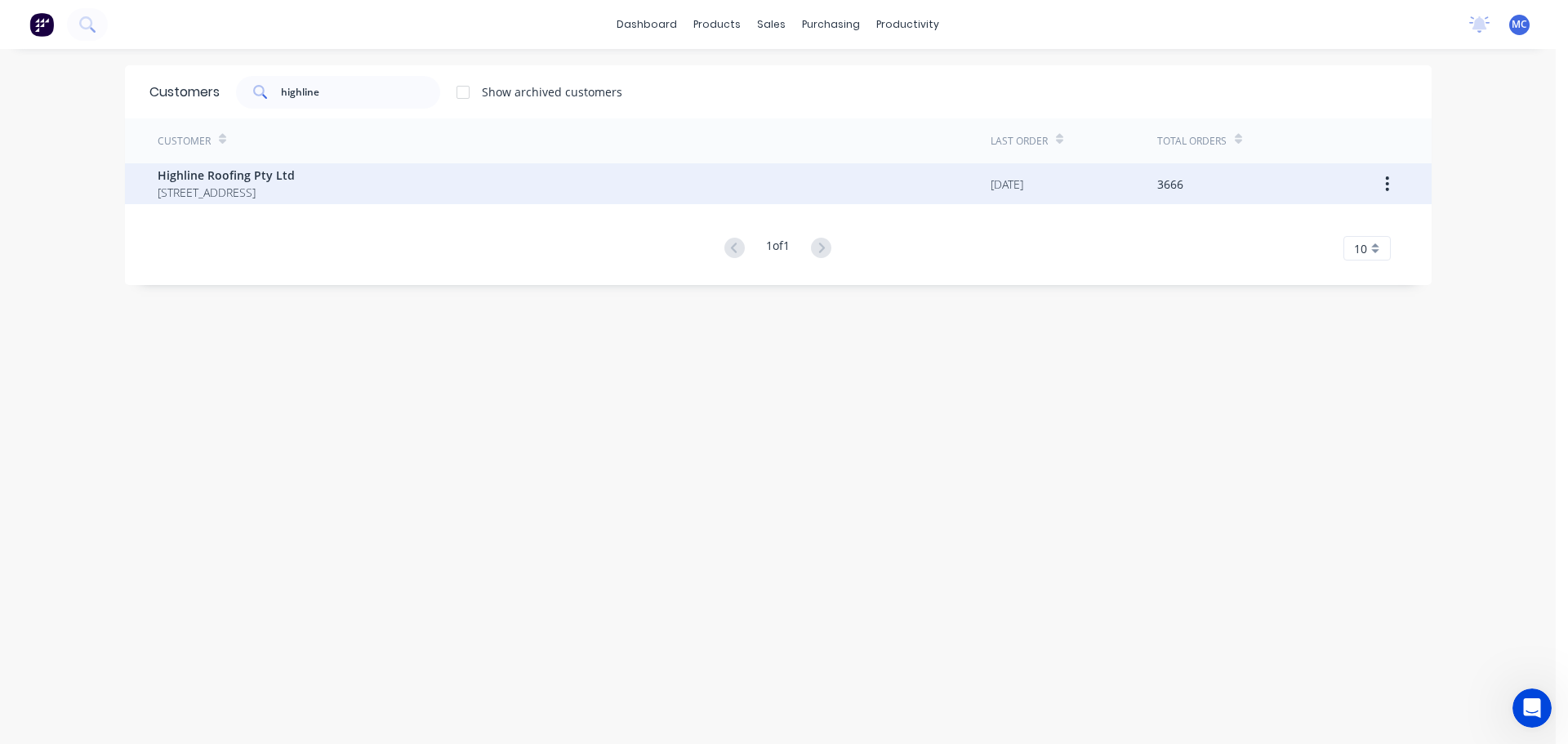
click at [196, 173] on span "Highline Roofing Pty Ltd" at bounding box center [226, 175] width 137 height 17
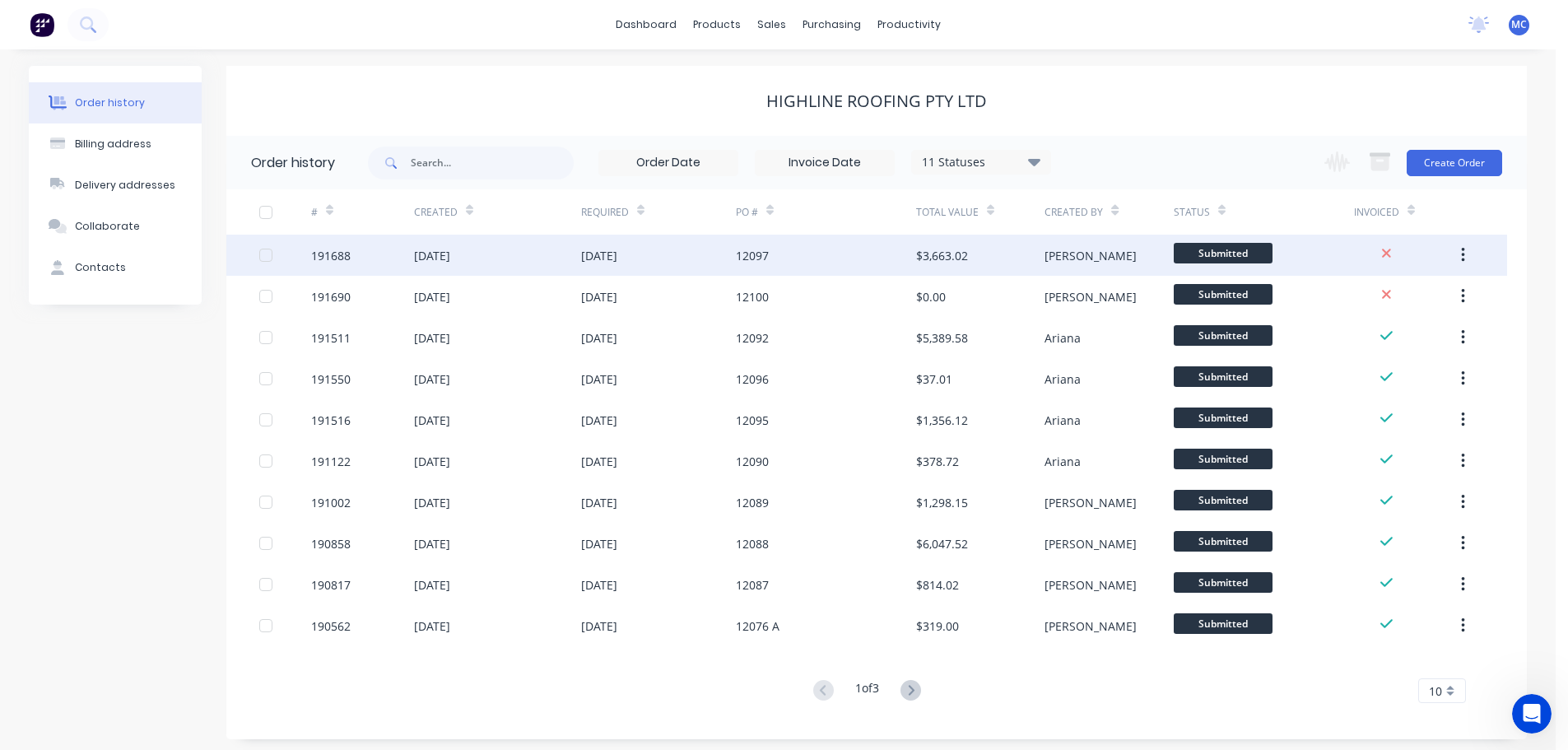
click at [776, 255] on div "12097" at bounding box center [826, 255] width 180 height 42
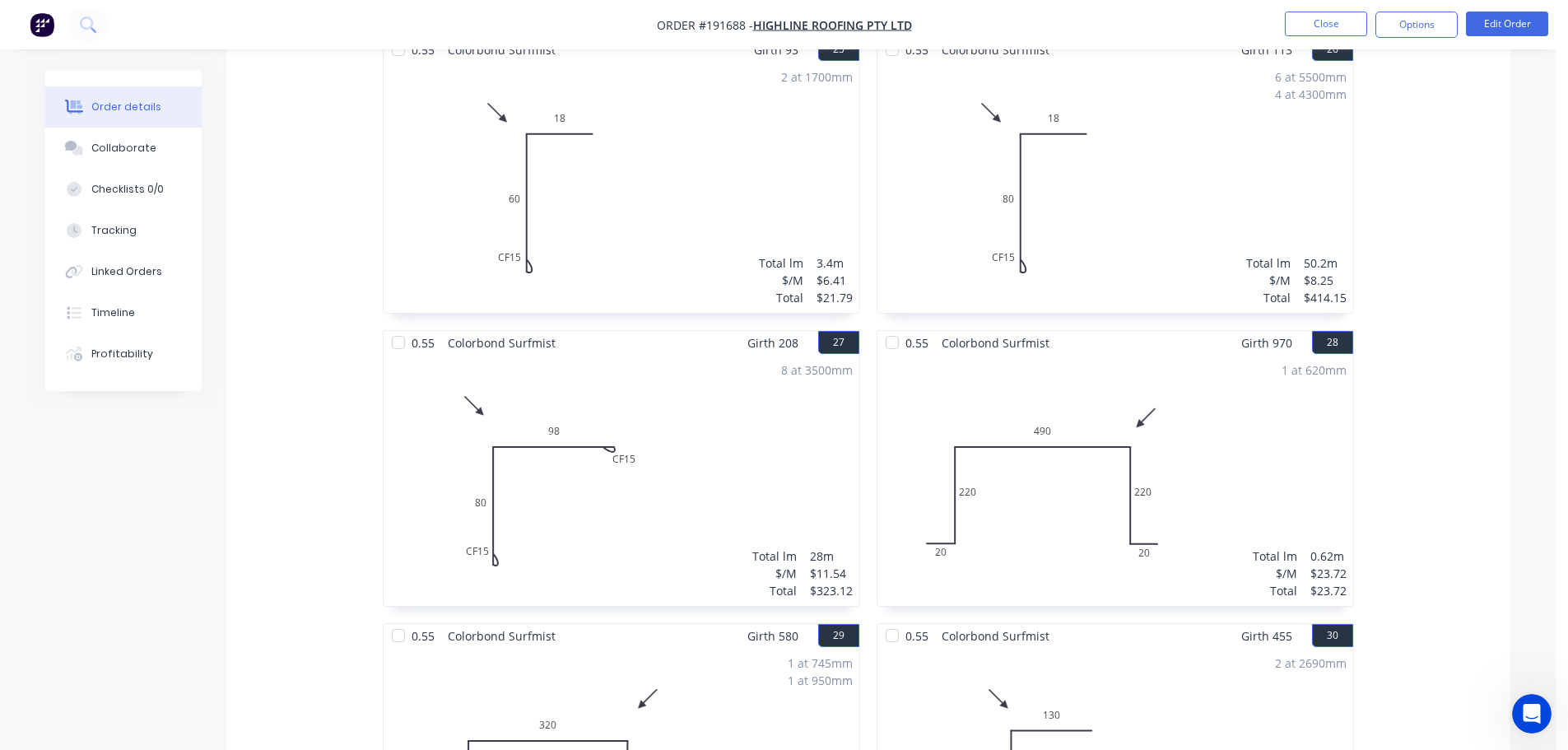
scroll to position [3516, 0]
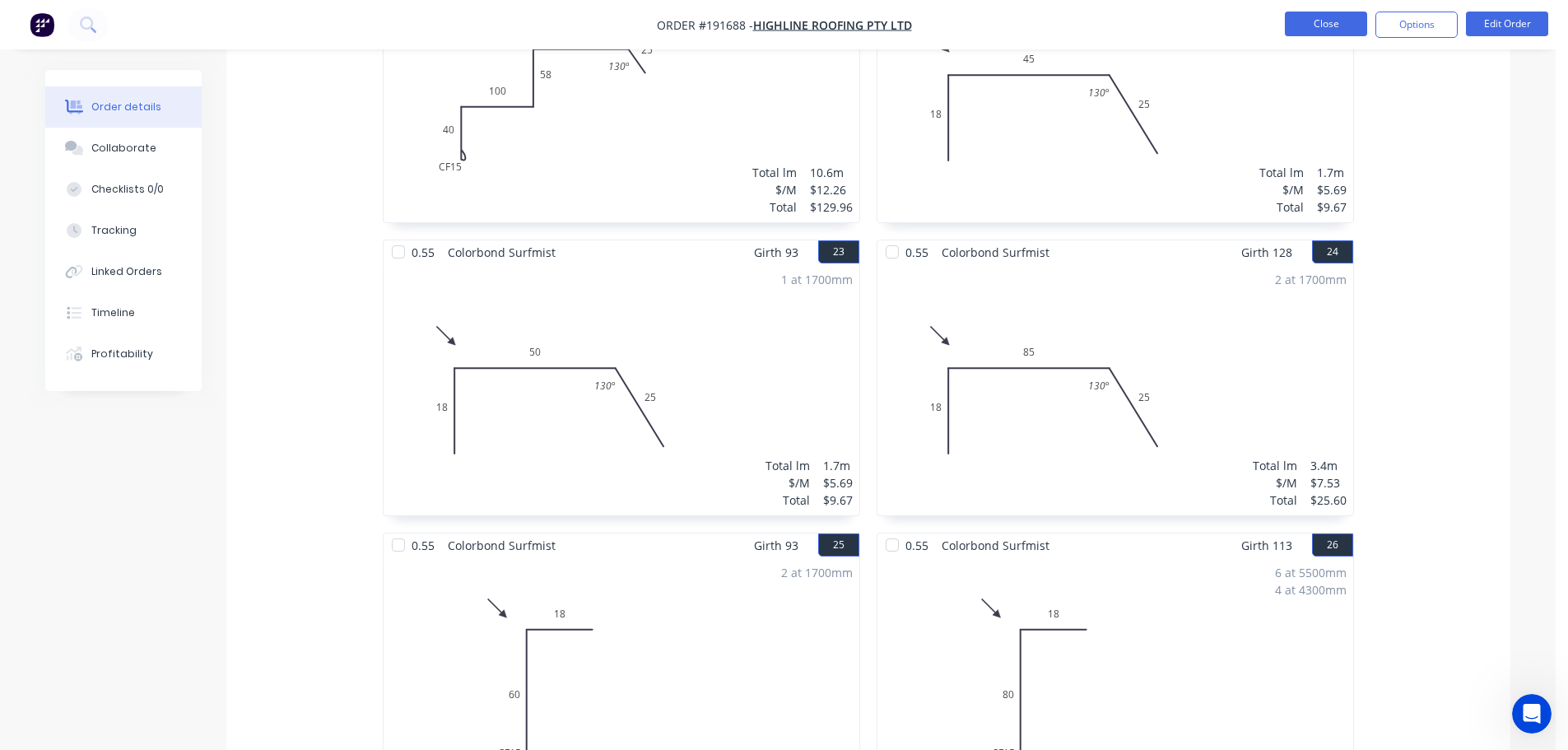
click at [1334, 24] on button "Close" at bounding box center [1325, 24] width 82 height 25
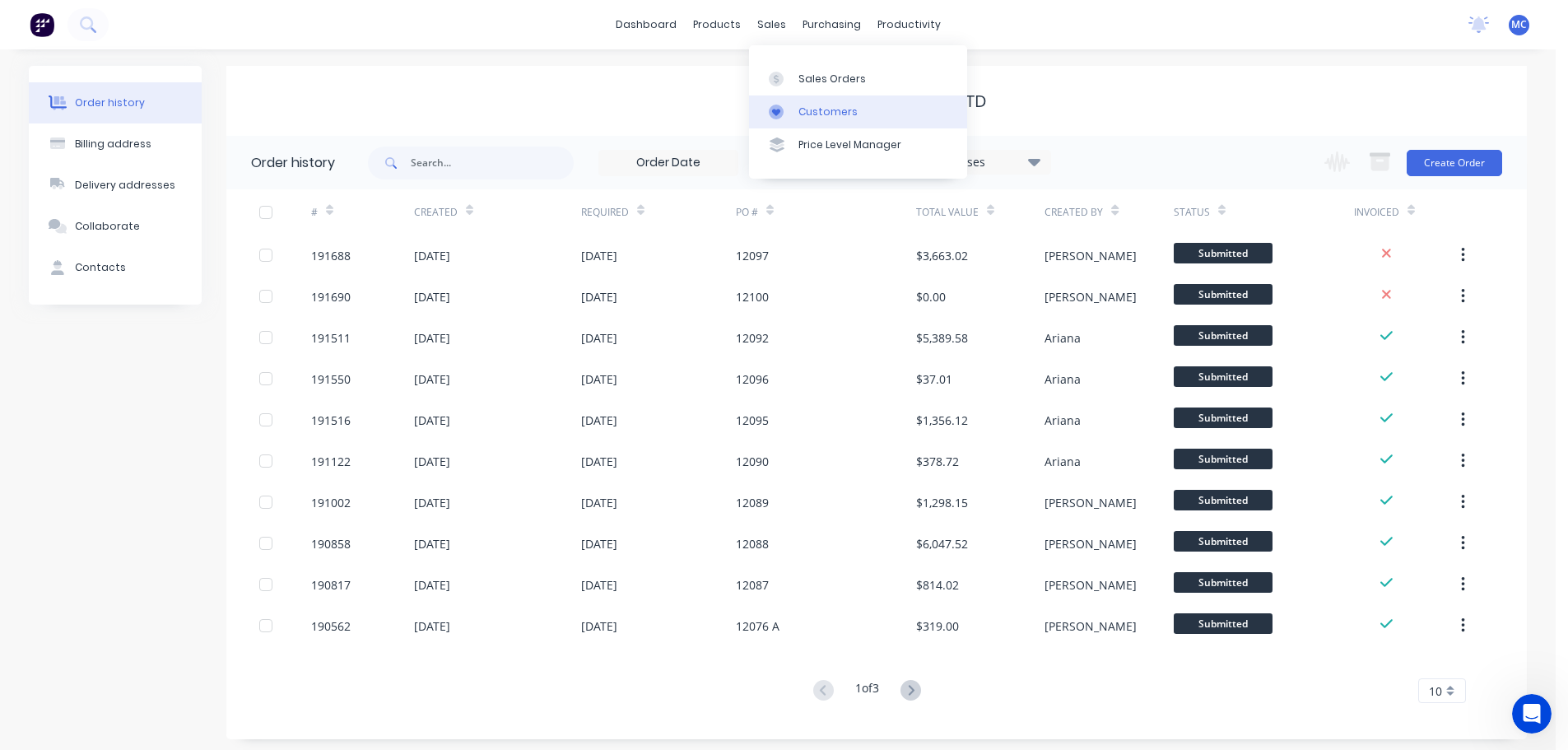
click at [828, 112] on div "Customers" at bounding box center [828, 111] width 59 height 15
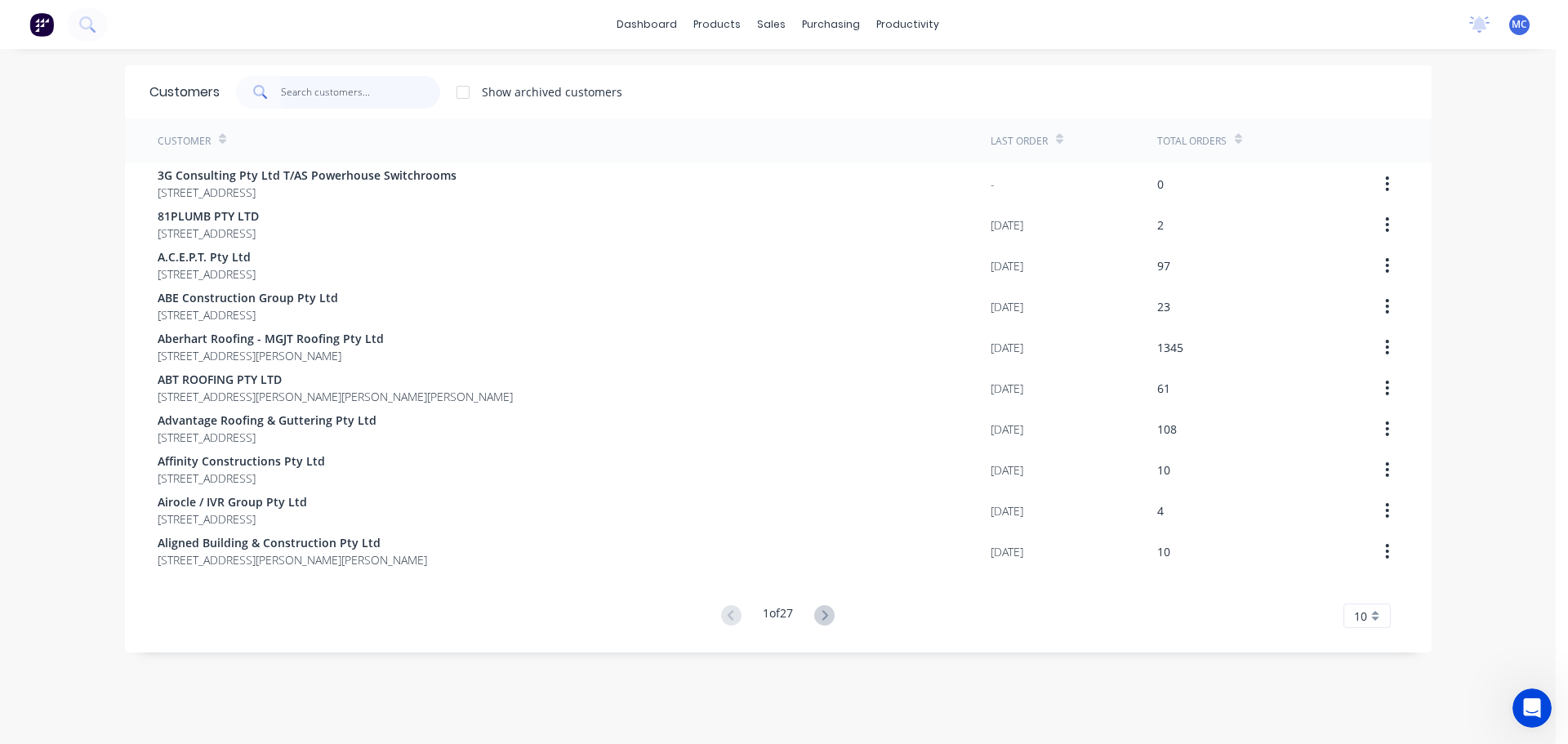
click at [335, 98] on input "text" at bounding box center [361, 92] width 159 height 33
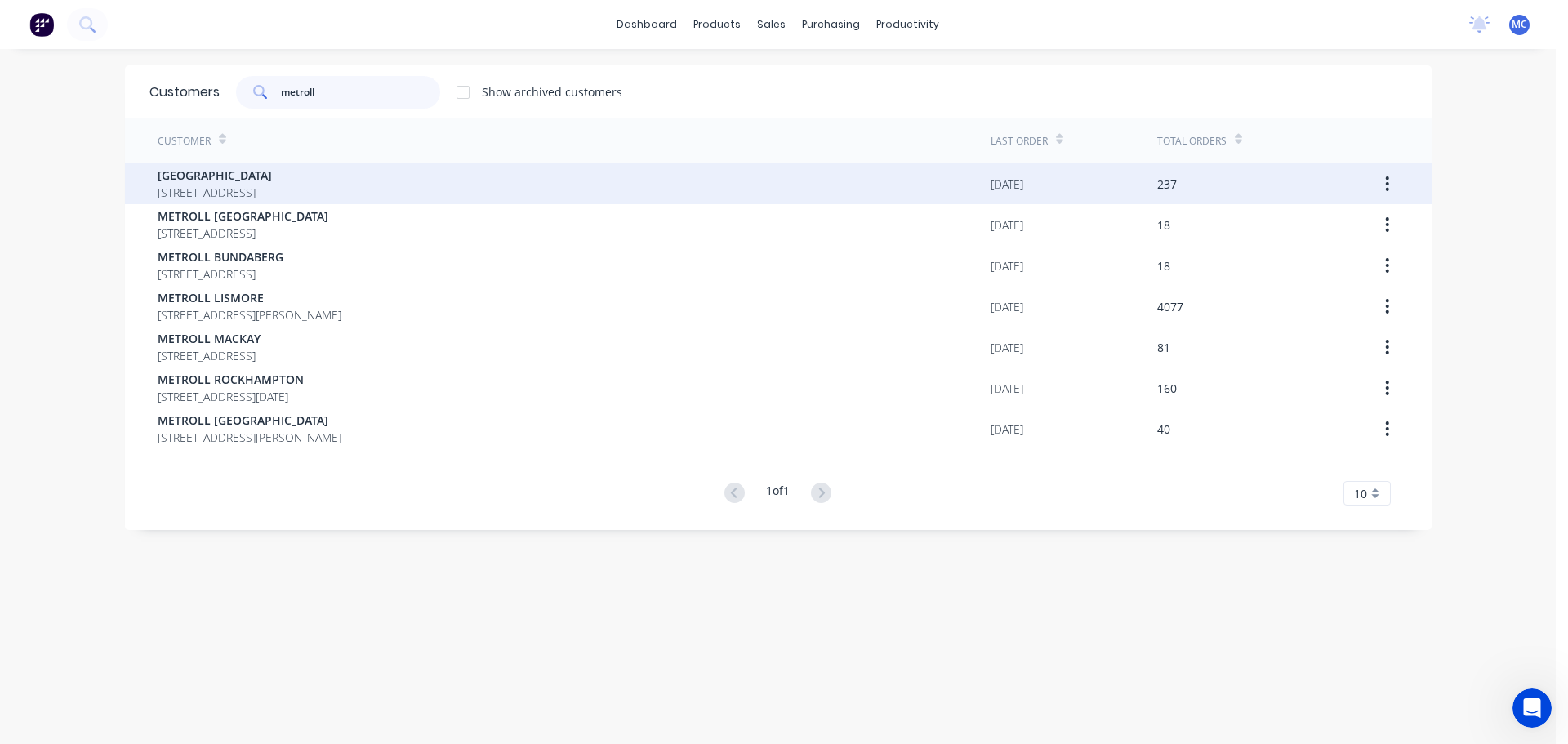
type input "metroll"
click at [233, 173] on span "[GEOGRAPHIC_DATA]" at bounding box center [214, 175] width 114 height 17
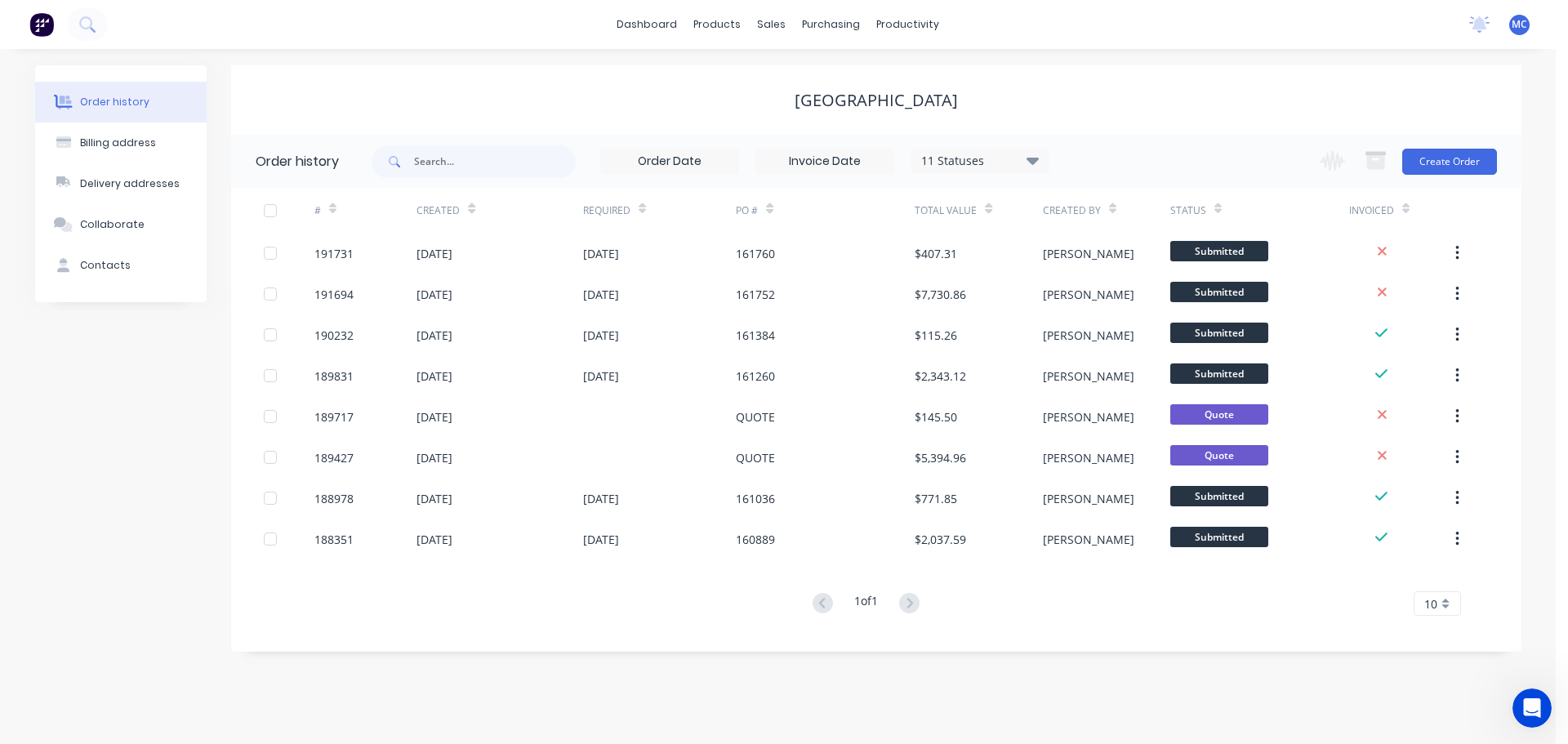
click at [1522, 23] on span "MC" at bounding box center [1519, 24] width 15 height 14
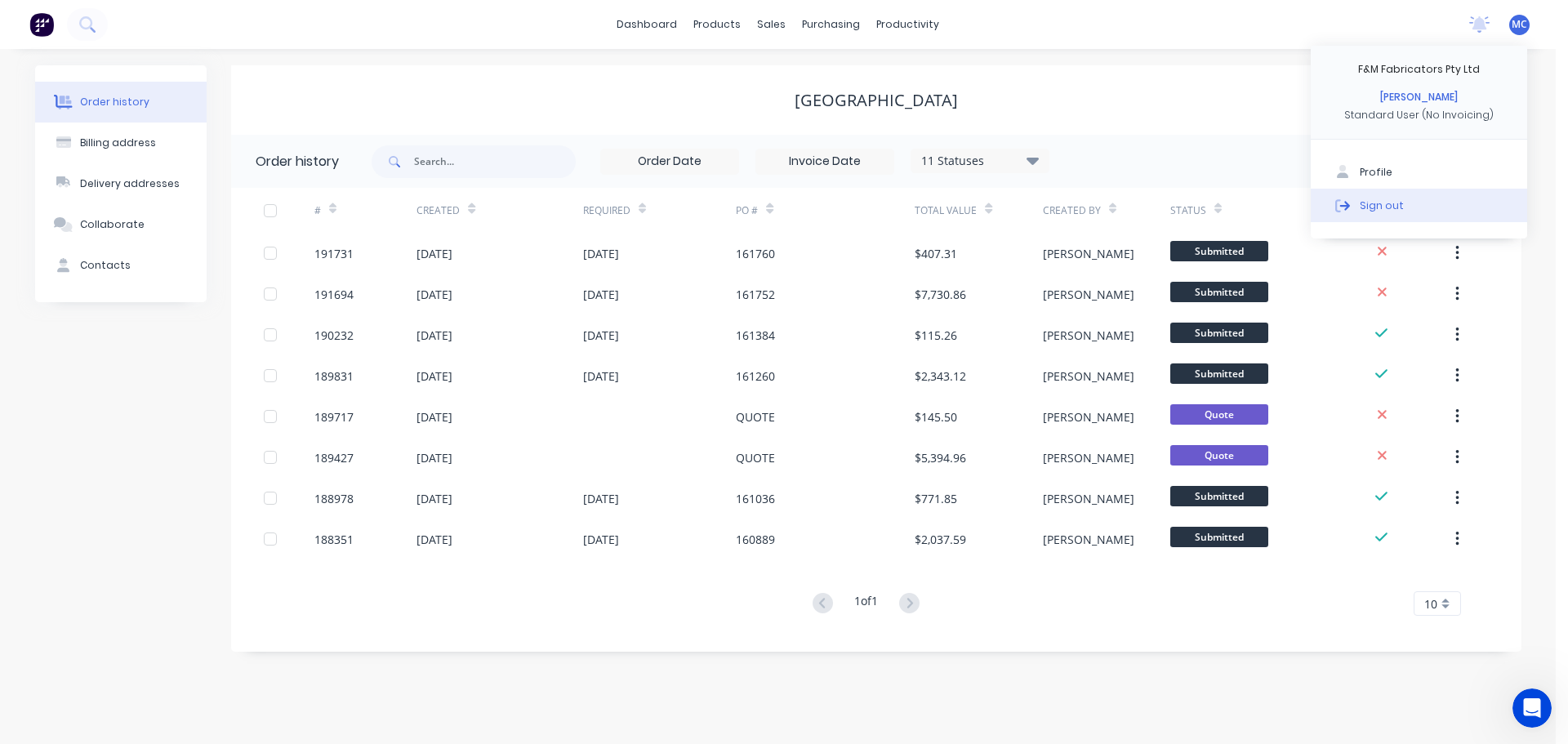
click at [1372, 202] on div "Sign out" at bounding box center [1382, 204] width 44 height 14
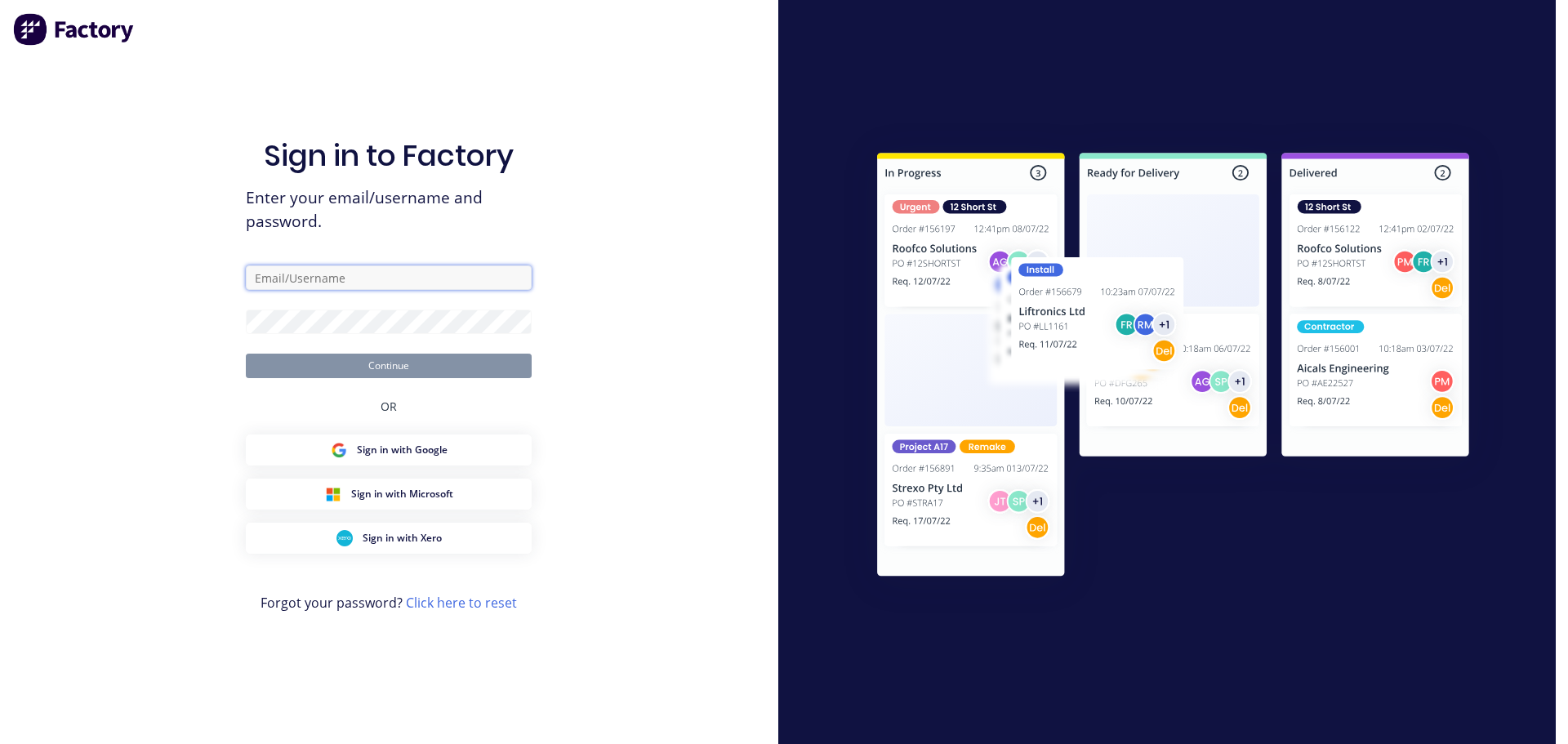
type input "[PERSON_NAME][EMAIL_ADDRESS][DOMAIN_NAME]"
